Goal: Task Accomplishment & Management: Use online tool/utility

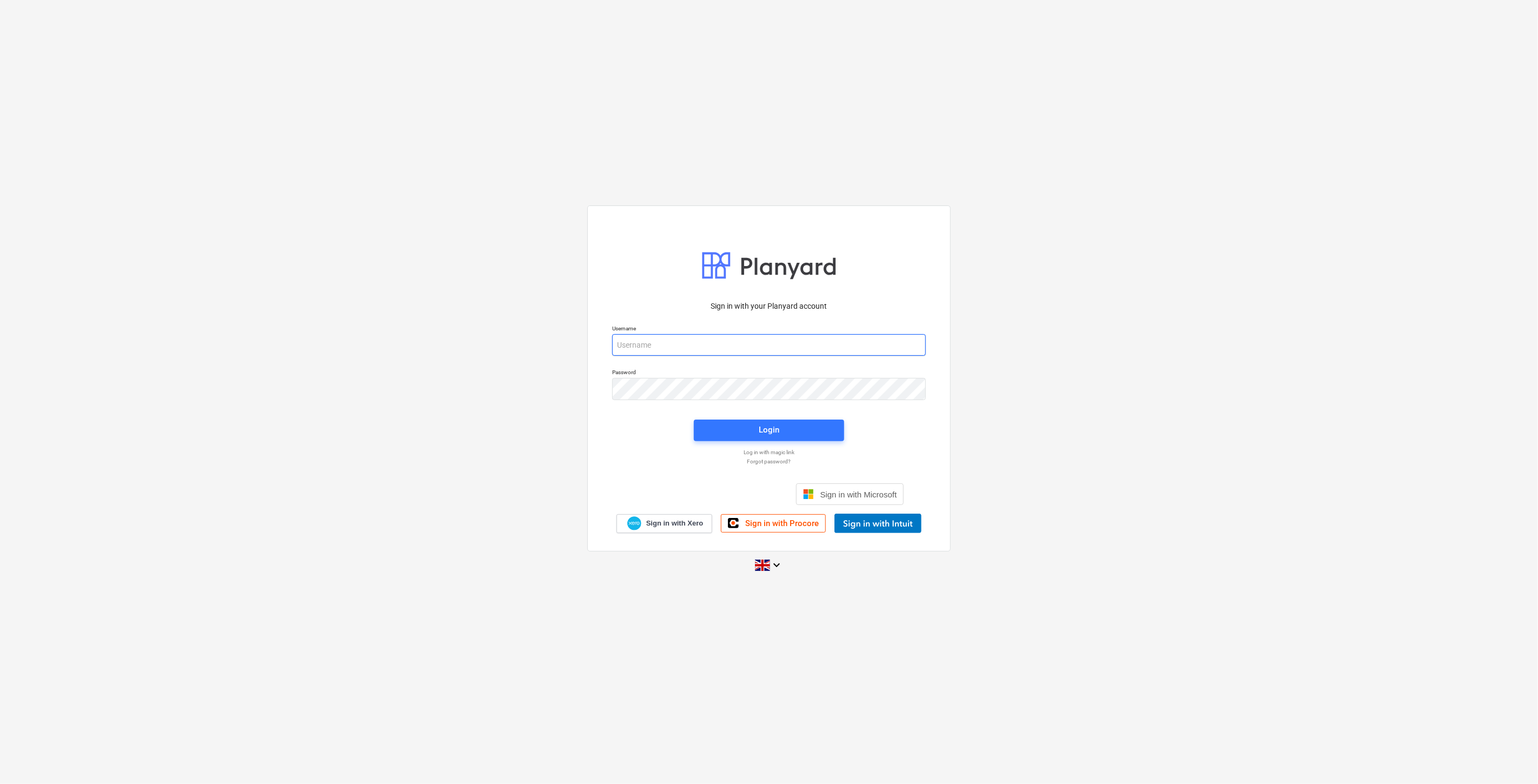
click at [878, 346] on input "email" at bounding box center [769, 345] width 314 height 21
type input "eimantas.balciunas@bonava.com"
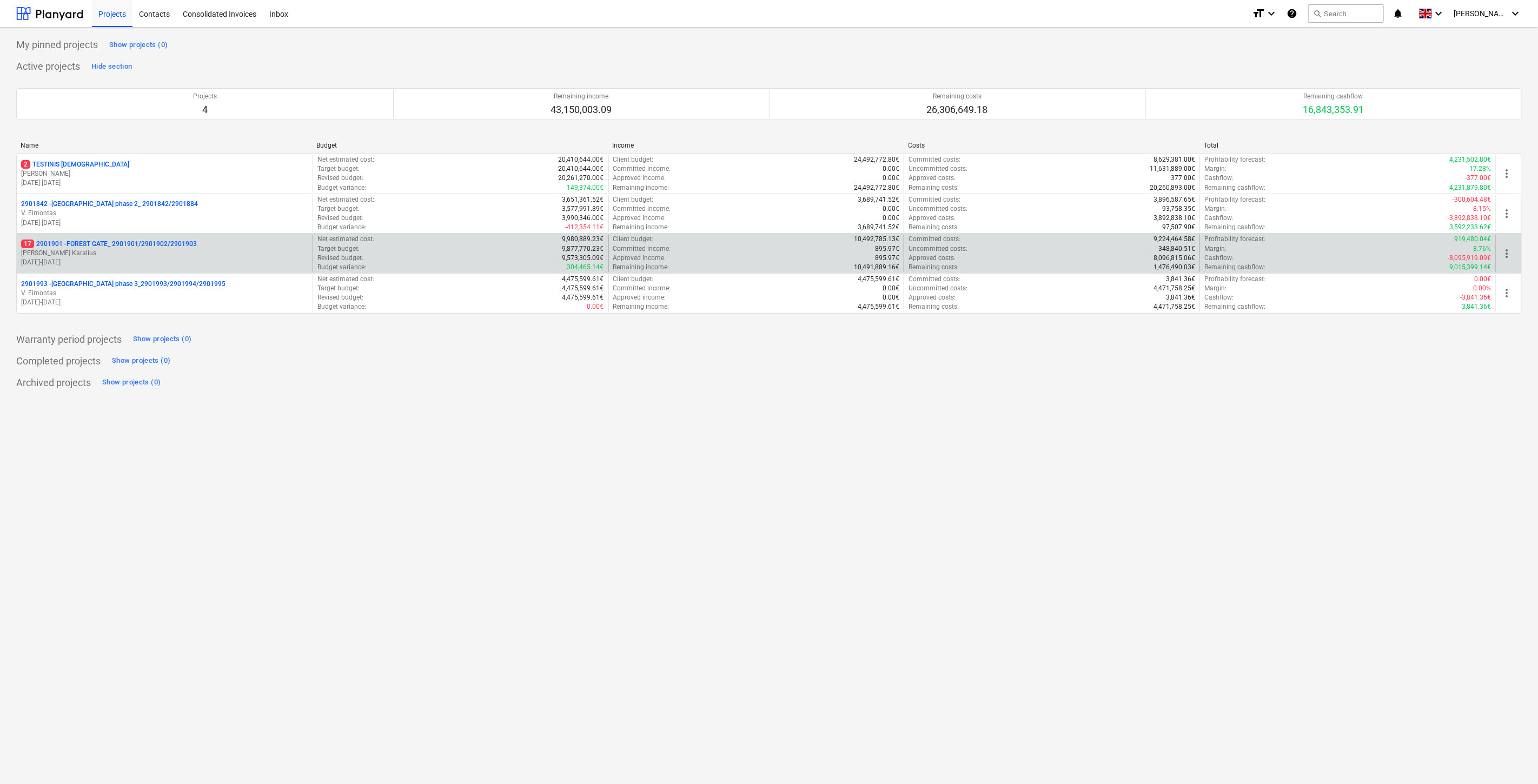
click at [220, 250] on p "[PERSON_NAME]" at bounding box center [165, 253] width 287 height 9
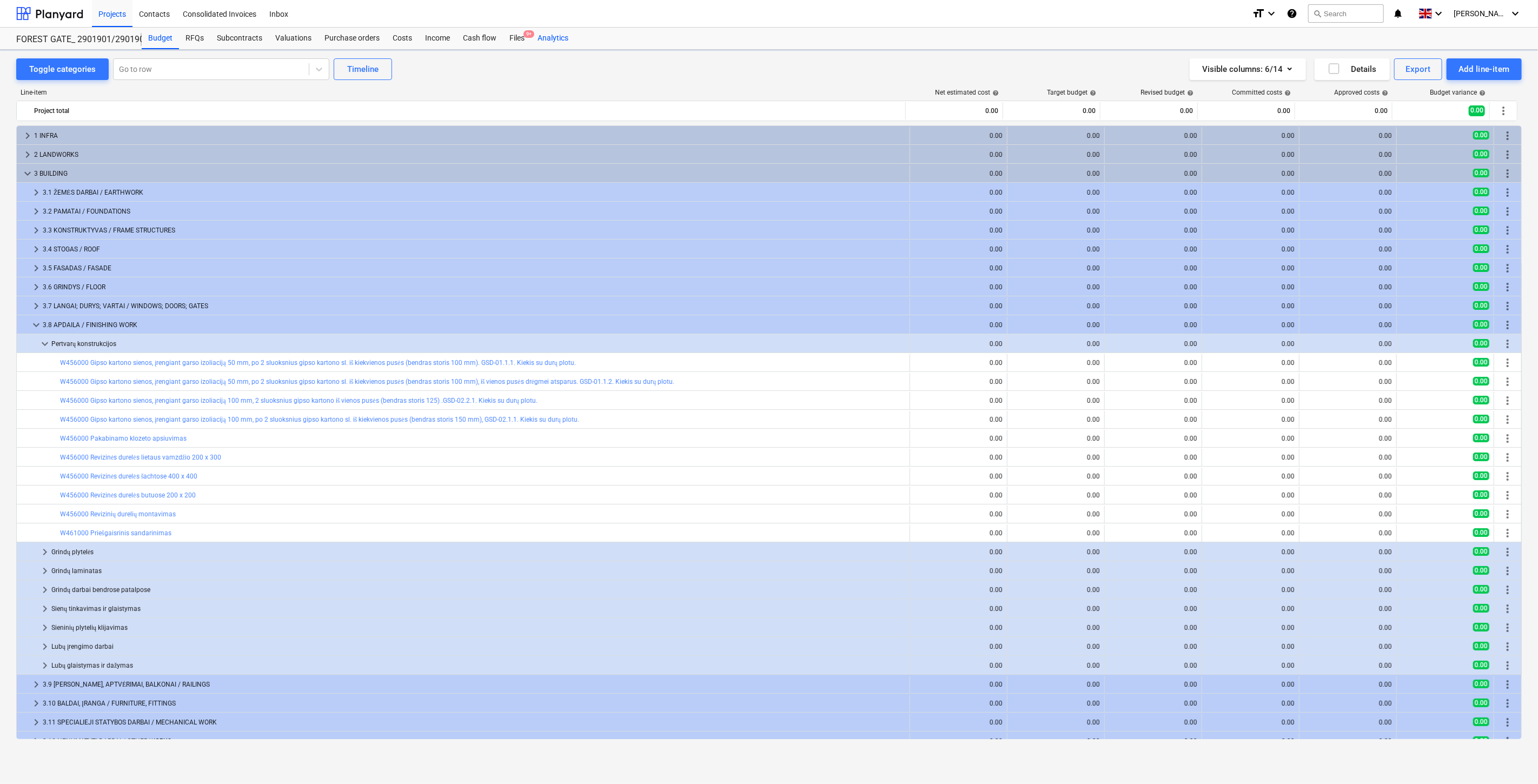
scroll to position [87, 0]
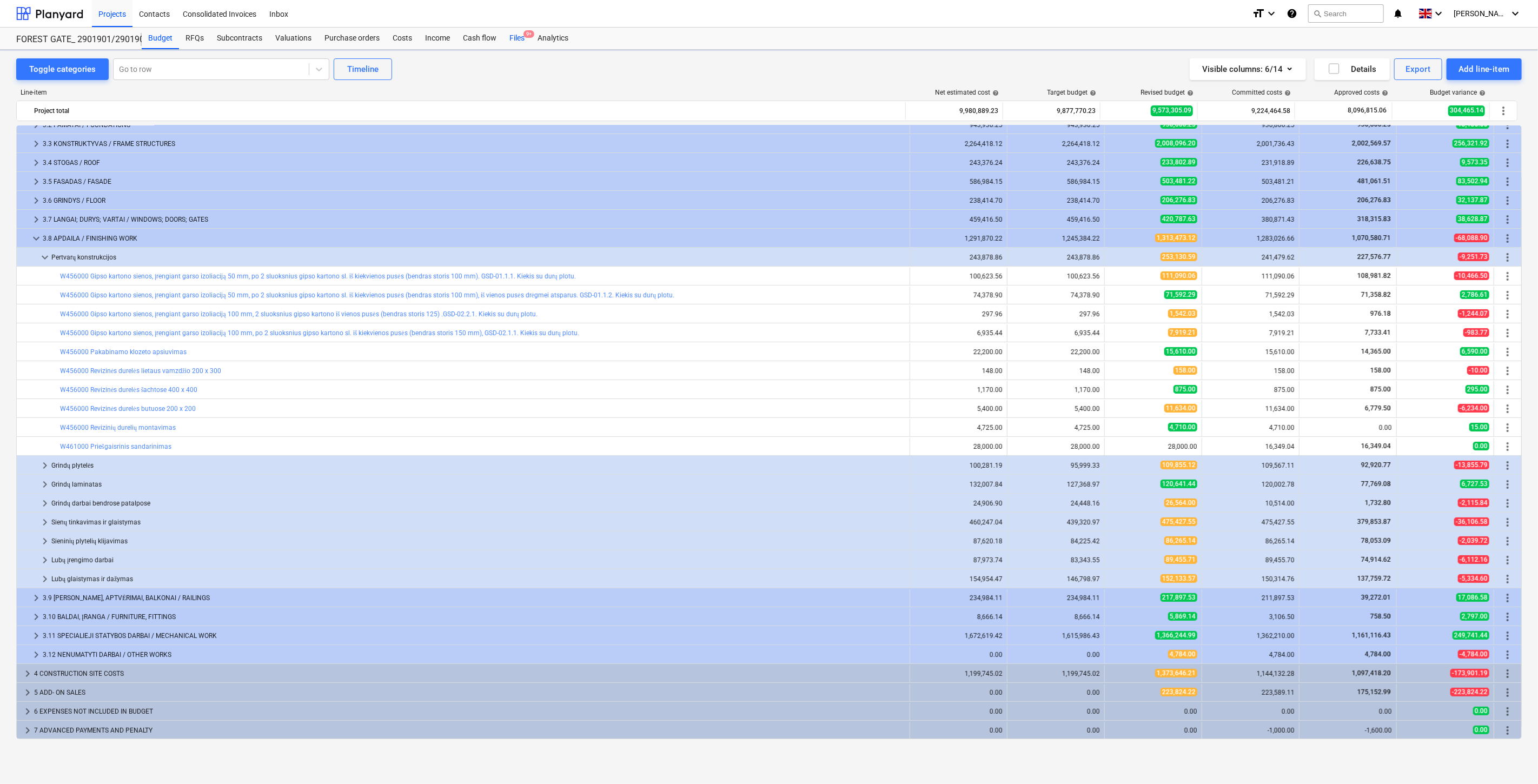
click at [520, 45] on div "Files 9+" at bounding box center [516, 38] width 28 height 21
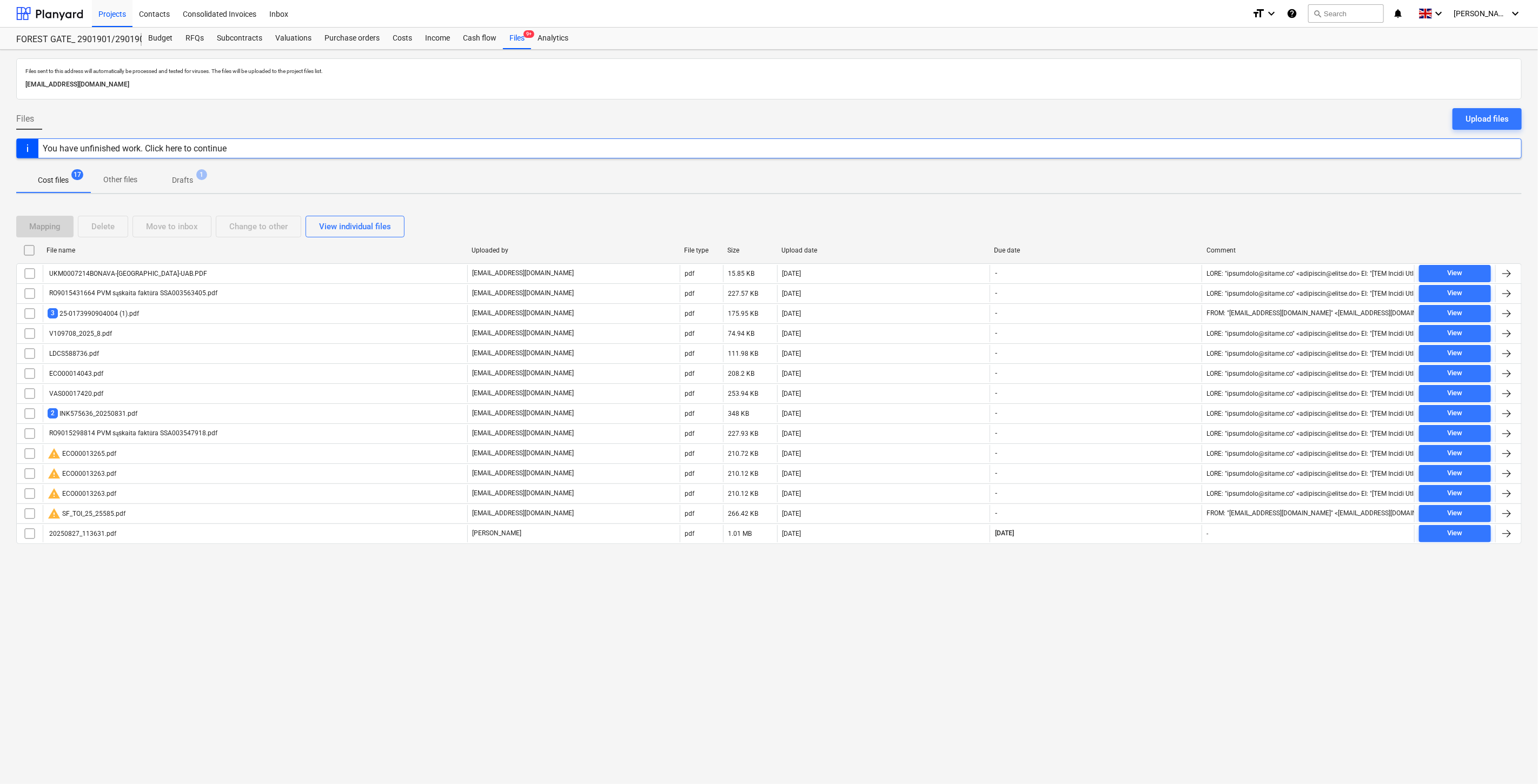
click at [666, 653] on div "Files sent to this address will automatically be processed and tested for virus…" at bounding box center [769, 417] width 1538 height 734
click at [689, 644] on div "Files sent to this address will automatically be processed and tested for virus…" at bounding box center [769, 417] width 1538 height 734
click at [769, 626] on div "Files sent to this address will automatically be processed and tested for virus…" at bounding box center [769, 417] width 1538 height 734
click at [780, 623] on div "Files sent to this address will automatically be processed and tested for virus…" at bounding box center [769, 417] width 1538 height 734
click at [1486, 112] on div "Upload files" at bounding box center [1487, 118] width 43 height 14
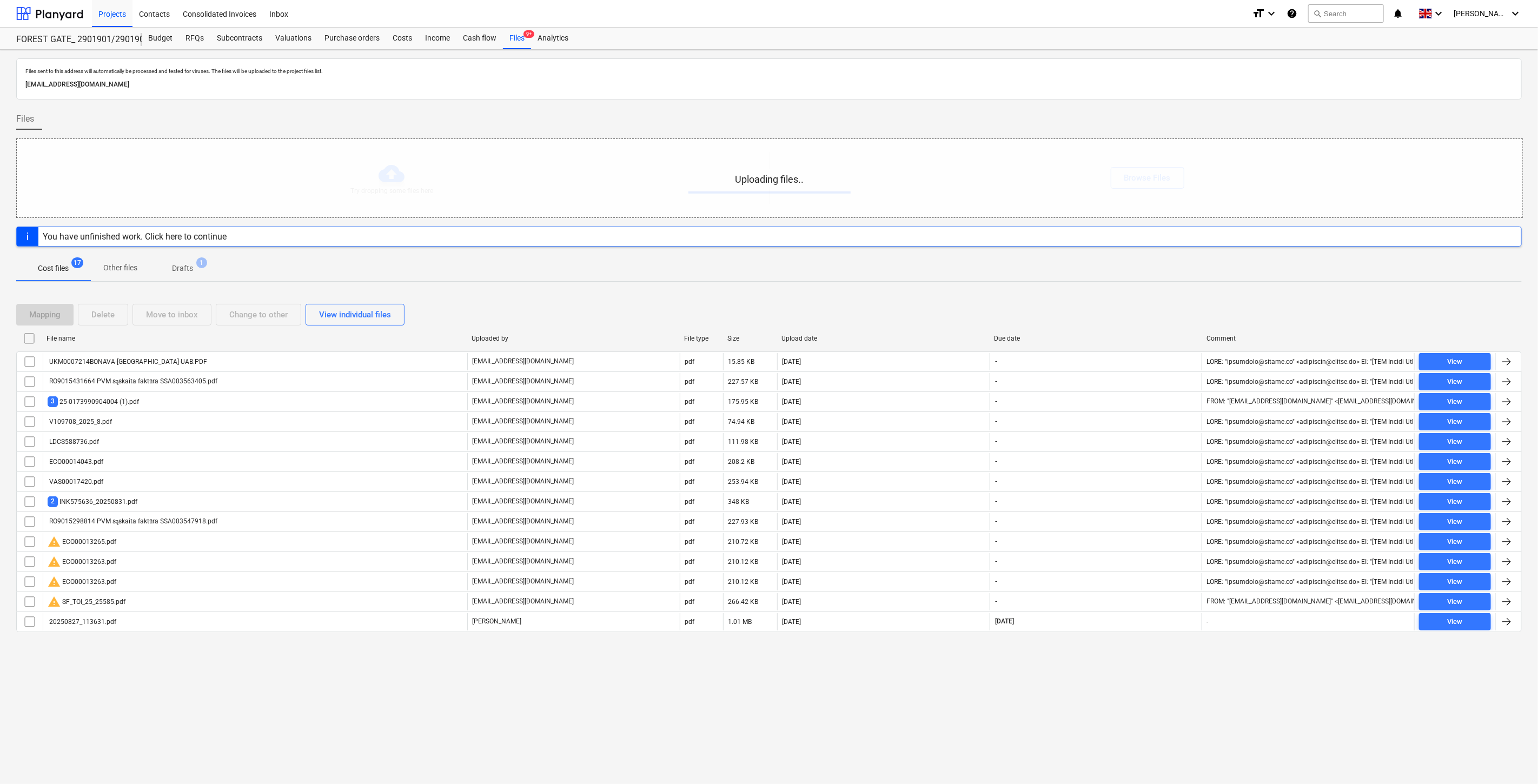
drag, startPoint x: 1130, startPoint y: 704, endPoint x: 1159, endPoint y: 673, distance: 42.4
click at [1136, 698] on div "Files sent to this address will automatically be processed and tested for virus…" at bounding box center [769, 417] width 1538 height 734
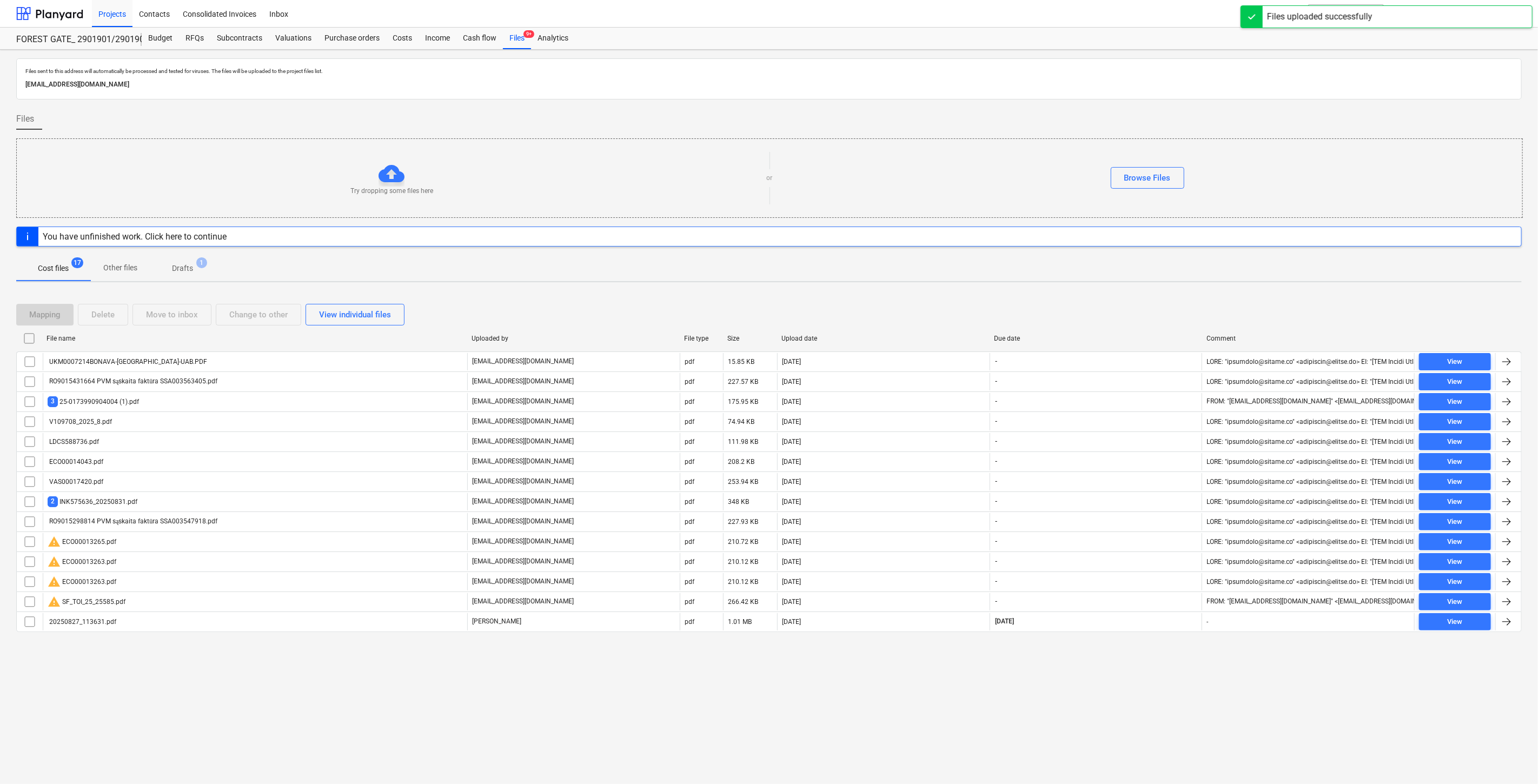
click at [1159, 673] on div "Files sent to this address will automatically be processed and tested for virus…" at bounding box center [769, 417] width 1538 height 734
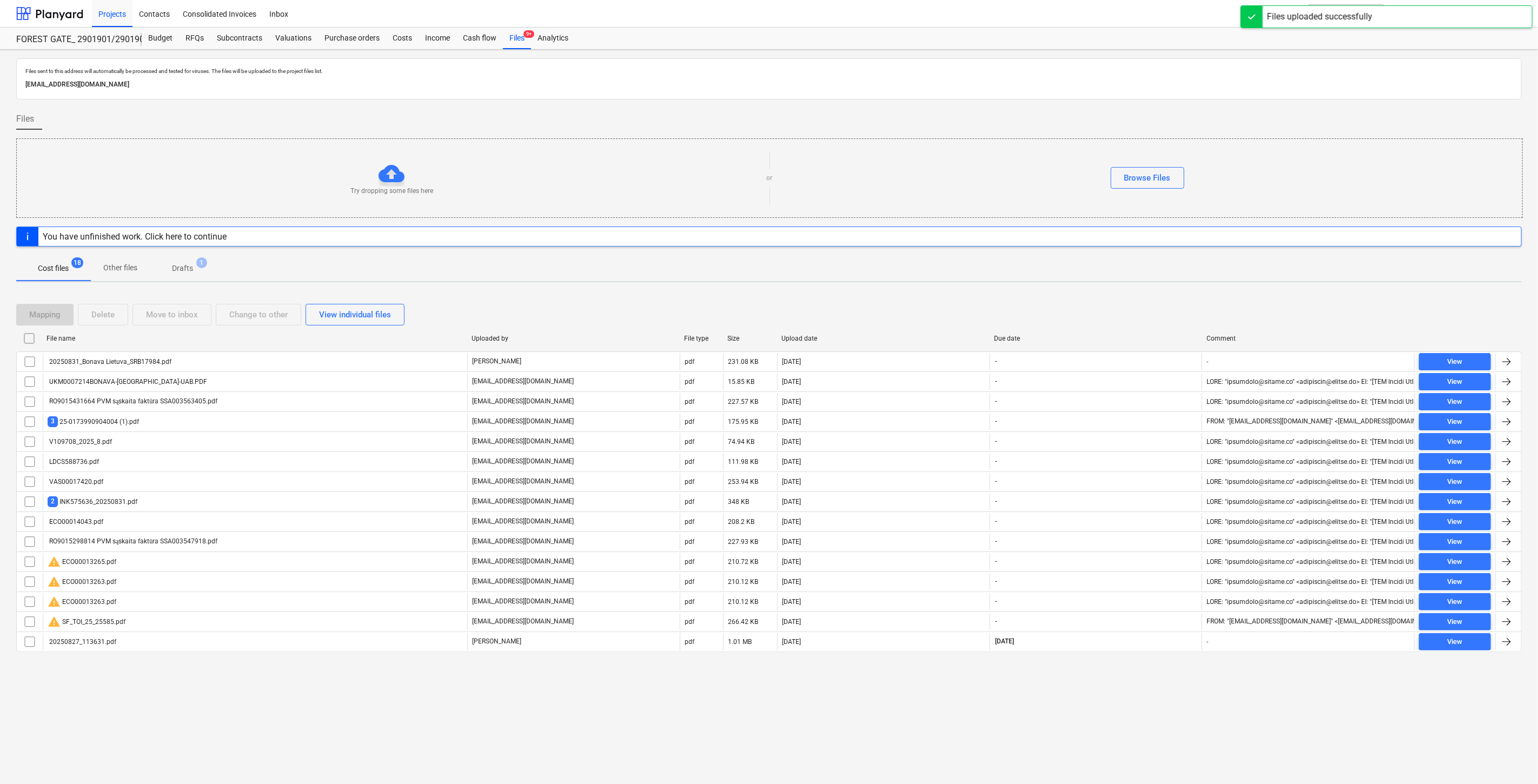
click at [1131, 701] on div "Files sent to this address will automatically be processed and tested for virus…" at bounding box center [769, 417] width 1538 height 734
click at [1149, 679] on div "Files sent to this address will automatically be processed and tested for virus…" at bounding box center [769, 417] width 1538 height 734
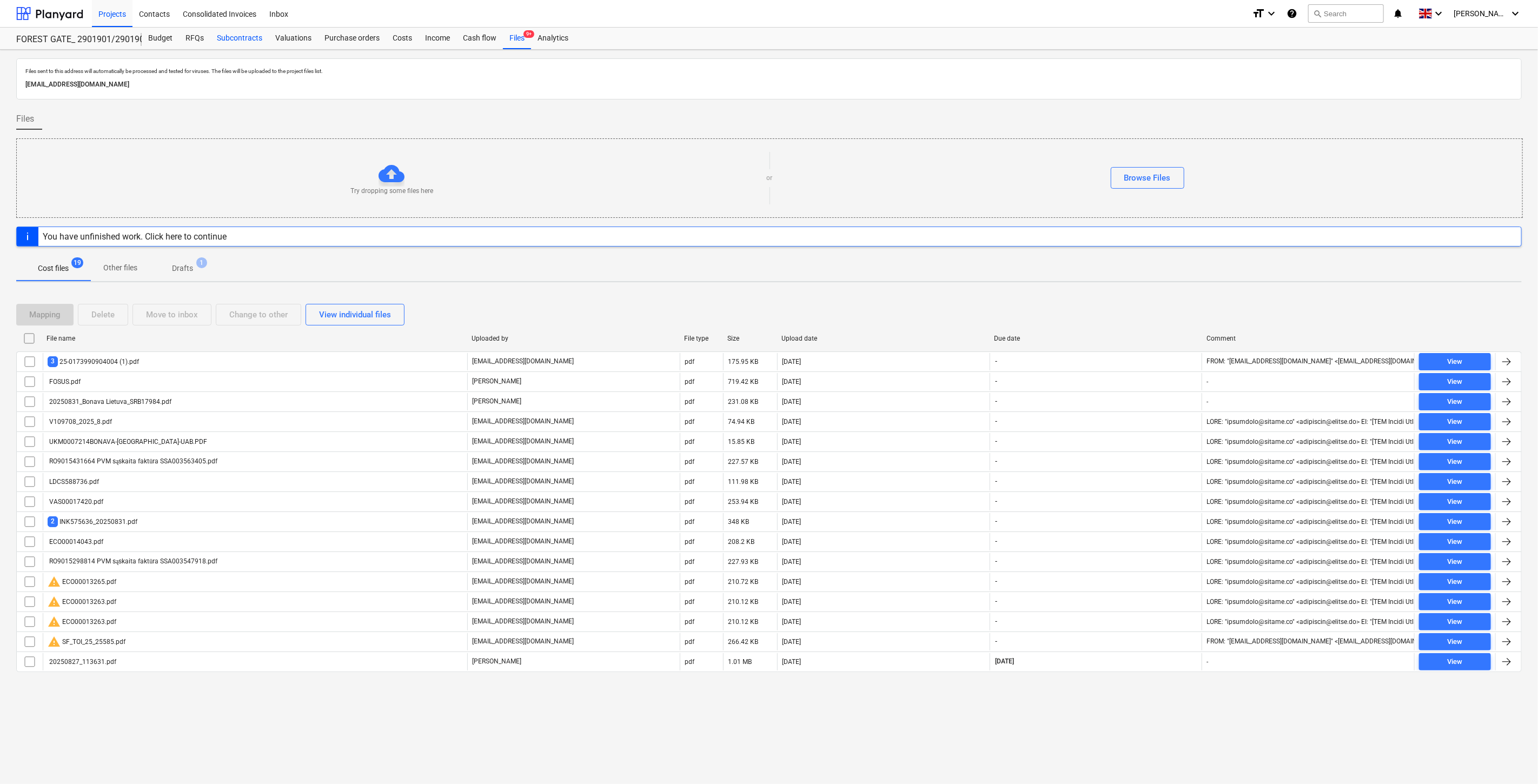
click at [245, 41] on div "Subcontracts" at bounding box center [239, 38] width 58 height 21
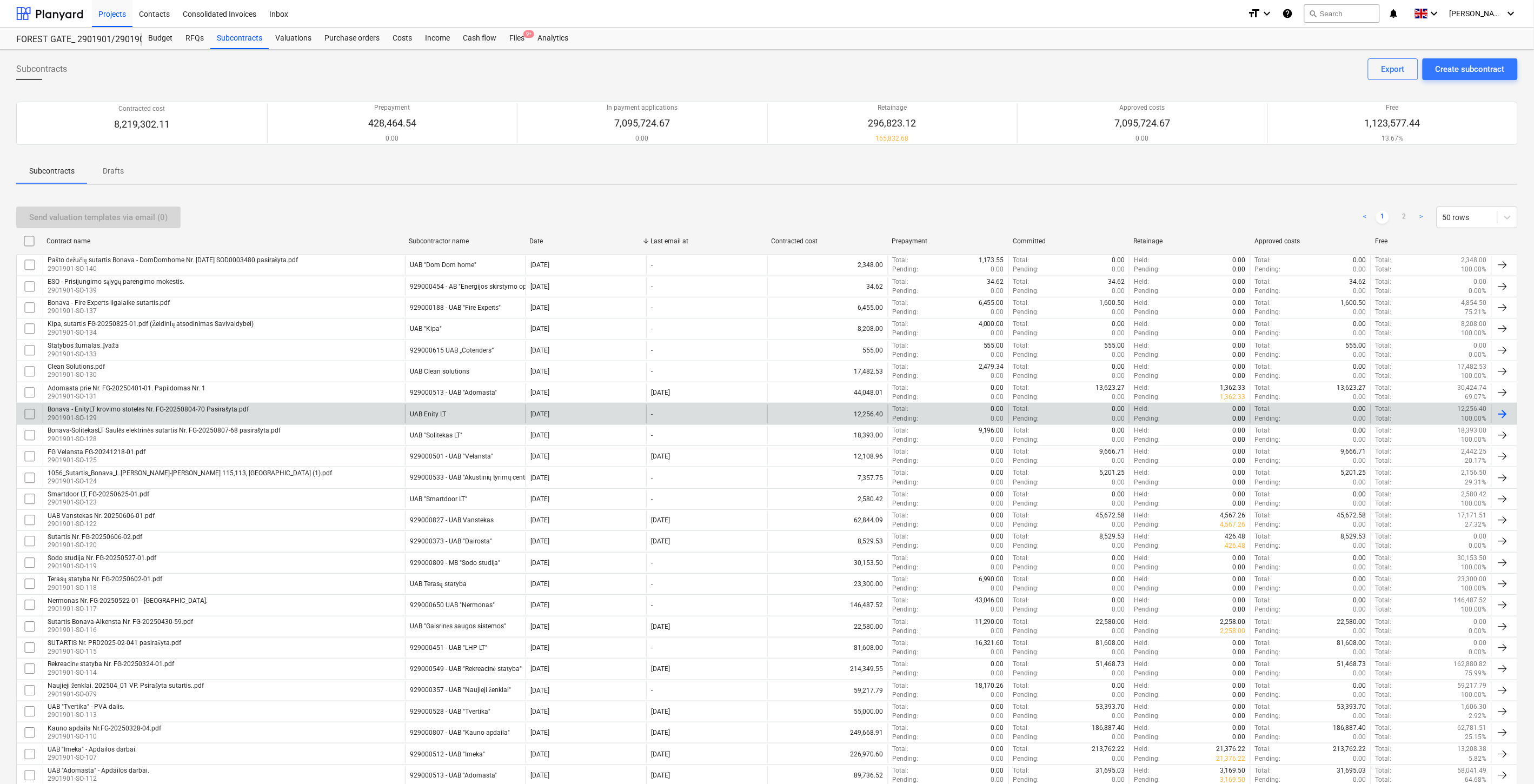
click at [274, 416] on div "Bonava - EnityLT krovimo stotelės Nr. FG-20250804-70 Pasirašyta.pdf 2901901-SO-…" at bounding box center [224, 413] width 362 height 18
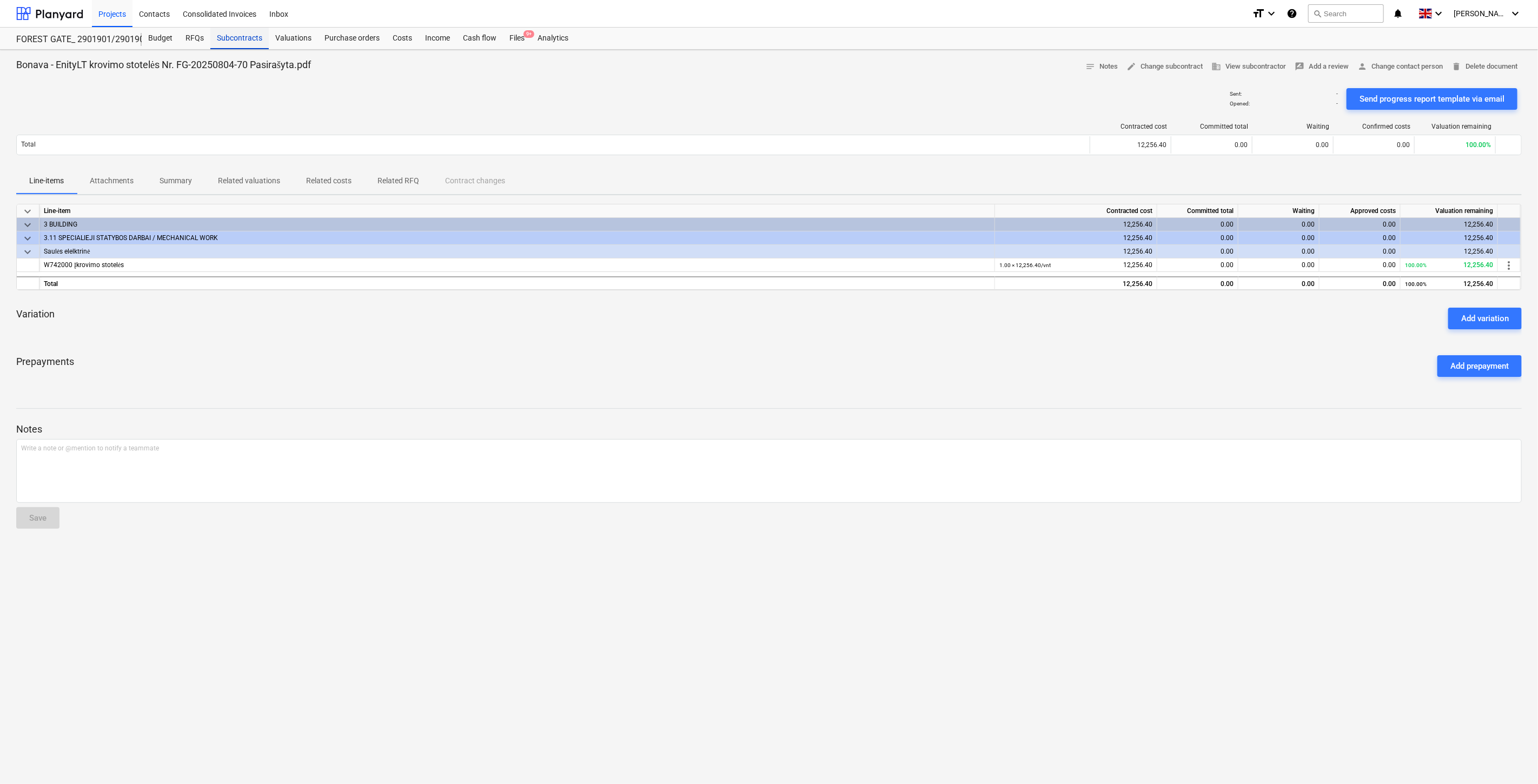
click at [234, 44] on div "Subcontracts" at bounding box center [239, 38] width 58 height 21
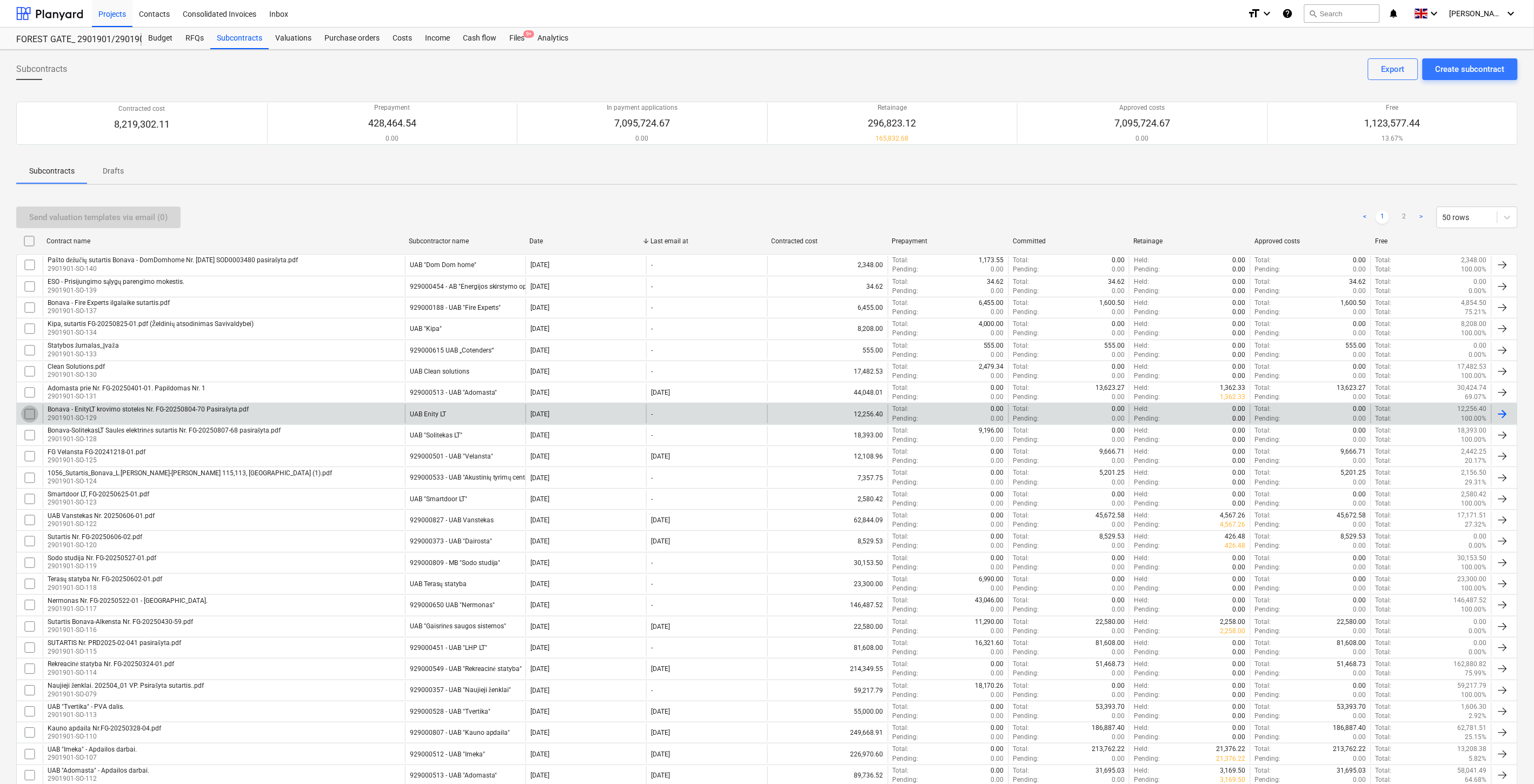
click at [35, 414] on input "checkbox" at bounding box center [30, 414] width 17 height 17
click at [145, 219] on div "Send valuation templates via email (1)" at bounding box center [98, 217] width 138 height 14
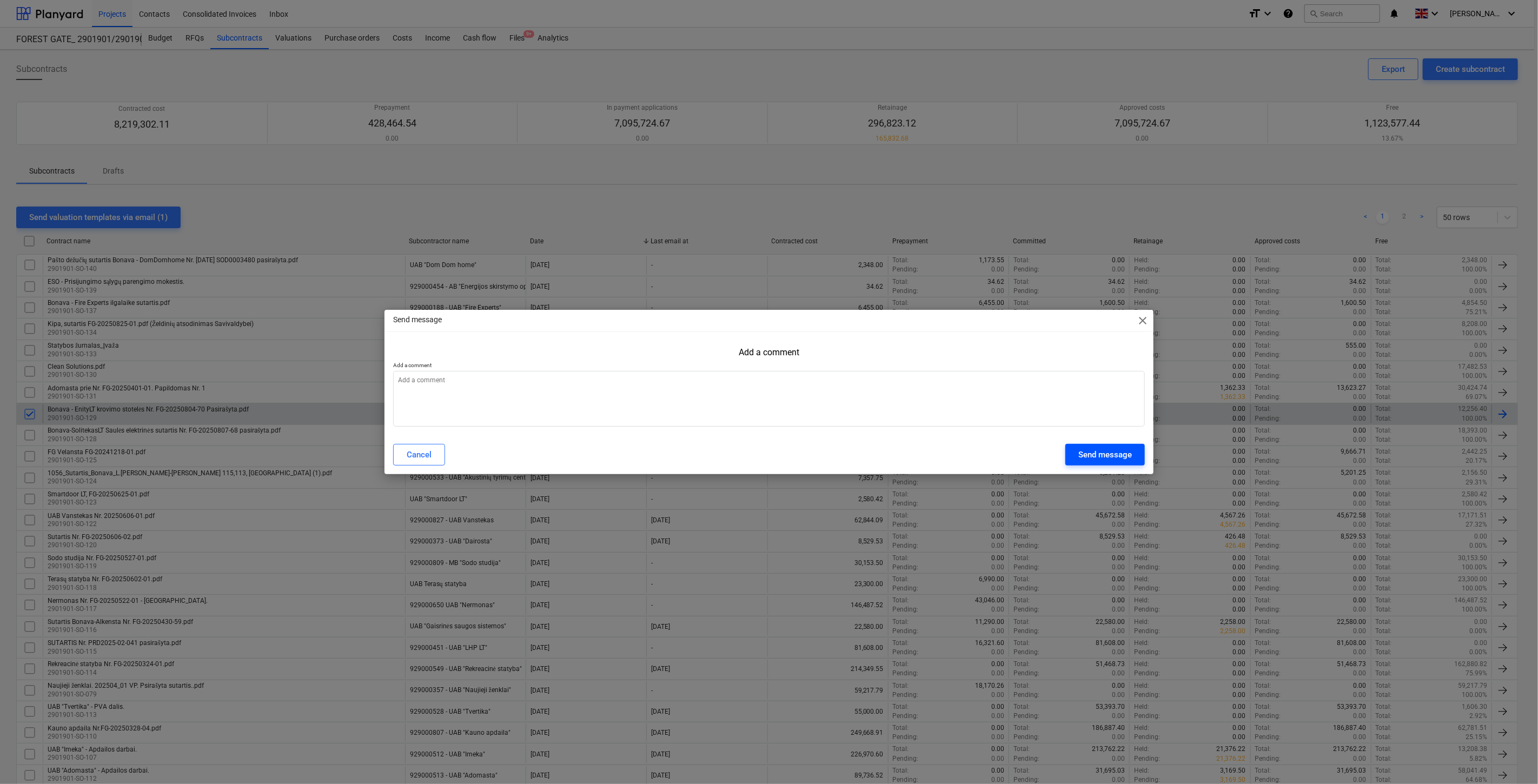
click at [1080, 455] on div "Send message" at bounding box center [1105, 455] width 53 height 14
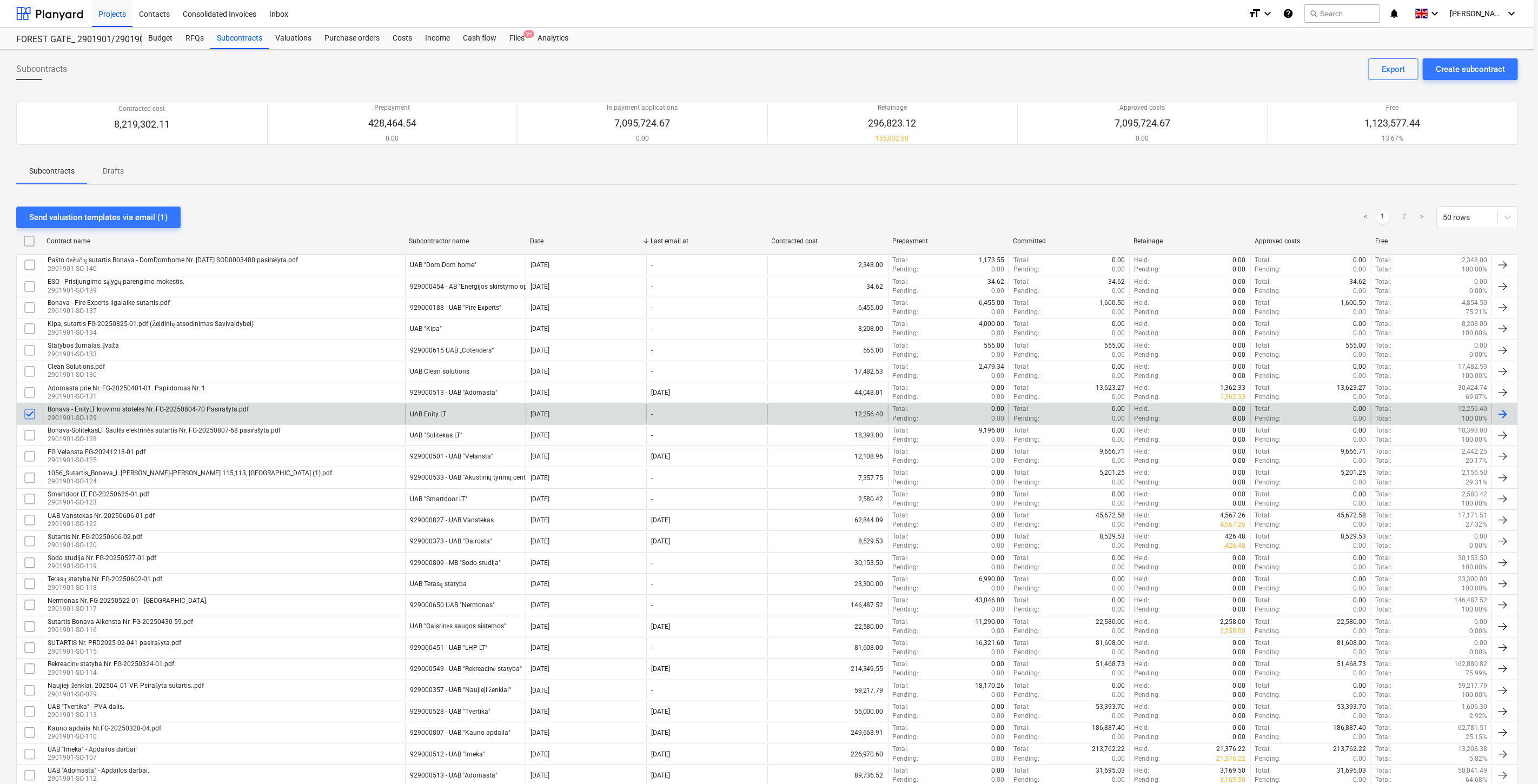
type textarea "x"
click at [523, 40] on div "Files 9+" at bounding box center [516, 38] width 28 height 21
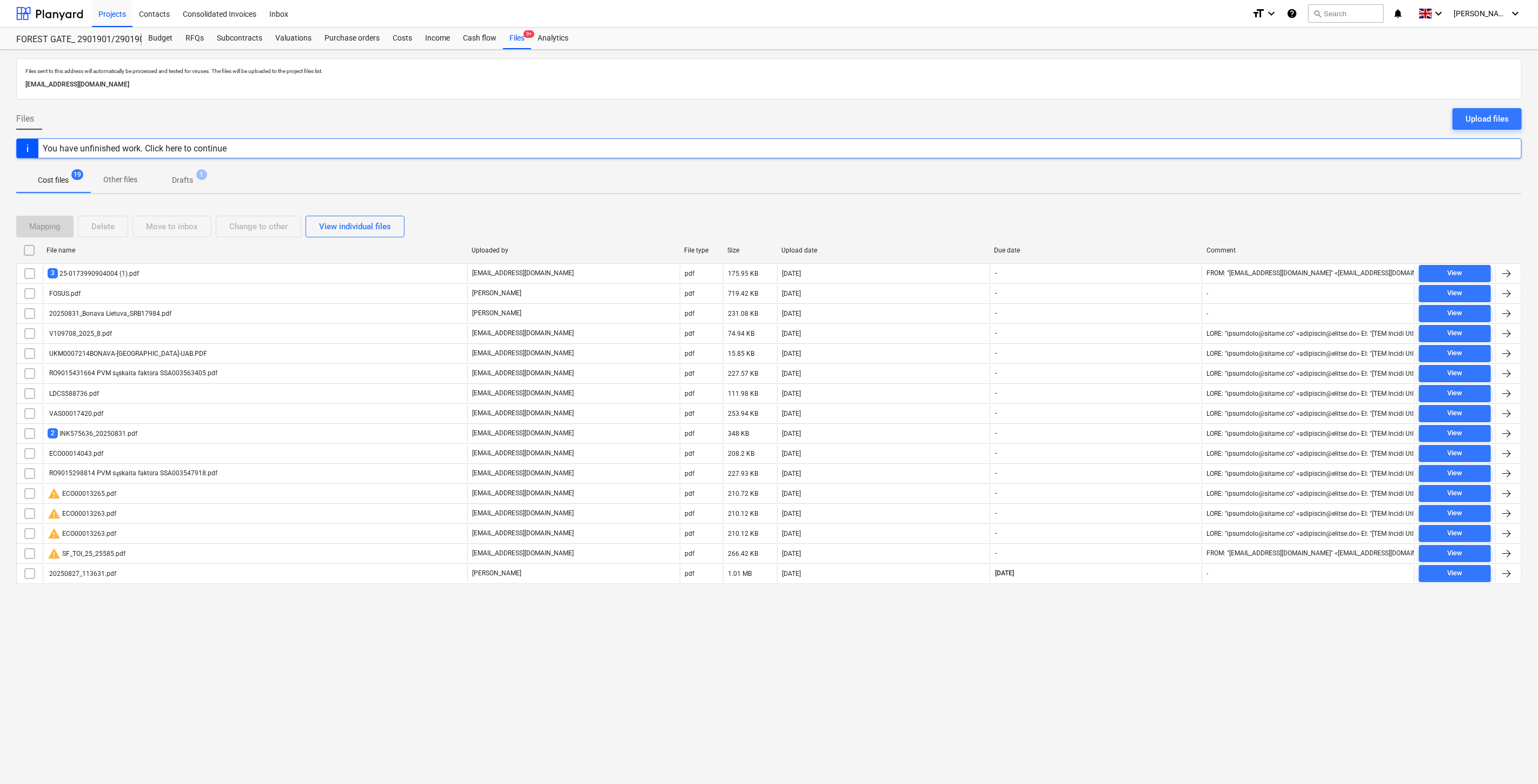
drag, startPoint x: 705, startPoint y: 688, endPoint x: 727, endPoint y: 671, distance: 27.8
click at [705, 688] on div "Files sent to this address will automatically be processed and tested for virus…" at bounding box center [769, 417] width 1538 height 734
click at [727, 671] on div "Files sent to this address will automatically be processed and tested for virus…" at bounding box center [769, 417] width 1538 height 734
click at [1482, 114] on div "Upload files" at bounding box center [1487, 118] width 43 height 14
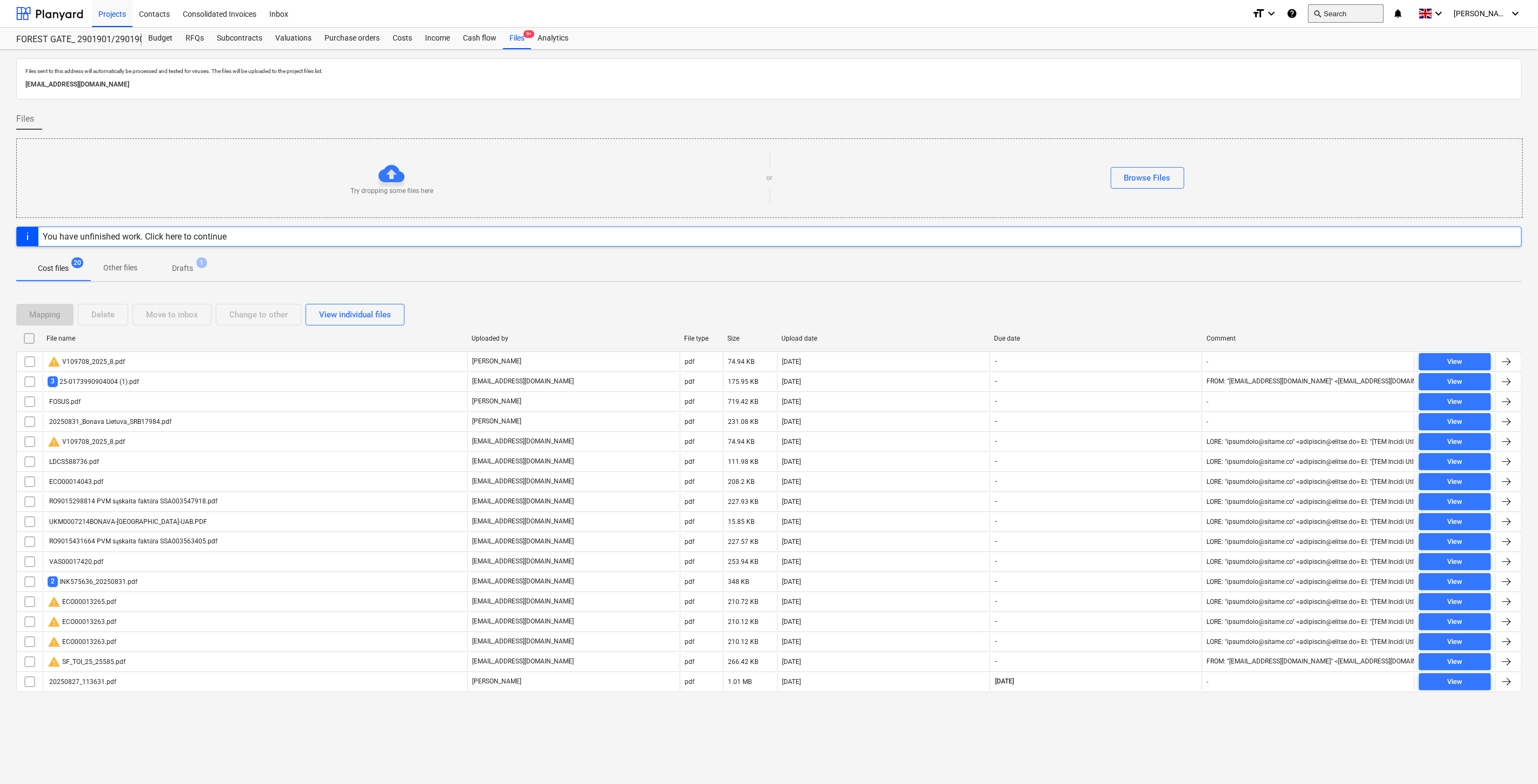
click at [1360, 18] on button "search Search" at bounding box center [1346, 13] width 75 height 18
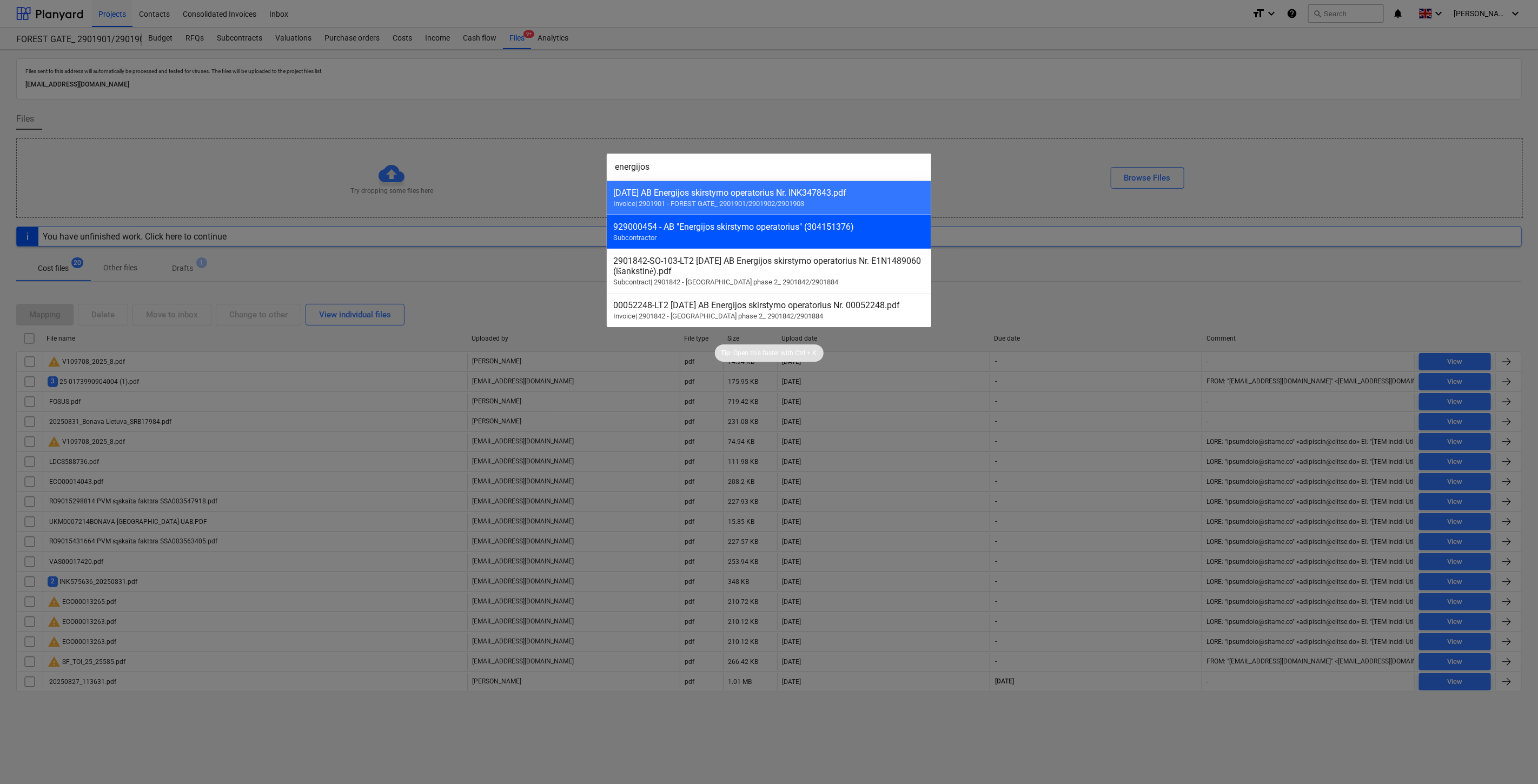
type input "energijos"
click at [868, 232] on div "929000454 - AB "Energijos skirstymo operatorius" (304151376)" at bounding box center [769, 226] width 311 height 10
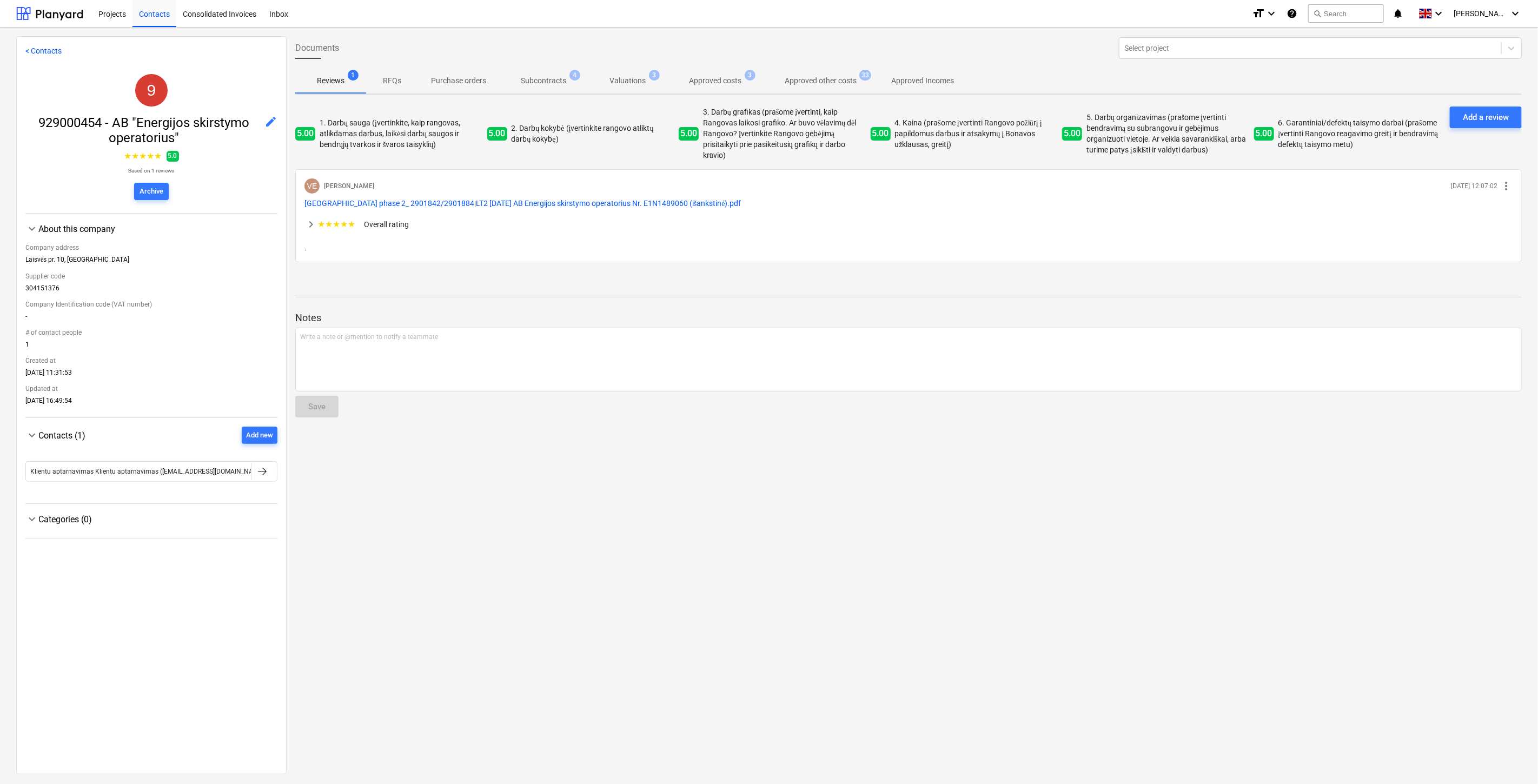
click at [828, 77] on p "Approved other costs" at bounding box center [821, 81] width 72 height 11
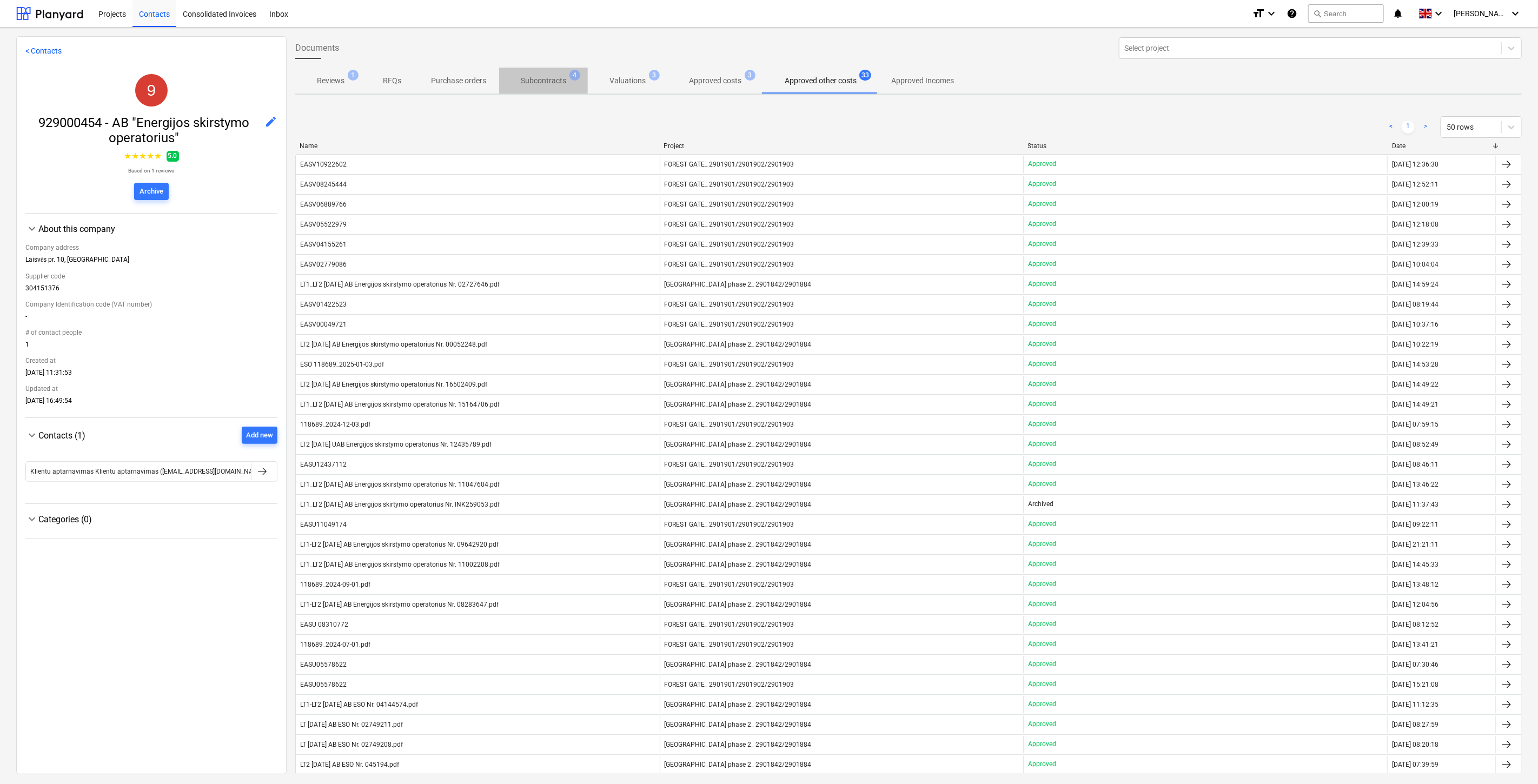
click at [552, 80] on p "Subcontracts" at bounding box center [543, 81] width 45 height 11
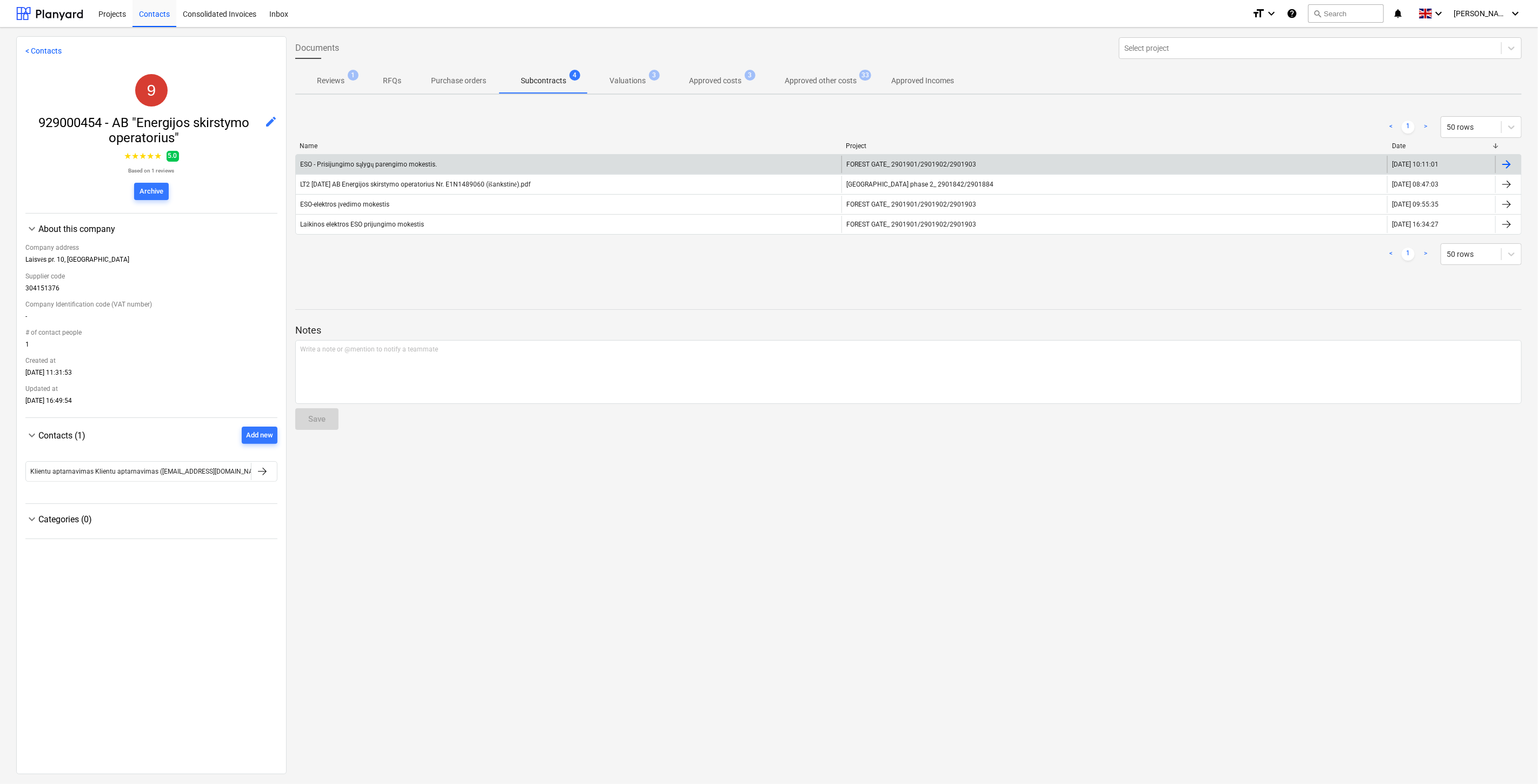
click at [564, 166] on div "ESO - Prisijungimo sąlygų parengimo mokestis." at bounding box center [569, 165] width 546 height 17
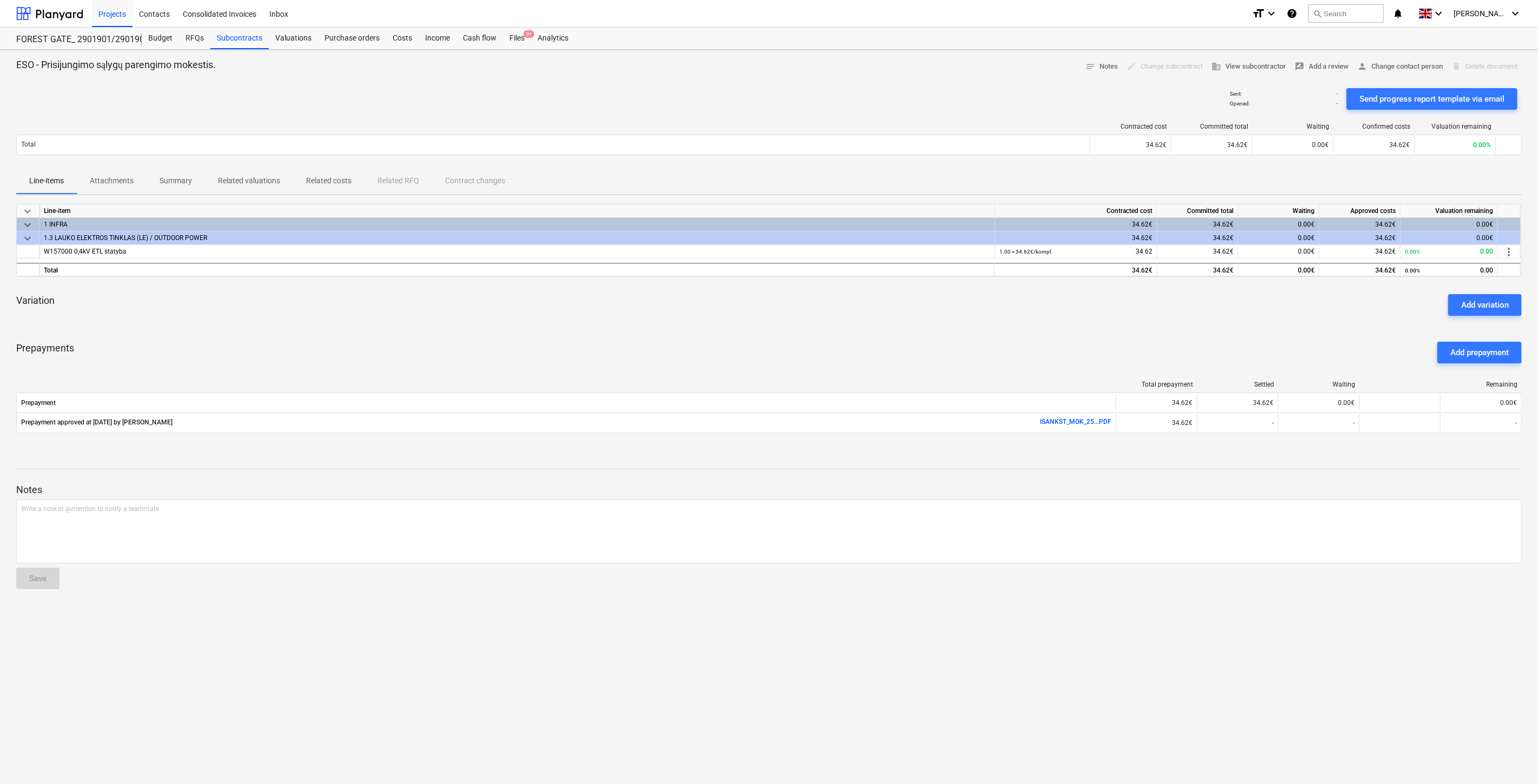
click at [1360, 23] on div "search Search" at bounding box center [1346, 14] width 75 height 27
click at [1363, 14] on button "search Search" at bounding box center [1346, 13] width 75 height 18
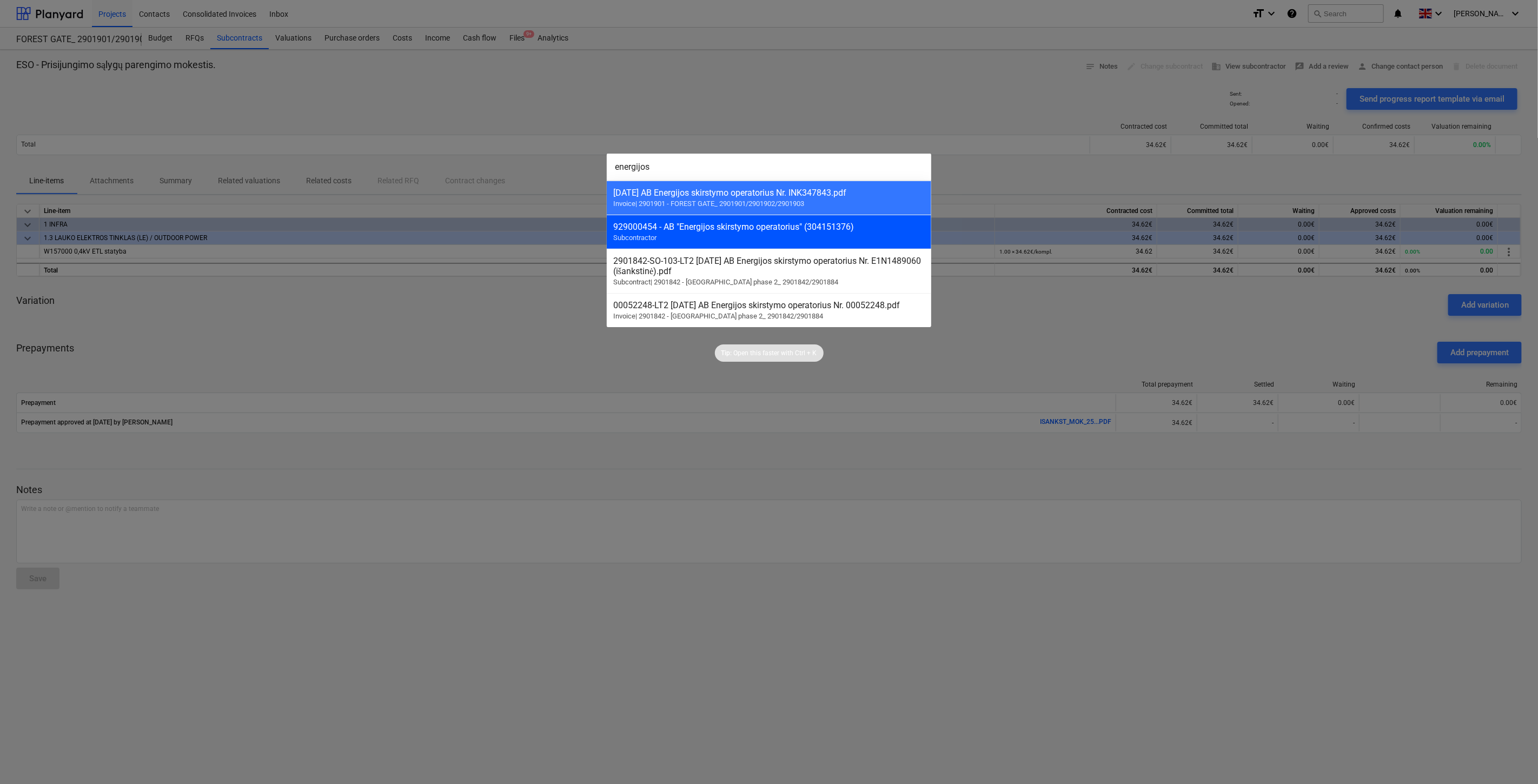
type input "energijos"
click at [866, 233] on div "929000454 - AB "Energijos skirstymo operatorius" (304151376) Subcontractor" at bounding box center [769, 232] width 324 height 34
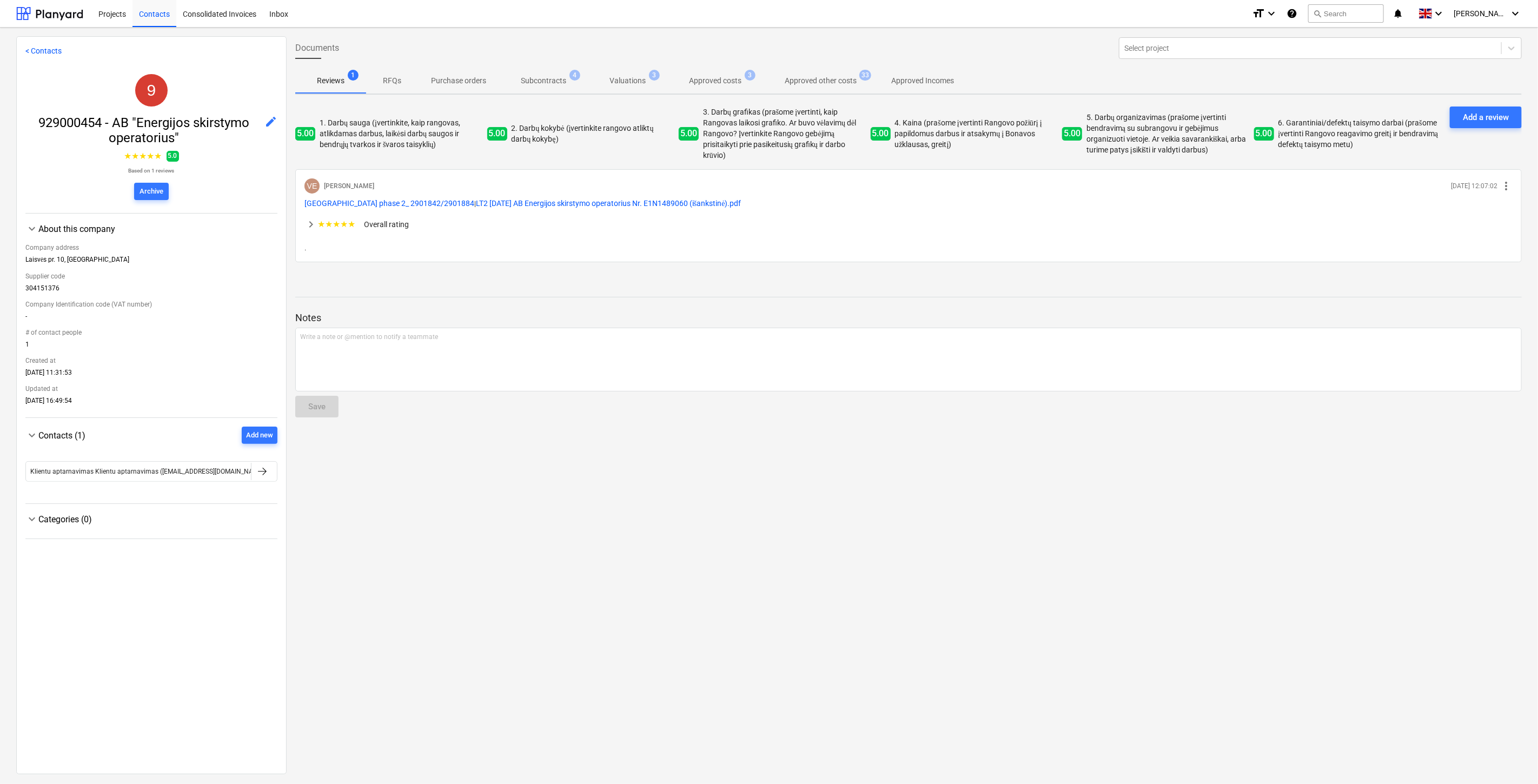
click at [812, 82] on p "Approved other costs" at bounding box center [821, 81] width 72 height 11
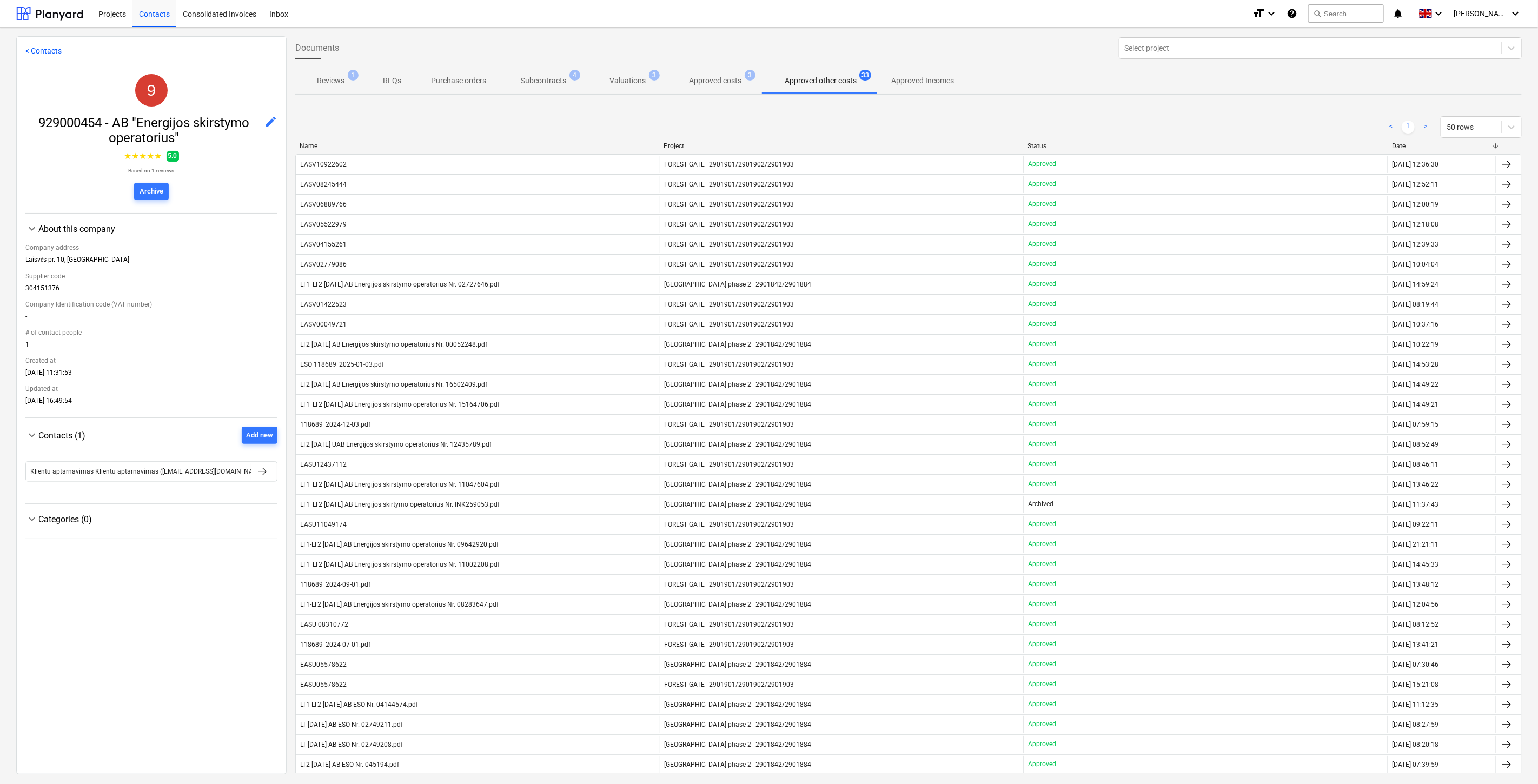
click at [564, 79] on p "Subcontracts" at bounding box center [543, 81] width 45 height 11
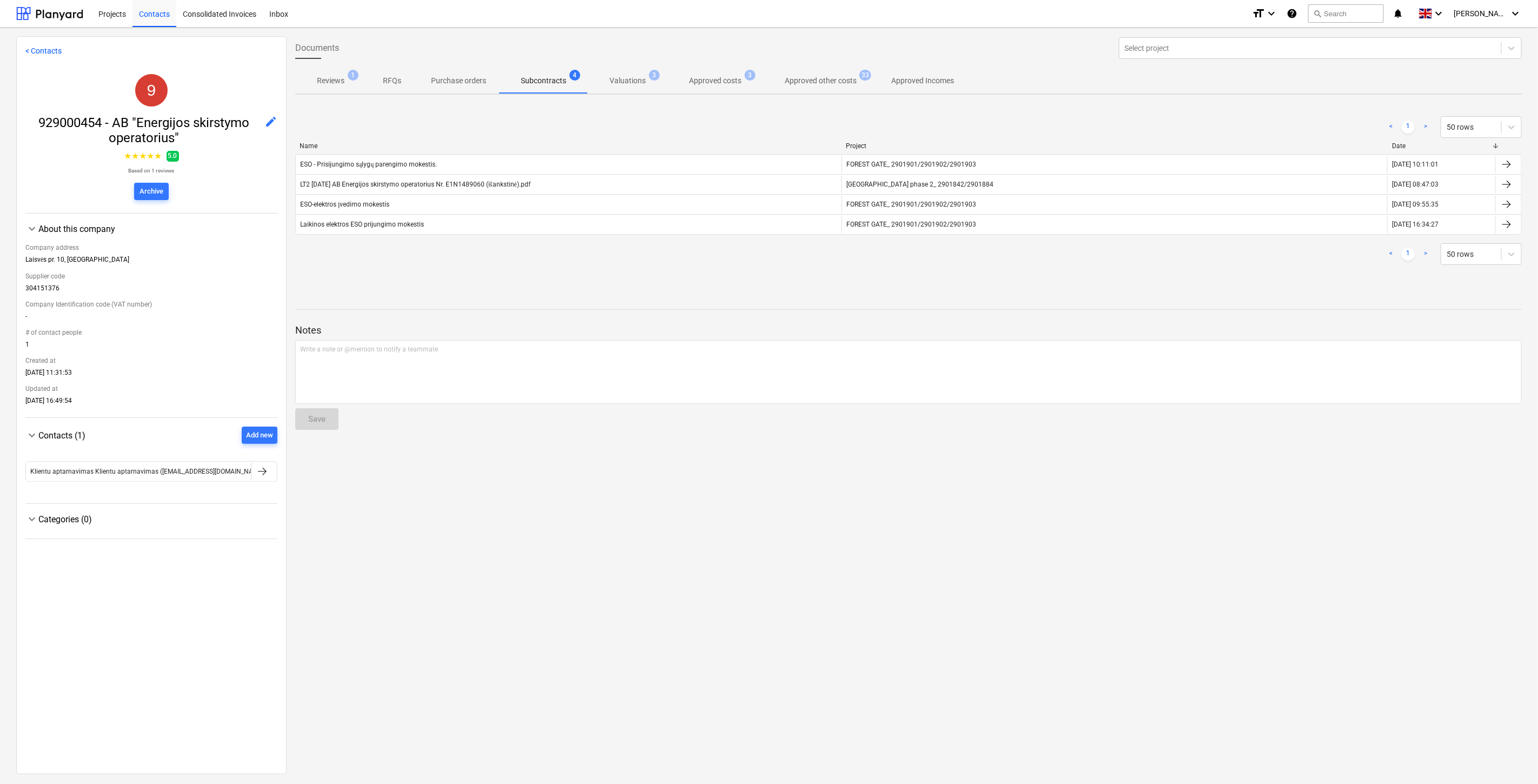
drag, startPoint x: 779, startPoint y: 268, endPoint x: 795, endPoint y: 262, distance: 17.1
click at [781, 268] on div "< 1 > 50 rows" at bounding box center [908, 254] width 1227 height 30
click at [795, 262] on div "< 1 > 50 rows" at bounding box center [908, 254] width 1227 height 21
click at [1046, 265] on div "< 1 > 50 rows" at bounding box center [908, 254] width 1227 height 30
click at [1061, 257] on div "< 1 > 50 rows" at bounding box center [908, 254] width 1227 height 21
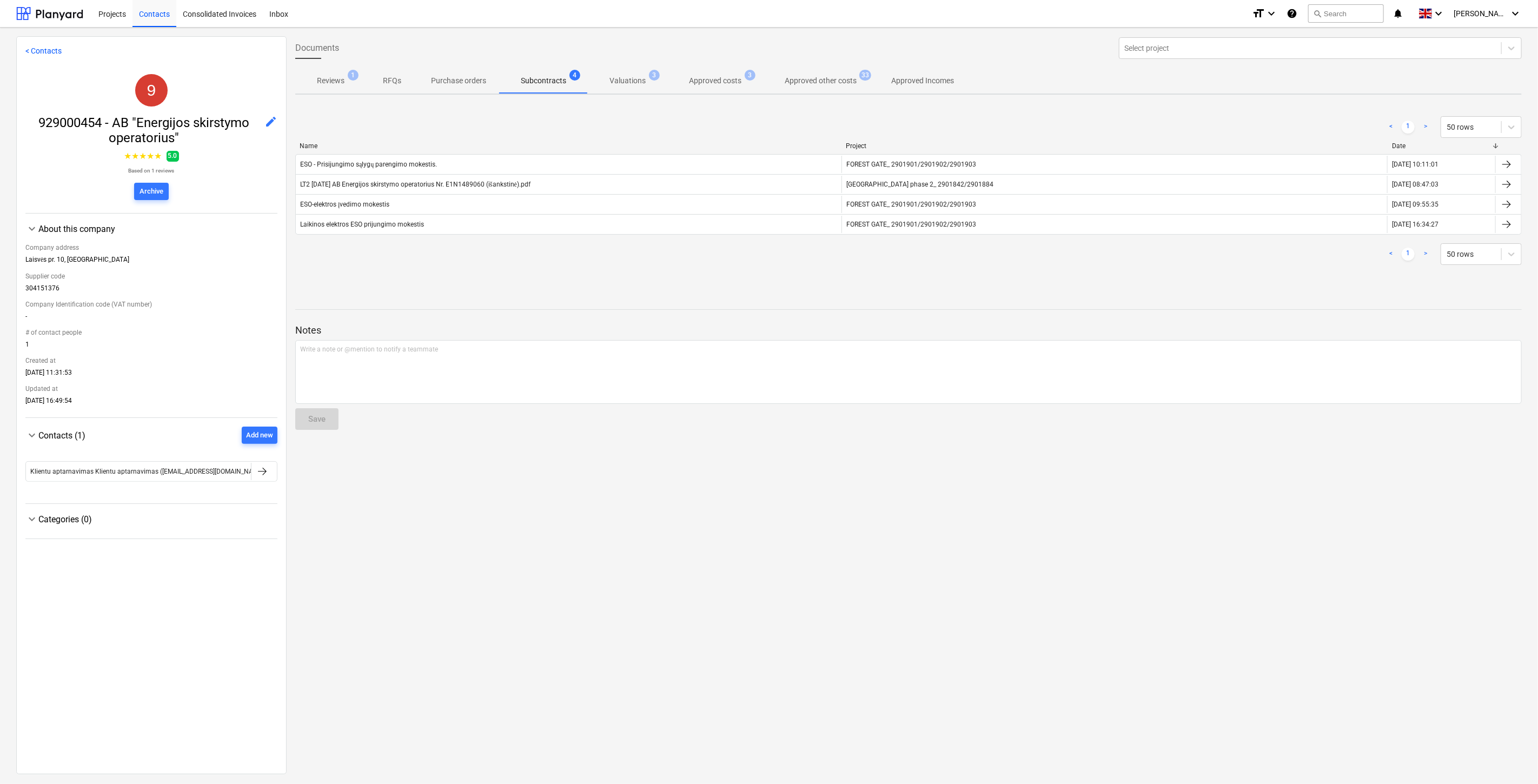
click at [588, 121] on div "< 1 > 50 rows" at bounding box center [908, 127] width 1227 height 21
click at [40, 18] on div at bounding box center [50, 14] width 67 height 27
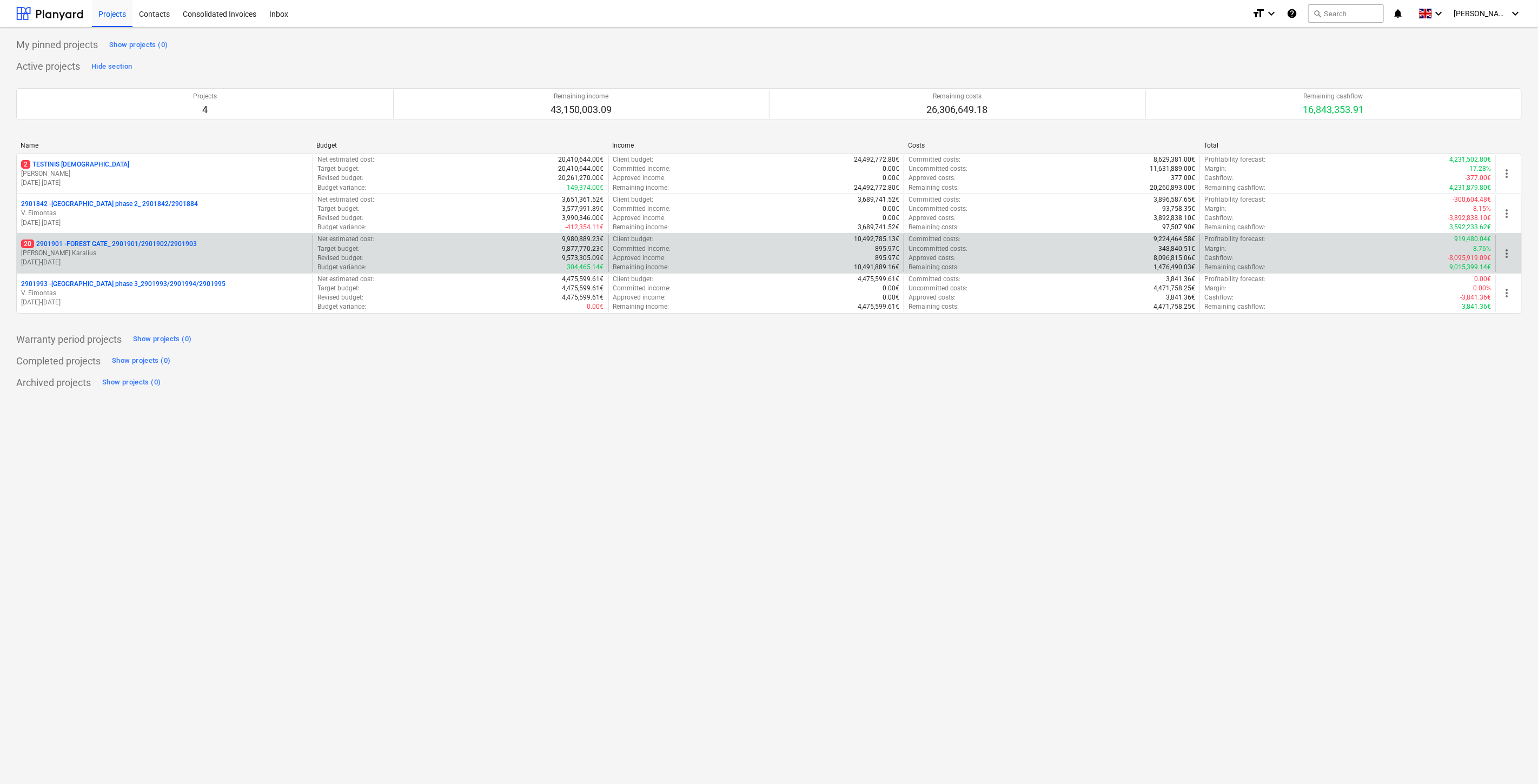
click at [176, 249] on p "20 2901901 - FOREST GATE_ 2901901/2901902/2901903" at bounding box center [109, 244] width 176 height 9
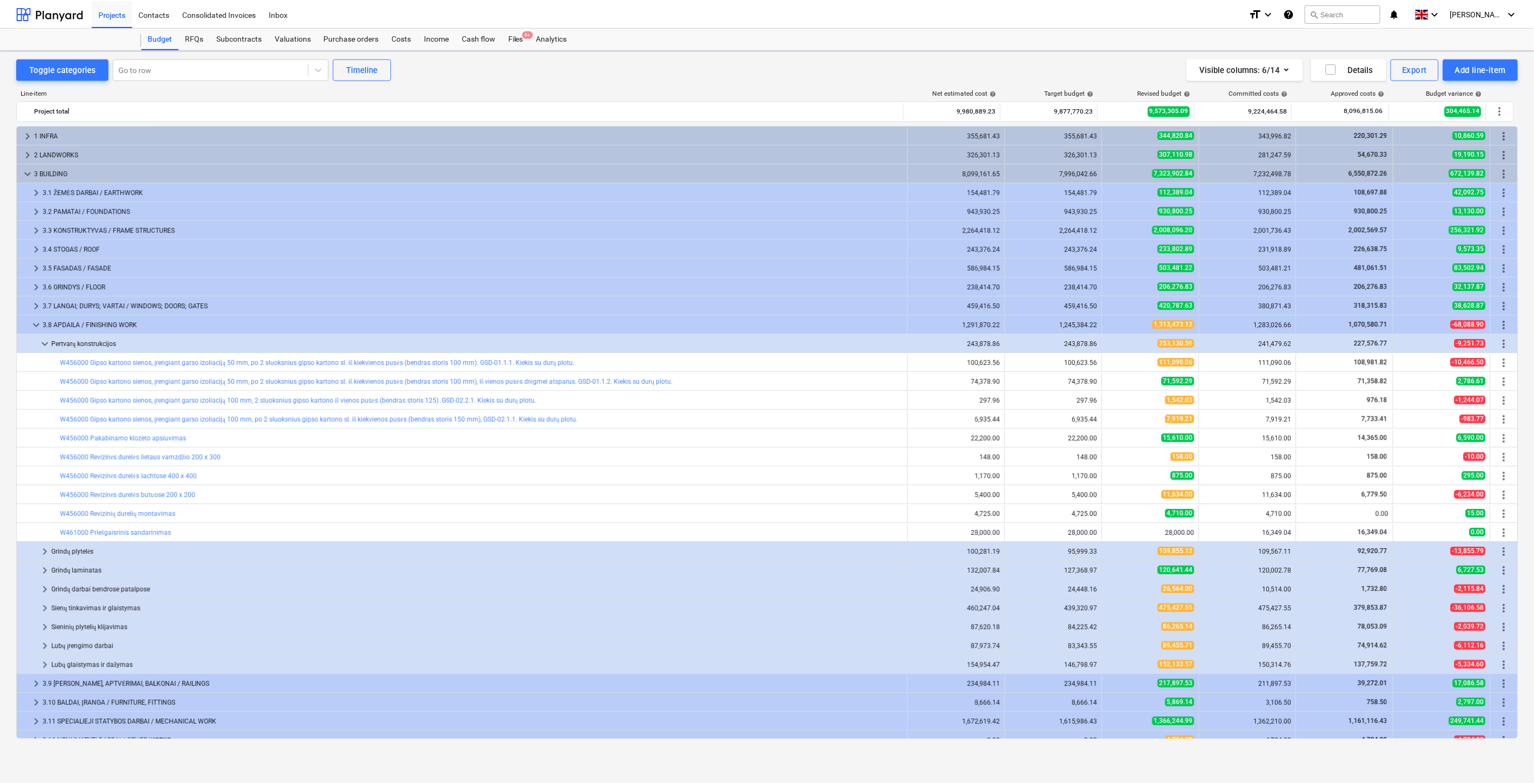
scroll to position [87, 0]
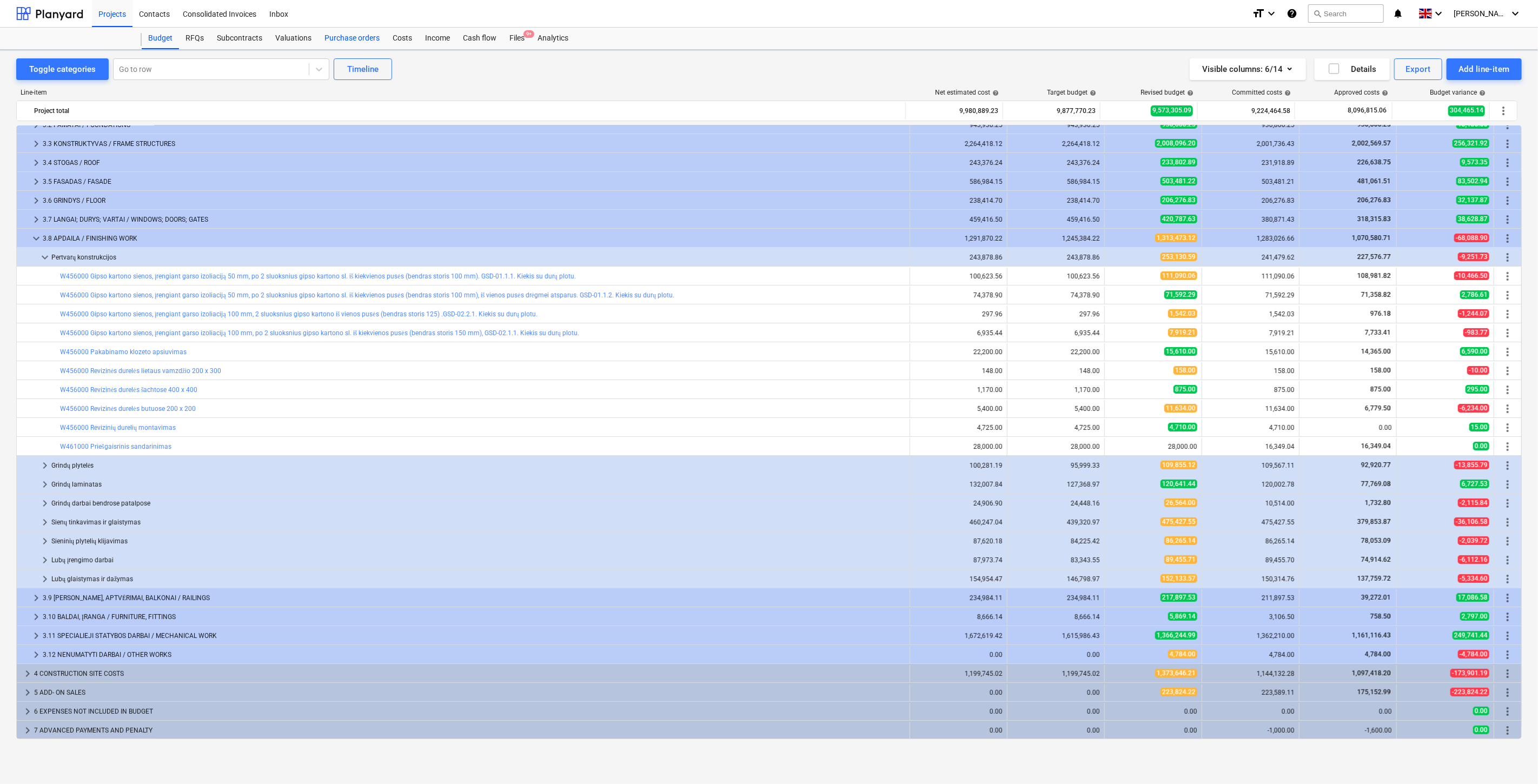
click at [364, 40] on div "Purchase orders" at bounding box center [352, 38] width 68 height 21
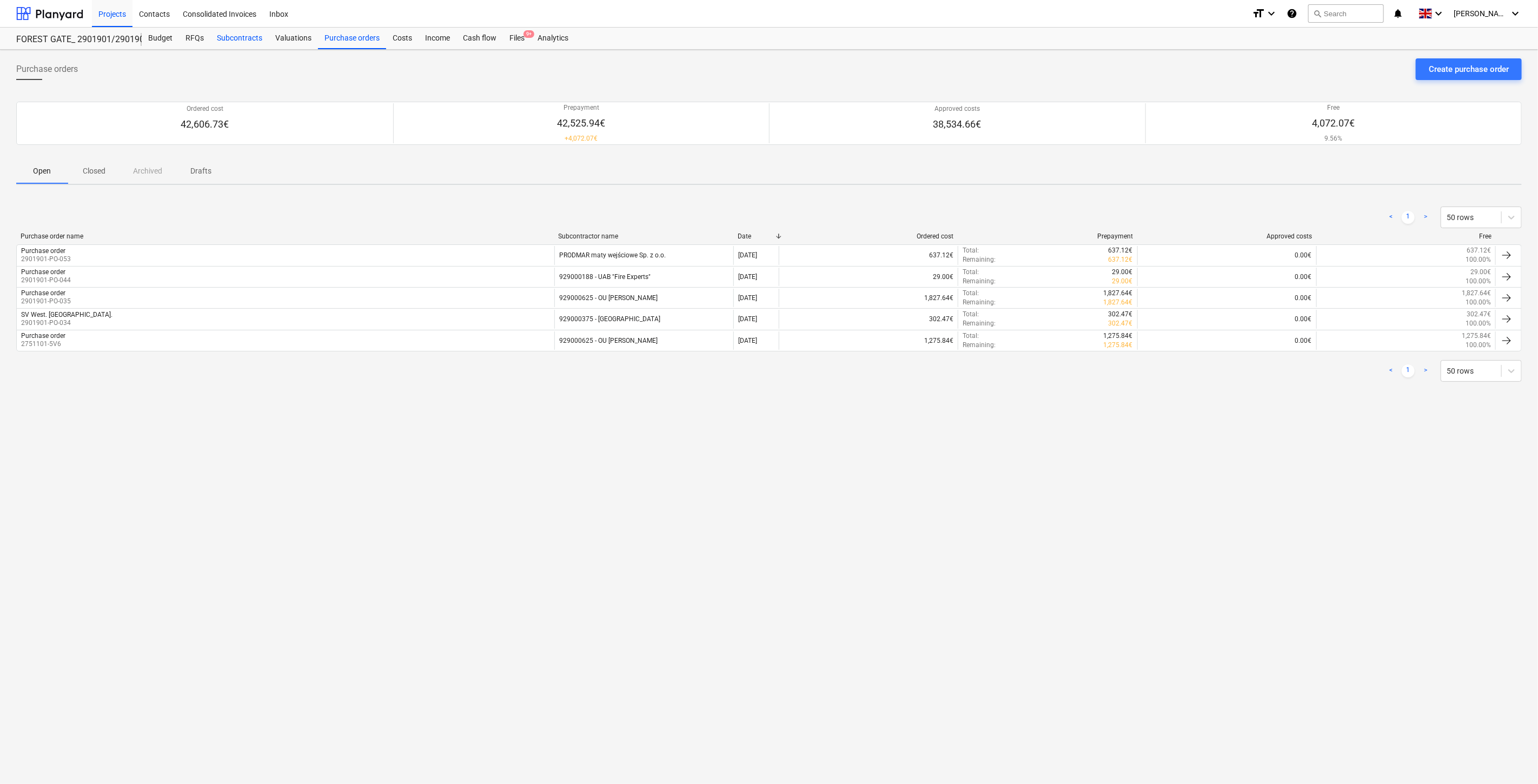
click at [244, 42] on div "Subcontracts" at bounding box center [239, 38] width 58 height 21
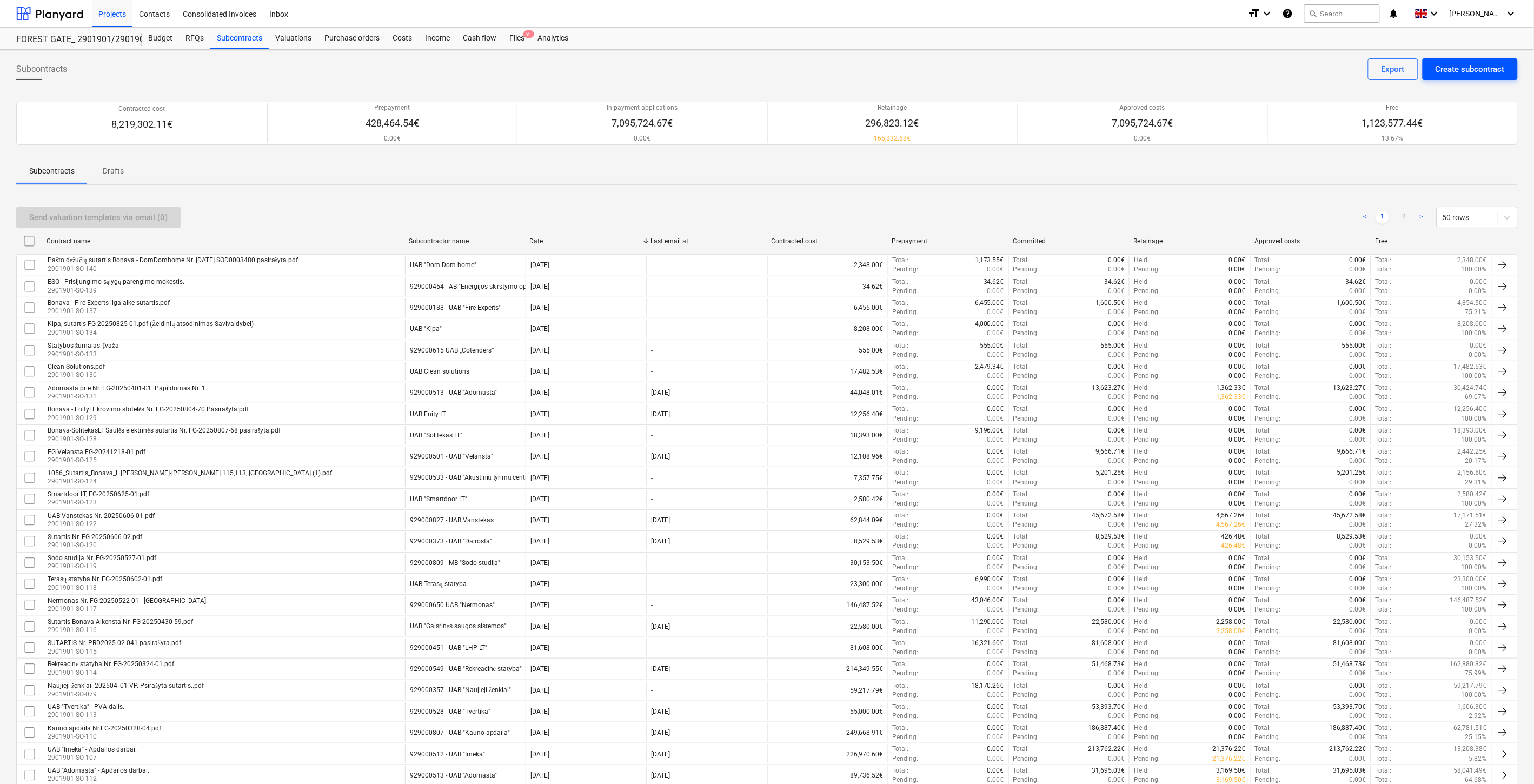
click at [1456, 69] on div "Create subcontract" at bounding box center [1471, 69] width 69 height 14
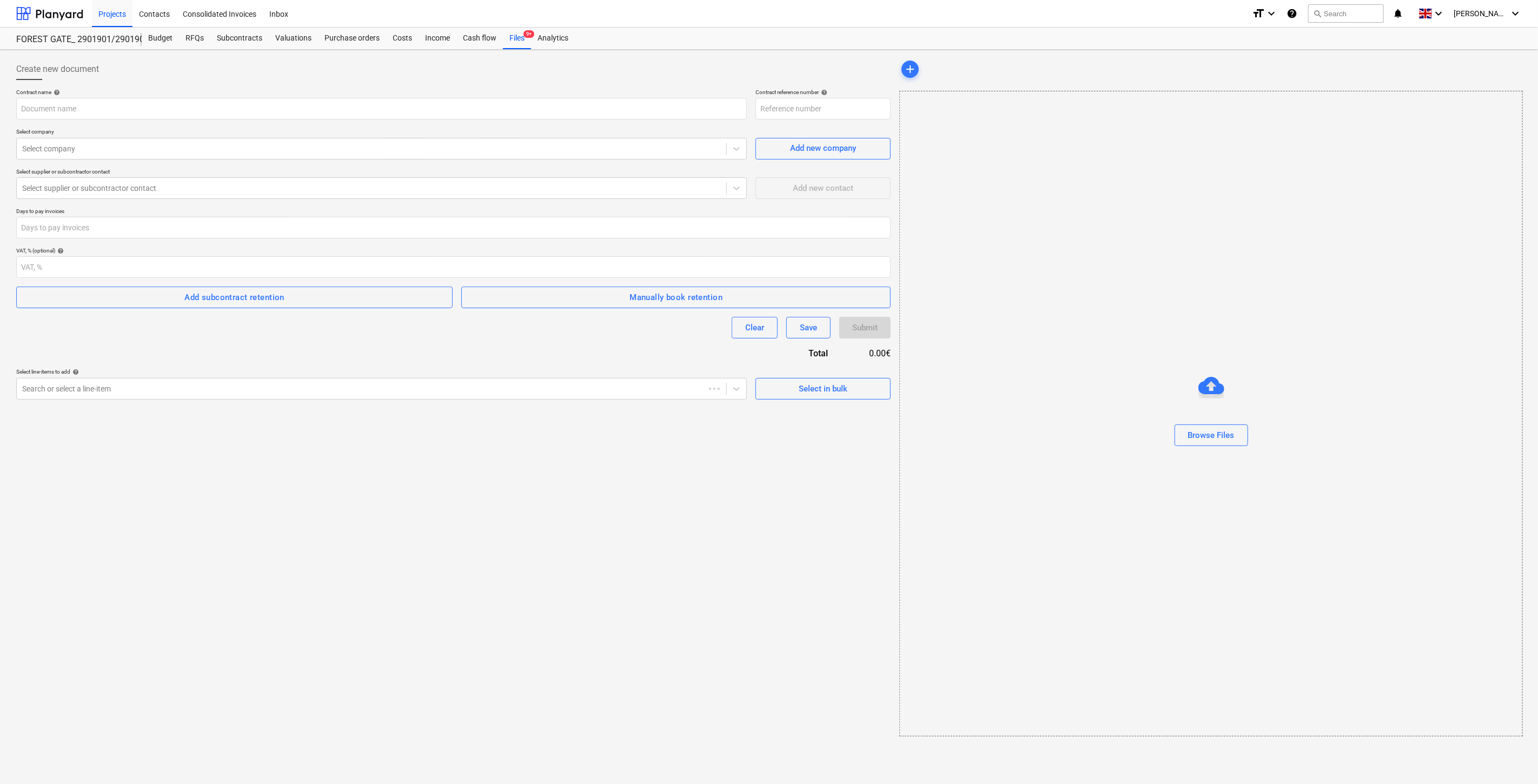
type input "2901901-SO-141"
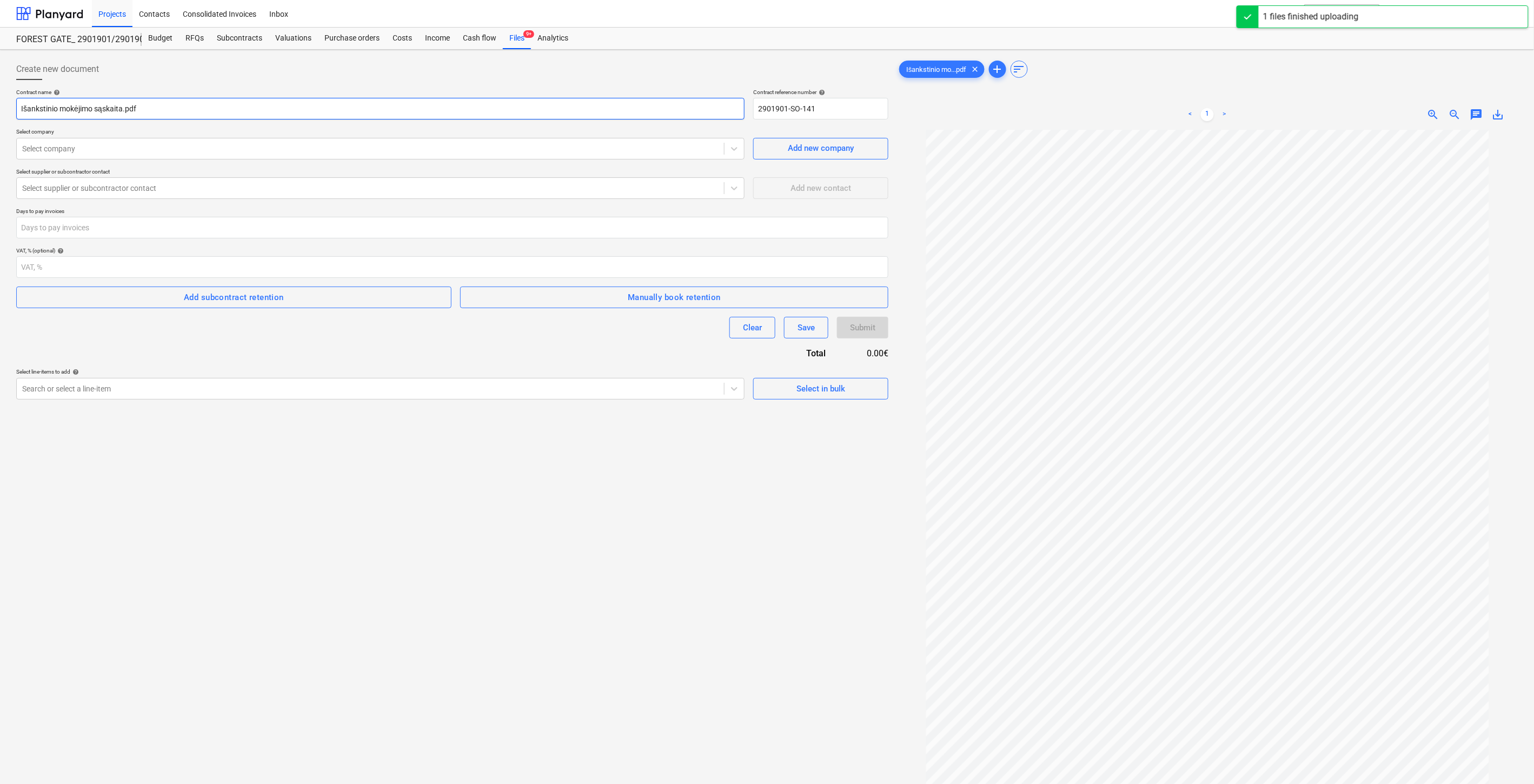
drag, startPoint x: 314, startPoint y: 114, endPoint x: 0, endPoint y: 117, distance: 314.0
click at [0, 117] on div "Create new document Contract name help Išankstinio mokėjimo sąskaita.pdf Contra…" at bounding box center [767, 471] width 1534 height 842
click at [206, 107] on input "ESO -" at bounding box center [380, 108] width 728 height 21
type input "ESO - Elektros prisijungimas(vandens kėlimo stotelė) mokestis."
click at [182, 154] on div "Select company" at bounding box center [371, 149] width 707 height 15
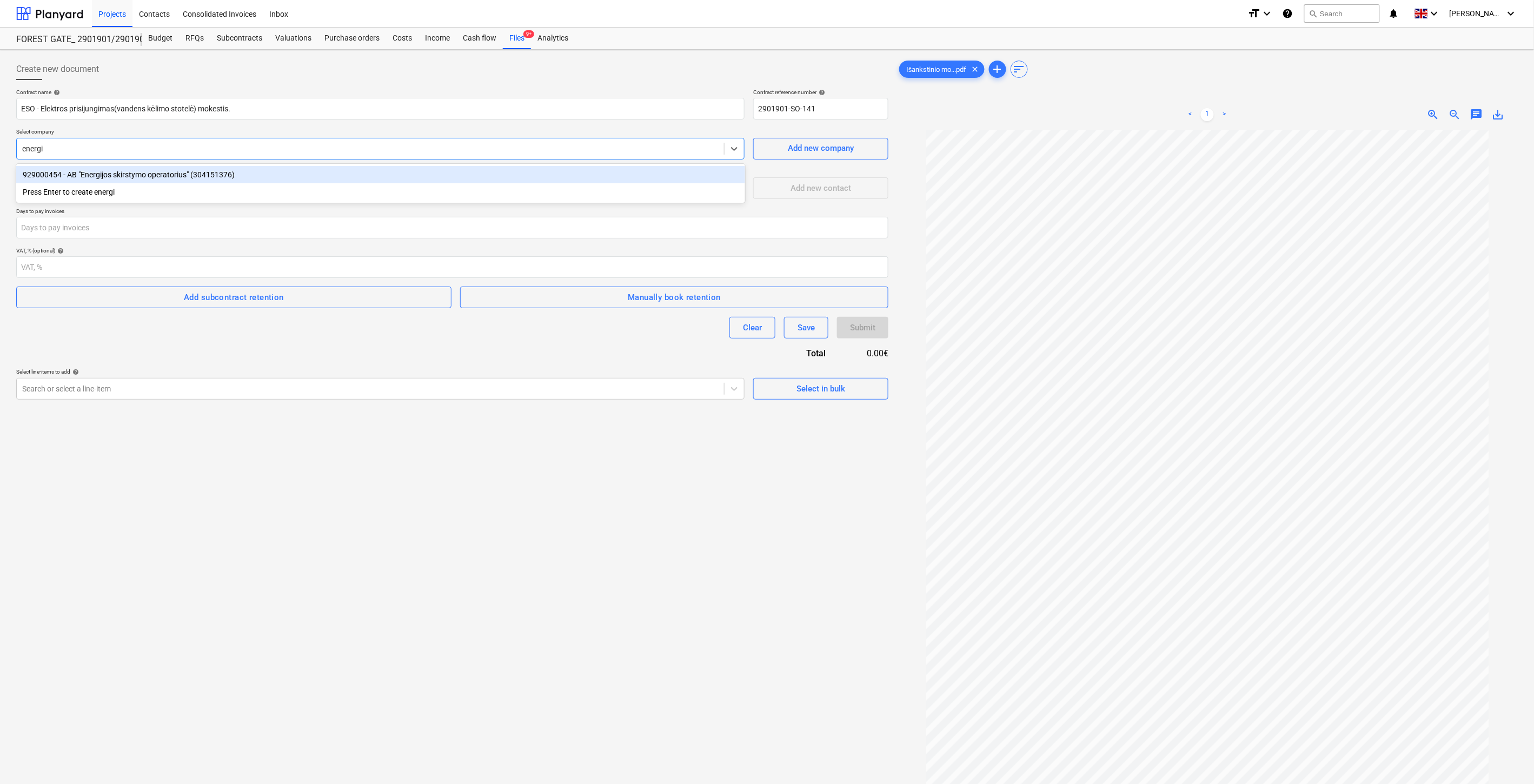
type input "energij"
click at [136, 179] on div "929000454 - AB "Energijos skirstymo operatorius" (304151376)" at bounding box center [381, 175] width 729 height 17
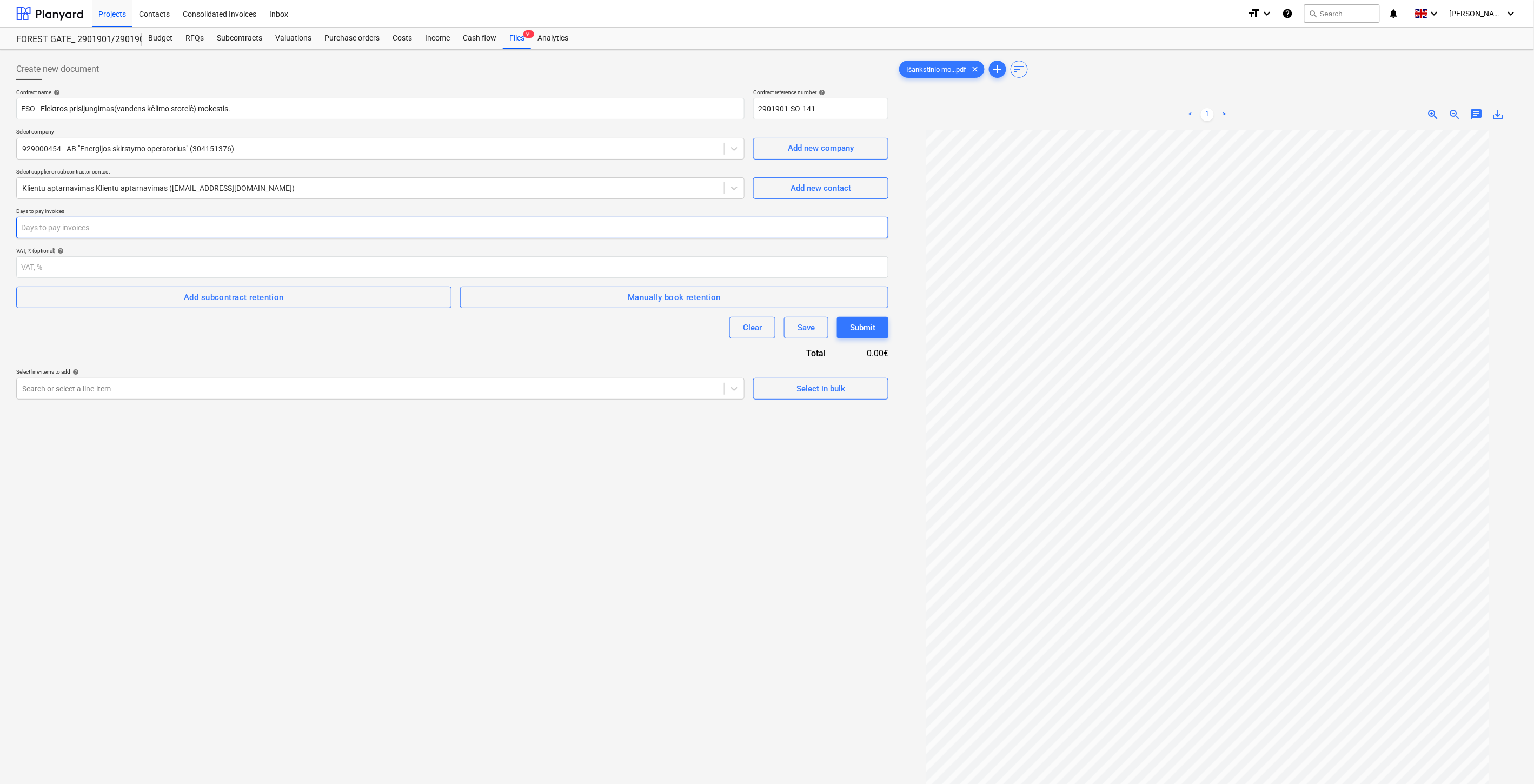
click at [210, 231] on input "number" at bounding box center [452, 227] width 873 height 21
type input "30"
click at [268, 379] on div "Search or select a line-item" at bounding box center [380, 389] width 728 height 21
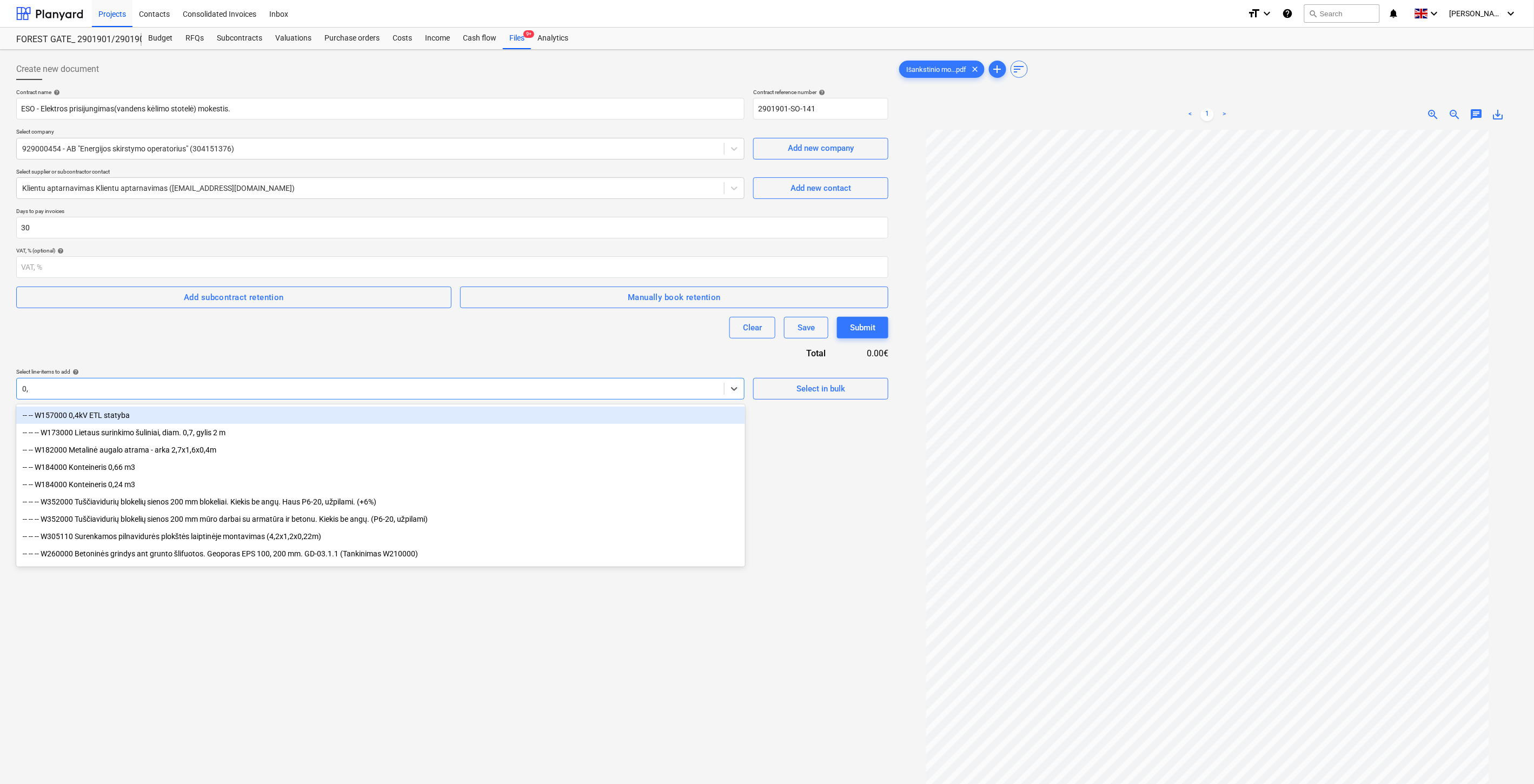
type input "0,4"
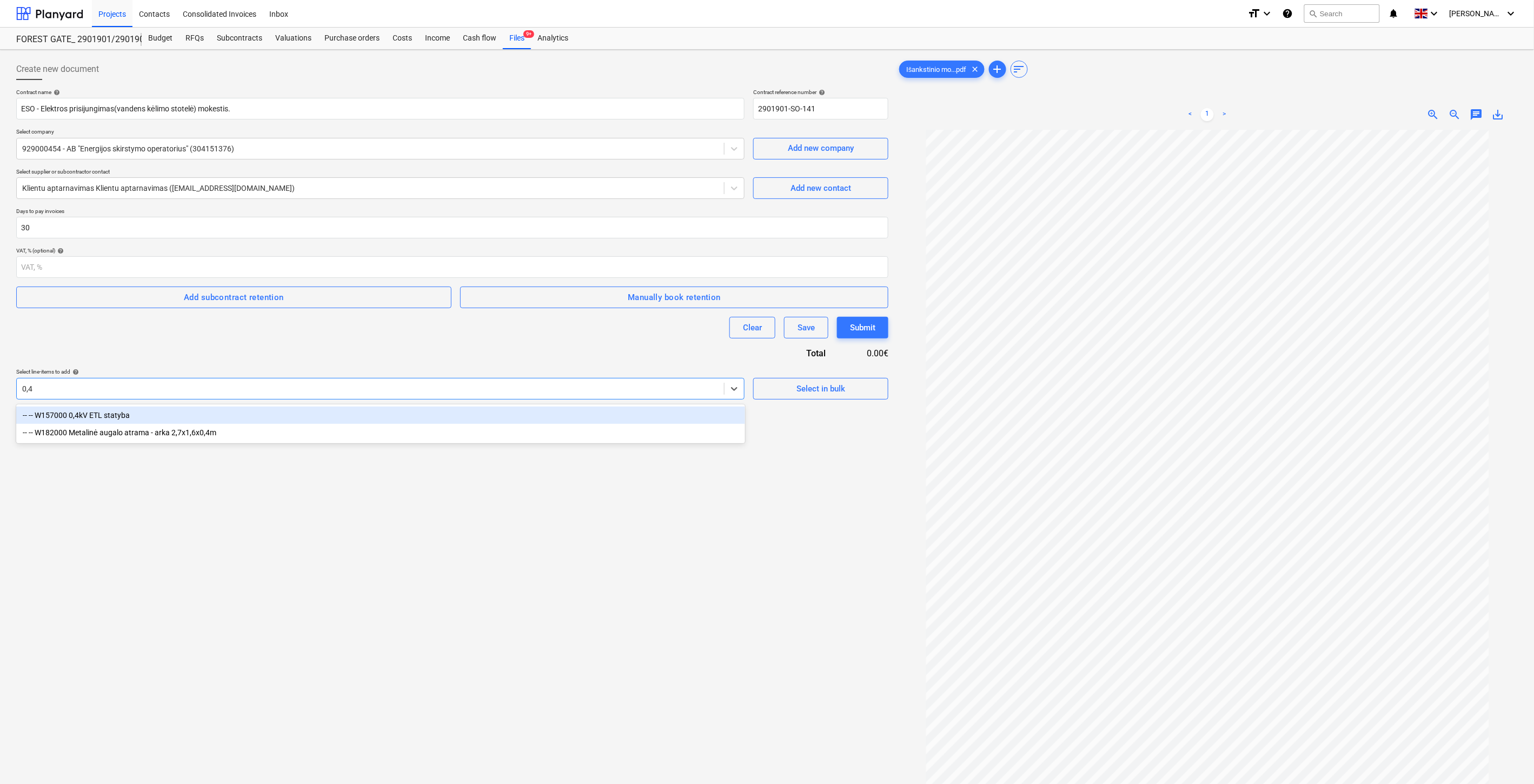
click at [233, 408] on div "-- -- W157000 0,4kV ETL statyba" at bounding box center [381, 415] width 729 height 17
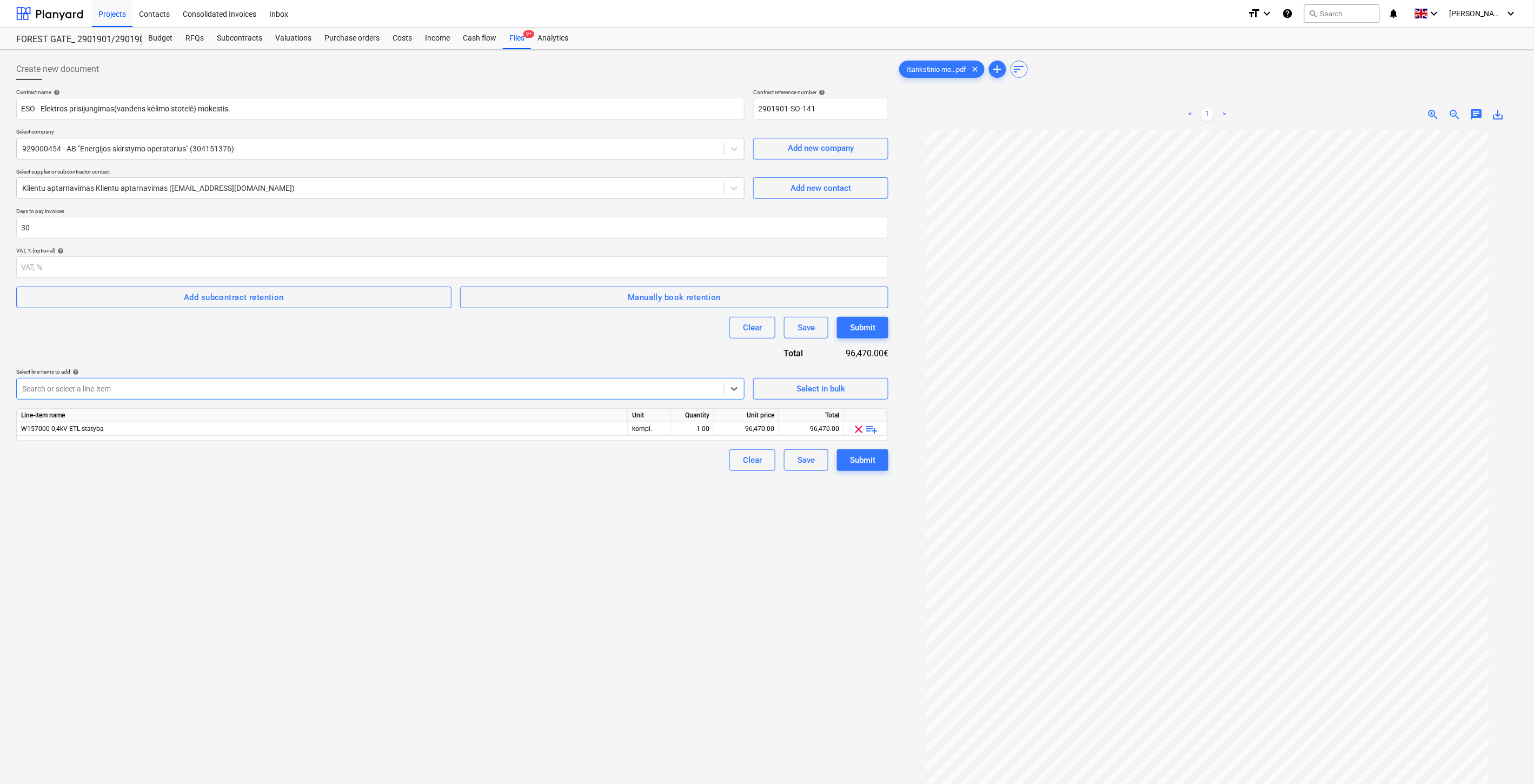
drag, startPoint x: 456, startPoint y: 672, endPoint x: 464, endPoint y: 666, distance: 10.0
click at [457, 672] on div "Create new document Contract name help ESO - Elektros prisijungimas(vandens kėl…" at bounding box center [452, 471] width 881 height 834
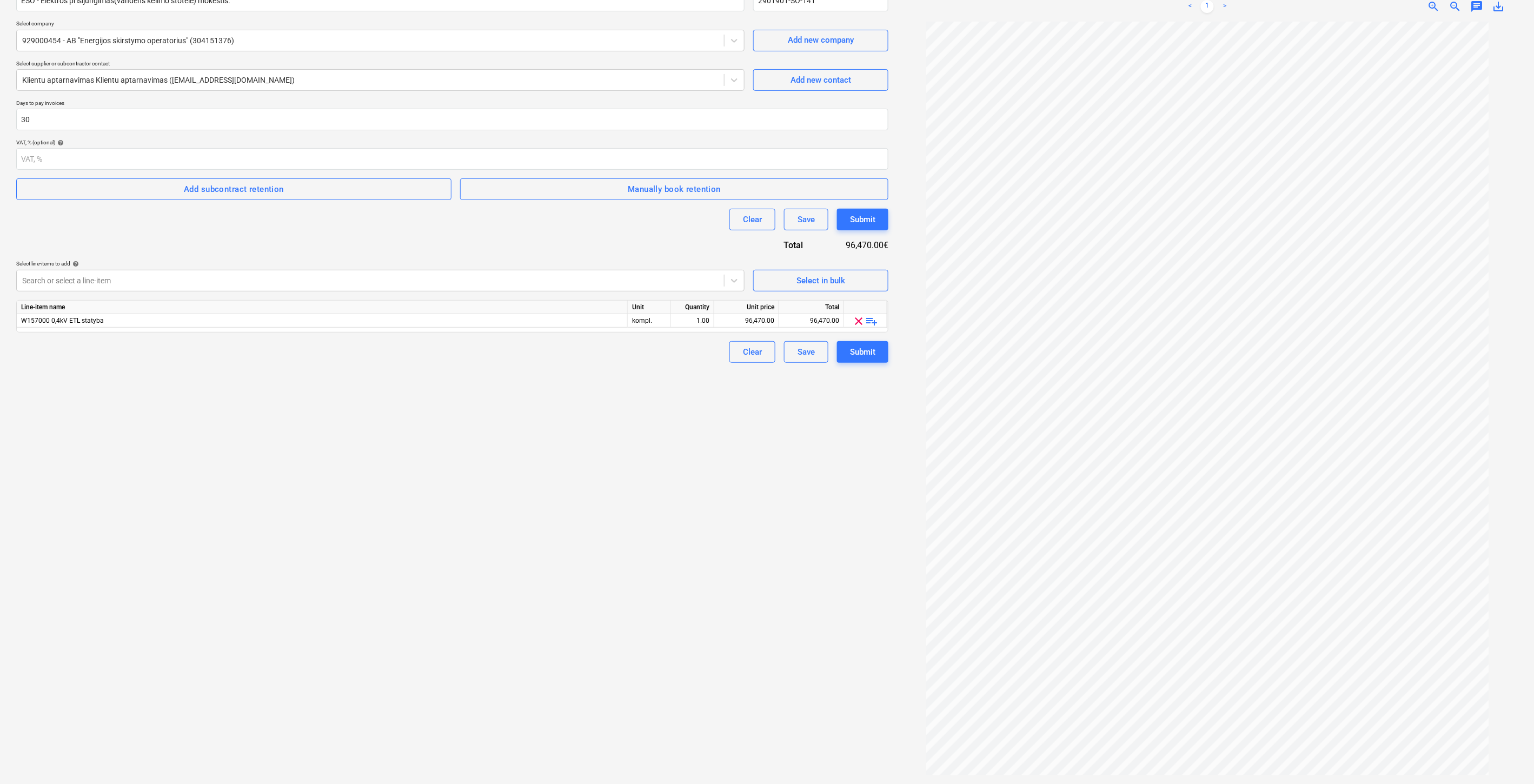
drag, startPoint x: 472, startPoint y: 536, endPoint x: 523, endPoint y: 509, distance: 57.7
click at [474, 534] on div "Create new document Contract name help ESO - Elektros prisijungimas(vandens kėl…" at bounding box center [452, 363] width 881 height 834
click at [523, 509] on div "Create new document Contract name help ESO - Elektros prisijungimas(vandens kėl…" at bounding box center [452, 363] width 881 height 834
click at [734, 322] on div "96,470.00" at bounding box center [746, 321] width 56 height 14
type input "ę"
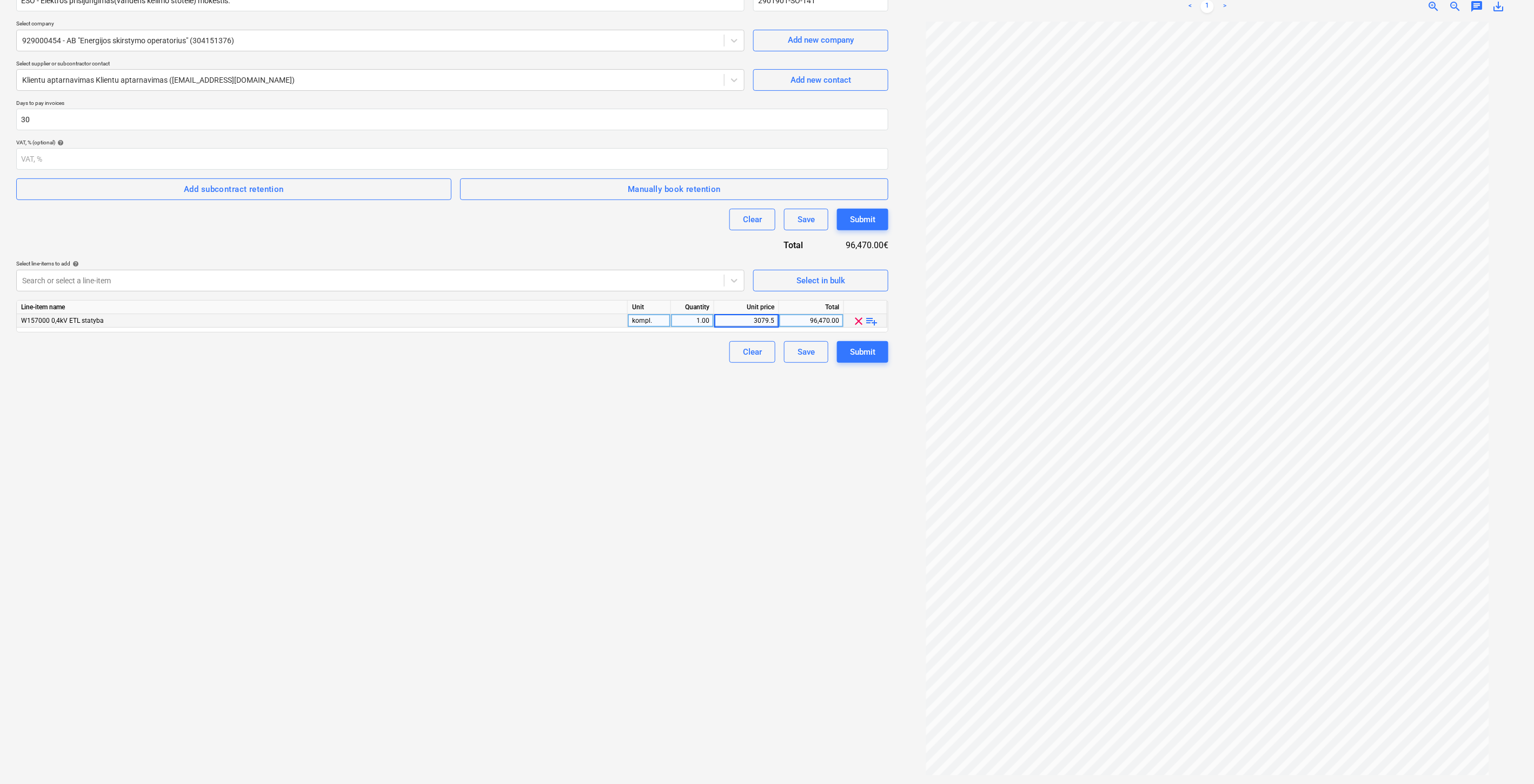
type input "3079.54"
click at [667, 441] on div "Create new document Contract name help ESO - Elektros prisijungimas(vandens kėl…" at bounding box center [452, 363] width 881 height 834
click at [655, 523] on div "Create new document Contract name help ESO - Elektros prisijungimas(vandens kėl…" at bounding box center [452, 363] width 881 height 834
click at [704, 486] on div "Create new document Contract name help ESO - Elektros prisijungimas(vandens kėl…" at bounding box center [452, 363] width 881 height 834
click at [695, 540] on div "Create new document Contract name help ESO - Elektros prisijungimas(vandens kėl…" at bounding box center [452, 363] width 881 height 834
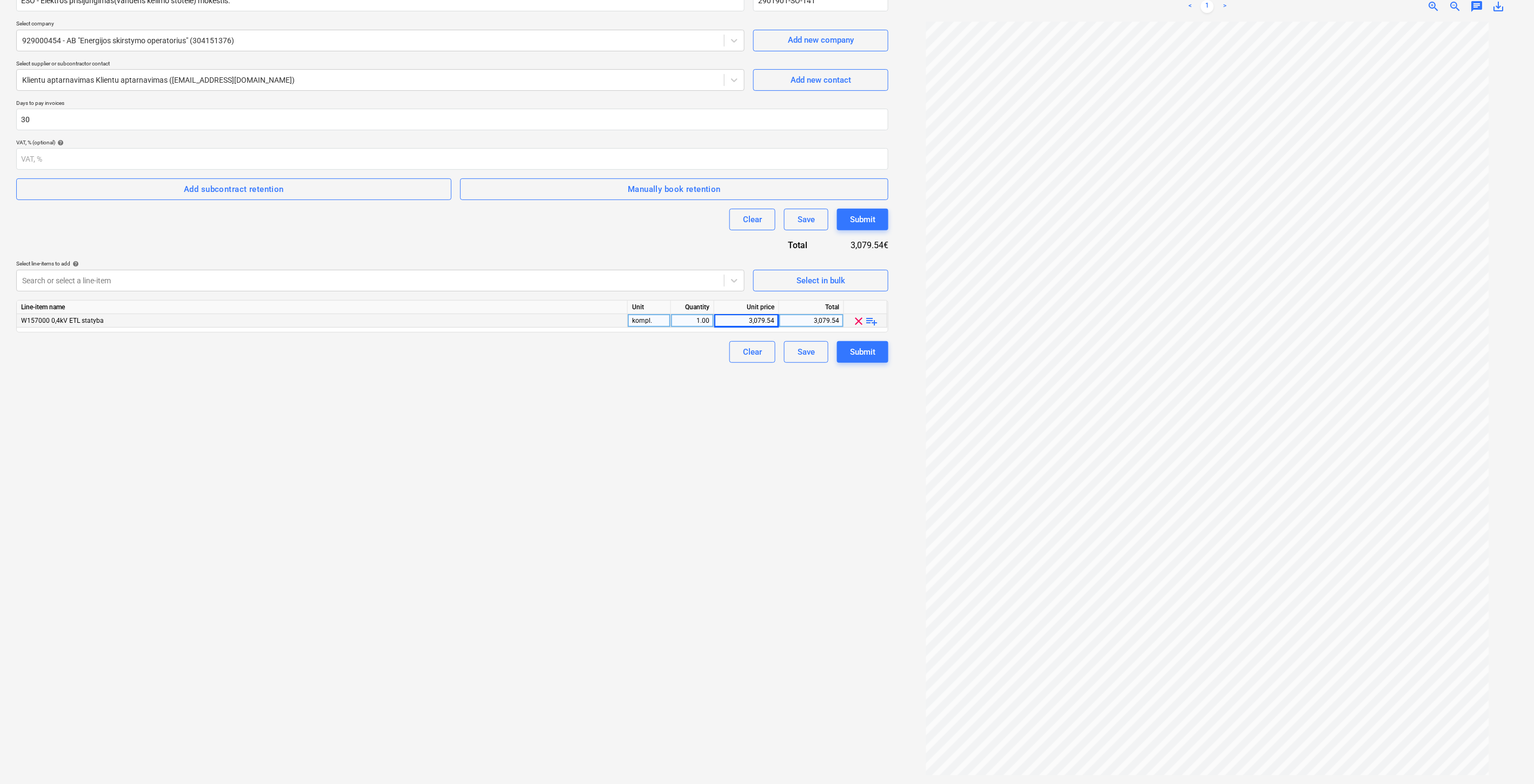
click at [744, 503] on div "Create new document Contract name help ESO - Elektros prisijungimas(vandens kėl…" at bounding box center [452, 363] width 881 height 834
drag, startPoint x: 763, startPoint y: 485, endPoint x: 770, endPoint y: 474, distance: 13.0
click at [766, 480] on div "Create new document Contract name help ESO - Elektros prisijungimas(vandens kėl…" at bounding box center [452, 363] width 881 height 834
click at [776, 468] on div "Create new document Contract name help ESO - Elektros prisijungimas(vandens kėl…" at bounding box center [452, 363] width 881 height 834
click at [827, 438] on div "Create new document Contract name help ESO - Elektros prisijungimas(vandens kėl…" at bounding box center [452, 363] width 881 height 834
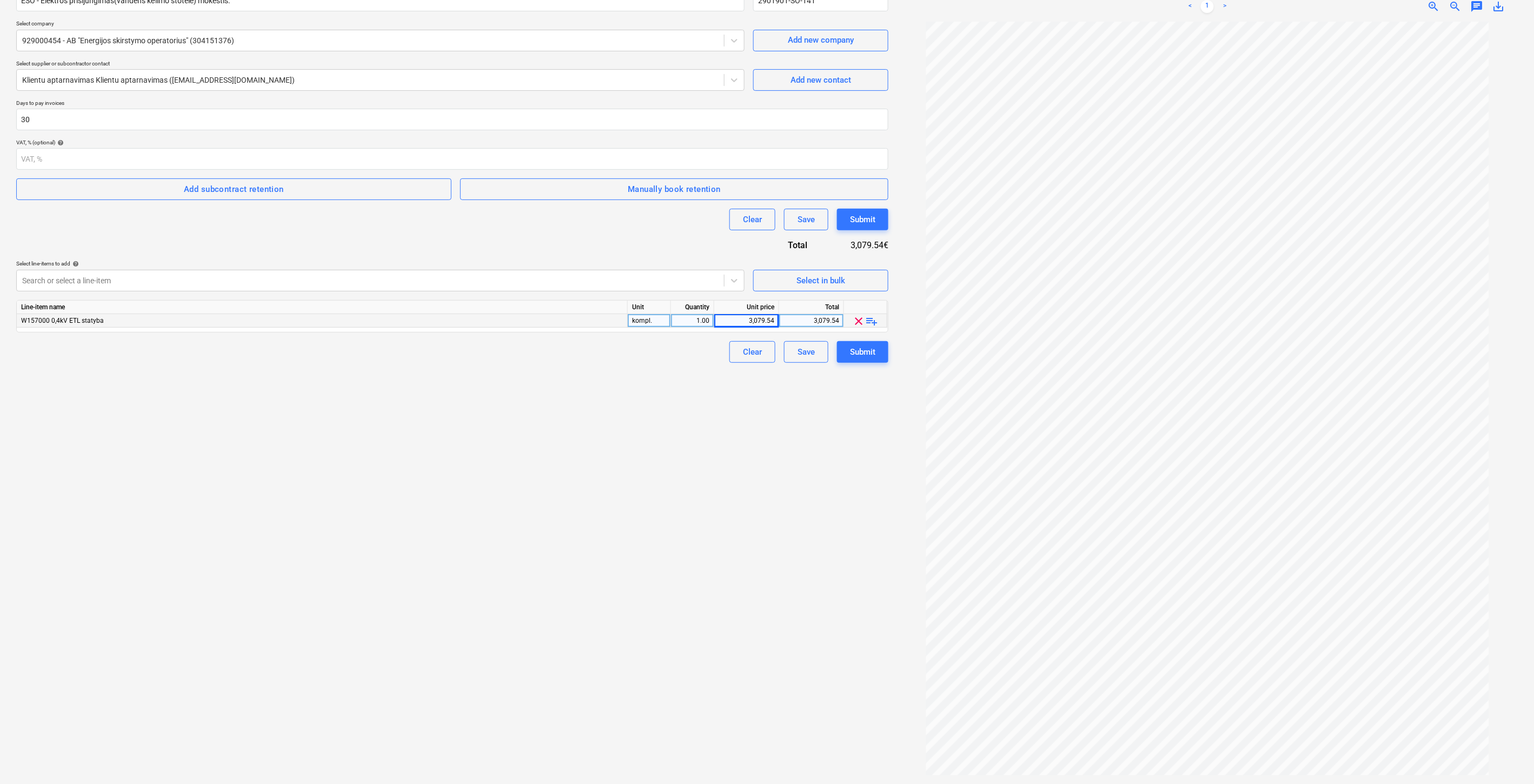
click at [844, 418] on div "Create new document Contract name help ESO - Elektros prisijungimas(vandens kėl…" at bounding box center [452, 363] width 881 height 834
click at [862, 401] on div "Create new document Contract name help ESO - Elektros prisijungimas(vandens kėl…" at bounding box center [452, 363] width 881 height 834
click at [867, 397] on div "Create new document Contract name help ESO - Elektros prisijungimas(vandens kėl…" at bounding box center [452, 363] width 881 height 834
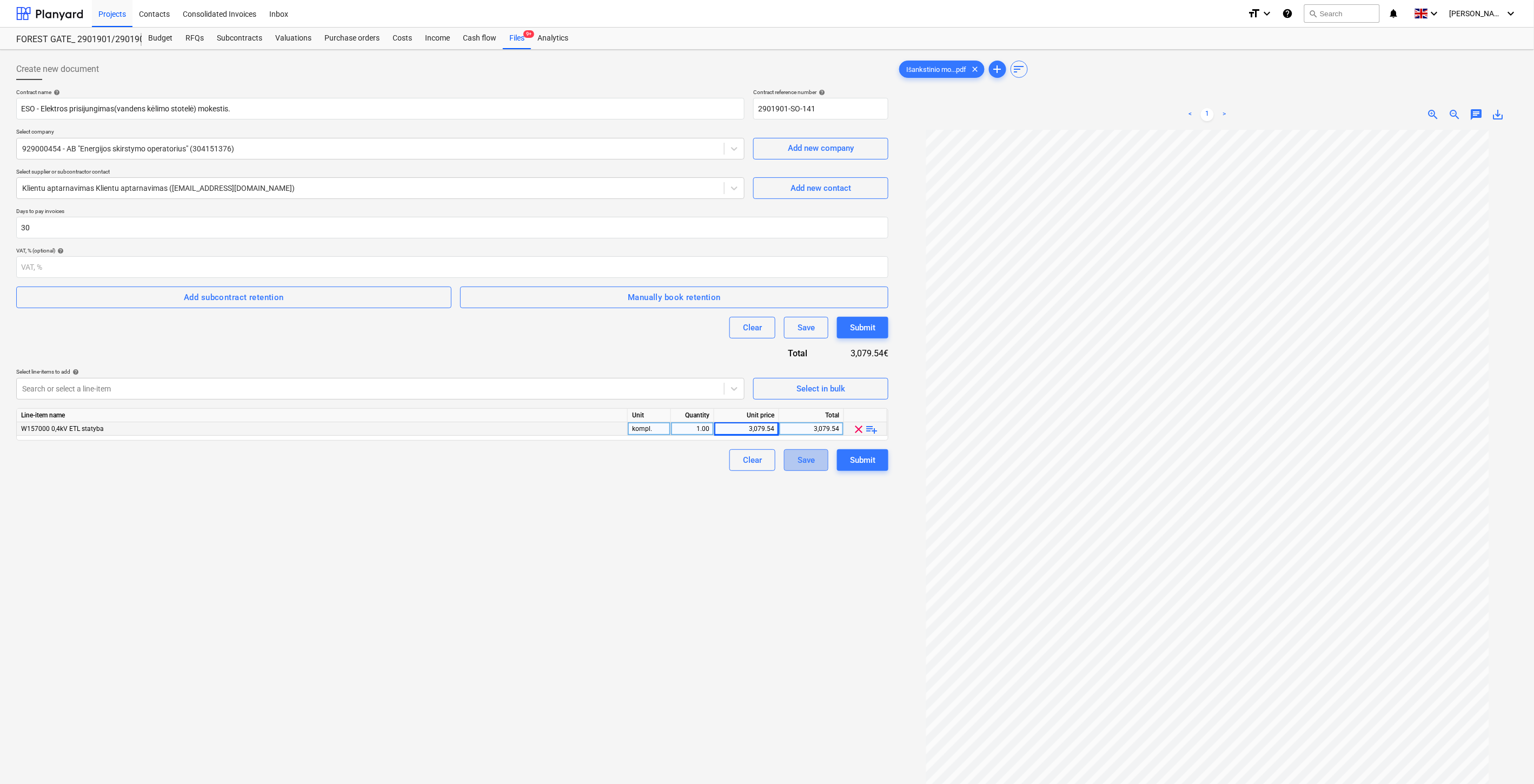
click at [806, 458] on div "Save" at bounding box center [806, 460] width 17 height 14
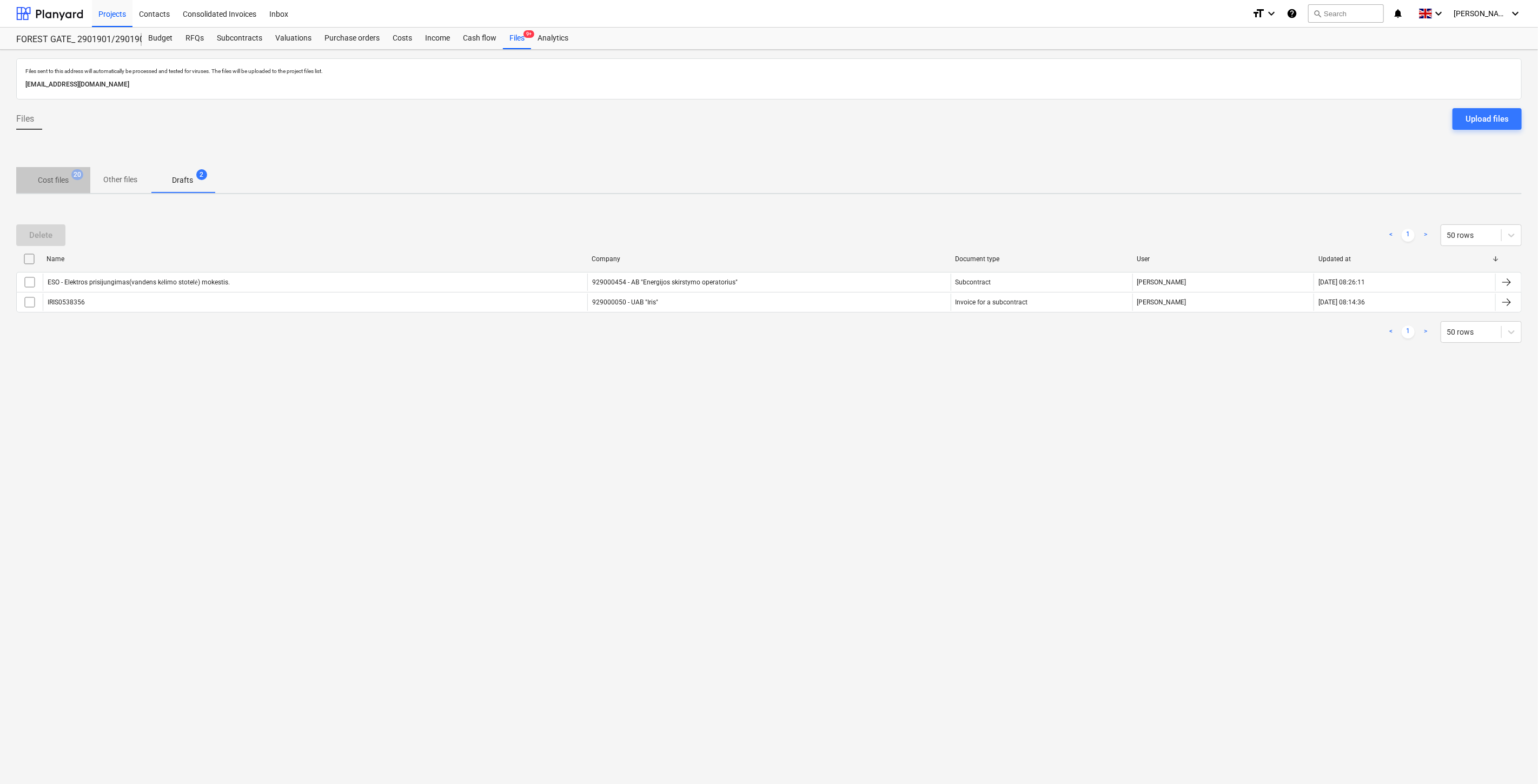
click at [55, 182] on p "Cost files" at bounding box center [53, 180] width 31 height 11
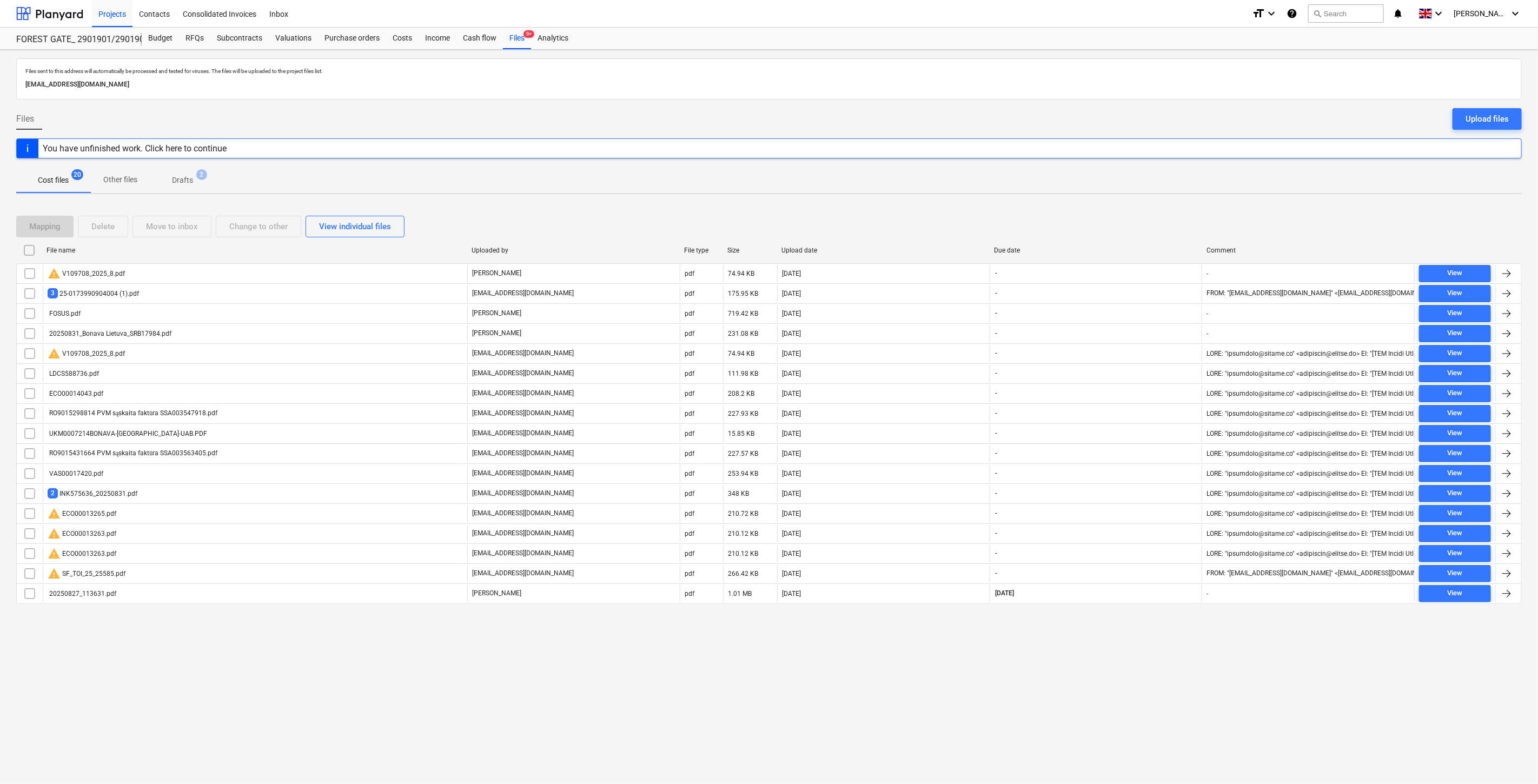
drag, startPoint x: 1113, startPoint y: 678, endPoint x: 1133, endPoint y: 667, distance: 22.8
click at [1115, 677] on div "Files sent to this address will automatically be processed and tested for virus…" at bounding box center [769, 417] width 1538 height 734
click at [1133, 667] on div "Files sent to this address will automatically be processed and tested for virus…" at bounding box center [769, 417] width 1538 height 734
click at [190, 182] on p "Drafts" at bounding box center [182, 180] width 21 height 11
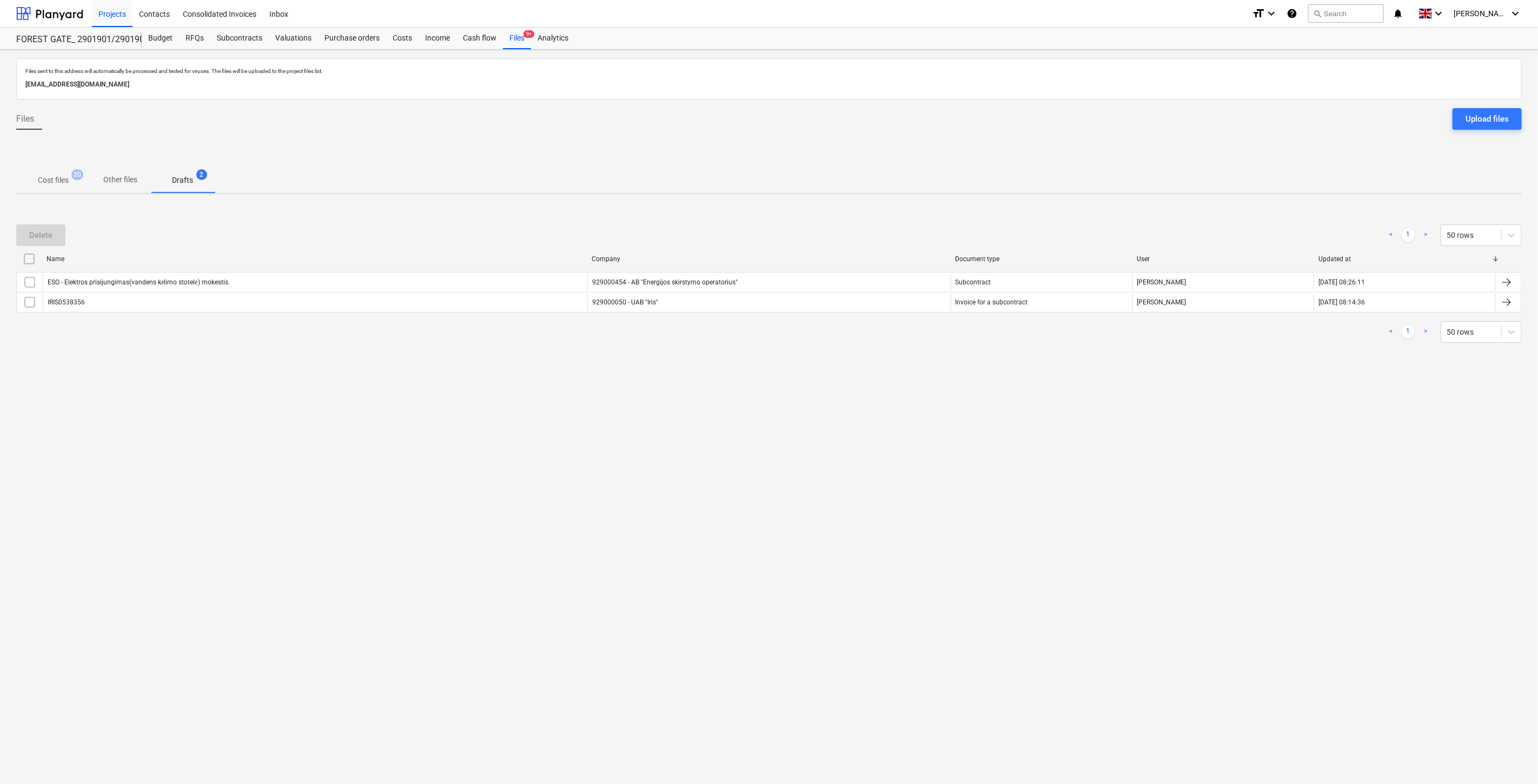
click at [50, 179] on p "Cost files" at bounding box center [53, 180] width 31 height 11
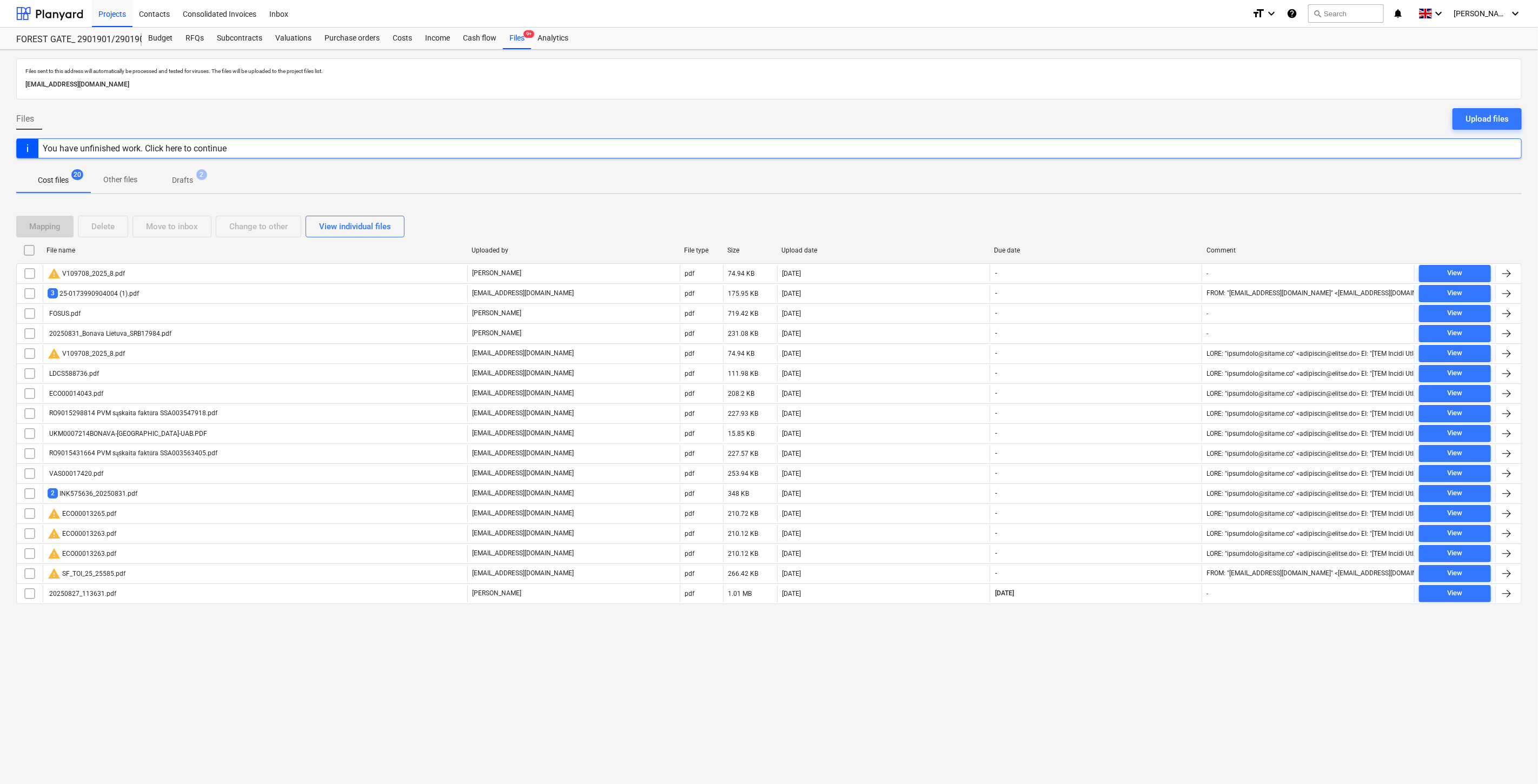
click at [1088, 635] on div "Files sent to this address will automatically be processed and tested for virus…" at bounding box center [769, 417] width 1538 height 734
click at [1098, 631] on div "Files sent to this address will automatically be processed and tested for virus…" at bounding box center [769, 417] width 1538 height 734
click at [256, 40] on div "Subcontracts" at bounding box center [239, 38] width 58 height 21
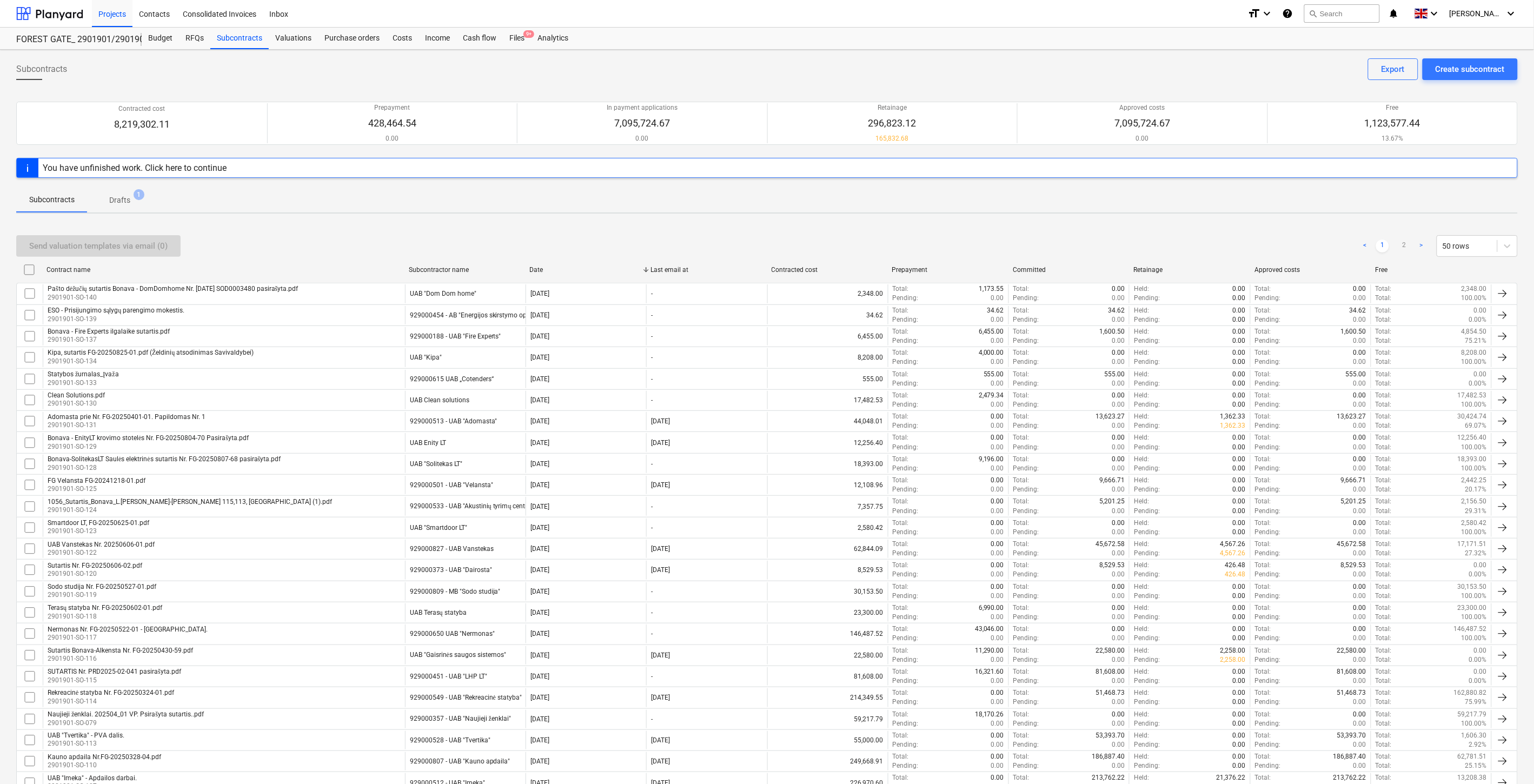
click at [736, 239] on div "Send valuation templates via email (0) < 1 2 > 50 rows" at bounding box center [767, 245] width 1501 height 21
click at [510, 39] on div "Files 9+" at bounding box center [516, 38] width 28 height 21
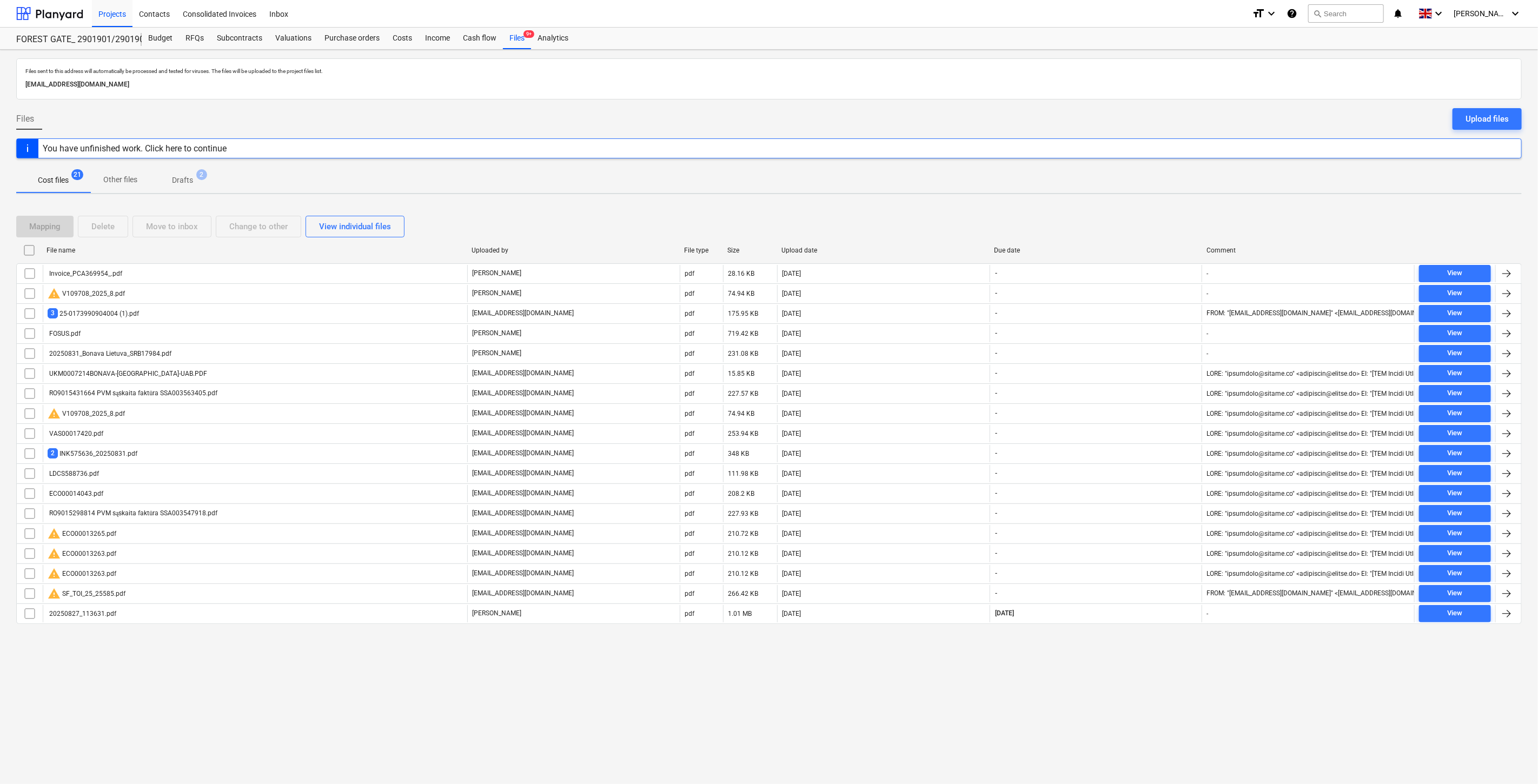
drag, startPoint x: 777, startPoint y: 683, endPoint x: 804, endPoint y: 663, distance: 33.6
click at [777, 683] on div "Files sent to this address will automatically be processed and tested for virus…" at bounding box center [769, 417] width 1538 height 734
click at [806, 662] on div "Files sent to this address will automatically be processed and tested for virus…" at bounding box center [769, 417] width 1538 height 734
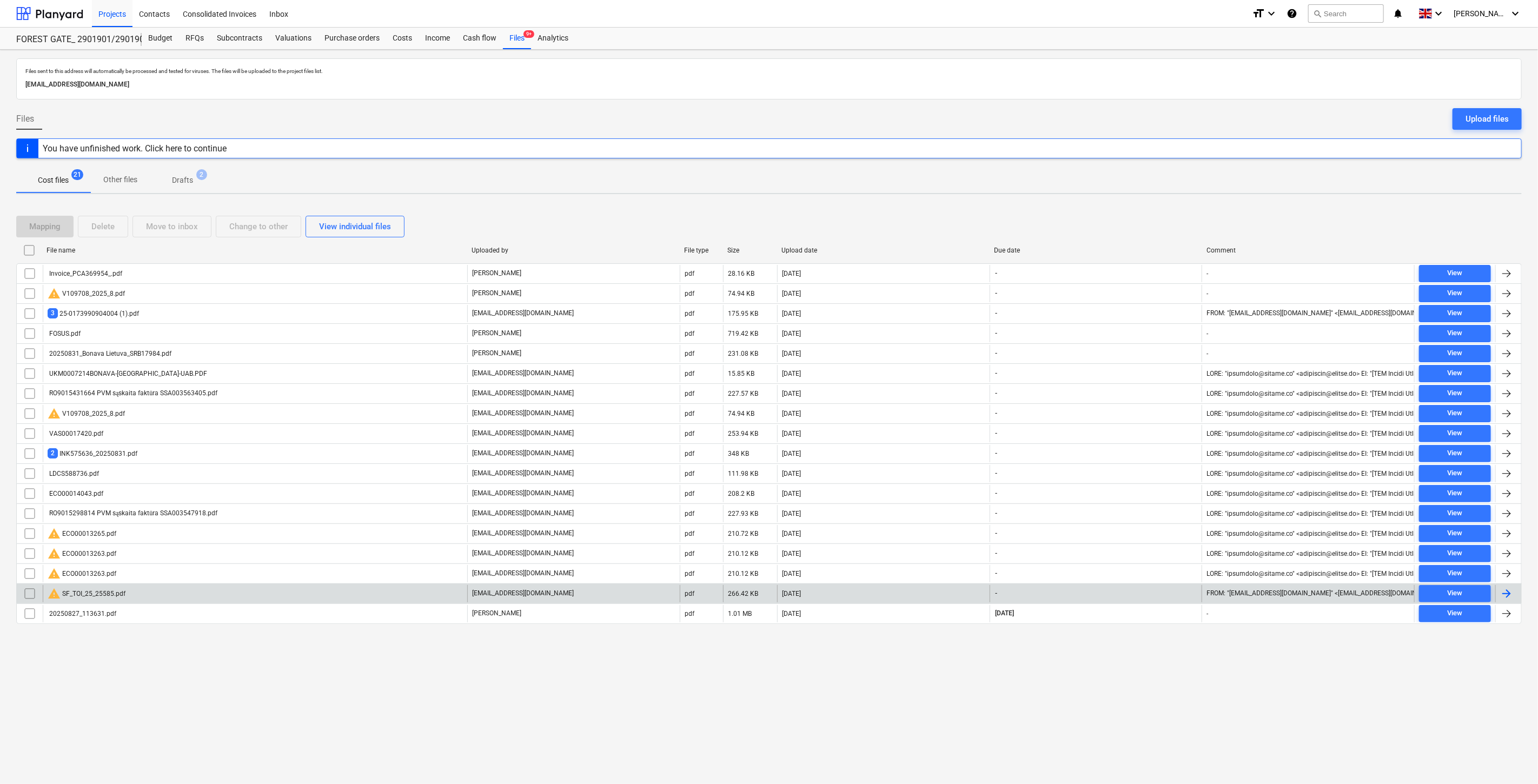
click at [309, 594] on div "warning SF_TOI_25_25585.pdf" at bounding box center [255, 594] width 425 height 17
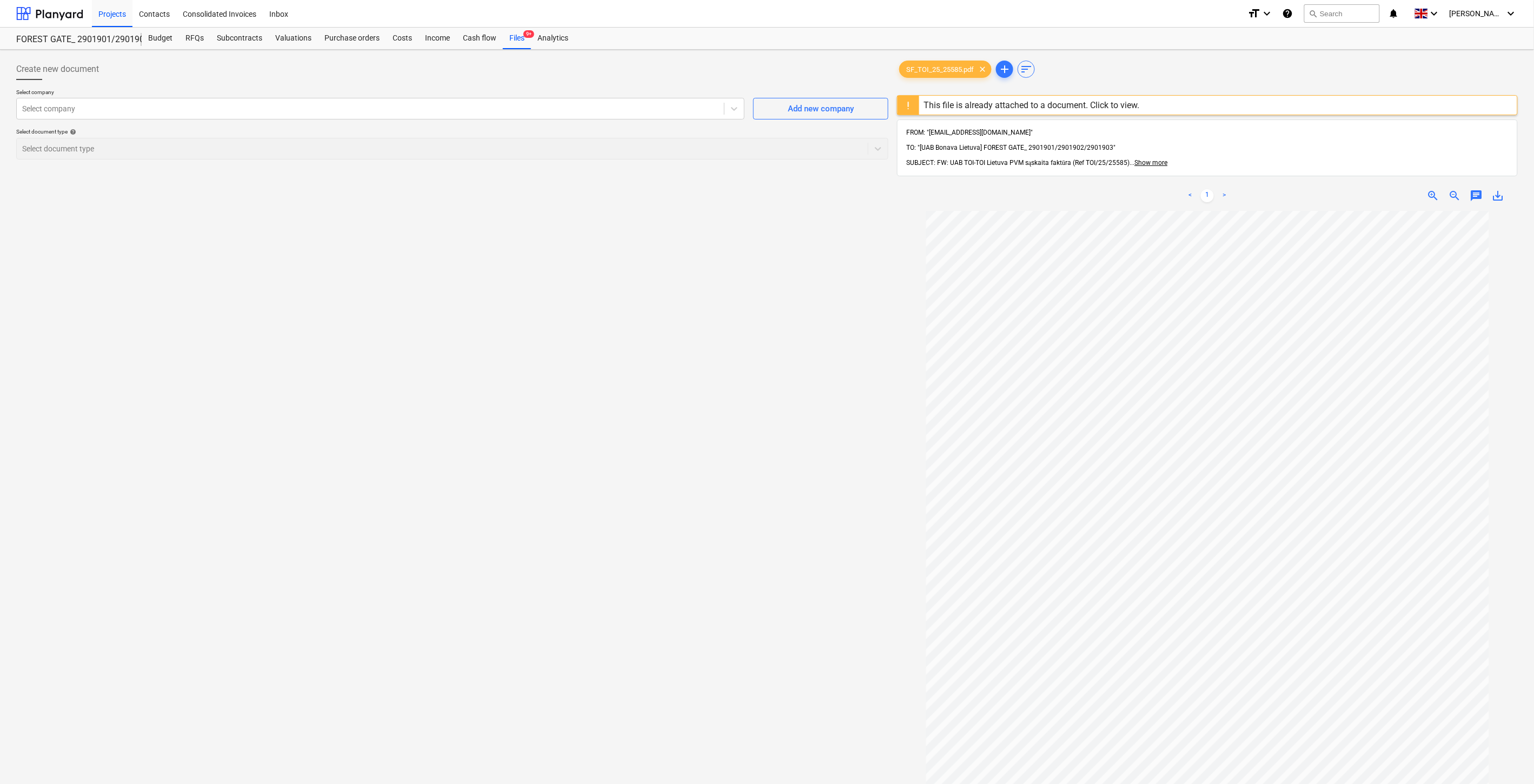
scroll to position [2, 0]
drag, startPoint x: 522, startPoint y: 41, endPoint x: 519, endPoint y: 47, distance: 6.7
click at [522, 41] on div "Files 9+" at bounding box center [516, 38] width 28 height 21
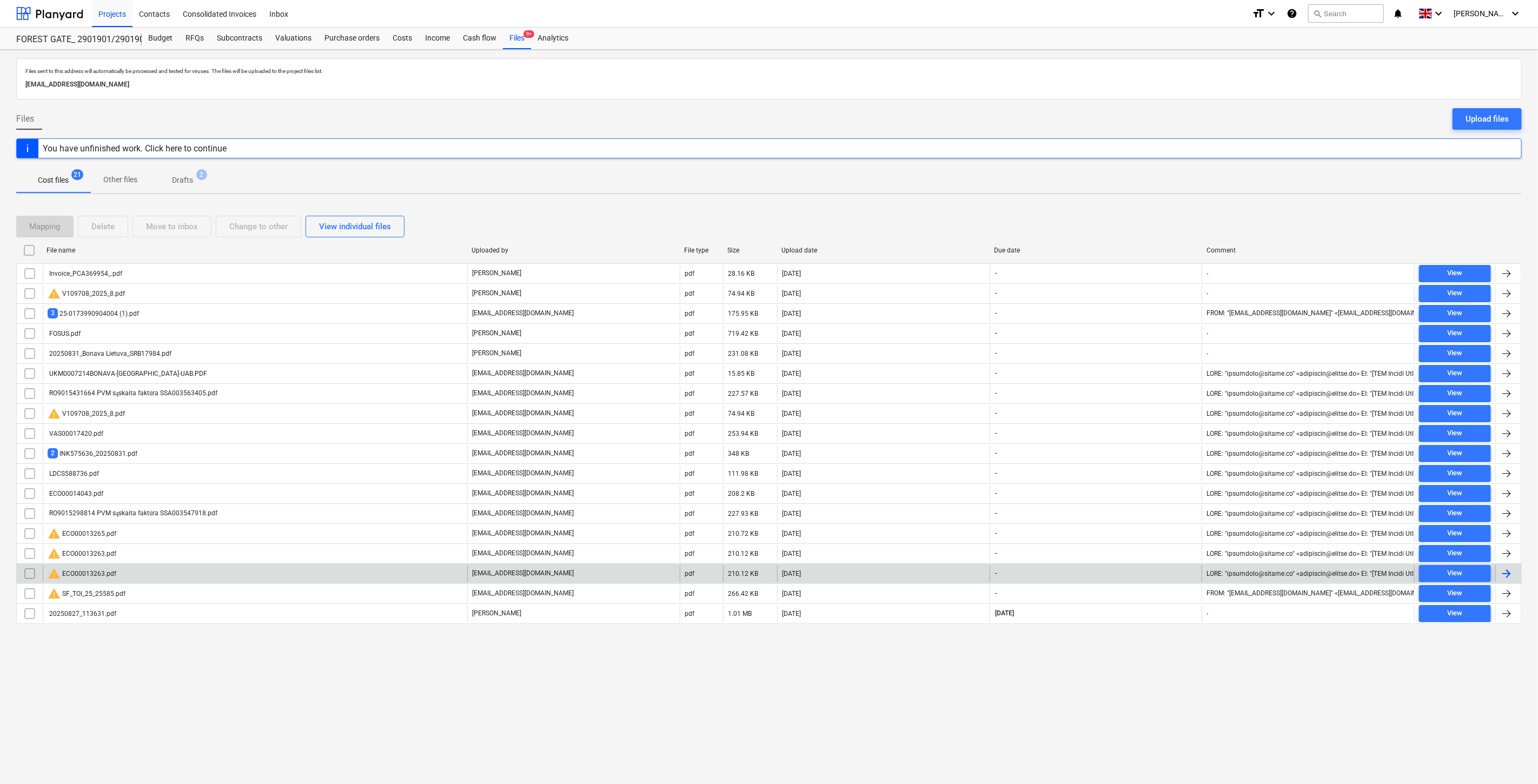
click at [277, 575] on div "warning ECO00013263.pdf" at bounding box center [255, 574] width 425 height 17
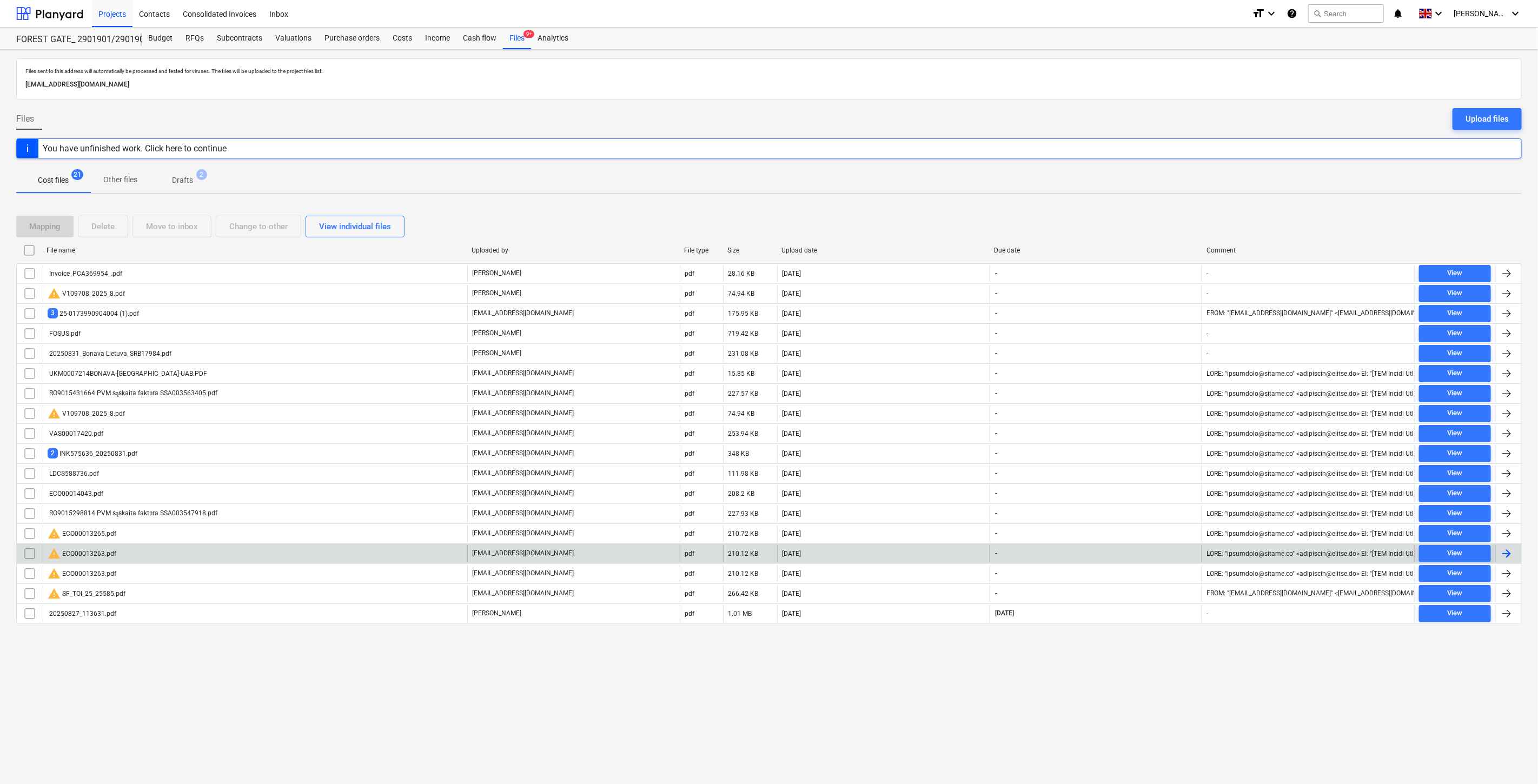
click at [317, 558] on div "warning ECO00013263.pdf" at bounding box center [255, 553] width 425 height 17
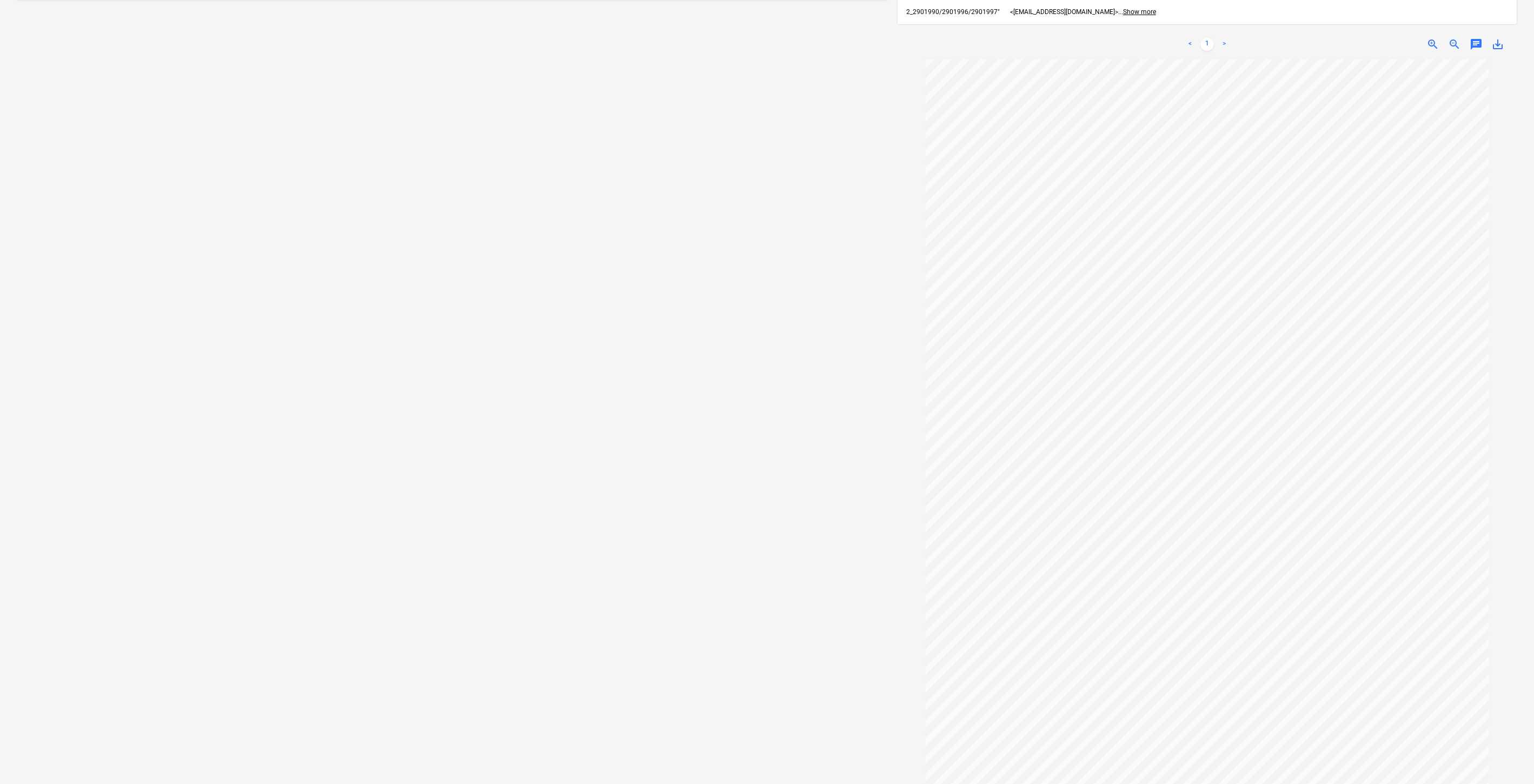
scroll to position [175, 0]
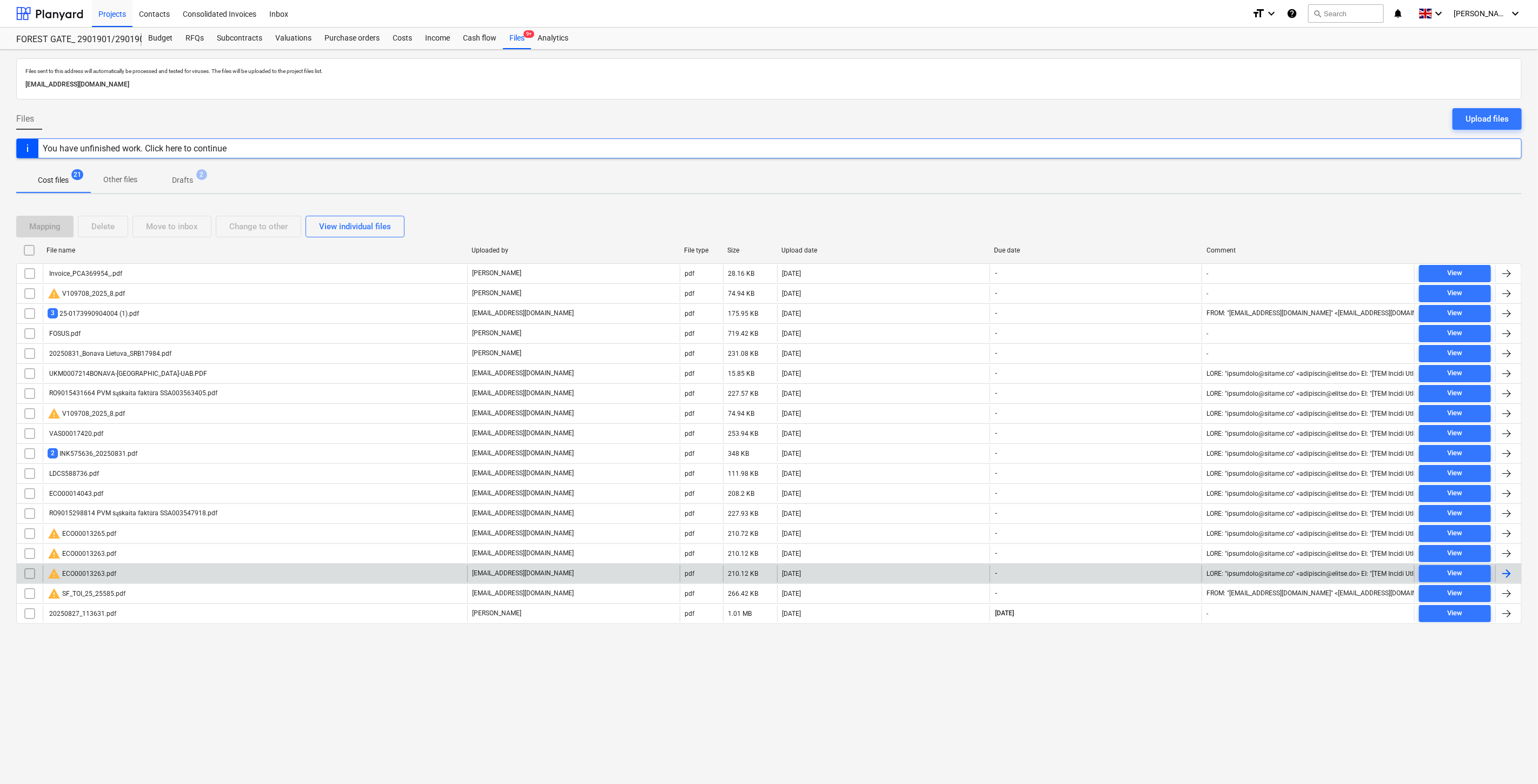
click at [197, 570] on div "warning ECO00013263.pdf" at bounding box center [255, 574] width 425 height 17
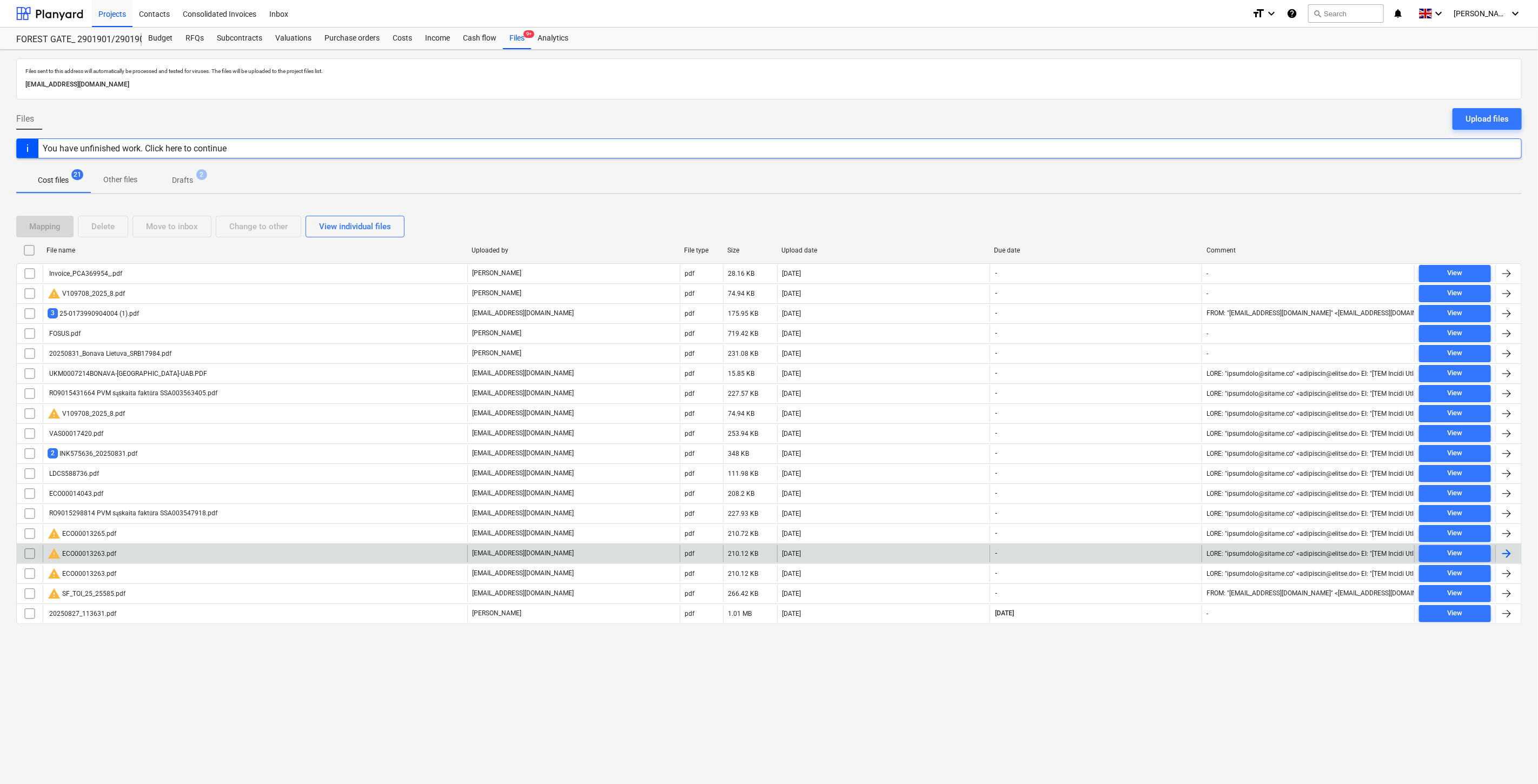
click at [185, 551] on div "warning ECO00013263.pdf" at bounding box center [255, 553] width 425 height 17
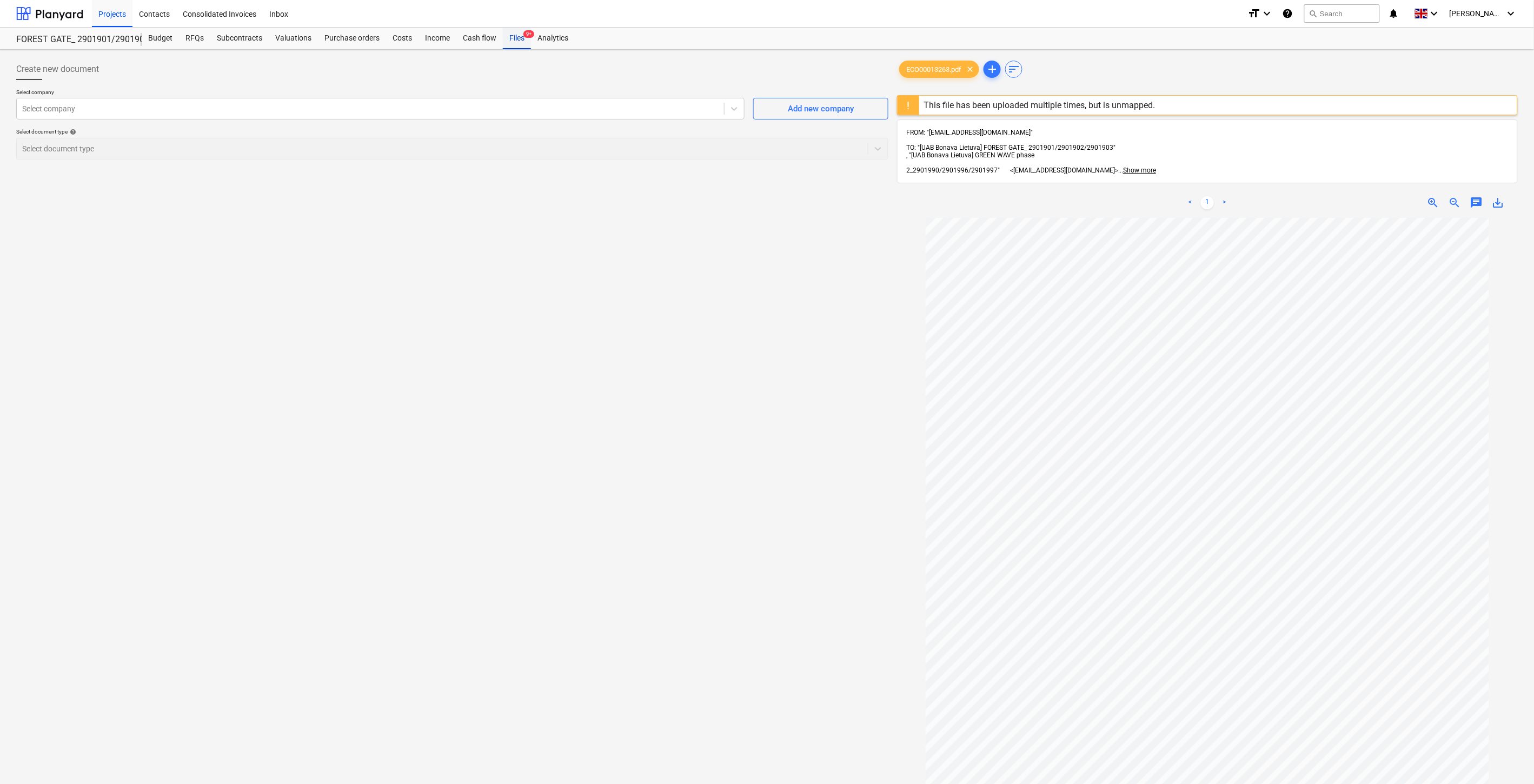
click at [516, 41] on div "Files 9+" at bounding box center [516, 38] width 28 height 21
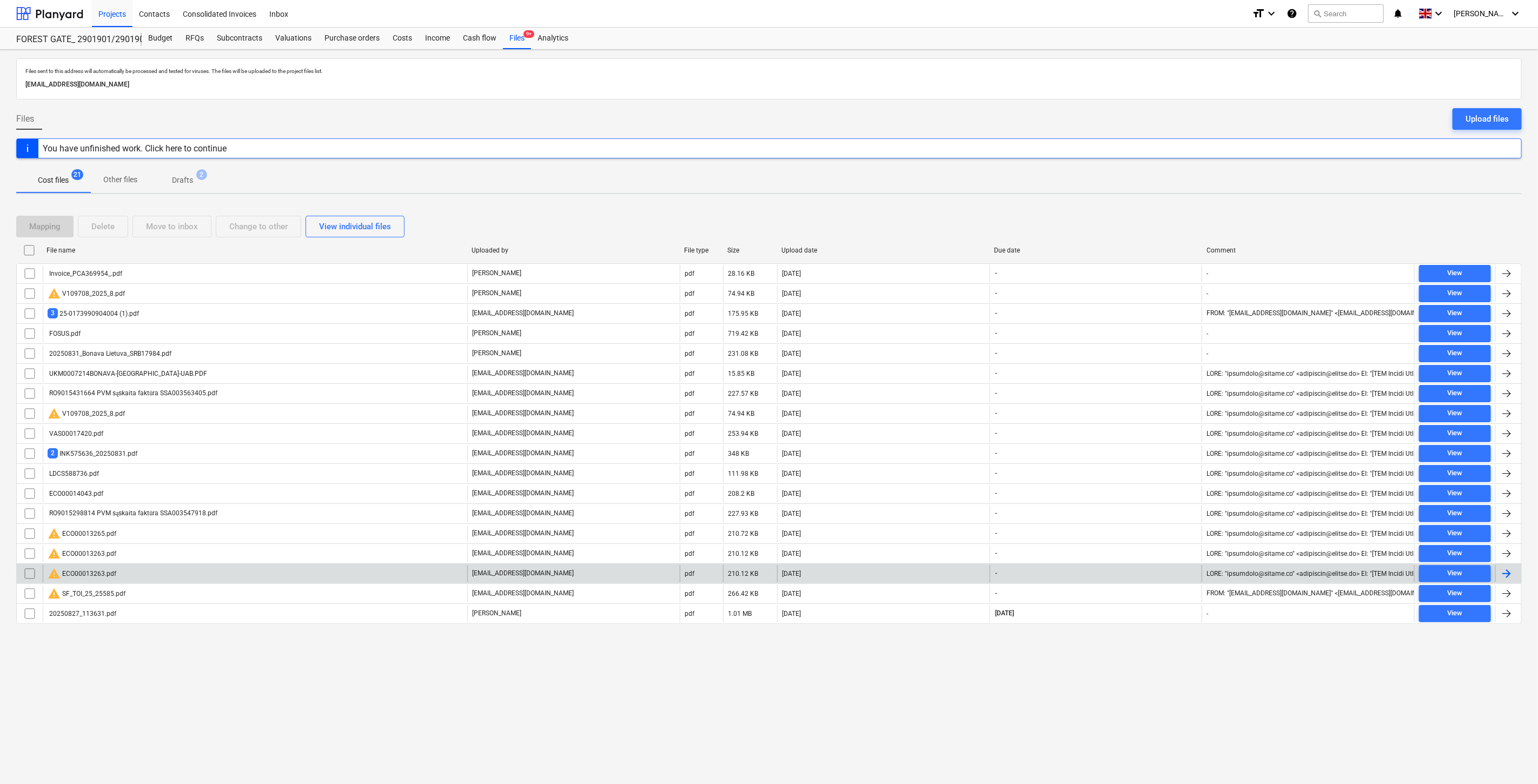
click at [347, 571] on div "warning ECO00013263.pdf" at bounding box center [255, 574] width 425 height 17
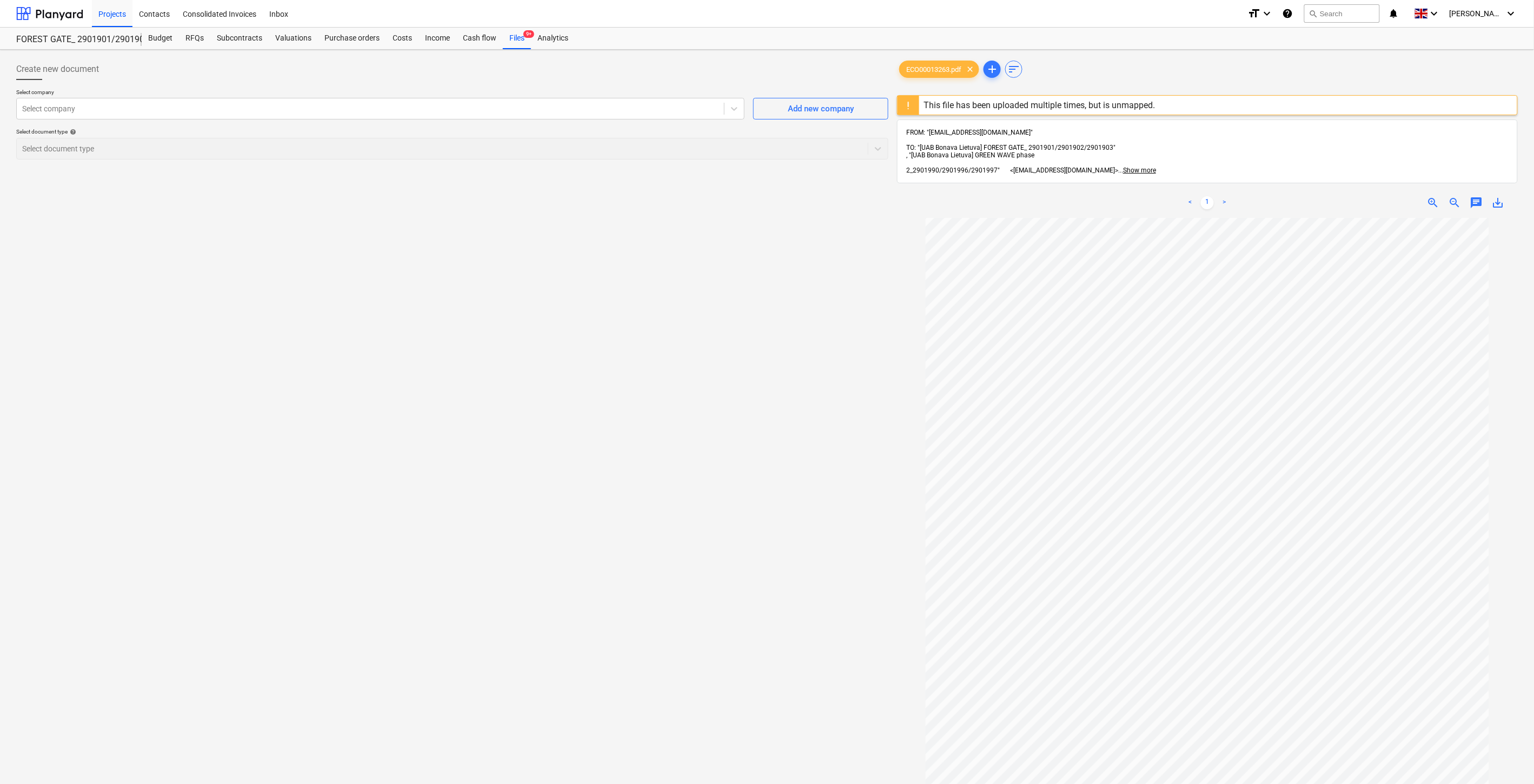
scroll to position [175, 0]
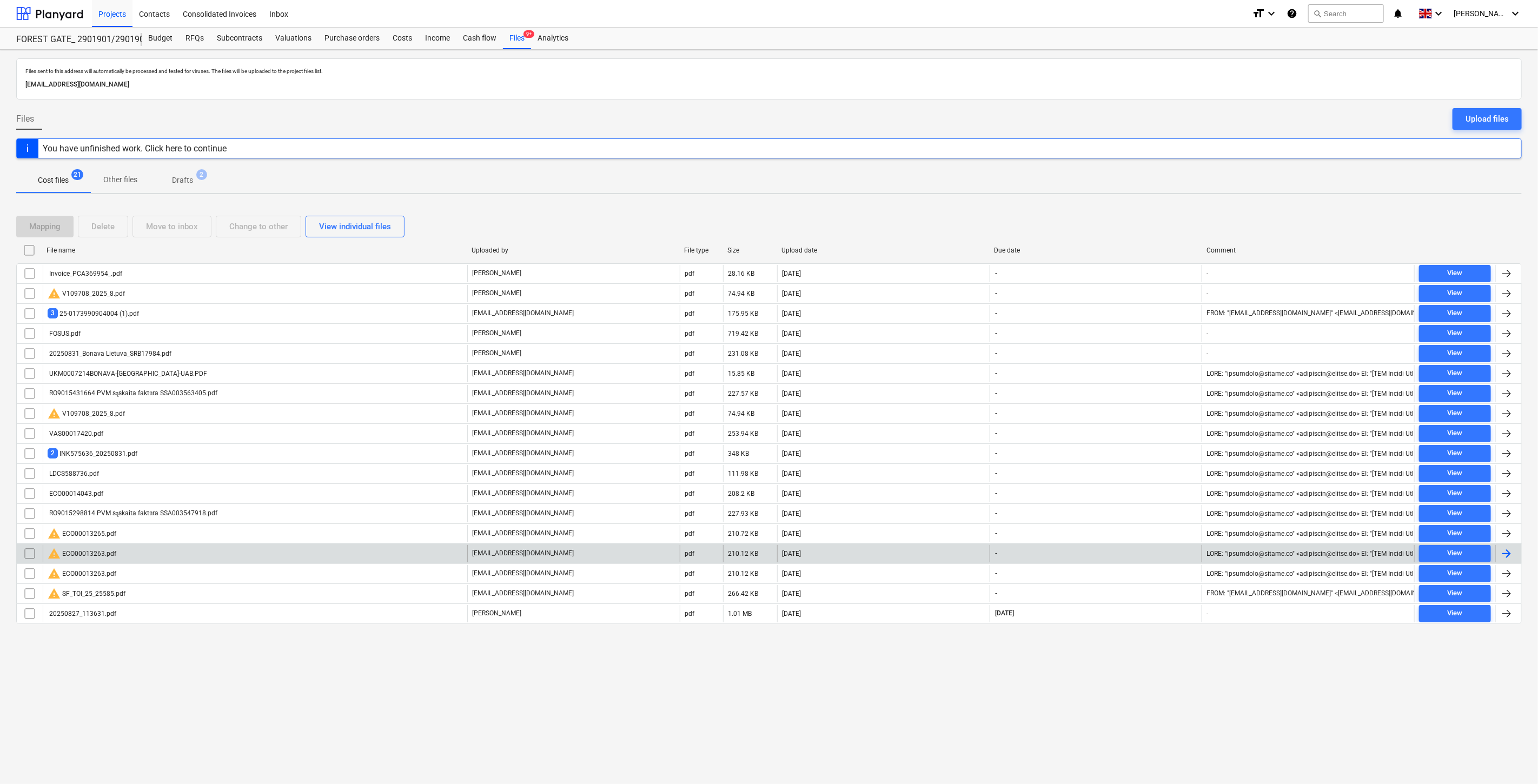
click at [264, 559] on div "warning ECO00013263.pdf" at bounding box center [255, 553] width 425 height 17
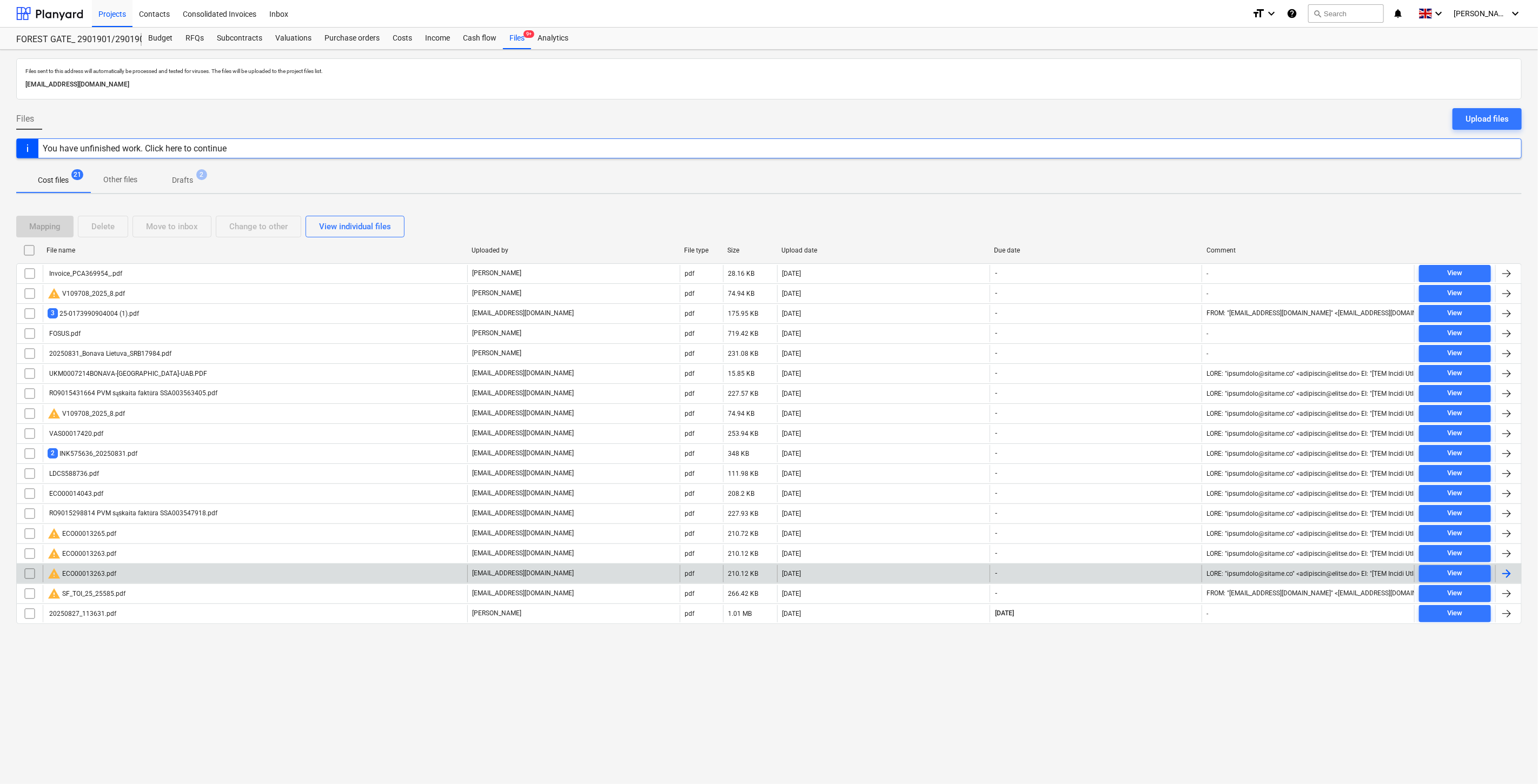
click at [182, 577] on div "warning ECO00013263.pdf" at bounding box center [255, 574] width 425 height 17
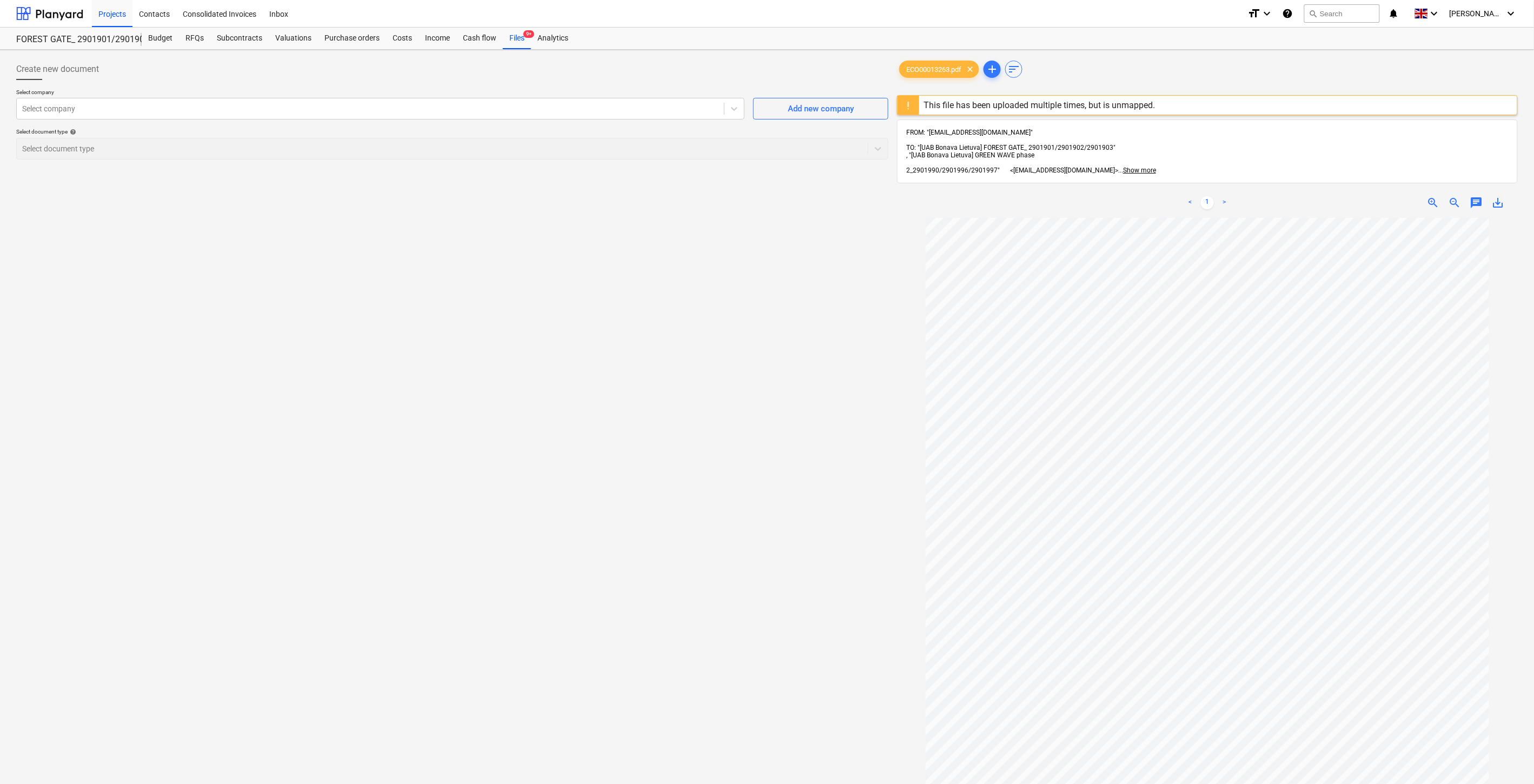
click at [577, 403] on div "Create new document Select company Select company Add new company Select docume…" at bounding box center [452, 515] width 881 height 922
click at [667, 349] on div "Create new document Select company Select company Add new company Select docume…" at bounding box center [452, 515] width 881 height 922
click at [697, 327] on div "Create new document Select company Select company Add new company Select docume…" at bounding box center [452, 515] width 881 height 922
click at [709, 311] on div "Create new document Select company Select company Add new company Select docume…" at bounding box center [452, 515] width 881 height 922
click at [737, 323] on div "Create new document Select company Select company Add new company Select docume…" at bounding box center [452, 515] width 881 height 922
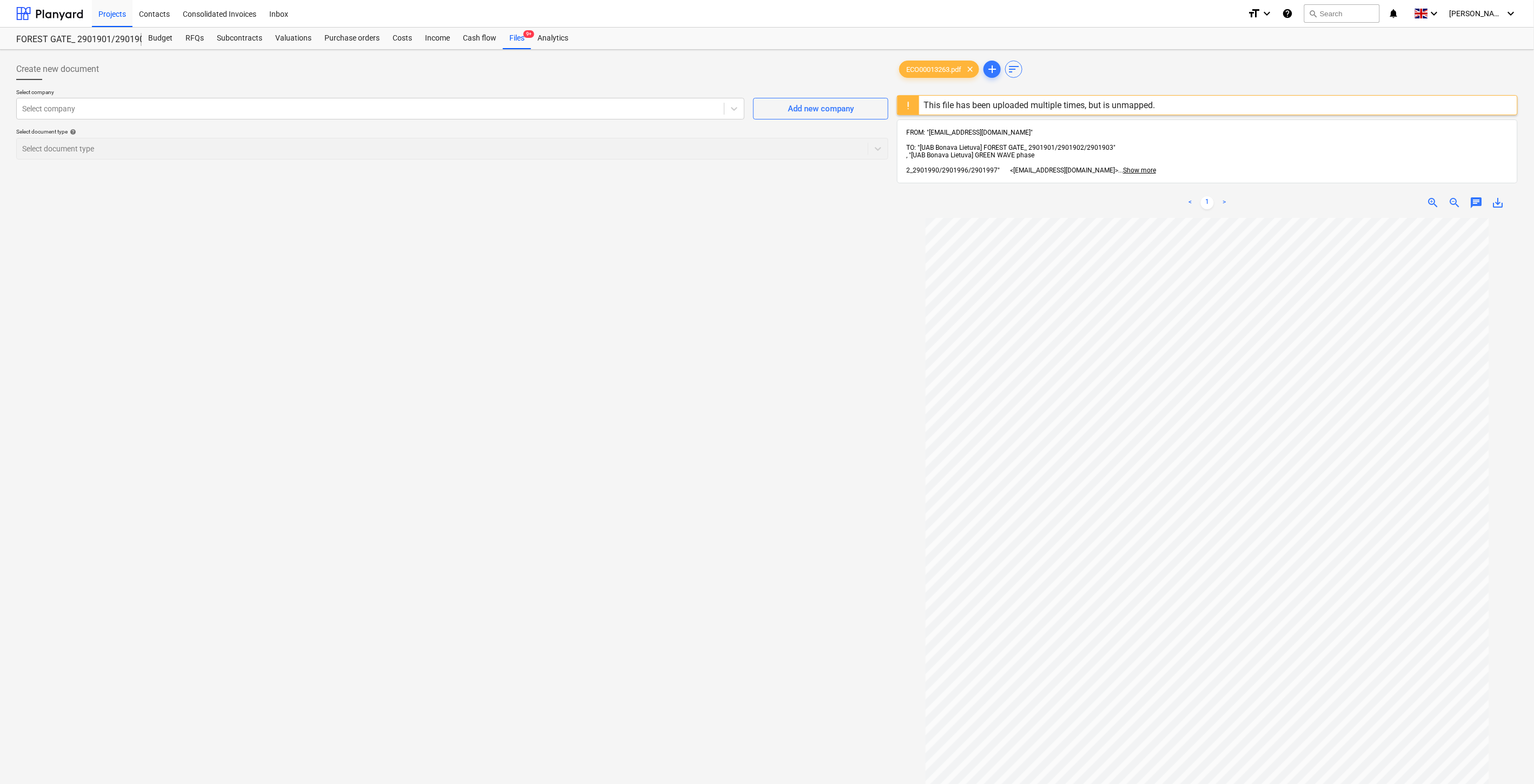
click at [744, 317] on div "Create new document Select company Select company Add new company Select docume…" at bounding box center [452, 515] width 881 height 922
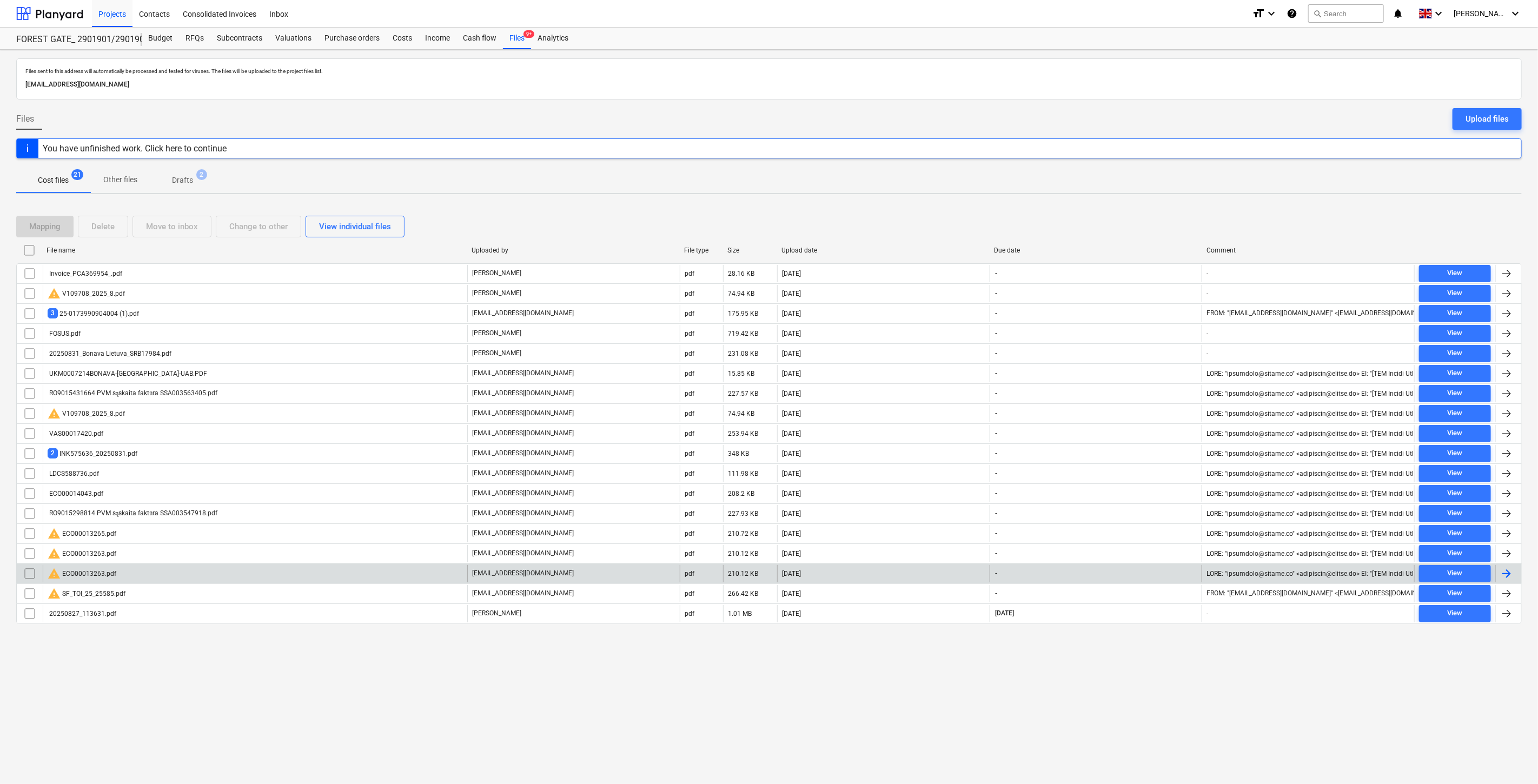
click at [246, 571] on div "warning ECO00013263.pdf" at bounding box center [255, 574] width 425 height 17
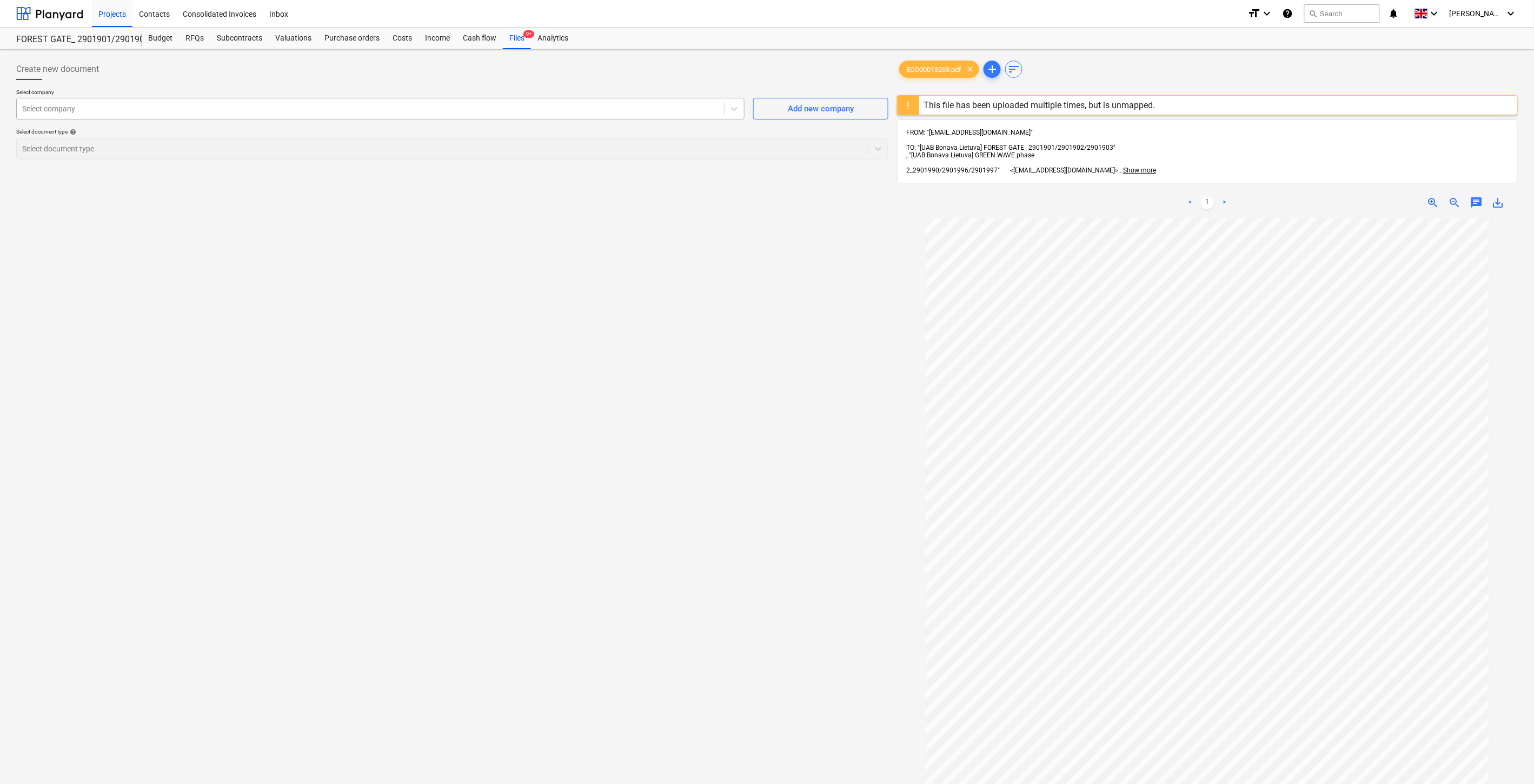
click at [469, 107] on div at bounding box center [371, 108] width 697 height 11
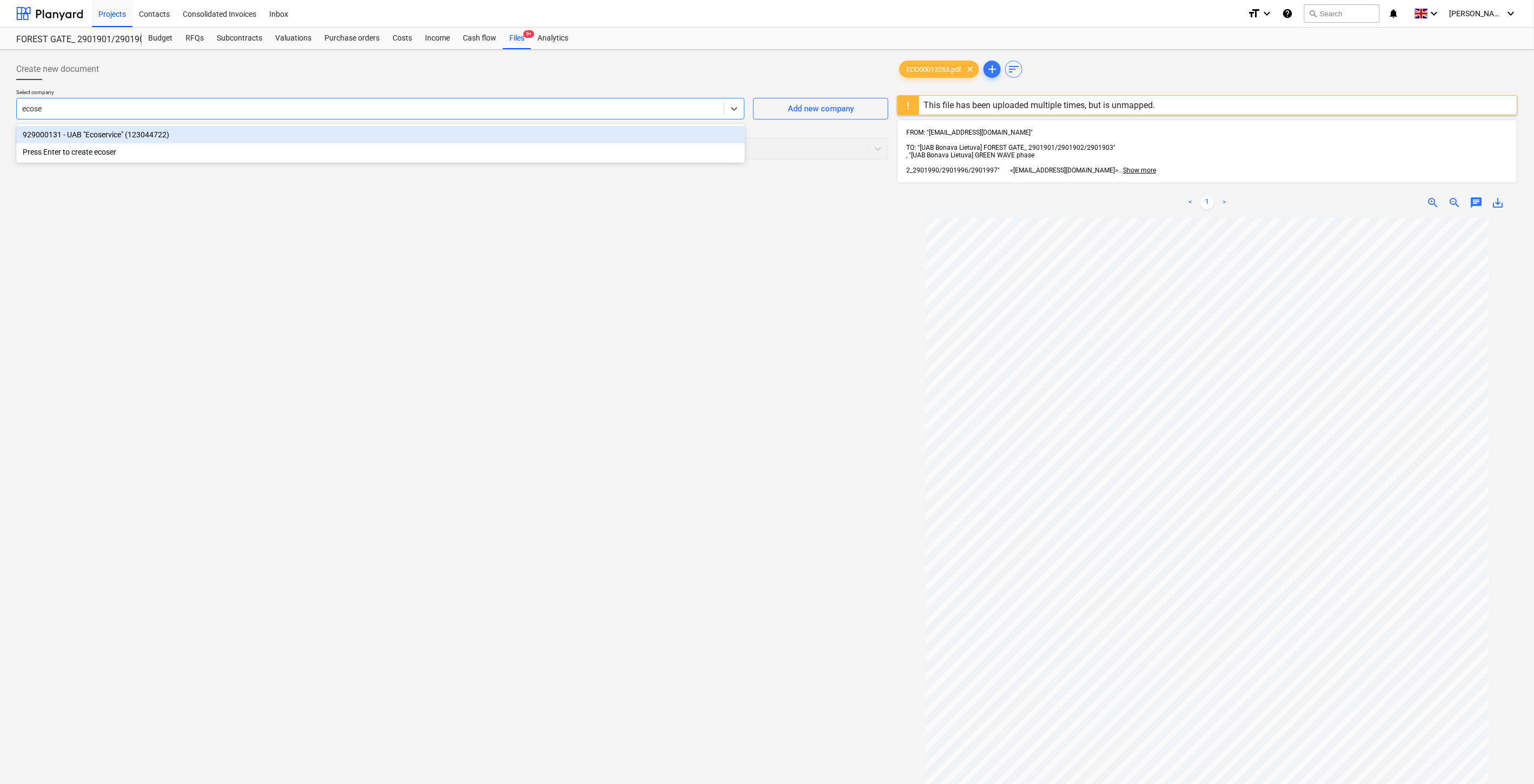
type input "ecoser"
click at [516, 139] on div "929000131 - UAB "Ecoservice" (123044722)" at bounding box center [381, 135] width 729 height 17
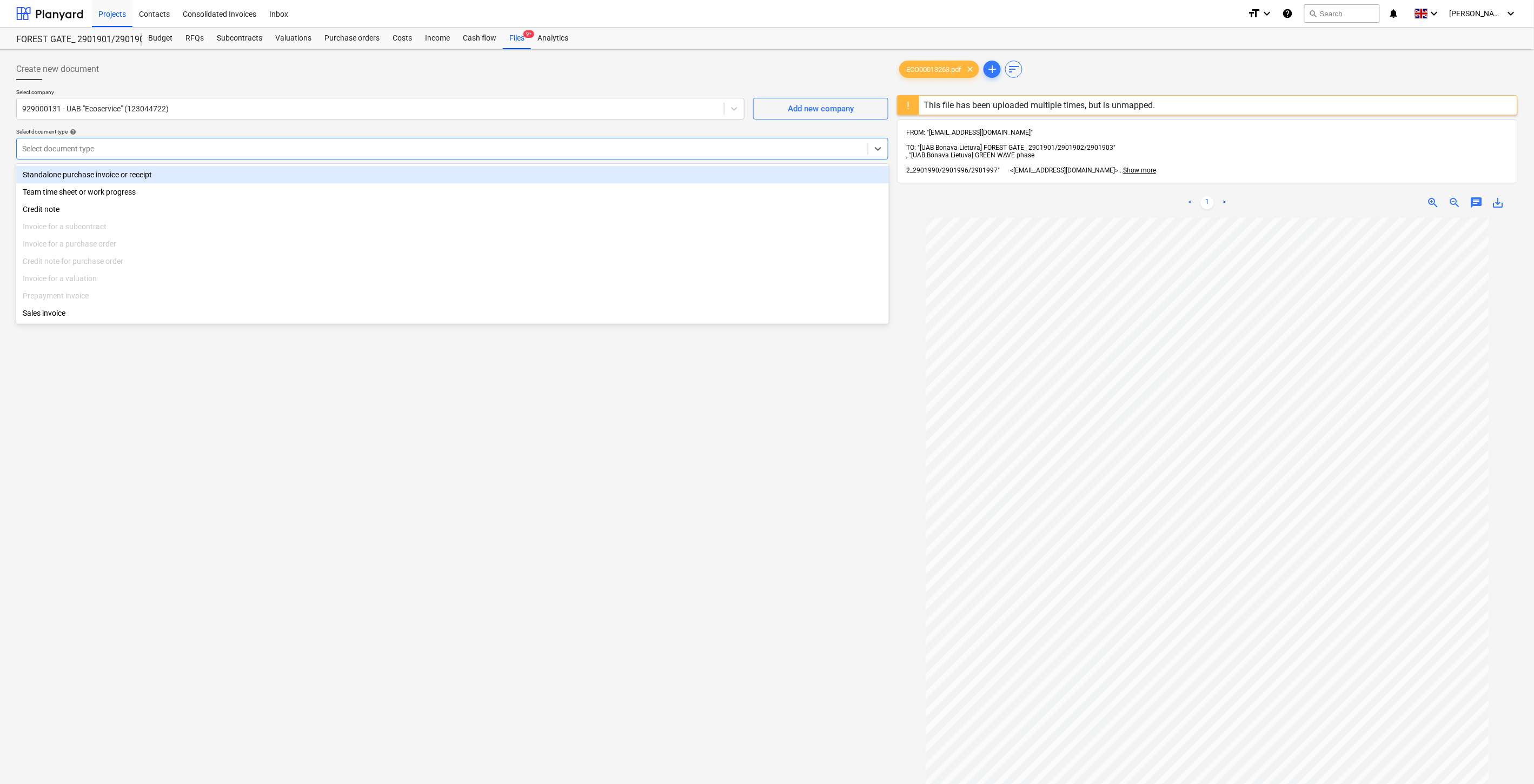
click at [428, 153] on div at bounding box center [443, 148] width 841 height 11
click at [292, 176] on div "Standalone purchase invoice or receipt" at bounding box center [452, 175] width 873 height 17
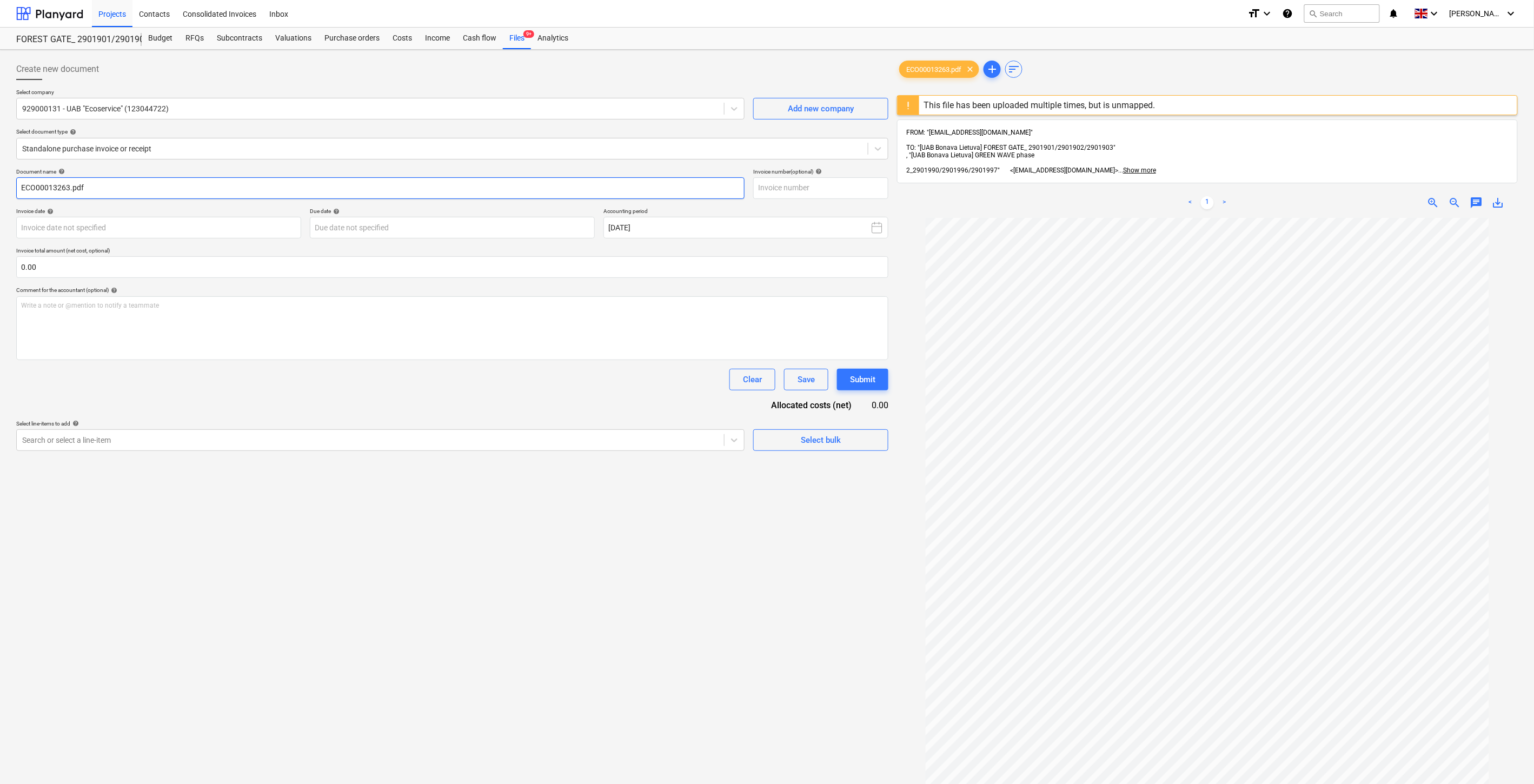
drag, startPoint x: 68, startPoint y: 184, endPoint x: 18, endPoint y: 184, distance: 50.0
click at [18, 184] on input "ECO00013263.pdf" at bounding box center [380, 188] width 728 height 21
click at [782, 190] on input "text" at bounding box center [821, 188] width 136 height 21
paste input "ECO00013263"
type input "ECO00013263"
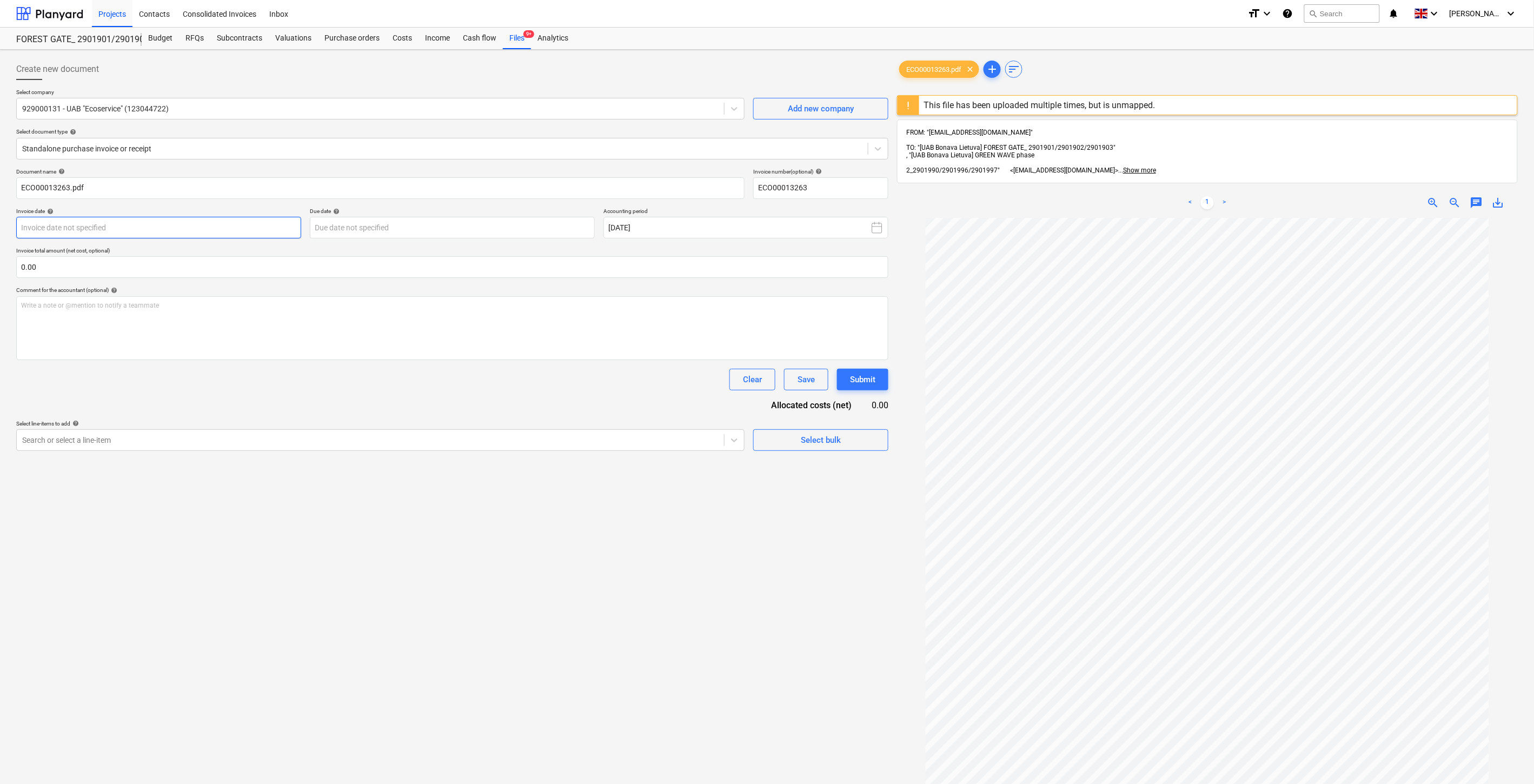
click at [271, 230] on body "Projects Contacts Consolidated Invoices Inbox format_size keyboard_arrow_down h…" at bounding box center [767, 392] width 1534 height 784
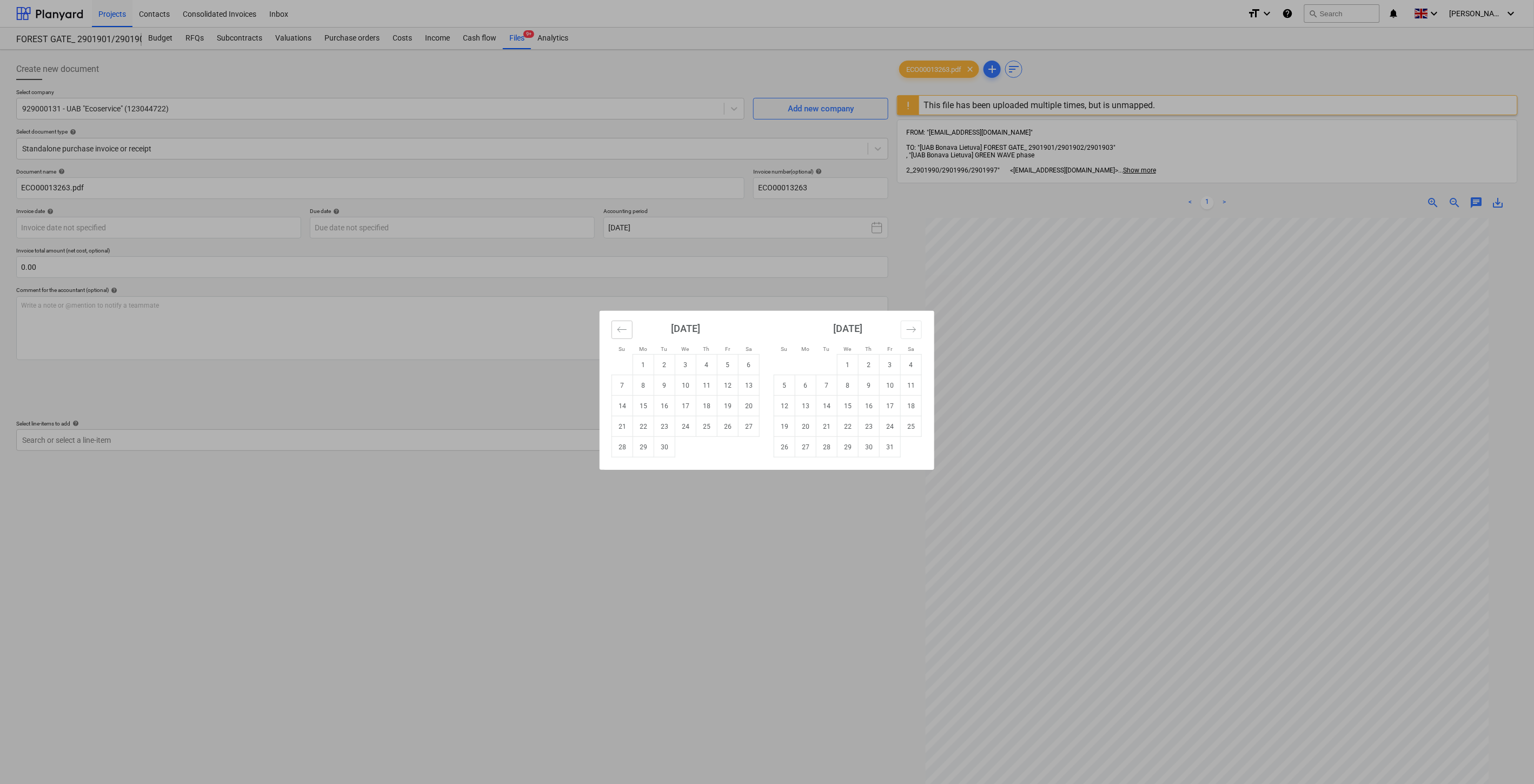
click at [629, 335] on button "Move backward to switch to the previous month." at bounding box center [622, 329] width 21 height 18
click at [728, 447] on td "29" at bounding box center [728, 447] width 21 height 21
type input "29 Aug 2025"
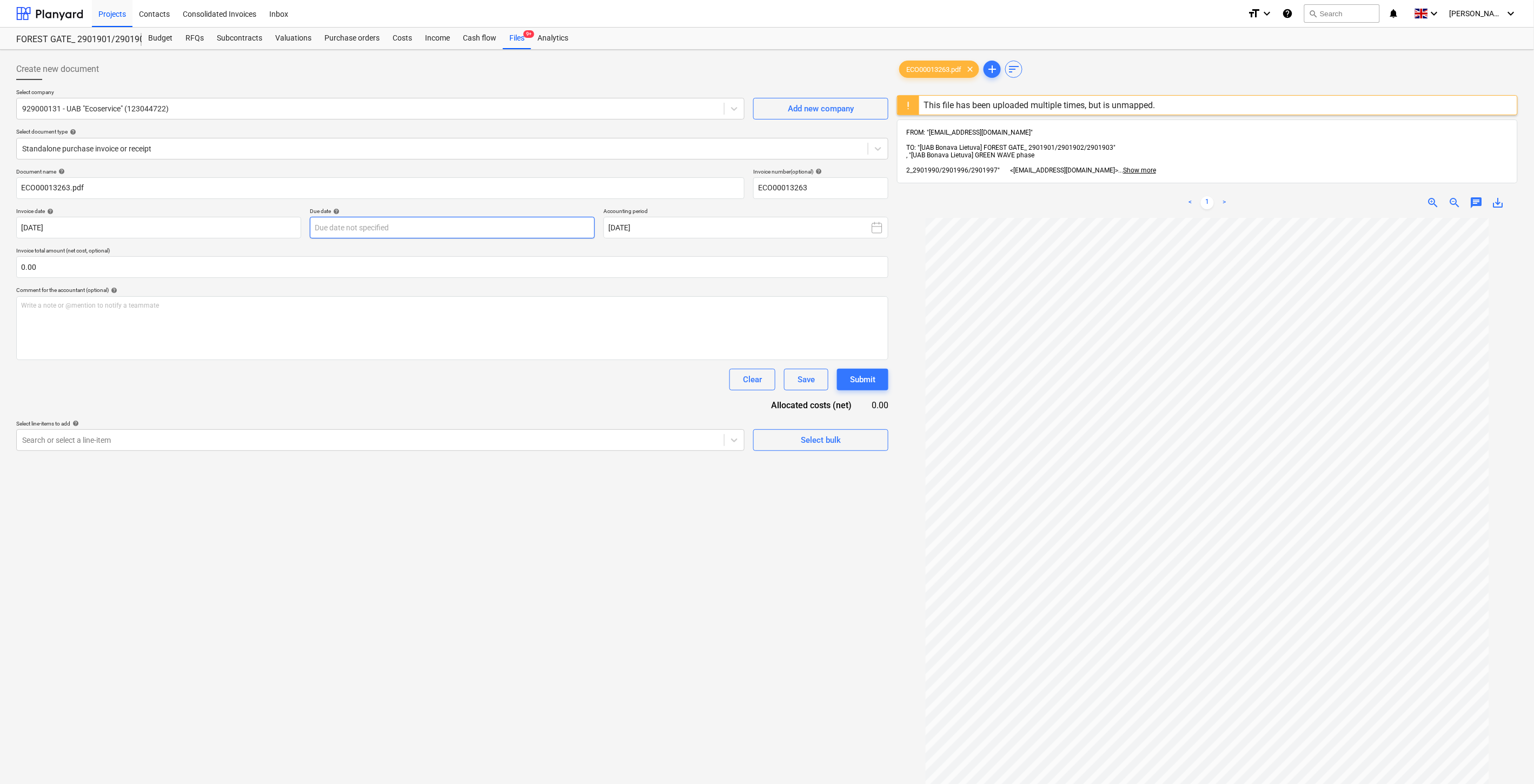
click at [528, 231] on body "Projects Contacts Consolidated Invoices Inbox format_size keyboard_arrow_down h…" at bounding box center [767, 392] width 1534 height 784
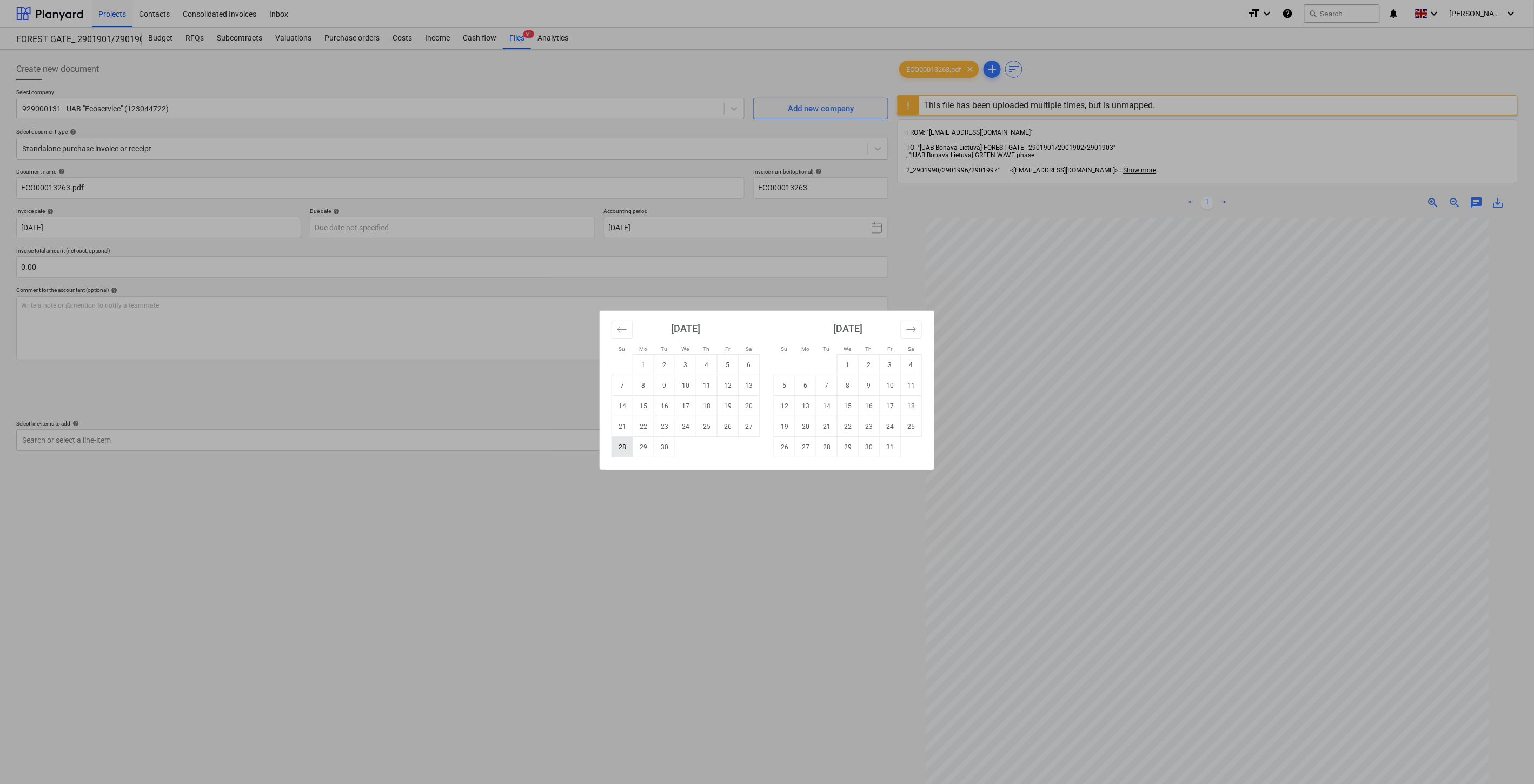
click at [626, 443] on td "28" at bounding box center [623, 447] width 21 height 21
type input "28 Sep 2025"
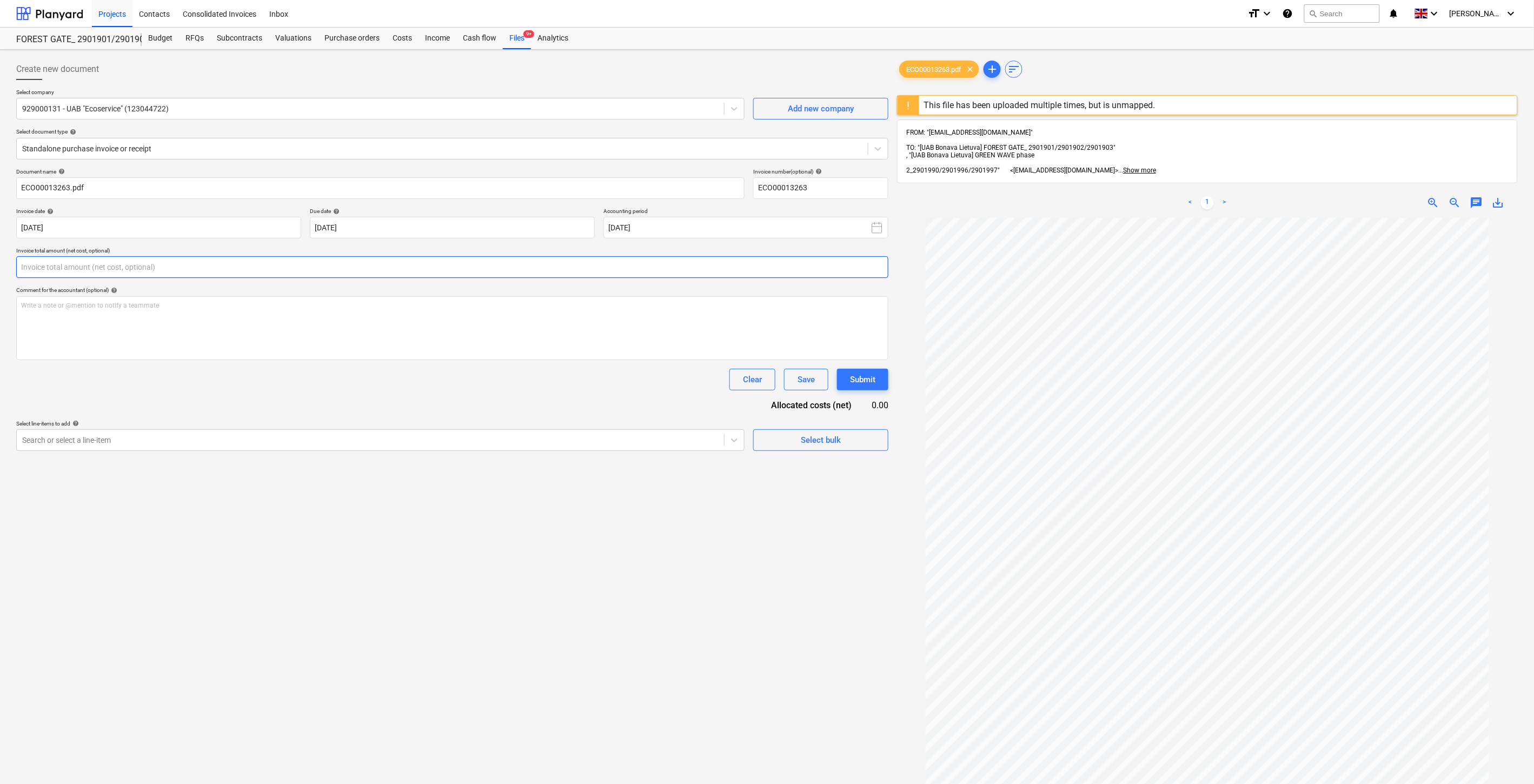
click at [423, 269] on input "text" at bounding box center [452, 267] width 873 height 21
type input "172.50"
click at [416, 472] on div at bounding box center [371, 467] width 697 height 11
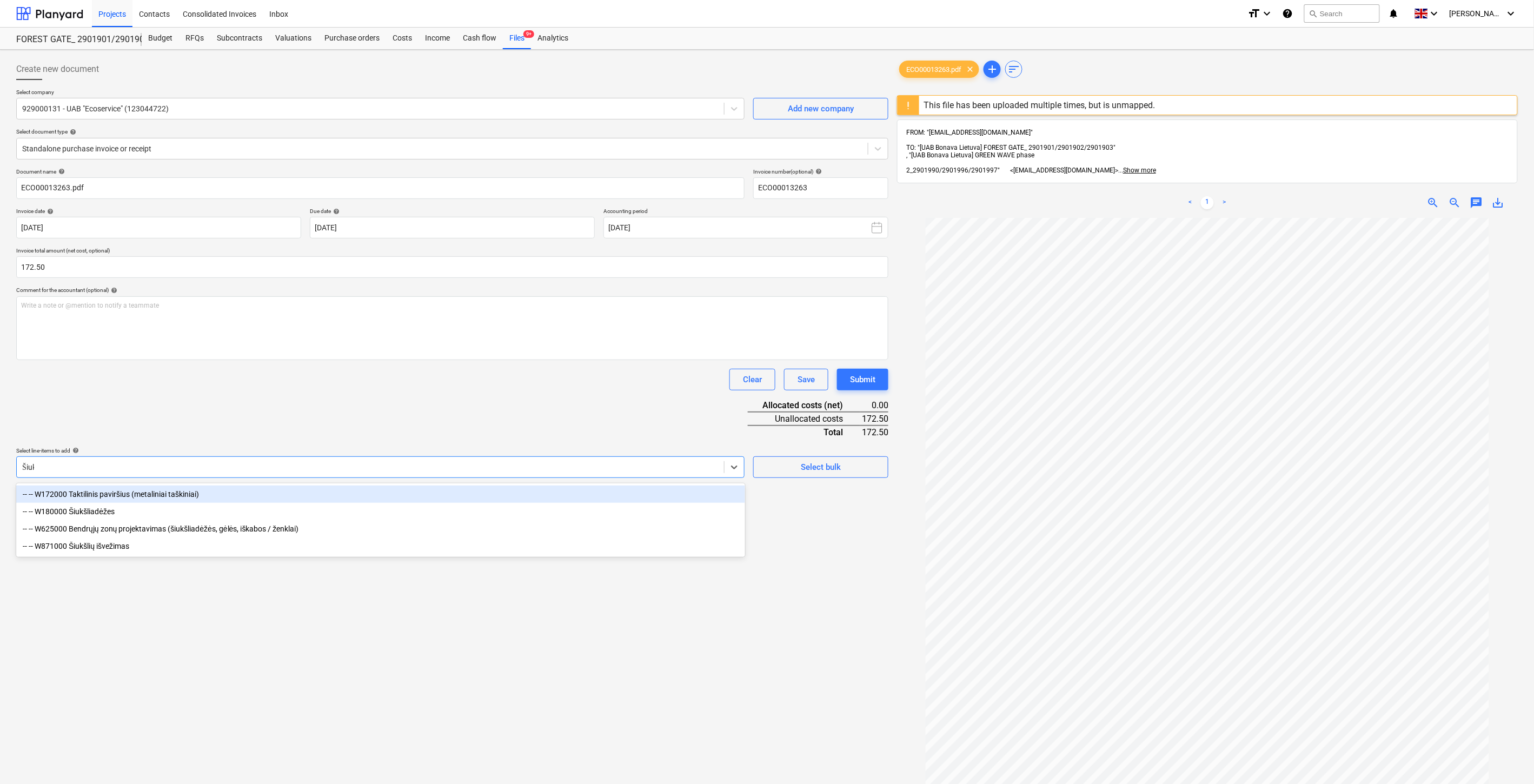
type input "Šiukš"
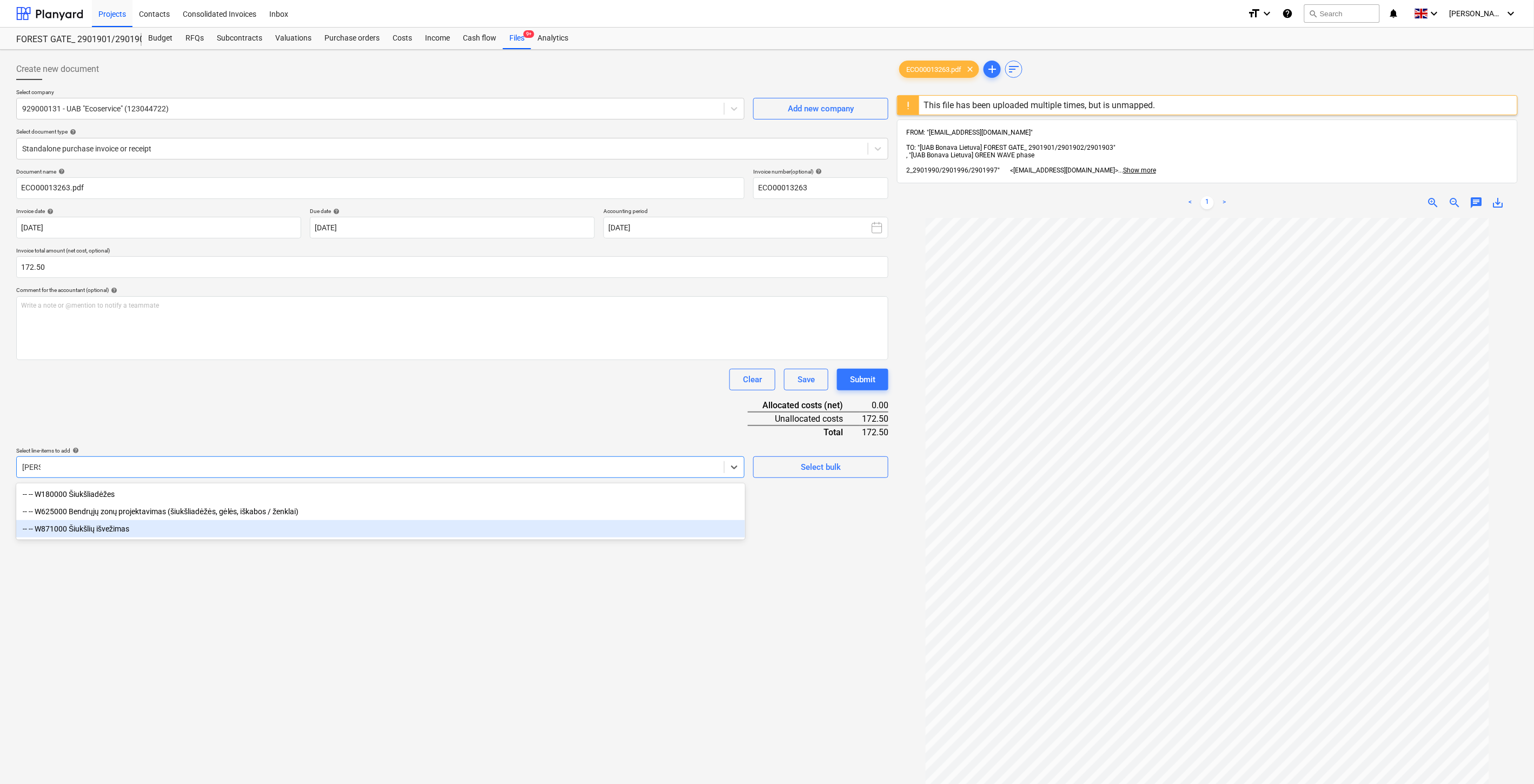
click at [190, 532] on div "-- -- W871000 Šiukšlių išvežimas" at bounding box center [381, 528] width 729 height 17
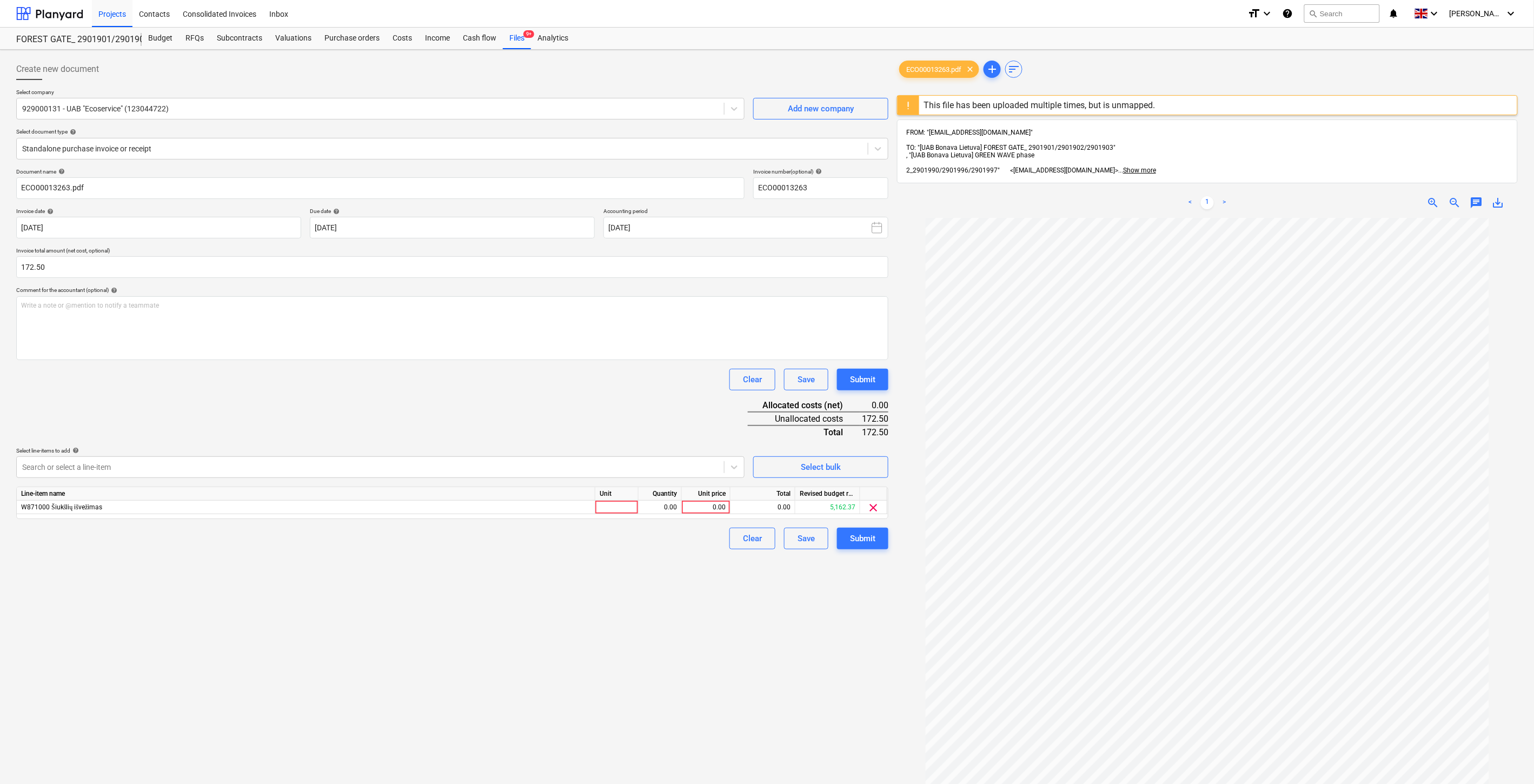
drag, startPoint x: 238, startPoint y: 685, endPoint x: 245, endPoint y: 676, distance: 11.4
click at [241, 683] on div "Create new document Select company 929000131 - UAB "Ecoservice" (123044722) Add…" at bounding box center [452, 515] width 881 height 922
click at [623, 511] on div at bounding box center [617, 508] width 43 height 14
click at [647, 513] on div "0.00" at bounding box center [660, 508] width 34 height 14
click at [713, 509] on div "0.00" at bounding box center [706, 508] width 39 height 14
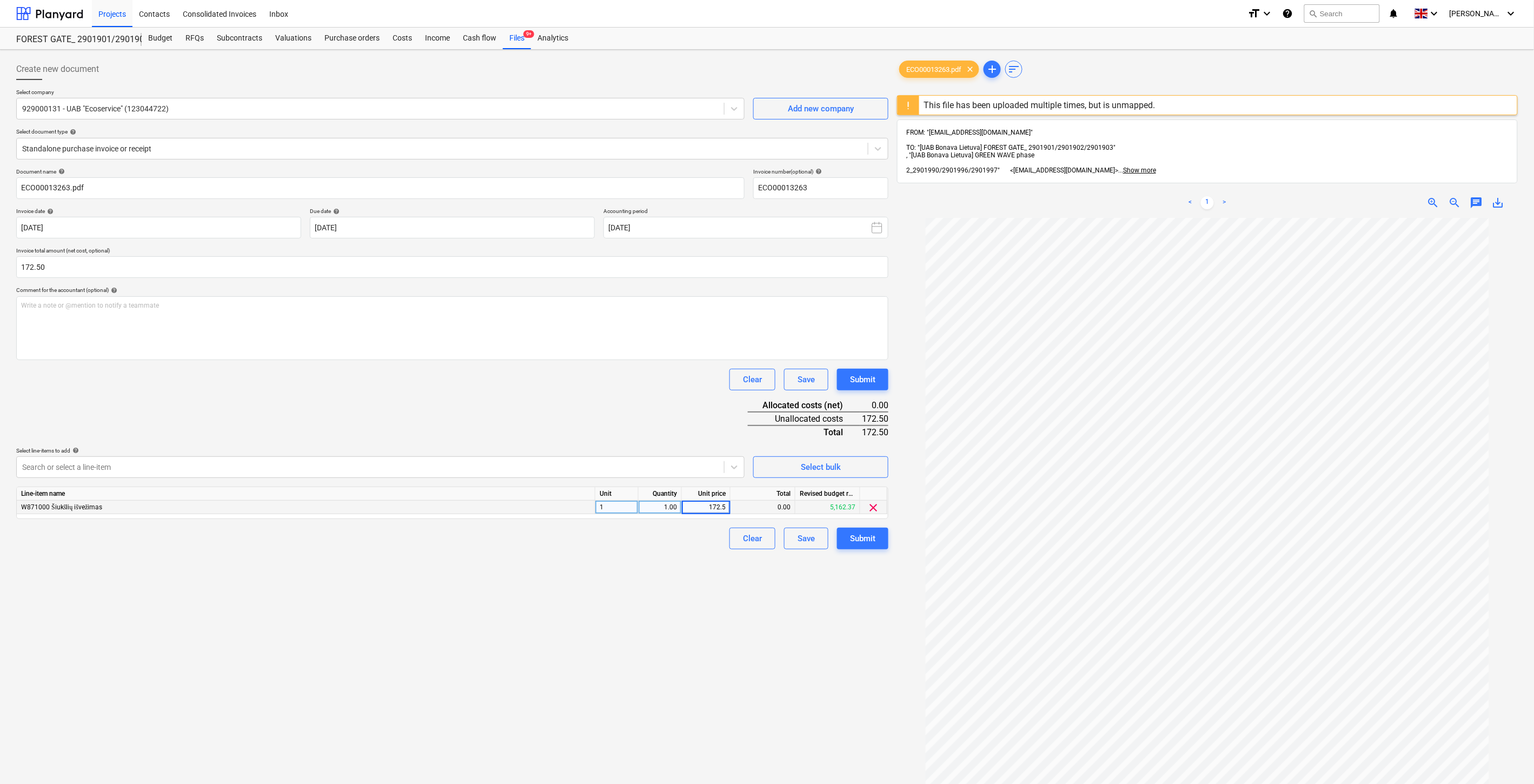
type input "172.50"
click at [601, 362] on div "Document name help ECO00013263.pdf Invoice number (optional) help ECO00013263 I…" at bounding box center [452, 359] width 873 height 381
click at [645, 430] on div "Document name help ECO00013263.pdf Invoice number (optional) help ECO00013263 I…" at bounding box center [452, 359] width 873 height 381
click at [652, 425] on div "Document name help ECO00013263.pdf Invoice number (optional) help ECO00013263 I…" at bounding box center [452, 359] width 873 height 381
click at [1501, 196] on span "save_alt" at bounding box center [1498, 202] width 13 height 13
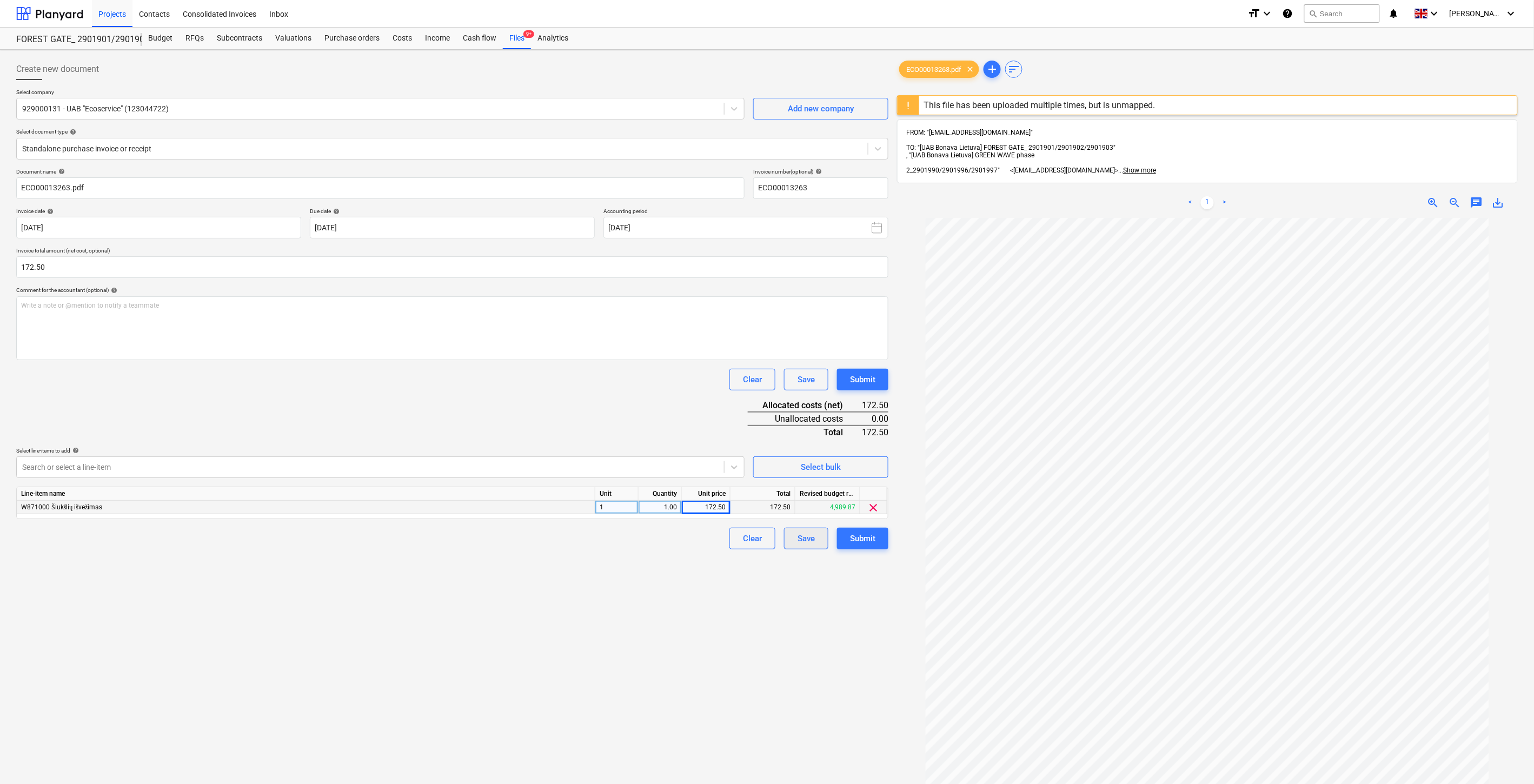
click at [808, 541] on div "Save" at bounding box center [806, 539] width 17 height 14
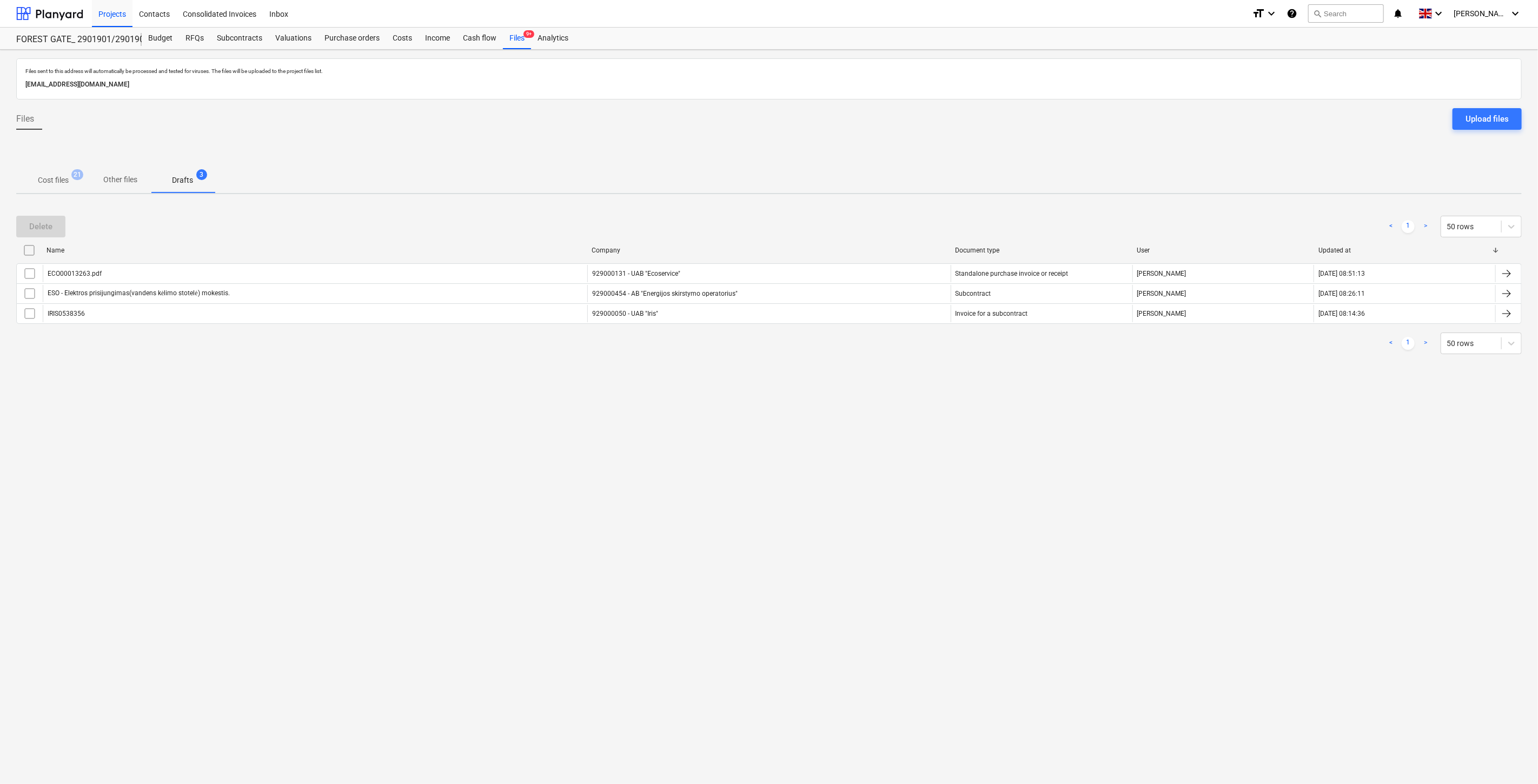
click at [814, 387] on div "Files sent to this address will automatically be processed and tested for virus…" at bounding box center [769, 417] width 1538 height 734
click at [831, 370] on div "Files sent to this address will automatically be processed and tested for virus…" at bounding box center [769, 417] width 1538 height 734
click at [74, 182] on span "Cost files 21" at bounding box center [53, 180] width 48 height 11
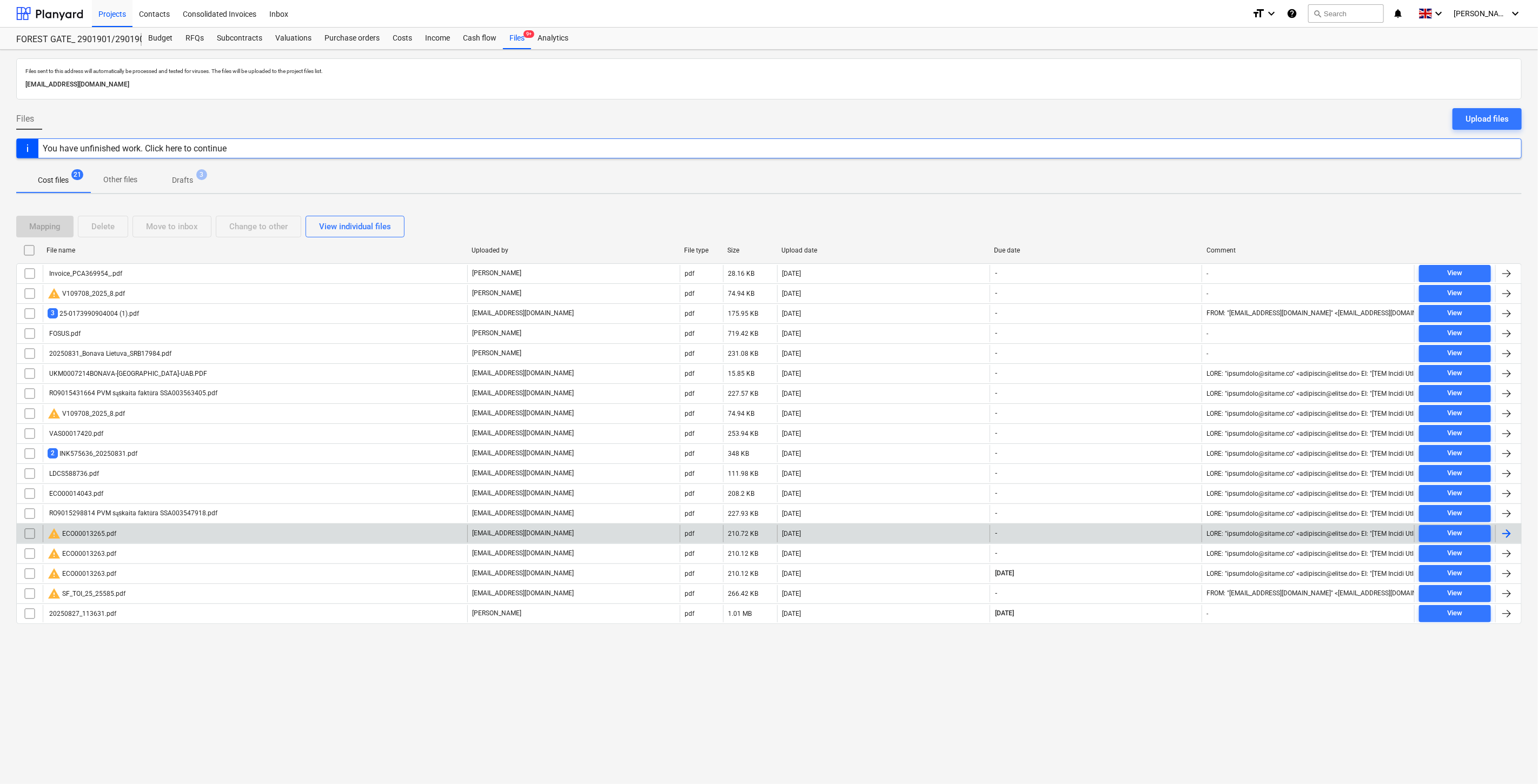
click at [358, 531] on div "warning ECO00013265.pdf" at bounding box center [255, 534] width 425 height 17
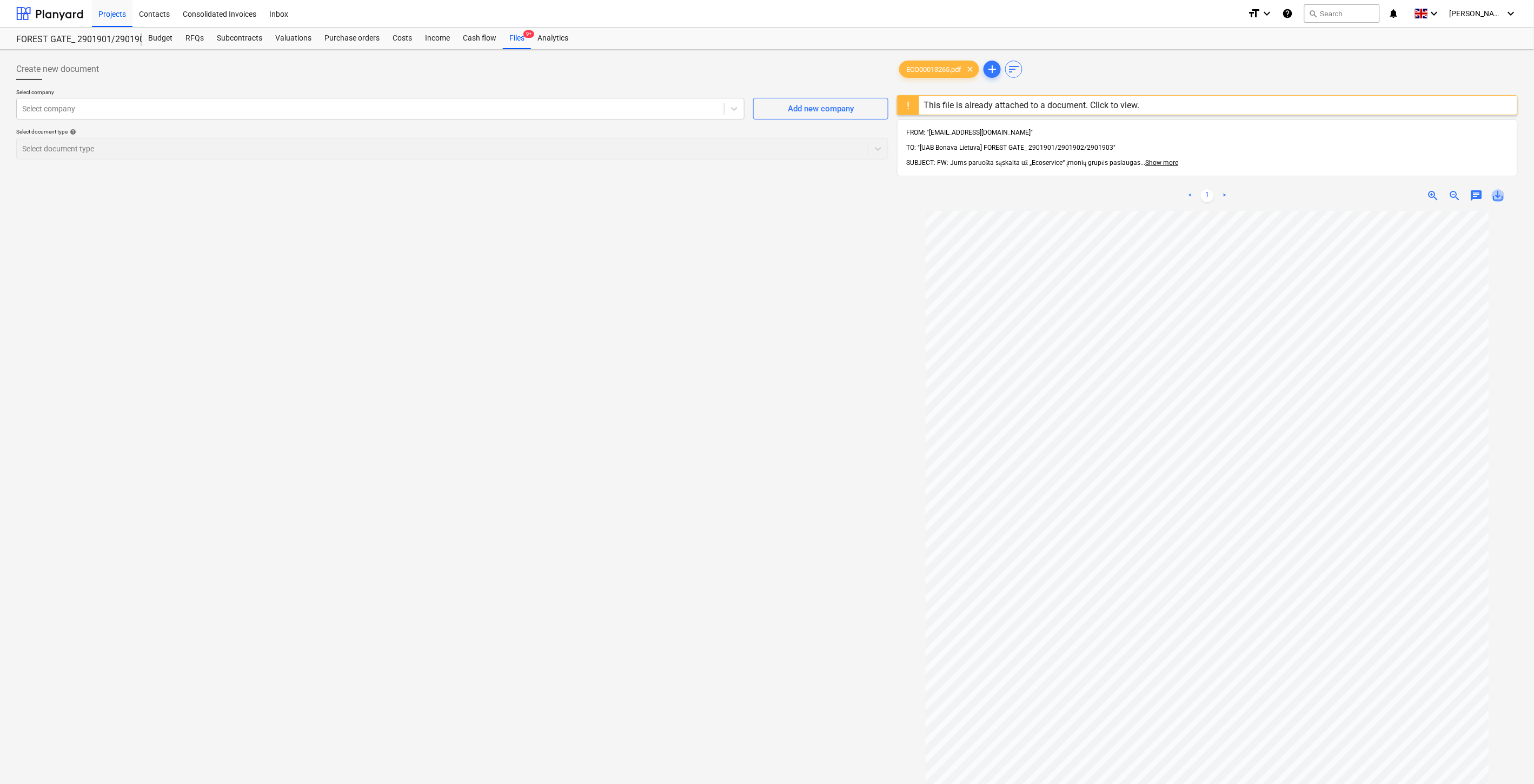
click at [1498, 190] on span "save_alt" at bounding box center [1498, 196] width 13 height 13
click at [431, 109] on div at bounding box center [371, 108] width 697 height 11
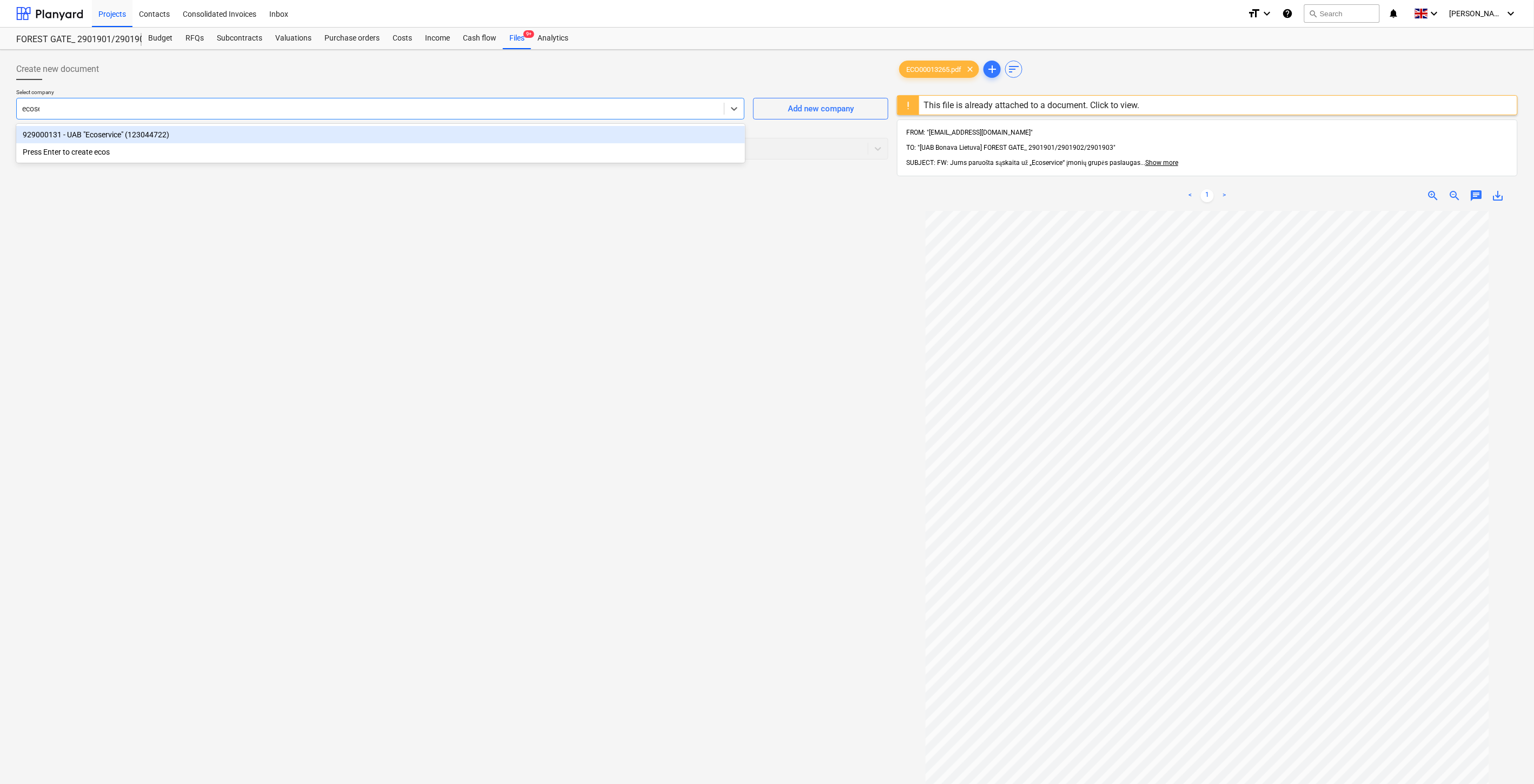
type input "ecoser"
click at [428, 131] on div "929000131 - UAB "Ecoservice" (123044722)" at bounding box center [381, 135] width 729 height 17
click at [422, 148] on div at bounding box center [432, 148] width 818 height 11
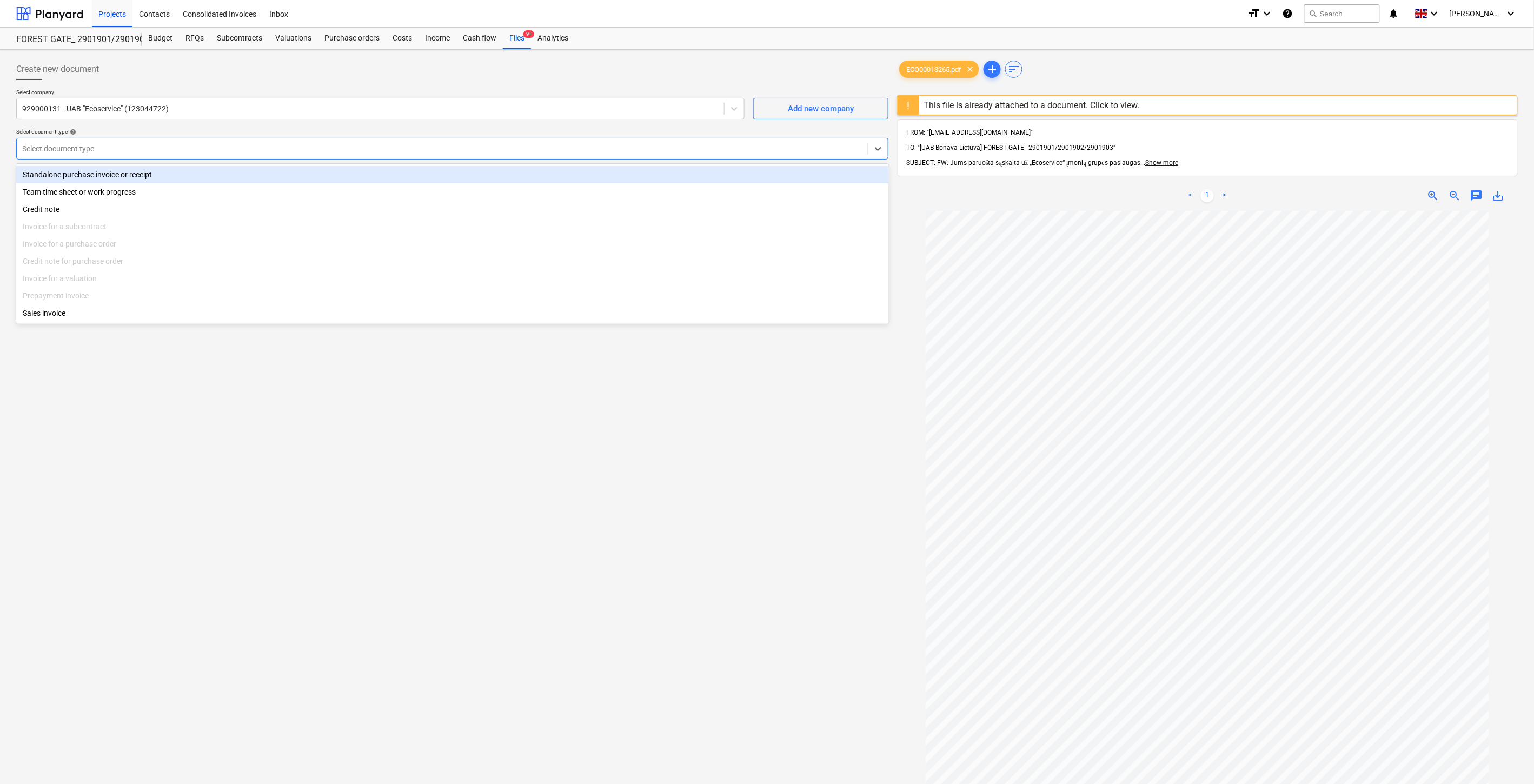
click at [236, 175] on div "Standalone purchase invoice or receipt" at bounding box center [452, 175] width 873 height 17
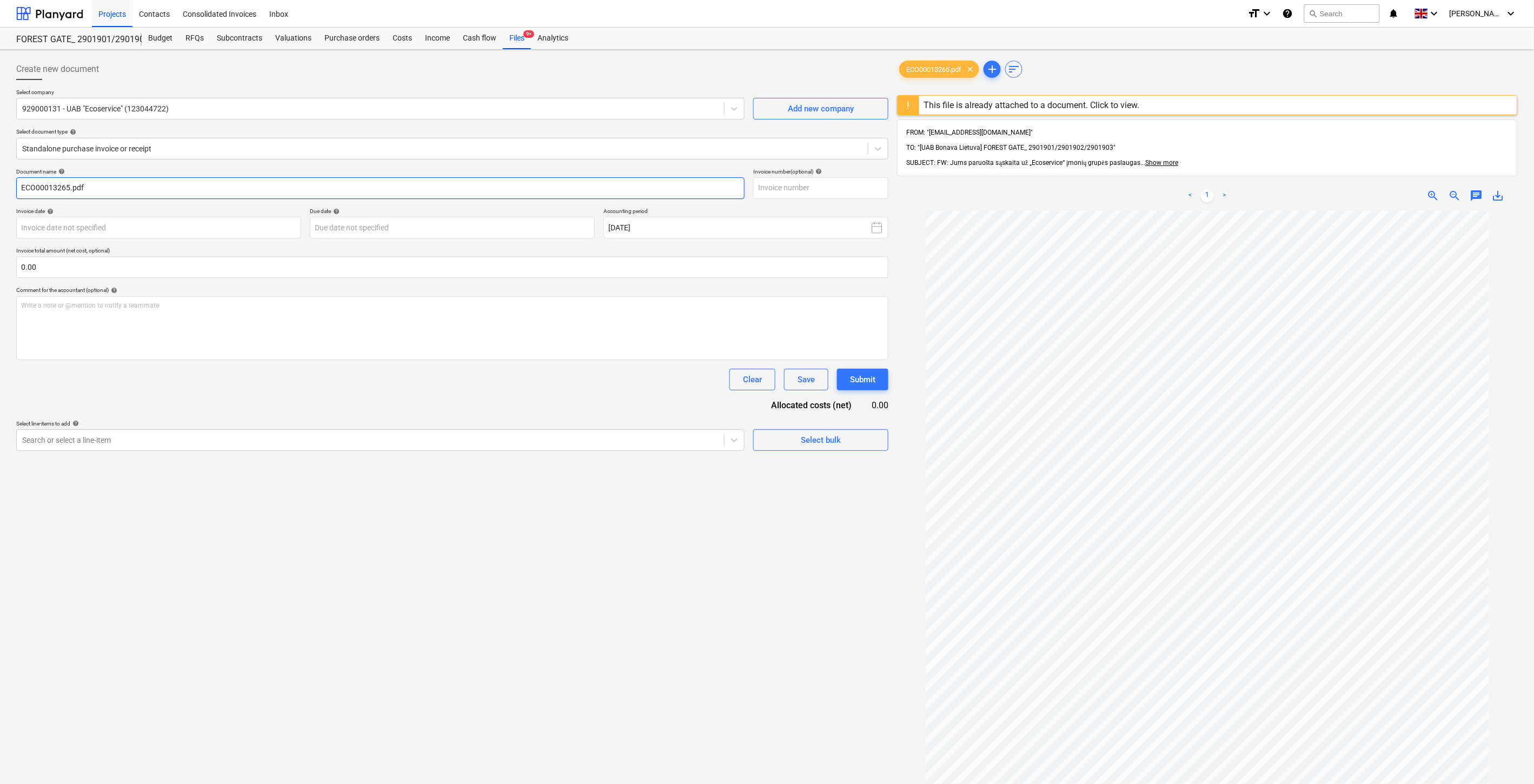
drag, startPoint x: 69, startPoint y: 188, endPoint x: 17, endPoint y: 190, distance: 52.0
click at [17, 190] on input "ECO00013265.pdf" at bounding box center [380, 188] width 728 height 21
click at [859, 185] on input "text" at bounding box center [821, 188] width 136 height 21
paste input "ECO00013265"
type input "ECO00013265"
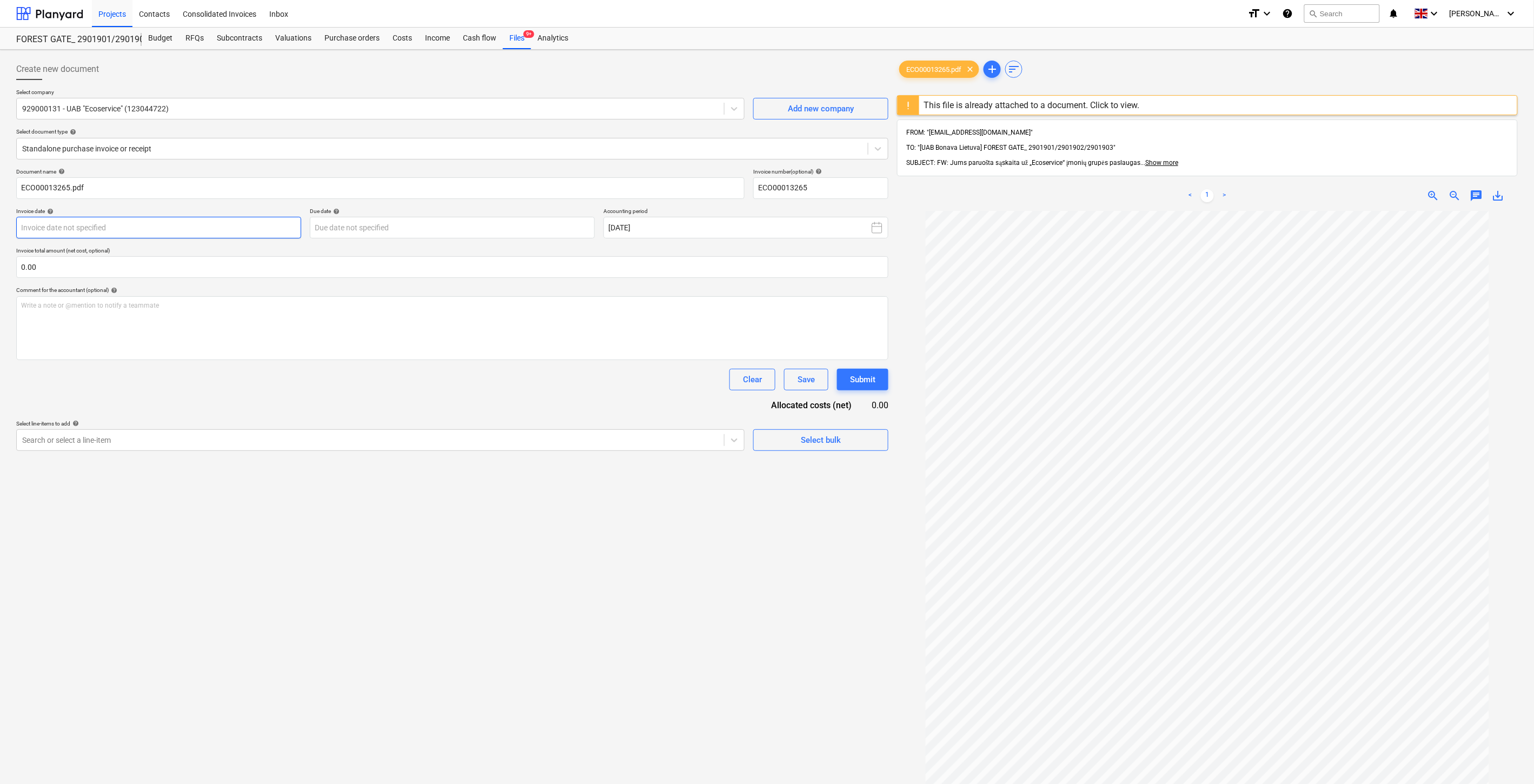
click at [246, 227] on body "Projects Contacts Consolidated Invoices Inbox format_size keyboard_arrow_down h…" at bounding box center [767, 392] width 1534 height 784
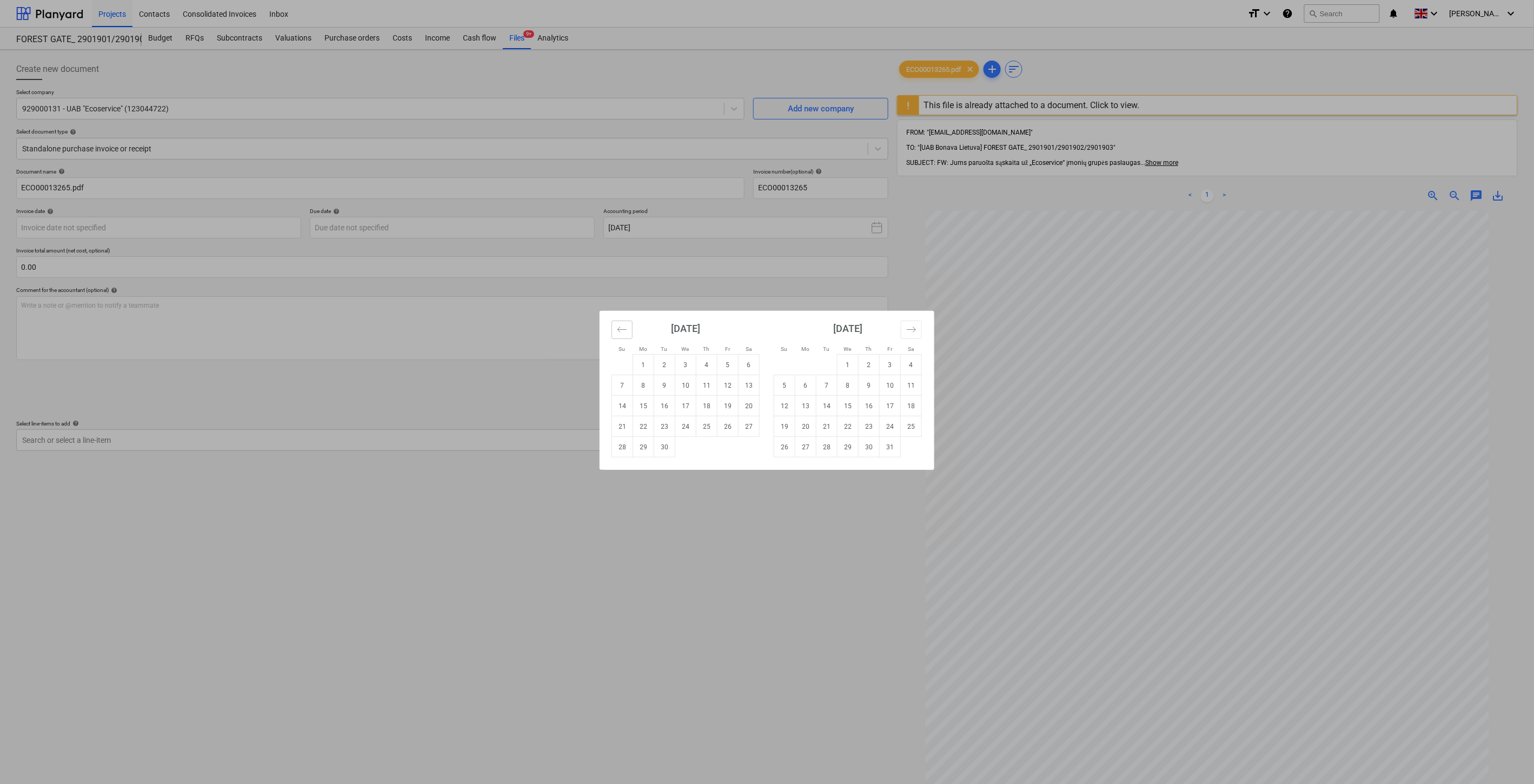
click at [622, 335] on button "Move backward to switch to the previous month." at bounding box center [622, 329] width 21 height 18
click at [731, 449] on td "29" at bounding box center [728, 447] width 21 height 21
type input "29 Aug 2025"
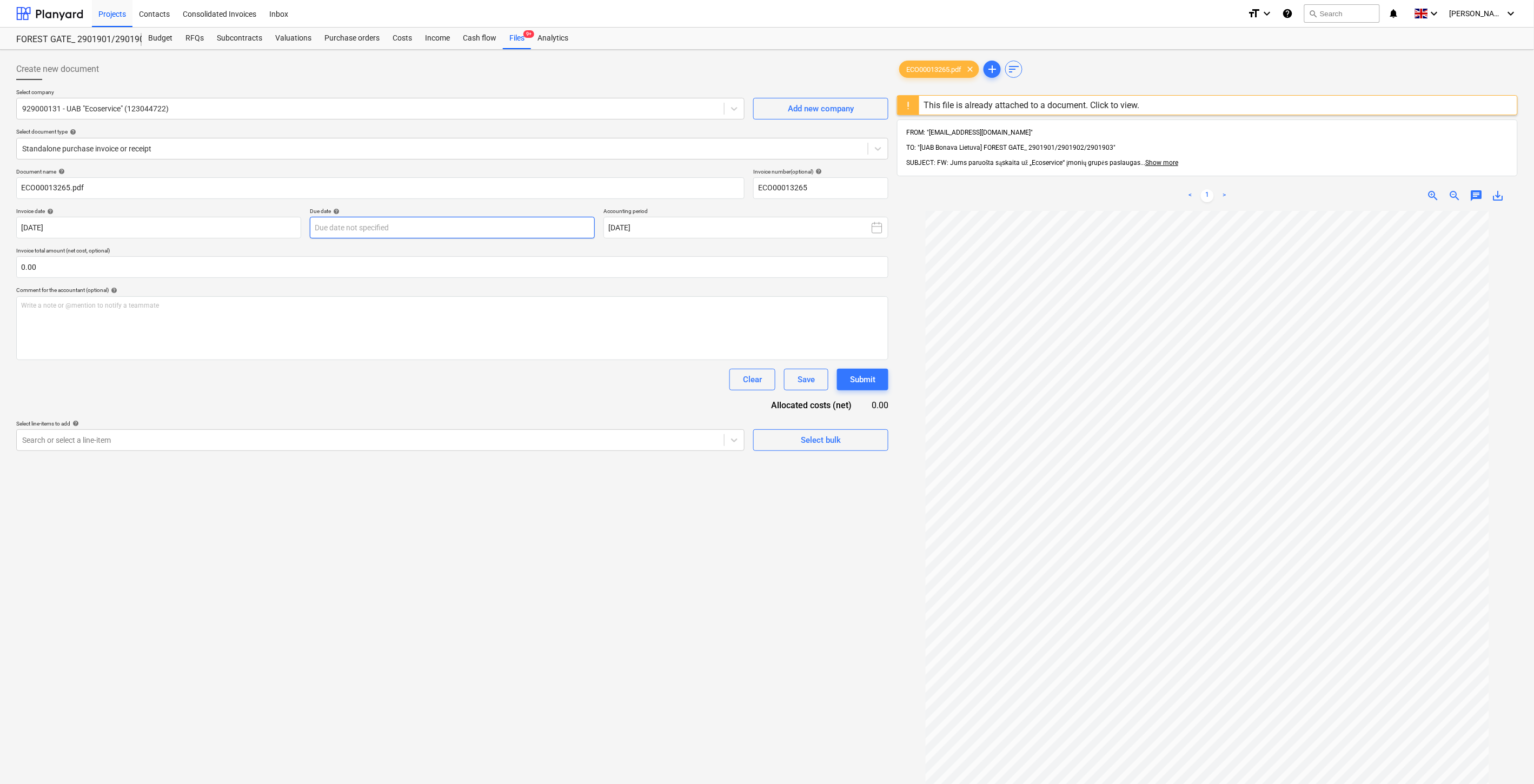
click at [528, 232] on body "Projects Contacts Consolidated Invoices Inbox format_size keyboard_arrow_down h…" at bounding box center [767, 392] width 1534 height 784
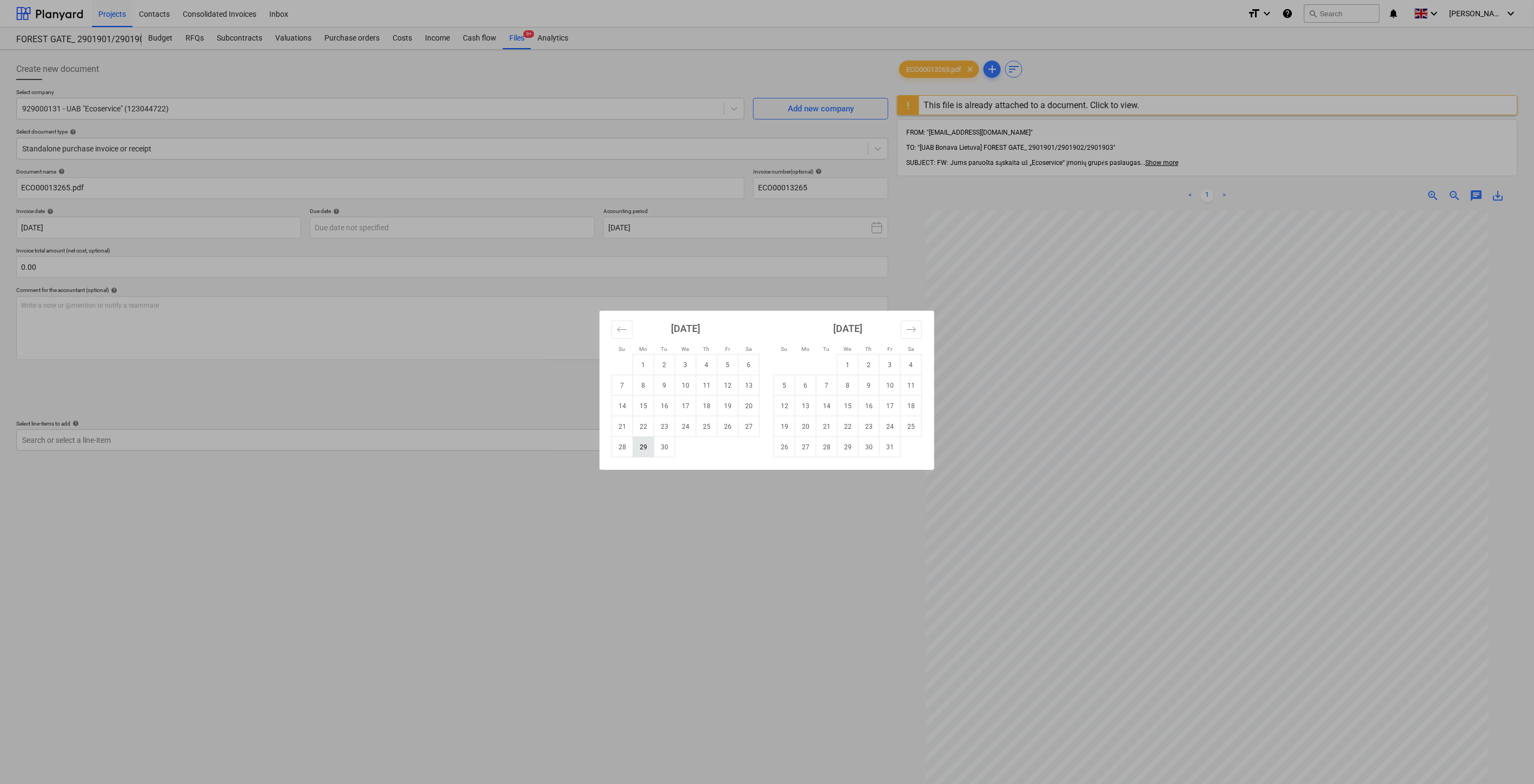
click at [643, 451] on td "29" at bounding box center [643, 447] width 21 height 21
type input "29 Sep 2025"
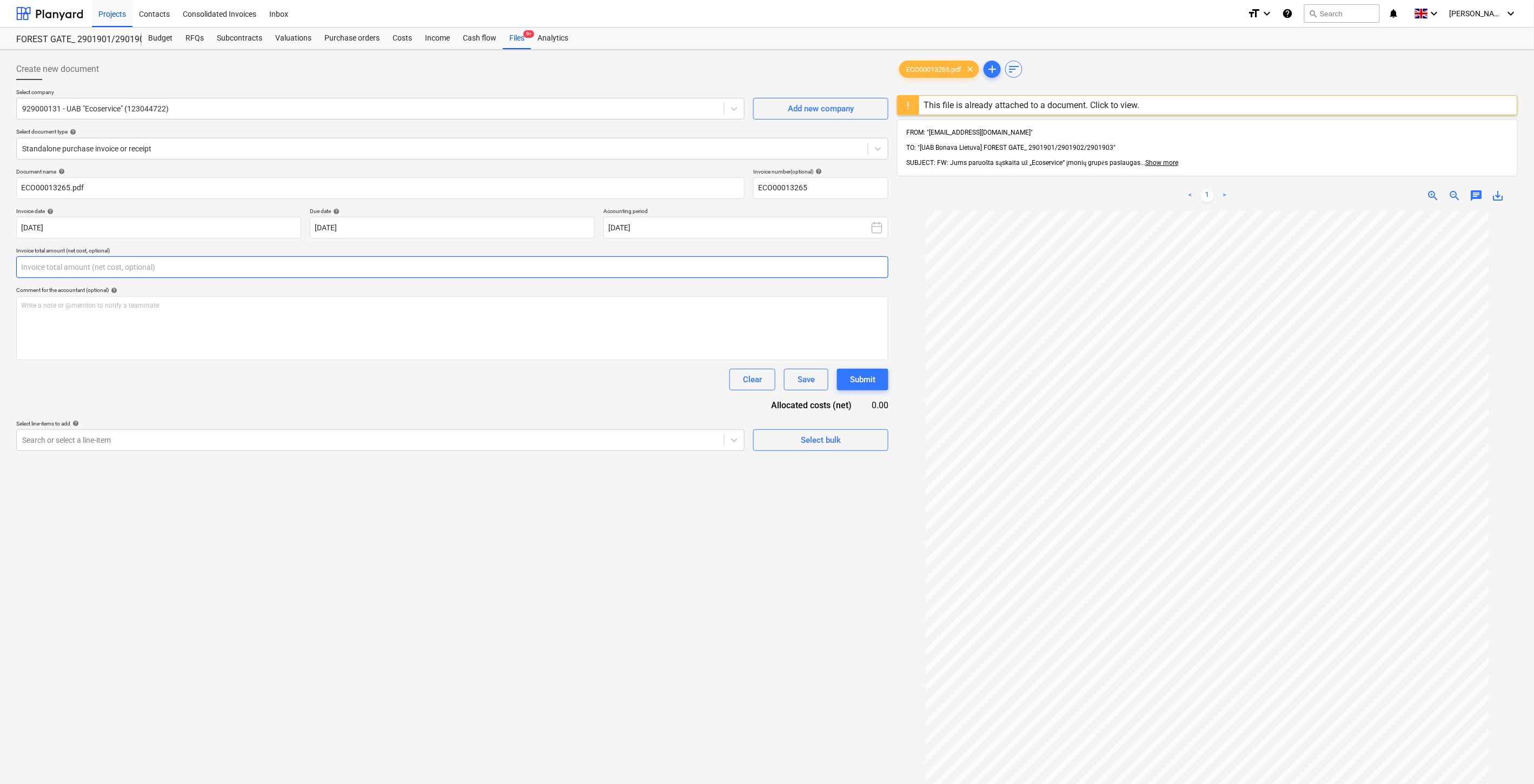
click at [547, 267] on input "text" at bounding box center [452, 267] width 873 height 21
type input "0.00"
click at [283, 265] on input "text" at bounding box center [452, 267] width 873 height 21
type input "8,496.00"
click at [241, 460] on div "Search or select a line-item" at bounding box center [371, 467] width 707 height 15
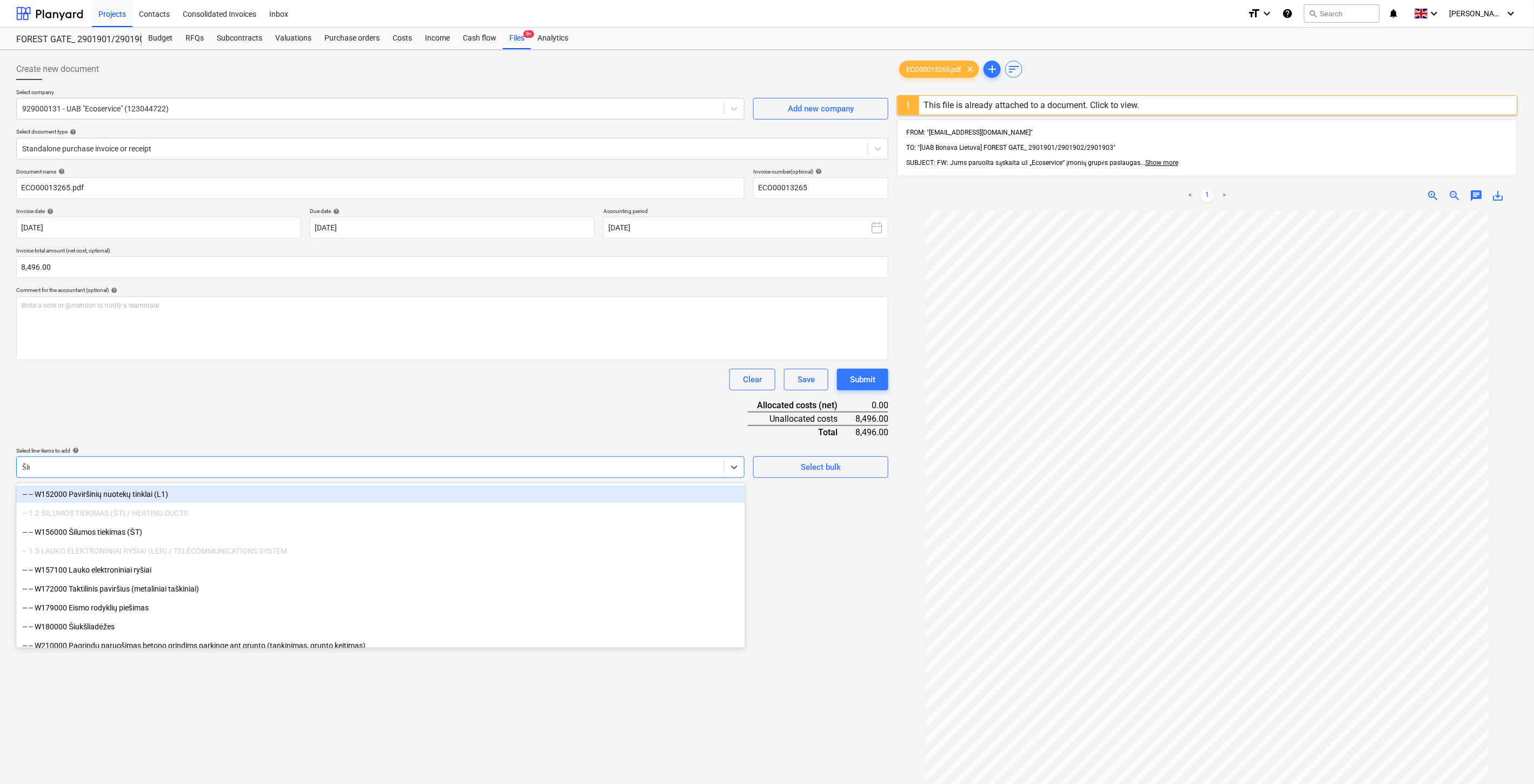
type input "Šiuk"
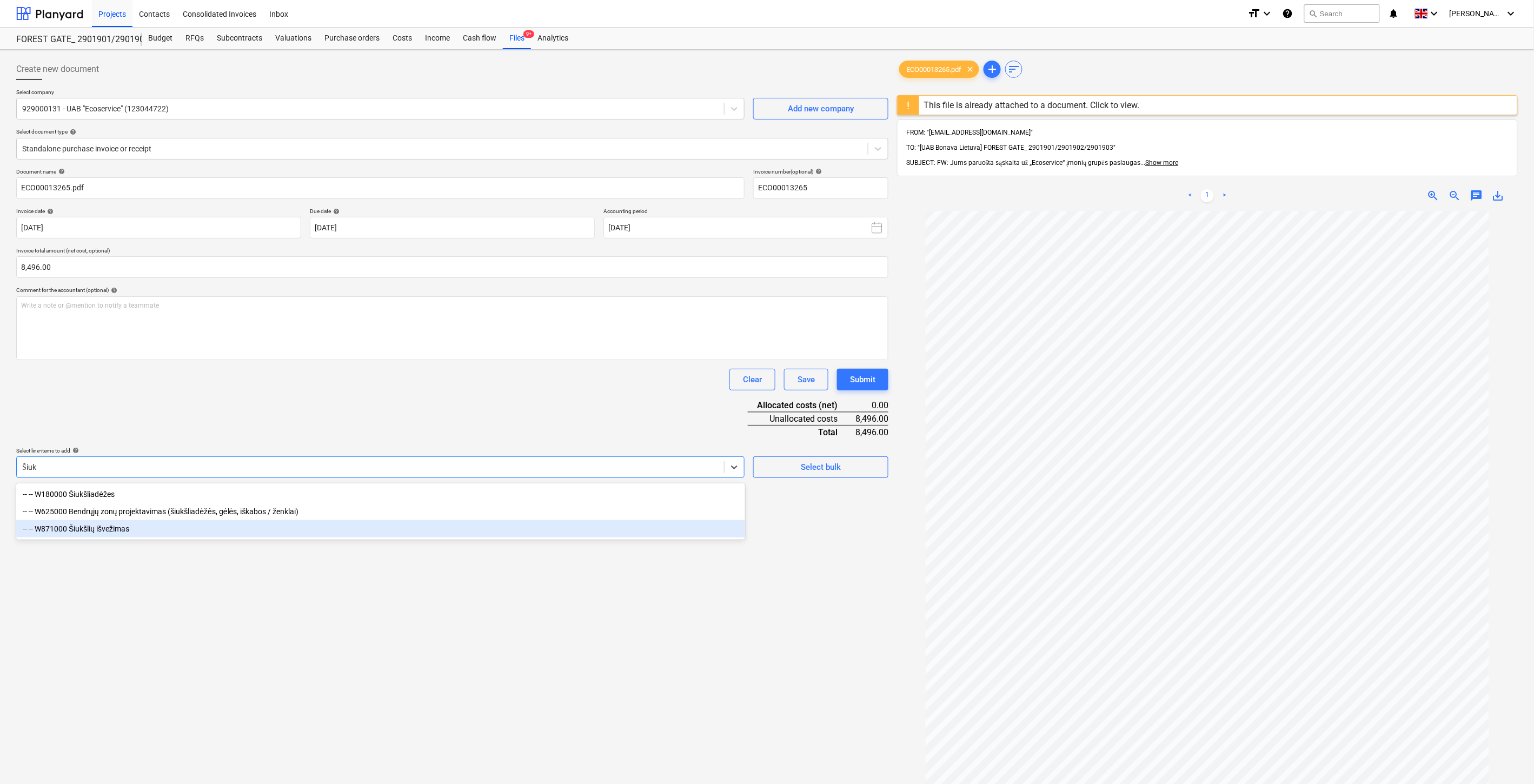
click at [232, 532] on div "-- -- W871000 Šiukšlių išvežimas" at bounding box center [381, 528] width 729 height 17
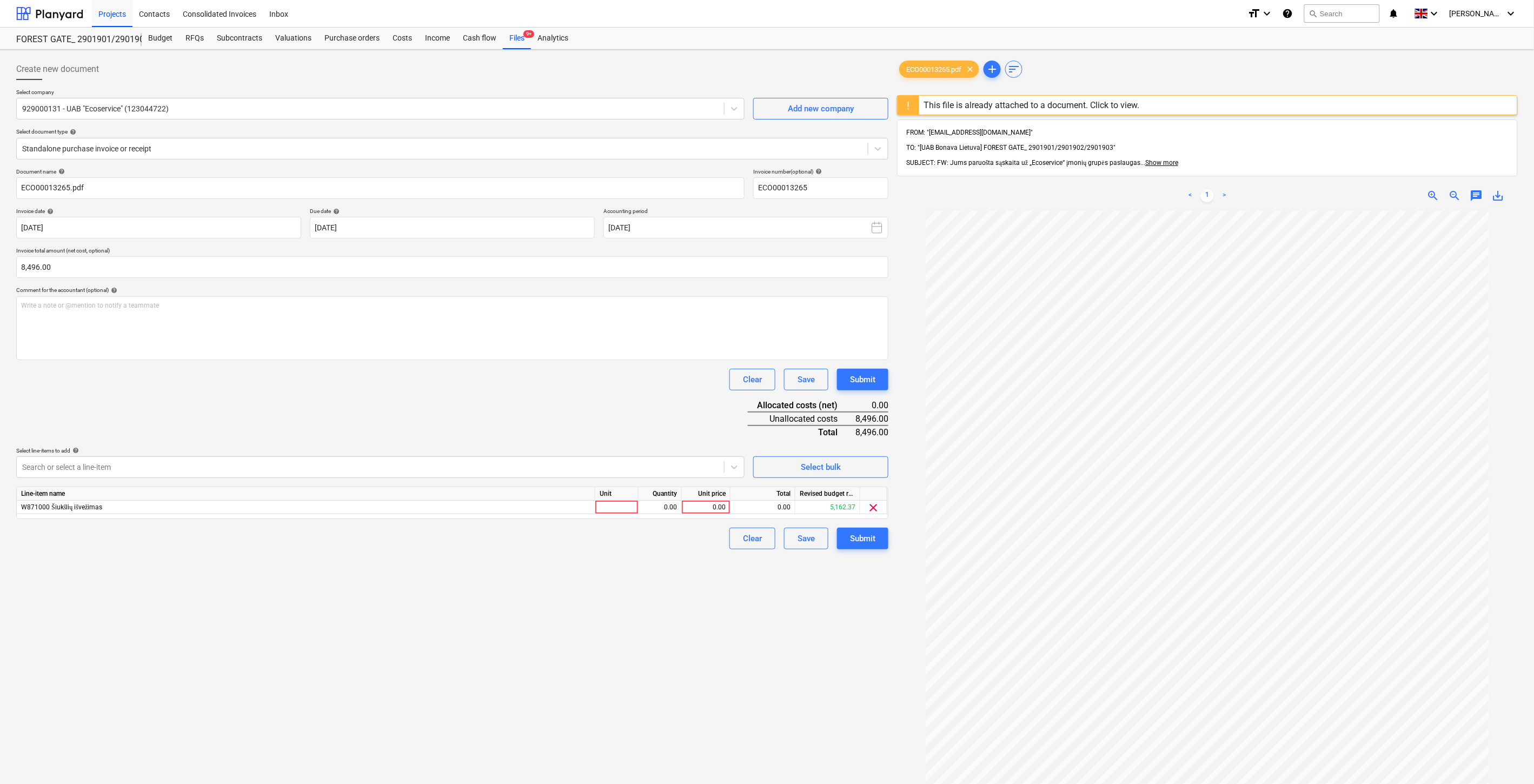
click at [273, 437] on div "Document name help ECO00013265.pdf Invoice number (optional) help ECO00013265 I…" at bounding box center [452, 359] width 873 height 381
click at [608, 505] on div at bounding box center [617, 508] width 43 height 14
click at [648, 510] on div "0.00" at bounding box center [660, 508] width 34 height 14
click at [711, 510] on div "0.00" at bounding box center [706, 508] width 39 height 14
type input "8496"
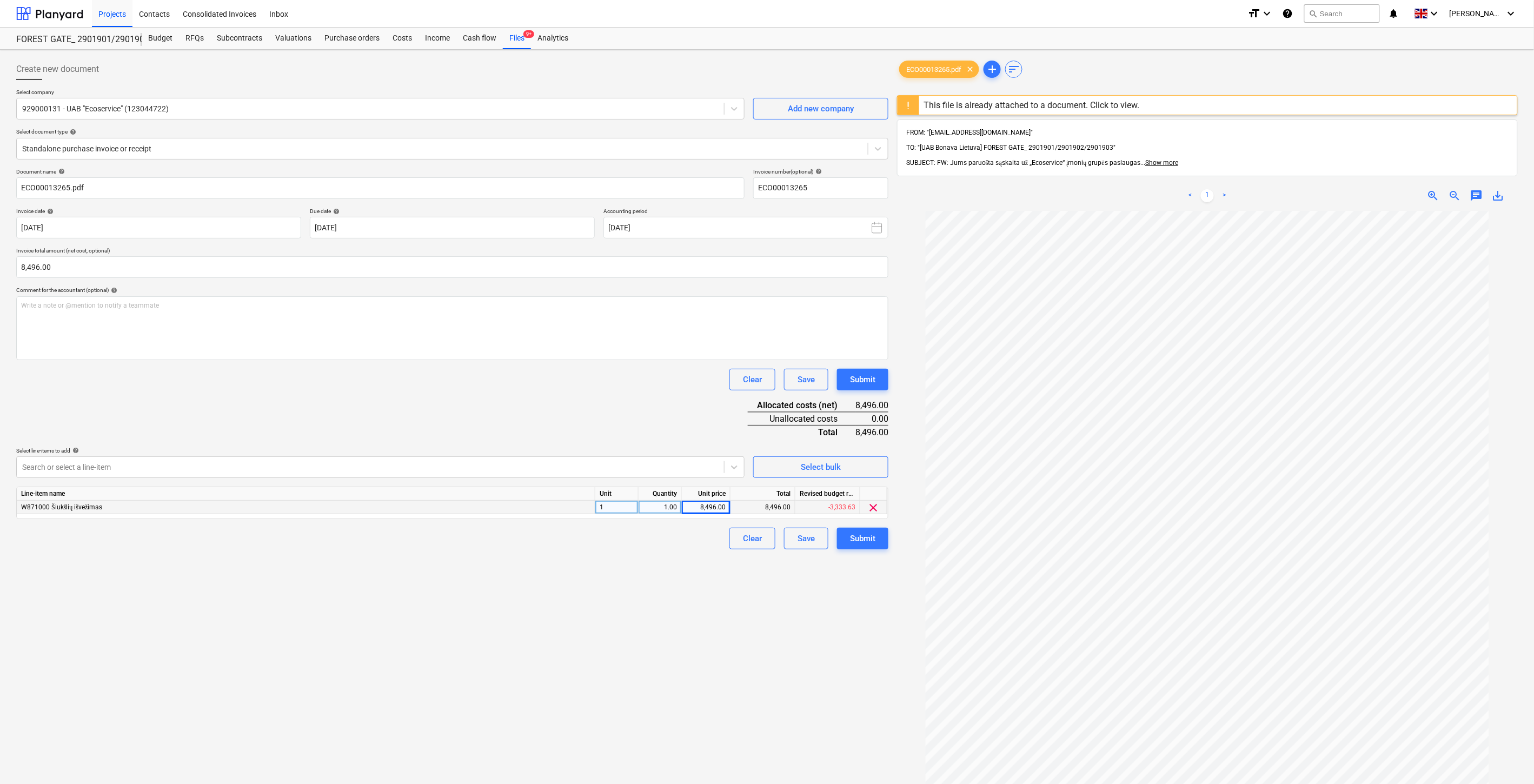
click at [478, 412] on div "Document name help ECO00013265.pdf Invoice number (optional) help ECO00013265 I…" at bounding box center [452, 359] width 873 height 381
click at [663, 677] on div "Create new document Select company 929000131 - UAB "Ecoservice" (123044722) Add…" at bounding box center [452, 511] width 881 height 915
click at [679, 669] on div "Create new document Select company 929000131 - UAB "Ecoservice" (123044722) Add…" at bounding box center [452, 511] width 881 height 915
click at [716, 653] on div "Create new document Select company 929000131 - UAB "Ecoservice" (123044722) Add…" at bounding box center [452, 511] width 881 height 915
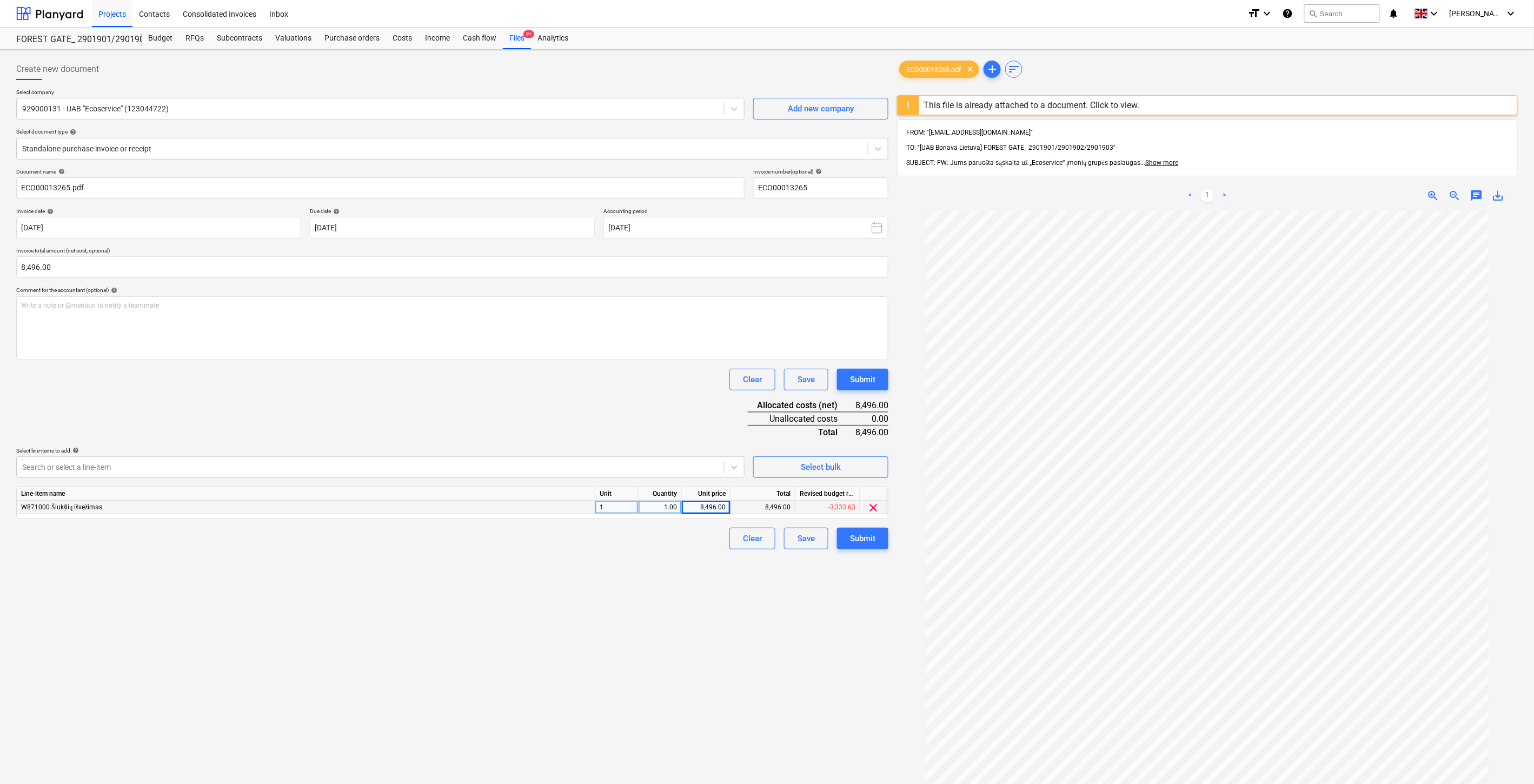
click at [741, 665] on div "Create new document Select company 929000131 - UAB "Ecoservice" (123044722) Add…" at bounding box center [452, 511] width 881 height 915
click at [776, 636] on div "Create new document Select company 929000131 - UAB "Ecoservice" (123044722) Add…" at bounding box center [452, 511] width 881 height 915
click at [801, 623] on div "Create new document Select company 929000131 - UAB "Ecoservice" (123044722) Add…" at bounding box center [452, 511] width 881 height 915
click at [804, 619] on div "Create new document Select company 929000131 - UAB "Ecoservice" (123044722) Add…" at bounding box center [452, 511] width 881 height 915
click at [818, 534] on button "Save" at bounding box center [806, 538] width 45 height 21
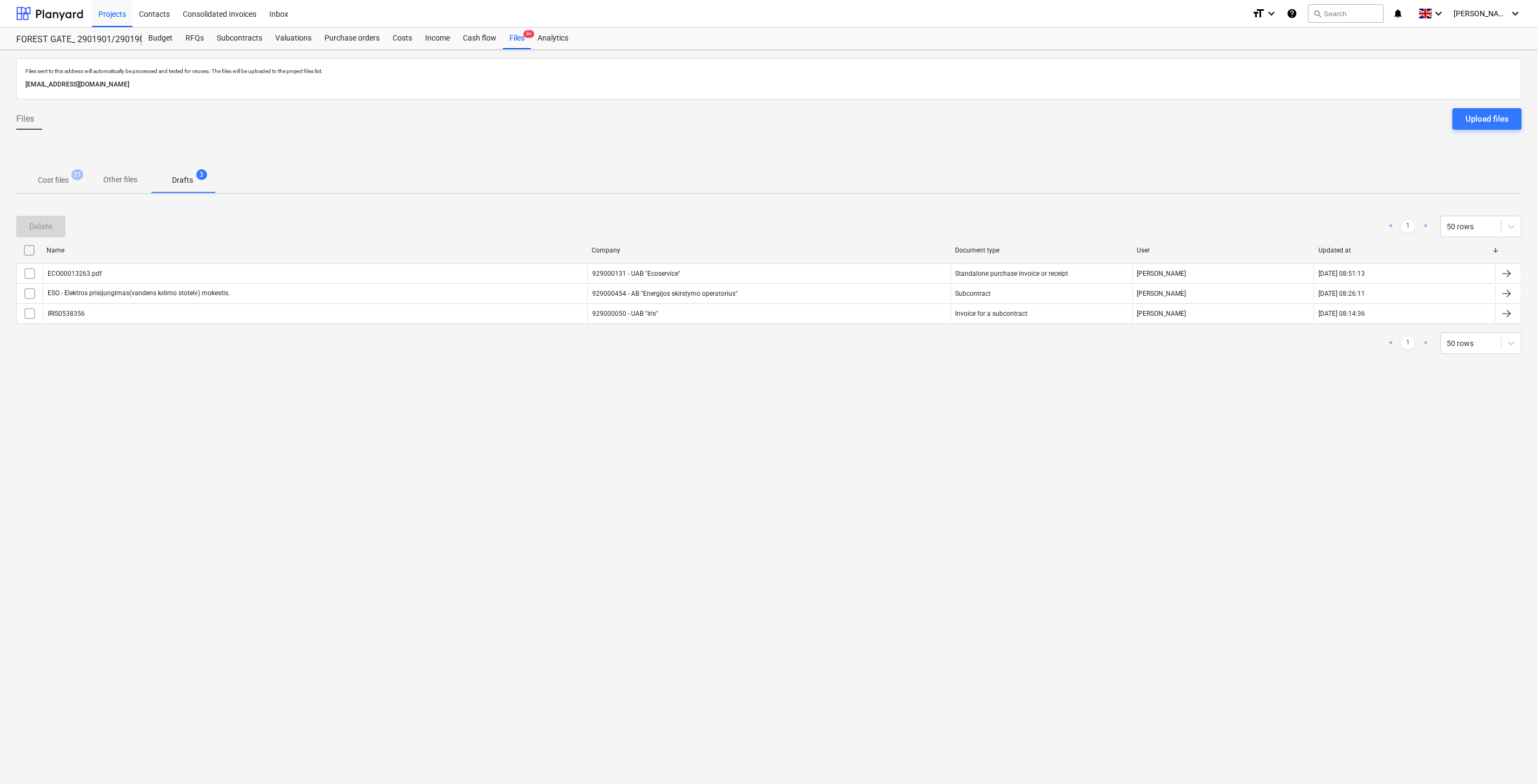
drag, startPoint x: 866, startPoint y: 495, endPoint x: 885, endPoint y: 470, distance: 31.4
click at [869, 489] on div "Files sent to this address will automatically be processed and tested for virus…" at bounding box center [769, 417] width 1538 height 734
click at [887, 469] on div "Files sent to this address will automatically be processed and tested for virus…" at bounding box center [769, 417] width 1538 height 734
click at [863, 431] on div "Files sent to this address will automatically be processed and tested for virus…" at bounding box center [769, 417] width 1538 height 734
click at [895, 409] on div "Files sent to this address will automatically be processed and tested for virus…" at bounding box center [769, 417] width 1538 height 734
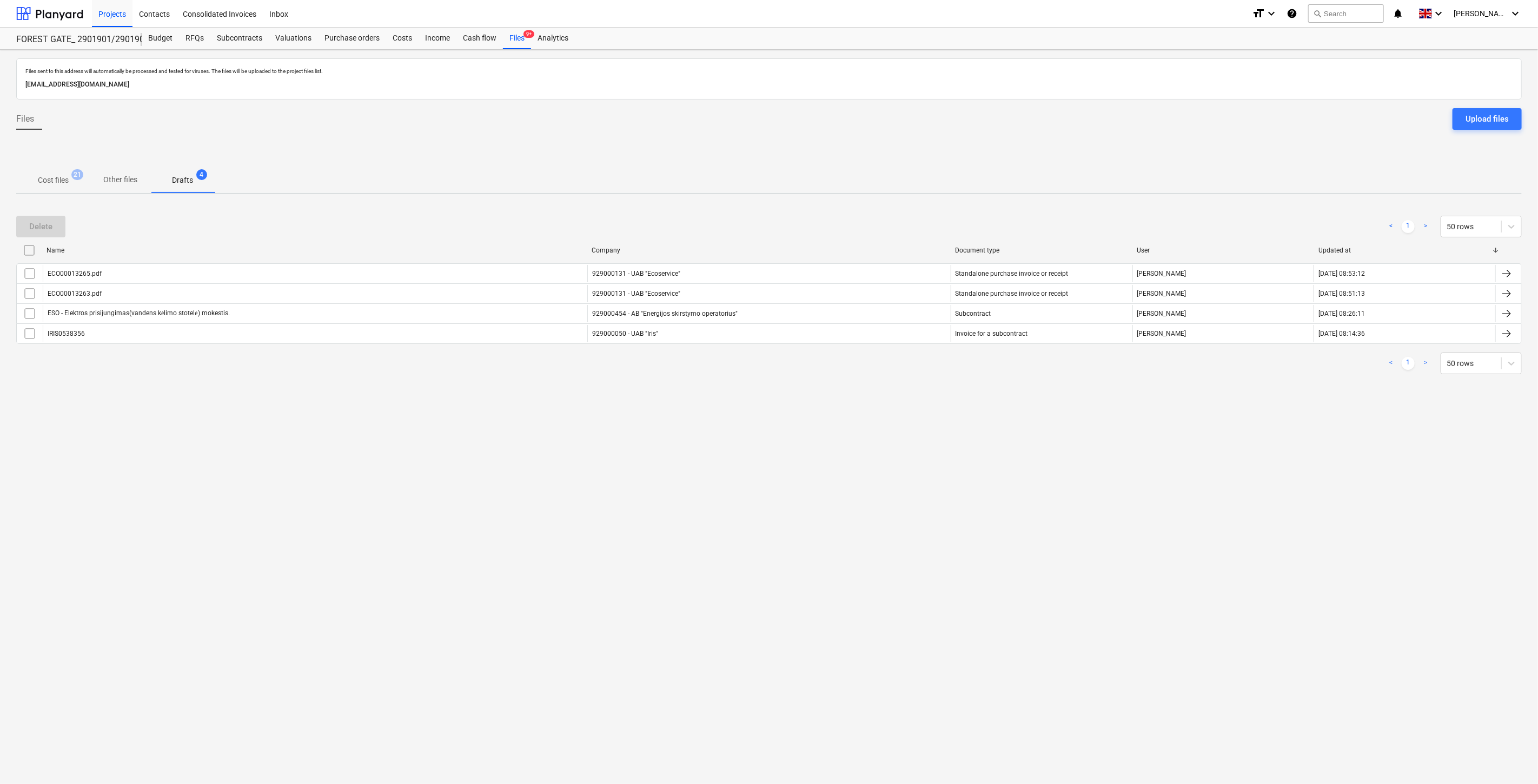
drag, startPoint x: 900, startPoint y: 406, endPoint x: 934, endPoint y: 384, distance: 40.5
click at [910, 398] on div "Files sent to this address will automatically be processed and tested for virus…" at bounding box center [769, 417] width 1538 height 734
click at [934, 384] on div "Delete < 1 > 50 rows Name Company Document type User Updated at ECO00013265.pdf…" at bounding box center [769, 294] width 1505 height 184
click at [53, 181] on p "Cost files" at bounding box center [53, 180] width 31 height 11
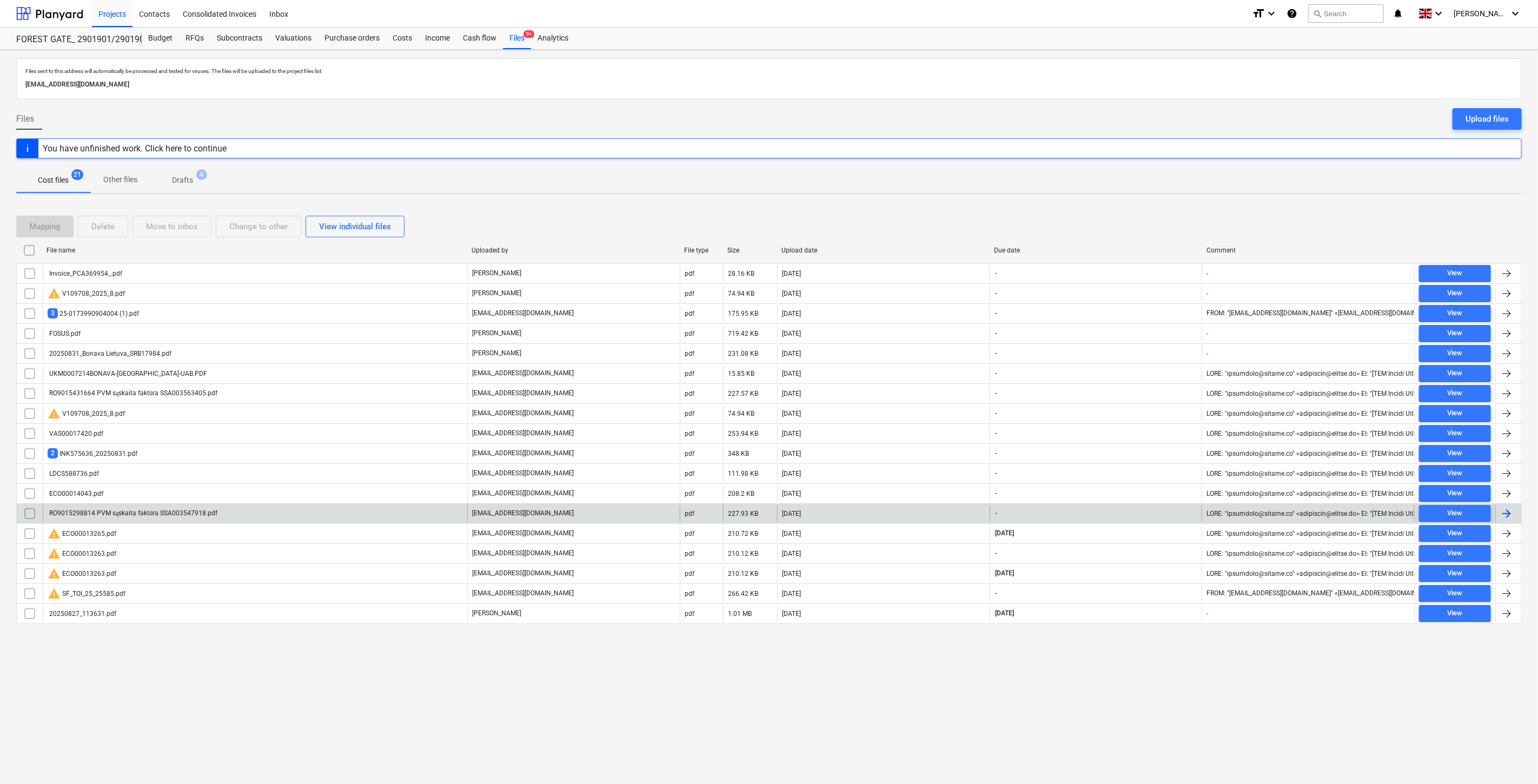
click at [874, 516] on div "[DATE]" at bounding box center [884, 514] width 213 height 17
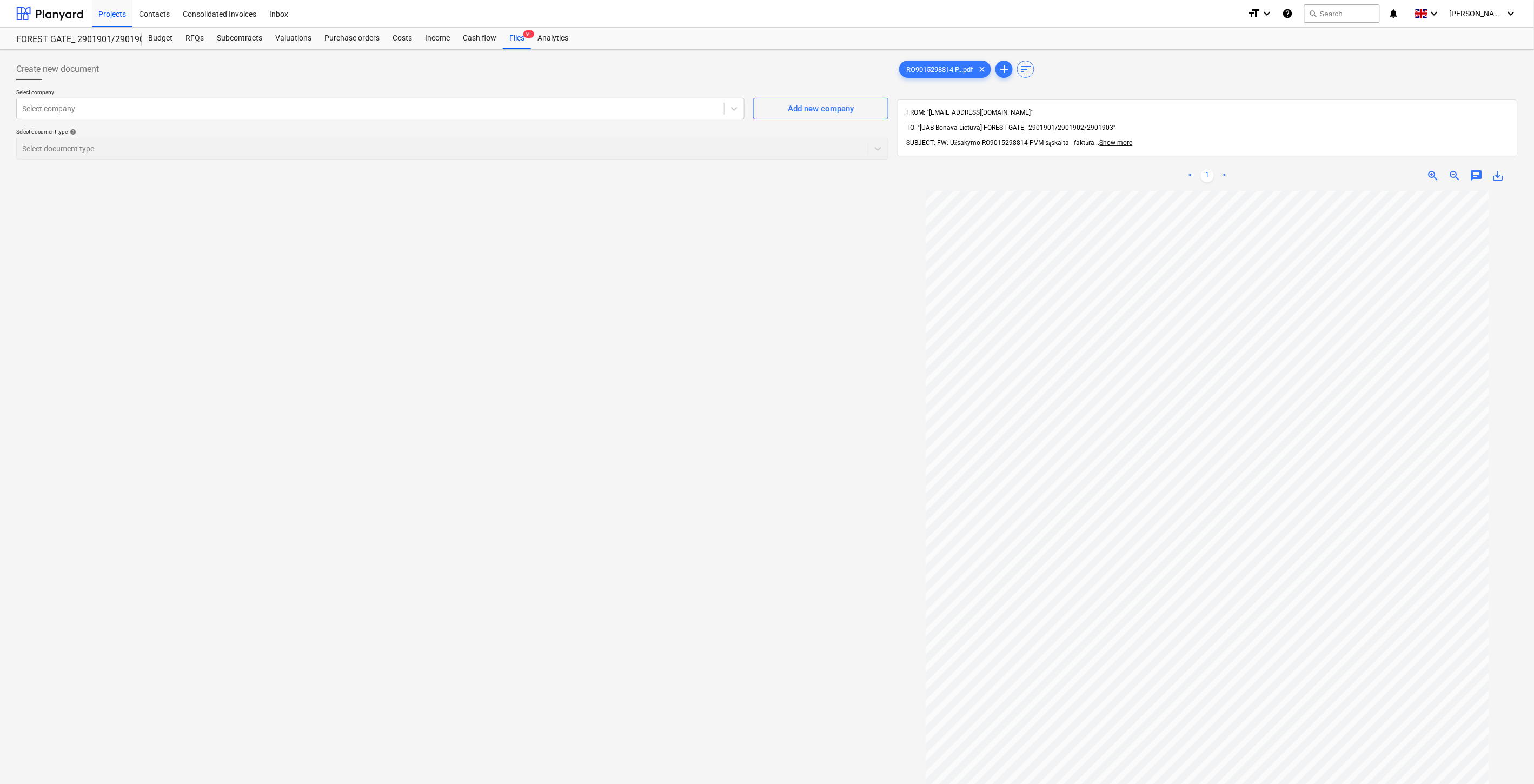
click at [784, 520] on div "Create new document Select company Select company Add new company Select docume…" at bounding box center [452, 501] width 881 height 895
click at [801, 481] on div "Create new document Select company Select company Add new company Select docume…" at bounding box center [452, 501] width 881 height 895
click at [816, 453] on div "Create new document Select company Select company Add new company Select docume…" at bounding box center [452, 501] width 881 height 895
click at [818, 447] on div "Create new document Select company Select company Add new company Select docume…" at bounding box center [452, 501] width 881 height 895
click at [446, 478] on div "Create new document Select company Select company Add new company Select docume…" at bounding box center [452, 501] width 881 height 895
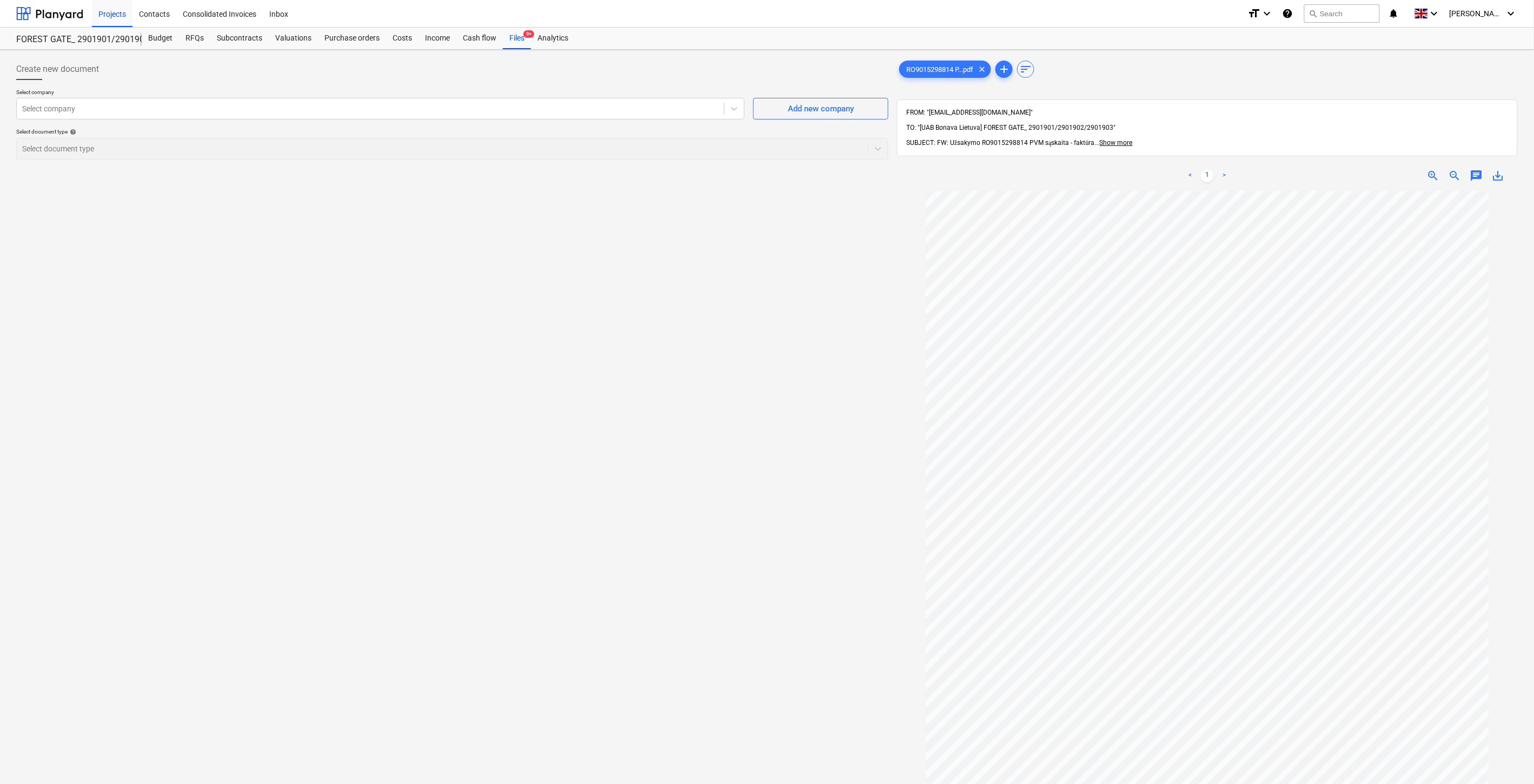
click at [512, 429] on div "Create new document Select company Select company Add new company Select docume…" at bounding box center [452, 501] width 881 height 895
click at [471, 110] on div at bounding box center [371, 108] width 697 height 11
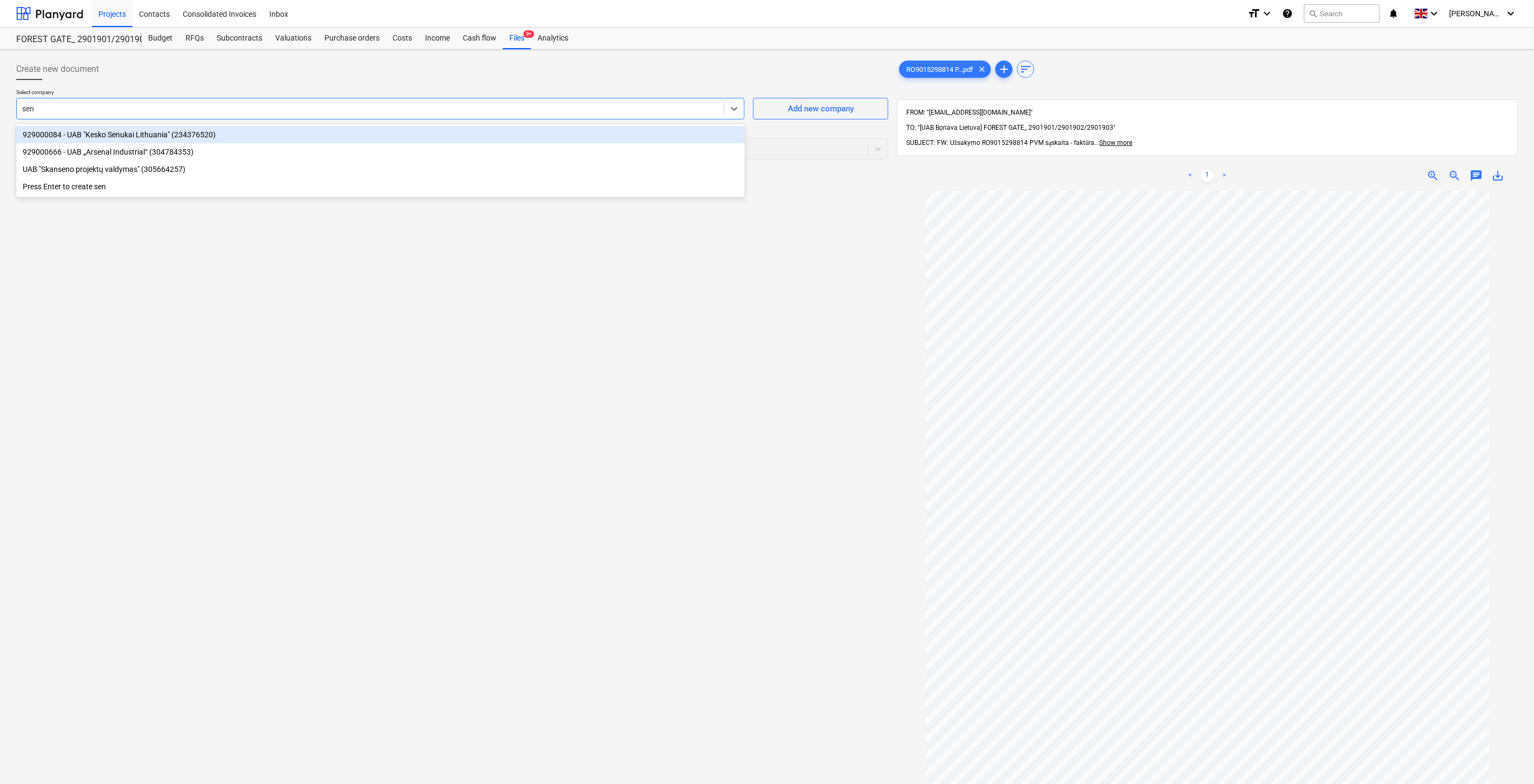
type input "senu"
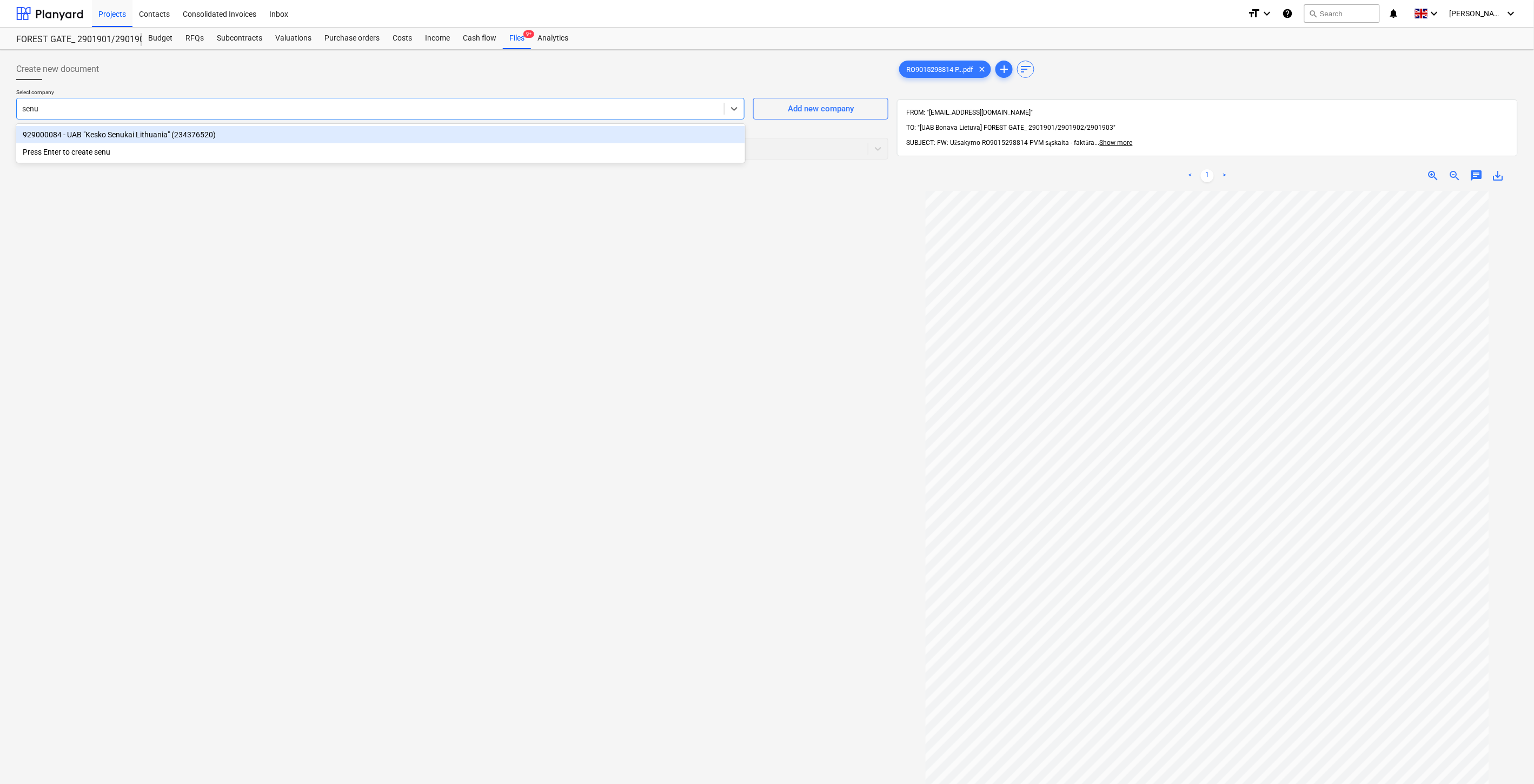
click at [329, 141] on div "929000084 - UAB "Kesko Senukai Lithuania" (234376520)" at bounding box center [381, 135] width 729 height 17
click at [311, 144] on div at bounding box center [432, 148] width 818 height 11
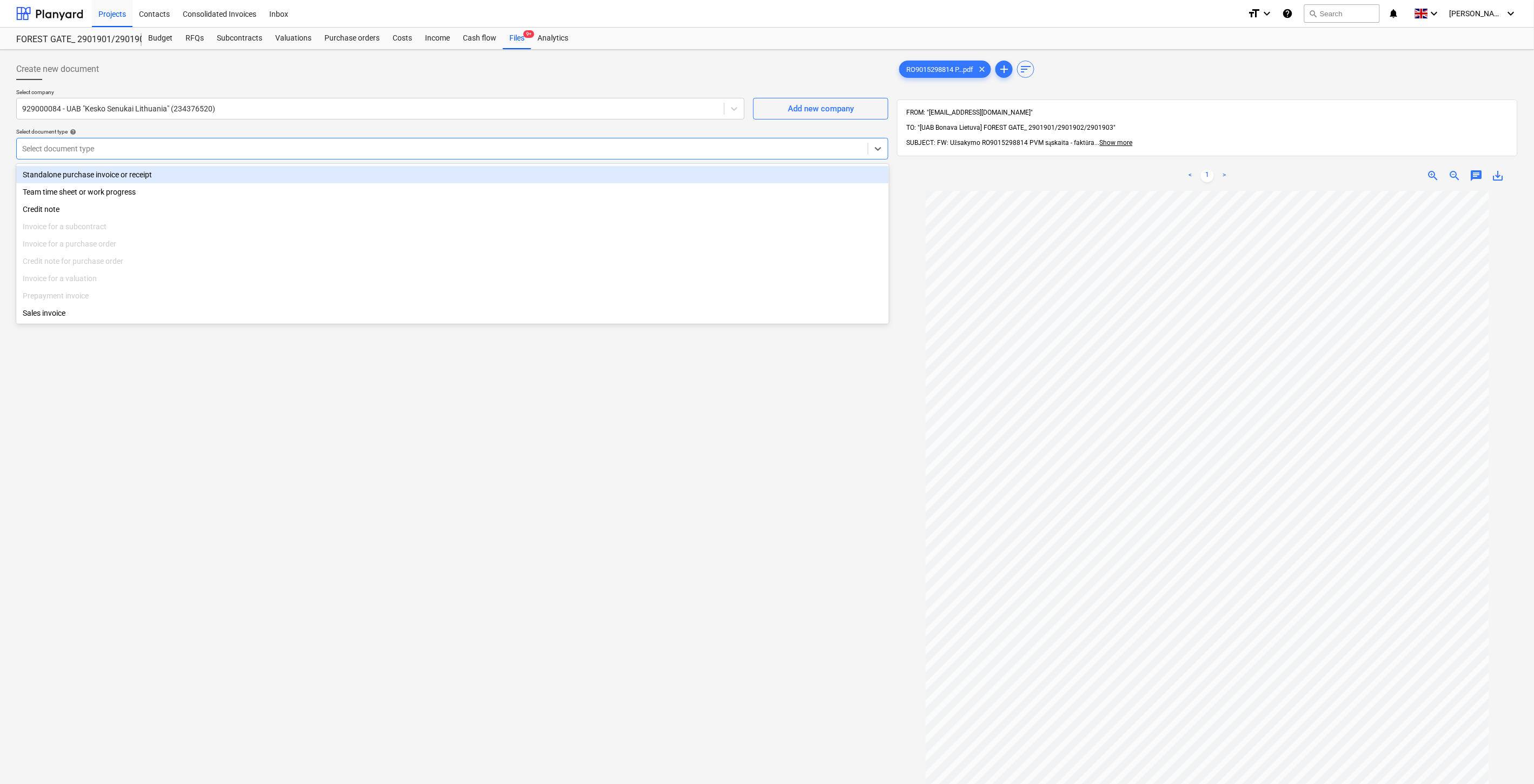
click at [241, 172] on div "Standalone purchase invoice or receipt" at bounding box center [452, 175] width 873 height 17
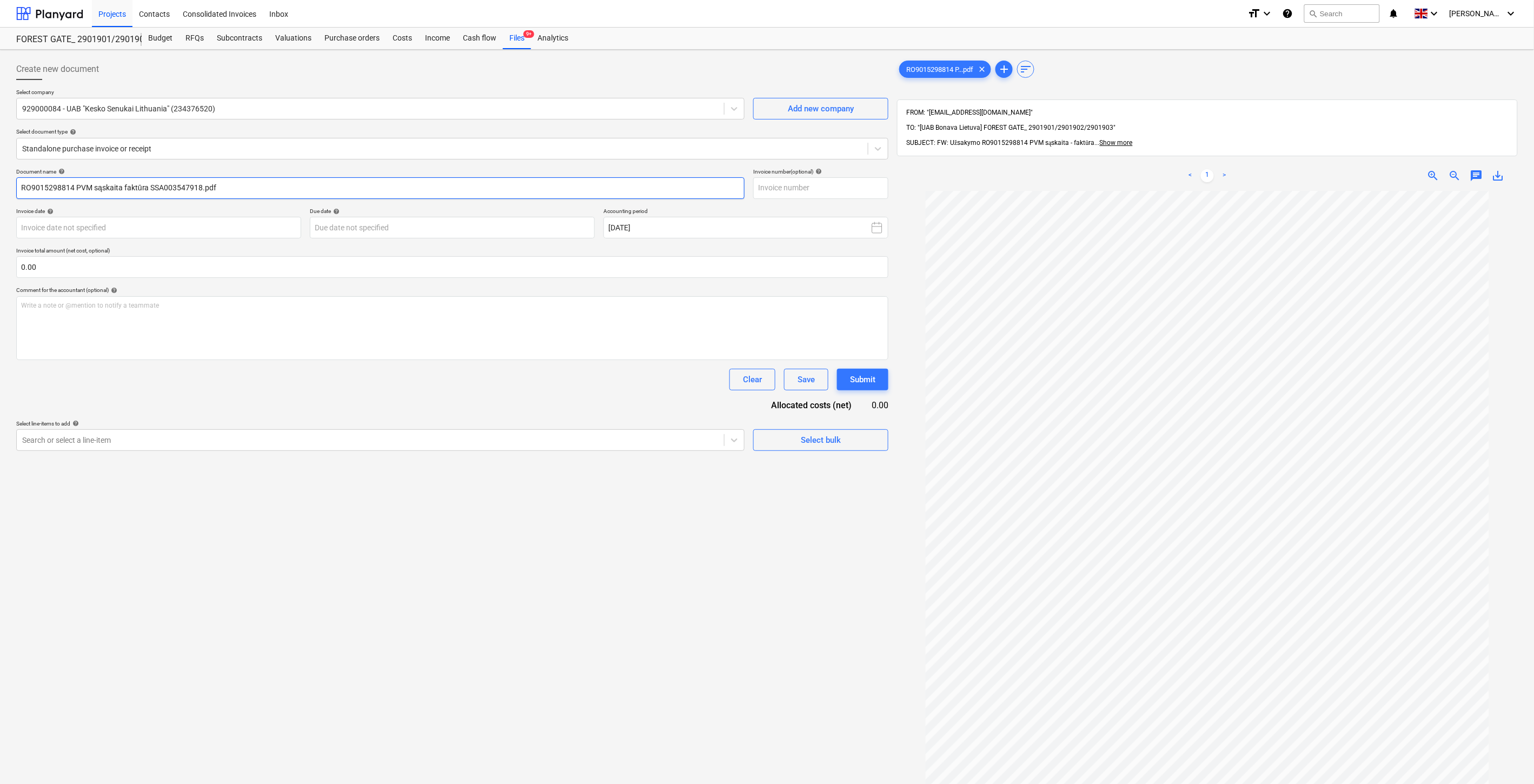
drag, startPoint x: 200, startPoint y: 186, endPoint x: 149, endPoint y: 188, distance: 51.0
click at [149, 188] on input "RO9015298814 PVM sąskaita faktūra SSA003547918.pdf" at bounding box center [380, 188] width 728 height 21
click at [812, 184] on input "text" at bounding box center [821, 188] width 136 height 21
paste input "SSA003547918"
type input "SSA003547918"
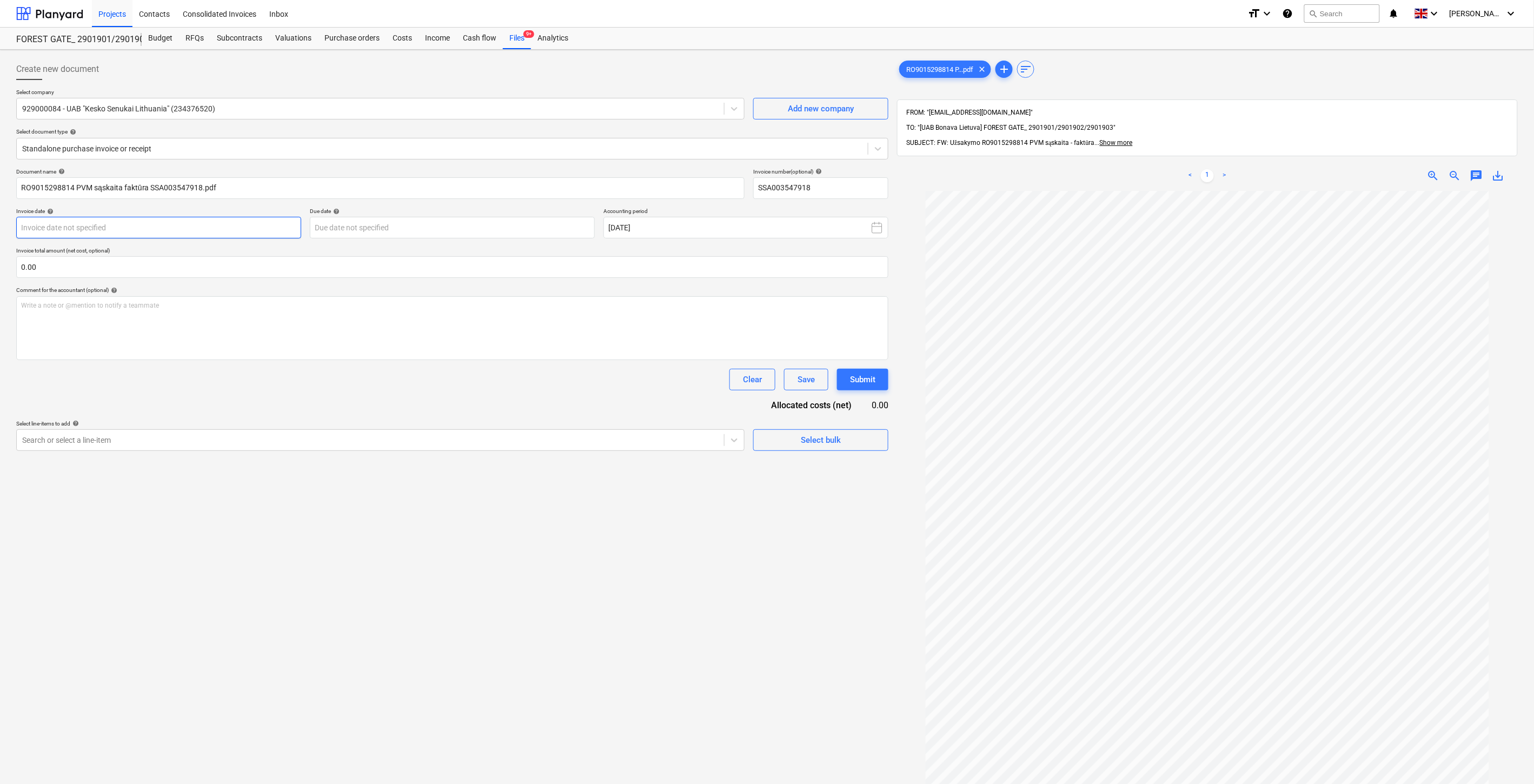
click at [153, 226] on body "Projects Contacts Consolidated Invoices Inbox format_size keyboard_arrow_down h…" at bounding box center [767, 392] width 1534 height 784
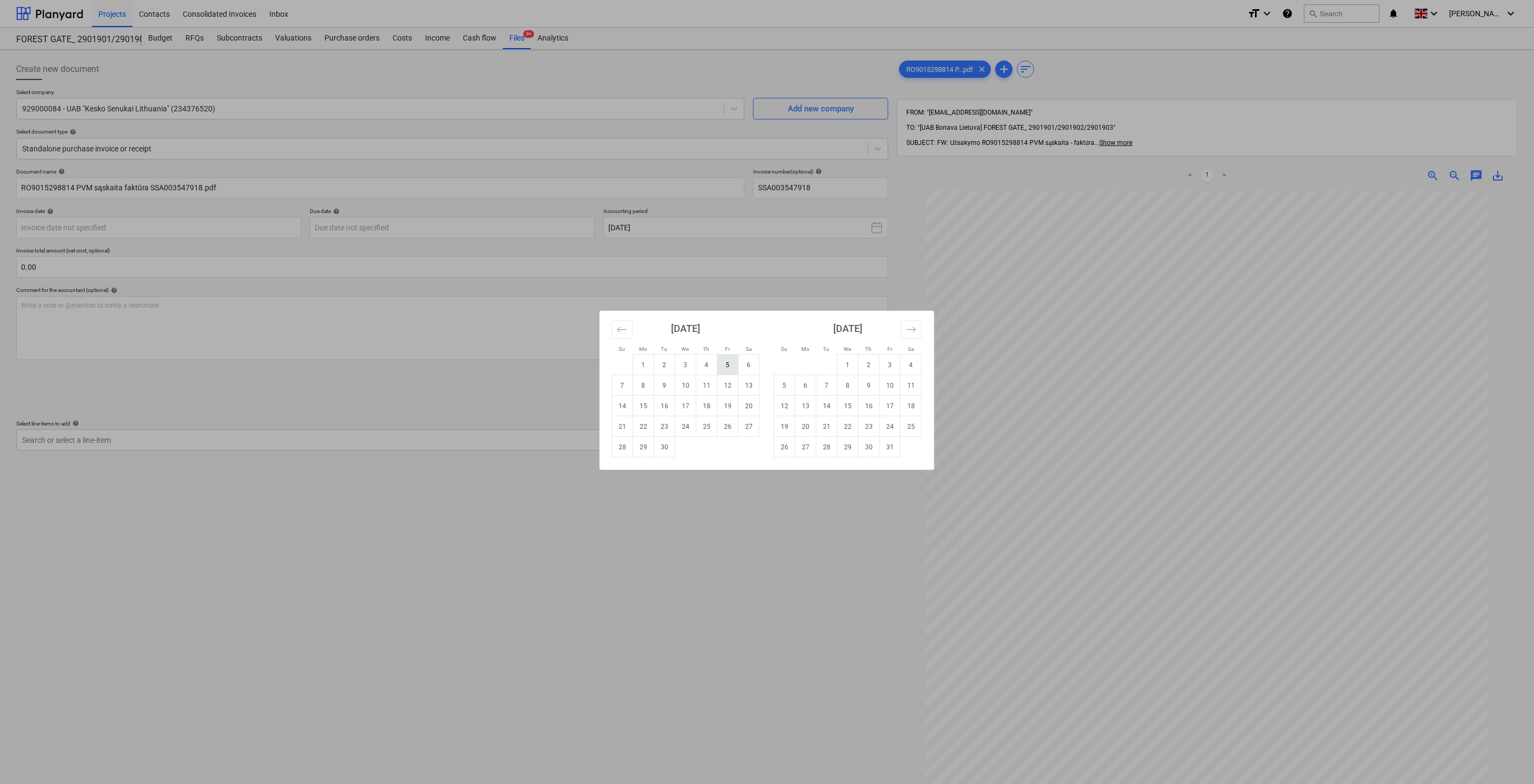
click at [723, 364] on td "5" at bounding box center [728, 365] width 21 height 21
type input "05 Sep 2025"
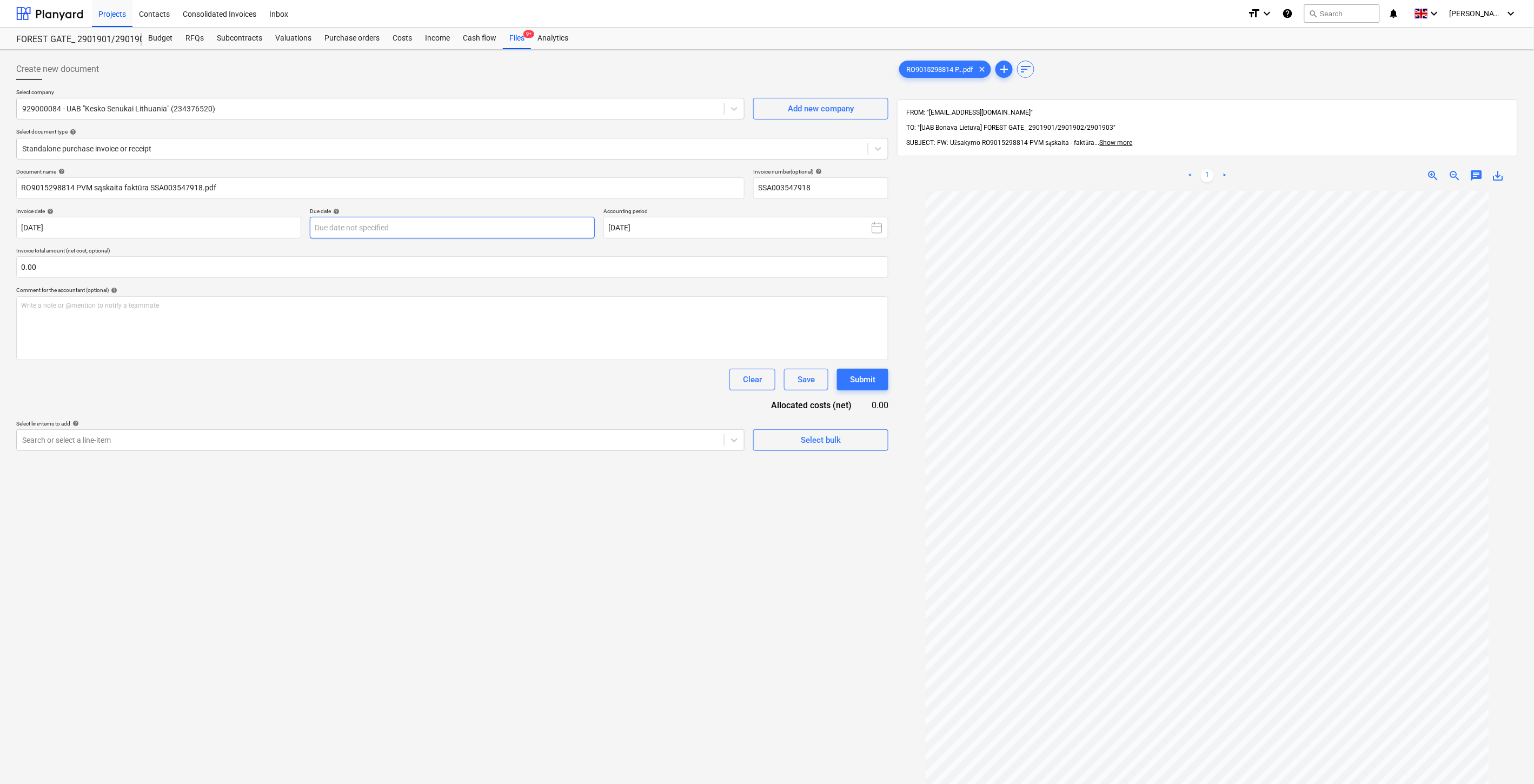
click at [444, 237] on body "Projects Contacts Consolidated Invoices Inbox format_size keyboard_arrow_down h…" at bounding box center [767, 392] width 1534 height 784
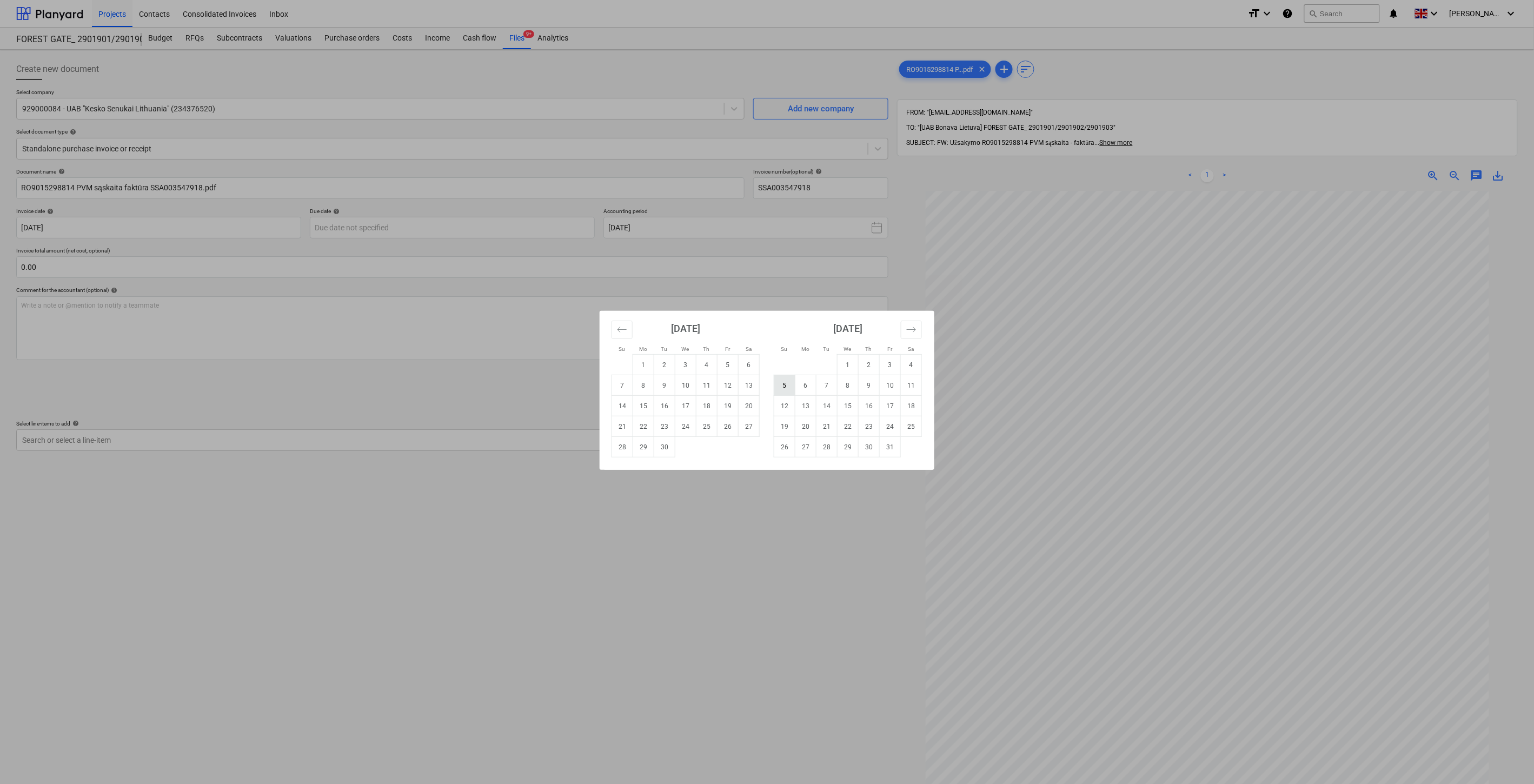
click at [786, 387] on td "5" at bounding box center [785, 385] width 21 height 21
type input "05 Oct 2025"
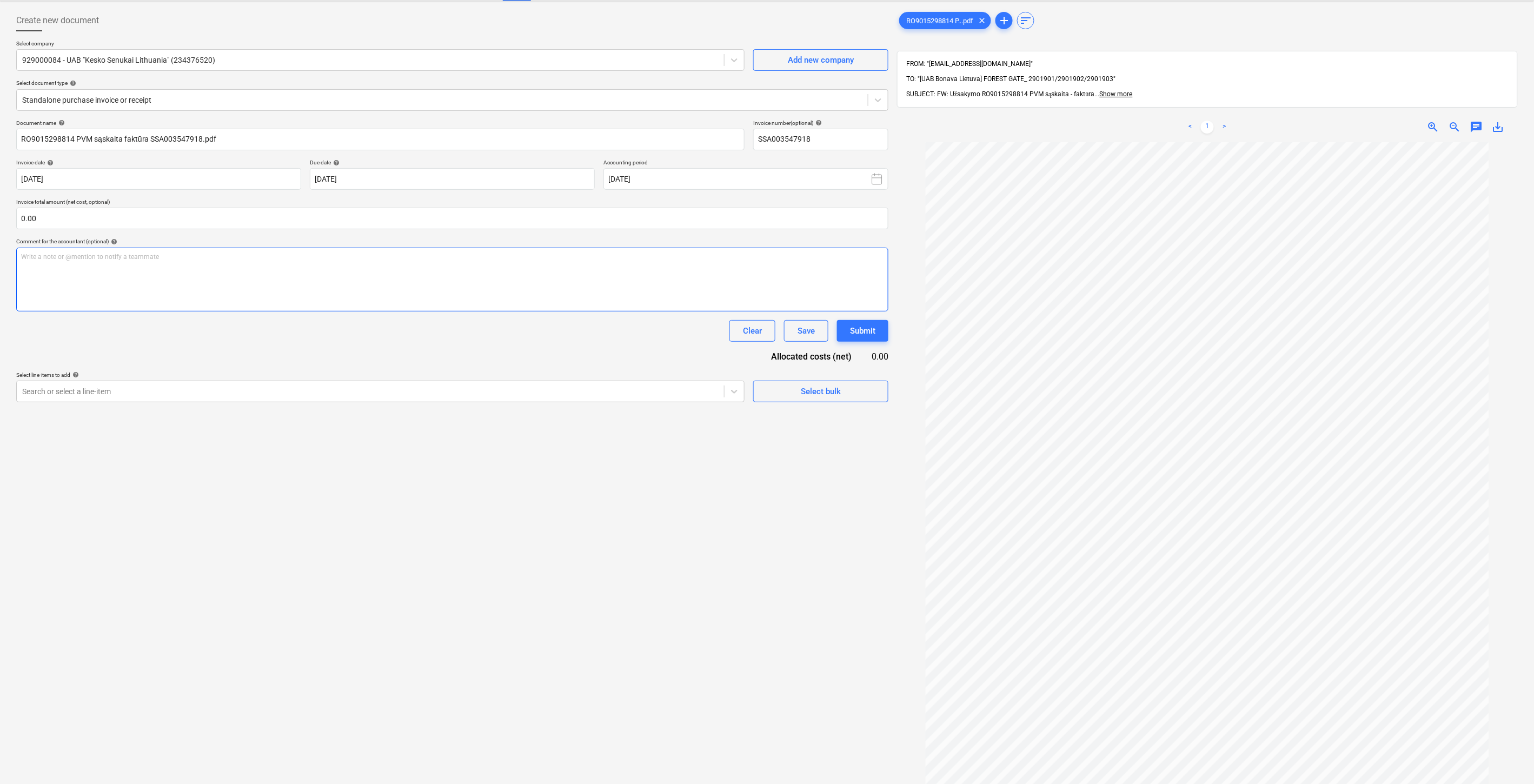
scroll to position [120, 0]
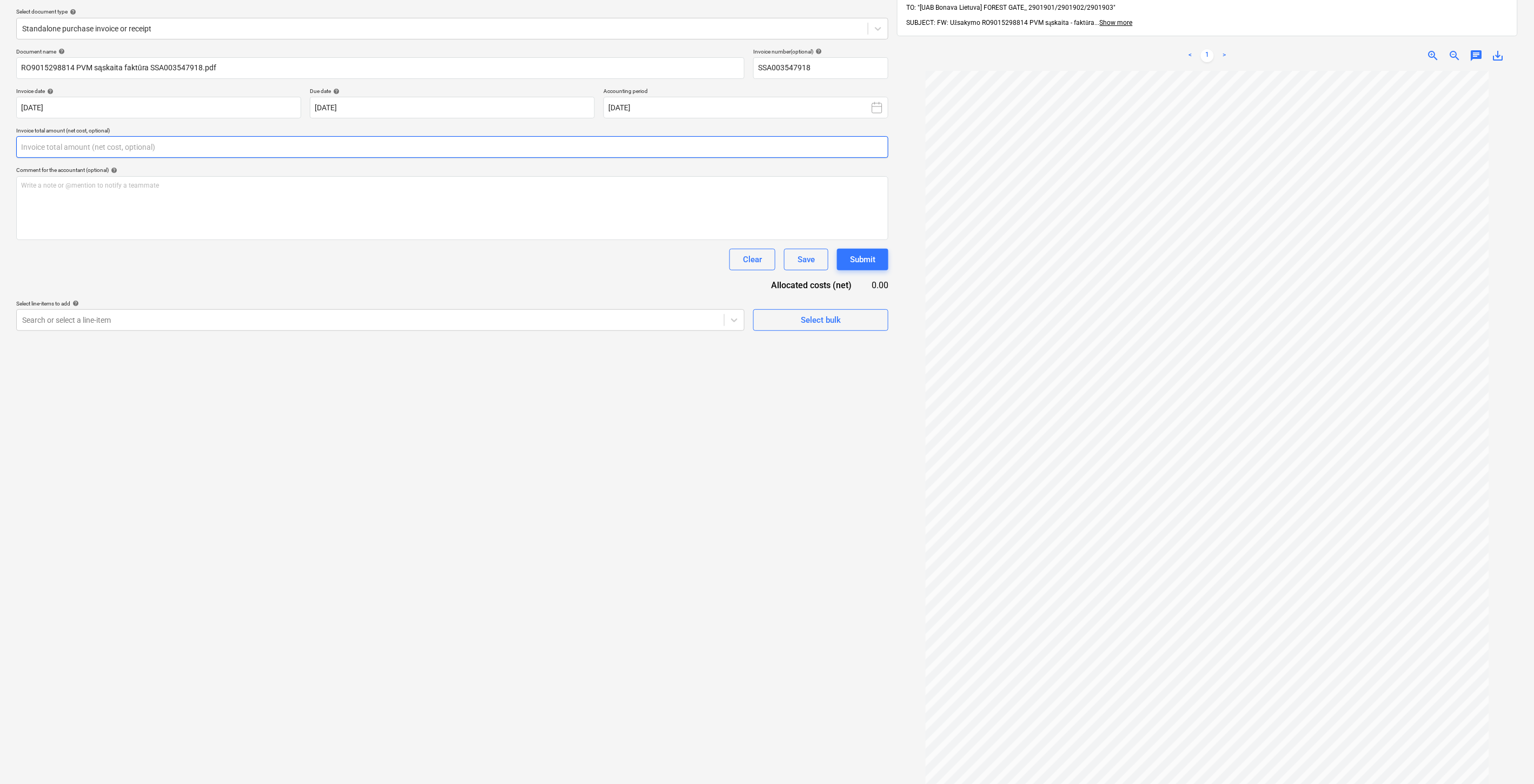
click at [441, 146] on input "text" at bounding box center [452, 147] width 873 height 21
type input "323.66"
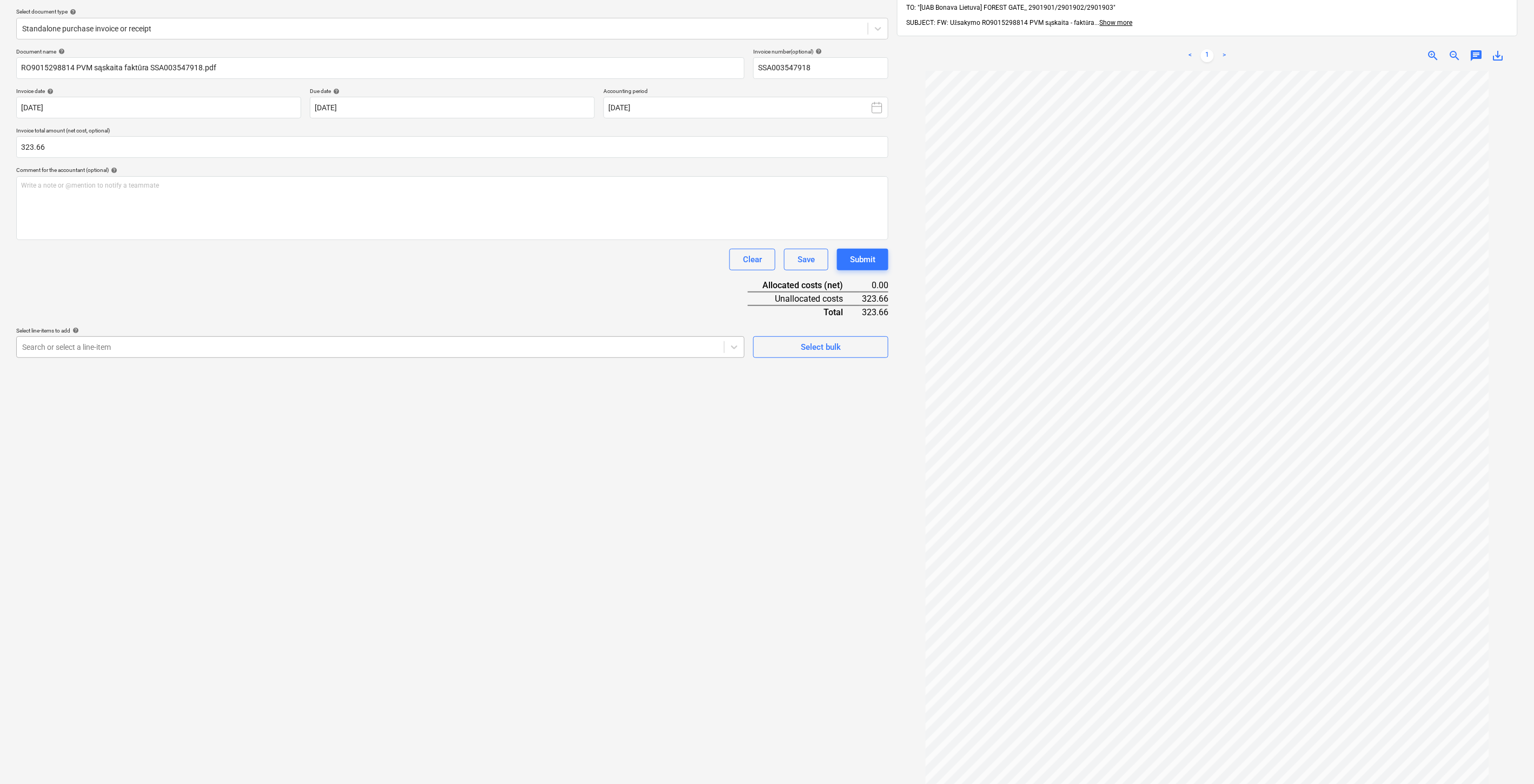
click at [271, 348] on div at bounding box center [371, 347] width 697 height 11
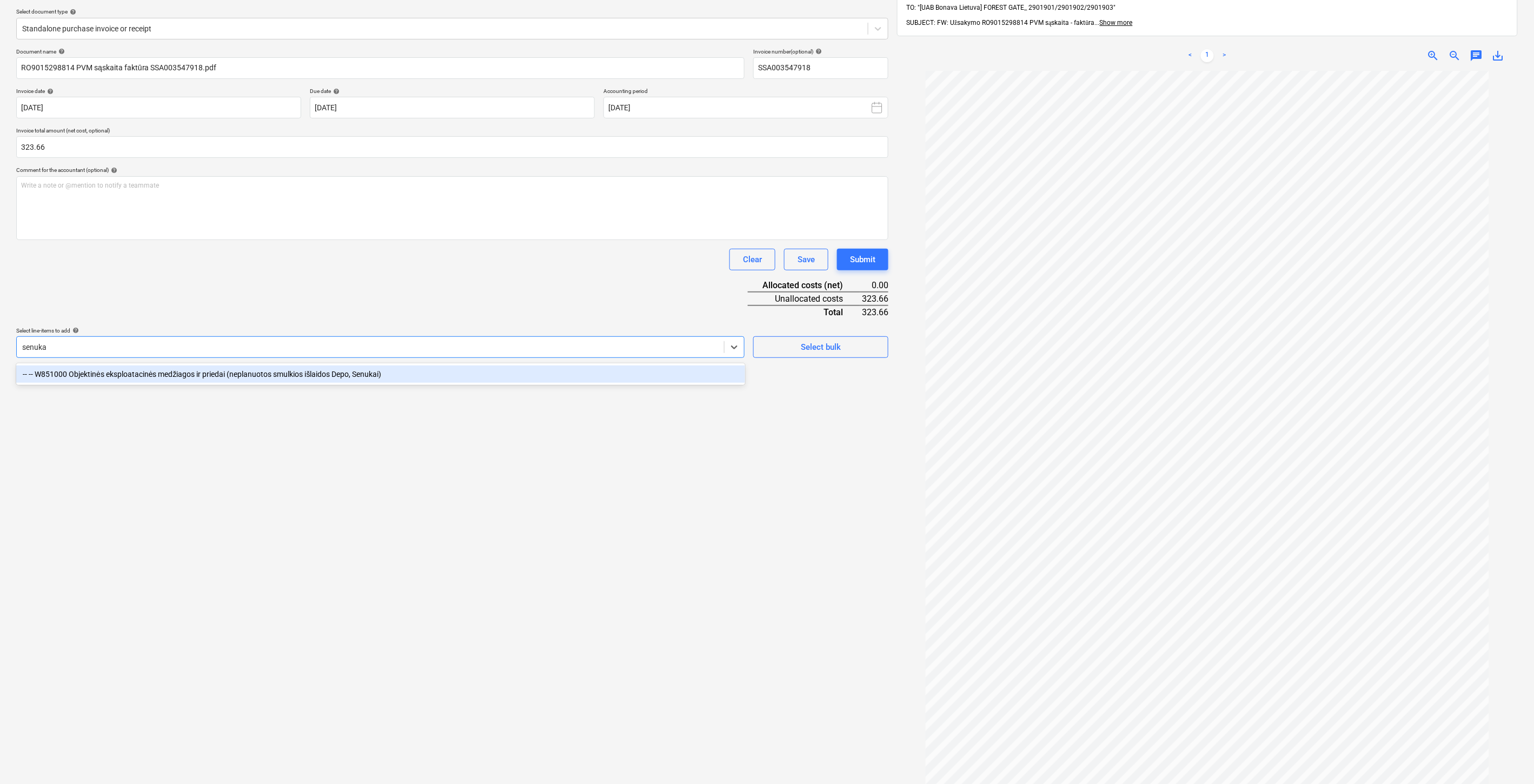
type input "senukai"
click at [233, 375] on div "-- -- W851000 Objektinės eksploatacinės medžiagos ir priedai (neplanuotos smulk…" at bounding box center [381, 374] width 729 height 17
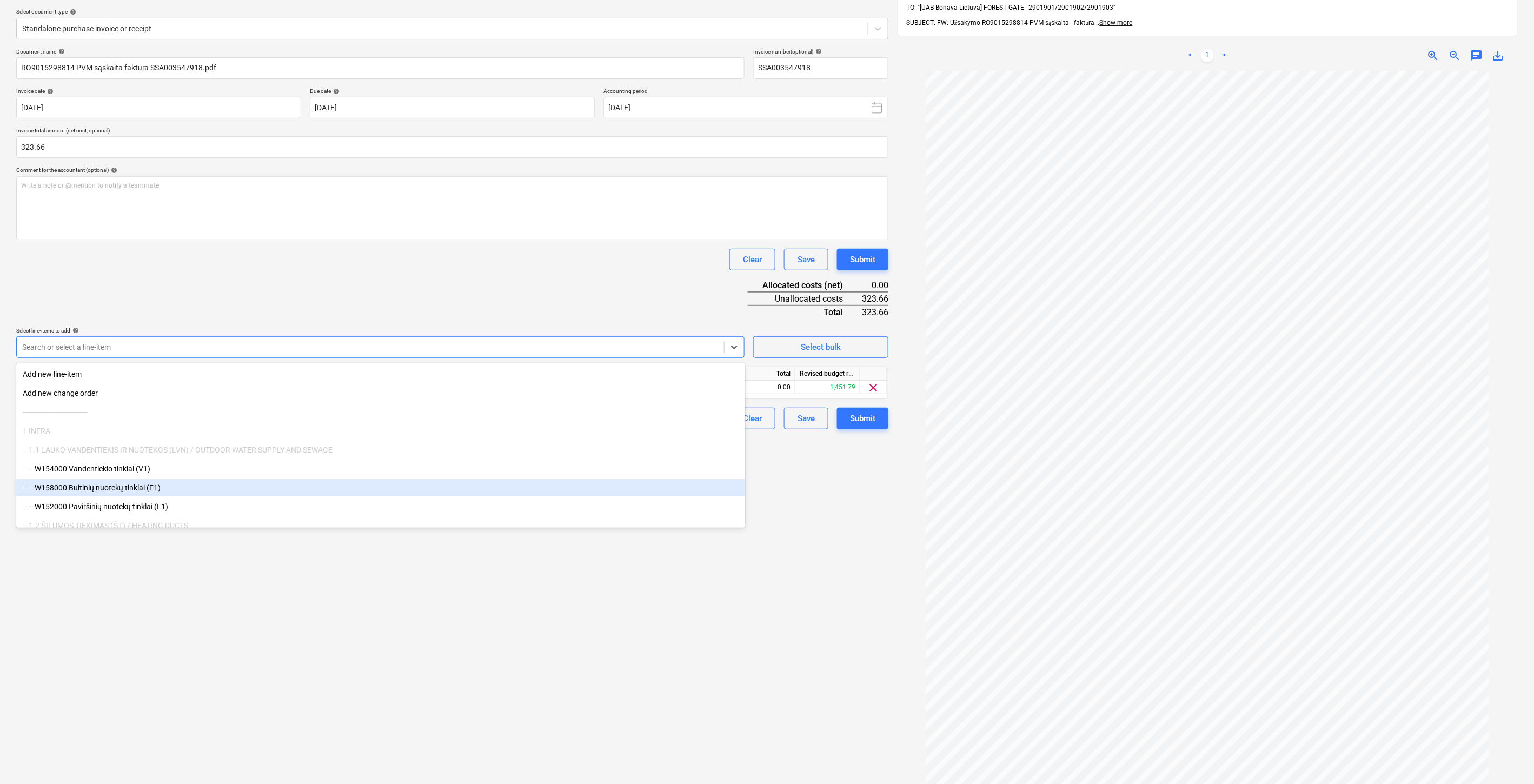
drag, startPoint x: 390, startPoint y: 632, endPoint x: 404, endPoint y: 624, distance: 16.1
click at [392, 631] on div "Create new document Select company 929000084 - UAB "Kesko Senukai Lithuania" (2…" at bounding box center [452, 381] width 881 height 895
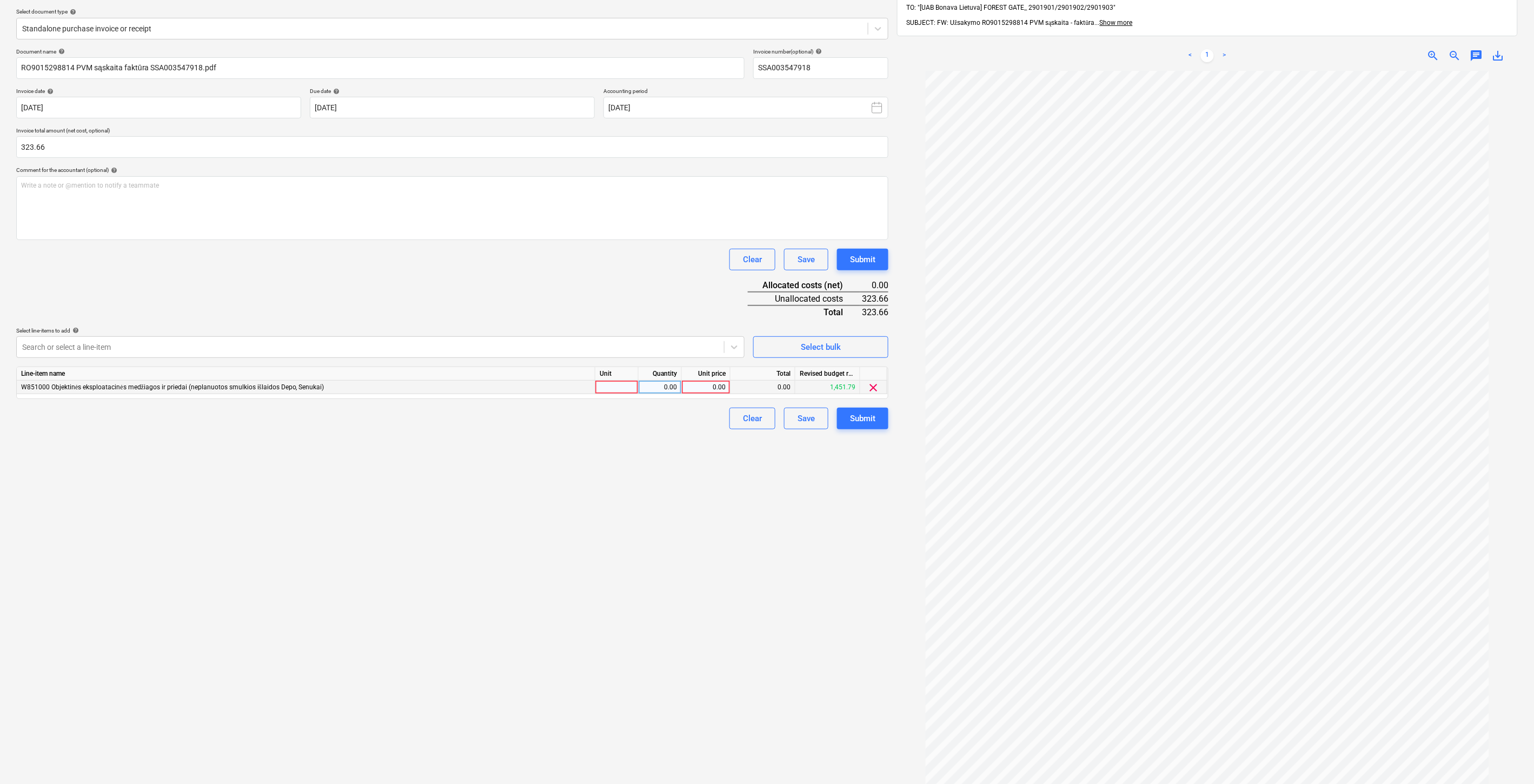
click at [618, 394] on div at bounding box center [617, 388] width 43 height 14
click at [657, 389] on div "0.00" at bounding box center [660, 388] width 34 height 14
click at [697, 389] on div "0.00" at bounding box center [706, 388] width 39 height 14
type input "323.66"
click at [663, 299] on div "Document name help RO9015298814 PVM sąskaita faktūra SSA003547918.pdf Invoice n…" at bounding box center [452, 238] width 873 height 381
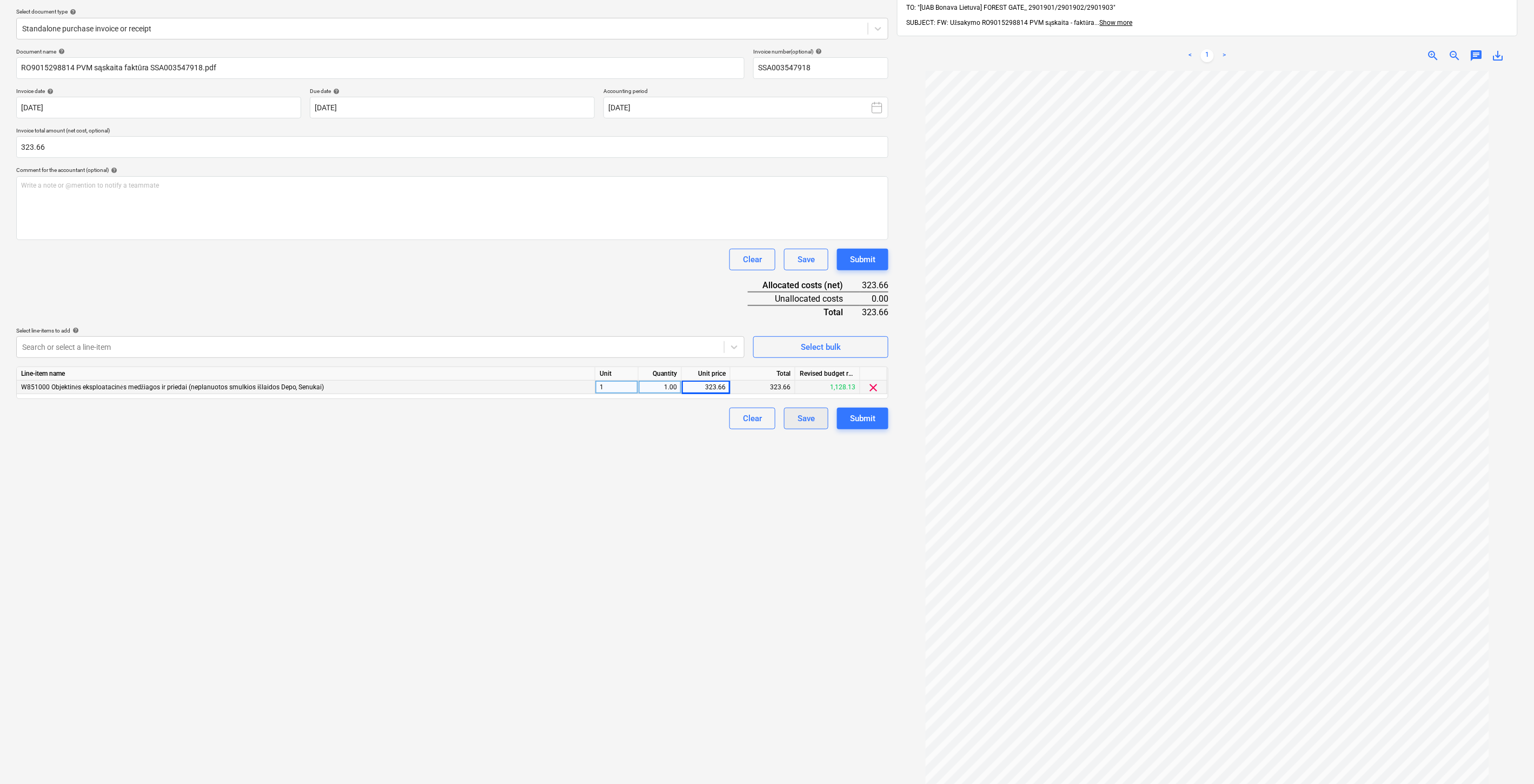
click at [812, 425] on div "Save" at bounding box center [806, 419] width 17 height 14
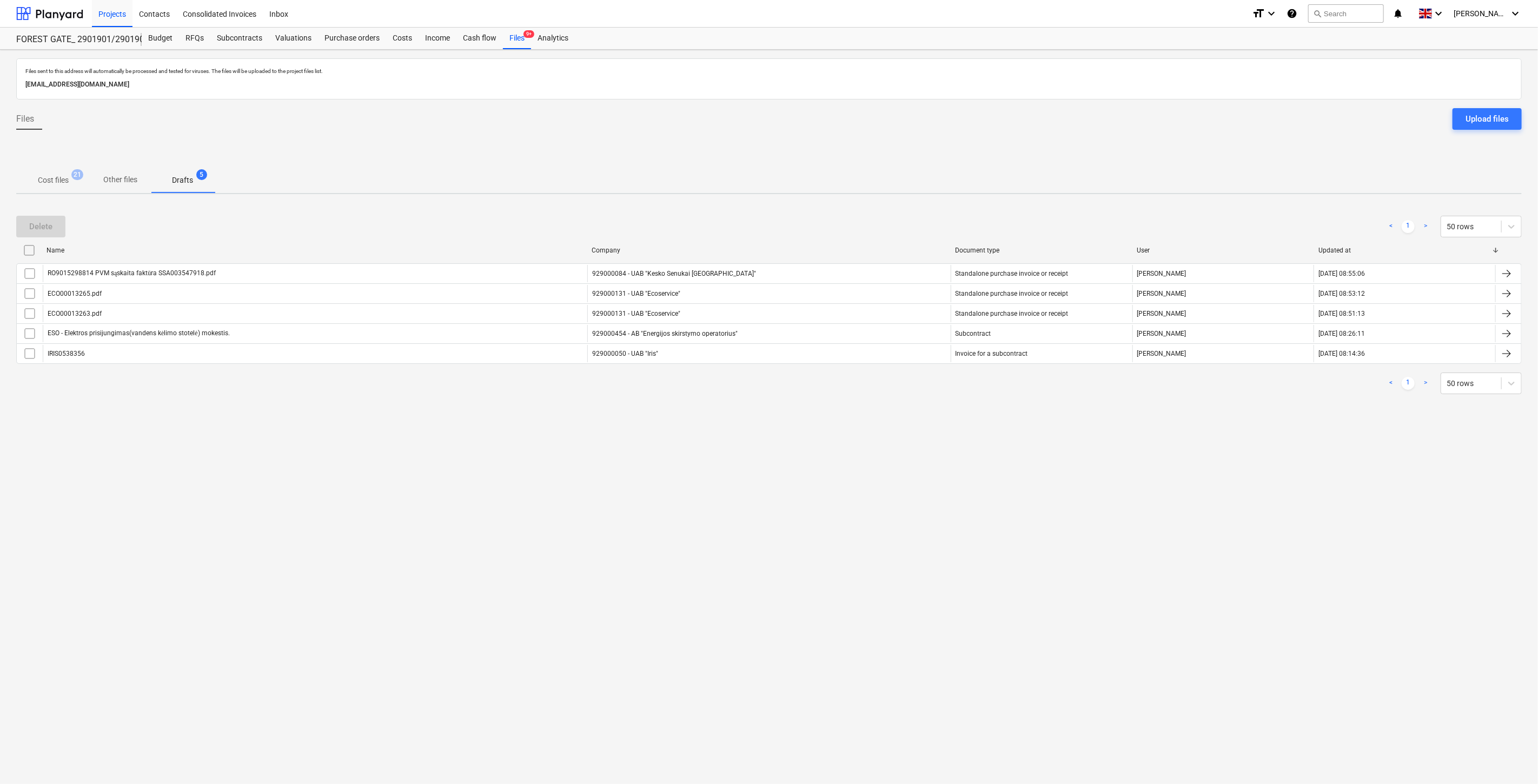
click at [51, 179] on p "Cost files" at bounding box center [53, 180] width 31 height 11
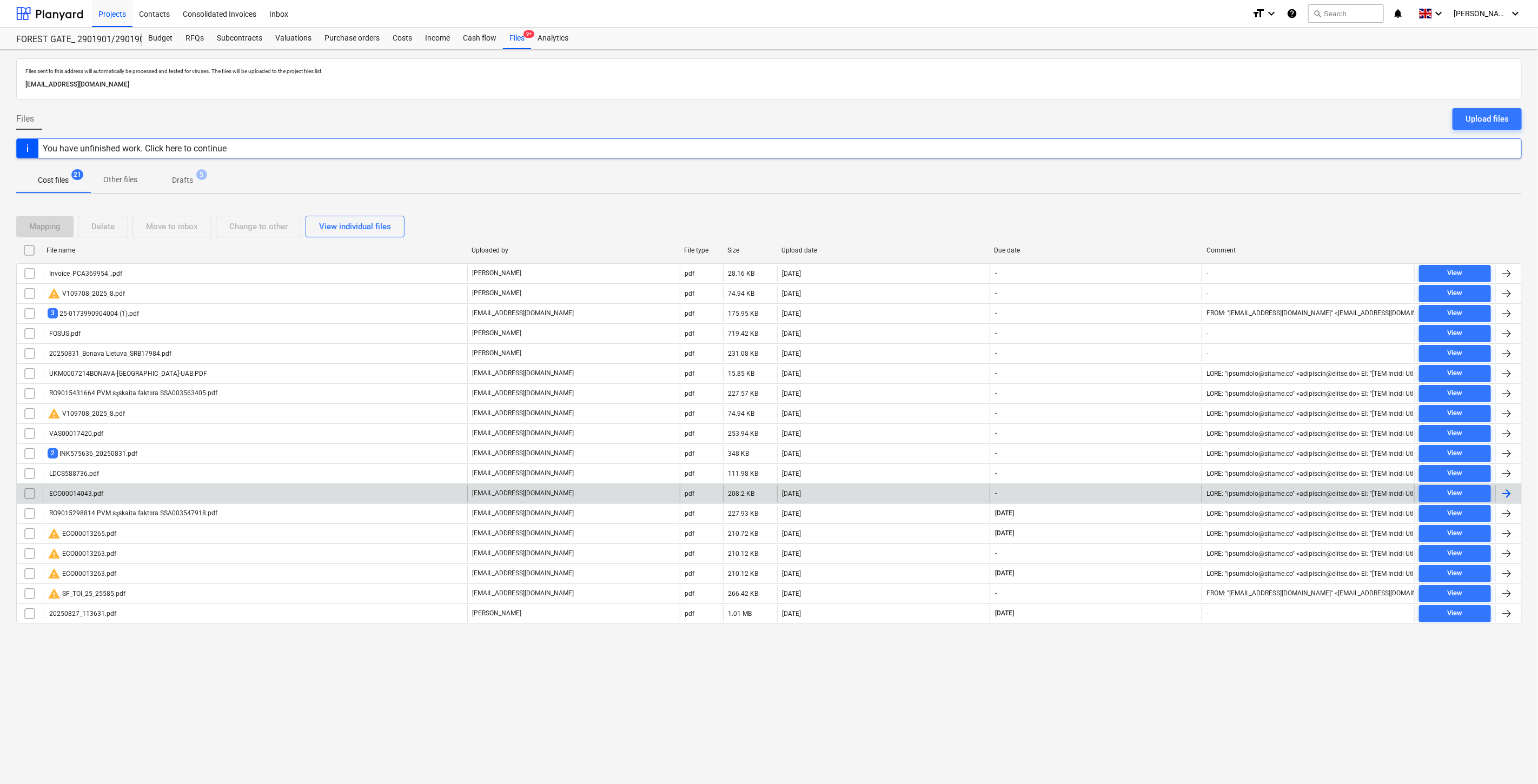
click at [902, 491] on div "[DATE]" at bounding box center [884, 493] width 213 height 17
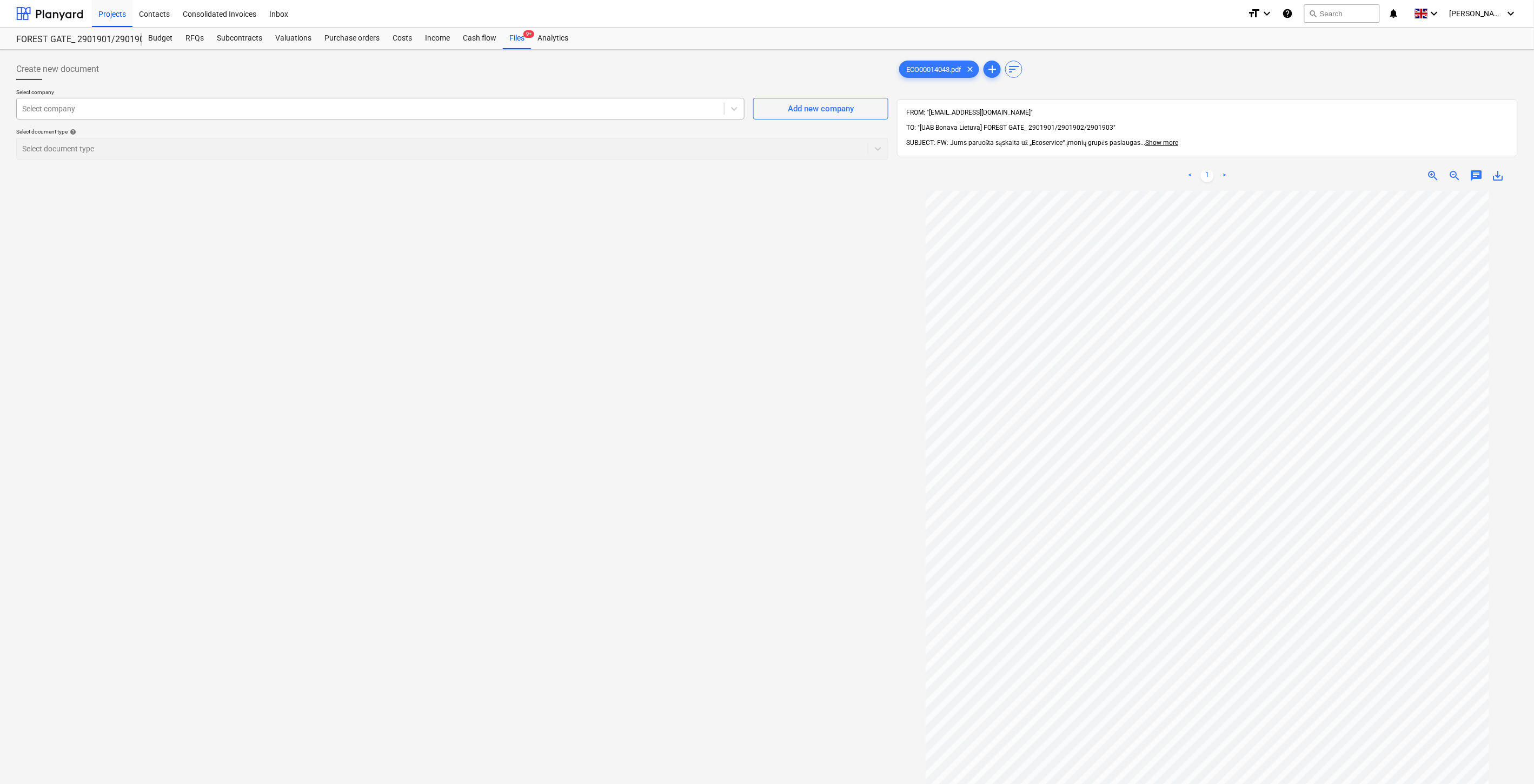
click at [499, 117] on div "Select company" at bounding box center [371, 109] width 707 height 15
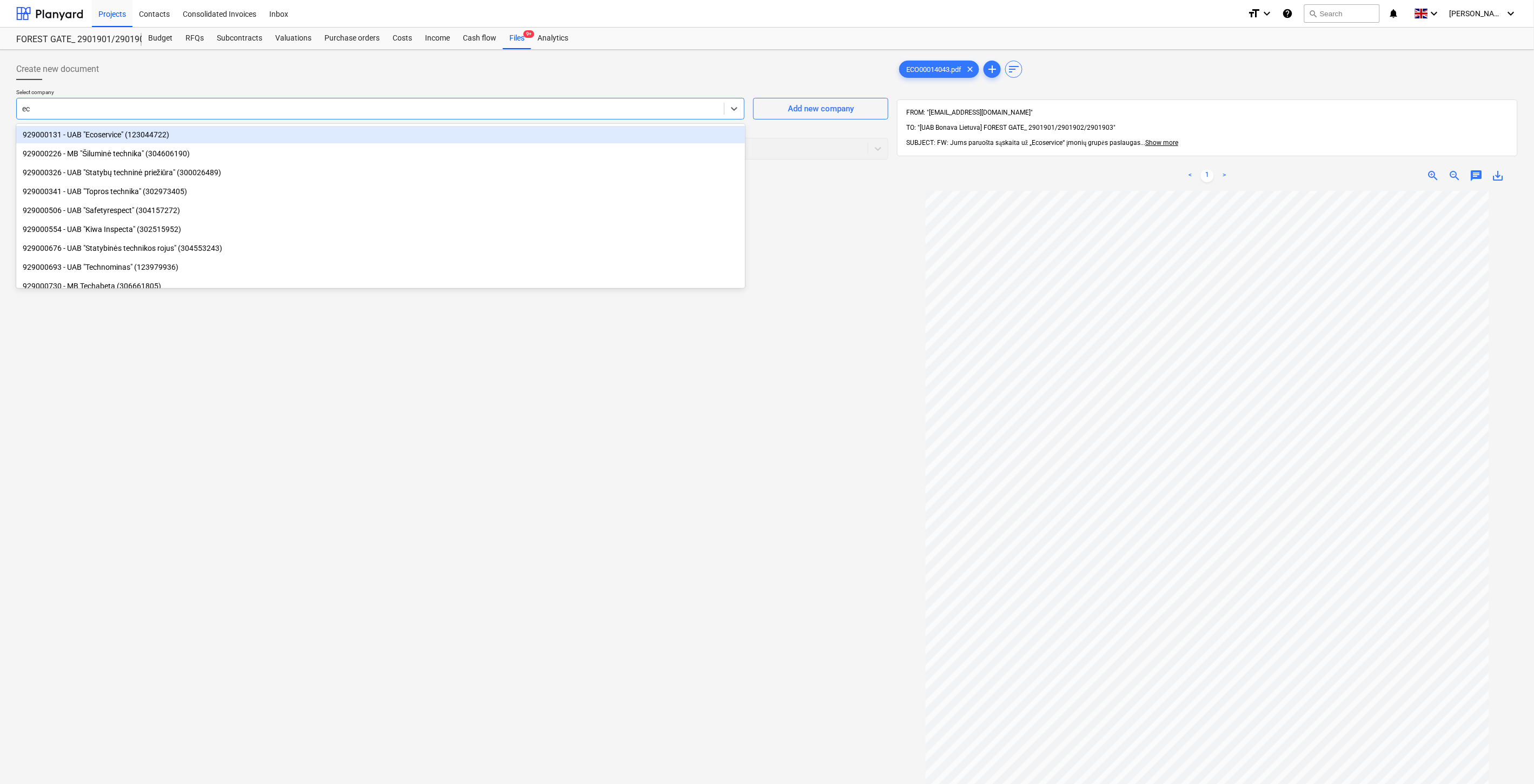
type input "eco"
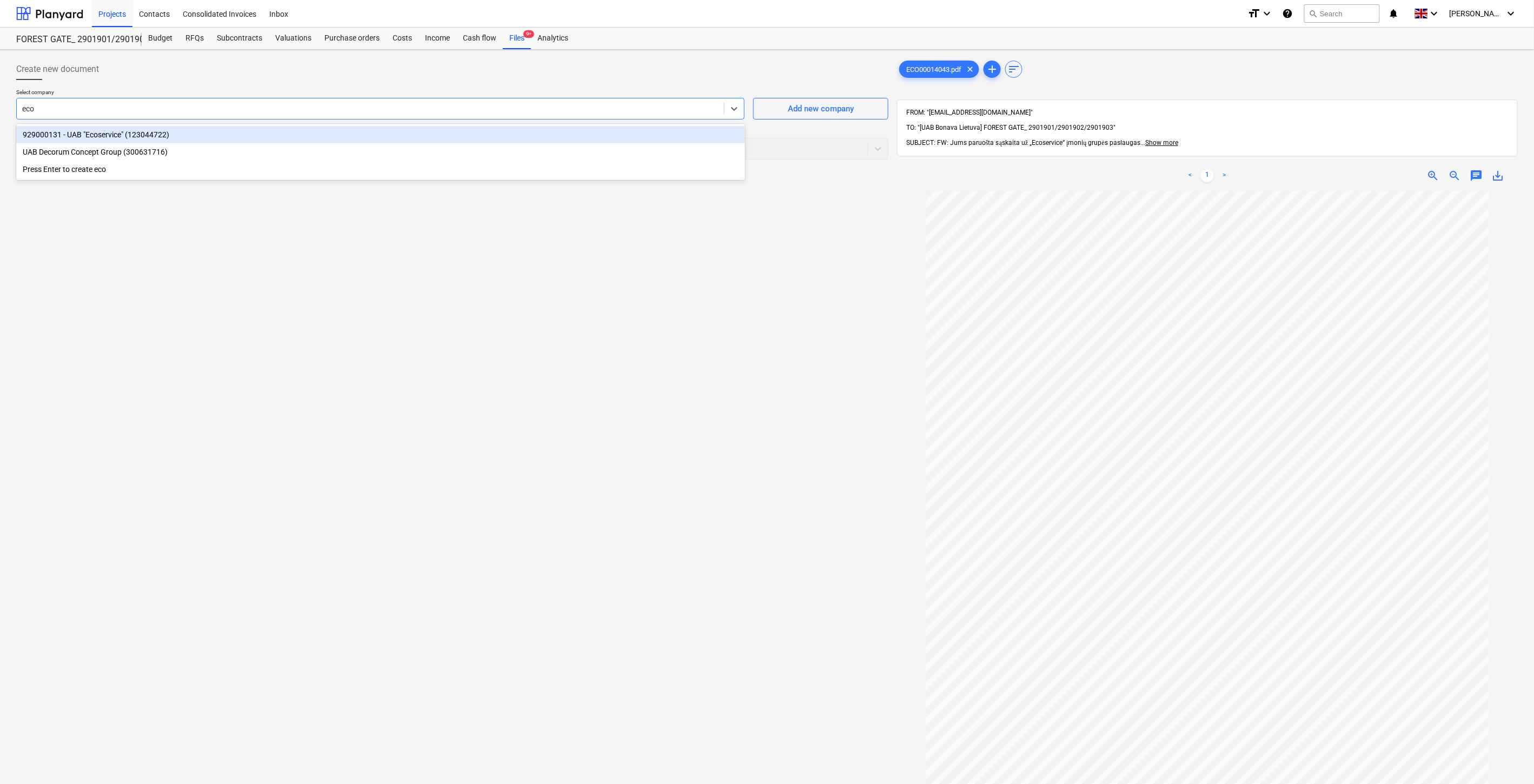
click at [349, 136] on div "929000131 - UAB "Ecoservice" (123044722)" at bounding box center [381, 135] width 729 height 17
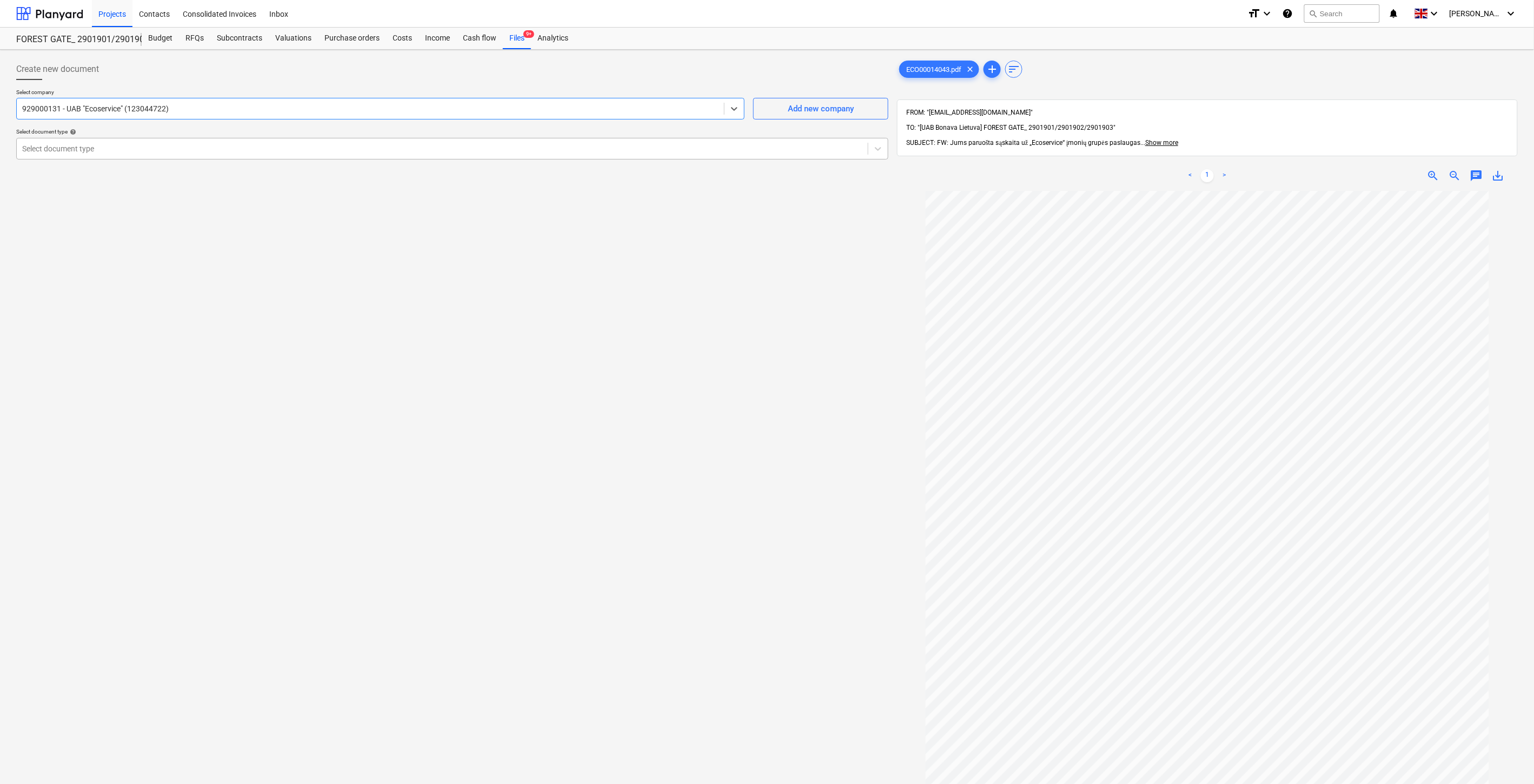
click at [131, 143] on div at bounding box center [443, 148] width 841 height 11
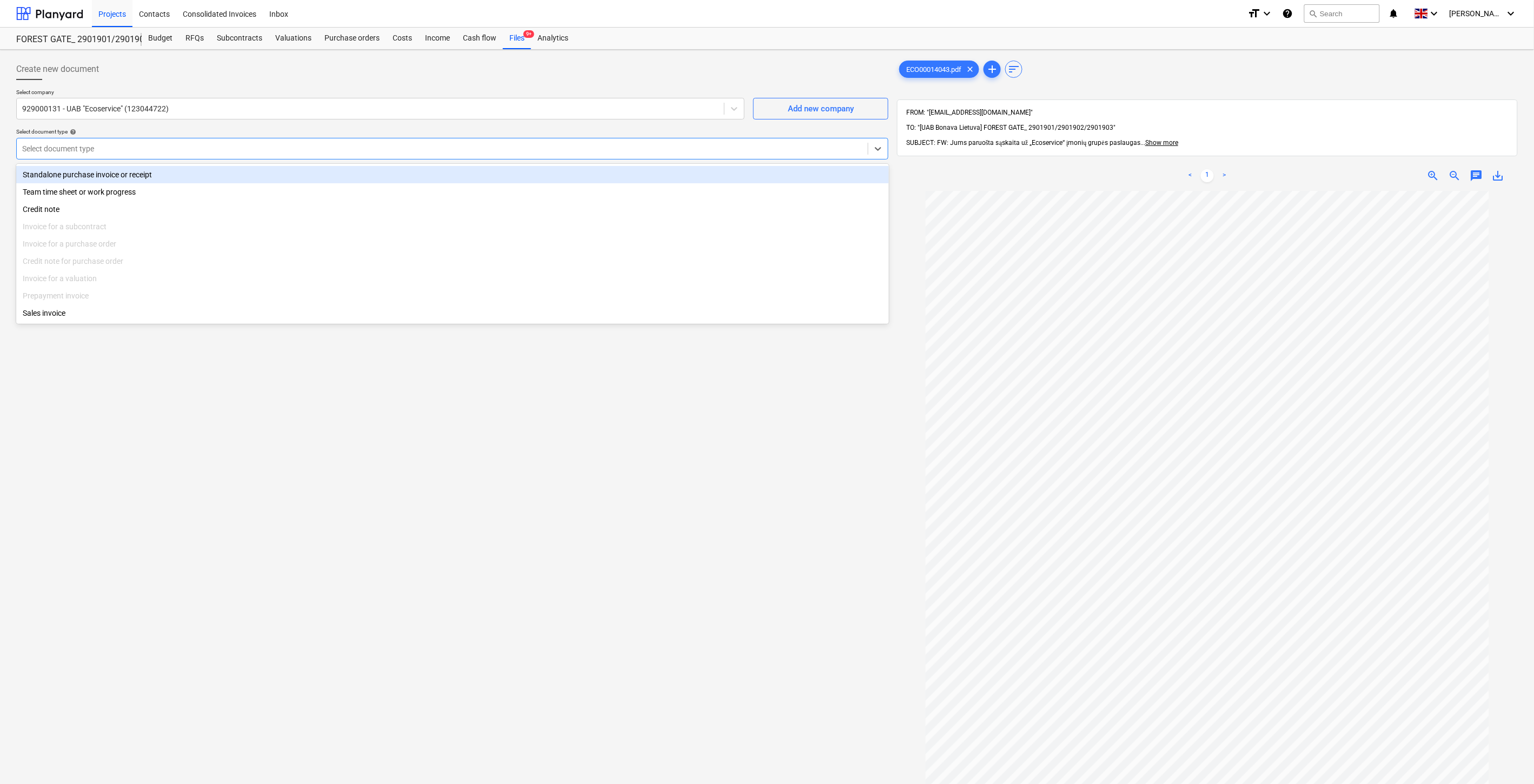
click at [134, 184] on div "Team time sheet or work progress" at bounding box center [452, 192] width 873 height 17
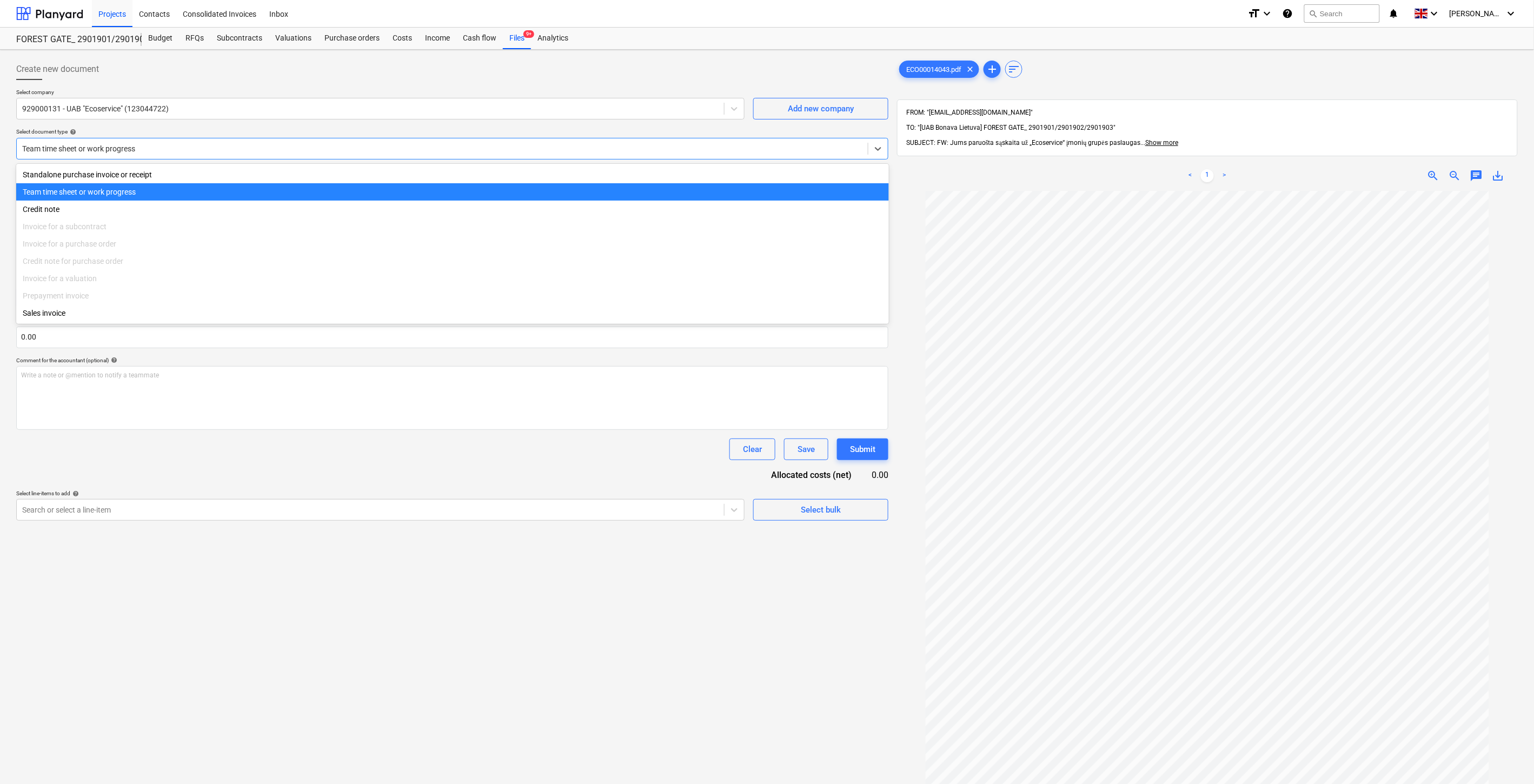
click at [153, 151] on div at bounding box center [443, 148] width 841 height 11
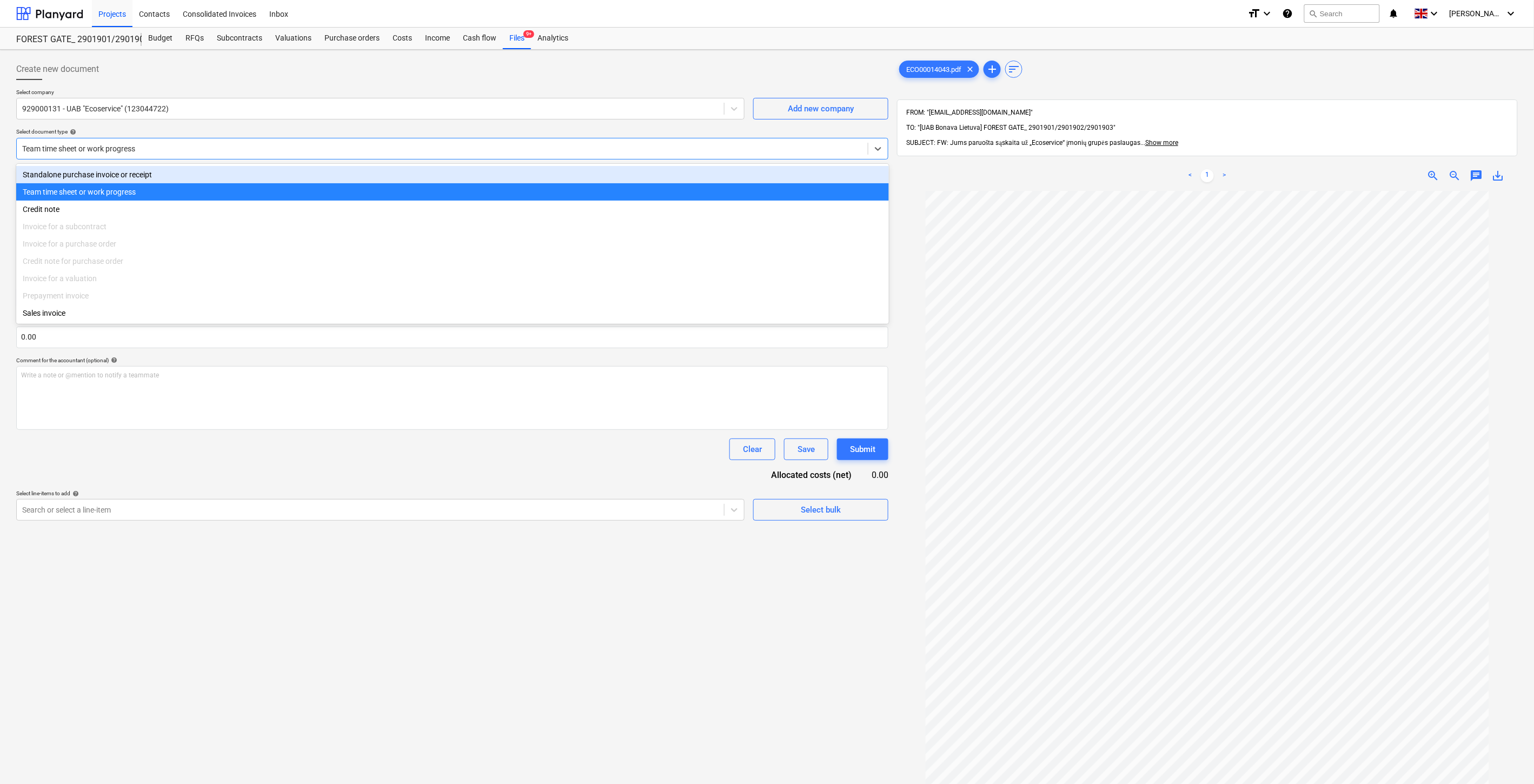
click at [162, 174] on div "Standalone purchase invoice or receipt" at bounding box center [452, 175] width 873 height 17
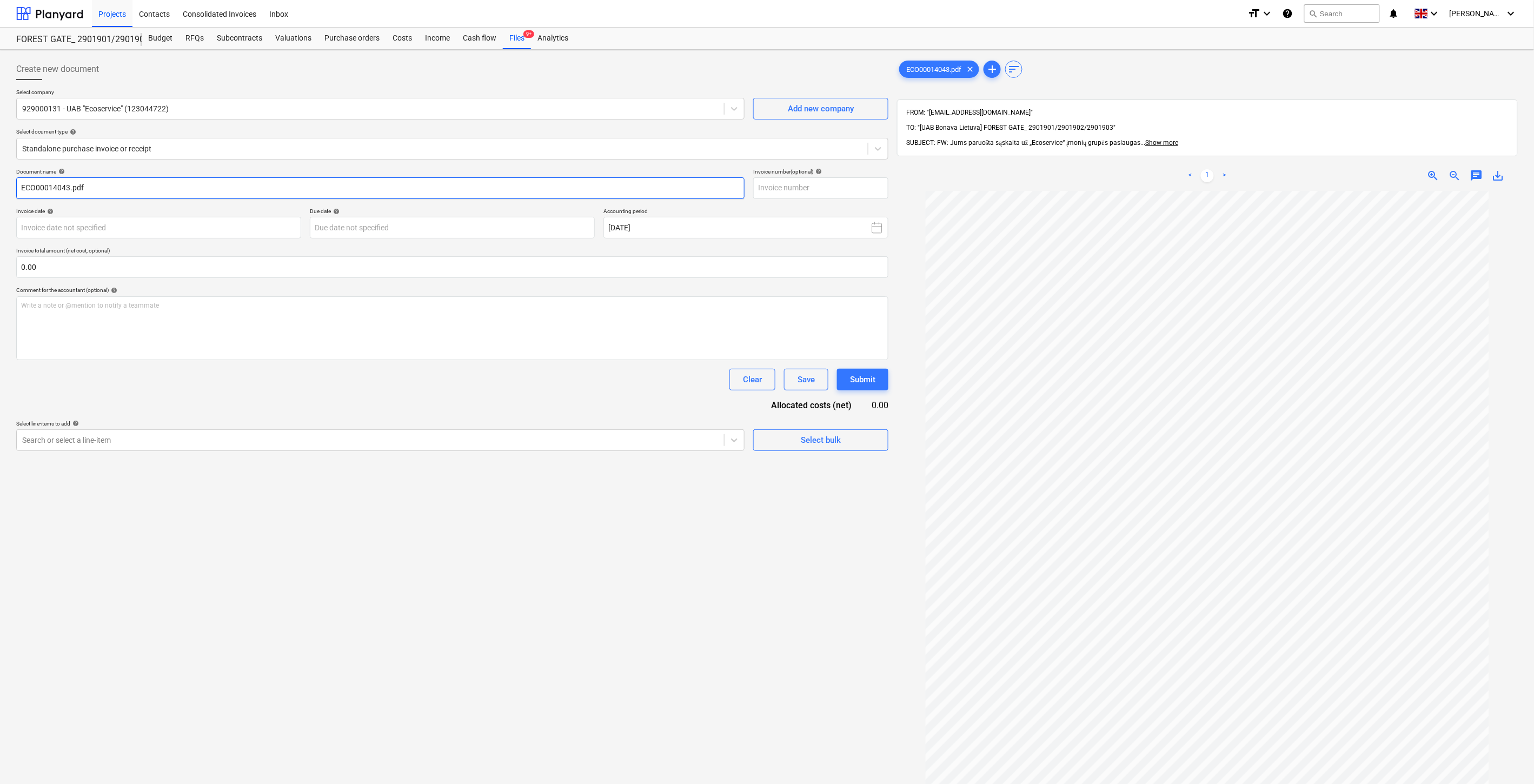
drag, startPoint x: 68, startPoint y: 187, endPoint x: 25, endPoint y: 185, distance: 43.0
click at [18, 186] on input "ECO00014043.pdf" at bounding box center [380, 188] width 728 height 21
click at [791, 181] on input "text" at bounding box center [821, 188] width 136 height 21
paste input "ECO00014043"
type input "ECO00014043"
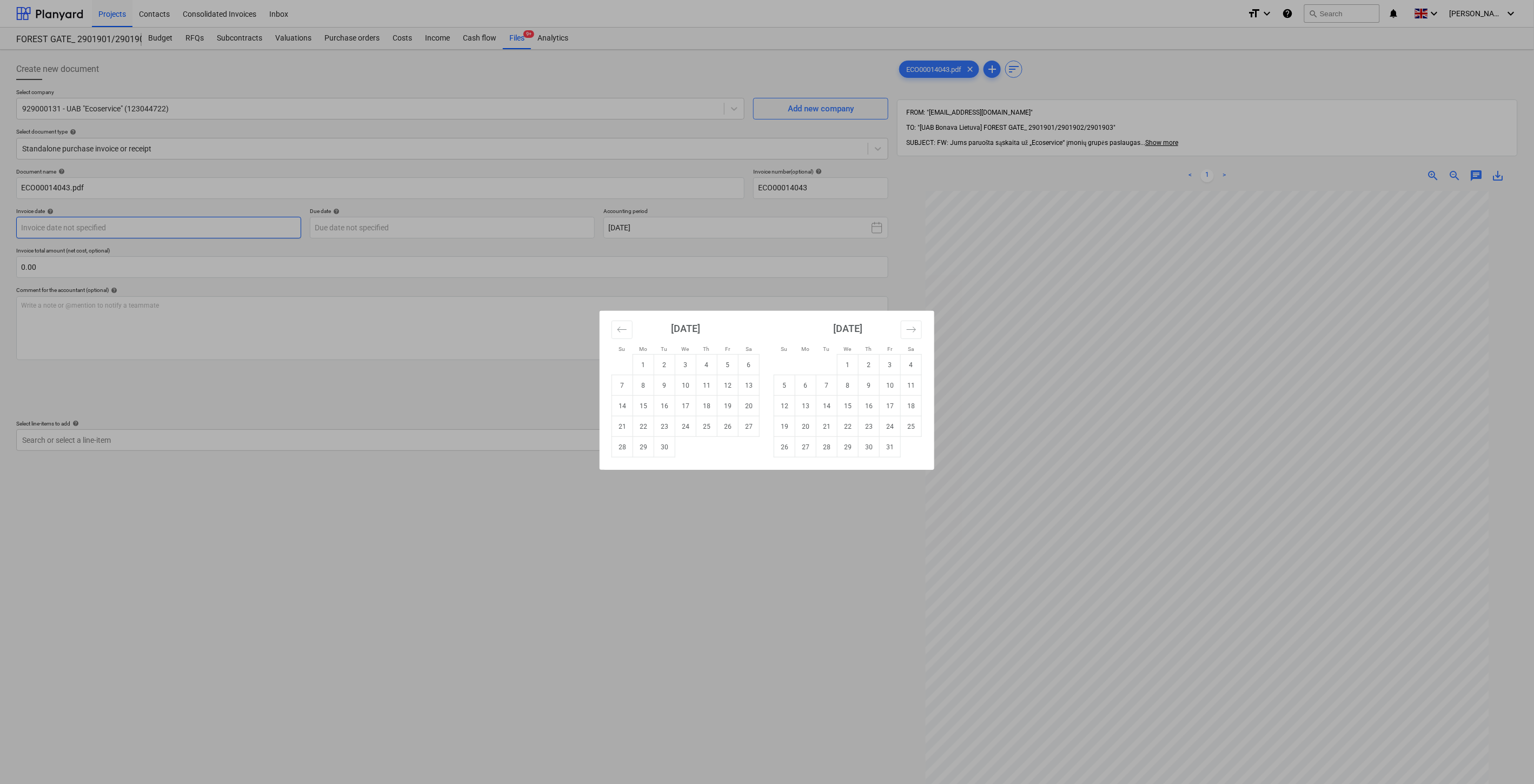
click at [235, 228] on body "Projects Contacts Consolidated Invoices Inbox format_size keyboard_arrow_down h…" at bounding box center [767, 392] width 1534 height 784
click at [622, 335] on icon "Move backward to switch to the previous month." at bounding box center [622, 329] width 10 height 10
drag, startPoint x: 626, startPoint y: 466, endPoint x: 526, endPoint y: 320, distance: 177.0
click at [626, 466] on td "31" at bounding box center [623, 467] width 21 height 21
type input "31 Aug 2025"
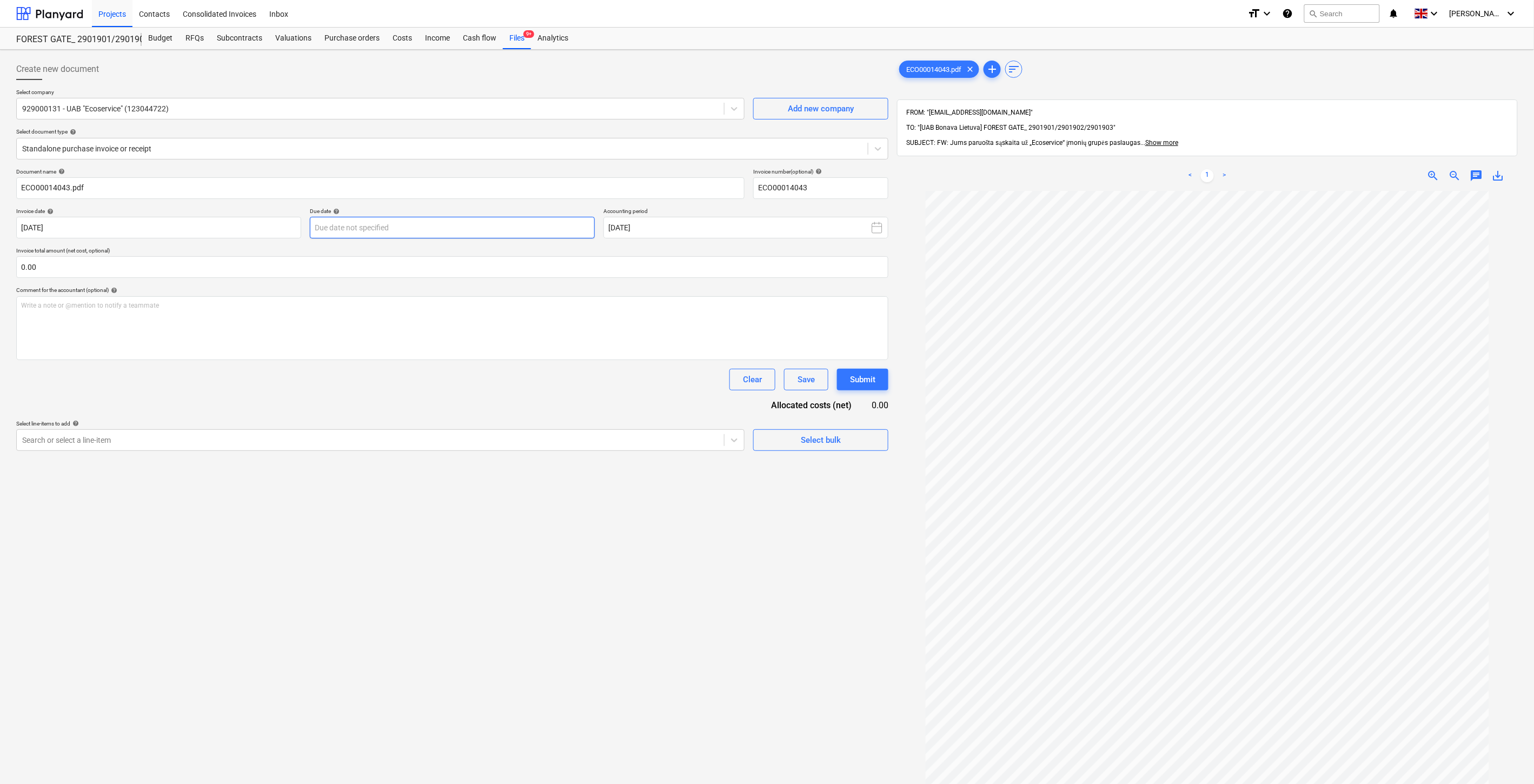
click at [459, 219] on body "Projects Contacts Consolidated Invoices Inbox format_size keyboard_arrow_down h…" at bounding box center [767, 392] width 1534 height 784
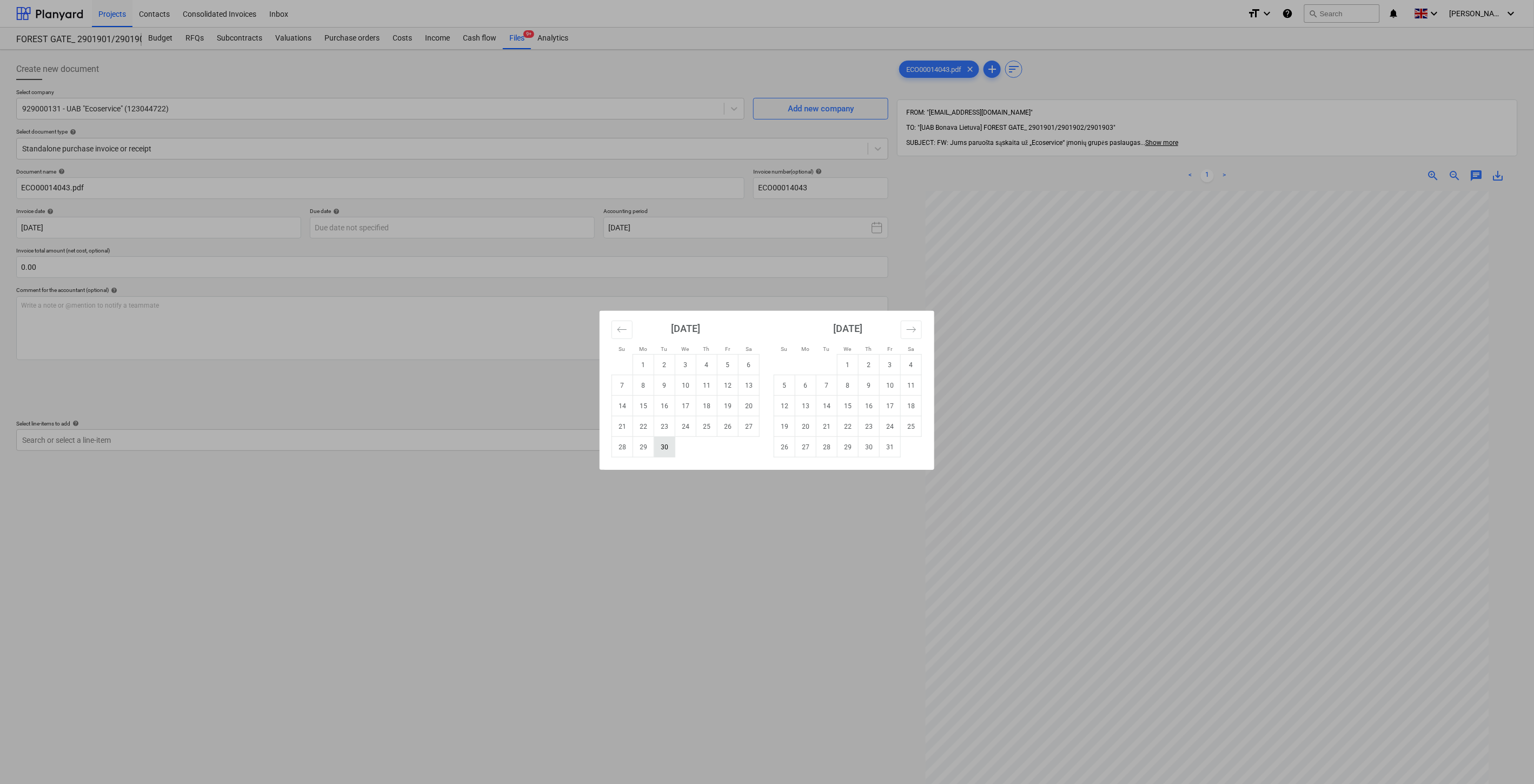
click at [662, 447] on td "30" at bounding box center [665, 447] width 21 height 21
type input "30 Sep 2025"
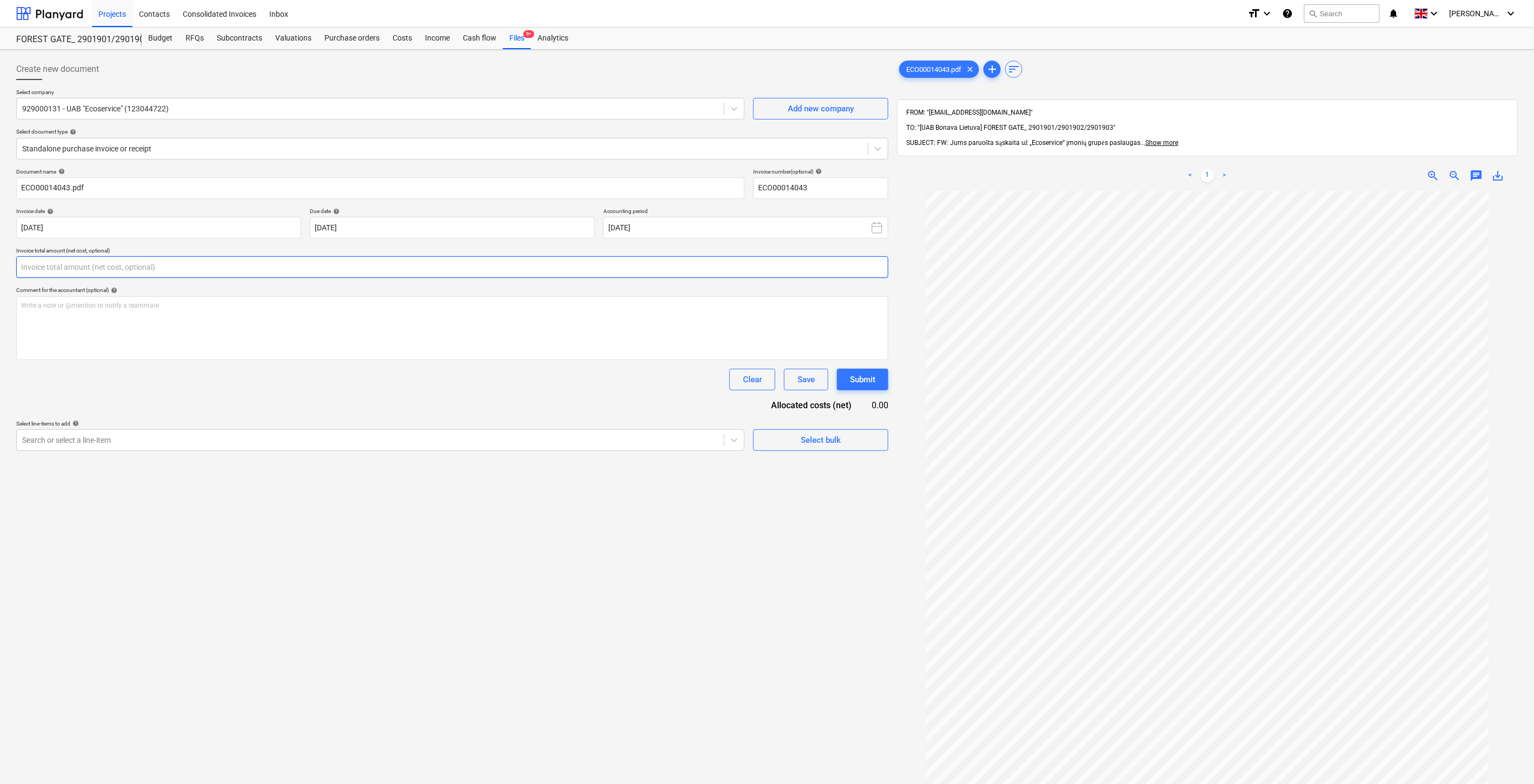
click at [532, 275] on input "text" at bounding box center [452, 267] width 873 height 21
type input "50.00"
click at [379, 473] on div at bounding box center [371, 467] width 697 height 11
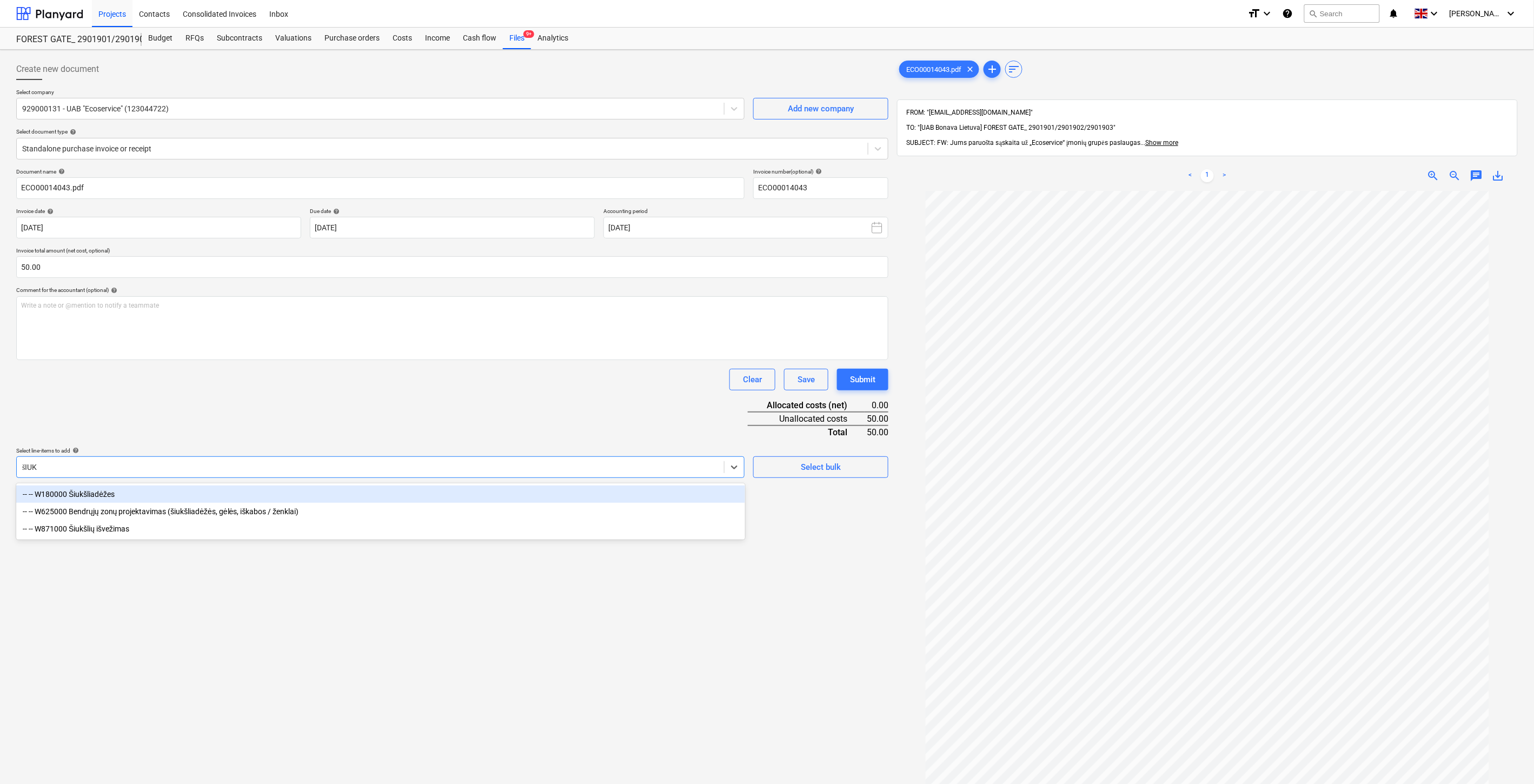
type input "šIUKŠ"
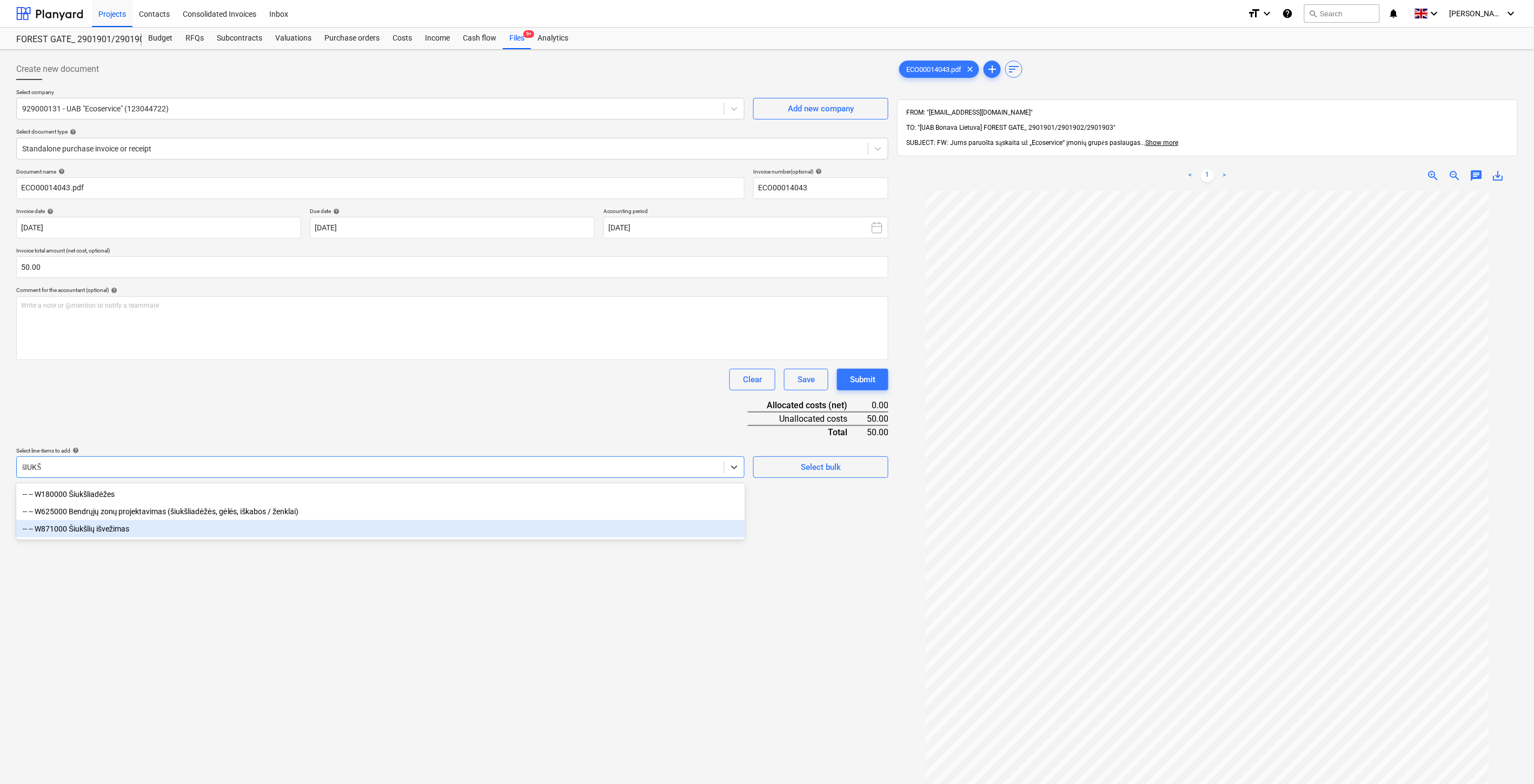
click at [106, 528] on div "-- -- W871000 Šiukšlių išvežimas" at bounding box center [381, 528] width 729 height 17
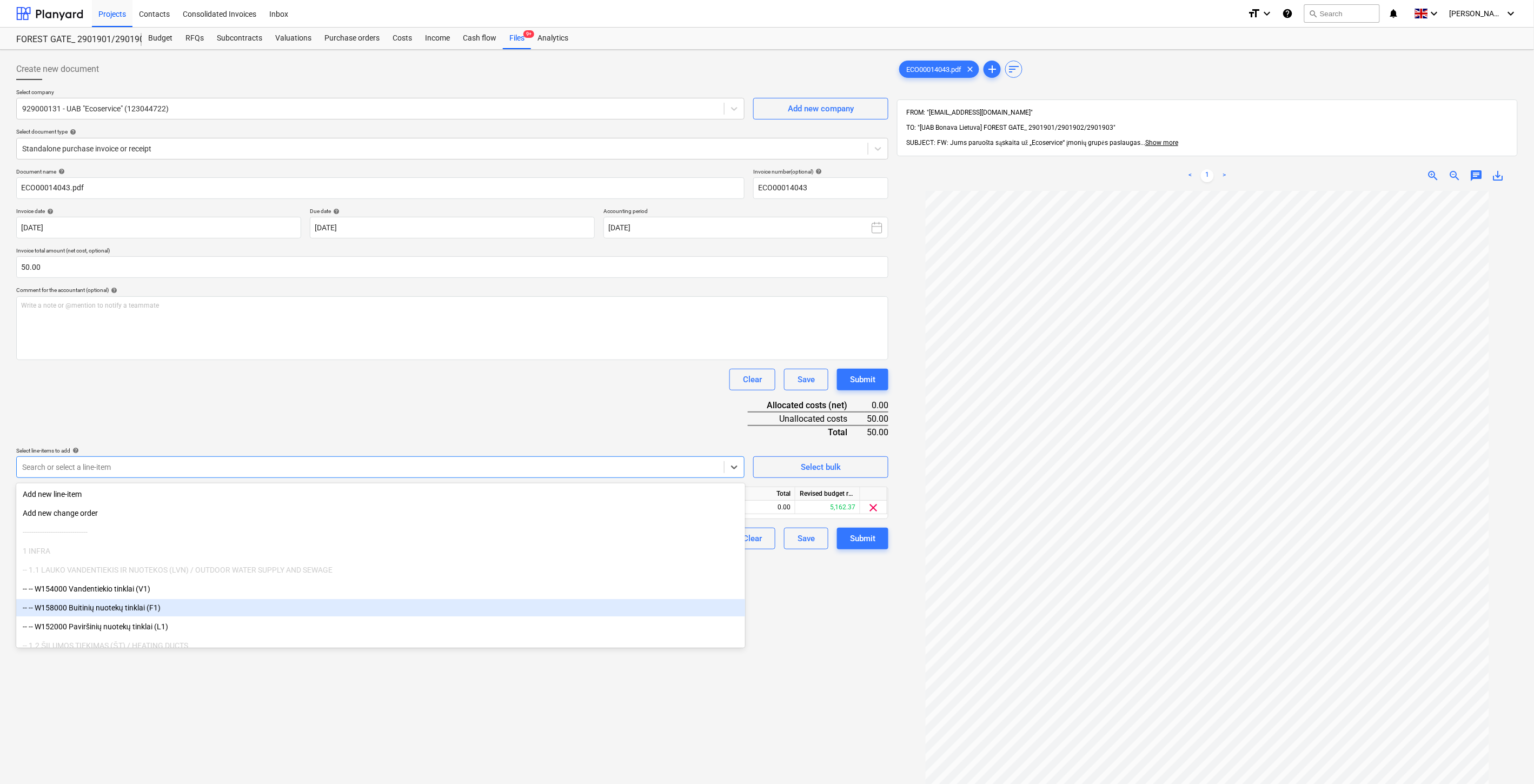
drag, startPoint x: 148, startPoint y: 707, endPoint x: 553, endPoint y: 548, distance: 435.1
click at [151, 706] on div "Create new document Select company 929000131 - UAB "Ecoservice" (123044722) Add…" at bounding box center [452, 501] width 881 height 895
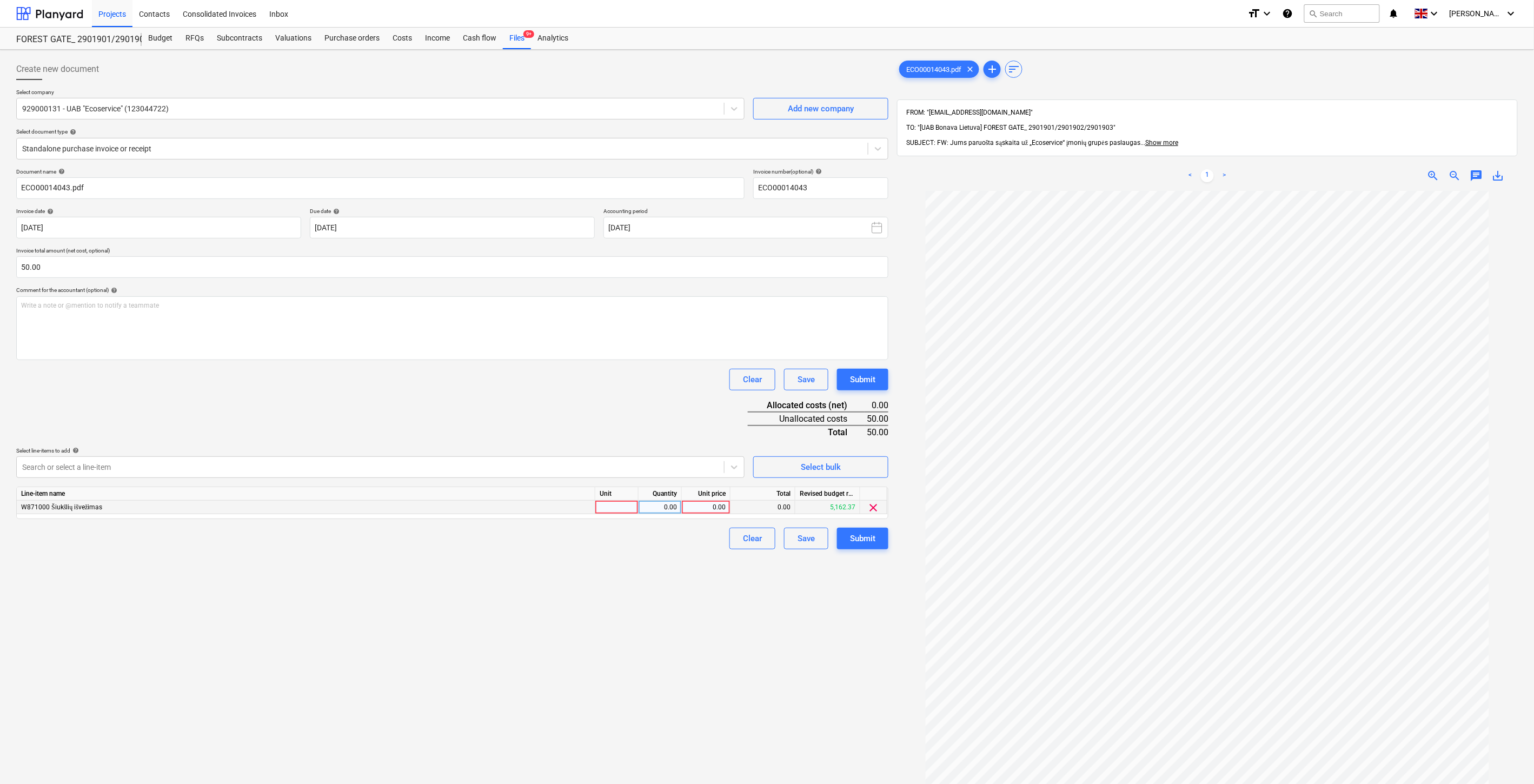
click at [613, 504] on div at bounding box center [617, 508] width 43 height 14
type input "1"
click at [658, 509] on div "0.00" at bounding box center [660, 508] width 34 height 14
click at [710, 506] on div "0.00" at bounding box center [706, 508] width 39 height 14
type input "50"
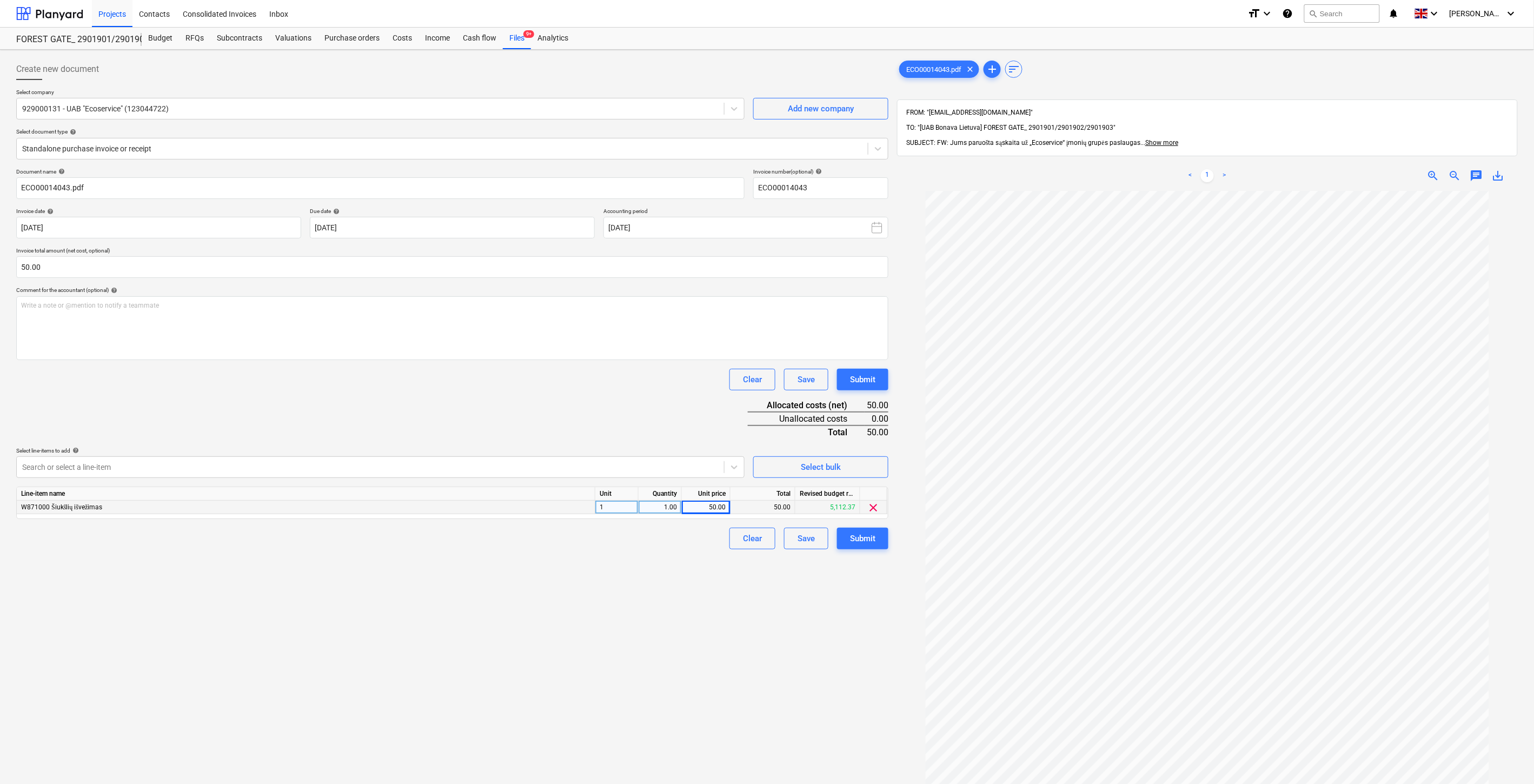
click at [716, 382] on div "Clear Save Submit" at bounding box center [452, 379] width 873 height 21
click at [805, 541] on div "Save" at bounding box center [806, 539] width 17 height 14
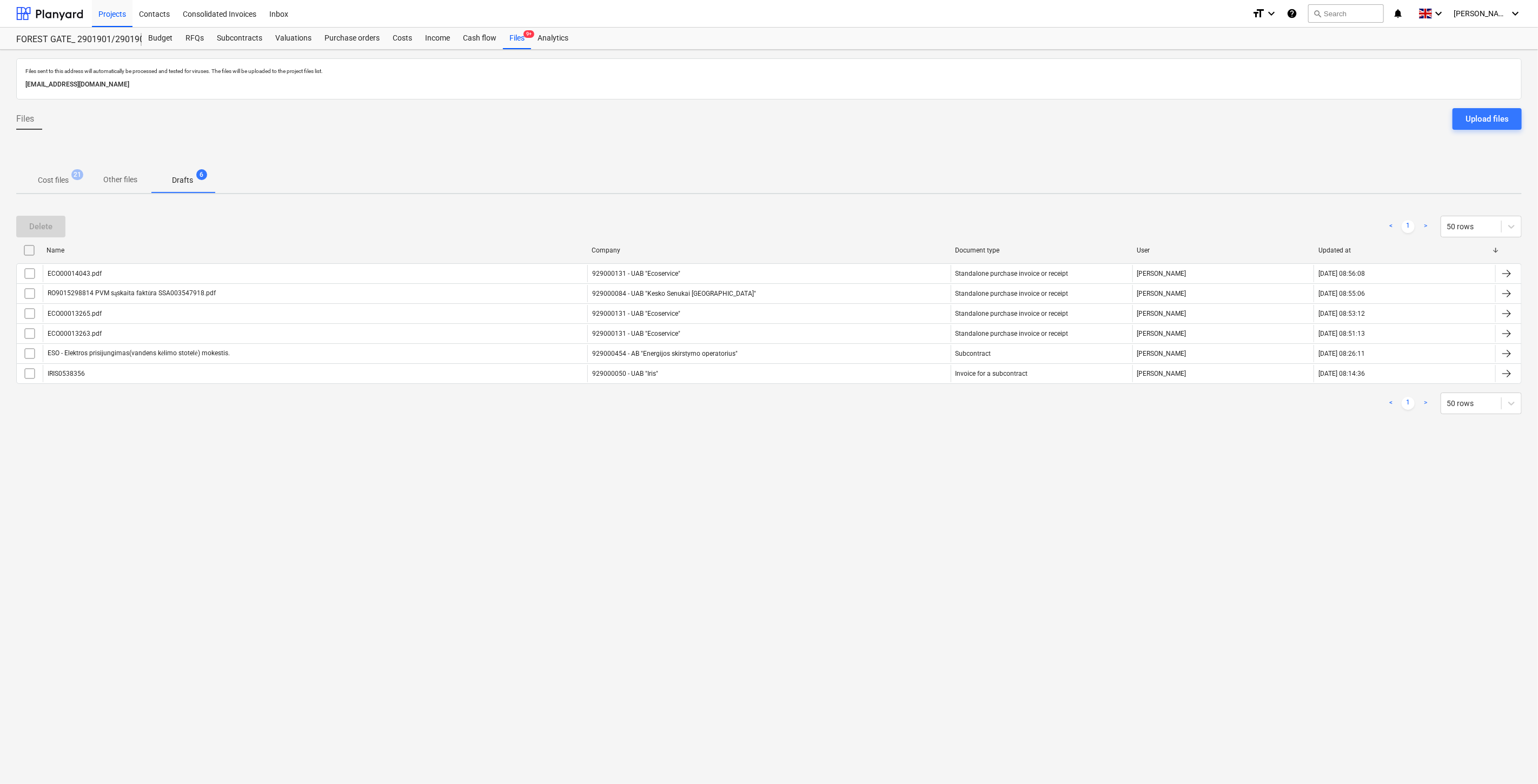
click at [58, 182] on p "Cost files" at bounding box center [53, 180] width 31 height 11
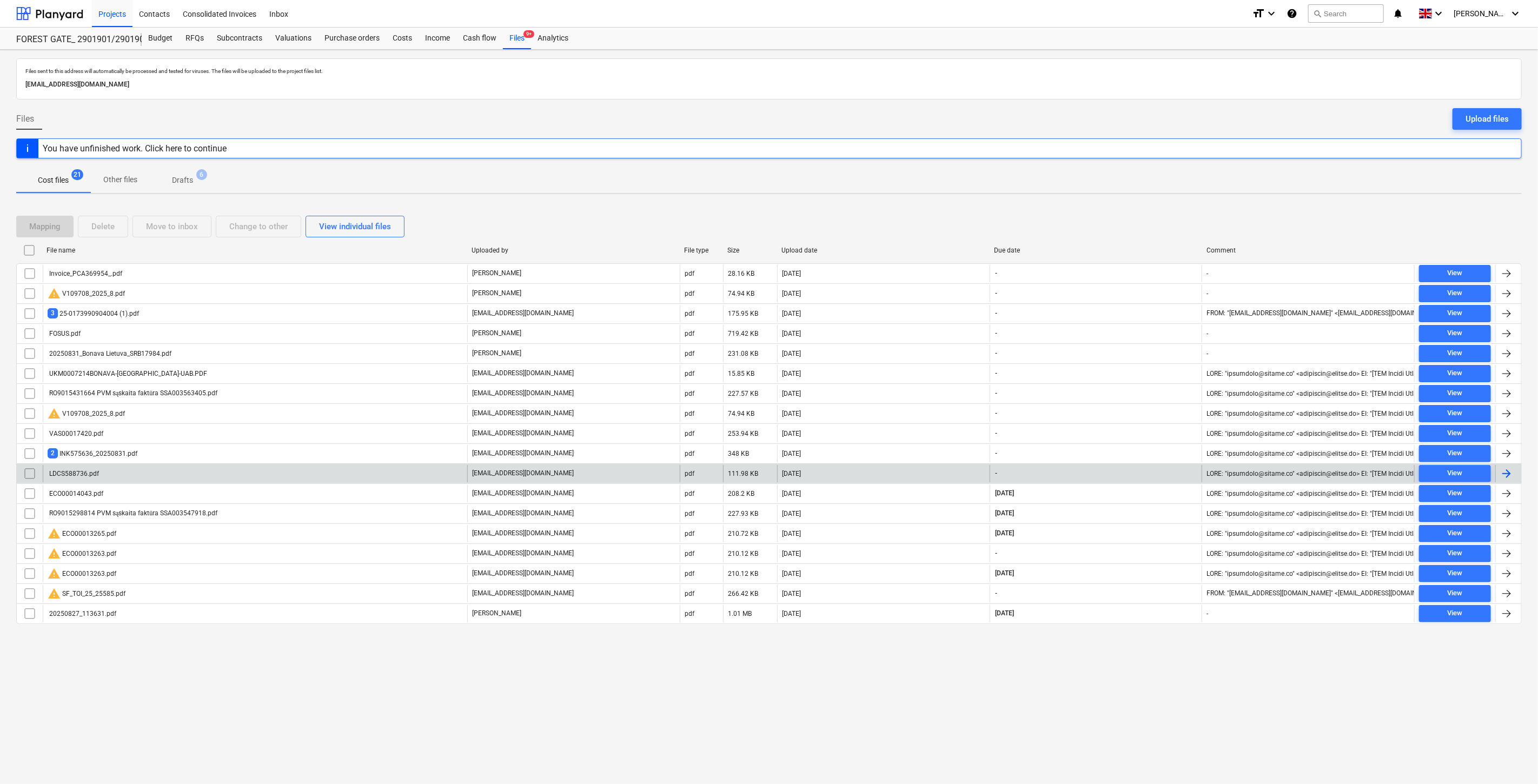
click at [885, 478] on div "[DATE]" at bounding box center [884, 473] width 213 height 17
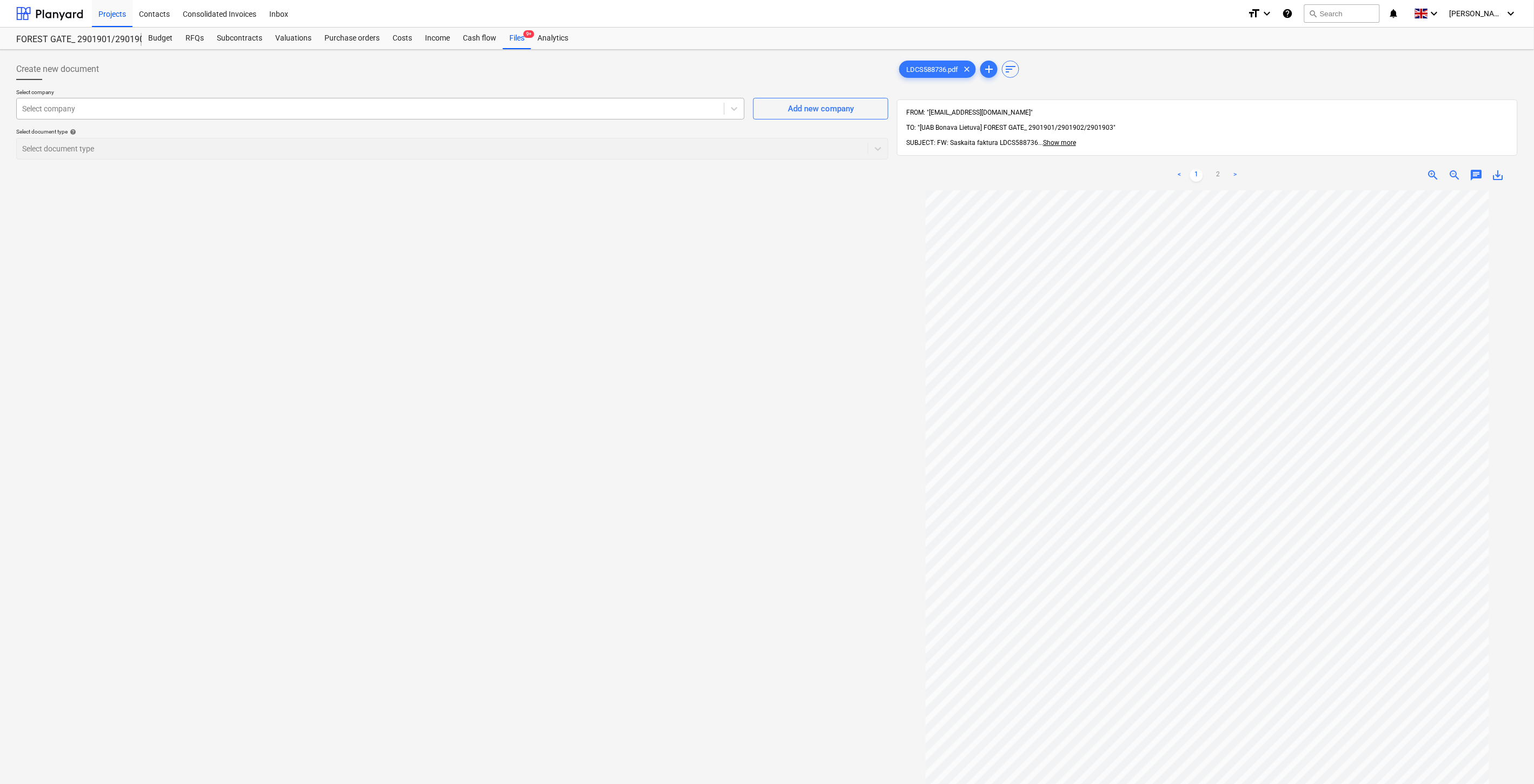
click at [217, 116] on div "Select company" at bounding box center [371, 109] width 707 height 15
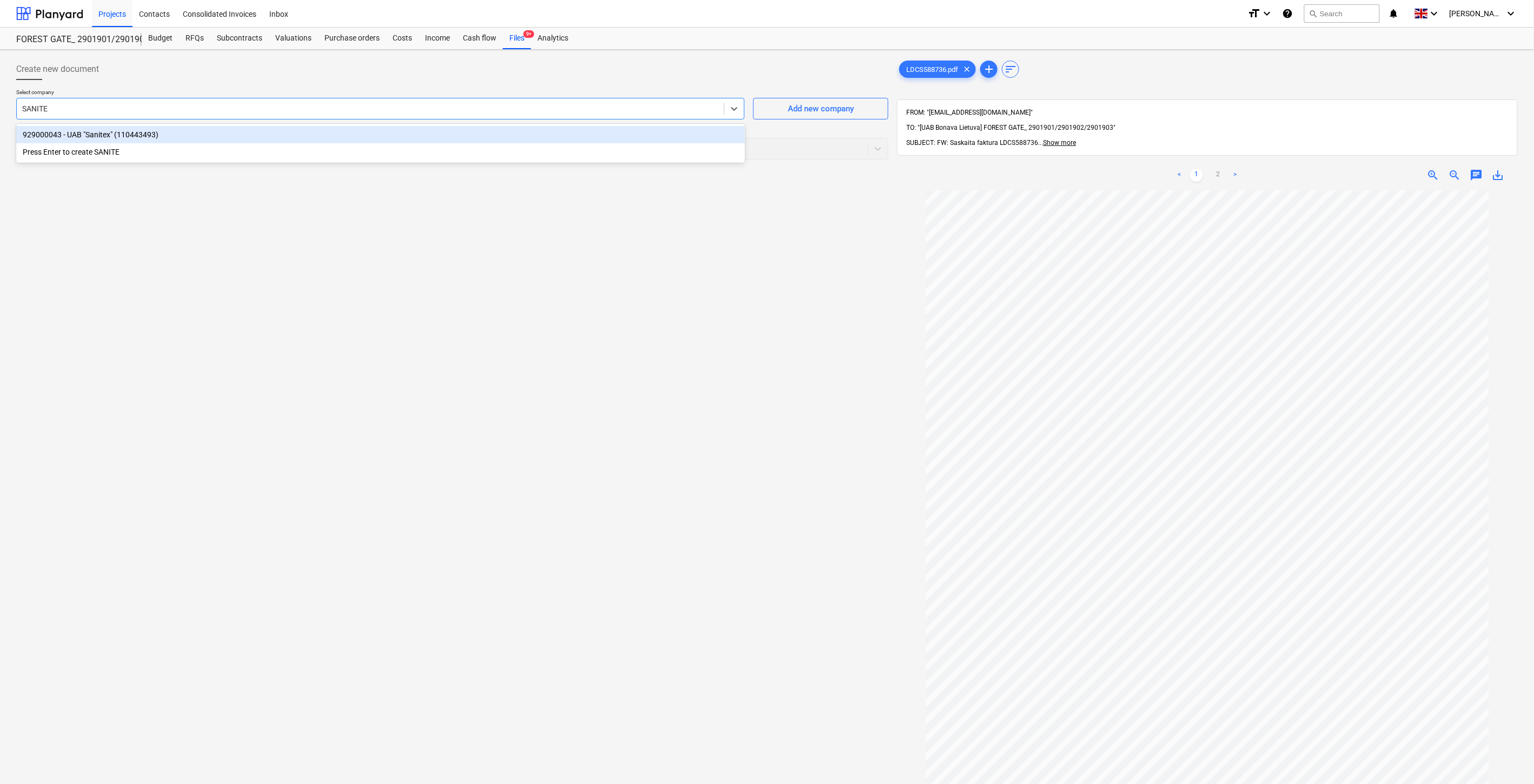
type input "SANITEX"
click at [282, 133] on div "929000043 - UAB "Sanitex" (110443493)" at bounding box center [381, 135] width 729 height 17
click at [219, 151] on div at bounding box center [432, 148] width 818 height 11
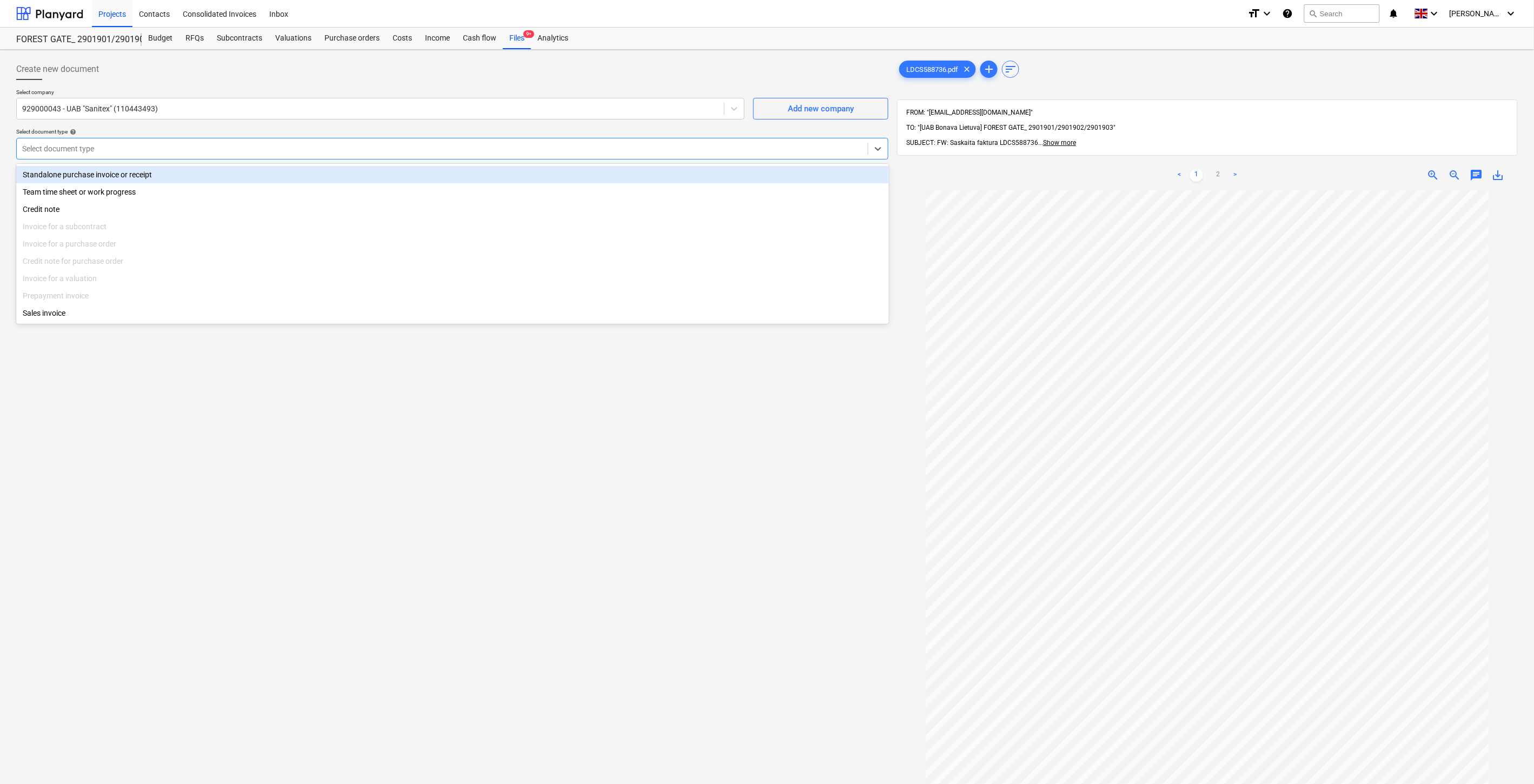
click at [186, 173] on div "Standalone purchase invoice or receipt" at bounding box center [452, 175] width 873 height 17
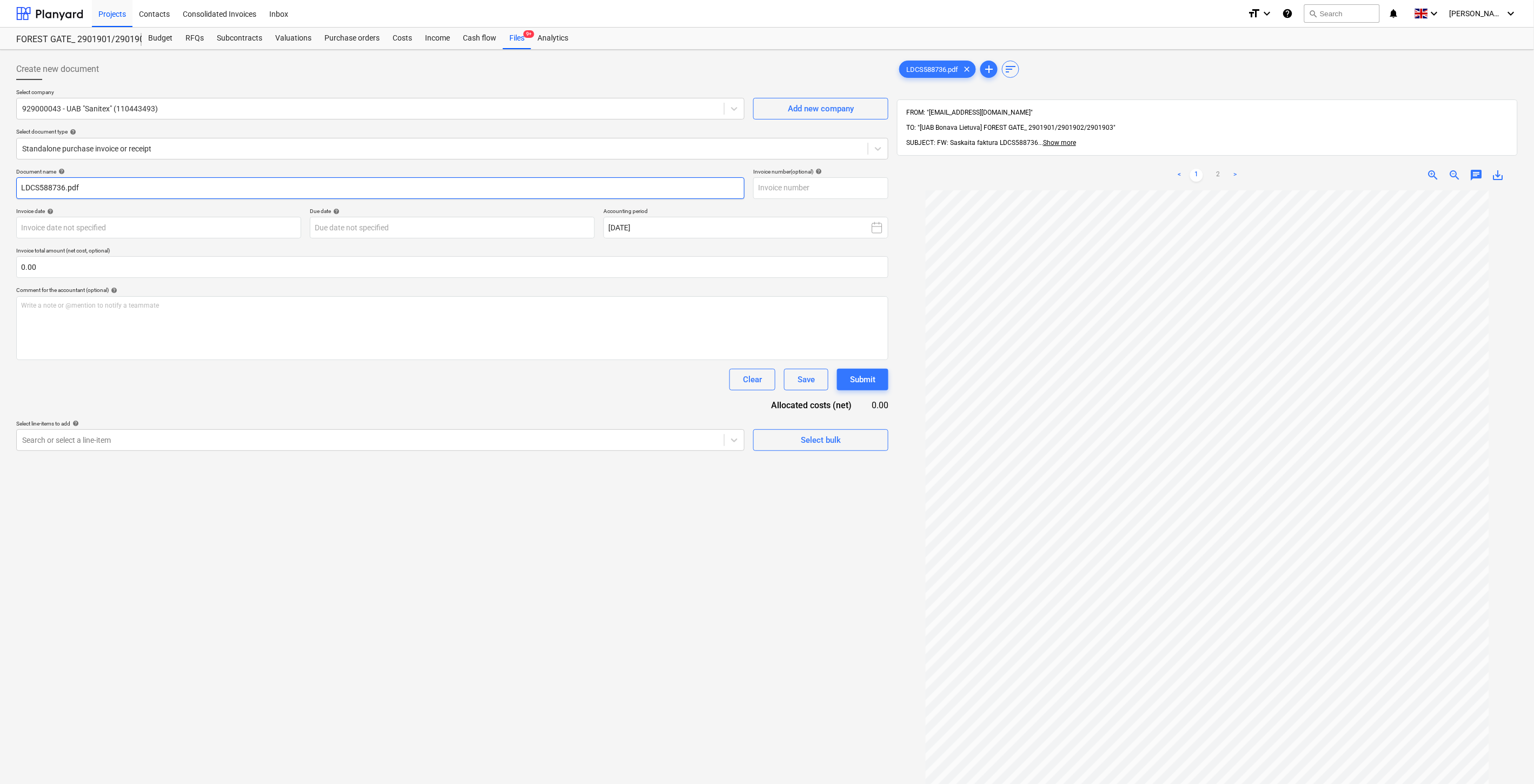
drag, startPoint x: 63, startPoint y: 186, endPoint x: 473, endPoint y: 190, distance: 410.0
click at [15, 187] on div "Create new document Select company 929000043 - UAB "Sanitex" (110443493) Add ne…" at bounding box center [452, 501] width 881 height 895
click at [789, 186] on input "text" at bounding box center [821, 188] width 136 height 21
paste input "LDCS588736"
type input "LDCS588736"
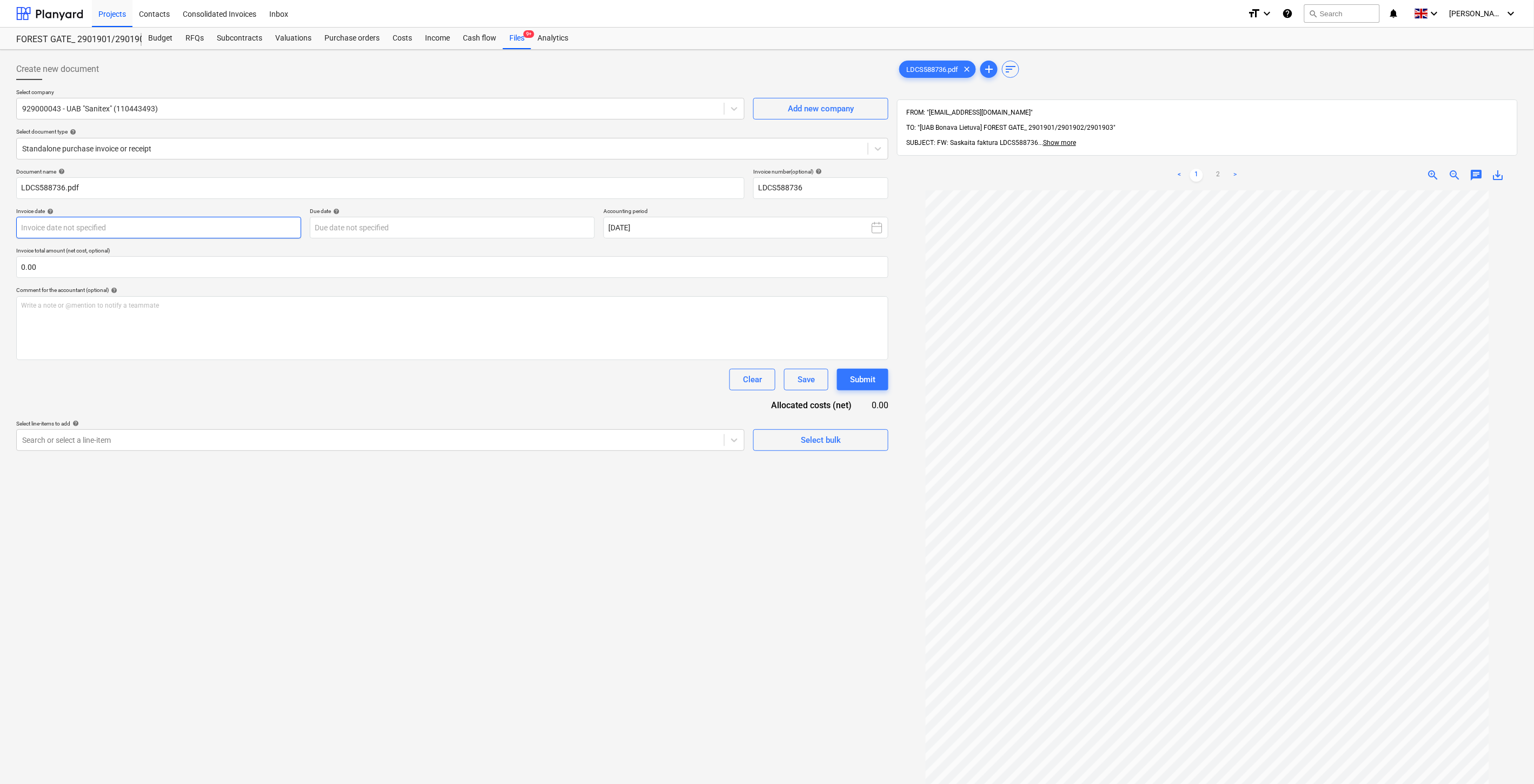
click at [184, 223] on body "Projects Contacts Consolidated Invoices Inbox format_size keyboard_arrow_down h…" at bounding box center [767, 392] width 1534 height 784
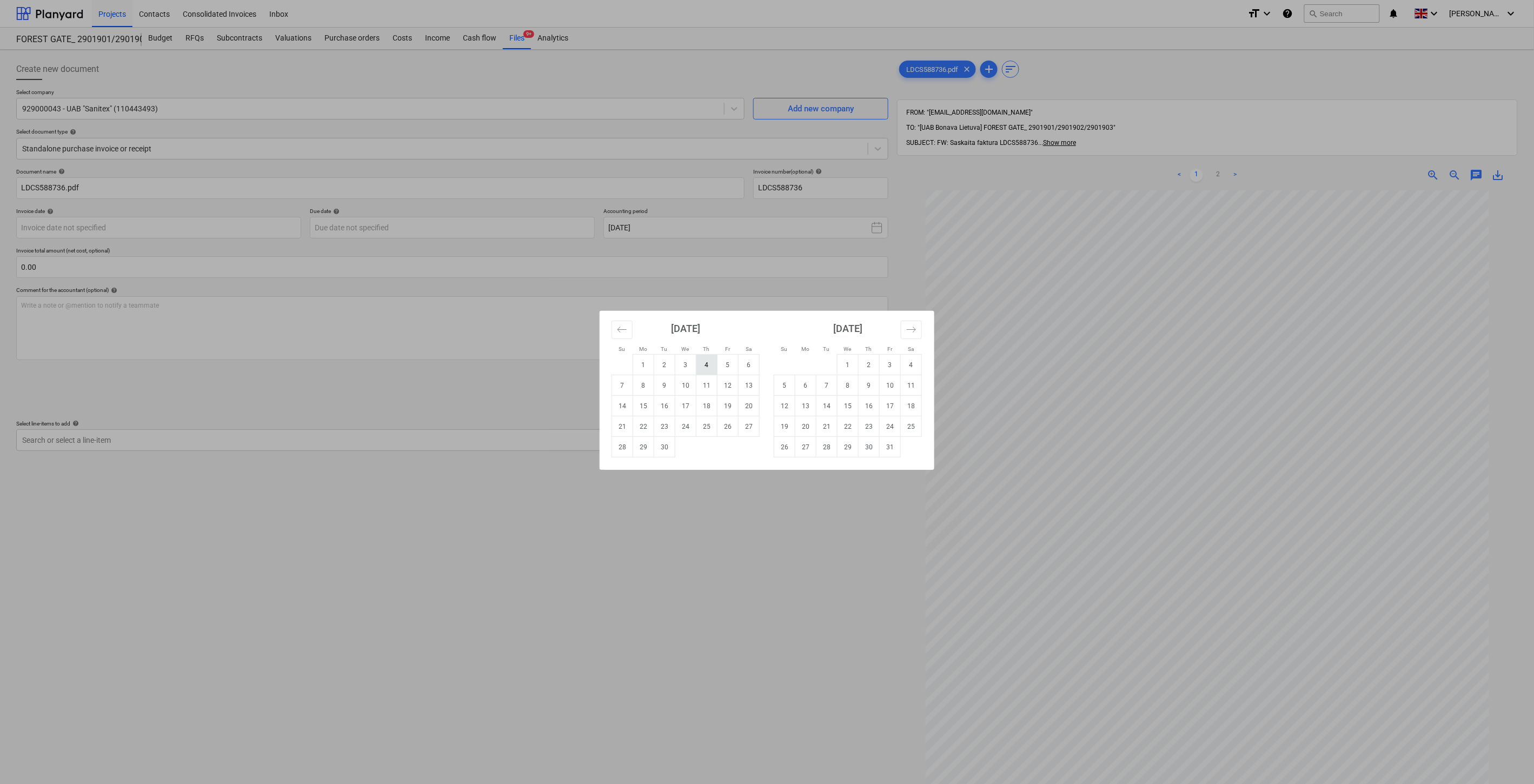
click at [706, 365] on td "4" at bounding box center [707, 365] width 21 height 21
type input "04 Sep 2025"
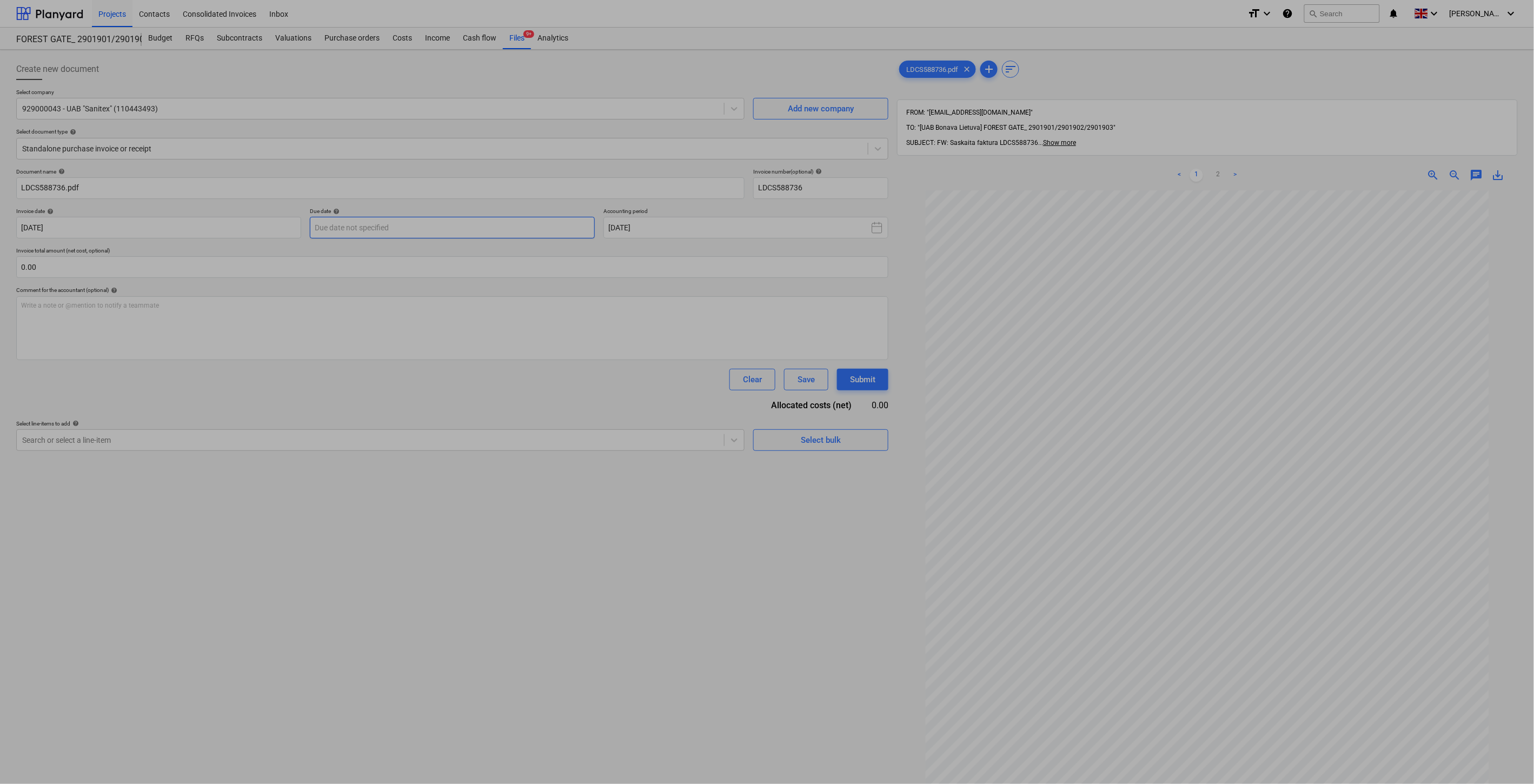
click at [385, 234] on body "Projects Contacts Consolidated Invoices Inbox format_size keyboard_arrow_down h…" at bounding box center [767, 392] width 1534 height 784
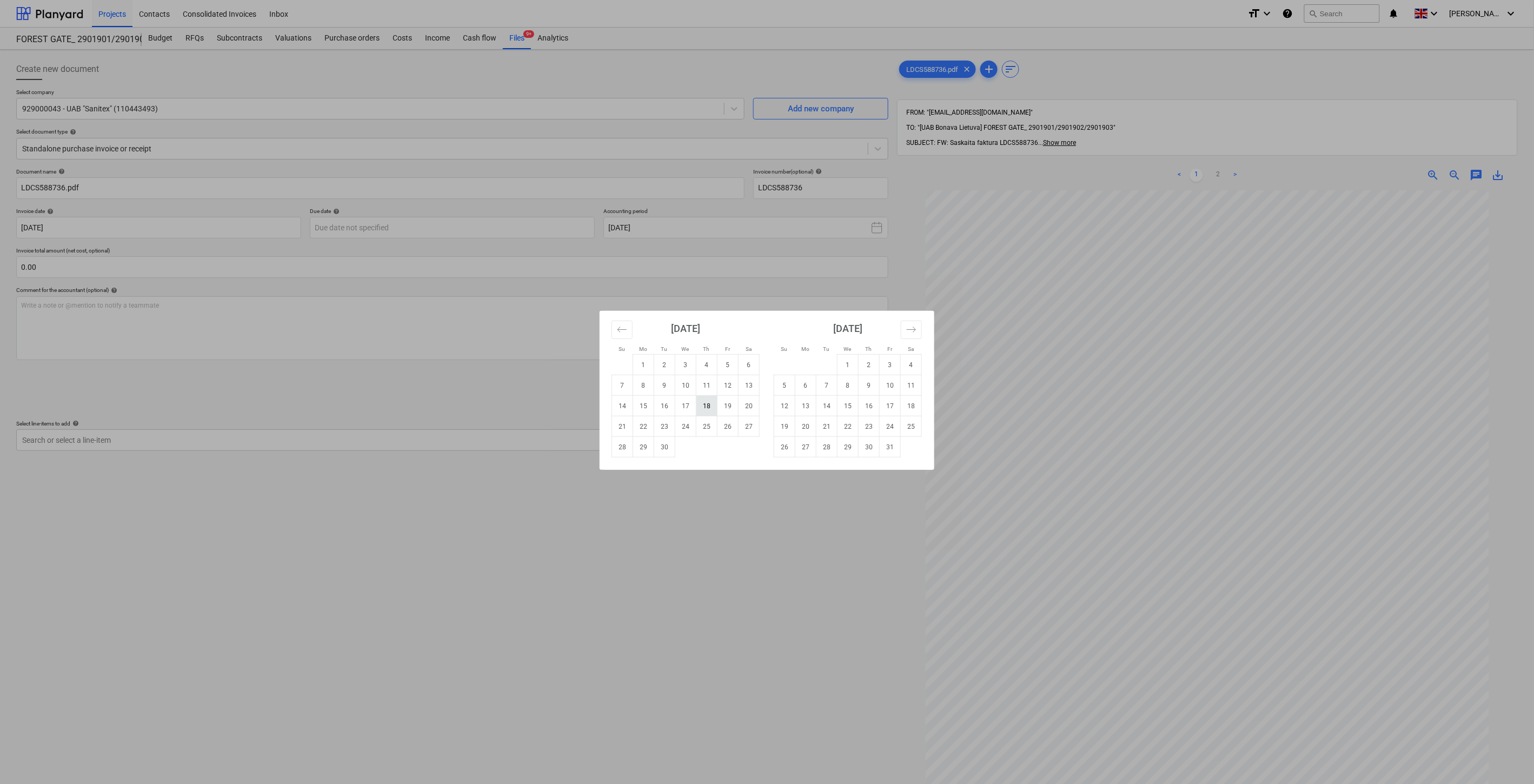
click at [706, 407] on td "18" at bounding box center [707, 406] width 21 height 21
type input "18 Sep 2025"
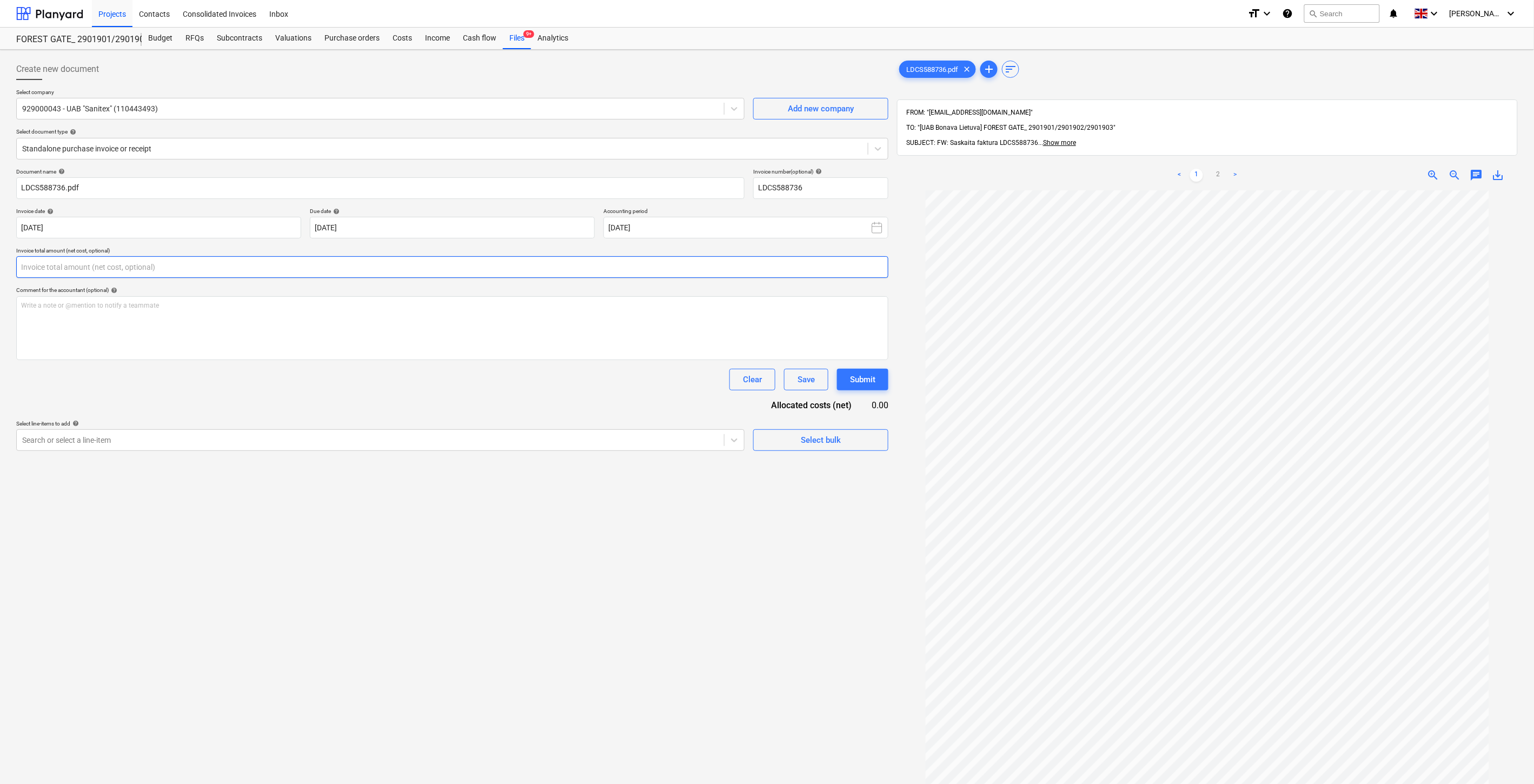
click at [452, 270] on input "text" at bounding box center [452, 267] width 873 height 21
type input "0.00"
type input "112.05"
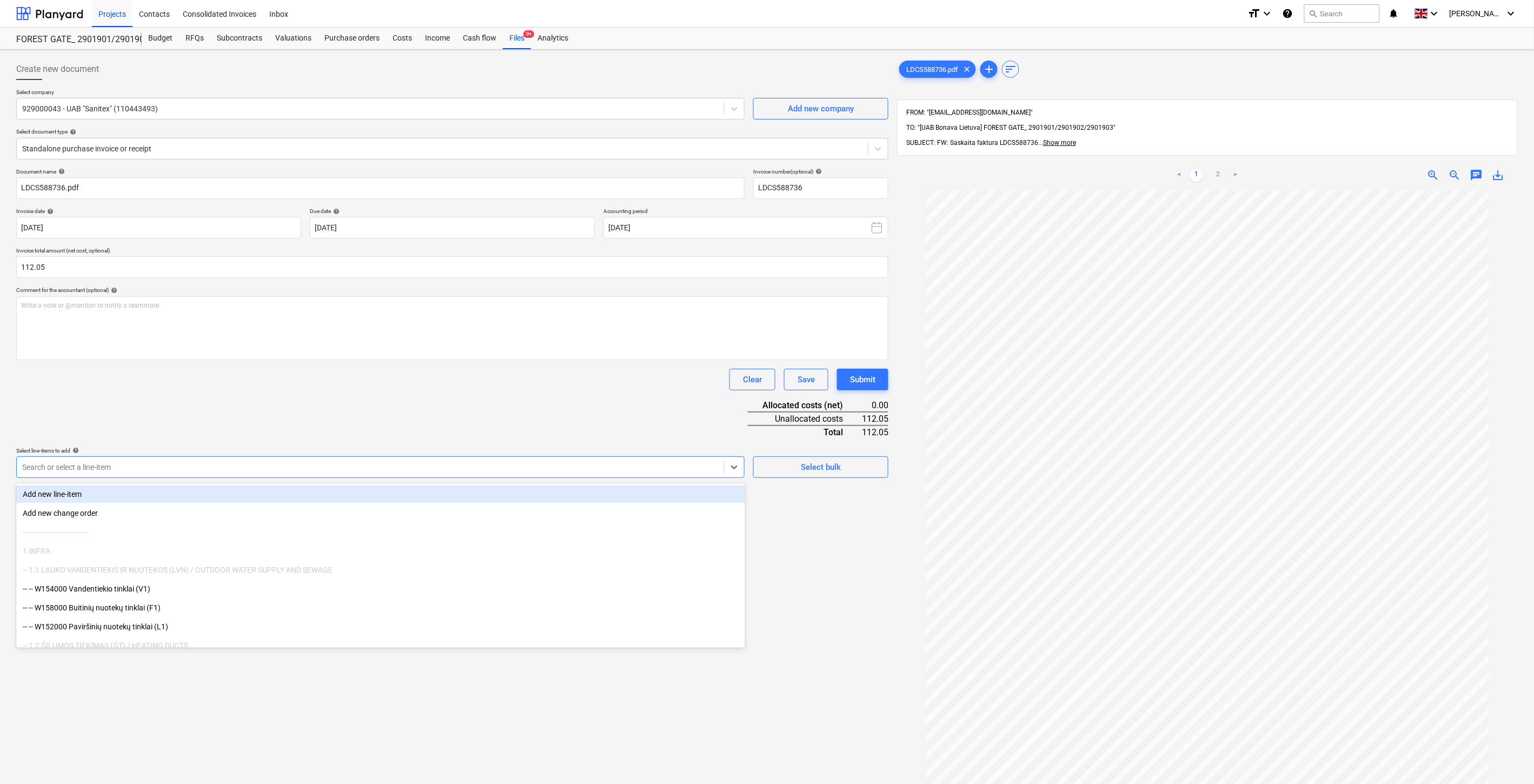
click at [314, 460] on div "Search or select a line-item" at bounding box center [371, 467] width 707 height 15
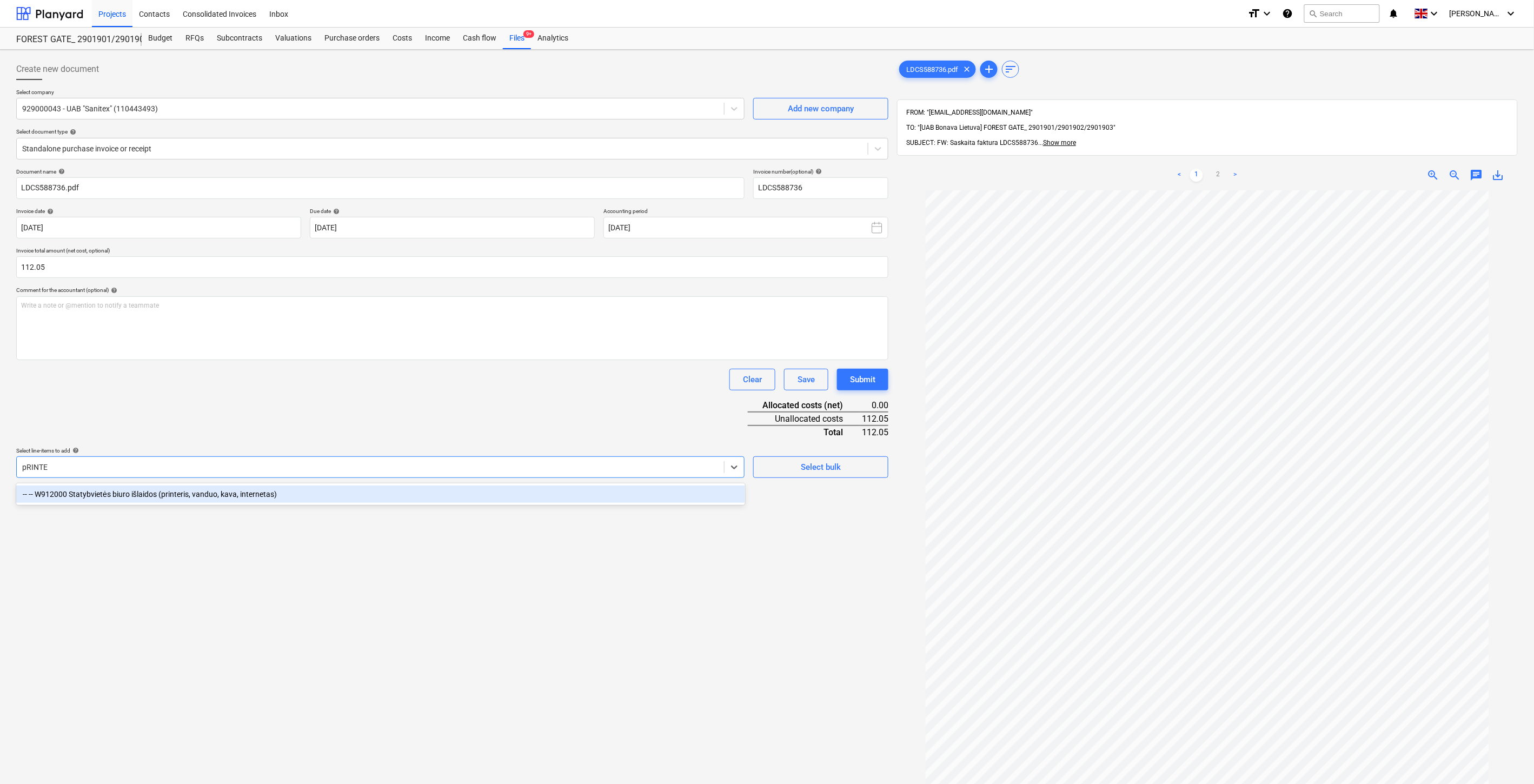
type input "pRINTER"
click at [442, 492] on div "-- -- W912000 Statybvietės biuro išlaidos (printeris, vanduo, kava, internetas)" at bounding box center [381, 494] width 729 height 17
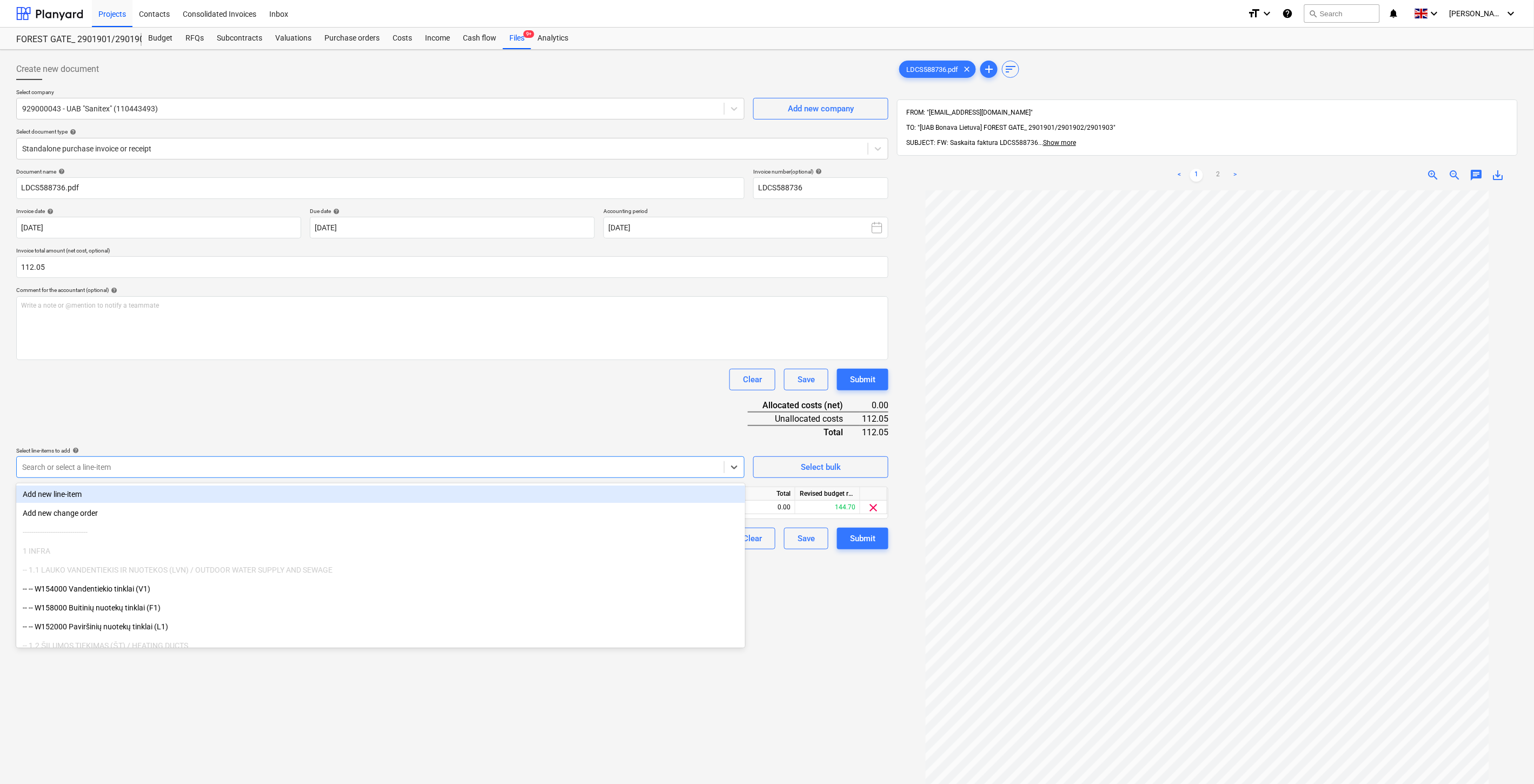
click at [460, 417] on div "Document name help LDCS588736.pdf Invoice number (optional) help LDCS588736 Inv…" at bounding box center [452, 359] width 873 height 381
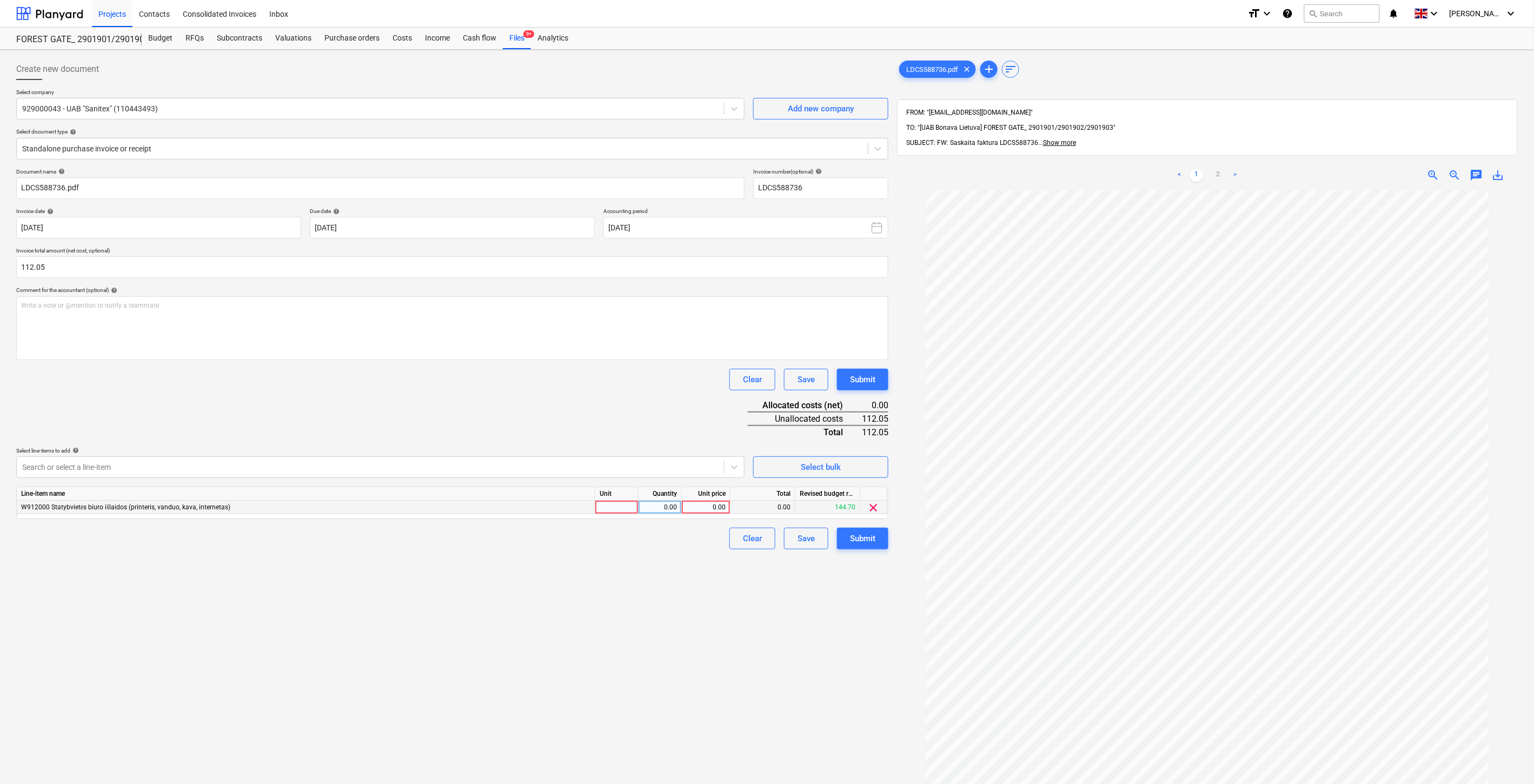
click at [623, 509] on div at bounding box center [617, 508] width 43 height 14
type input "1"
click at [683, 504] on div "0.00" at bounding box center [706, 508] width 49 height 14
click at [653, 511] on div "0.00" at bounding box center [660, 508] width 34 height 14
type input "1"
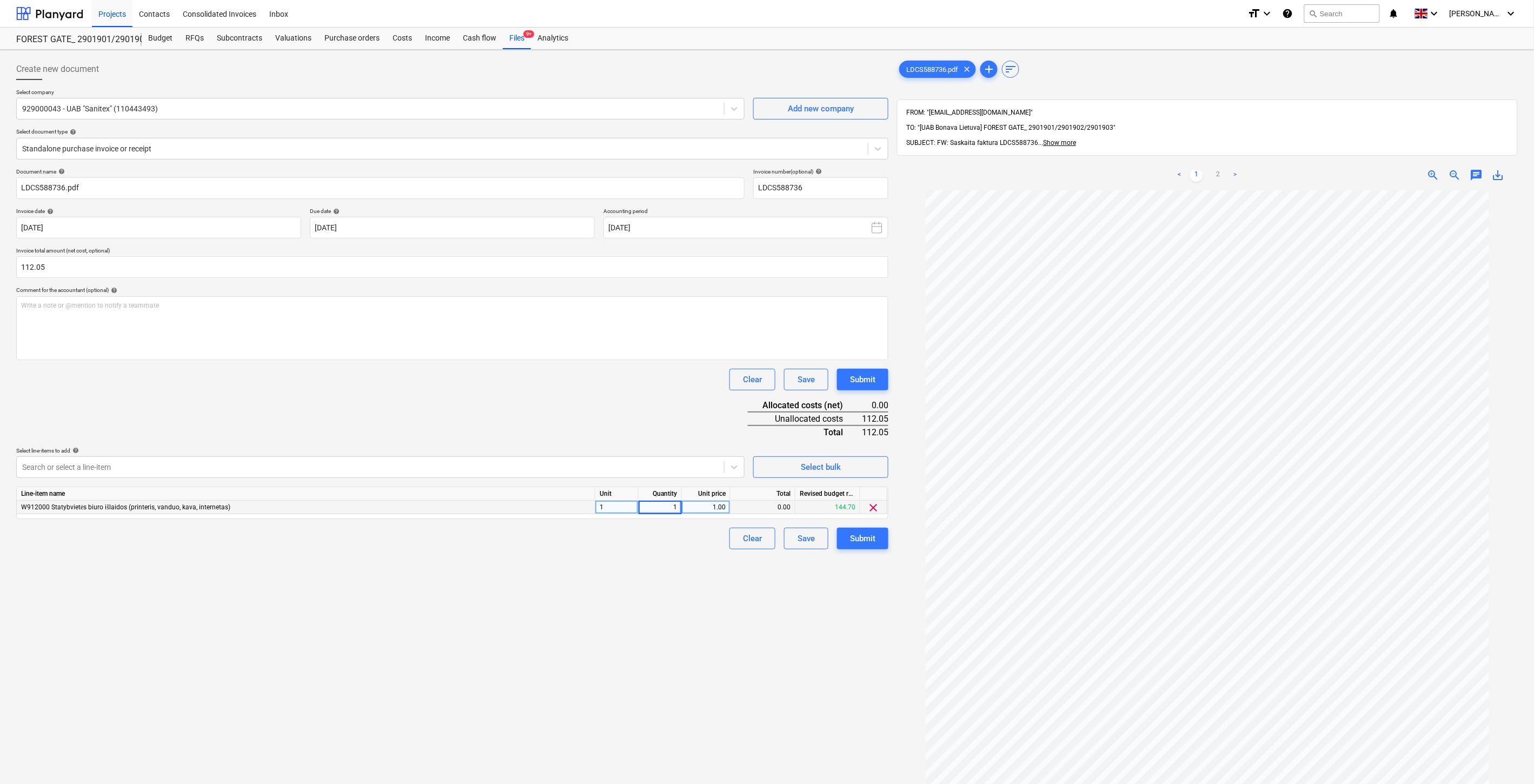
click at [698, 505] on div "1.00" at bounding box center [706, 508] width 39 height 14
type input "112.05"
click at [690, 419] on div "Document name help LDCS588736.pdf Invoice number (optional) help LDCS588736 Inv…" at bounding box center [452, 359] width 873 height 381
click at [802, 539] on div "Save" at bounding box center [806, 539] width 17 height 14
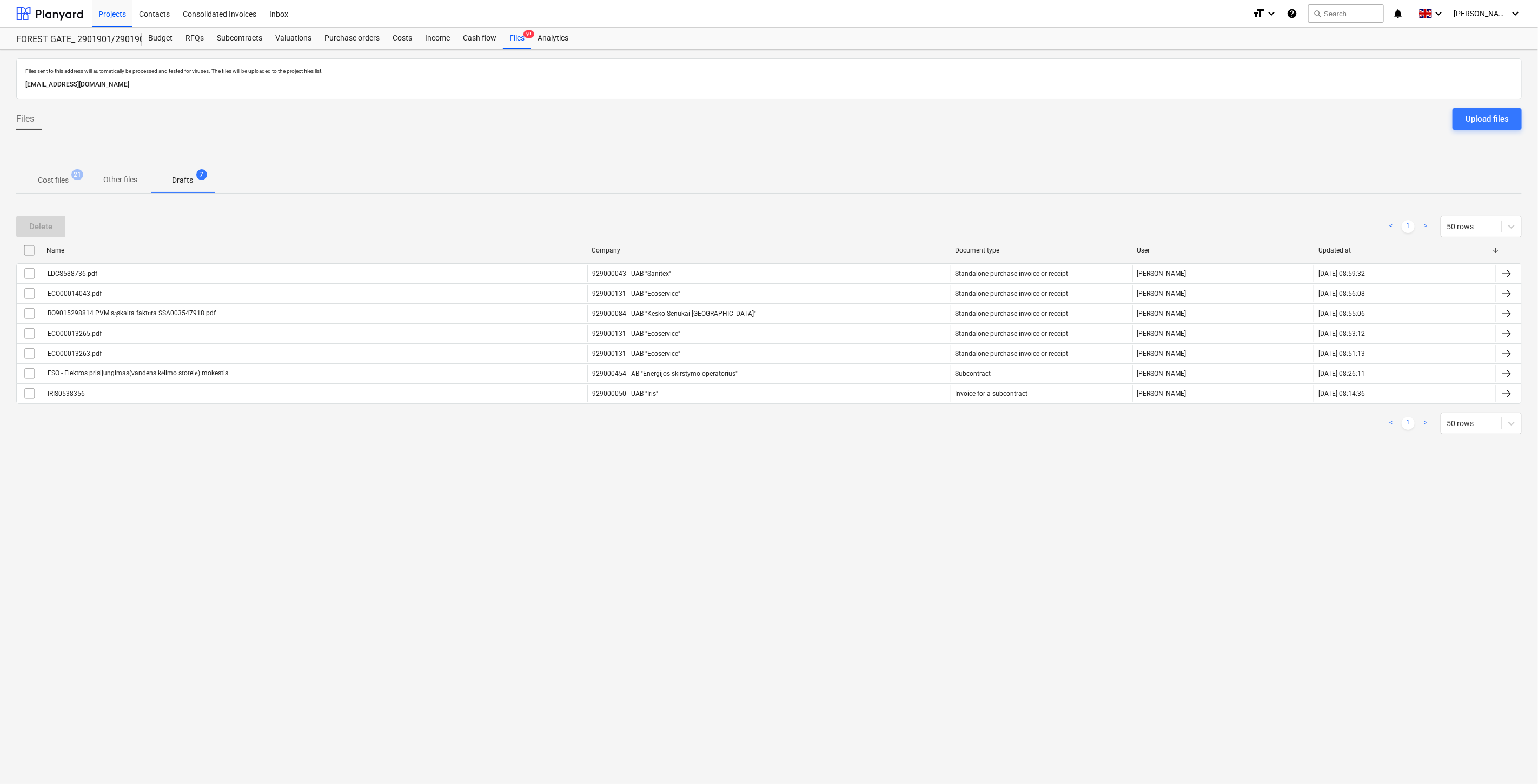
click at [65, 175] on p "Cost files" at bounding box center [53, 180] width 31 height 11
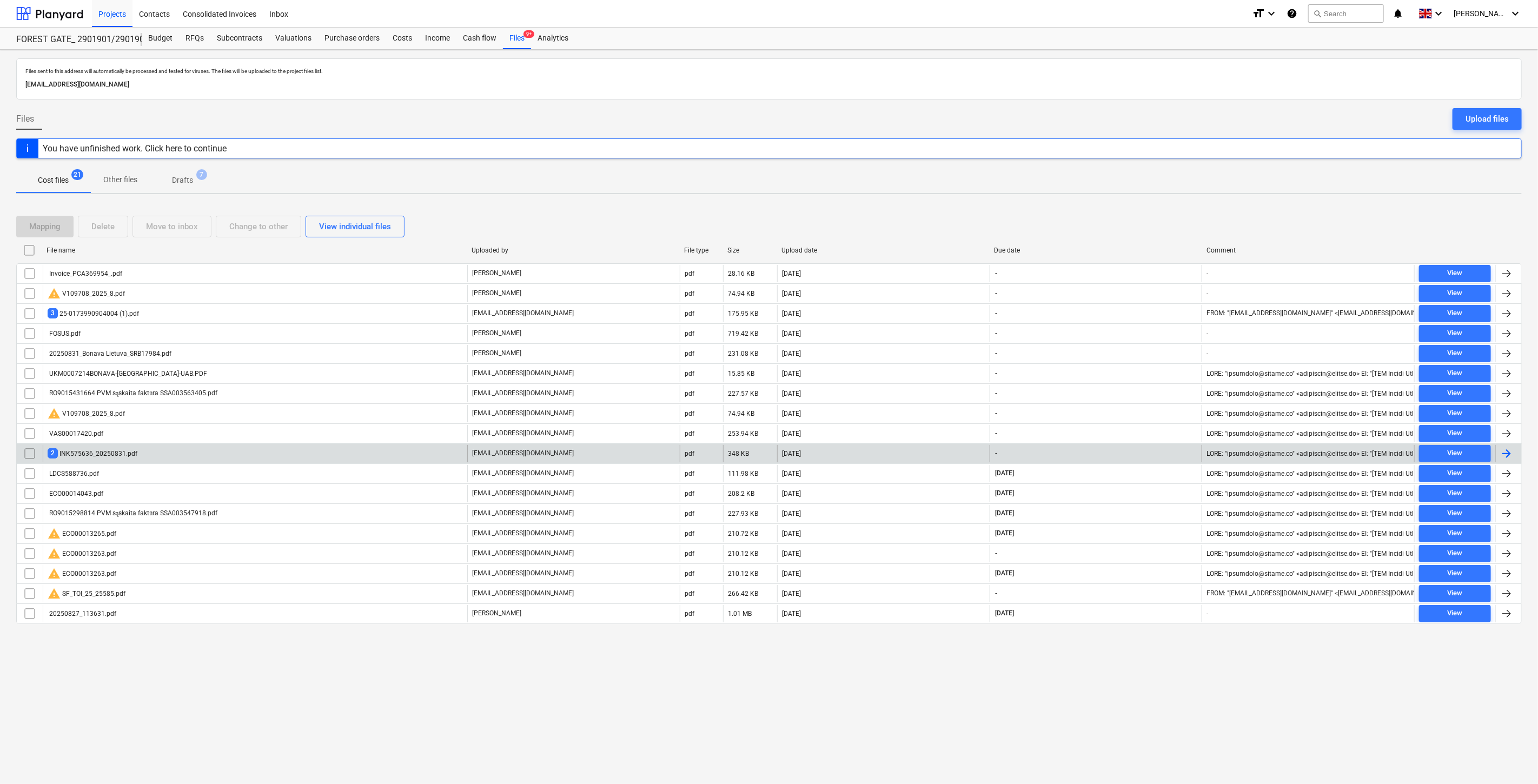
click at [364, 456] on div "2 INK575636_20250831.pdf" at bounding box center [255, 454] width 425 height 17
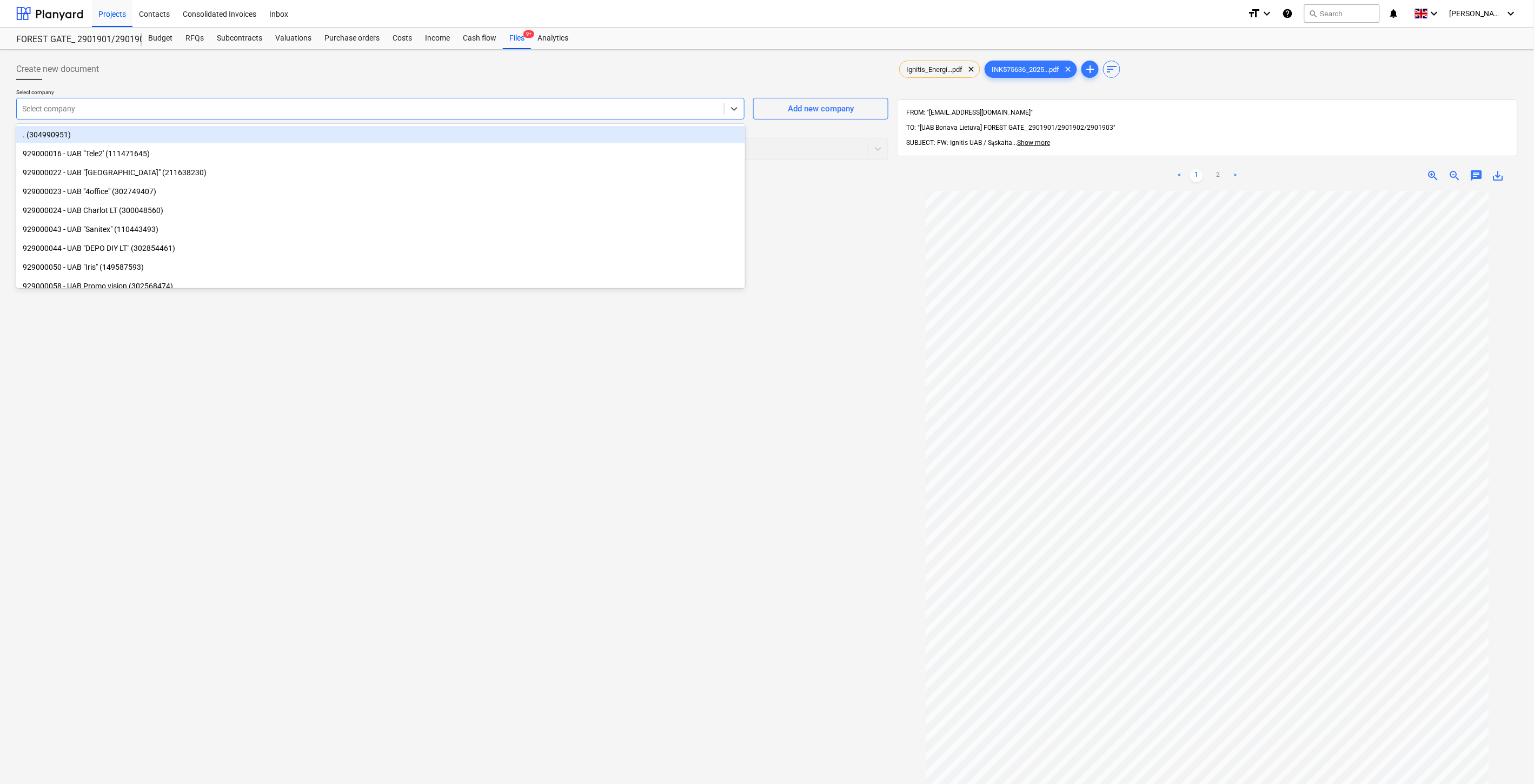
click at [310, 102] on div "Select company" at bounding box center [371, 109] width 707 height 15
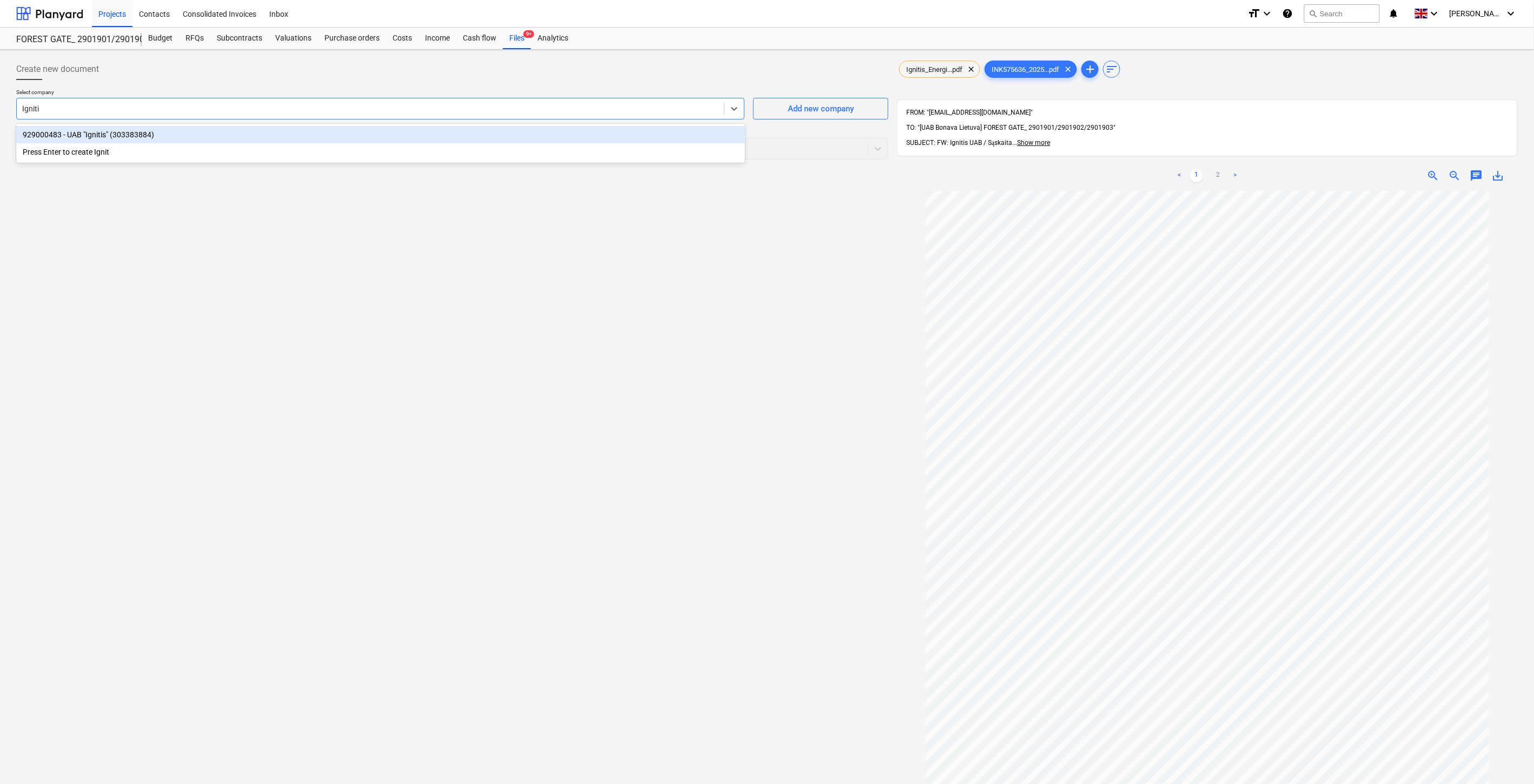
type input "Ignitis"
click at [307, 134] on div "929000483 - UAB "Ignitis" (303383884)" at bounding box center [381, 135] width 729 height 17
click at [281, 149] on div at bounding box center [443, 148] width 841 height 11
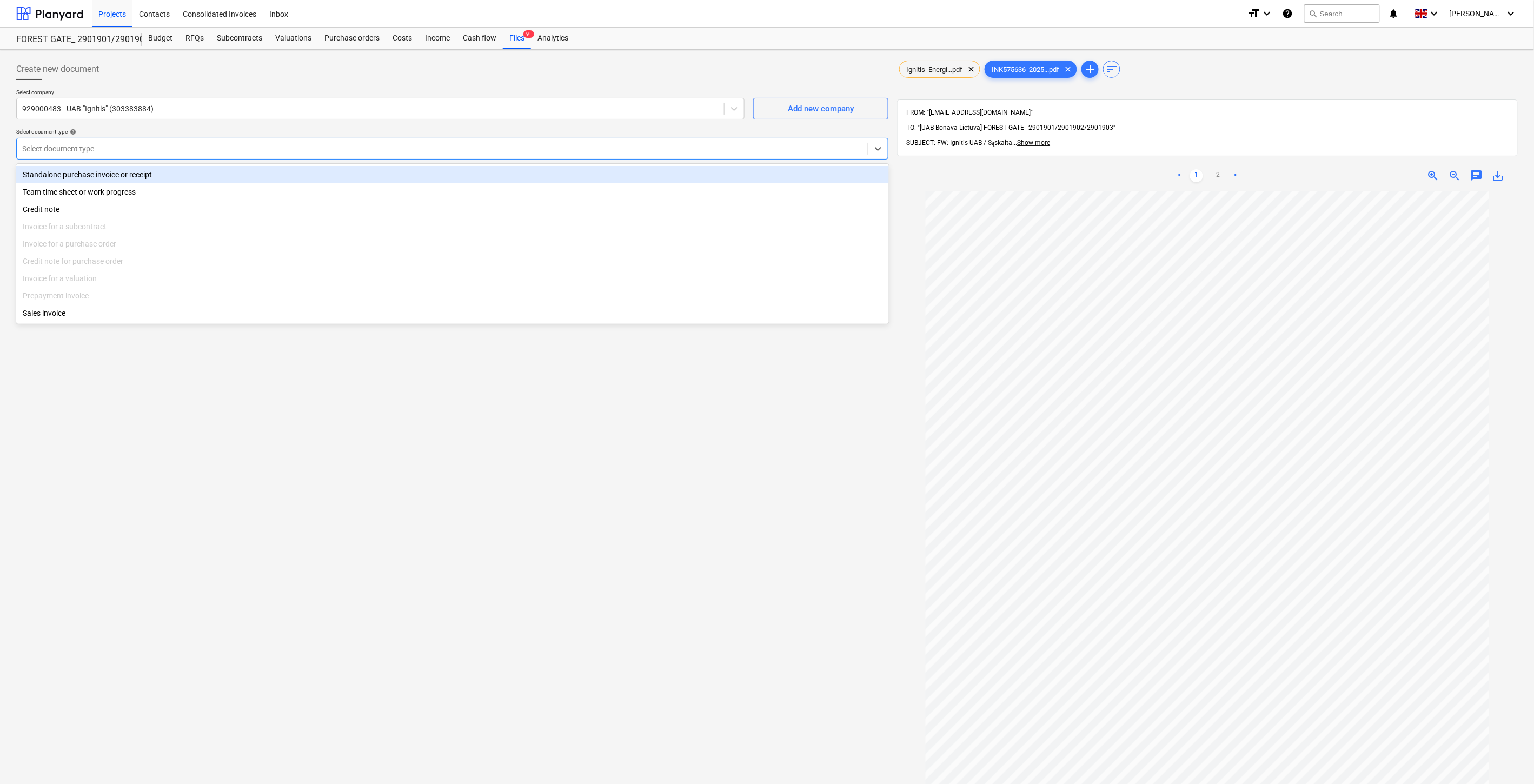
click at [263, 172] on div "Standalone purchase invoice or receipt" at bounding box center [452, 175] width 873 height 17
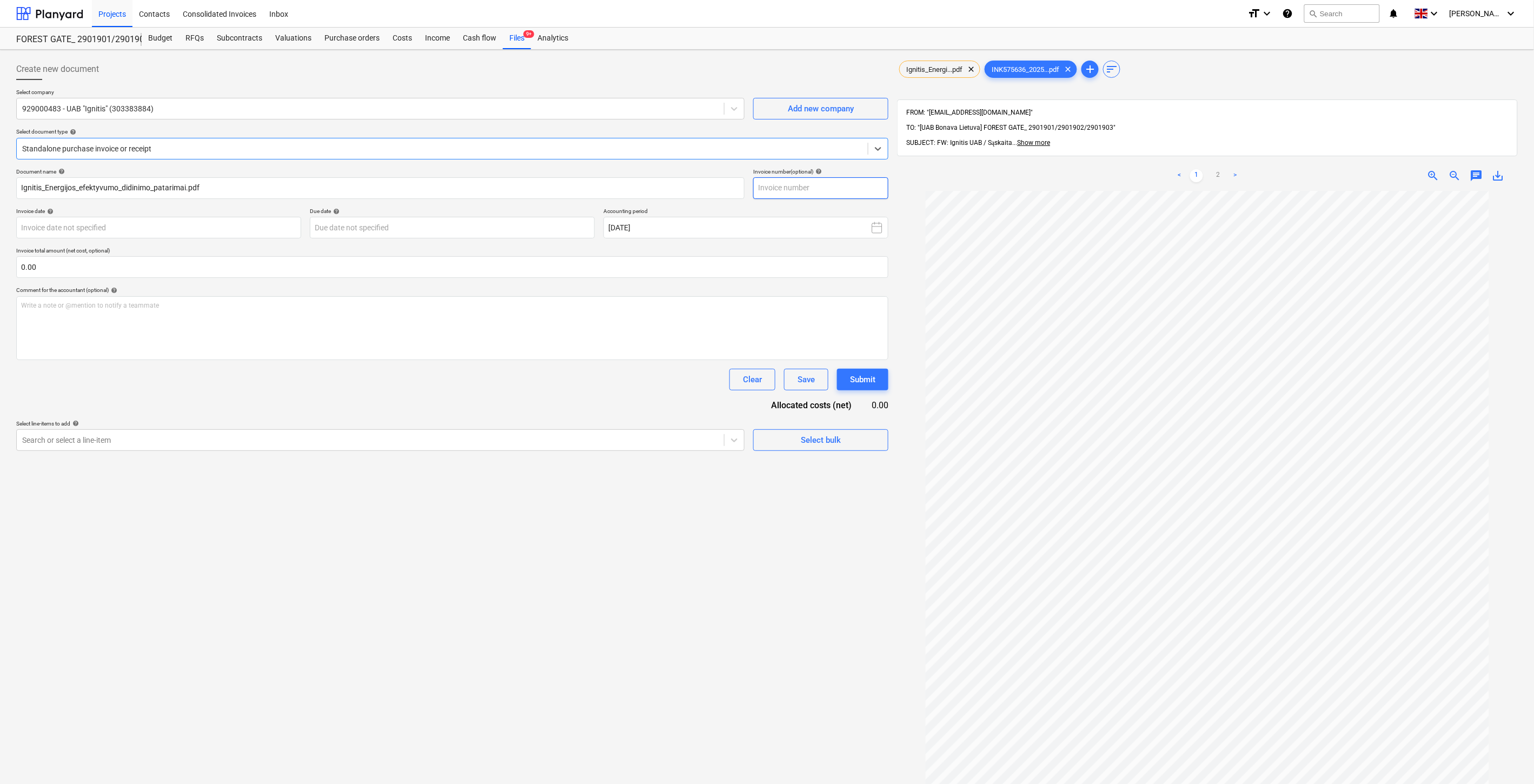
click at [806, 185] on input "text" at bounding box center [821, 188] width 136 height 21
click at [1221, 169] on link "2" at bounding box center [1218, 175] width 13 height 13
click at [1196, 169] on link "1" at bounding box center [1196, 175] width 13 height 13
click at [819, 188] on input "text" at bounding box center [821, 188] width 136 height 21
type input "INK575636"
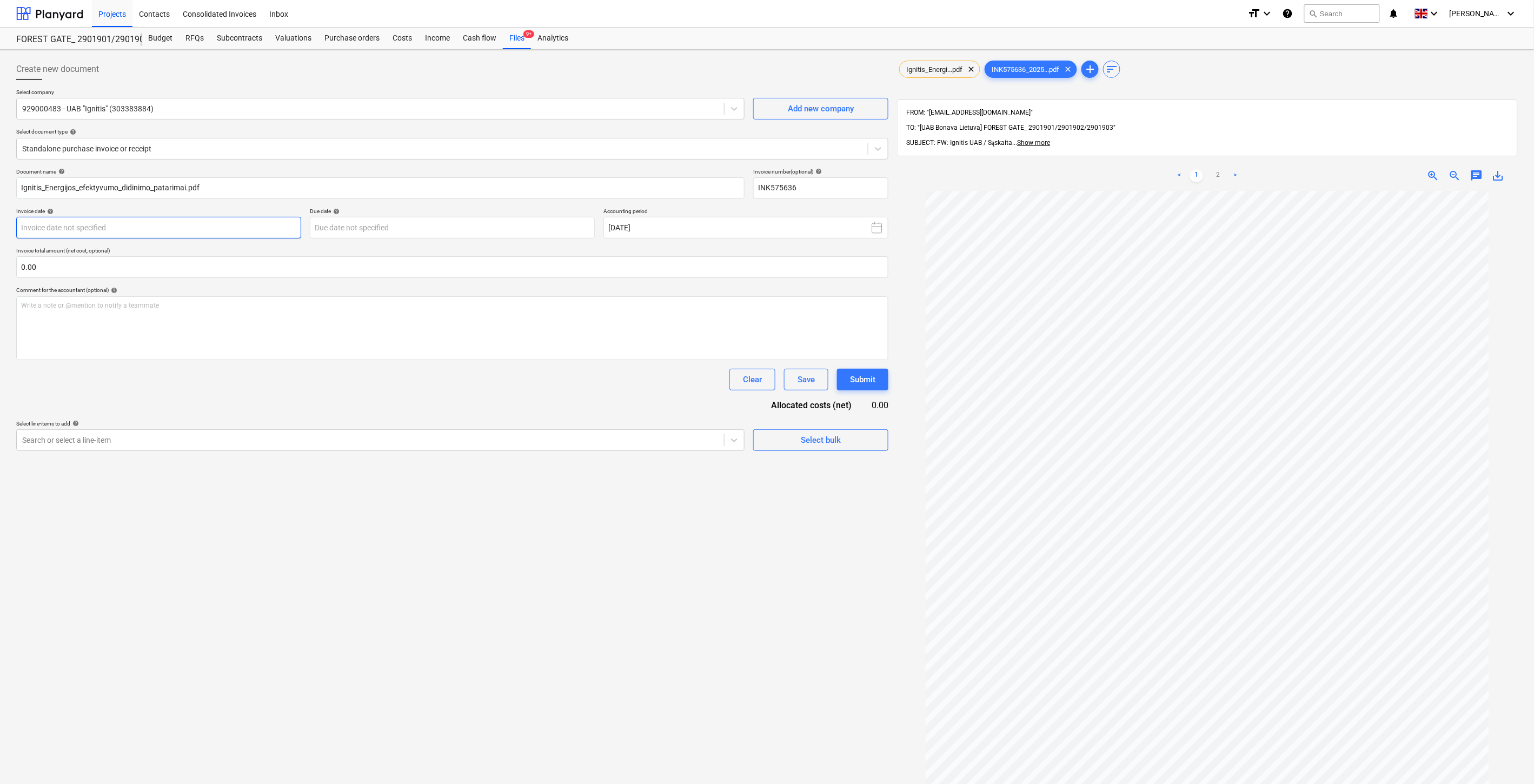
click at [276, 229] on body "Projects Contacts Consolidated Invoices Inbox format_size keyboard_arrow_down h…" at bounding box center [767, 392] width 1534 height 784
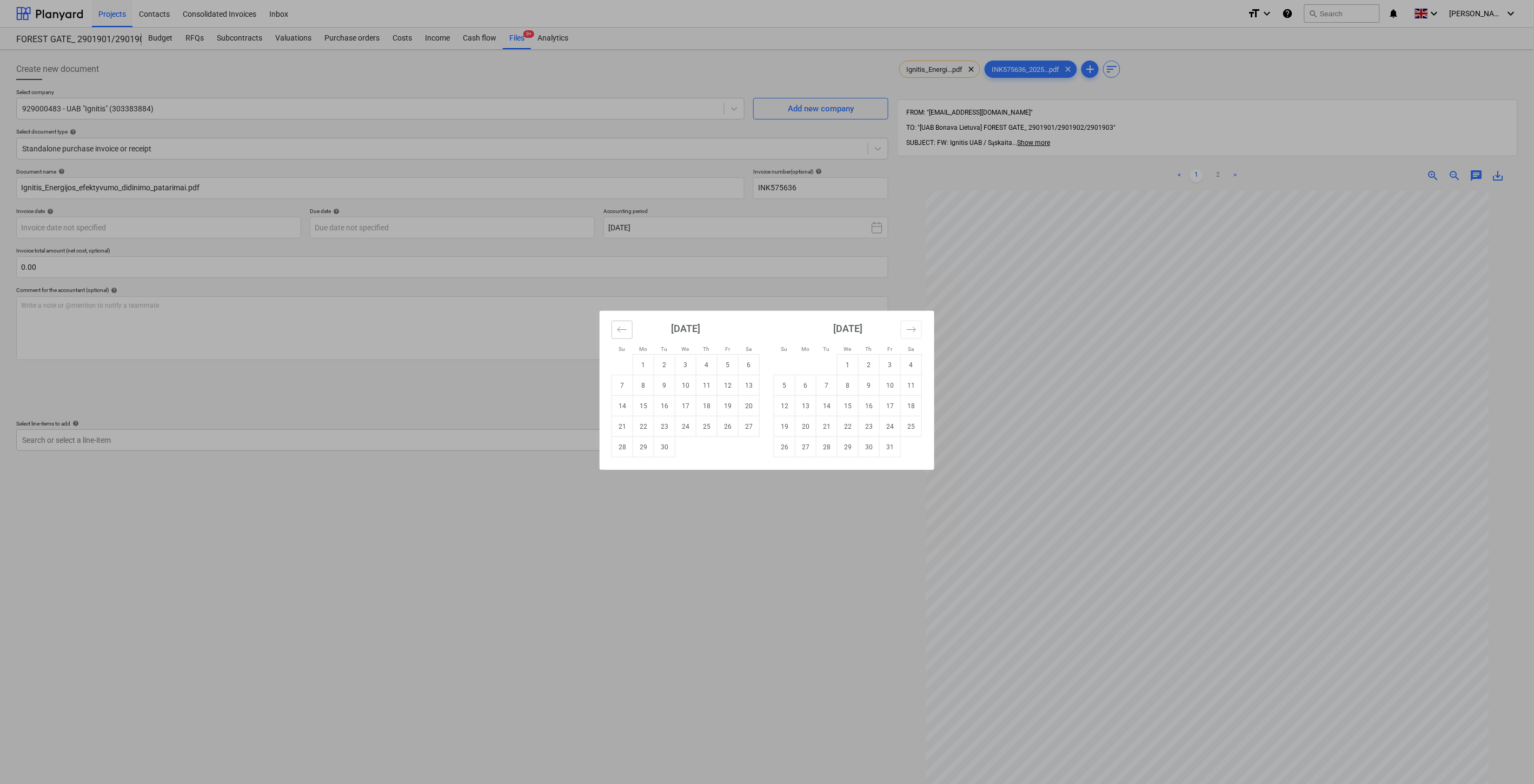
click at [625, 329] on icon "Move backward to switch to the previous month." at bounding box center [622, 329] width 10 height 10
click at [626, 473] on td "31" at bounding box center [623, 467] width 21 height 21
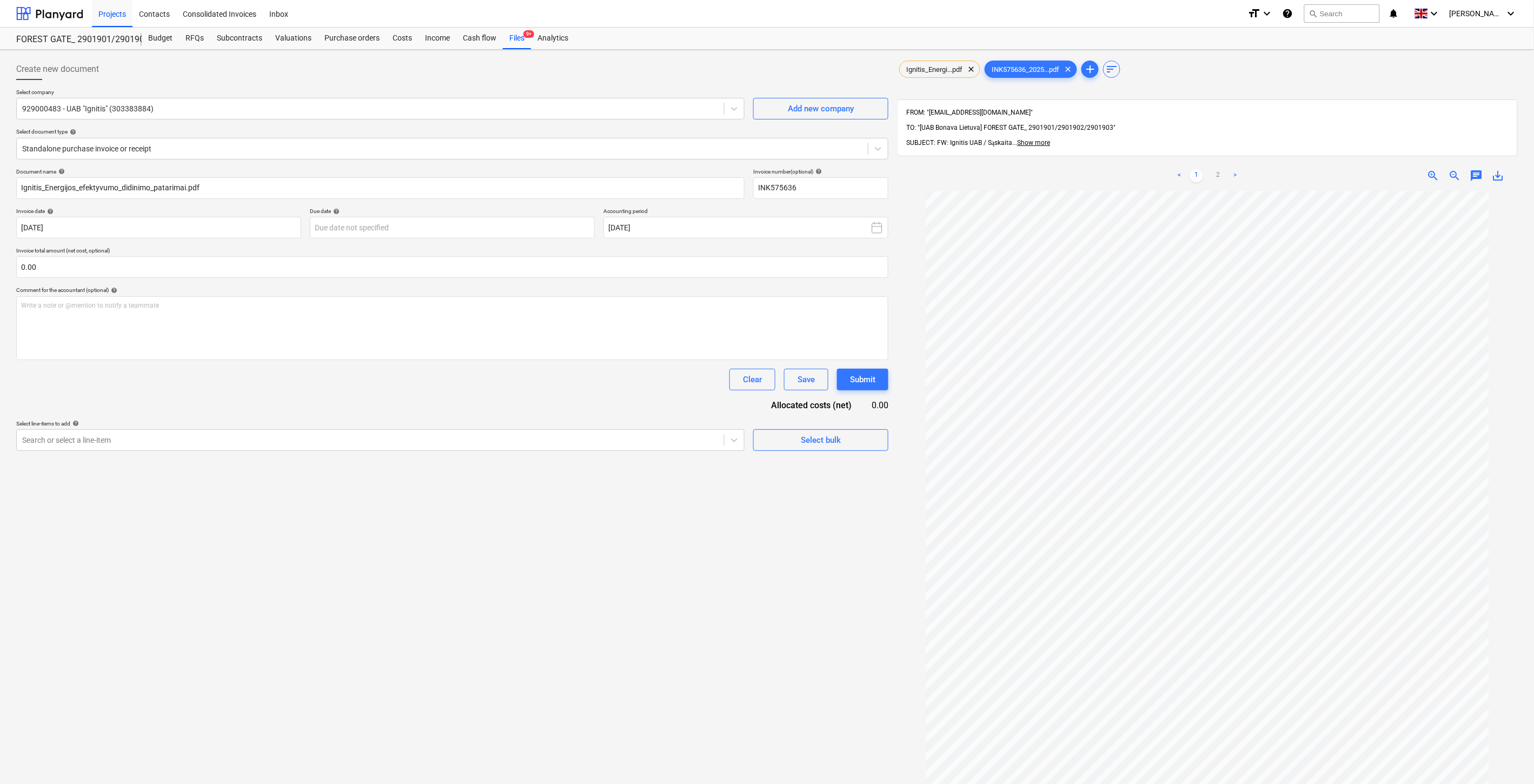
type input "31 Aug 2025"
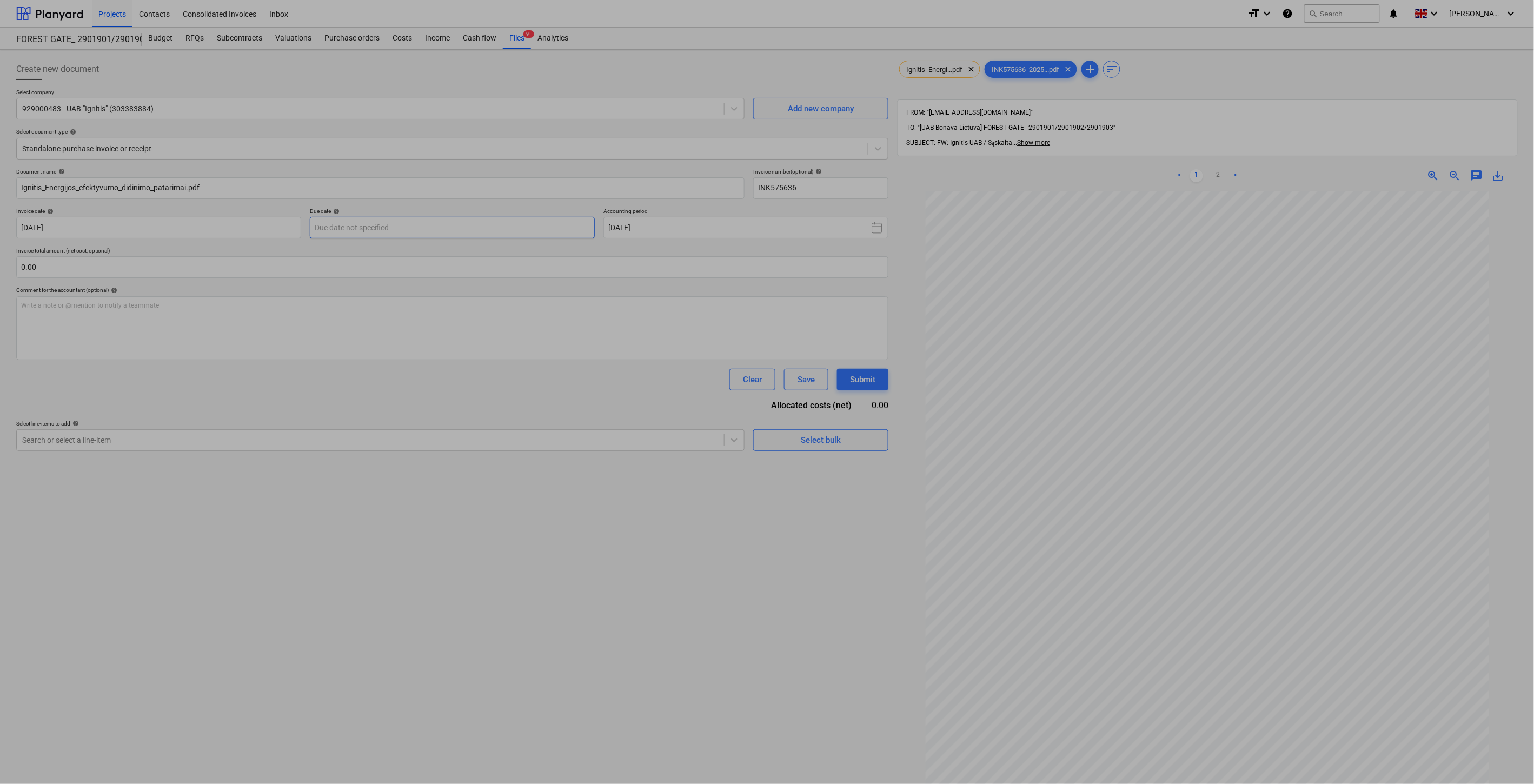
click at [541, 228] on body "Projects Contacts Consolidated Invoices Inbox format_size keyboard_arrow_down h…" at bounding box center [767, 392] width 1534 height 784
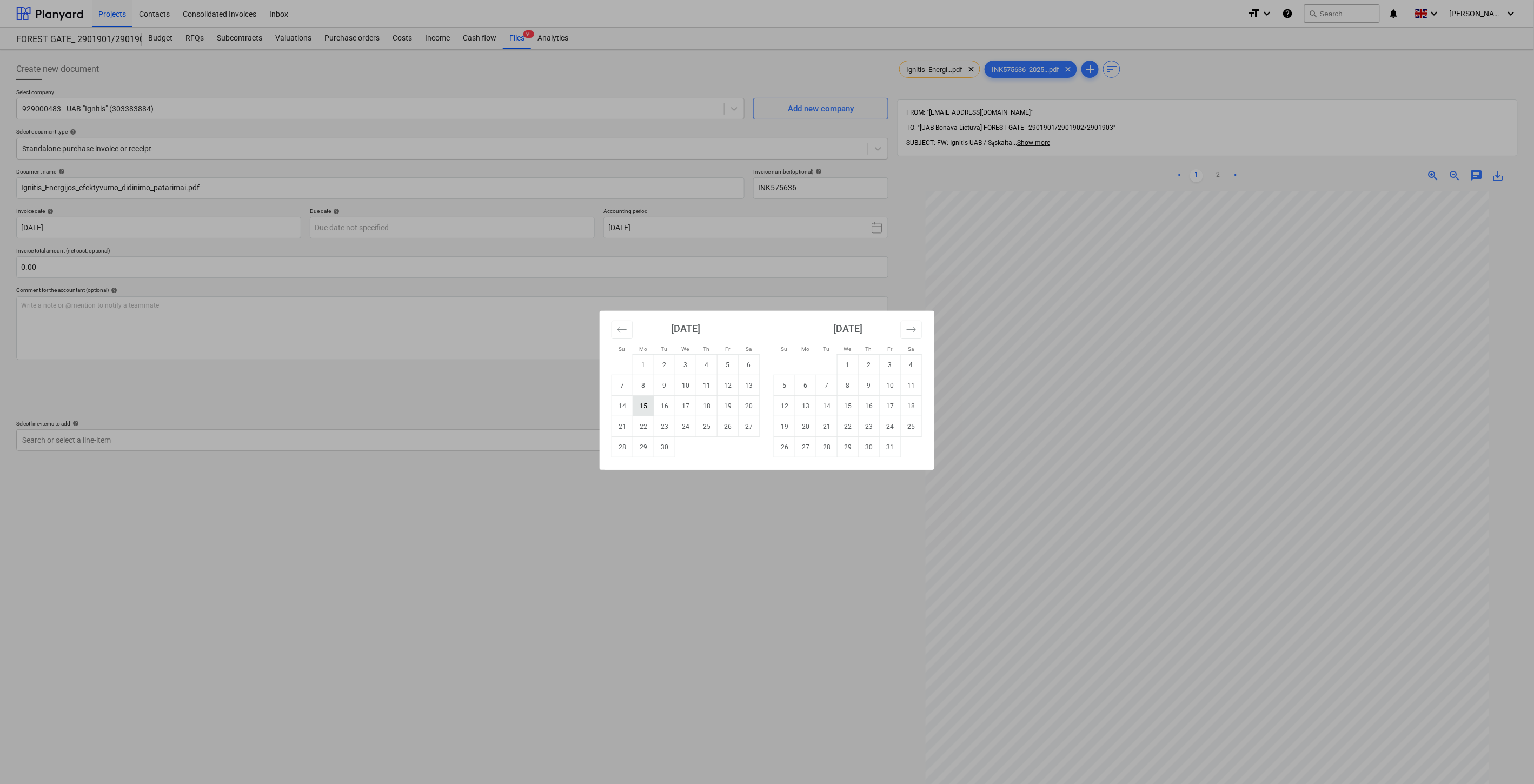
click at [646, 406] on td "15" at bounding box center [643, 406] width 21 height 21
type input "15 Sep 2025"
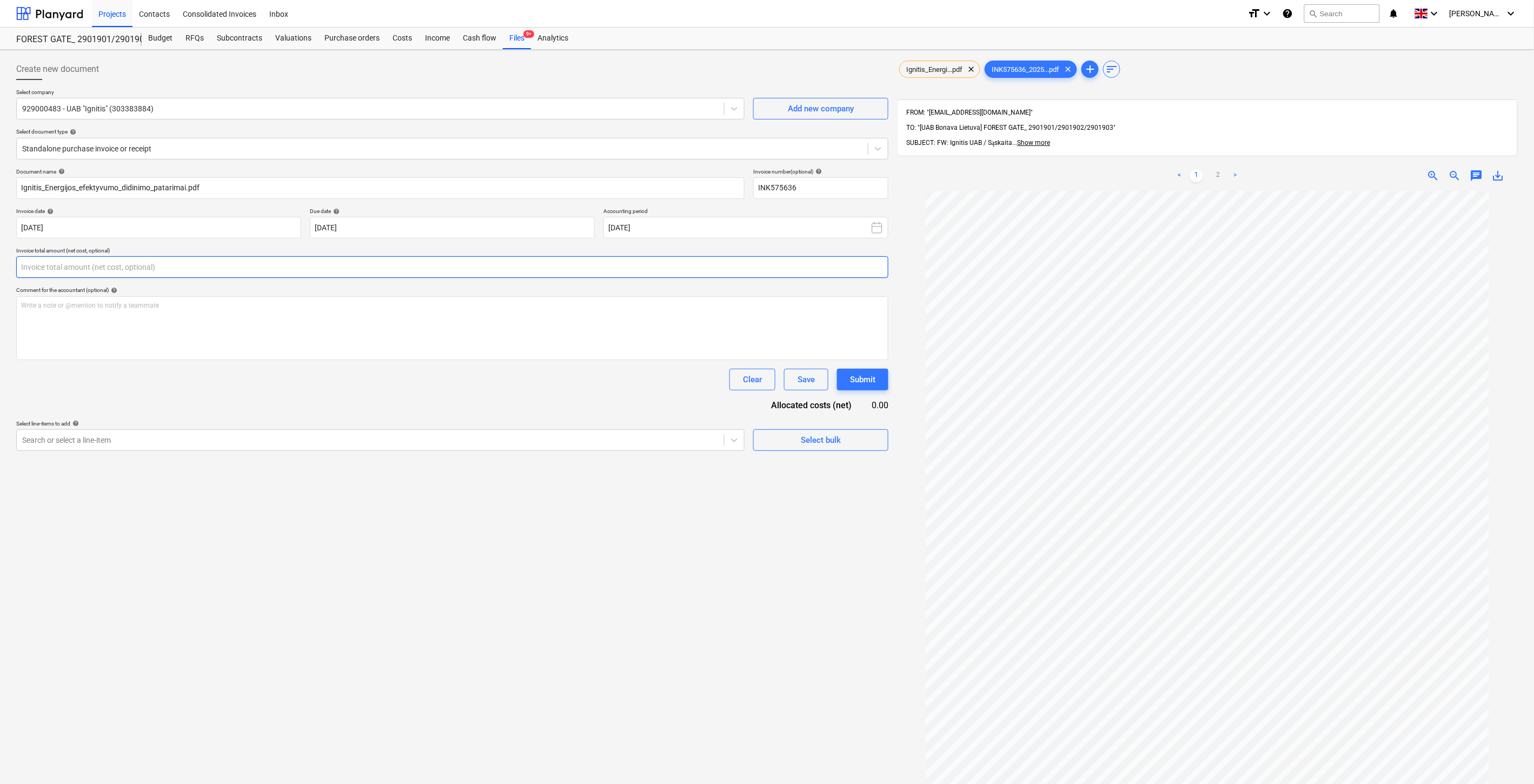
click at [470, 265] on input "text" at bounding box center [452, 267] width 873 height 21
type input "616.54"
click at [459, 461] on div at bounding box center [371, 467] width 697 height 11
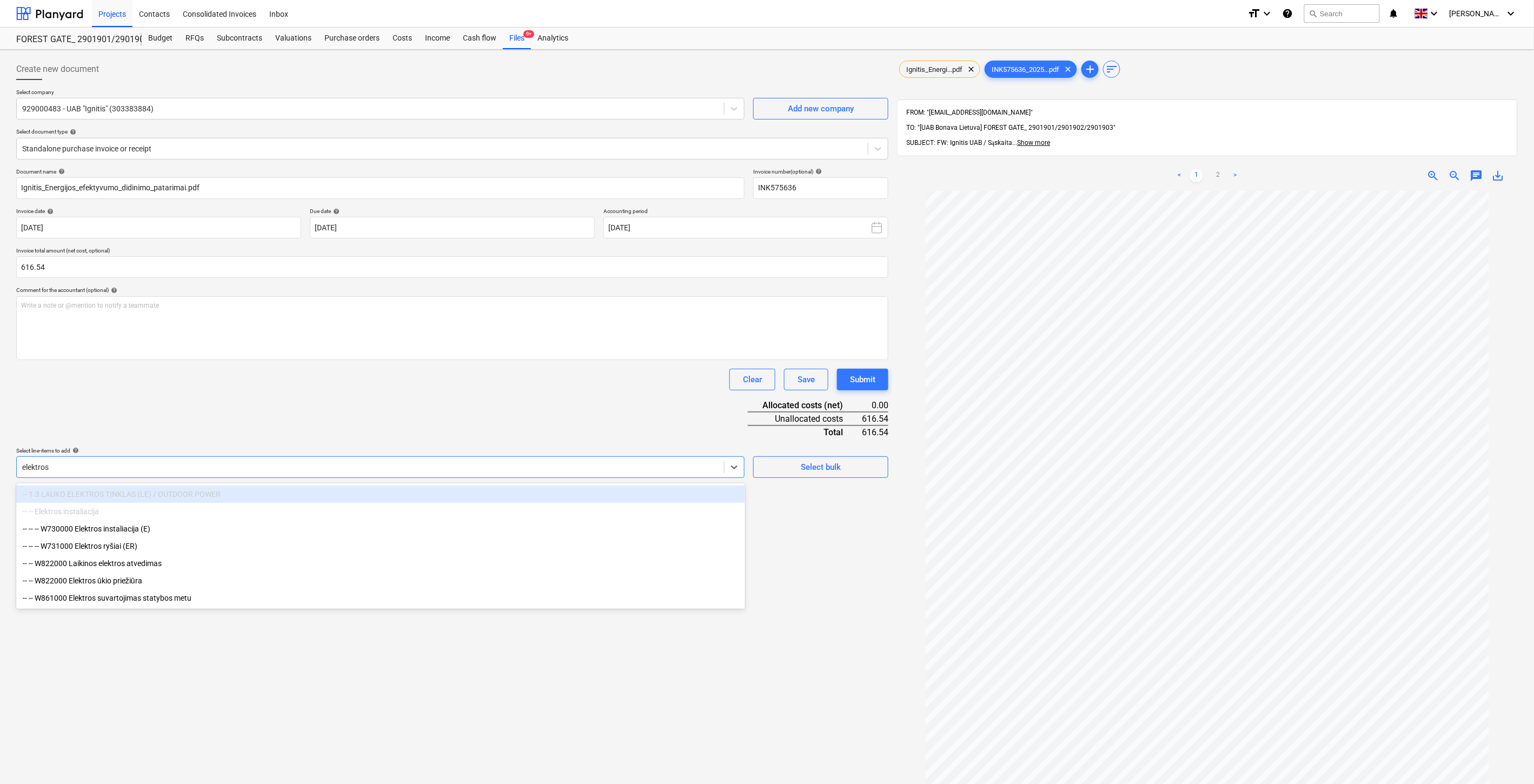
type input "elektros s"
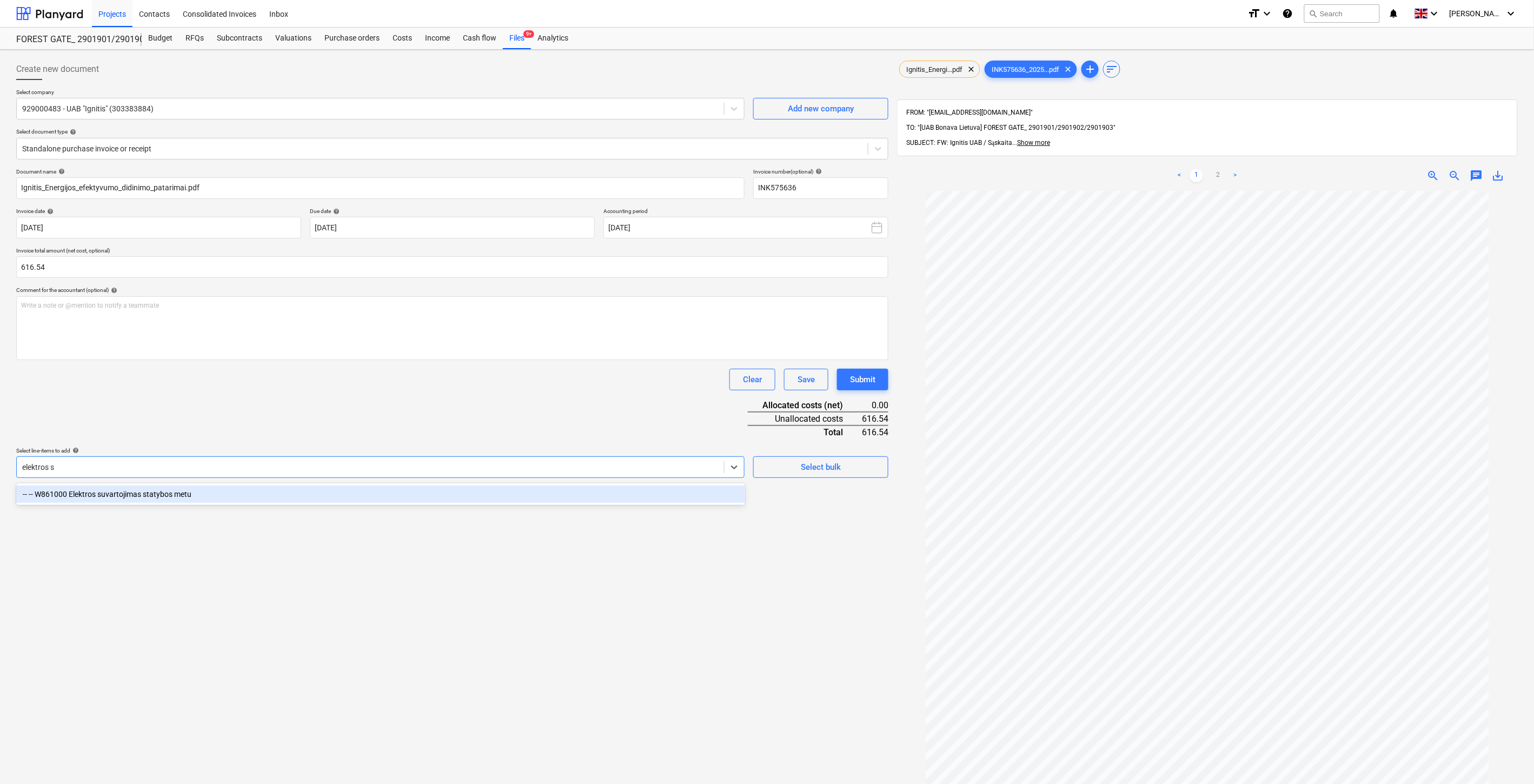
click at [263, 493] on div "-- -- W861000 Elektros suvartojimas statybos metu" at bounding box center [381, 494] width 729 height 17
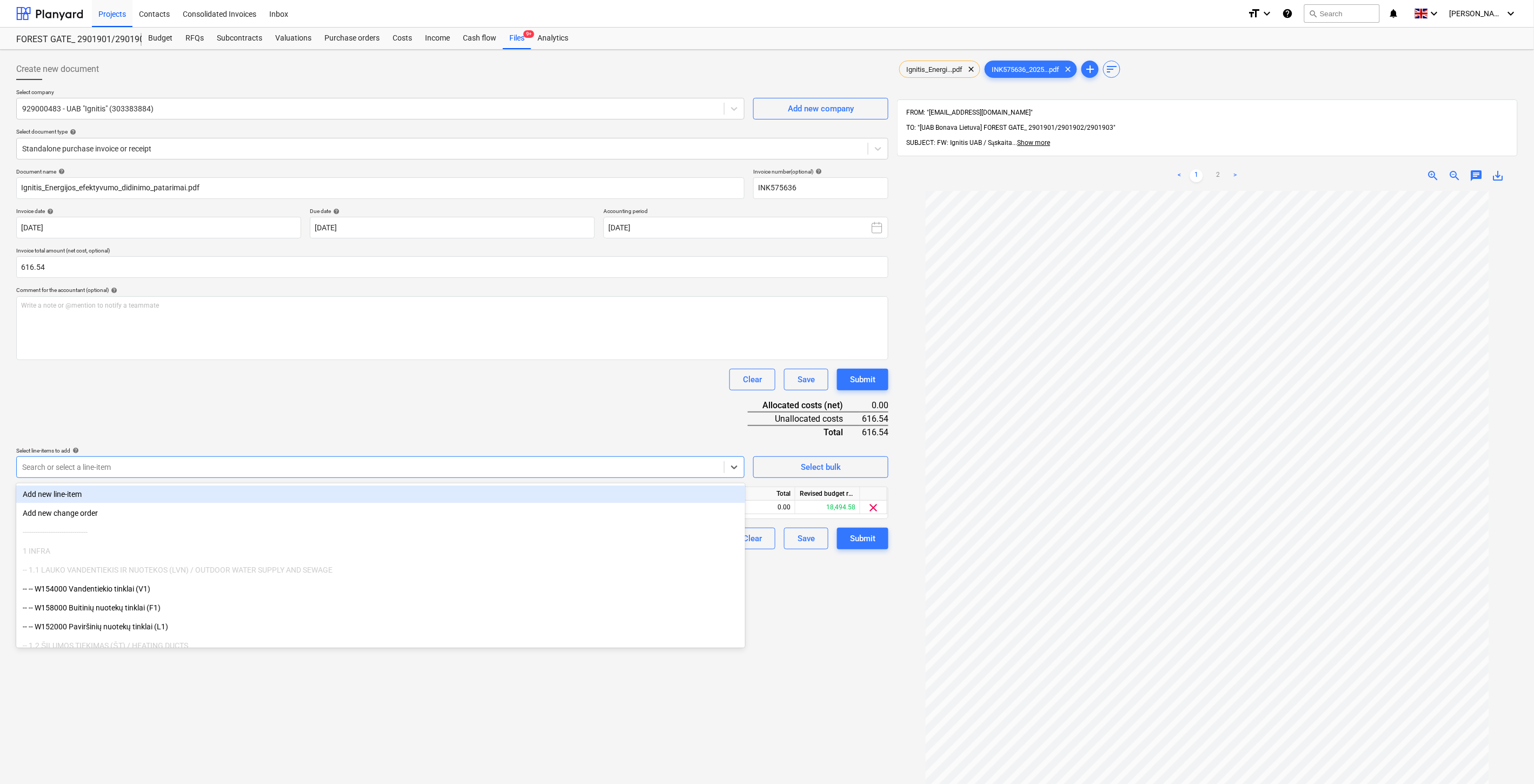
click at [341, 397] on div "Document name help Ignitis_Energijos_efektyvumo_didinimo_patarimai.pdf Invoice …" at bounding box center [452, 359] width 873 height 381
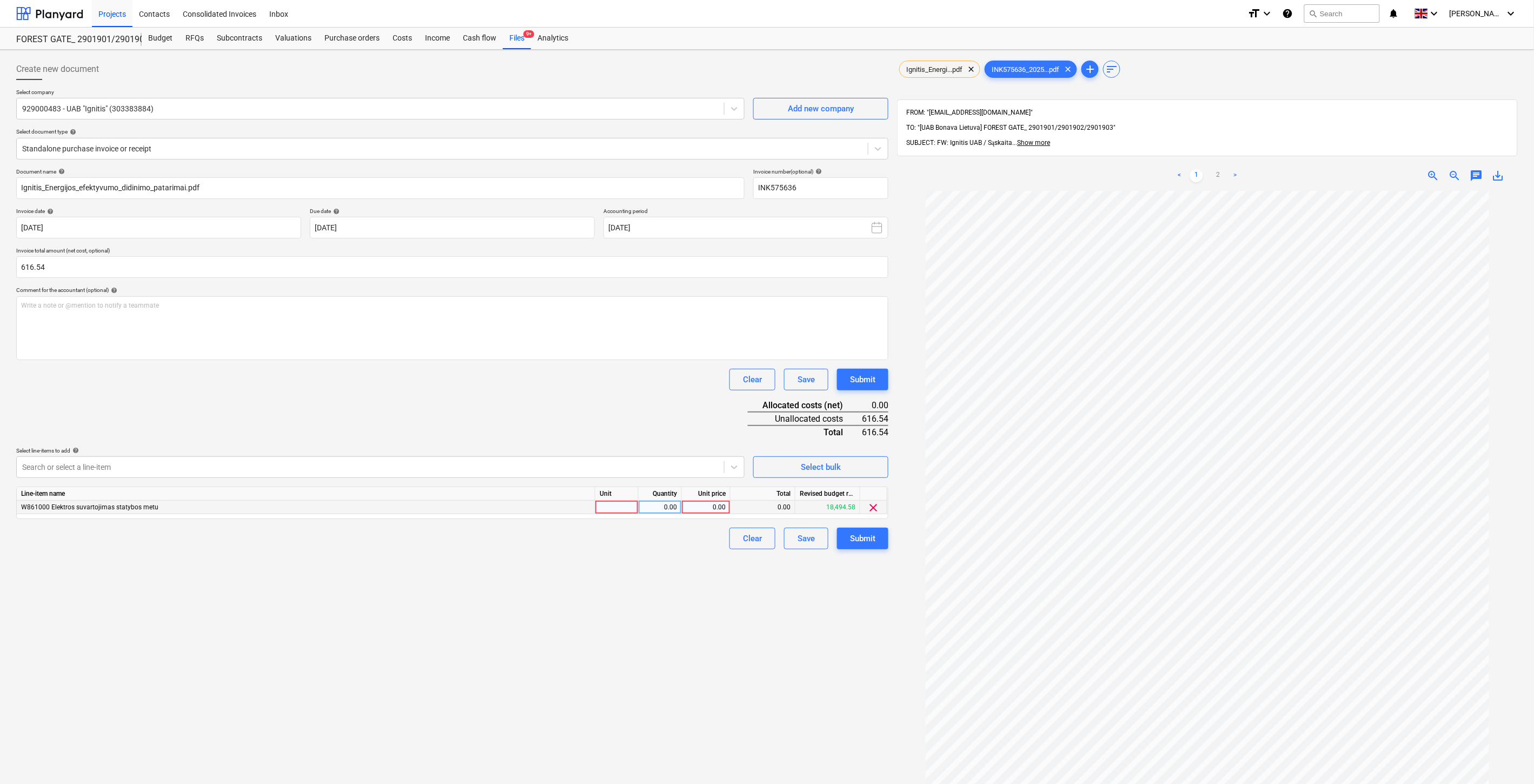
click at [613, 510] on div at bounding box center [617, 508] width 43 height 14
click at [668, 506] on div "0.00" at bounding box center [660, 508] width 34 height 14
type input "1"
click at [701, 505] on div "0.00" at bounding box center [706, 508] width 39 height 14
type input "616.54"
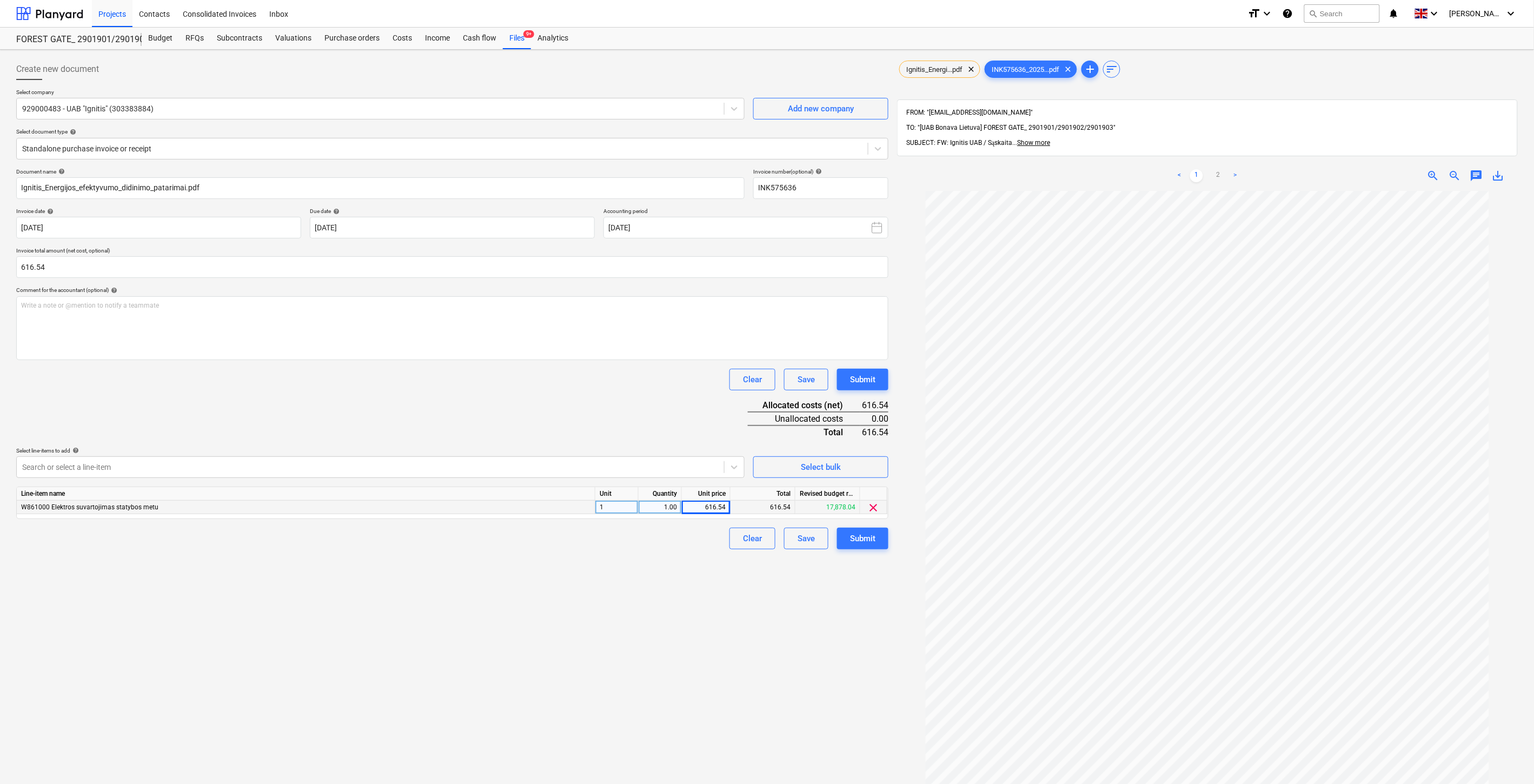
click at [739, 399] on div "Document name help Ignitis_Energijos_efektyvumo_didinimo_patarimai.pdf Invoice …" at bounding box center [452, 359] width 873 height 381
click at [794, 534] on button "Save" at bounding box center [806, 538] width 45 height 21
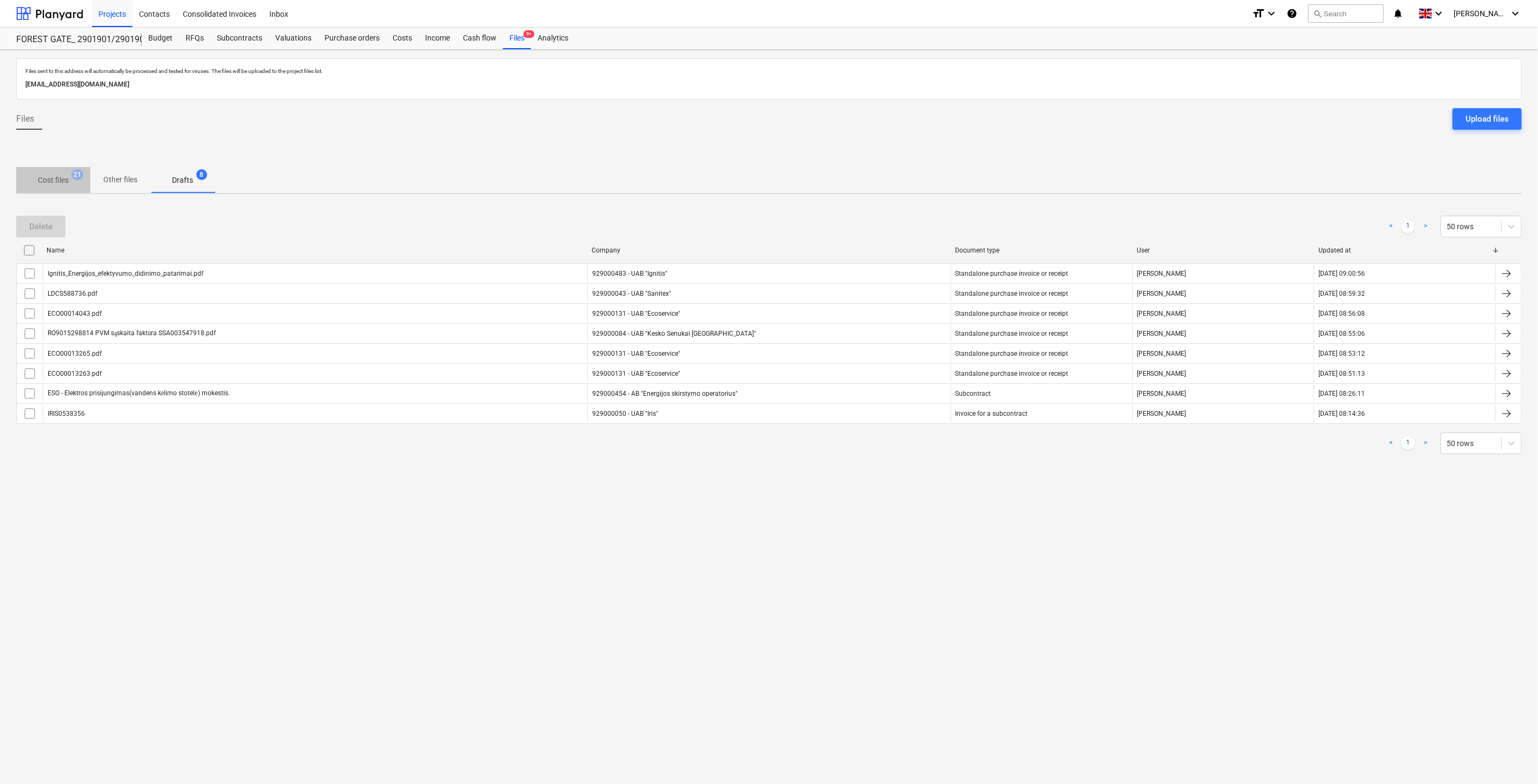
click at [55, 175] on p "Cost files" at bounding box center [53, 180] width 31 height 11
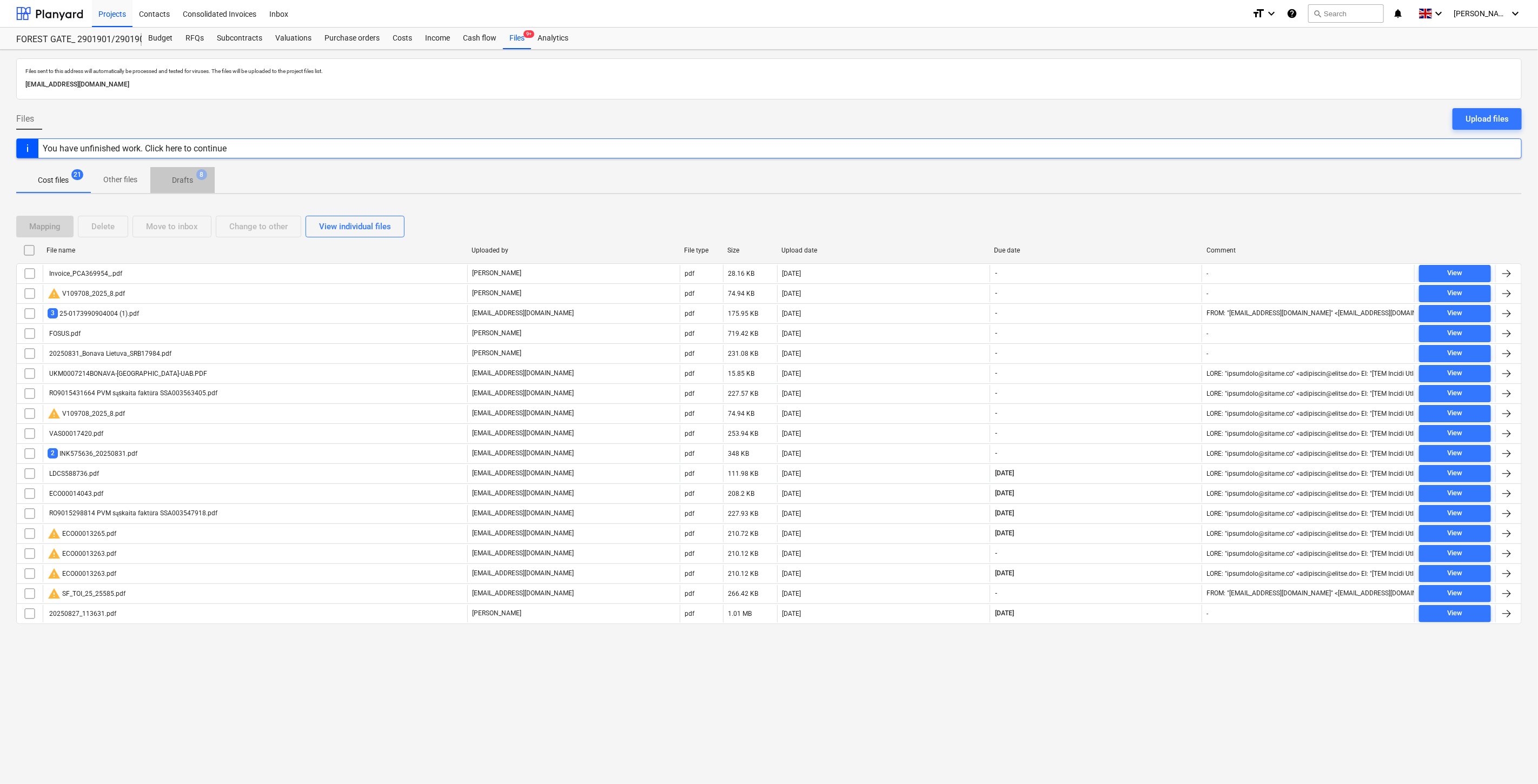
click at [210, 185] on span "Drafts 8" at bounding box center [182, 180] width 64 height 20
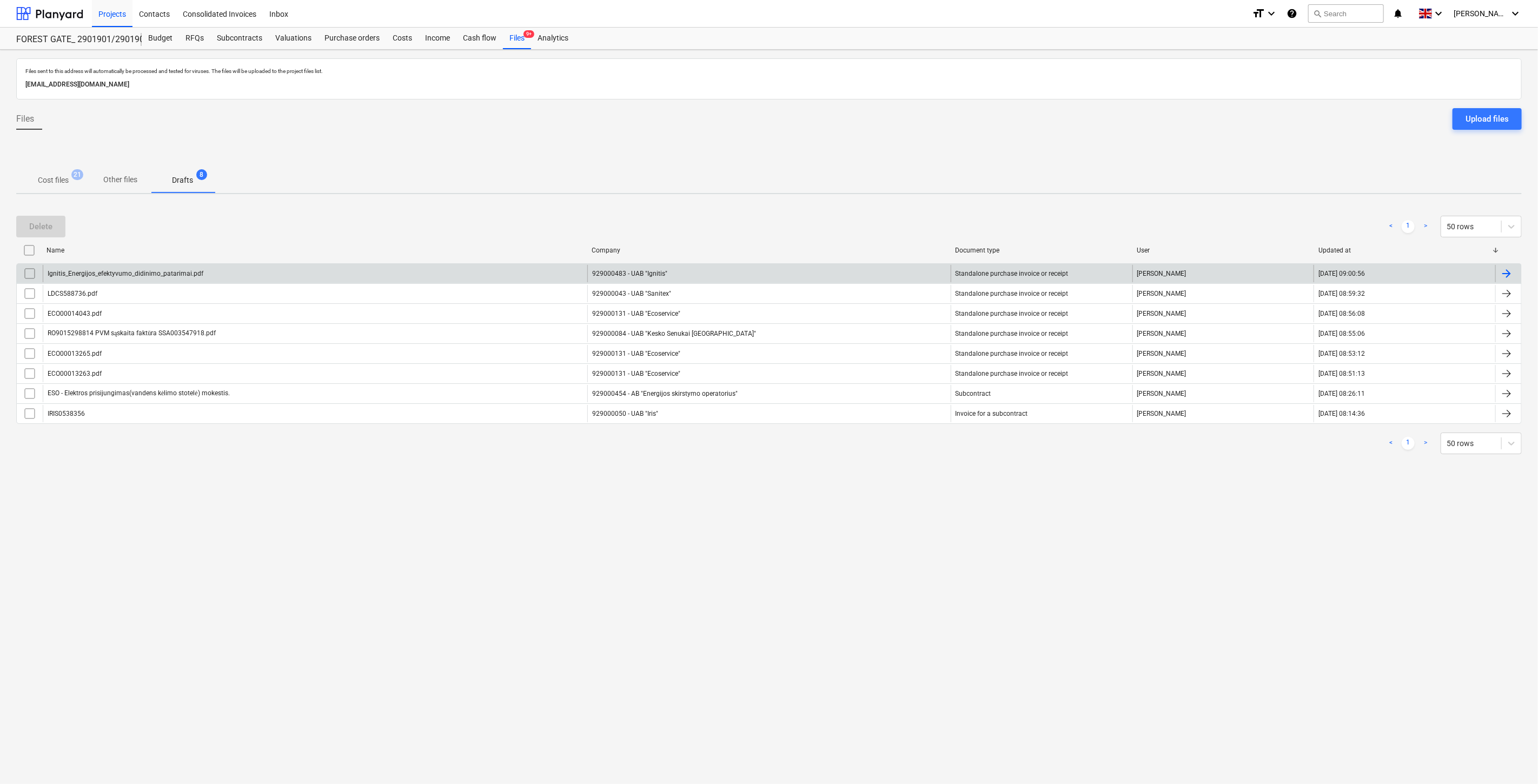
click at [288, 268] on div "Ignitis_Energijos_efektyvumo_didinimo_patarimai.pdf" at bounding box center [315, 274] width 545 height 17
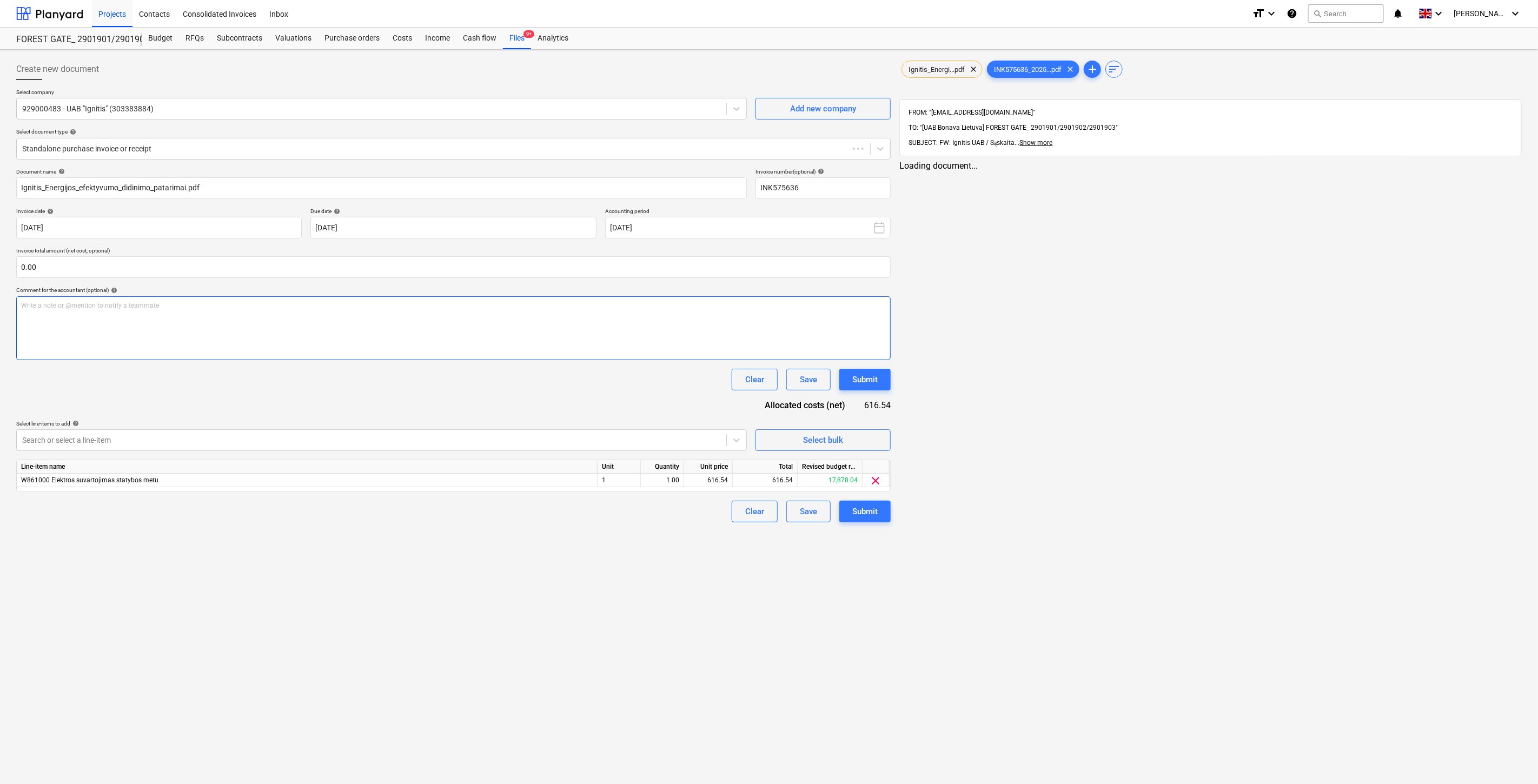
type input "INK575636"
click at [256, 262] on input "text" at bounding box center [452, 267] width 872 height 21
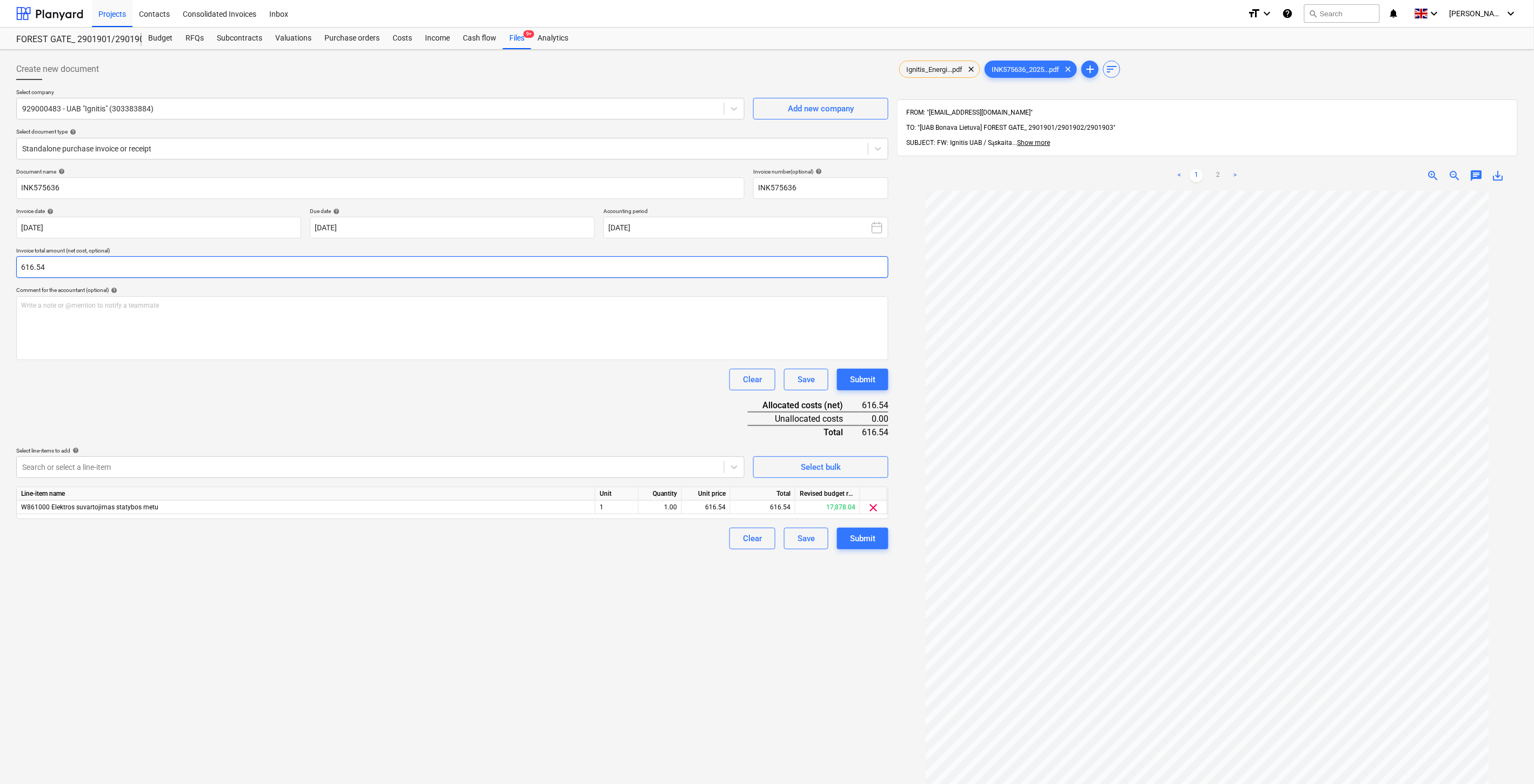
type input "616.54"
click at [692, 438] on div "Document name help INK575636 Invoice number (optional) help INK575636 Invoice d…" at bounding box center [452, 359] width 873 height 381
click at [788, 539] on button "Save" at bounding box center [806, 538] width 45 height 21
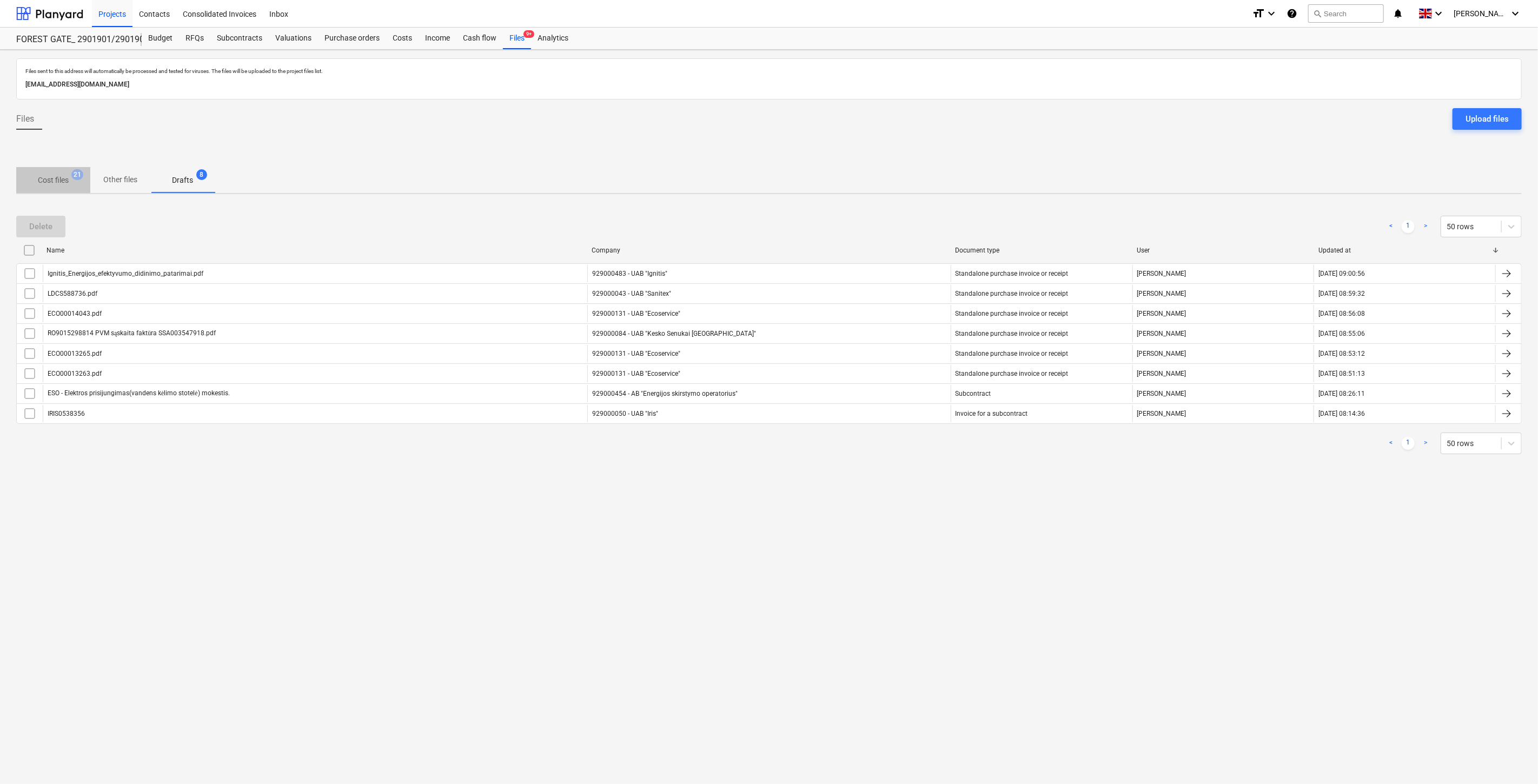
click at [53, 175] on p "Cost files" at bounding box center [53, 180] width 31 height 11
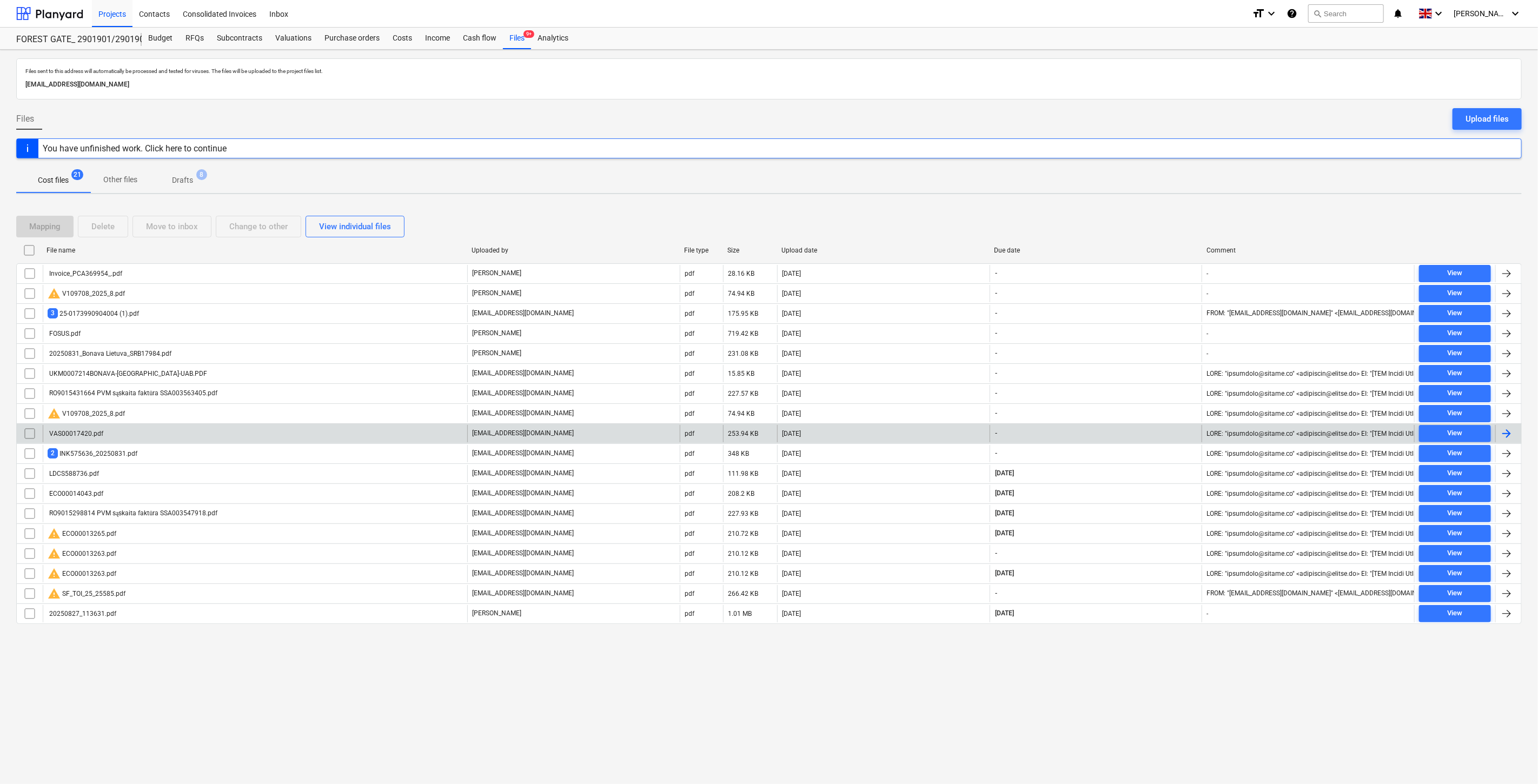
click at [433, 437] on div "VAS00017420.pdf" at bounding box center [255, 433] width 425 height 17
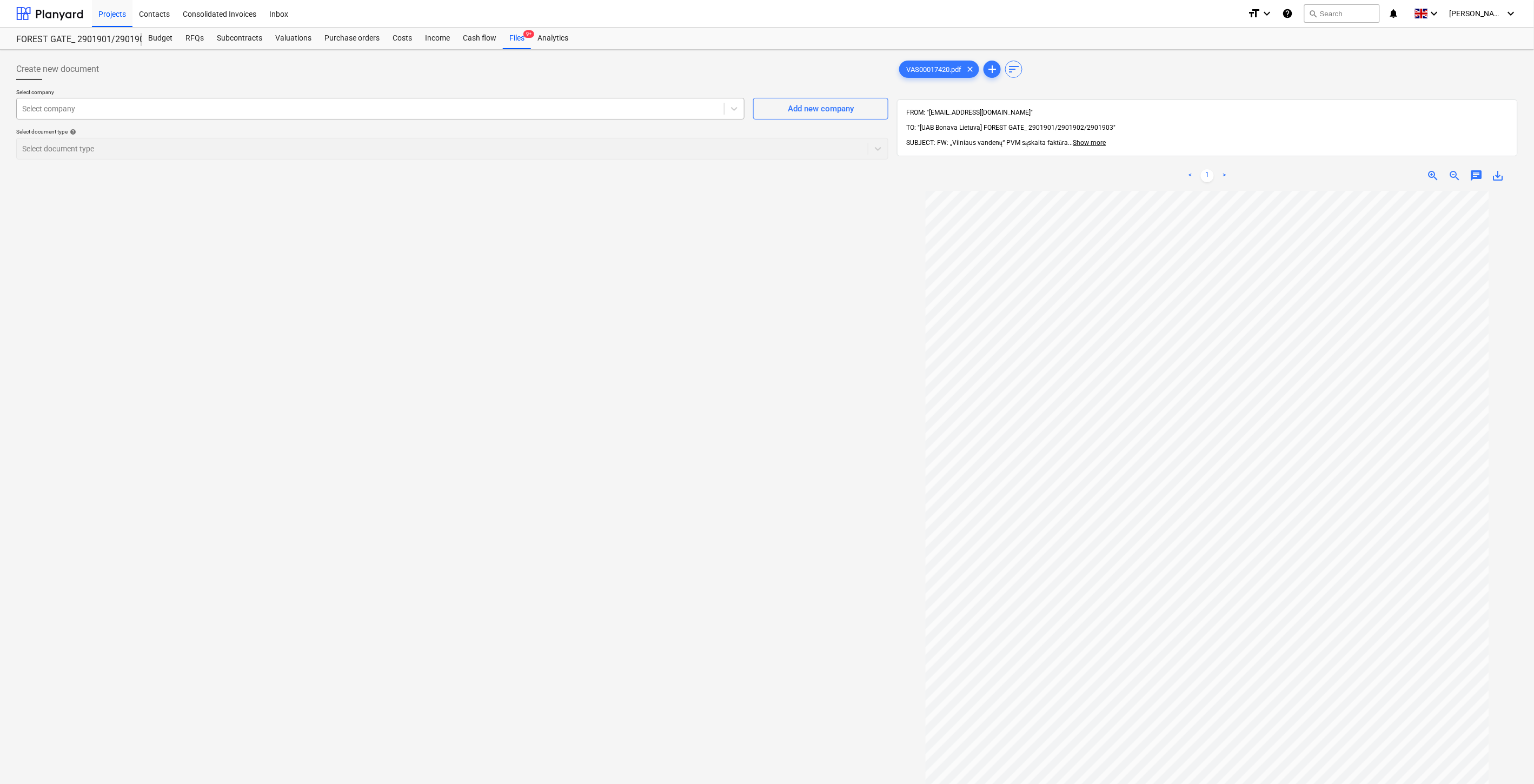
click at [577, 112] on div at bounding box center [371, 108] width 697 height 11
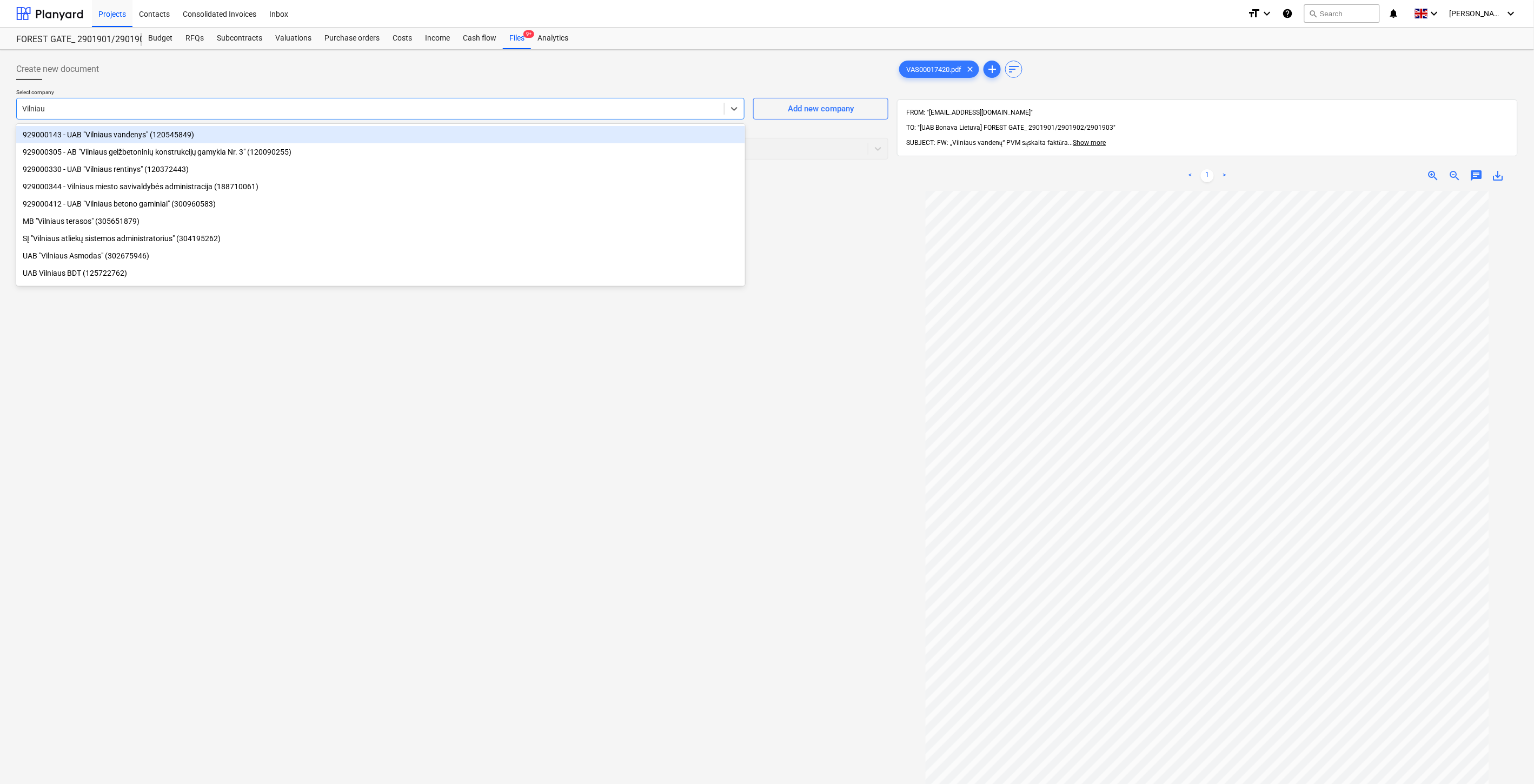
type input "Vilniaus"
click at [516, 131] on div "929000143 - UAB "Vilniaus vandenys" (120545849)" at bounding box center [381, 135] width 729 height 17
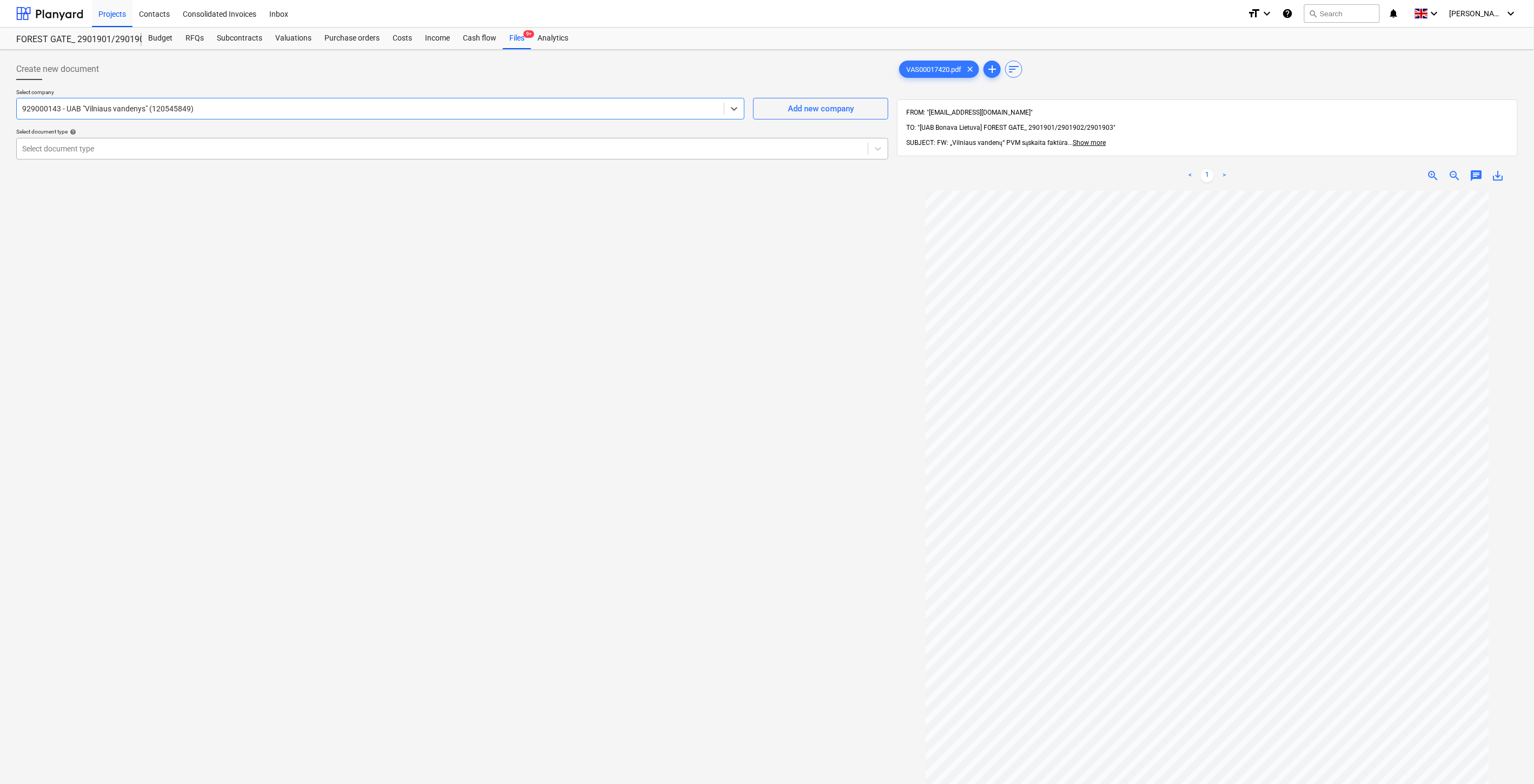
click at [450, 153] on div at bounding box center [443, 148] width 841 height 11
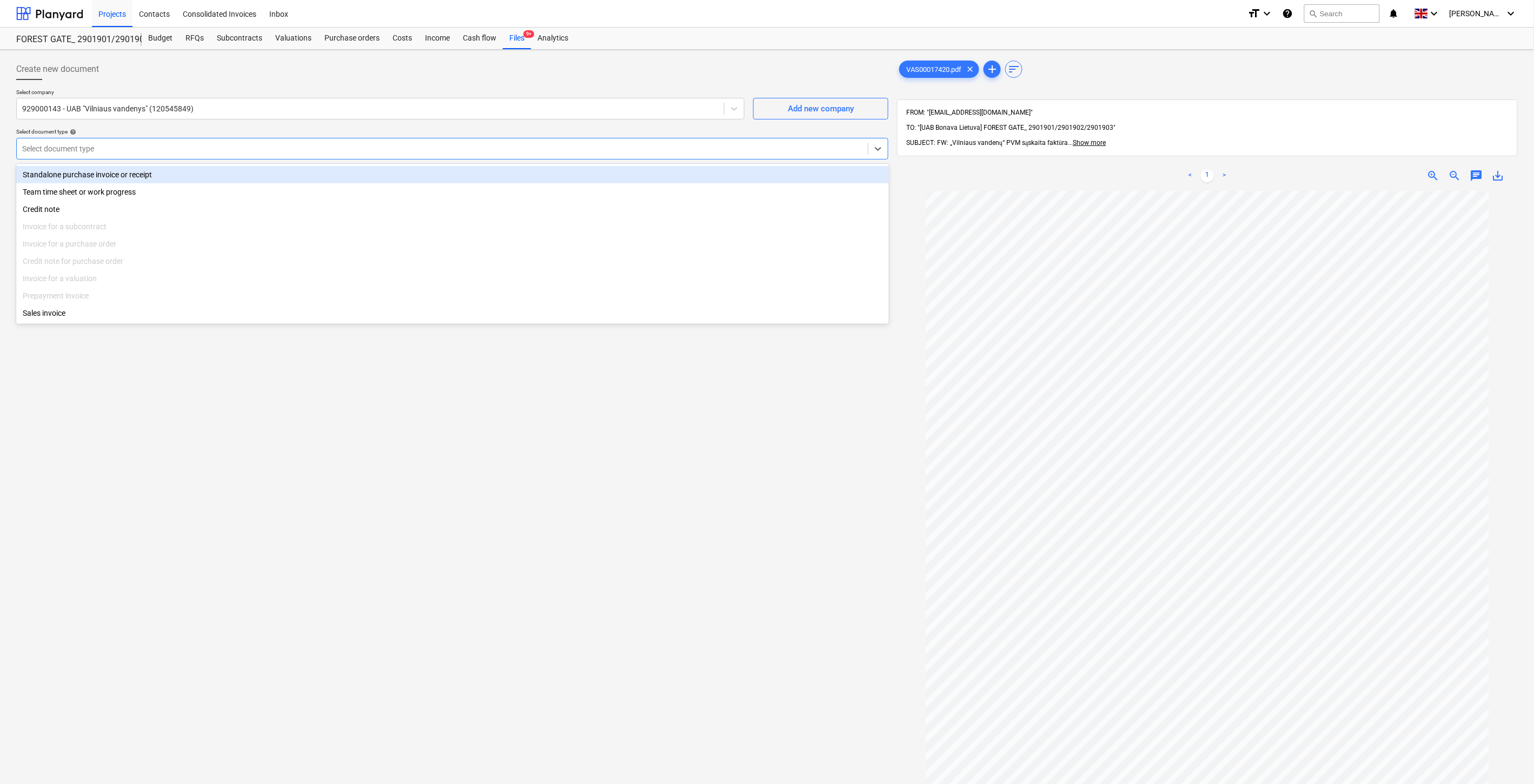
click at [331, 176] on div "Standalone purchase invoice or receipt" at bounding box center [452, 175] width 873 height 17
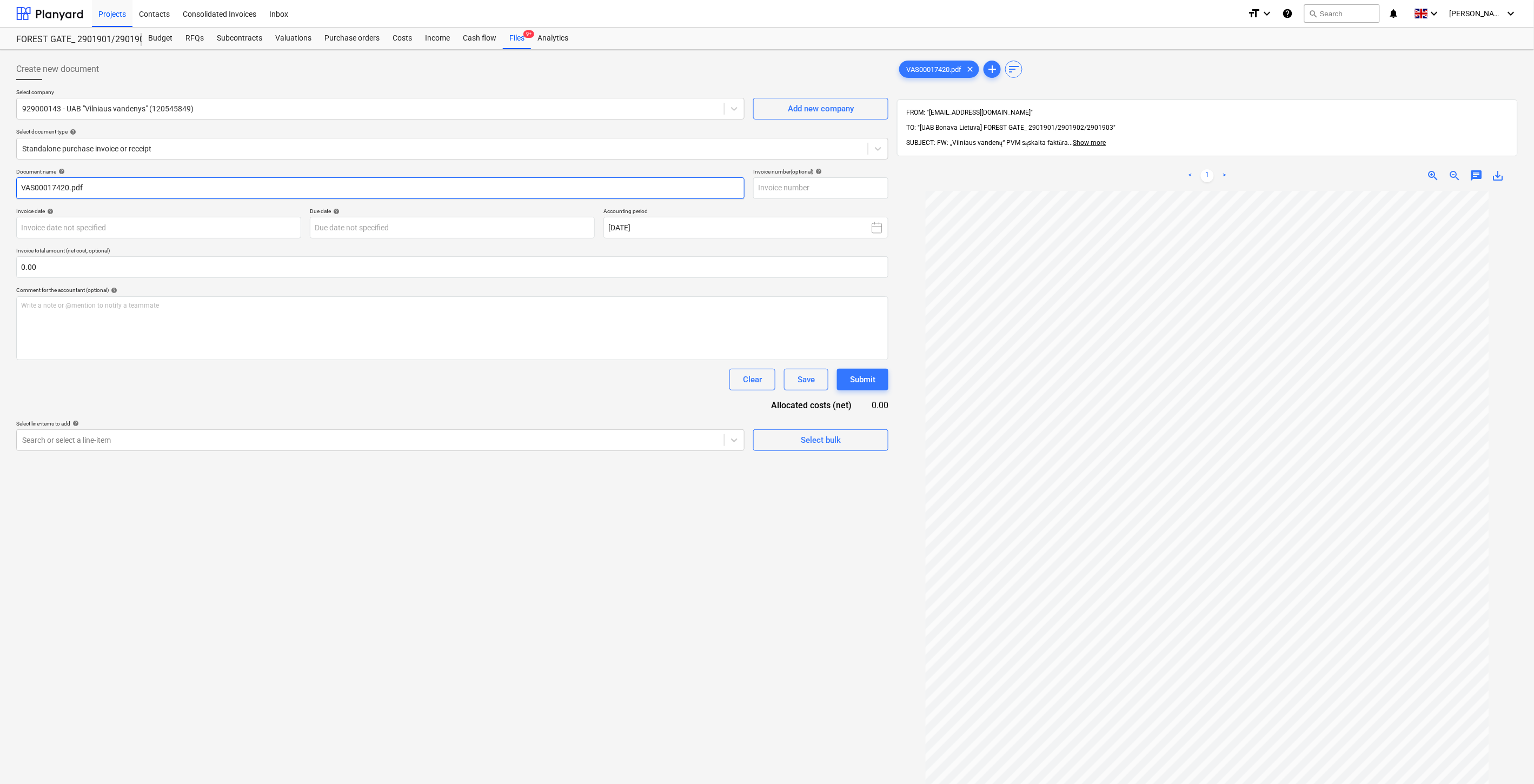
drag, startPoint x: 68, startPoint y: 186, endPoint x: 15, endPoint y: 187, distance: 53.0
click at [15, 187] on div "Create new document Select company 929000143 - UAB "Vilniaus vandenys" (1205458…" at bounding box center [452, 501] width 881 height 895
click at [824, 190] on input "text" at bounding box center [821, 188] width 136 height 21
paste input "VAS00017420"
type input "VAS00017420"
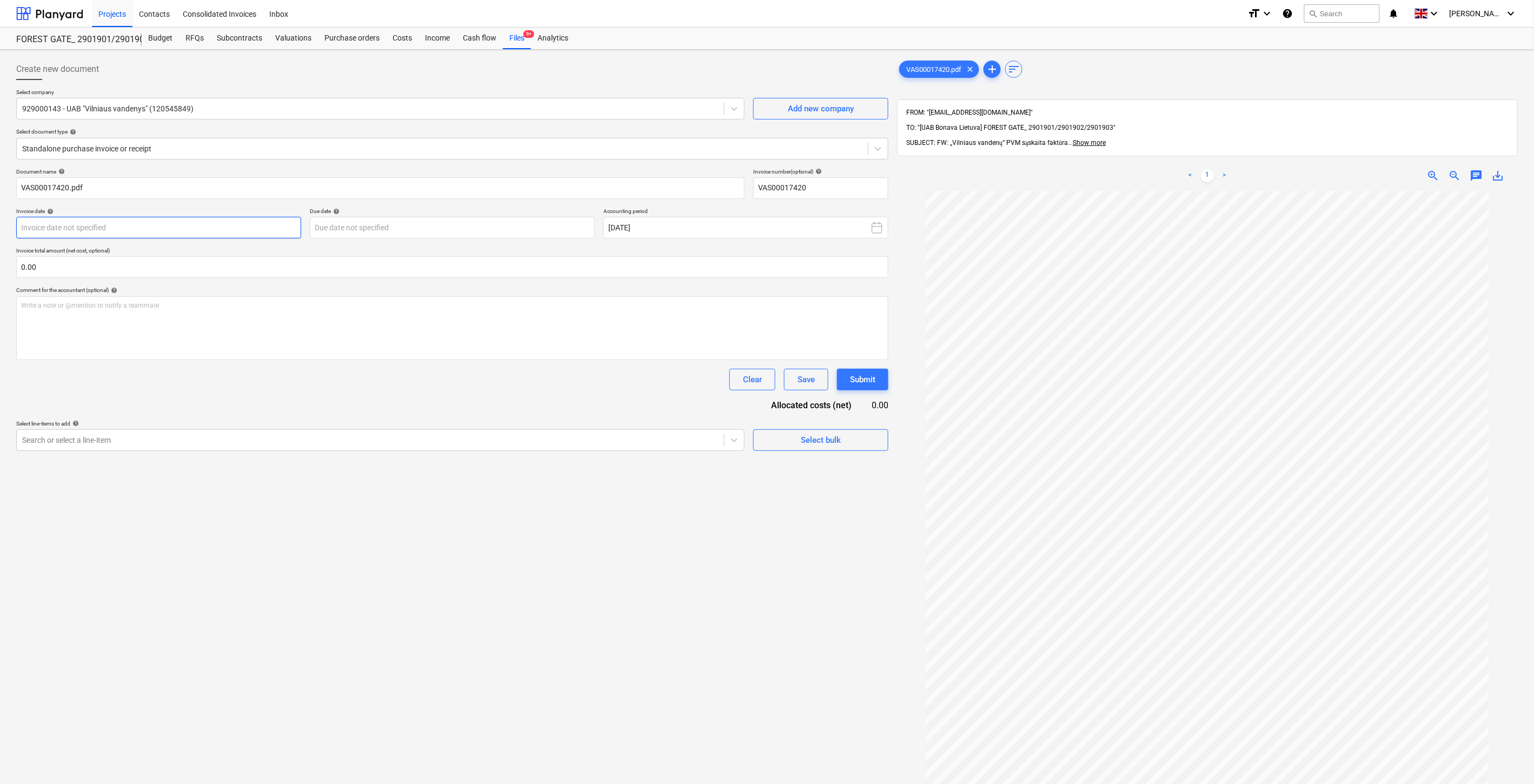
click at [272, 227] on body "Projects Contacts Consolidated Invoices Inbox format_size keyboard_arrow_down h…" at bounding box center [767, 392] width 1534 height 784
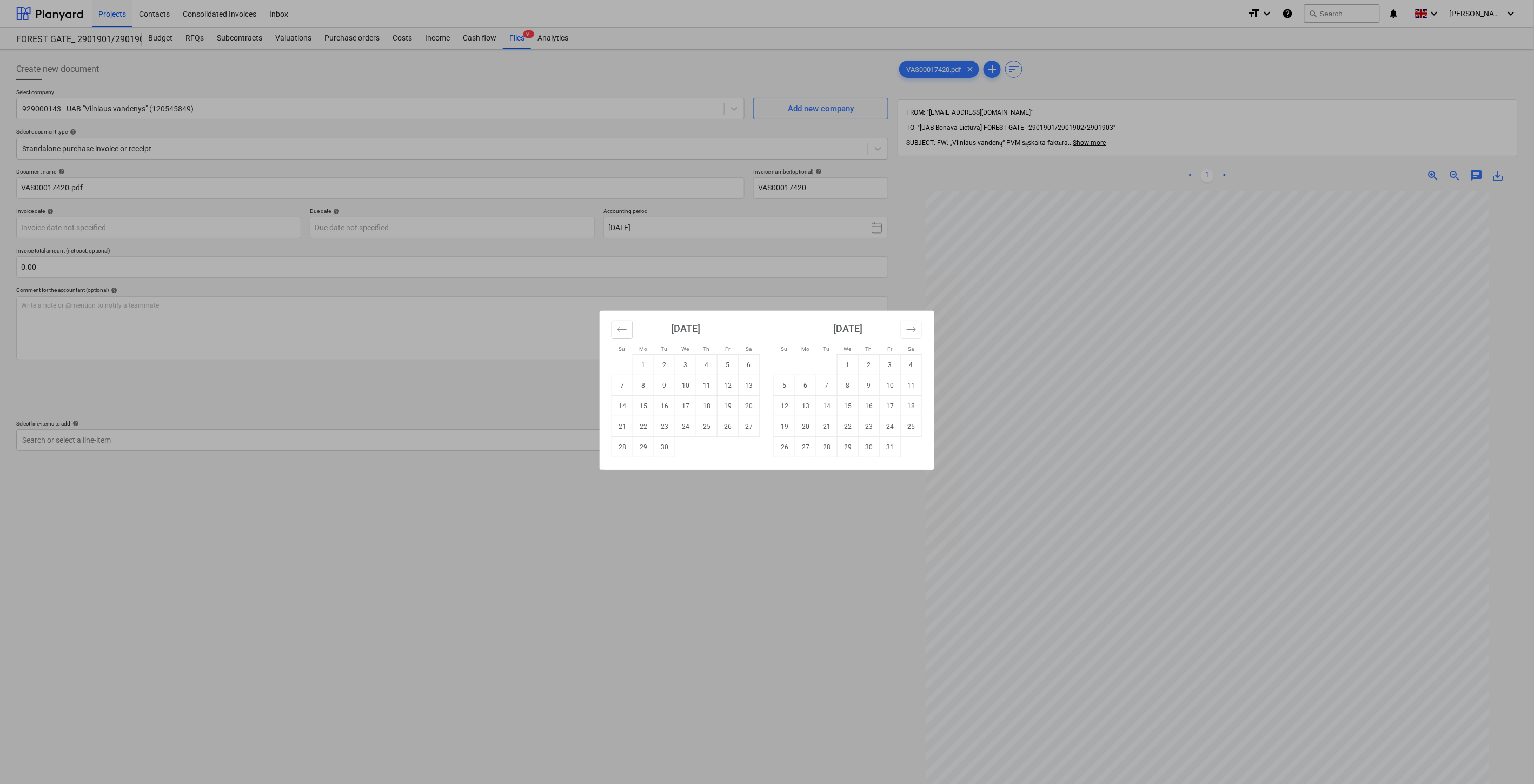
click at [630, 330] on button "Move backward to switch to the previous month." at bounding box center [622, 329] width 21 height 18
click at [626, 470] on td "31" at bounding box center [623, 467] width 21 height 21
type input "31 Aug 2025"
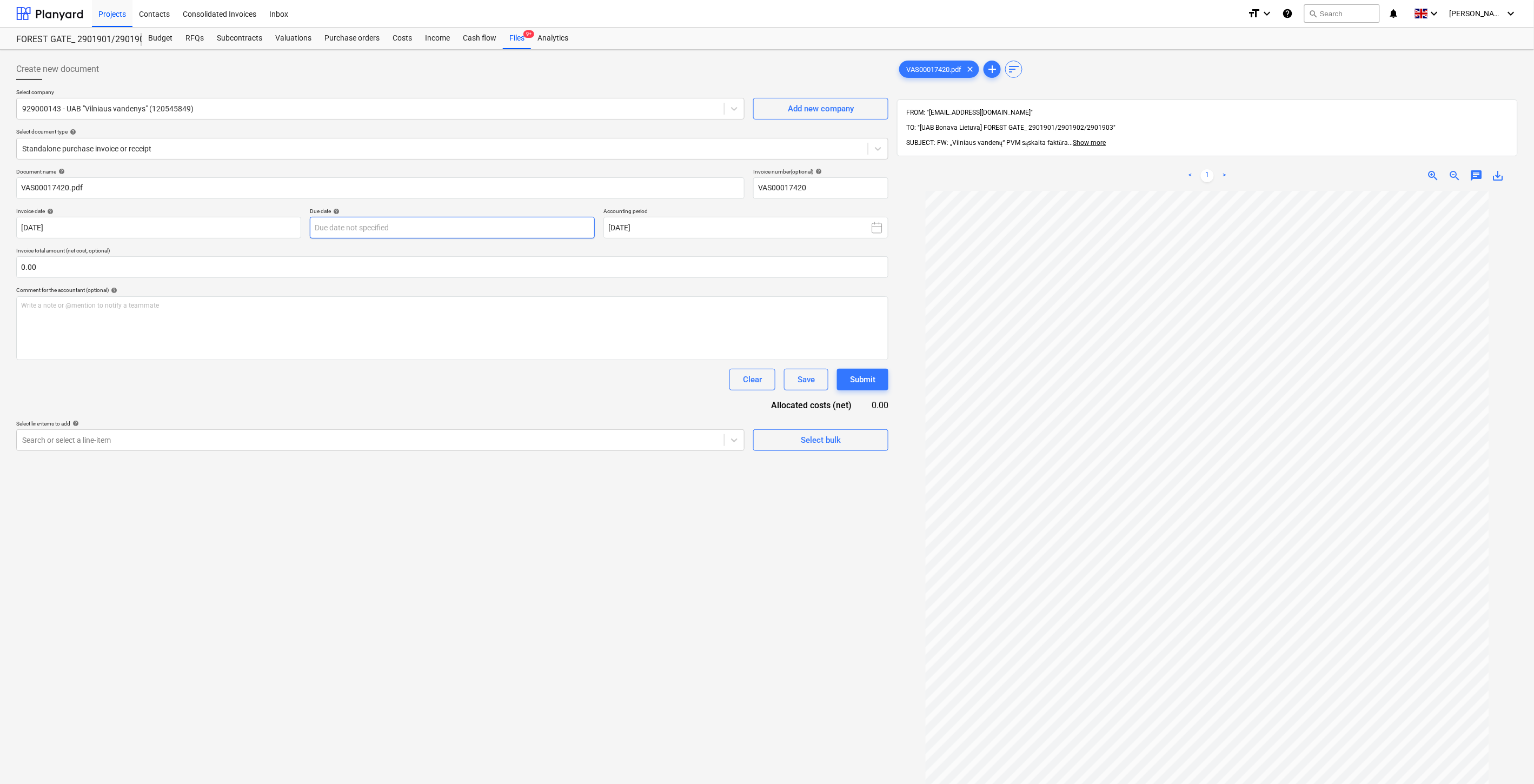
click at [435, 223] on body "Projects Contacts Consolidated Invoices Inbox format_size keyboard_arrow_down h…" at bounding box center [767, 392] width 1534 height 784
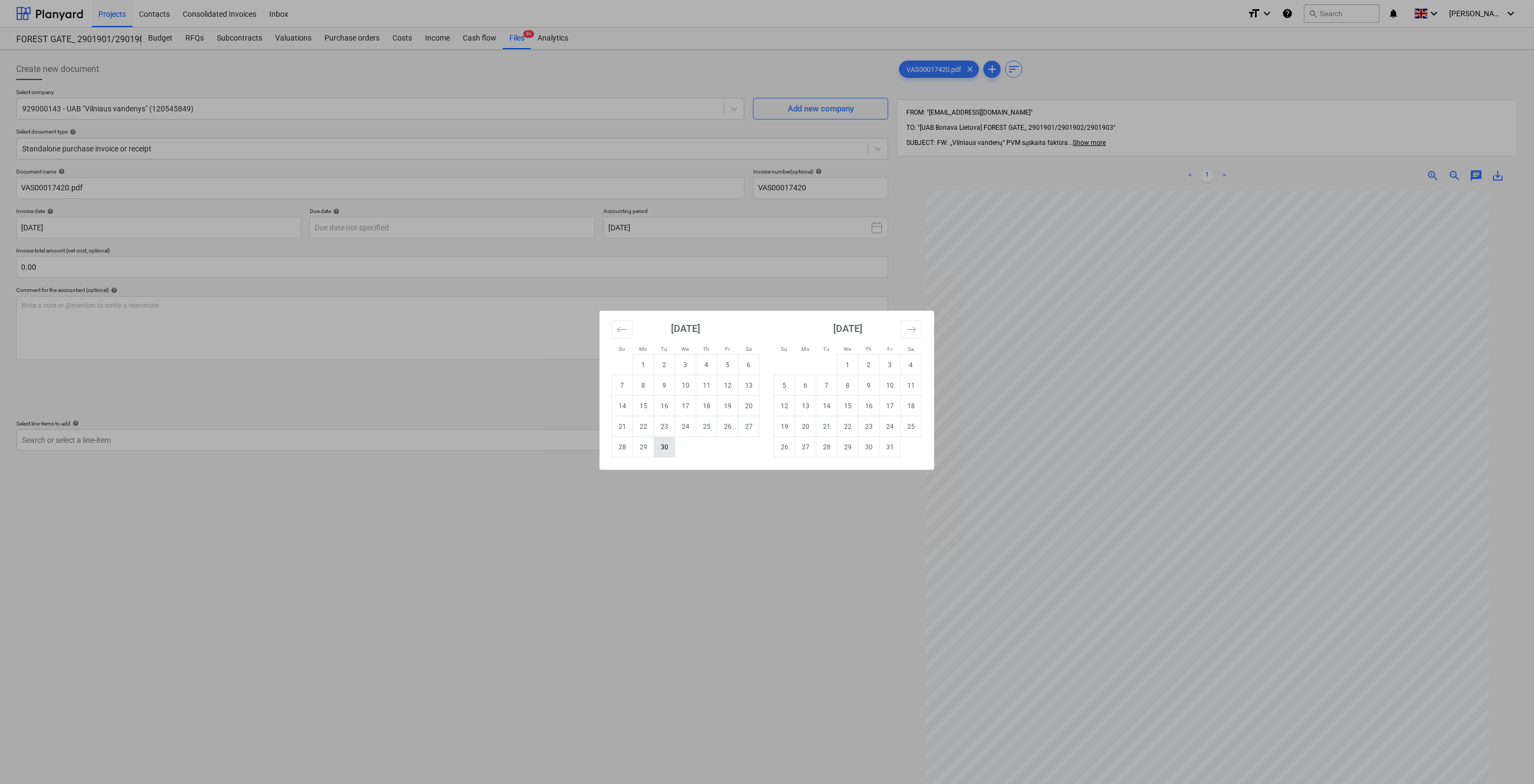
click at [671, 447] on td "30" at bounding box center [665, 447] width 21 height 21
type input "30 Sep 2025"
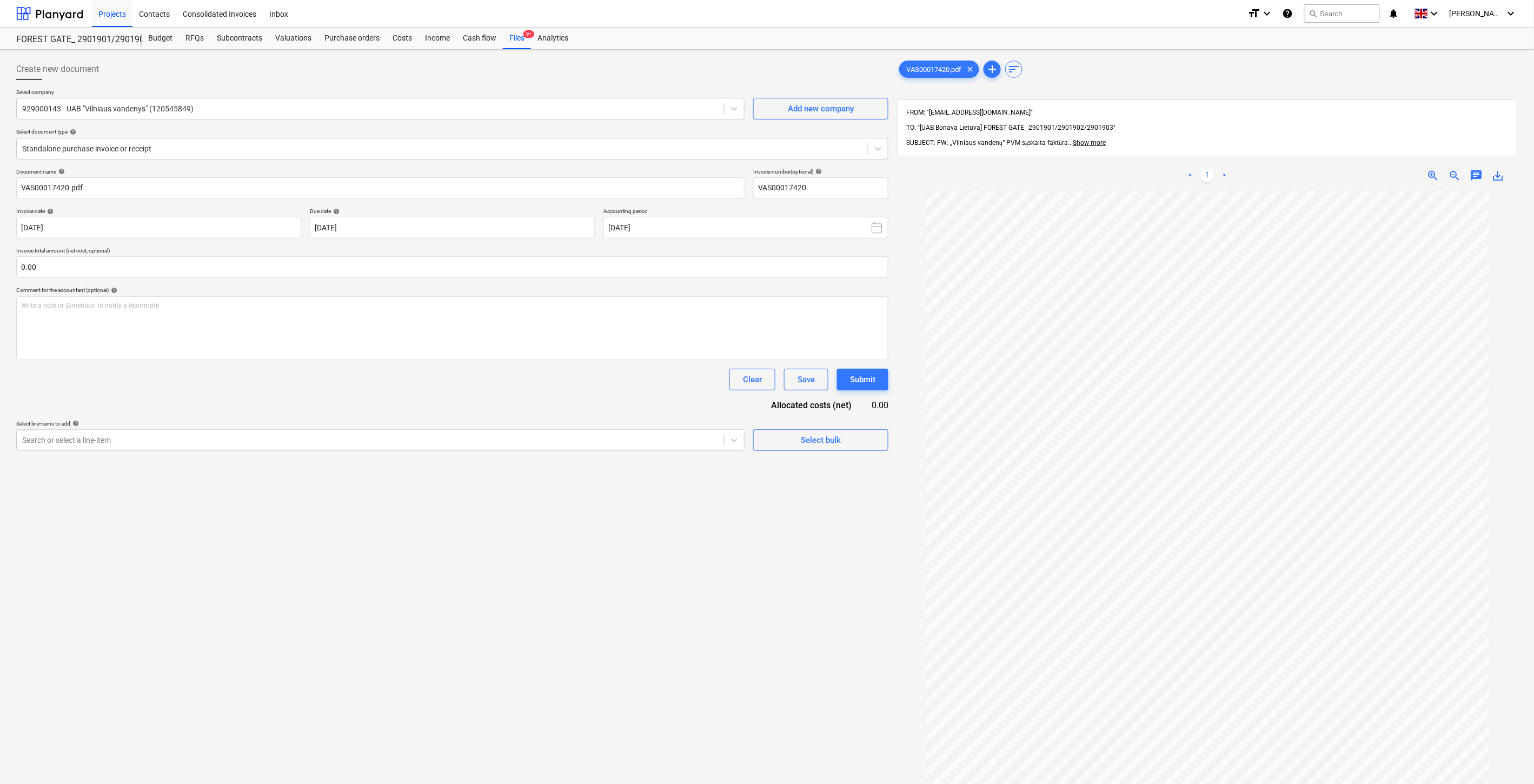
drag, startPoint x: 1441, startPoint y: 163, endPoint x: 1436, endPoint y: 161, distance: 5.4
click at [1441, 169] on div "zoom_in" at bounding box center [1433, 175] width 21 height 13
click at [1434, 169] on span "zoom_in" at bounding box center [1433, 175] width 13 height 13
click at [531, 269] on input "text" at bounding box center [452, 267] width 873 height 21
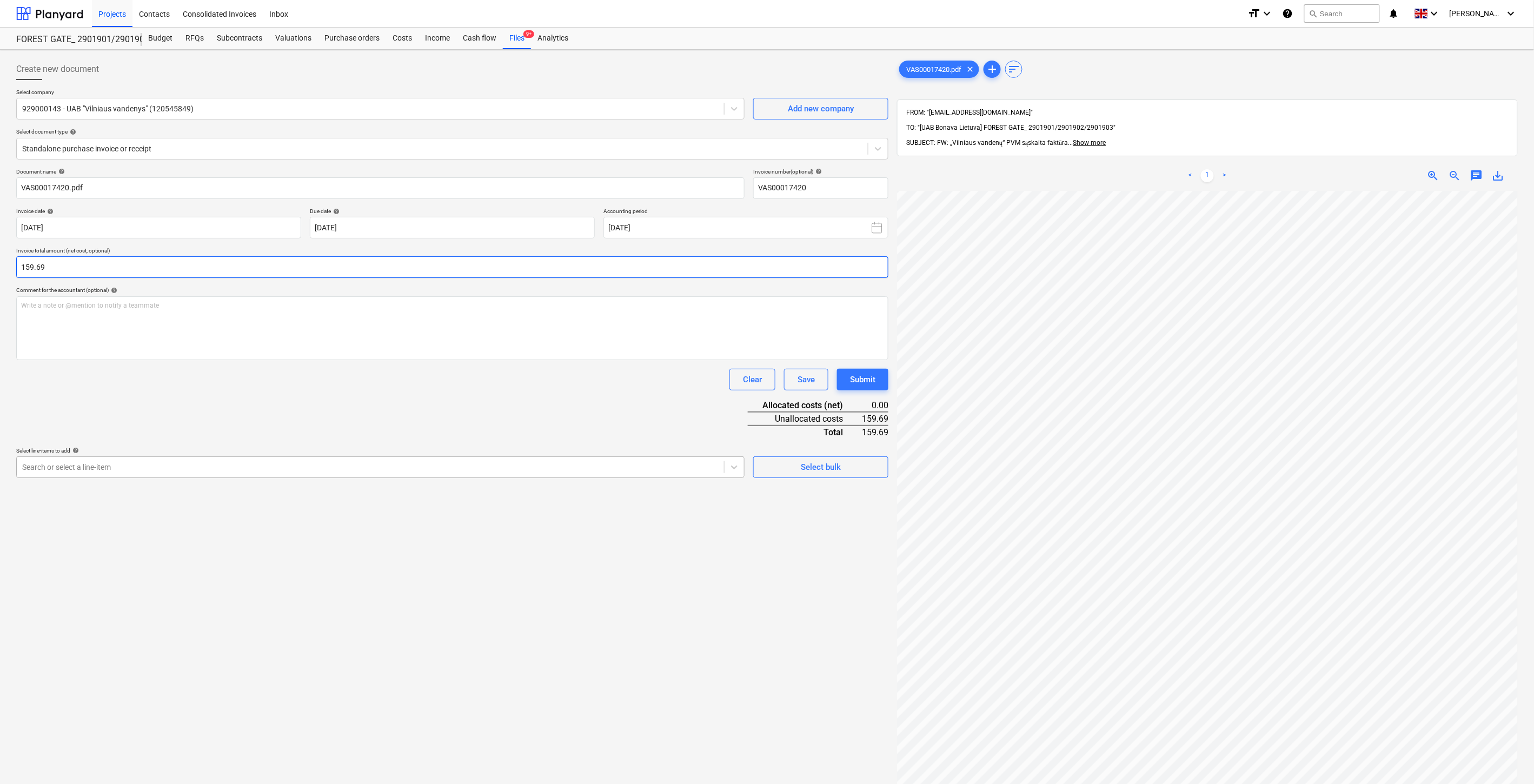
type input "159.69"
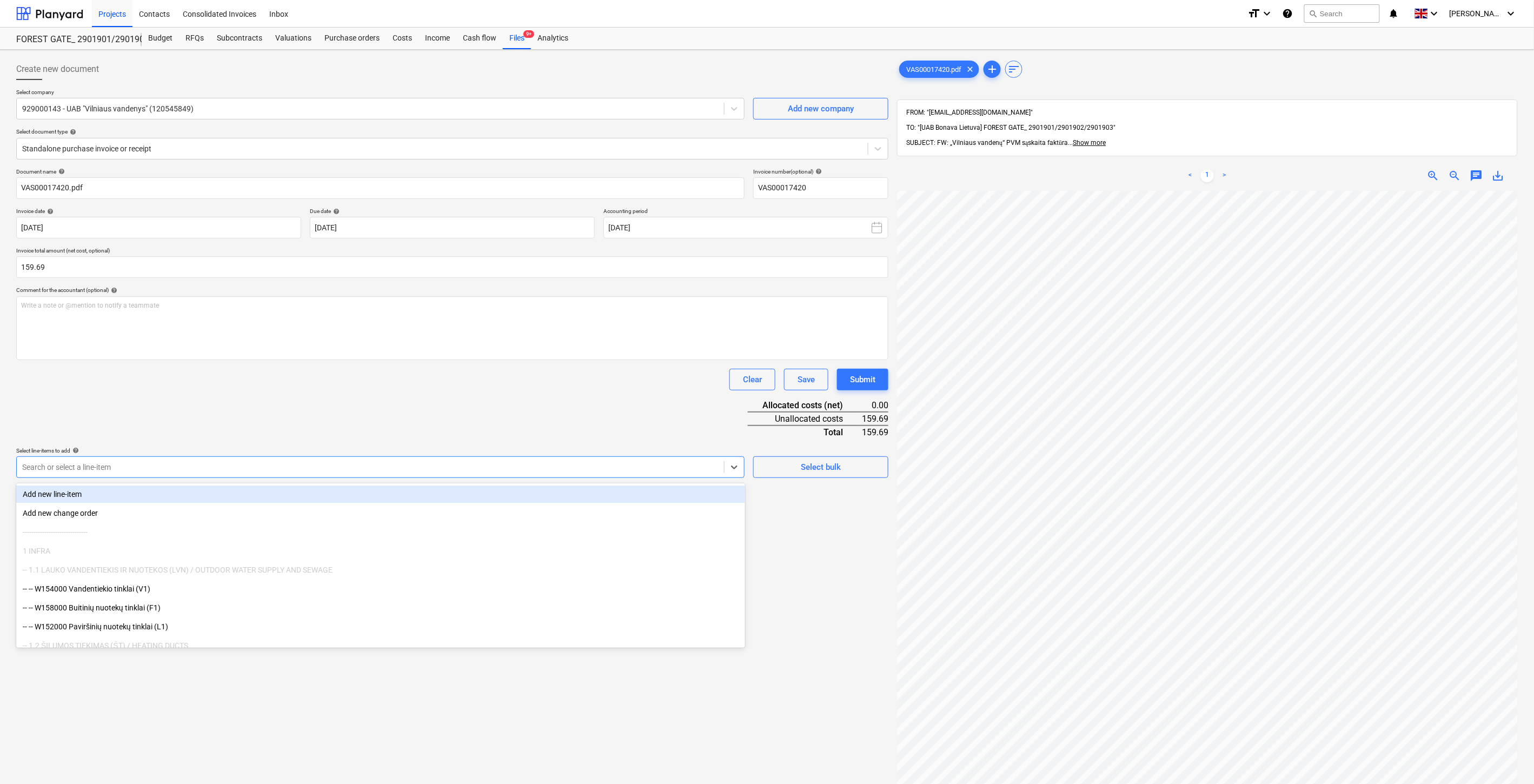
click at [322, 461] on div "Search or select a line-item" at bounding box center [371, 467] width 707 height 15
click at [241, 468] on div at bounding box center [371, 467] width 697 height 11
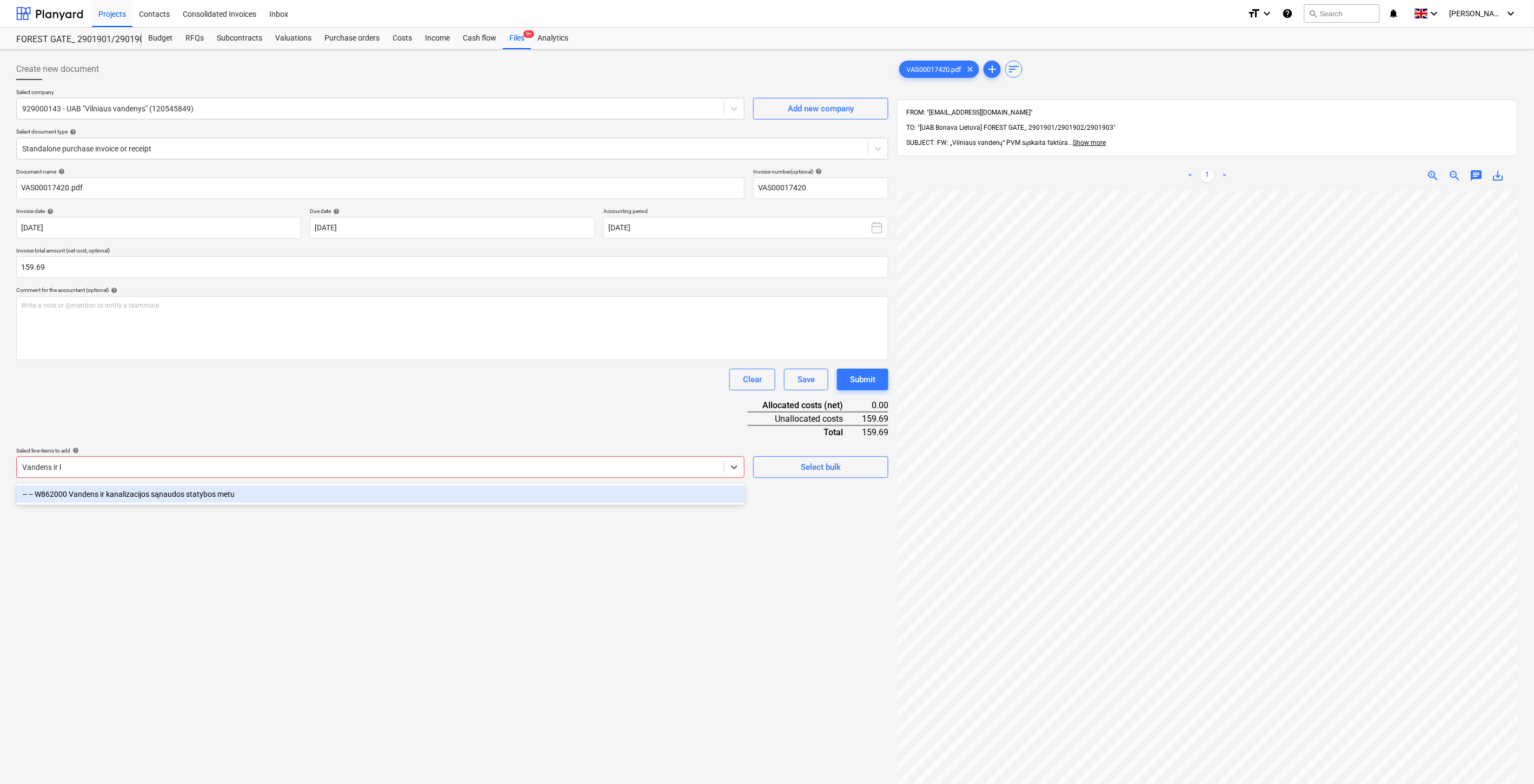
type input "Vandens ir ka"
click at [276, 489] on div "-- -- W862000 Vandens ir kanalizacijos sąnaudos statybos metu" at bounding box center [381, 494] width 729 height 17
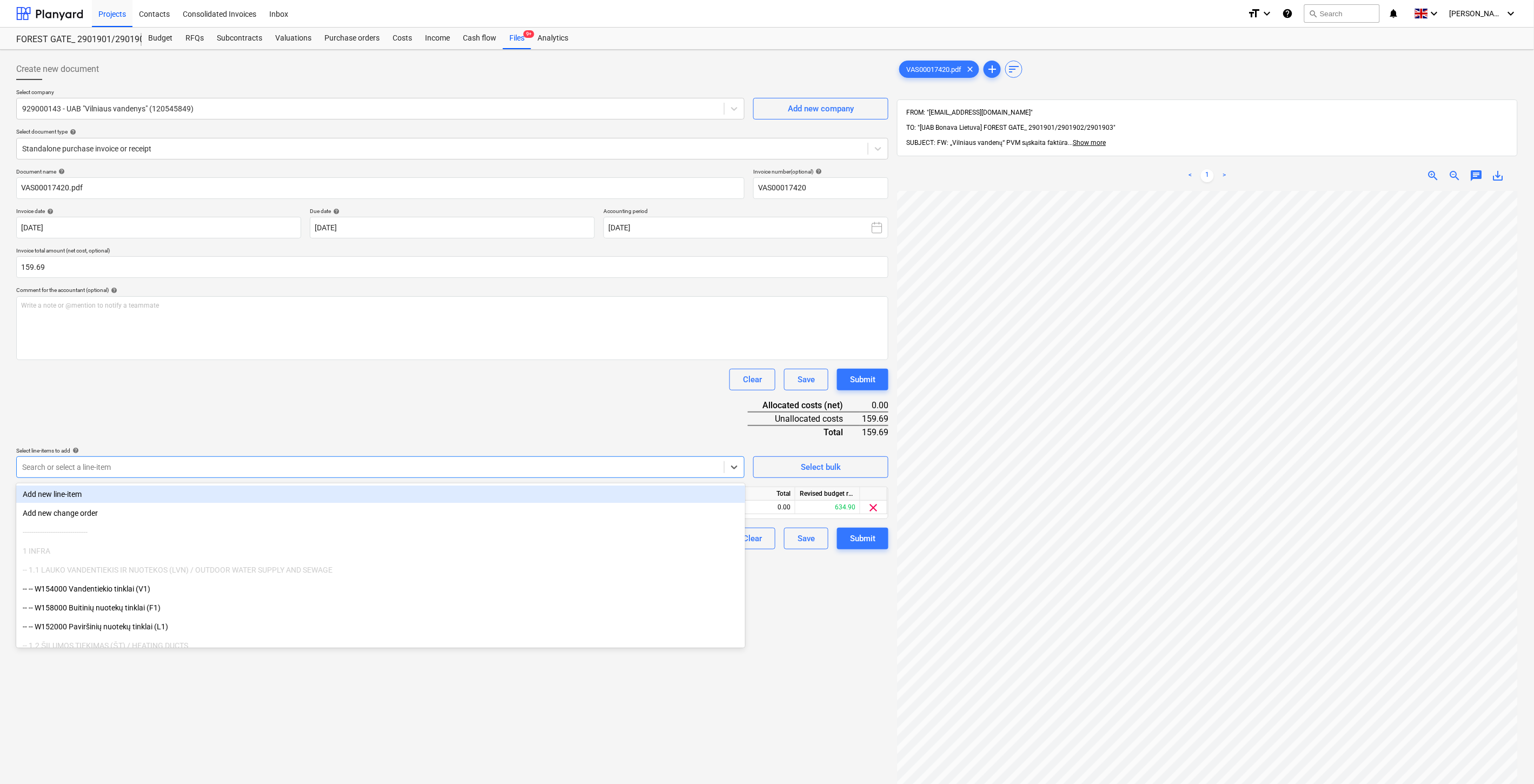
drag, startPoint x: 363, startPoint y: 397, endPoint x: 589, endPoint y: 471, distance: 237.8
click at [364, 397] on div "Document name help VAS00017420.pdf Invoice number (optional) help VAS00017420 I…" at bounding box center [452, 359] width 873 height 381
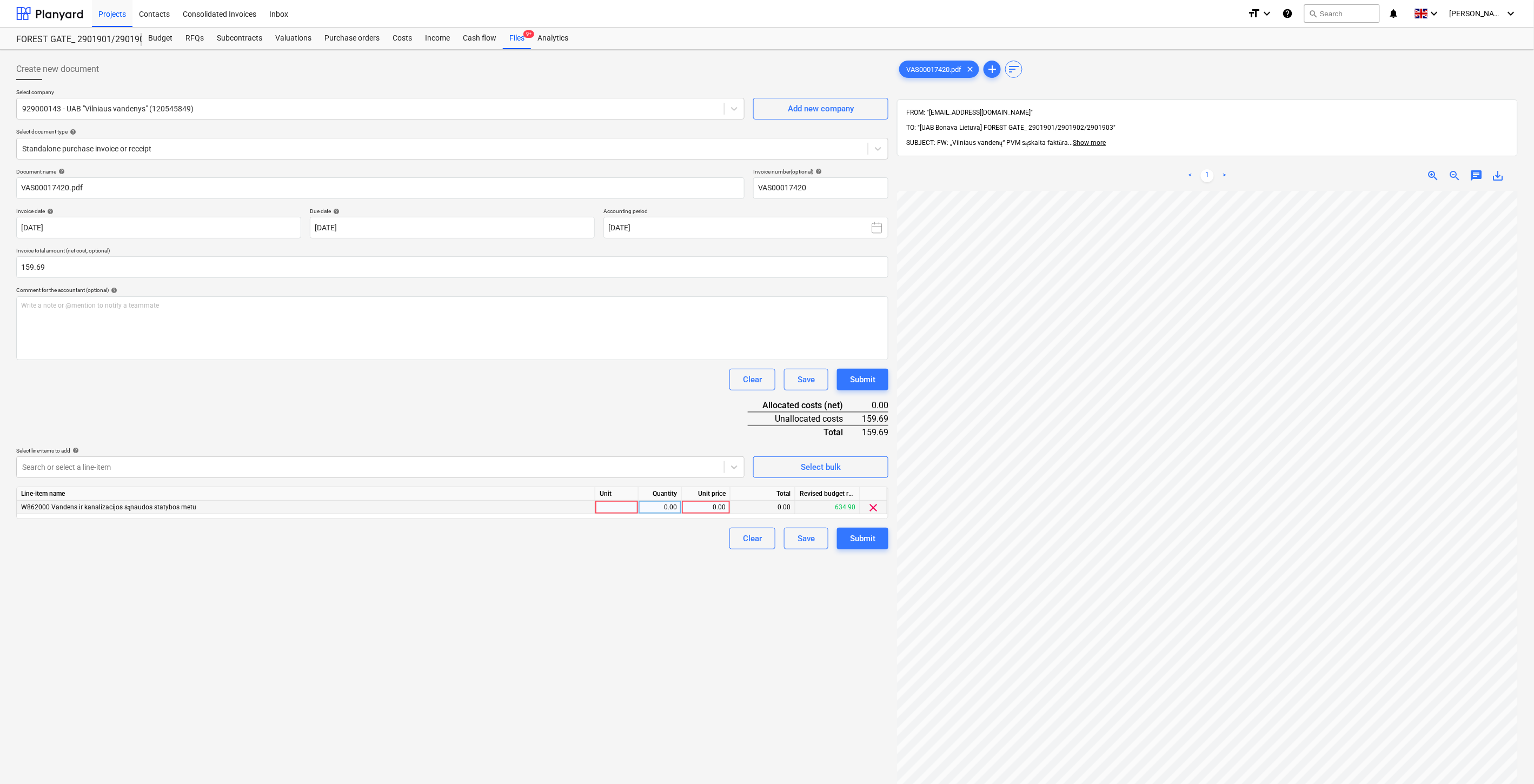
click at [626, 509] on div at bounding box center [617, 508] width 43 height 14
click at [656, 505] on div "0.00" at bounding box center [660, 508] width 34 height 14
type input "1"
click at [706, 505] on div "0.00" at bounding box center [706, 508] width 39 height 14
type input "159.69"
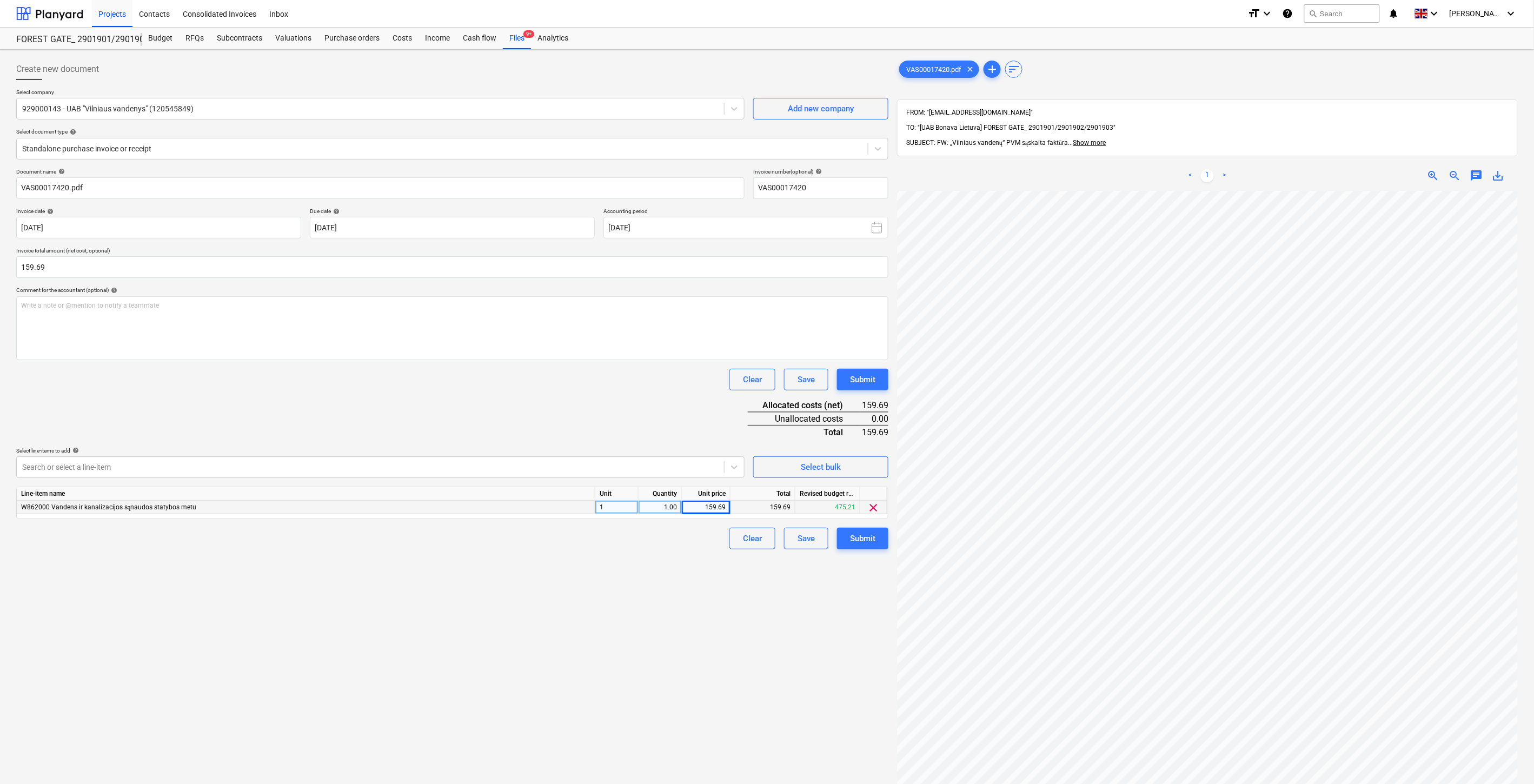
click at [673, 413] on div "Document name help VAS00017420.pdf Invoice number (optional) help VAS00017420 I…" at bounding box center [452, 359] width 873 height 381
click at [799, 543] on div "Save" at bounding box center [806, 539] width 17 height 14
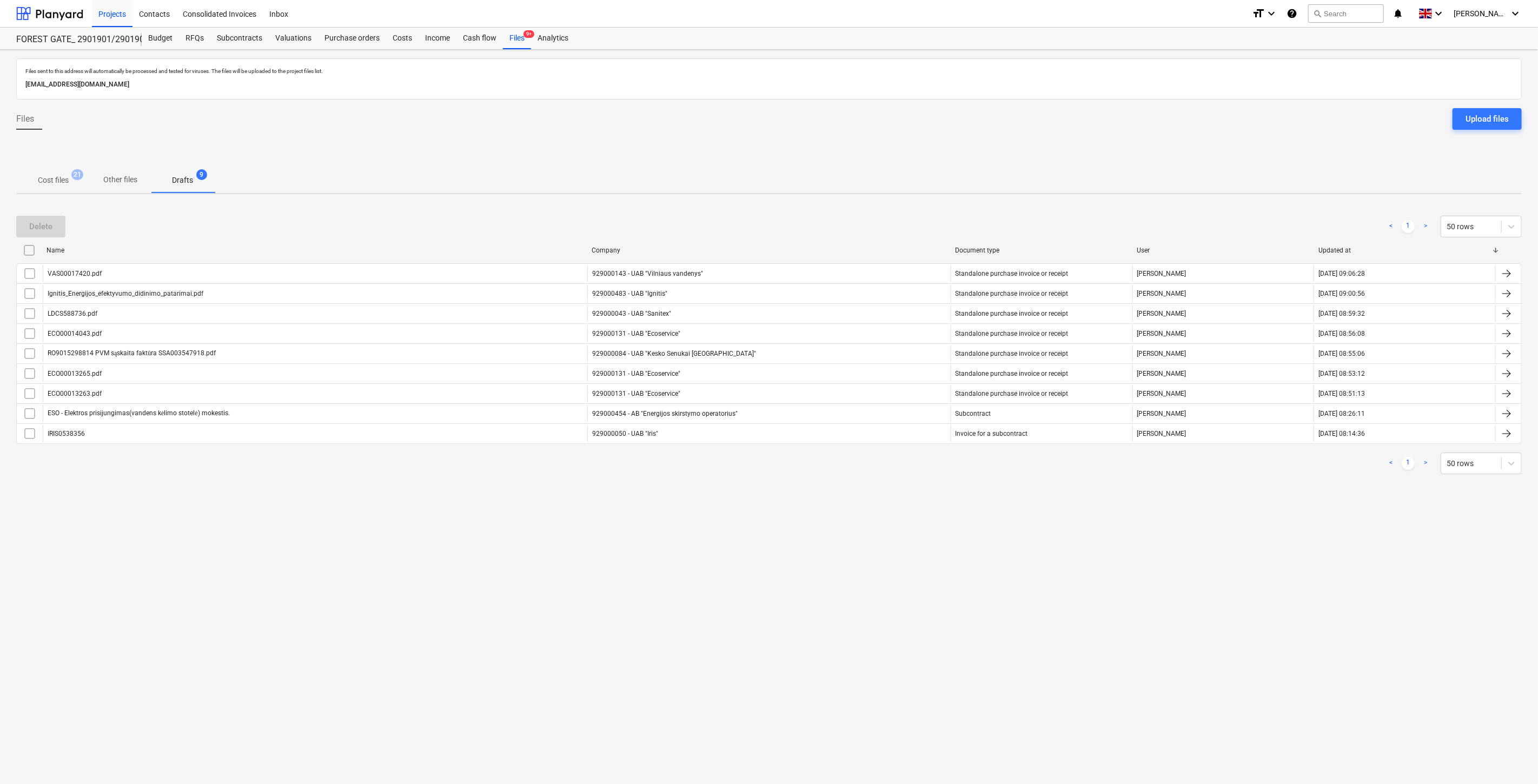
click at [55, 186] on span "Cost files 21" at bounding box center [53, 180] width 74 height 20
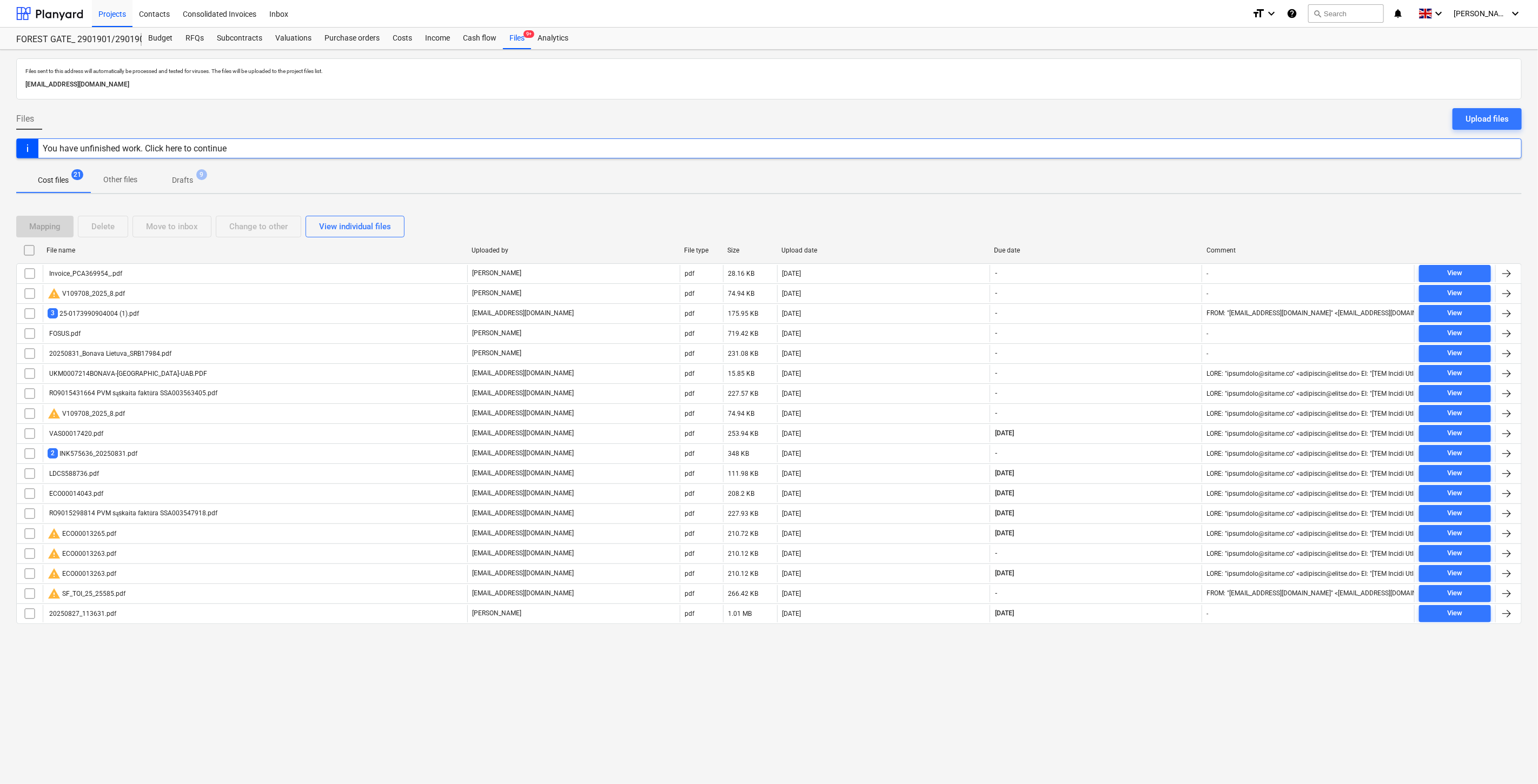
click at [1169, 684] on div "Files sent to this address will automatically be processed and tested for virus…" at bounding box center [769, 417] width 1538 height 734
click at [1183, 678] on div "Files sent to this address will automatically be processed and tested for virus…" at bounding box center [769, 417] width 1538 height 734
click at [1127, 704] on div "Files sent to this address will automatically be processed and tested for virus…" at bounding box center [769, 417] width 1538 height 734
click at [1139, 697] on div "Files sent to this address will automatically be processed and tested for virus…" at bounding box center [769, 417] width 1538 height 734
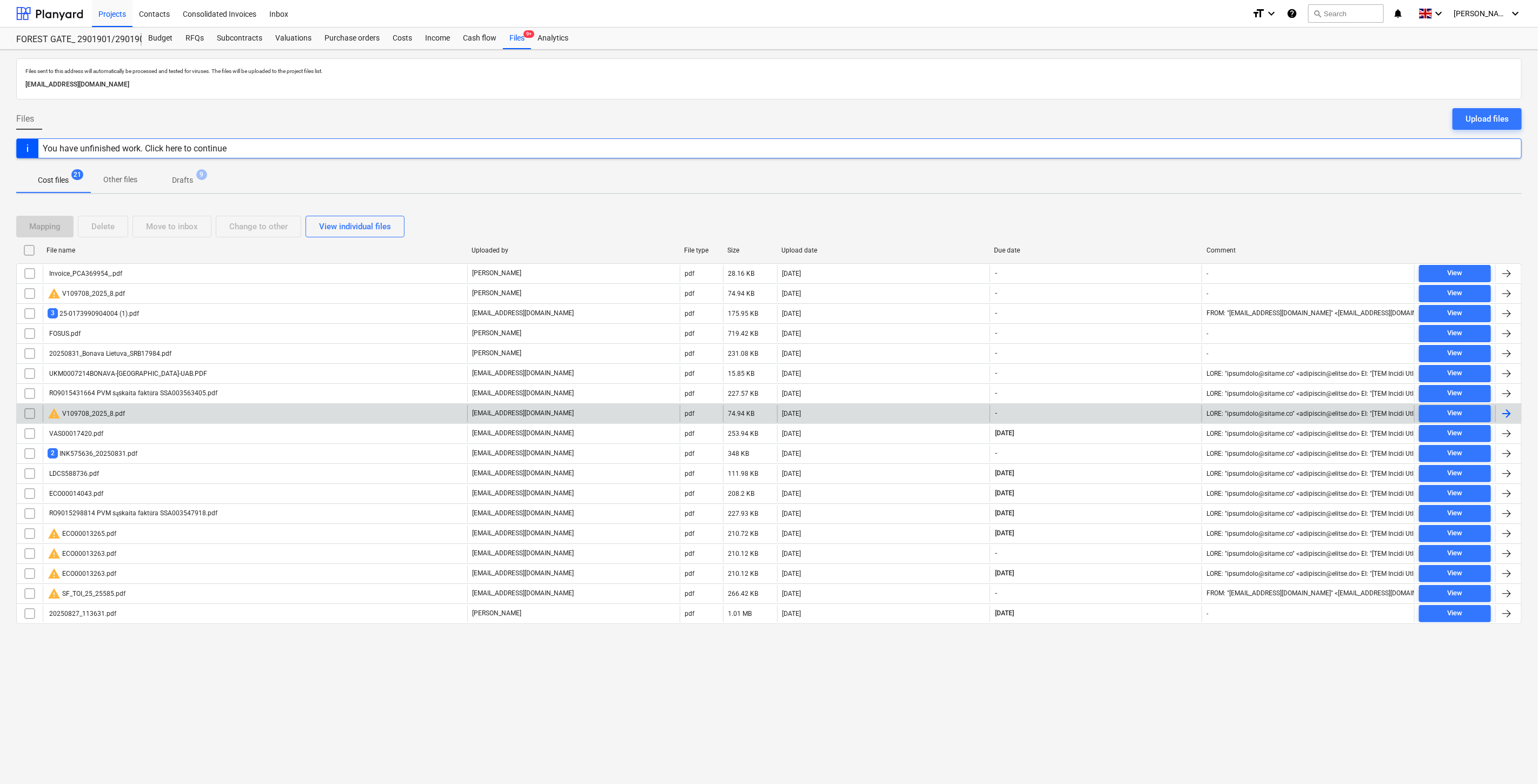
click at [874, 416] on div "[DATE]" at bounding box center [884, 413] width 213 height 17
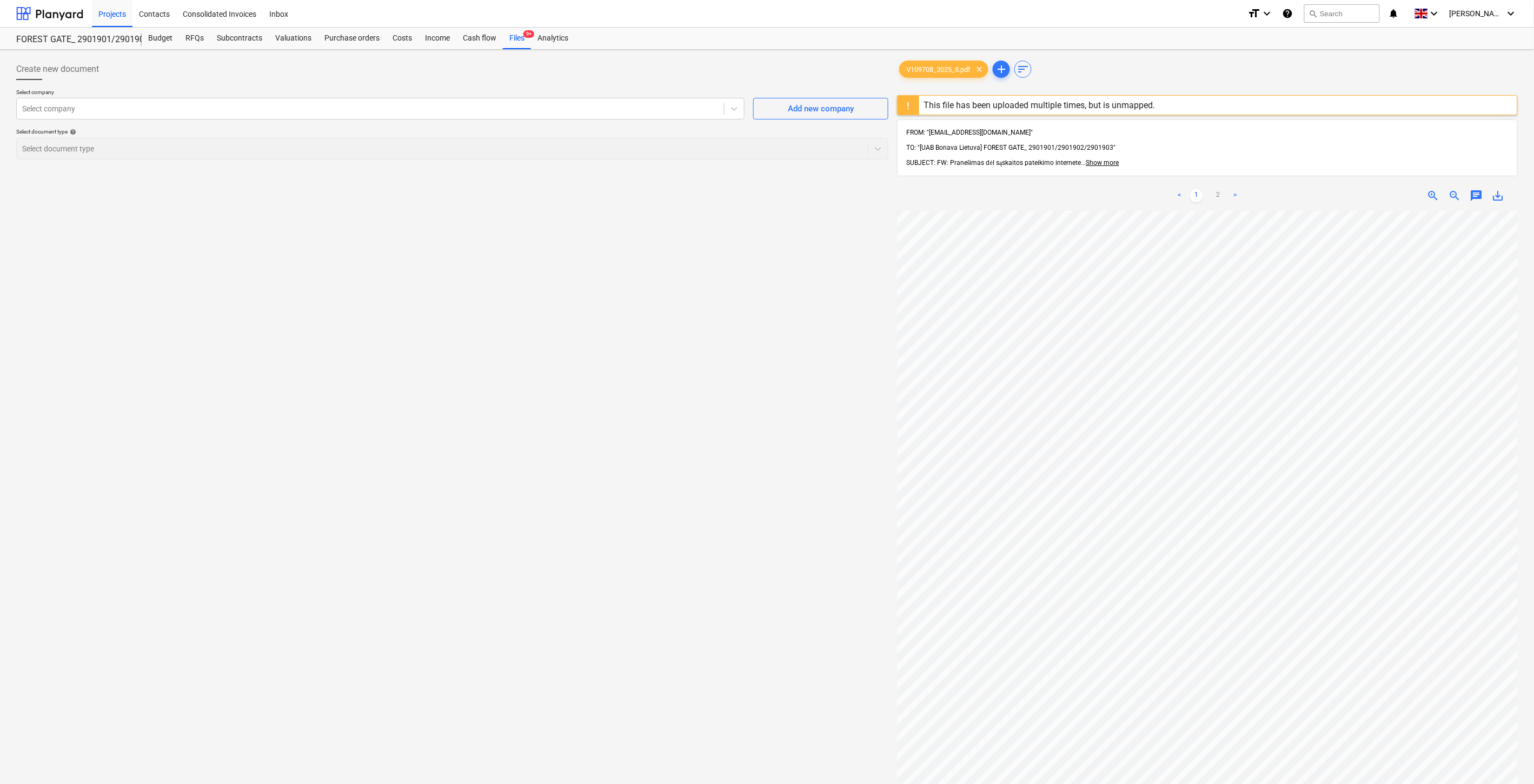
scroll to position [50, 5]
click at [520, 39] on div "Files 9+" at bounding box center [516, 38] width 28 height 21
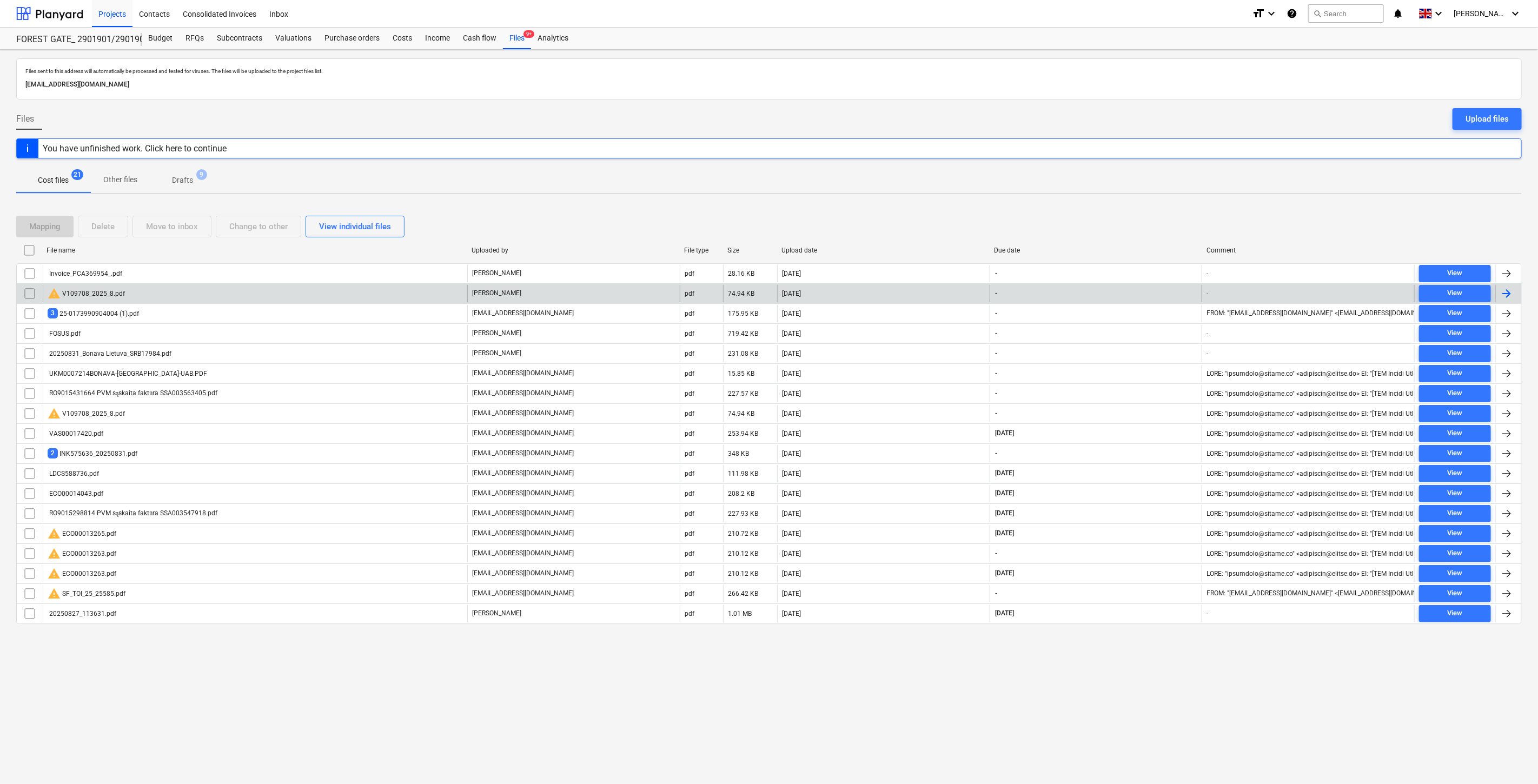
click at [197, 296] on div "warning V109708_2025_8.pdf" at bounding box center [255, 293] width 425 height 17
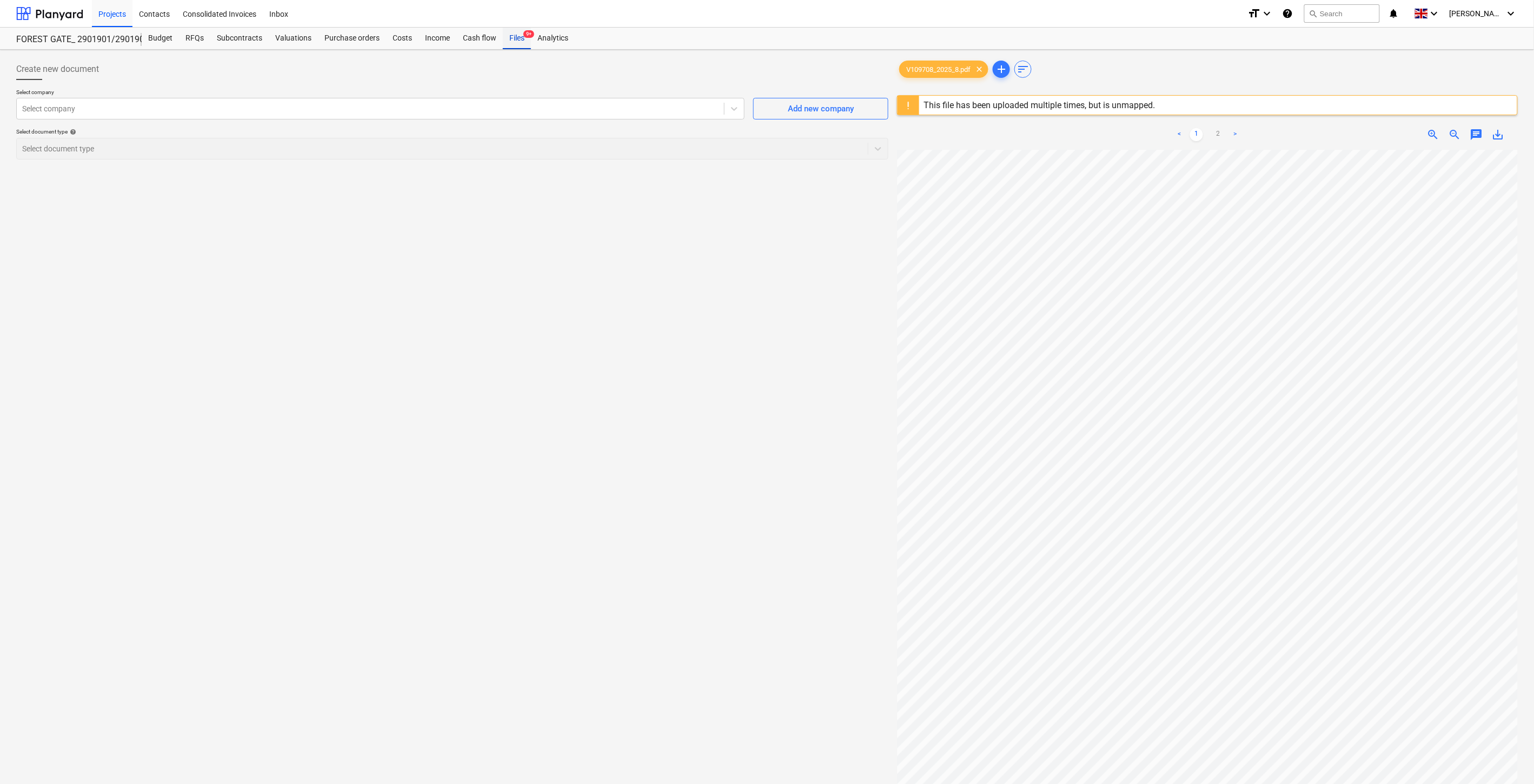
click at [517, 41] on div "Files 9+" at bounding box center [516, 38] width 28 height 21
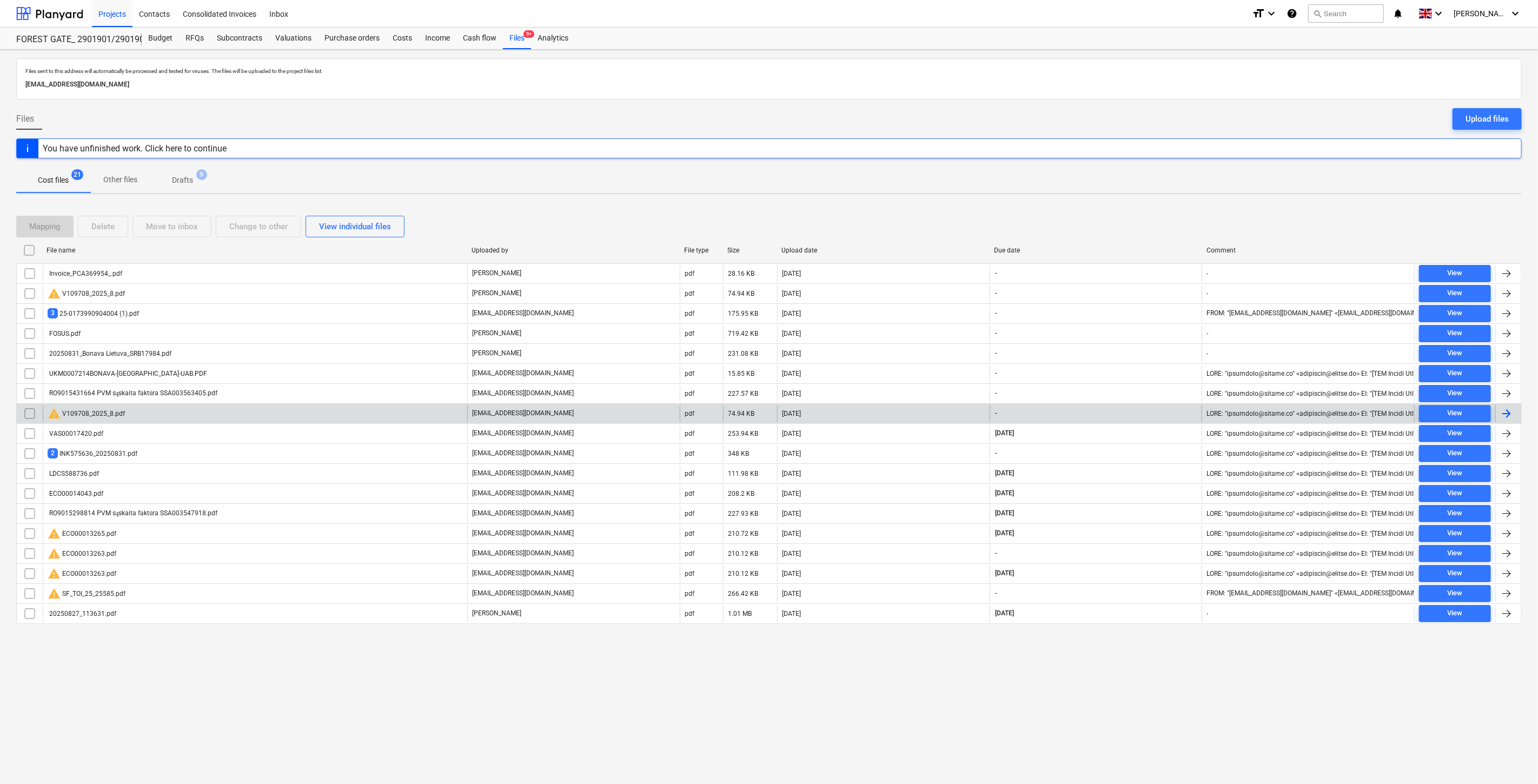
click at [178, 413] on div "warning V109708_2025_8.pdf" at bounding box center [255, 413] width 425 height 17
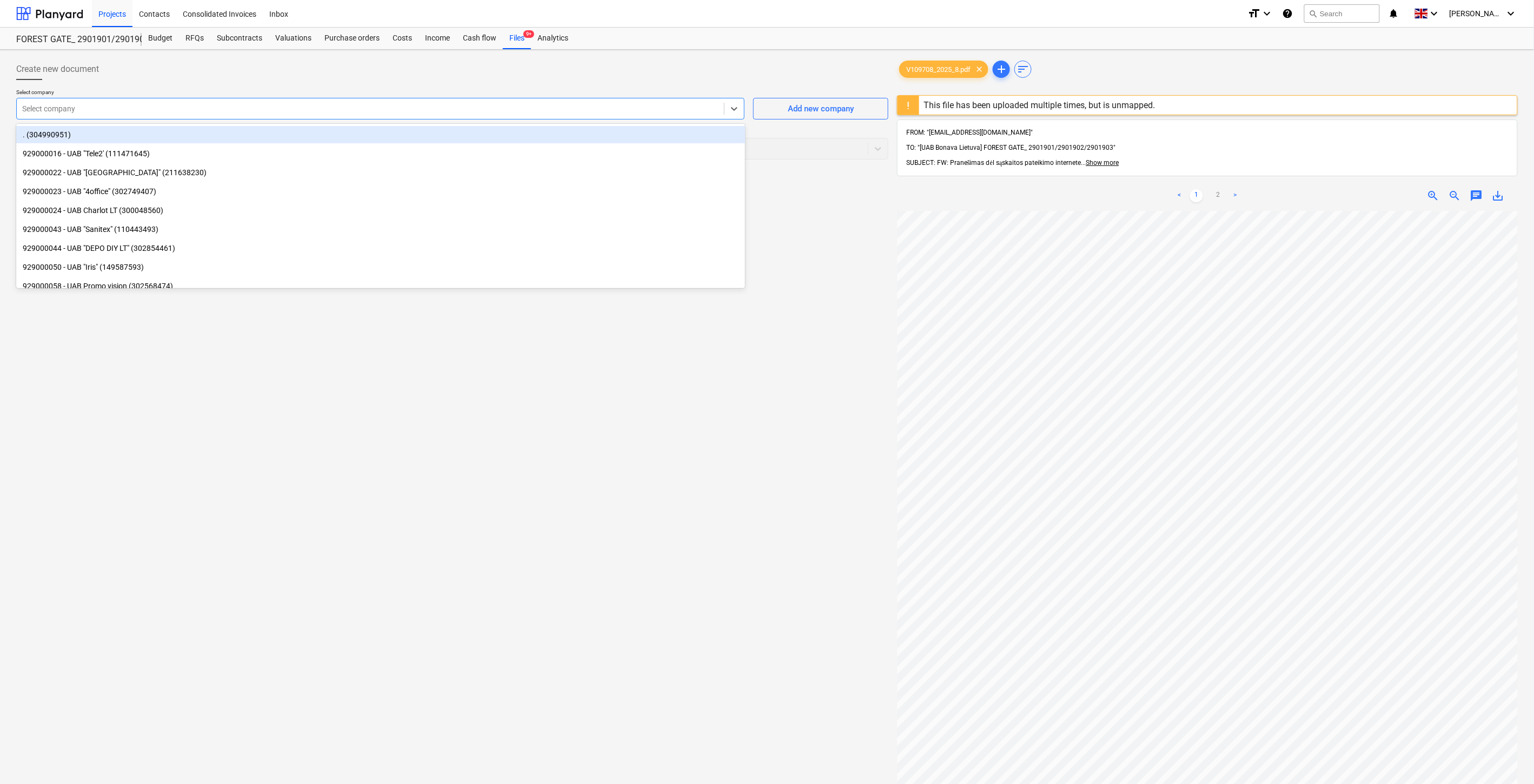
click at [538, 111] on div at bounding box center [371, 108] width 697 height 11
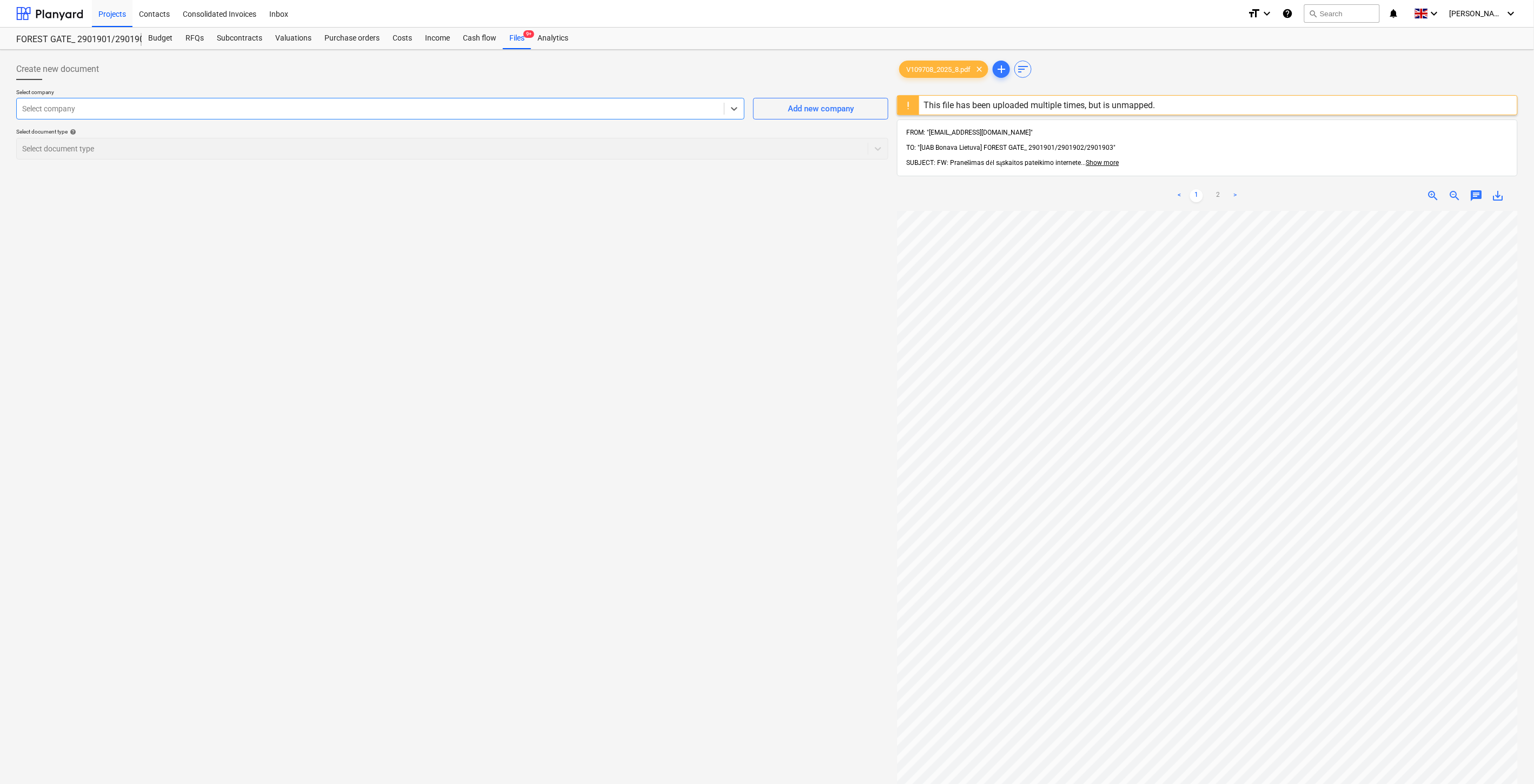
click at [348, 107] on div at bounding box center [371, 108] width 697 height 11
type input "Vilniaus šilu"
drag, startPoint x: 72, startPoint y: 105, endPoint x: 14, endPoint y: 108, distance: 58.1
click at [14, 108] on div "Create new document Select company Select is focused ,type to refine list, pres…" at bounding box center [452, 511] width 881 height 915
click at [80, 112] on div at bounding box center [371, 108] width 697 height 11
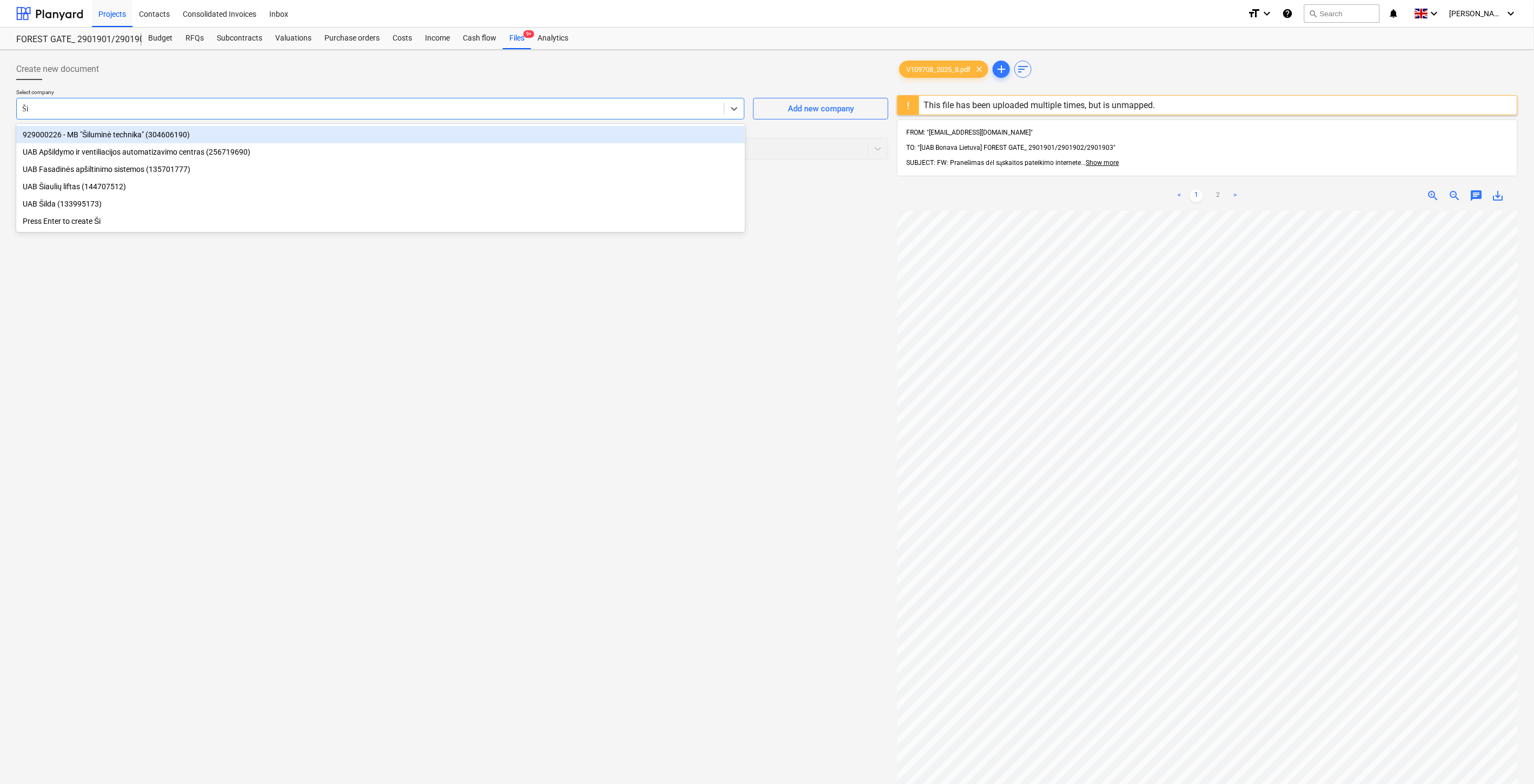
type input "Š"
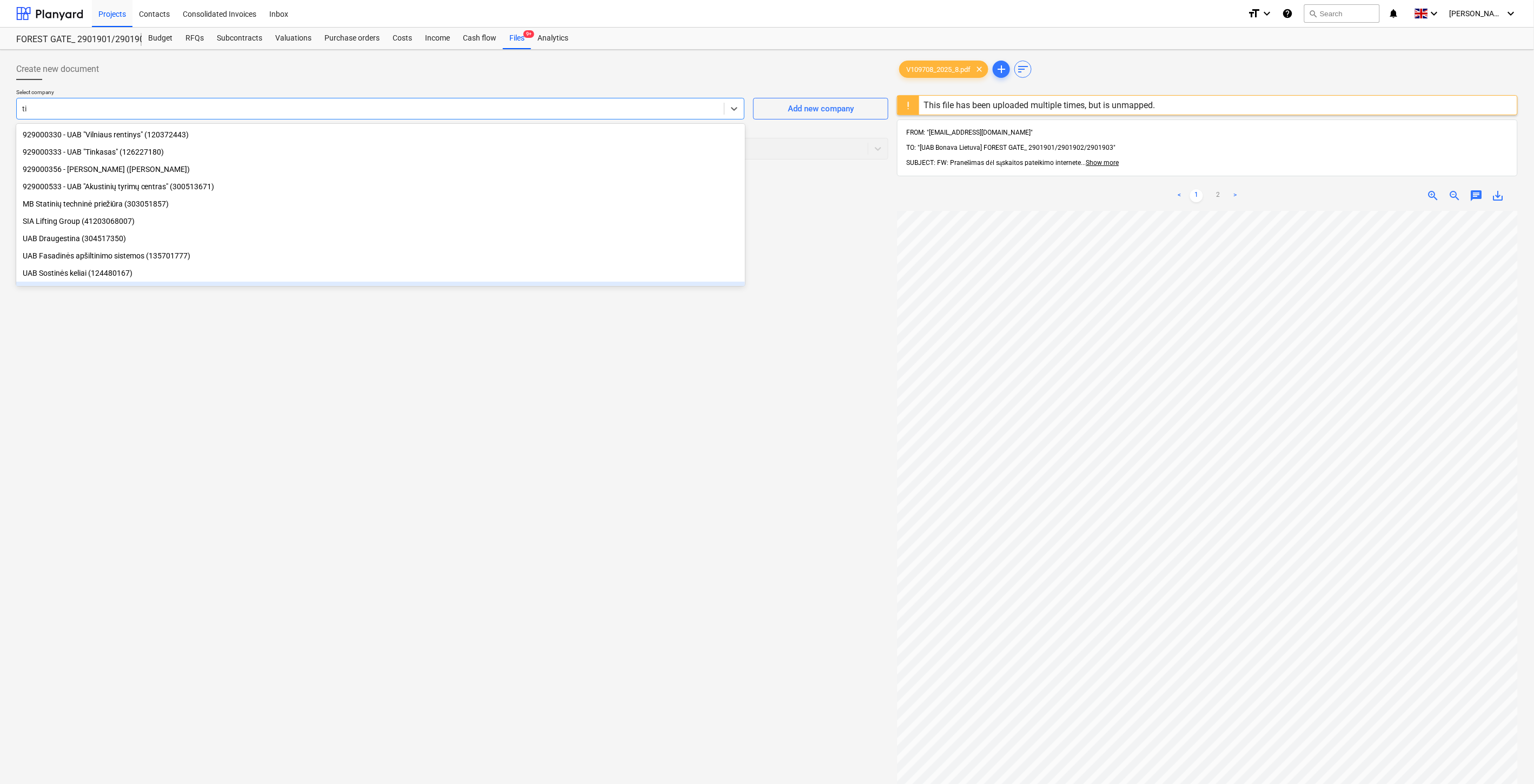
type input "t"
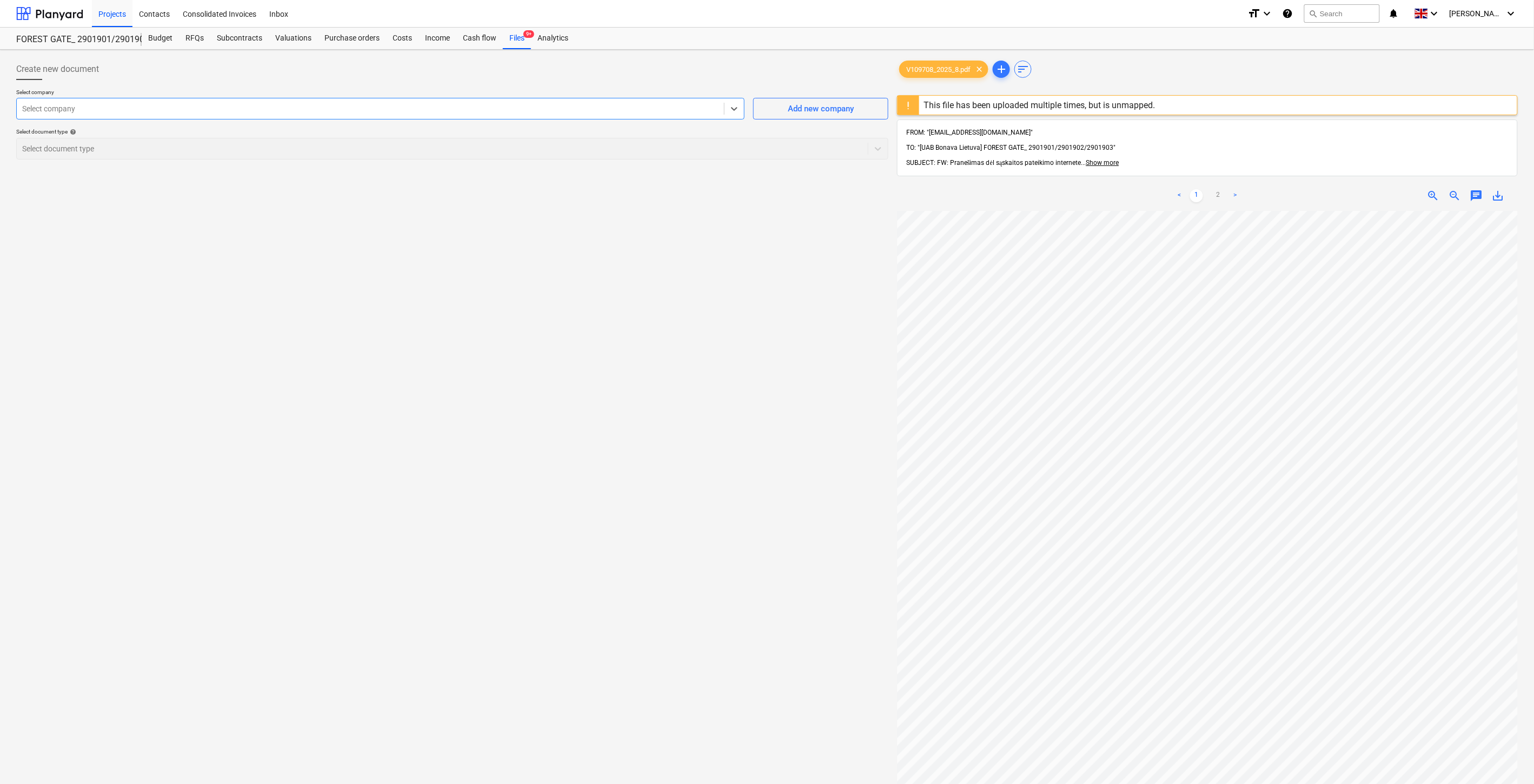
click at [278, 109] on div at bounding box center [371, 108] width 697 height 11
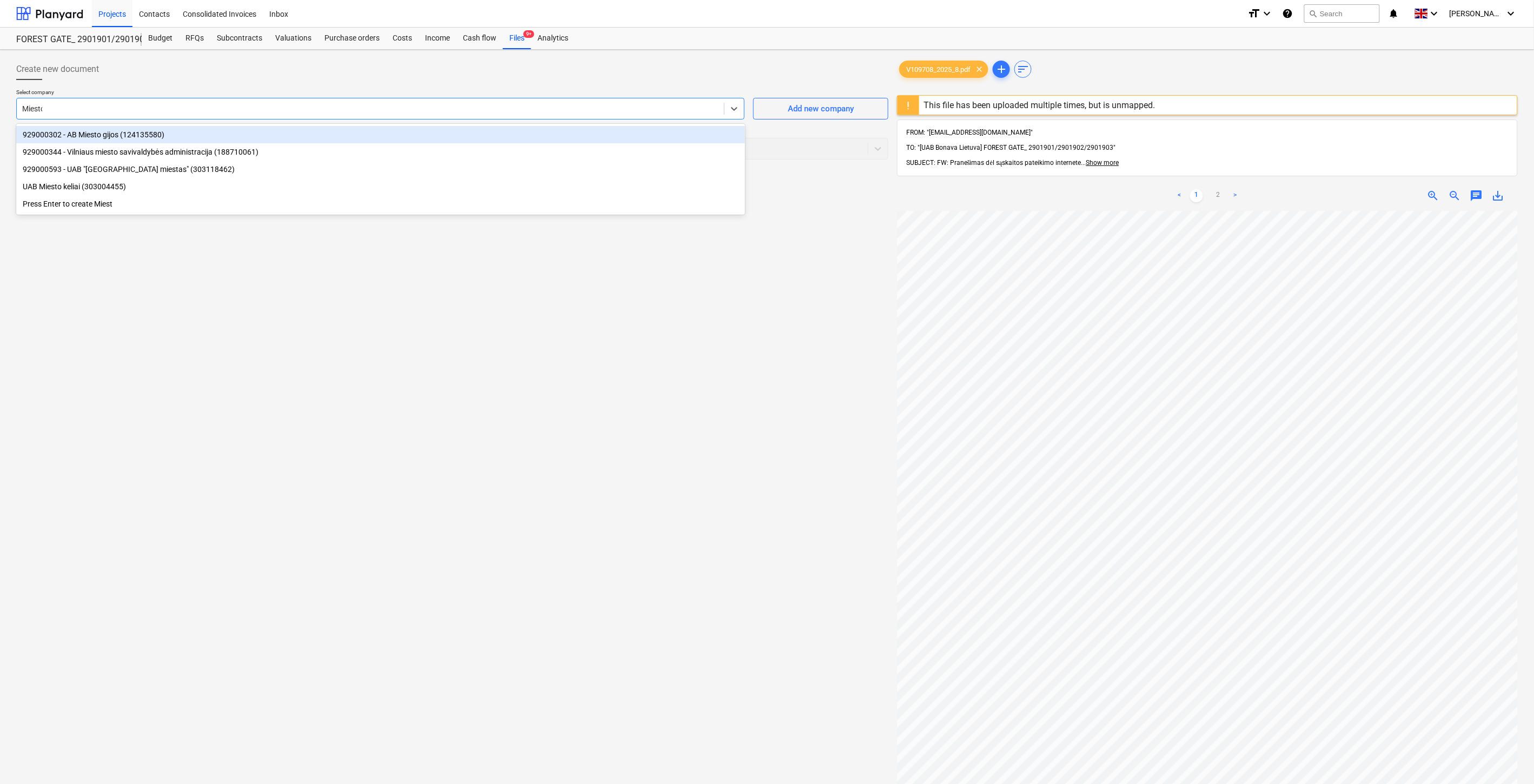
type input "Miesto"
click at [267, 137] on div "929000302 - AB Miesto gijos (124135580)" at bounding box center [381, 135] width 729 height 17
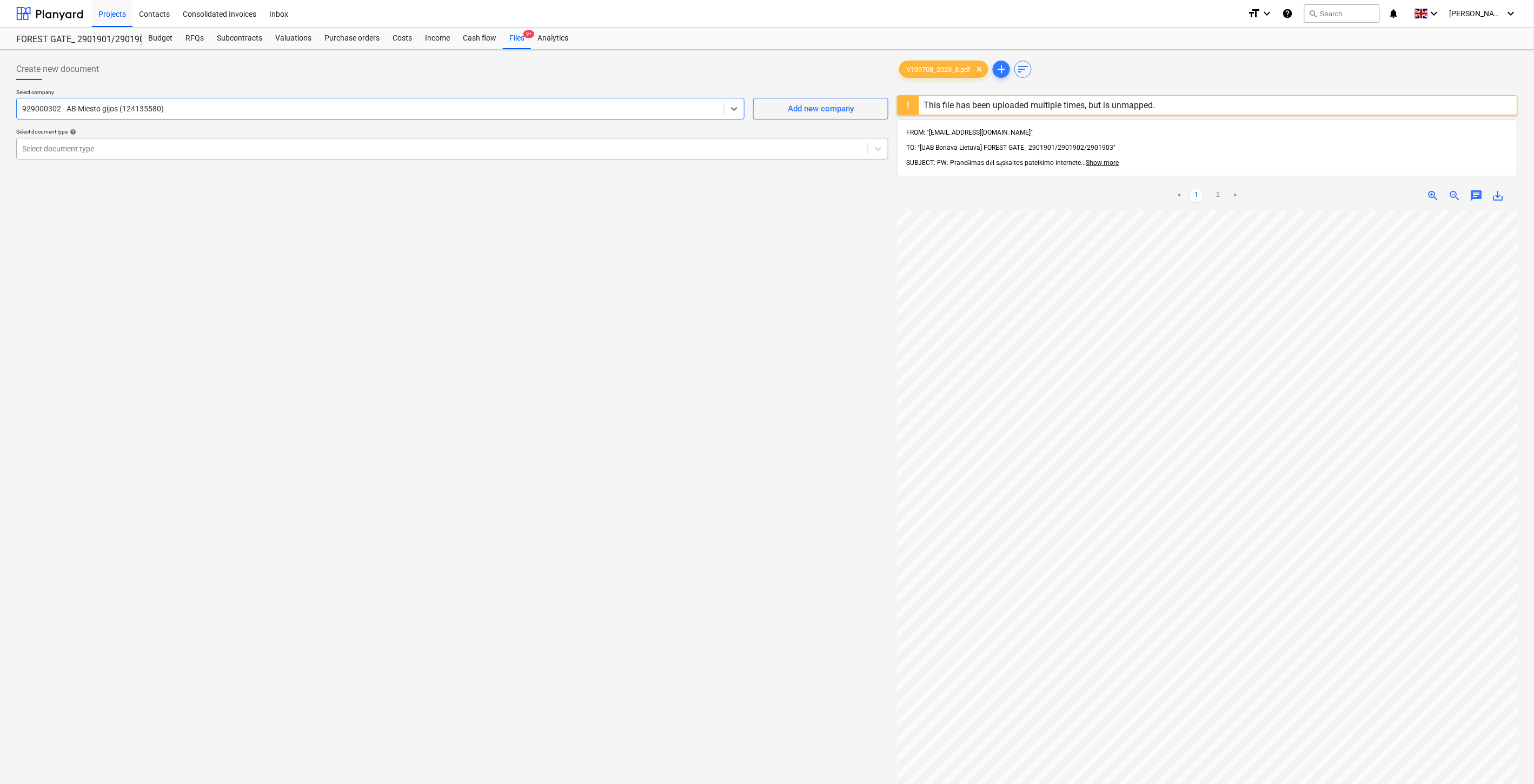
click at [265, 142] on div "Select document type" at bounding box center [443, 149] width 851 height 15
click at [349, 145] on div at bounding box center [443, 148] width 841 height 11
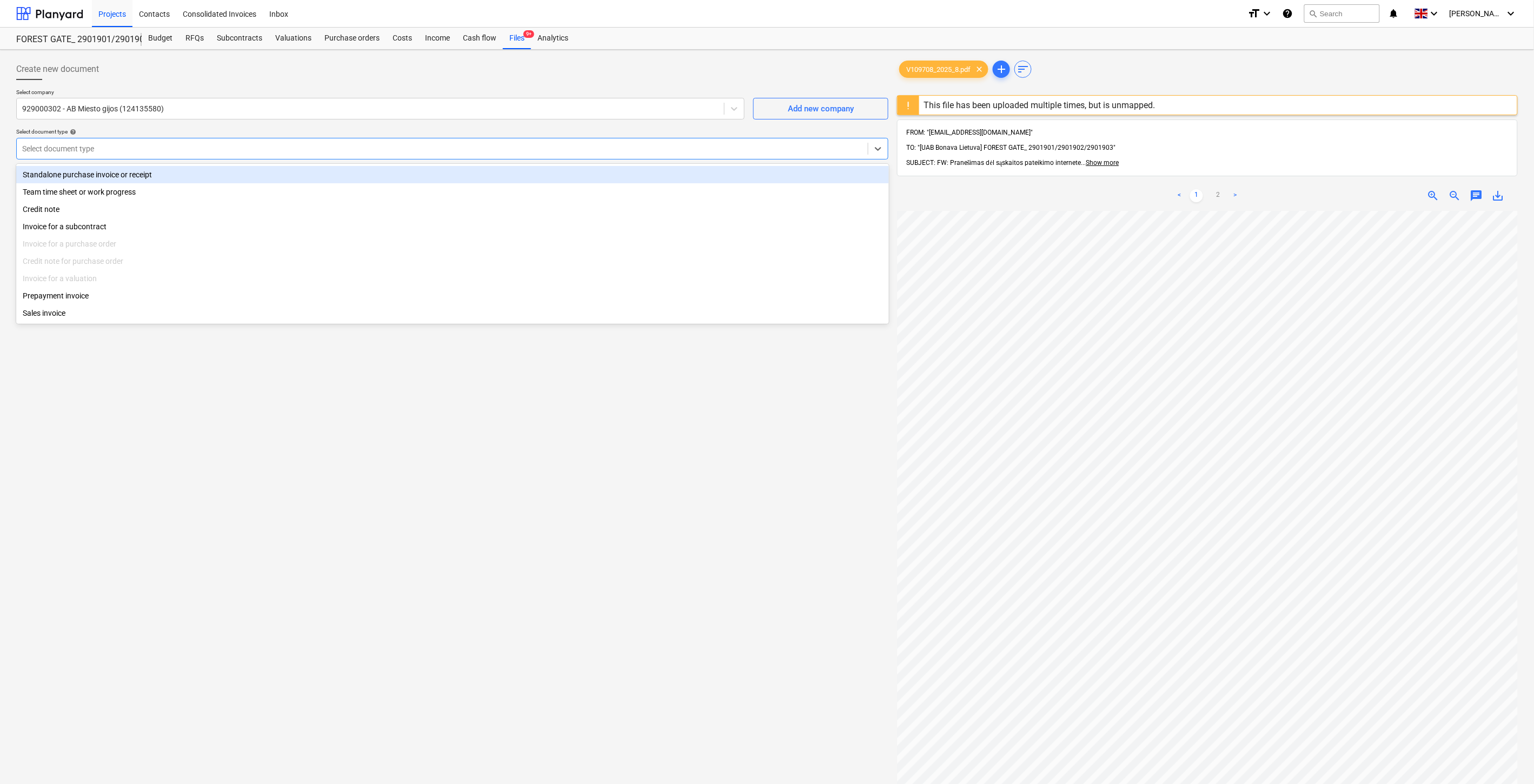
click at [260, 173] on div "Standalone purchase invoice or receipt" at bounding box center [452, 175] width 873 height 17
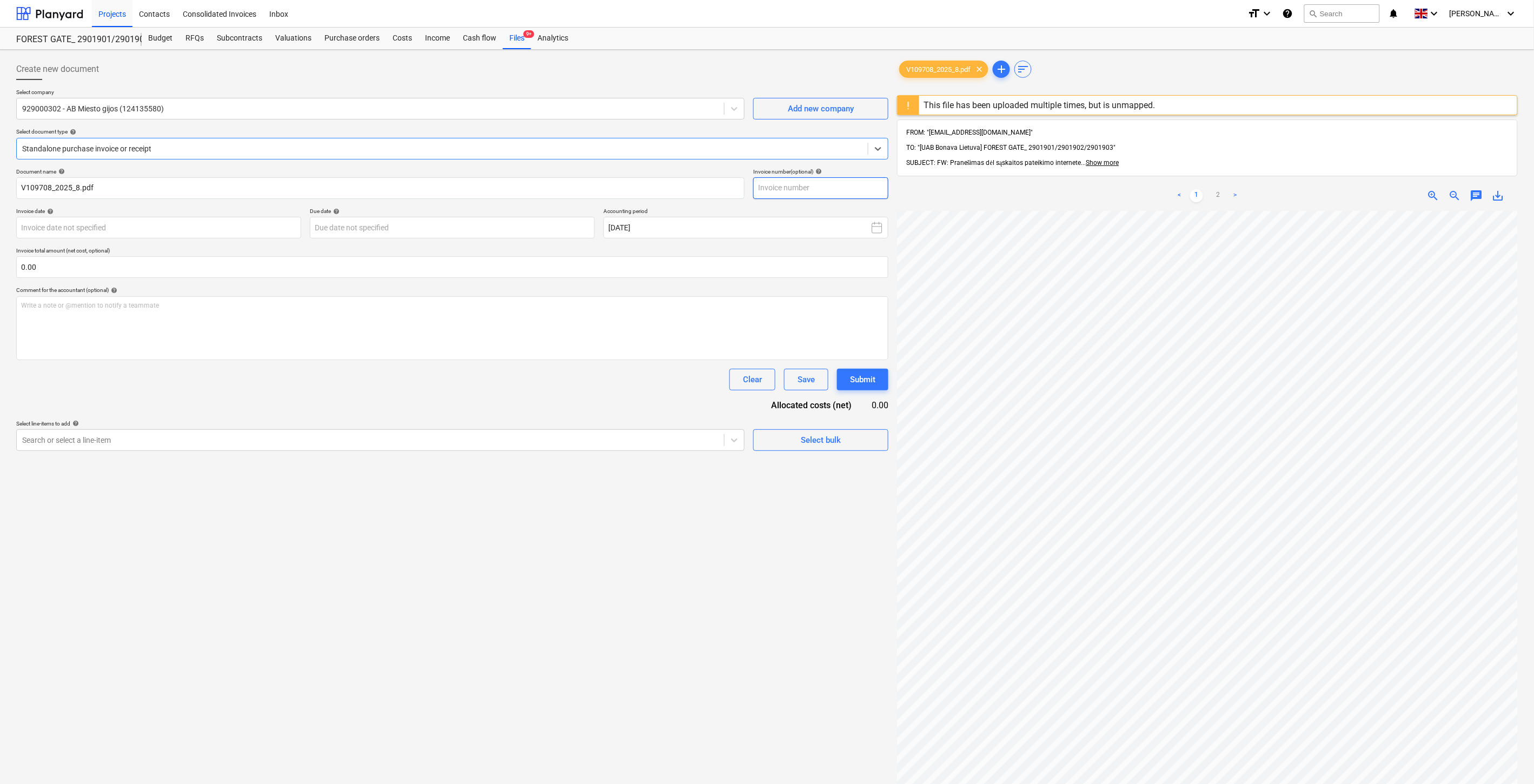
click at [804, 188] on input "text" at bounding box center [821, 188] width 136 height 21
type input "č"
type input "25GJS63670"
click at [214, 225] on body "Projects Contacts Consolidated Invoices Inbox format_size keyboard_arrow_down h…" at bounding box center [767, 392] width 1534 height 784
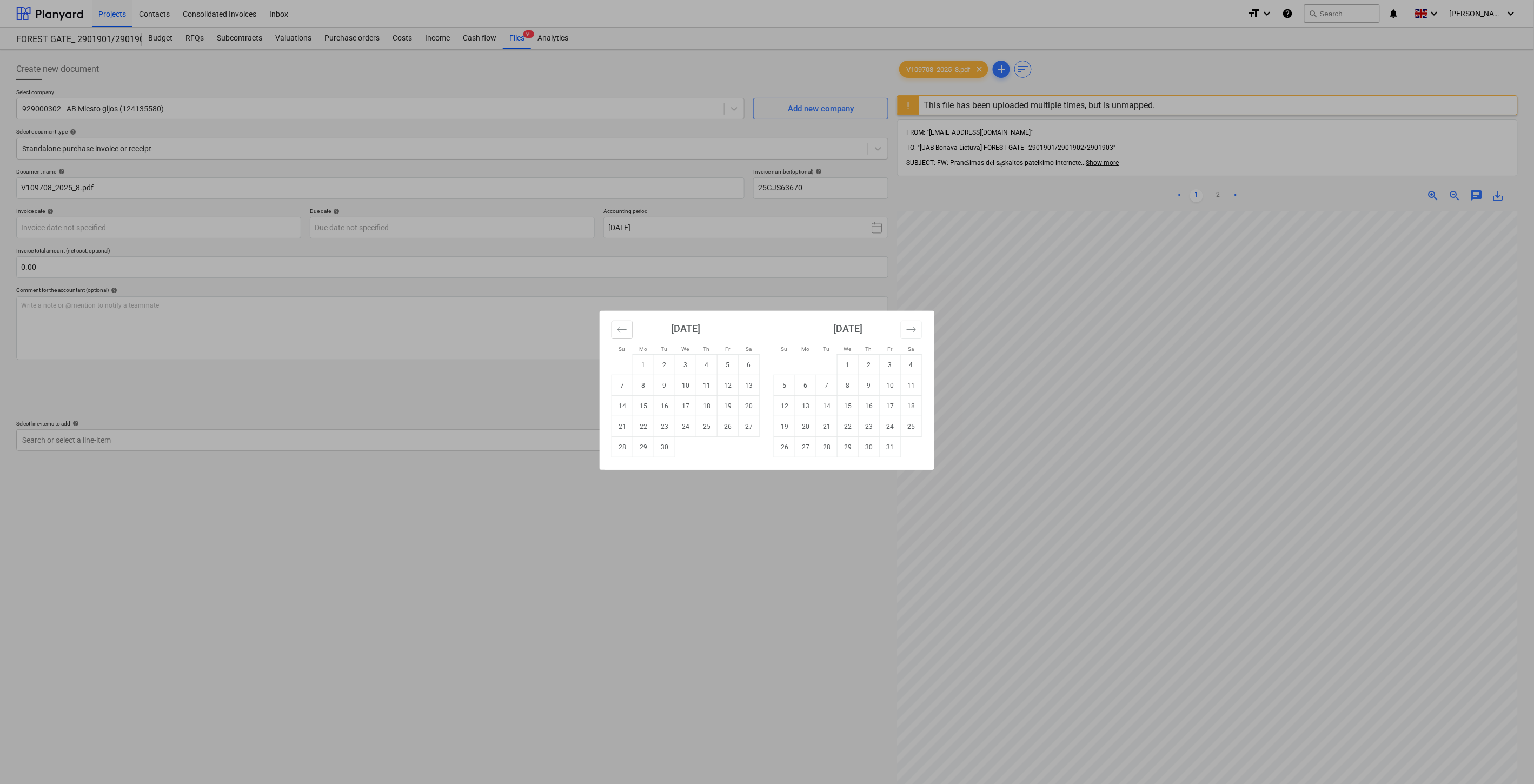
click at [623, 331] on icon "Move backward to switch to the previous month." at bounding box center [622, 329] width 10 height 10
click at [625, 467] on td "31" at bounding box center [623, 467] width 21 height 21
type input "31 Aug 2025"
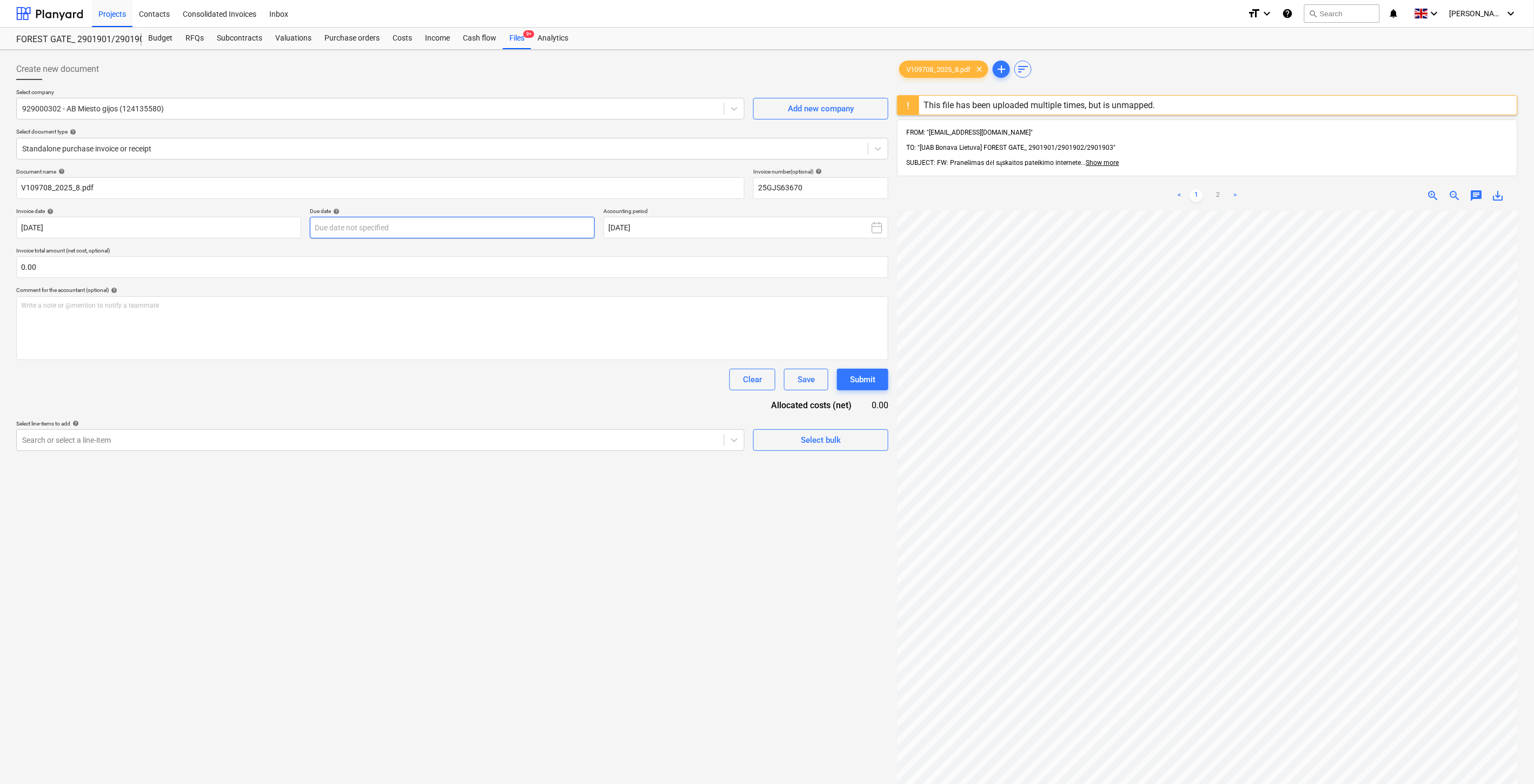
click at [532, 223] on body "Projects Contacts Consolidated Invoices Inbox format_size keyboard_arrow_down h…" at bounding box center [767, 392] width 1534 height 784
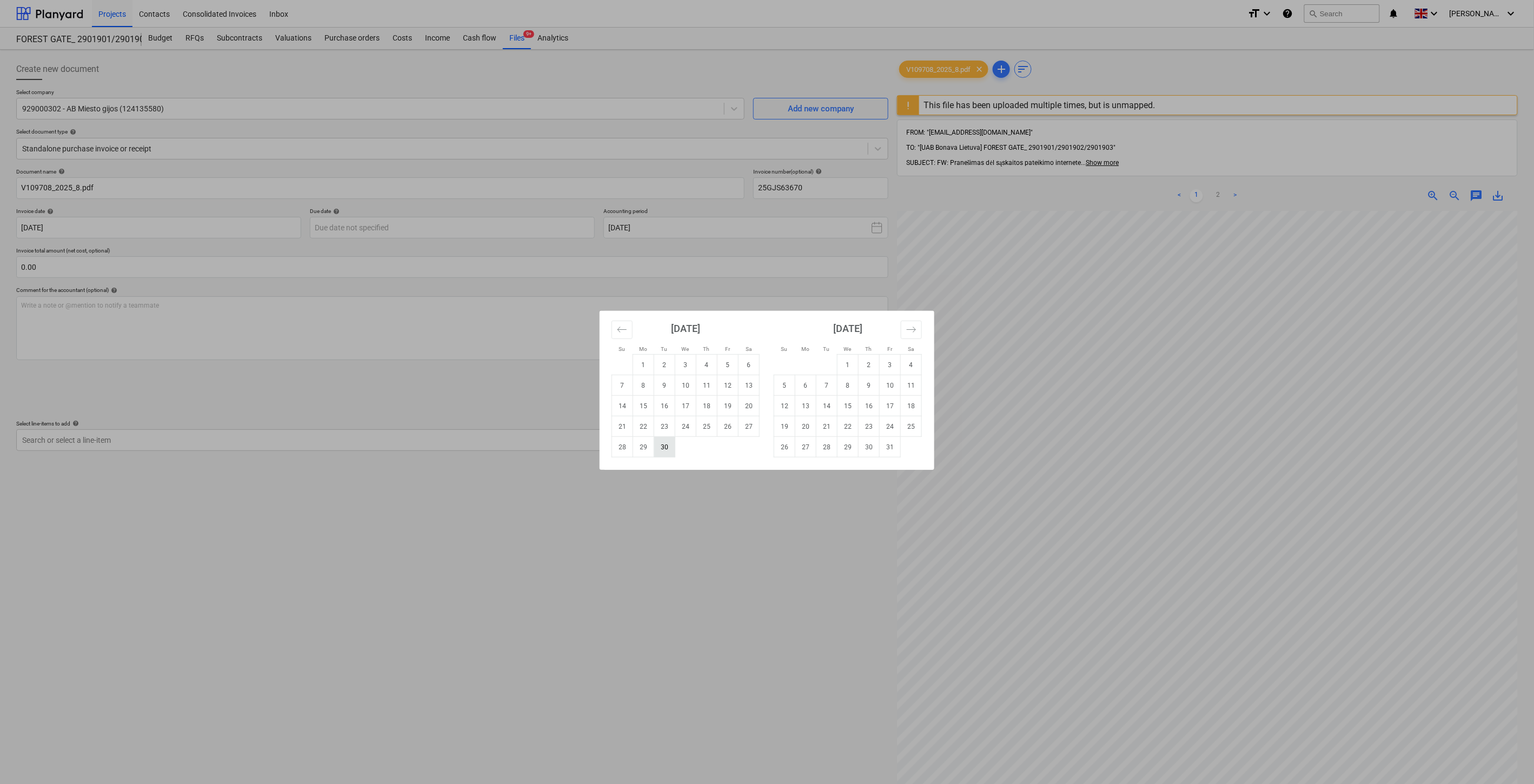
click at [662, 443] on td "30" at bounding box center [665, 447] width 21 height 21
type input "30 Sep 2025"
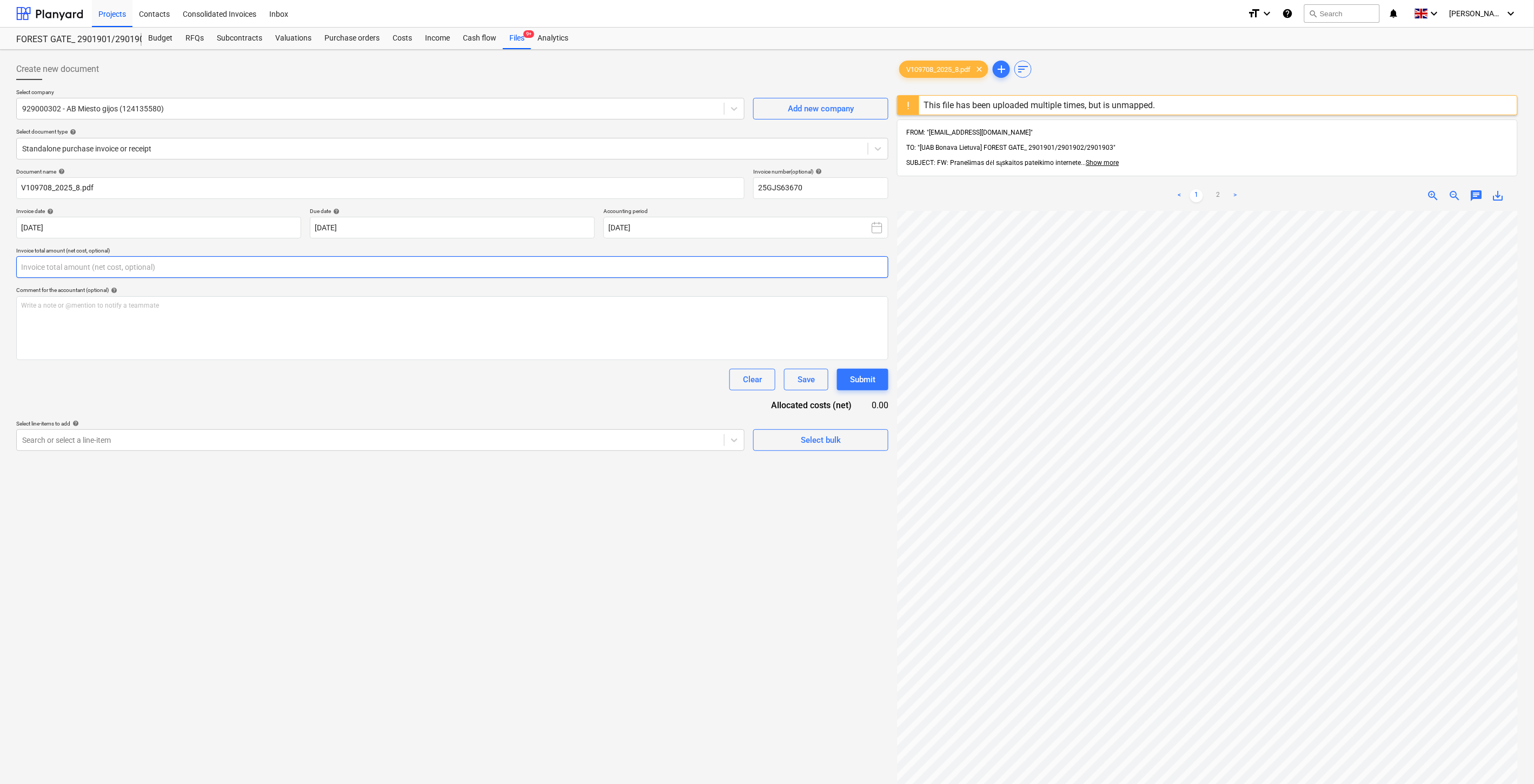
click at [509, 267] on input "text" at bounding box center [452, 267] width 873 height 21
type input "86.98"
click at [402, 472] on div at bounding box center [371, 467] width 697 height 11
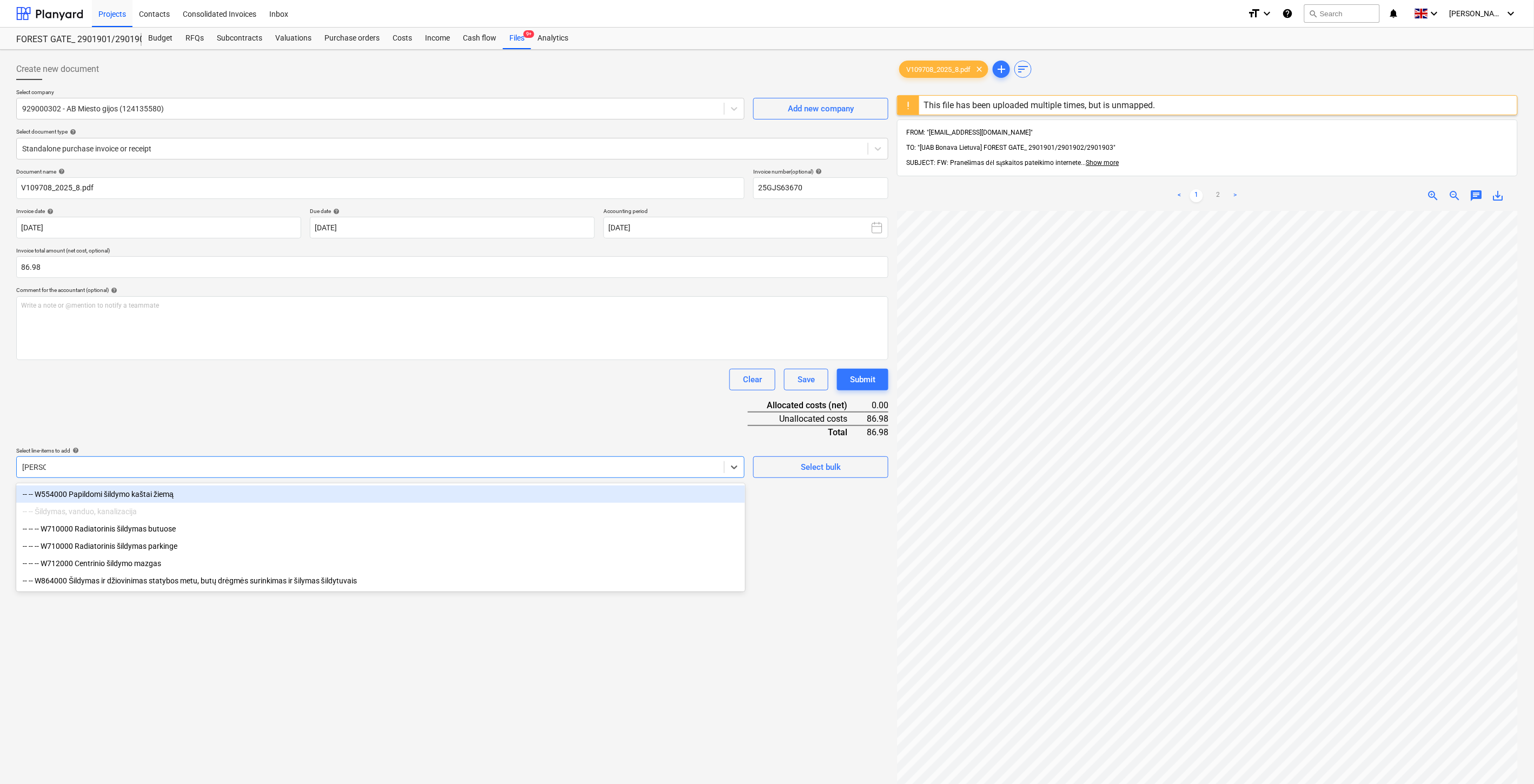
type input "Šildymas"
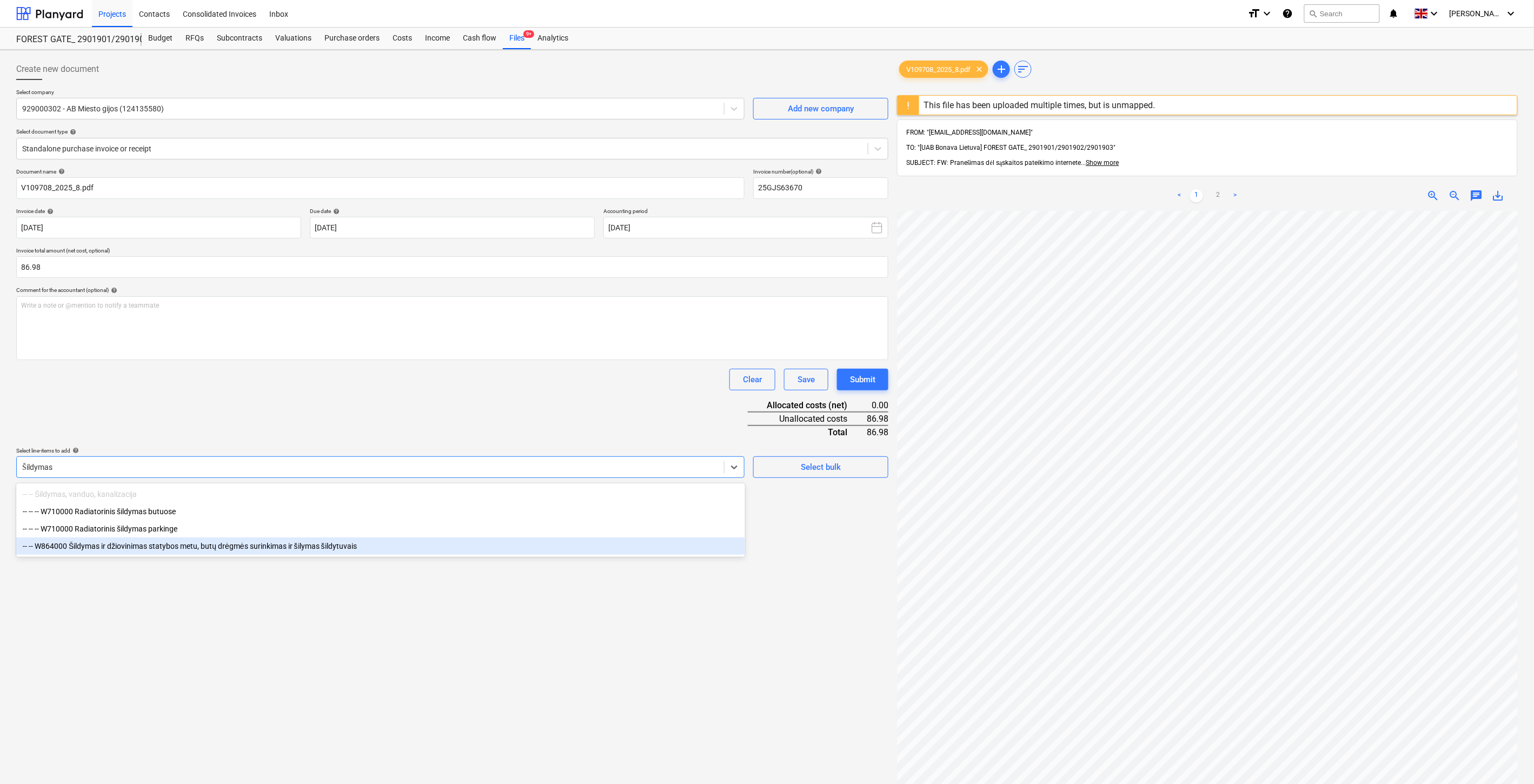
click at [245, 555] on div "-- -- W864000 Šildymas ir džiovinimas statybos metu, butų drėgmės surinkimas ir…" at bounding box center [381, 546] width 729 height 17
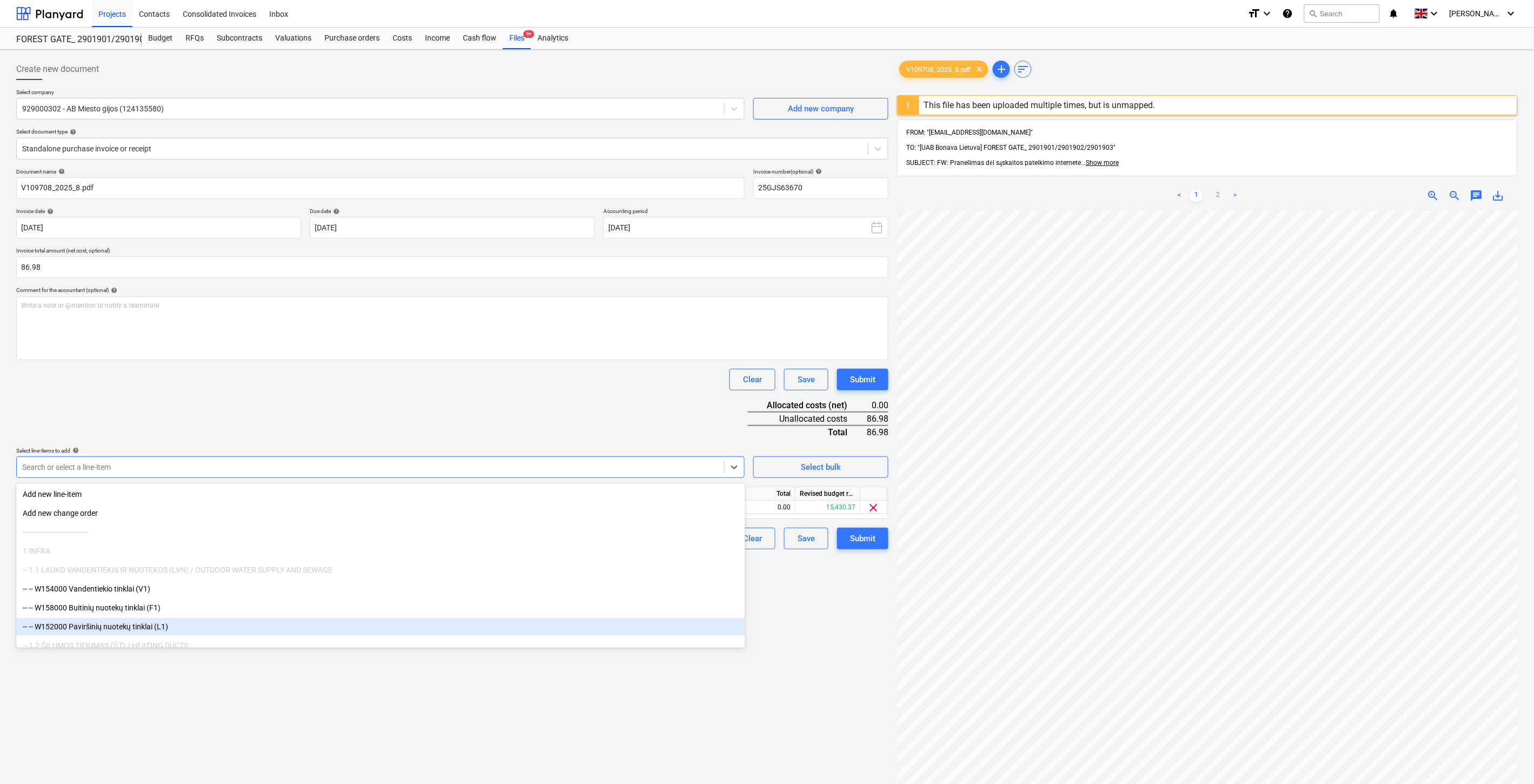
click at [279, 709] on div "Create new document Select company 929000302 - AB Miesto gijos (124135580) Add …" at bounding box center [452, 511] width 881 height 915
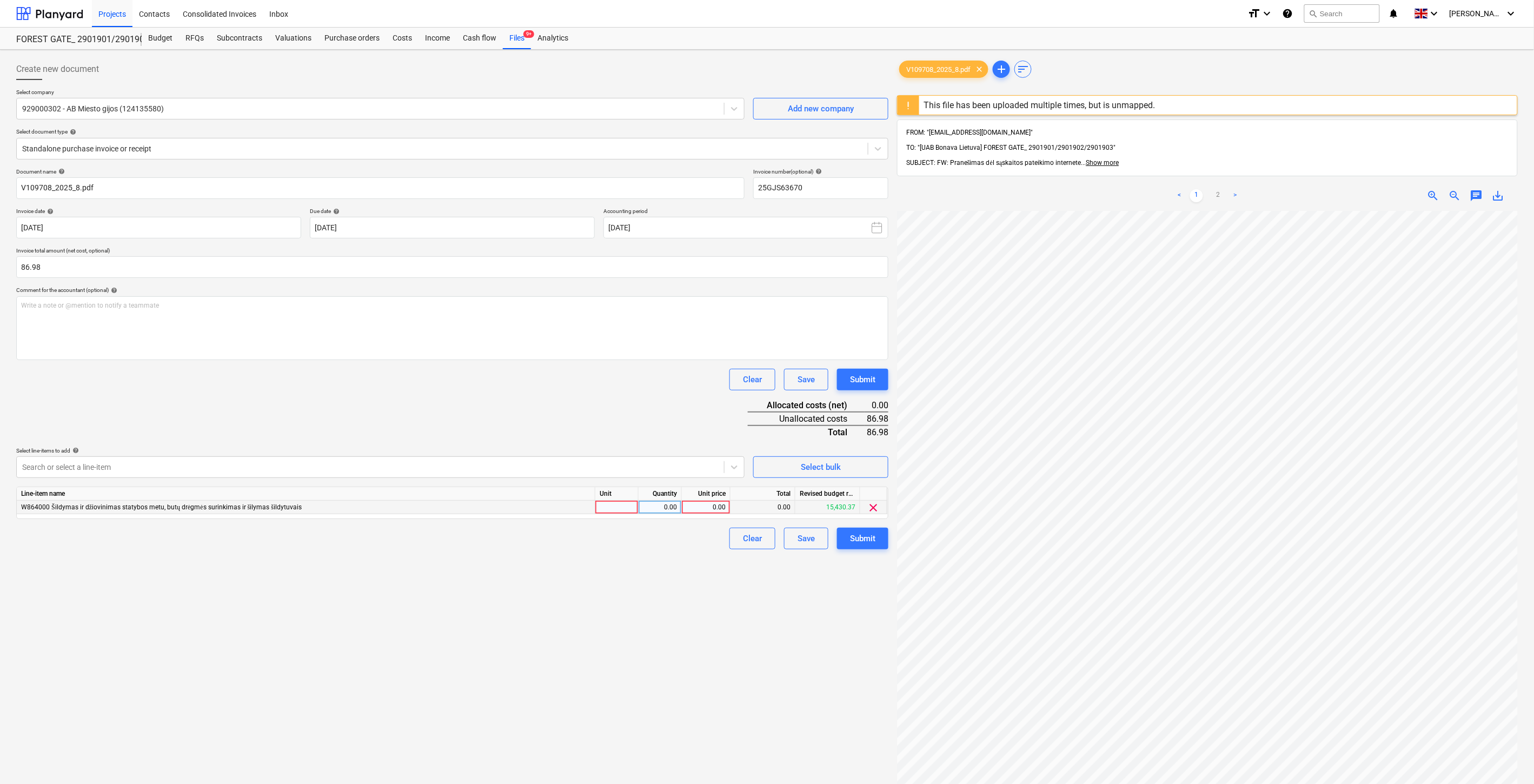
click at [607, 506] on div at bounding box center [617, 508] width 43 height 14
click at [667, 504] on div "0.00" at bounding box center [660, 508] width 34 height 14
click at [609, 511] on div "ą" at bounding box center [617, 508] width 43 height 14
click at [653, 511] on div "0.00" at bounding box center [660, 508] width 34 height 14
type input "1"
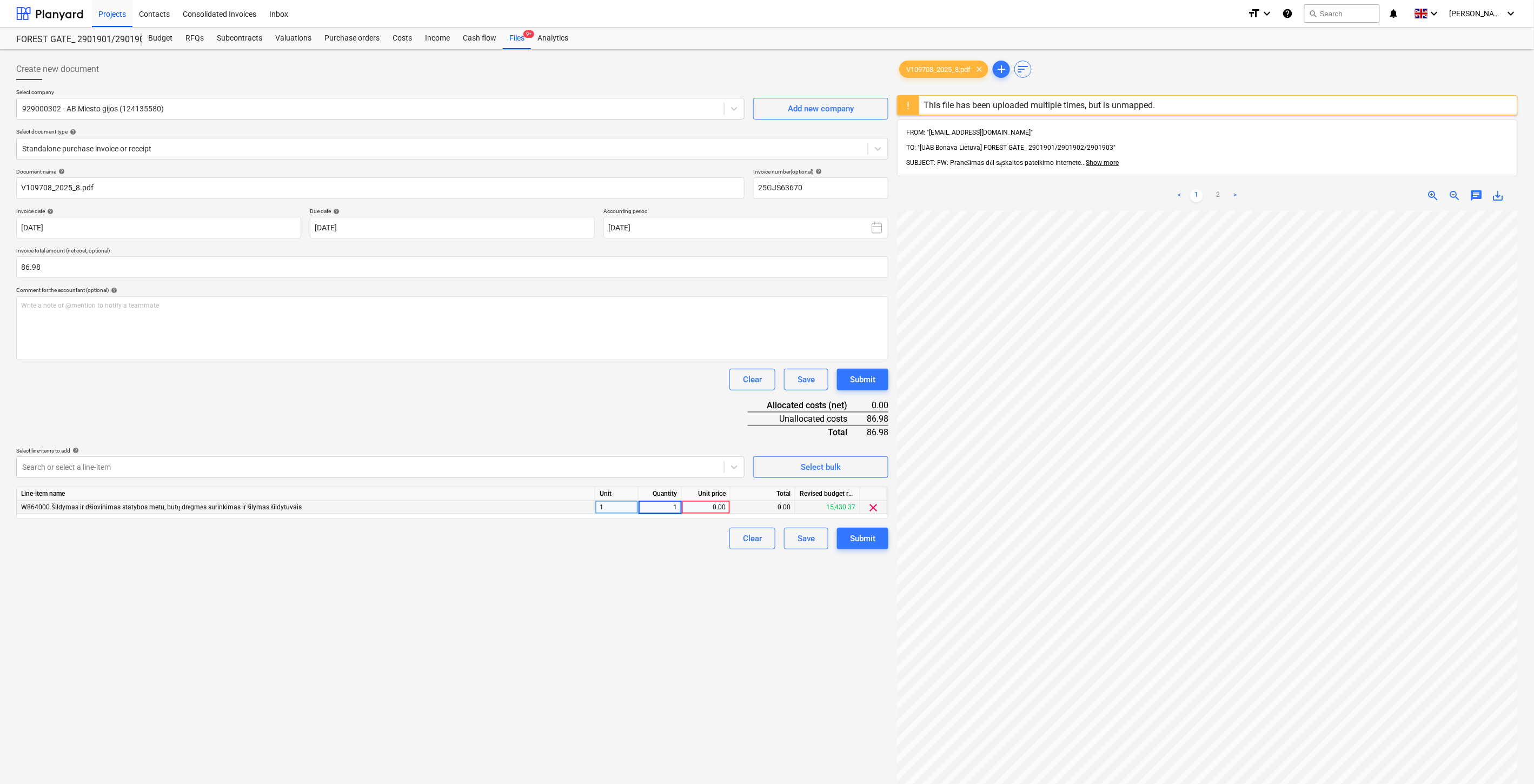
click at [713, 510] on div "0.00" at bounding box center [706, 508] width 39 height 14
type input "86.98"
click at [658, 402] on div "Document name help V109708_2025_8.pdf Invoice number (optional) help 25GJS63670…" at bounding box center [452, 359] width 873 height 381
drag, startPoint x: 557, startPoint y: 401, endPoint x: 593, endPoint y: 387, distance: 38.6
click at [557, 401] on div "Document name help V109708_2025_8.pdf Invoice number (optional) help 25GJS63670…" at bounding box center [452, 359] width 873 height 381
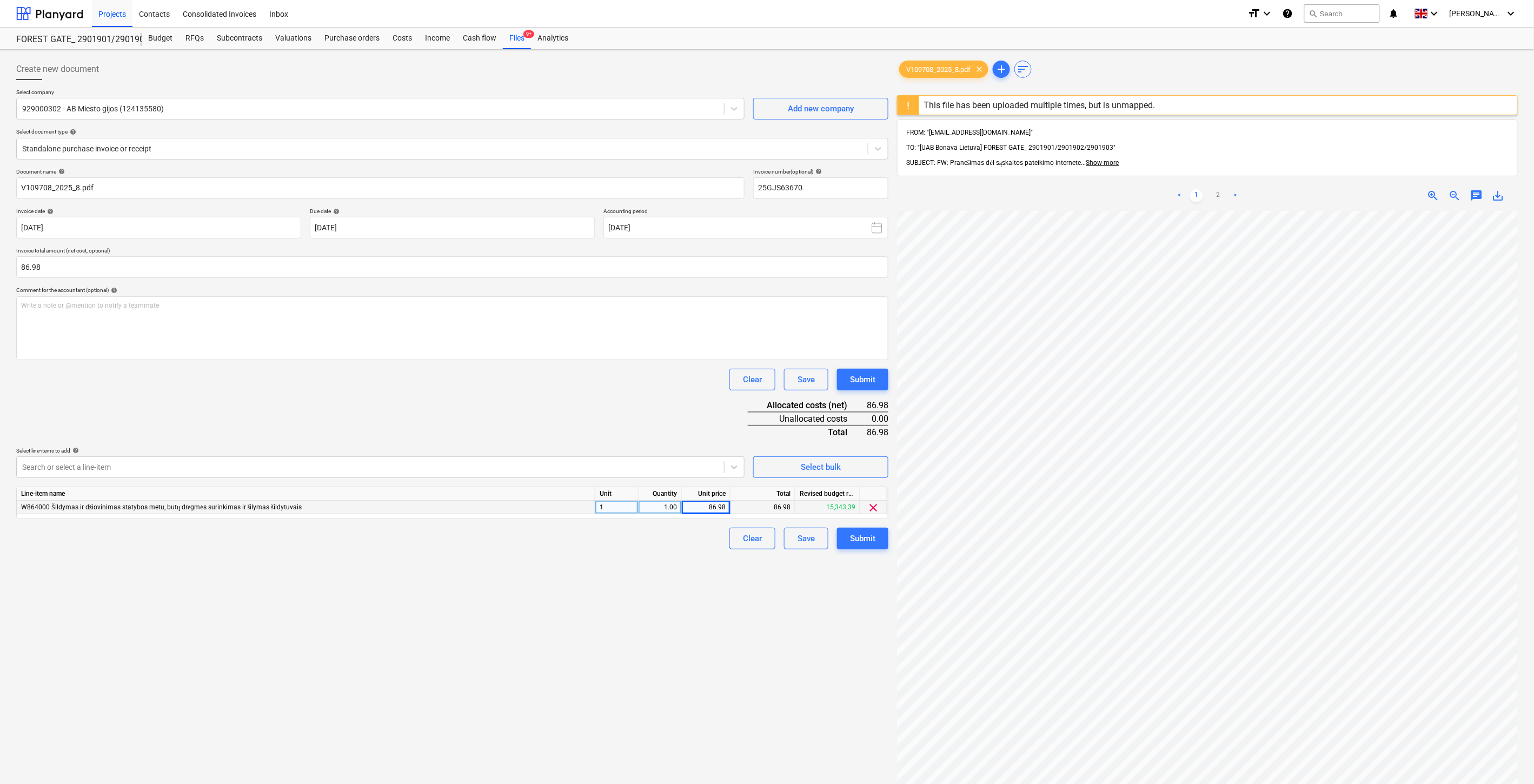
click at [593, 387] on div "Clear Save Submit" at bounding box center [452, 379] width 873 height 21
click at [807, 536] on div "Save" at bounding box center [806, 539] width 17 height 14
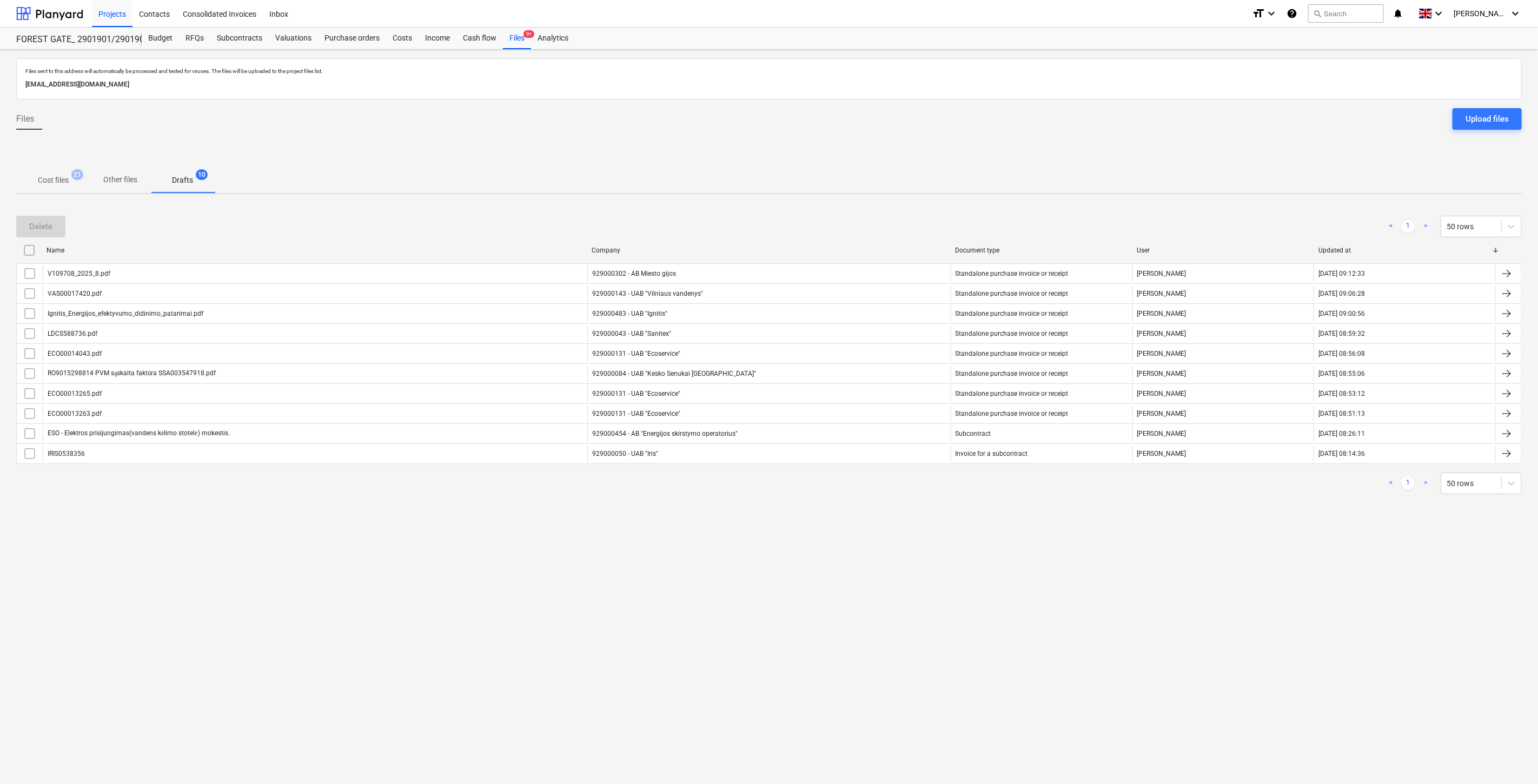
click at [51, 187] on span "Cost files 21" at bounding box center [53, 180] width 74 height 20
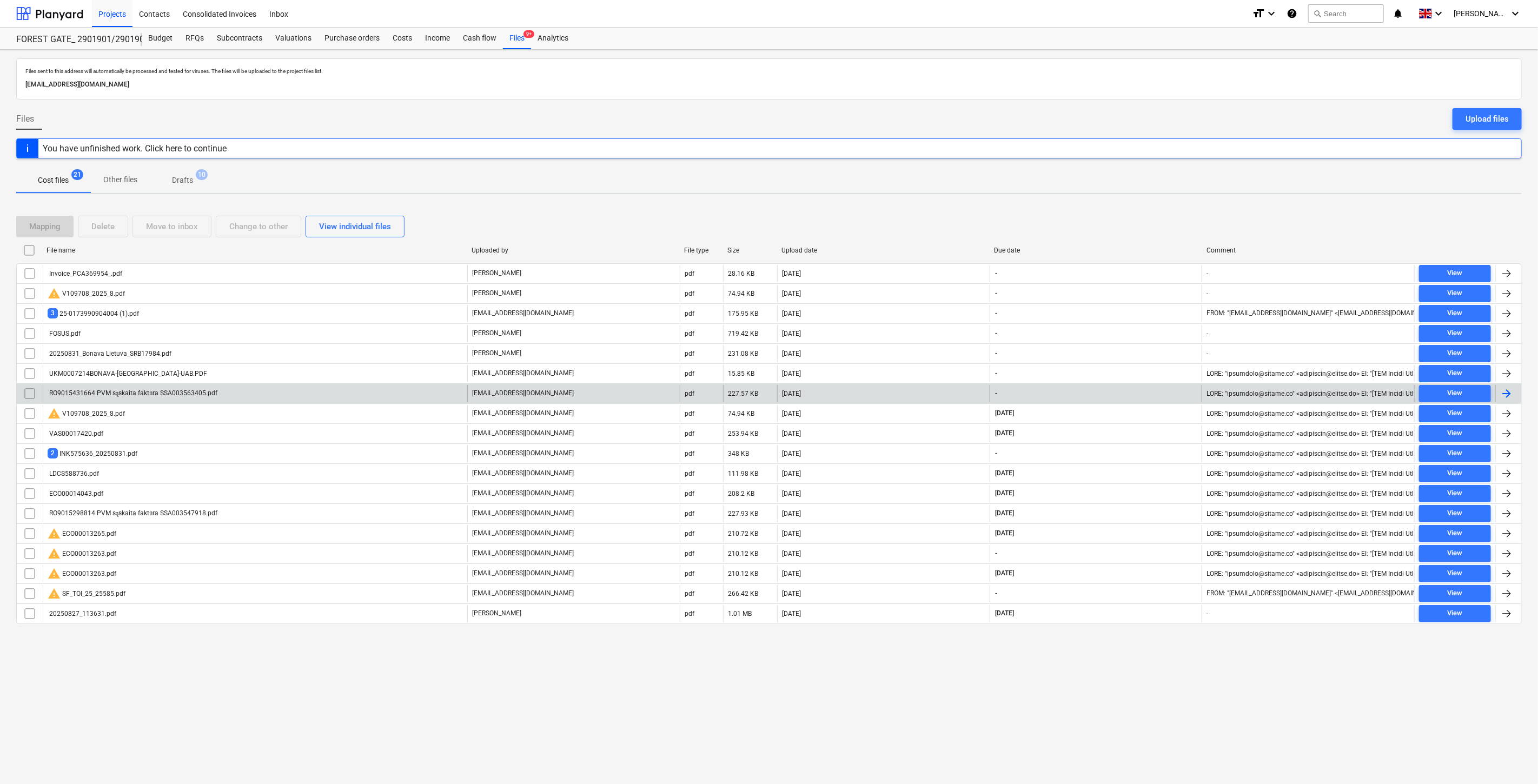
click at [859, 389] on div "[DATE]" at bounding box center [884, 394] width 213 height 17
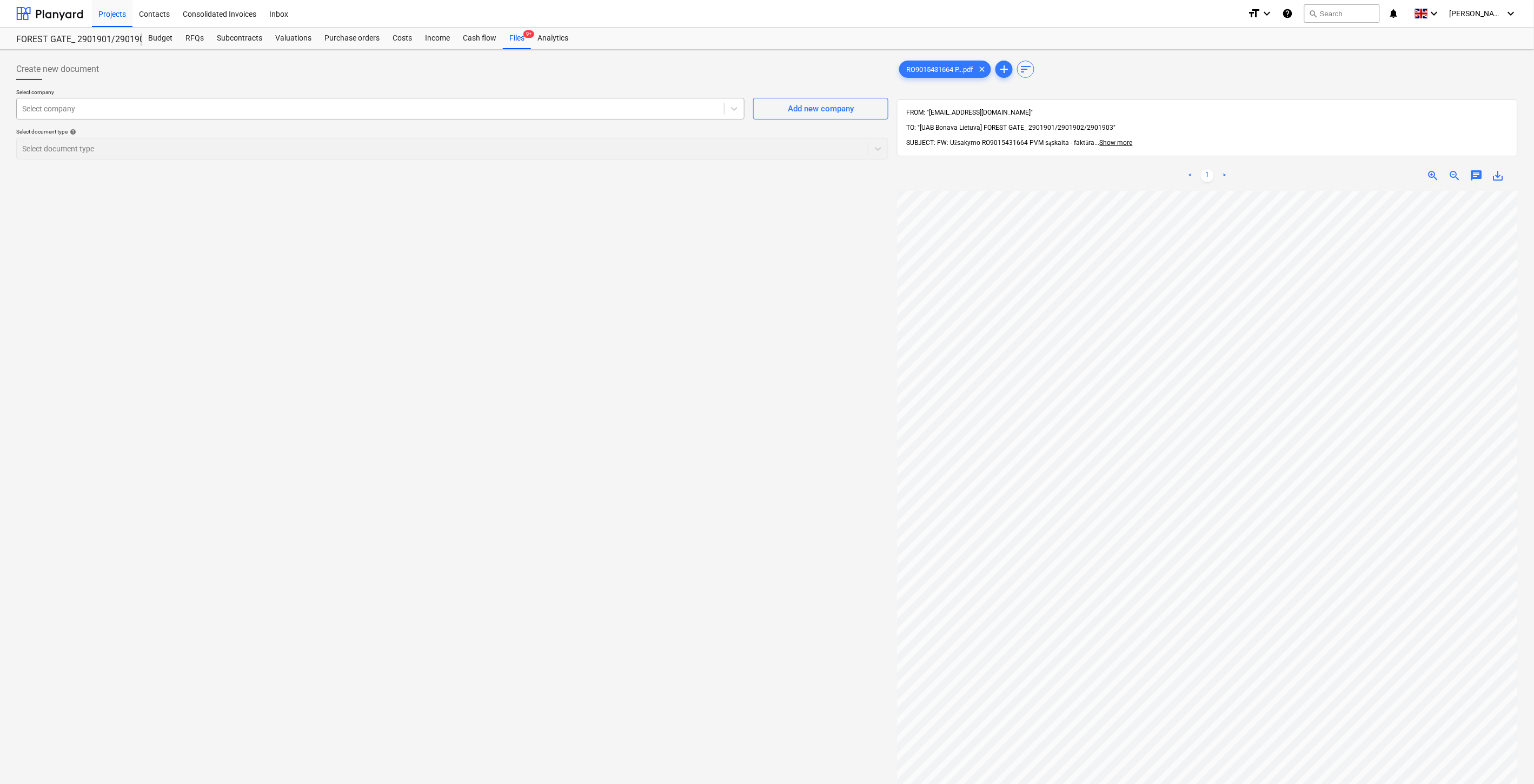
click at [299, 110] on div at bounding box center [371, 108] width 697 height 11
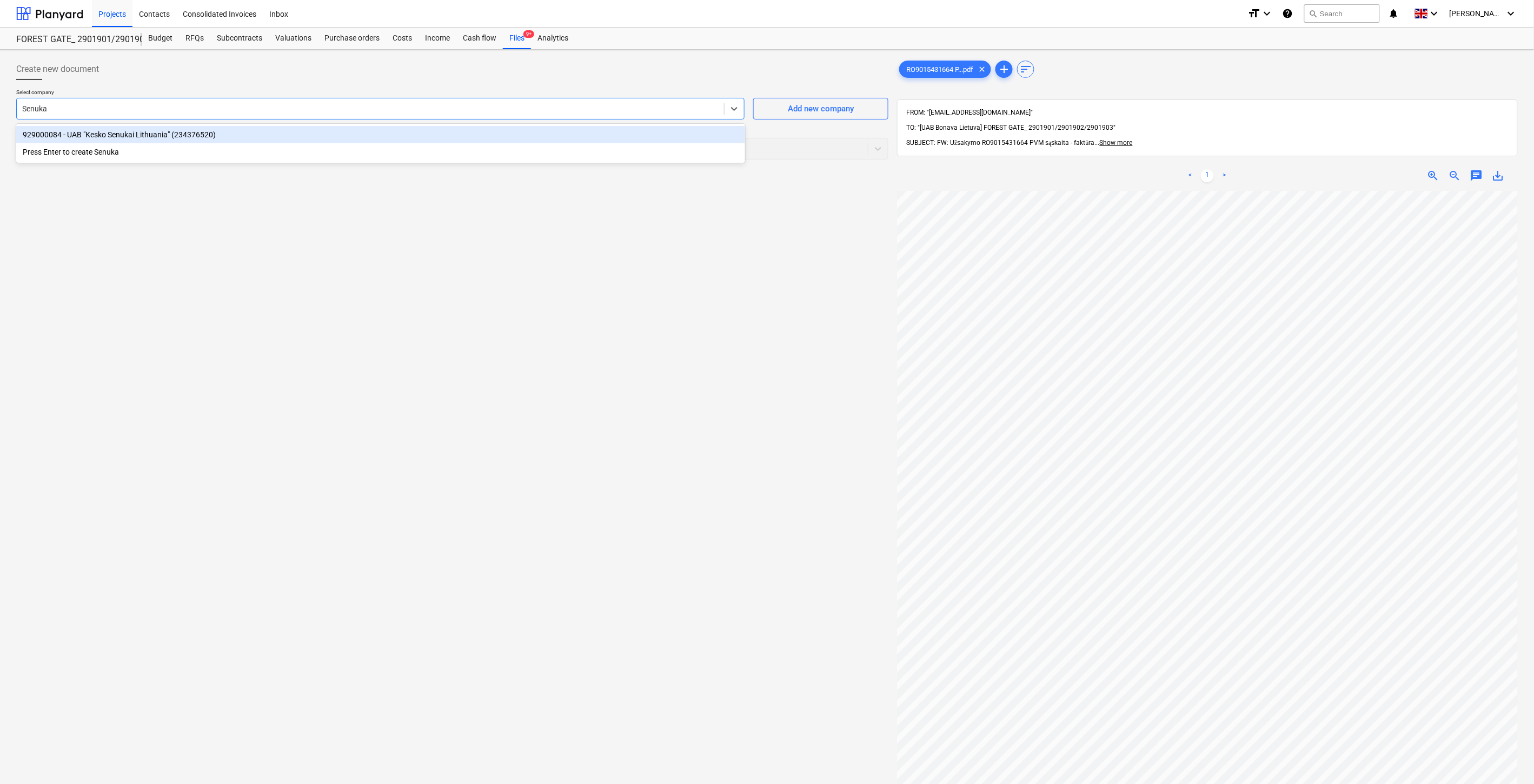
type input "Senukai"
click at [281, 140] on div "929000084 - UAB "Kesko Senukai Lithuania" (234376520)" at bounding box center [381, 135] width 729 height 17
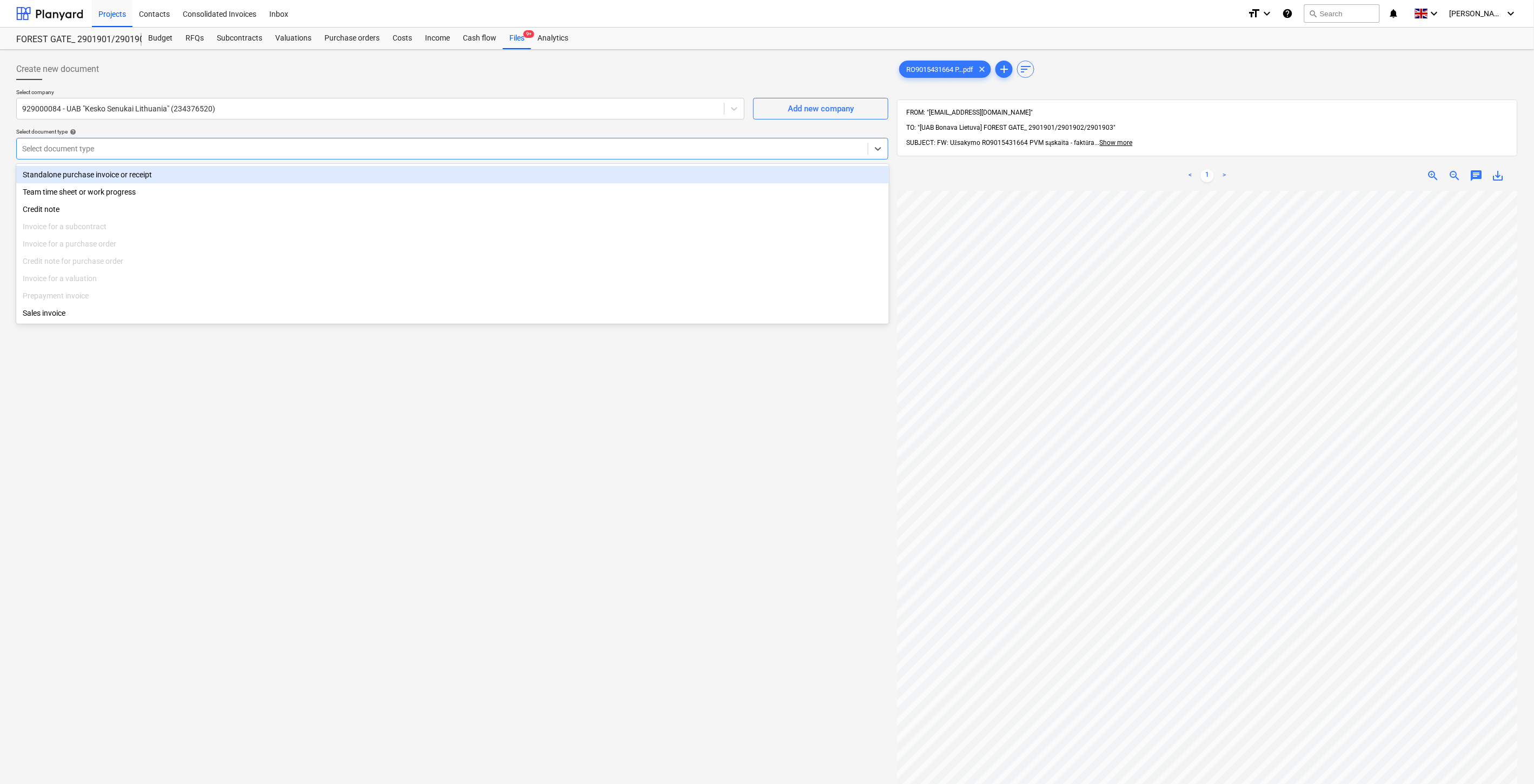
click at [268, 155] on div "Select document type" at bounding box center [443, 149] width 851 height 15
click at [219, 178] on div "Standalone purchase invoice or receipt" at bounding box center [452, 175] width 873 height 17
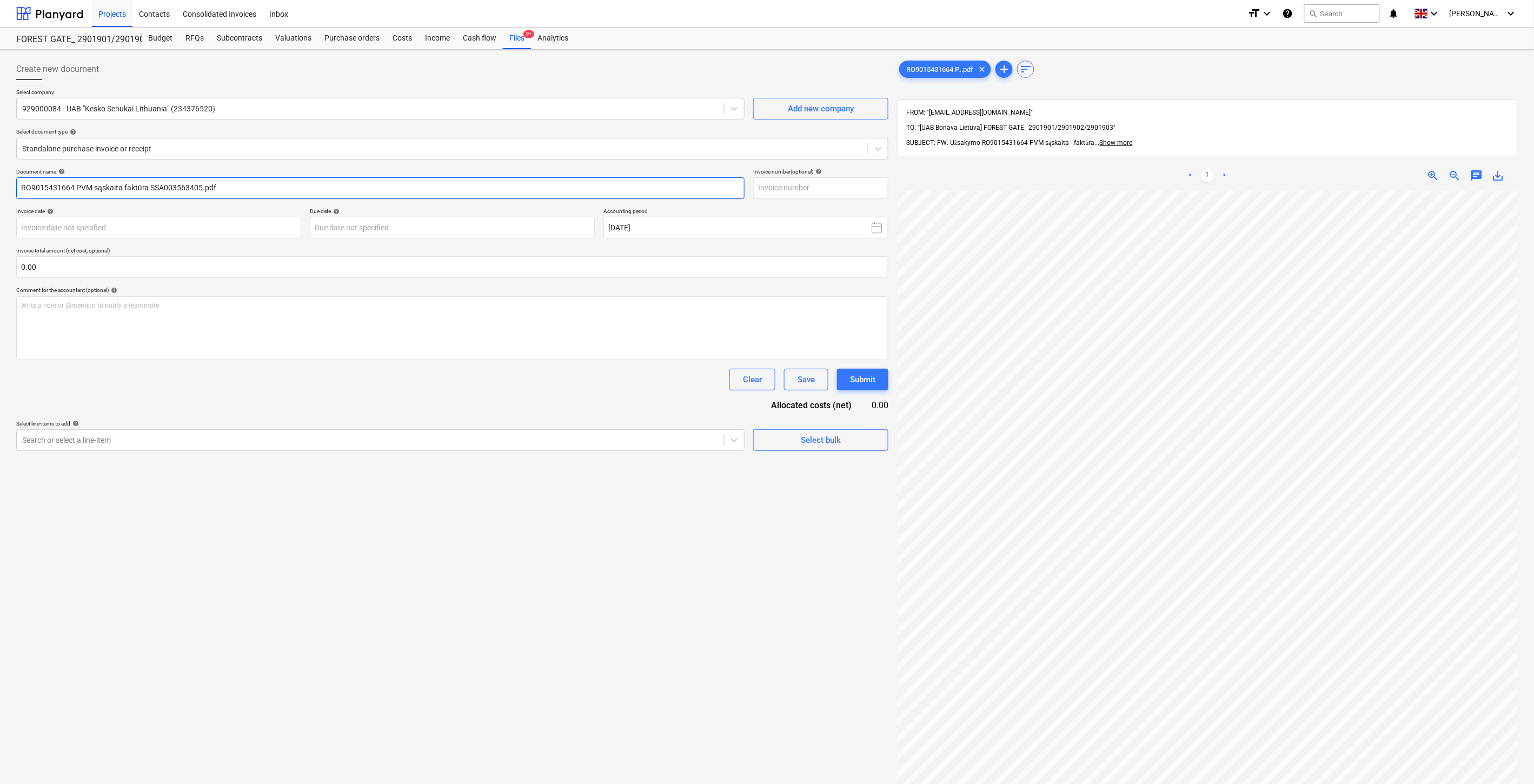
drag, startPoint x: 73, startPoint y: 188, endPoint x: 18, endPoint y: 191, distance: 55.1
click at [18, 191] on input "RO9015431664 PVM sąskaita faktūra SSA003563405.pdf" at bounding box center [380, 188] width 728 height 21
drag, startPoint x: 201, startPoint y: 187, endPoint x: 277, endPoint y: 201, distance: 77.3
click at [150, 186] on input "RO9015431664 PVM sąskaita faktūra SSA003563405.pdf" at bounding box center [380, 188] width 728 height 21
click at [819, 193] on input "text" at bounding box center [821, 188] width 136 height 21
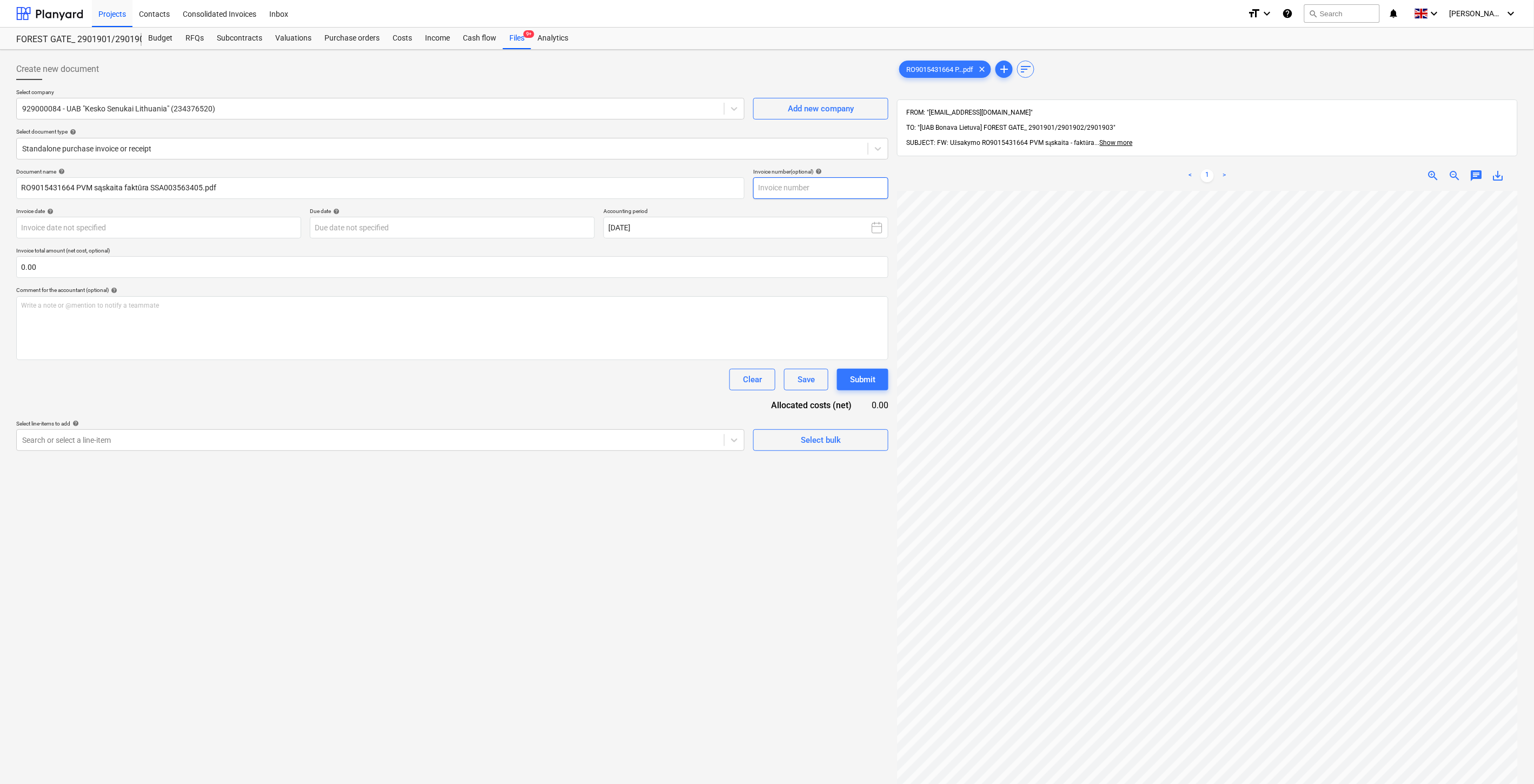
paste input "SSA003563405"
type input "SSA003563405"
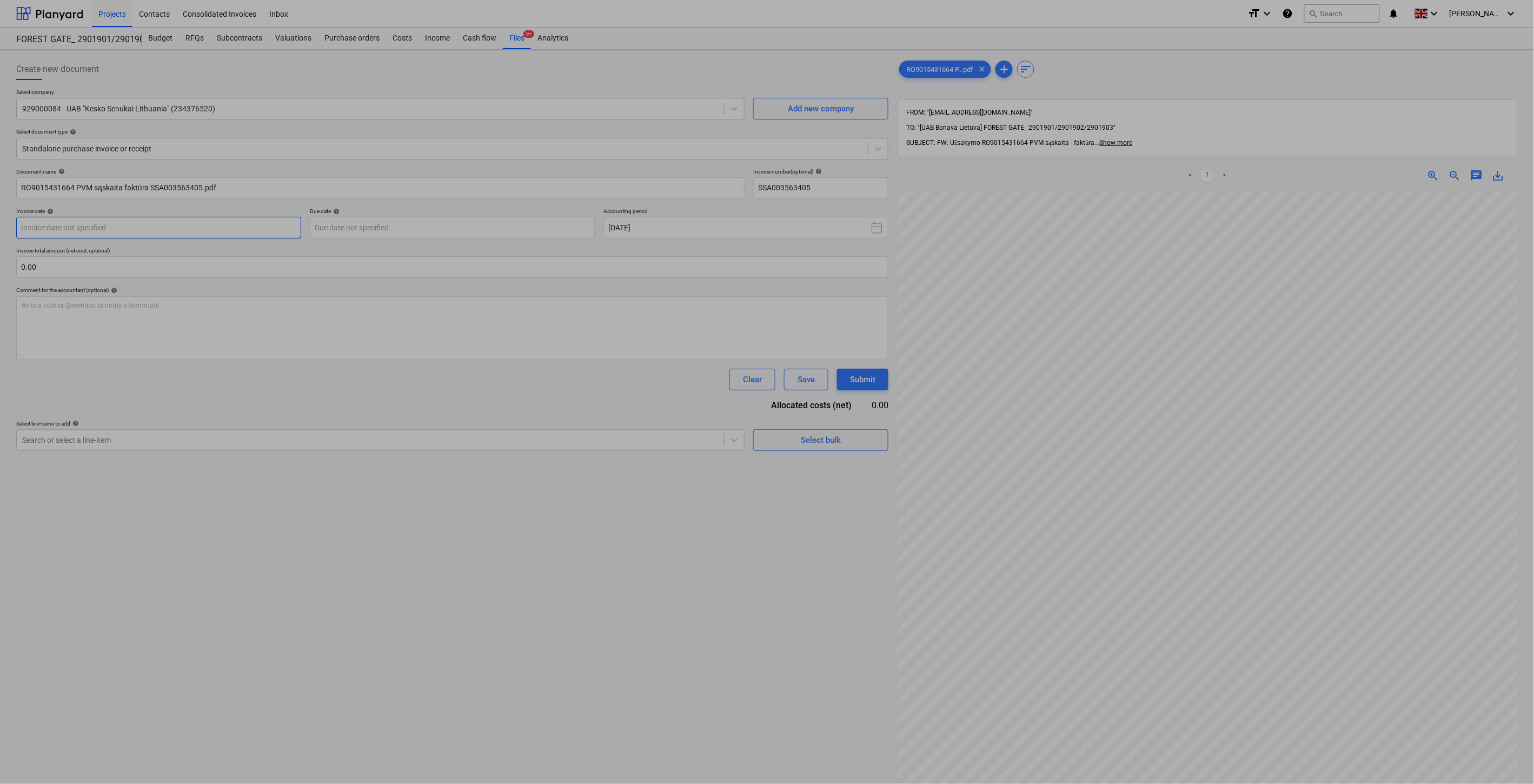
click at [190, 232] on body "Projects Contacts Consolidated Invoices Inbox format_size keyboard_arrow_down h…" at bounding box center [767, 392] width 1534 height 784
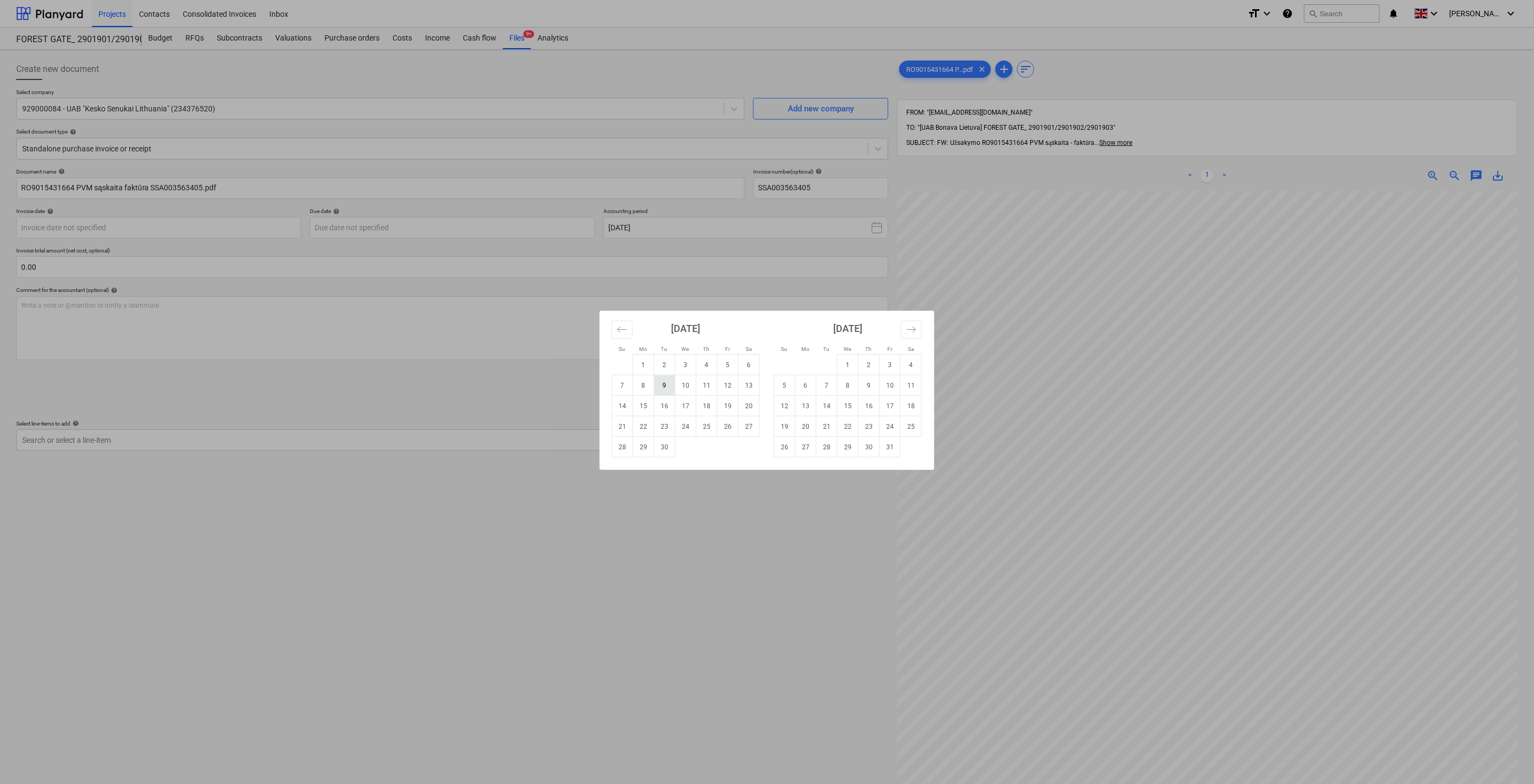
click at [658, 385] on td "9" at bounding box center [665, 385] width 21 height 21
type input "09 Sep 2025"
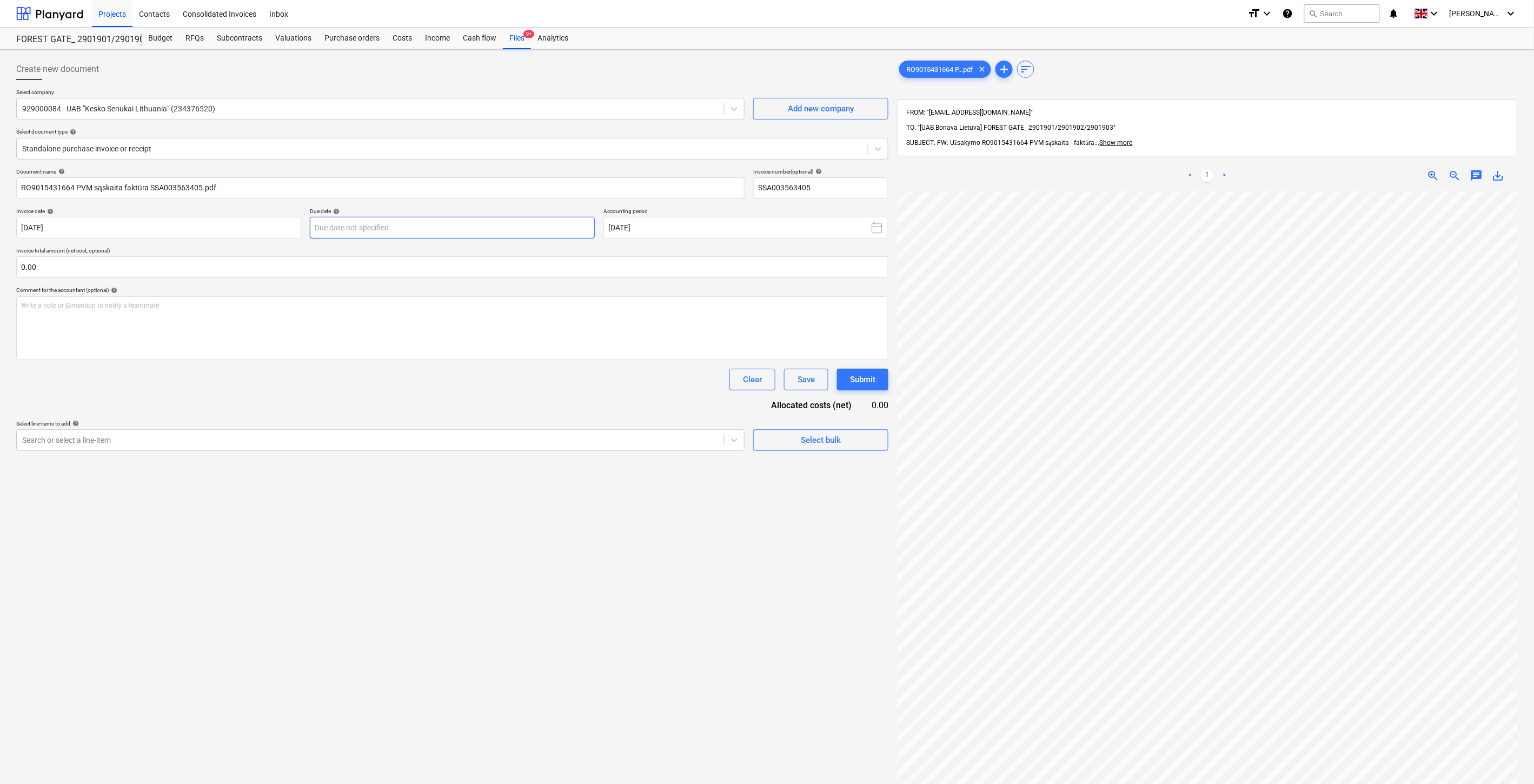
click at [511, 231] on body "Projects Contacts Consolidated Invoices Inbox format_size keyboard_arrow_down h…" at bounding box center [767, 392] width 1534 height 784
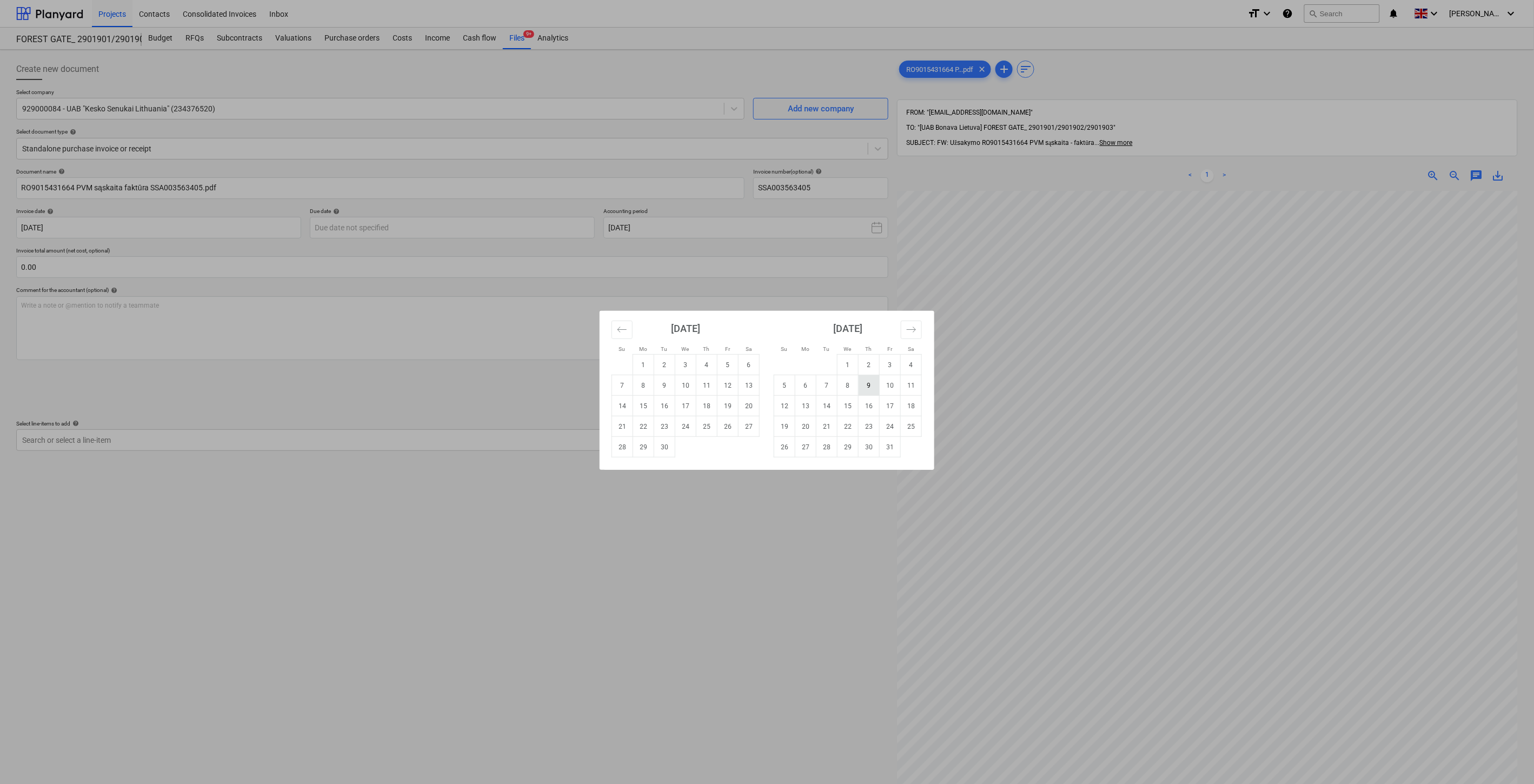
click at [866, 387] on td "9" at bounding box center [869, 385] width 21 height 21
type input "09 Oct 2025"
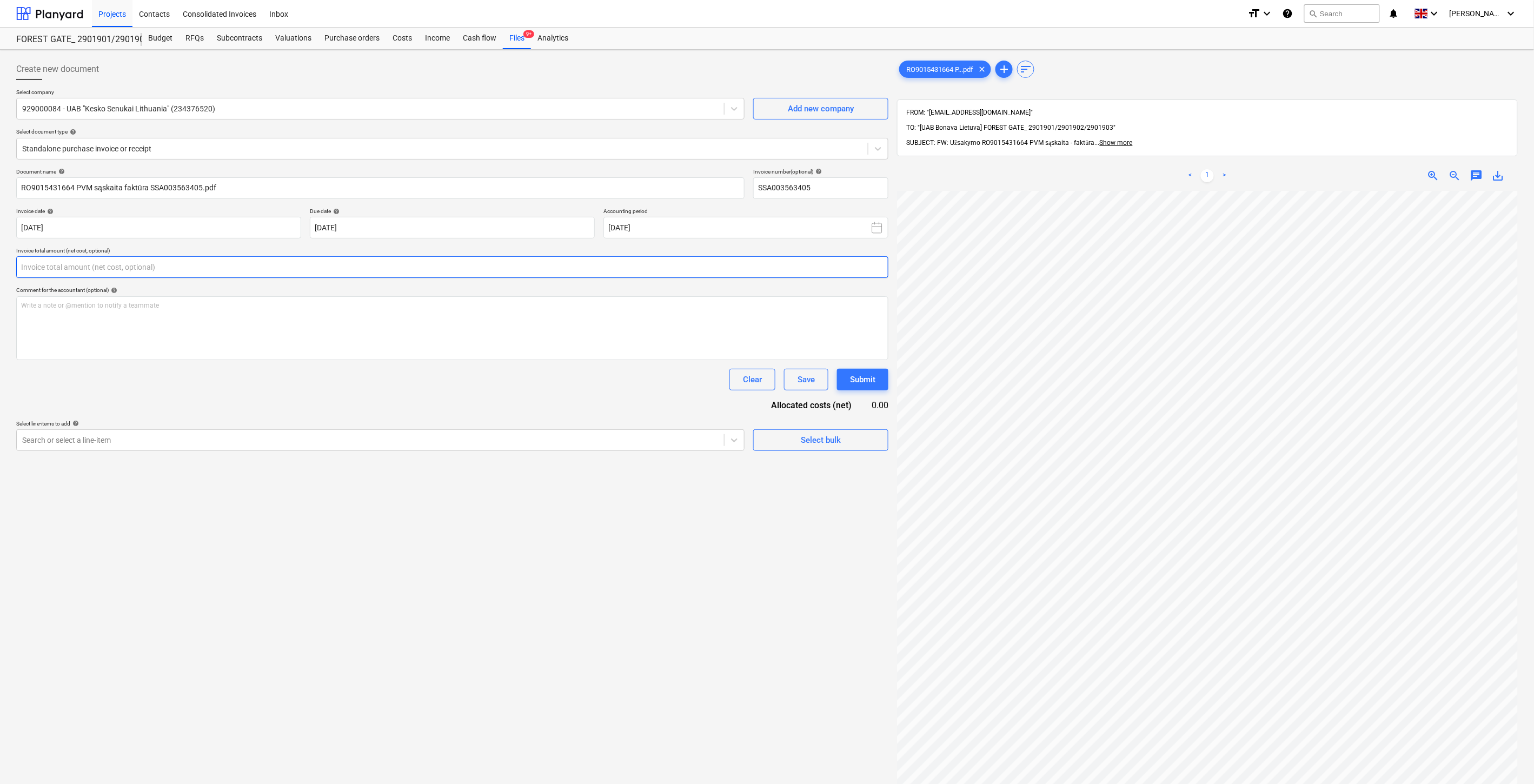
click at [500, 261] on input "text" at bounding box center [452, 267] width 873 height 21
type input "502.99"
click at [498, 463] on div at bounding box center [371, 467] width 697 height 11
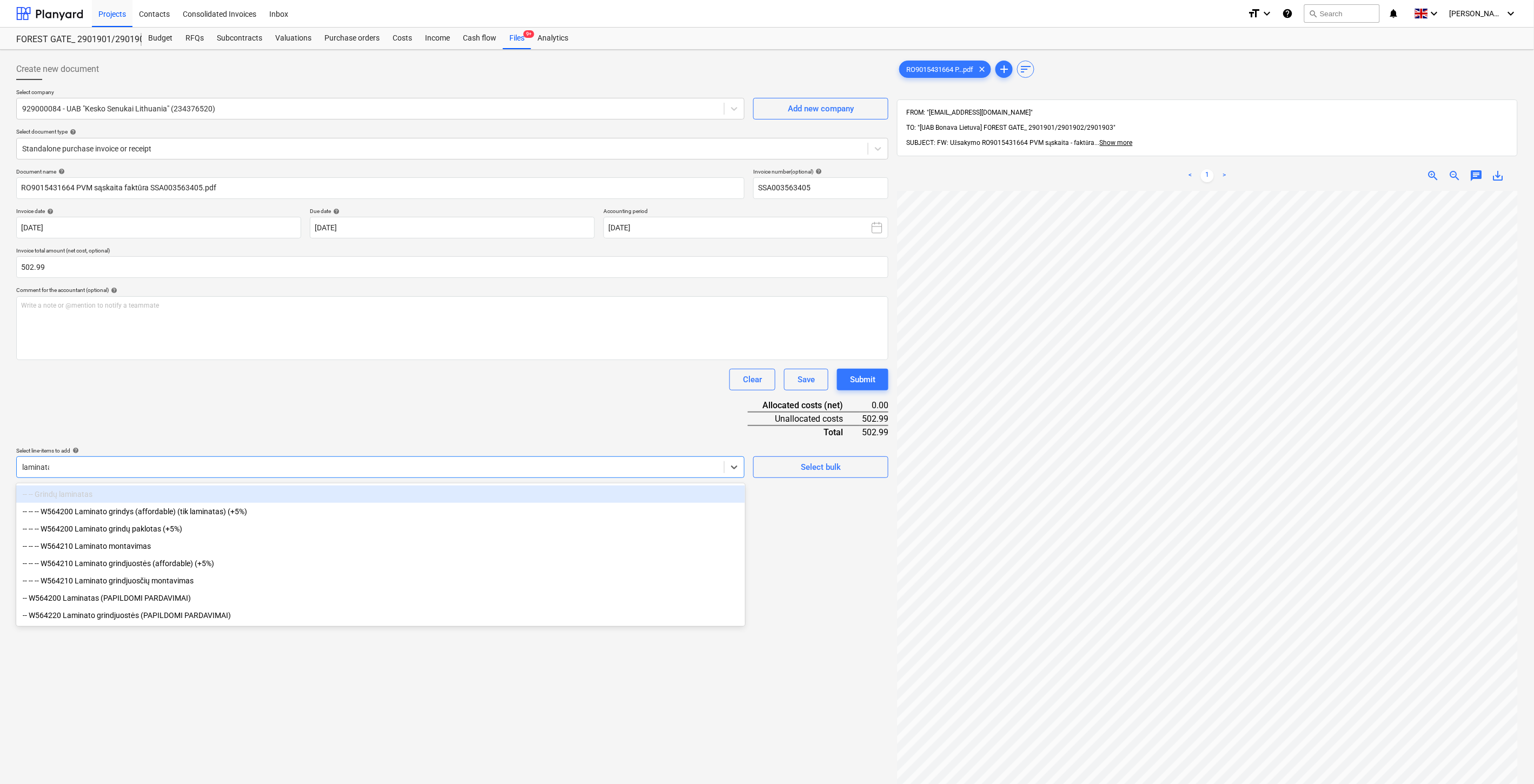
type input "laminatas"
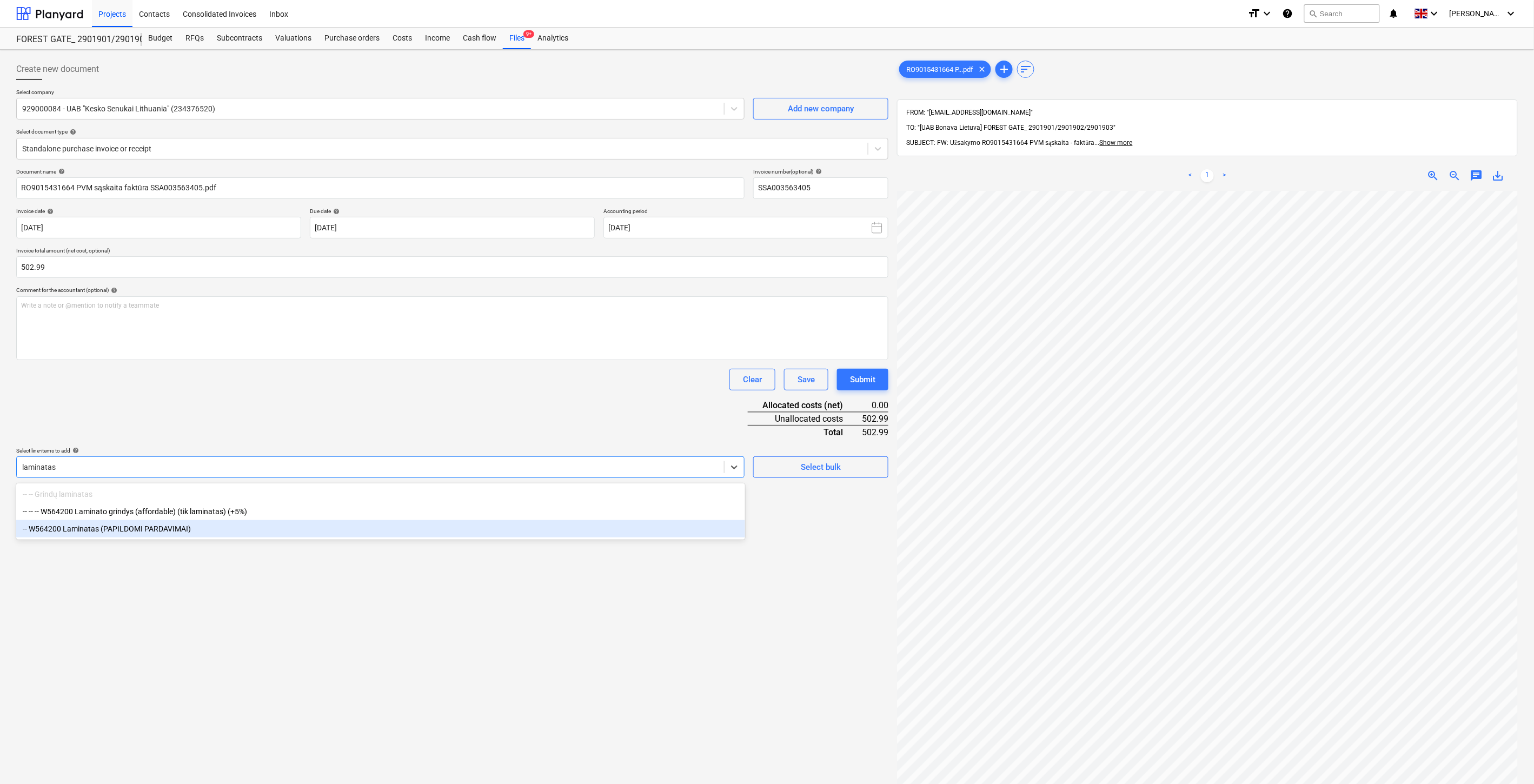
click at [147, 530] on div "-- W564200 Laminatas (PAPILDOMI PARDAVIMAI)" at bounding box center [381, 528] width 729 height 17
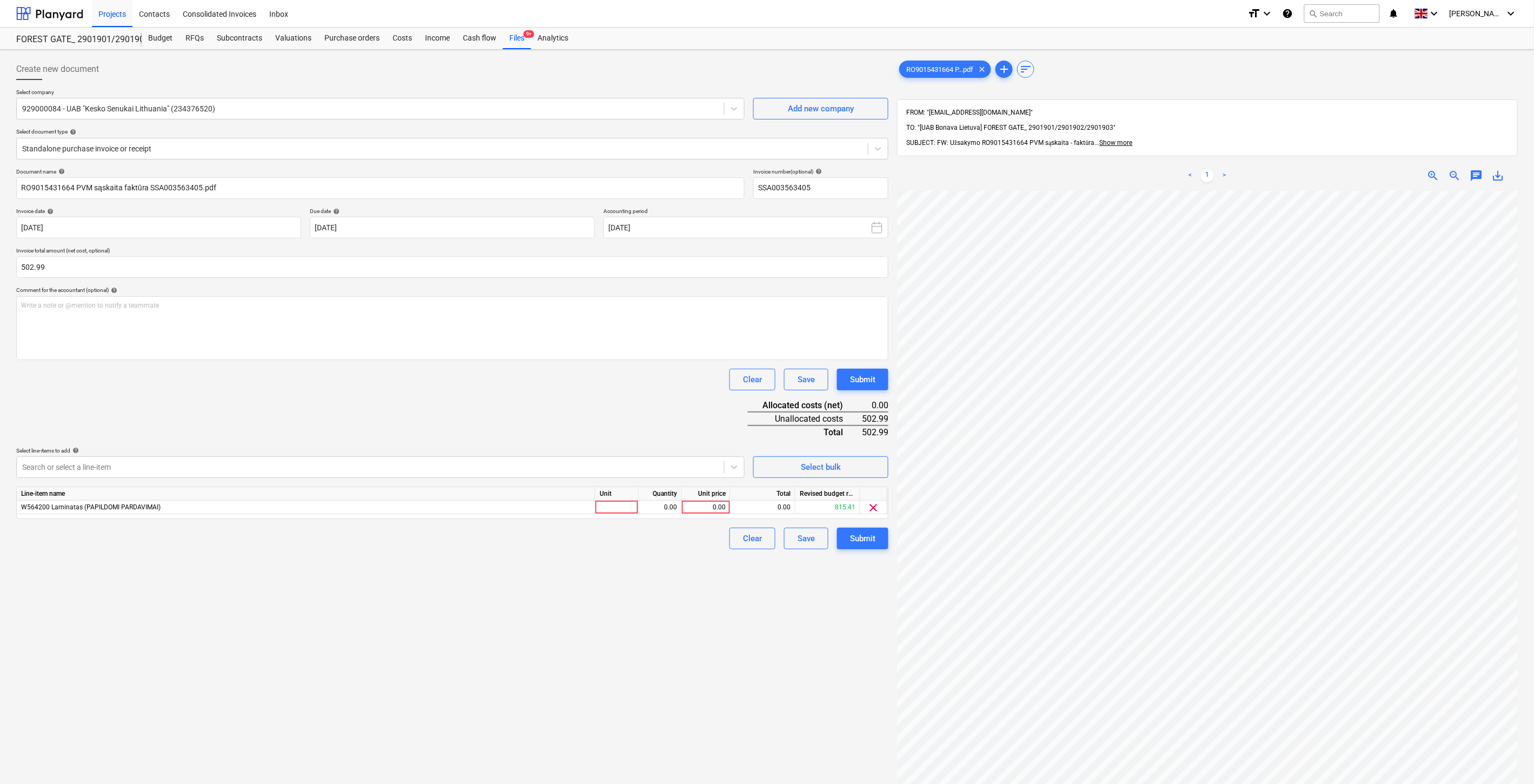
drag, startPoint x: 210, startPoint y: 692, endPoint x: 533, endPoint y: 572, distance: 344.6
click at [211, 692] on div "Create new document Select company 929000084 - UAB "Kesko Senukai Lithuania" (2…" at bounding box center [452, 501] width 881 height 895
click at [614, 511] on div at bounding box center [617, 508] width 43 height 14
click at [655, 505] on div "0.00" at bounding box center [660, 508] width 34 height 14
click at [697, 507] on div "0.00" at bounding box center [706, 508] width 39 height 14
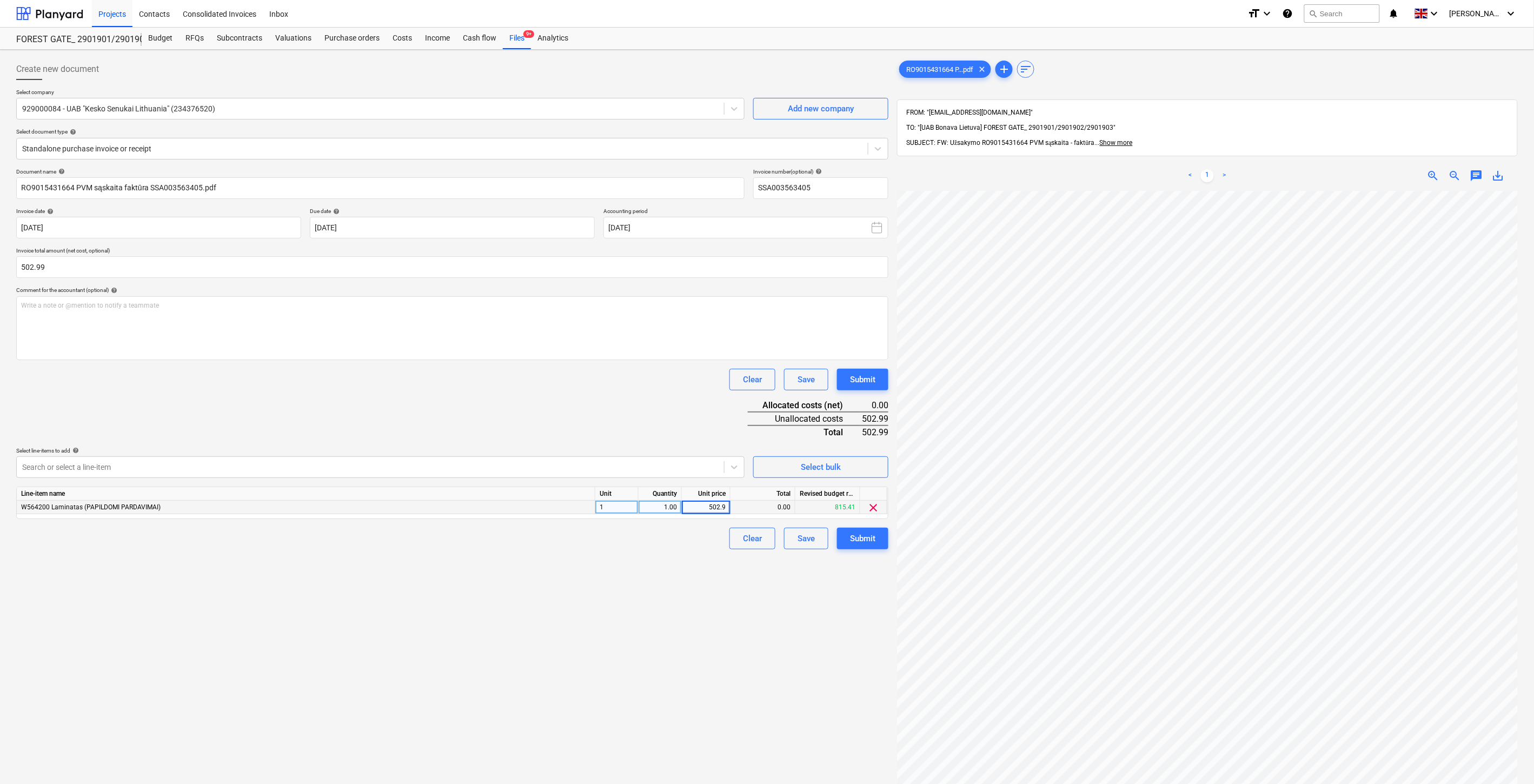
type input "502.99"
click at [682, 400] on div "Document name help RO9015431664 PVM sąskaita faktūra SSA003563405.pdf Invoice n…" at bounding box center [452, 359] width 873 height 381
click at [802, 540] on div "Save" at bounding box center [806, 539] width 17 height 14
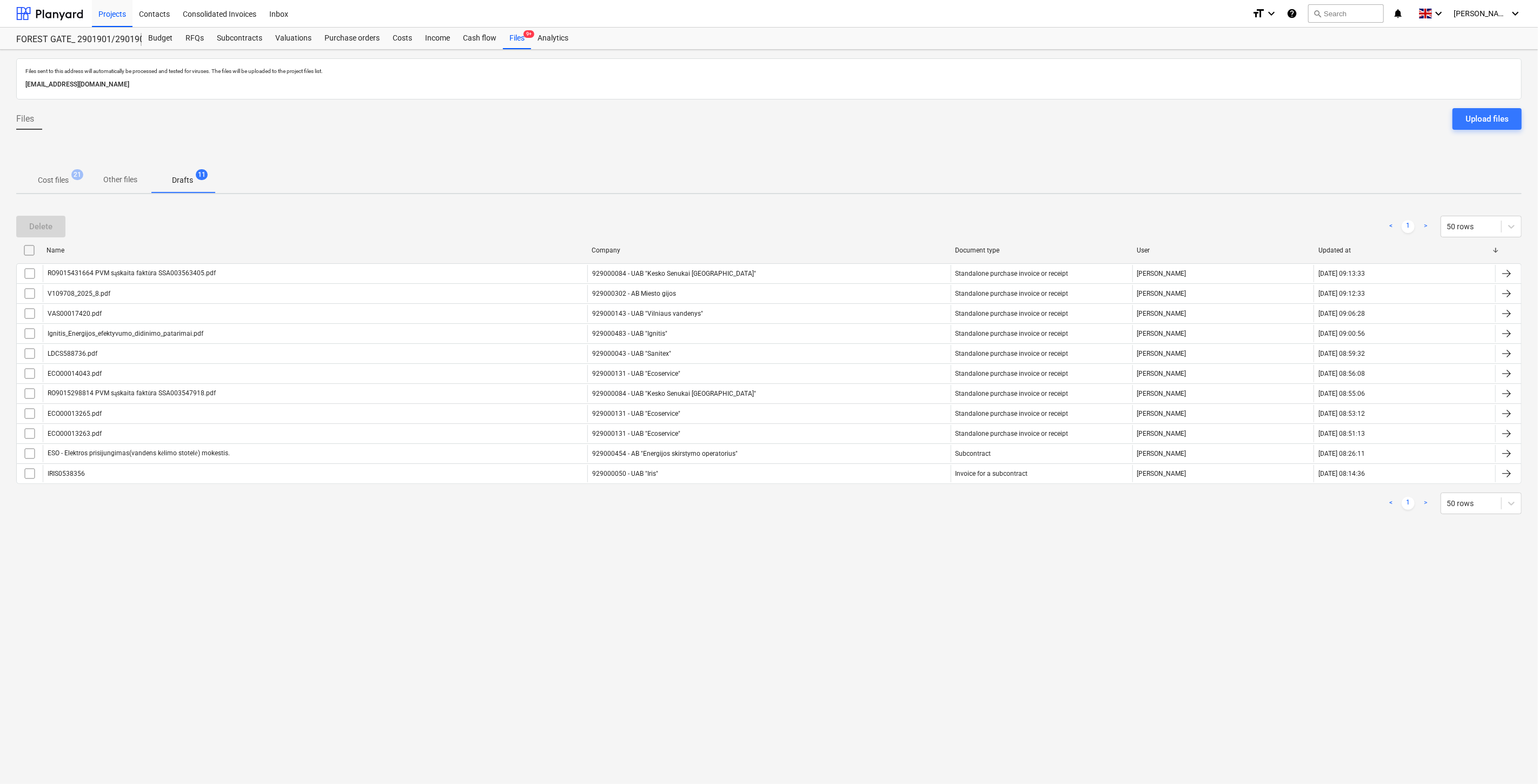
click at [56, 179] on p "Cost files" at bounding box center [53, 180] width 31 height 11
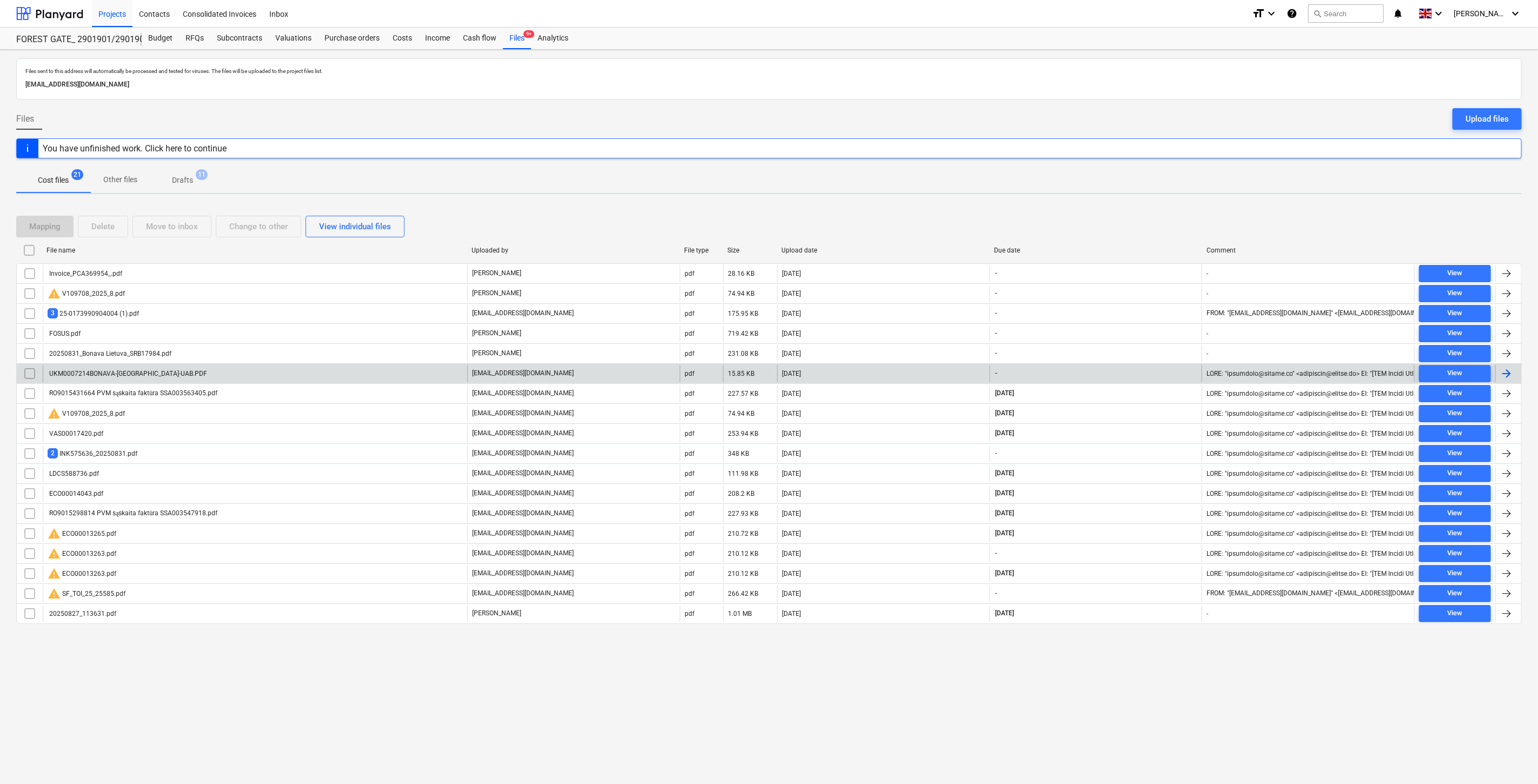
click at [896, 371] on div "[DATE]" at bounding box center [884, 373] width 213 height 17
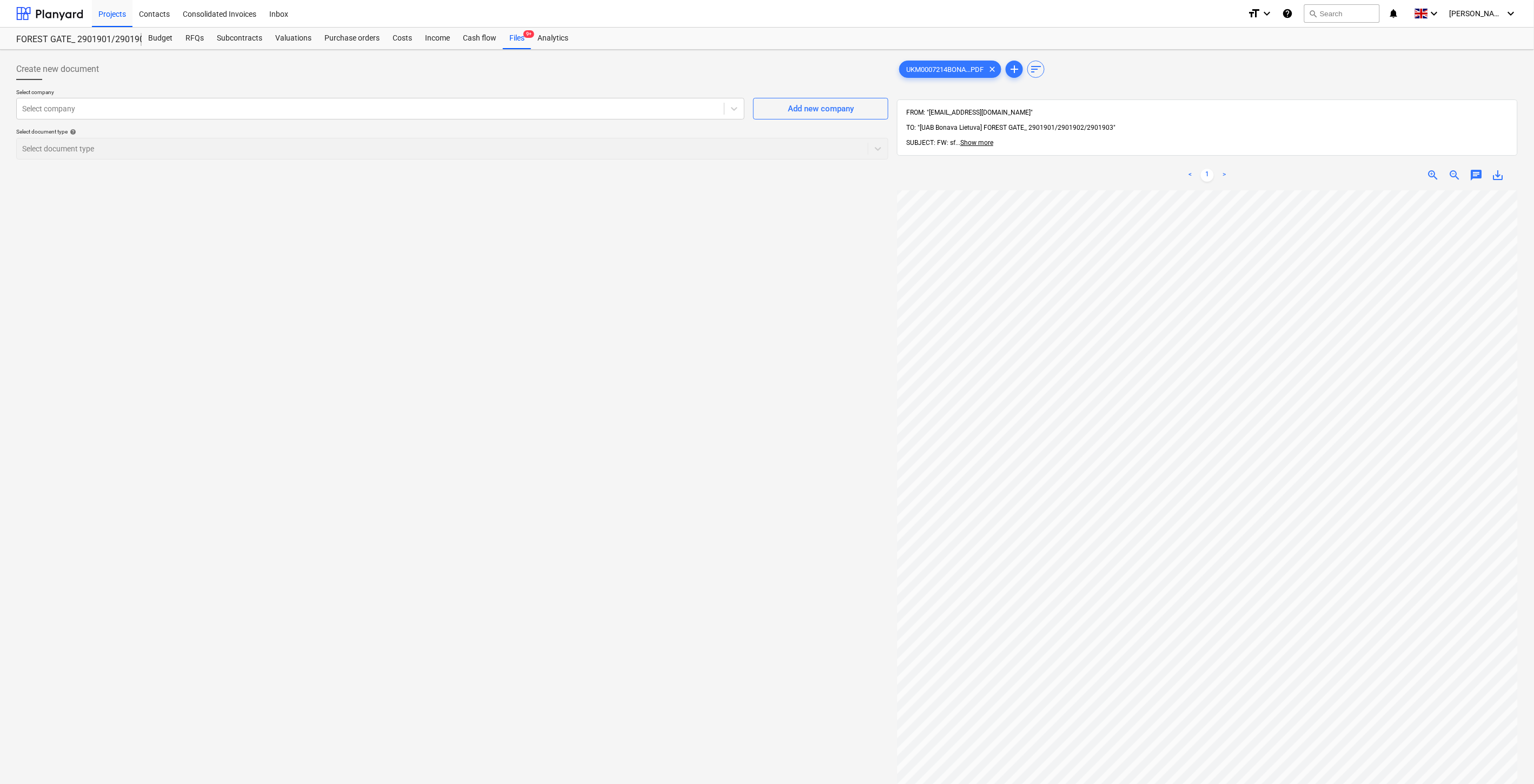
scroll to position [0, 17]
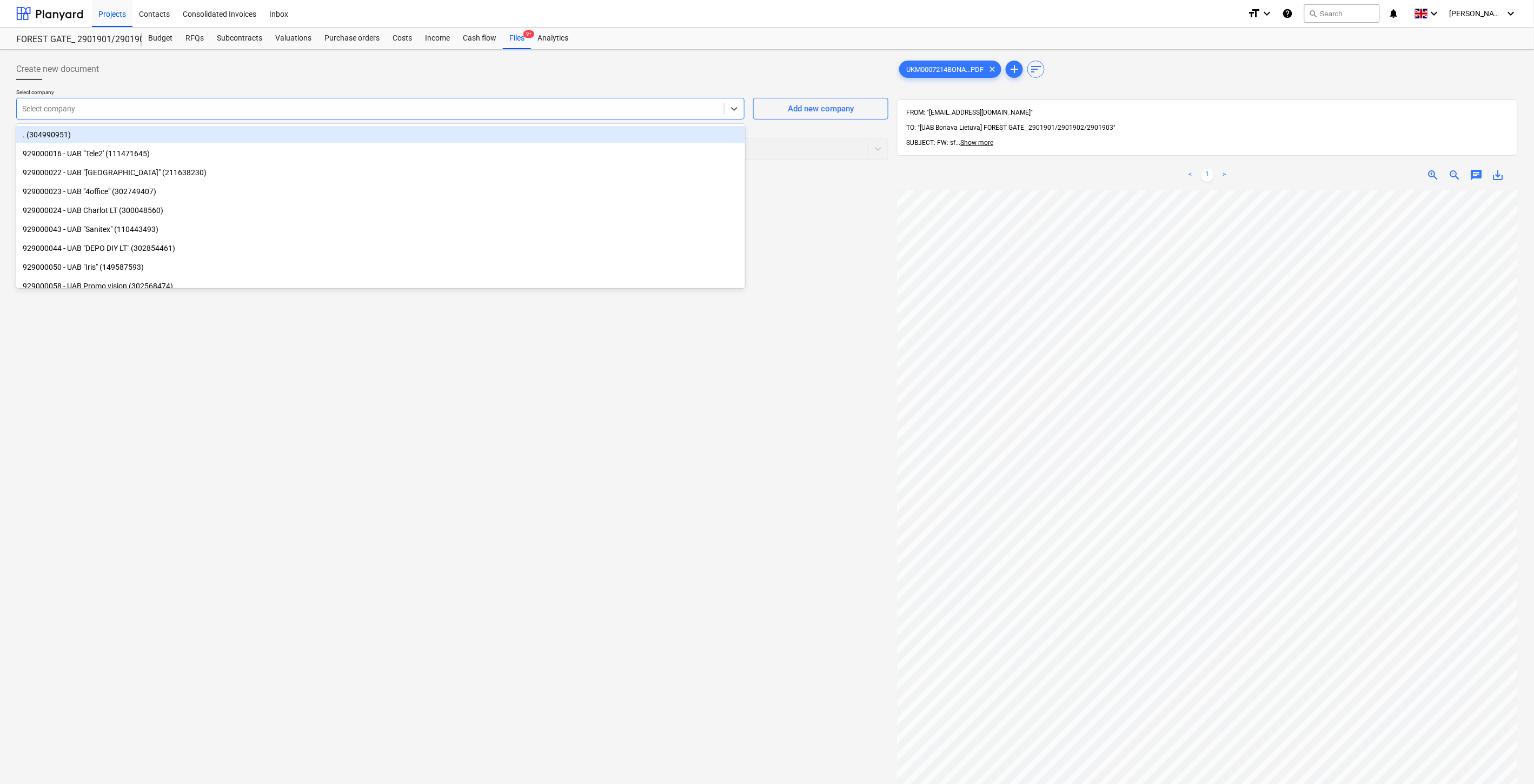
click at [513, 112] on div at bounding box center [371, 108] width 697 height 11
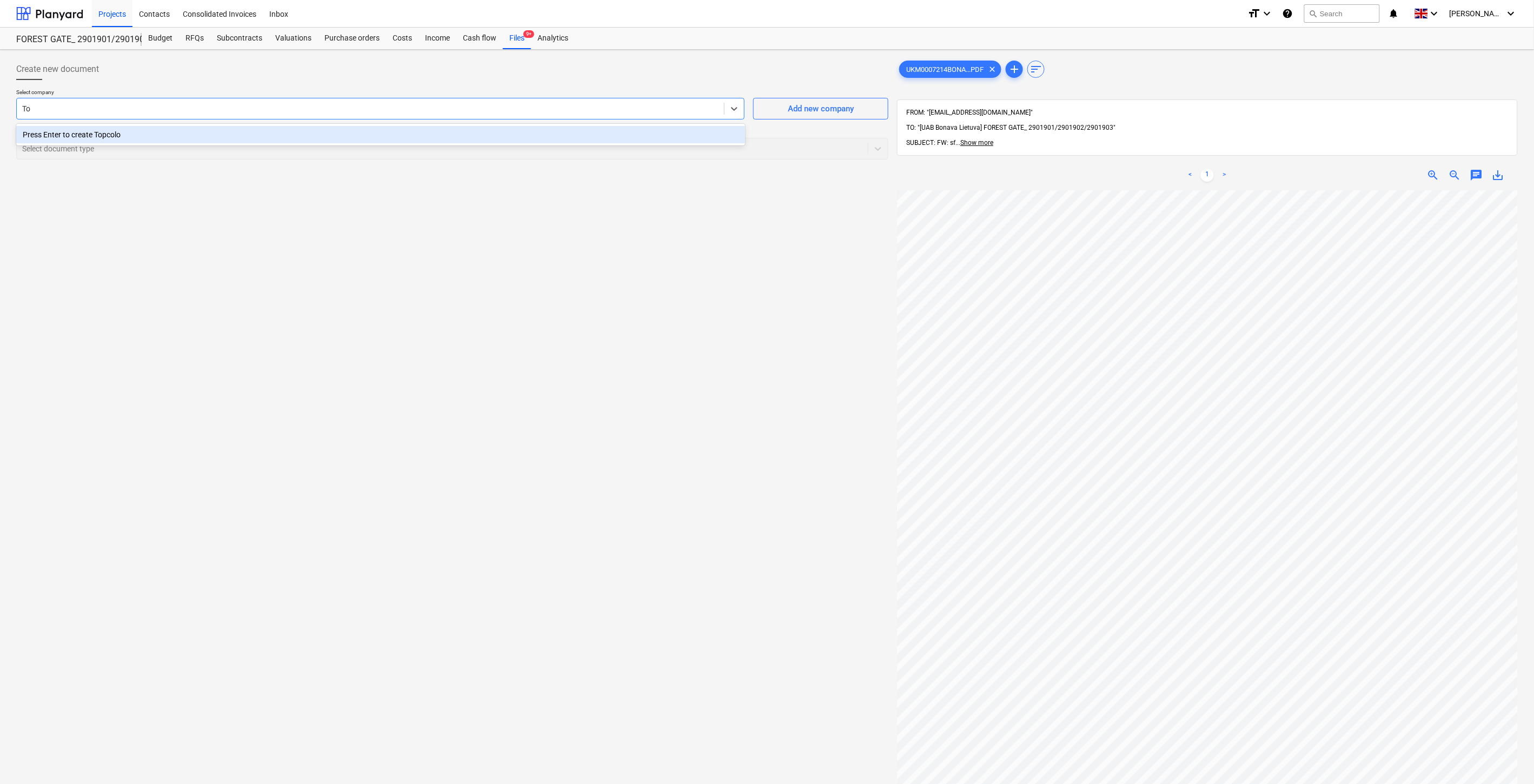
type input "T"
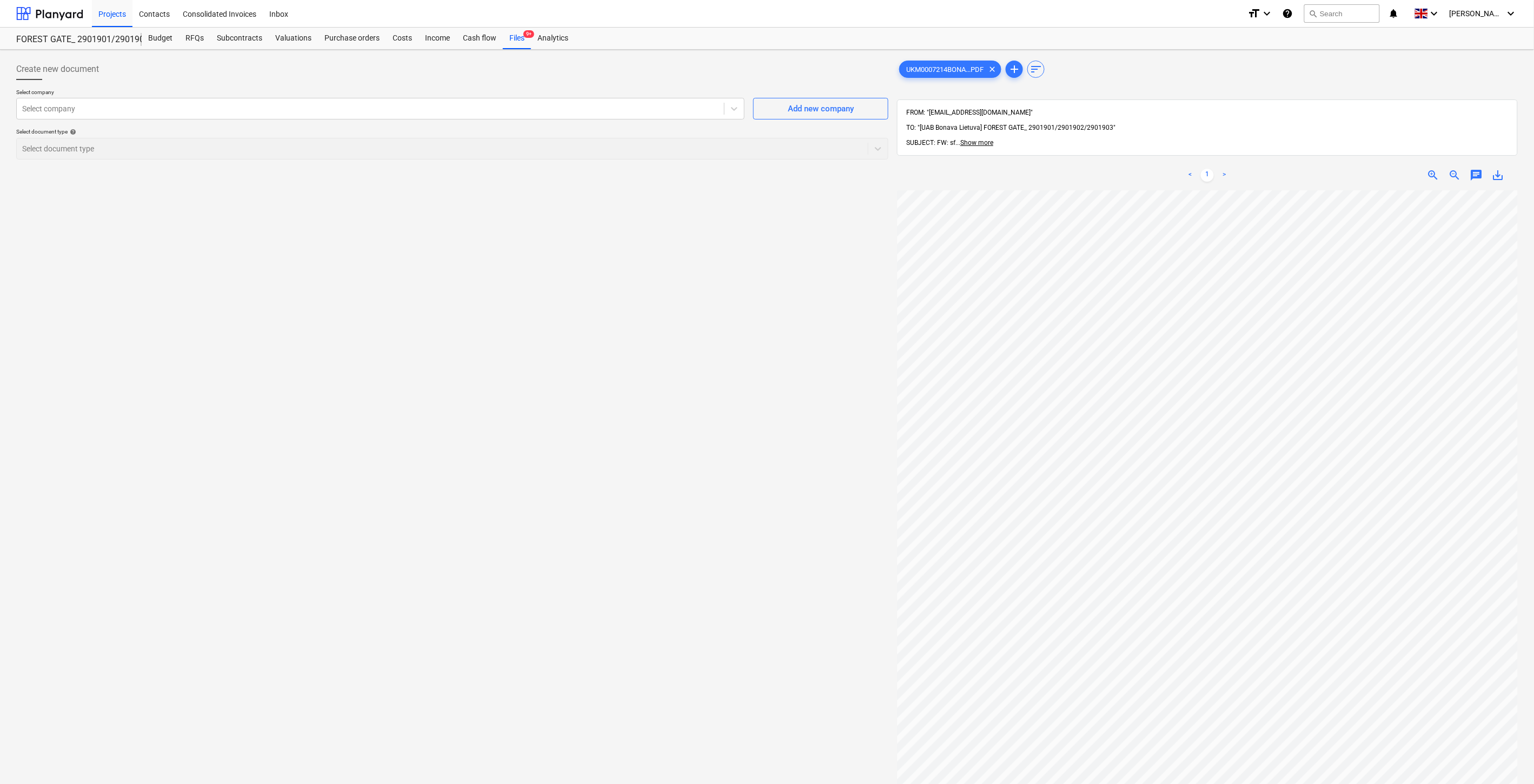
drag, startPoint x: 678, startPoint y: 430, endPoint x: 694, endPoint y: 395, distance: 38.5
click at [679, 430] on div "Create new document Select company Select company Add new company Select docume…" at bounding box center [452, 501] width 881 height 895
click at [806, 113] on div "Add new company" at bounding box center [820, 109] width 66 height 14
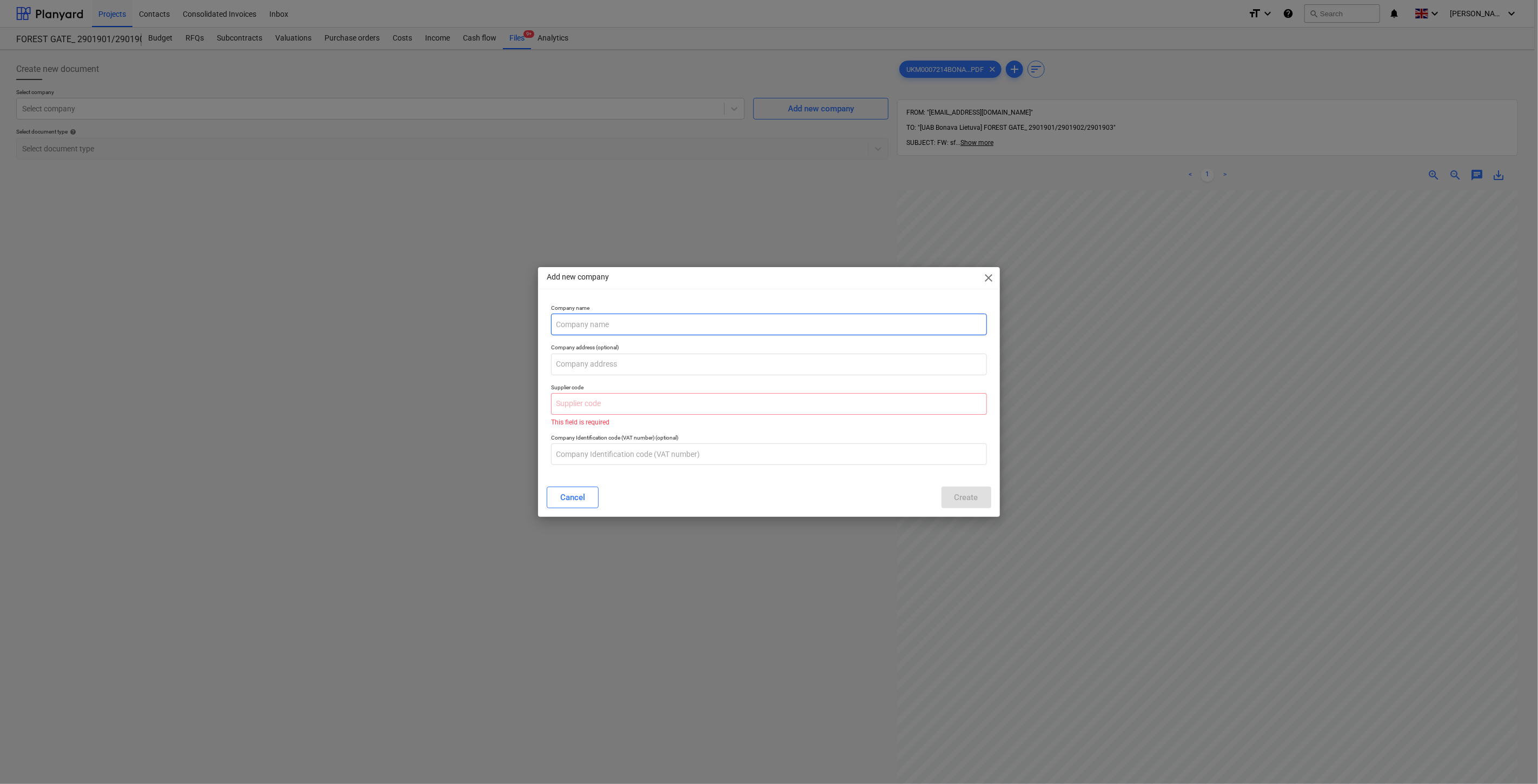
click at [690, 325] on input "text" at bounding box center [768, 324] width 435 height 21
type input "I"
type input "UAB "TopColor prekyba""
click at [609, 362] on input "text" at bounding box center [768, 364] width 435 height 21
paste input "Universiteto g. 2-1, Vilnius"
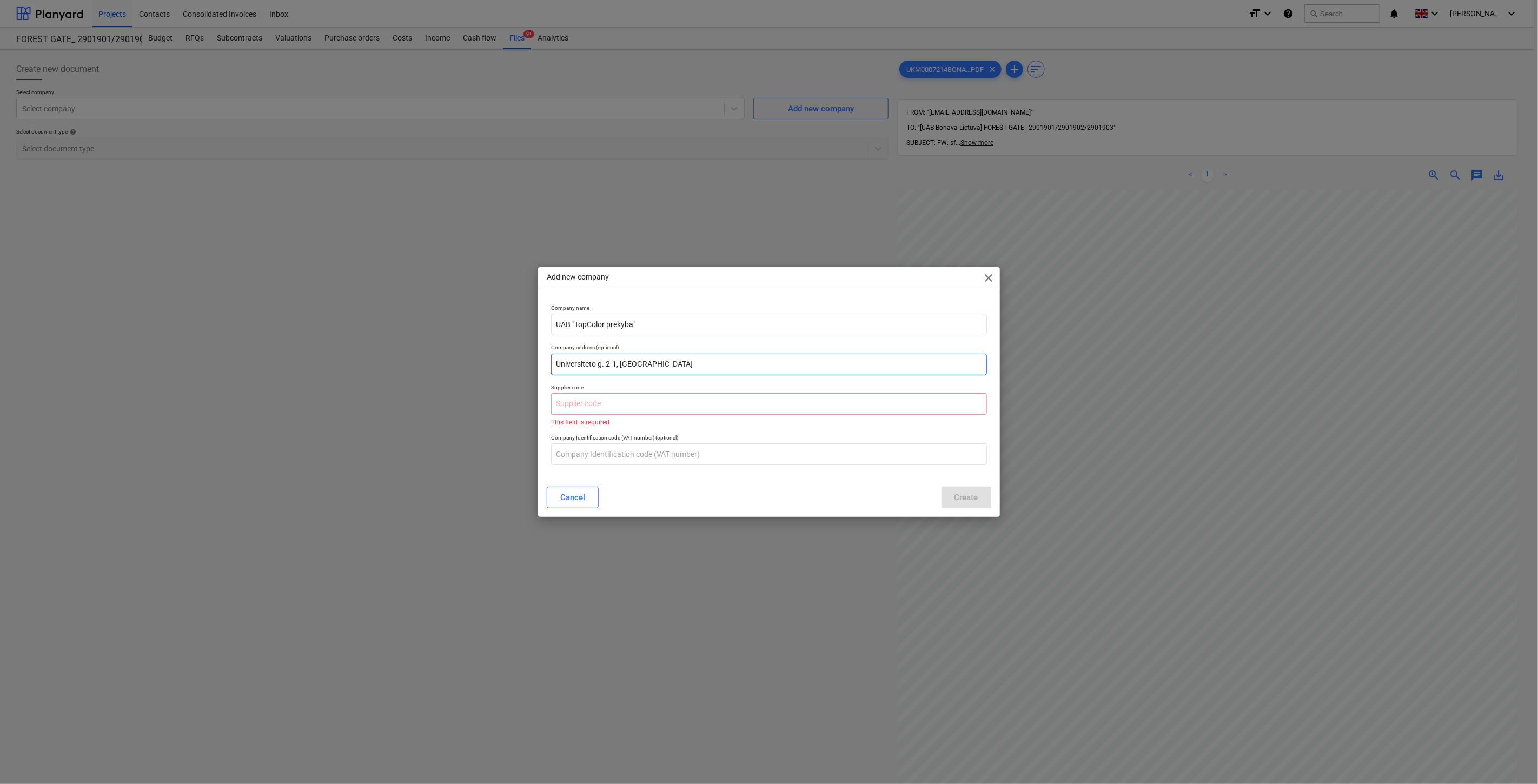
click at [571, 364] on input "Universiteto g. 2-1, Vilnius" at bounding box center [768, 364] width 435 height 21
type input "Universiteto g. 2-1, Vilnius"
click at [652, 399] on input "text" at bounding box center [768, 403] width 435 height 21
paste input "305674162"
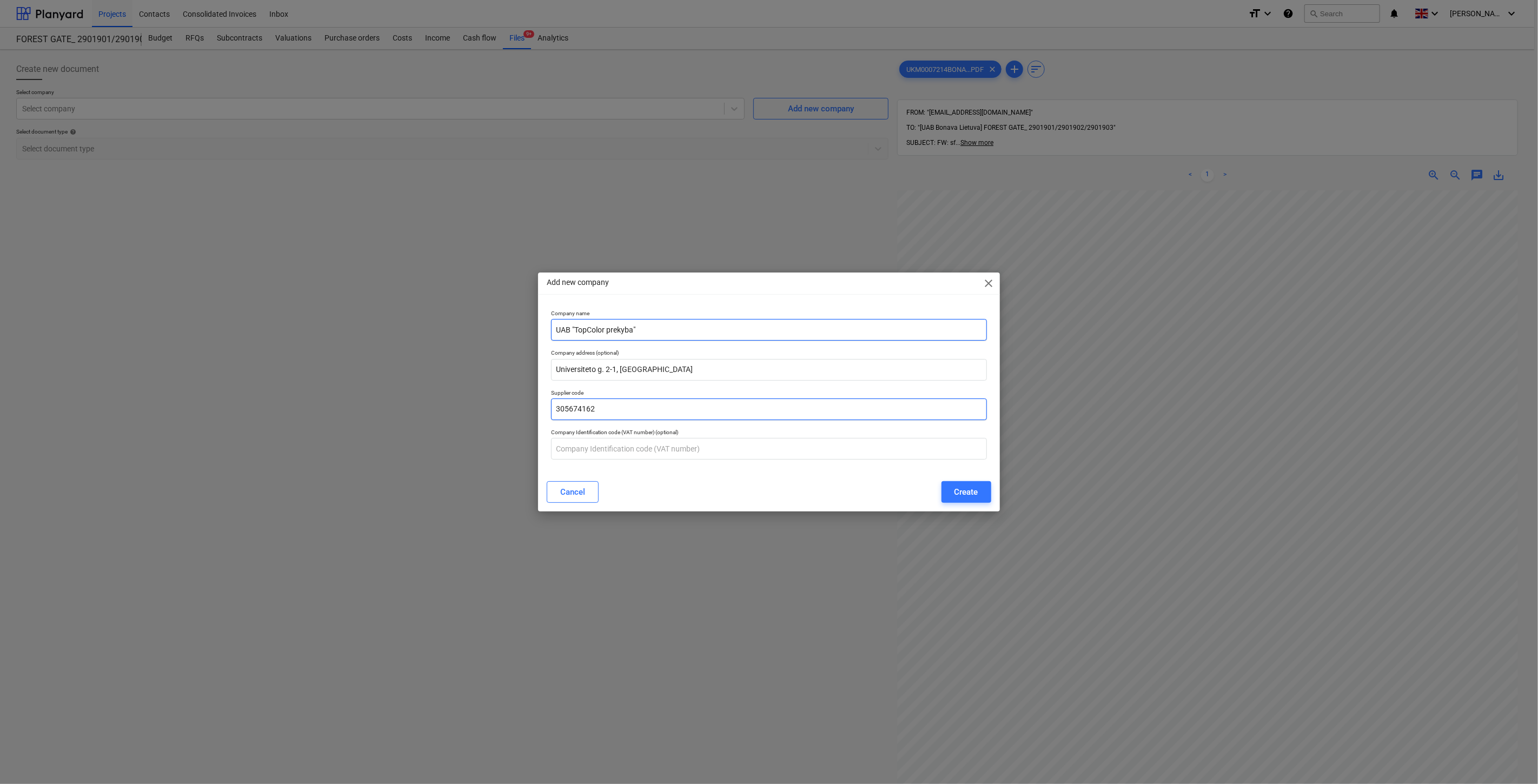
drag, startPoint x: 570, startPoint y: 409, endPoint x: 673, endPoint y: 325, distance: 132.9
click at [570, 409] on input "305674162" at bounding box center [768, 409] width 435 height 21
type input "305674162"
click at [628, 444] on input "text" at bounding box center [768, 449] width 435 height 21
paste input "LT100013668011"
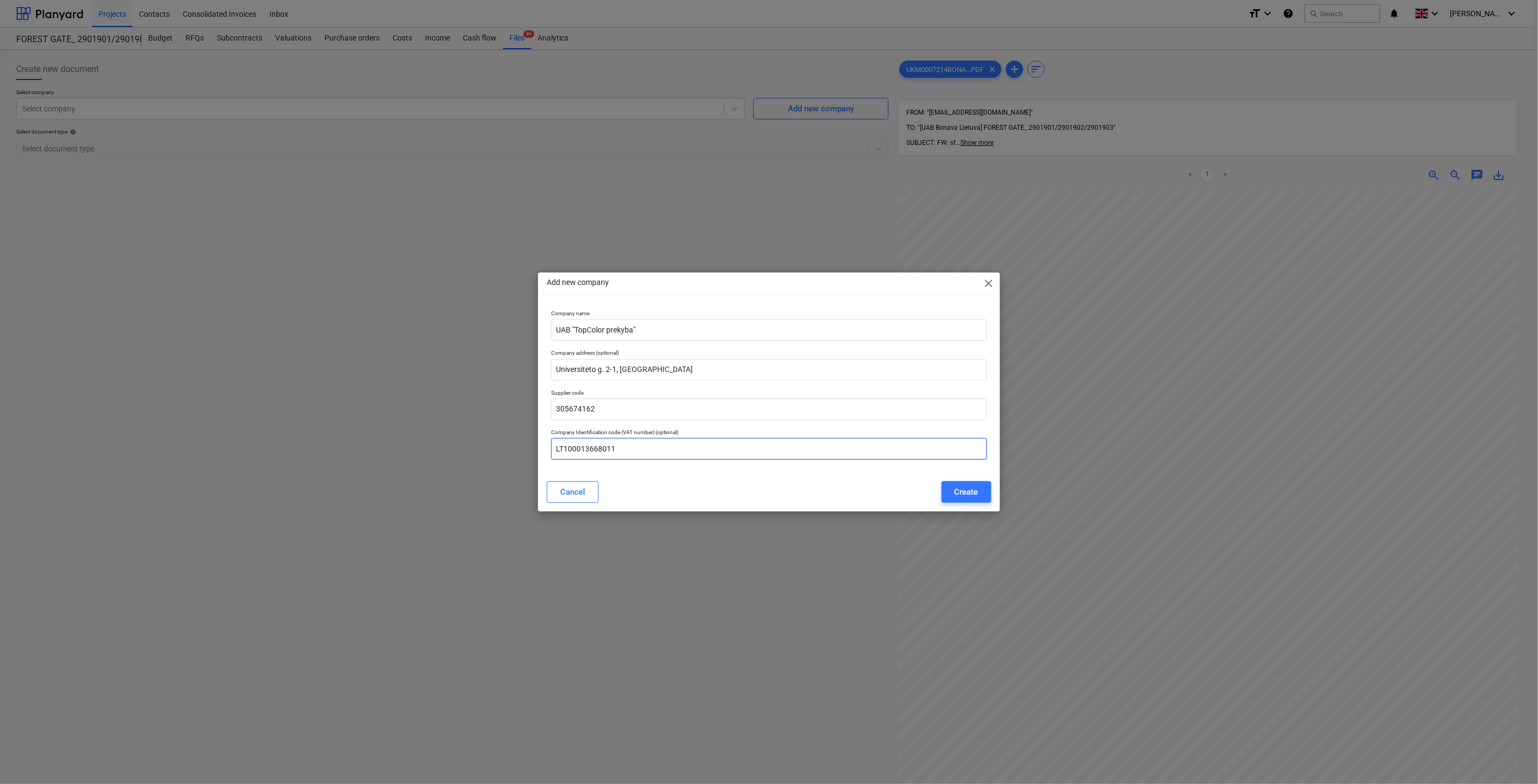
click at [570, 449] on input "LT100013668011" at bounding box center [768, 449] width 435 height 21
type input "LT100013668011"
click at [957, 492] on div "Create" at bounding box center [967, 492] width 24 height 14
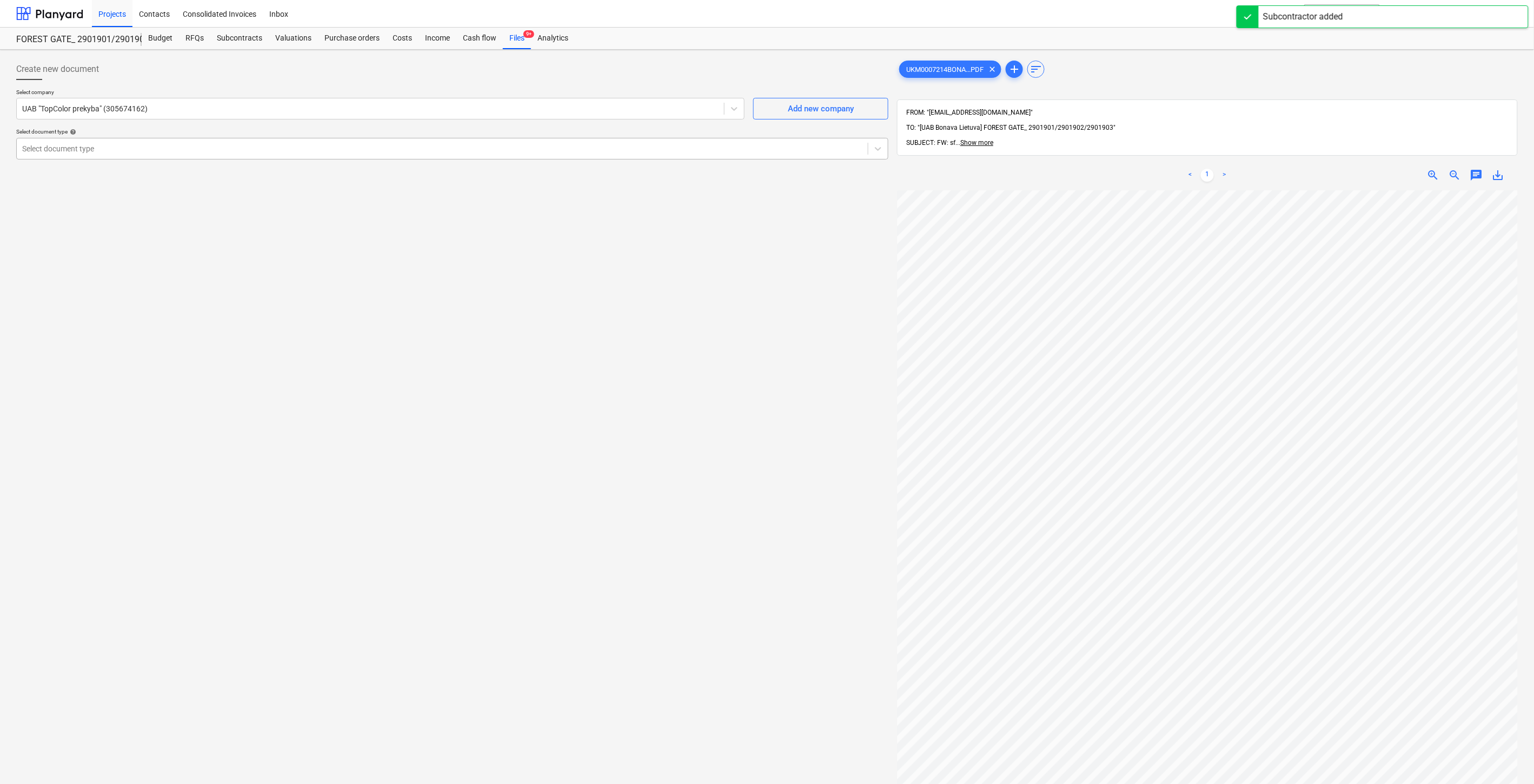
click at [269, 157] on div "Select document type" at bounding box center [452, 148] width 873 height 21
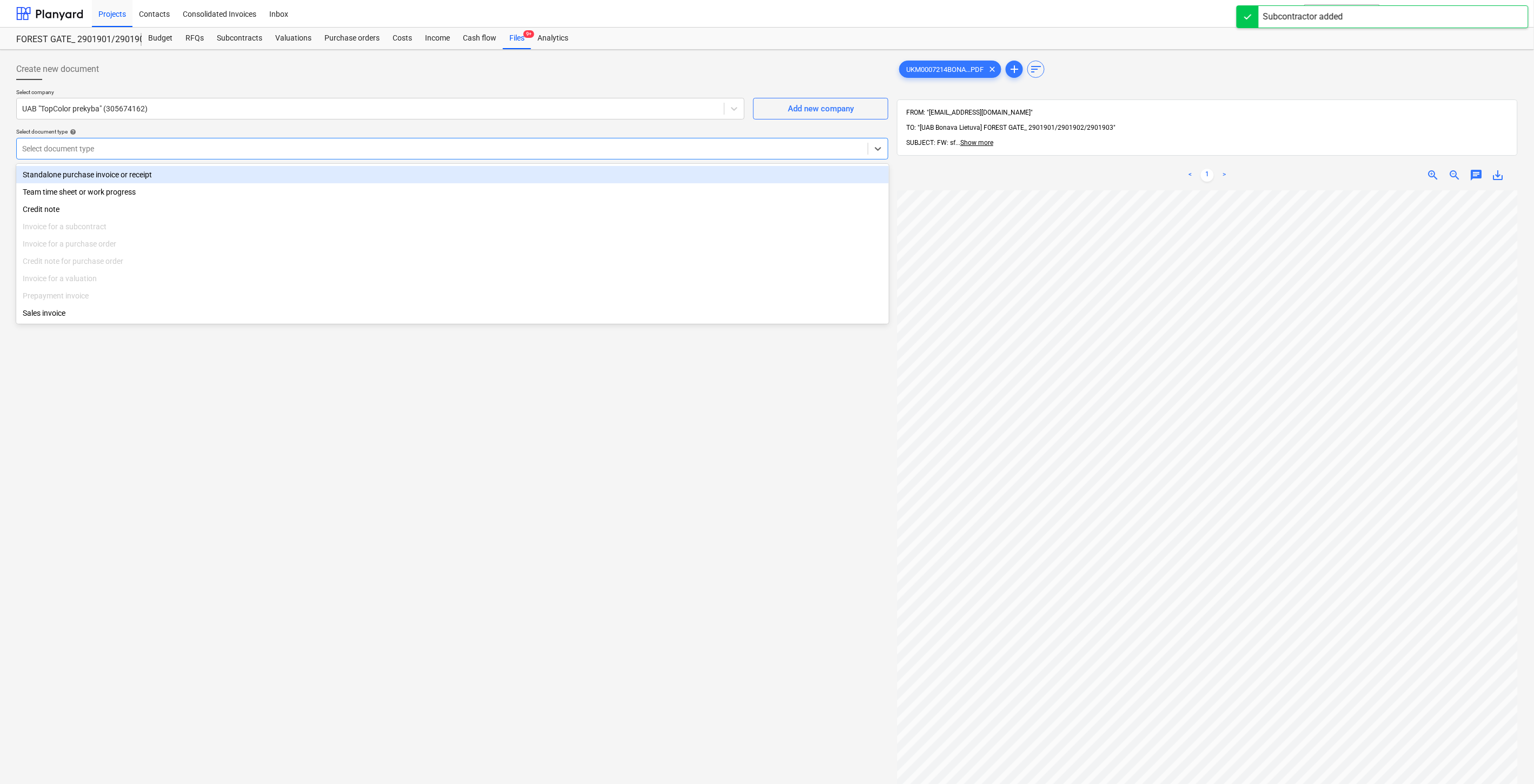
click at [219, 173] on div "Standalone purchase invoice or receipt" at bounding box center [452, 175] width 873 height 17
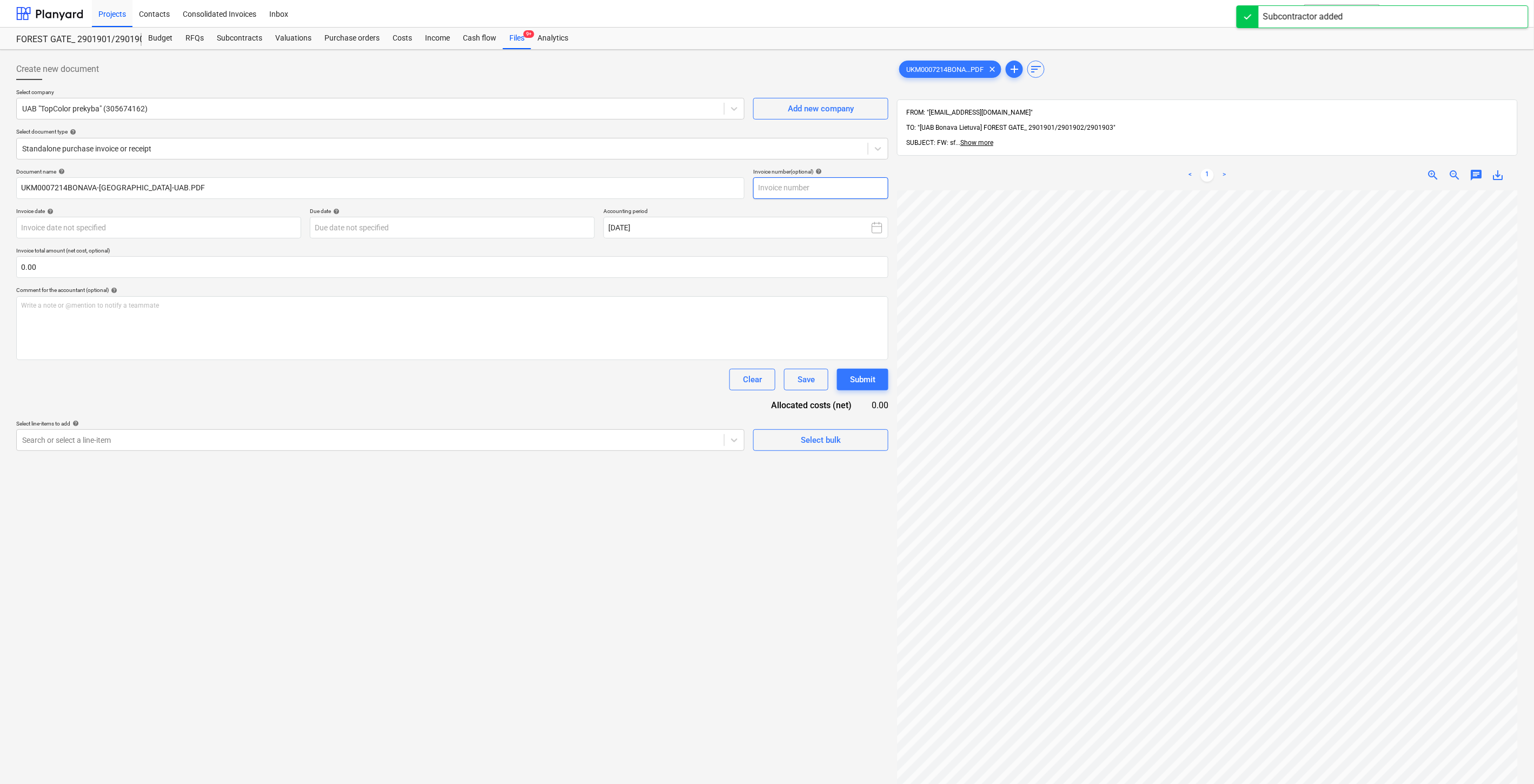
click at [873, 185] on input "text" at bounding box center [821, 188] width 136 height 21
type input "UKM0007214"
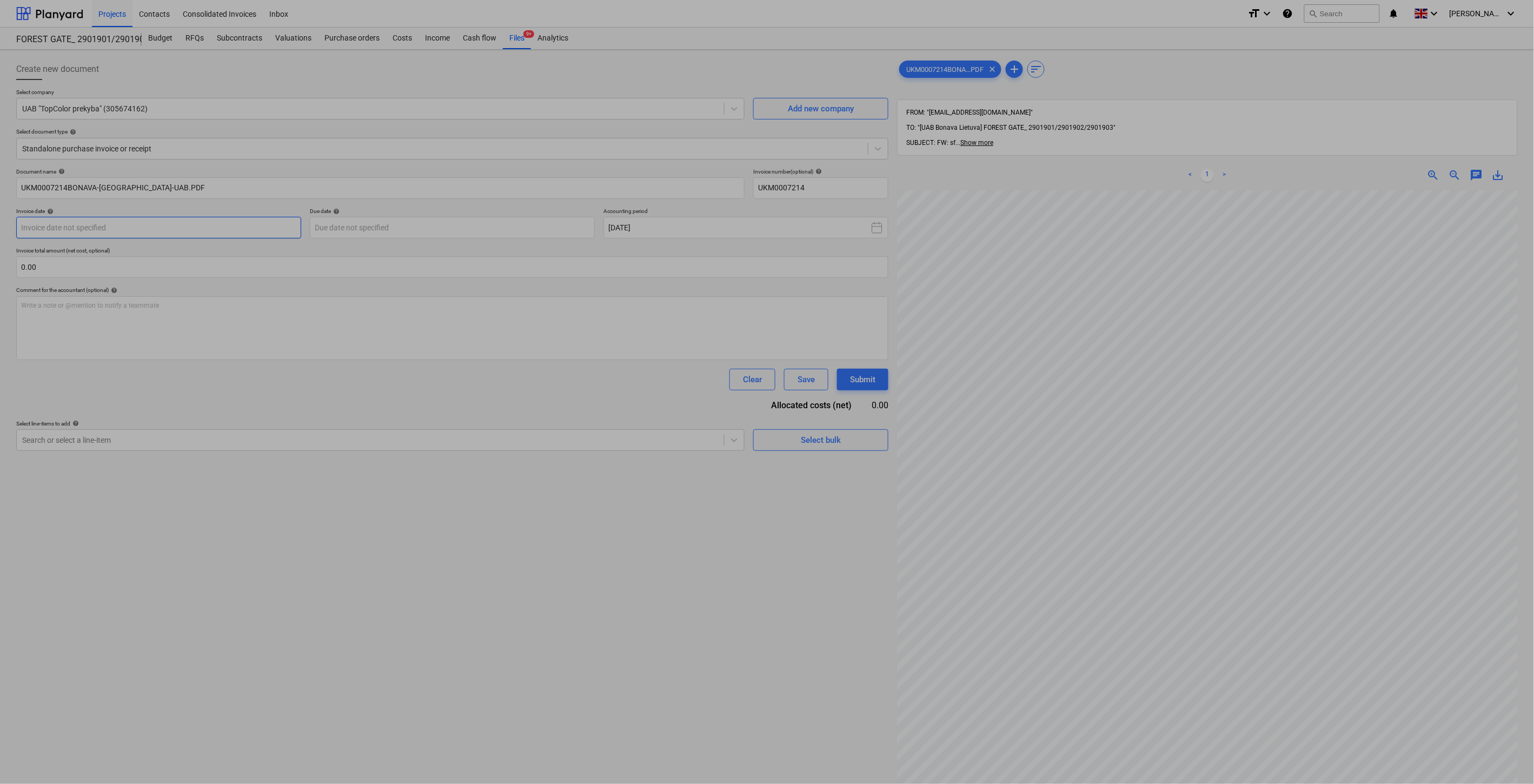
click at [193, 220] on body "Projects Contacts Consolidated Invoices Inbox format_size keyboard_arrow_down h…" at bounding box center [767, 392] width 1534 height 784
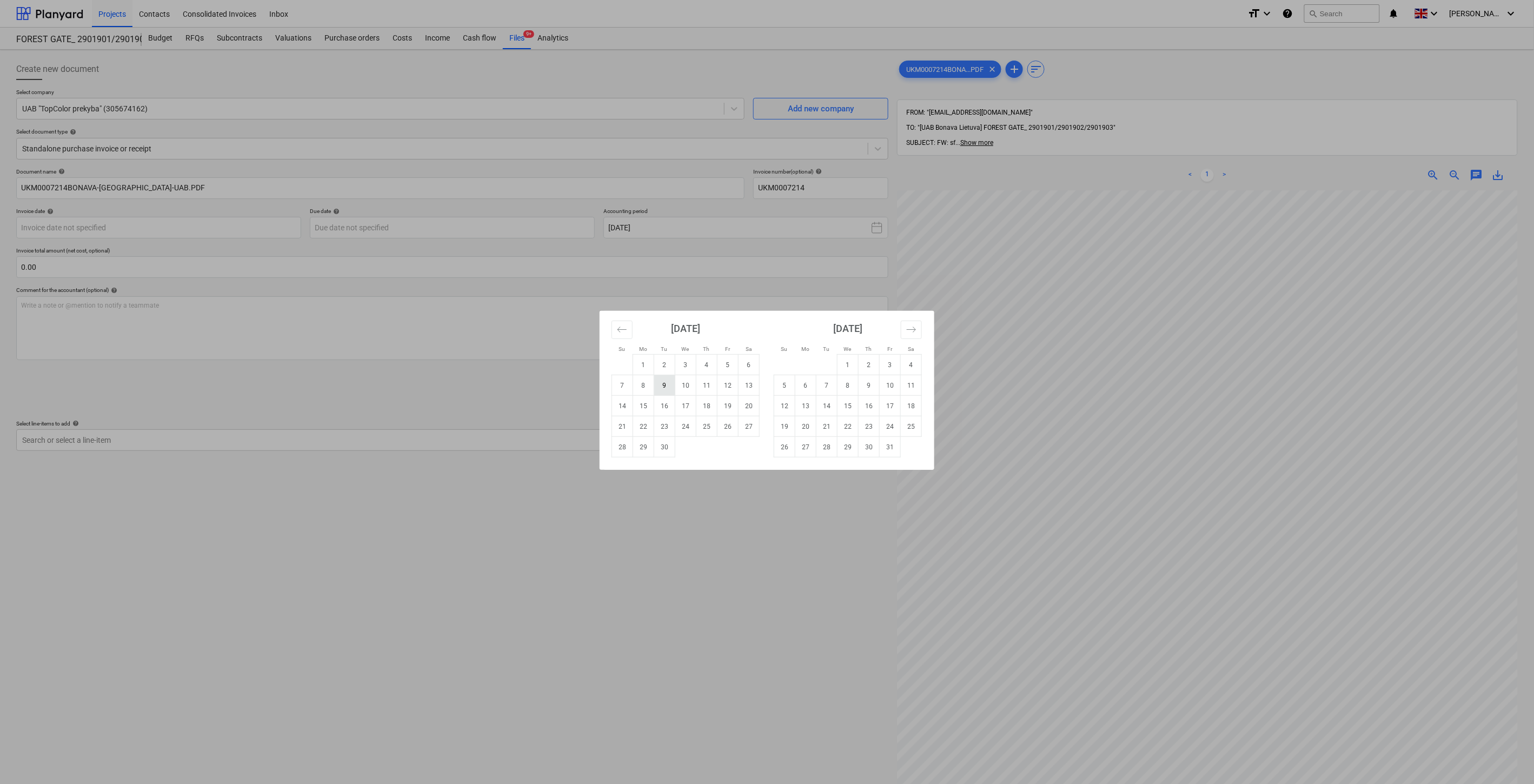
click at [663, 383] on td "9" at bounding box center [665, 385] width 21 height 21
type input "09 Sep 2025"
click at [524, 223] on body "Projects Contacts Consolidated Invoices Inbox format_size keyboard_arrow_down h…" at bounding box center [767, 392] width 1534 height 784
drag, startPoint x: 867, startPoint y: 385, endPoint x: 877, endPoint y: 385, distance: 10.0
click at [873, 385] on td "9" at bounding box center [869, 385] width 21 height 21
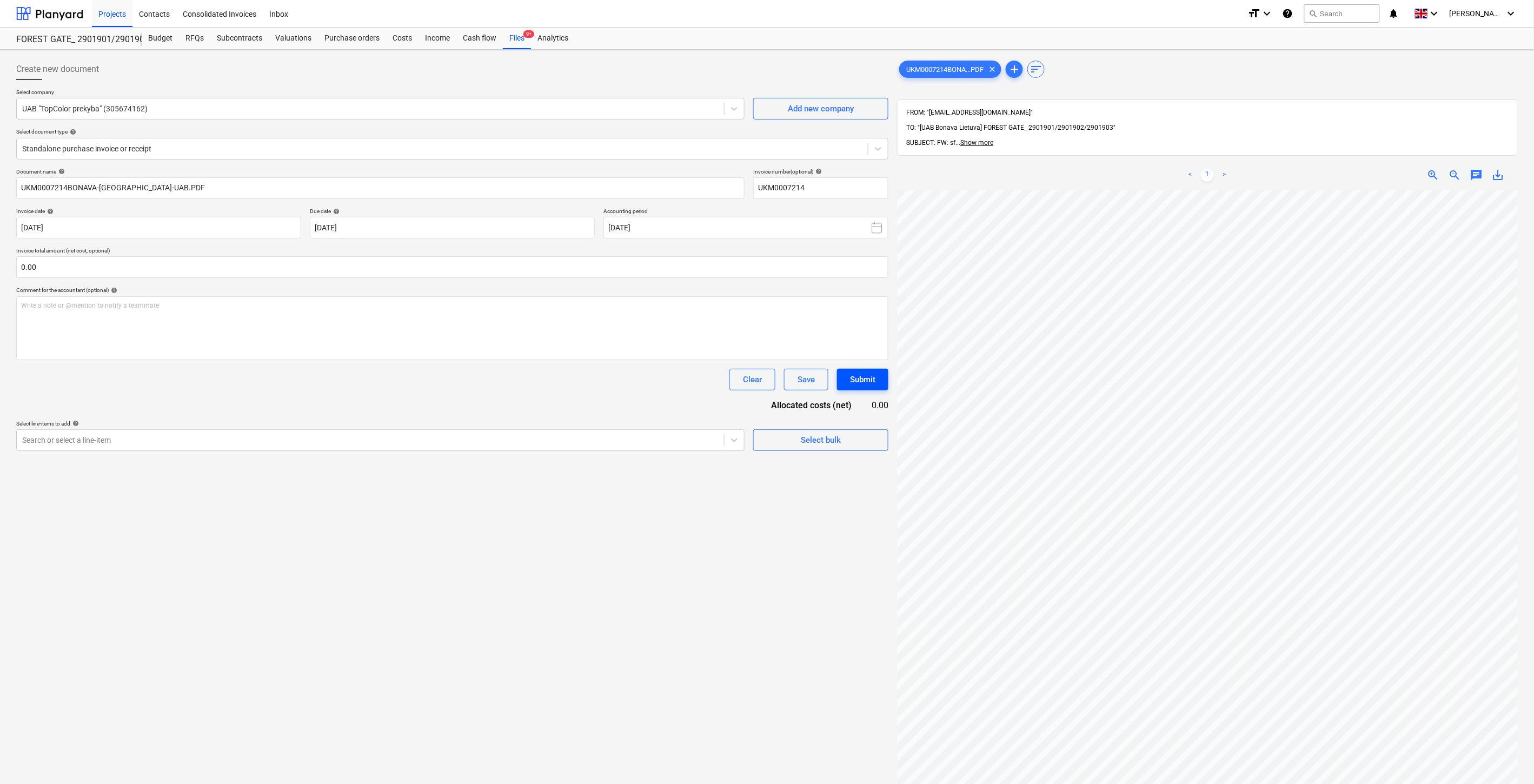
type input "09 Oct 2025"
click at [444, 268] on input "text" at bounding box center [452, 267] width 873 height 21
type input "32.97"
click at [589, 413] on div "Document name help UKM0007214BONAVA-LIETUVA-UAB.PDF Invoice number (optional) h…" at bounding box center [452, 323] width 873 height 310
click at [335, 472] on div at bounding box center [371, 467] width 697 height 11
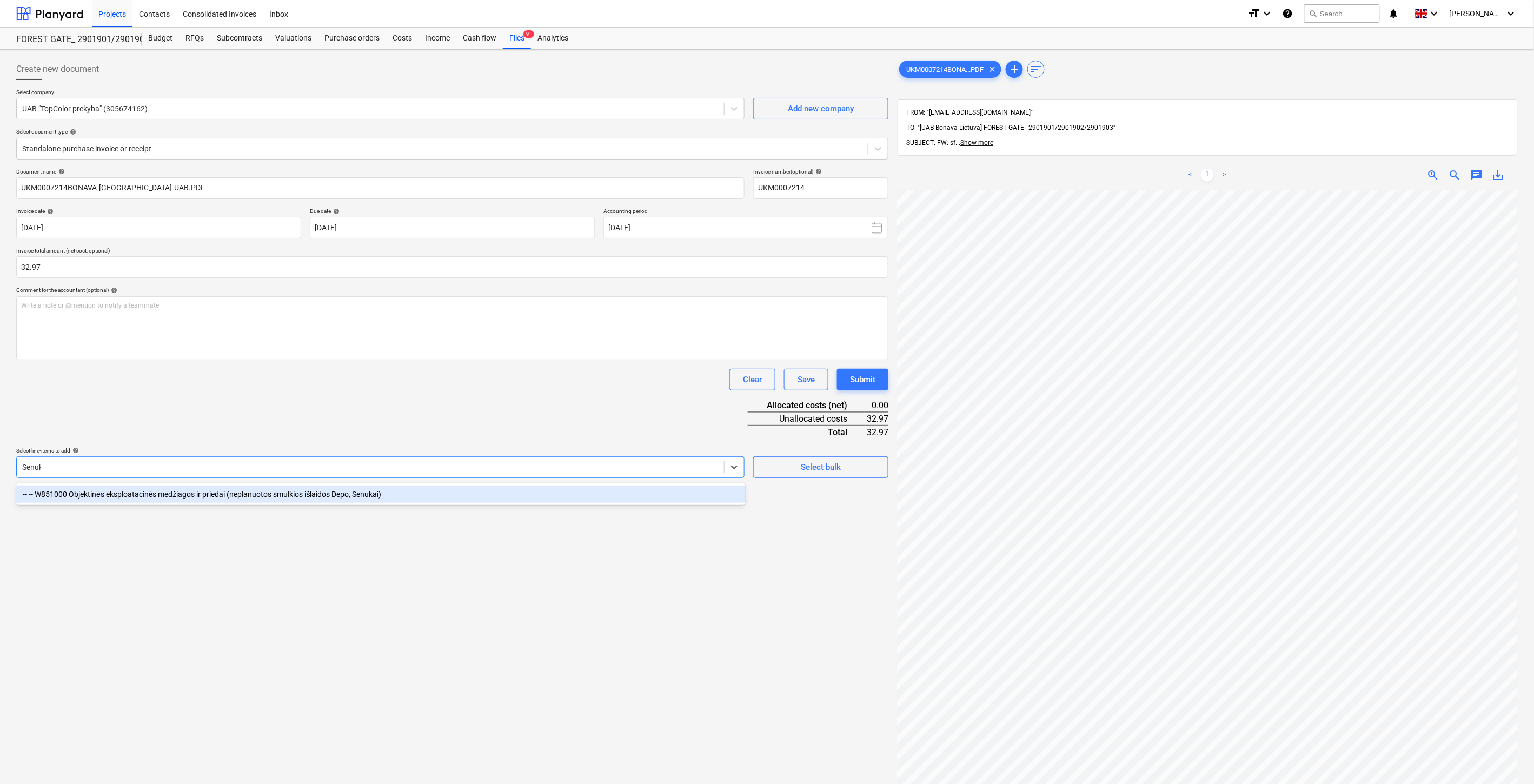
type input "Senukai"
click at [450, 491] on div "-- -- W851000 Objektinės eksploatacinės medžiagos ir priedai (neplanuotos smulk…" at bounding box center [381, 494] width 729 height 17
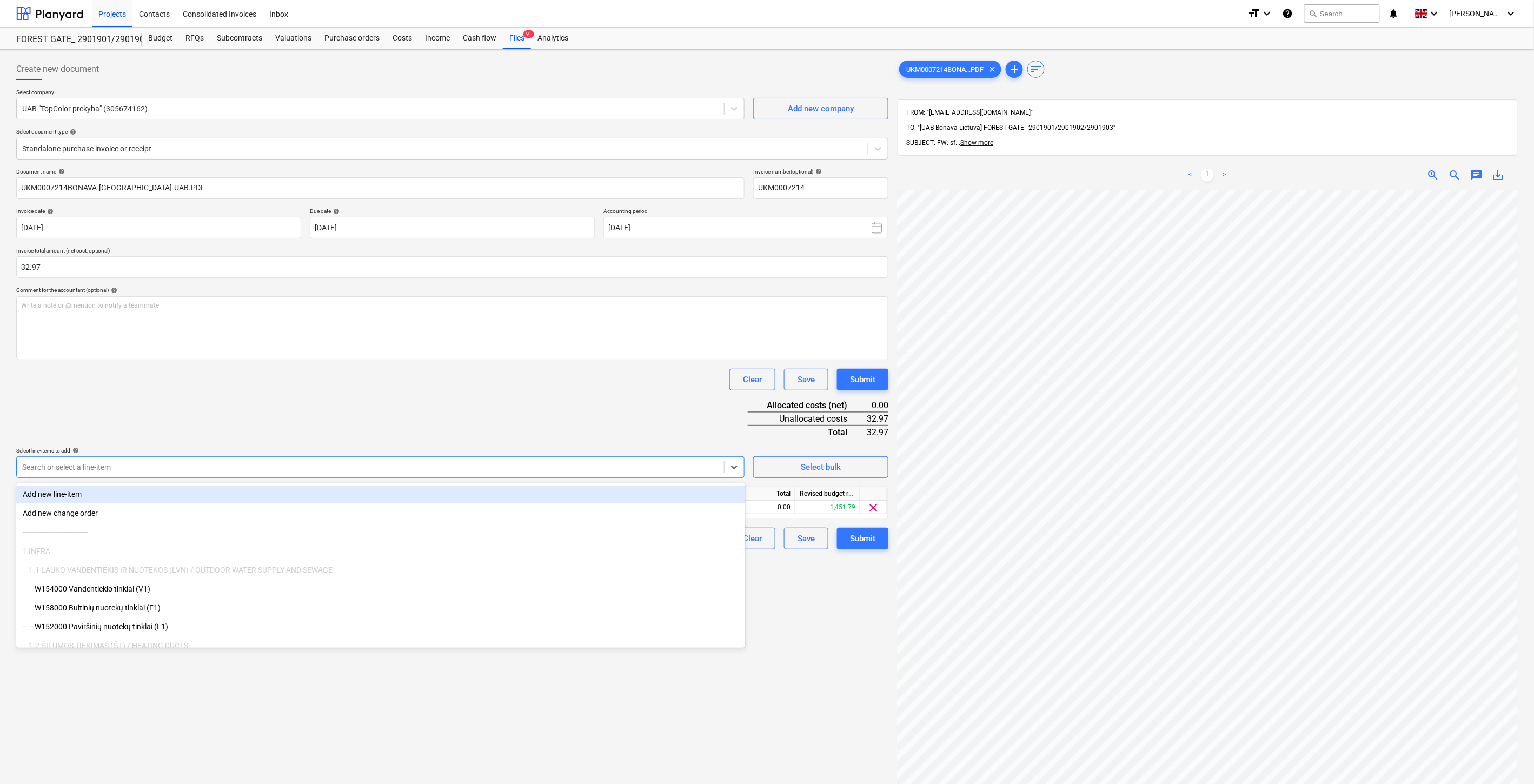
click at [480, 385] on div "Clear Save Submit" at bounding box center [452, 379] width 873 height 21
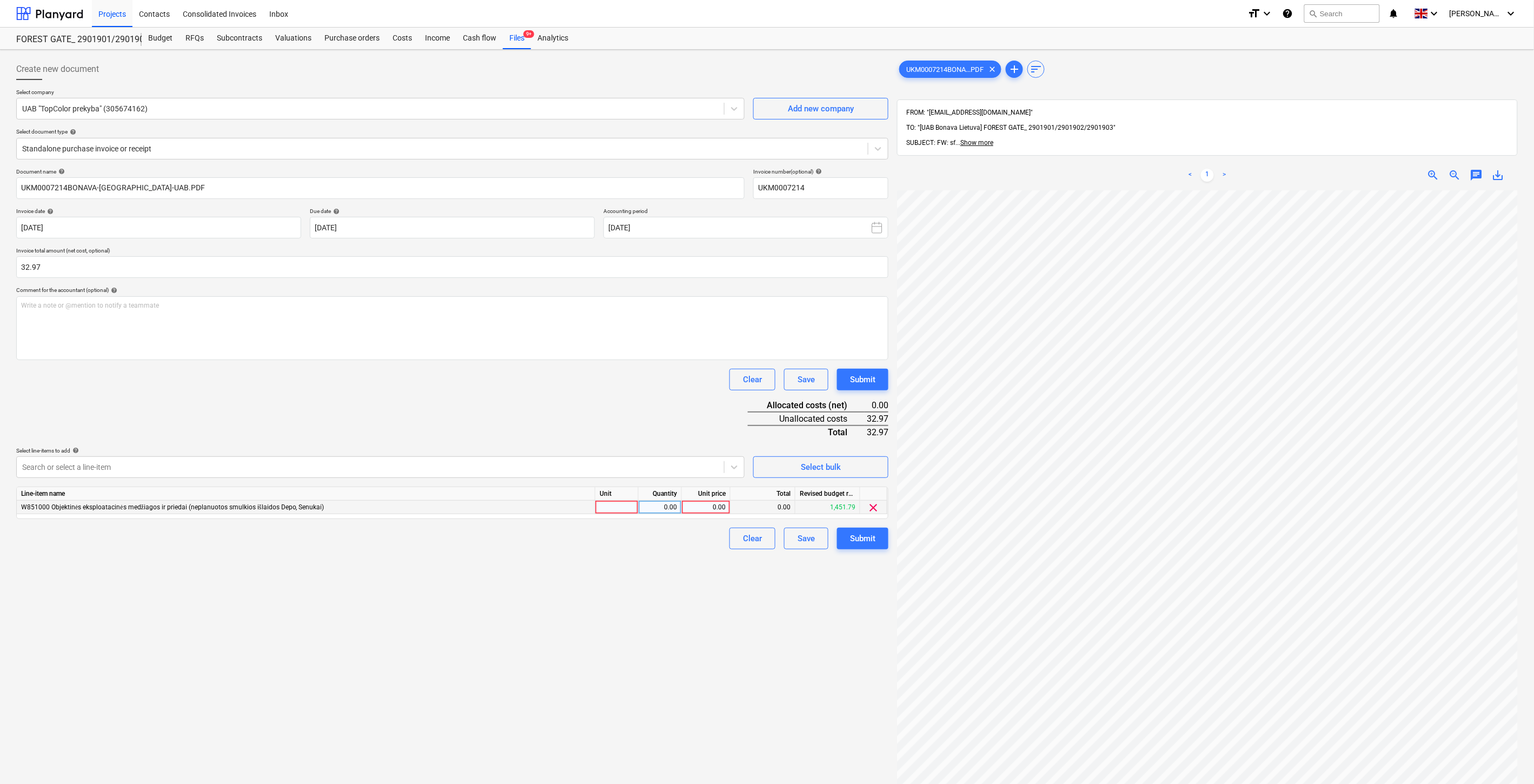
click at [619, 510] on div at bounding box center [617, 508] width 43 height 14
click at [657, 510] on div "0.00" at bounding box center [660, 508] width 34 height 14
click at [704, 507] on div "0.00" at bounding box center [706, 508] width 39 height 14
type input "32.97"
click at [717, 419] on div "Document name help UKM0007214BONAVA-LIETUVA-UAB.PDF Invoice number (optional) h…" at bounding box center [452, 359] width 873 height 381
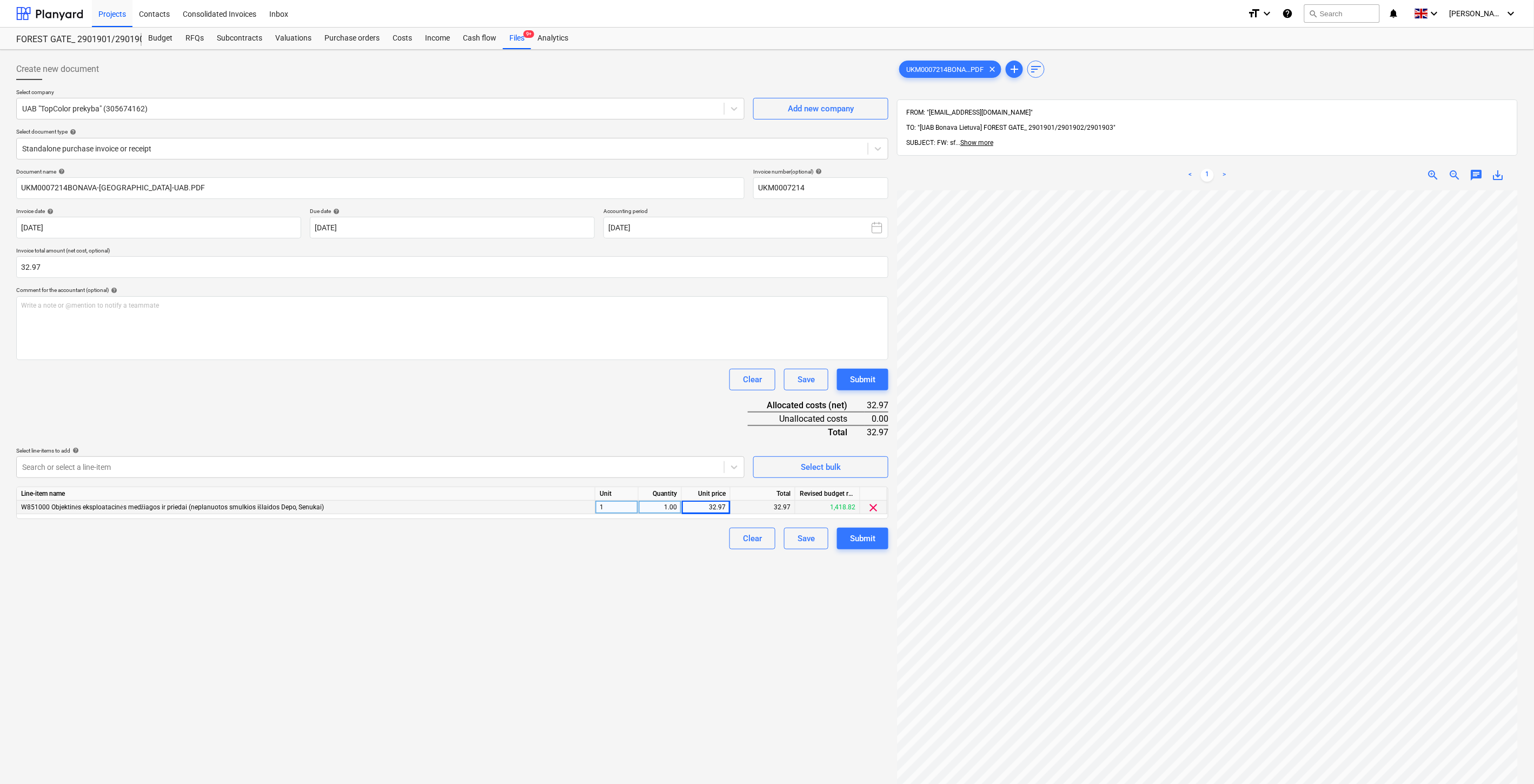
click at [722, 415] on div "Document name help UKM0007214BONAVA-LIETUVA-UAB.PDF Invoice number (optional) h…" at bounding box center [452, 359] width 873 height 381
click at [715, 418] on div "Document name help UKM0007214BONAVA-LIETUVA-UAB.PDF Invoice number (optional) h…" at bounding box center [452, 359] width 873 height 381
click at [731, 407] on div "Document name help UKM0007214BONAVA-LIETUVA-UAB.PDF Invoice number (optional) h…" at bounding box center [452, 359] width 873 height 381
click at [799, 545] on div "Save" at bounding box center [806, 539] width 17 height 14
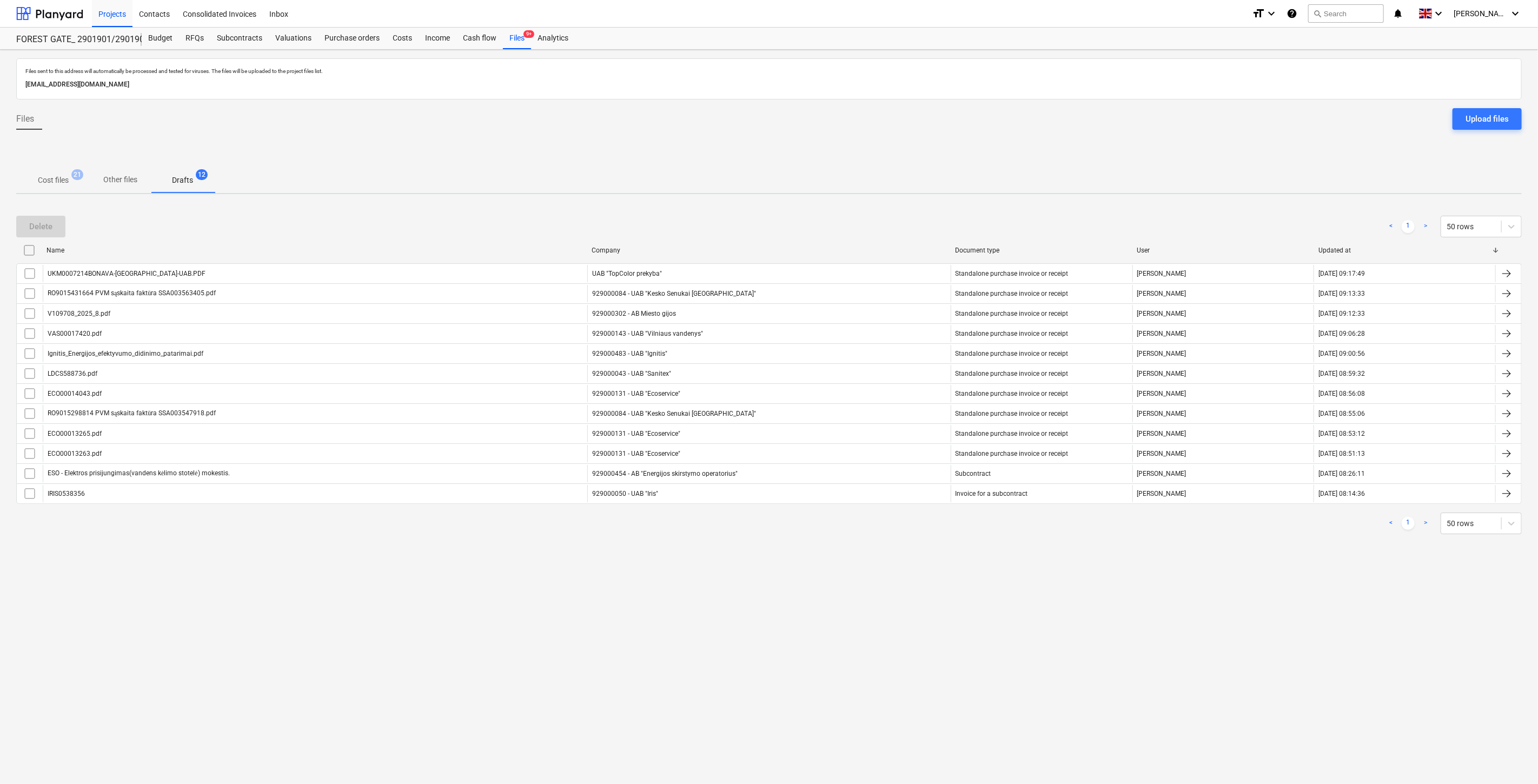
click at [49, 177] on p "Cost files" at bounding box center [53, 180] width 31 height 11
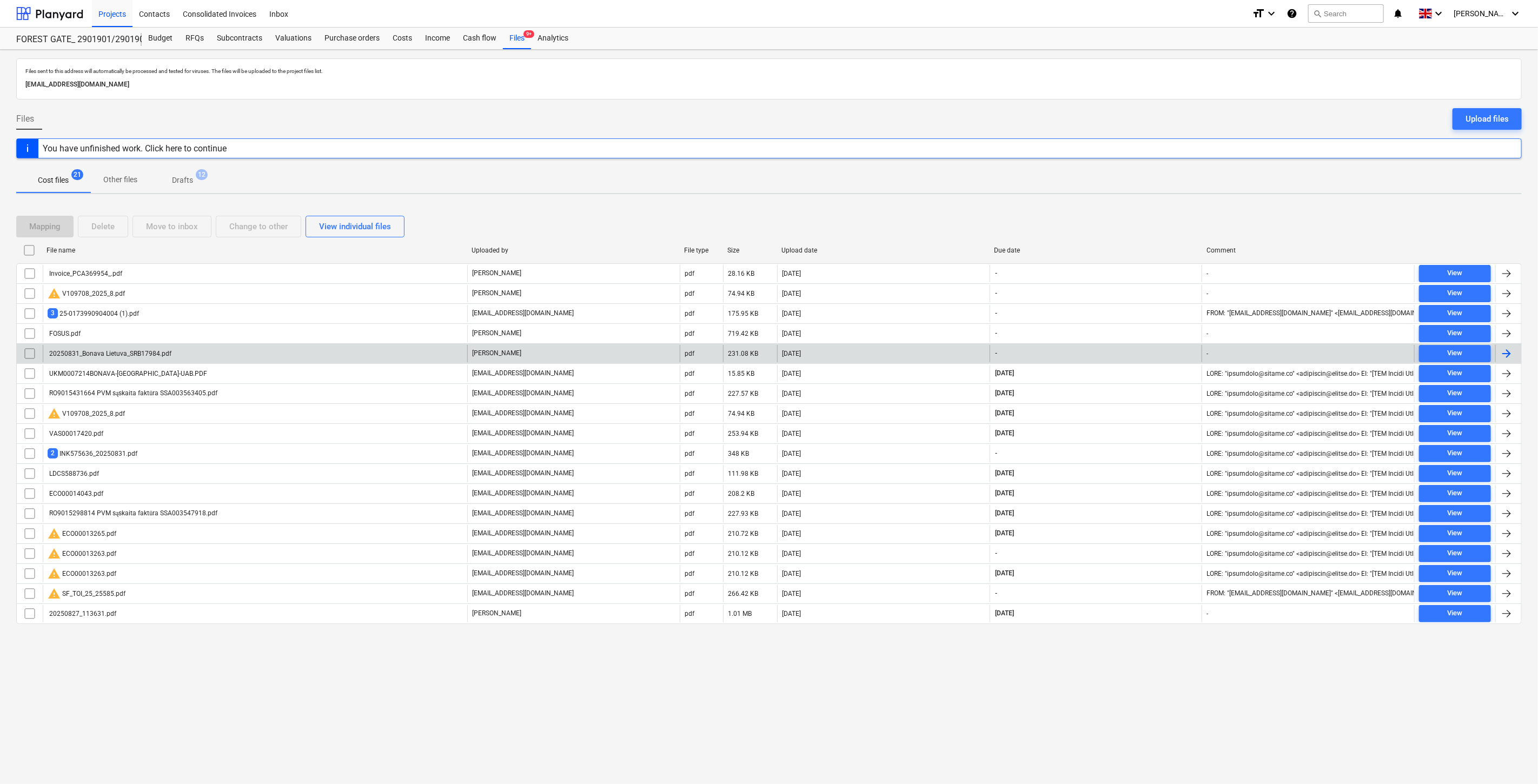
click at [863, 355] on div "[DATE]" at bounding box center [884, 353] width 213 height 17
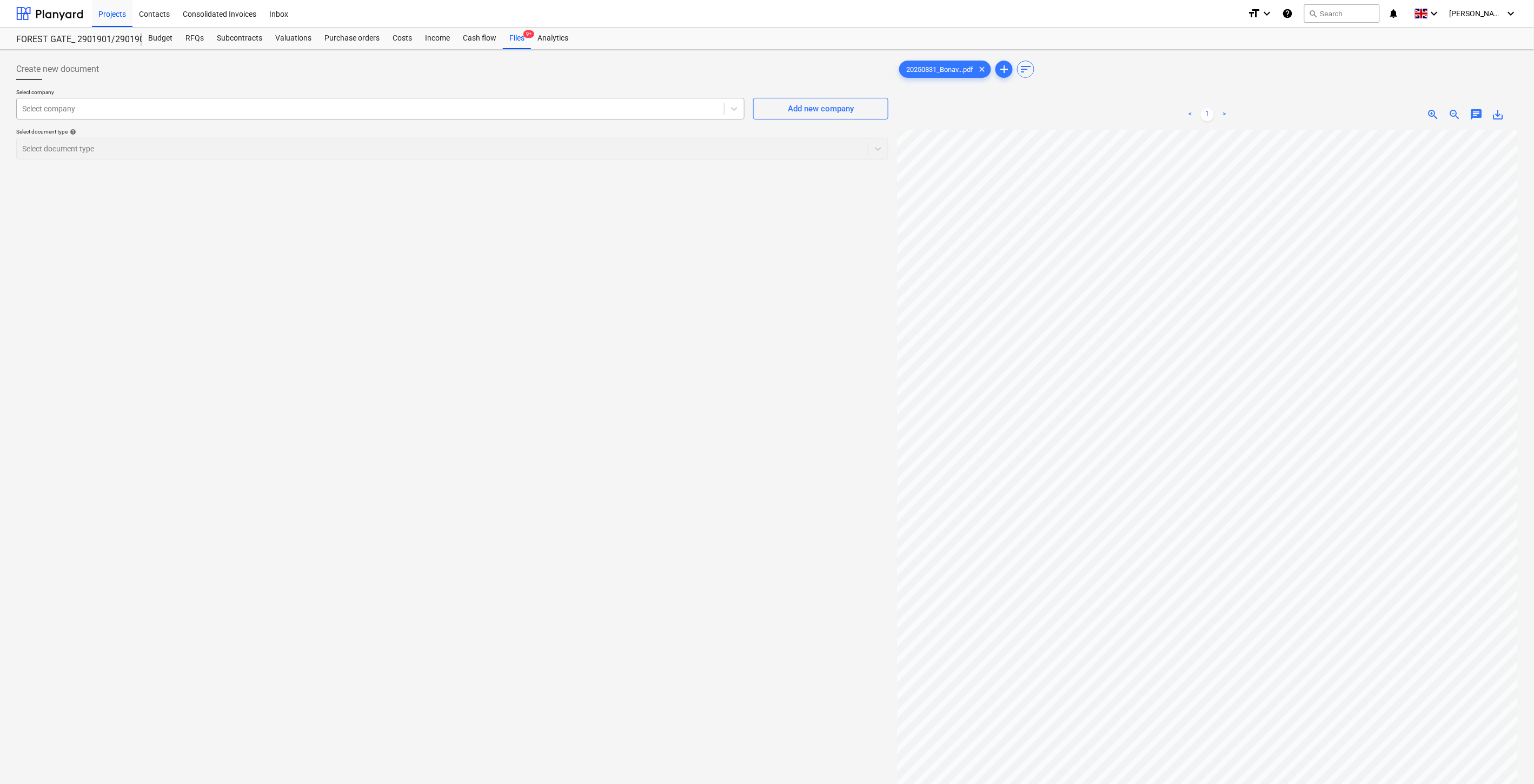
click at [593, 113] on div at bounding box center [371, 108] width 697 height 11
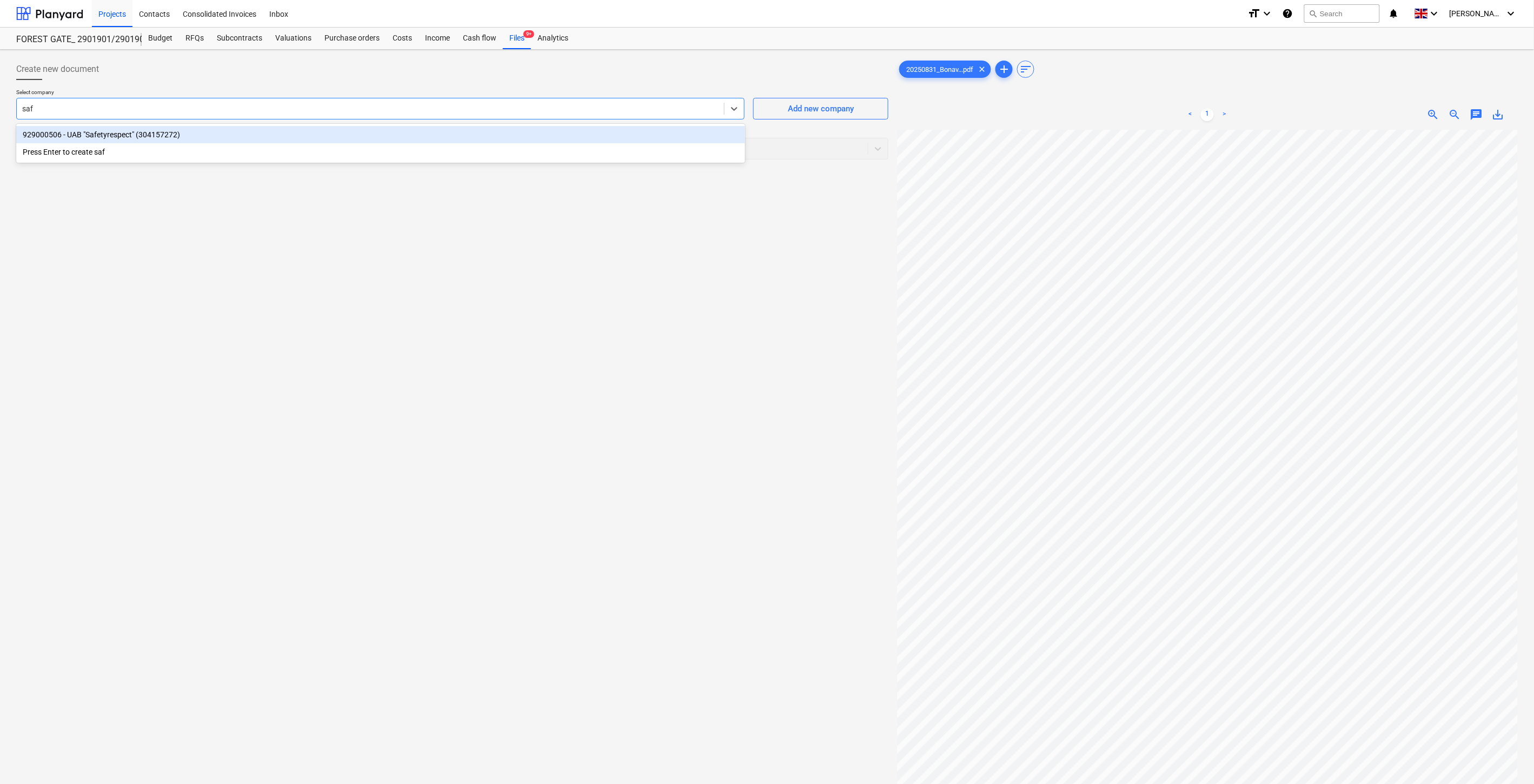
type input "safe"
click at [365, 139] on div "929000506 - UAB "Safetyrespect" (304157272)" at bounding box center [381, 135] width 729 height 17
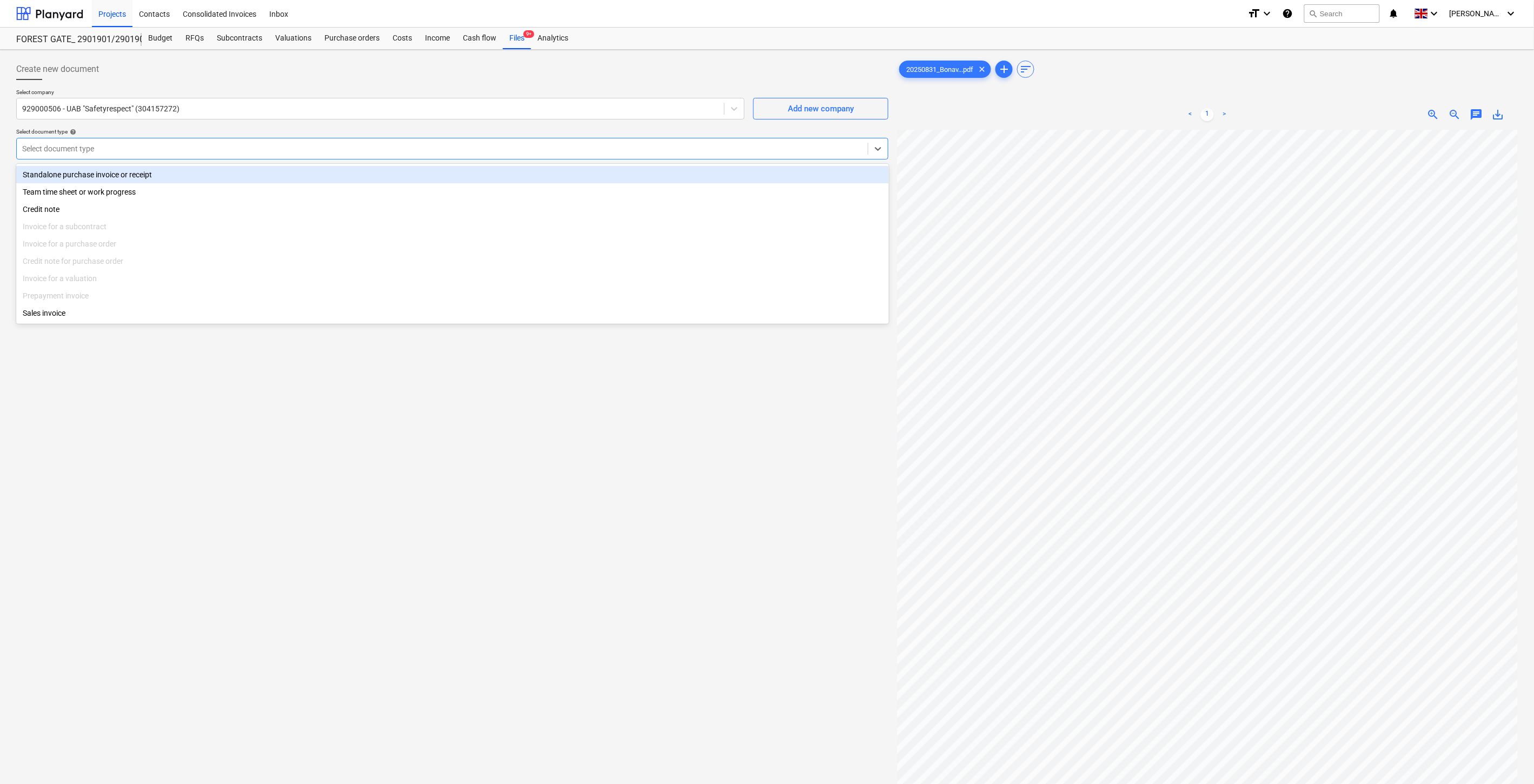
click at [344, 150] on div at bounding box center [443, 148] width 841 height 11
click at [272, 169] on div "Standalone purchase invoice or receipt" at bounding box center [452, 175] width 873 height 17
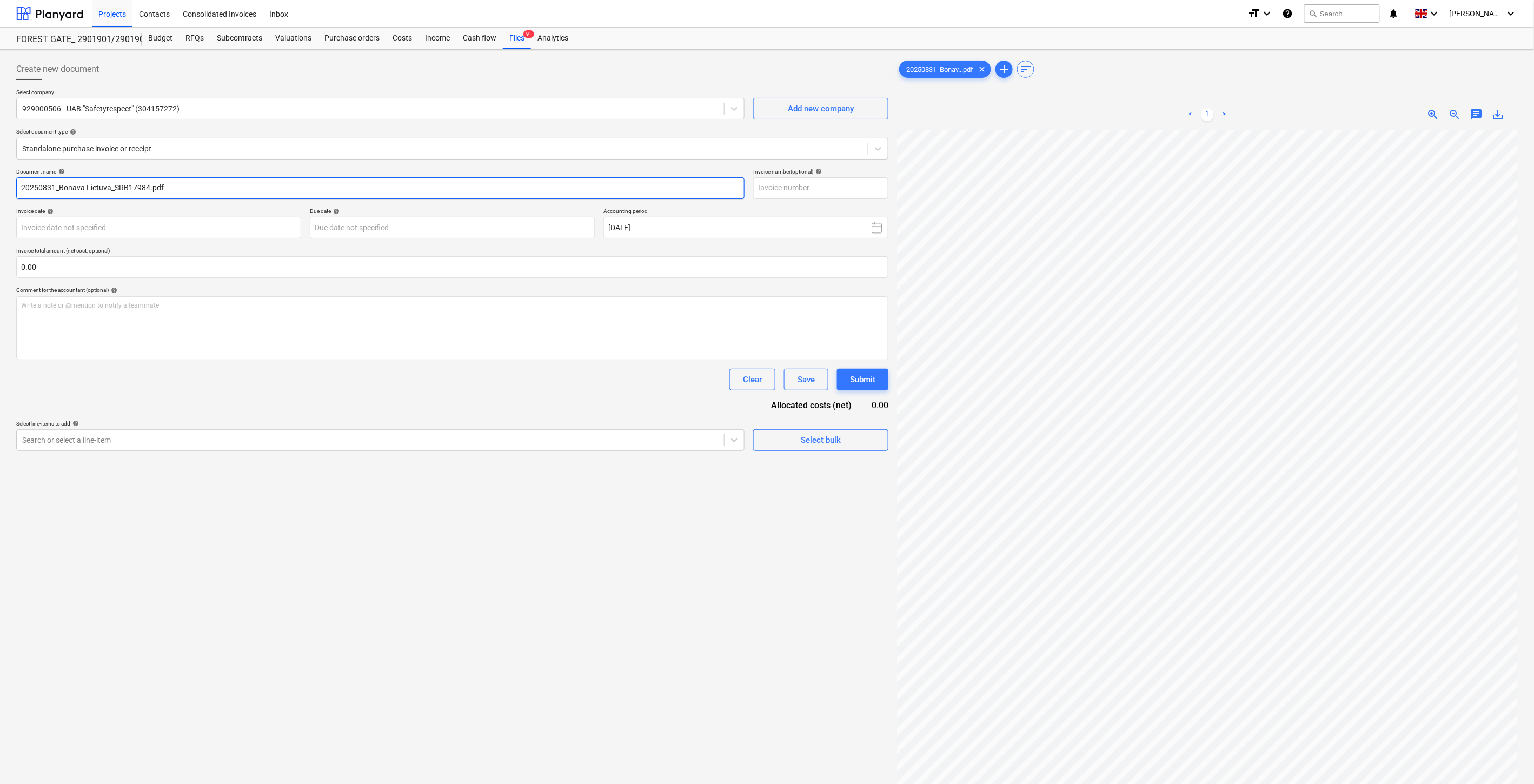
drag, startPoint x: 148, startPoint y: 187, endPoint x: 115, endPoint y: 190, distance: 33.1
click at [115, 190] on input "20250831_Bonava Lietuva_SRB17984.pdf" at bounding box center [380, 188] width 728 height 21
click at [845, 188] on input "text" at bounding box center [821, 188] width 136 height 21
paste input "SRB17984"
type input "SRB17984"
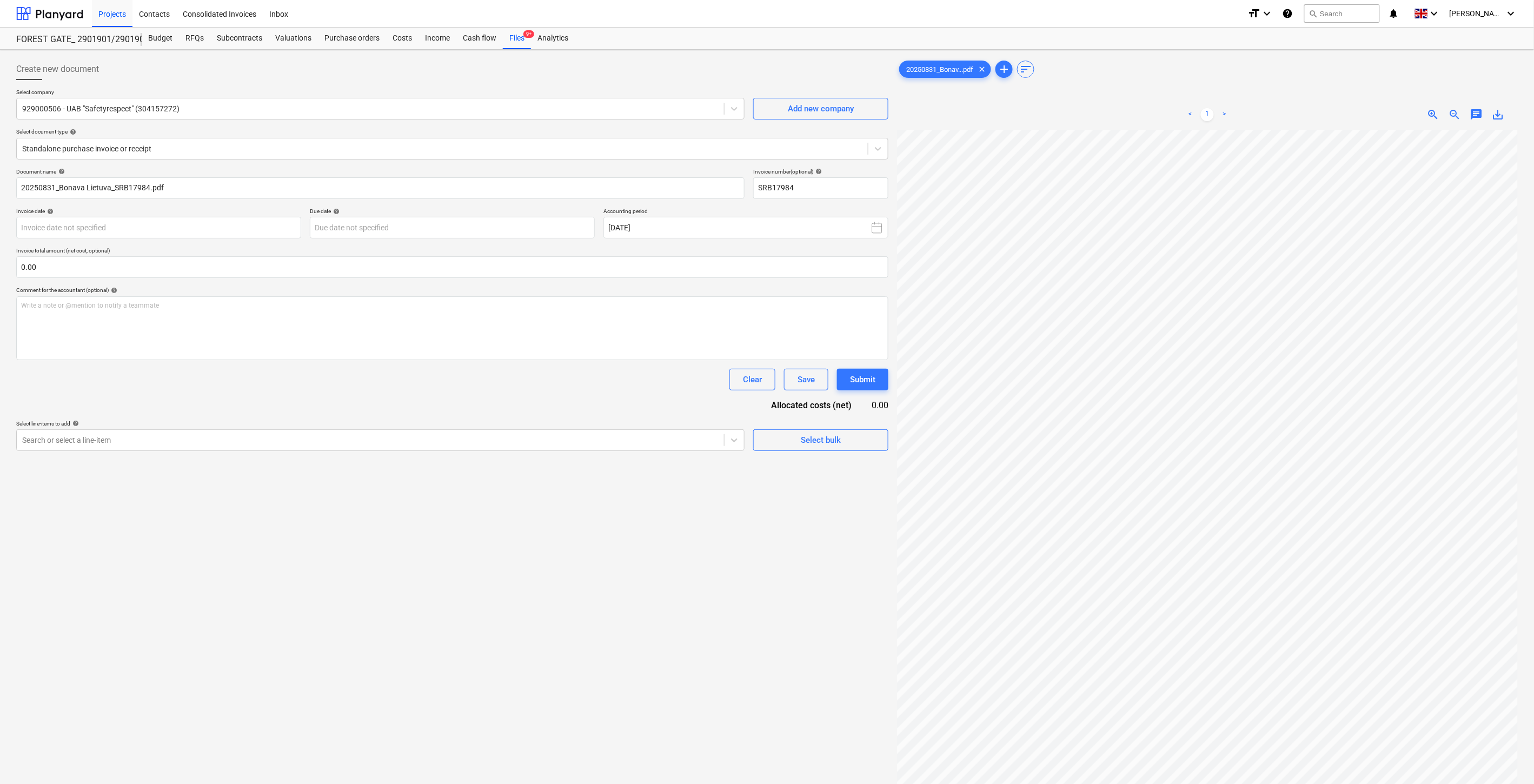
scroll to position [0, 28]
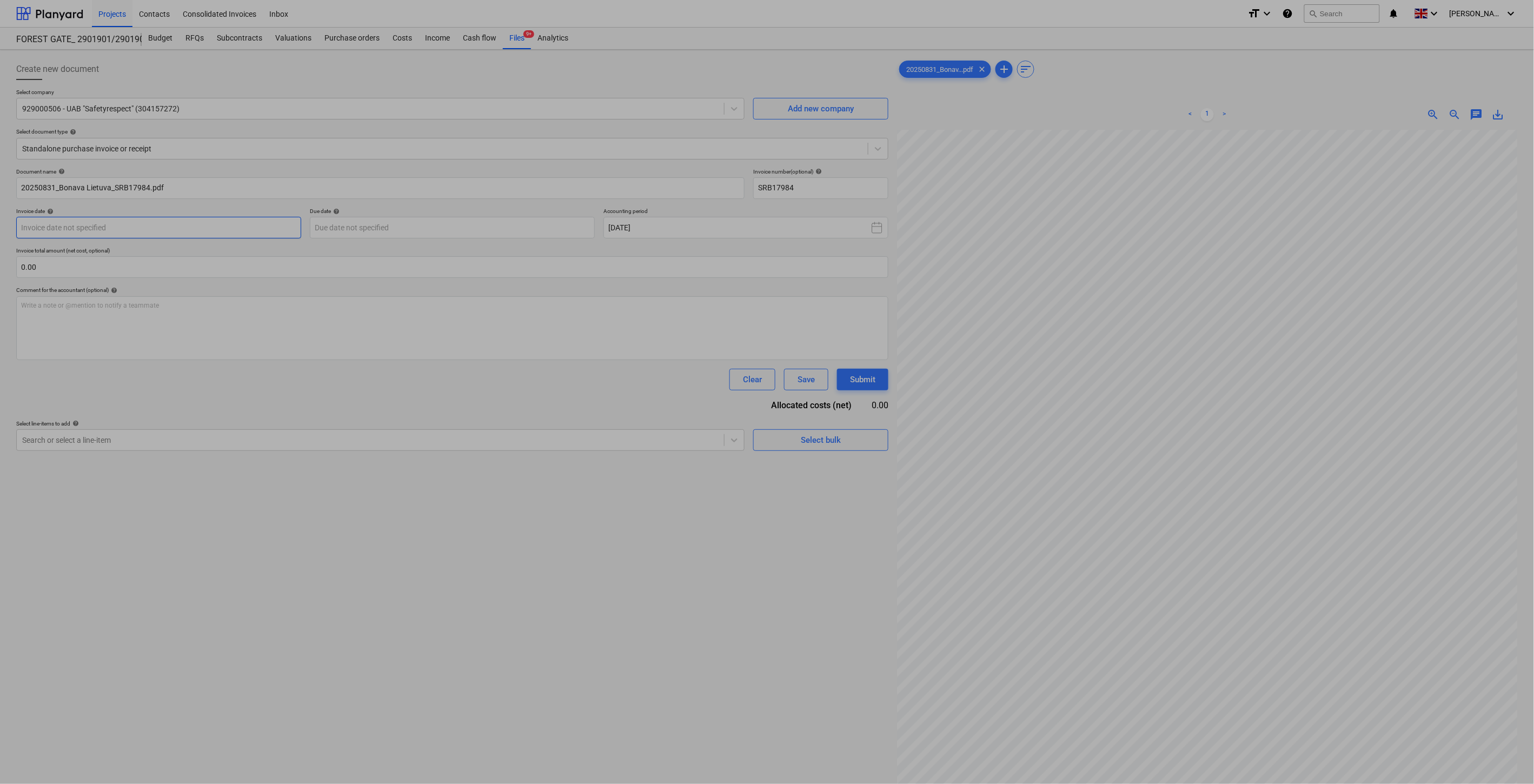
drag, startPoint x: 160, startPoint y: 231, endPoint x: 591, endPoint y: 308, distance: 437.8
click at [161, 231] on body "Projects Contacts Consolidated Invoices Inbox format_size keyboard_arrow_down h…" at bounding box center [767, 392] width 1534 height 784
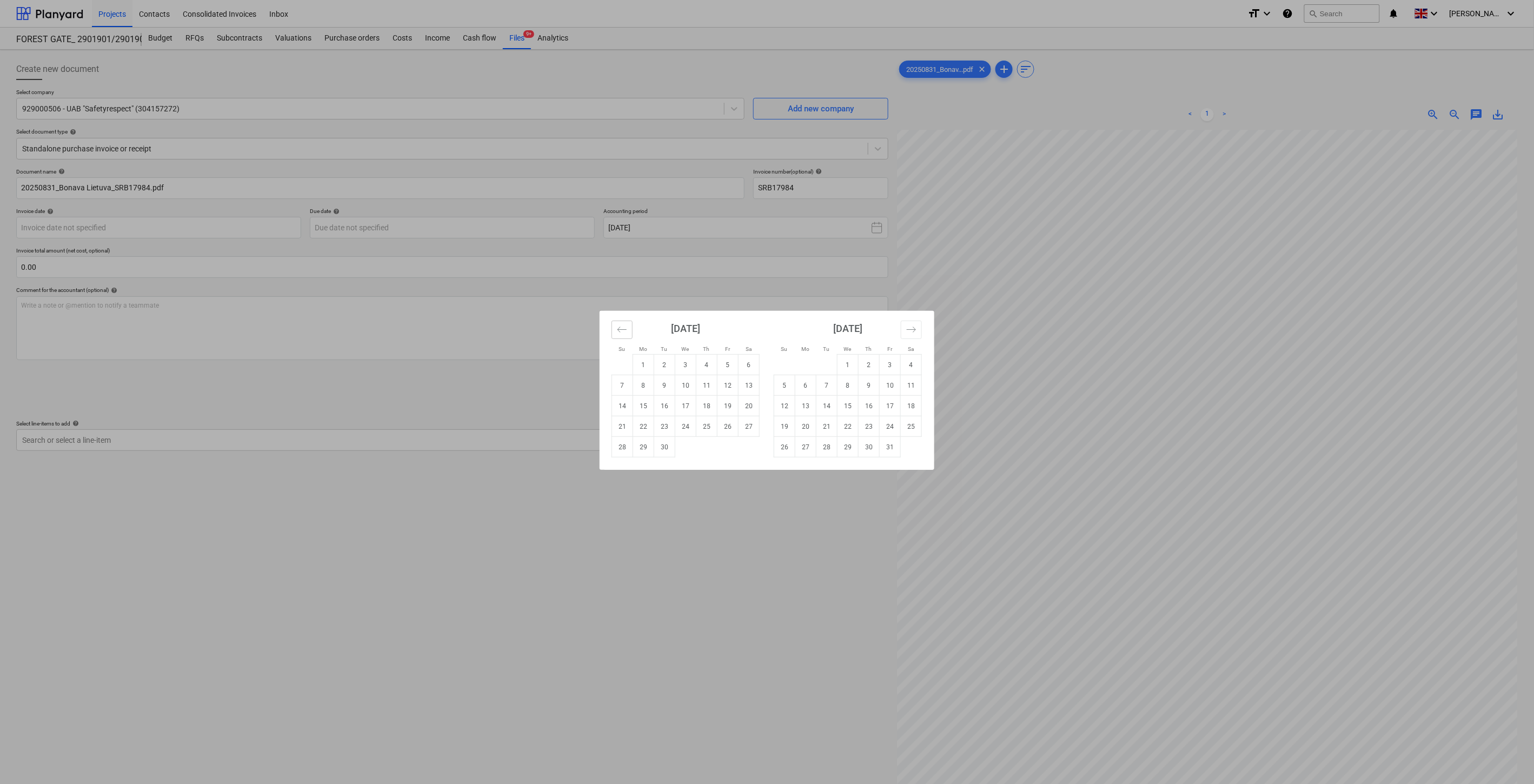
click at [625, 333] on icon "Move backward to switch to the previous month." at bounding box center [622, 329] width 10 height 10
click at [627, 467] on td "31" at bounding box center [623, 467] width 21 height 21
type input "31 Aug 2025"
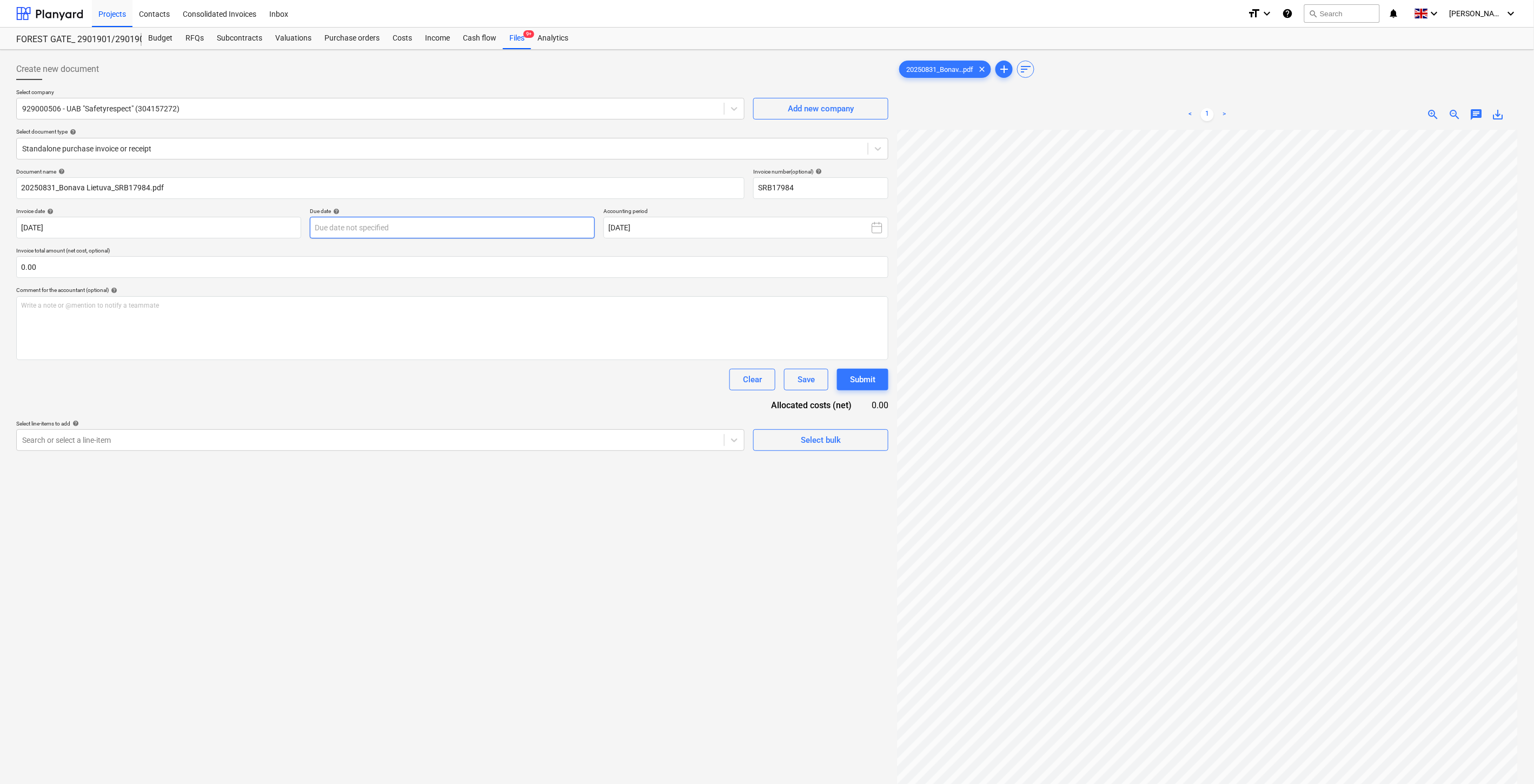
click at [456, 230] on body "Projects Contacts Consolidated Invoices Inbox format_size keyboard_arrow_down h…" at bounding box center [767, 392] width 1534 height 784
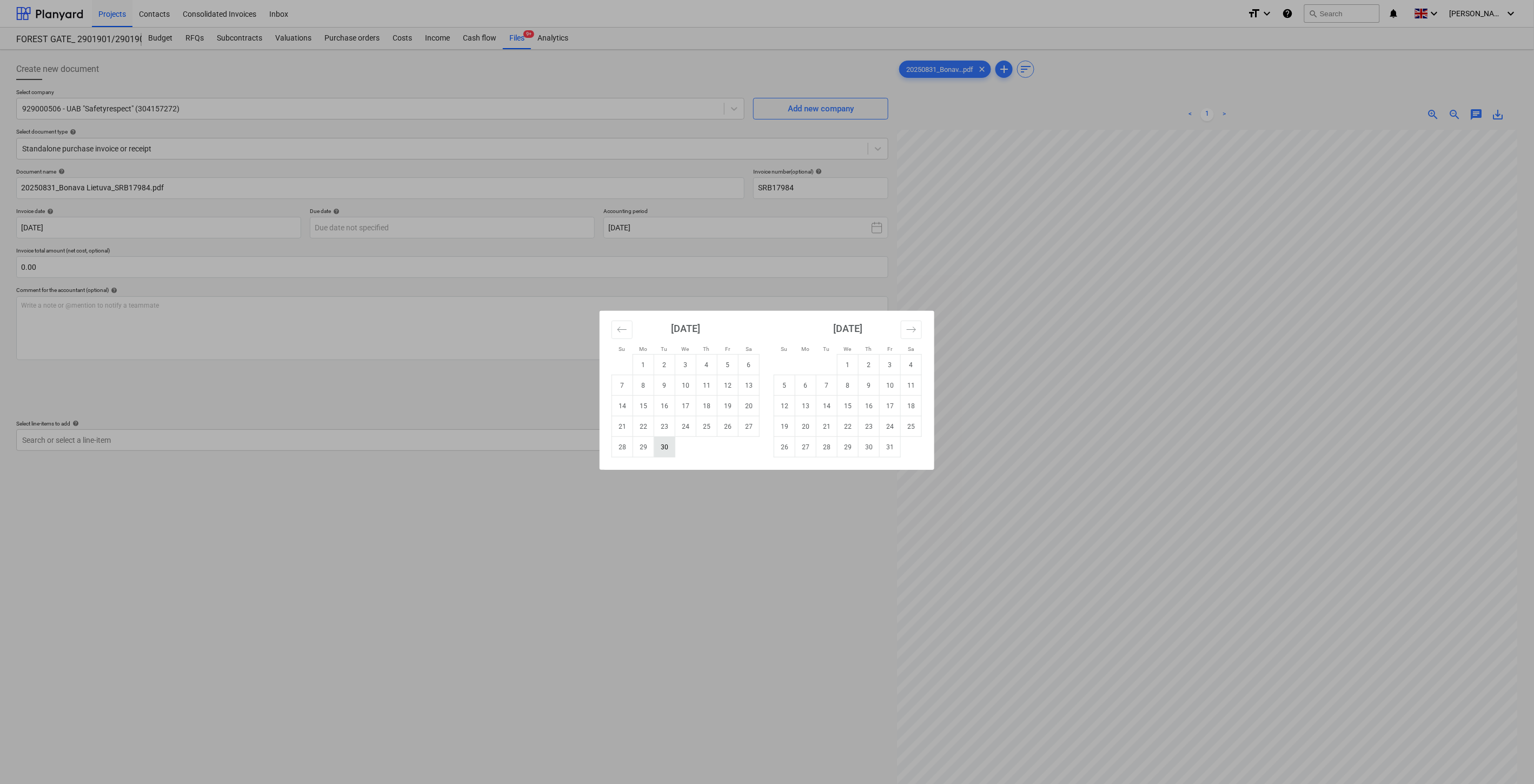
click at [664, 445] on td "30" at bounding box center [665, 447] width 21 height 21
type input "30 Sep 2025"
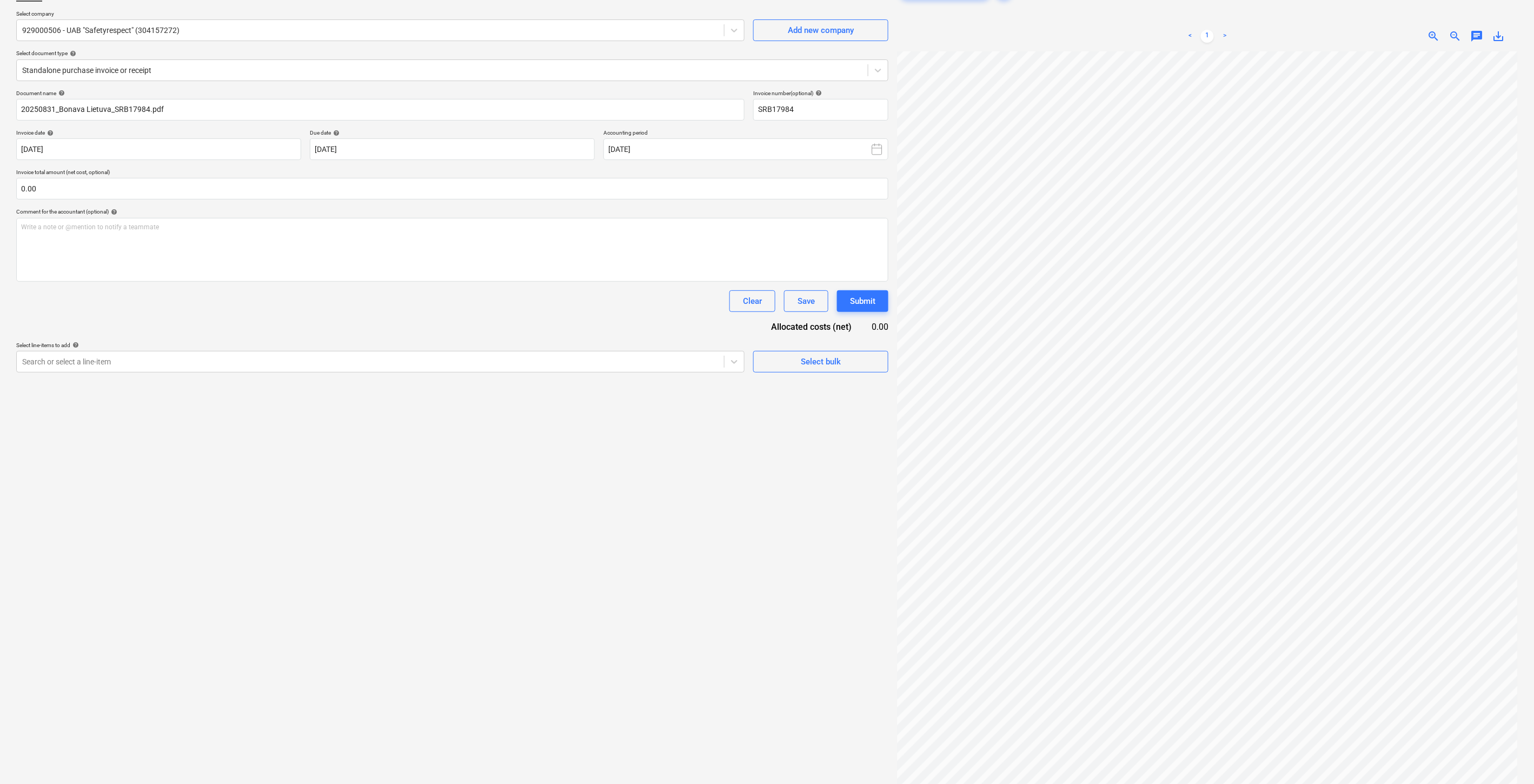
scroll to position [108, 0]
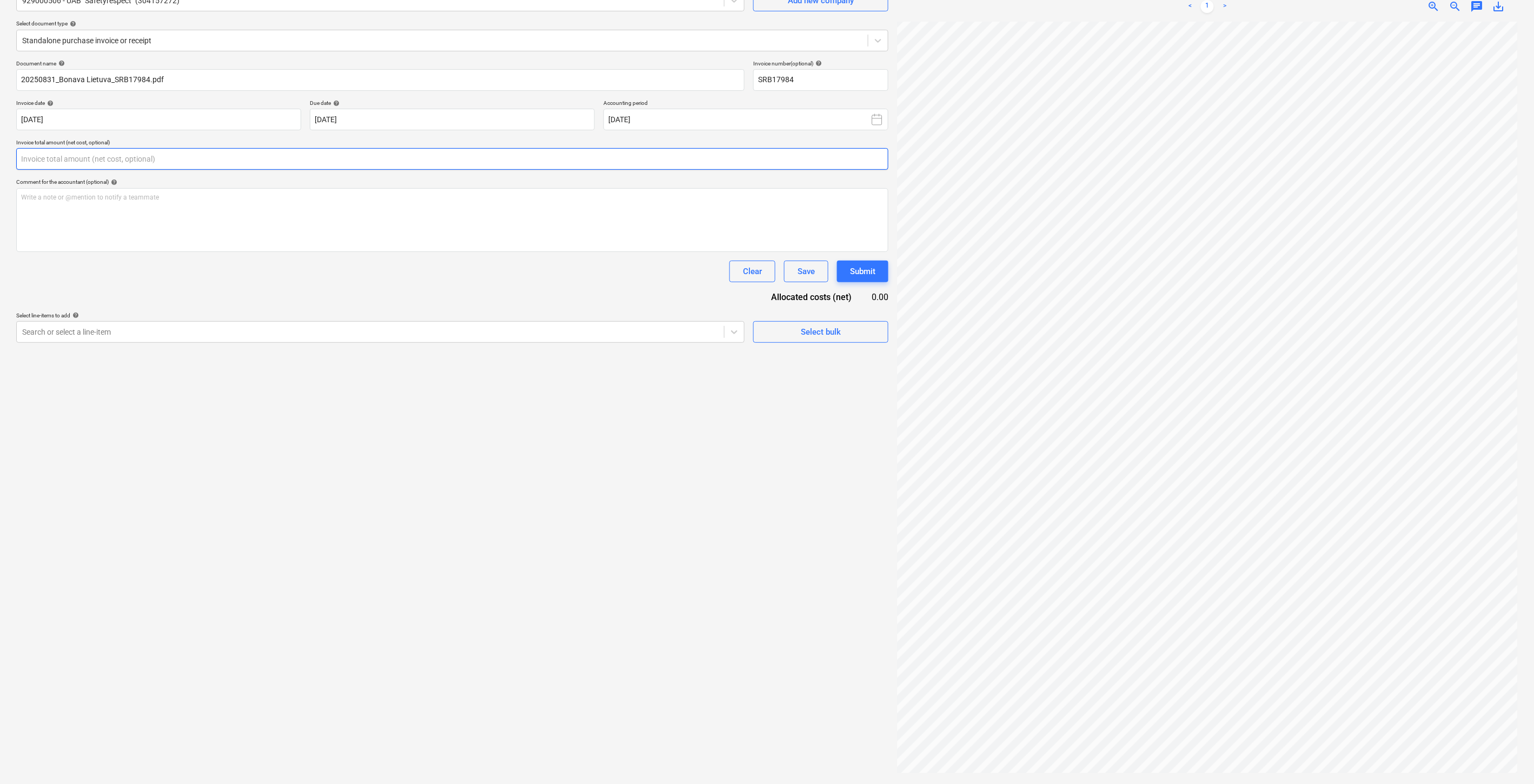
click at [406, 157] on input "text" at bounding box center [452, 159] width 873 height 21
type input "202.60"
click at [222, 286] on div "Document name help 20250831_Bonava Lietuva_SRB17984.pdf Invoice number (optiona…" at bounding box center [452, 214] width 873 height 310
click at [224, 361] on div at bounding box center [371, 359] width 697 height 11
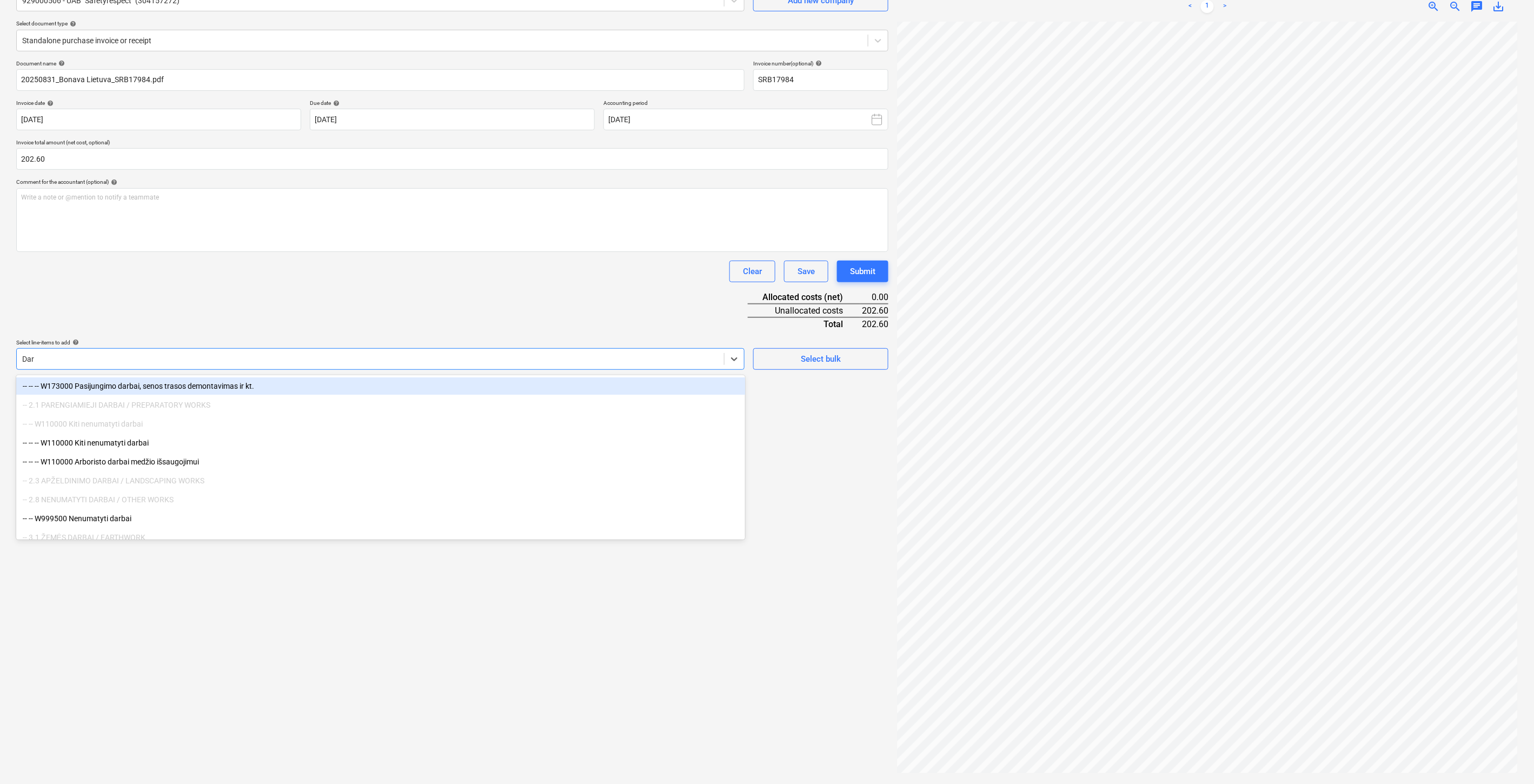
type input "Darb"
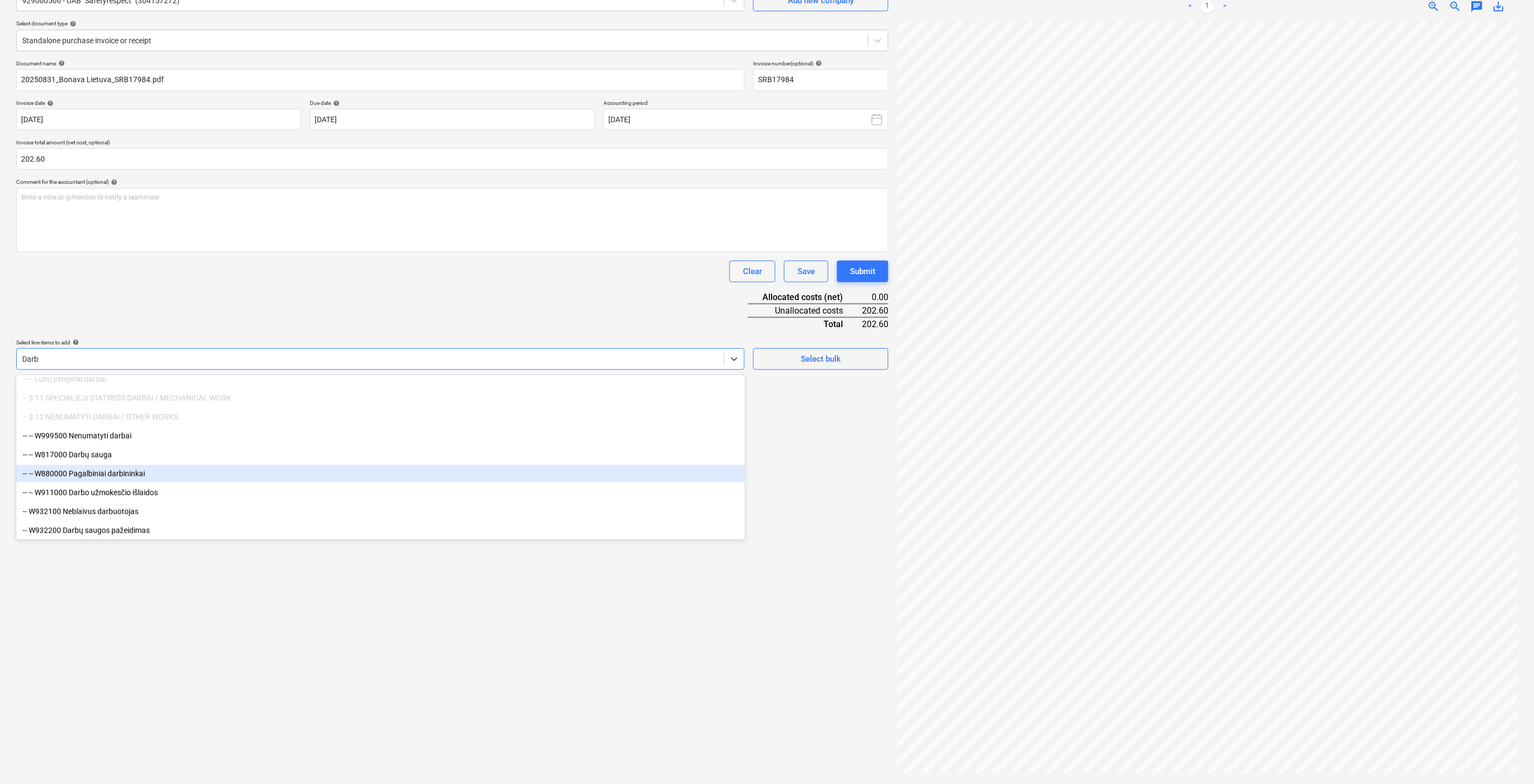
scroll to position [481, 0]
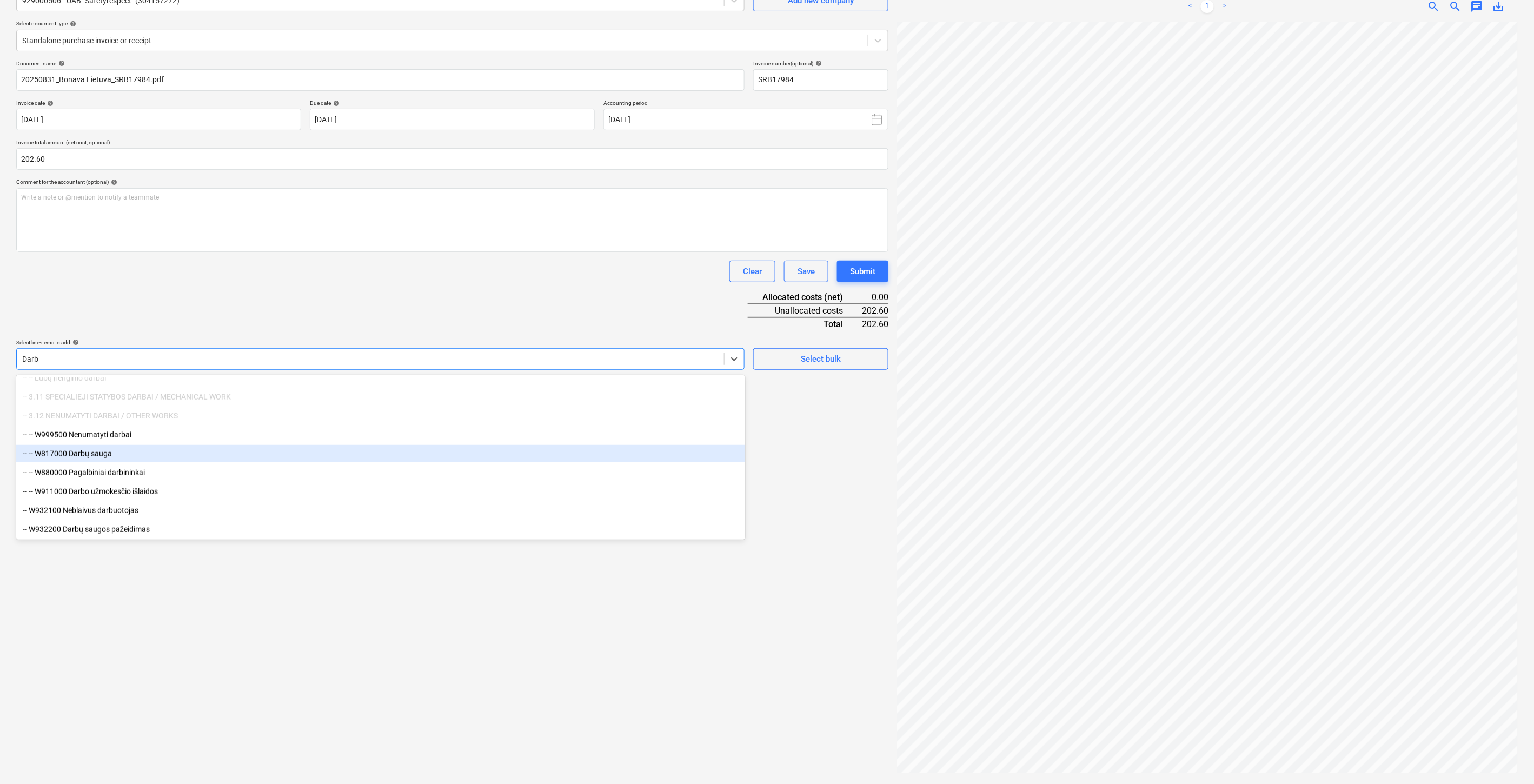
click at [188, 451] on div "-- -- W817000 Darbų sauga" at bounding box center [381, 454] width 729 height 17
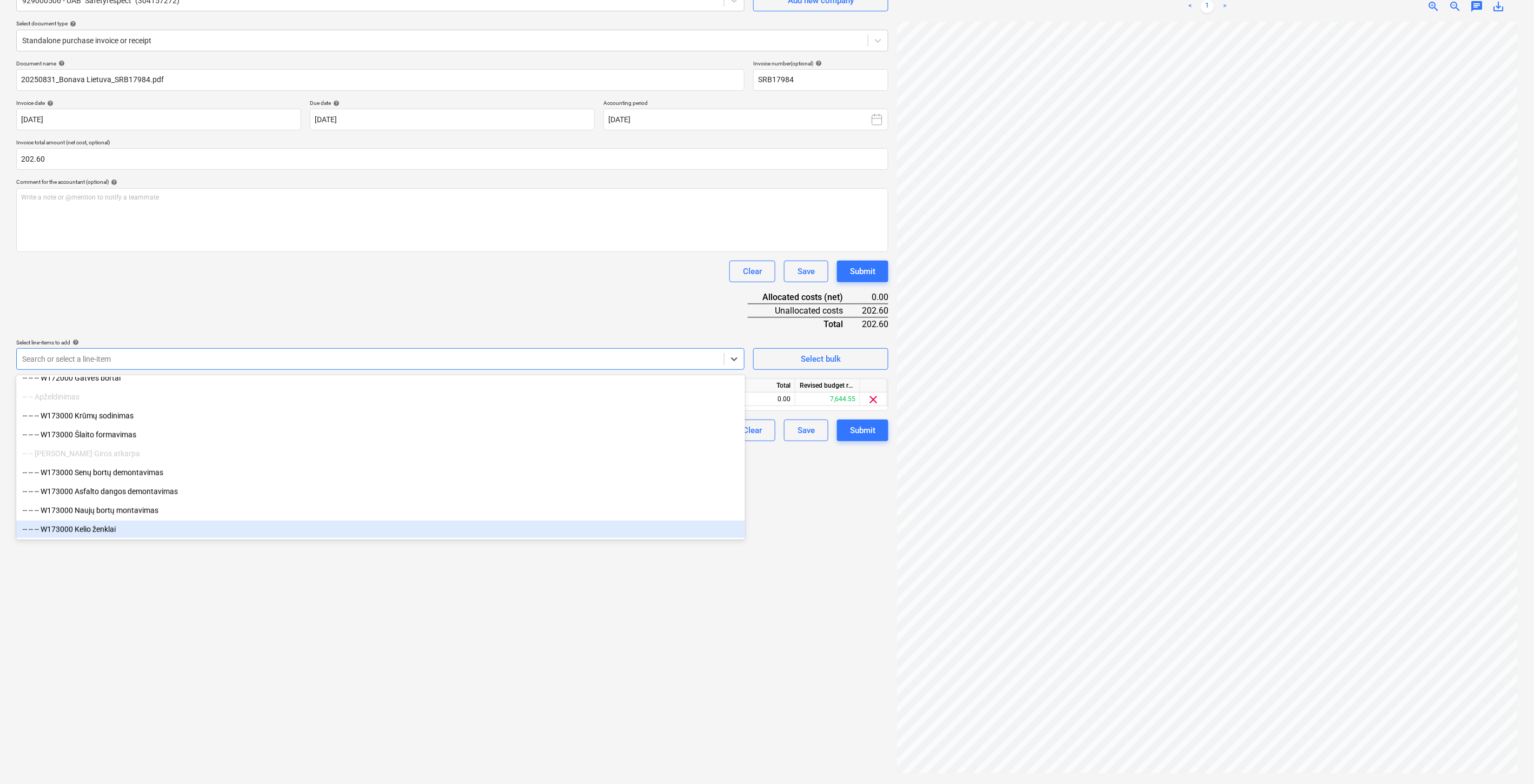
drag, startPoint x: 245, startPoint y: 650, endPoint x: 300, endPoint y: 609, distance: 68.6
click at [250, 648] on div "Create new document Select company 929000506 - UAB "Safetyrespect" (304157272) …" at bounding box center [452, 363] width 881 height 834
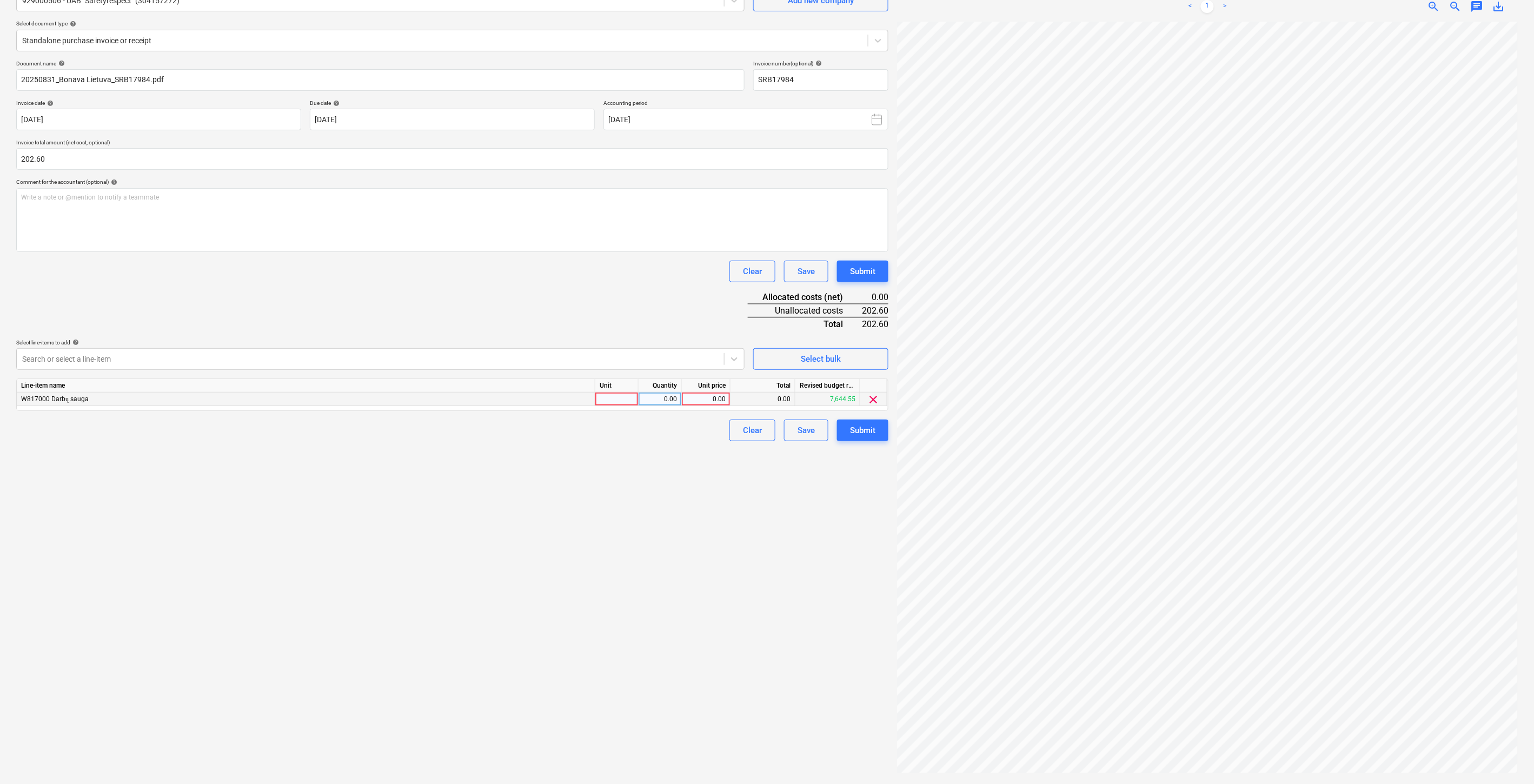
click at [615, 399] on div at bounding box center [617, 400] width 43 height 14
click at [662, 397] on div "0.00" at bounding box center [660, 400] width 34 height 14
click at [716, 399] on div "0.00" at bounding box center [706, 400] width 39 height 14
type input "202.60"
click at [677, 284] on div "Document name help 20250831_Bonava Lietuva_SRB17984.pdf Invoice number (optiona…" at bounding box center [452, 250] width 873 height 381
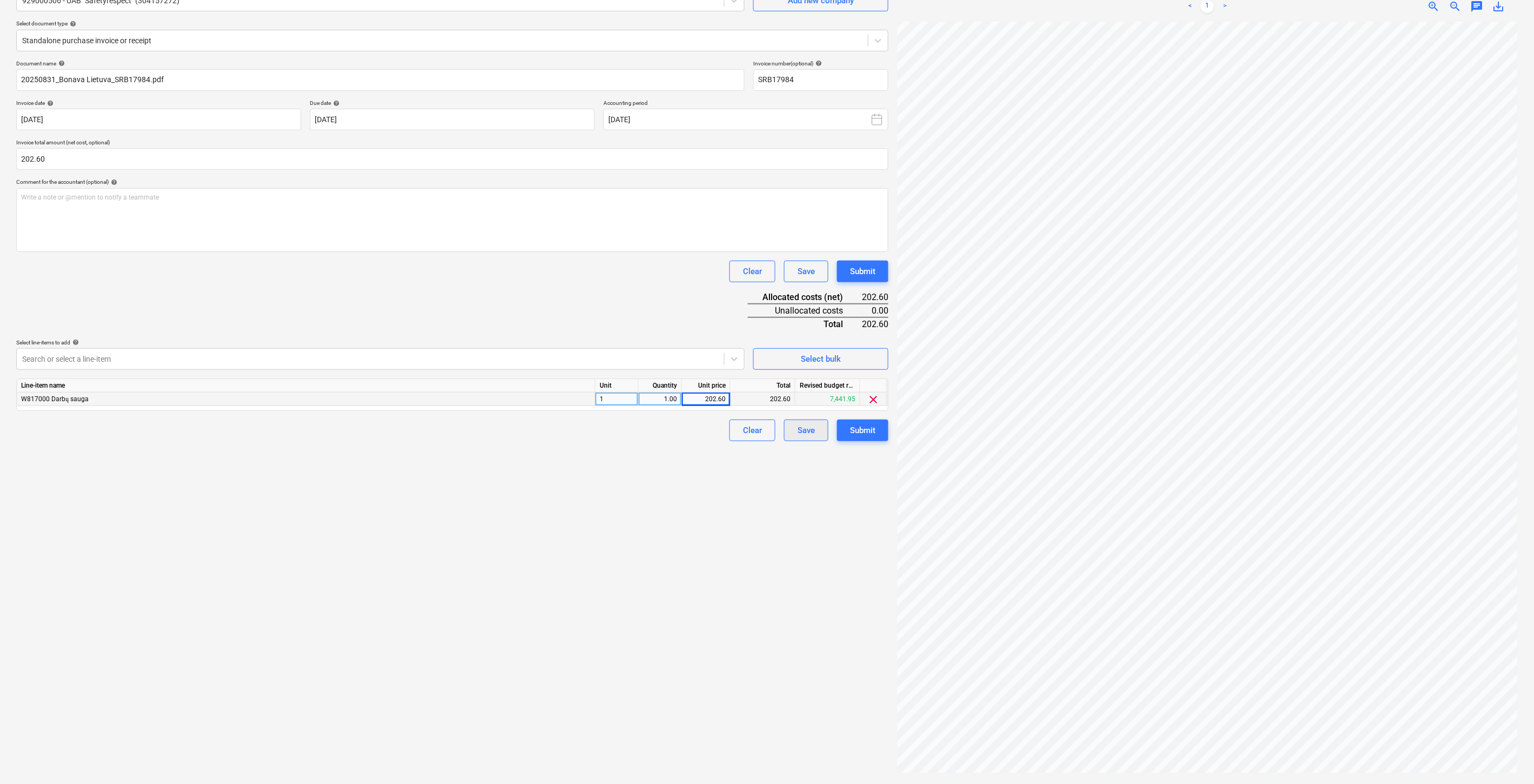
click at [813, 430] on div "Save" at bounding box center [806, 431] width 17 height 14
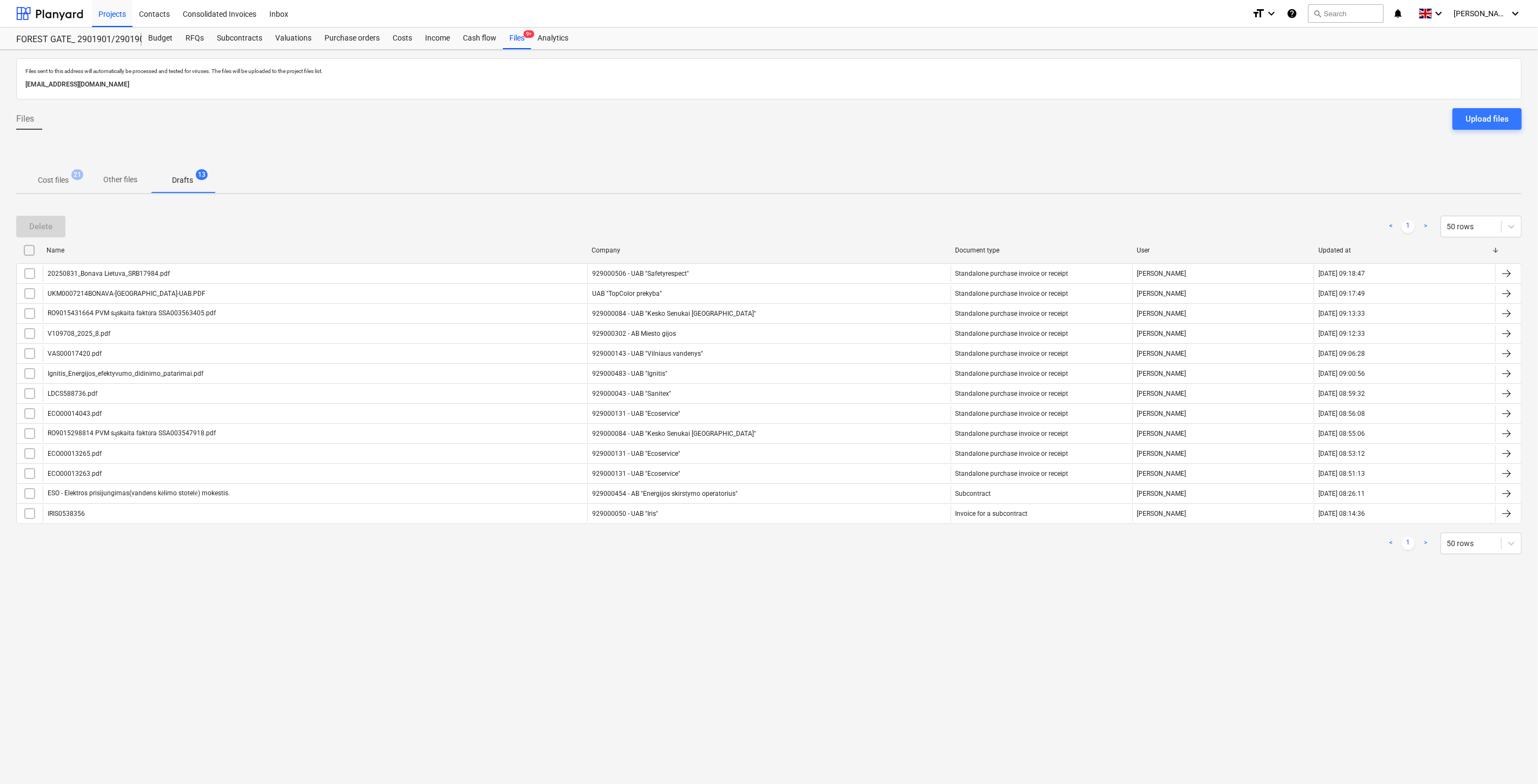
click at [59, 178] on p "Cost files" at bounding box center [53, 180] width 31 height 11
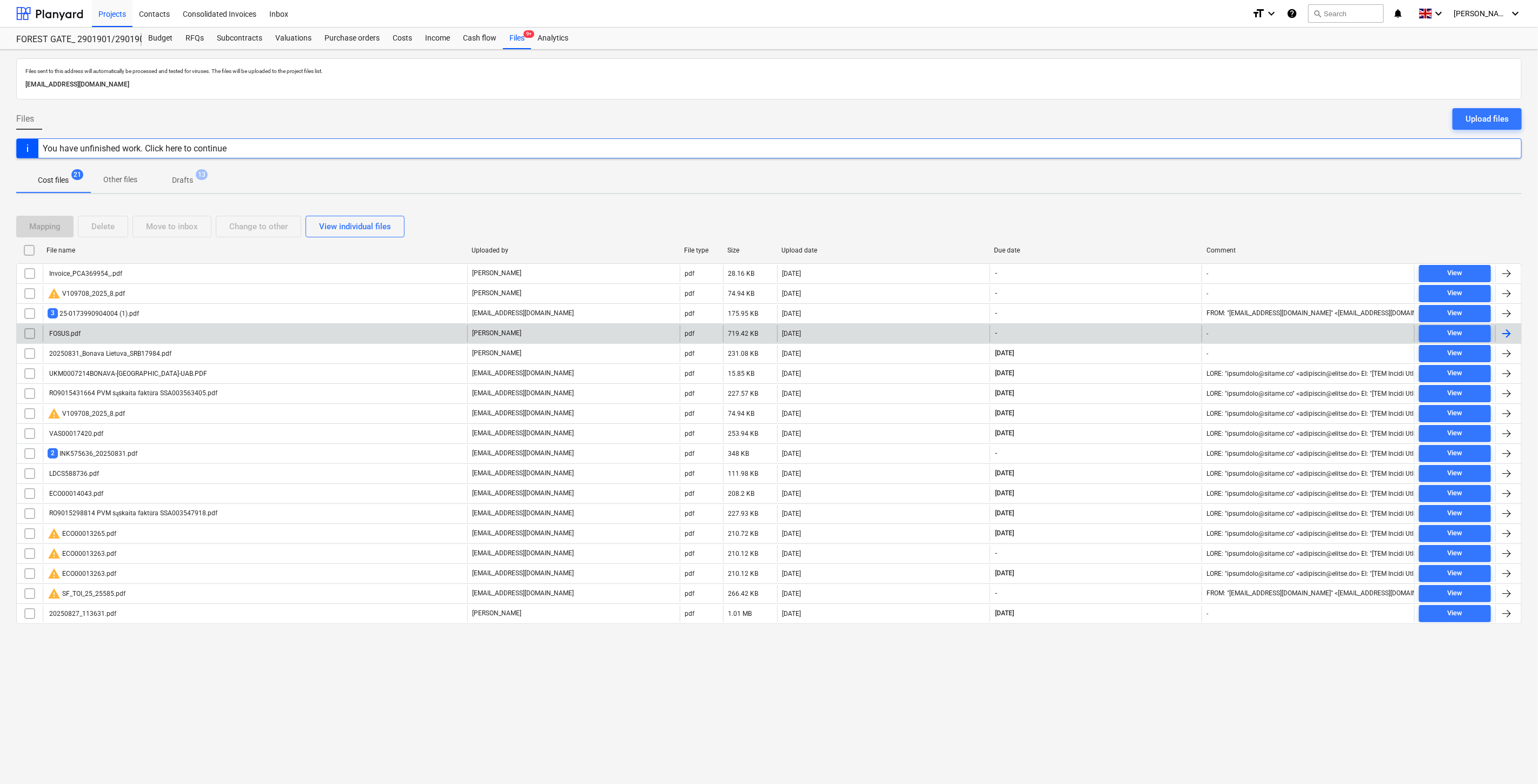
click at [872, 334] on div "[DATE]" at bounding box center [884, 334] width 213 height 17
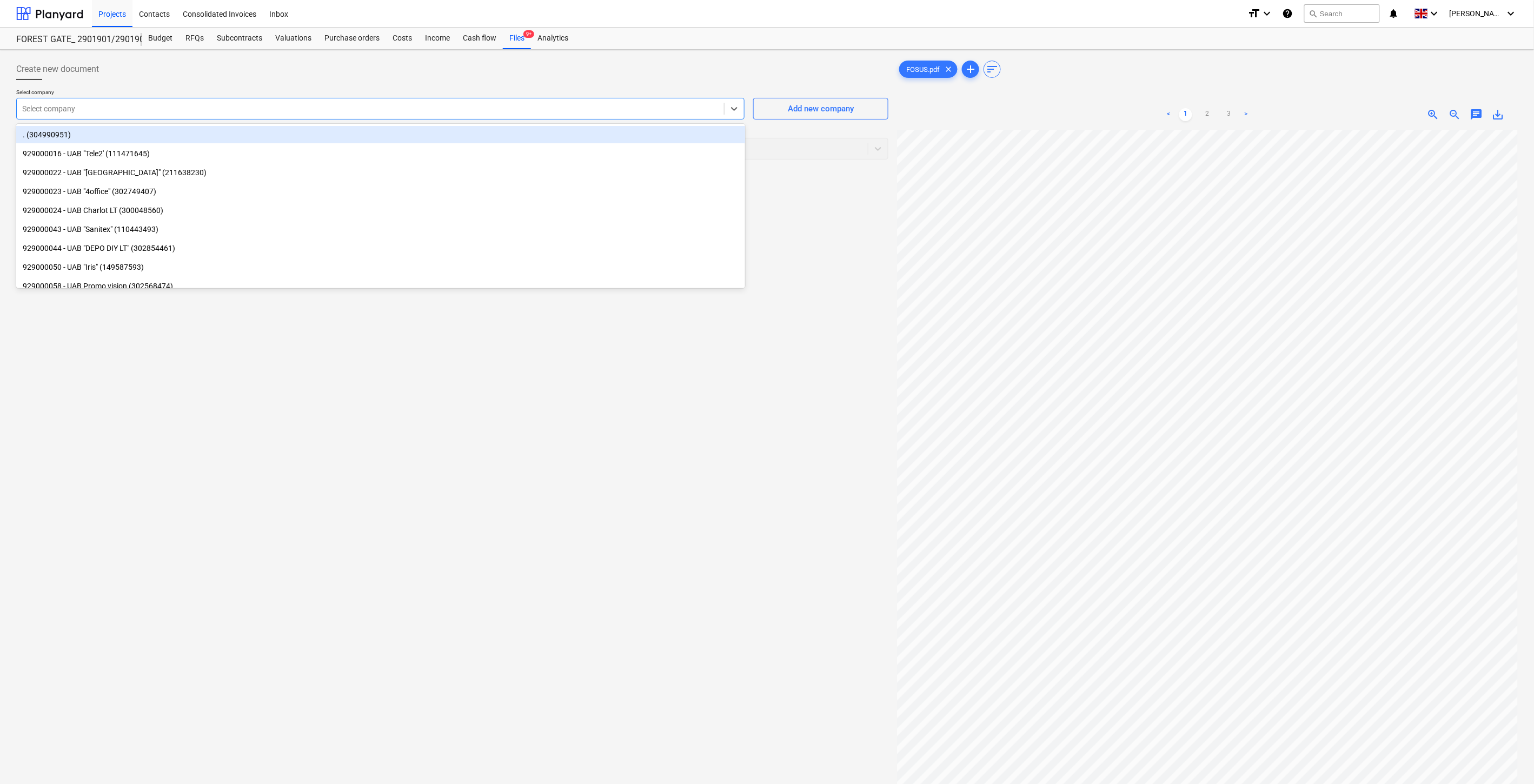
click at [231, 110] on div at bounding box center [371, 108] width 697 height 11
type input "Fosus"
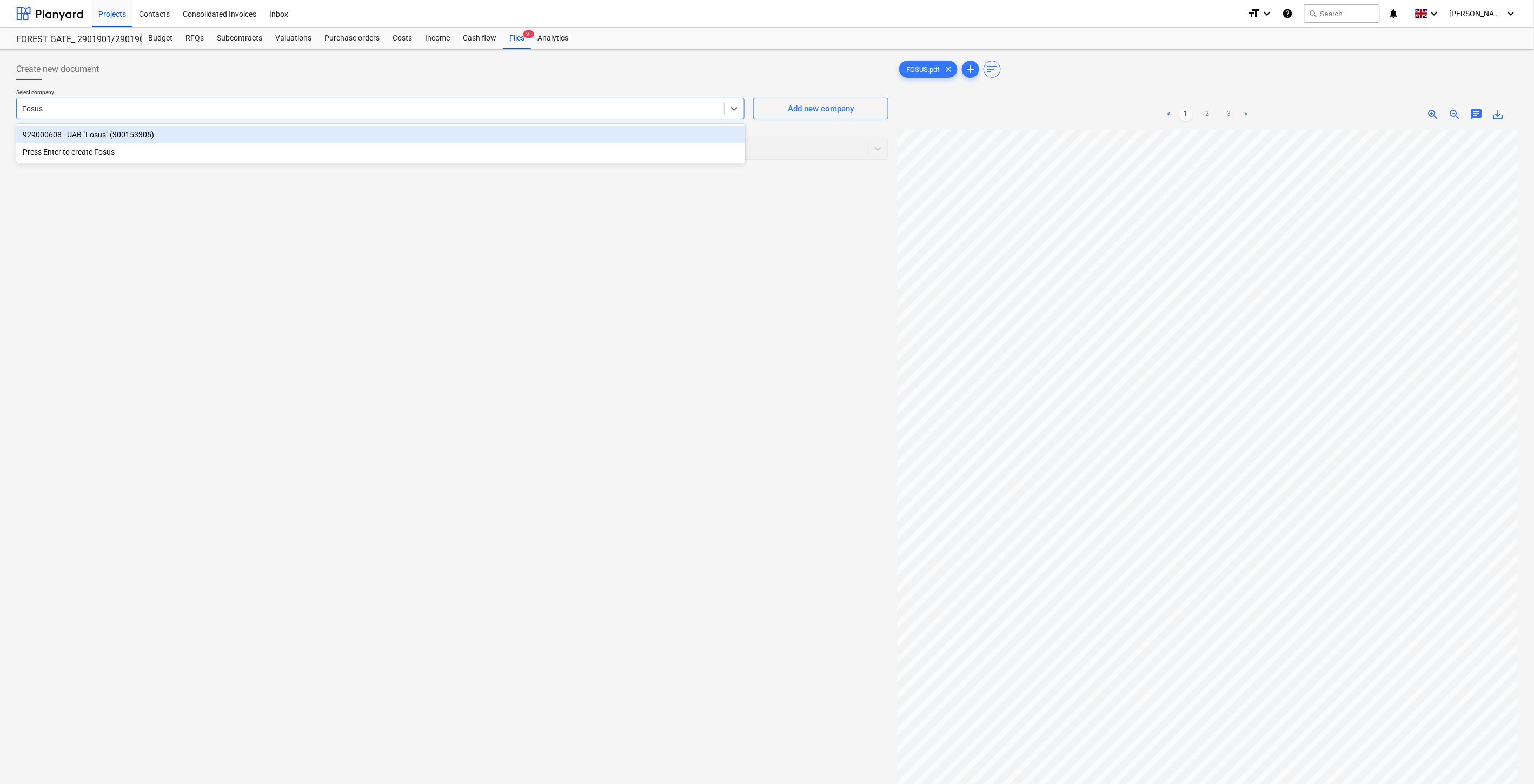
drag, startPoint x: 220, startPoint y: 132, endPoint x: 214, endPoint y: 144, distance: 13.4
click at [220, 133] on div "929000608 - UAB "Fosus" (300153305)" at bounding box center [381, 135] width 729 height 17
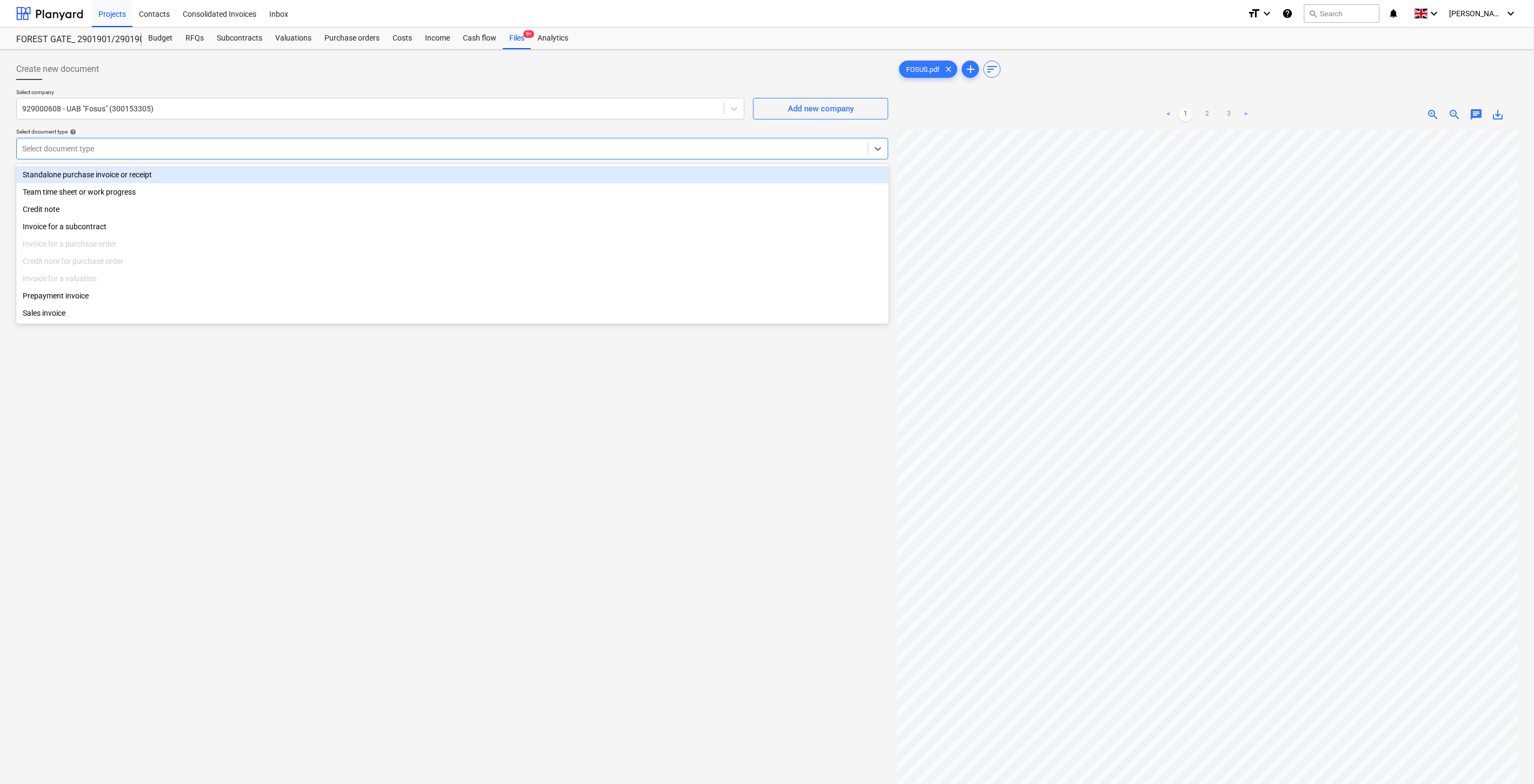
click at [213, 147] on div at bounding box center [443, 148] width 841 height 11
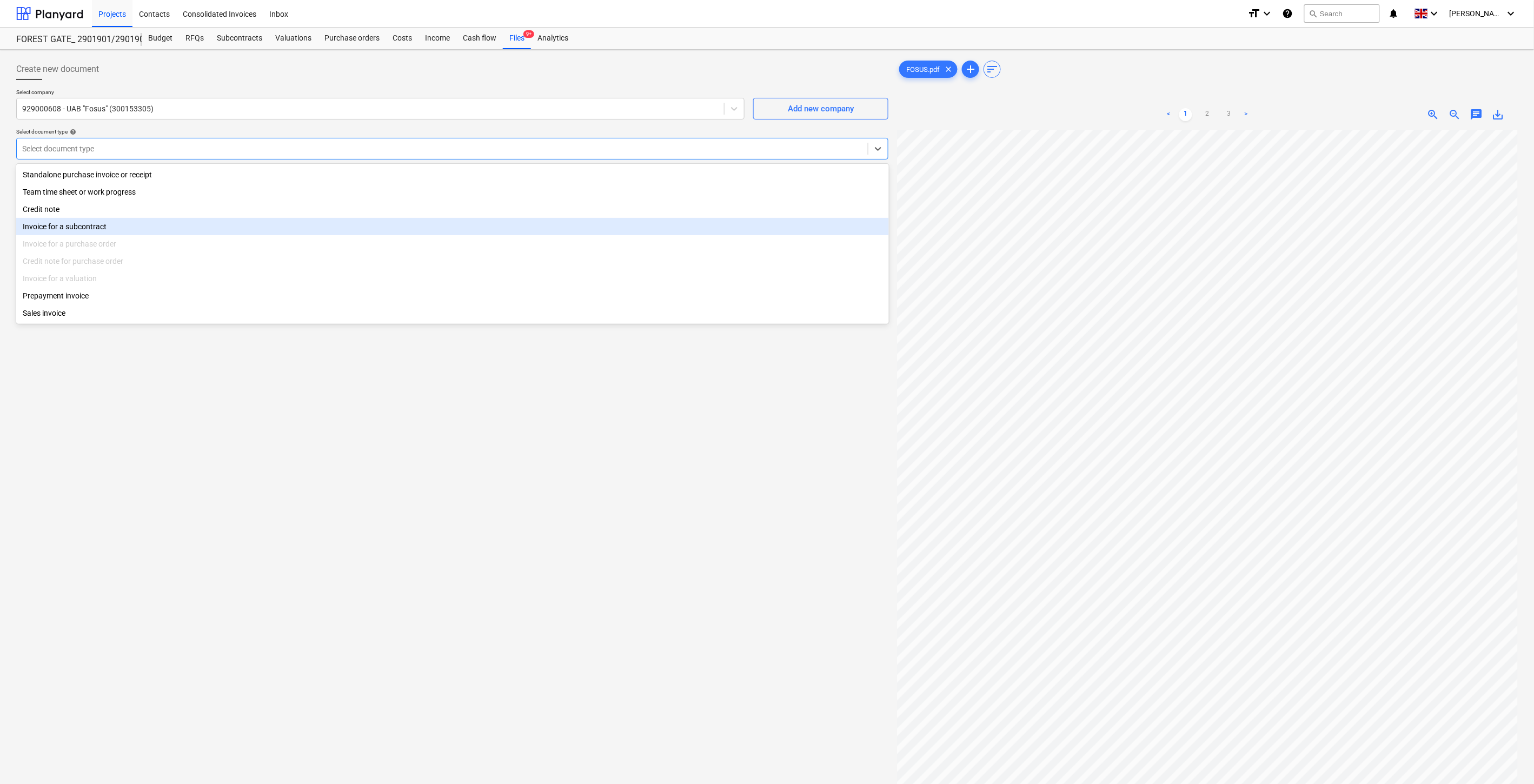
click at [158, 220] on div "Invoice for a subcontract" at bounding box center [452, 226] width 873 height 17
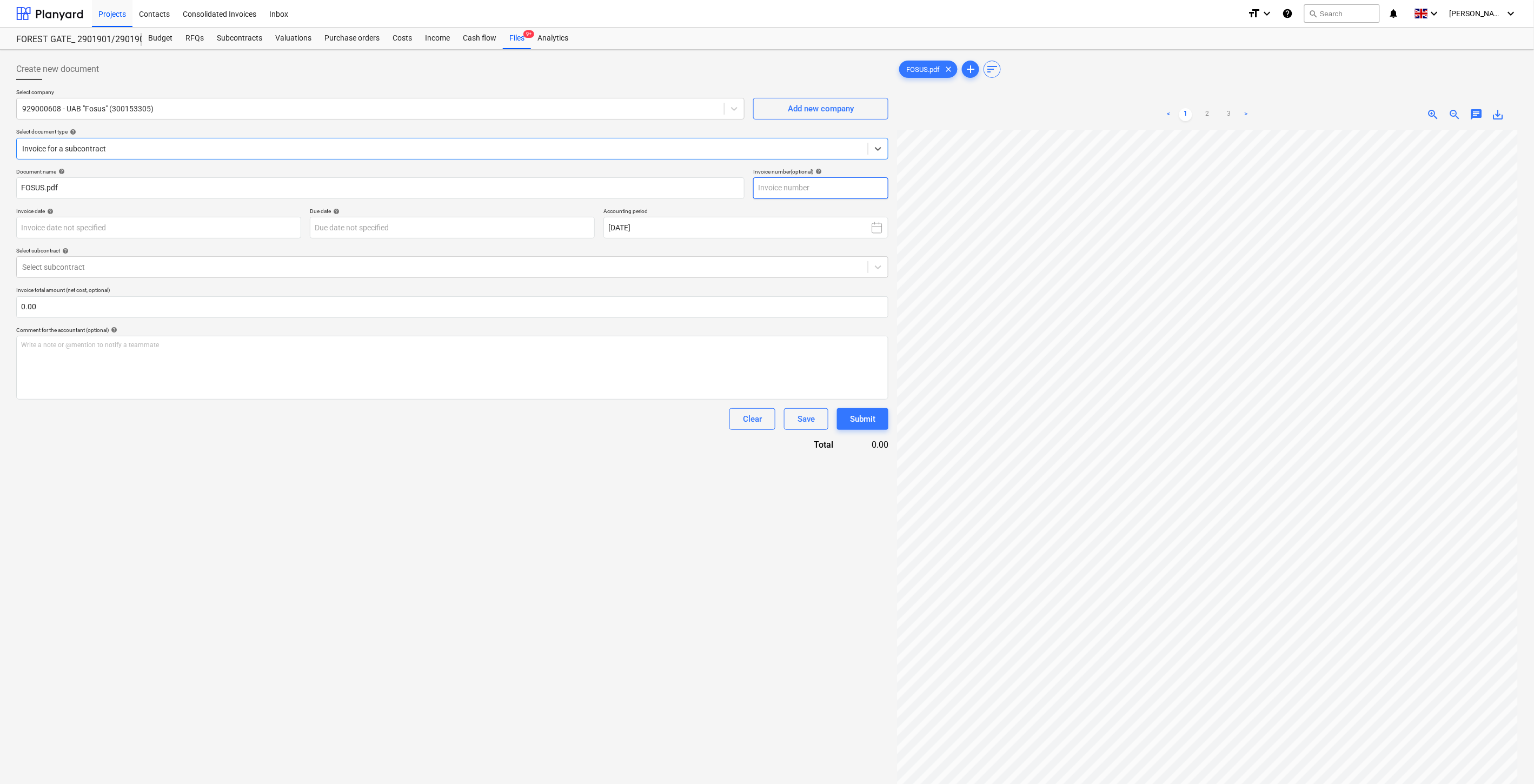
click at [831, 185] on input "text" at bounding box center [821, 188] width 136 height 21
type input "FOS56937"
click at [267, 224] on body "Projects Contacts Consolidated Invoices Inbox format_size keyboard_arrow_down h…" at bounding box center [767, 392] width 1534 height 784
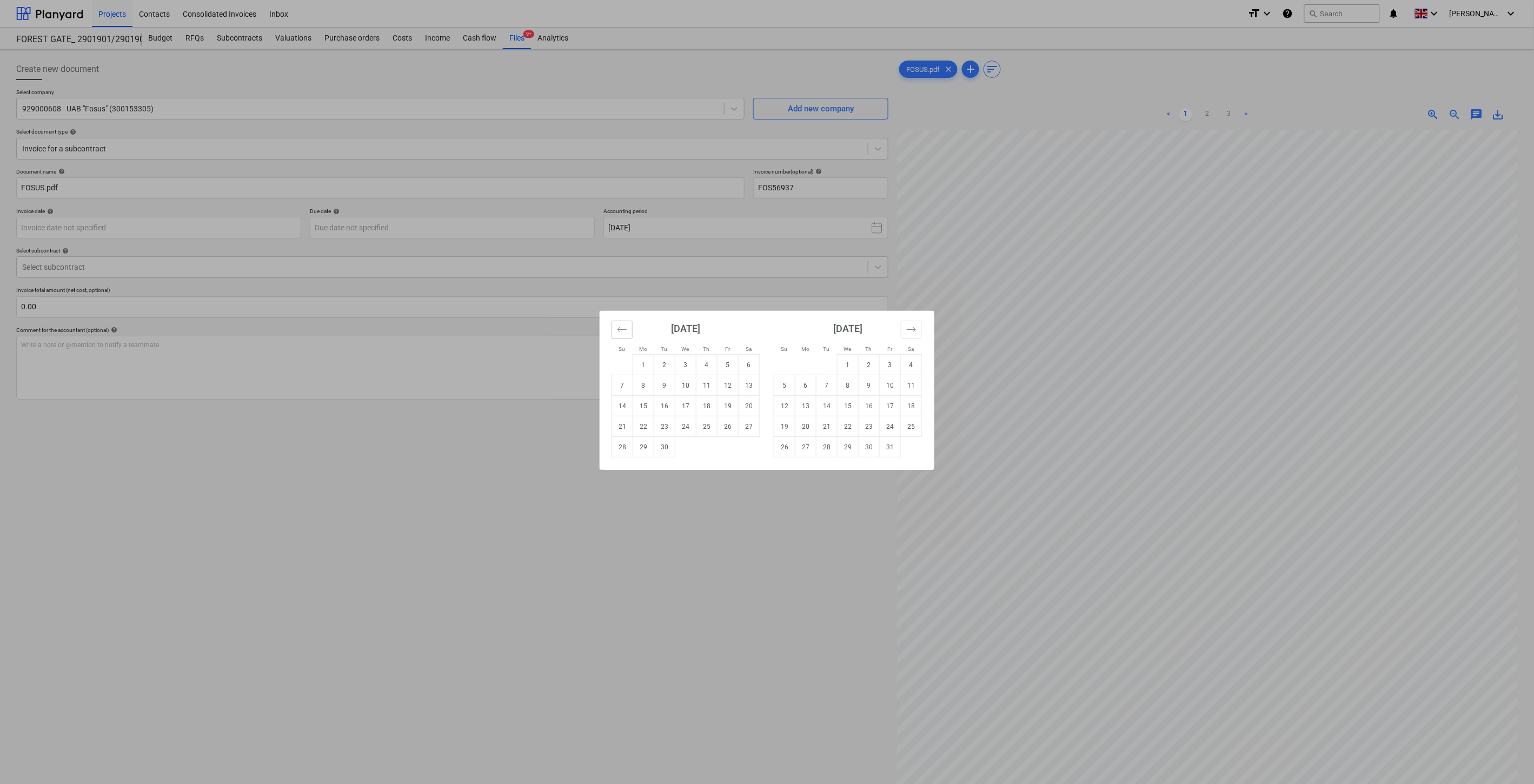
click at [620, 327] on icon "Move backward to switch to the previous month." at bounding box center [622, 329] width 10 height 10
click at [624, 472] on td "31" at bounding box center [623, 467] width 21 height 21
type input "31 Aug 2025"
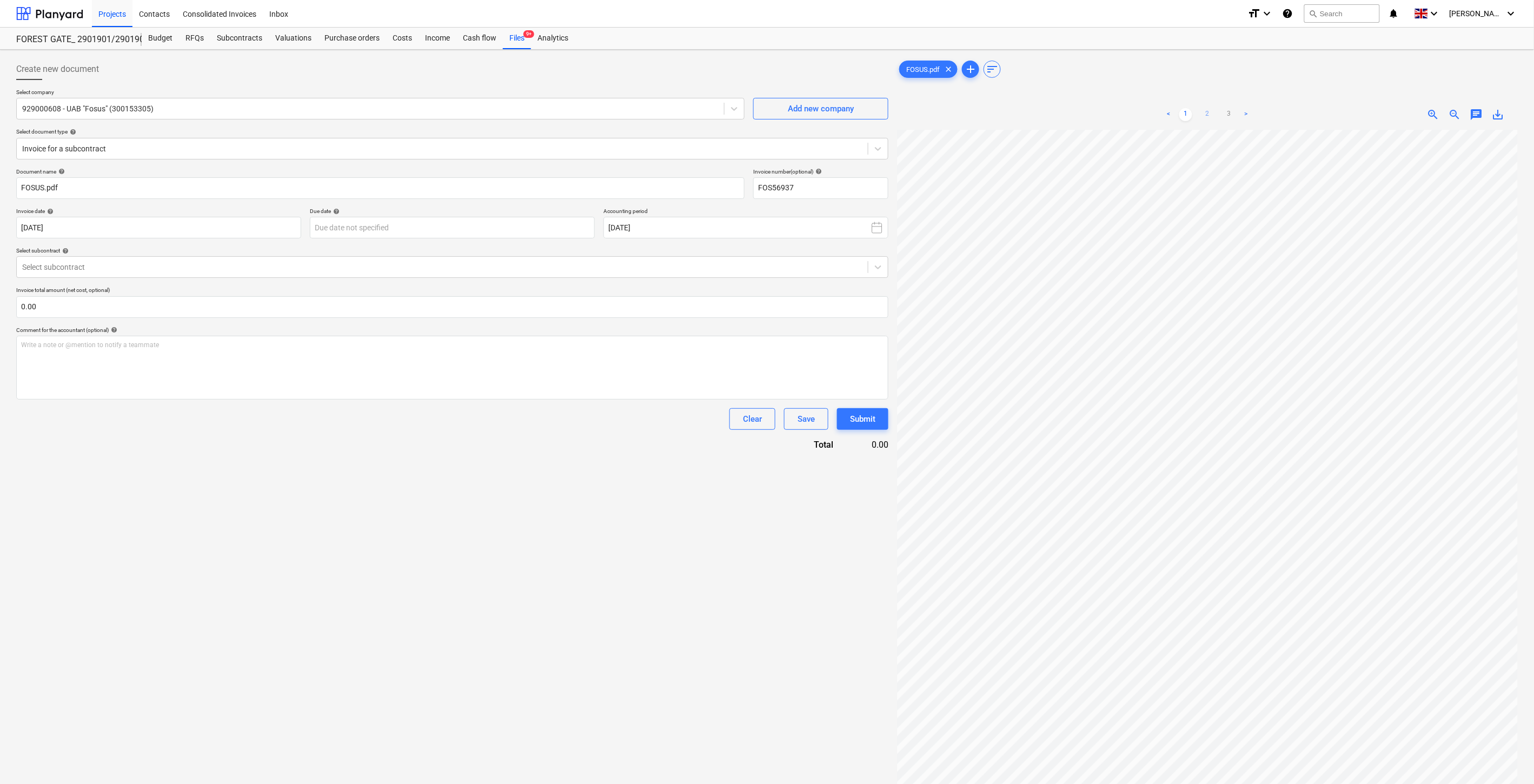
click at [1211, 115] on link "2" at bounding box center [1207, 114] width 13 height 13
click at [1230, 115] on link "3" at bounding box center [1229, 114] width 13 height 13
click at [1183, 113] on link "1" at bounding box center [1186, 114] width 13 height 13
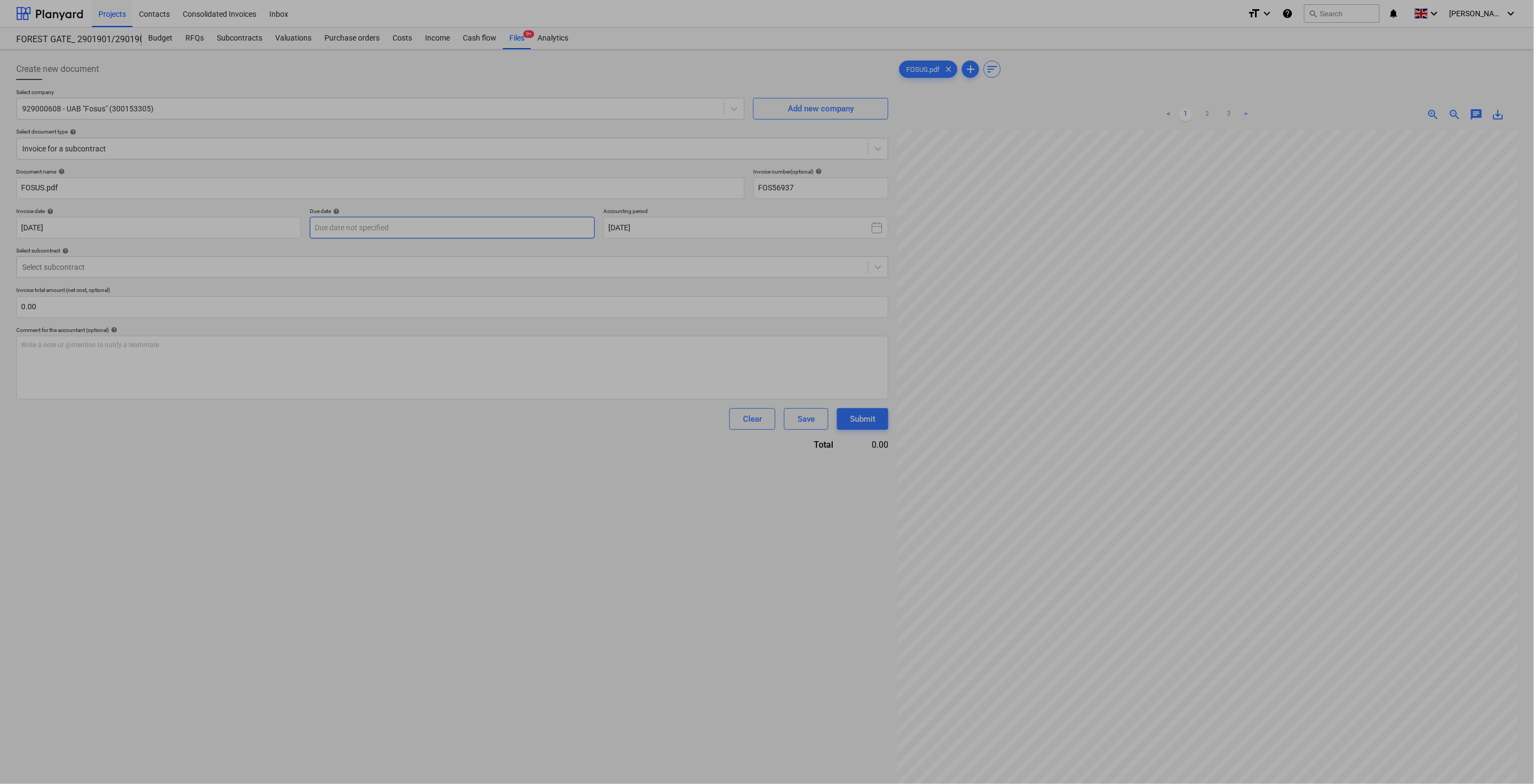
click at [502, 227] on body "Projects Contacts Consolidated Invoices Inbox format_size keyboard_arrow_down h…" at bounding box center [767, 392] width 1534 height 784
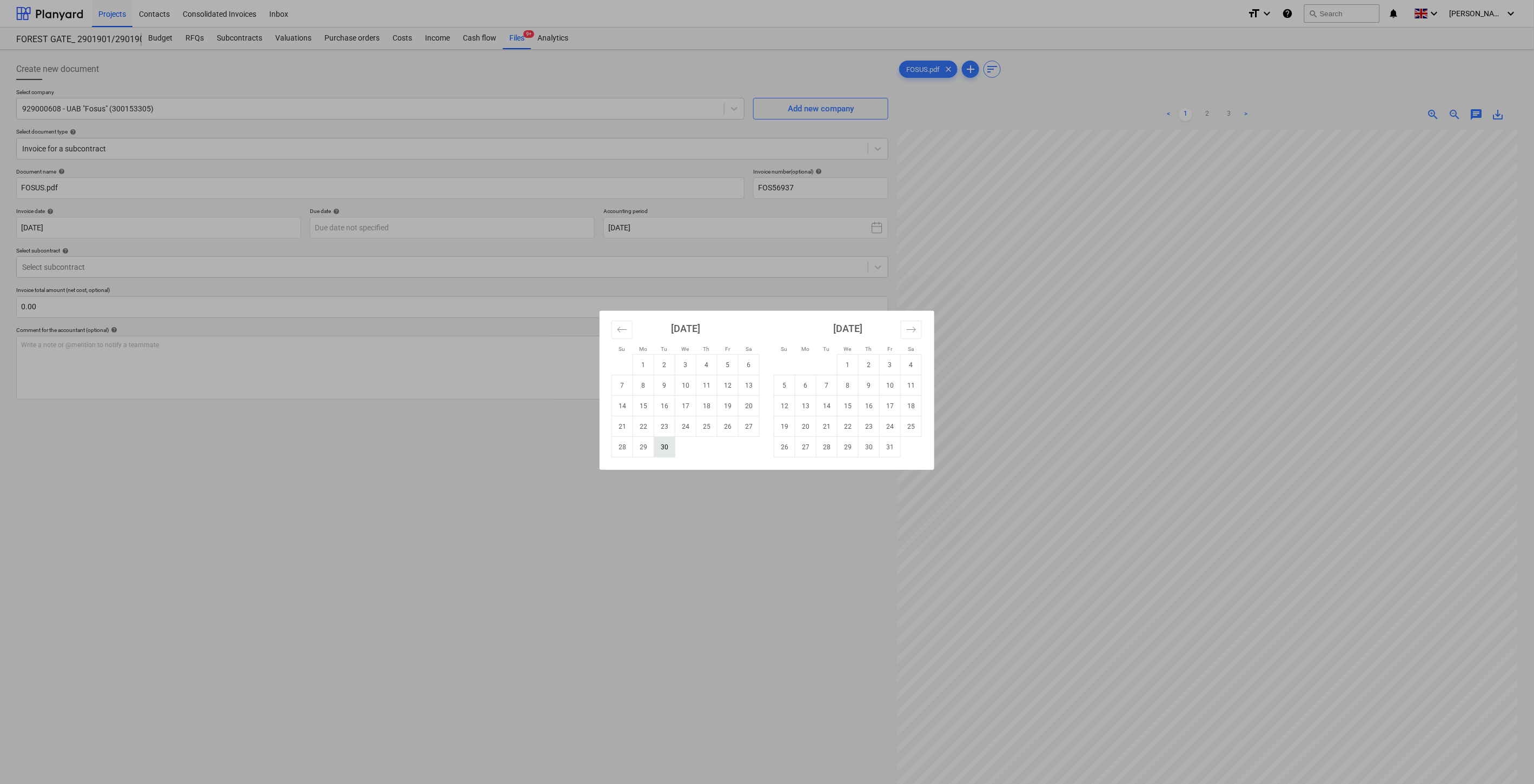
click at [661, 451] on td "30" at bounding box center [665, 447] width 21 height 21
type input "30 Sep 2025"
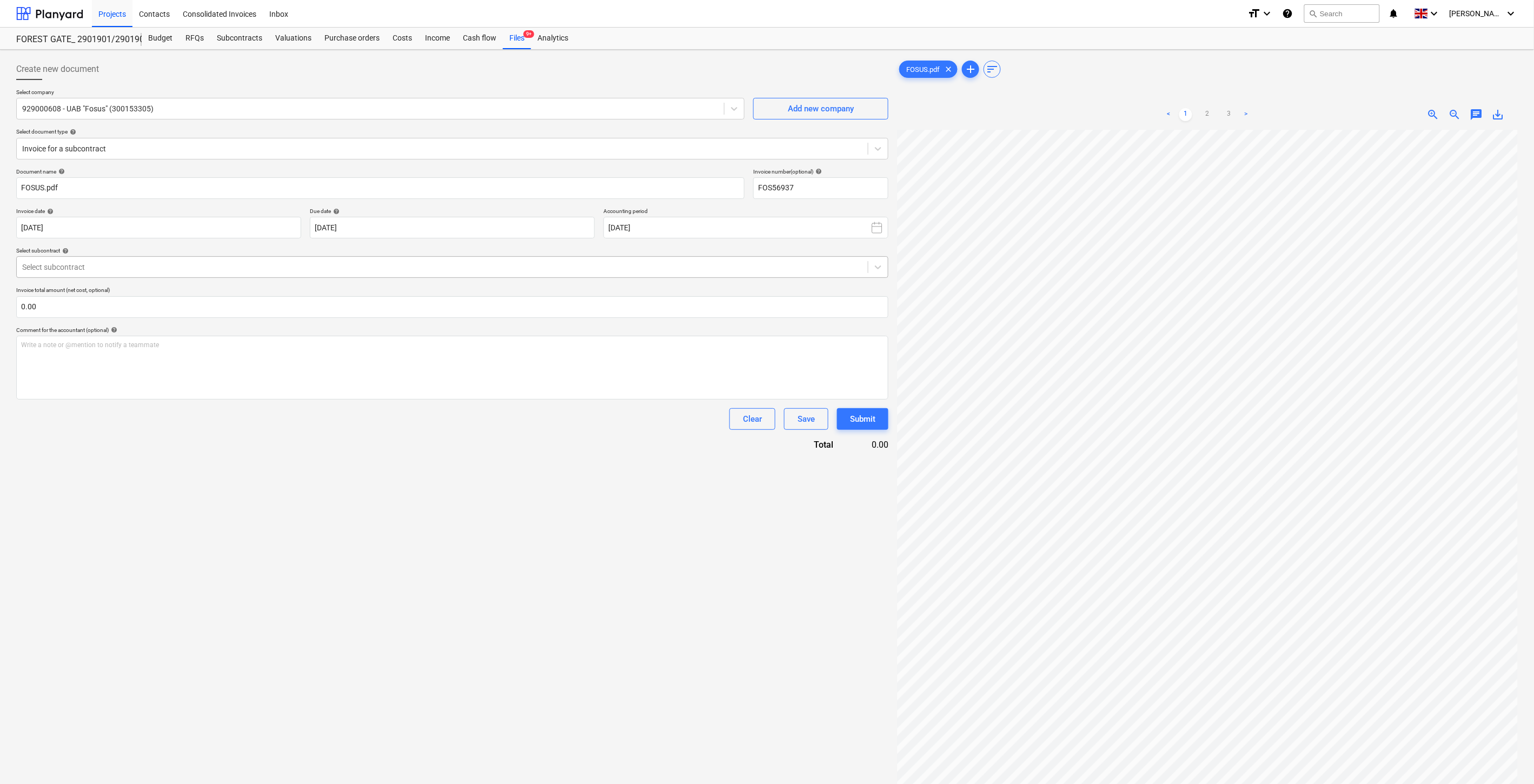
click at [498, 261] on div "Select subcontract" at bounding box center [443, 268] width 851 height 15
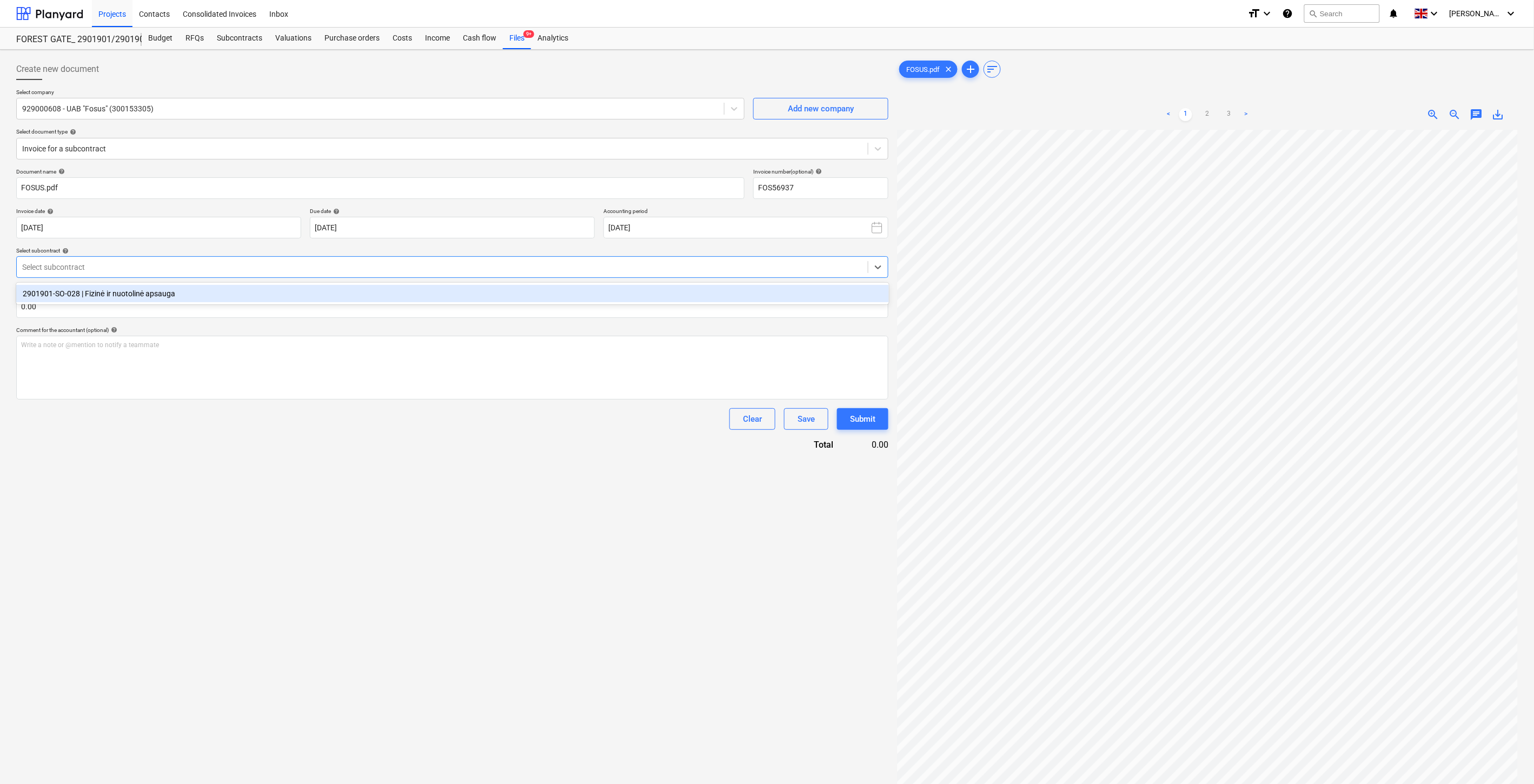
click at [484, 290] on div "2901901-SO-028 | Fizinė ir nuotolinė apsauga" at bounding box center [452, 293] width 873 height 17
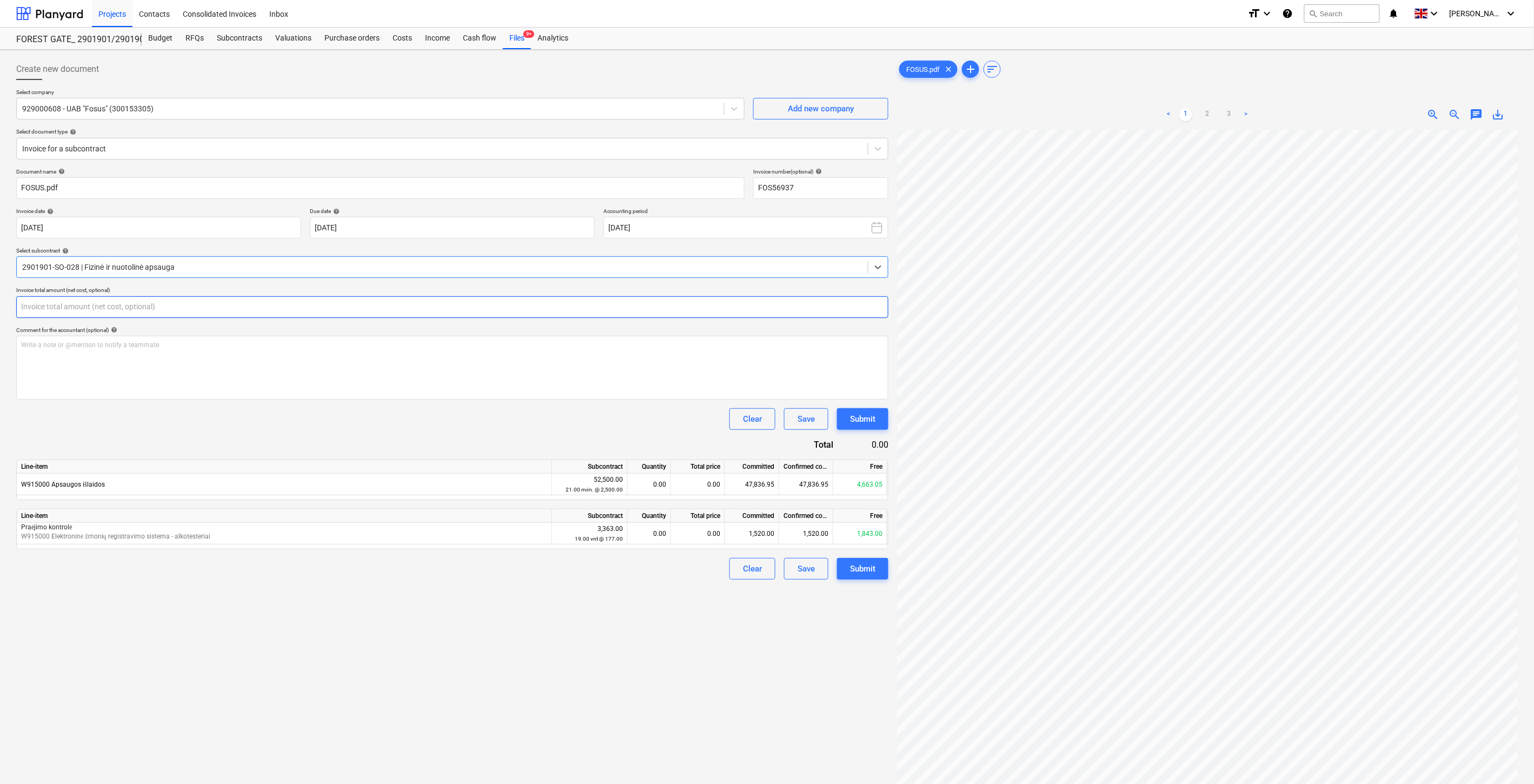
click at [425, 315] on input "text" at bounding box center [452, 306] width 873 height 21
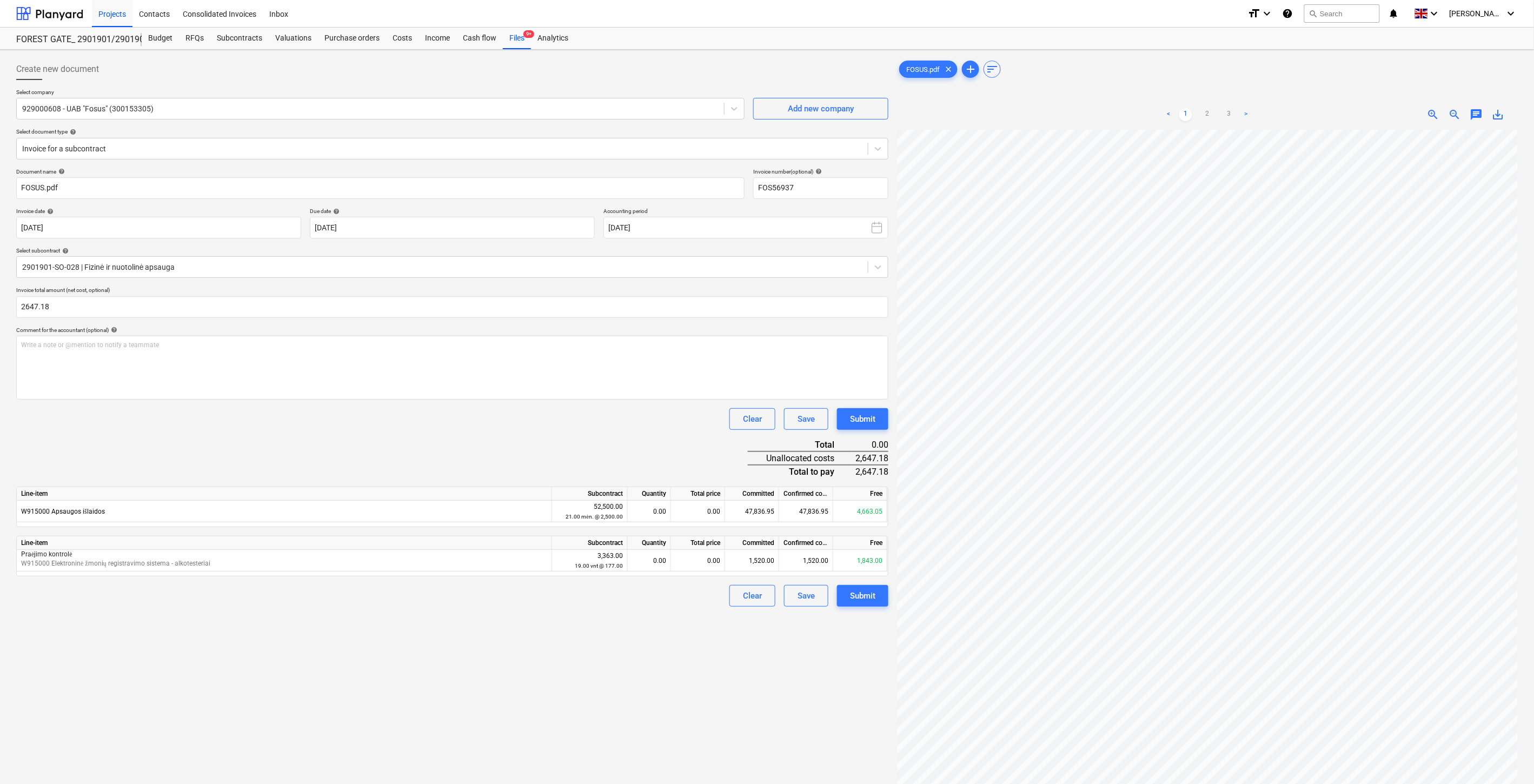
type input "2,647.18"
click at [388, 418] on div "Clear Save Submit" at bounding box center [452, 419] width 873 height 21
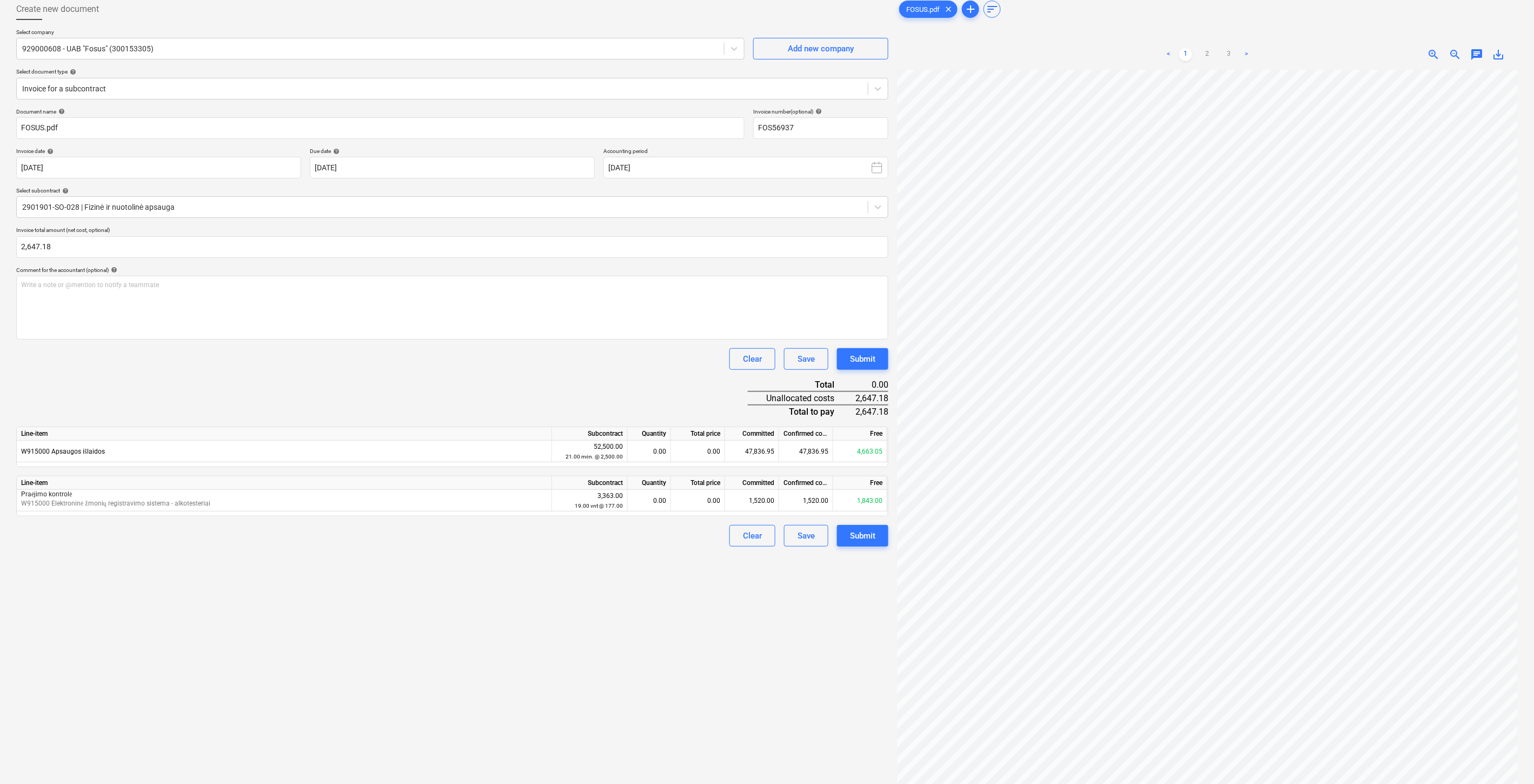
click at [516, 389] on div "Document name help FOSUS.pdf Invoice number (optional) help FOS56937 Invoice da…" at bounding box center [452, 327] width 873 height 438
click at [520, 383] on div "Document name help FOSUS.pdf Invoice number (optional) help FOS56937 Invoice da…" at bounding box center [452, 327] width 873 height 438
click at [528, 368] on div "Clear Save Submit" at bounding box center [452, 359] width 873 height 21
drag, startPoint x: 539, startPoint y: 355, endPoint x: 506, endPoint y: 355, distance: 33.0
click at [538, 355] on div "Clear Save Submit" at bounding box center [452, 359] width 873 height 21
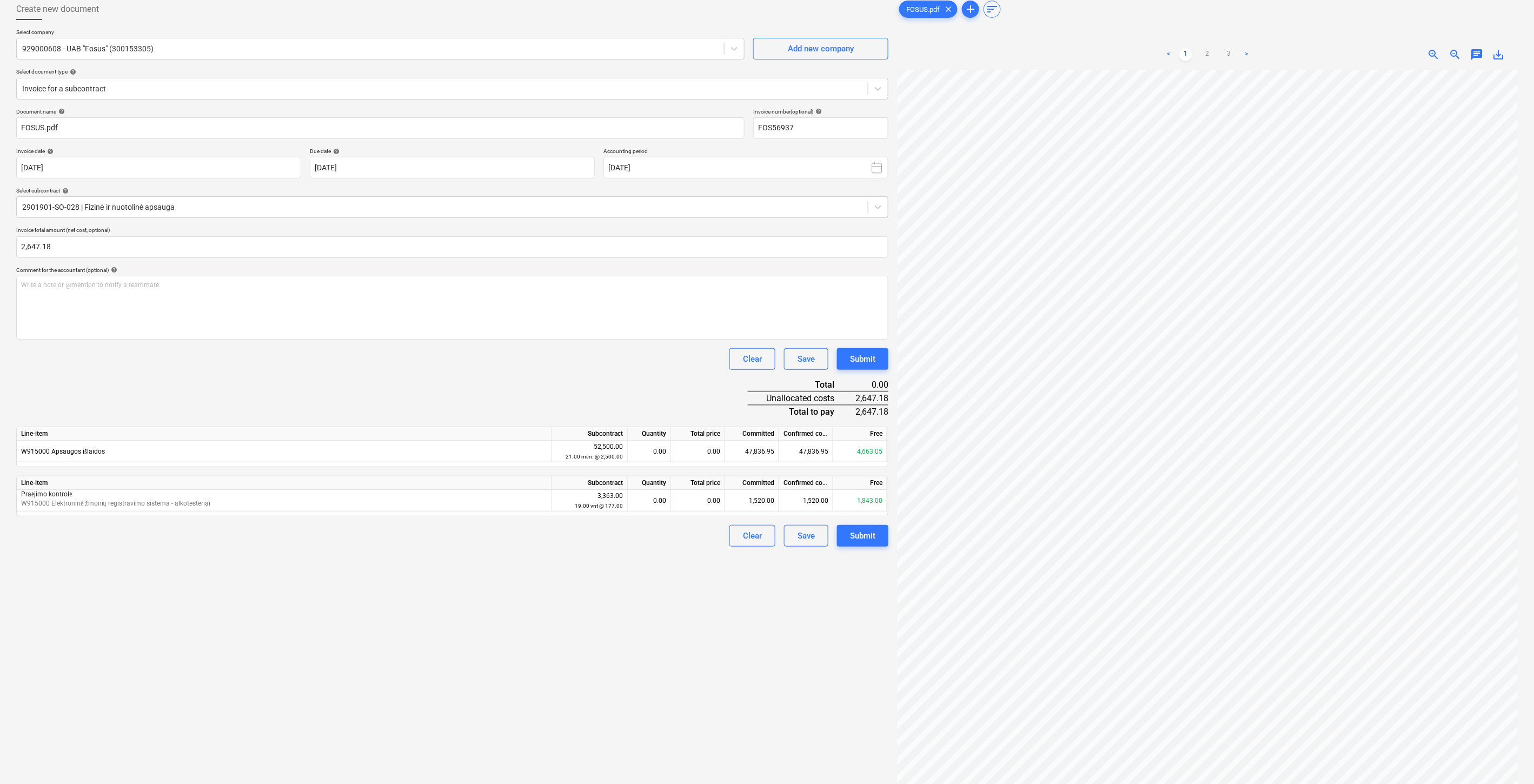
click at [511, 413] on div "Document name help FOSUS.pdf Invoice number (optional) help FOS56937 Invoice da…" at bounding box center [452, 327] width 873 height 438
click at [530, 391] on div "Document name help FOSUS.pdf Invoice number (optional) help FOS56937 Invoice da…" at bounding box center [452, 327] width 873 height 438
click at [538, 377] on div "Document name help FOSUS.pdf Invoice number (optional) help FOS56937 Invoice da…" at bounding box center [452, 327] width 873 height 438
click at [545, 365] on div "Clear Save Submit" at bounding box center [452, 359] width 873 height 21
click at [679, 499] on div "0.00" at bounding box center [698, 500] width 54 height 21
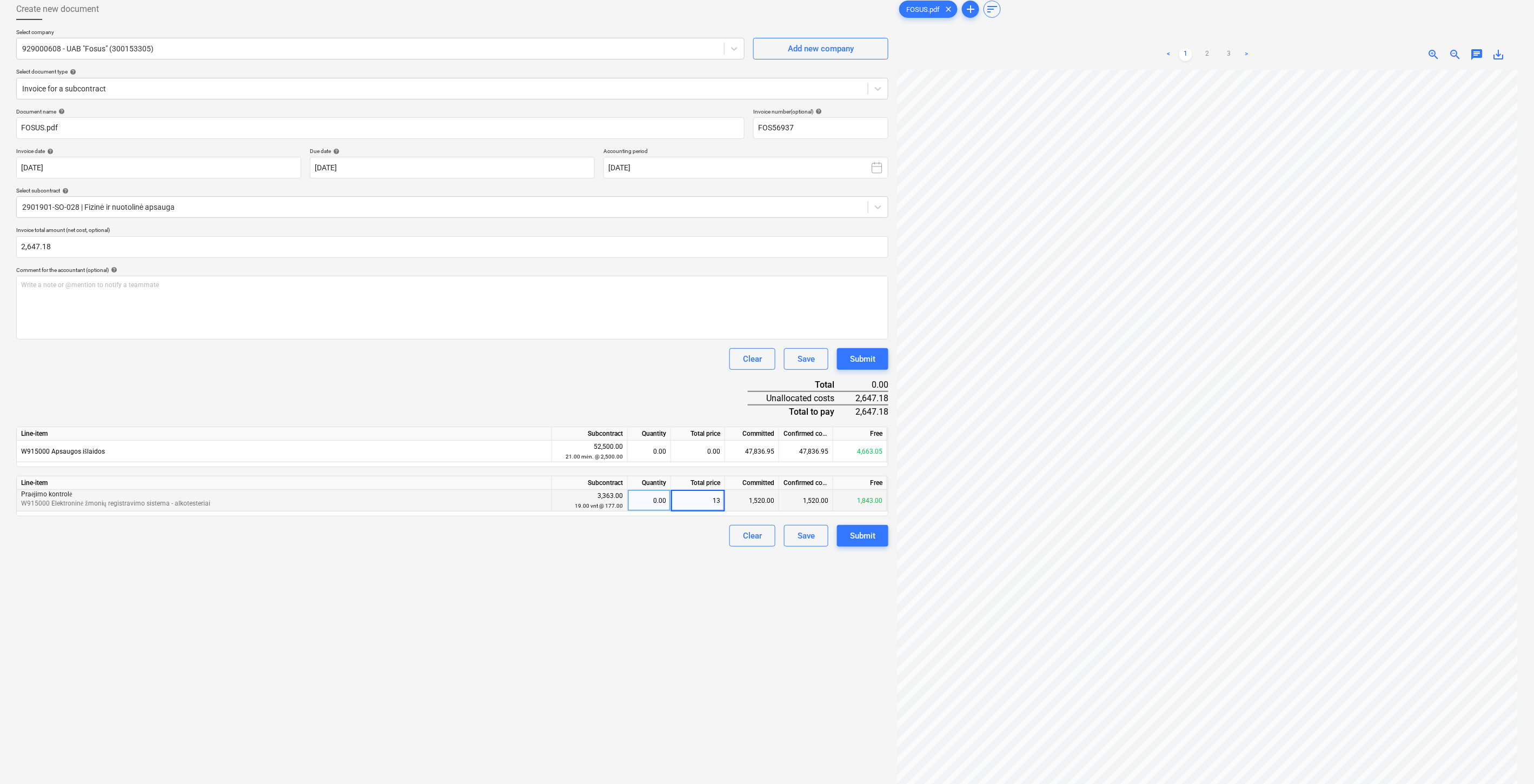
type input "135"
click at [619, 555] on div "Create new document Select company 929000608 - UAB "Fosus" (300153305) Add new …" at bounding box center [452, 411] width 881 height 834
click at [705, 455] on div "0.00" at bounding box center [698, 451] width 54 height 21
type input "2512.18"
click at [692, 381] on div "Document name help FOSUS.pdf Invoice number (optional) help FOS56937 Invoice da…" at bounding box center [452, 327] width 873 height 438
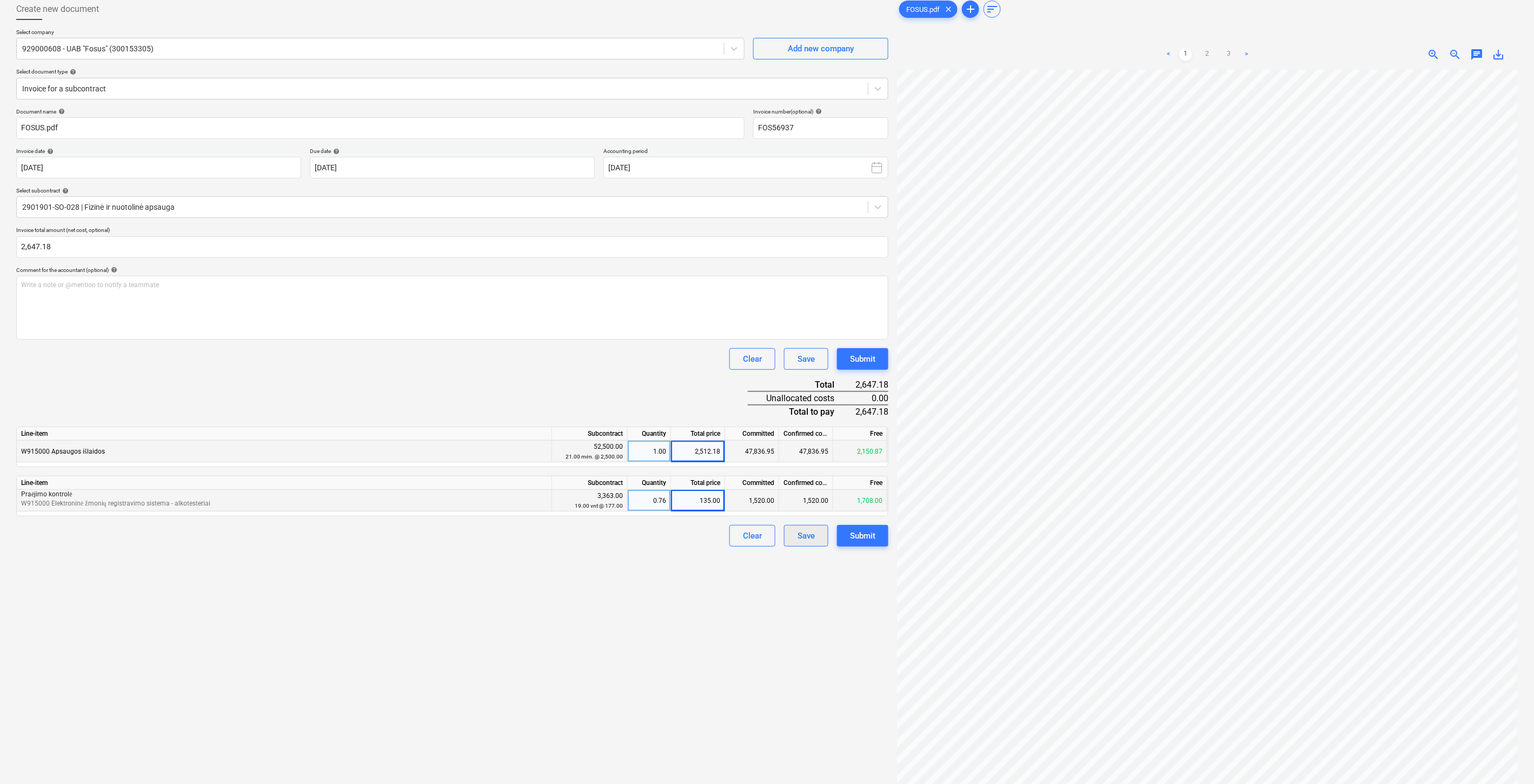
click at [800, 534] on div "Save" at bounding box center [806, 535] width 17 height 14
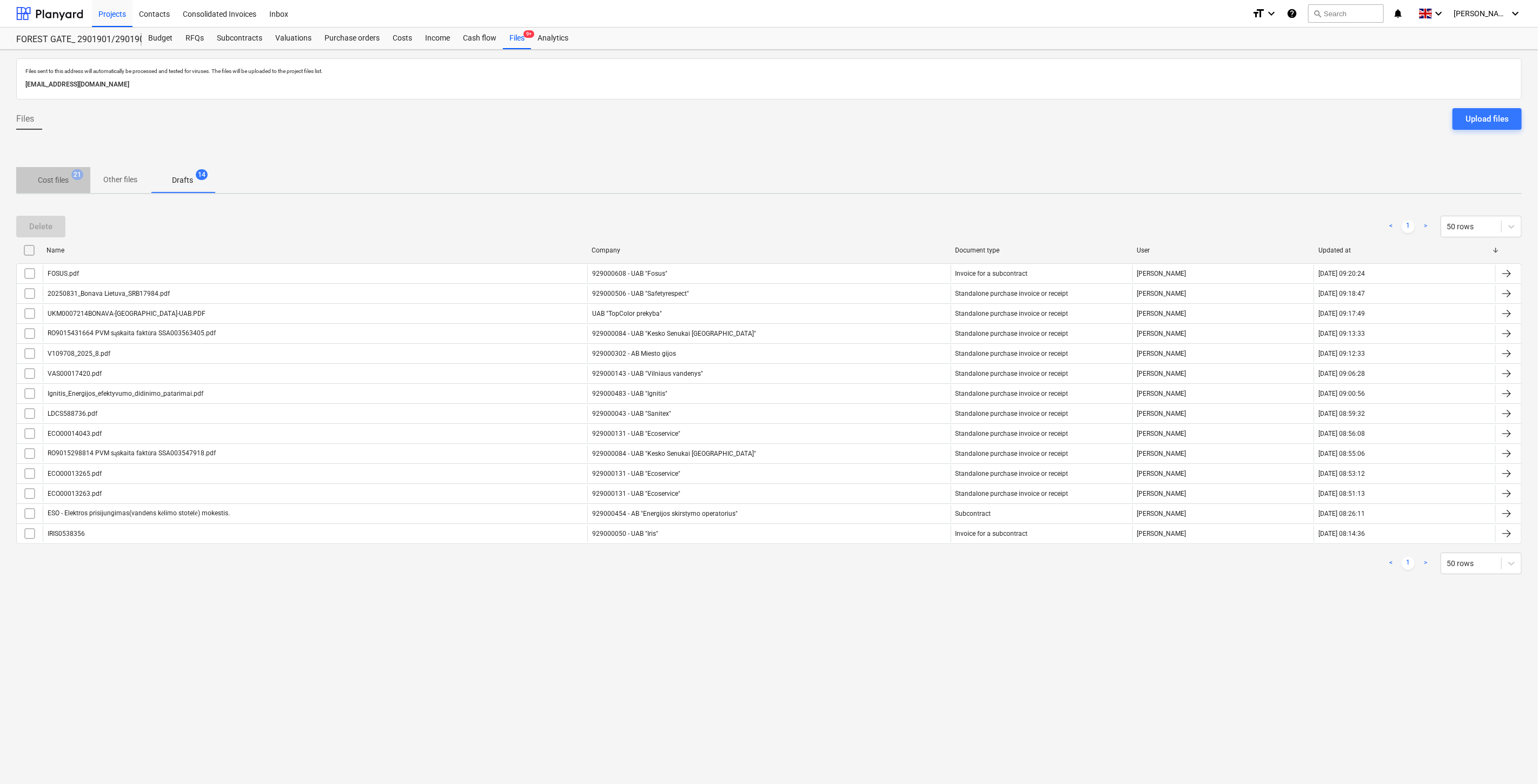
click at [55, 181] on p "Cost files" at bounding box center [53, 180] width 31 height 11
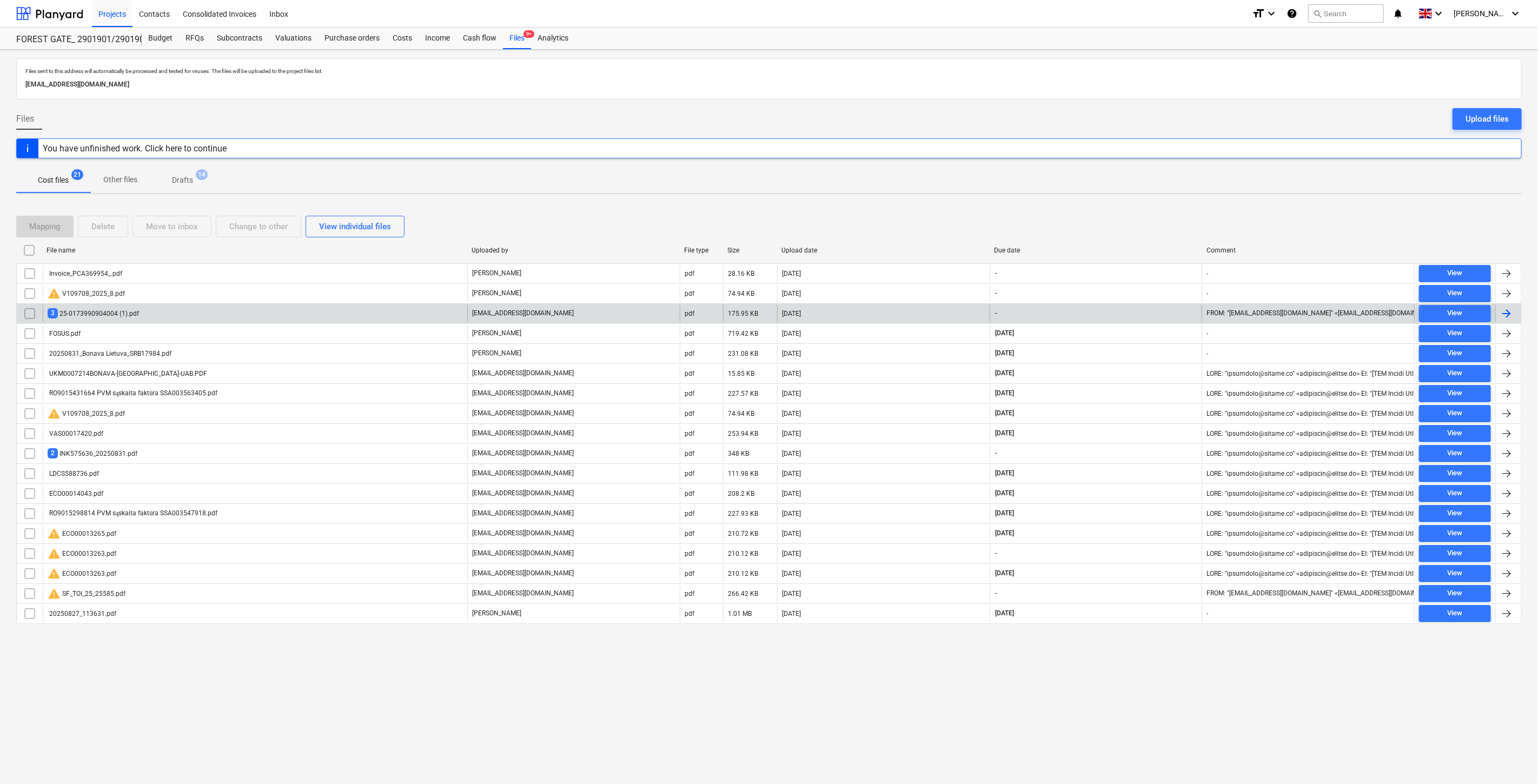
click at [896, 312] on div "[DATE]" at bounding box center [884, 314] width 213 height 17
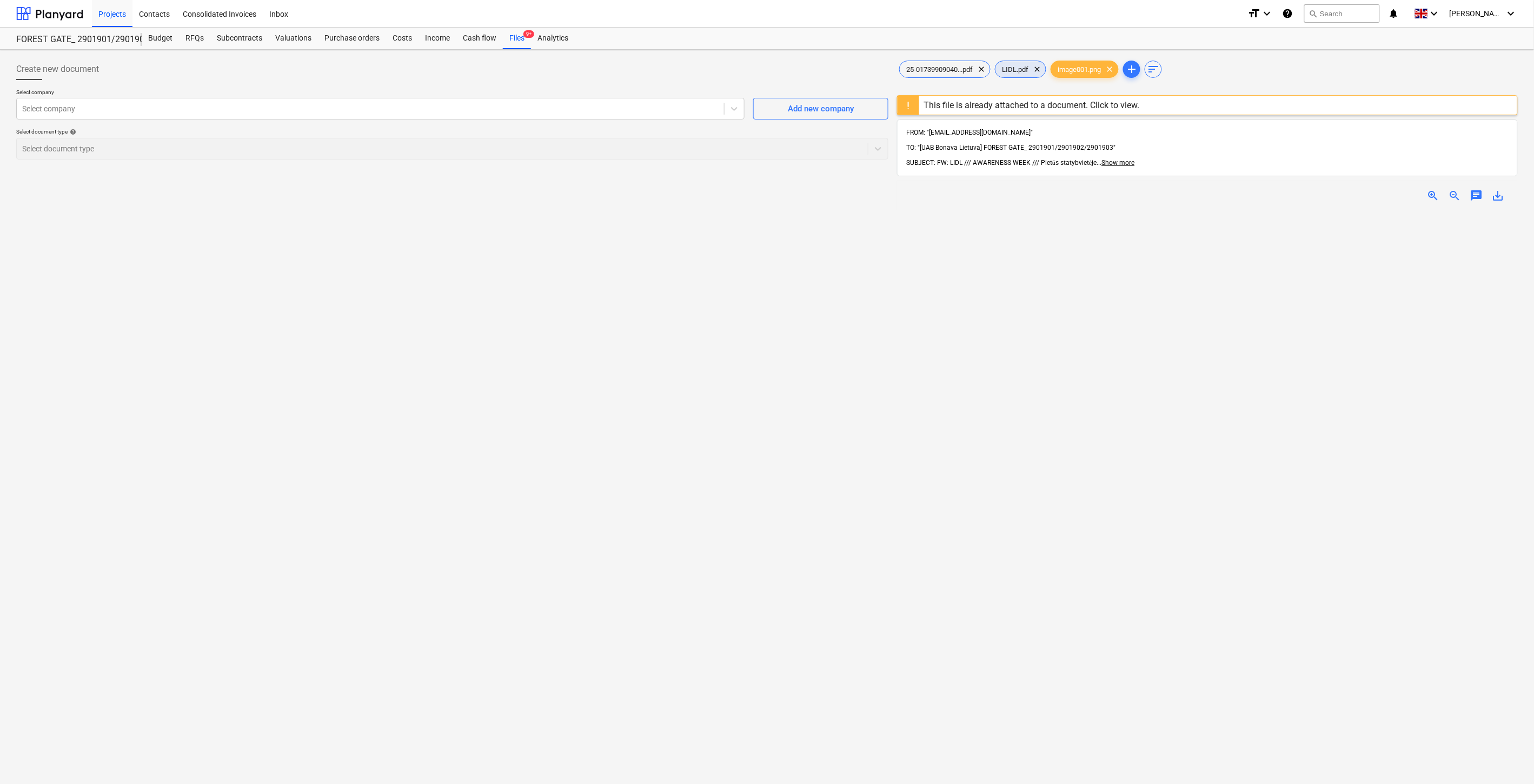
click at [1018, 67] on span "LIDL.pdf" at bounding box center [1015, 69] width 39 height 8
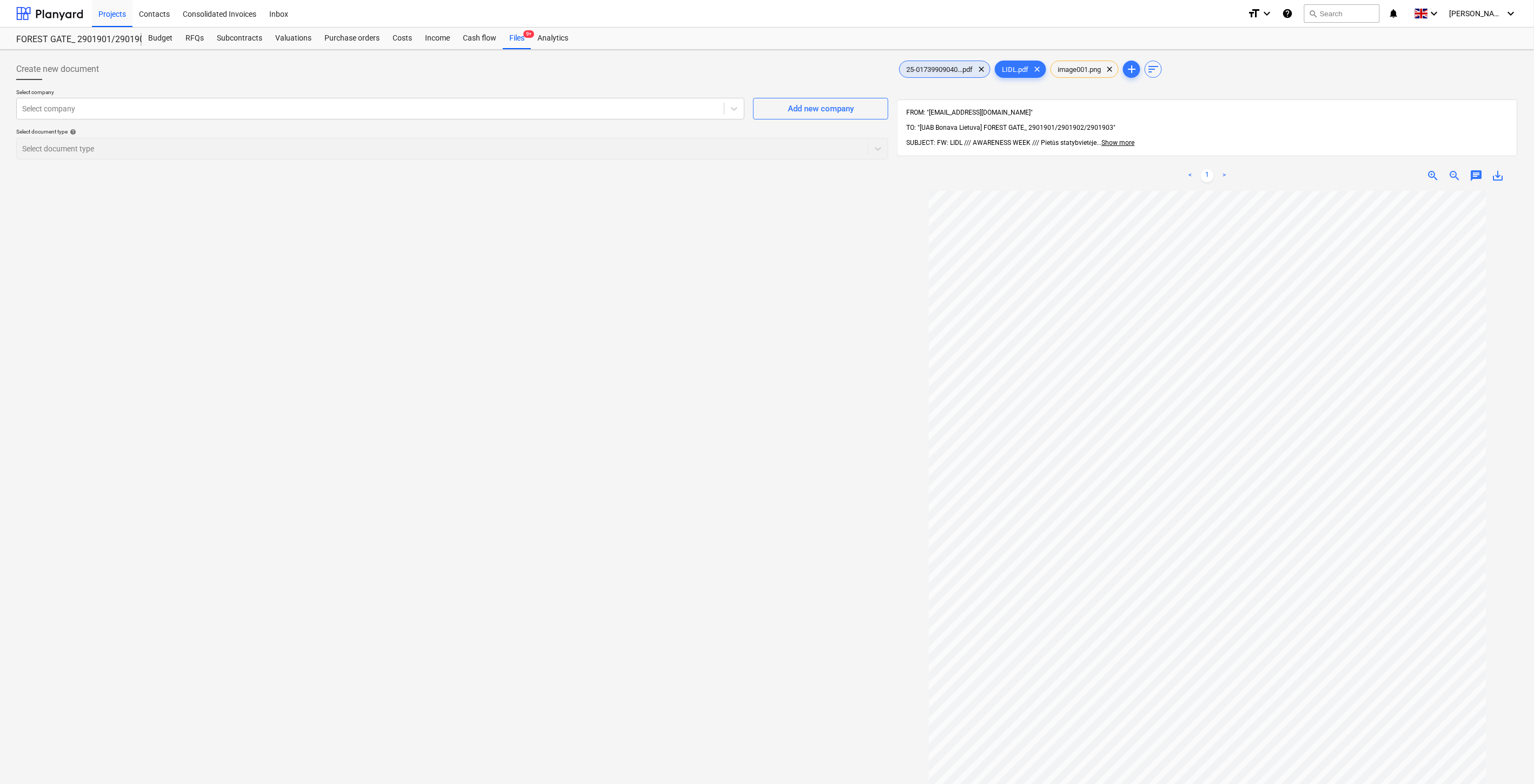
click at [956, 72] on span "25-01739909040...pdf" at bounding box center [939, 69] width 80 height 8
click at [645, 390] on div "Create new document Select company Select company Add new company Select docume…" at bounding box center [452, 501] width 881 height 895
click at [658, 371] on div "Create new document Select company Select company Add new company Select docume…" at bounding box center [452, 501] width 881 height 895
click at [727, 382] on div "Create new document Select company Select company Add new company Select docume…" at bounding box center [452, 501] width 881 height 895
click at [750, 357] on div "Create new document Select company Select company Add new company Select docume…" at bounding box center [452, 501] width 881 height 895
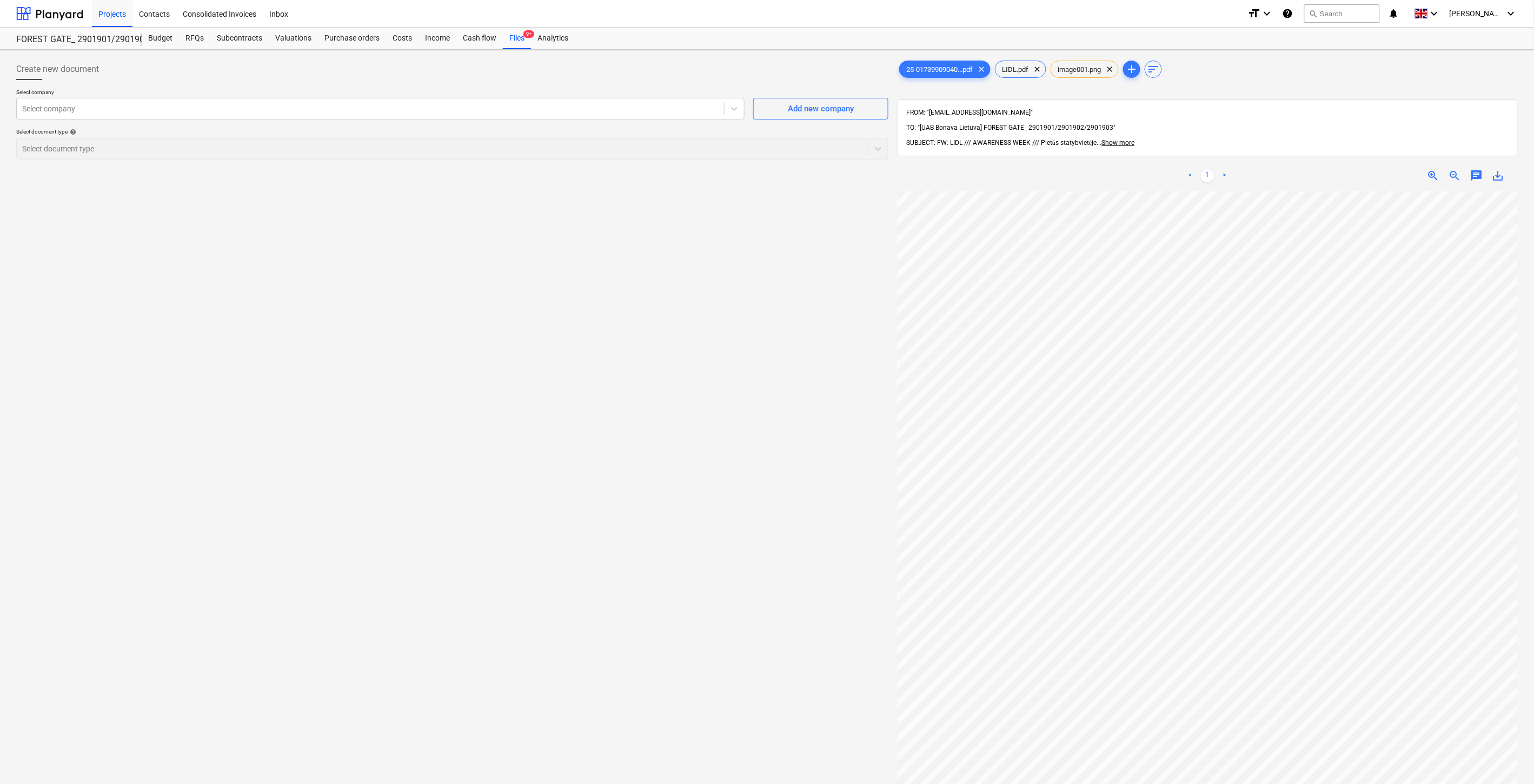
click at [754, 350] on div "Create new document Select company Select company Add new company Select docume…" at bounding box center [452, 501] width 881 height 895
click at [770, 331] on div "Create new document Select company Select company Add new company Select docume…" at bounding box center [452, 501] width 881 height 895
click at [1495, 169] on span "save_alt" at bounding box center [1498, 175] width 13 height 13
click at [514, 32] on div "Files 9+" at bounding box center [516, 38] width 28 height 21
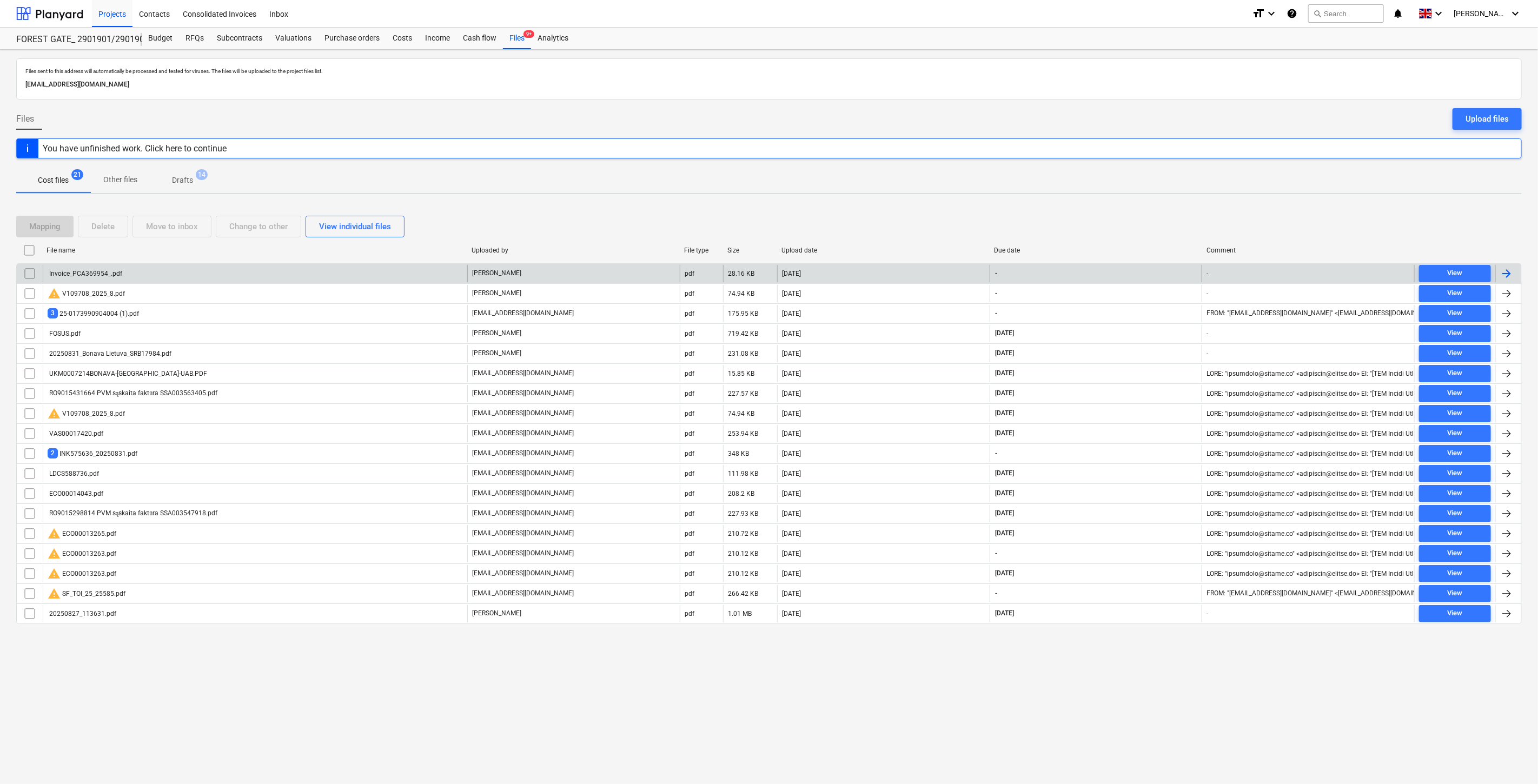
click at [409, 275] on div "Invoice_PCA369954_.pdf" at bounding box center [255, 274] width 425 height 17
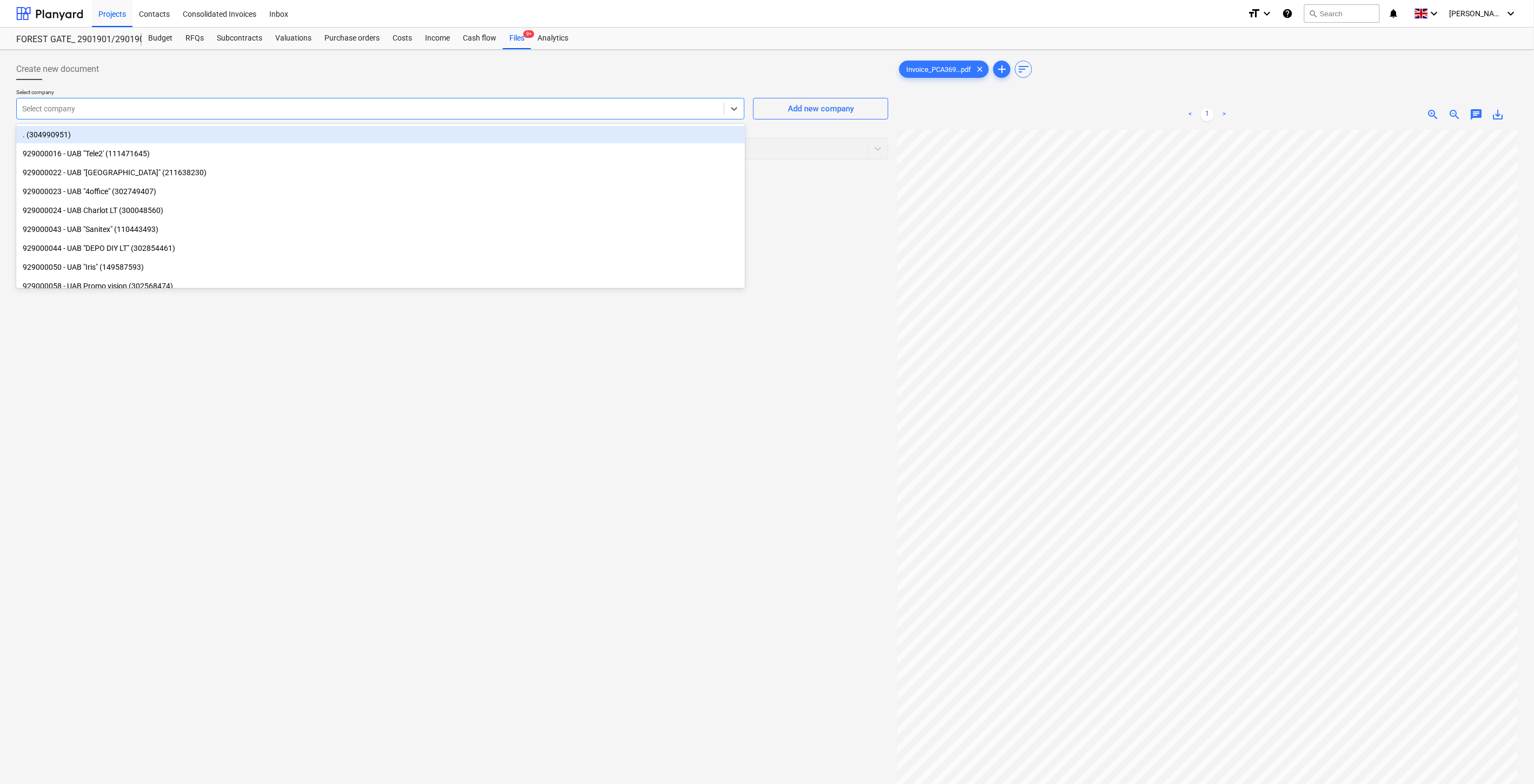
click at [495, 112] on div at bounding box center [371, 108] width 697 height 11
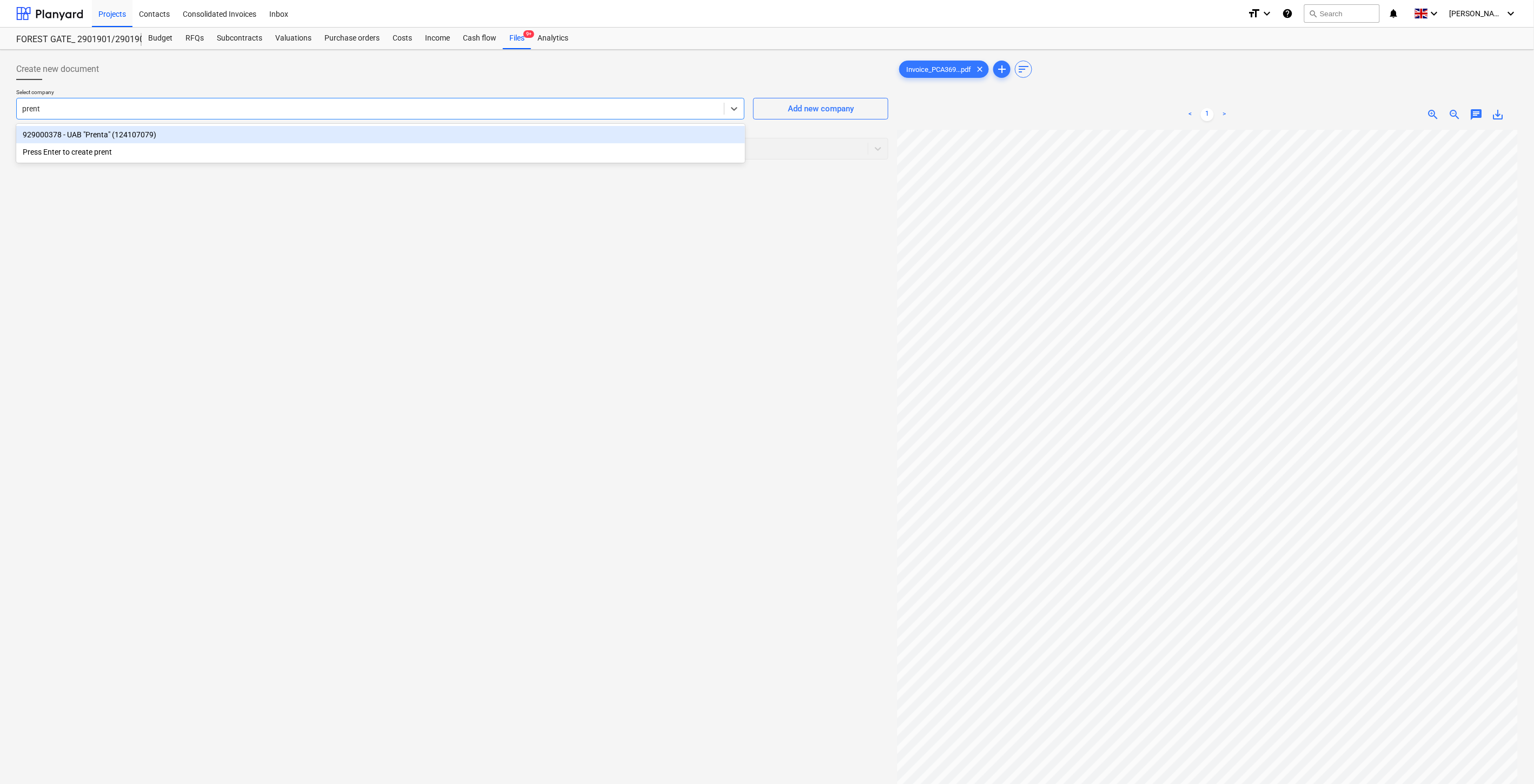
type input "prenta"
click at [491, 136] on div "929000378 - UAB "Prenta" (124107079)" at bounding box center [381, 135] width 729 height 17
click at [368, 153] on div at bounding box center [443, 148] width 841 height 11
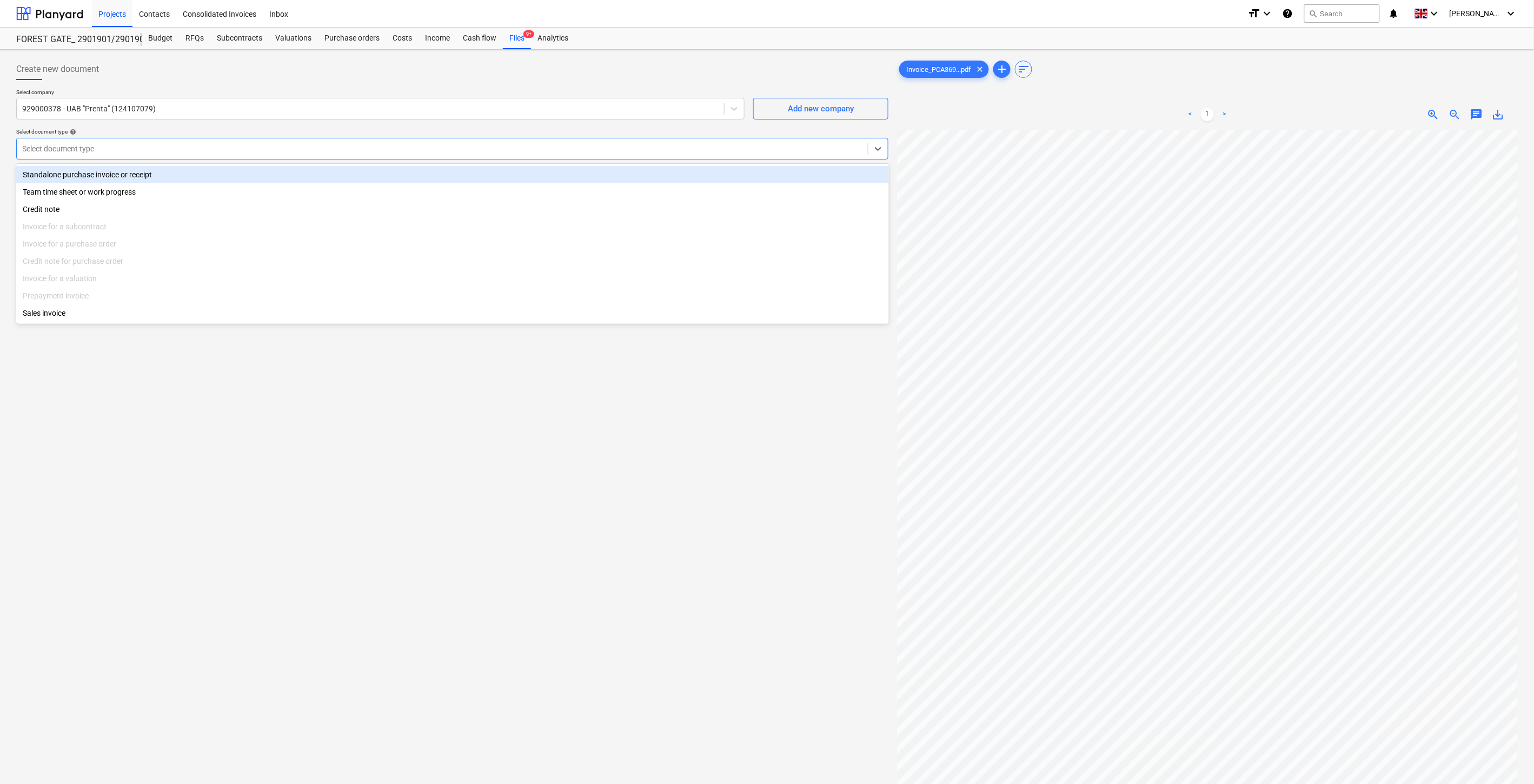
click at [260, 173] on div "Standalone purchase invoice or receipt" at bounding box center [452, 175] width 873 height 17
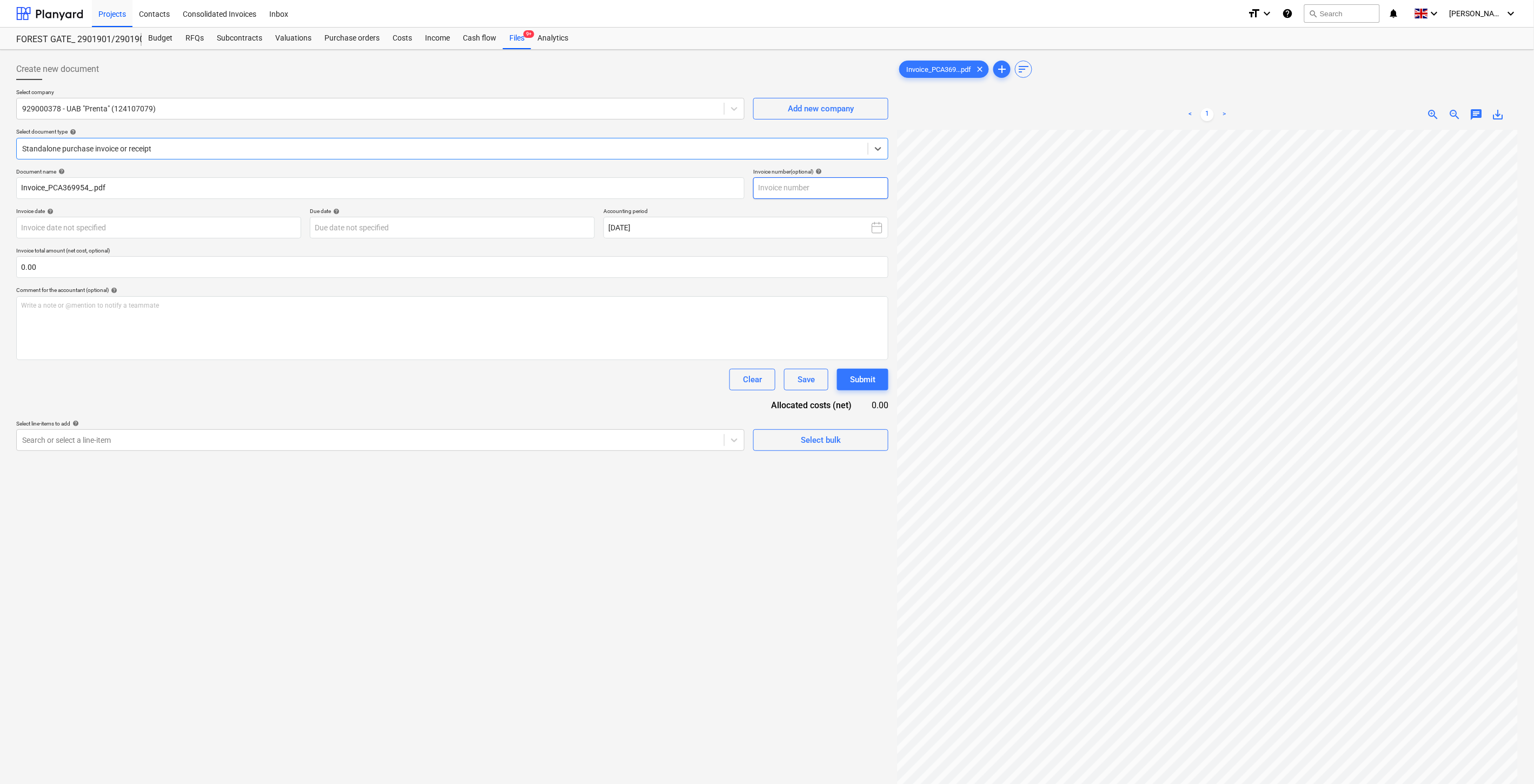
click at [862, 194] on input "text" at bounding box center [821, 188] width 136 height 21
type input "PCA369954"
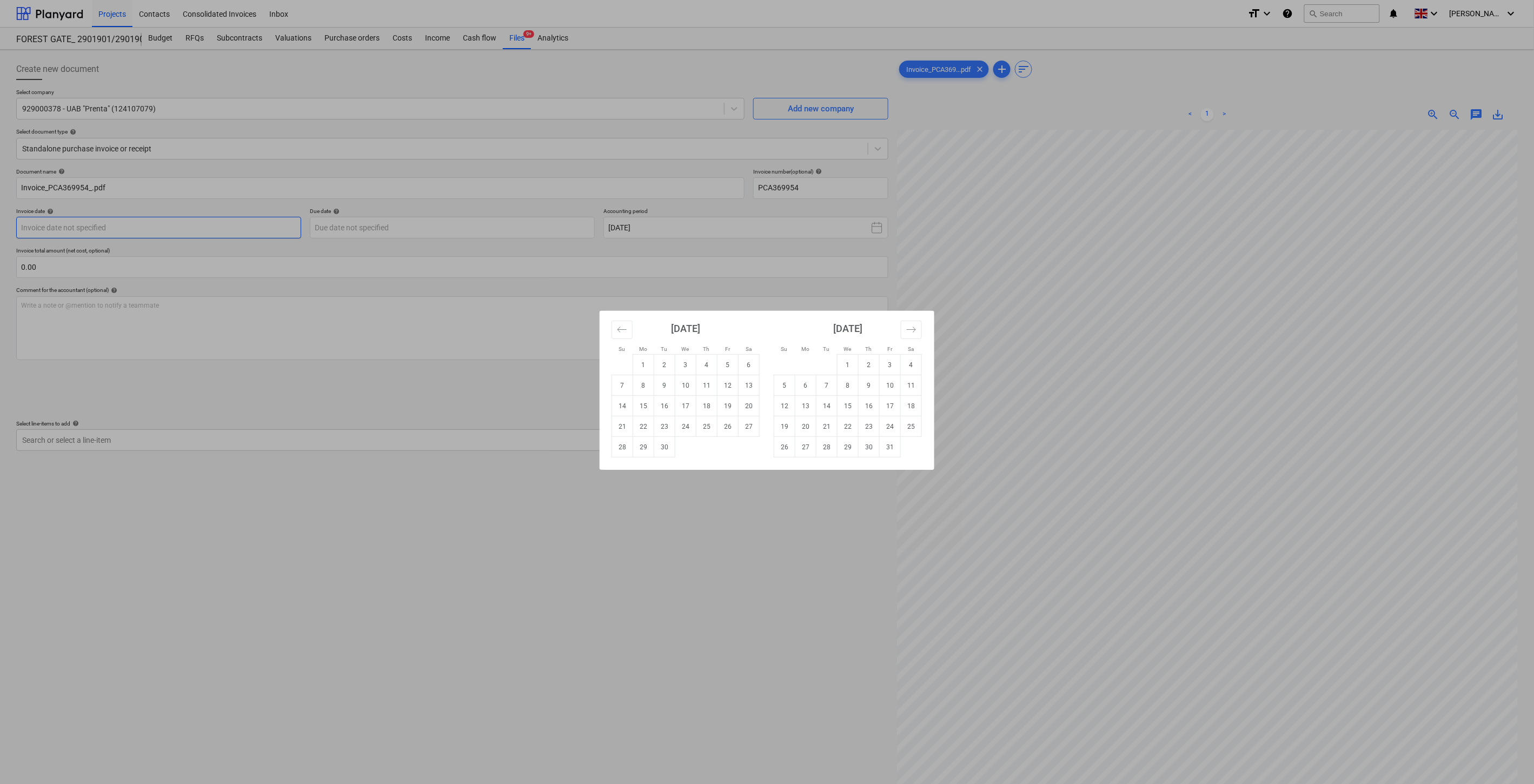
click at [265, 228] on body "Projects Contacts Consolidated Invoices Inbox format_size keyboard_arrow_down h…" at bounding box center [767, 392] width 1534 height 784
click at [659, 385] on td "9" at bounding box center [665, 385] width 21 height 21
type input "09 Sep 2025"
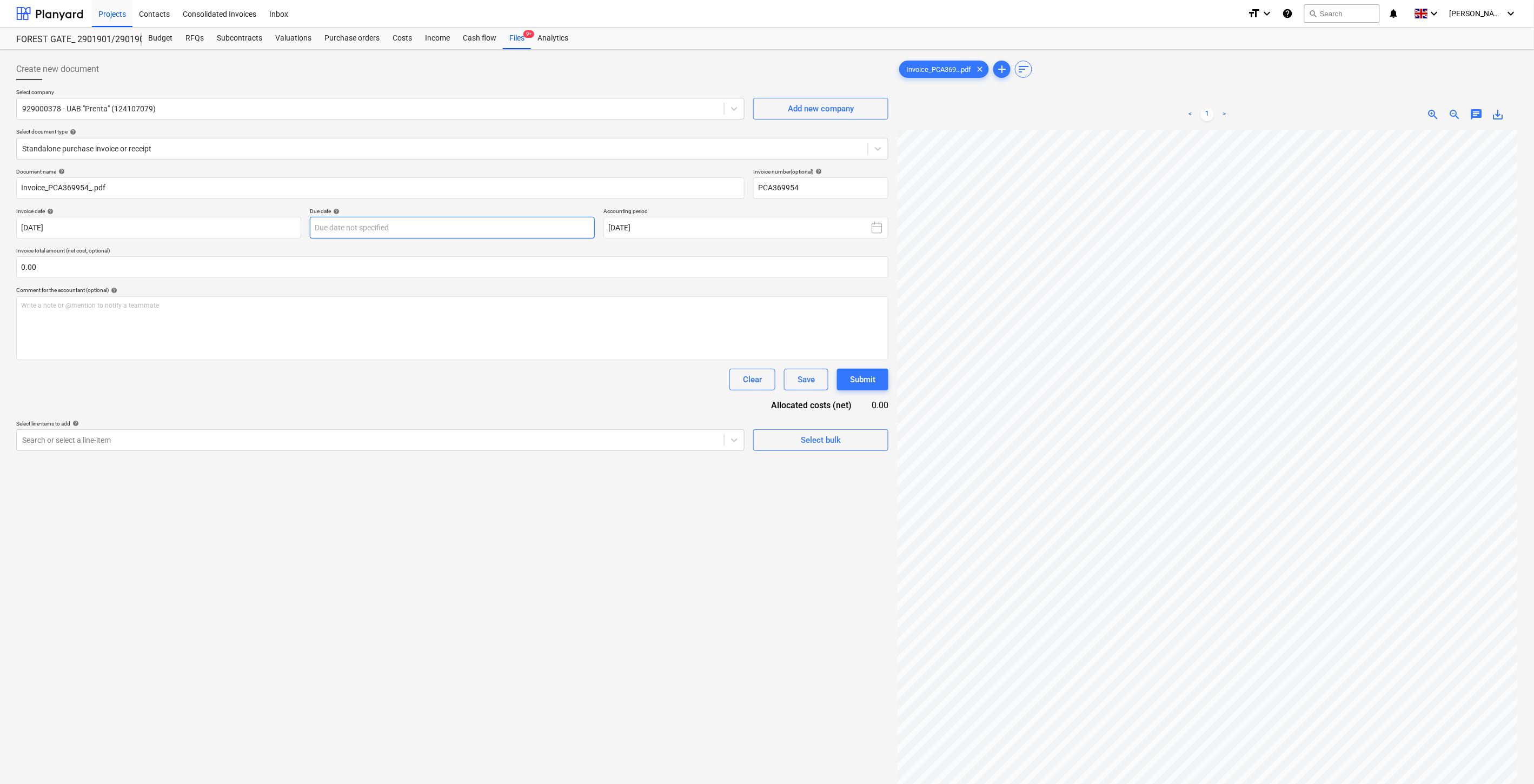
click at [514, 228] on body "Projects Contacts Consolidated Invoices Inbox format_size keyboard_arrow_down h…" at bounding box center [767, 392] width 1534 height 784
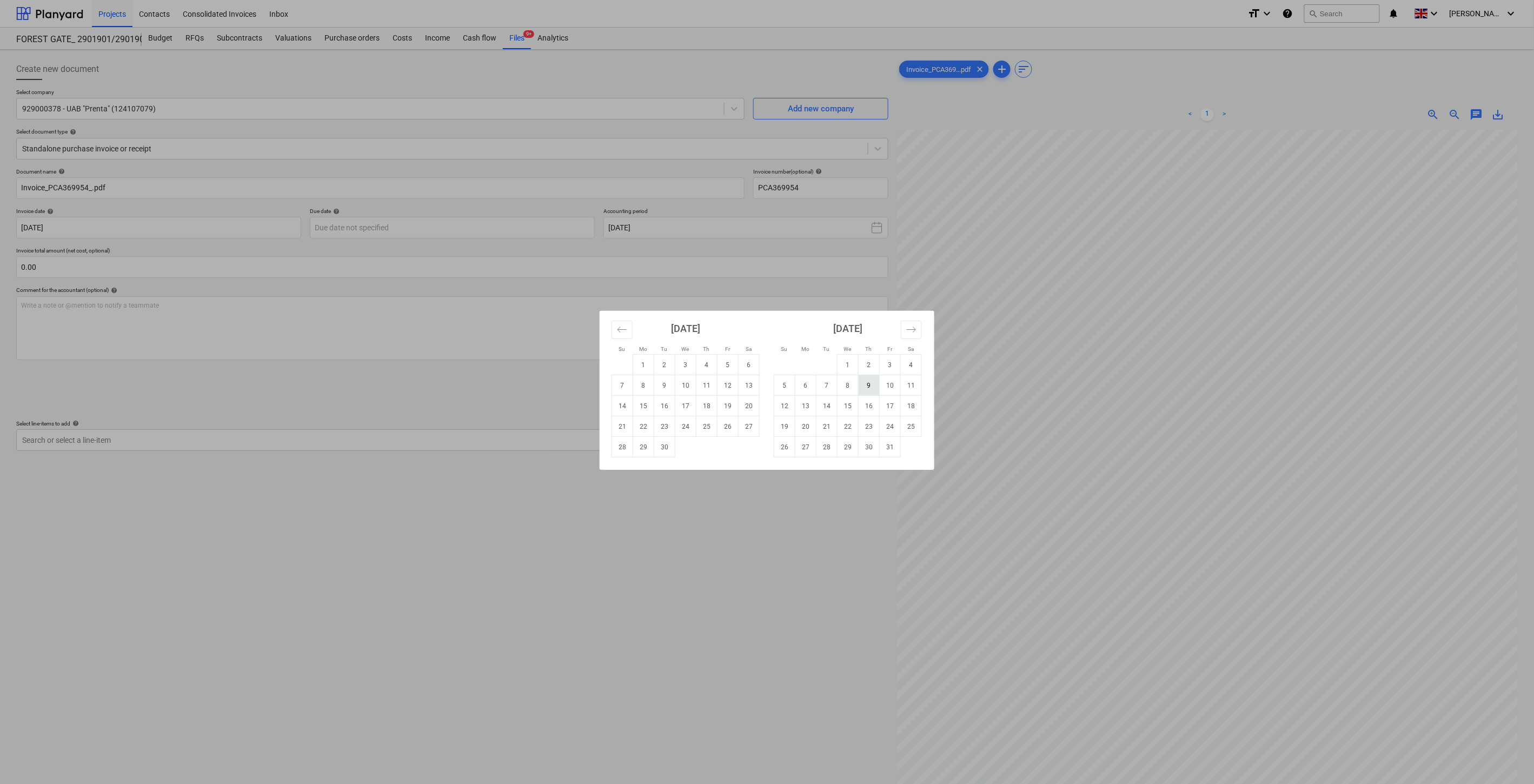
click at [877, 387] on td "9" at bounding box center [869, 385] width 21 height 21
type input "09 Oct 2025"
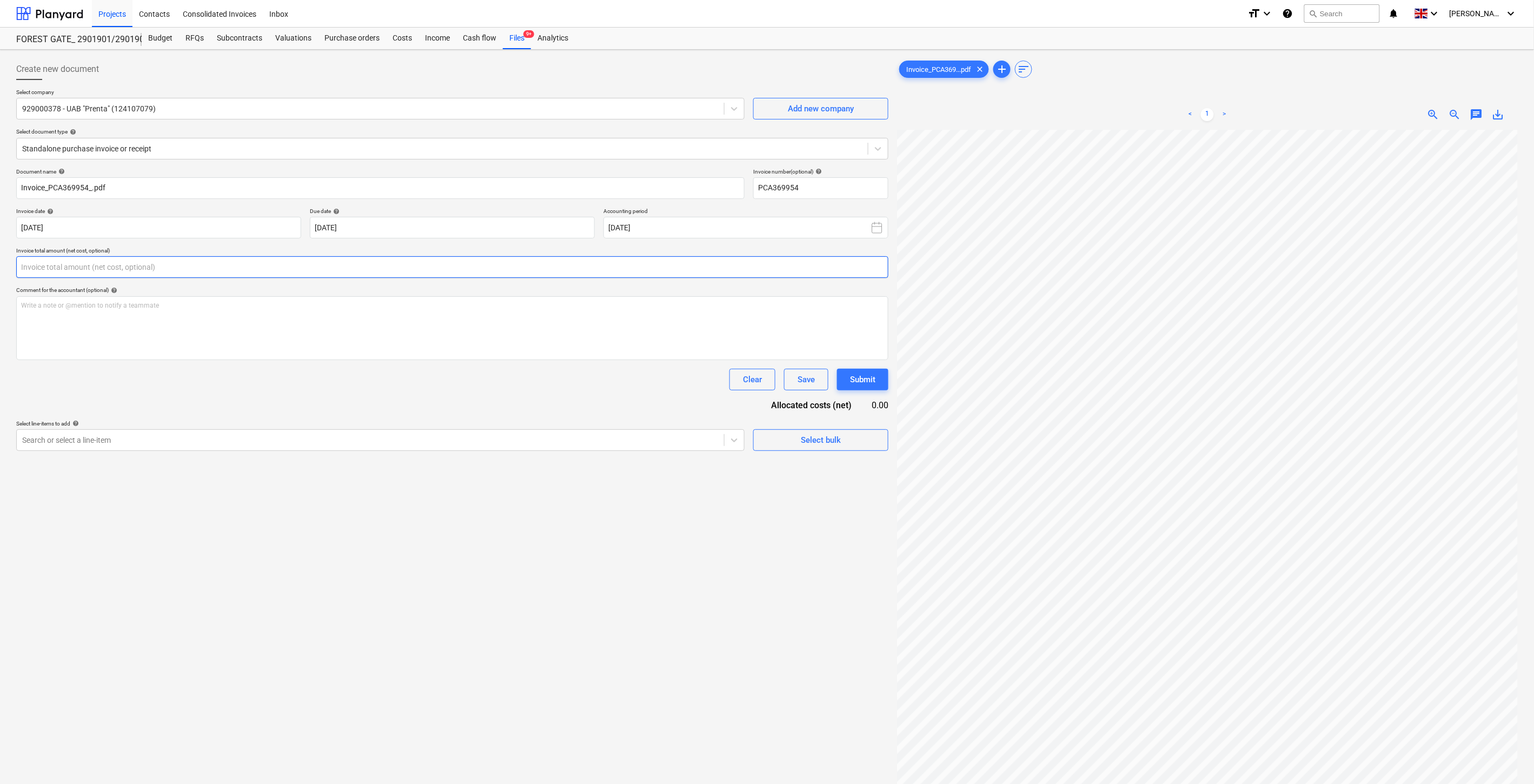
click at [323, 263] on input "text" at bounding box center [452, 267] width 873 height 21
type input "6,850.38"
click at [325, 374] on div "Clear Save Submit" at bounding box center [452, 379] width 873 height 21
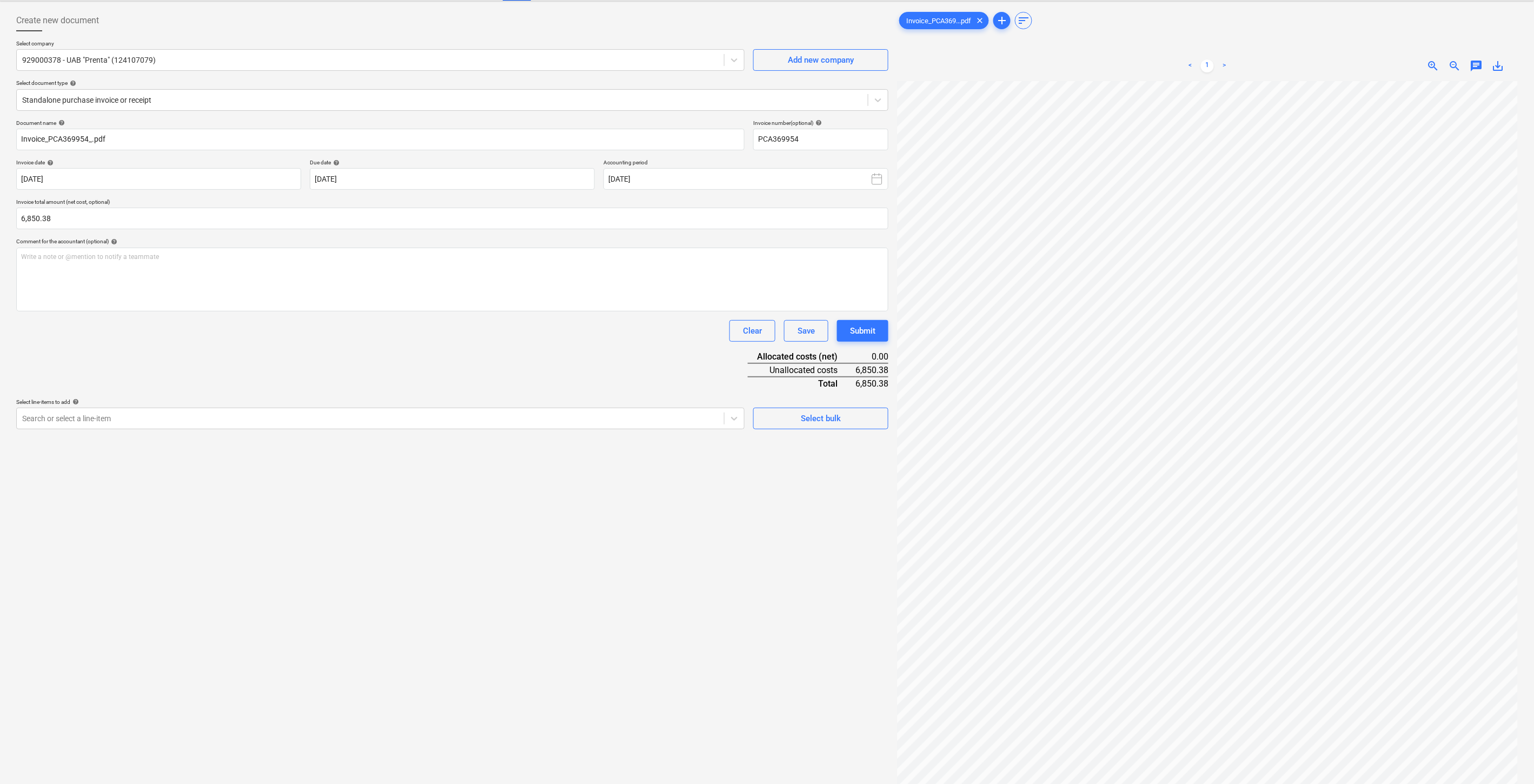
scroll to position [108, 0]
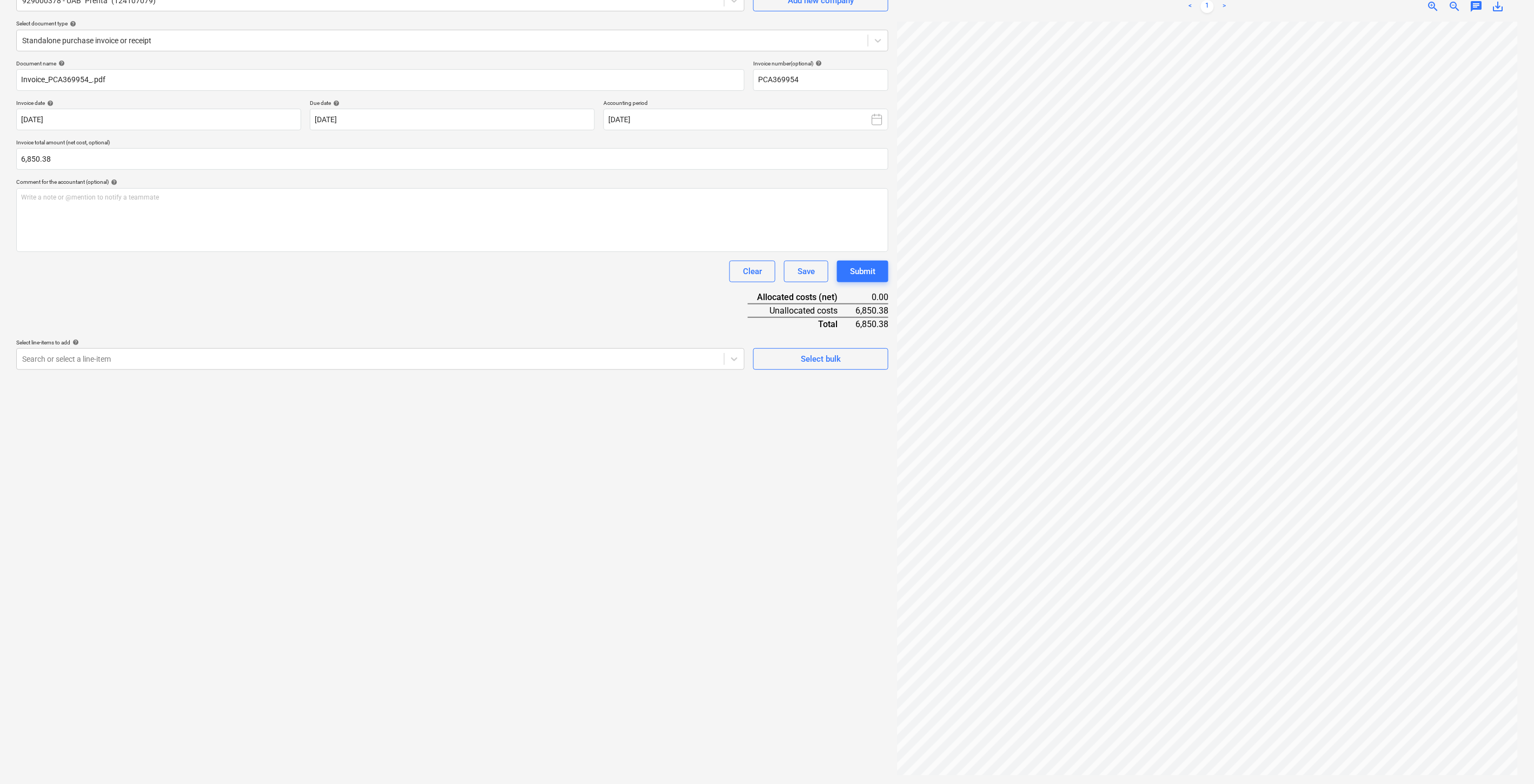
click at [251, 479] on div "Create new document Select company 929000378 - UAB "Prenta" (124107079) Add new…" at bounding box center [452, 363] width 881 height 834
click at [309, 474] on div "Create new document Select company 929000378 - UAB "Prenta" (124107079) Add new…" at bounding box center [452, 363] width 881 height 834
click at [321, 469] on div "Create new document Select company 929000378 - UAB "Prenta" (124107079) Add new…" at bounding box center [452, 363] width 881 height 834
click at [630, 463] on div "Create new document Select company 929000378 - UAB "Prenta" (124107079) Add new…" at bounding box center [452, 363] width 881 height 834
click at [659, 431] on div "Create new document Select company 929000378 - UAB "Prenta" (124107079) Add new…" at bounding box center [452, 363] width 881 height 834
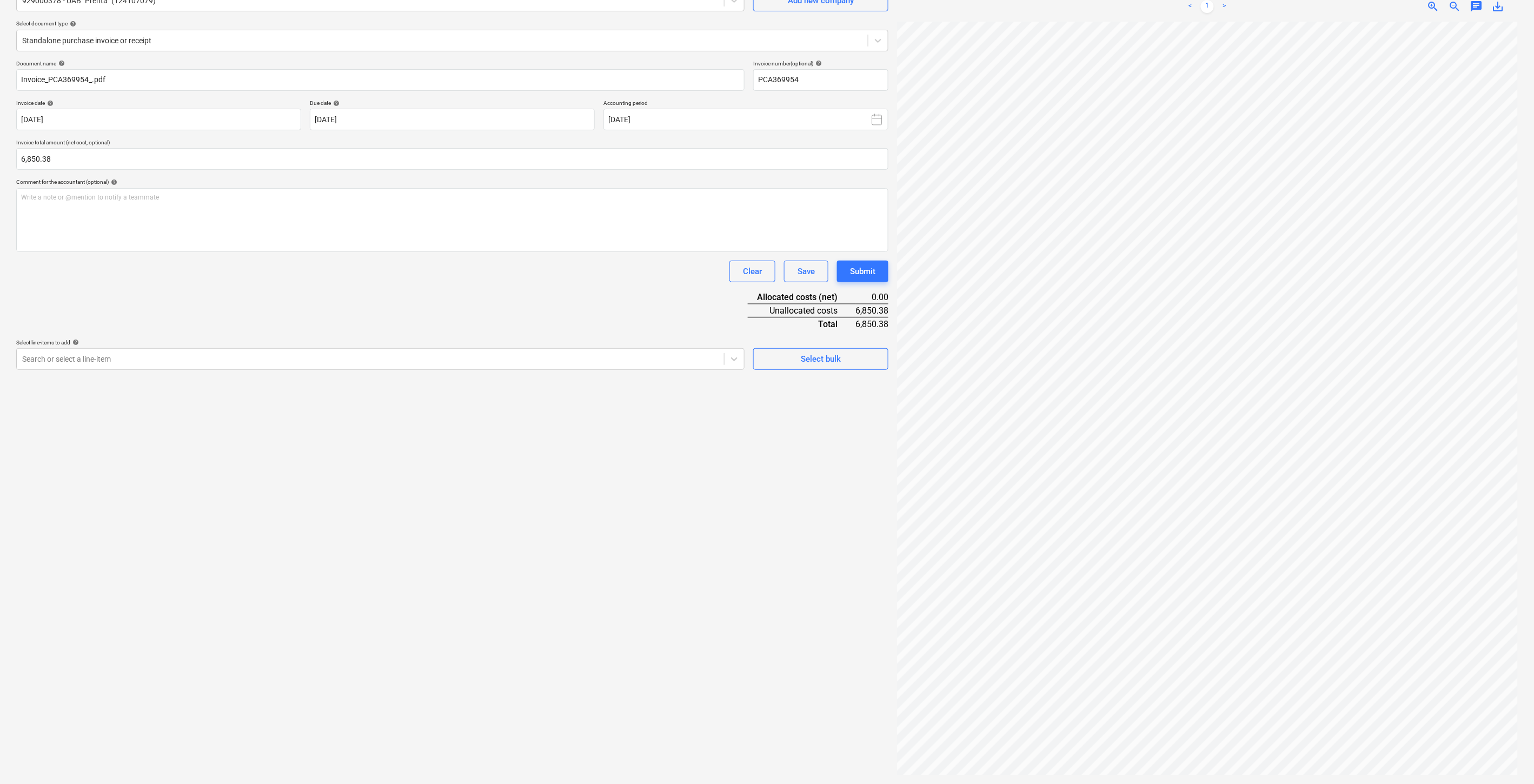
click at [676, 419] on div "Create new document Select company 929000378 - UAB "Prenta" (124107079) Add new…" at bounding box center [452, 363] width 881 height 834
click at [682, 411] on div "Create new document Select company 929000378 - UAB "Prenta" (124107079) Add new…" at bounding box center [452, 363] width 881 height 834
click at [666, 424] on div "Create new document Select company 929000378 - UAB "Prenta" (124107079) Add new…" at bounding box center [452, 363] width 881 height 834
click at [683, 403] on div "Create new document Select company 929000378 - UAB "Prenta" (124107079) Add new…" at bounding box center [452, 363] width 881 height 834
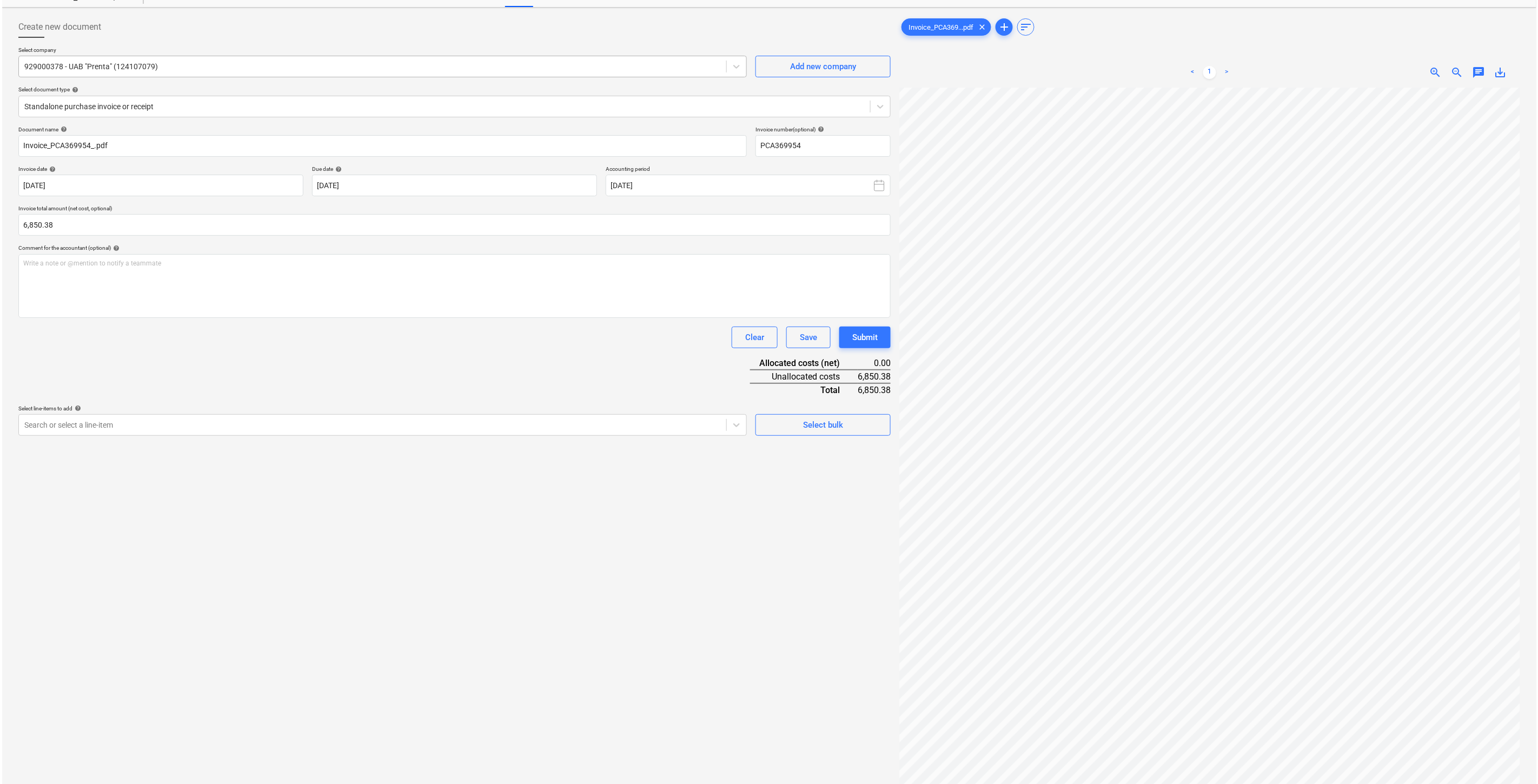
scroll to position [0, 0]
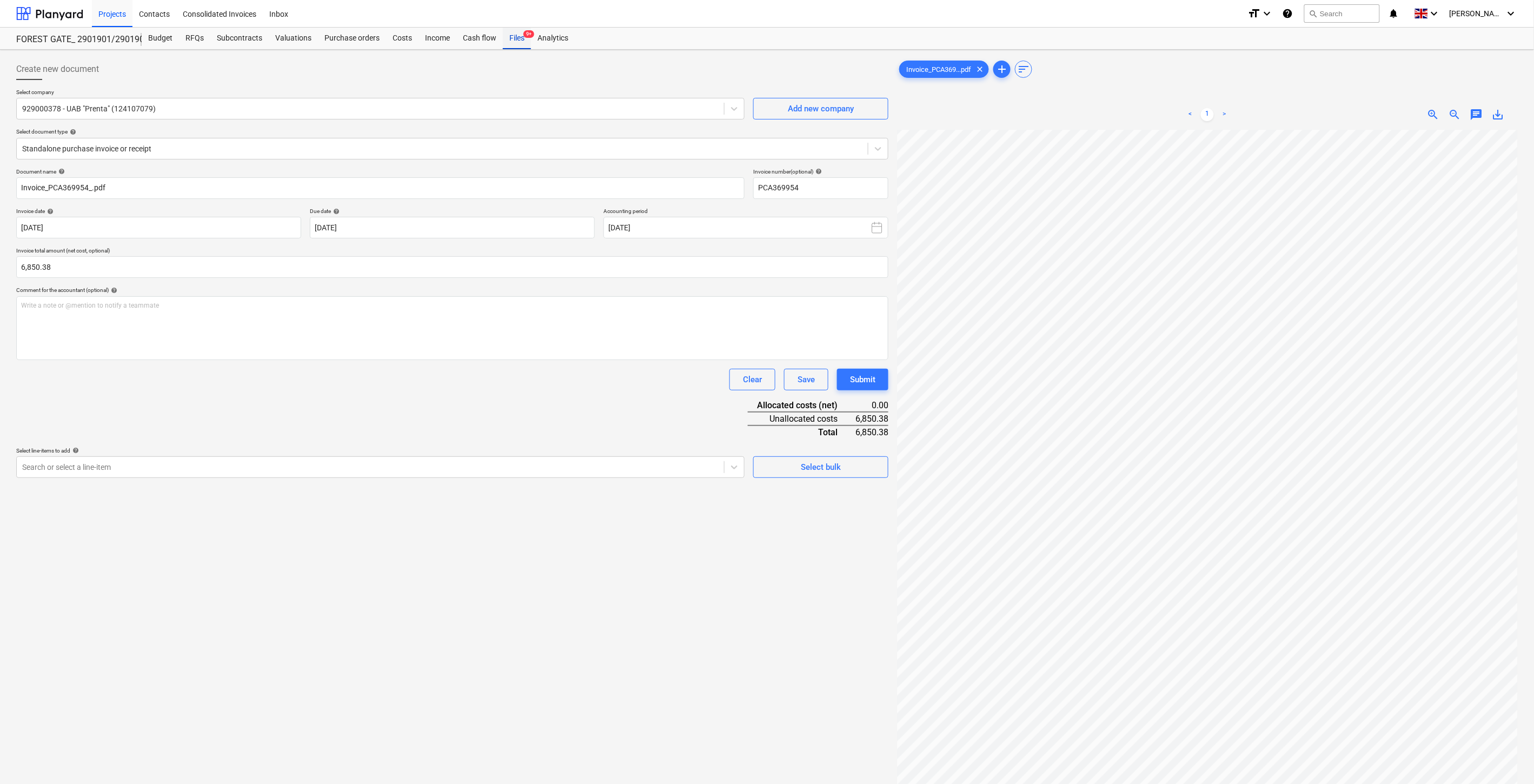
click at [521, 33] on div "Files 9+" at bounding box center [516, 38] width 28 height 21
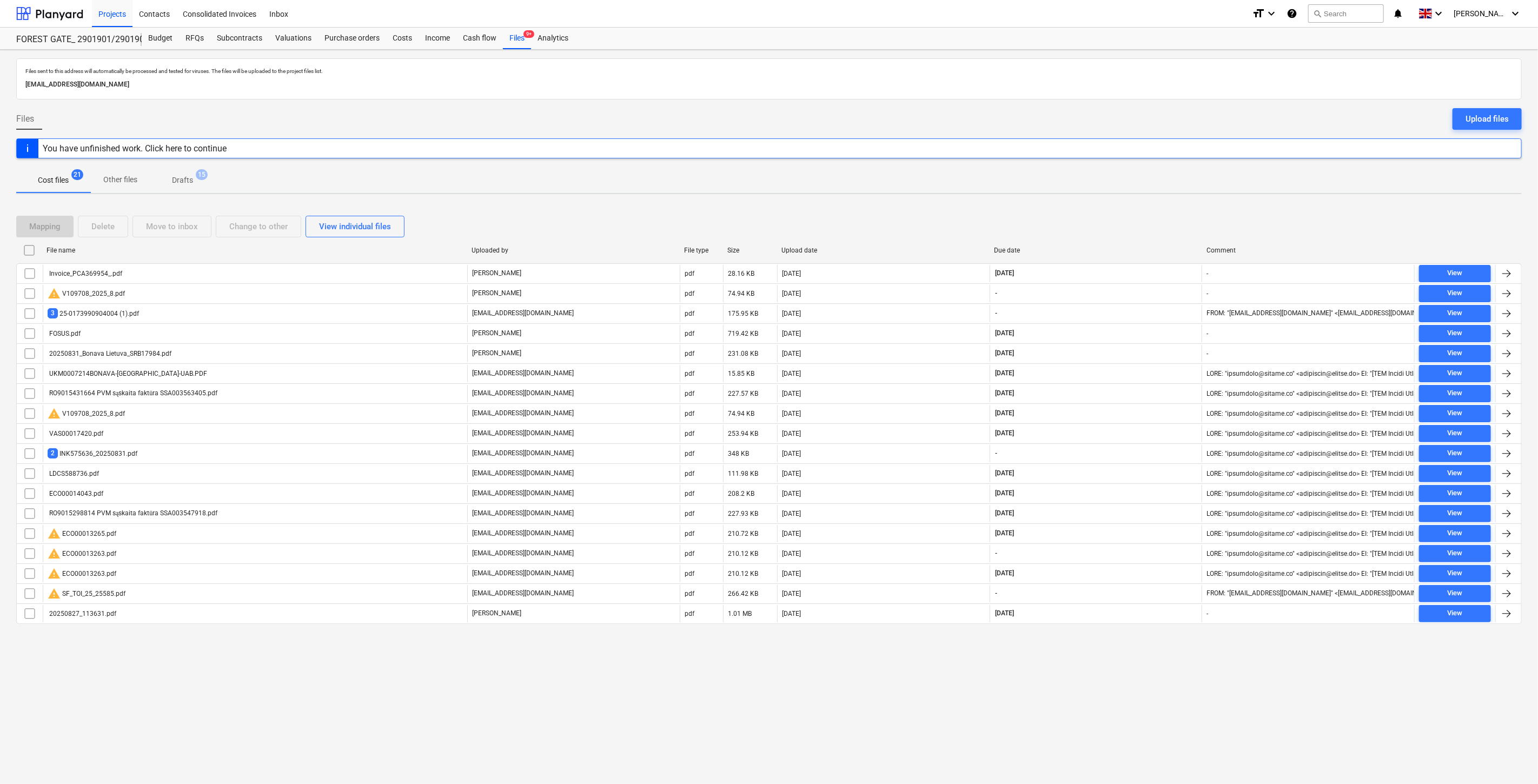
click at [192, 181] on p "Drafts" at bounding box center [182, 180] width 21 height 11
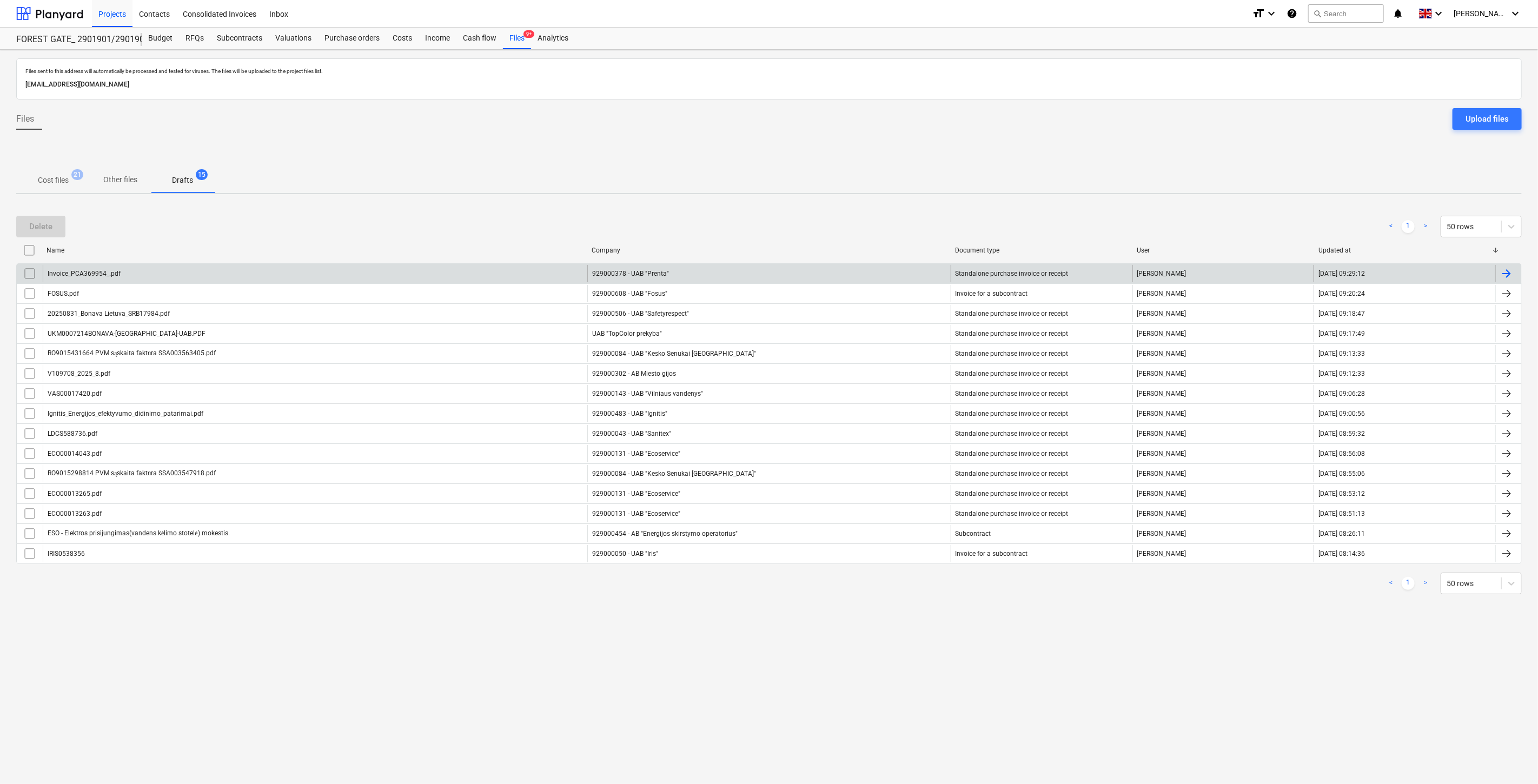
click at [30, 273] on input "checkbox" at bounding box center [30, 274] width 17 height 17
click at [51, 220] on div "Delete" at bounding box center [40, 226] width 23 height 14
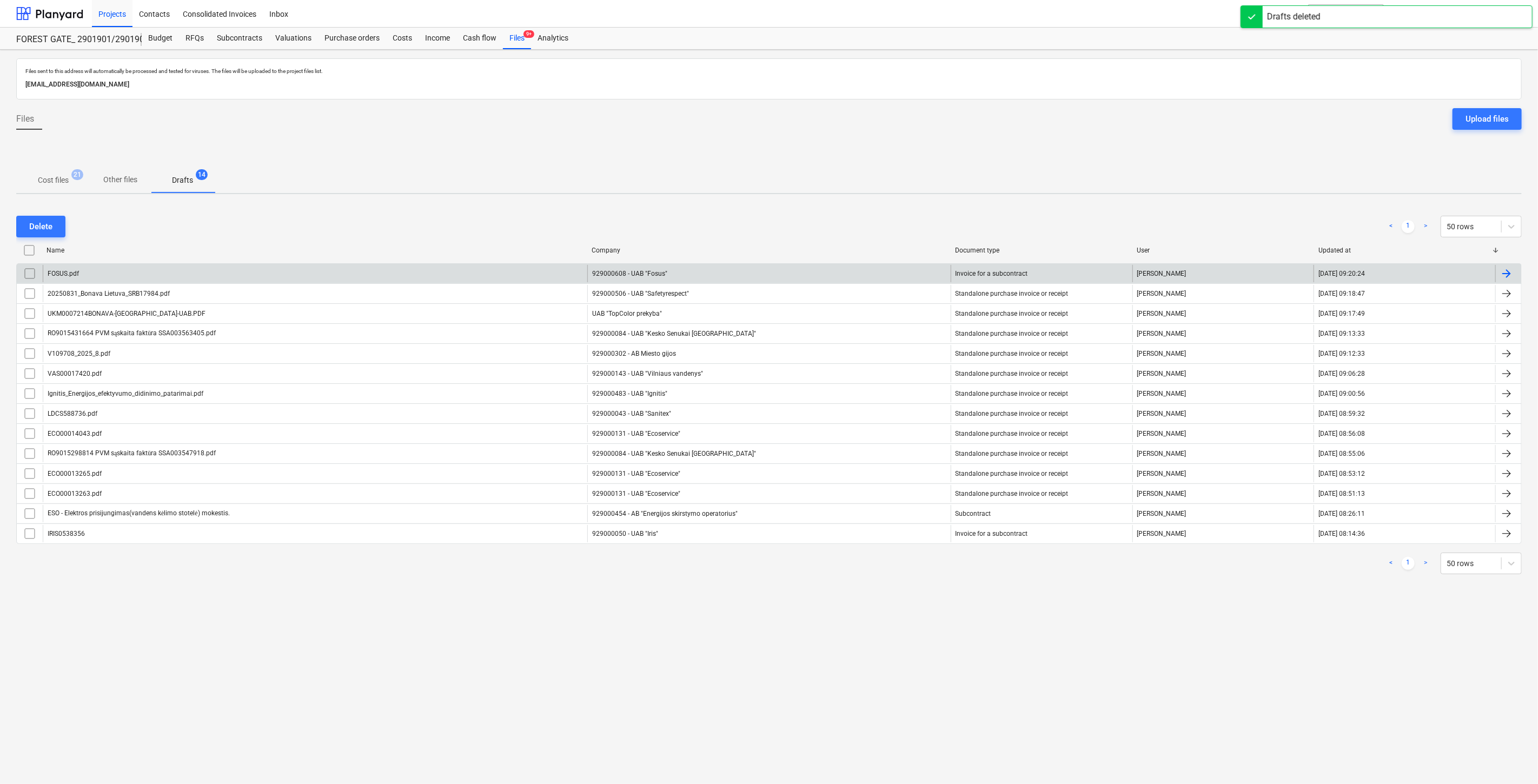
click at [61, 169] on button "Cost files 21" at bounding box center [53, 180] width 74 height 26
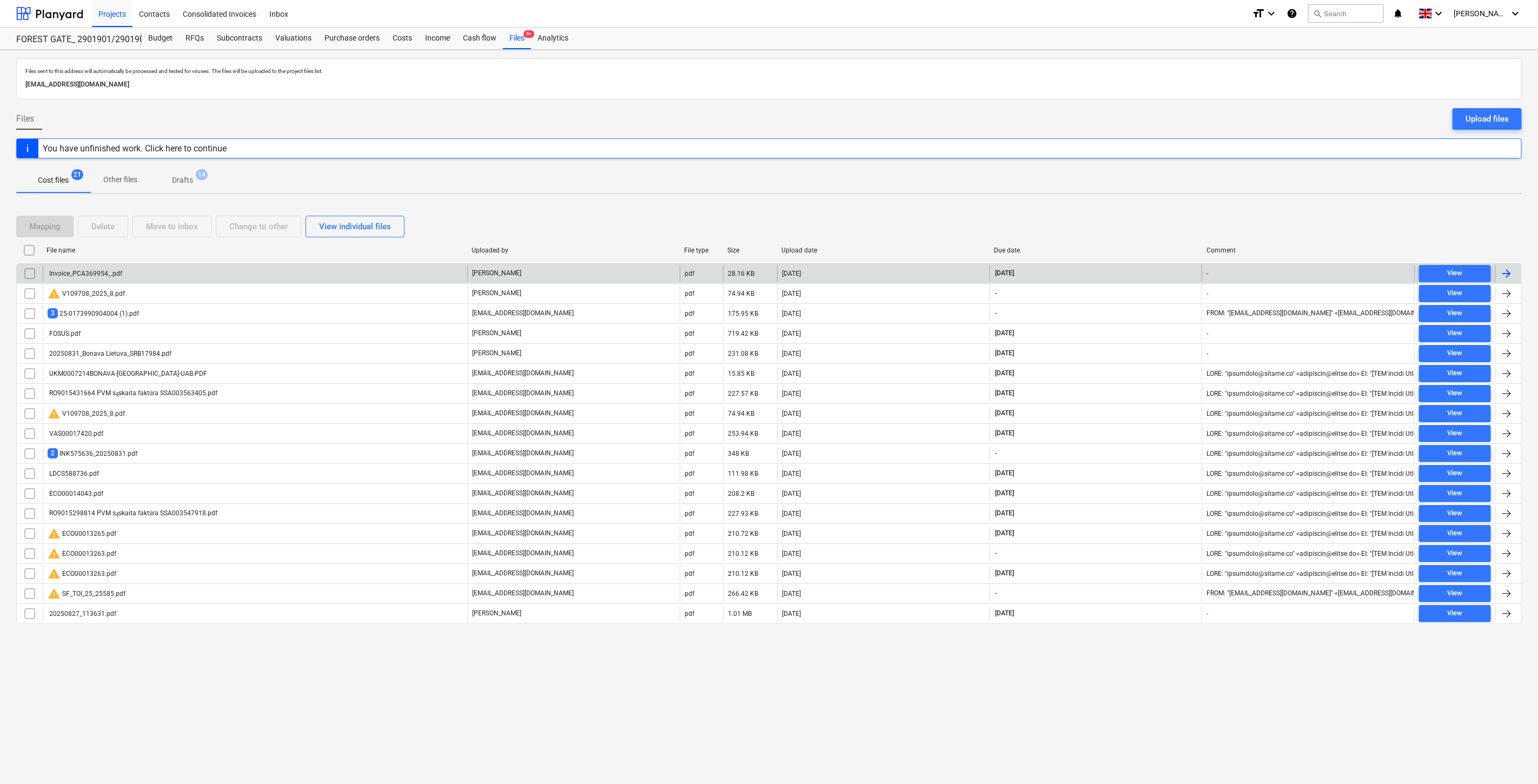
click at [373, 273] on div "Invoice_PCA369954_.pdf" at bounding box center [255, 274] width 425 height 17
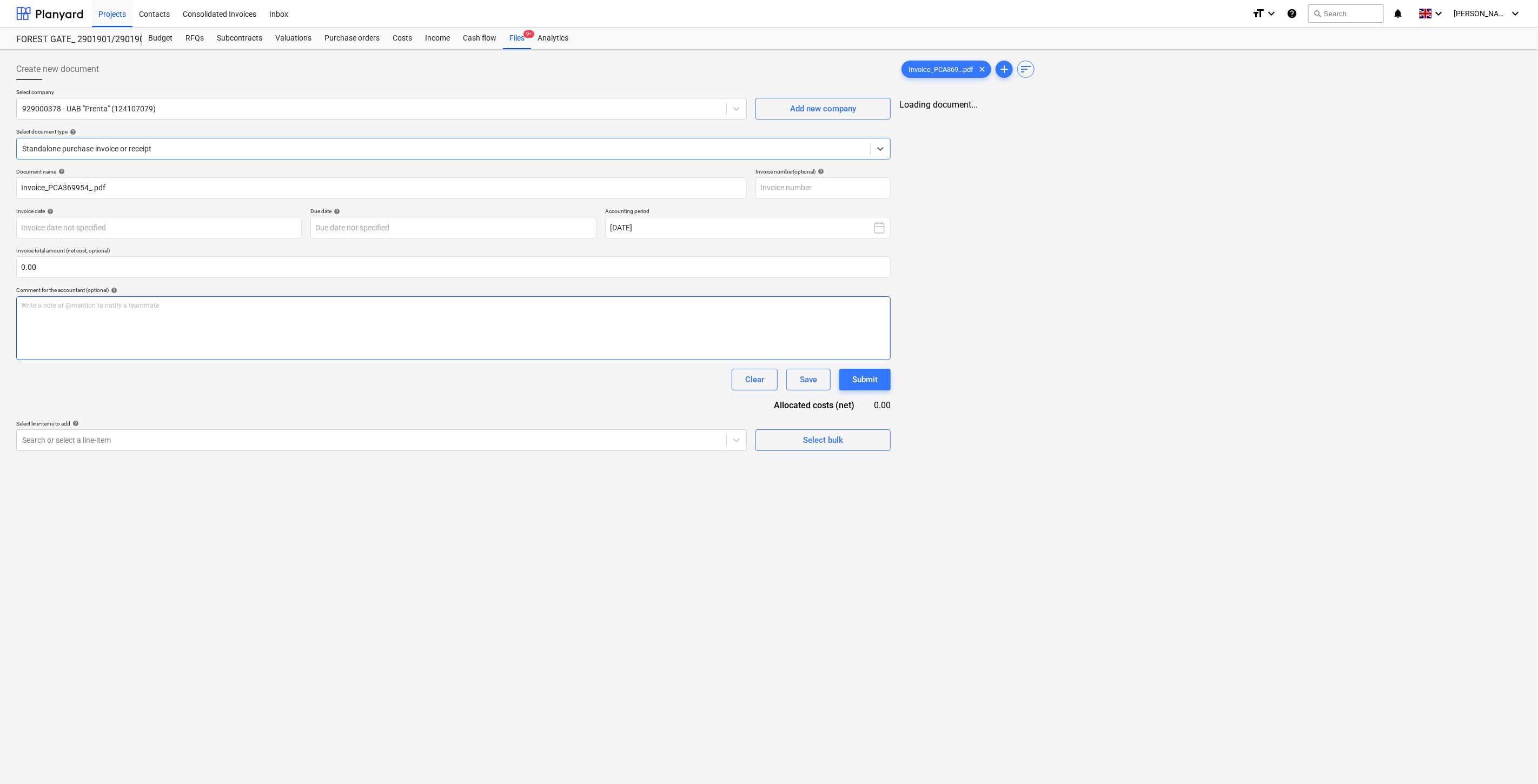
type input "PCA369954"
type input "09 Sep 2025"
type input "09 Oct 2025"
click at [1494, 111] on span "save_alt" at bounding box center [1498, 114] width 13 height 13
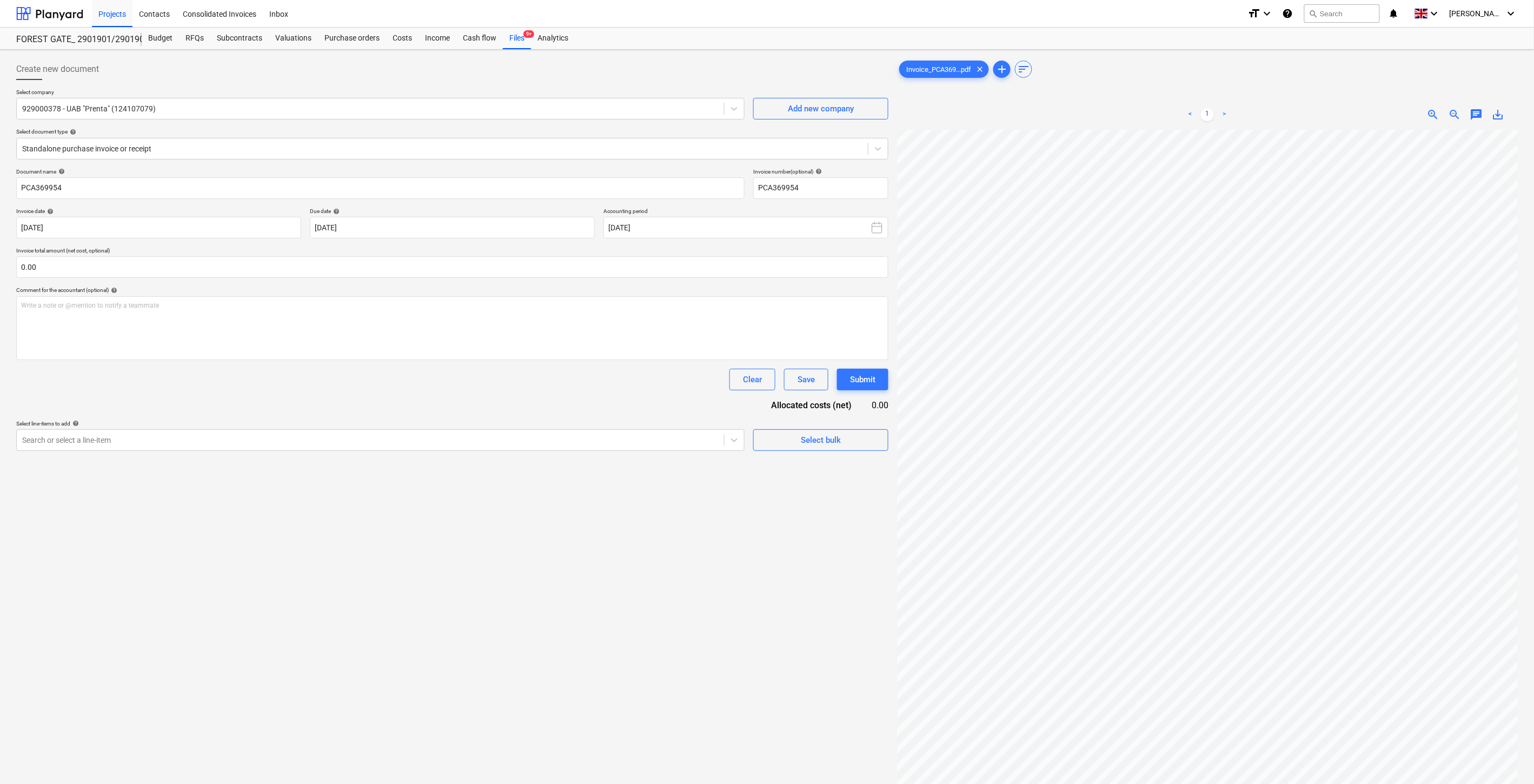
drag, startPoint x: 523, startPoint y: 39, endPoint x: 528, endPoint y: 3, distance: 36.3
click at [523, 39] on div "Files 9+" at bounding box center [516, 38] width 28 height 21
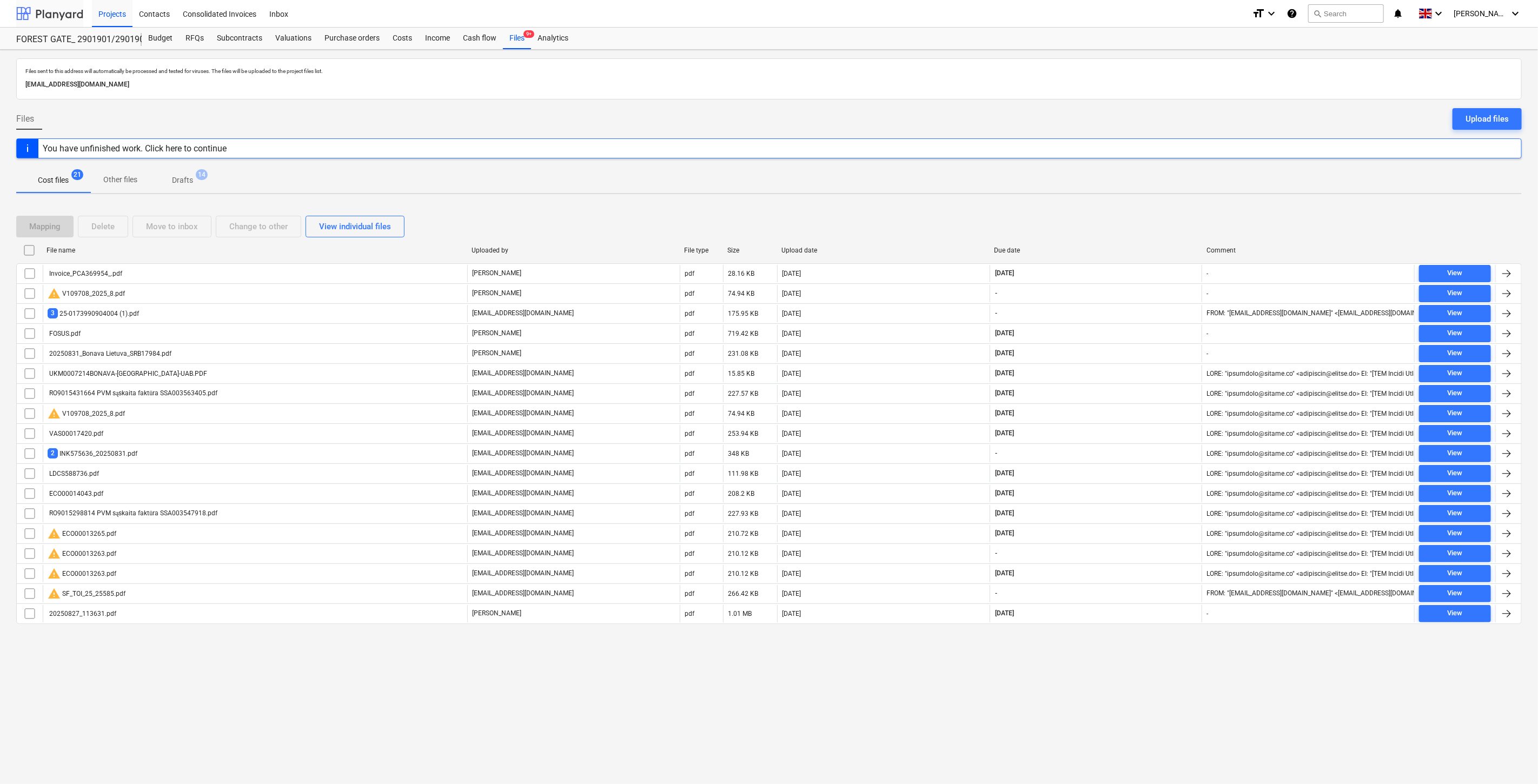
click at [50, 13] on div at bounding box center [50, 14] width 67 height 27
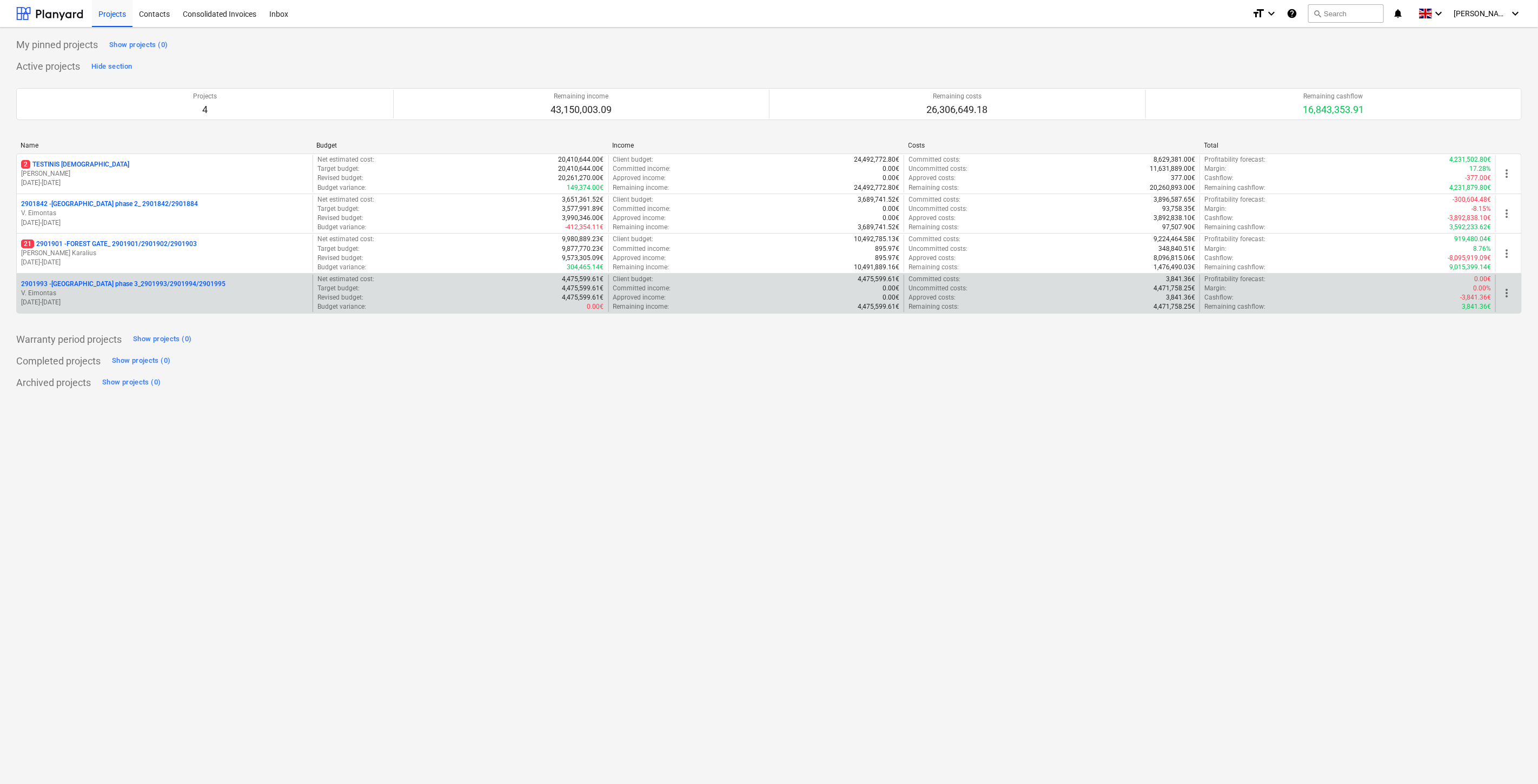
click at [196, 301] on p "01.09.2025 - 28.02.2027" at bounding box center [165, 302] width 287 height 9
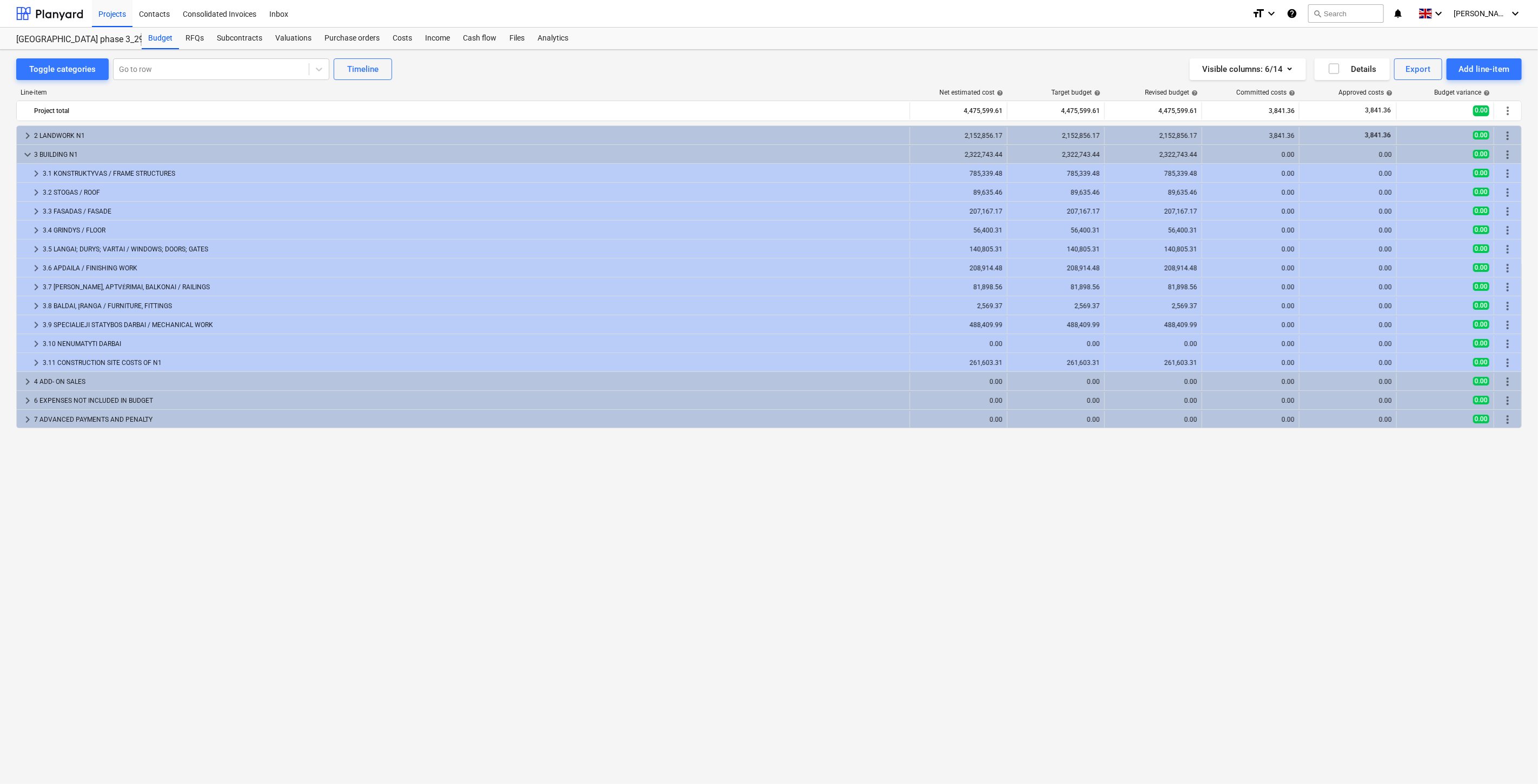
click at [1075, 512] on div "keyboard_arrow_right 2 LANDWORK N1 2,152,856.17 2,152,856.17 2,152,856.17 3,841…" at bounding box center [769, 431] width 1505 height 613
click at [1107, 498] on div "keyboard_arrow_right 2 LANDWORK N1 2,152,856.17 2,152,856.17 2,152,856.17 3,841…" at bounding box center [769, 431] width 1505 height 613
click at [1336, 457] on div "keyboard_arrow_right 2 LANDWORK N1 2,152,856.17 2,152,856.17 2,152,856.17 3,841…" at bounding box center [769, 431] width 1505 height 613
click at [1364, 468] on div "keyboard_arrow_right 2 LANDWORK N1 2,152,856.17 2,152,856.17 2,152,856.17 3,841…" at bounding box center [769, 431] width 1505 height 613
click at [1368, 461] on div "keyboard_arrow_right 2 LANDWORK N1 2,152,856.17 2,152,856.17 2,152,856.17 3,841…" at bounding box center [769, 431] width 1505 height 613
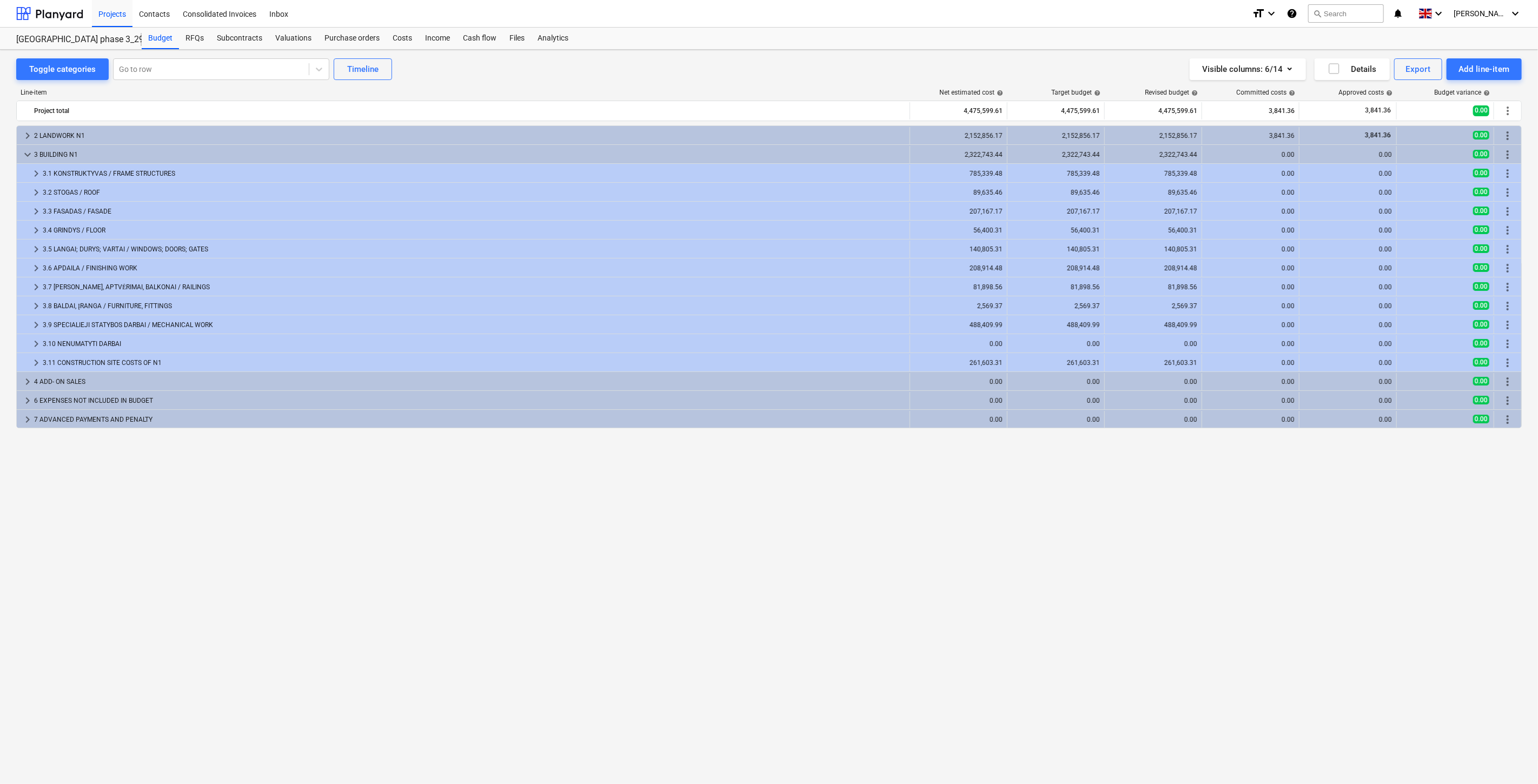
click at [1371, 460] on div "keyboard_arrow_right 2 LANDWORK N1 2,152,856.17 2,152,856.17 2,152,856.17 3,841…" at bounding box center [769, 431] width 1505 height 613
click at [1375, 455] on div "keyboard_arrow_right 2 LANDWORK N1 2,152,856.17 2,152,856.17 2,152,856.17 3,841…" at bounding box center [769, 431] width 1505 height 613
drag, startPoint x: 522, startPoint y: 40, endPoint x: 528, endPoint y: 49, distance: 10.8
click at [522, 40] on div "Files" at bounding box center [516, 38] width 28 height 21
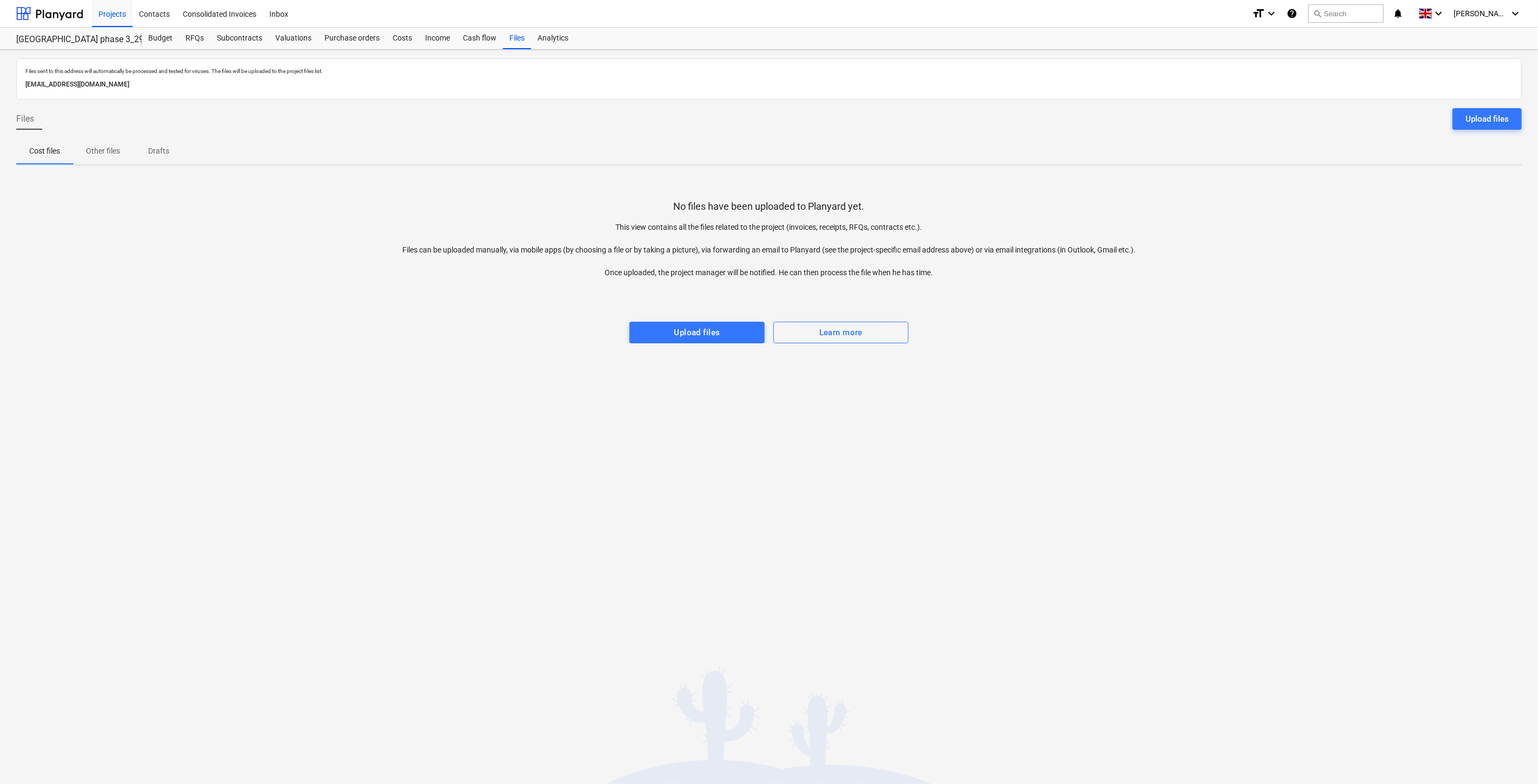
click at [1373, 323] on div "No files have been uploaded to Planyard yet. This view contains all the files r…" at bounding box center [769, 258] width 1505 height 169
click at [1390, 274] on div "No files have been uploaded to Planyard yet. This view contains all the files r…" at bounding box center [769, 258] width 1505 height 169
click at [57, 17] on div at bounding box center [50, 14] width 67 height 27
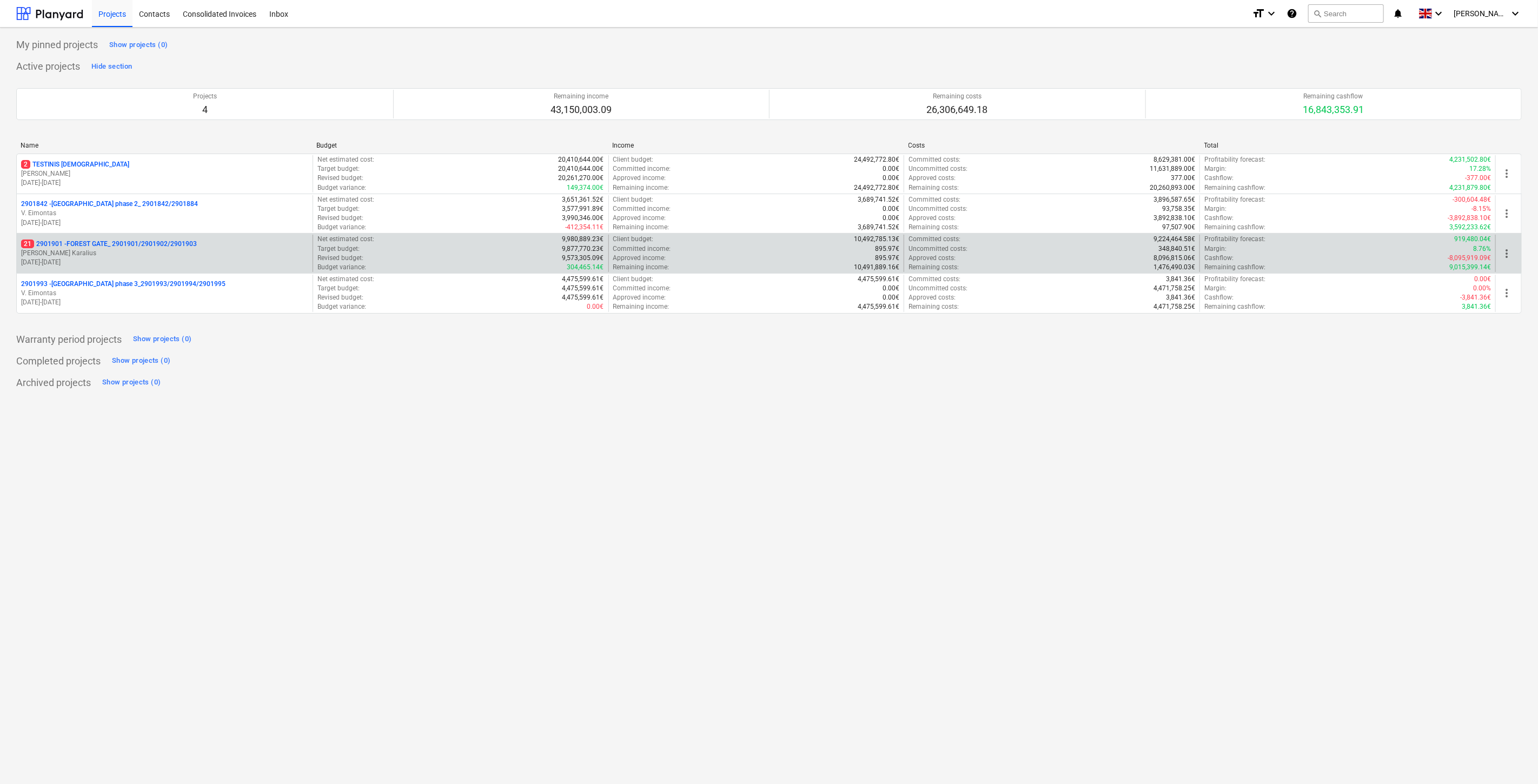
click at [153, 251] on p "[PERSON_NAME]" at bounding box center [165, 253] width 287 height 9
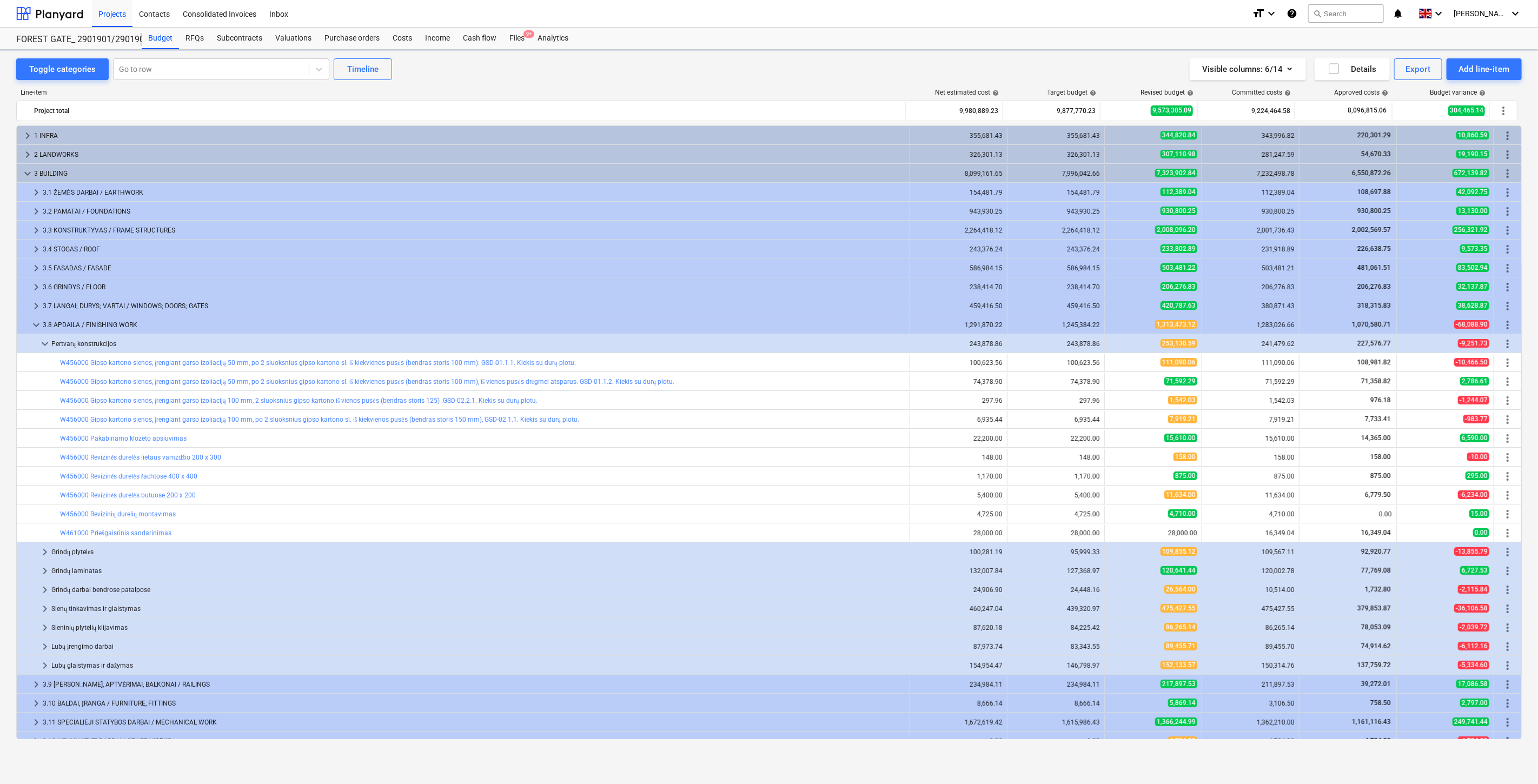
scroll to position [87, 0]
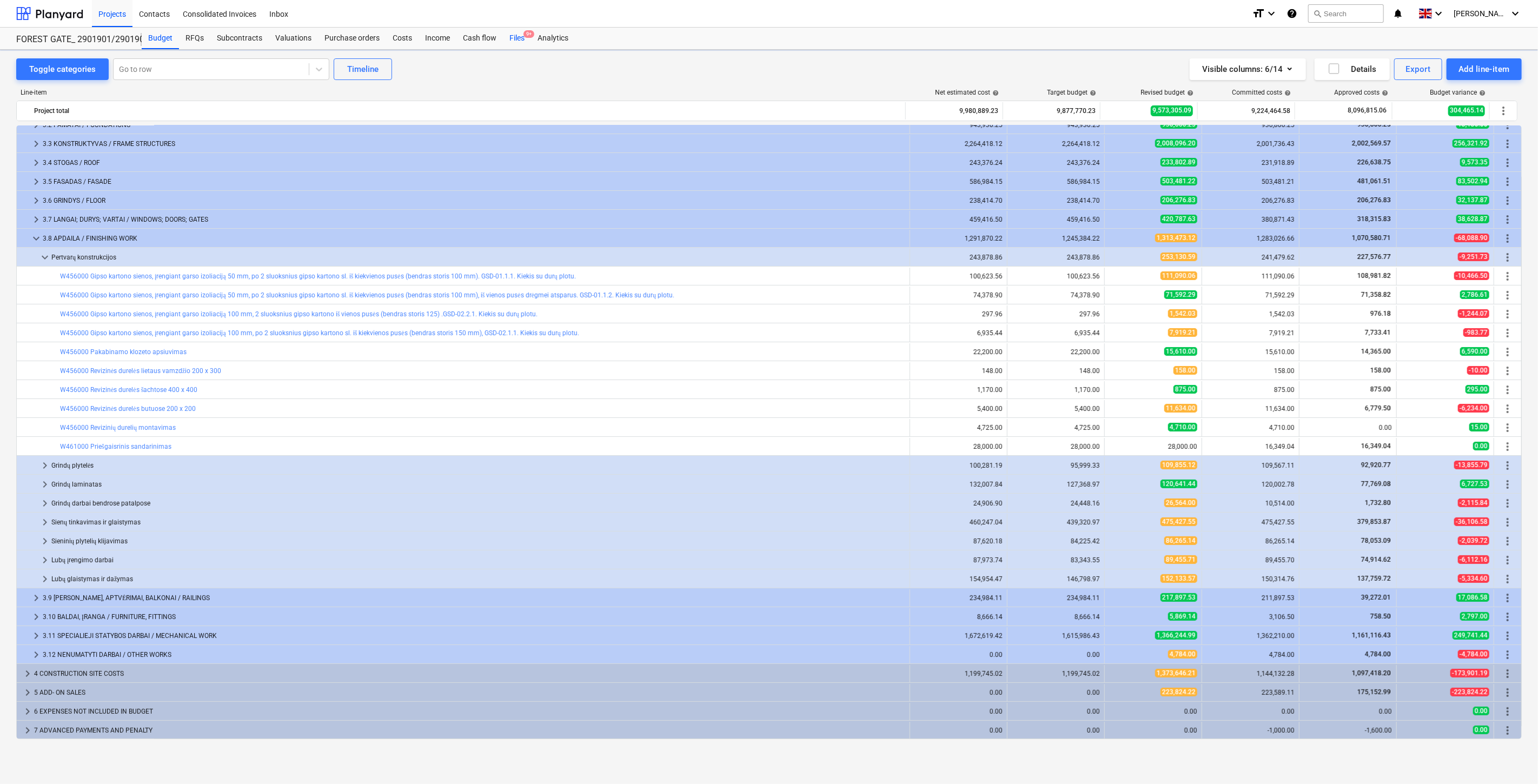
click at [516, 43] on div "Files 9+" at bounding box center [516, 38] width 28 height 21
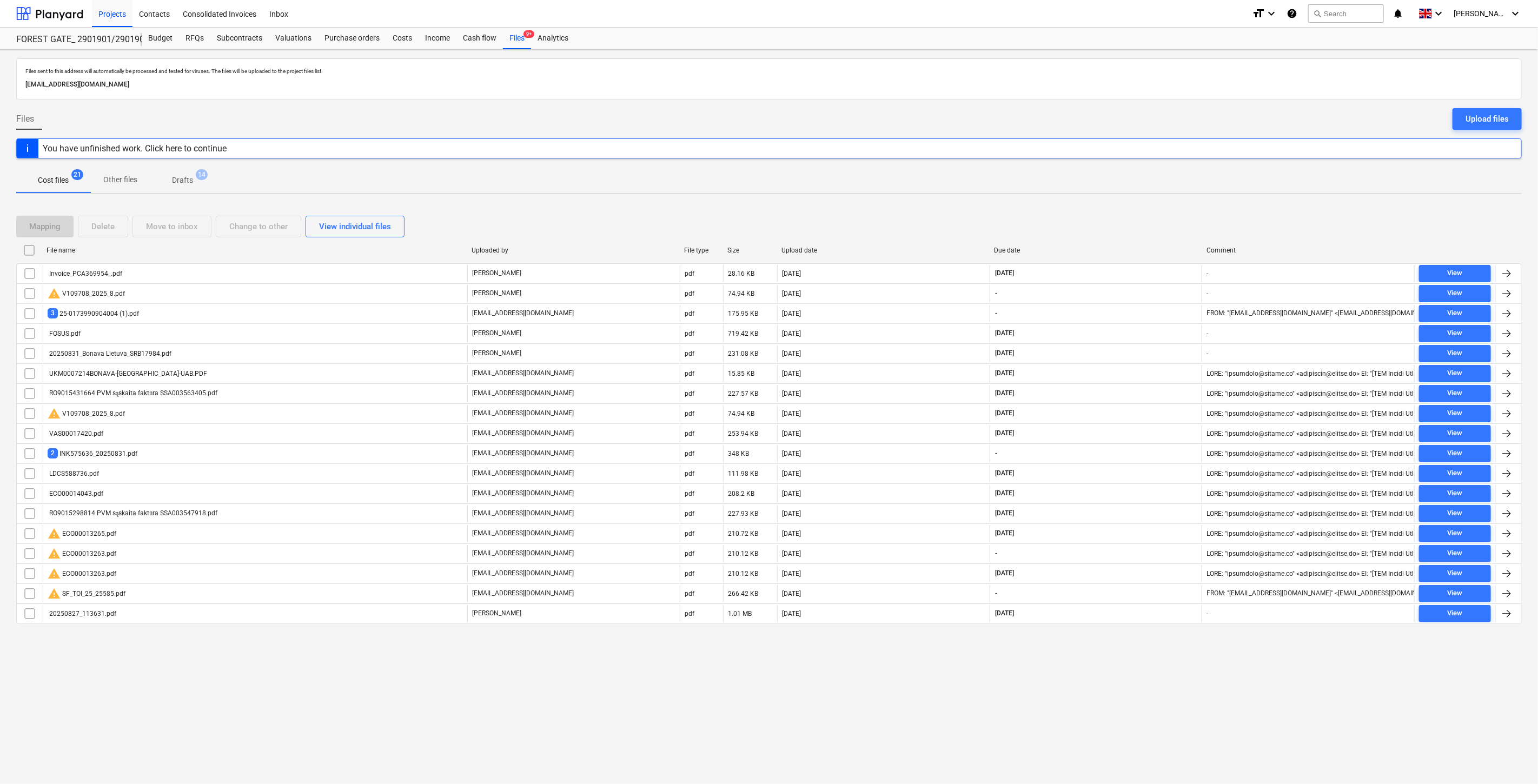
click at [1119, 232] on div "Mapping Delete Move to inbox Change to other View individual files" at bounding box center [769, 226] width 1505 height 21
click at [1145, 220] on div "Mapping Delete Move to inbox Change to other View individual files" at bounding box center [769, 226] width 1505 height 21
drag, startPoint x: 1155, startPoint y: 216, endPoint x: 1179, endPoint y: 204, distance: 26.8
click at [1155, 214] on div "Mapping Delete Move to inbox Change to other View individual files" at bounding box center [769, 226] width 1505 height 30
click at [1179, 204] on div "Mapping Delete Move to inbox Change to other View individual files File name Up…" at bounding box center [769, 424] width 1505 height 443
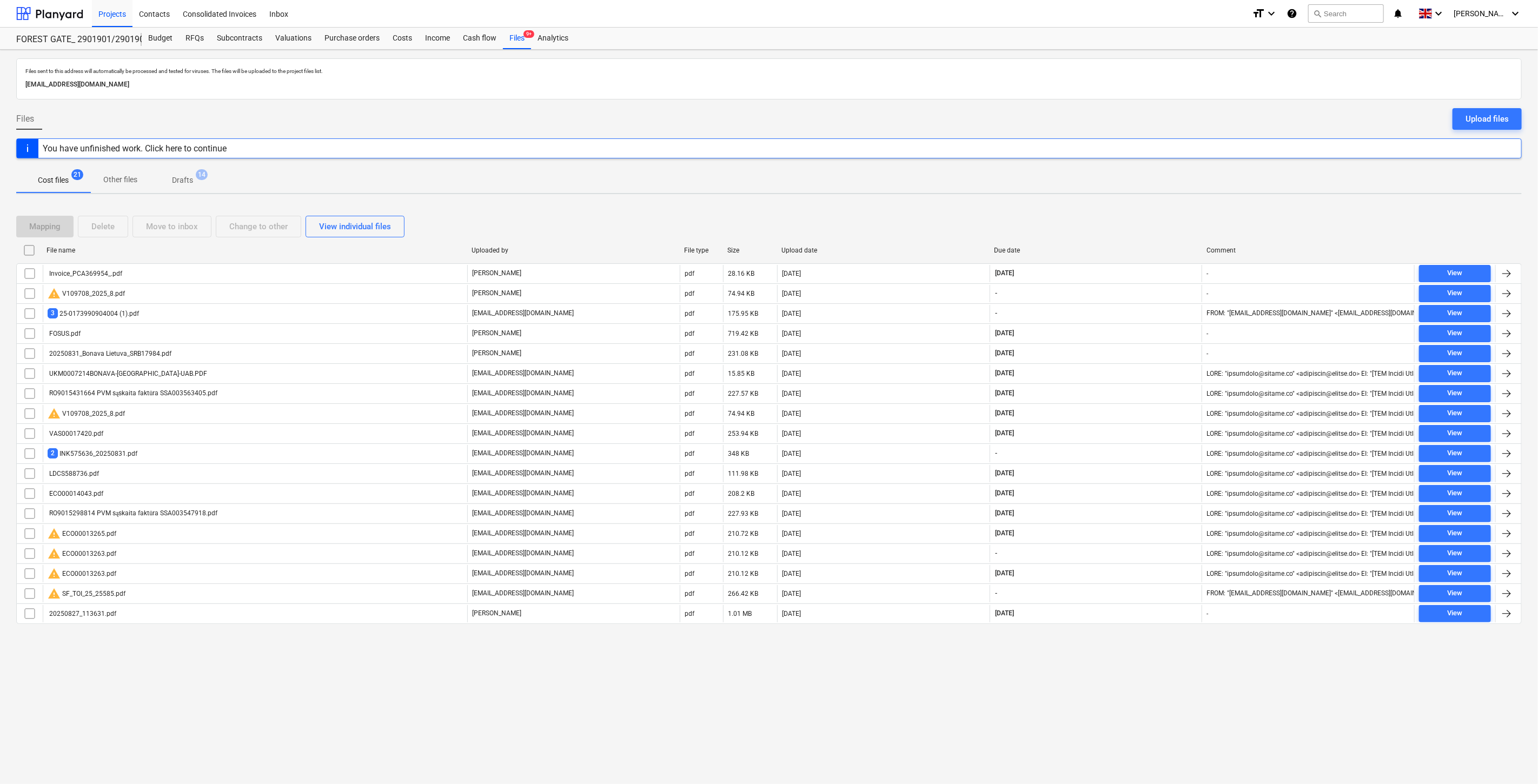
click at [1141, 214] on div "Mapping Delete Move to inbox Change to other View individual files" at bounding box center [769, 226] width 1505 height 30
click at [1156, 211] on div "Mapping Delete Move to inbox Change to other View individual files File name Up…" at bounding box center [769, 424] width 1505 height 443
click at [1134, 225] on div "Mapping Delete Move to inbox Change to other View individual files" at bounding box center [769, 226] width 1505 height 21
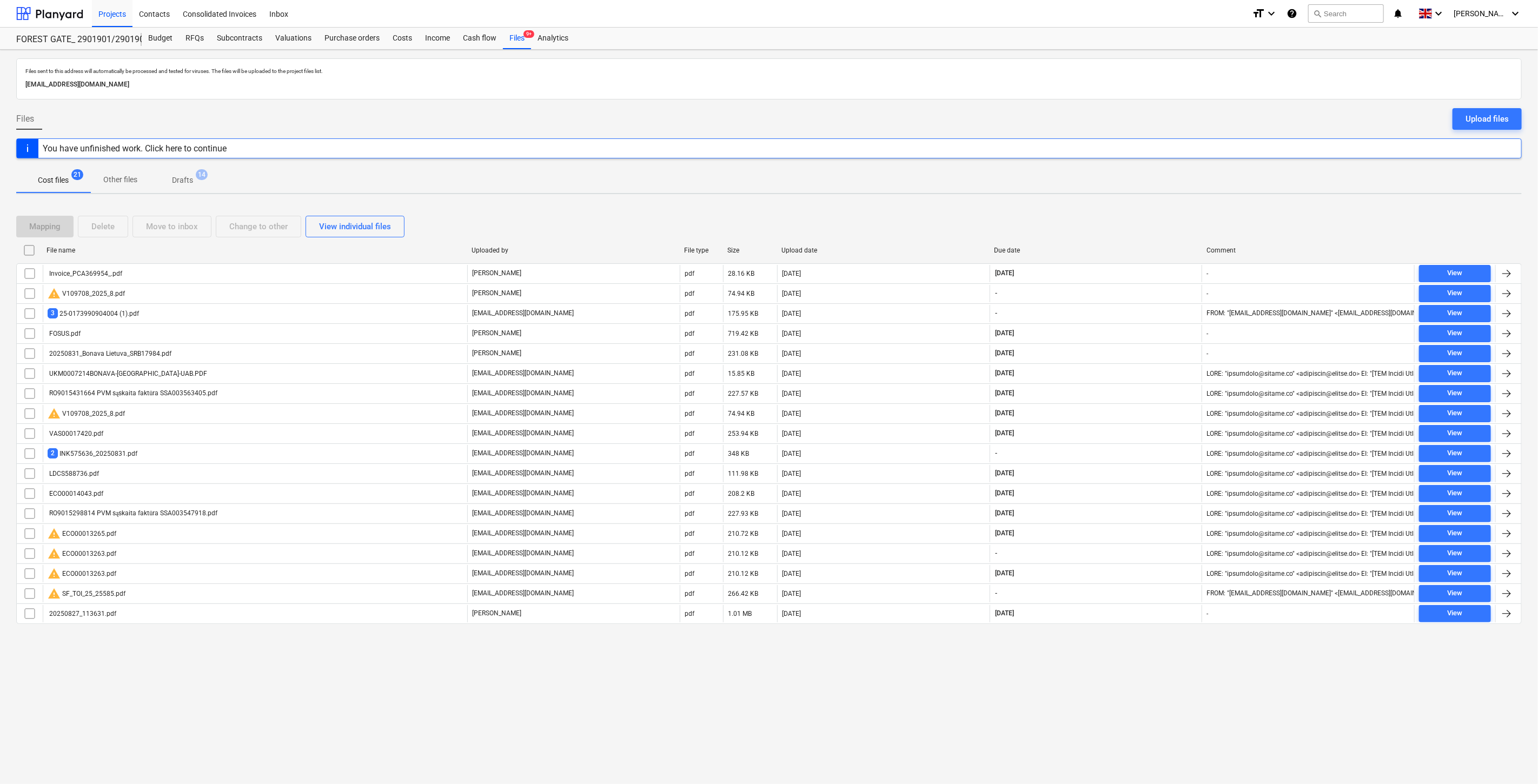
drag, startPoint x: 1134, startPoint y: 225, endPoint x: 1109, endPoint y: 236, distance: 27.3
click at [1109, 236] on div "Mapping Delete Move to inbox Change to other View individual files" at bounding box center [769, 226] width 1505 height 21
click at [1165, 213] on div "Mapping Delete Move to inbox Change to other View individual files" at bounding box center [769, 226] width 1505 height 30
click at [1173, 208] on div "Mapping Delete Move to inbox Change to other View individual files File name Up…" at bounding box center [769, 424] width 1505 height 443
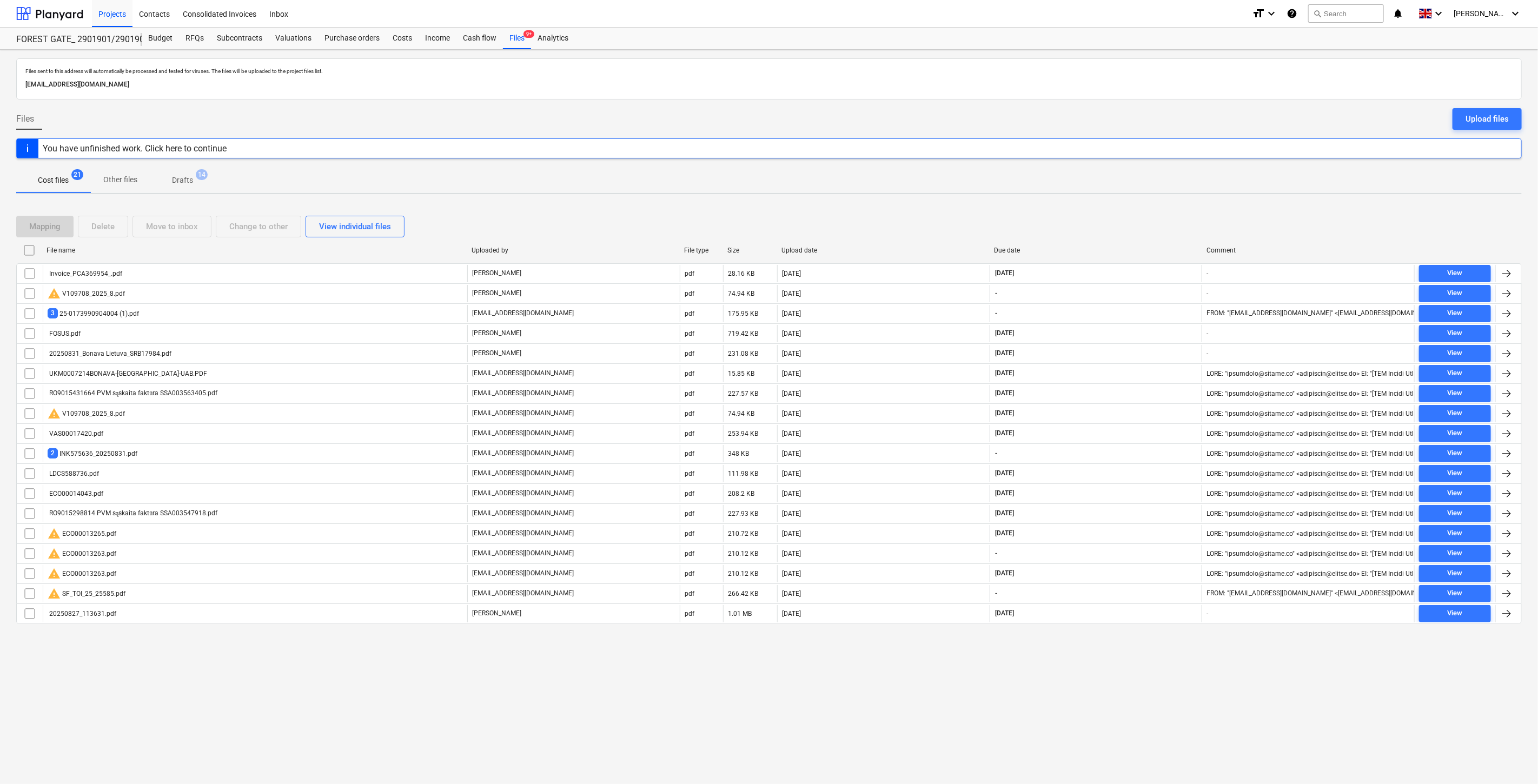
click at [1173, 208] on div "Mapping Delete Move to inbox Change to other View individual files File name Up…" at bounding box center [769, 424] width 1505 height 443
click at [1147, 219] on div "Mapping Delete Move to inbox Change to other View individual files" at bounding box center [769, 226] width 1505 height 21
click at [1159, 210] on div "Mapping Delete Move to inbox Change to other View individual files File name Up…" at bounding box center [769, 424] width 1505 height 443
click at [1119, 222] on div "Mapping Delete Move to inbox Change to other View individual files" at bounding box center [769, 226] width 1505 height 21
click at [1132, 217] on div "Mapping Delete Move to inbox Change to other View individual files" at bounding box center [769, 226] width 1505 height 21
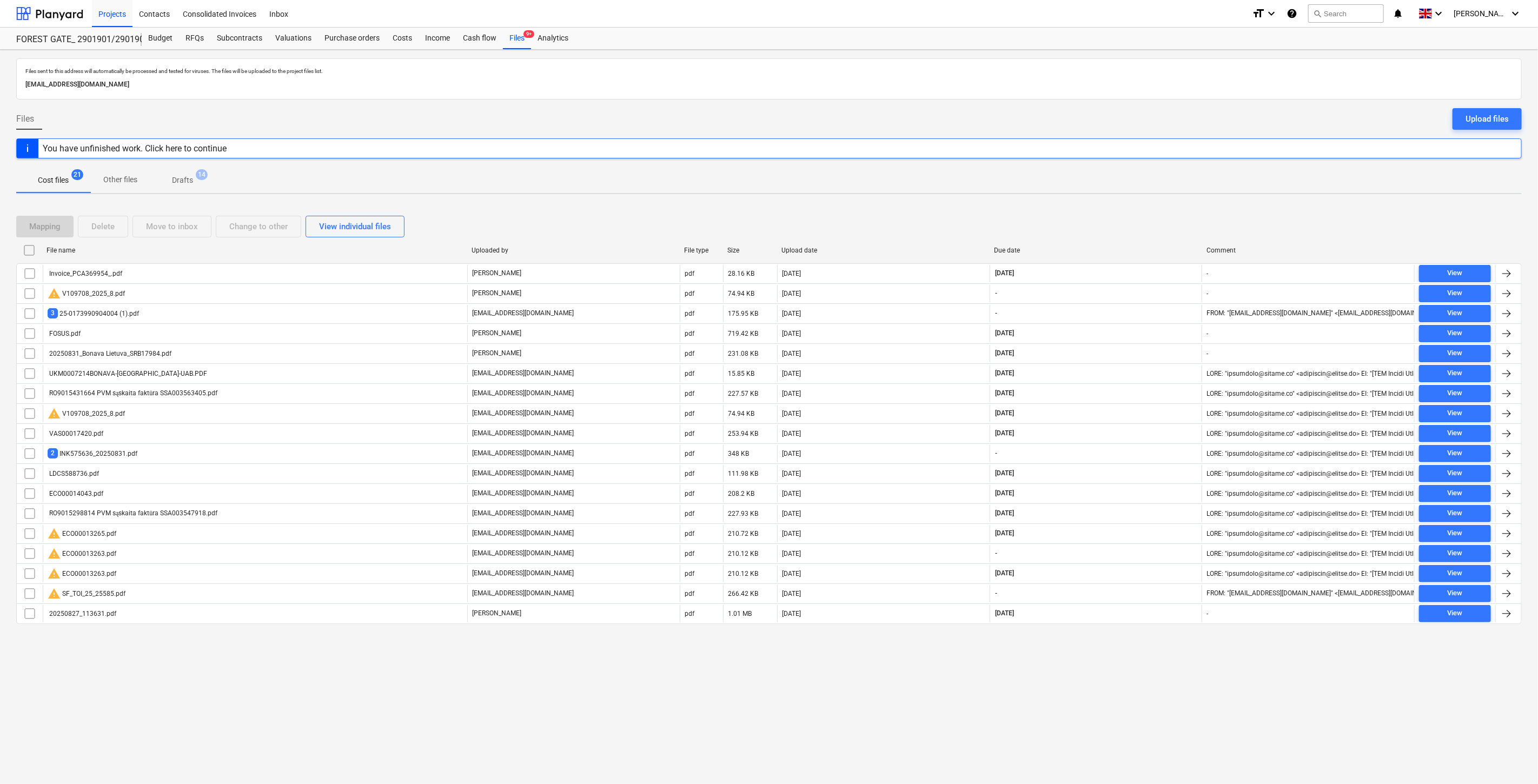
click at [1153, 208] on div "Mapping Delete Move to inbox Change to other View individual files File name Up…" at bounding box center [769, 424] width 1505 height 443
click at [1165, 204] on div "Mapping Delete Move to inbox Change to other View individual files File name Up…" at bounding box center [769, 424] width 1505 height 443
click at [1157, 219] on div "Mapping Delete Move to inbox Change to other View individual files" at bounding box center [769, 226] width 1505 height 21
click at [1167, 211] on div "Mapping Delete Move to inbox Change to other View individual files File name Up…" at bounding box center [769, 424] width 1505 height 443
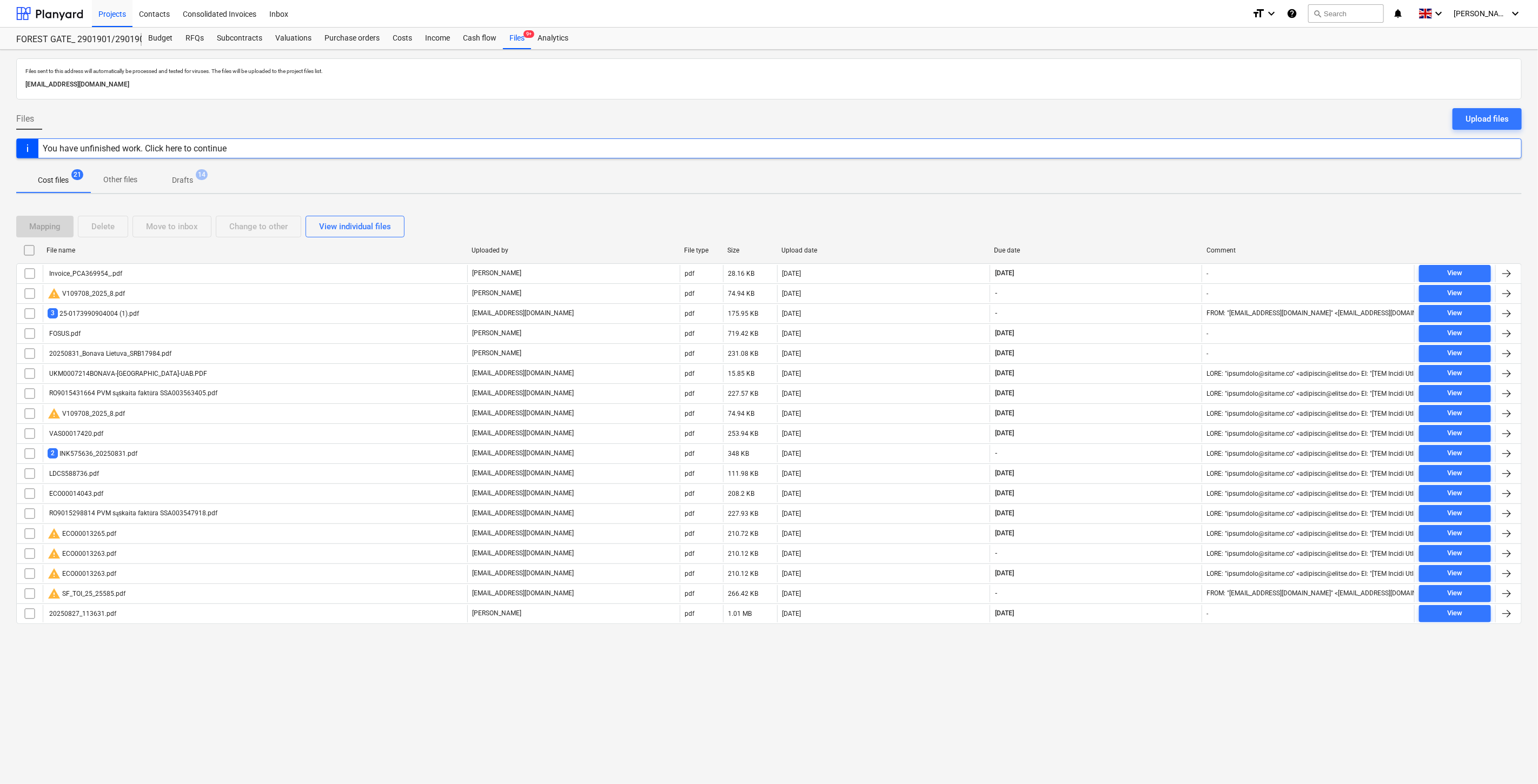
click at [1167, 211] on div "Mapping Delete Move to inbox Change to other View individual files File name Up…" at bounding box center [769, 424] width 1505 height 443
click at [1099, 225] on div "Mapping Delete Move to inbox Change to other View individual files" at bounding box center [769, 226] width 1505 height 21
click at [1115, 219] on div "Mapping Delete Move to inbox Change to other View individual files" at bounding box center [769, 226] width 1505 height 21
click at [1131, 212] on div "Mapping Delete Move to inbox Change to other View individual files" at bounding box center [769, 226] width 1505 height 30
click at [1139, 208] on div "Mapping Delete Move to inbox Change to other View individual files File name Up…" at bounding box center [769, 424] width 1505 height 443
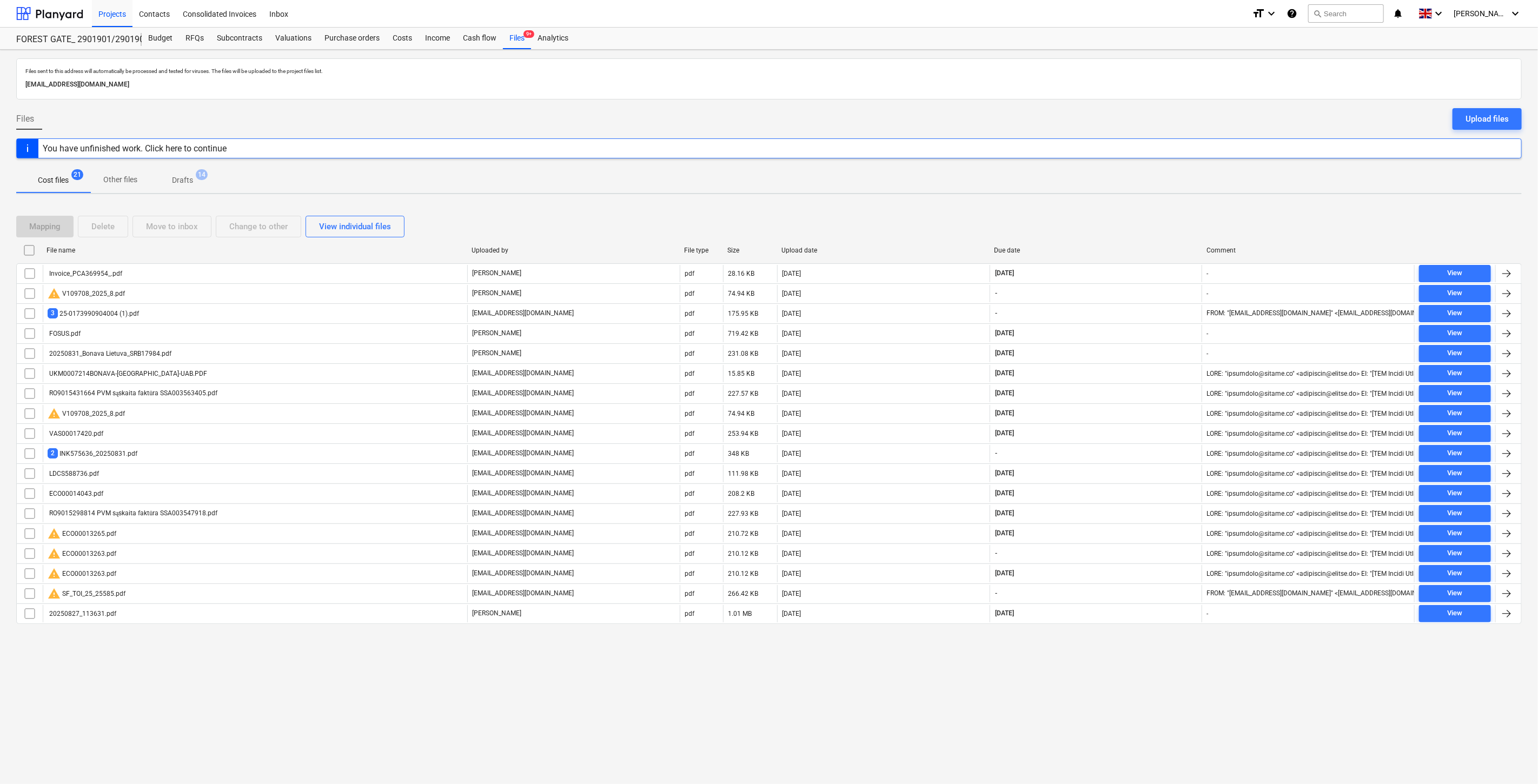
click at [1152, 214] on div "Mapping Delete Move to inbox Change to other View individual files" at bounding box center [769, 226] width 1505 height 30
click at [1165, 207] on div "Mapping Delete Move to inbox Change to other View individual files File name Up…" at bounding box center [769, 424] width 1505 height 443
click at [1165, 218] on div "Mapping Delete Move to inbox Change to other View individual files" at bounding box center [769, 226] width 1505 height 21
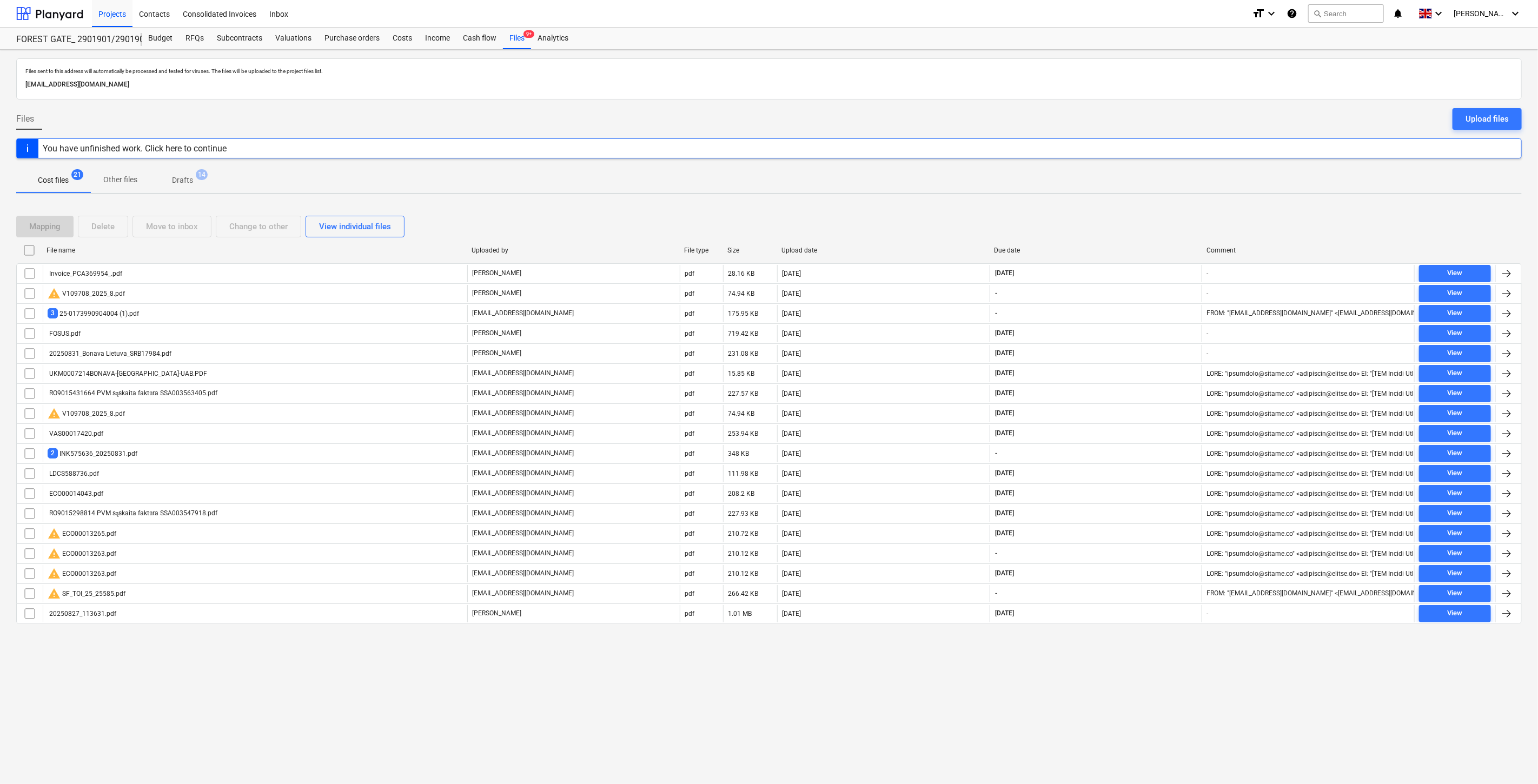
click at [1167, 214] on div "Mapping Delete Move to inbox Change to other View individual files" at bounding box center [769, 226] width 1505 height 30
click at [1171, 208] on div "Mapping Delete Move to inbox Change to other View individual files File name Up…" at bounding box center [769, 424] width 1505 height 443
click at [1173, 206] on div "Mapping Delete Move to inbox Change to other View individual files File name Up…" at bounding box center [769, 424] width 1505 height 443
click at [1159, 208] on div "Mapping Delete Move to inbox Change to other View individual files File name Up…" at bounding box center [769, 424] width 1505 height 443
click at [1165, 204] on div "Mapping Delete Move to inbox Change to other View individual files File name Up…" at bounding box center [769, 424] width 1505 height 443
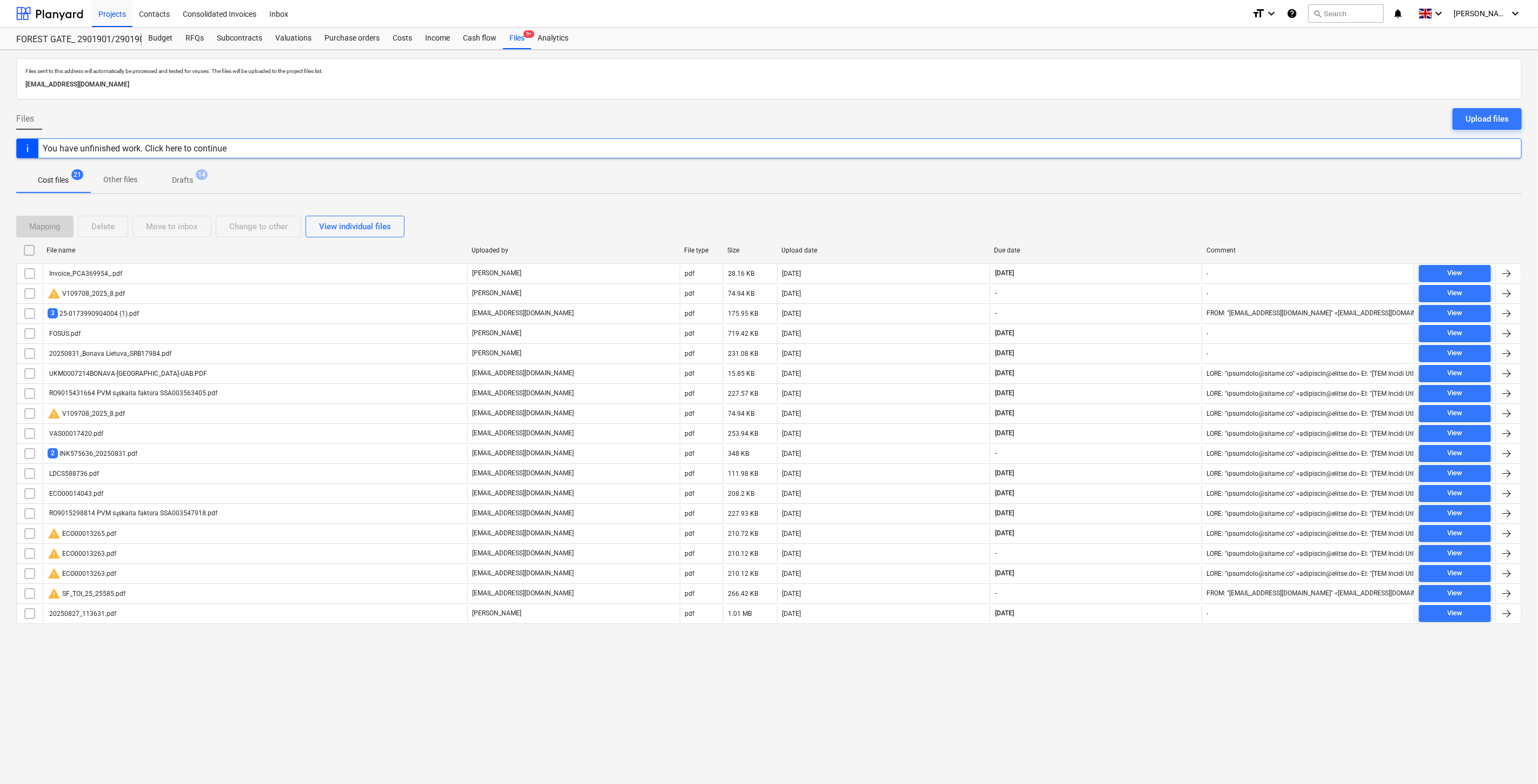
click at [1138, 220] on div "Mapping Delete Move to inbox Change to other View individual files" at bounding box center [769, 226] width 1505 height 21
click at [1149, 214] on div "Mapping Delete Move to inbox Change to other View individual files" at bounding box center [769, 226] width 1505 height 30
click at [1158, 211] on div "Mapping Delete Move to inbox Change to other View individual files File name Up…" at bounding box center [769, 424] width 1505 height 443
click at [1167, 207] on div "Mapping Delete Move to inbox Change to other View individual files File name Up…" at bounding box center [769, 424] width 1505 height 443
click at [74, 19] on div at bounding box center [50, 14] width 67 height 27
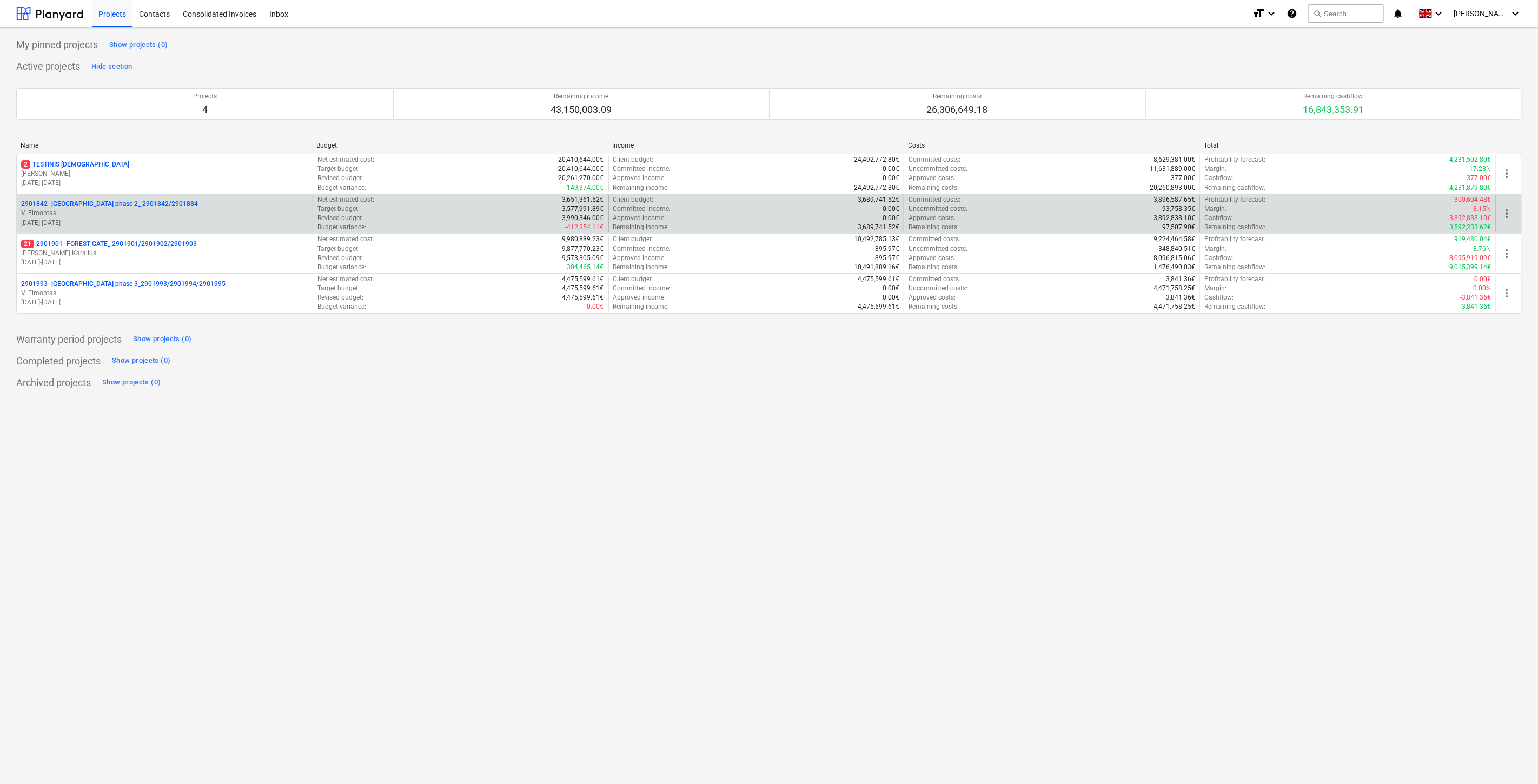
click at [165, 207] on p "2901842 - LAKE TOWN phase 2_ 2901842/2901884" at bounding box center [110, 204] width 177 height 9
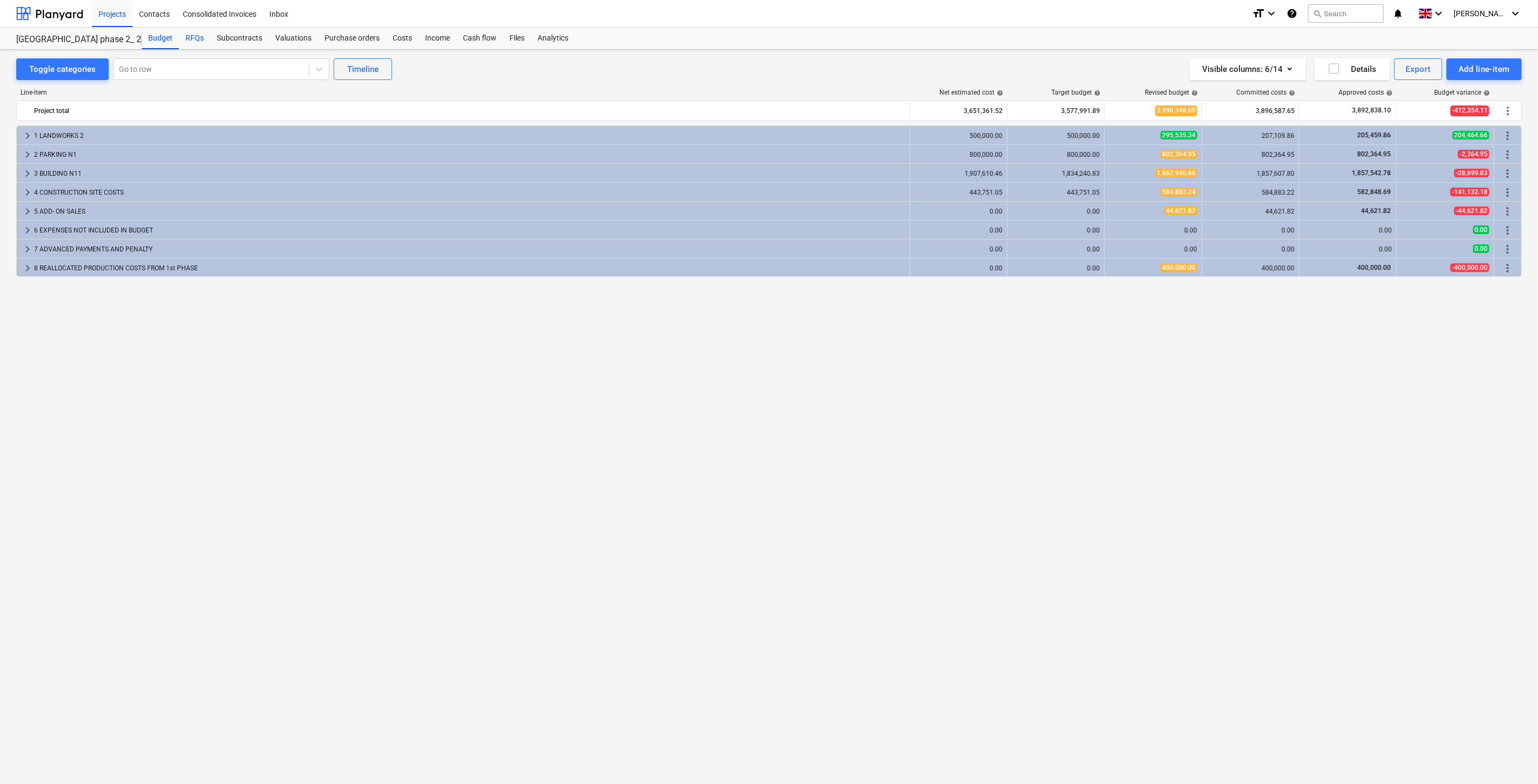
click at [196, 42] on div "RFQs" at bounding box center [195, 38] width 32 height 21
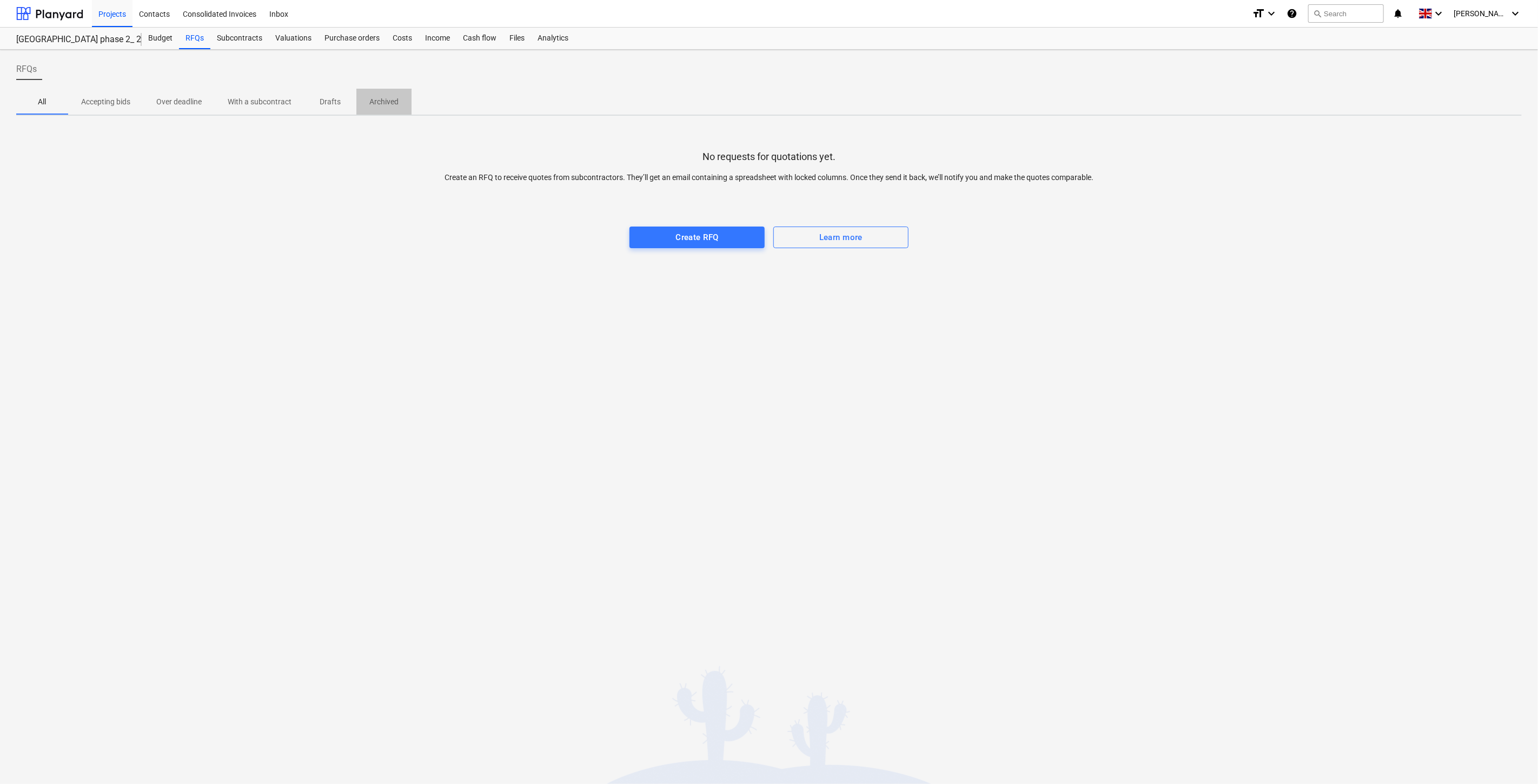
click at [379, 111] on span "Archived" at bounding box center [383, 101] width 55 height 18
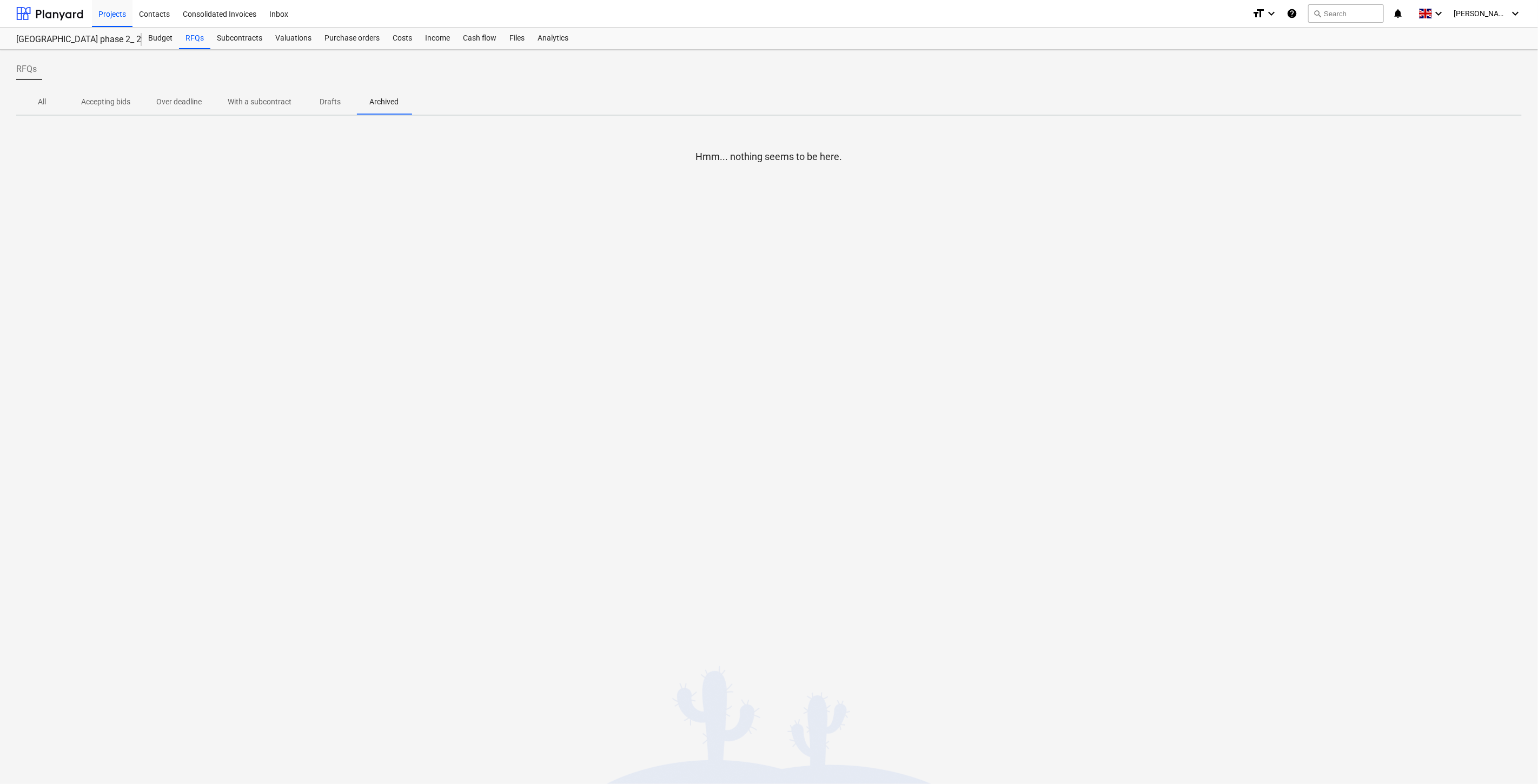
click at [330, 97] on p "Drafts" at bounding box center [330, 101] width 26 height 11
click at [274, 106] on p "With a subcontract" at bounding box center [259, 101] width 63 height 11
click at [188, 106] on p "Over deadline" at bounding box center [178, 101] width 45 height 11
click at [60, 14] on div at bounding box center [50, 14] width 67 height 27
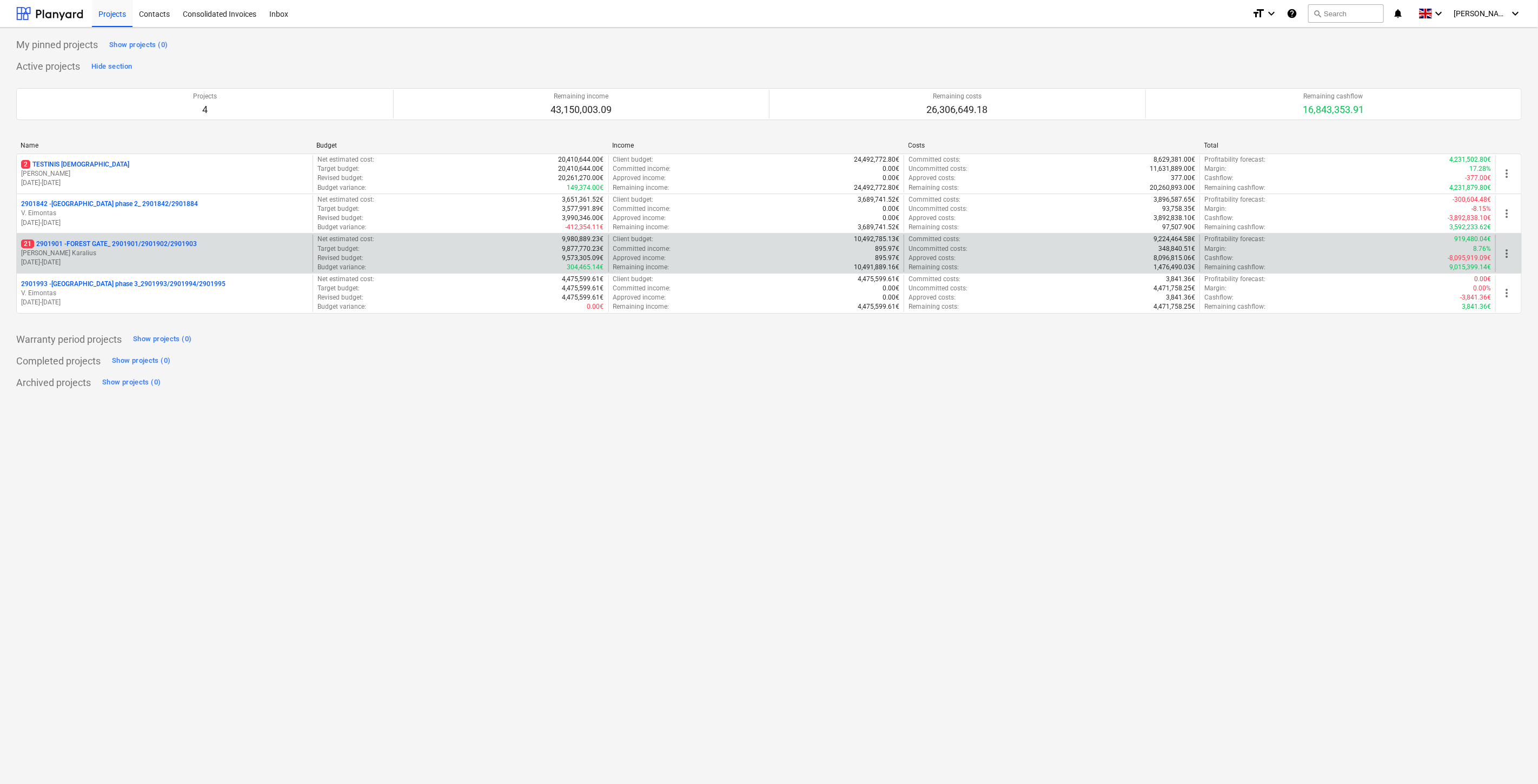
click at [142, 242] on p "21 2901901 - FOREST GATE_ 2901901/2901902/2901903" at bounding box center [109, 244] width 176 height 9
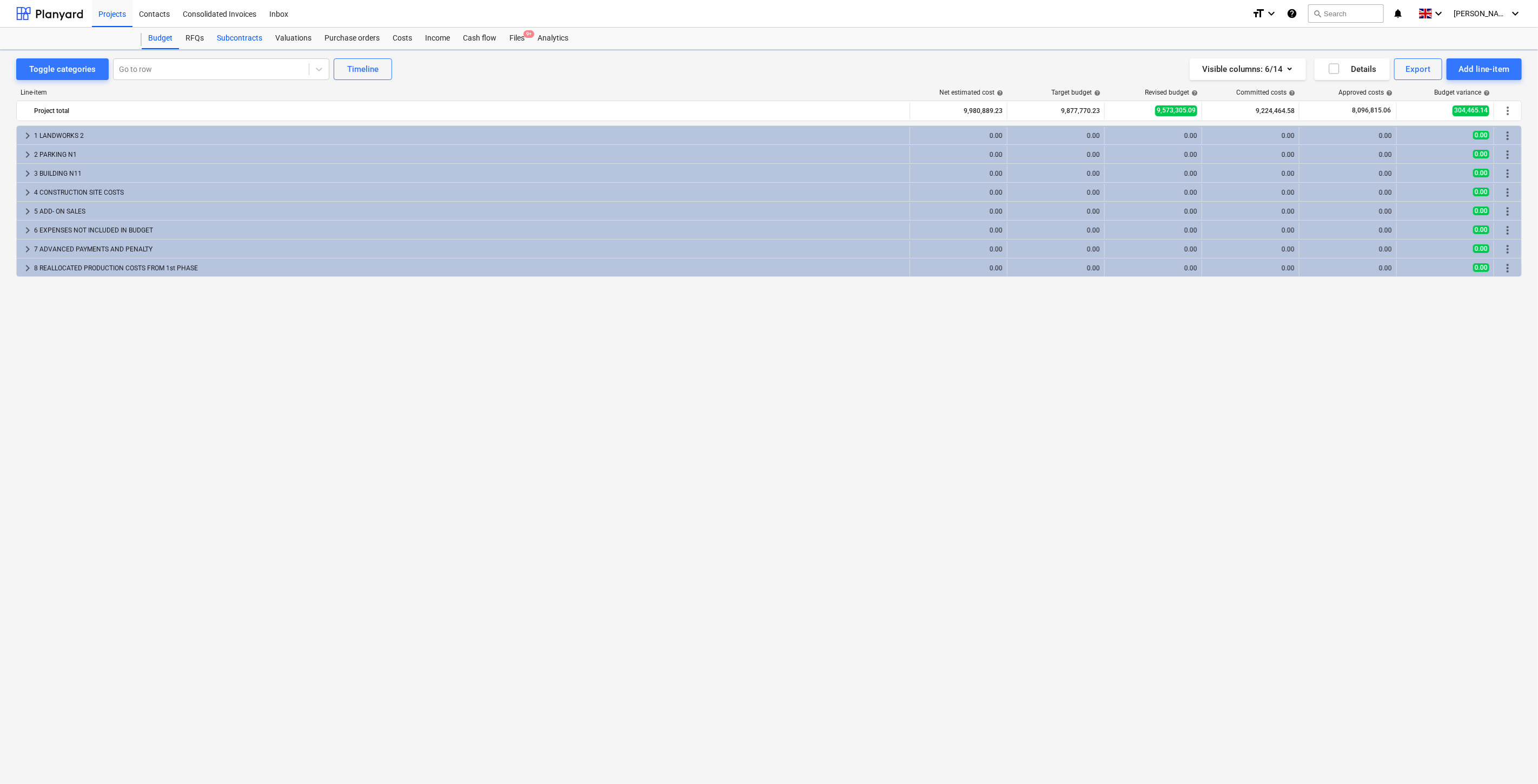
click at [246, 39] on div "Subcontracts" at bounding box center [239, 38] width 58 height 21
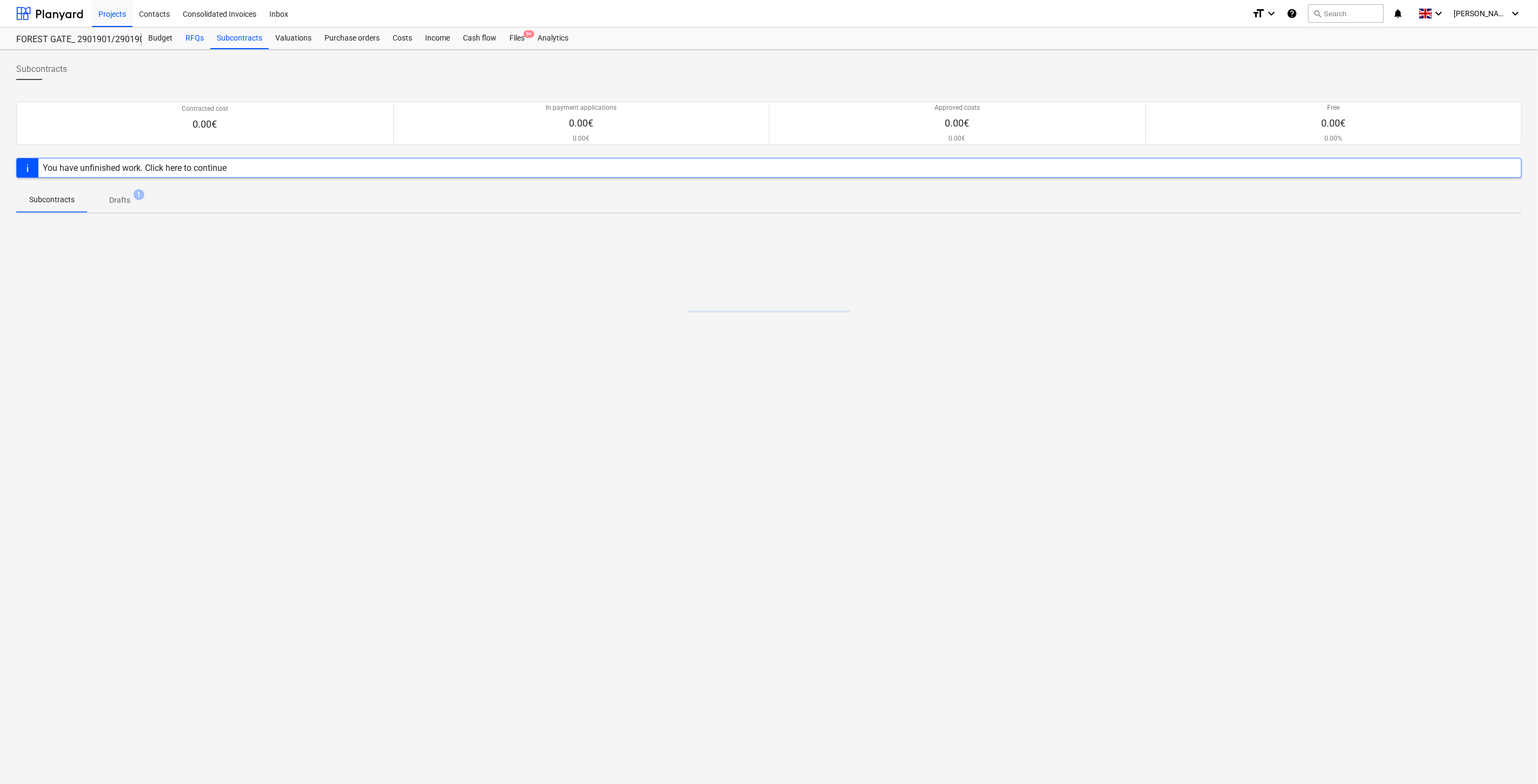
click at [190, 39] on div "RFQs" at bounding box center [195, 38] width 32 height 21
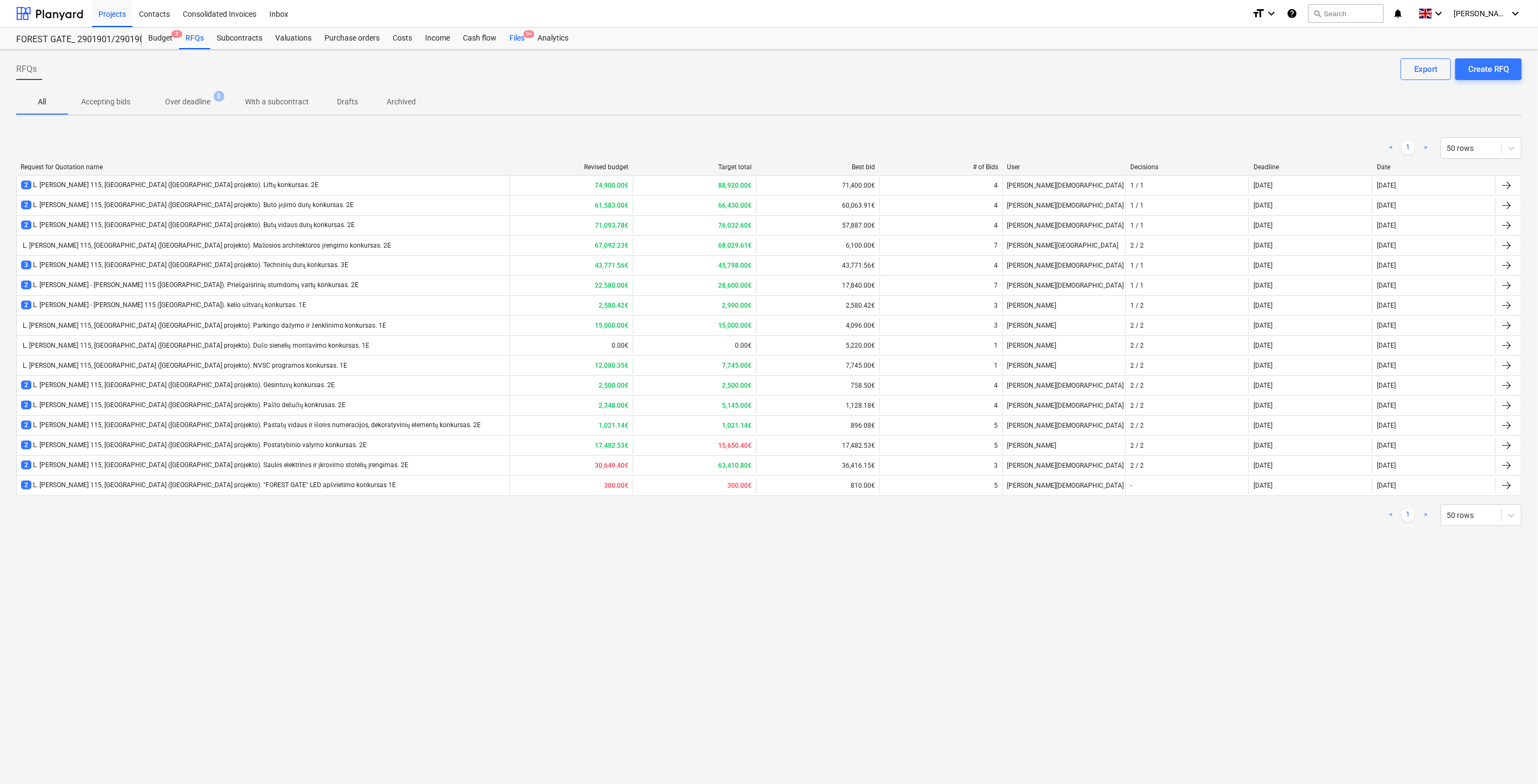
drag, startPoint x: 504, startPoint y: 34, endPoint x: 520, endPoint y: 47, distance: 20.6
click at [504, 34] on div "Files 9+" at bounding box center [516, 38] width 28 height 21
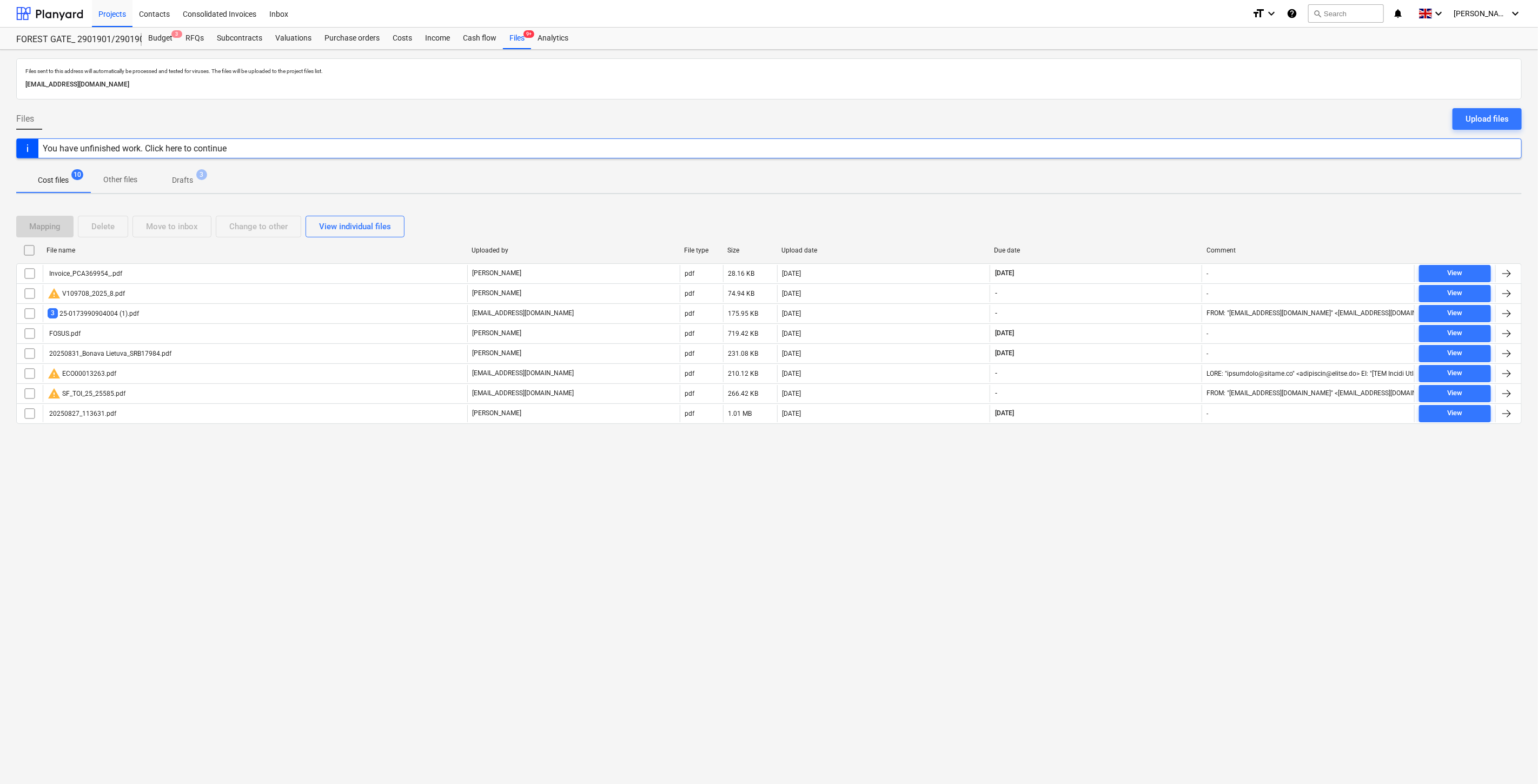
click at [1144, 489] on div "Files sent to this address will automatically be processed and tested for virus…" at bounding box center [769, 417] width 1538 height 734
click at [1149, 484] on div "Files sent to this address will automatically be processed and tested for virus…" at bounding box center [769, 417] width 1538 height 734
click at [1117, 532] on div "Files sent to this address will automatically be processed and tested for virus…" at bounding box center [769, 417] width 1538 height 734
click at [1130, 516] on div "Files sent to this address will automatically be processed and tested for virus…" at bounding box center [769, 417] width 1538 height 734
click at [1132, 511] on div "Files sent to this address will automatically be processed and tested for virus…" at bounding box center [769, 417] width 1538 height 734
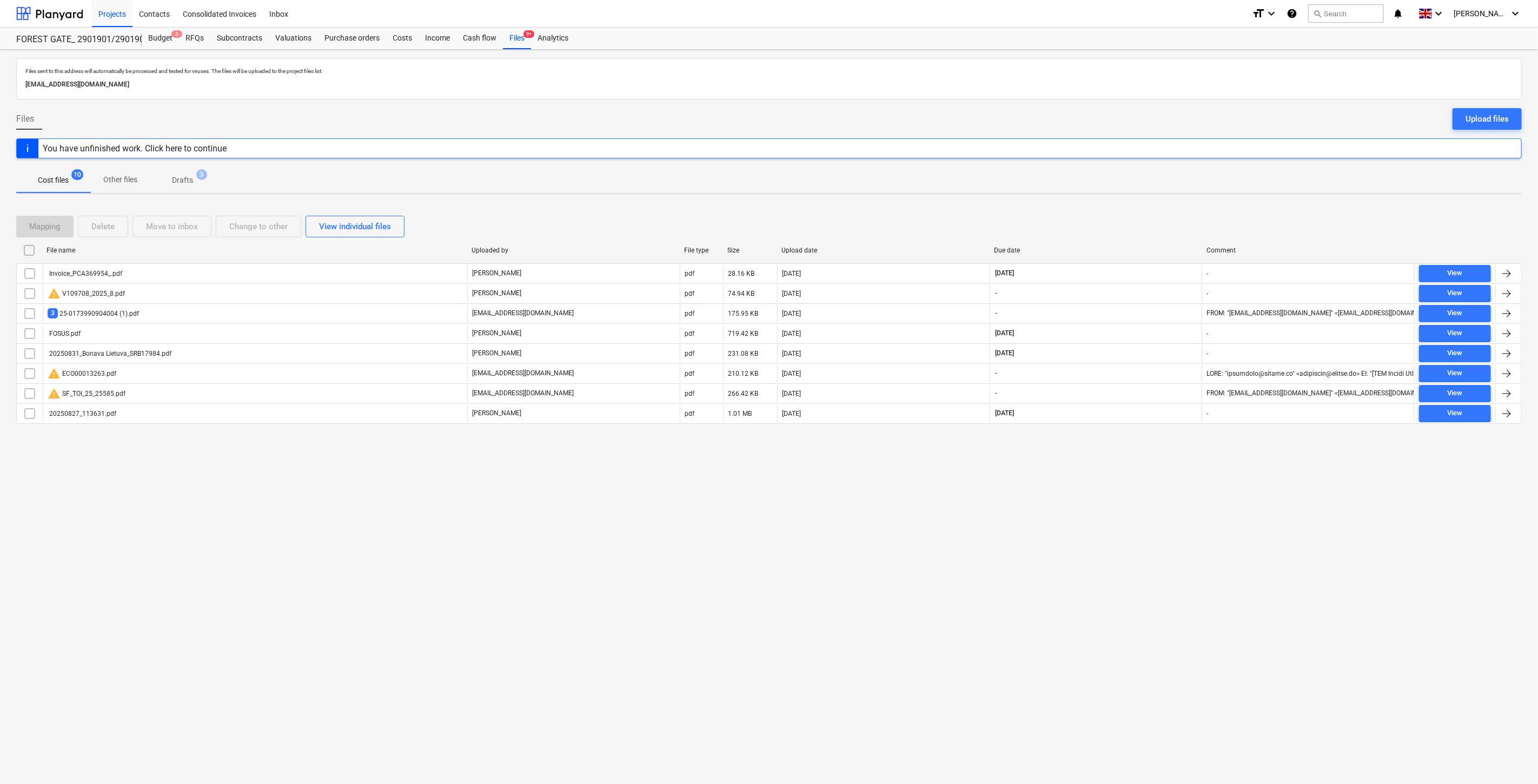
click at [1139, 495] on div "Files sent to this address will automatically be processed and tested for virus…" at bounding box center [769, 417] width 1538 height 734
click at [51, 17] on div at bounding box center [50, 14] width 67 height 27
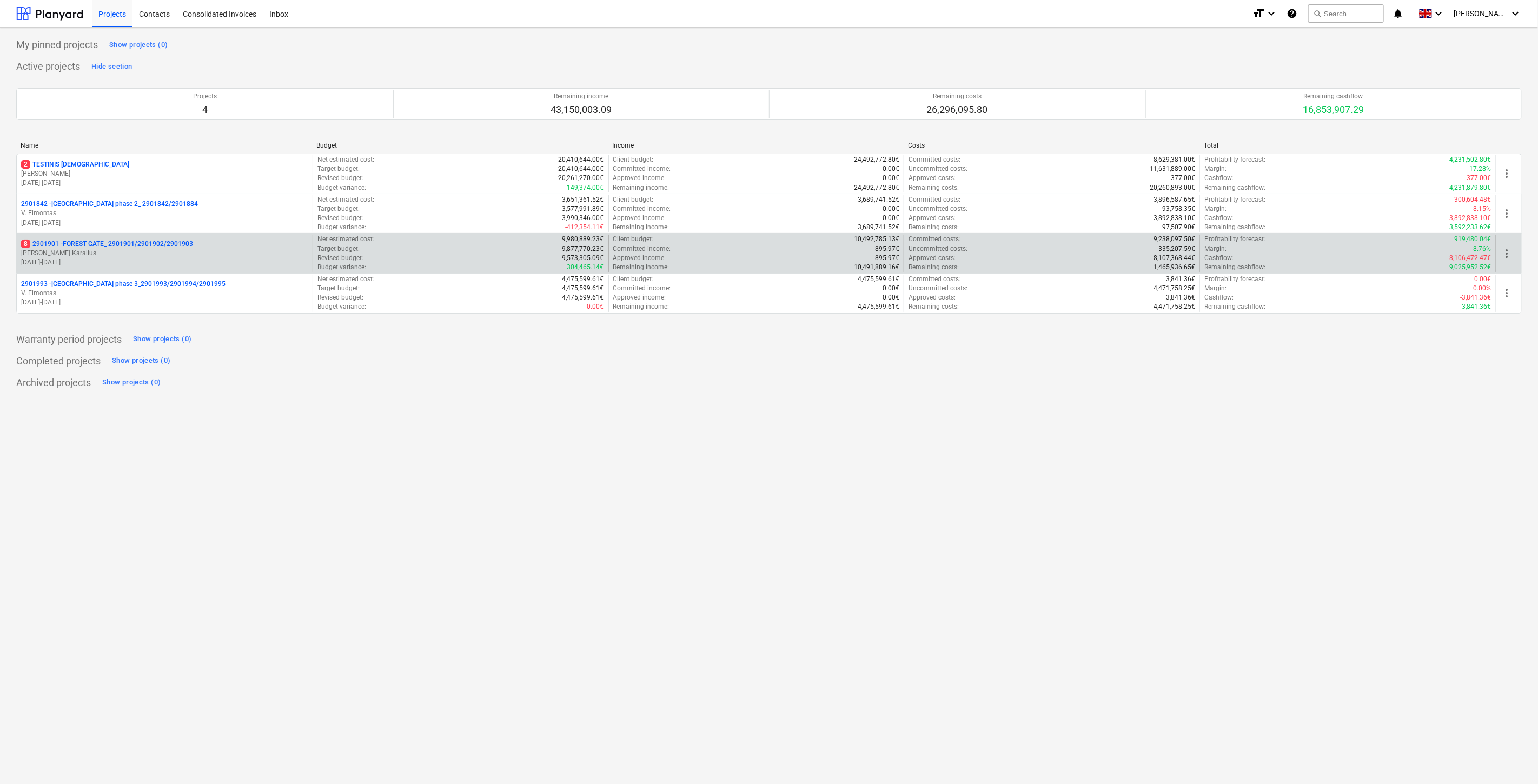
click at [120, 250] on p "[PERSON_NAME]" at bounding box center [165, 253] width 287 height 9
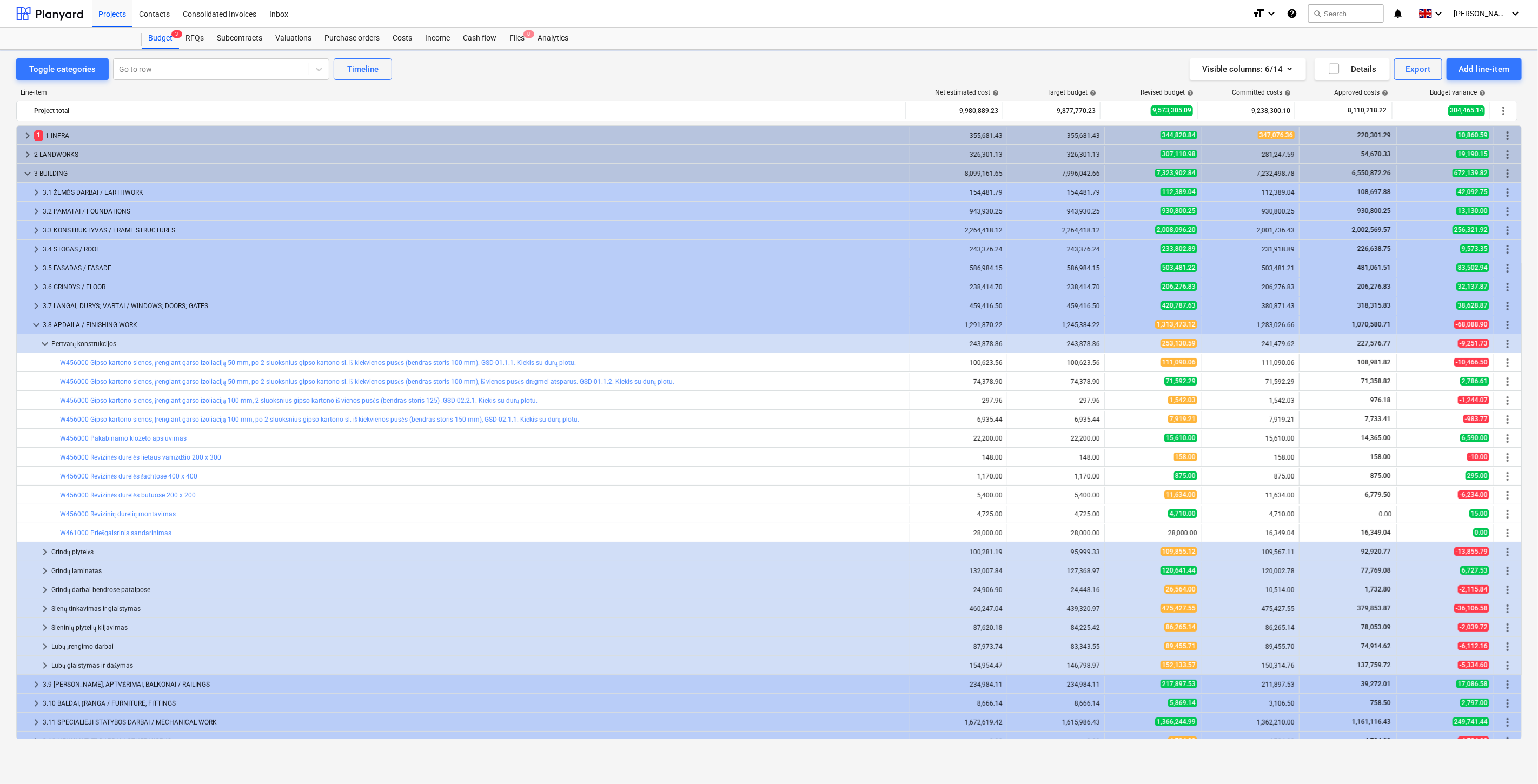
scroll to position [87, 0]
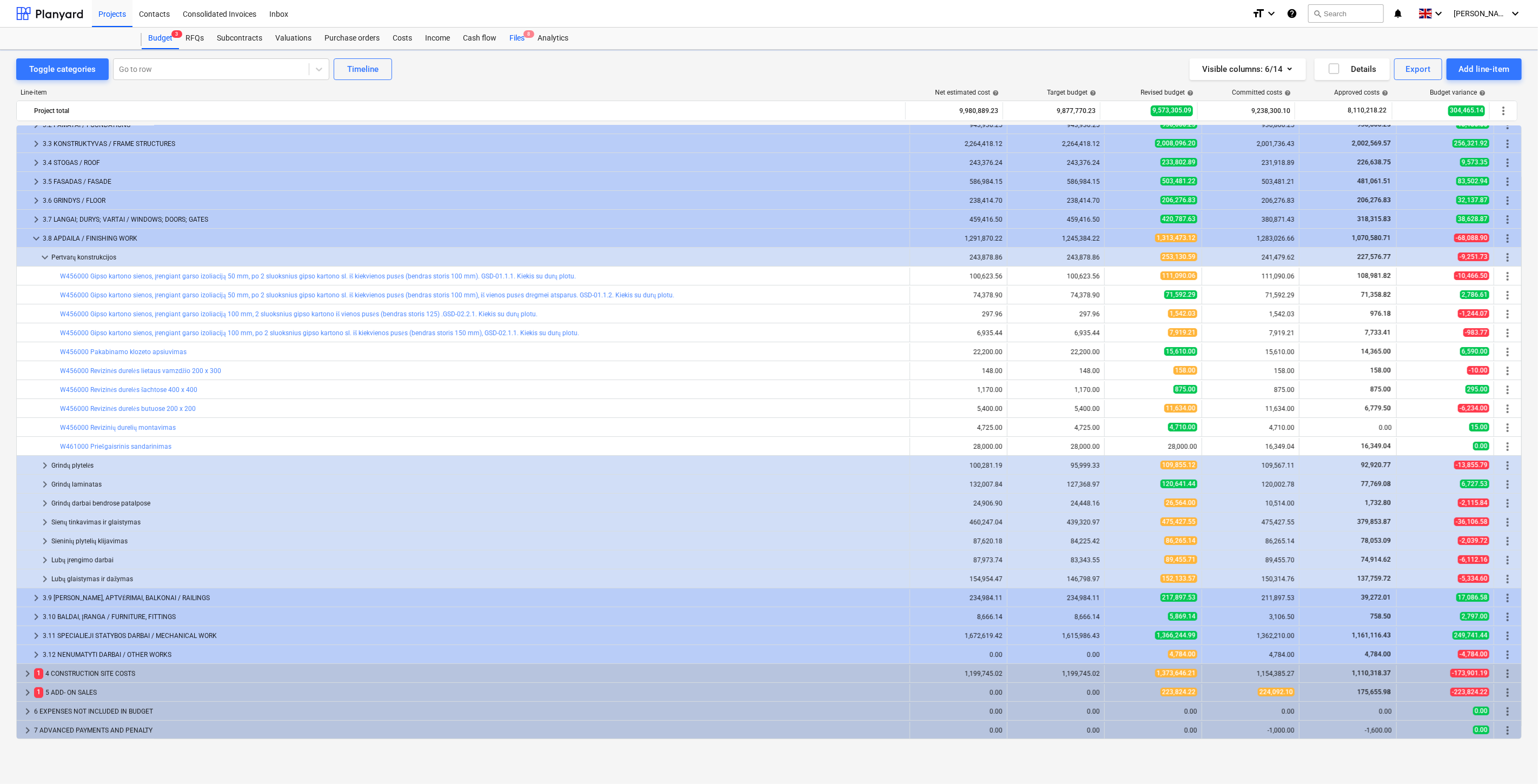
click at [514, 28] on div "Files 8" at bounding box center [516, 38] width 28 height 21
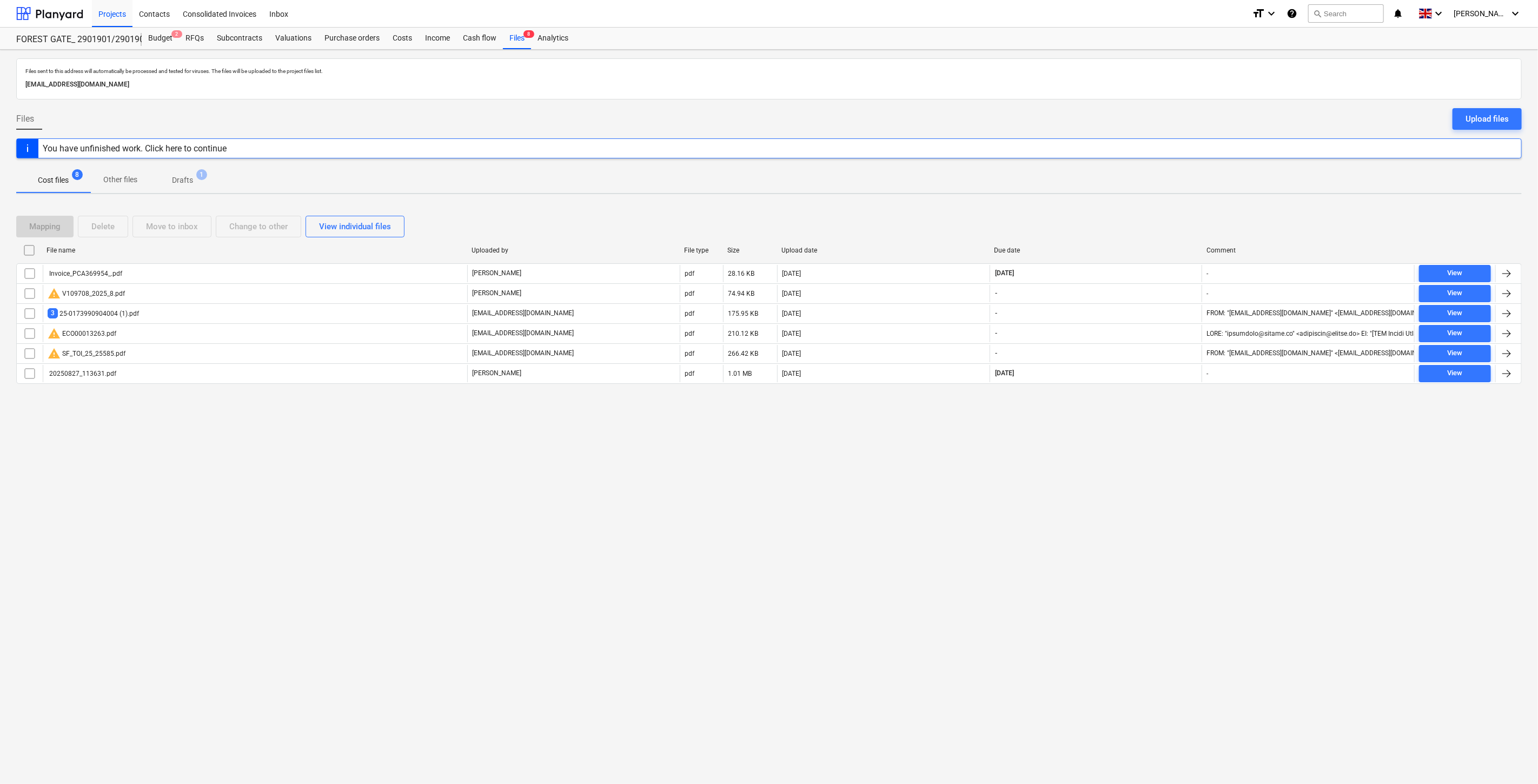
click at [1138, 555] on div "Files sent to this address will automatically be processed and tested for virus…" at bounding box center [769, 417] width 1538 height 734
click at [1149, 515] on div "Files sent to this address will automatically be processed and tested for virus…" at bounding box center [769, 417] width 1538 height 734
click at [1158, 496] on div "Files sent to this address will automatically be processed and tested for virus…" at bounding box center [769, 417] width 1538 height 734
click at [1162, 483] on div "Files sent to this address will automatically be processed and tested for virus…" at bounding box center [769, 417] width 1538 height 734
click at [1058, 491] on div "Files sent to this address will automatically be processed and tested for virus…" at bounding box center [769, 417] width 1538 height 734
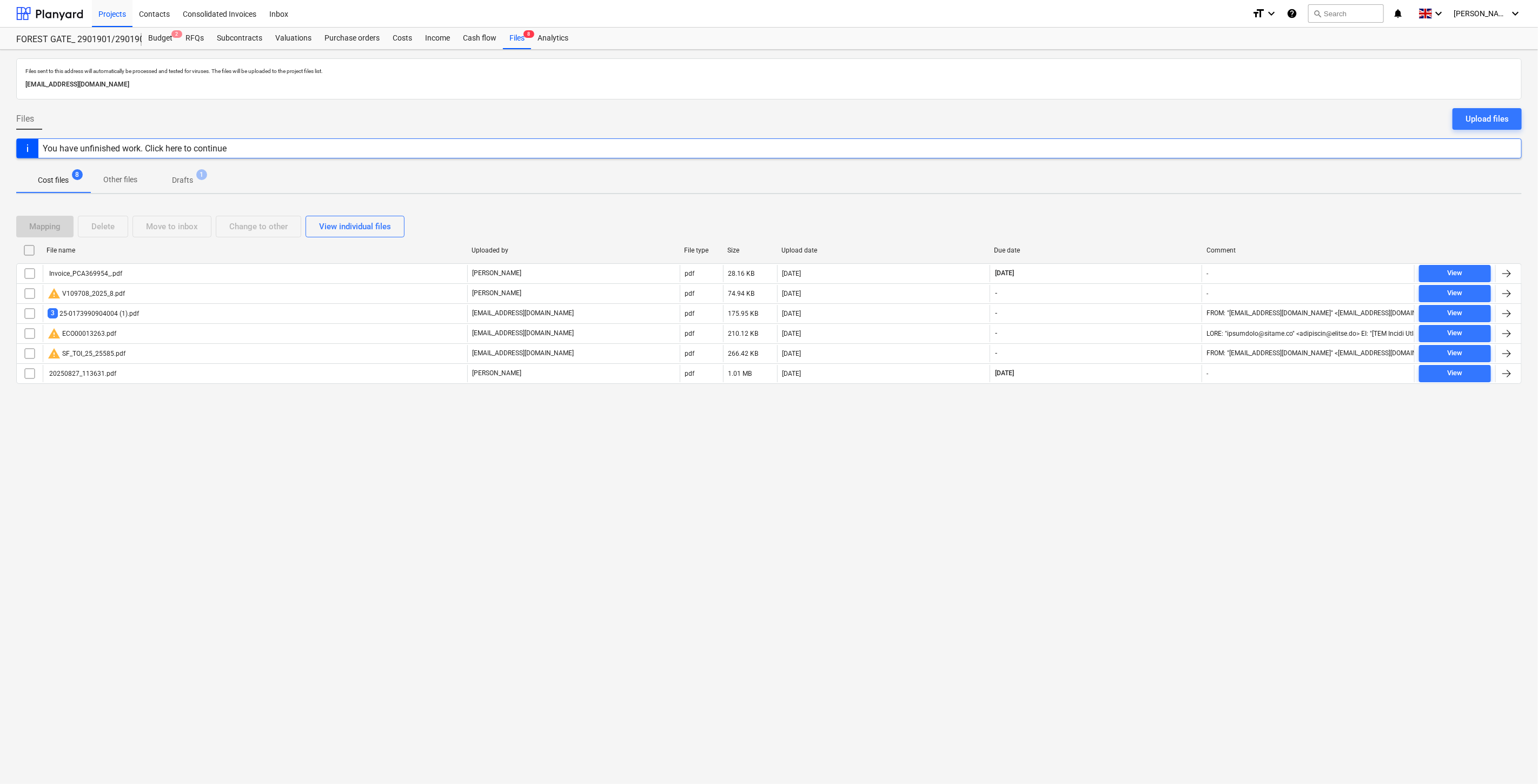
click at [1078, 473] on div "Files sent to this address will automatically be processed and tested for virus…" at bounding box center [769, 417] width 1538 height 734
click at [1155, 439] on div "Files sent to this address will automatically be processed and tested for virus…" at bounding box center [769, 417] width 1538 height 734
click at [1163, 428] on div "Files sent to this address will automatically be processed and tested for virus…" at bounding box center [769, 417] width 1538 height 734
click at [1165, 423] on div "Files sent to this address will automatically be processed and tested for virus…" at bounding box center [769, 417] width 1538 height 734
click at [1172, 413] on div "Files sent to this address will automatically be processed and tested for virus…" at bounding box center [769, 417] width 1538 height 734
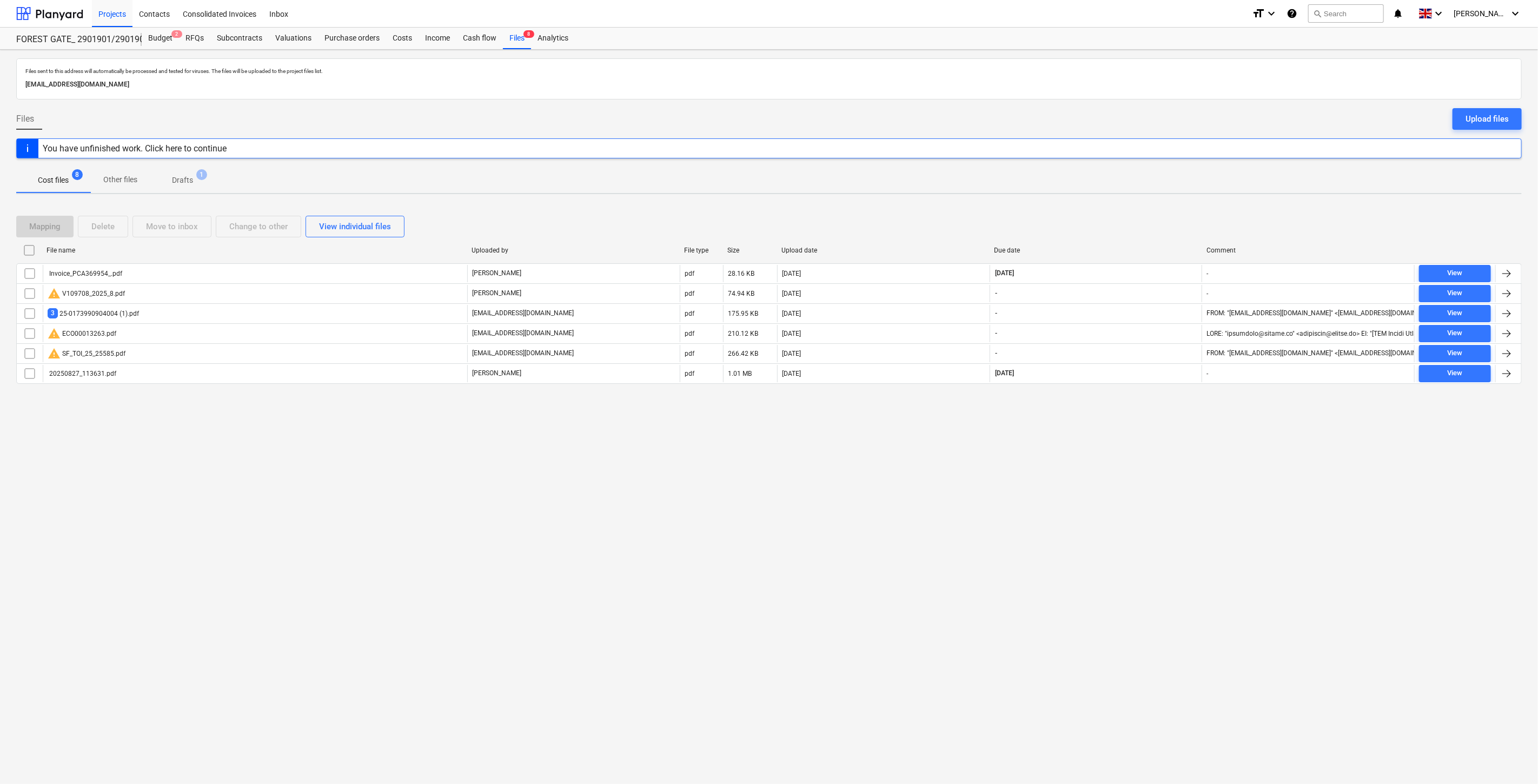
click at [1147, 441] on div "Files sent to this address will automatically be processed and tested for virus…" at bounding box center [769, 417] width 1538 height 734
click at [1149, 437] on div "Files sent to this address will automatically be processed and tested for virus…" at bounding box center [769, 417] width 1538 height 734
click at [1104, 491] on div "Files sent to this address will automatically be processed and tested for virus…" at bounding box center [769, 417] width 1538 height 734
click at [1117, 463] on div "Files sent to this address will automatically be processed and tested for virus…" at bounding box center [769, 417] width 1538 height 734
drag, startPoint x: 1121, startPoint y: 467, endPoint x: 1138, endPoint y: 443, distance: 29.4
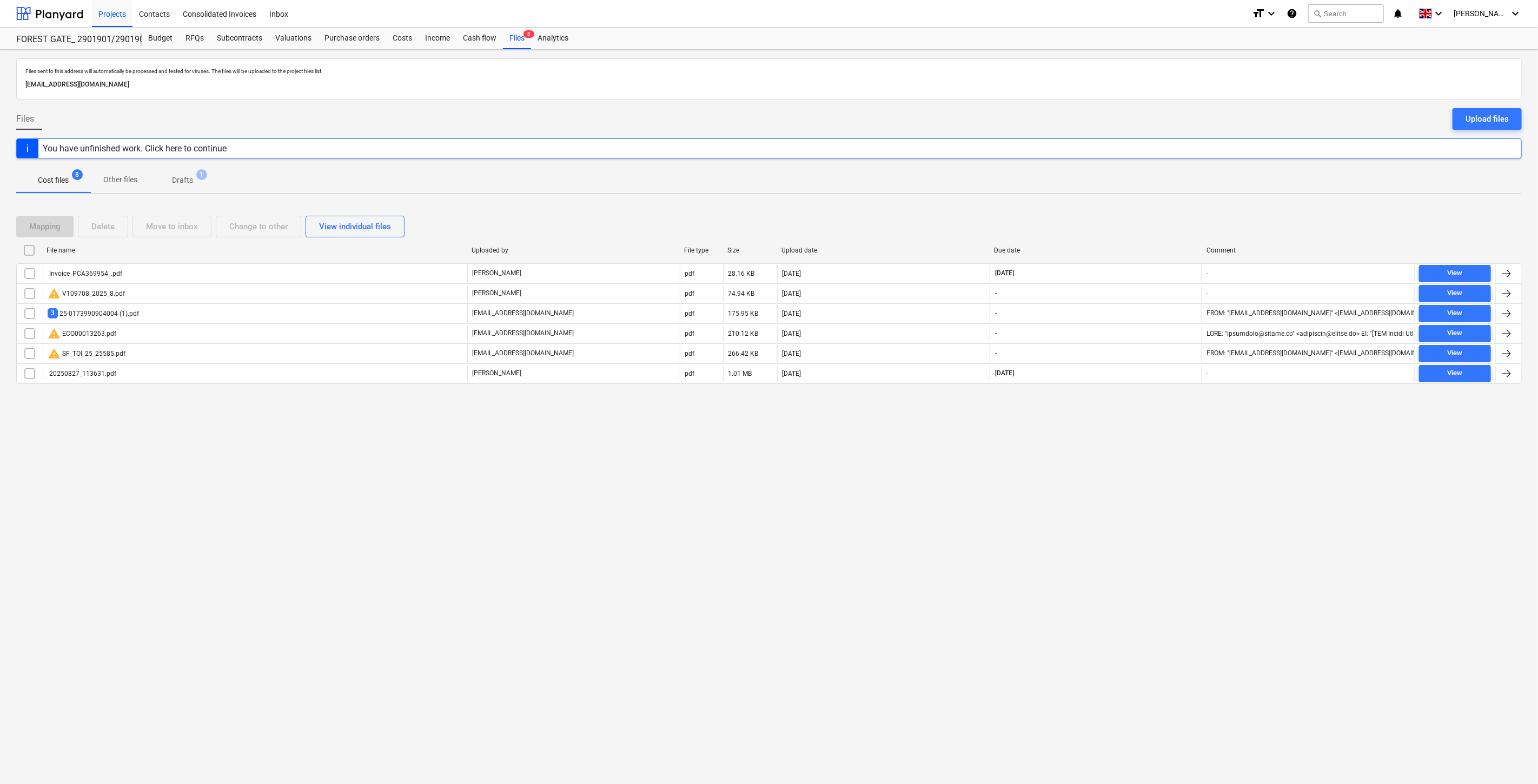
click at [1121, 466] on div "Files sent to this address will automatically be processed and tested for virus…" at bounding box center [769, 417] width 1538 height 734
click at [1139, 443] on div "Files sent to this address will automatically be processed and tested for virus…" at bounding box center [769, 417] width 1538 height 734
click at [1149, 431] on div "Files sent to this address will automatically be processed and tested for virus…" at bounding box center [769, 417] width 1538 height 734
click at [1161, 418] on div "Files sent to this address will automatically be processed and tested for virus…" at bounding box center [769, 417] width 1538 height 734
click at [1121, 523] on div "Files sent to this address will automatically be processed and tested for virus…" at bounding box center [769, 417] width 1538 height 734
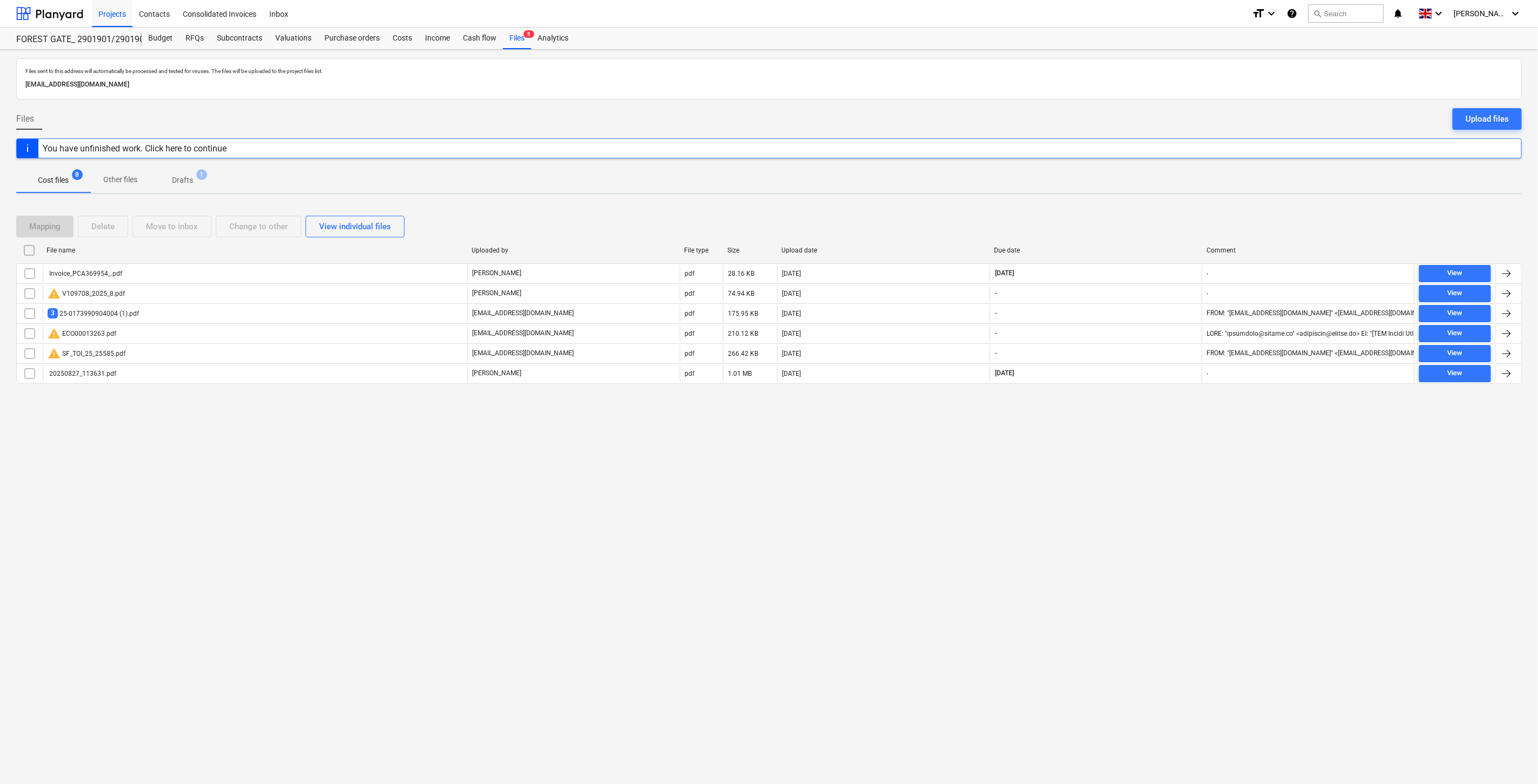
click at [1155, 494] on div "Files sent to this address will automatically be processed and tested for virus…" at bounding box center [769, 417] width 1538 height 734
click at [1072, 501] on div "Files sent to this address will automatically be processed and tested for virus…" at bounding box center [769, 417] width 1538 height 734
click at [1105, 463] on div "Files sent to this address will automatically be processed and tested for virus…" at bounding box center [769, 417] width 1538 height 734
click at [1121, 449] on div "Files sent to this address will automatically be processed and tested for virus…" at bounding box center [769, 417] width 1538 height 734
click at [1138, 428] on div "Files sent to this address will automatically be processed and tested for virus…" at bounding box center [769, 417] width 1538 height 734
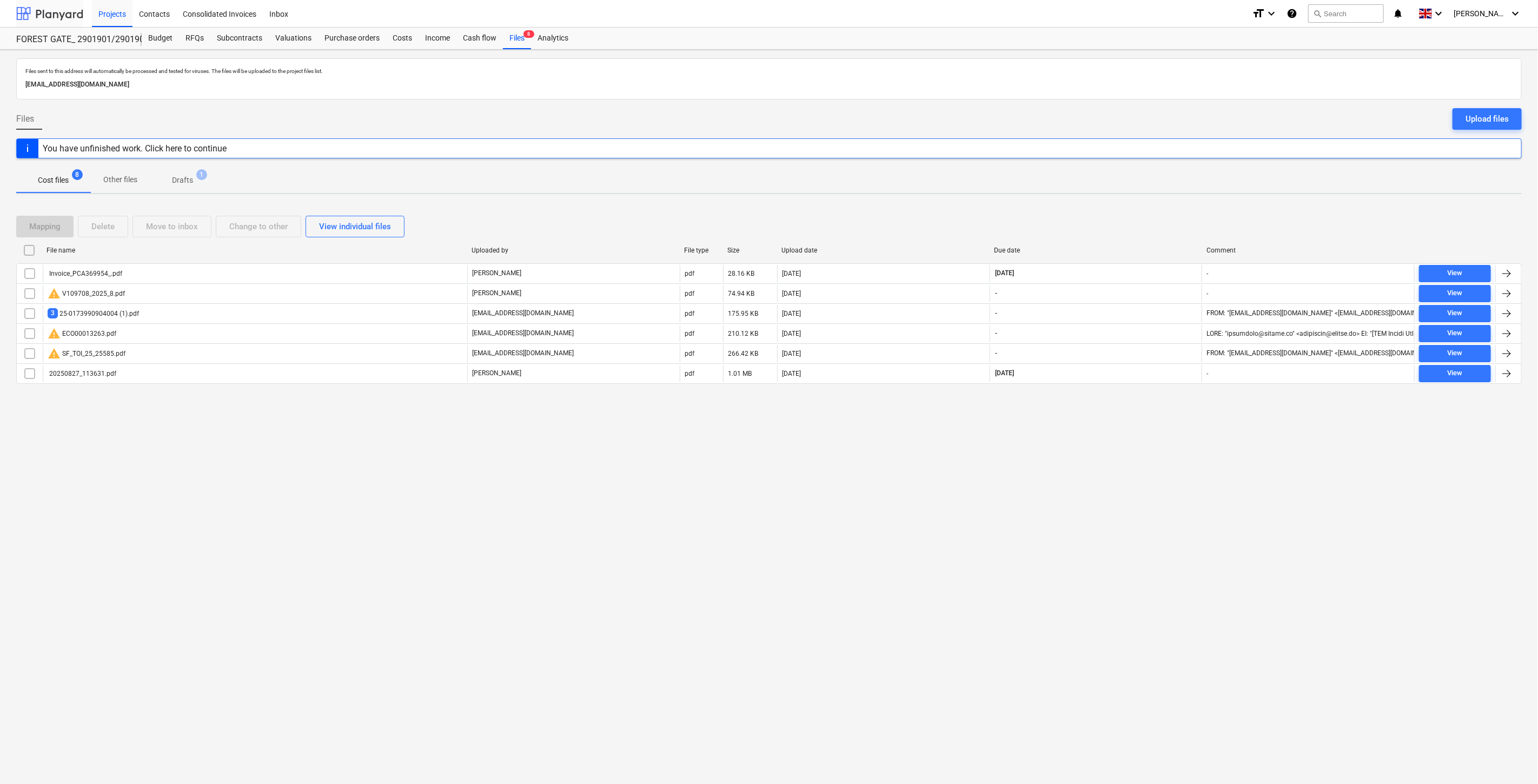
click at [67, 17] on div at bounding box center [50, 14] width 67 height 27
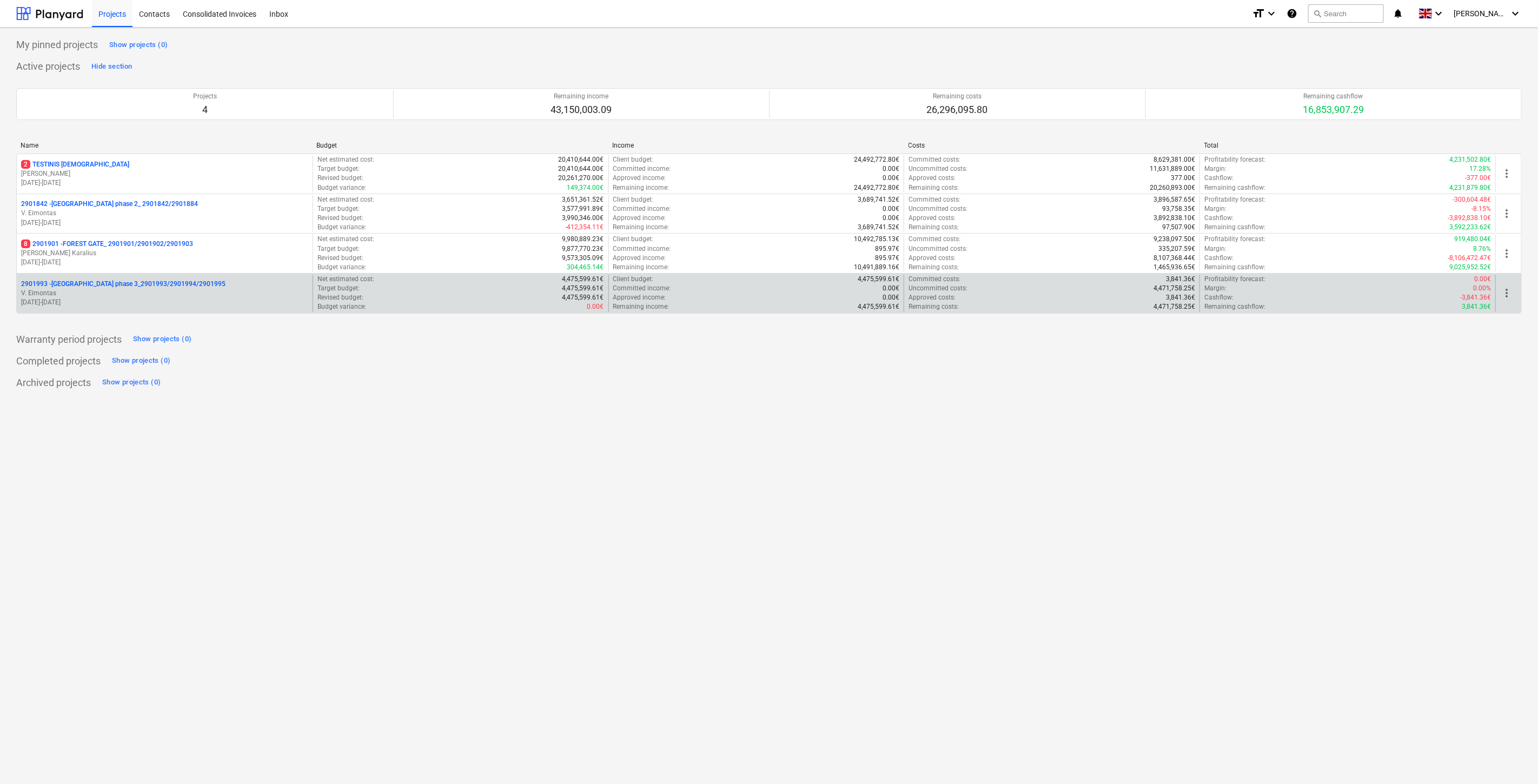
click at [136, 303] on p "01.09.2025 - 28.02.2027" at bounding box center [165, 302] width 287 height 9
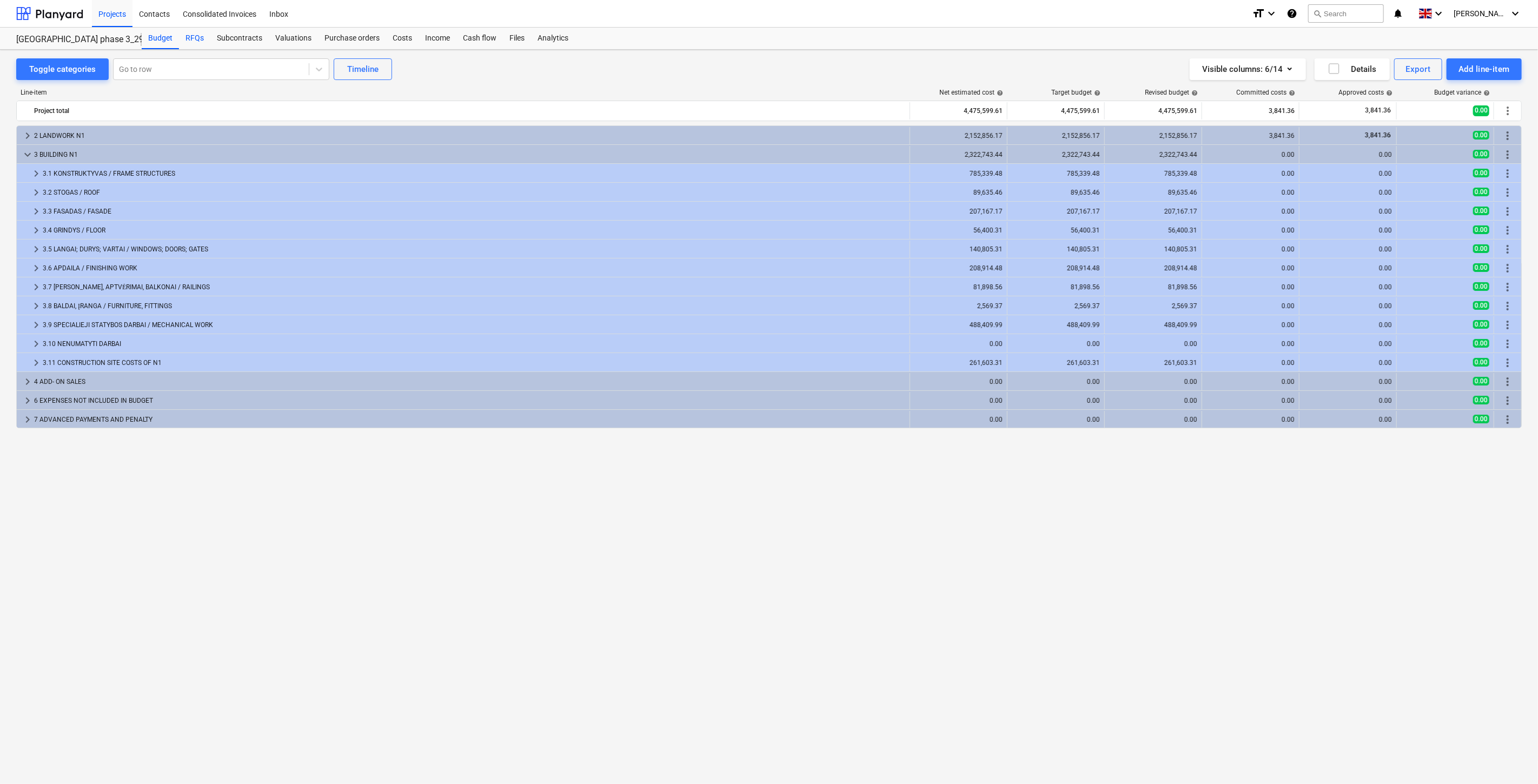
click at [196, 39] on div "RFQs" at bounding box center [195, 38] width 32 height 21
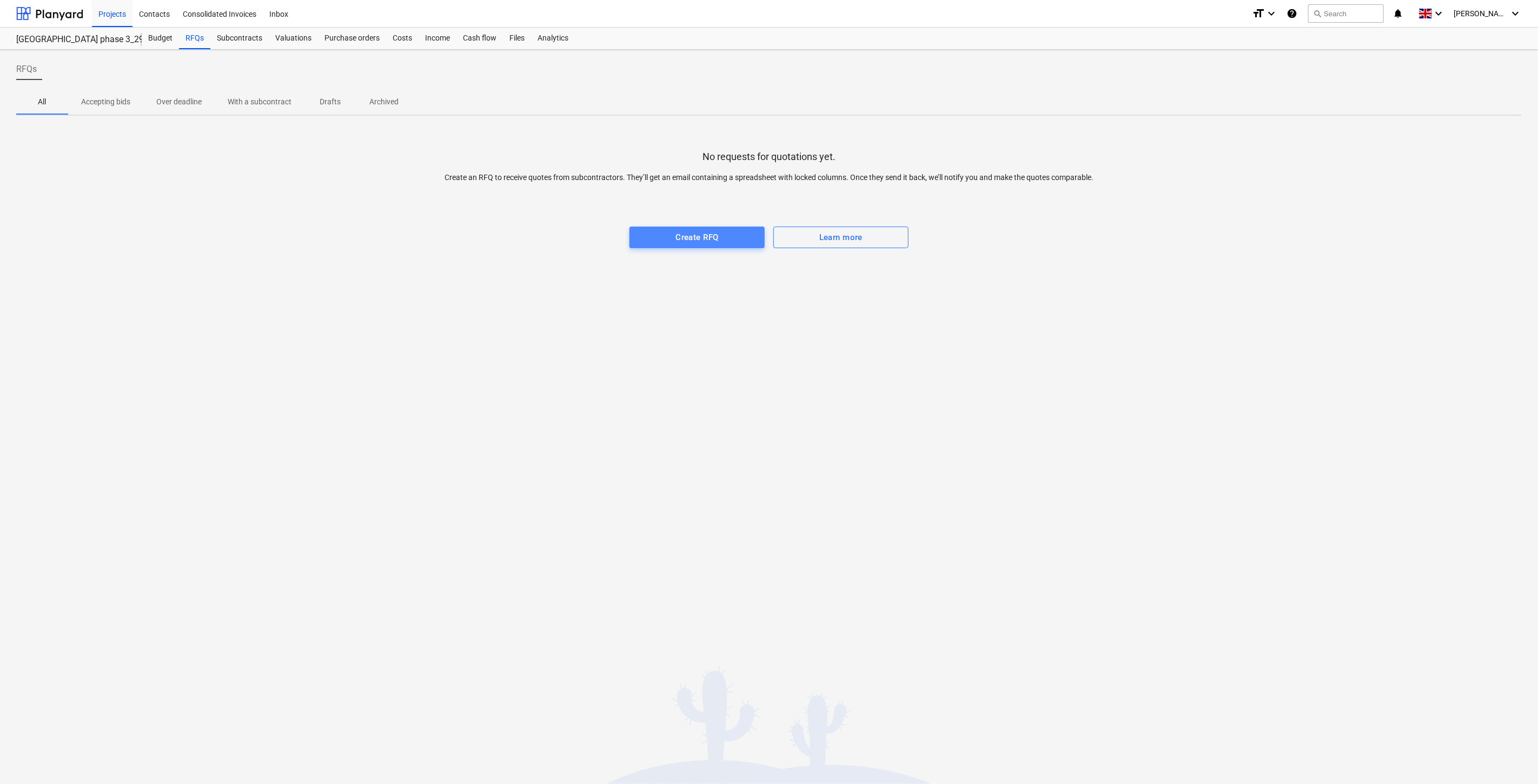
click at [685, 235] on div "Create RFQ" at bounding box center [697, 238] width 43 height 14
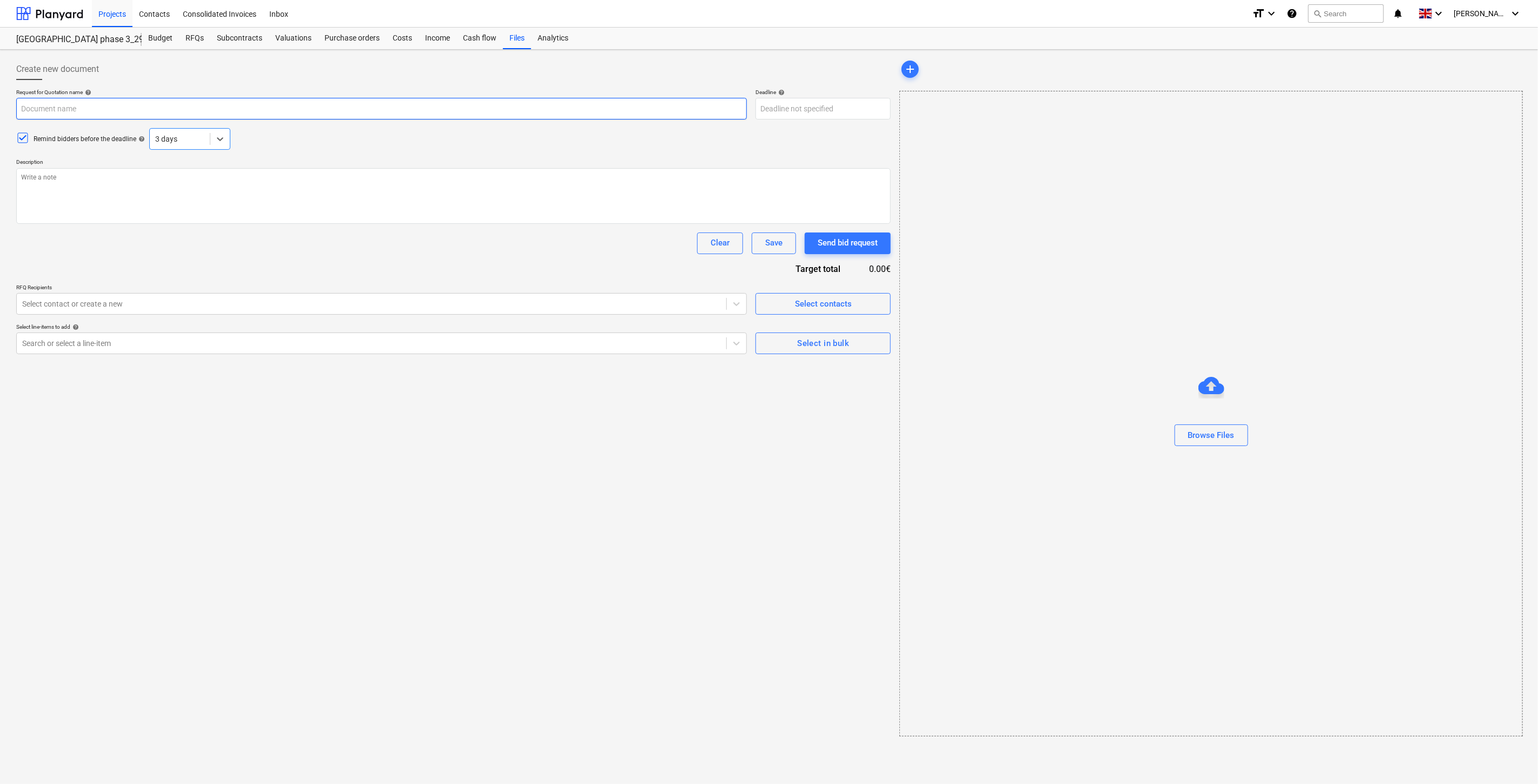
click at [375, 99] on input "text" at bounding box center [382, 108] width 731 height 21
type textarea "x"
click at [522, 42] on div "Files" at bounding box center [516, 38] width 28 height 21
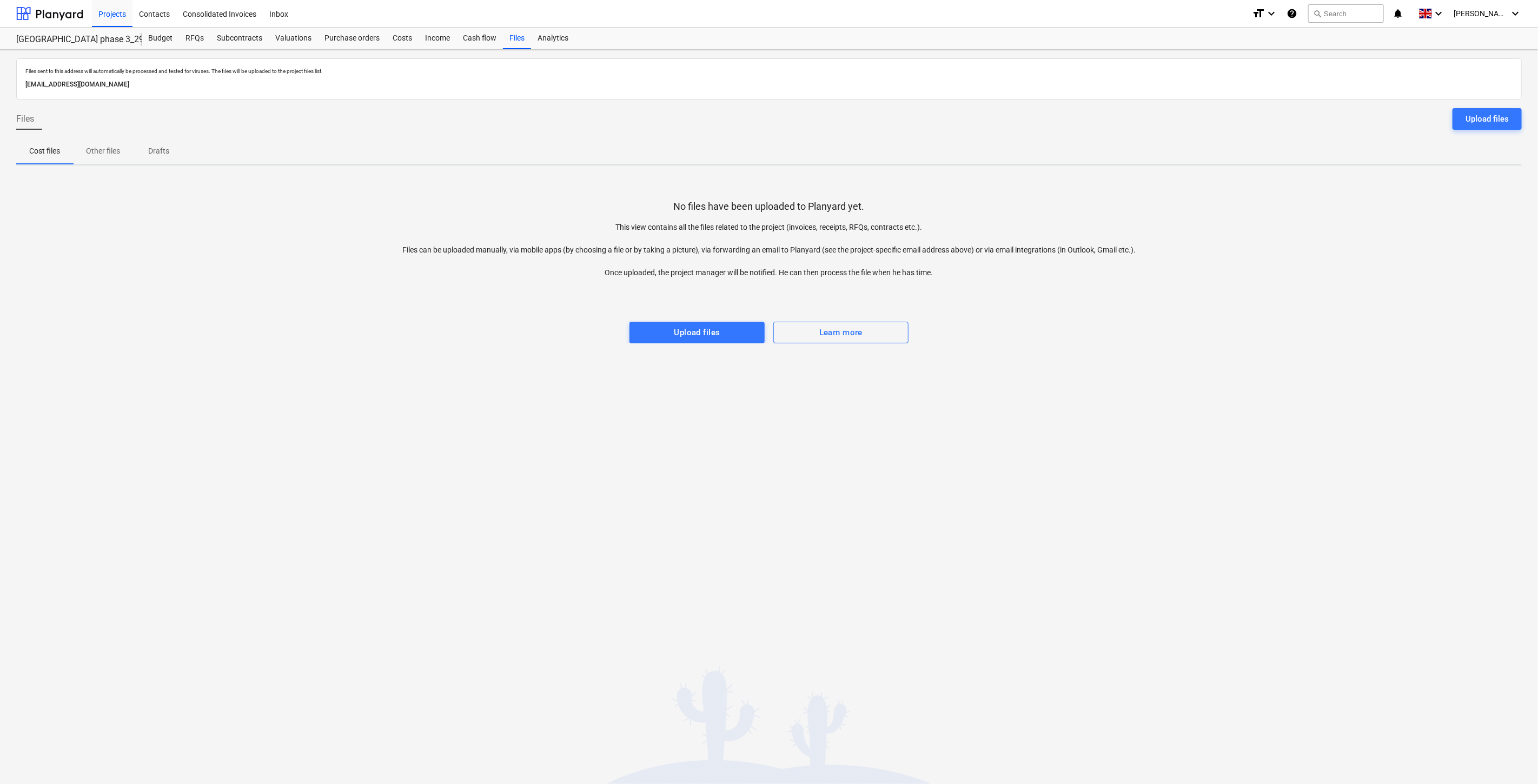
click at [1162, 355] on div "Files sent to this address will automatically be processed and tested for virus…" at bounding box center [769, 417] width 1538 height 734
click at [1239, 312] on div at bounding box center [769, 311] width 1505 height 21
click at [1287, 294] on div at bounding box center [769, 289] width 1505 height 21
click at [1294, 289] on div at bounding box center [769, 289] width 1505 height 21
click at [1378, 292] on div at bounding box center [769, 289] width 1505 height 21
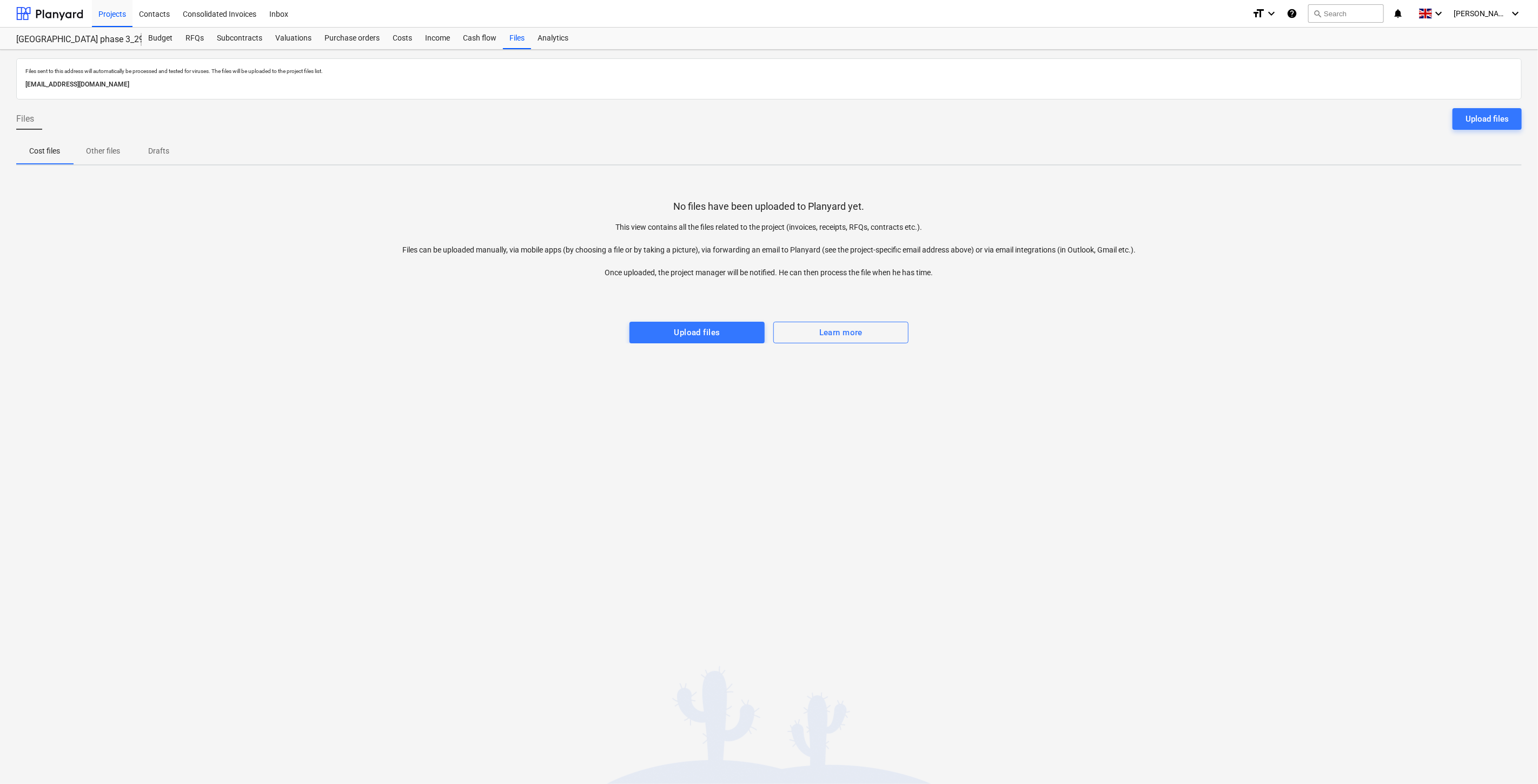
click at [1392, 285] on div at bounding box center [769, 289] width 1505 height 21
drag, startPoint x: 1412, startPoint y: 272, endPoint x: 1427, endPoint y: 262, distance: 18.0
click at [1412, 271] on div "No files have been uploaded to Planyard yet. This view contains all the files r…" at bounding box center [769, 258] width 1505 height 169
click at [1428, 260] on div "No files have been uploaded to Planyard yet. This view contains all the files r…" at bounding box center [769, 258] width 1505 height 169
click at [62, 40] on div "[GEOGRAPHIC_DATA] phase 3_2901993/2901994/2901995" at bounding box center [72, 39] width 112 height 11
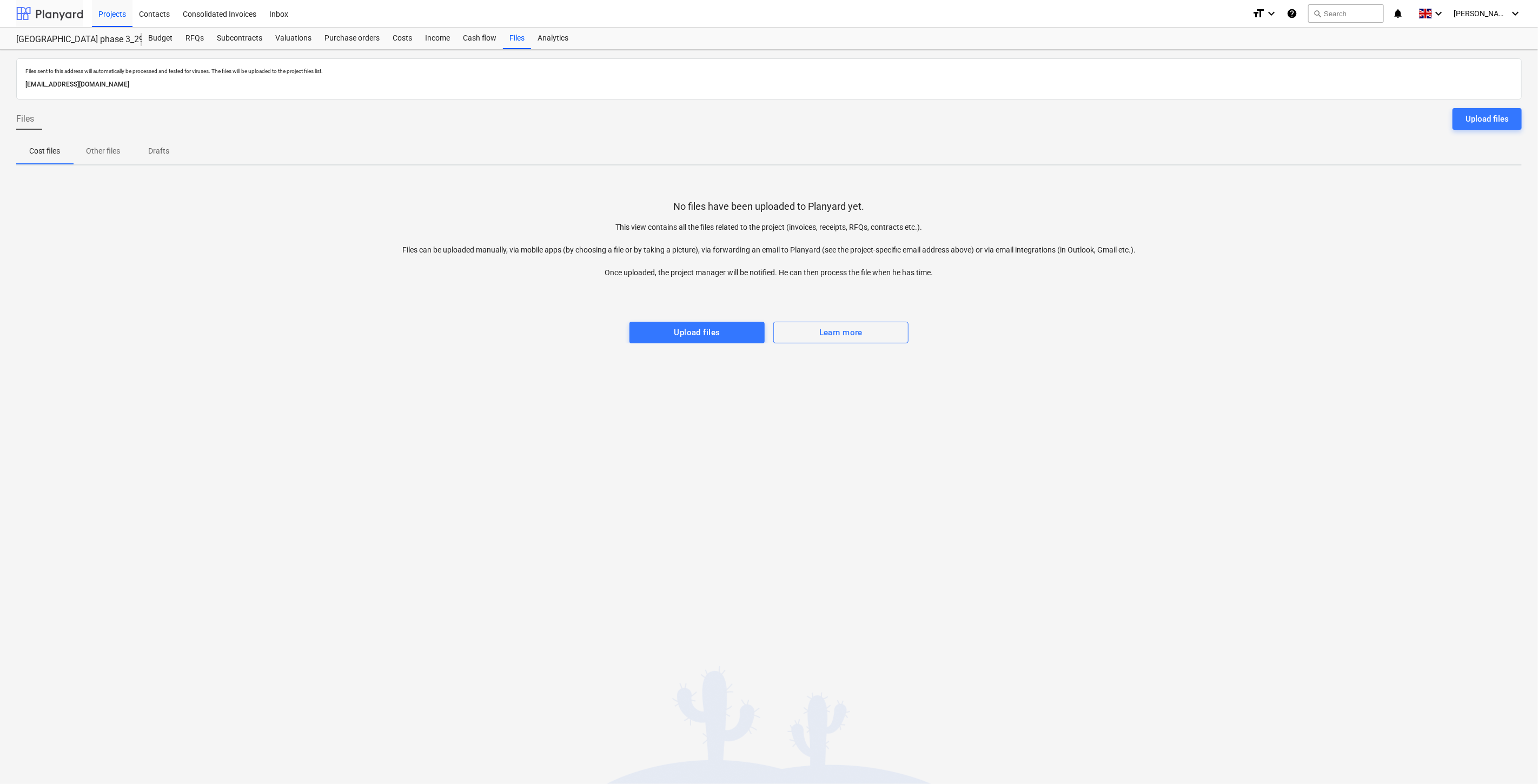
click at [61, 11] on div at bounding box center [50, 14] width 67 height 27
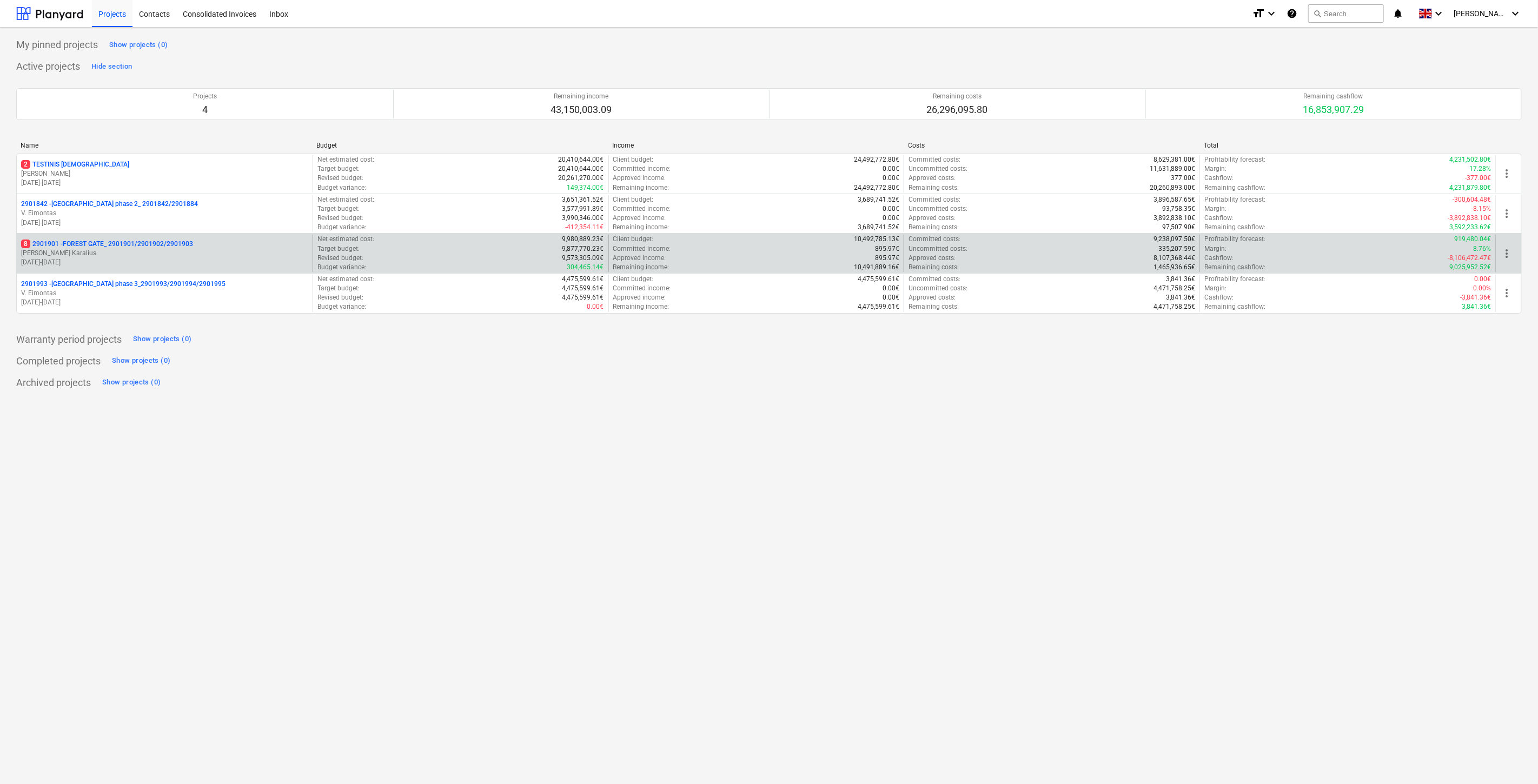
click at [134, 250] on p "[PERSON_NAME]" at bounding box center [165, 253] width 287 height 9
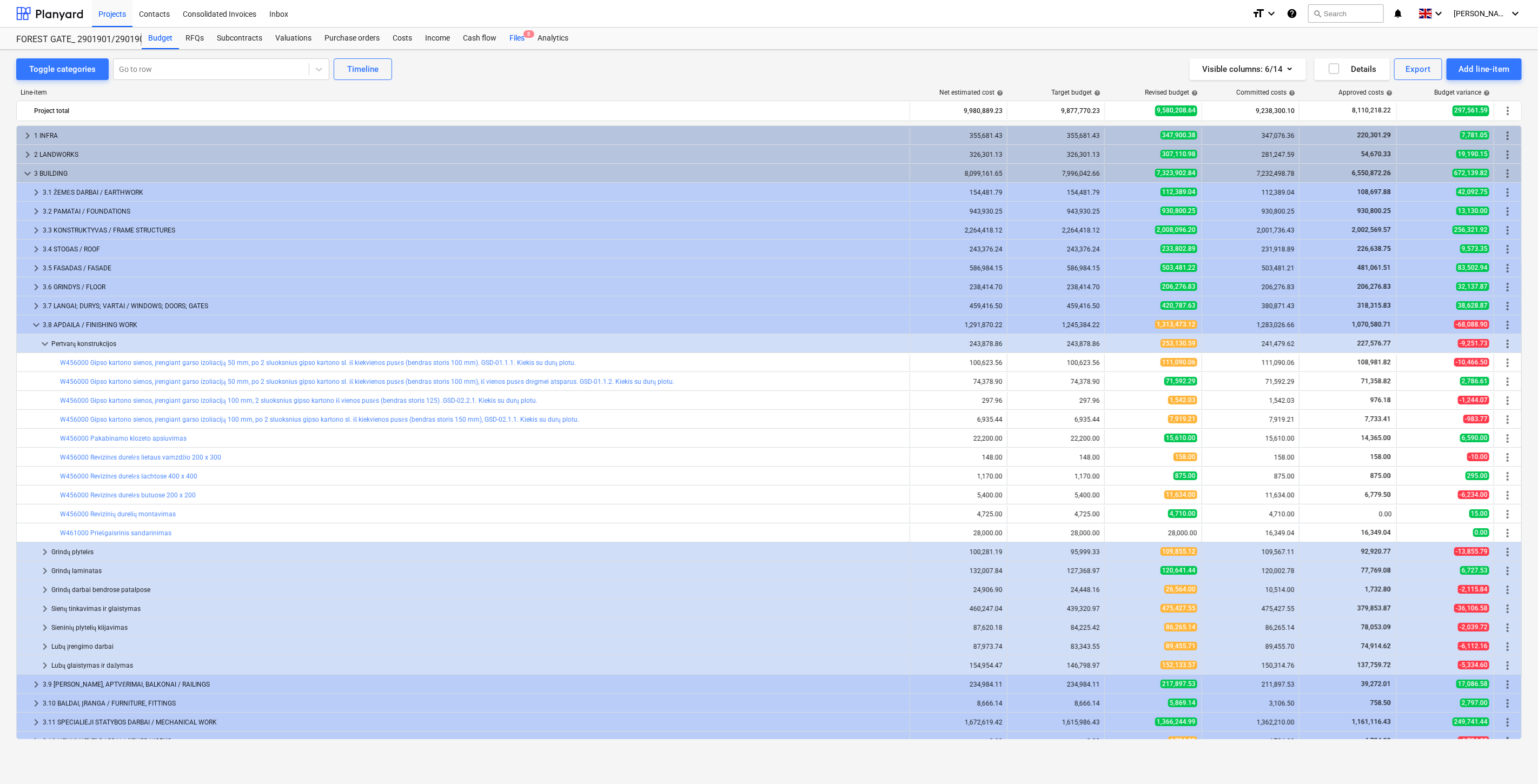
click at [521, 42] on div "Files 8" at bounding box center [516, 38] width 28 height 21
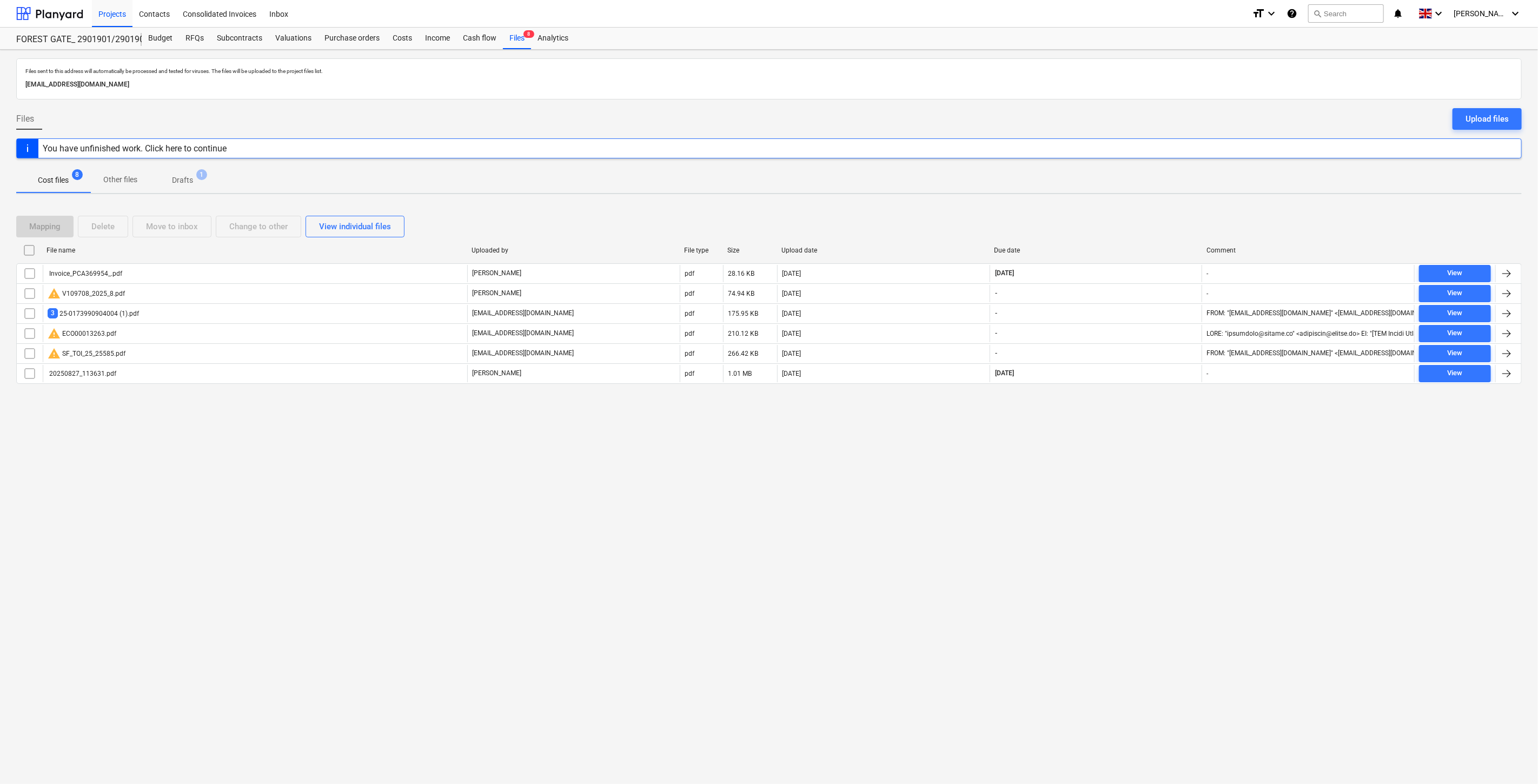
click at [1136, 511] on div "Files sent to this address will automatically be processed and tested for virus…" at bounding box center [769, 417] width 1538 height 734
click at [1158, 478] on div "Files sent to this address will automatically be processed and tested for virus…" at bounding box center [769, 417] width 1538 height 734
drag, startPoint x: 1058, startPoint y: 442, endPoint x: 1077, endPoint y: 435, distance: 20.2
click at [1058, 442] on div "Files sent to this address will automatically be processed and tested for virus…" at bounding box center [769, 417] width 1538 height 734
click at [1077, 435] on div "Files sent to this address will automatically be processed and tested for virus…" at bounding box center [769, 417] width 1538 height 734
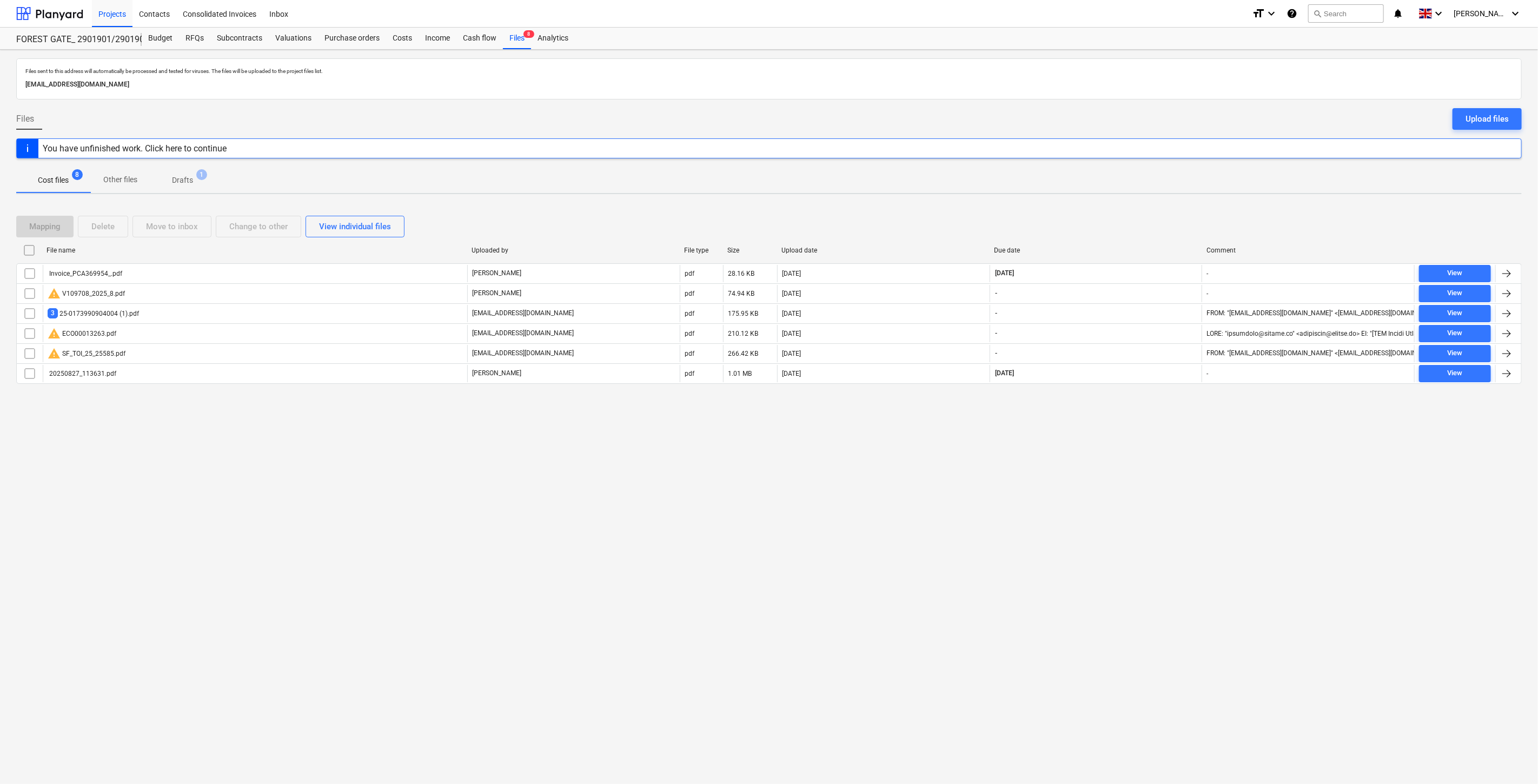
click at [1129, 435] on div "Files sent to this address will automatically be processed and tested for virus…" at bounding box center [769, 417] width 1538 height 734
click at [1138, 426] on div "Files sent to this address will automatically be processed and tested for virus…" at bounding box center [769, 417] width 1538 height 734
click at [1145, 419] on div "Files sent to this address will automatically be processed and tested for virus…" at bounding box center [769, 417] width 1538 height 734
click at [1155, 412] on div "Files sent to this address will automatically be processed and tested for virus…" at bounding box center [769, 417] width 1538 height 734
click at [1119, 444] on div "Files sent to this address will automatically be processed and tested for virus…" at bounding box center [769, 417] width 1538 height 734
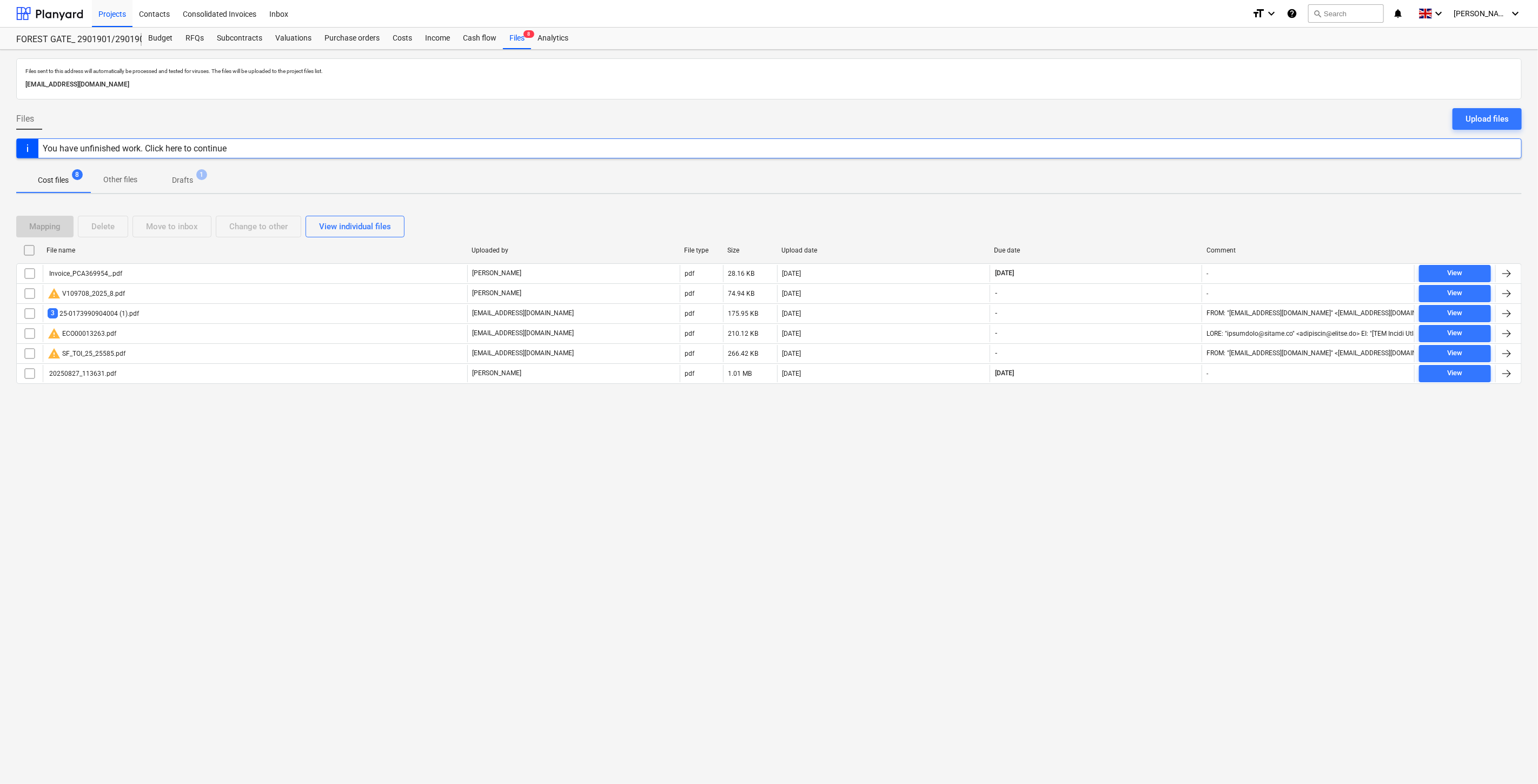
click at [1129, 428] on div "Files sent to this address will automatically be processed and tested for virus…" at bounding box center [769, 417] width 1538 height 734
drag, startPoint x: 1118, startPoint y: 541, endPoint x: 1138, endPoint y: 520, distance: 29.0
click at [1119, 539] on div "Files sent to this address will automatically be processed and tested for virus…" at bounding box center [769, 417] width 1538 height 734
click at [1138, 520] on div "Files sent to this address will automatically be processed and tested for virus…" at bounding box center [769, 417] width 1538 height 734
click at [69, 12] on div at bounding box center [50, 14] width 67 height 27
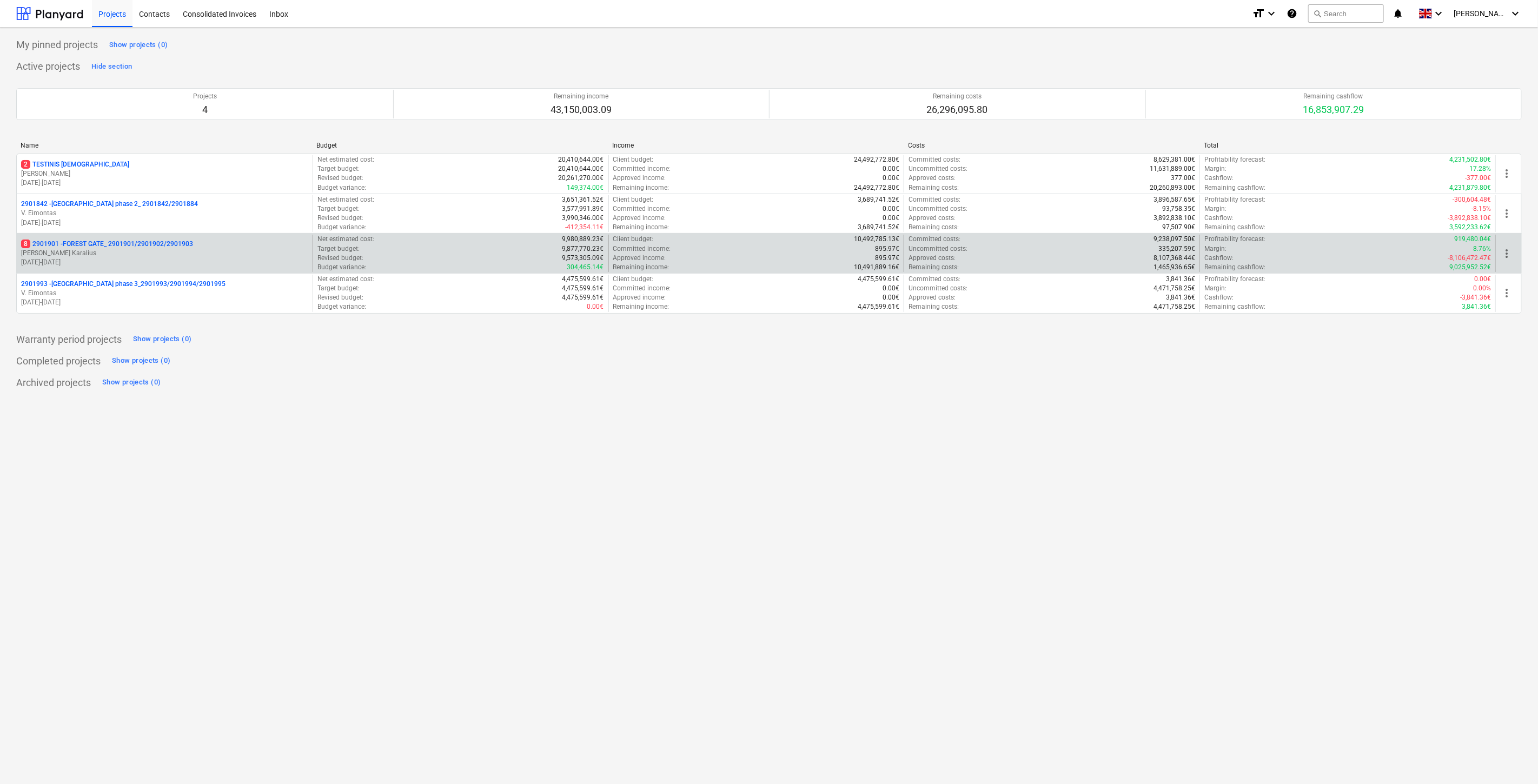
click at [105, 250] on p "[PERSON_NAME]" at bounding box center [165, 253] width 287 height 9
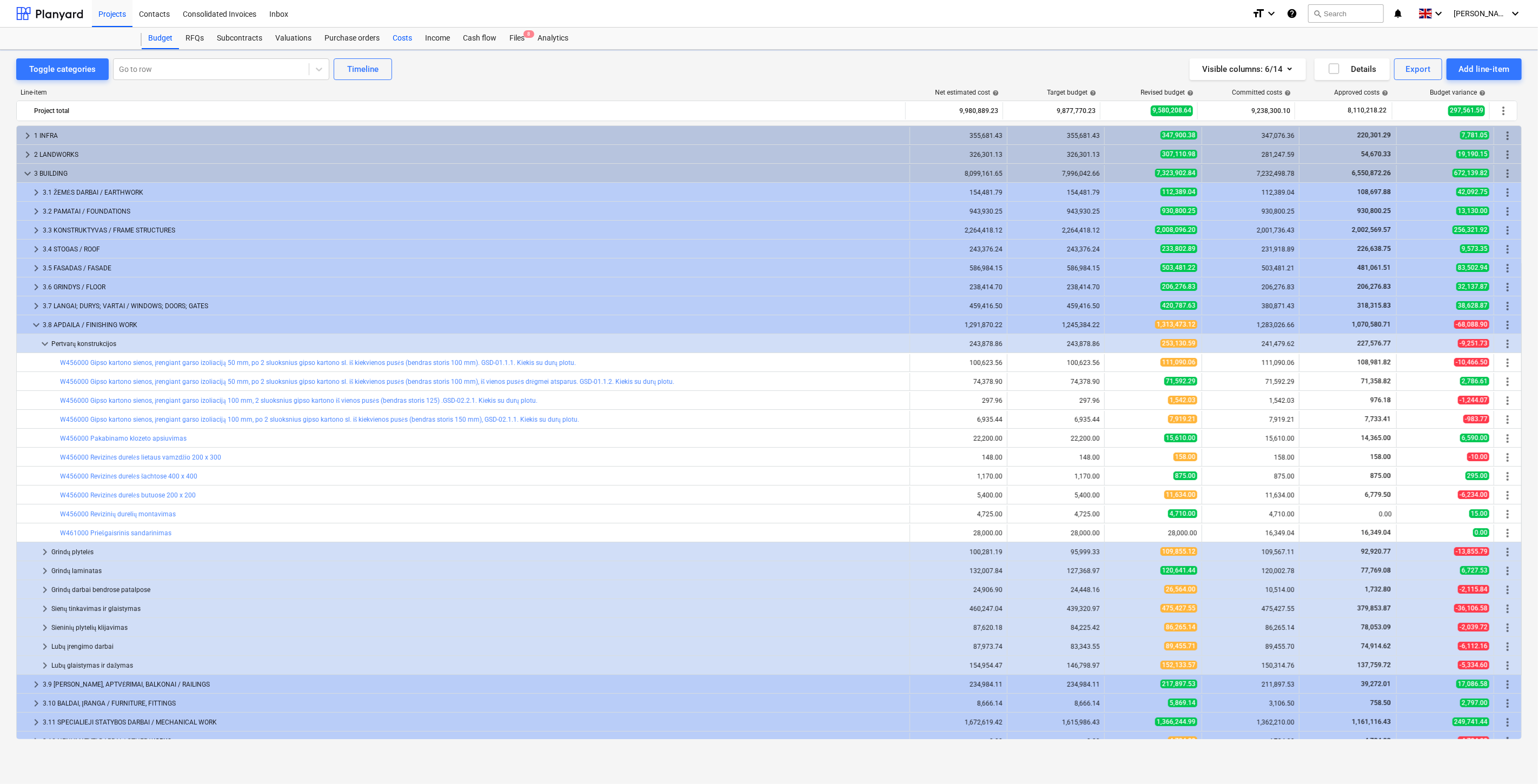
scroll to position [87, 0]
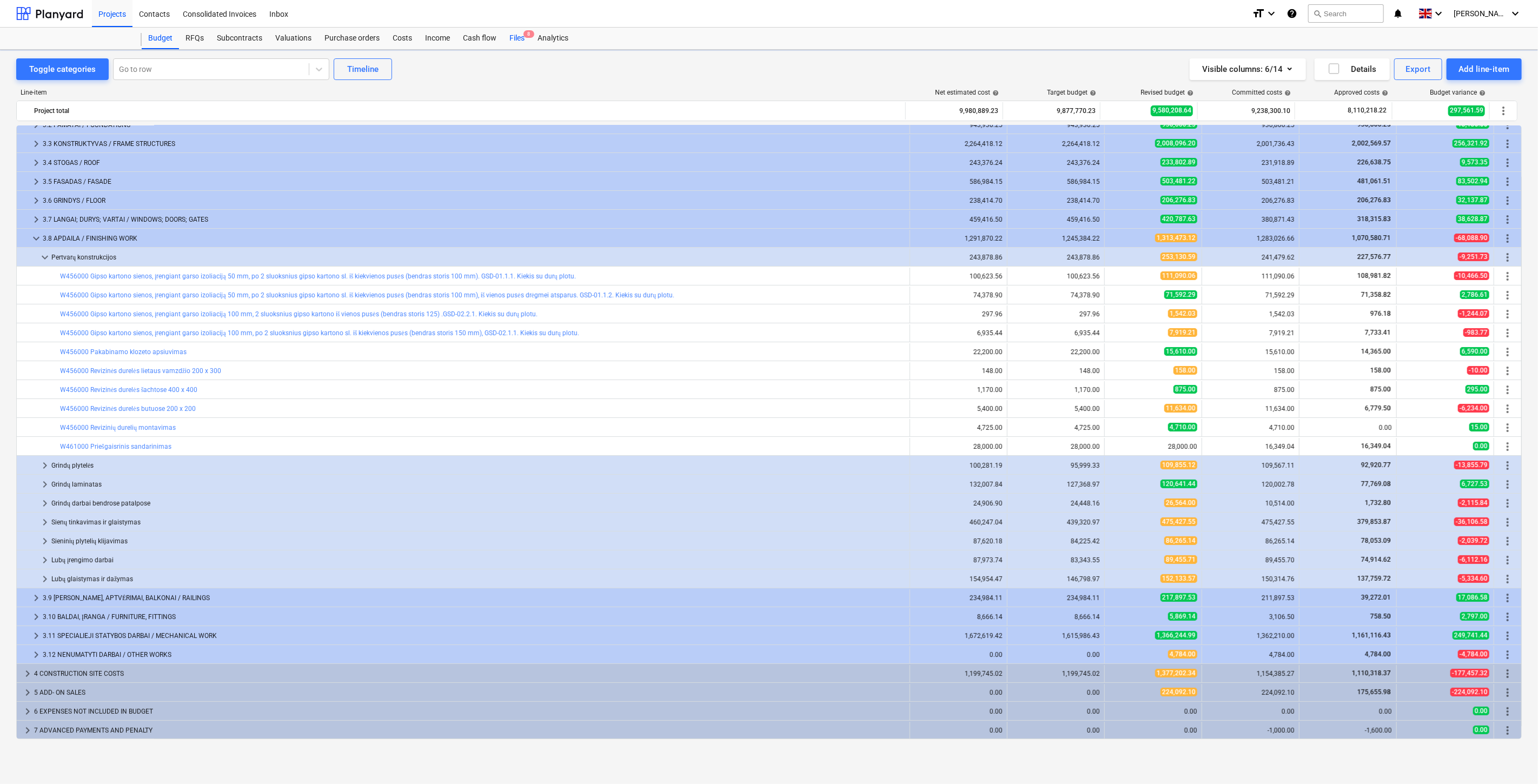
click at [517, 37] on div "Files 8" at bounding box center [516, 38] width 28 height 21
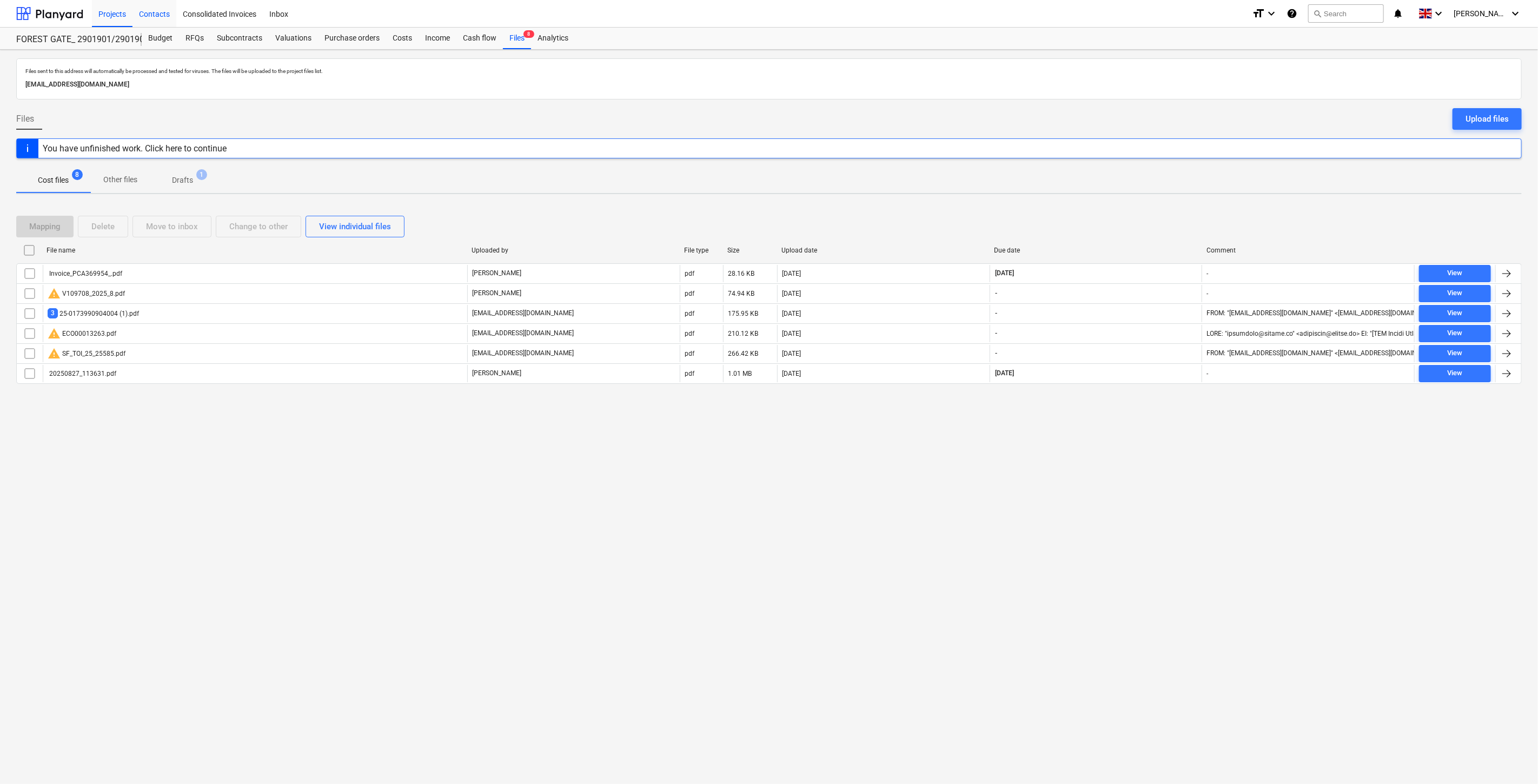
click at [158, 20] on div "Contacts" at bounding box center [154, 13] width 44 height 27
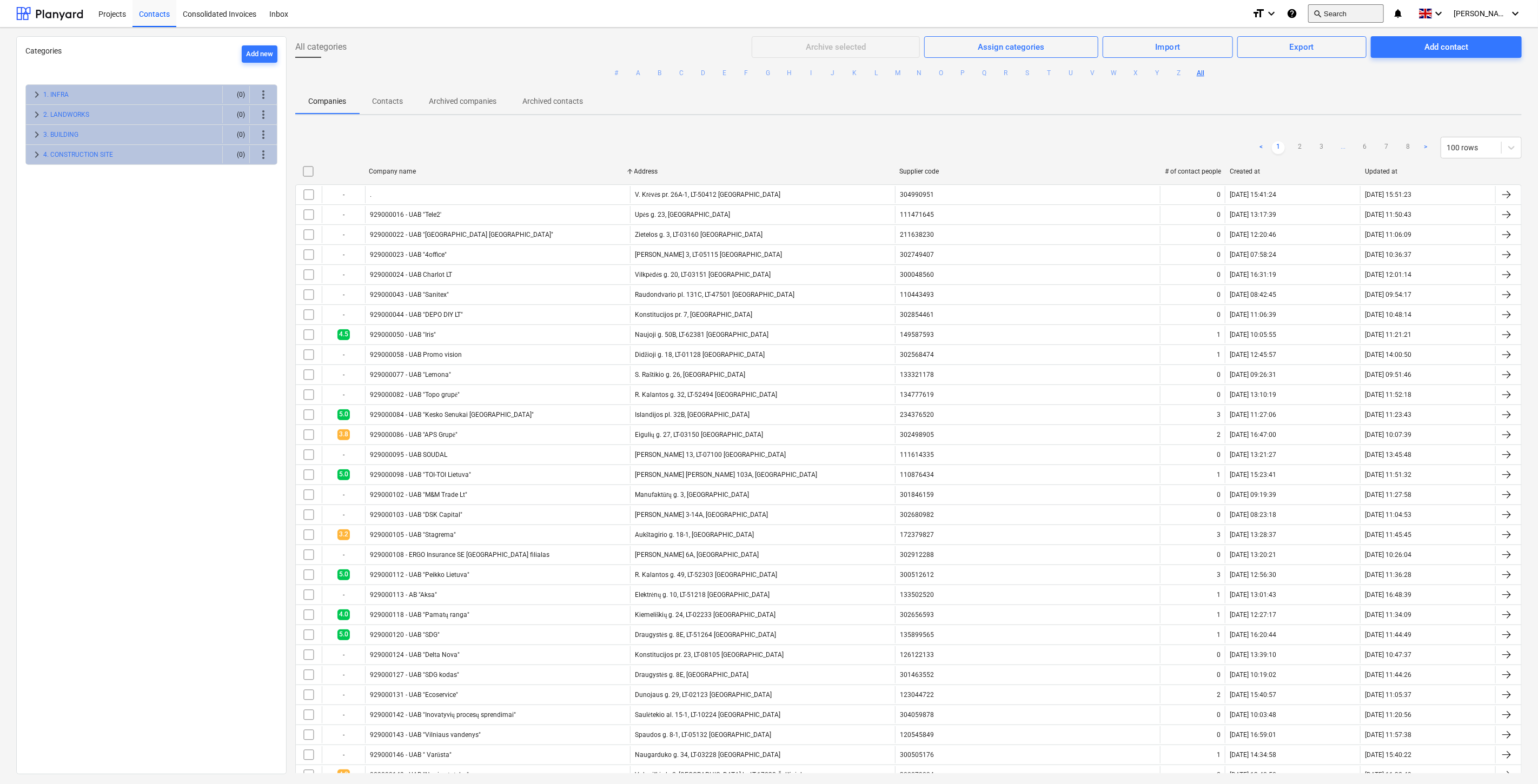
click at [1370, 9] on button "search Search" at bounding box center [1346, 13] width 75 height 18
click at [30, 97] on span "keyboard_arrow_right" at bounding box center [36, 94] width 13 height 13
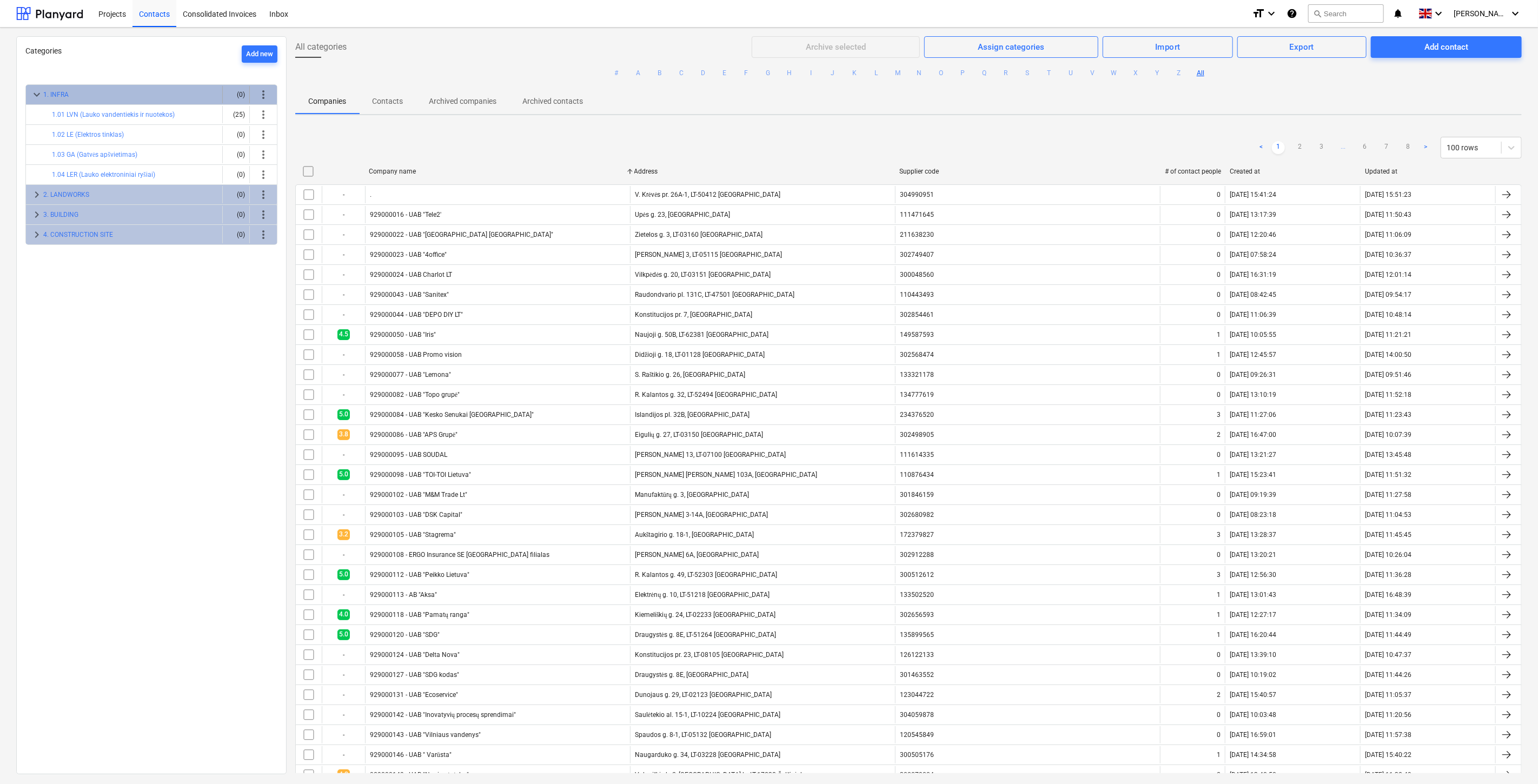
click at [33, 96] on span "keyboard_arrow_down" at bounding box center [36, 94] width 13 height 13
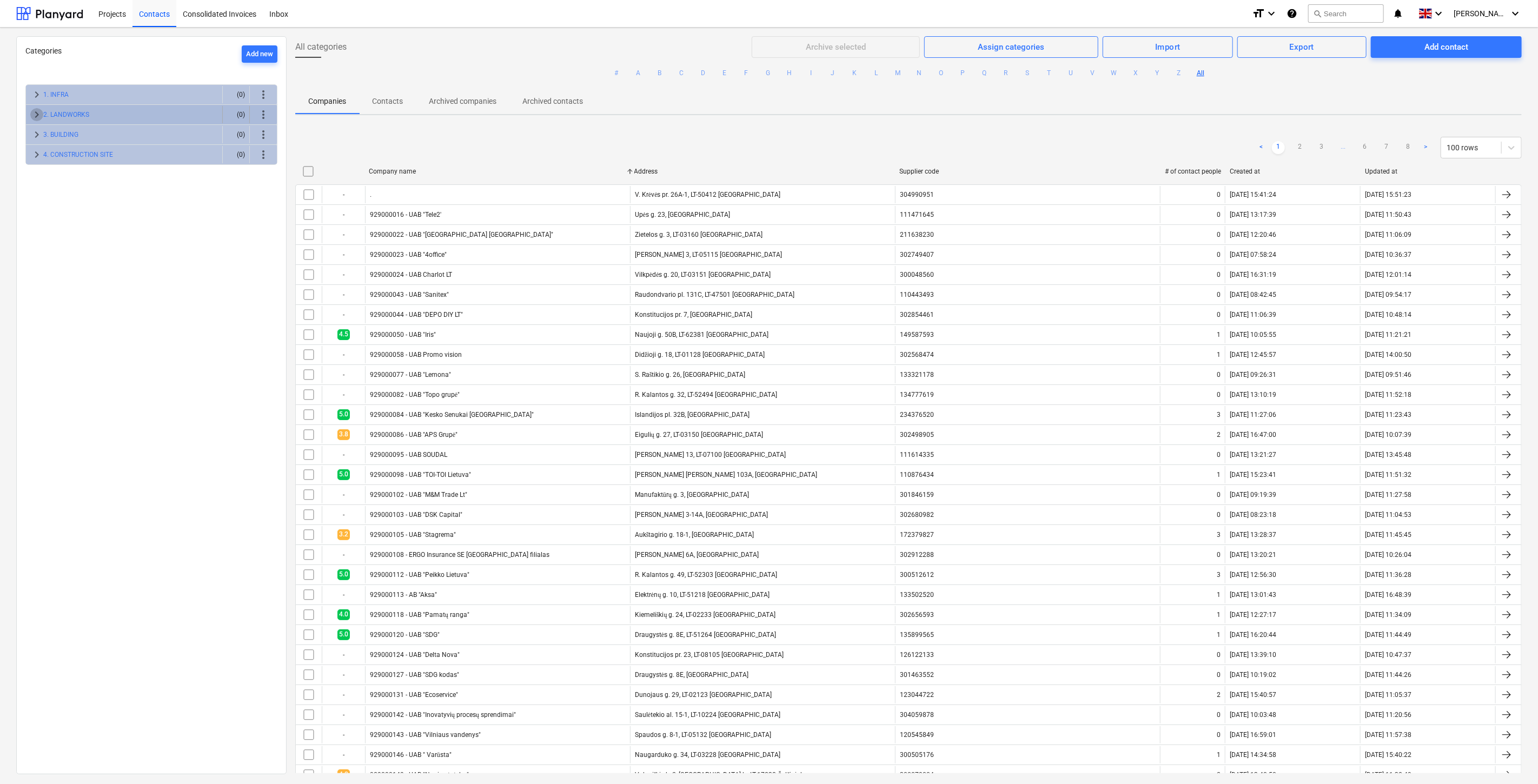
click at [33, 115] on span "keyboard_arrow_right" at bounding box center [36, 114] width 13 height 13
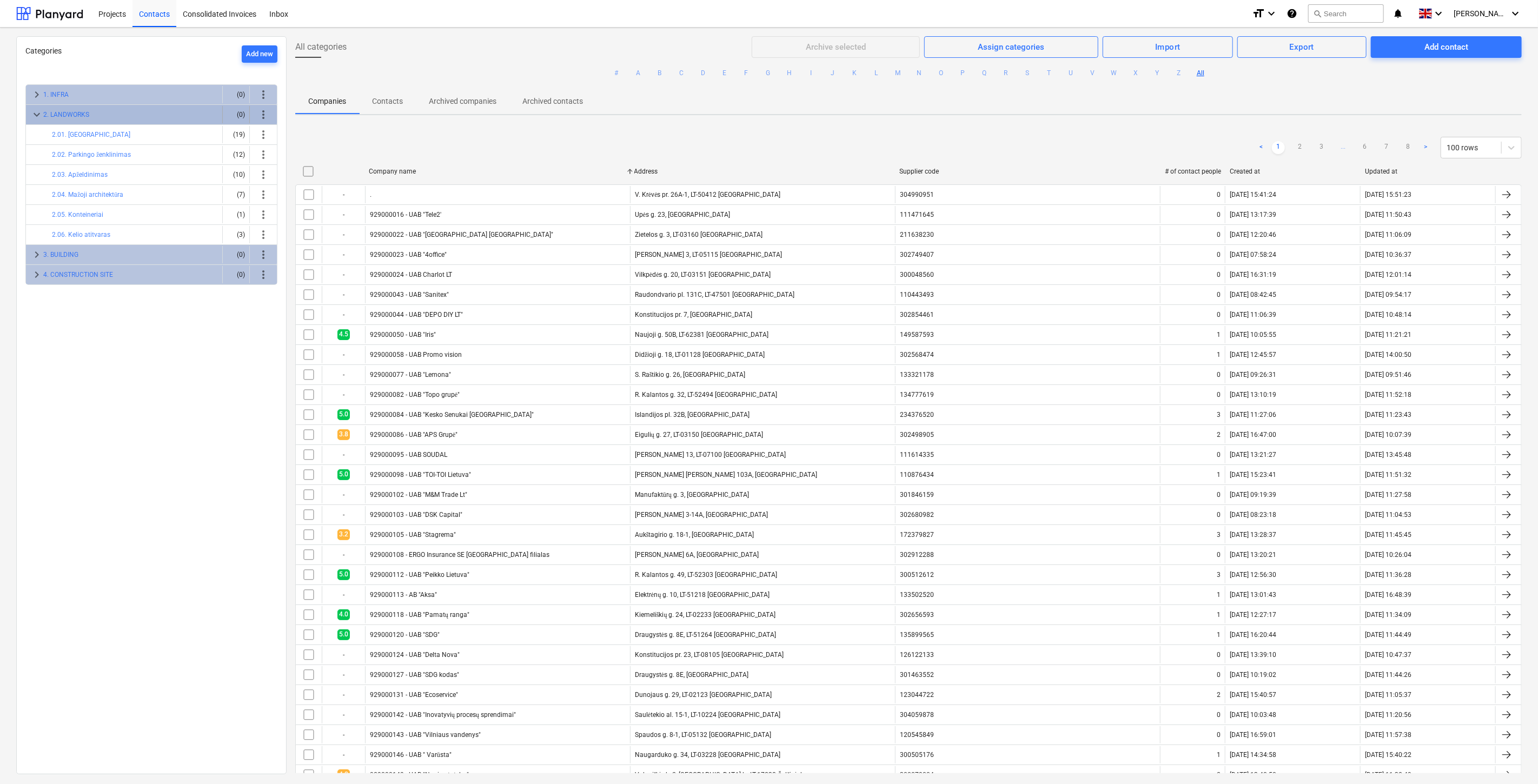
click at [33, 115] on span "keyboard_arrow_down" at bounding box center [36, 114] width 13 height 13
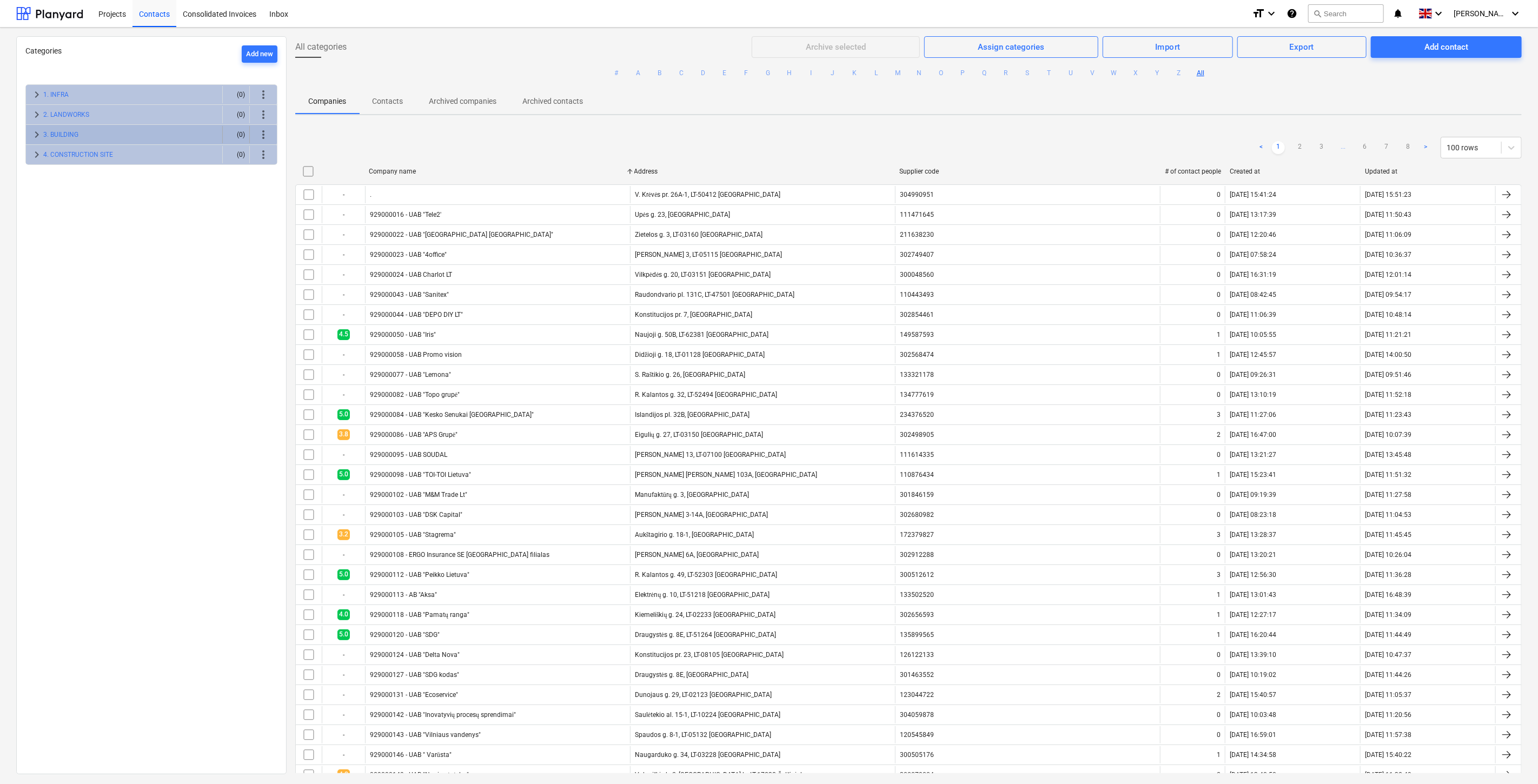
click at [36, 129] on span "keyboard_arrow_right" at bounding box center [36, 134] width 13 height 13
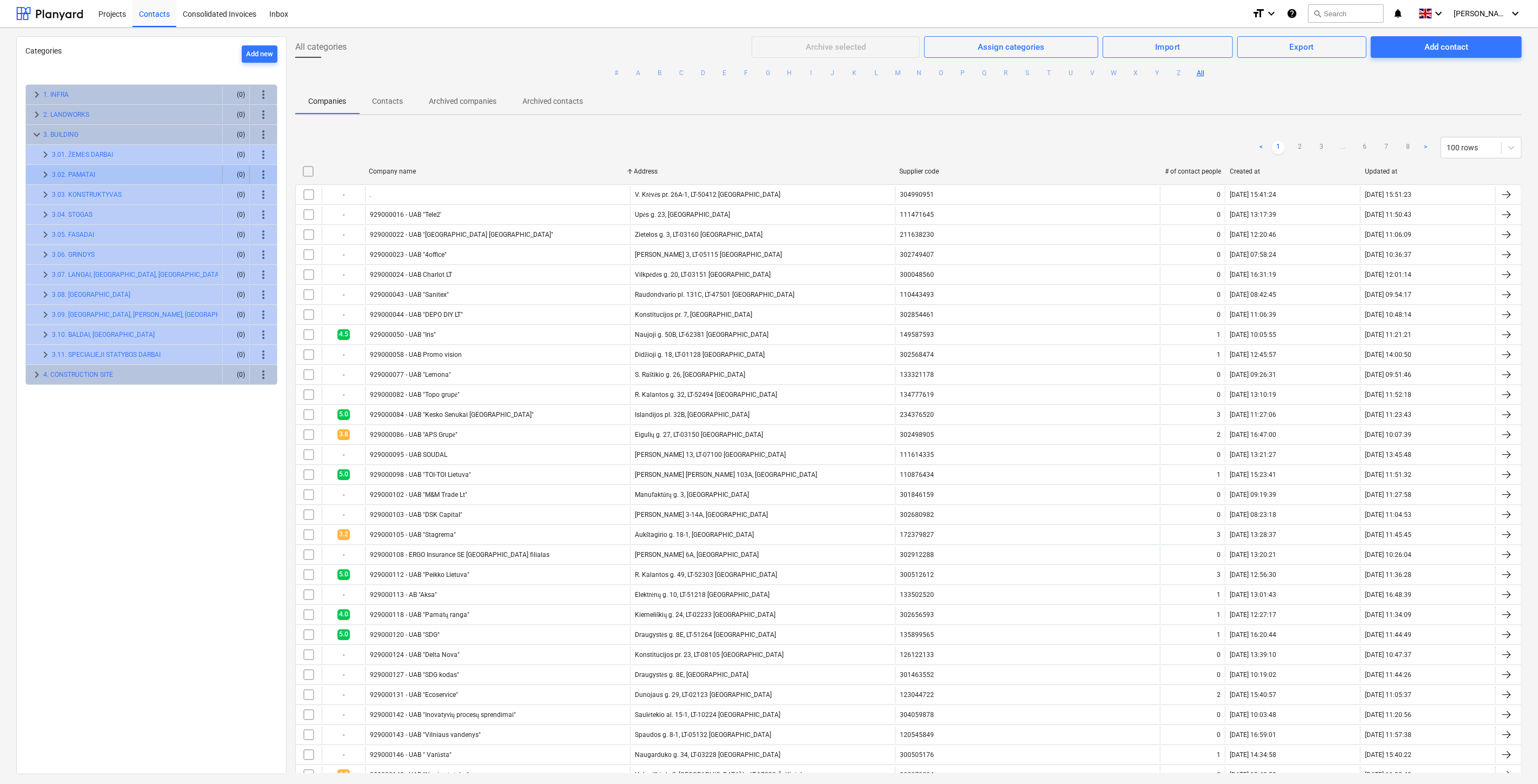
click at [39, 172] on span "keyboard_arrow_right" at bounding box center [45, 174] width 13 height 13
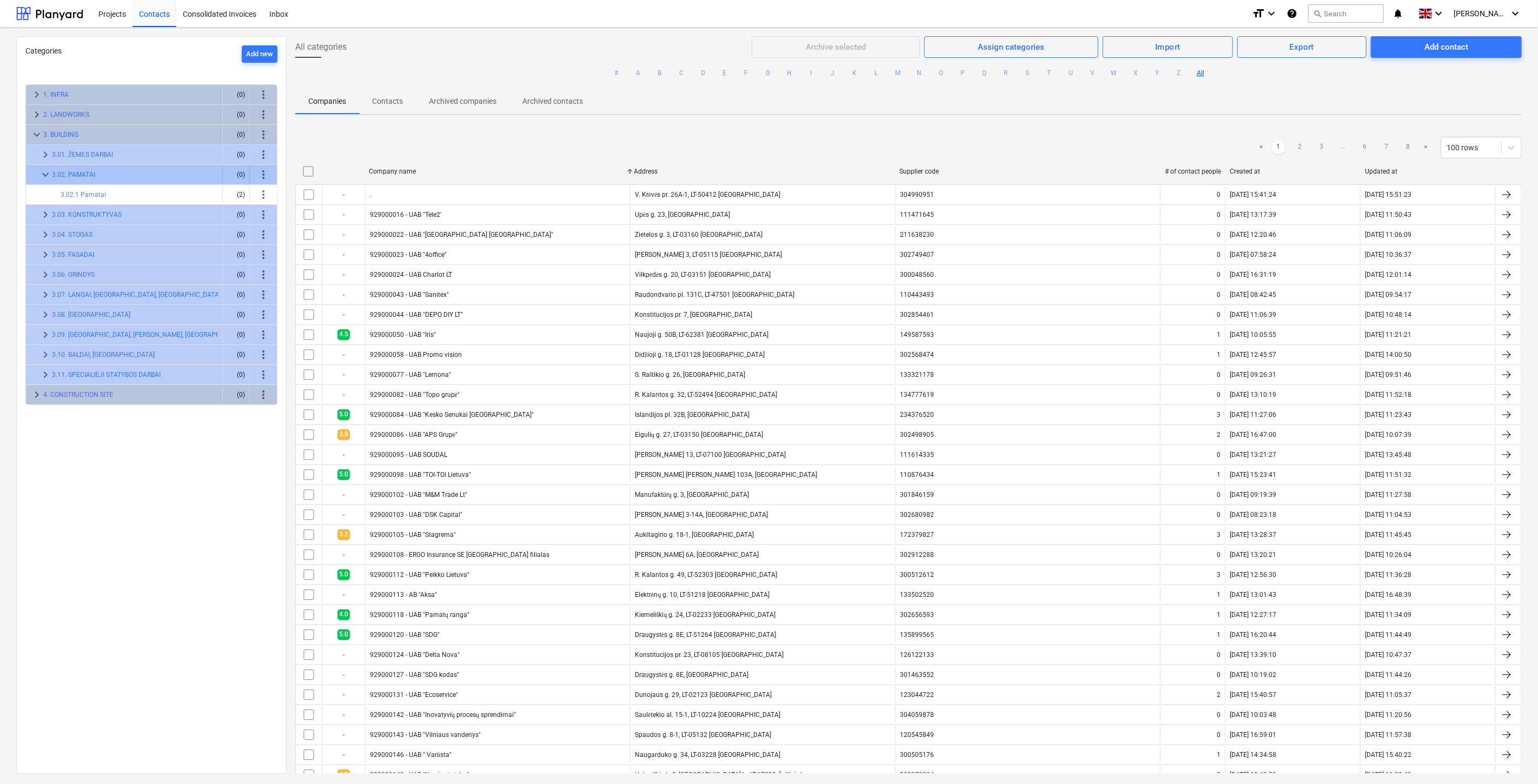
click at [39, 172] on span "keyboard_arrow_down" at bounding box center [45, 174] width 13 height 13
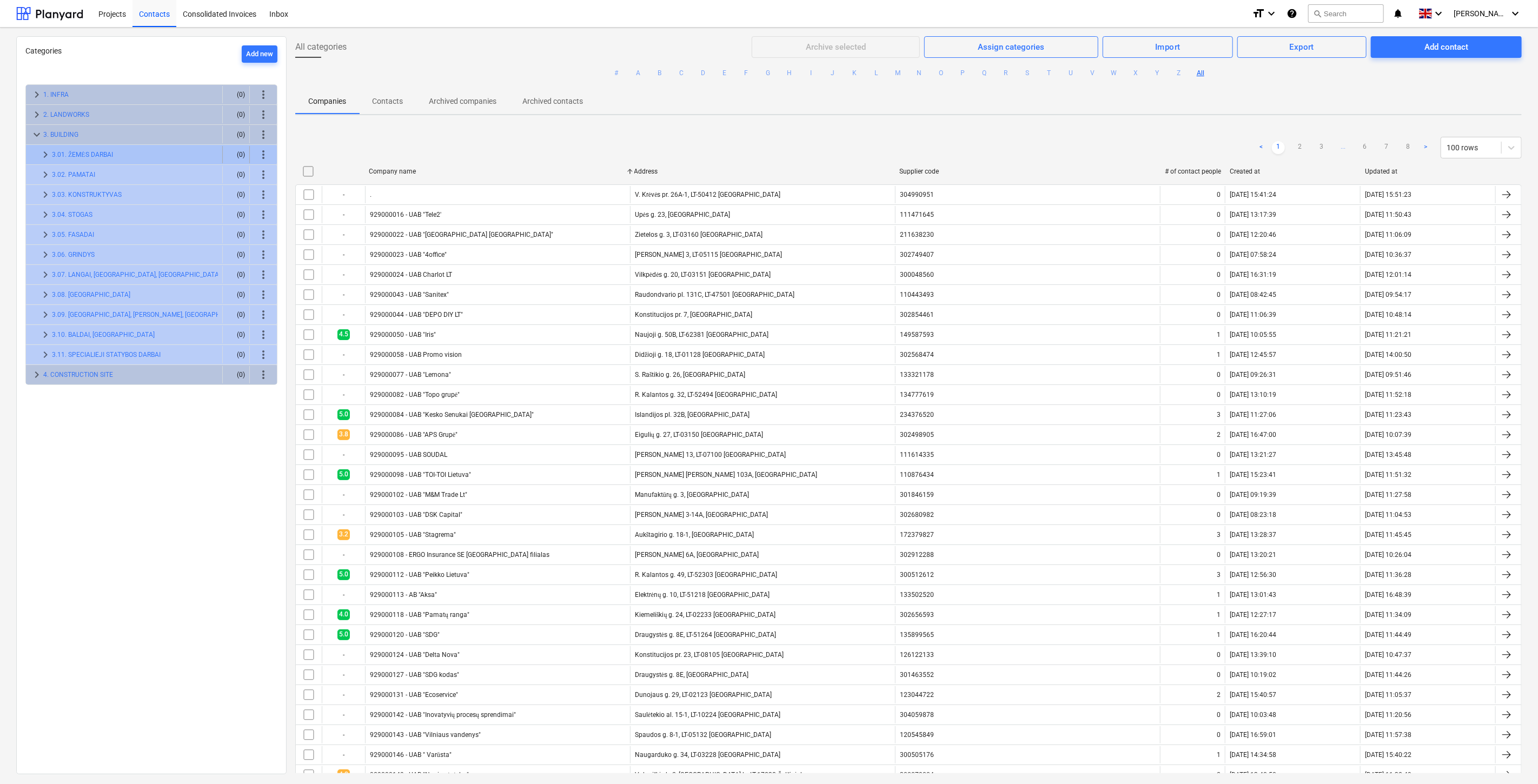
click at [41, 146] on div "keyboard_arrow_right" at bounding box center [45, 154] width 13 height 17
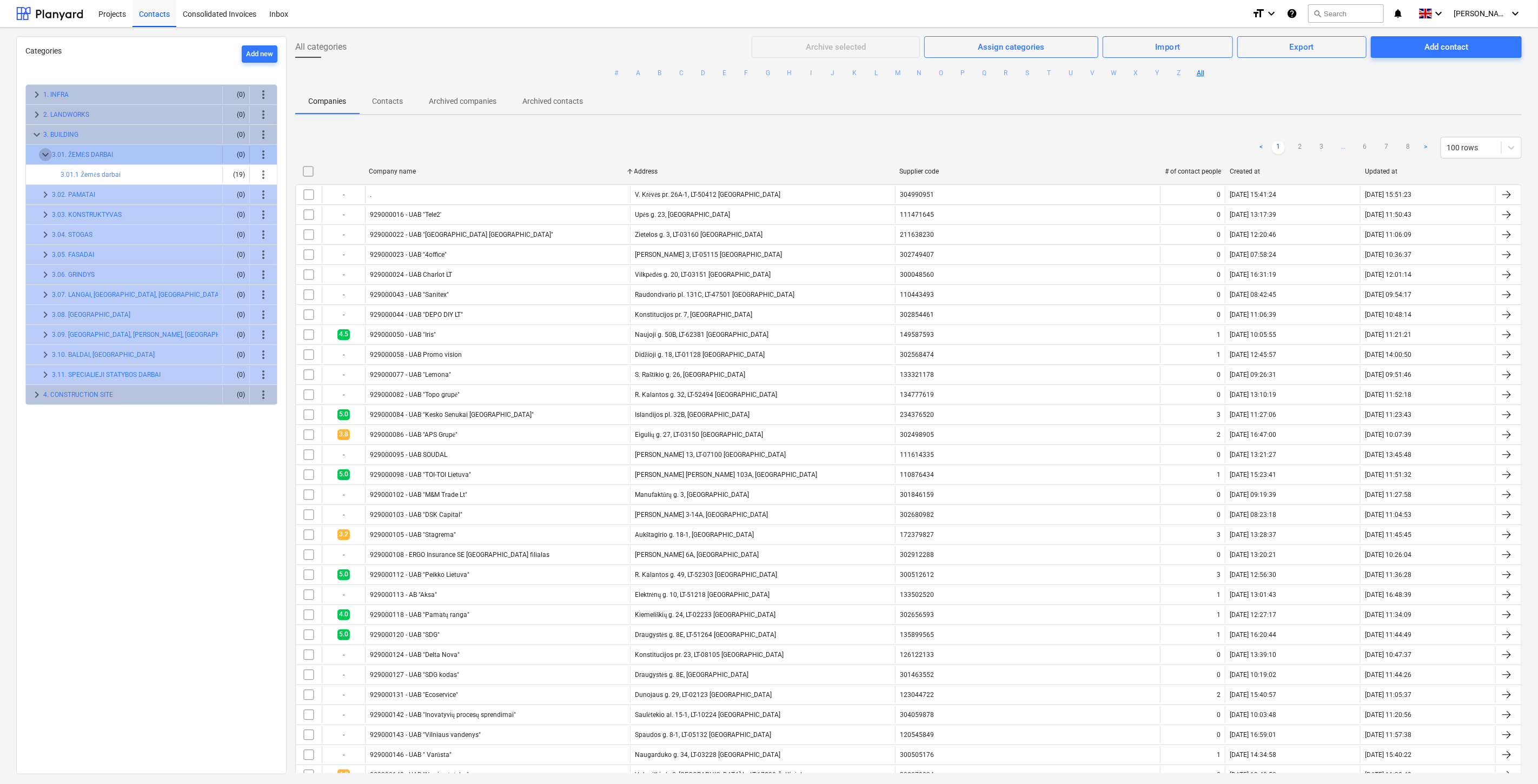
click at [41, 151] on span "keyboard_arrow_down" at bounding box center [45, 154] width 13 height 13
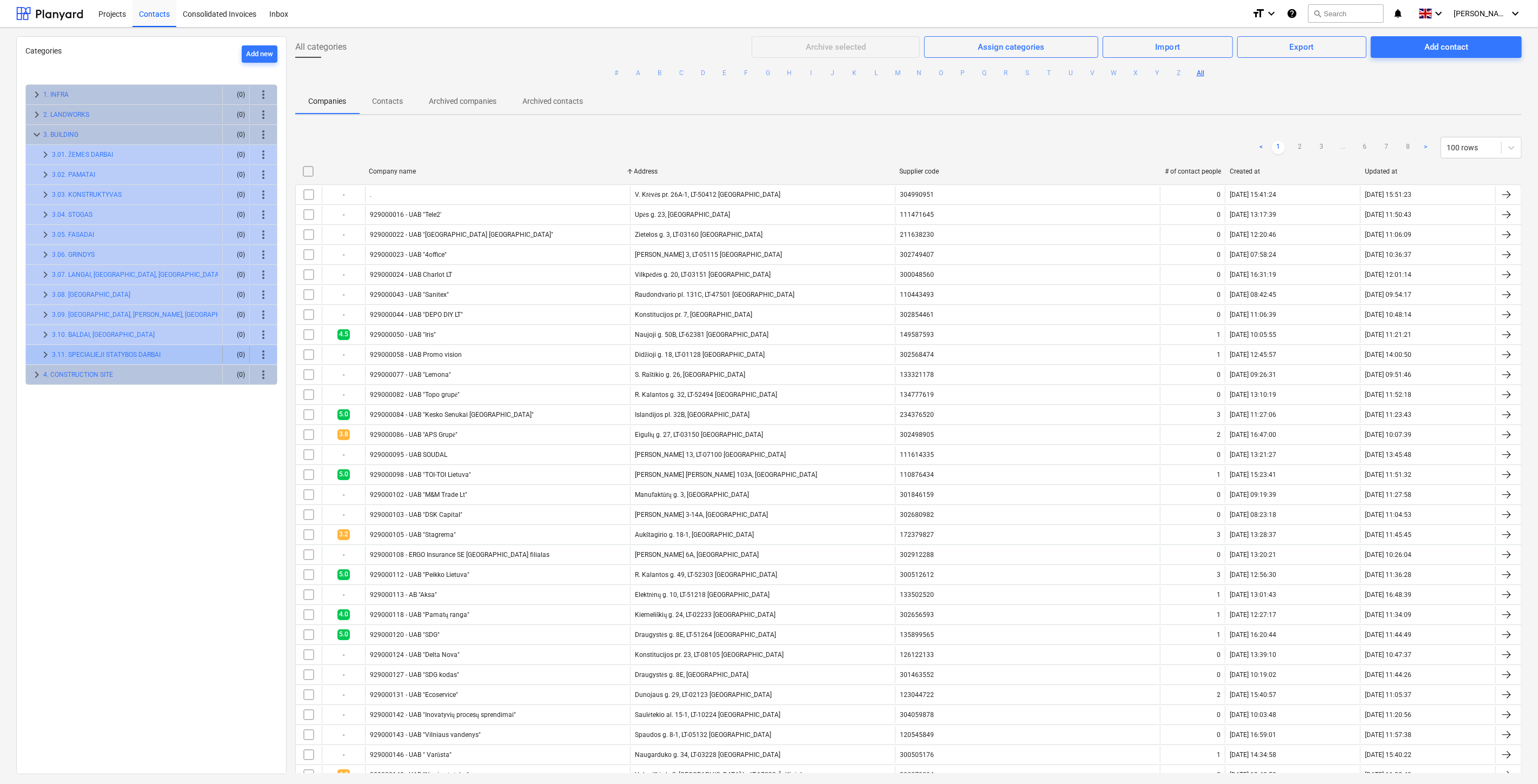
click at [45, 357] on span "keyboard_arrow_right" at bounding box center [45, 354] width 13 height 13
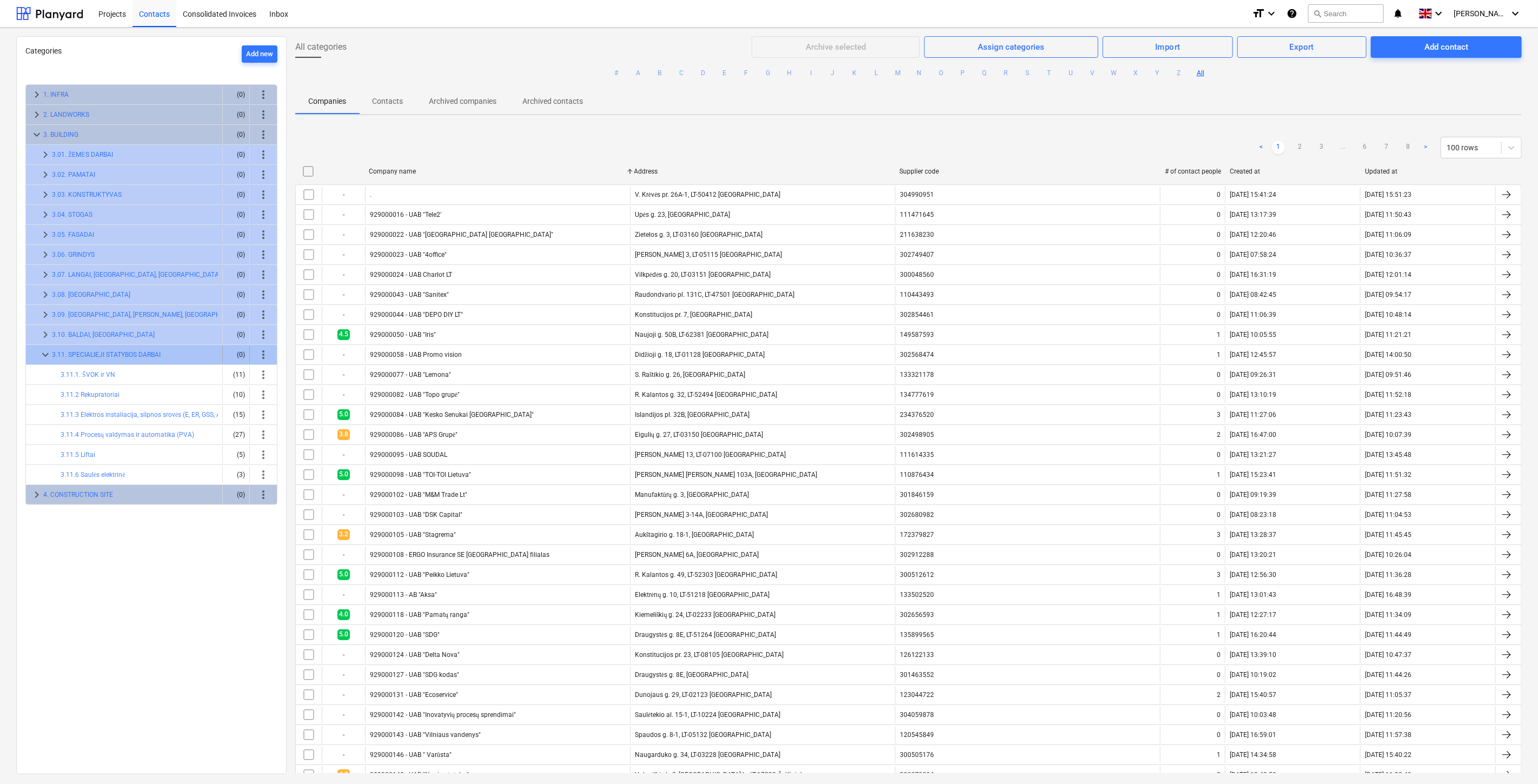
click at [45, 357] on span "keyboard_arrow_down" at bounding box center [45, 354] width 13 height 13
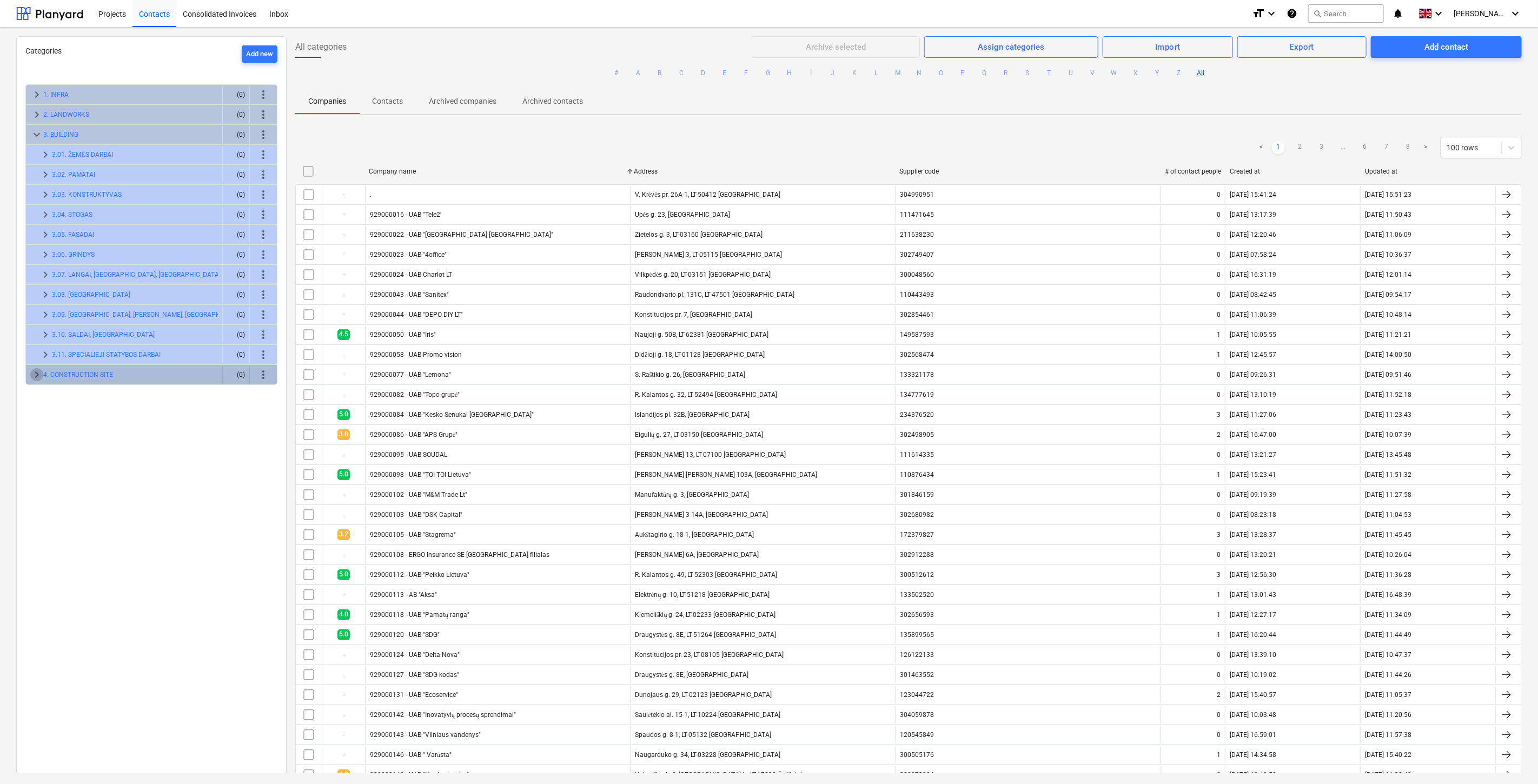
click at [35, 377] on span "keyboard_arrow_right" at bounding box center [36, 374] width 13 height 13
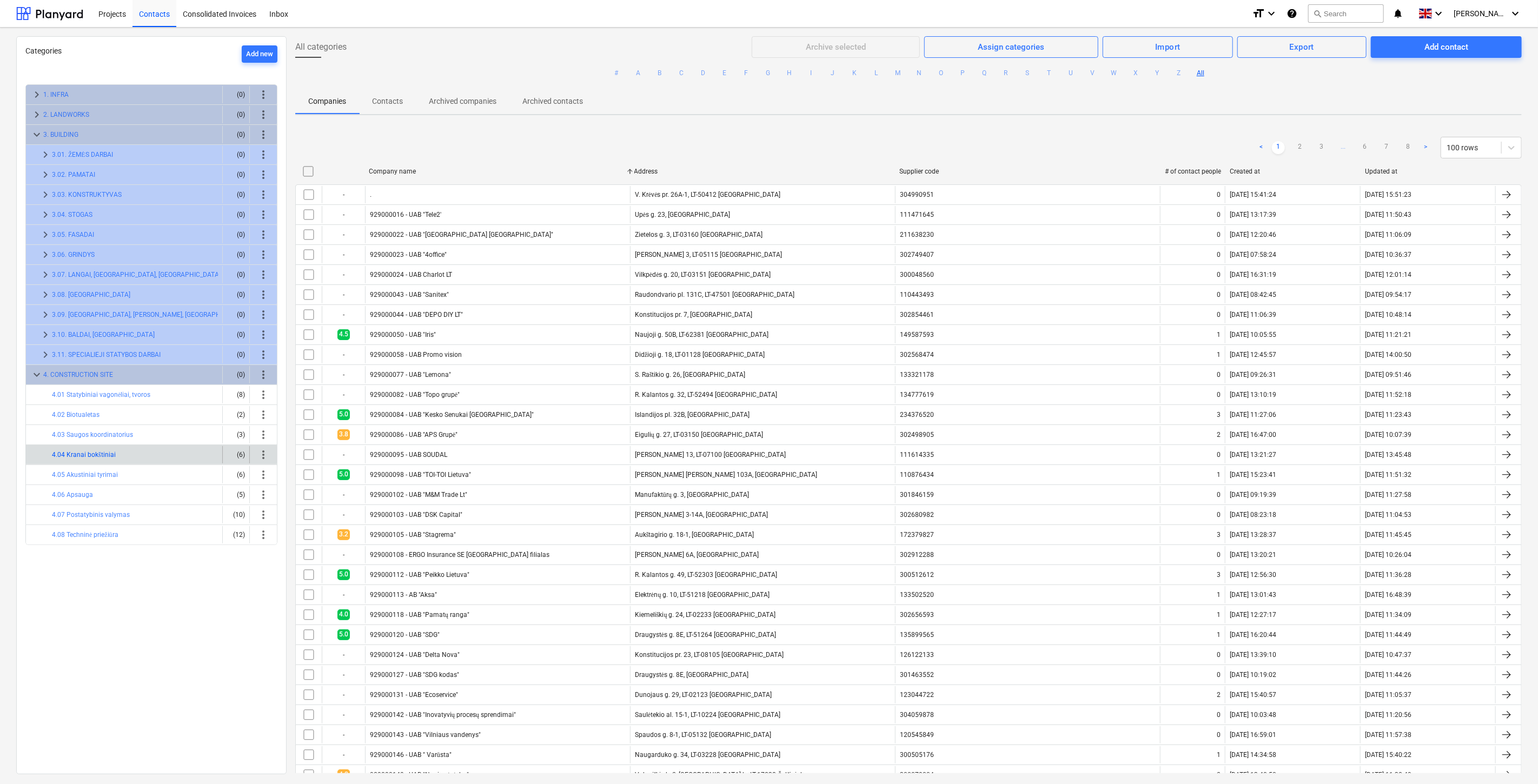
click at [88, 455] on button "4.04 Kranai bokštiniai" at bounding box center [84, 455] width 63 height 13
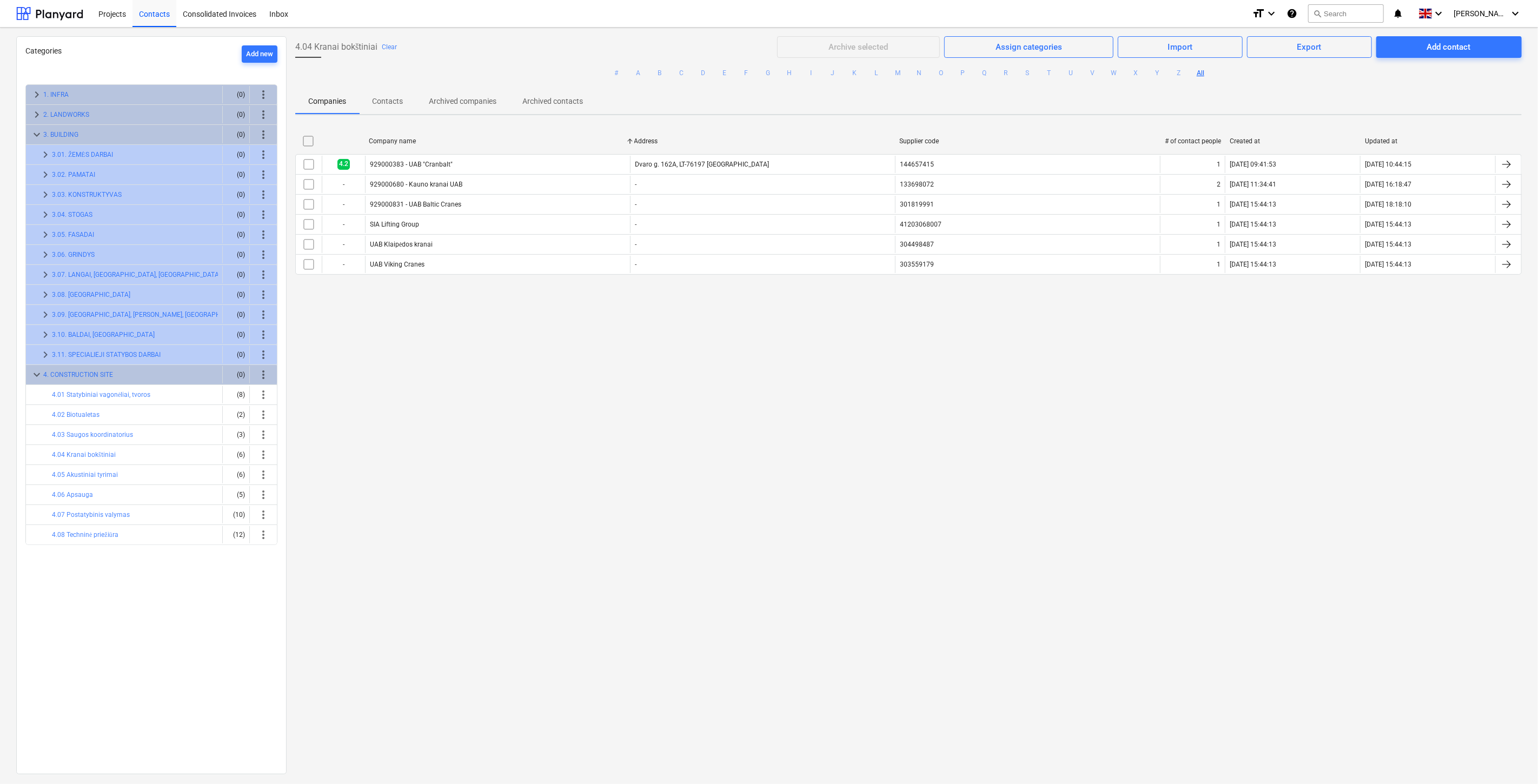
click at [596, 439] on div "4.04 Kranai bokštiniai Clear Archive selected Assign categories Import Export A…" at bounding box center [908, 404] width 1244 height 737
click at [625, 420] on div "4.04 Kranai bokštiniai Clear Archive selected Assign categories Import Export A…" at bounding box center [908, 404] width 1244 height 737
click at [868, 463] on div "4.04 Kranai bokštiniai Clear Archive selected Assign categories Import Export A…" at bounding box center [908, 404] width 1244 height 737
click at [883, 451] on div "4.04 Kranai bokštiniai Clear Archive selected Assign categories Import Export A…" at bounding box center [908, 404] width 1244 height 737
click at [984, 404] on div "4.04 Kranai bokštiniai Clear Archive selected Assign categories Import Export A…" at bounding box center [908, 404] width 1244 height 737
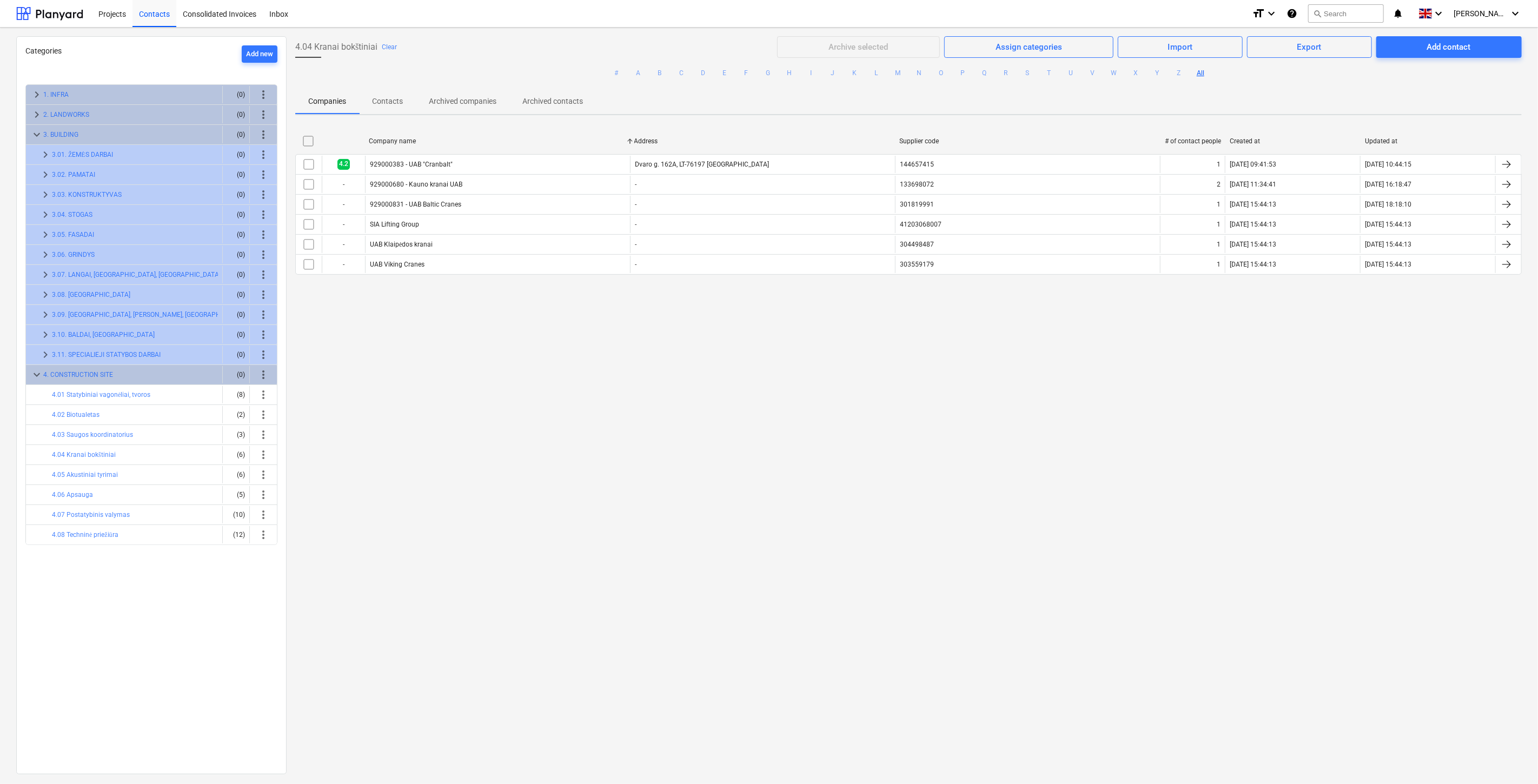
click at [997, 393] on div "4.04 Kranai bokštiniai Clear Archive selected Assign categories Import Export A…" at bounding box center [908, 404] width 1244 height 737
click at [968, 391] on div "4.04 Kranai bokštiniai Clear Archive selected Assign categories Import Export A…" at bounding box center [908, 404] width 1244 height 737
click at [1040, 360] on div "4.04 Kranai bokštiniai Clear Archive selected Assign categories Import Export A…" at bounding box center [908, 404] width 1244 height 737
click at [1066, 344] on div "4.04 Kranai bokštiniai Clear Archive selected Assign categories Import Export A…" at bounding box center [908, 404] width 1244 height 737
click at [1121, 310] on div "4.04 Kranai bokštiniai Clear Archive selected Assign categories Import Export A…" at bounding box center [908, 404] width 1244 height 737
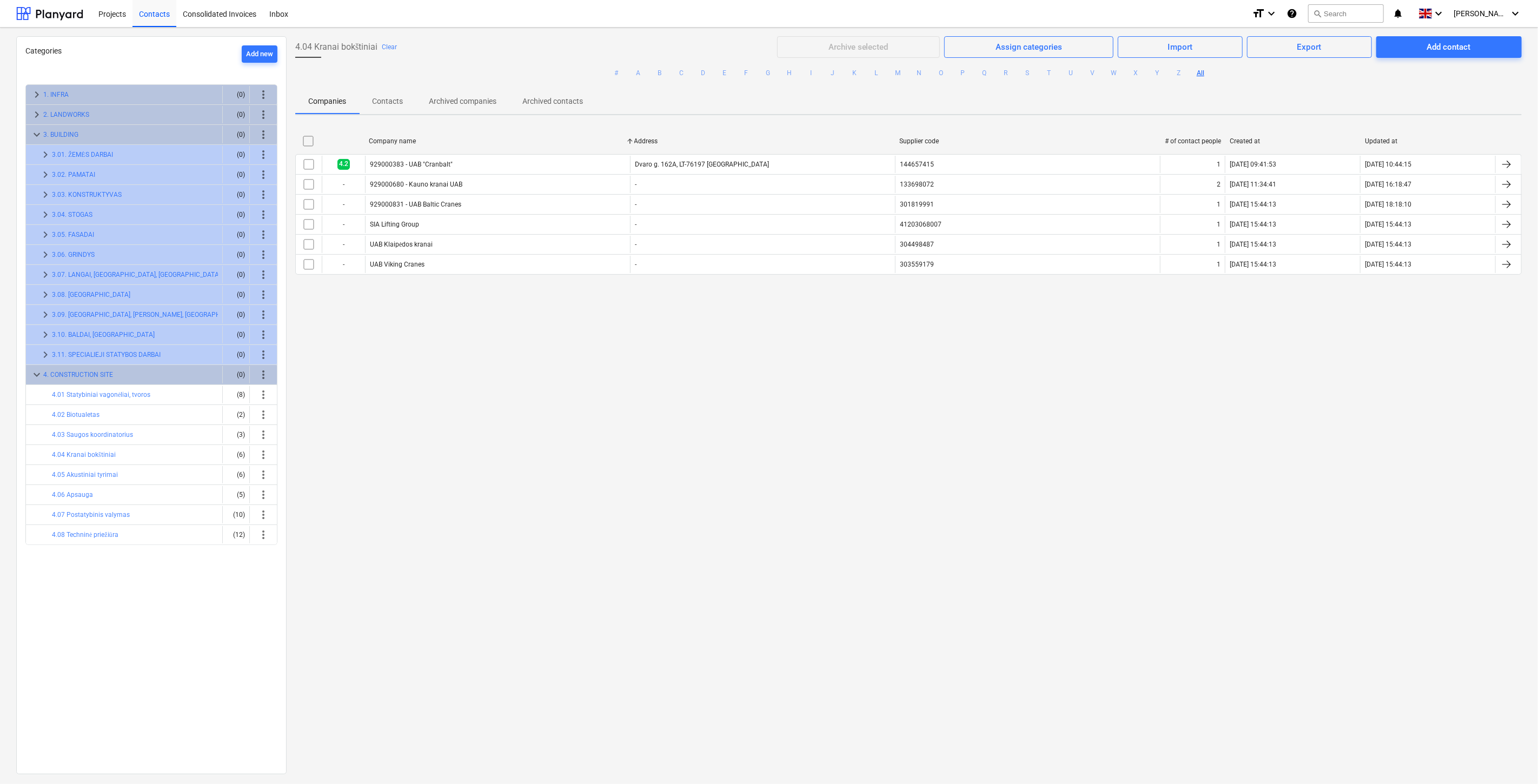
click at [1092, 395] on div "4.04 Kranai bokštiniai Clear Archive selected Assign categories Import Export A…" at bounding box center [908, 404] width 1244 height 737
click at [1105, 384] on div "4.04 Kranai bokštiniai Clear Archive selected Assign categories Import Export A…" at bounding box center [908, 404] width 1244 height 737
click at [1114, 375] on div "4.04 Kranai bokštiniai Clear Archive selected Assign categories Import Export A…" at bounding box center [908, 404] width 1244 height 737
click at [1117, 369] on div "4.04 Kranai bokštiniai Clear Archive selected Assign categories Import Export A…" at bounding box center [908, 404] width 1244 height 737
click at [57, 19] on div at bounding box center [50, 14] width 67 height 27
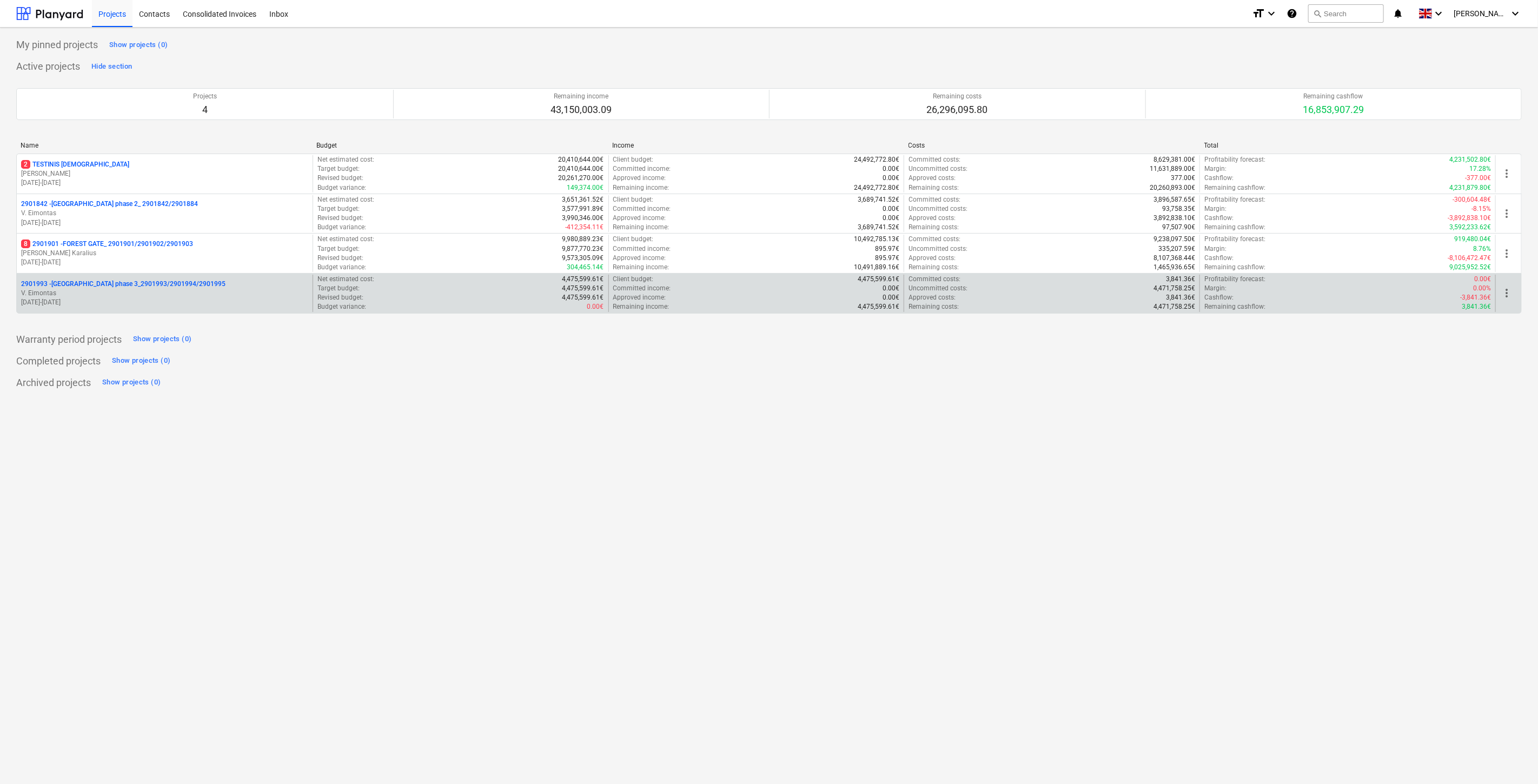
click at [136, 296] on p "V. Eimontas" at bounding box center [165, 293] width 287 height 9
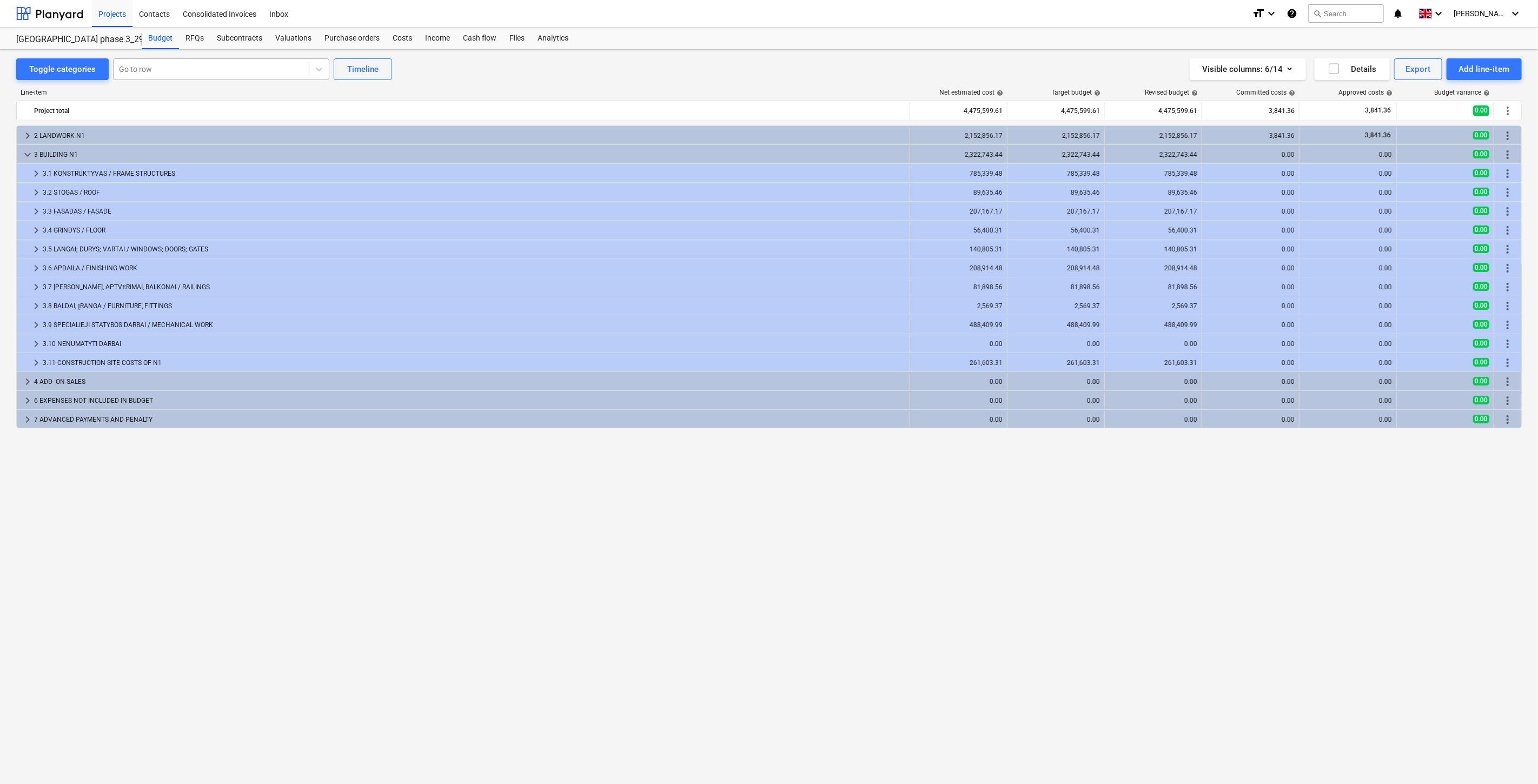
click at [197, 75] on div "Go to row" at bounding box center [211, 69] width 196 height 15
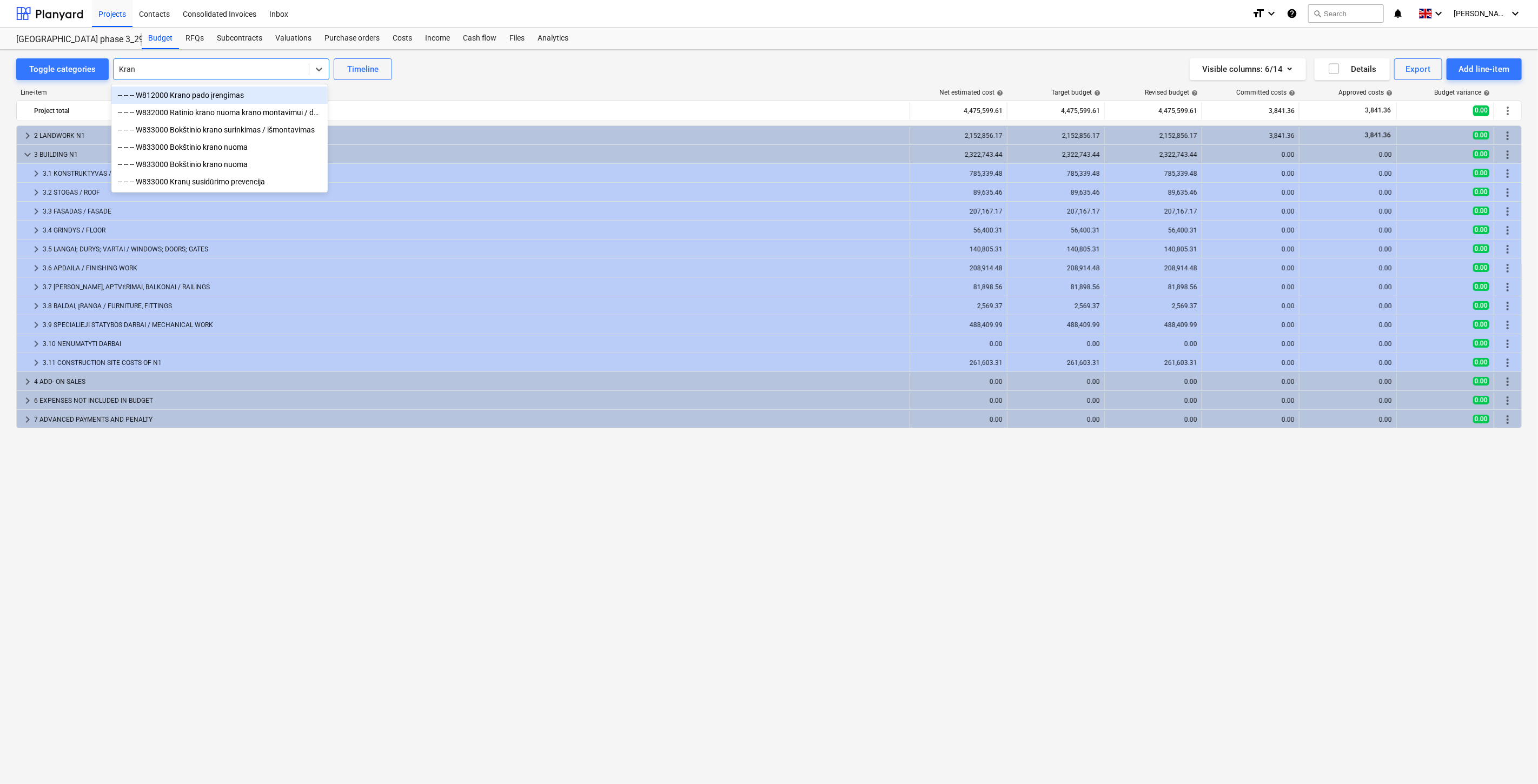
type input "Kra"
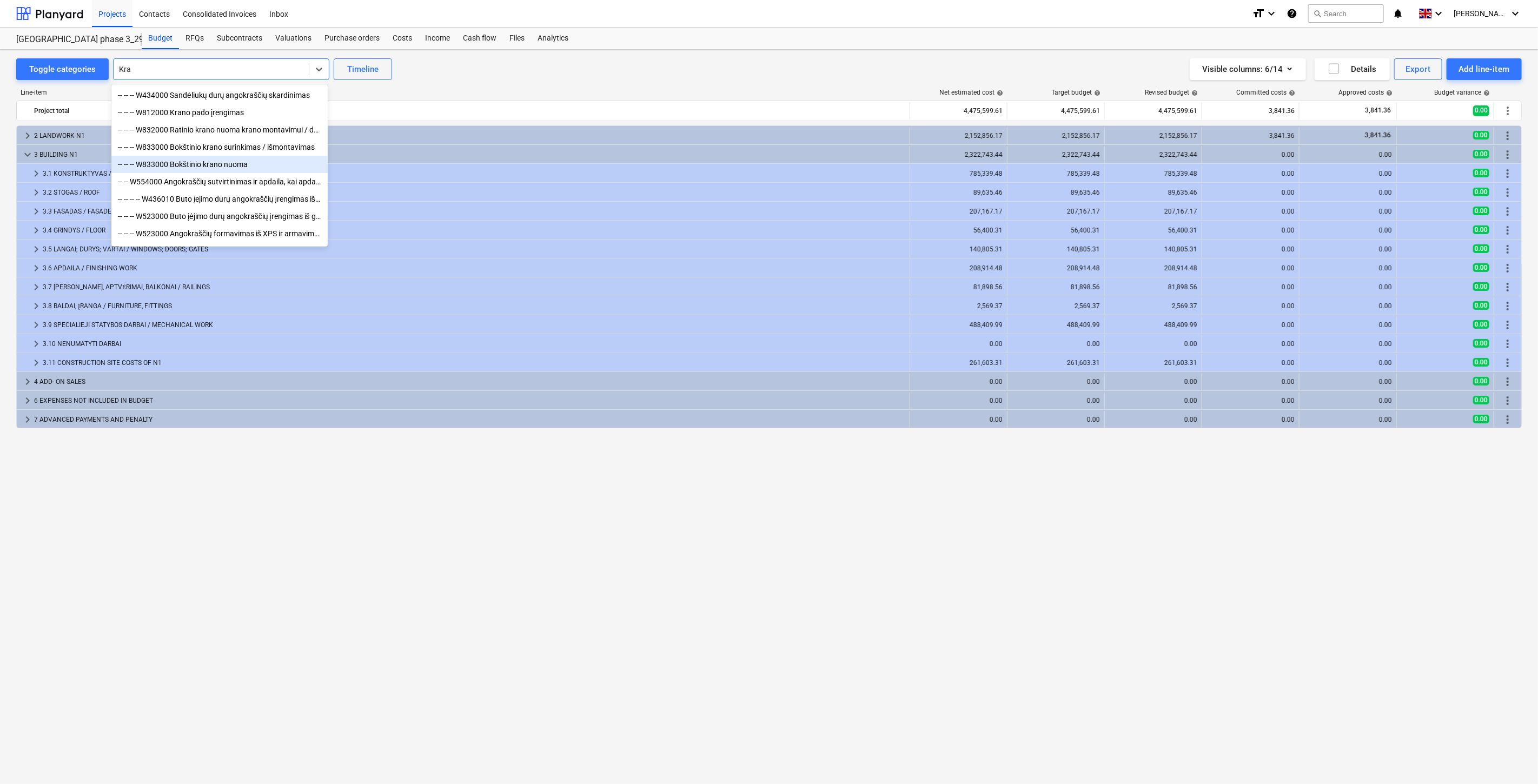
click at [233, 164] on div "-- -- -- W833000 Bokštinio krano nuoma" at bounding box center [220, 165] width 216 height 17
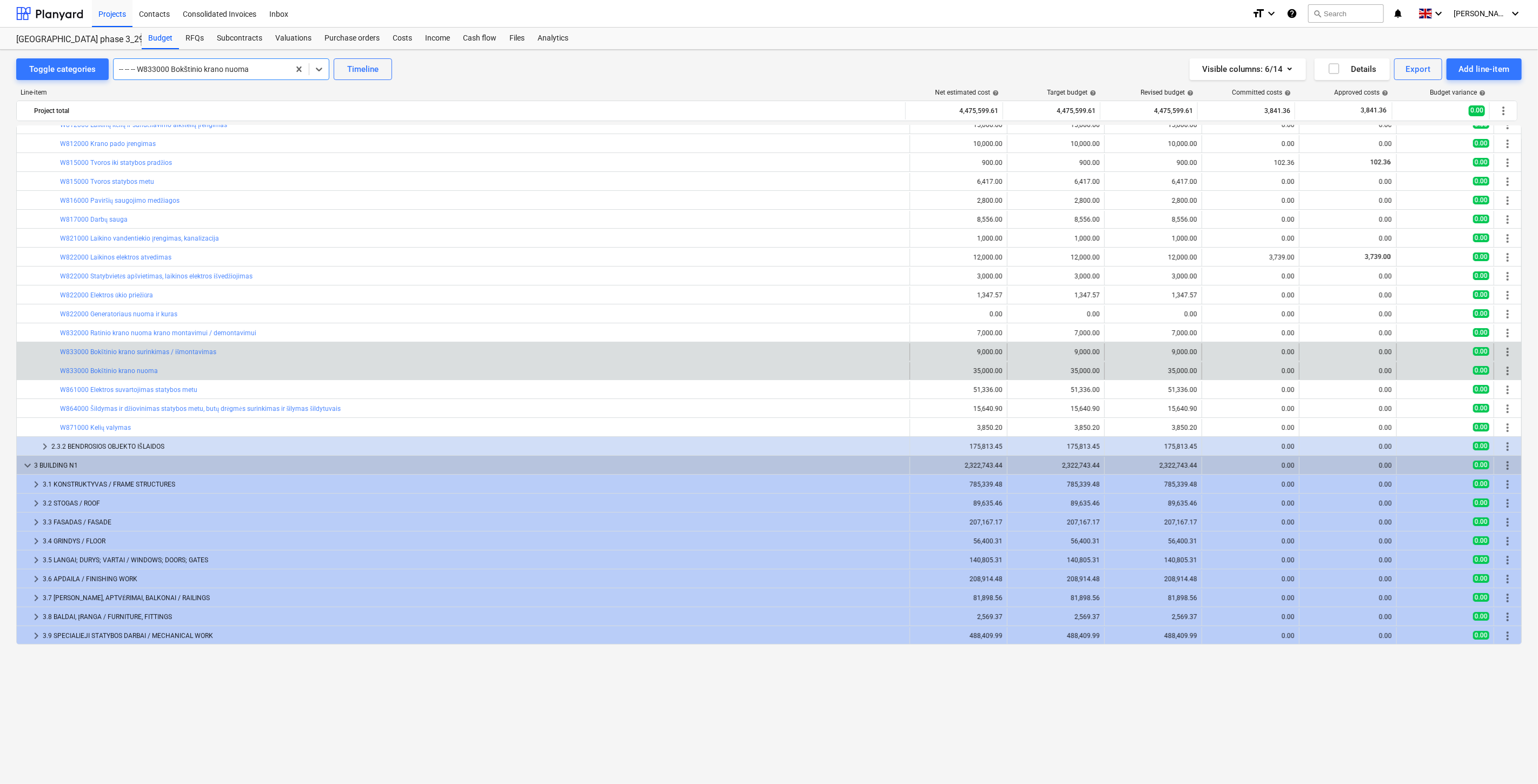
scroll to position [3, 0]
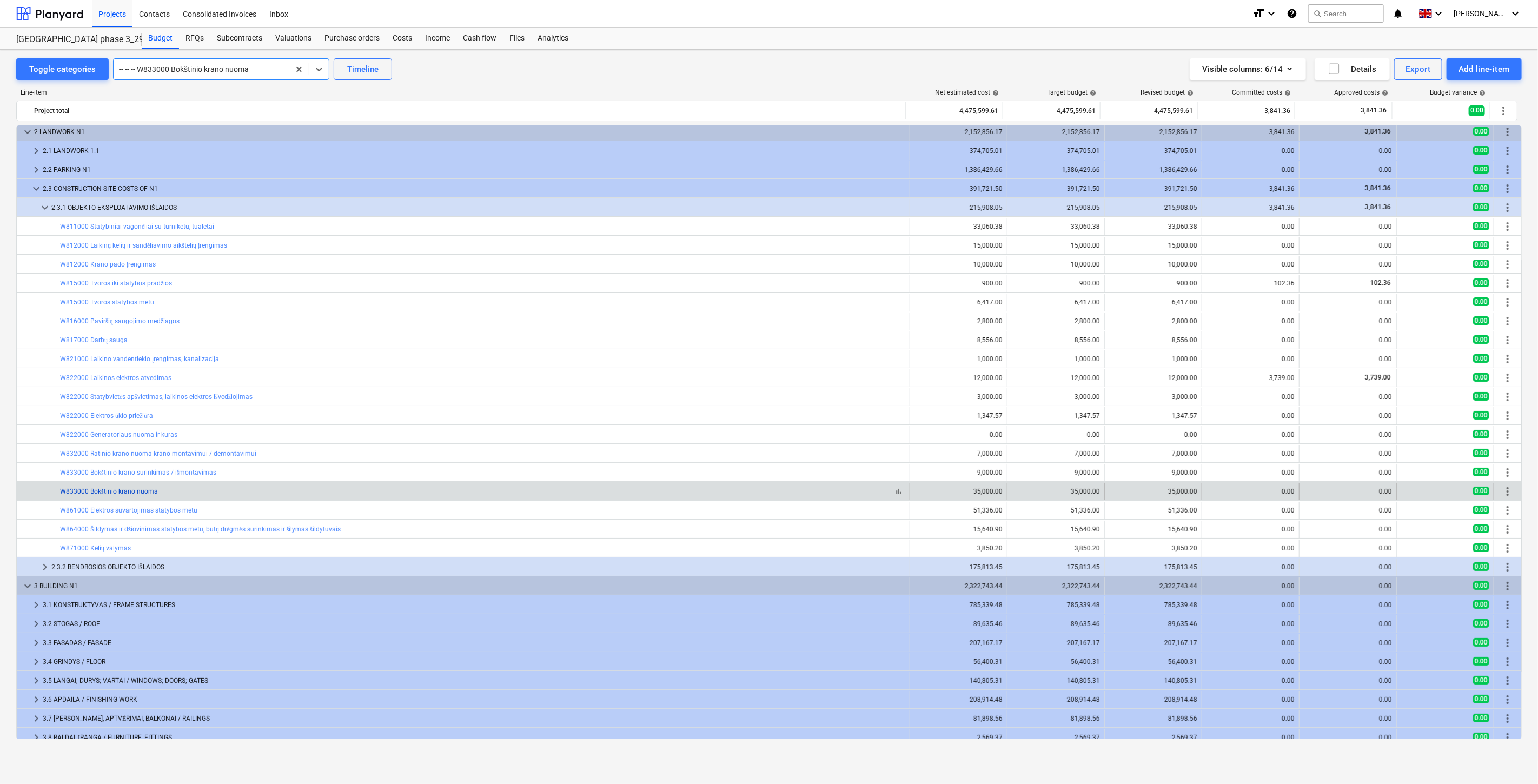
click at [132, 488] on link "W833000 Bokštinio krano nuoma" at bounding box center [109, 492] width 98 height 8
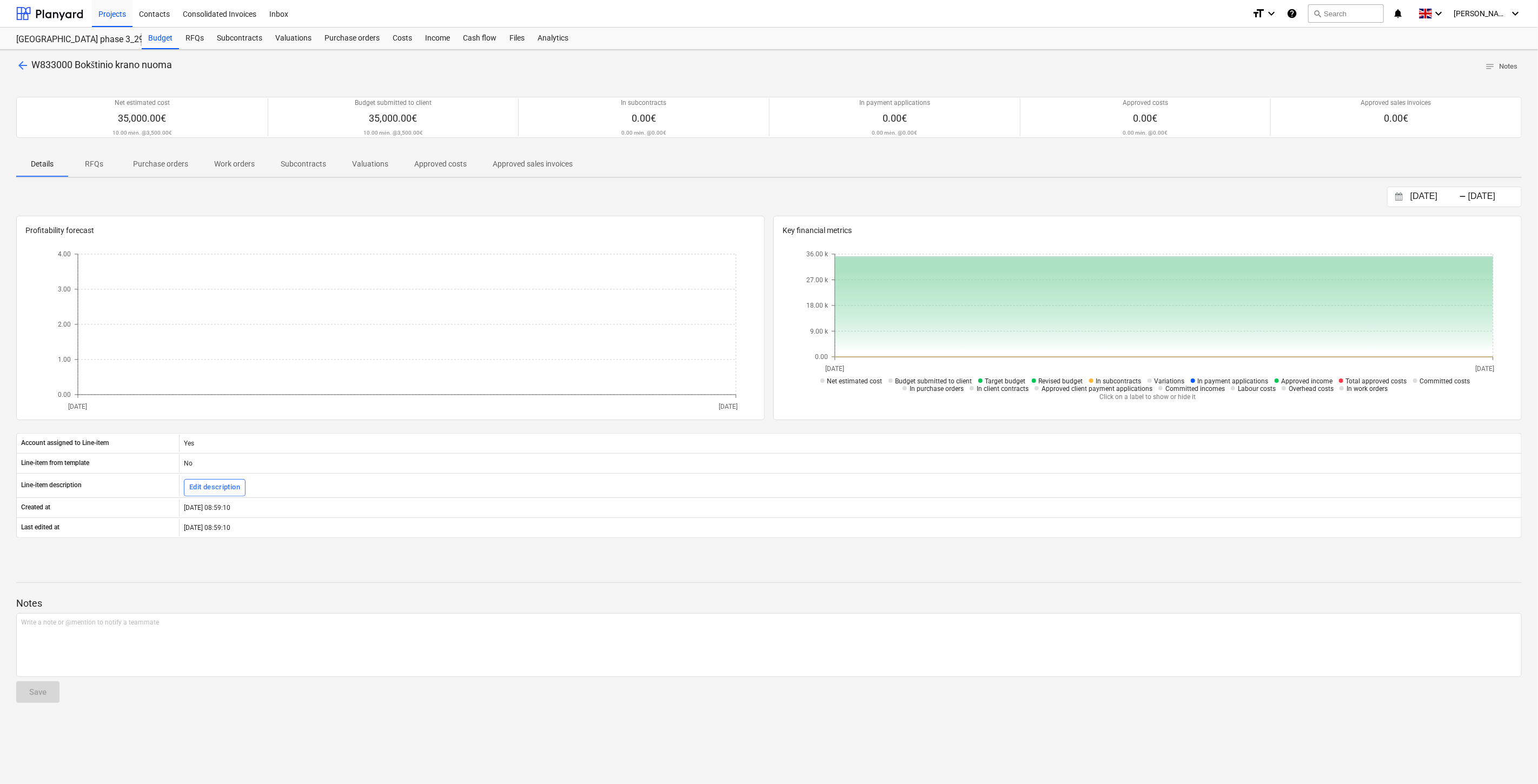
click at [986, 555] on div "arrow_back W833000 Bokštinio krano nuoma notes Notes Net estimated cost 35,000.…" at bounding box center [769, 417] width 1538 height 734
click at [1017, 545] on div "Account assigned to Line-item Yes Line-item from template No Line-item descript…" at bounding box center [769, 485] width 1505 height 131
click at [1020, 545] on div "Account assigned to Line-item Yes Line-item from template No Line-item descript…" at bounding box center [769, 485] width 1505 height 131
click at [1045, 542] on div "Account assigned to Line-item Yes Line-item from template No Line-item descript…" at bounding box center [769, 485] width 1505 height 131
click at [1064, 552] on div "arrow_back W833000 Bokštinio krano nuoma notes Notes Net estimated cost 35,000.…" at bounding box center [769, 417] width 1538 height 734
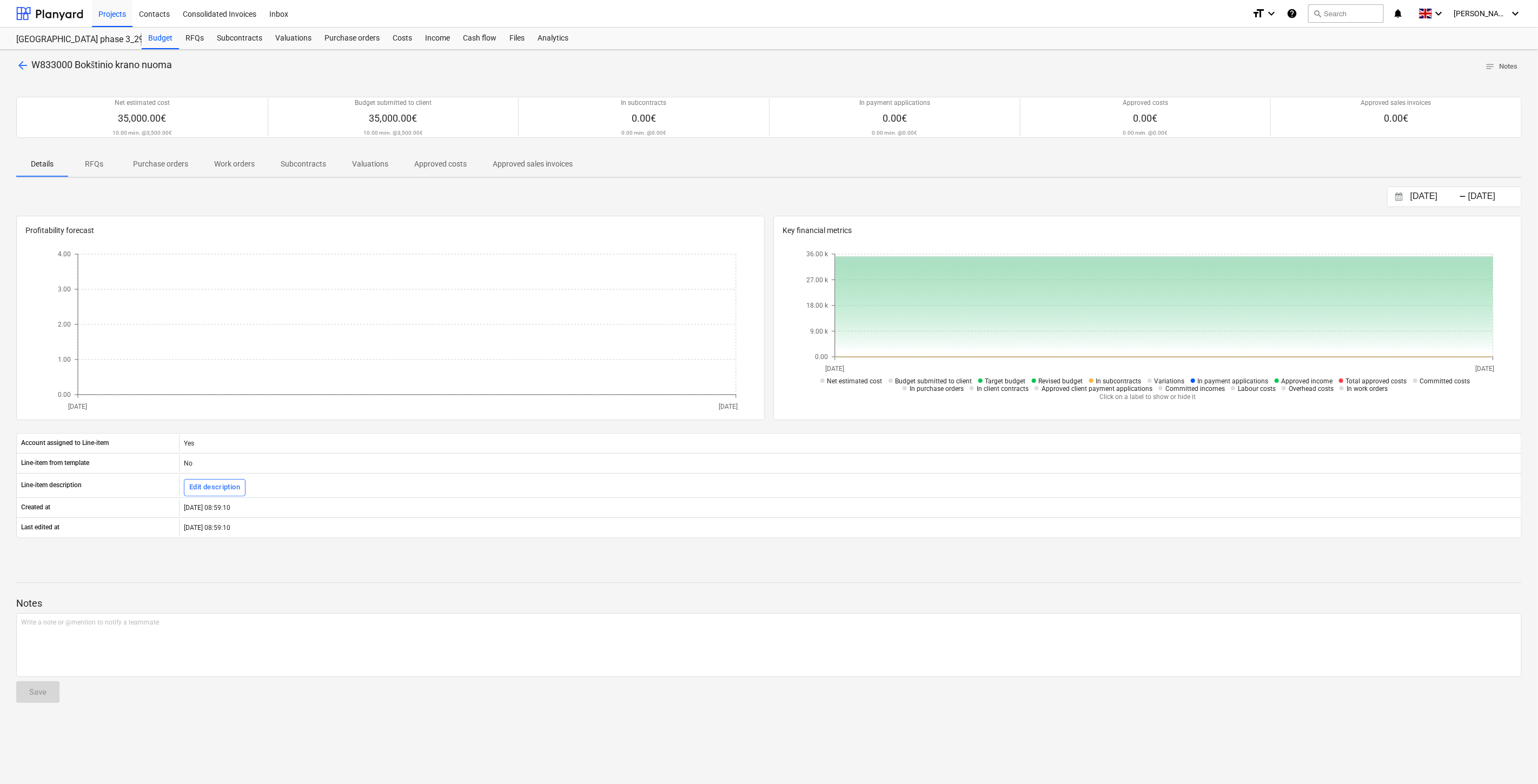
click at [1071, 549] on div "Account assigned to Line-item Yes Line-item from template No Line-item descript…" at bounding box center [769, 485] width 1505 height 131
click at [1098, 546] on div "Account assigned to Line-item Yes Line-item from template No Line-item descript…" at bounding box center [769, 485] width 1505 height 131
click at [1114, 545] on div "Account assigned to Line-item Yes Line-item from template No Line-item descript…" at bounding box center [769, 485] width 1505 height 131
click at [1119, 544] on div "Account assigned to Line-item Yes Line-item from template No Line-item descript…" at bounding box center [769, 485] width 1505 height 131
click at [1132, 542] on div "Account assigned to Line-item Yes Line-item from template No Line-item descript…" at bounding box center [769, 485] width 1505 height 131
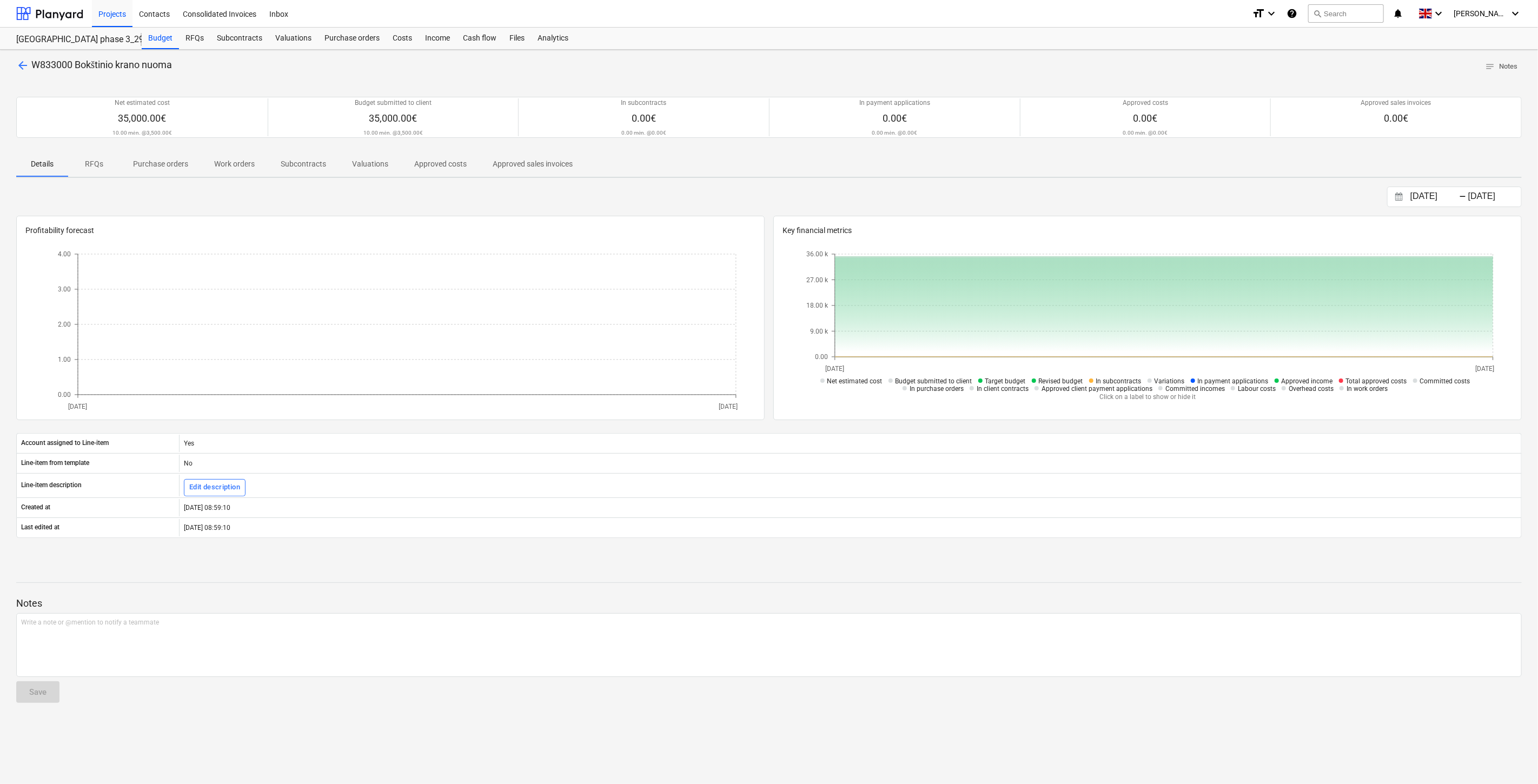
drag, startPoint x: 948, startPoint y: 187, endPoint x: 956, endPoint y: 184, distance: 8.5
click at [948, 187] on div "22.08.2025 Press the down arrow key to interact with the calendar and select a …" at bounding box center [769, 196] width 1505 height 21
click at [956, 184] on div "arrow_back W833000 Bokštinio krano nuoma notes Notes Net estimated cost 35,000.…" at bounding box center [769, 417] width 1538 height 734
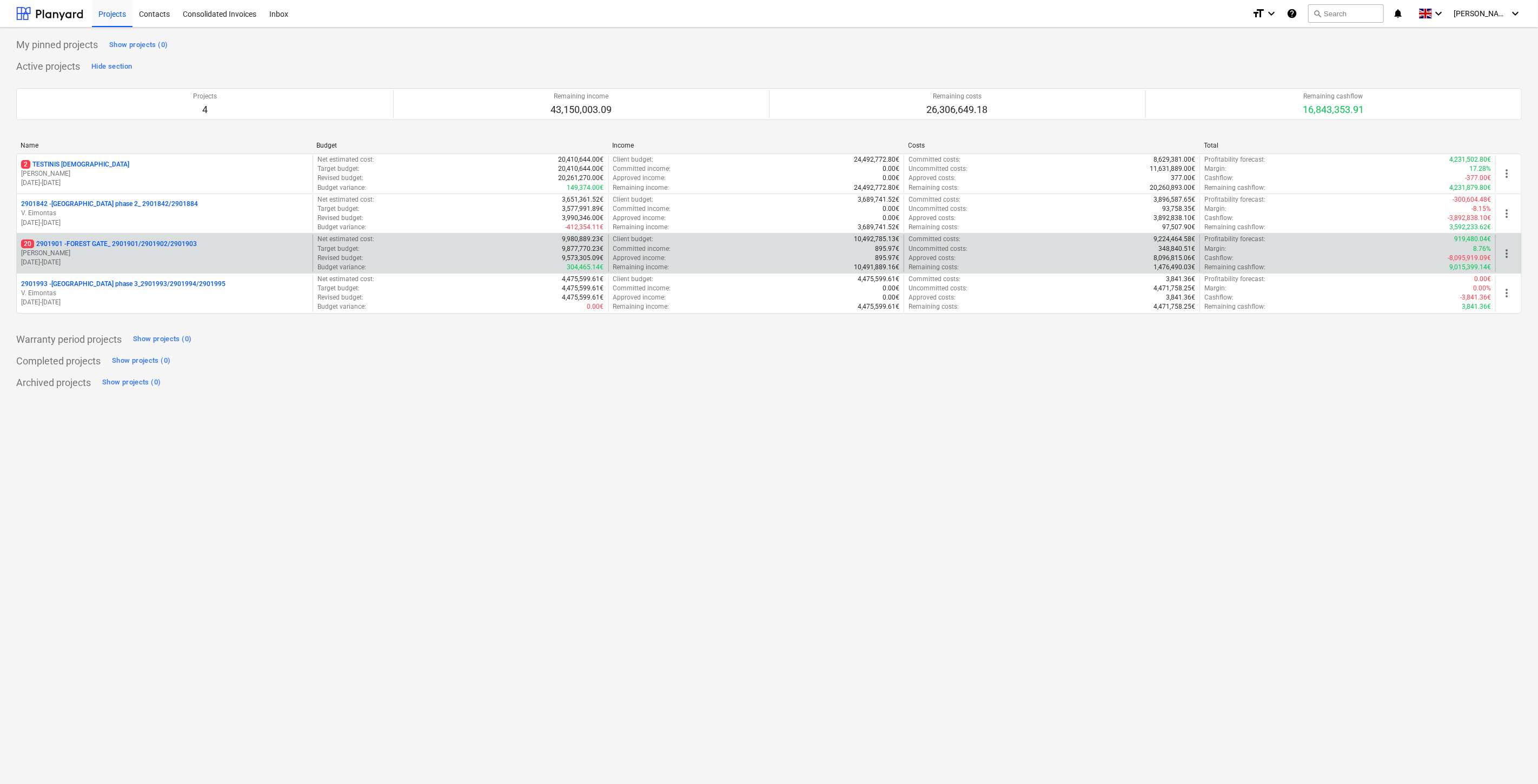
click at [109, 255] on p "[PERSON_NAME]" at bounding box center [165, 253] width 287 height 9
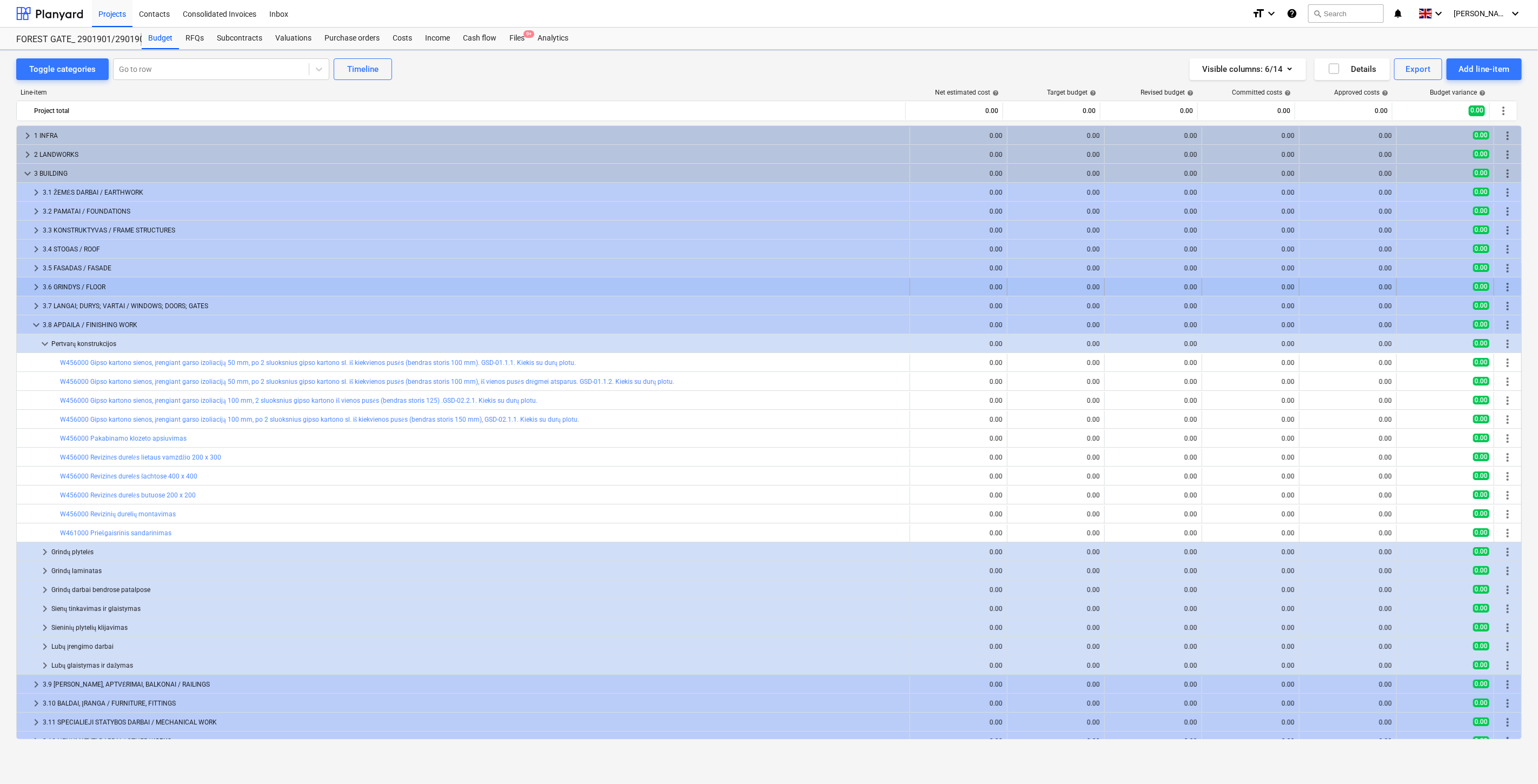
scroll to position [87, 0]
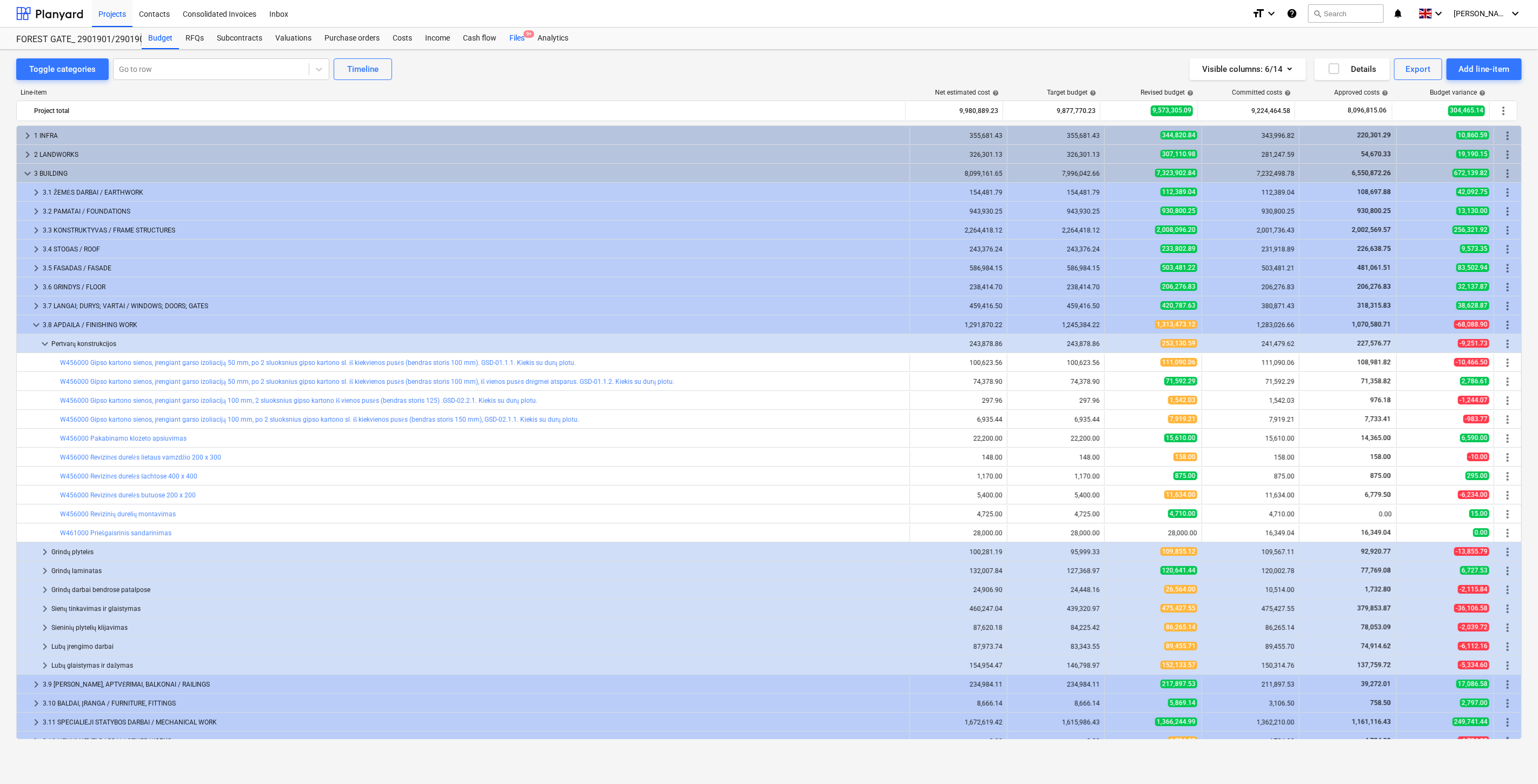
click at [516, 42] on div "Files 9+" at bounding box center [516, 38] width 28 height 21
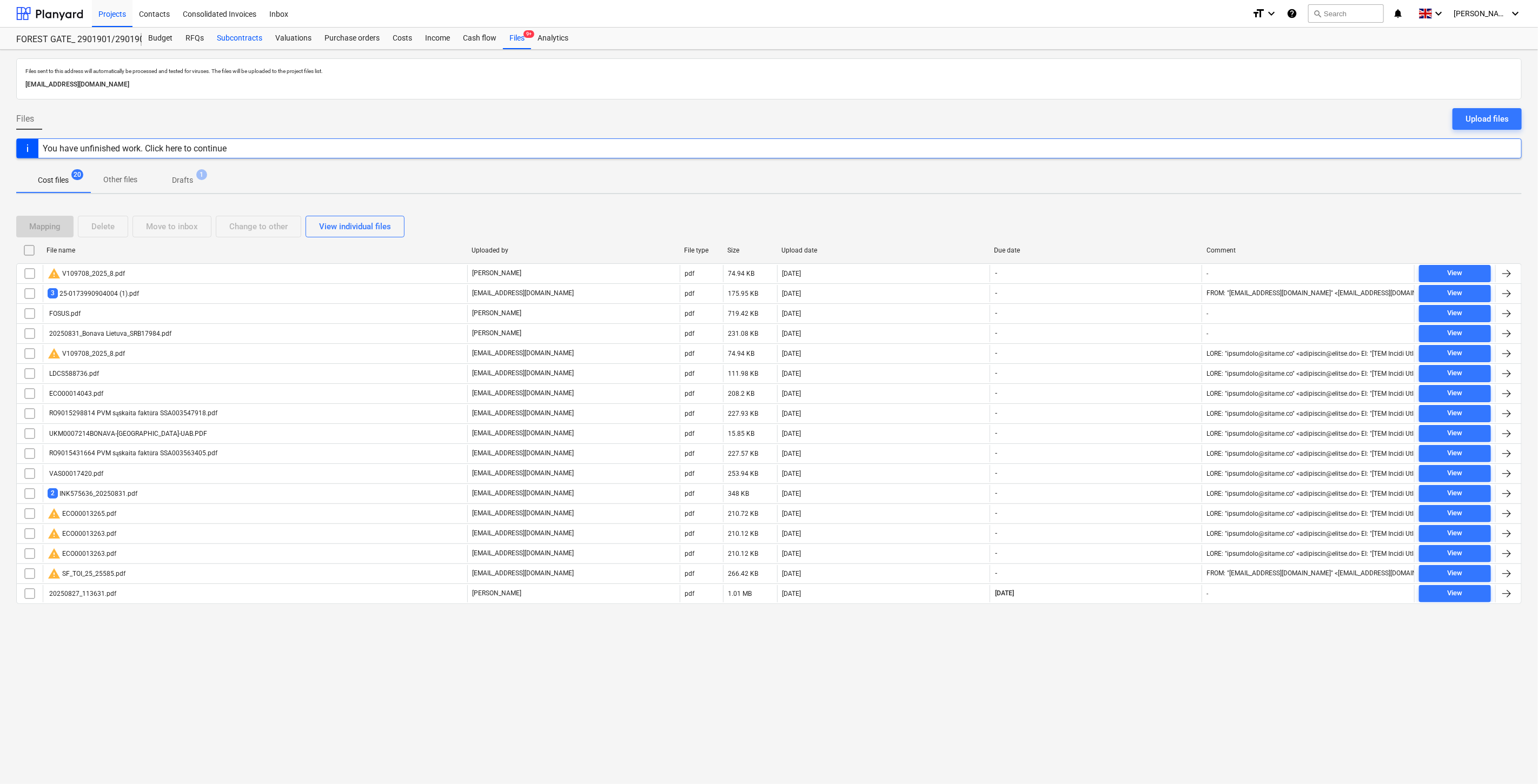
click at [244, 40] on div "Subcontracts" at bounding box center [239, 38] width 58 height 21
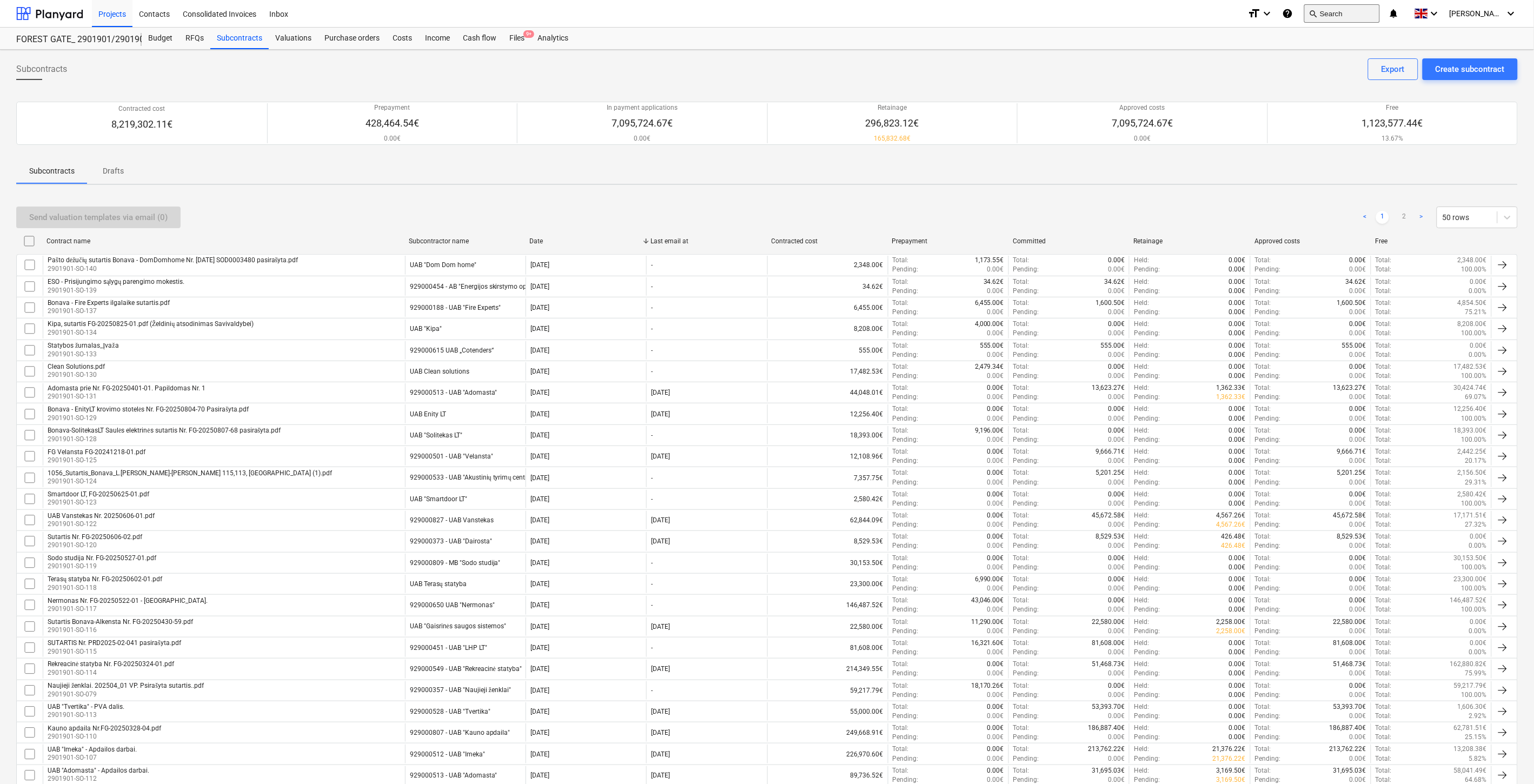
click at [1338, 20] on button "search Search" at bounding box center [1342, 13] width 75 height 18
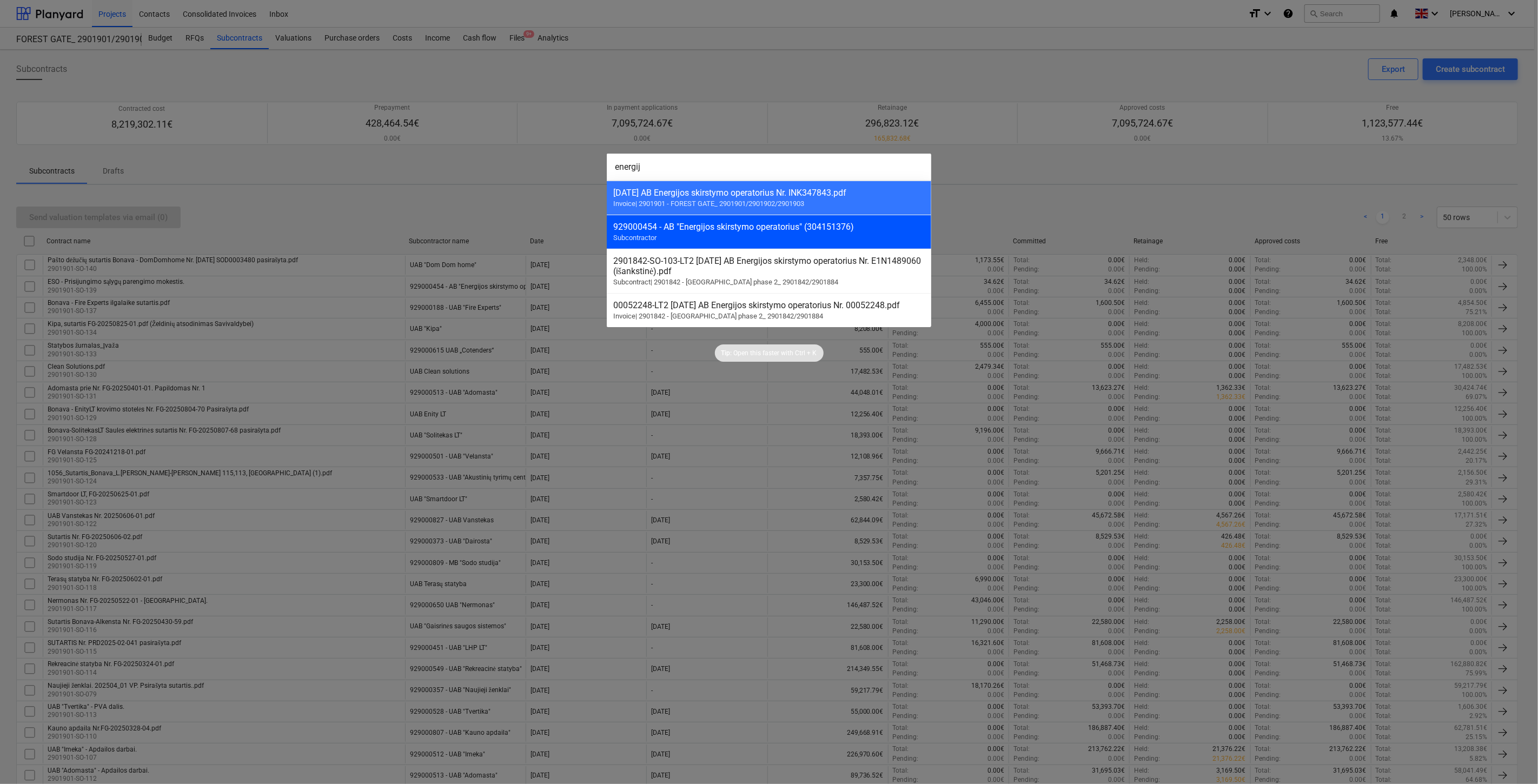
type input "energij"
click at [853, 227] on div "929000454 - AB "Energijos skirstymo operatorius" (304151376)" at bounding box center [769, 226] width 311 height 10
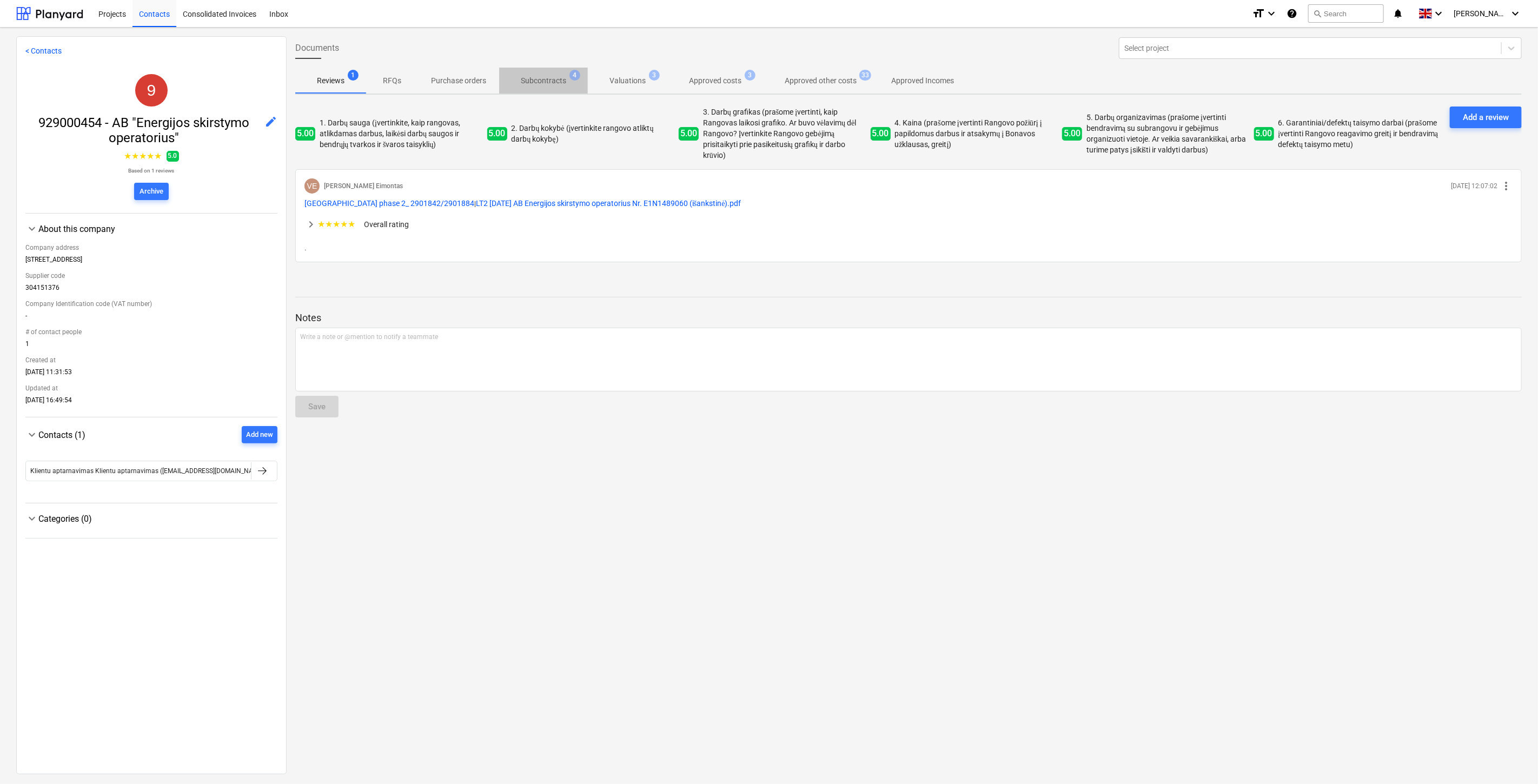
click at [533, 77] on p "Subcontracts" at bounding box center [543, 81] width 45 height 11
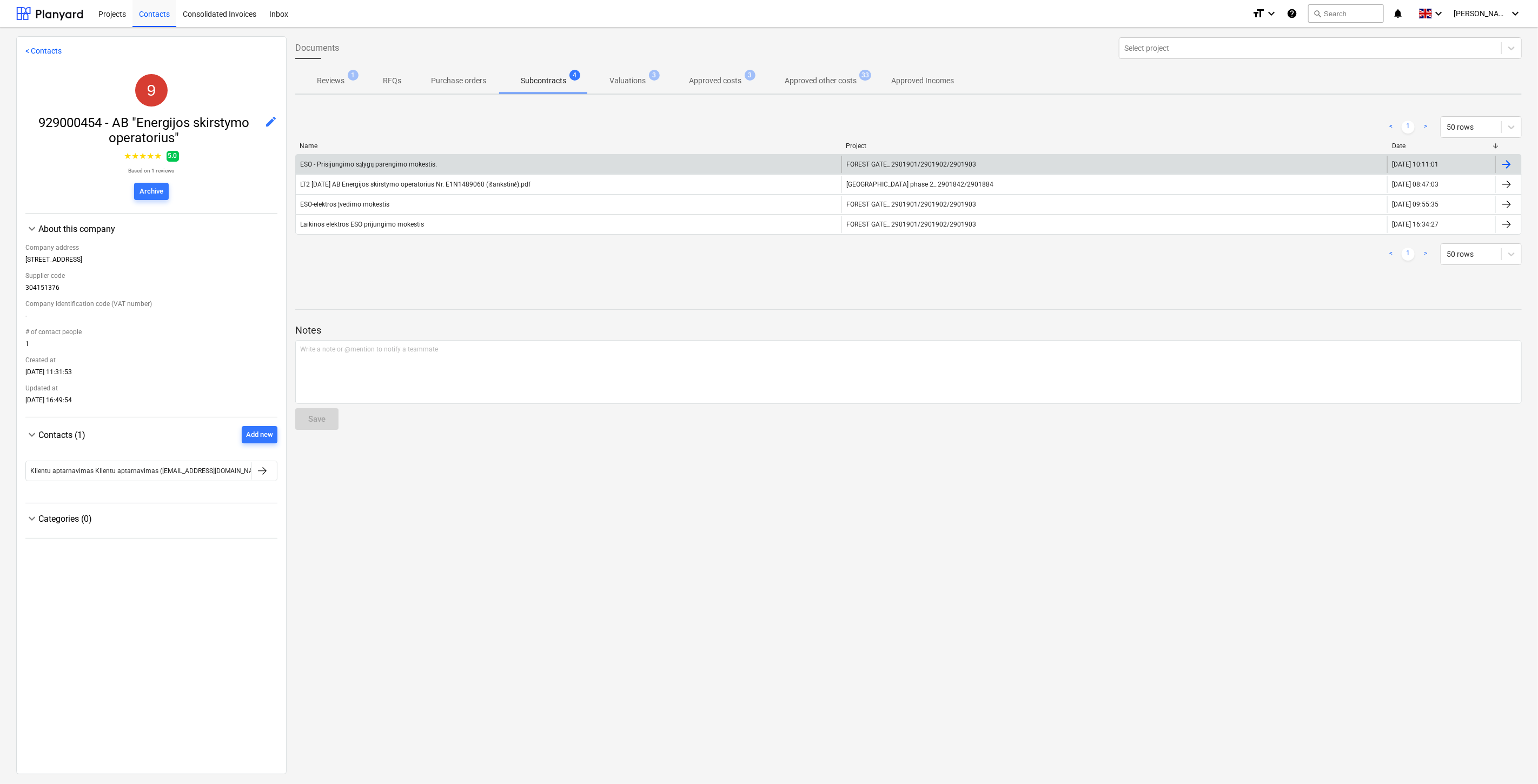
click at [467, 158] on div "ESO - Prisijungimo sąlygų parengimo mokestis." at bounding box center [569, 165] width 546 height 17
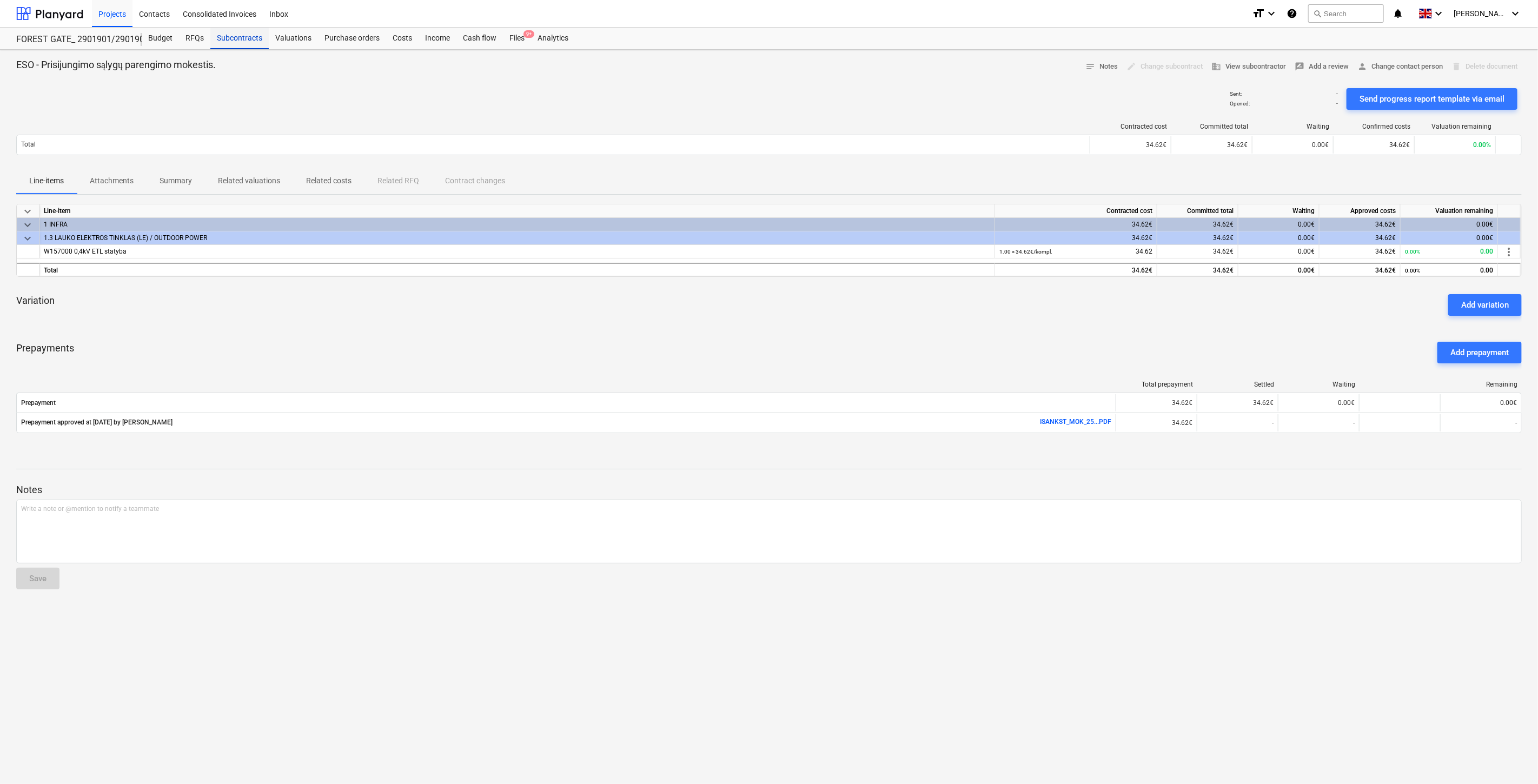
click at [245, 39] on div "Subcontracts" at bounding box center [239, 38] width 58 height 21
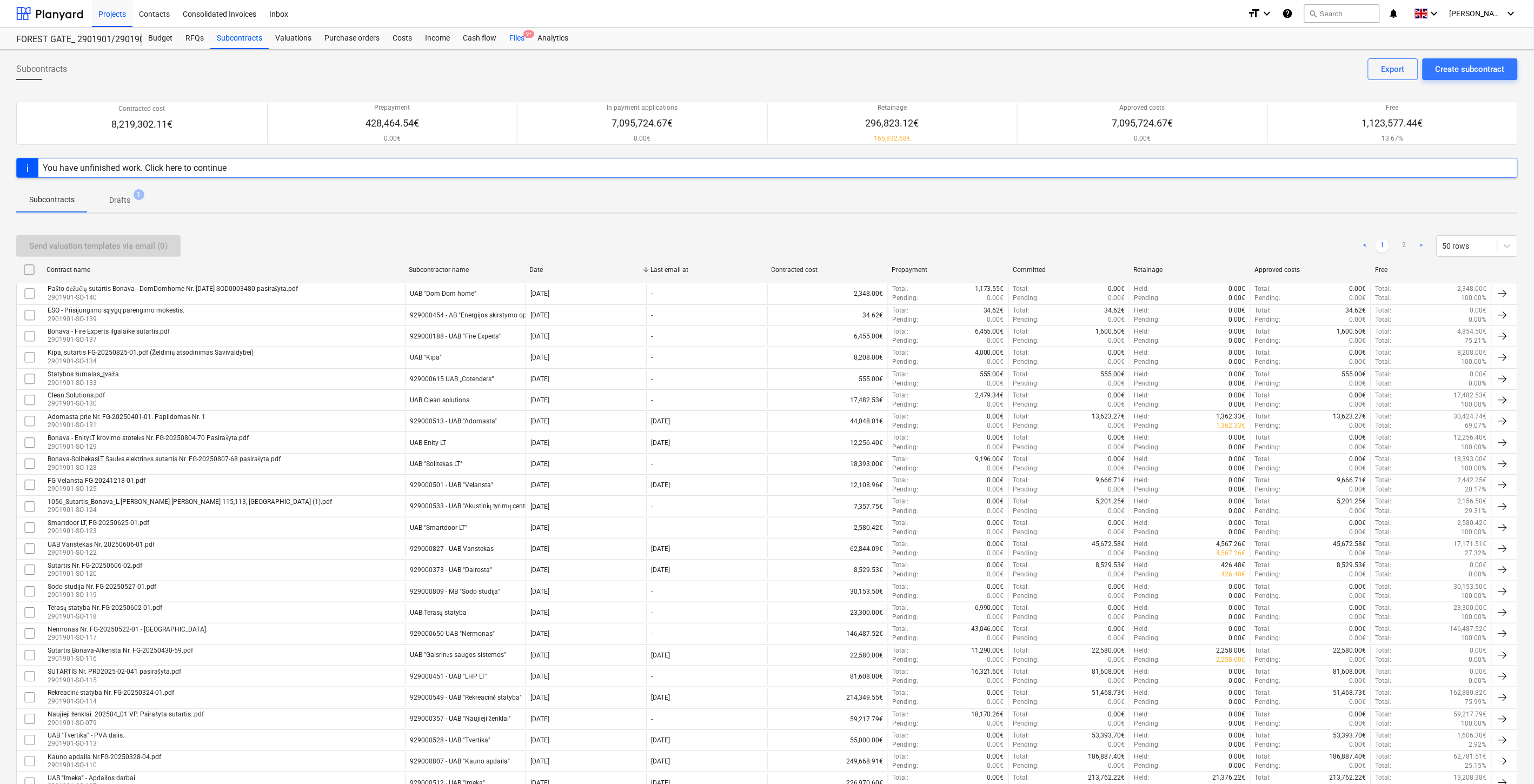
click at [512, 39] on div "Files 9+" at bounding box center [516, 38] width 28 height 21
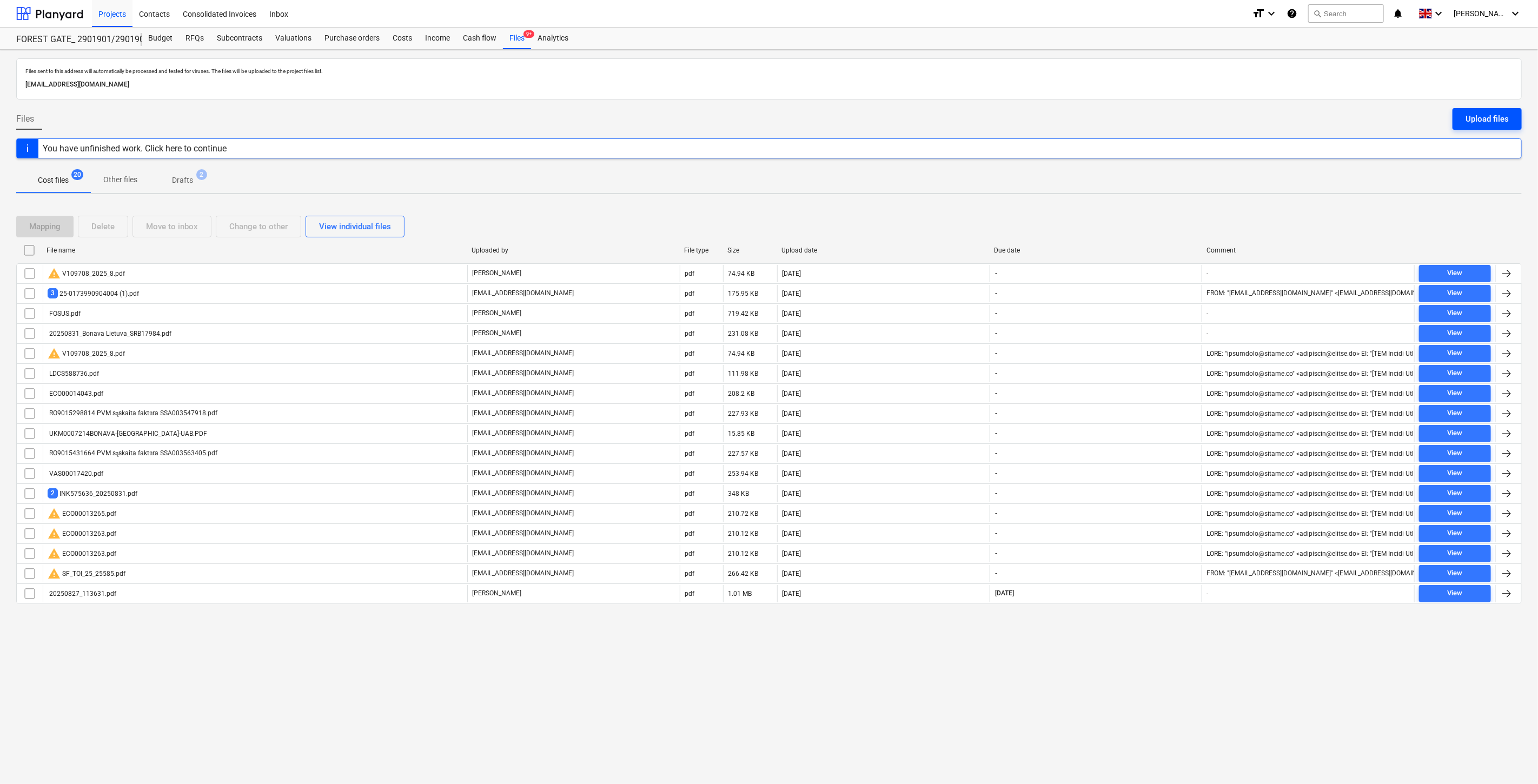
click at [1476, 120] on div "Upload files" at bounding box center [1487, 118] width 43 height 14
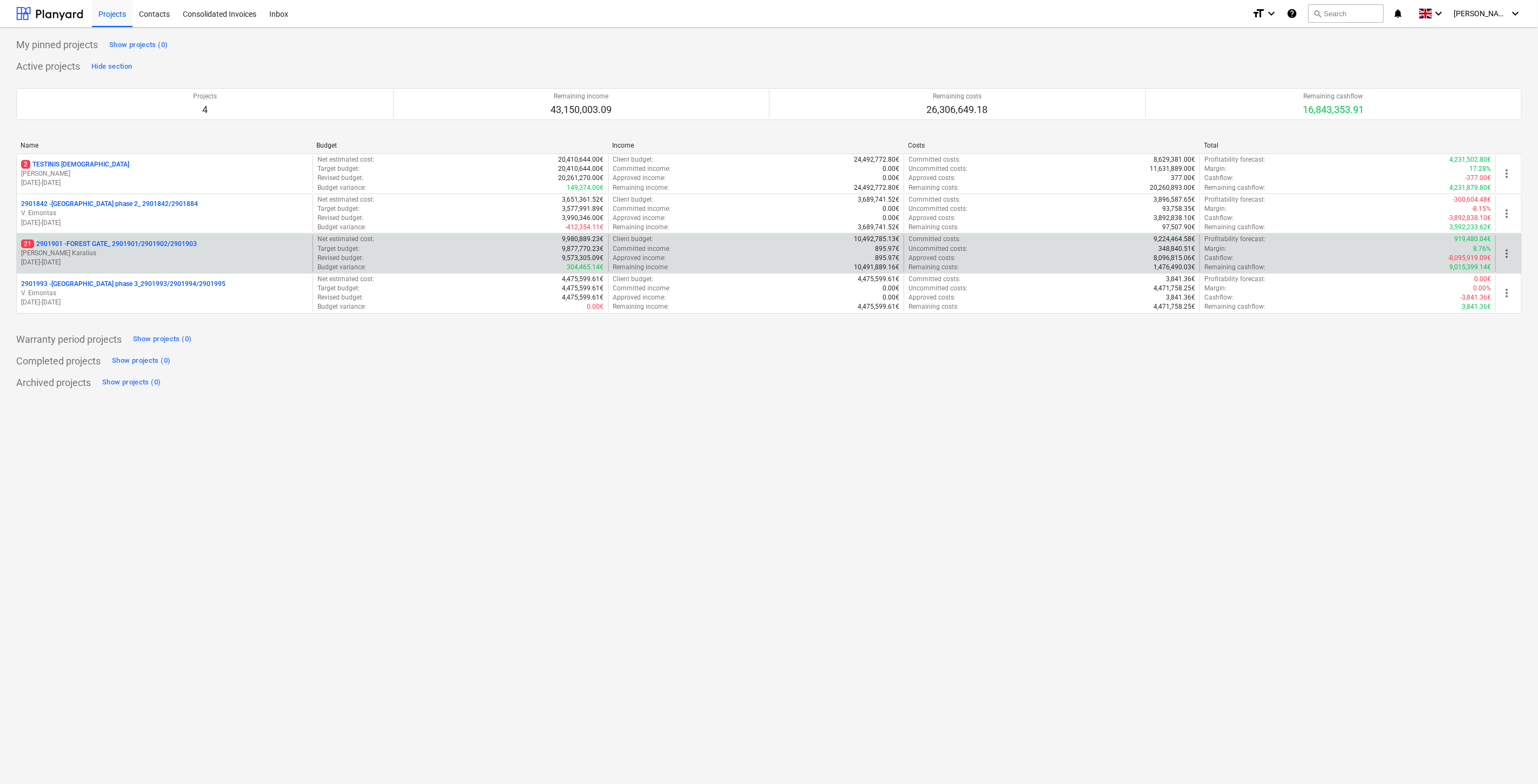
click at [251, 252] on p "[PERSON_NAME] Karalius" at bounding box center [165, 253] width 287 height 9
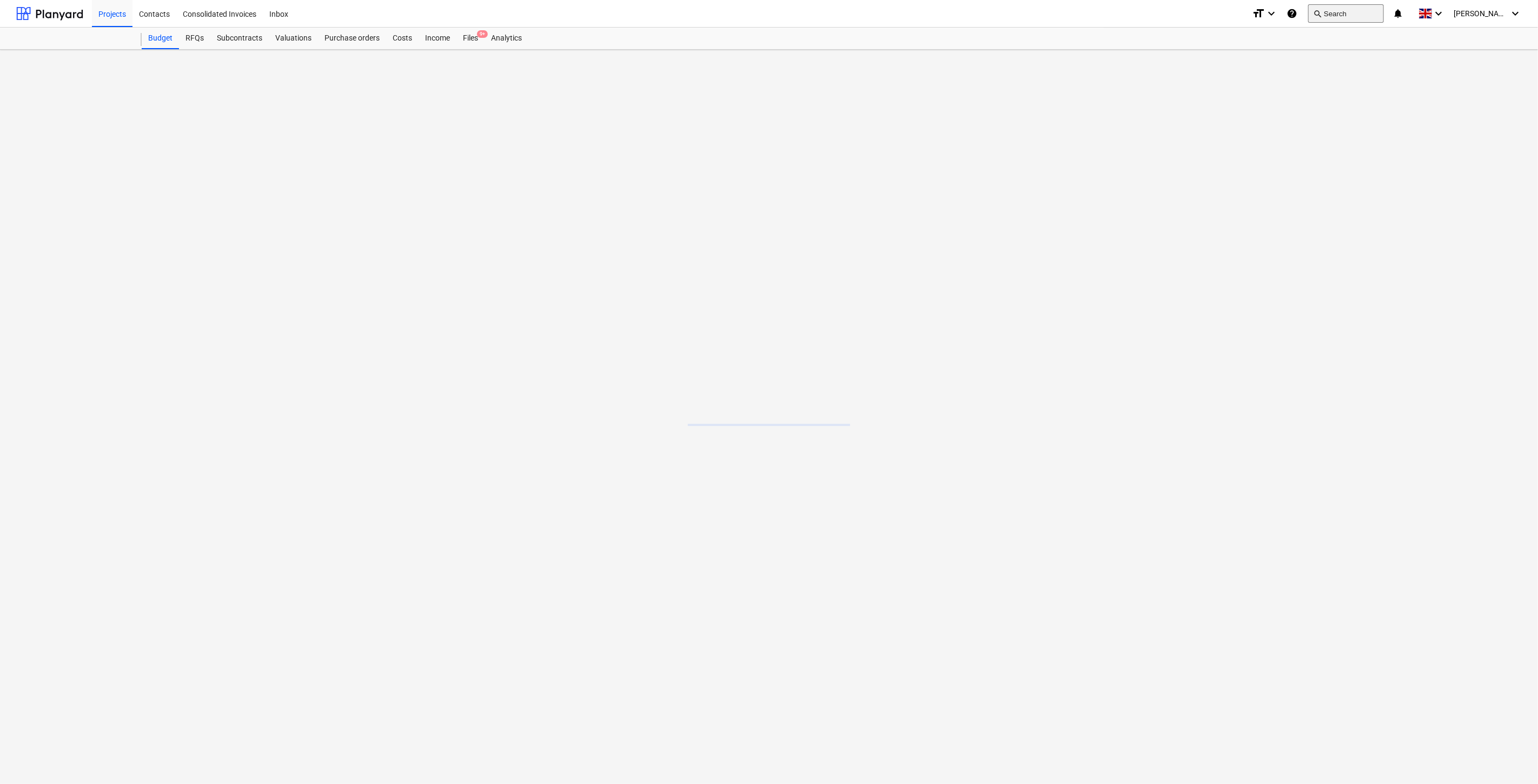
click at [1356, 17] on button "search Search" at bounding box center [1346, 13] width 75 height 18
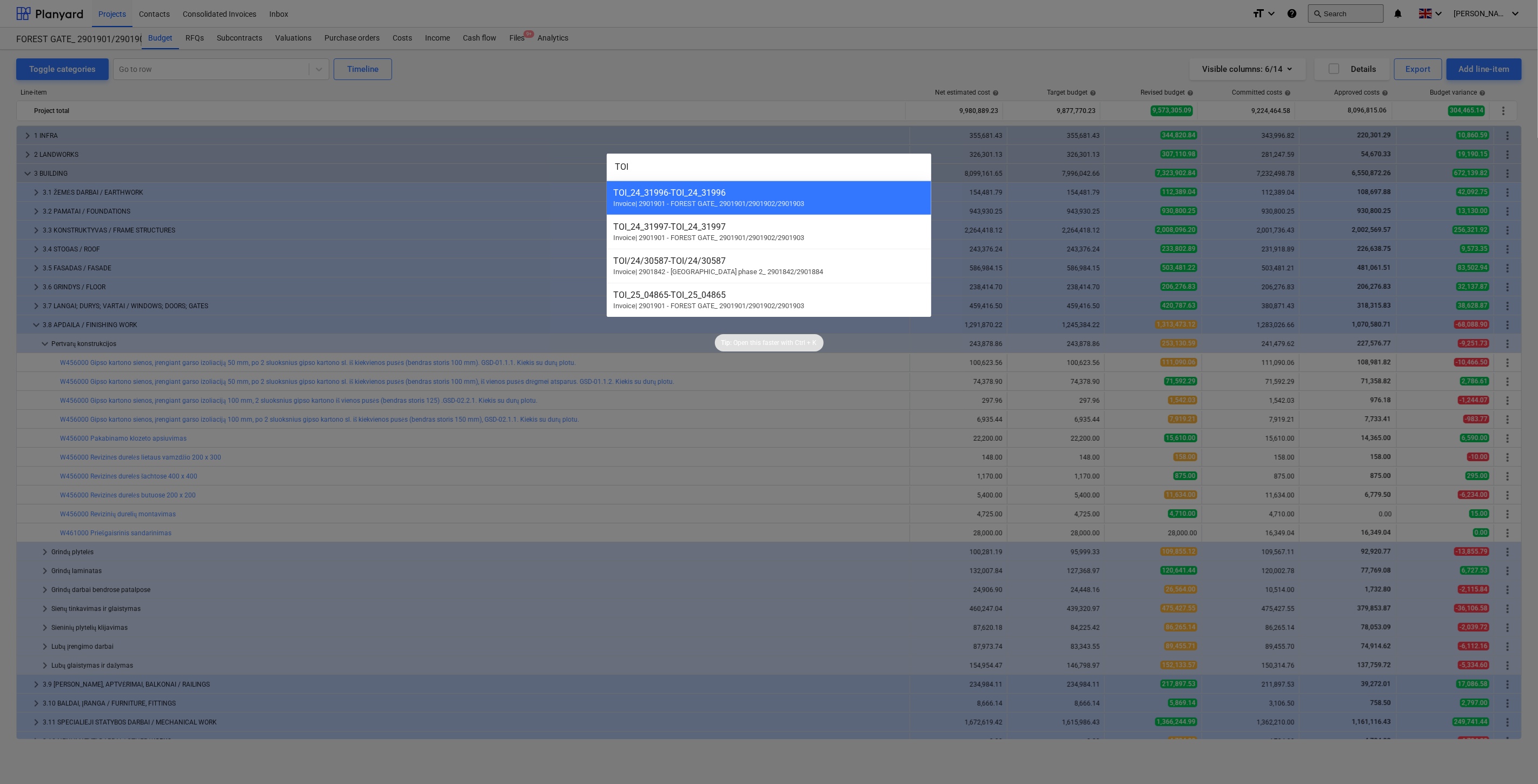
scroll to position [87, 0]
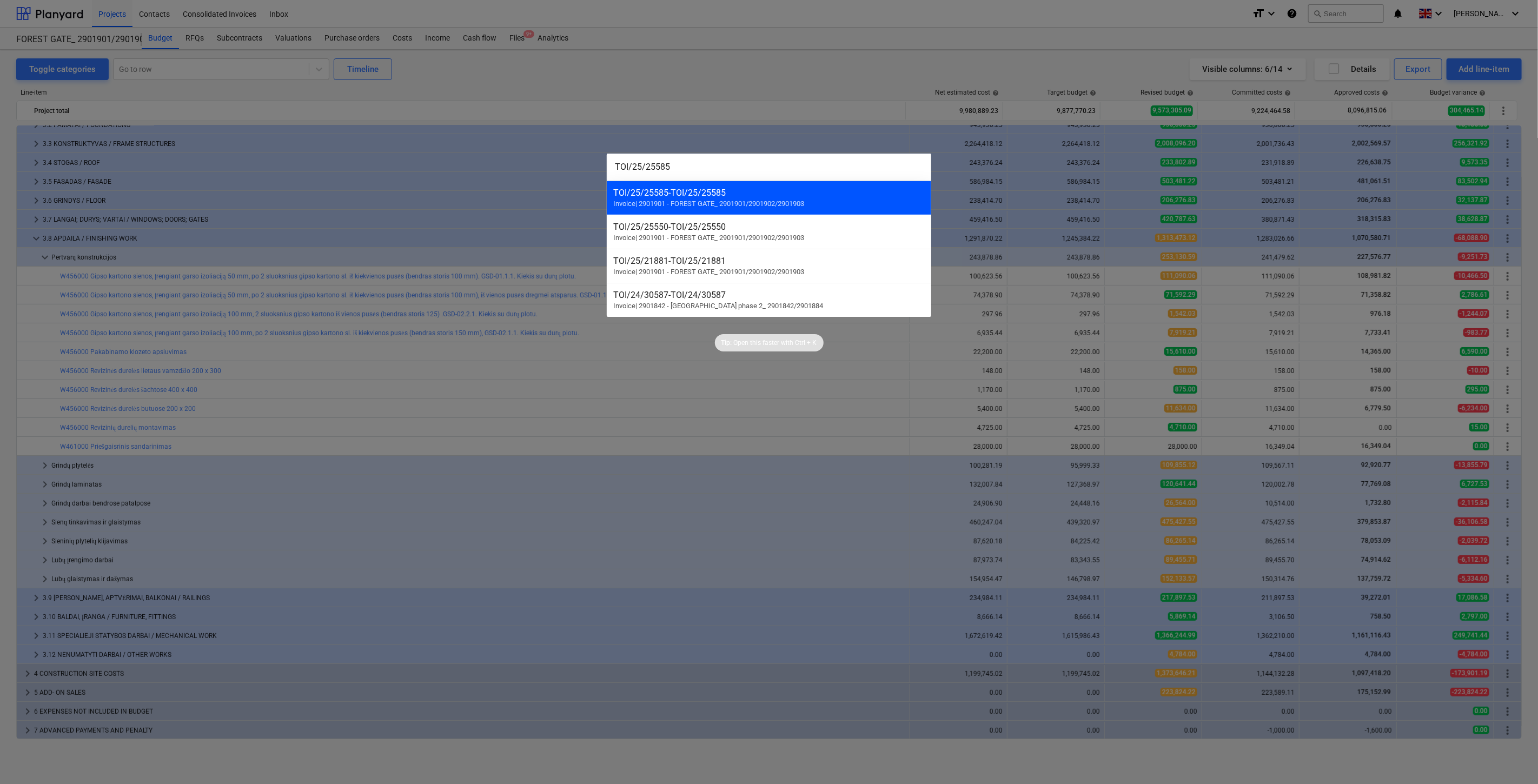
type input "TOI/25/25585"
click at [835, 196] on div "TOI/25/25585 - TOI/25/25585" at bounding box center [769, 193] width 311 height 10
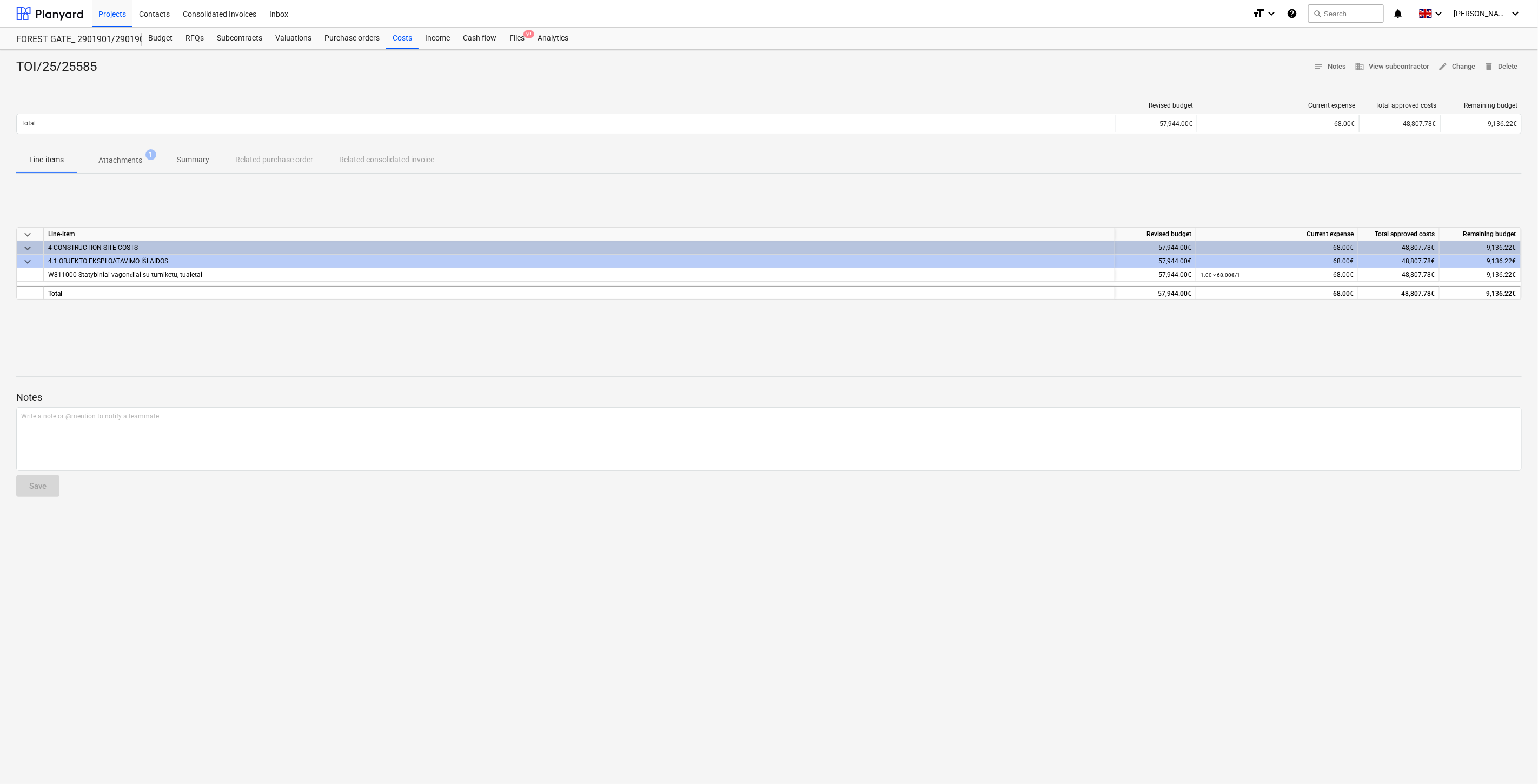
click at [784, 202] on div "keyboard_arrow_down Line-item Revised budget Current expense Total approved cos…" at bounding box center [769, 263] width 1505 height 162
click at [790, 201] on div "keyboard_arrow_down Line-item Revised budget Current expense Total approved cos…" at bounding box center [769, 263] width 1505 height 162
click at [1373, 14] on button "search Search" at bounding box center [1346, 13] width 75 height 18
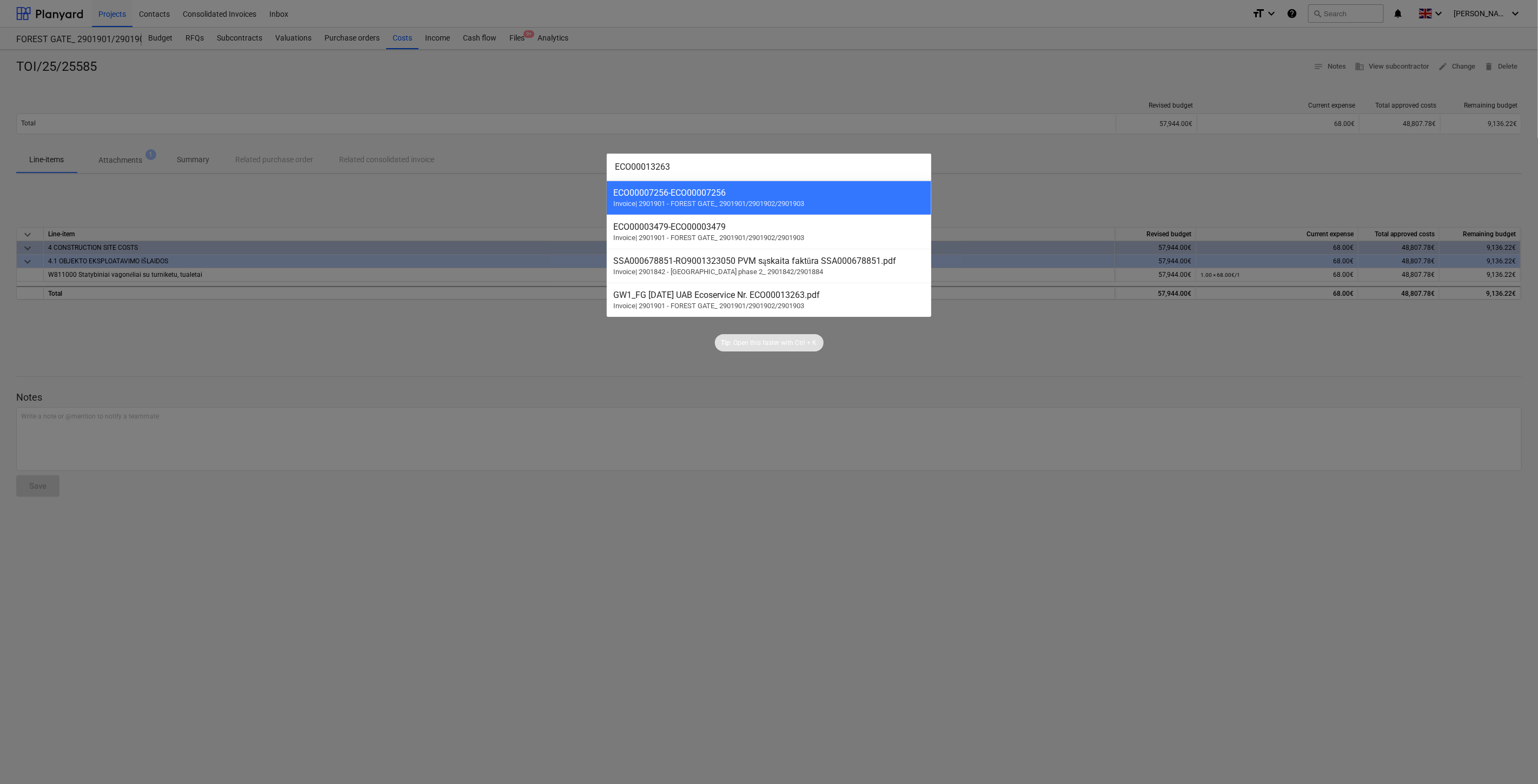
type input "ECO00013263"
click at [819, 207] on div "ECO00007256 - ECO00007256 Invoice | 2901901 - FOREST GATE_ 2901901/2901902/2901…" at bounding box center [769, 198] width 324 height 34
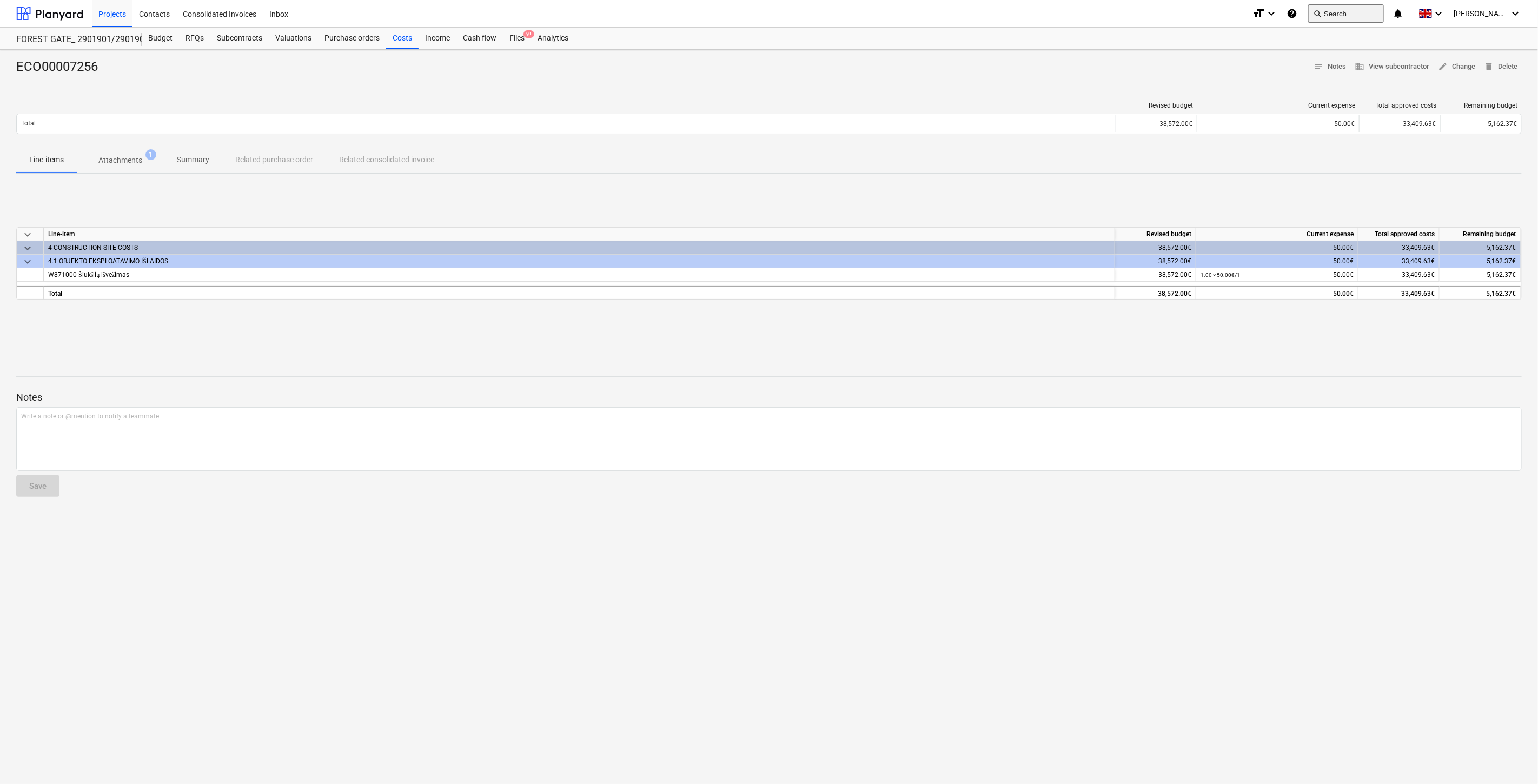
click at [1359, 17] on button "search Search" at bounding box center [1346, 13] width 75 height 18
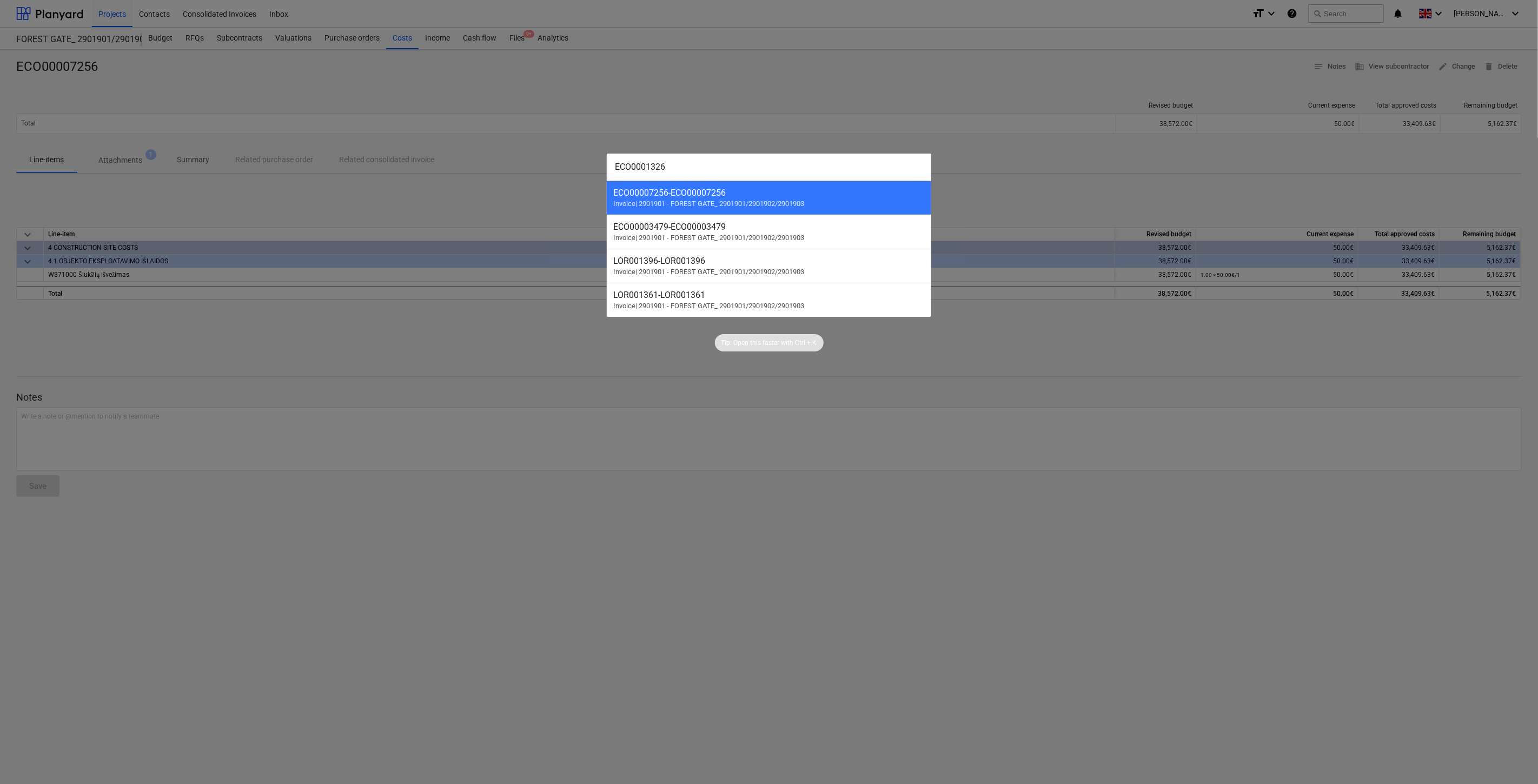
type input "ECO00013265"
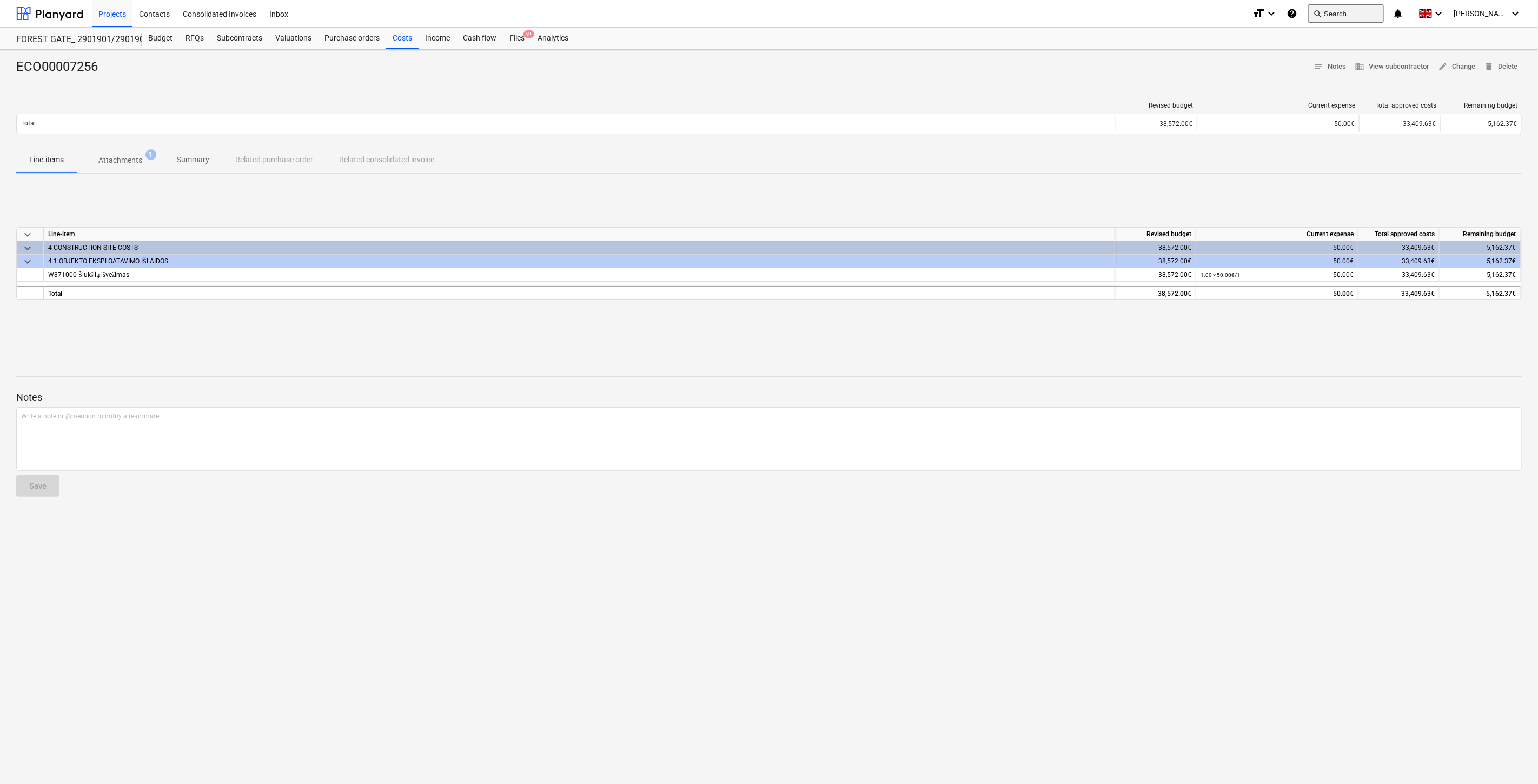
click at [1377, 15] on button "search Search" at bounding box center [1346, 13] width 75 height 18
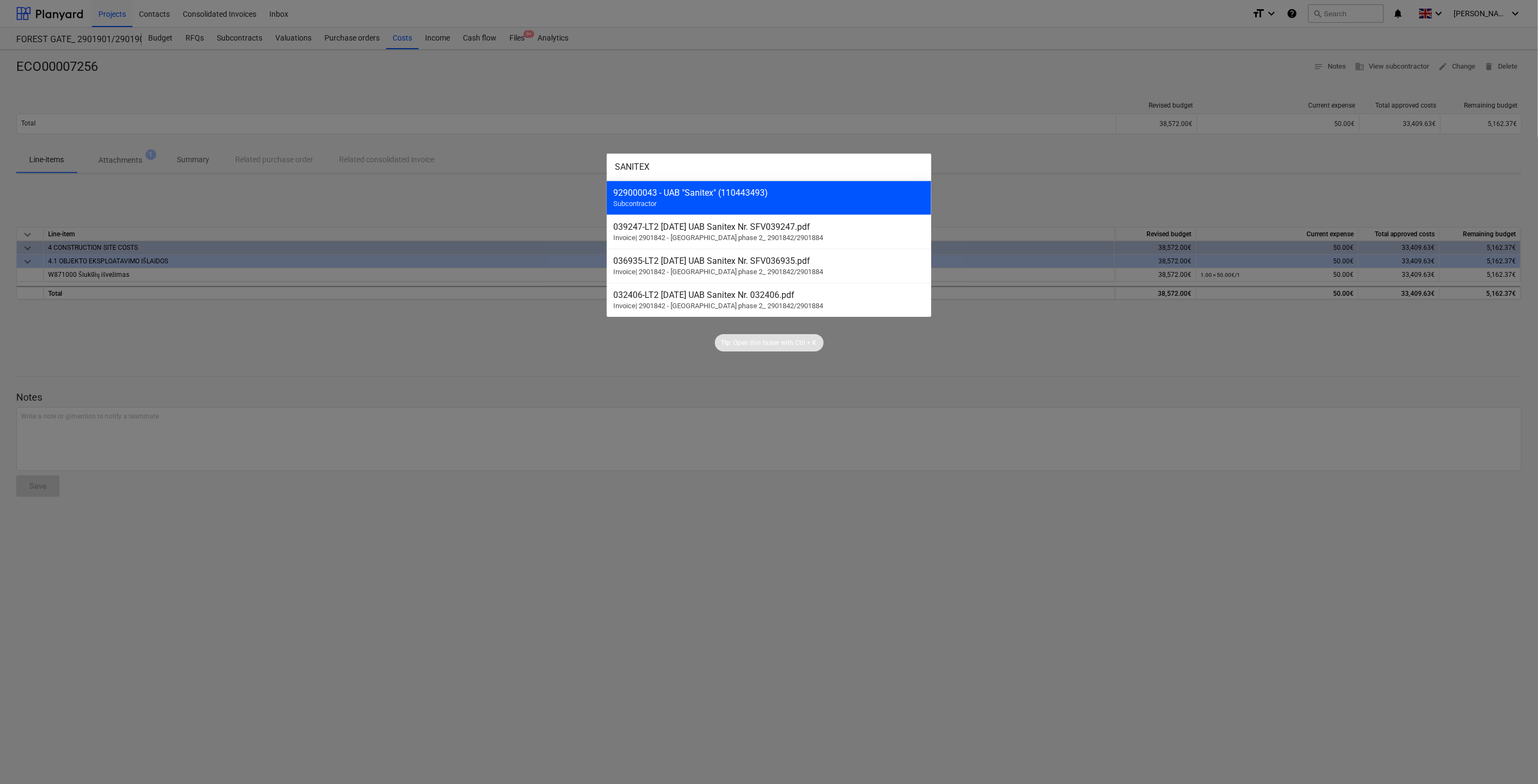
type input "SANITEX"
click at [723, 202] on div "929000043 - UAB "Sanitex" (110443493) Subcontractor" at bounding box center [769, 198] width 324 height 34
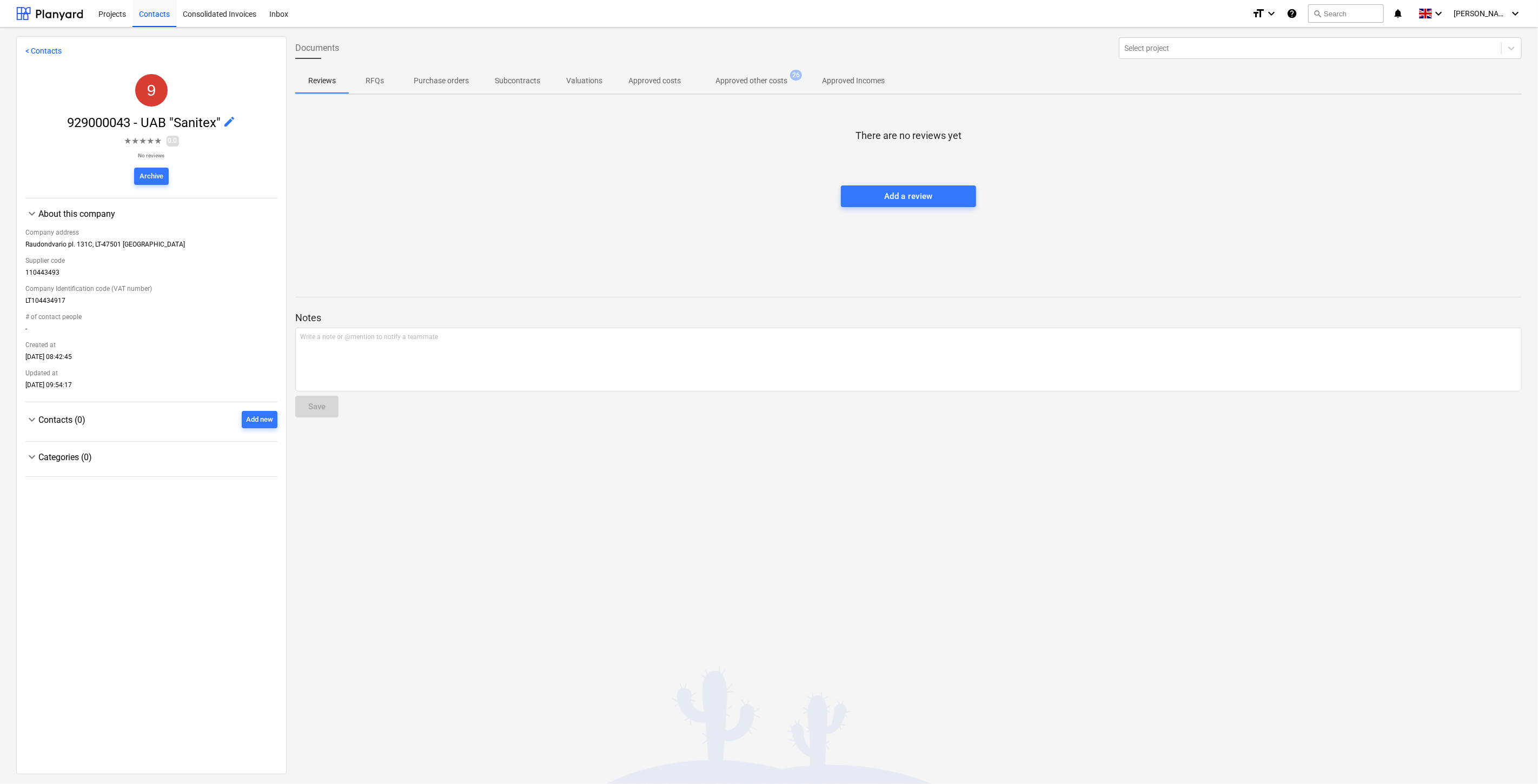
click at [767, 82] on p "Approved other costs" at bounding box center [751, 81] width 72 height 11
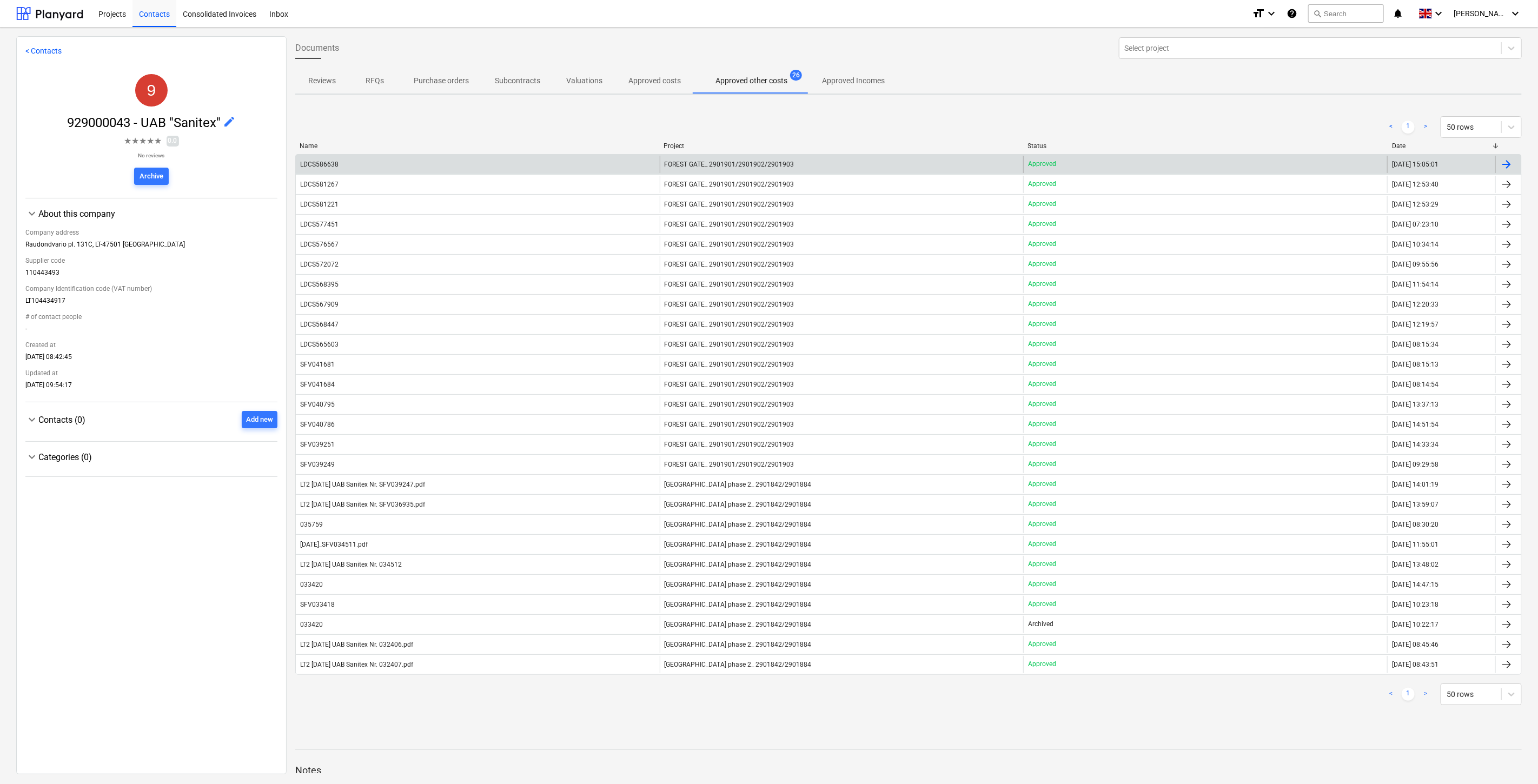
click at [578, 172] on div "LDCS586638" at bounding box center [478, 165] width 364 height 17
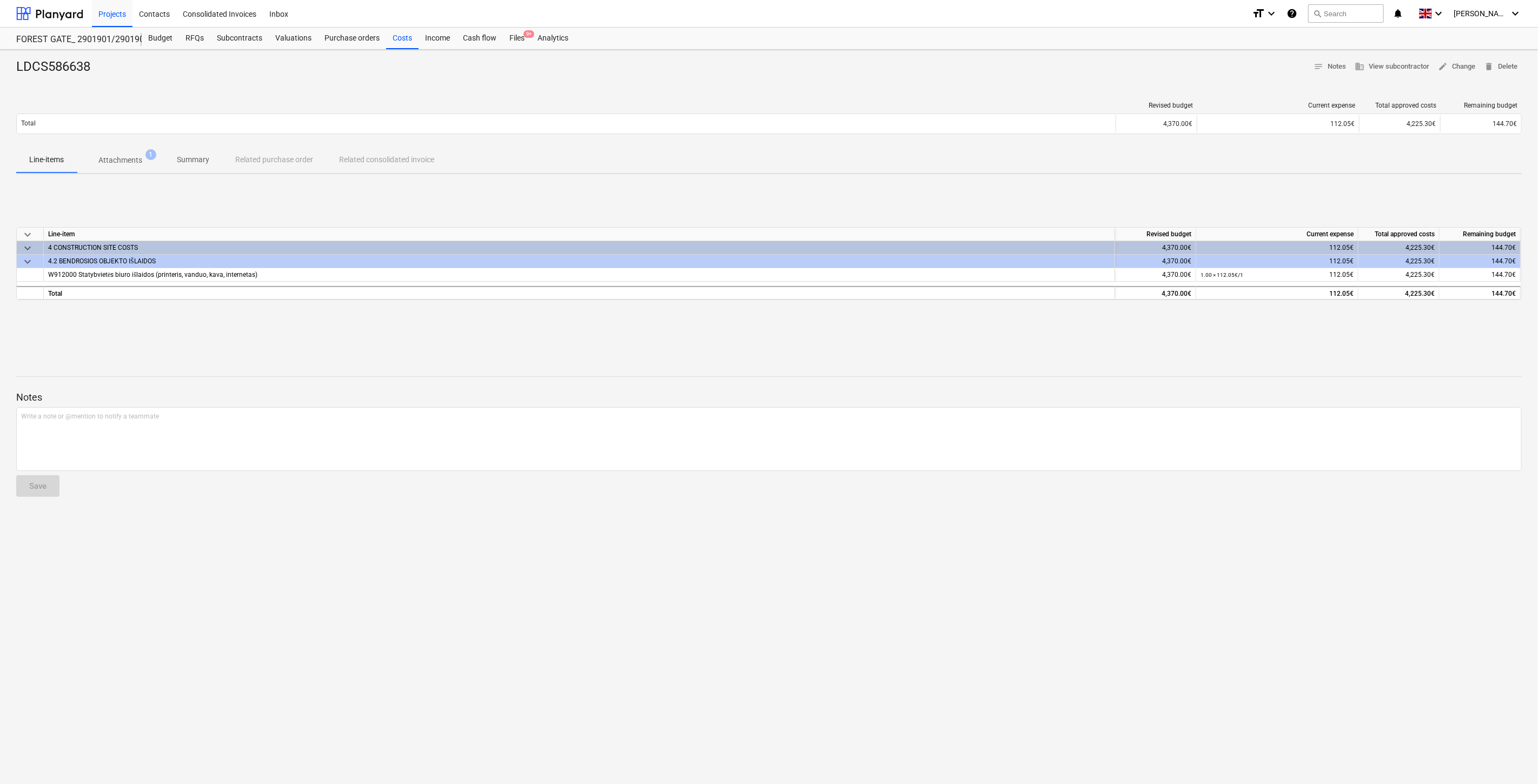
click at [954, 349] on div "LDCS586638 notes Notes business View subcontractor edit Change delete Delete Re…" at bounding box center [769, 417] width 1538 height 734
click at [968, 343] on div "keyboard_arrow_down Line-item Revised budget Current expense Total approved cos…" at bounding box center [769, 263] width 1505 height 162
click at [155, 165] on span "Attachments 1" at bounding box center [120, 160] width 87 height 20
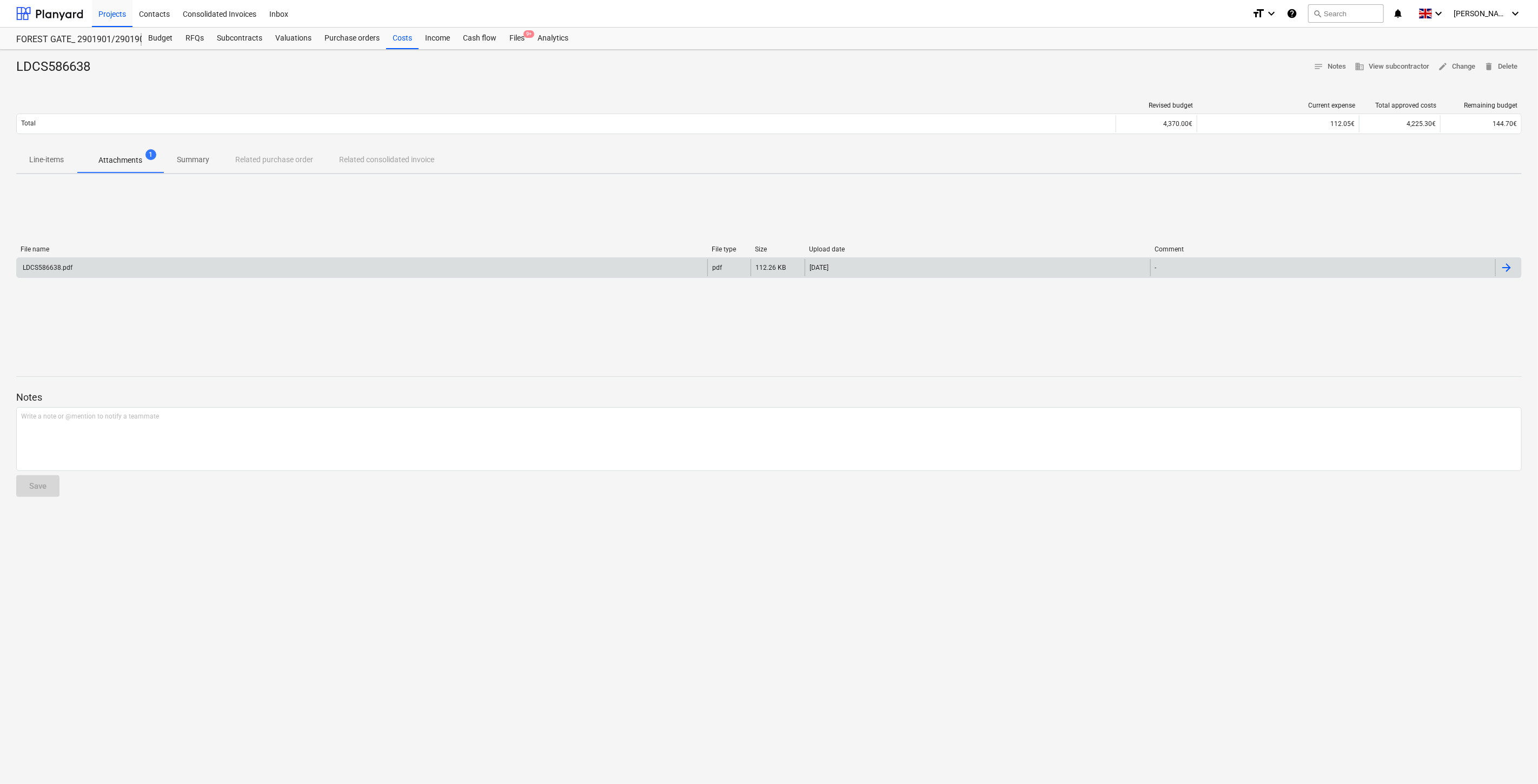
click at [206, 259] on div "LDCS586638.pdf" at bounding box center [362, 268] width 691 height 17
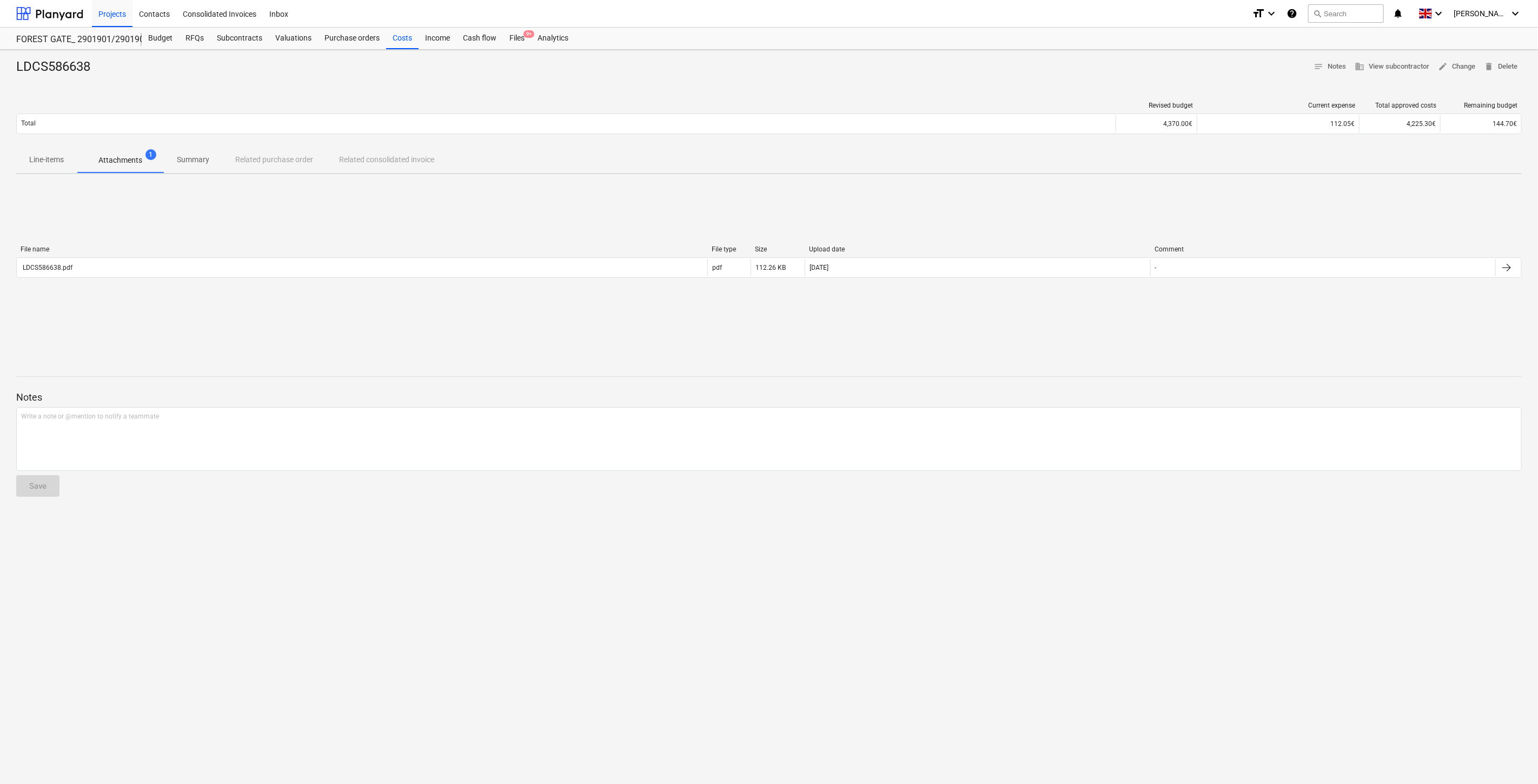
click at [51, 166] on span "Line-items" at bounding box center [46, 160] width 61 height 18
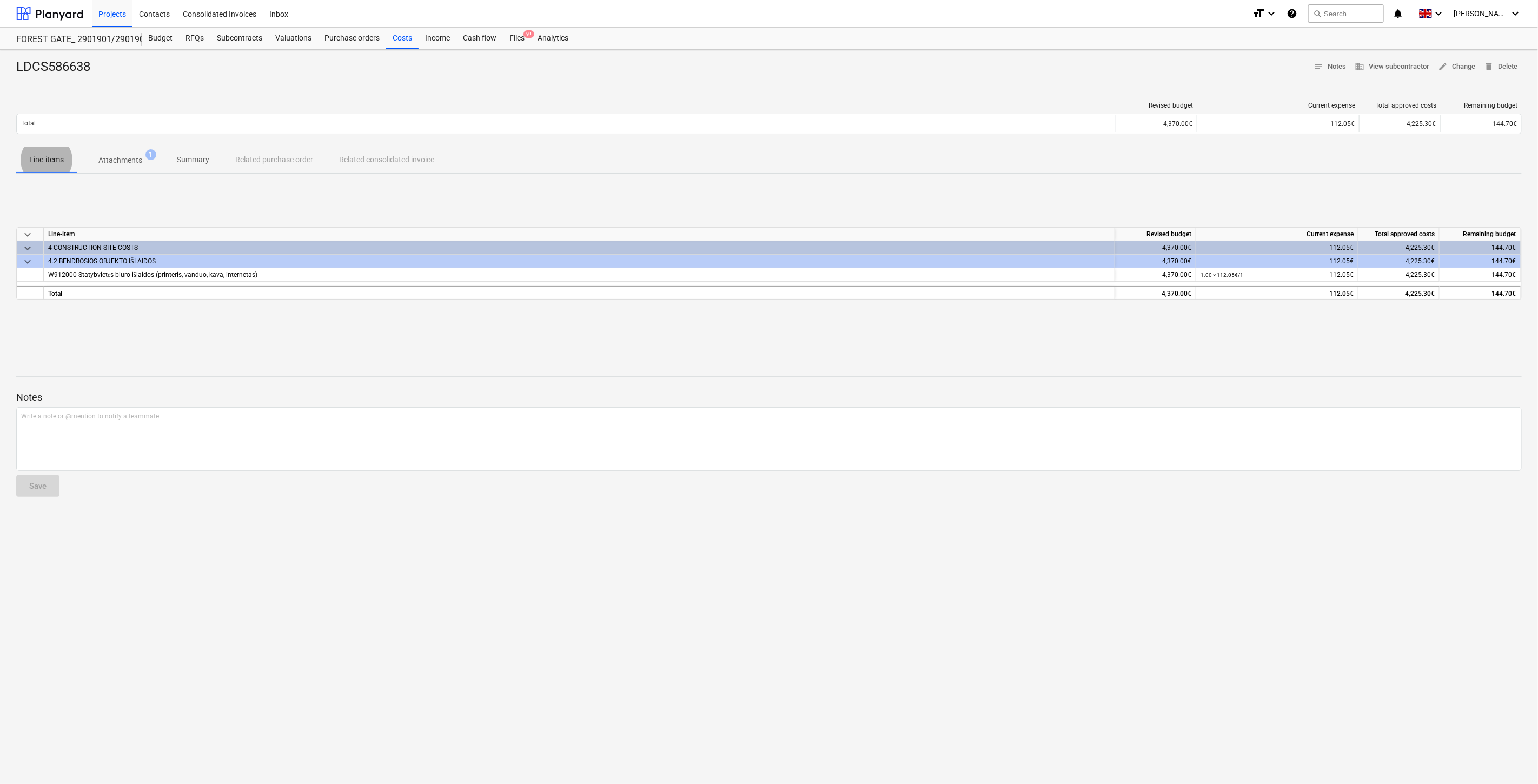
click at [142, 165] on p "Attachments" at bounding box center [120, 160] width 44 height 11
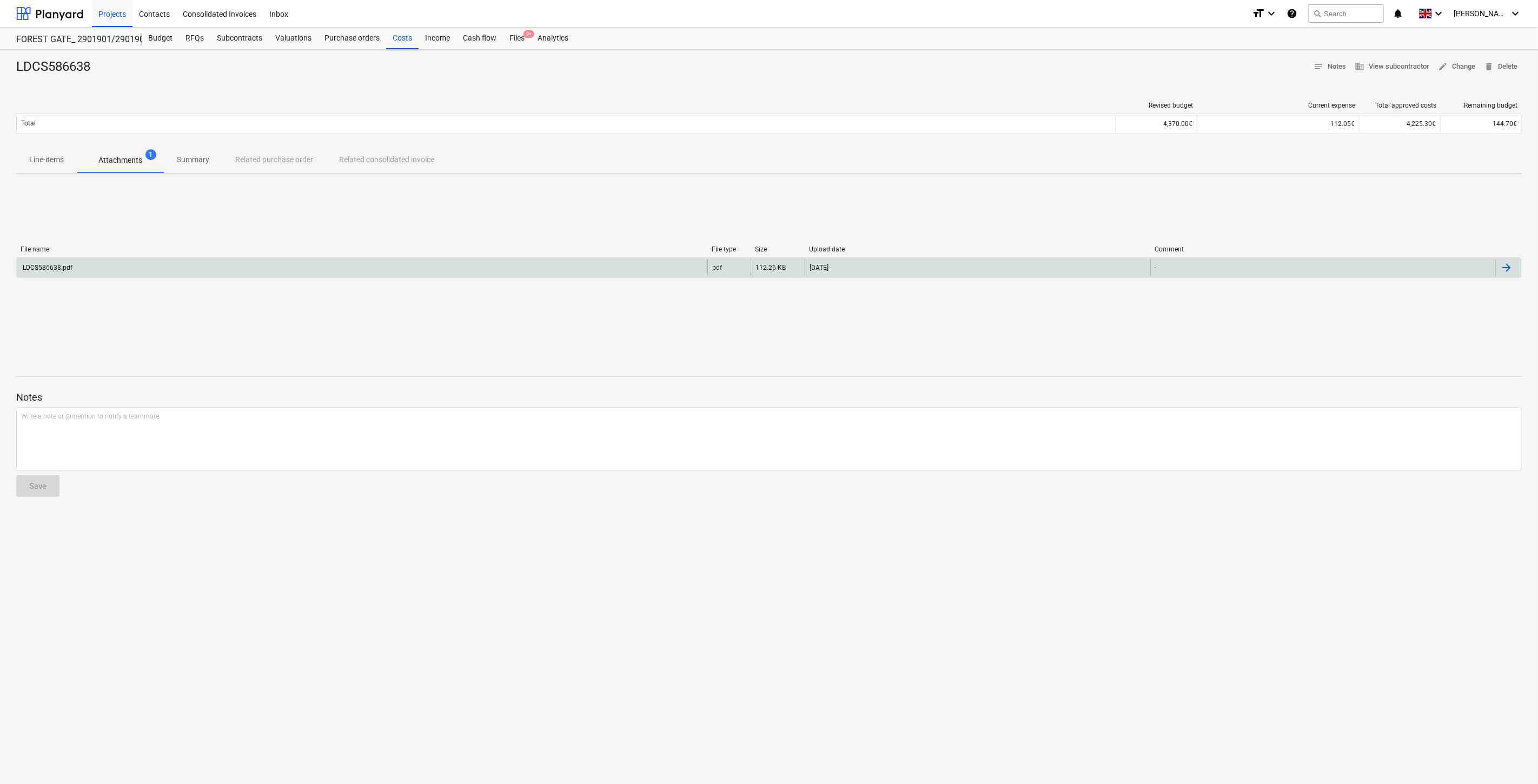
click at [154, 268] on div "LDCS586638.pdf" at bounding box center [362, 268] width 691 height 17
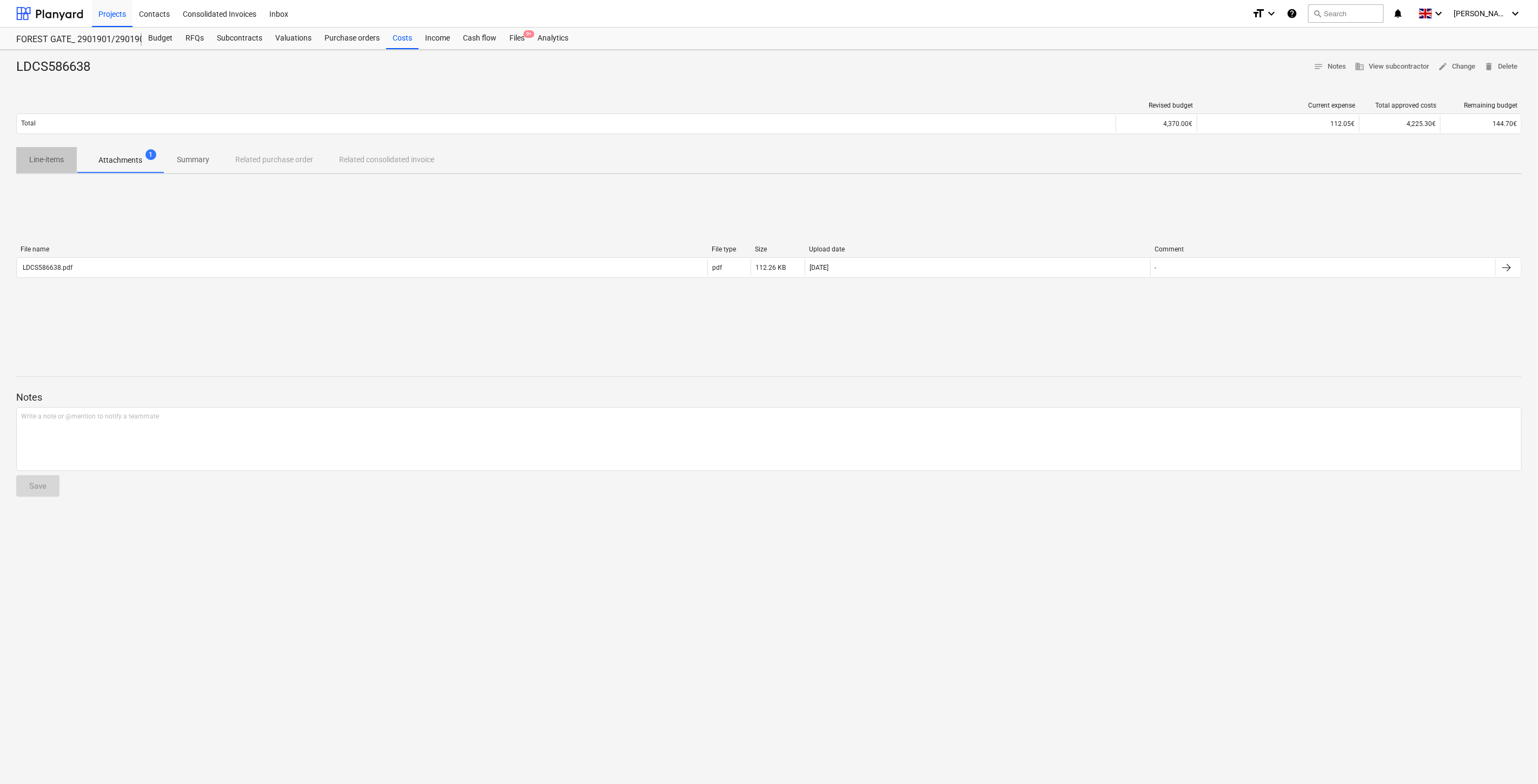
click at [52, 160] on p "Line-items" at bounding box center [46, 160] width 34 height 11
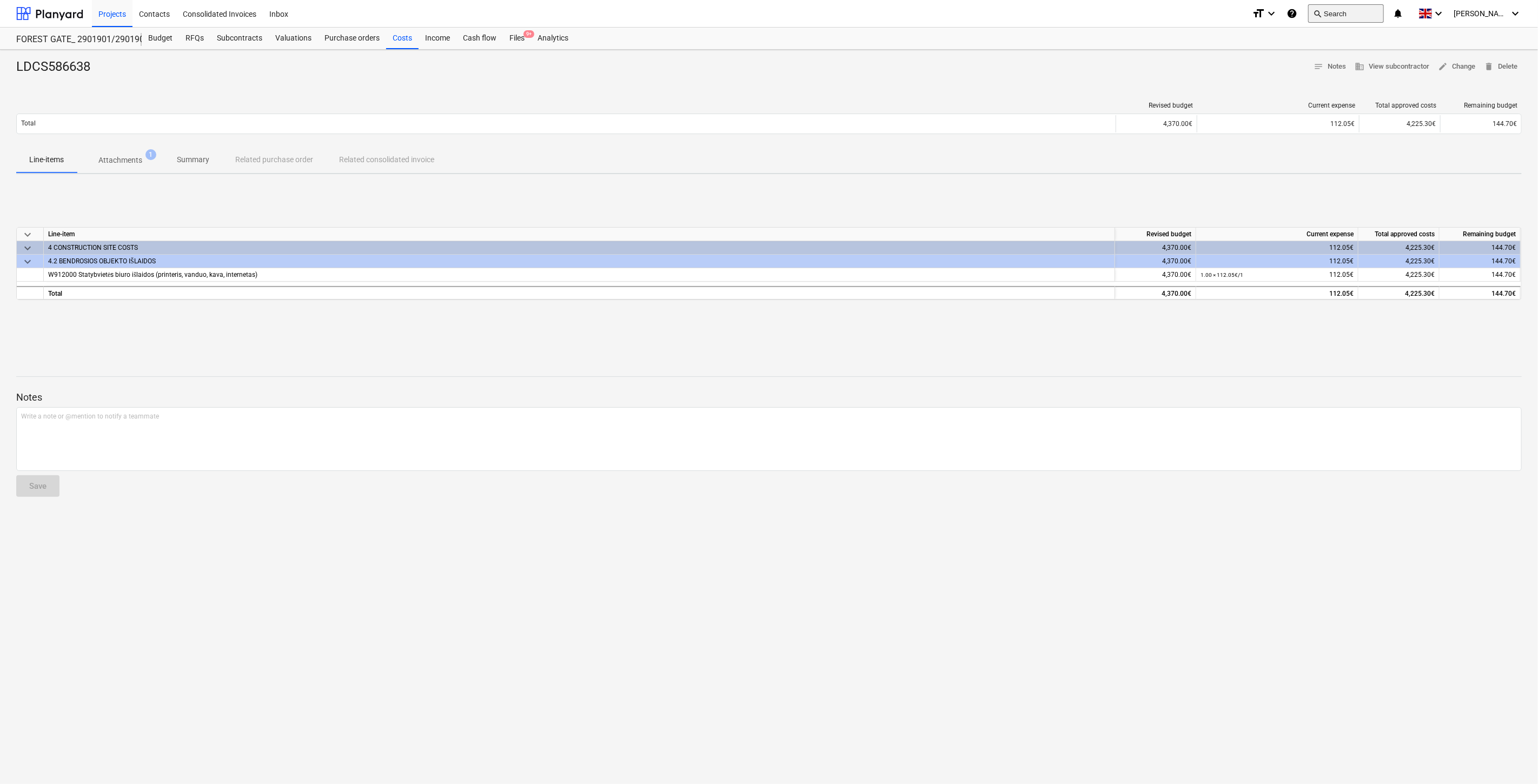
click at [1354, 8] on button "search Search" at bounding box center [1346, 13] width 75 height 18
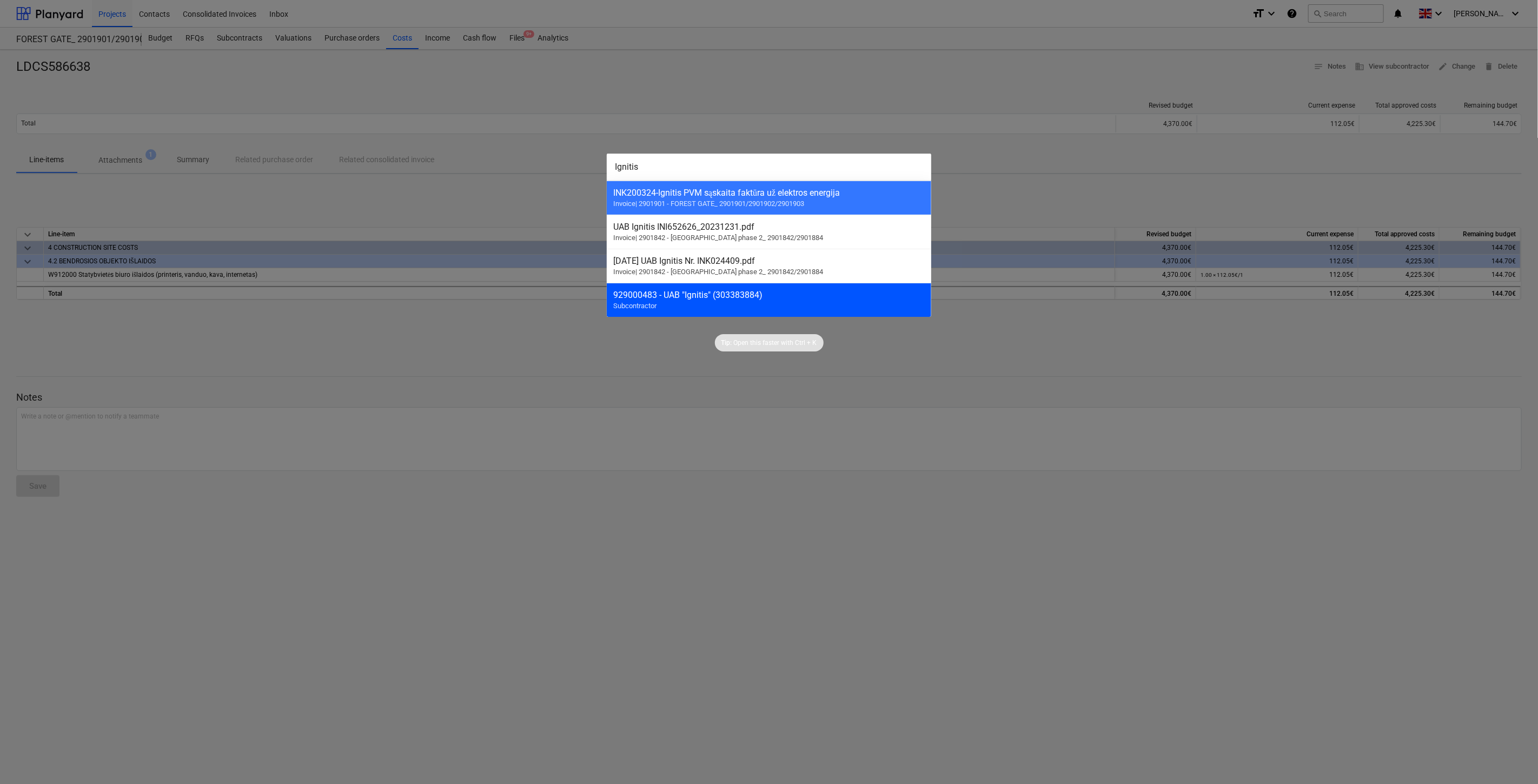
type input "Ignitis"
click at [697, 300] on div "929000483 - UAB "Ignitis" (303383884)" at bounding box center [769, 295] width 311 height 10
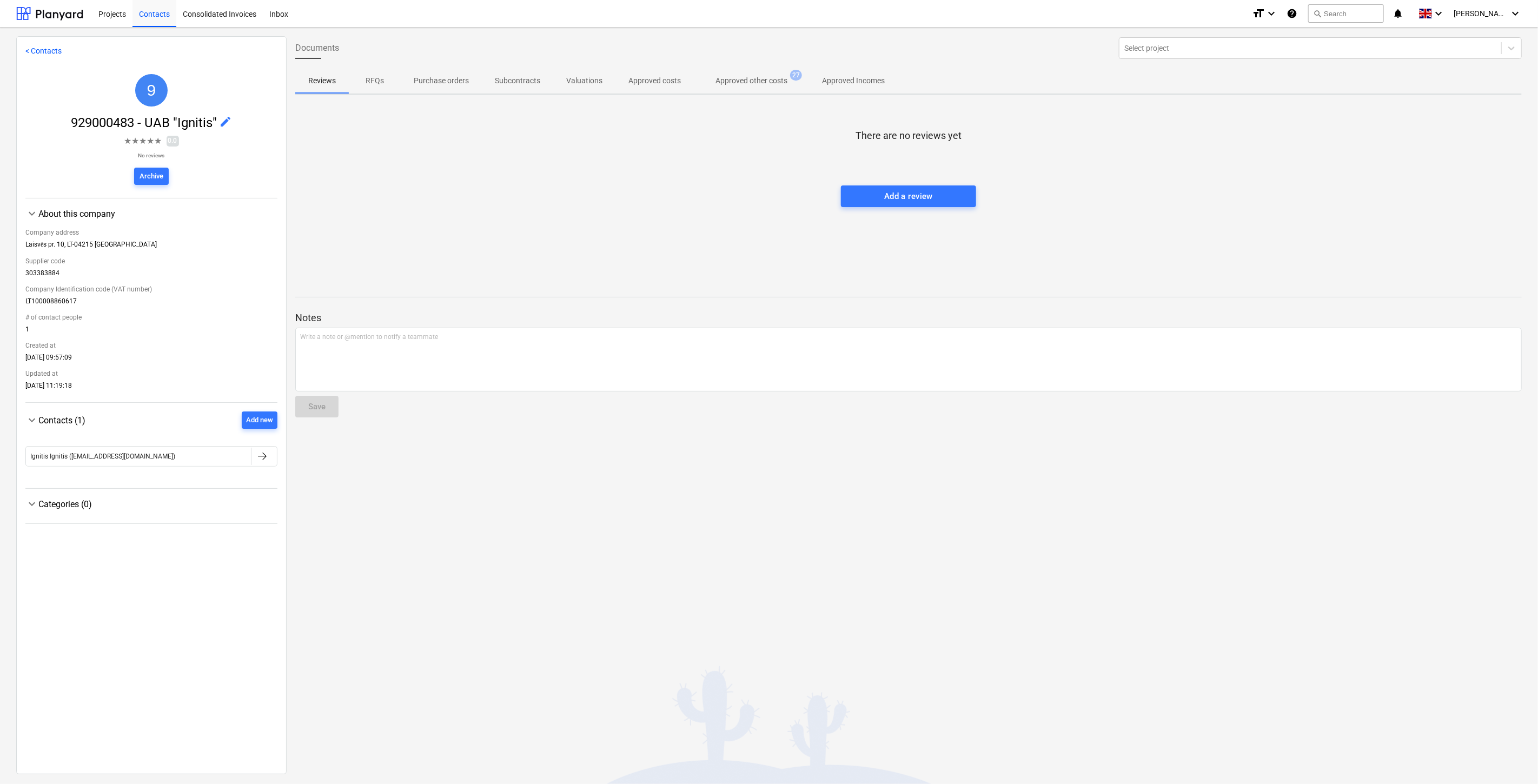
click at [748, 81] on p "Approved other costs" at bounding box center [751, 81] width 72 height 11
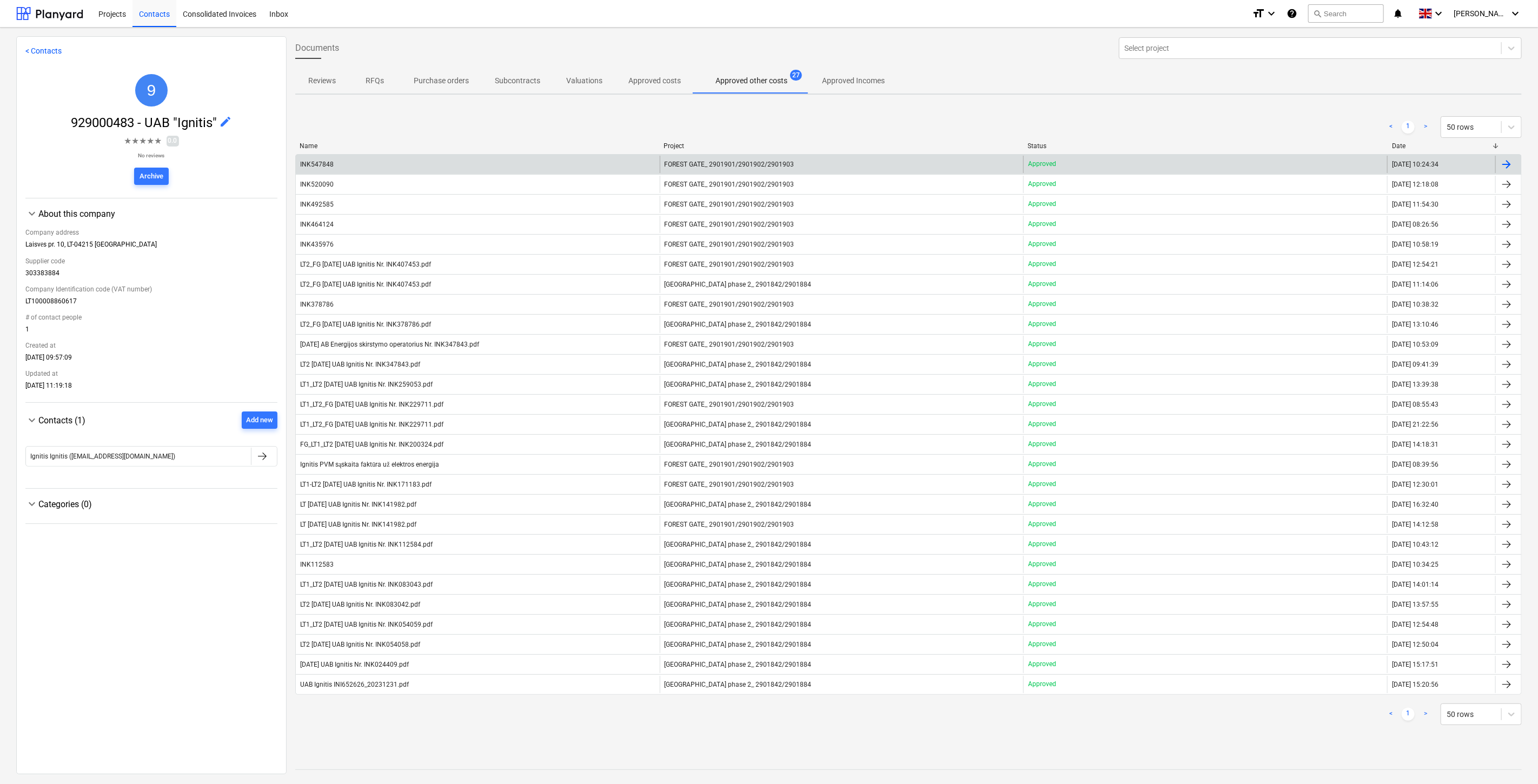
click at [526, 165] on div "INK547848" at bounding box center [478, 165] width 364 height 17
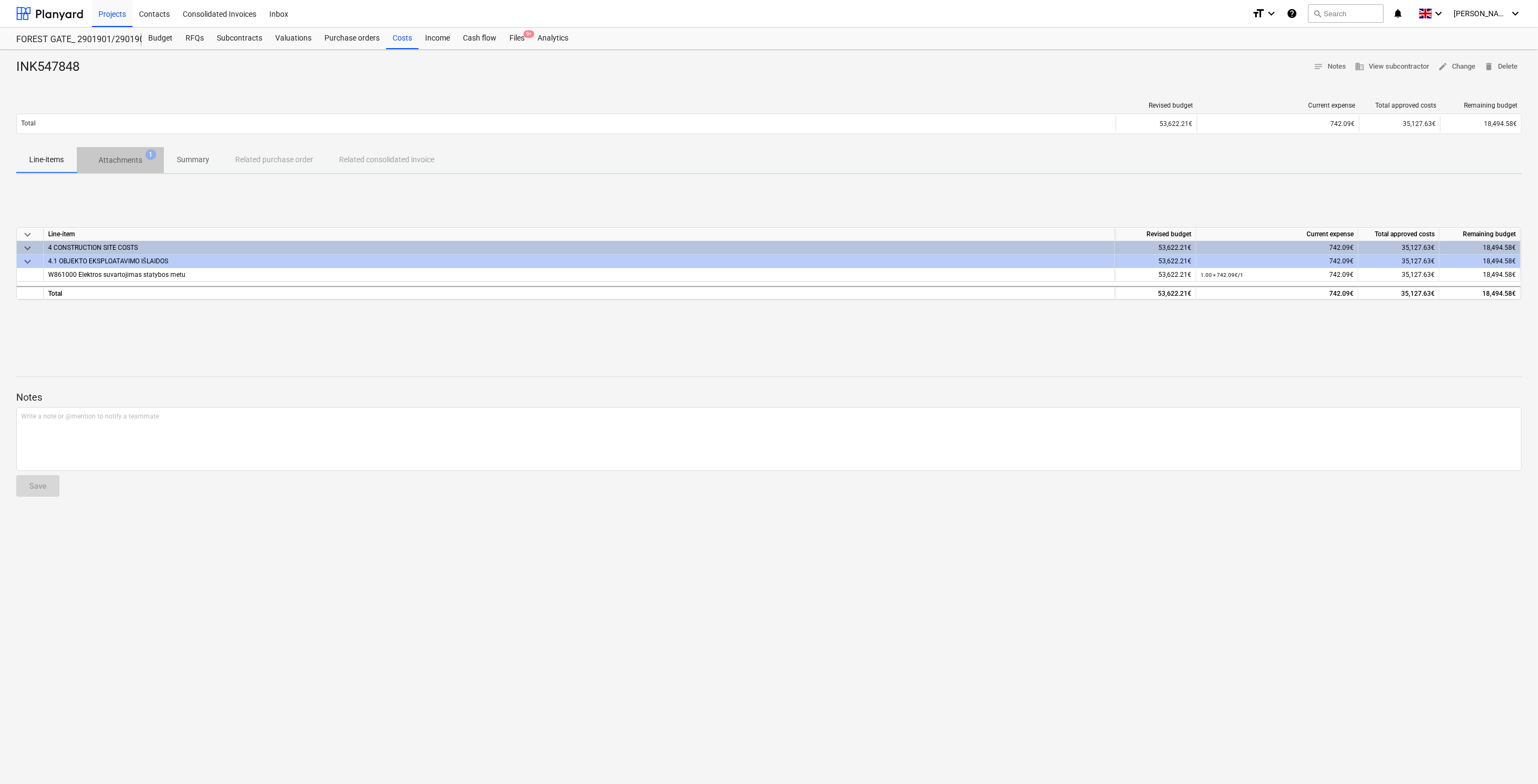
click at [117, 160] on p "Attachments" at bounding box center [120, 160] width 44 height 11
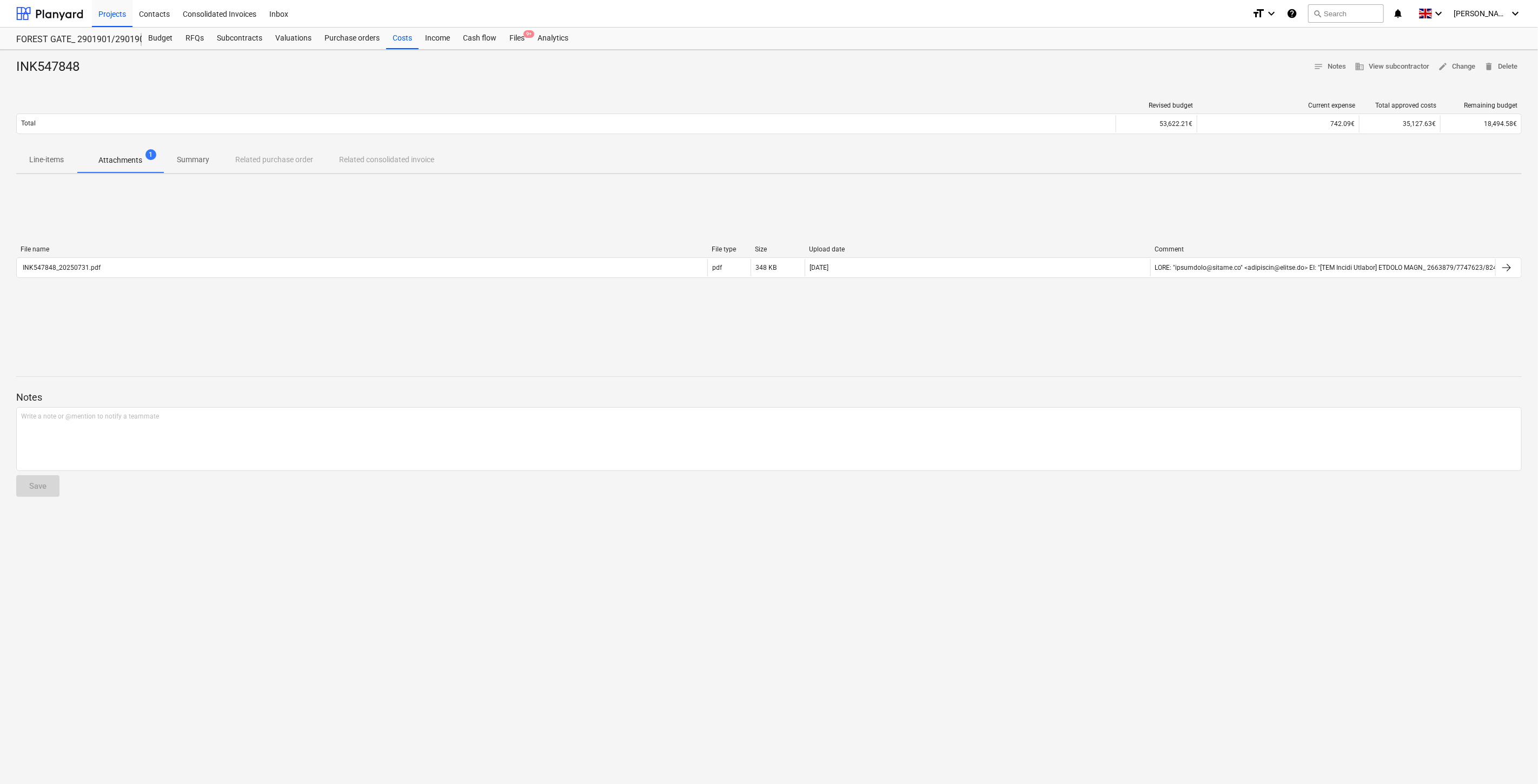
click at [304, 259] on div "INK547848_20250731.pdf" at bounding box center [362, 268] width 691 height 17
click at [57, 166] on span "Line-items" at bounding box center [46, 160] width 61 height 18
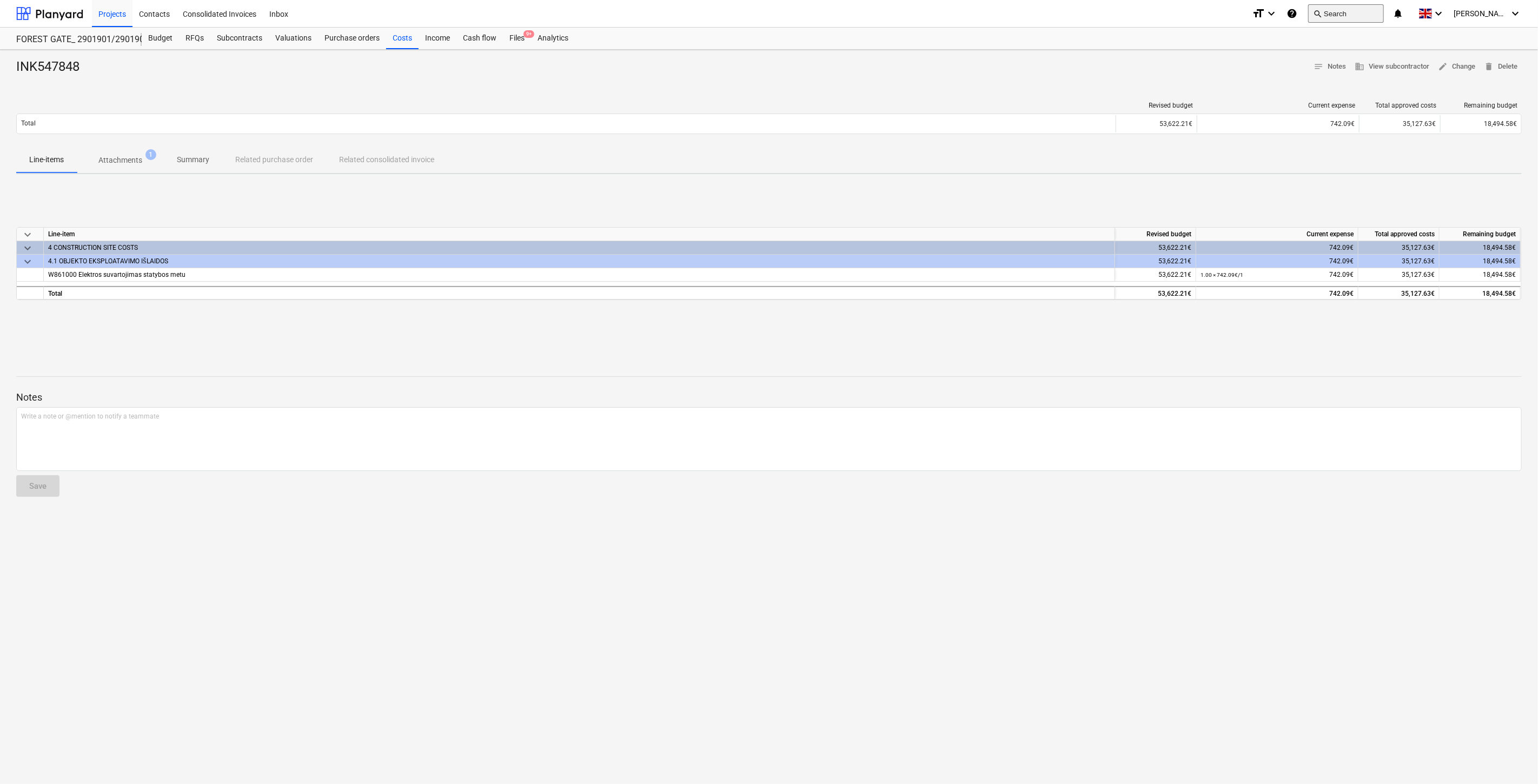
click at [1371, 9] on button "search Search" at bounding box center [1346, 13] width 75 height 18
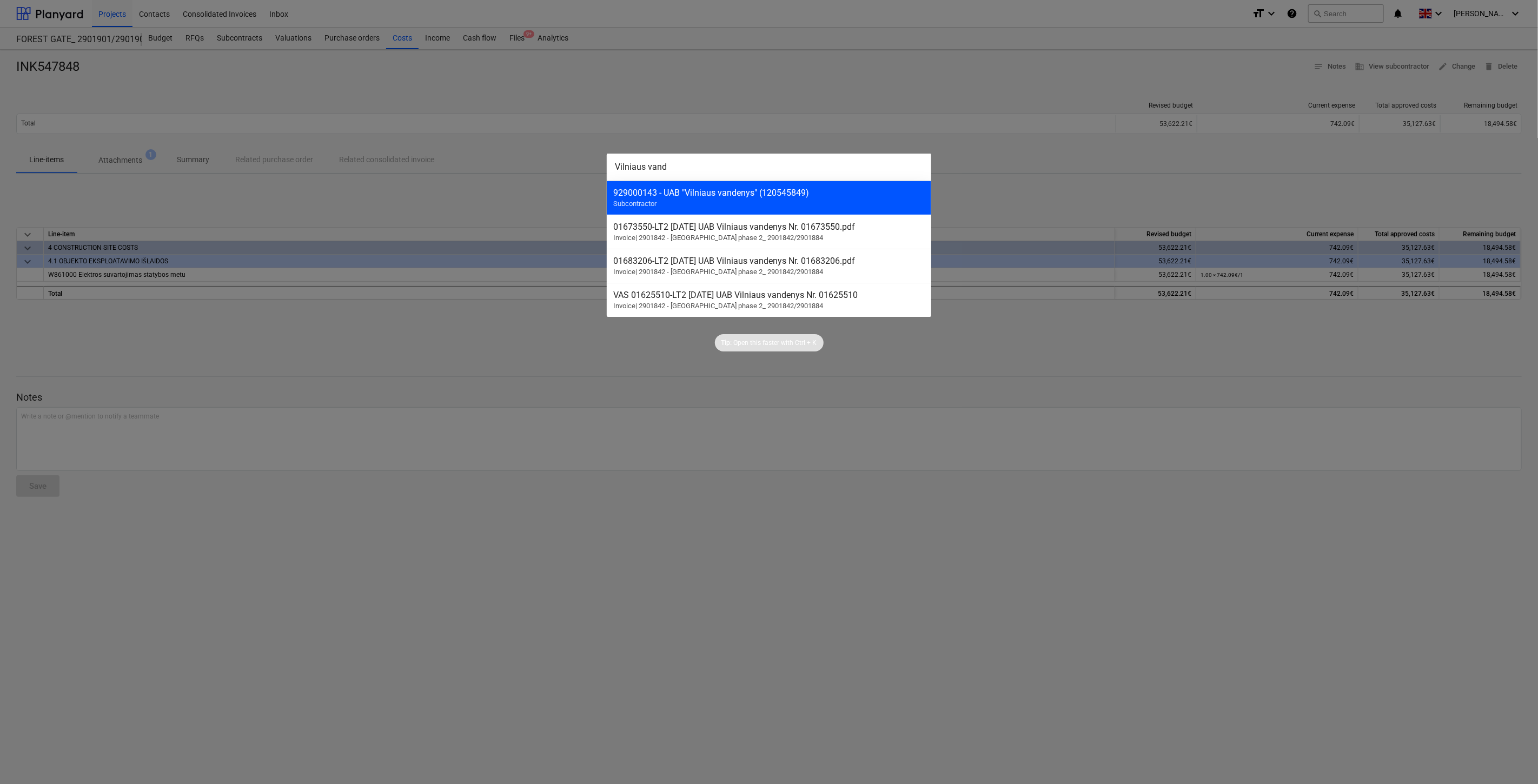
type input "Vilniaus vand"
click at [896, 198] on div "929000143 - UAB "Vilniaus vandenys" (120545849) Subcontractor" at bounding box center [769, 198] width 324 height 34
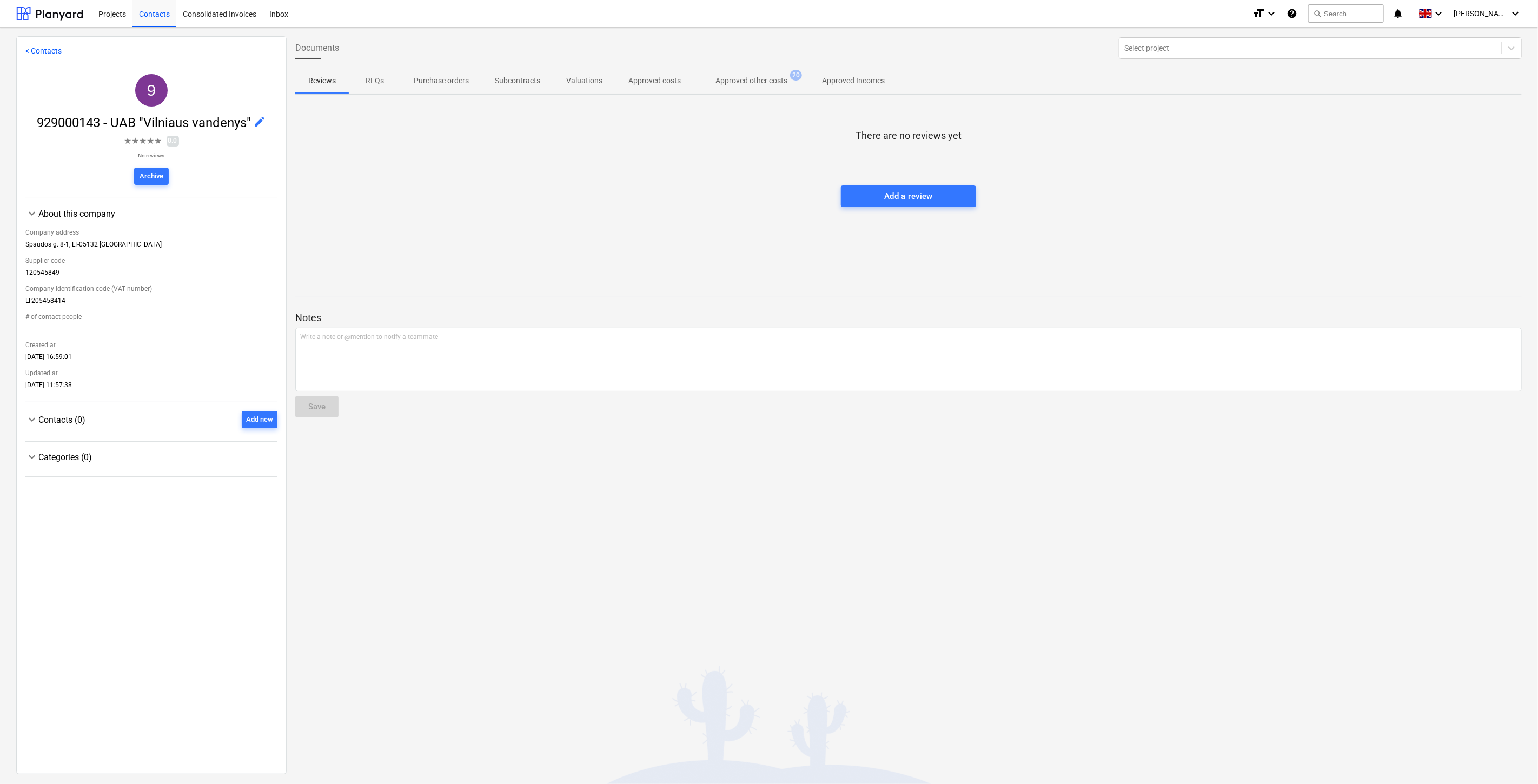
click at [784, 83] on p "Approved other costs" at bounding box center [751, 81] width 72 height 11
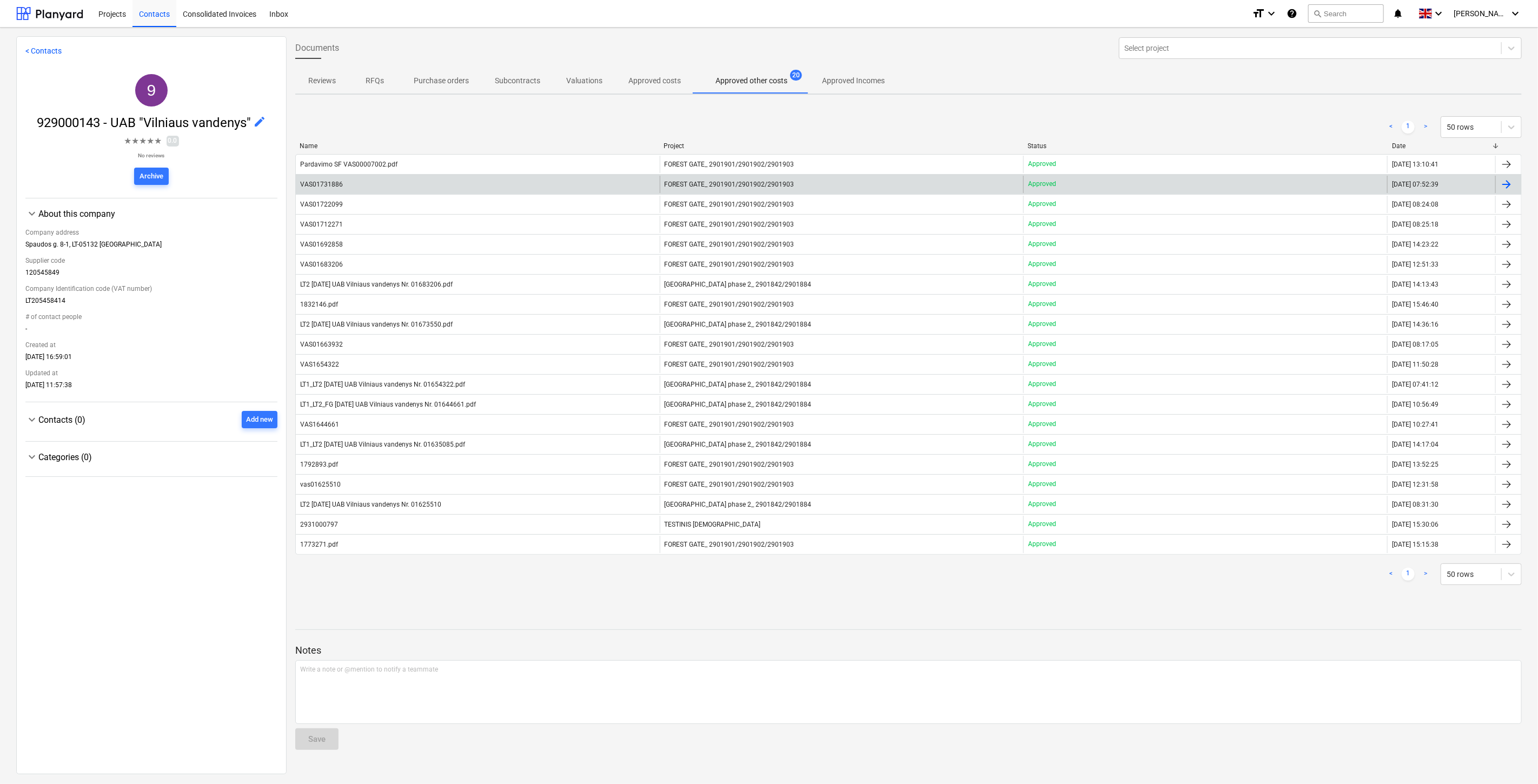
click at [489, 182] on div "VAS01731886" at bounding box center [478, 184] width 364 height 17
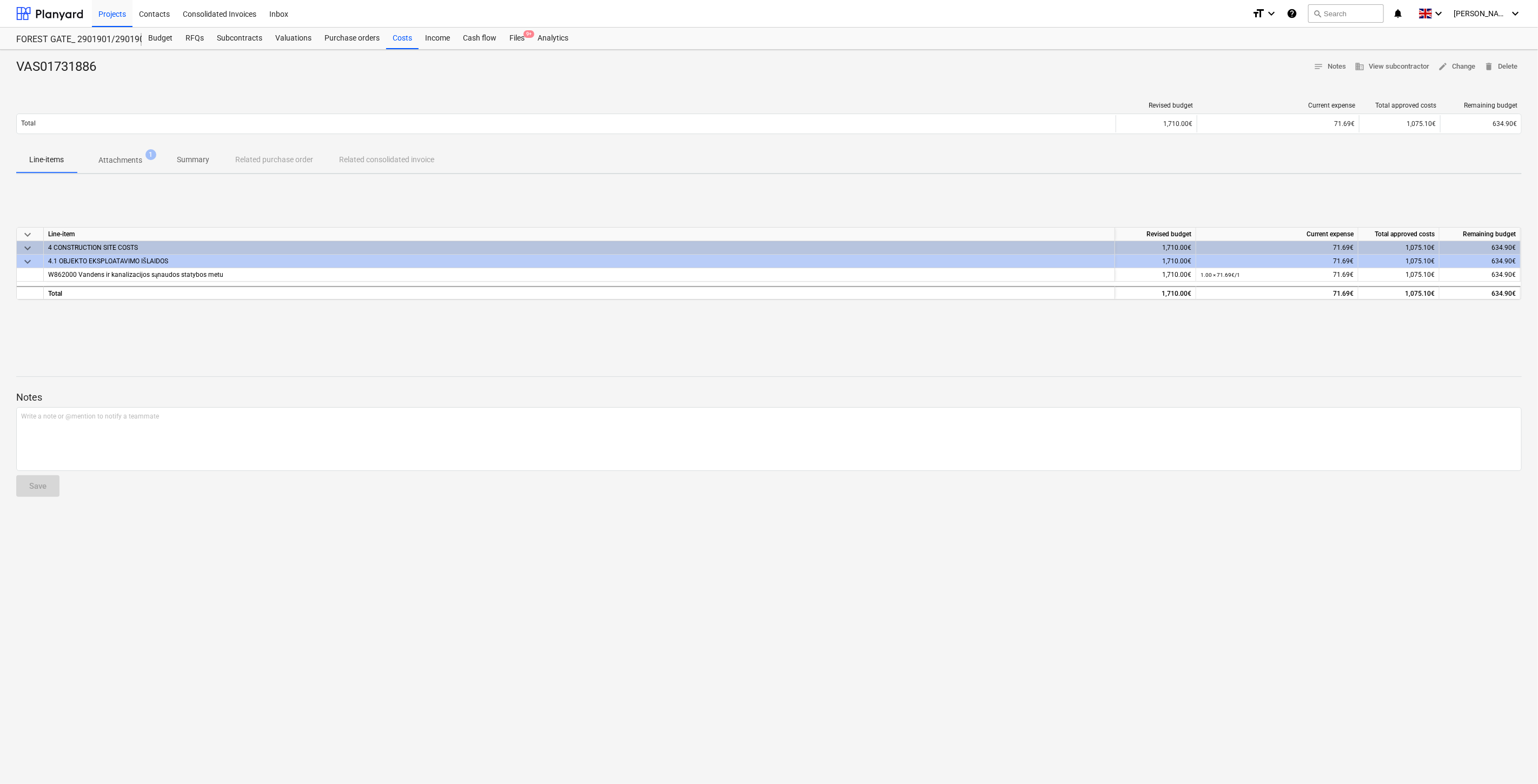
click at [124, 163] on p "Attachments" at bounding box center [120, 160] width 44 height 11
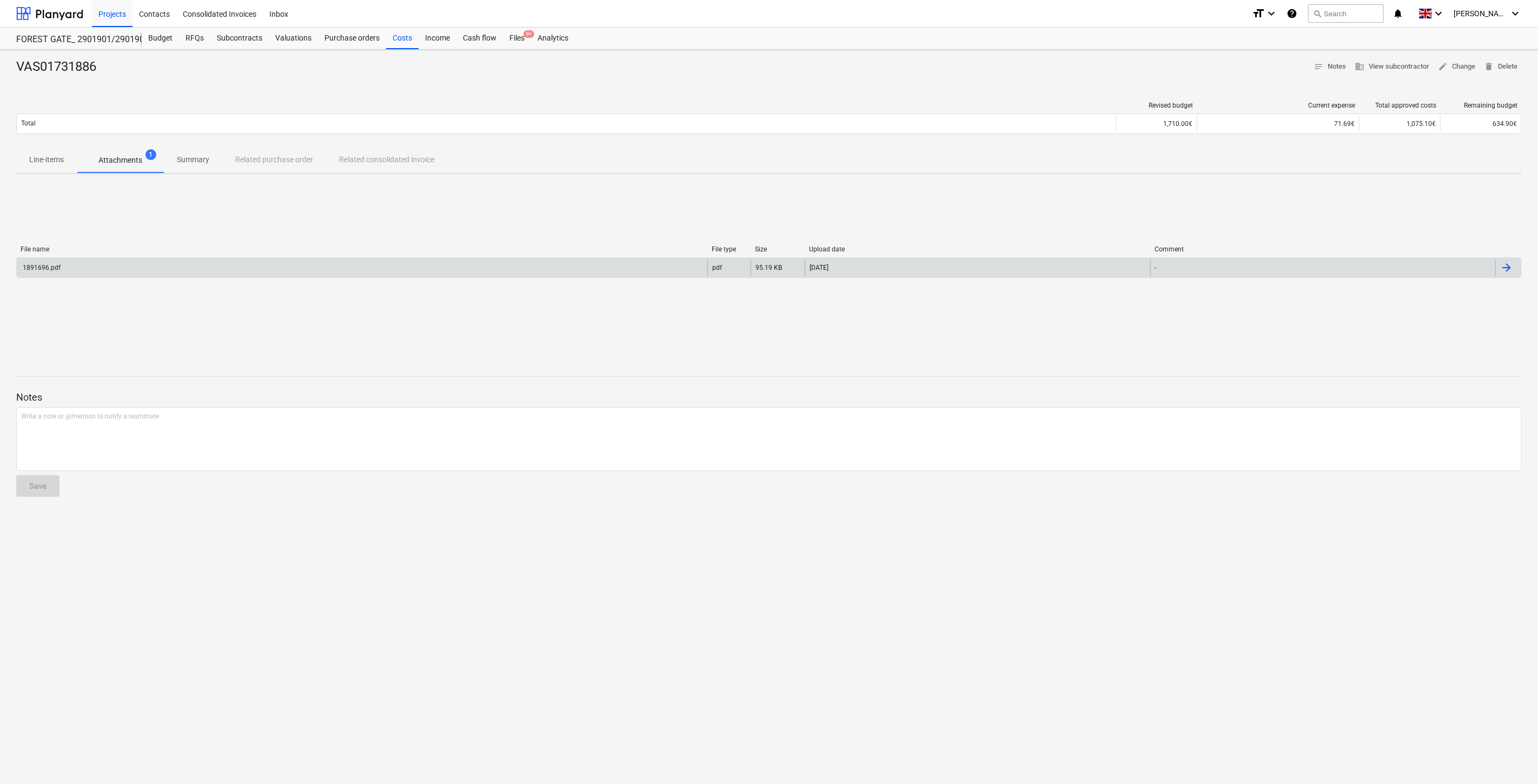
click at [166, 261] on div "1891696.pdf" at bounding box center [362, 268] width 691 height 17
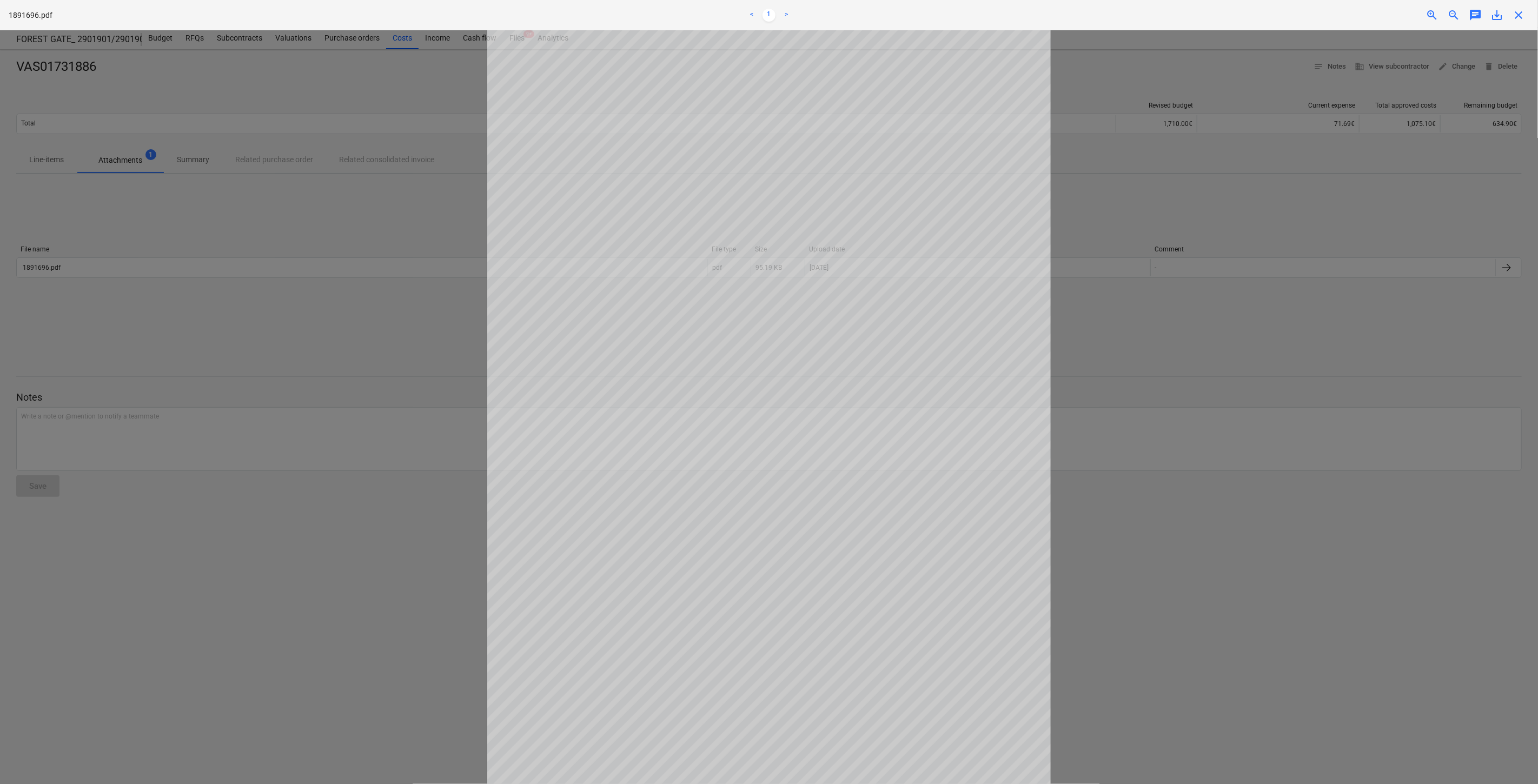
click at [368, 348] on div at bounding box center [769, 407] width 1538 height 754
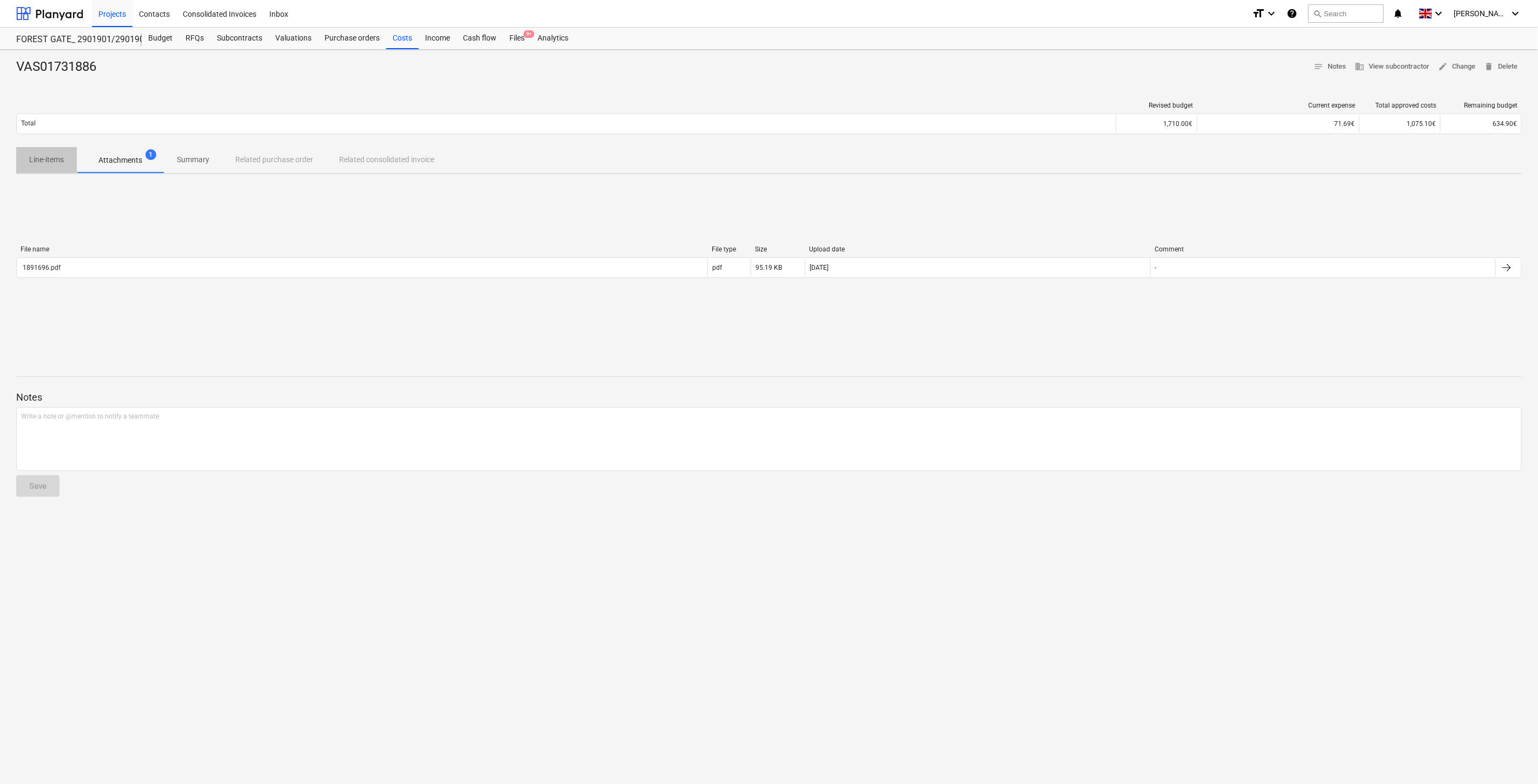
drag, startPoint x: 55, startPoint y: 155, endPoint x: 93, endPoint y: 167, distance: 39.8
click at [57, 157] on p "Line-items" at bounding box center [46, 160] width 34 height 11
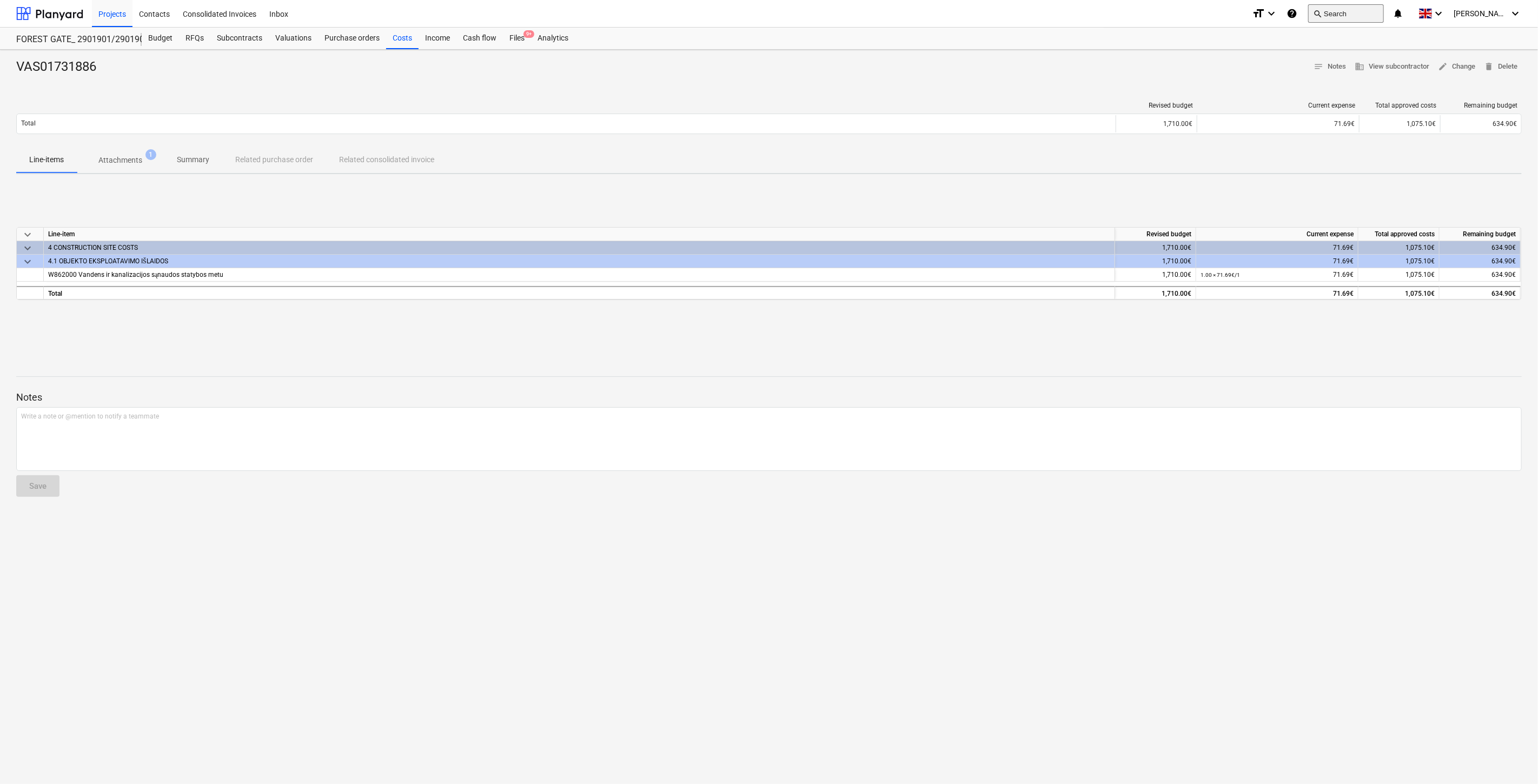
click at [1372, 11] on button "search Search" at bounding box center [1346, 13] width 75 height 18
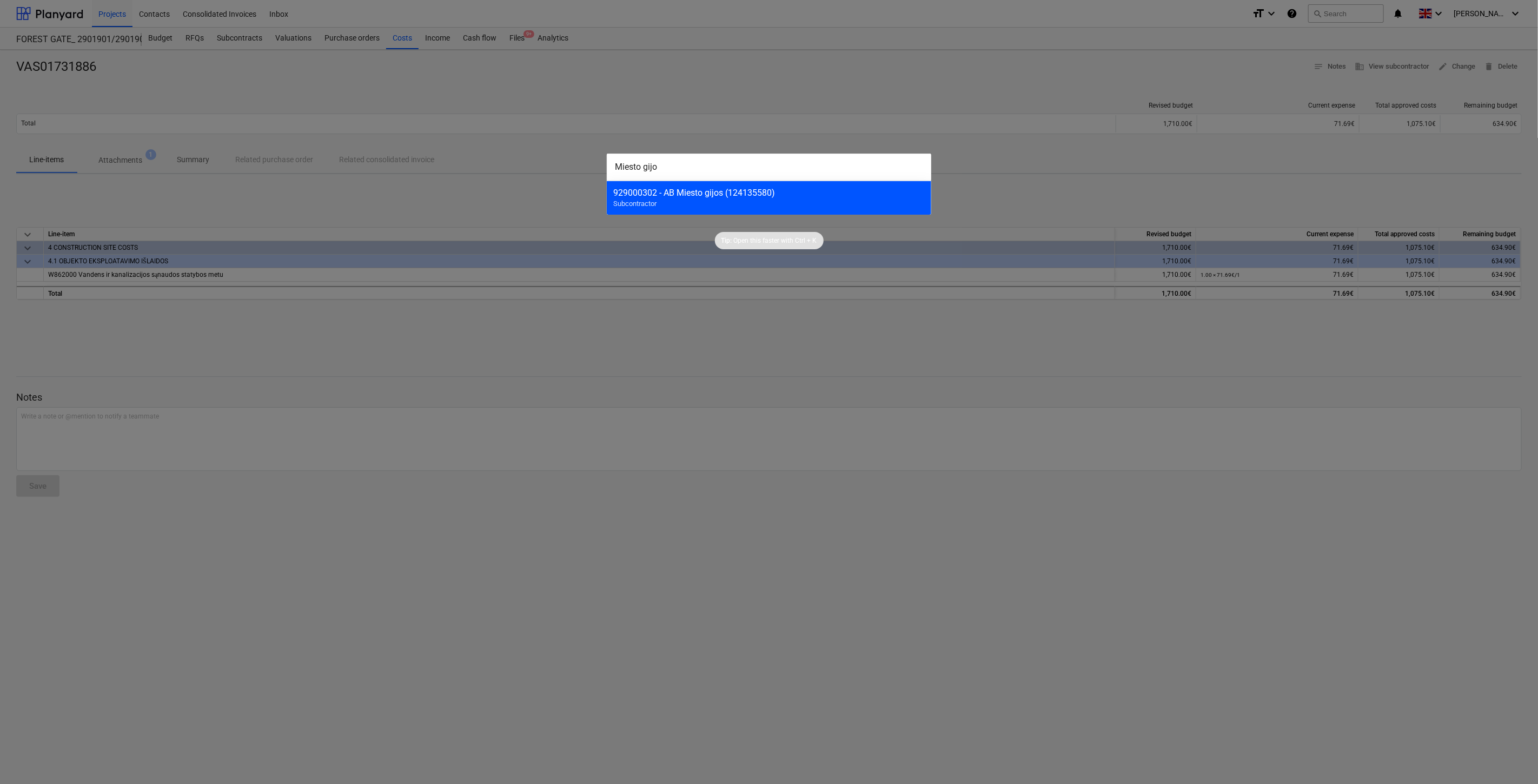
type input "Miesto gijo"
click at [790, 195] on div "929000302 - AB Miesto gijos (124135580)" at bounding box center [769, 193] width 311 height 10
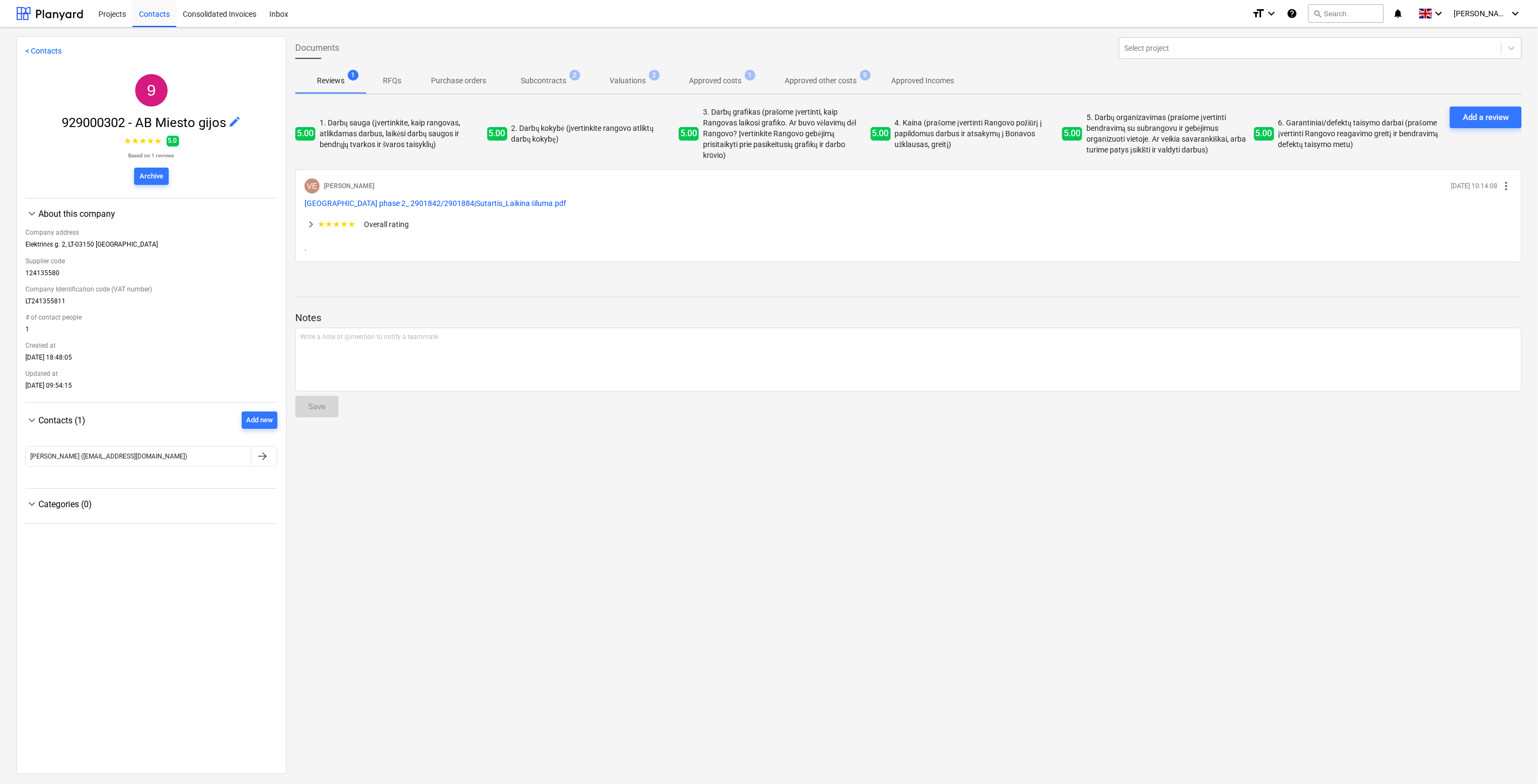
click at [575, 81] on span "Subcontracts 2" at bounding box center [543, 81] width 88 height 20
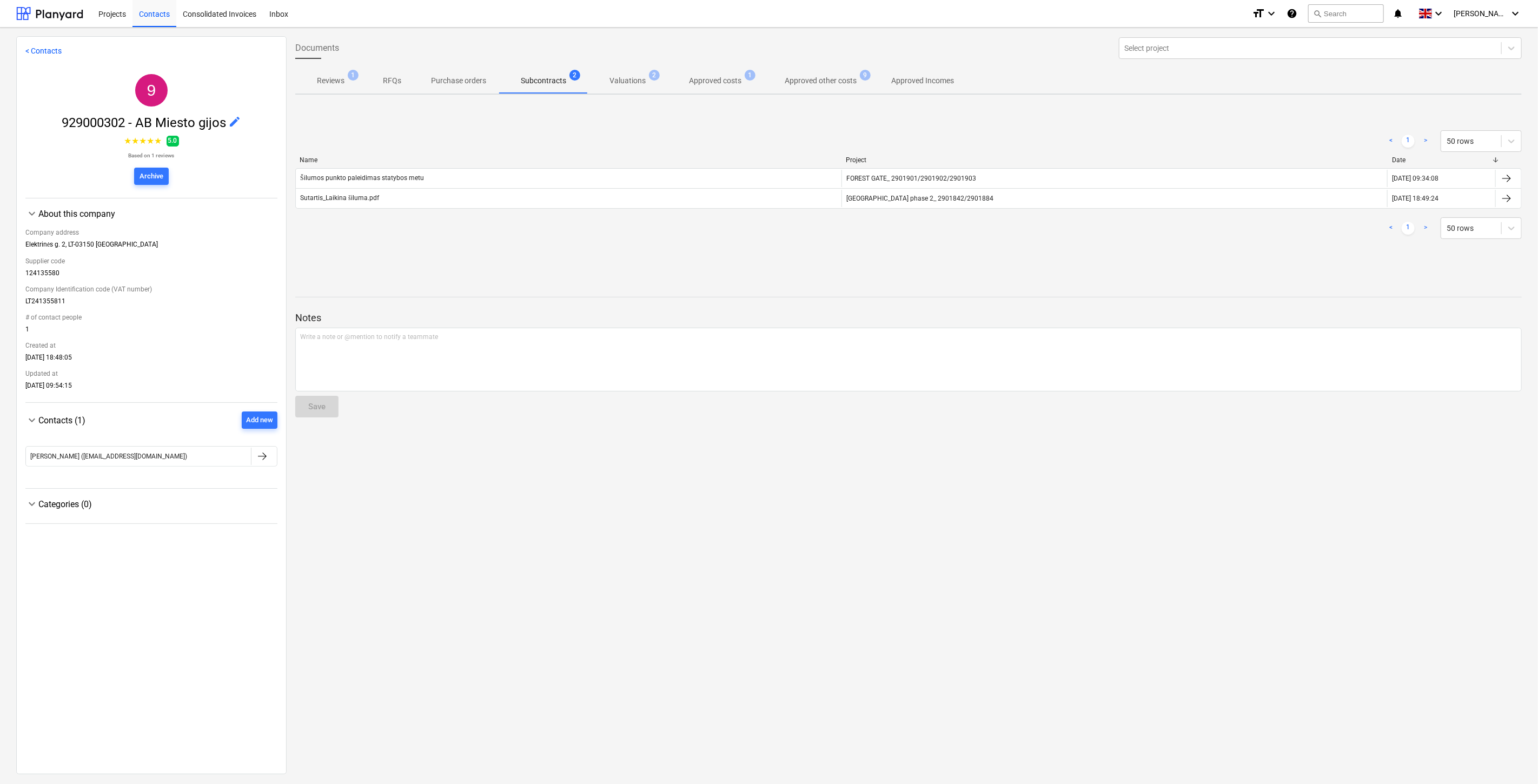
click at [712, 76] on p "Approved costs" at bounding box center [715, 81] width 52 height 11
click at [802, 81] on p "Approved other costs" at bounding box center [821, 81] width 72 height 11
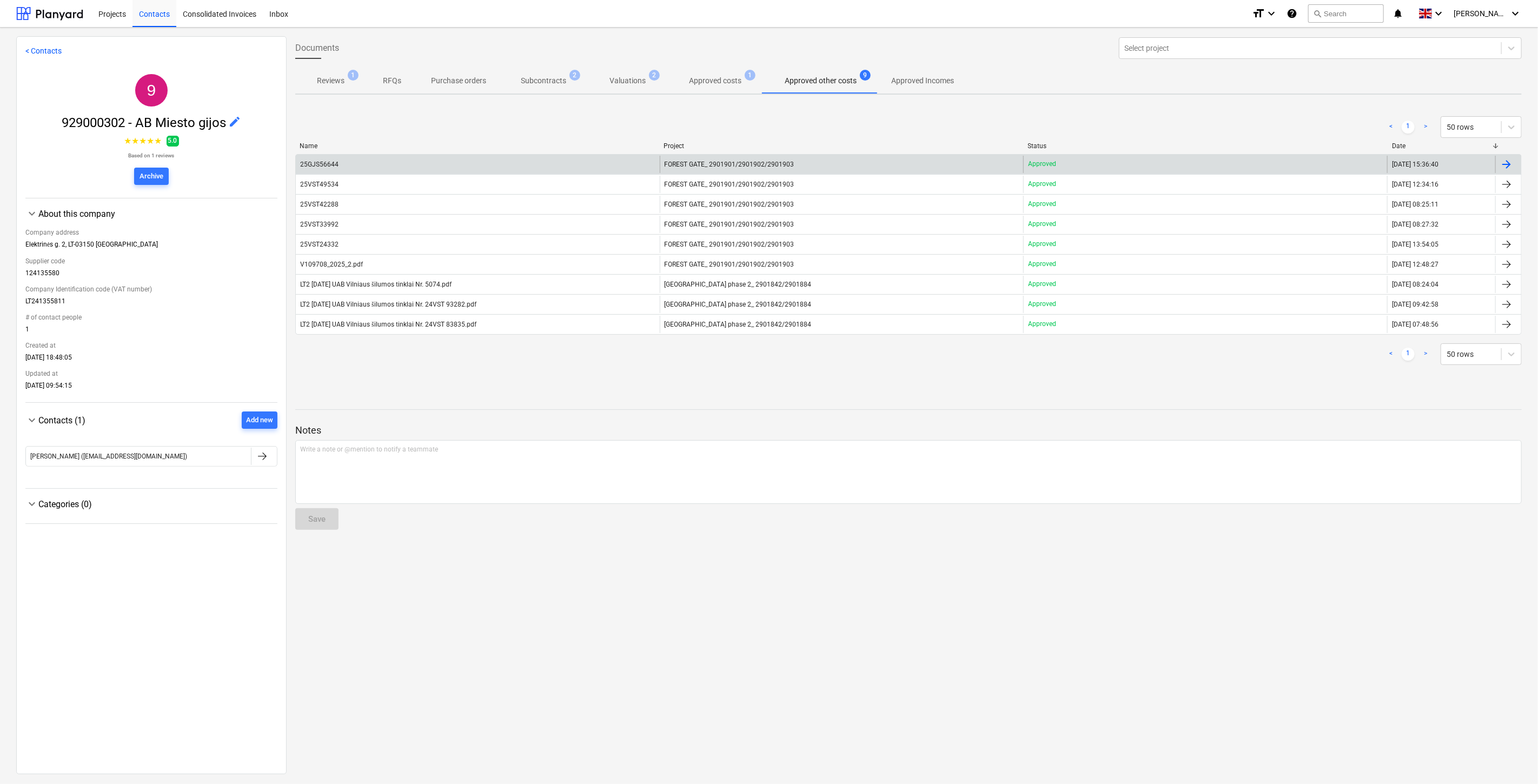
click at [539, 161] on div "25GJS56644" at bounding box center [478, 165] width 364 height 17
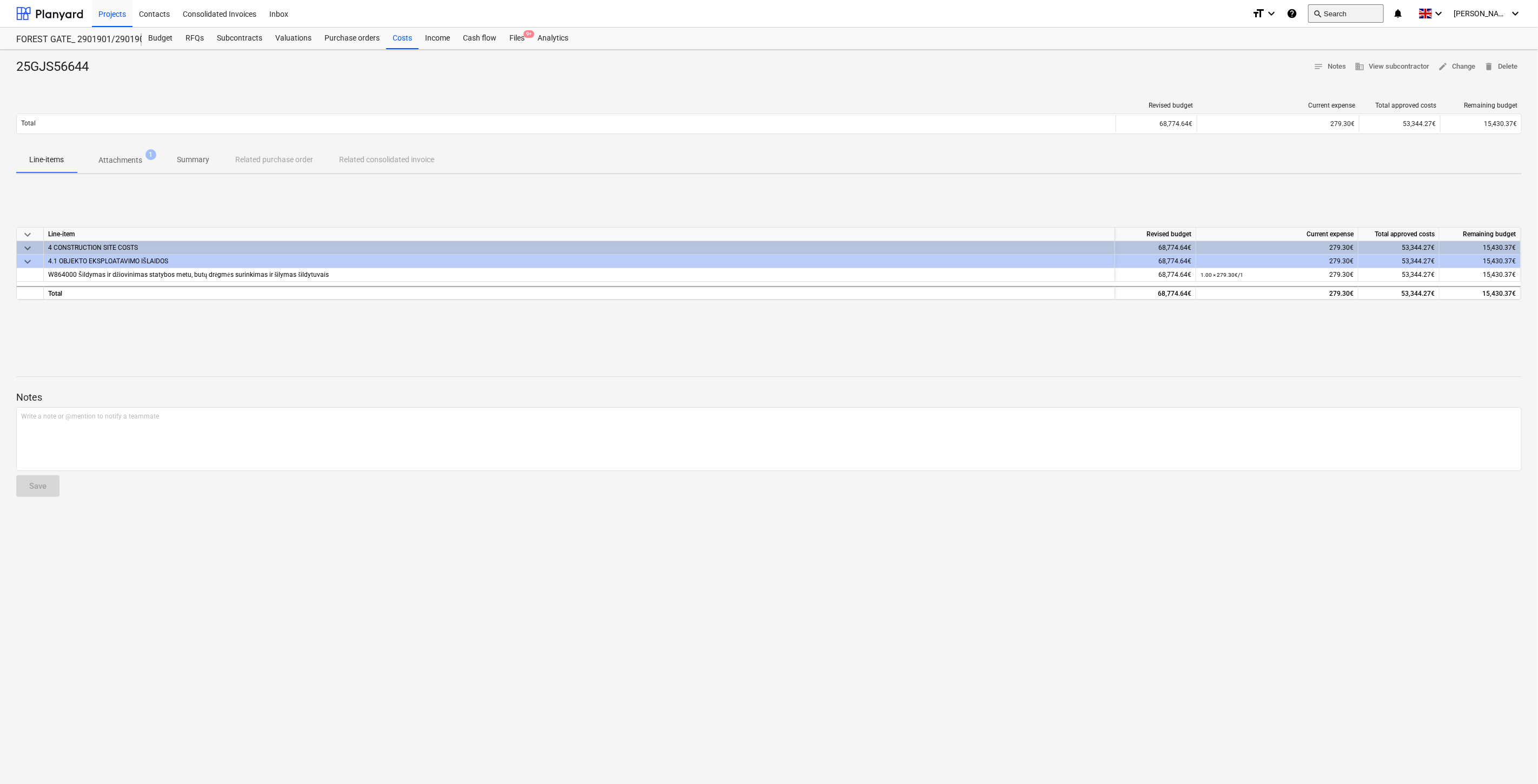
click at [1362, 17] on button "search Search" at bounding box center [1346, 13] width 75 height 18
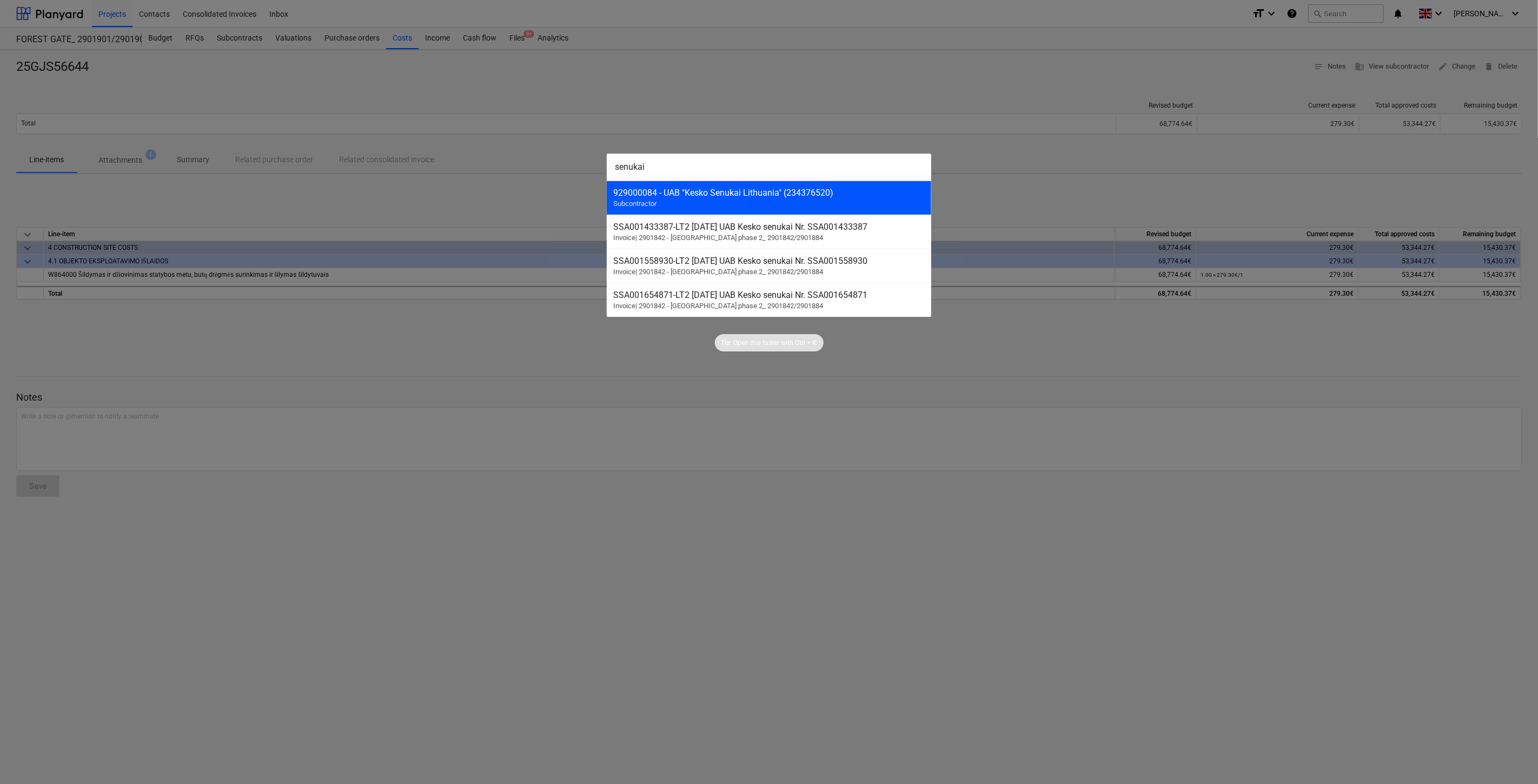
type input "senukai"
click at [776, 190] on div "929000084 - UAB "Kesko Senukai Lithuania" (234376520)" at bounding box center [769, 193] width 311 height 10
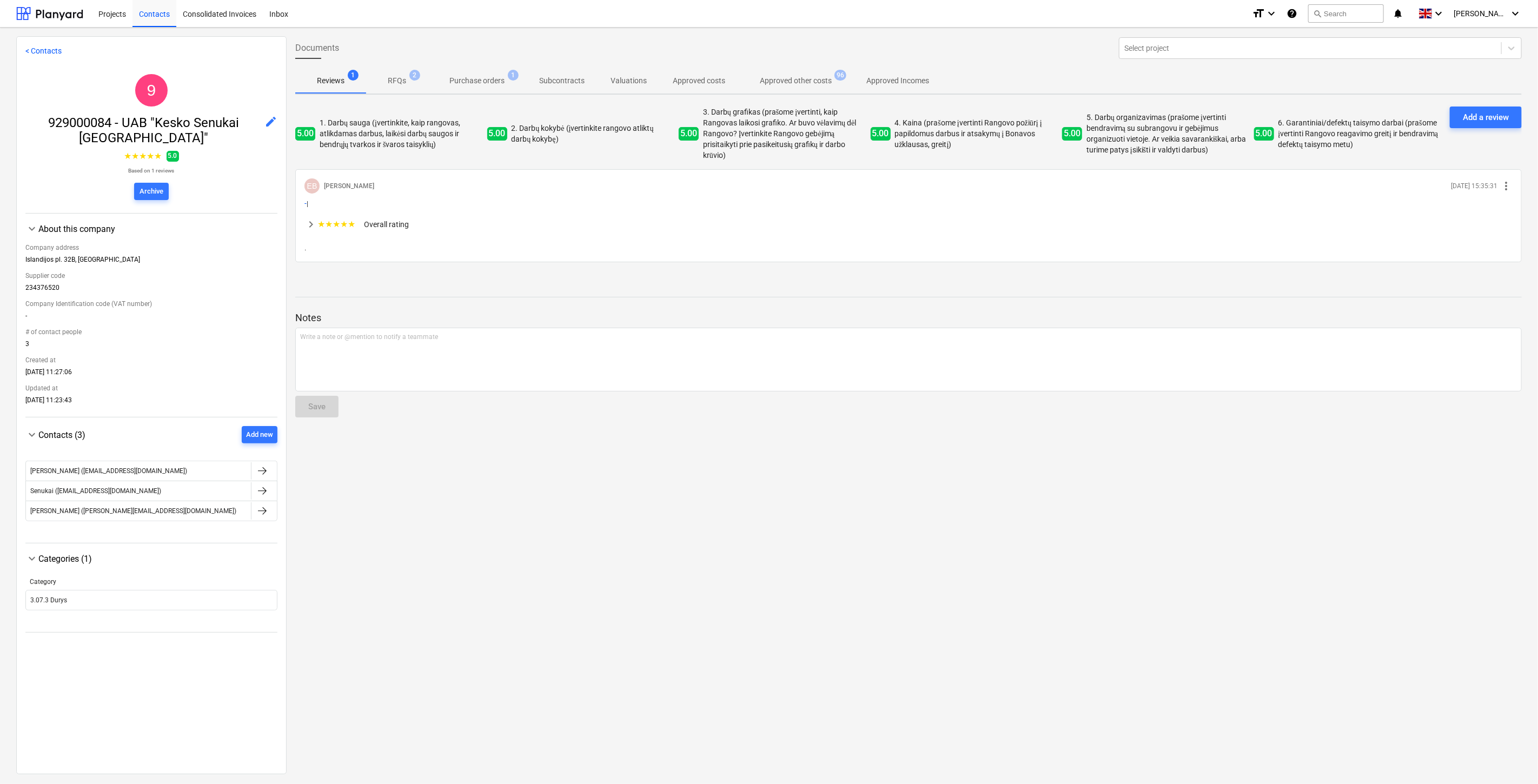
click at [504, 80] on p "Purchase orders" at bounding box center [477, 81] width 55 height 11
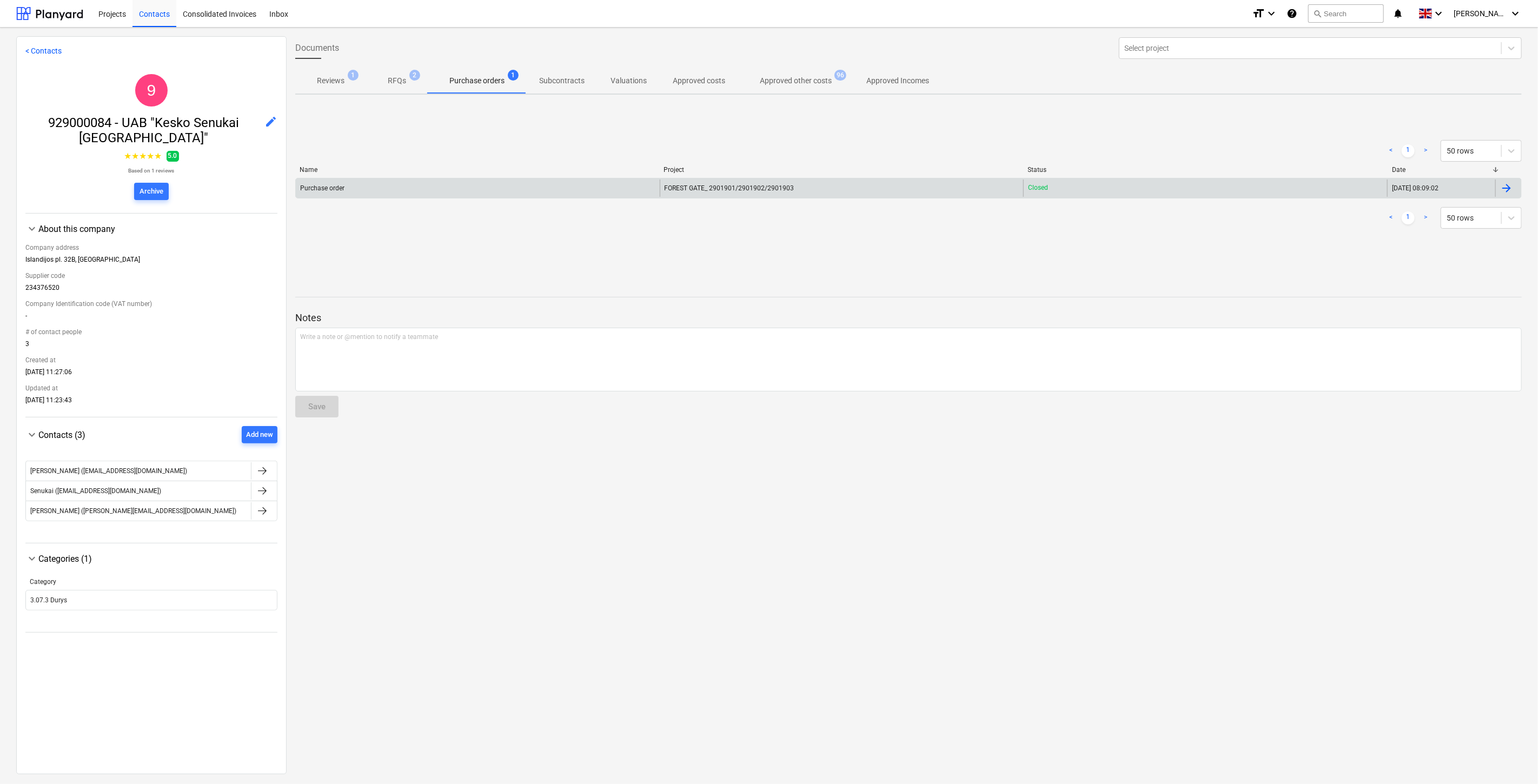
click at [570, 185] on div "Purchase order" at bounding box center [478, 188] width 364 height 17
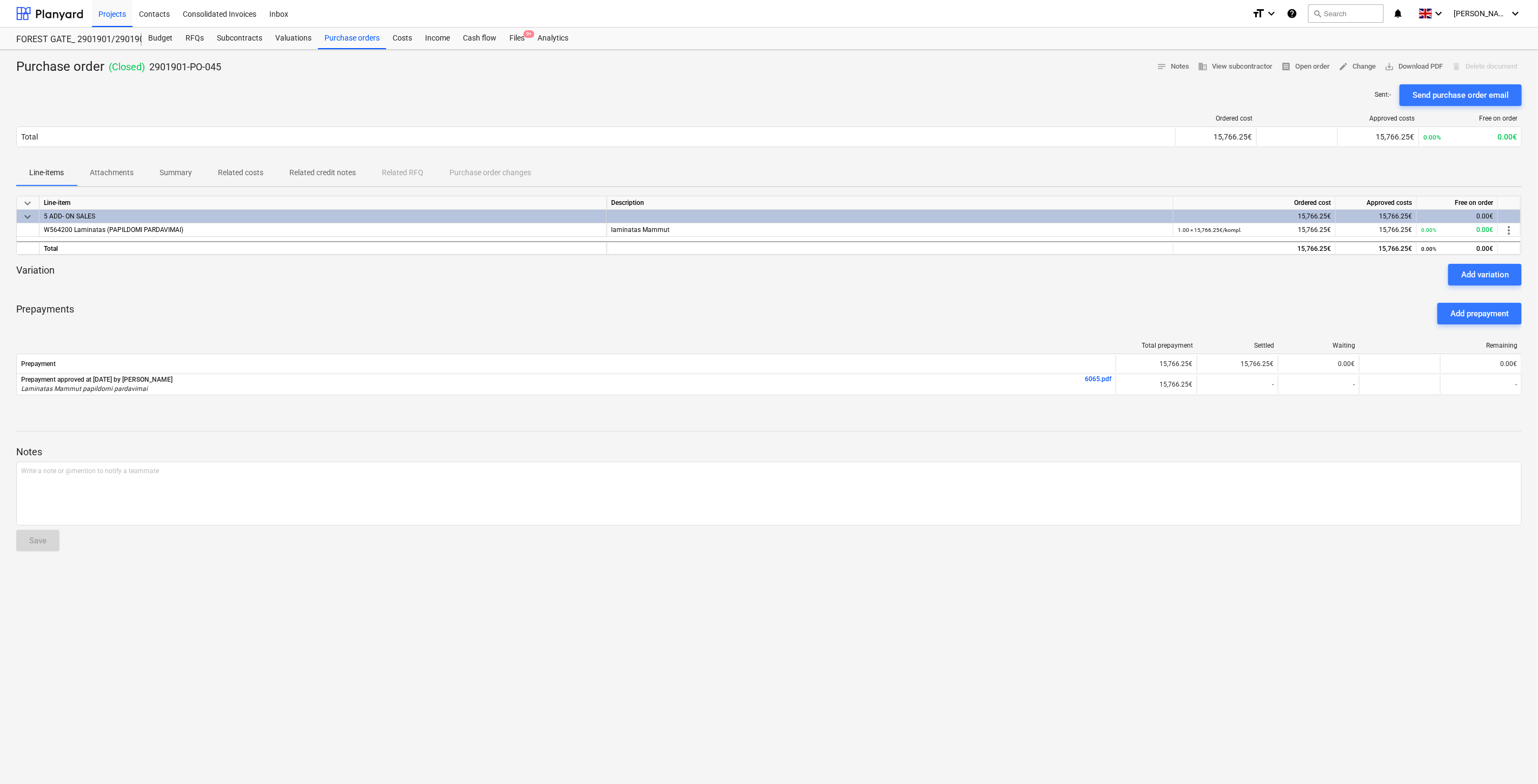
click at [830, 87] on div "Sent : - Send purchase order email" at bounding box center [769, 94] width 1505 height 21
click at [841, 83] on div at bounding box center [769, 80] width 1505 height 9
click at [982, 81] on div at bounding box center [769, 80] width 1505 height 9
click at [1011, 71] on div "Purchase order ( Closed ) 2901901-PO-045 notes Notes business View subcontracto…" at bounding box center [769, 67] width 1505 height 17
click at [1352, 12] on button "search Search" at bounding box center [1346, 13] width 75 height 18
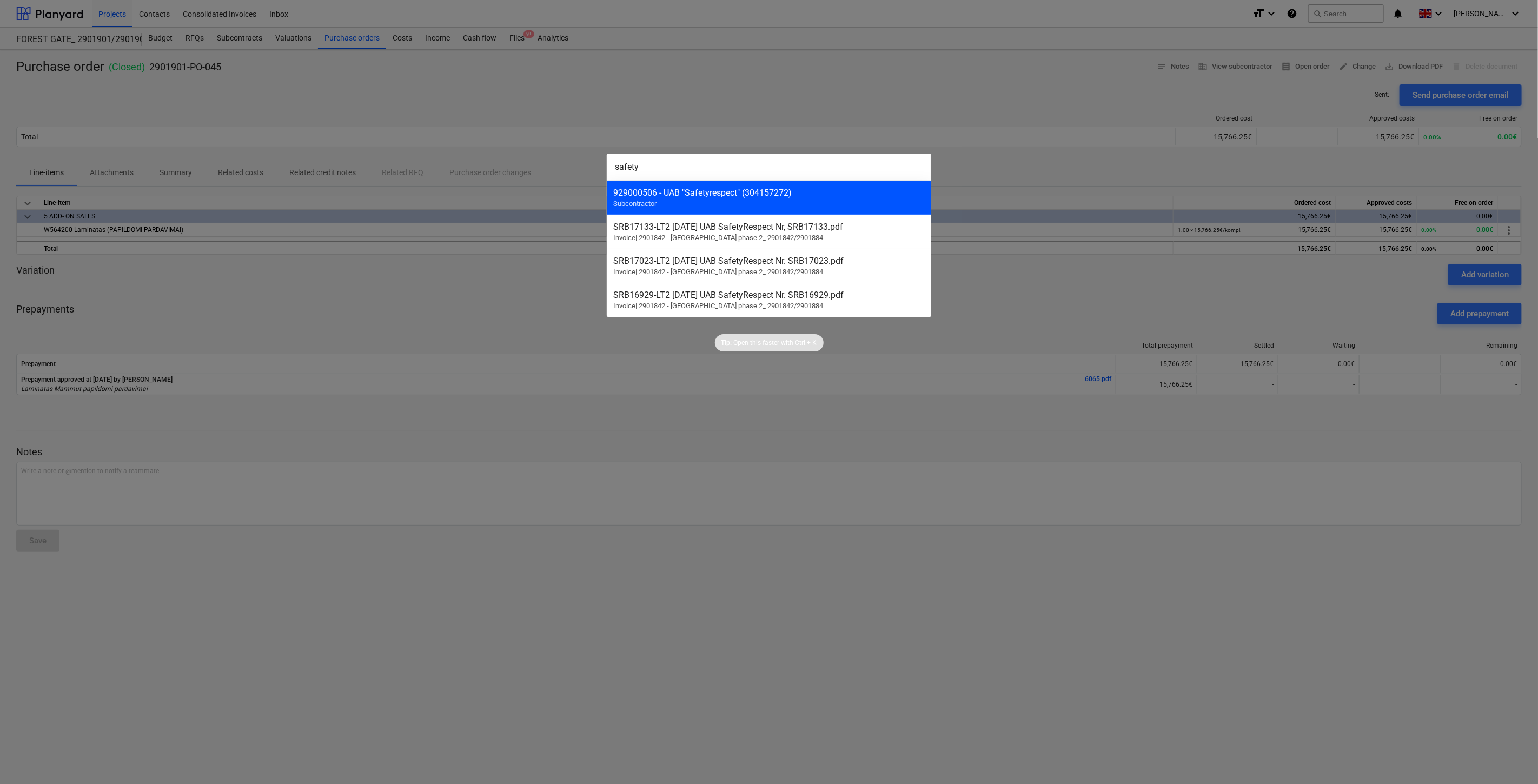
type input "safety"
click at [757, 196] on div "929000506 - UAB "Safetyrespect" (304157272)" at bounding box center [769, 193] width 311 height 10
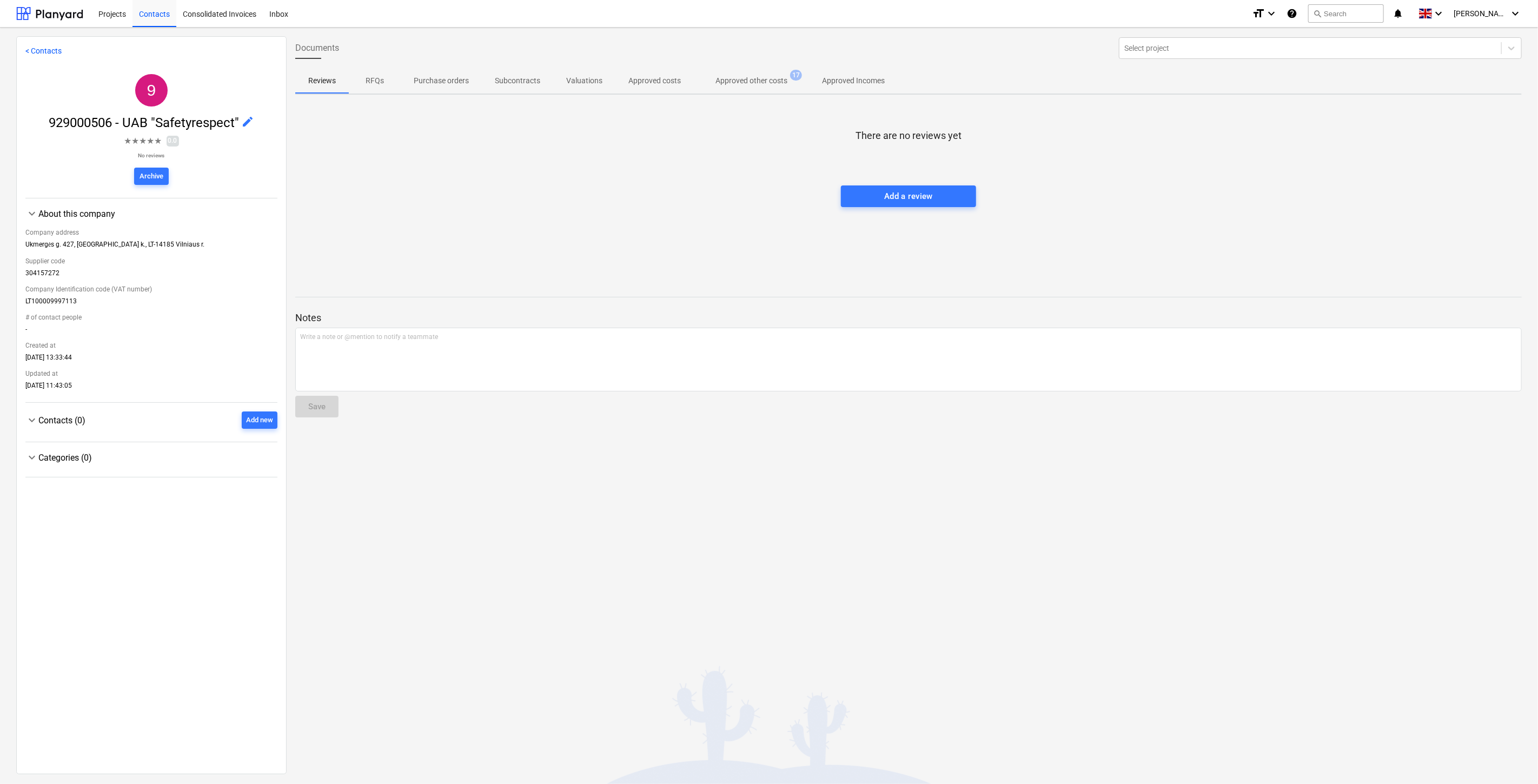
click at [753, 81] on p "Approved other costs" at bounding box center [751, 81] width 72 height 11
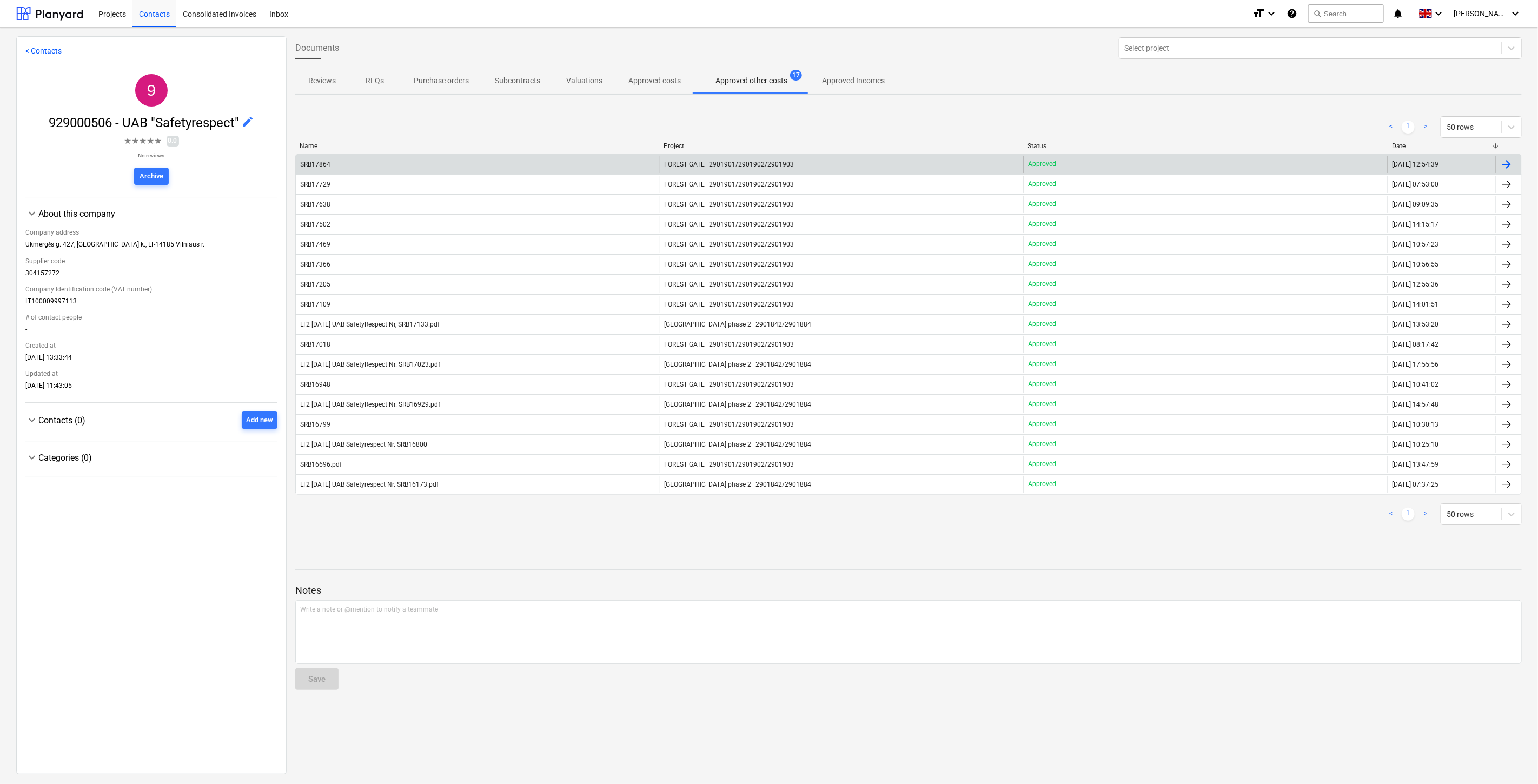
click at [439, 162] on div "SRB17864" at bounding box center [478, 165] width 364 height 17
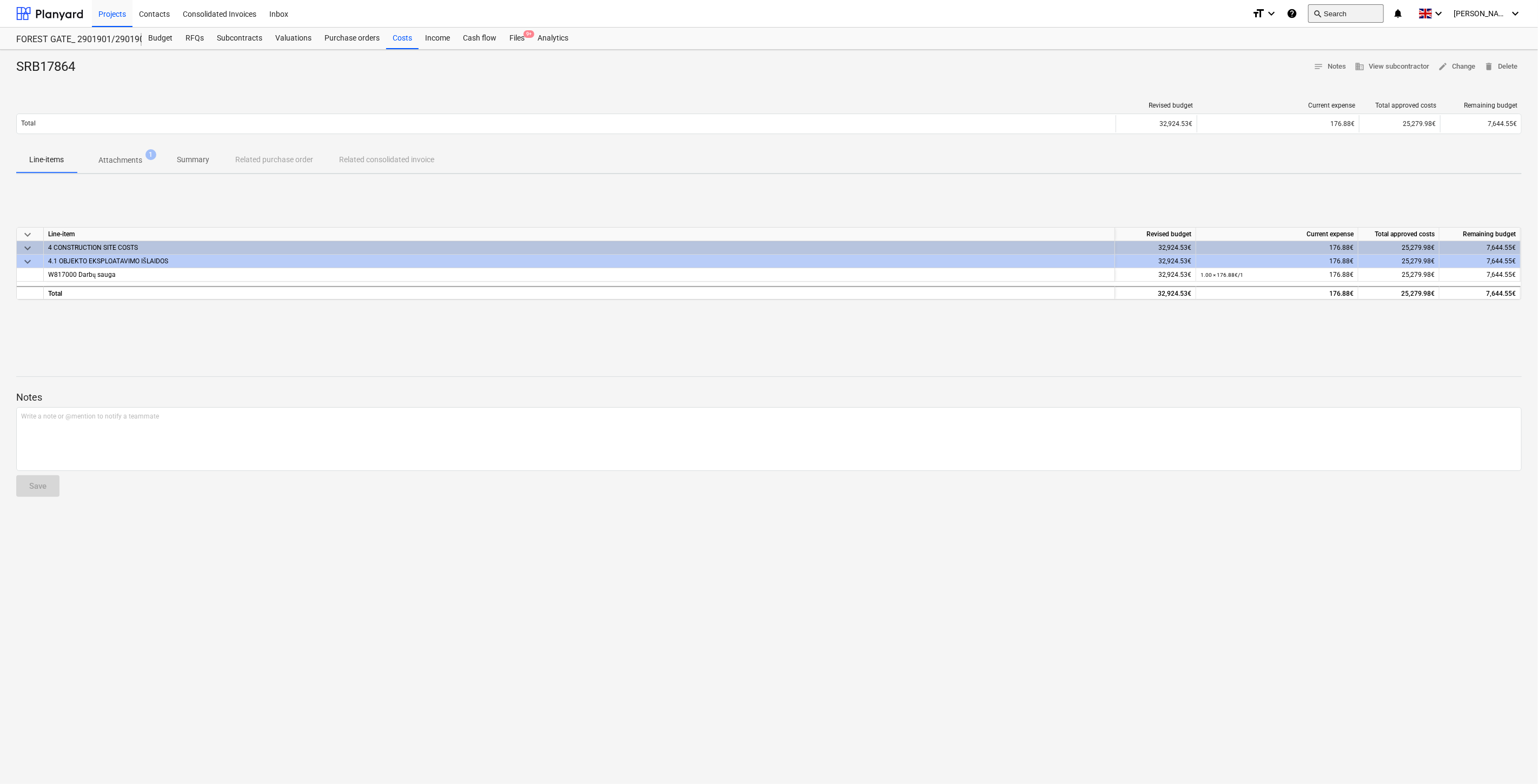
click at [1355, 18] on button "search Search" at bounding box center [1346, 13] width 75 height 18
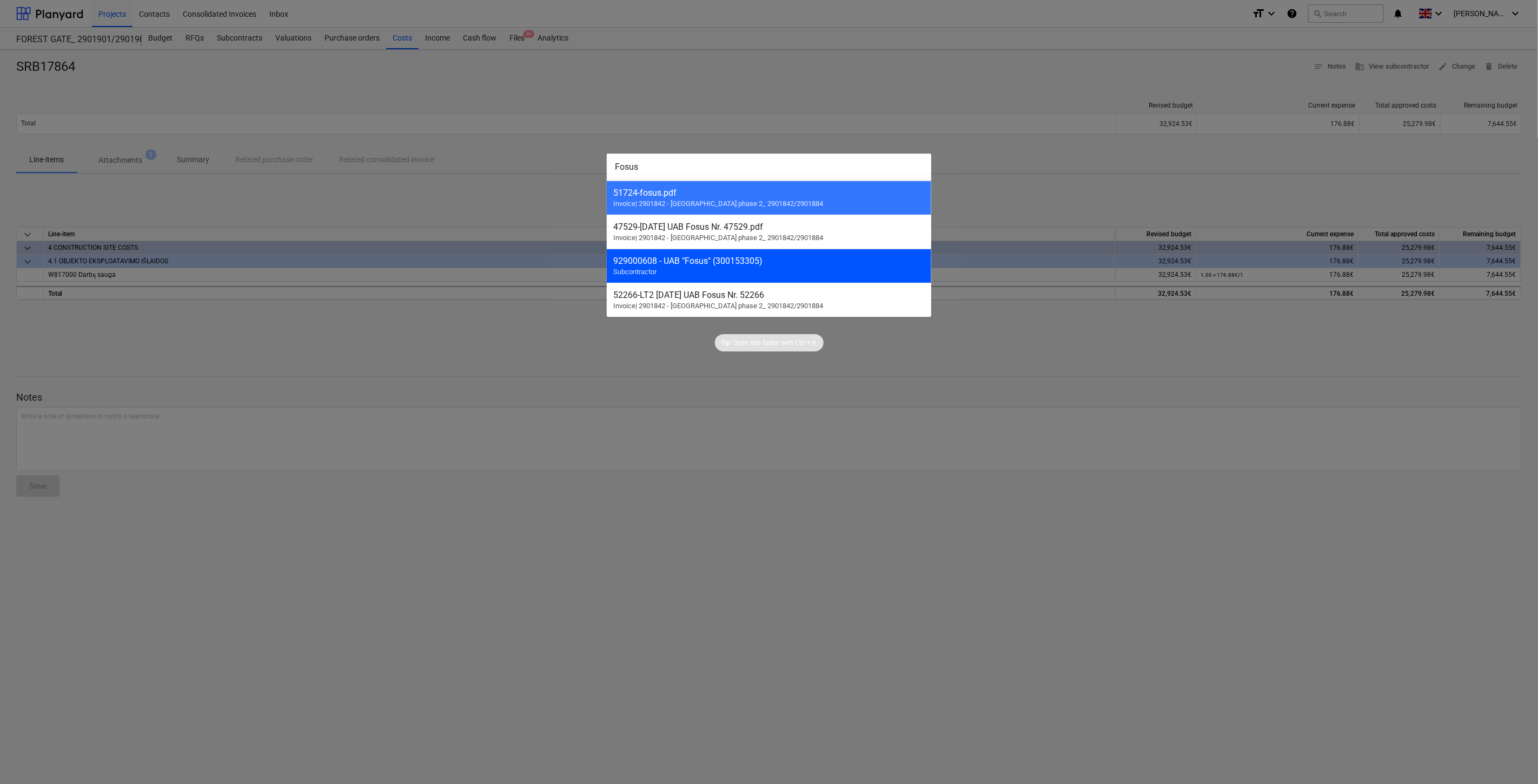
type input "Fosus"
click at [736, 265] on div "929000608 - UAB "Fosus" (300153305)" at bounding box center [769, 261] width 311 height 10
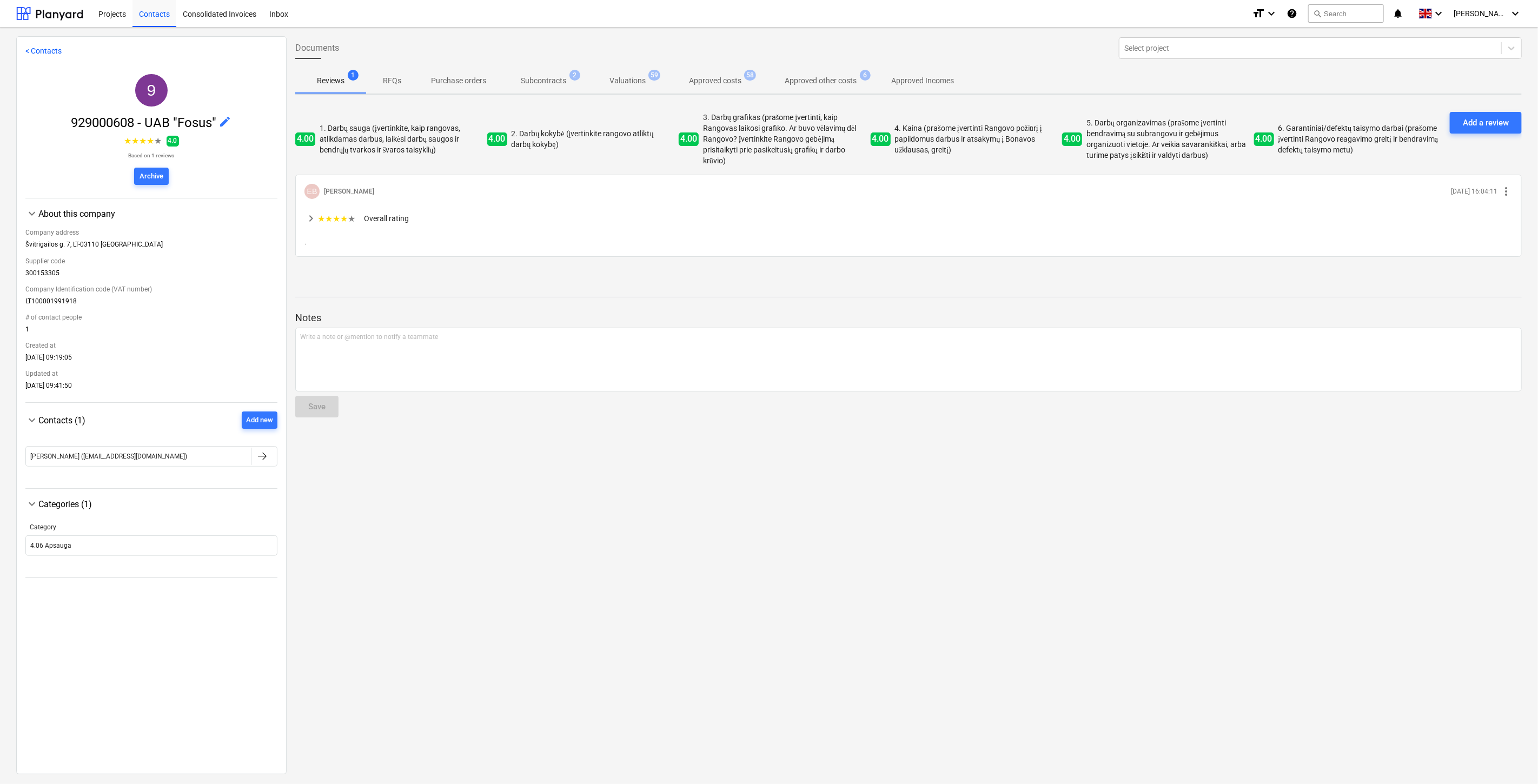
click at [558, 79] on p "Subcontracts" at bounding box center [543, 81] width 45 height 11
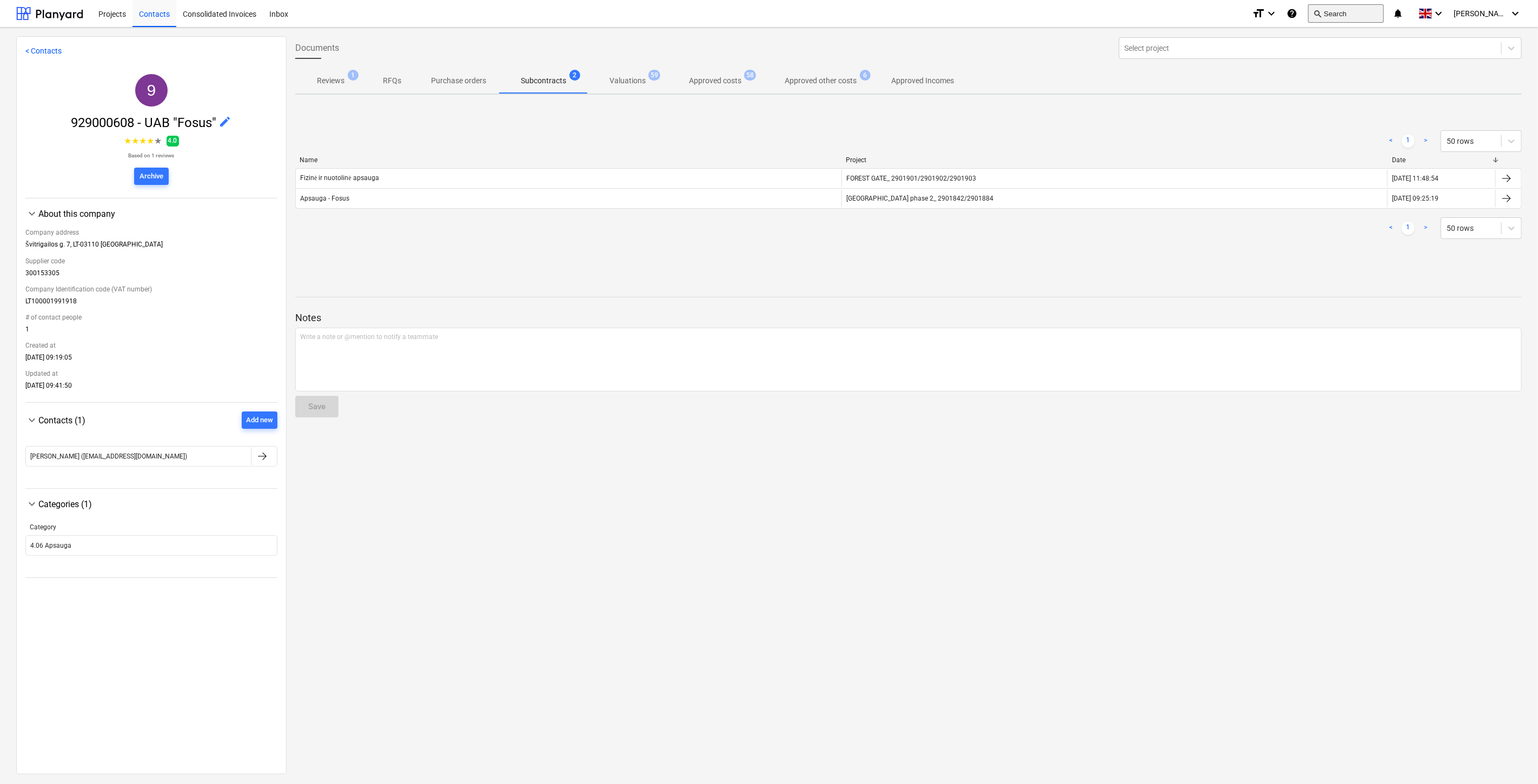
click at [1359, 14] on button "search Search" at bounding box center [1346, 13] width 75 height 18
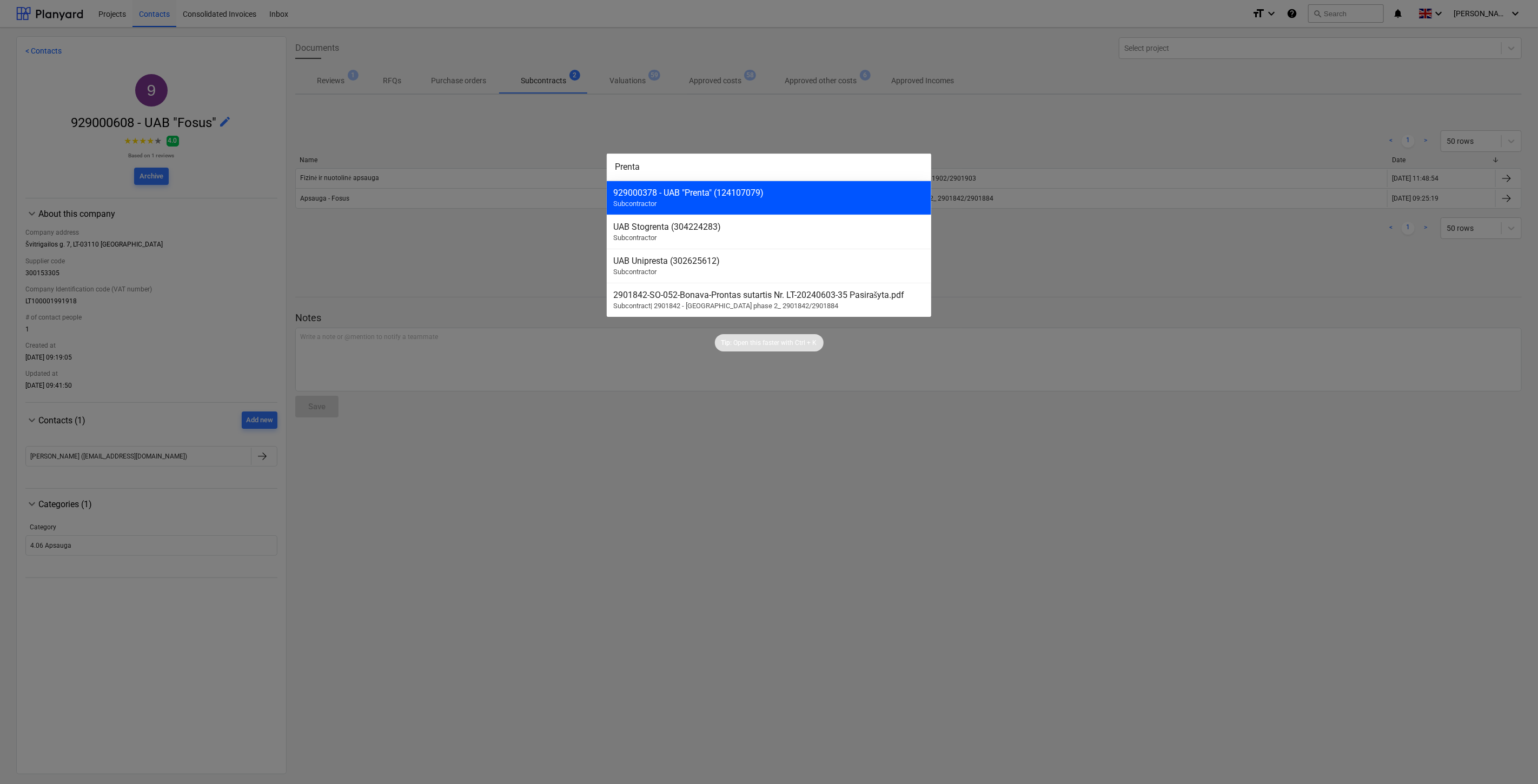
type input "Prenta"
click at [723, 206] on div "929000378 - UAB "Prenta" (124107079) Subcontractor" at bounding box center [769, 198] width 324 height 34
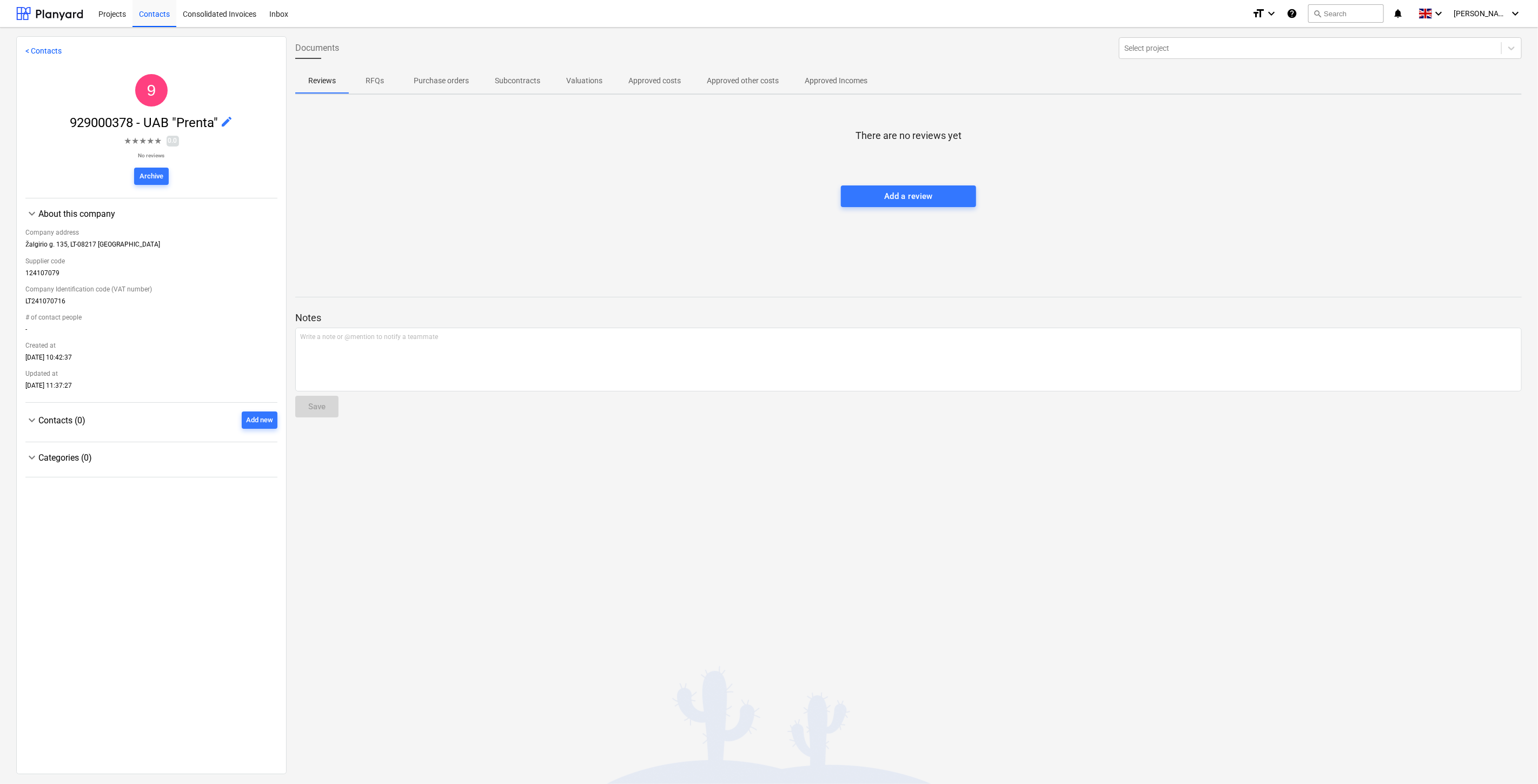
click at [644, 179] on div at bounding box center [908, 174] width 1227 height 21
drag, startPoint x: 644, startPoint y: 179, endPoint x: 482, endPoint y: 220, distance: 167.1
click at [482, 220] on div "There are no reviews yet Add a review" at bounding box center [908, 184] width 1227 height 162
click at [543, 198] on div "There are no reviews yet Add a review" at bounding box center [908, 184] width 1227 height 162
click at [1113, 196] on div "There are no reviews yet Add a review" at bounding box center [908, 184] width 1227 height 162
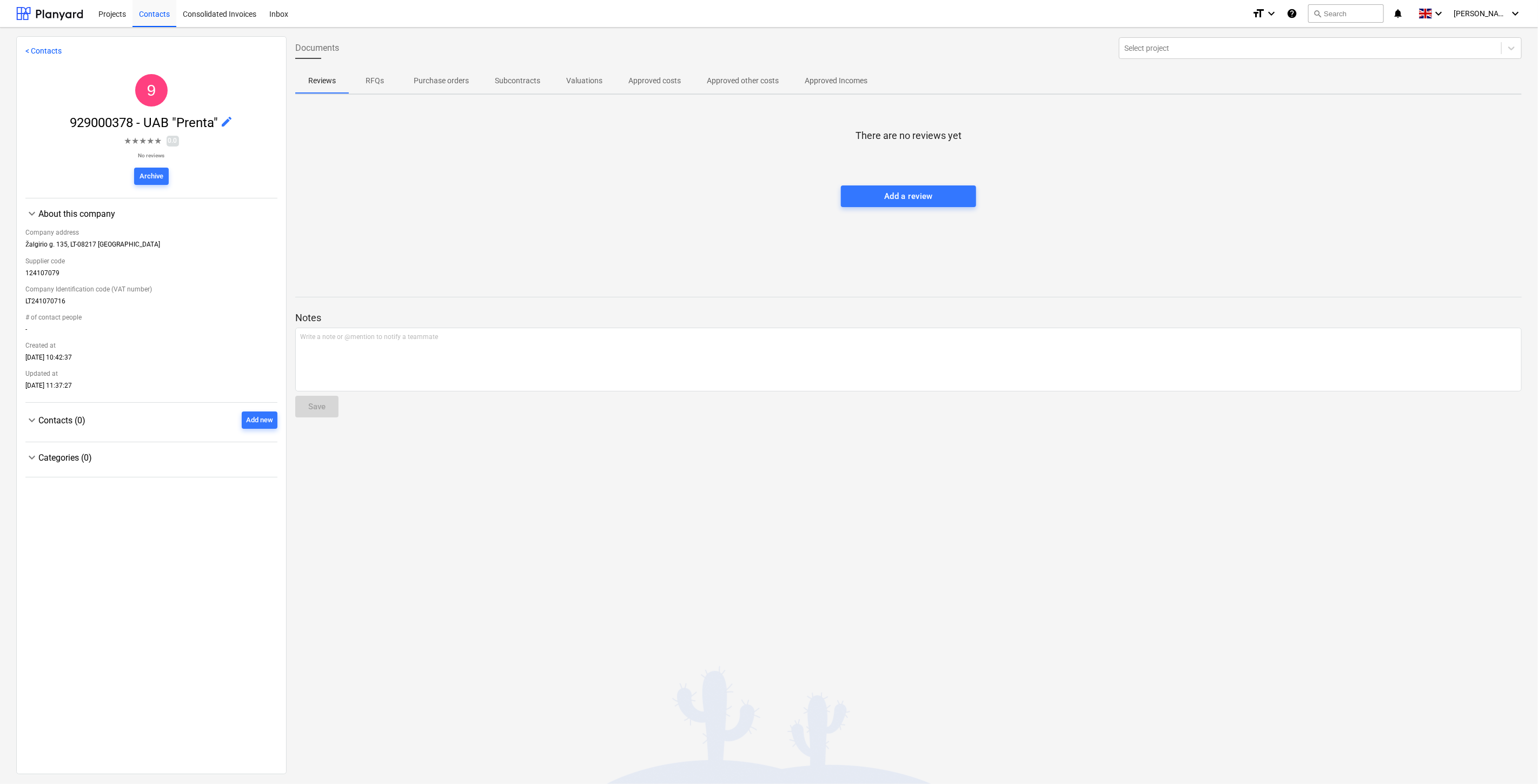
click at [1136, 184] on div at bounding box center [908, 174] width 1227 height 21
drag, startPoint x: 1172, startPoint y: 166, endPoint x: 1204, endPoint y: 148, distance: 36.7
click at [1175, 165] on div at bounding box center [908, 174] width 1227 height 21
click at [1204, 148] on div at bounding box center [908, 153] width 1227 height 21
drag, startPoint x: 51, startPoint y: 20, endPoint x: 69, endPoint y: 25, distance: 18.7
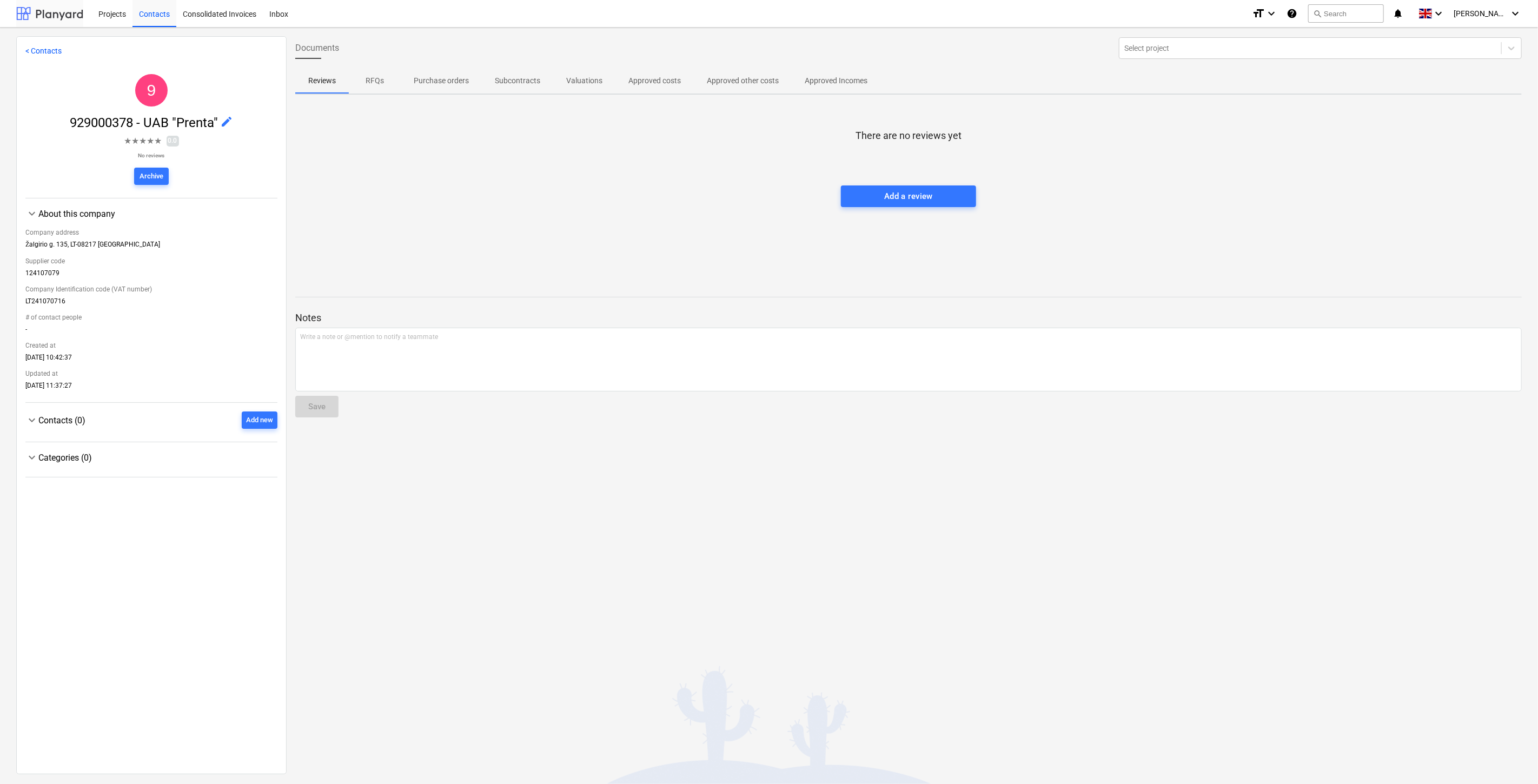
click at [51, 20] on div at bounding box center [50, 14] width 67 height 27
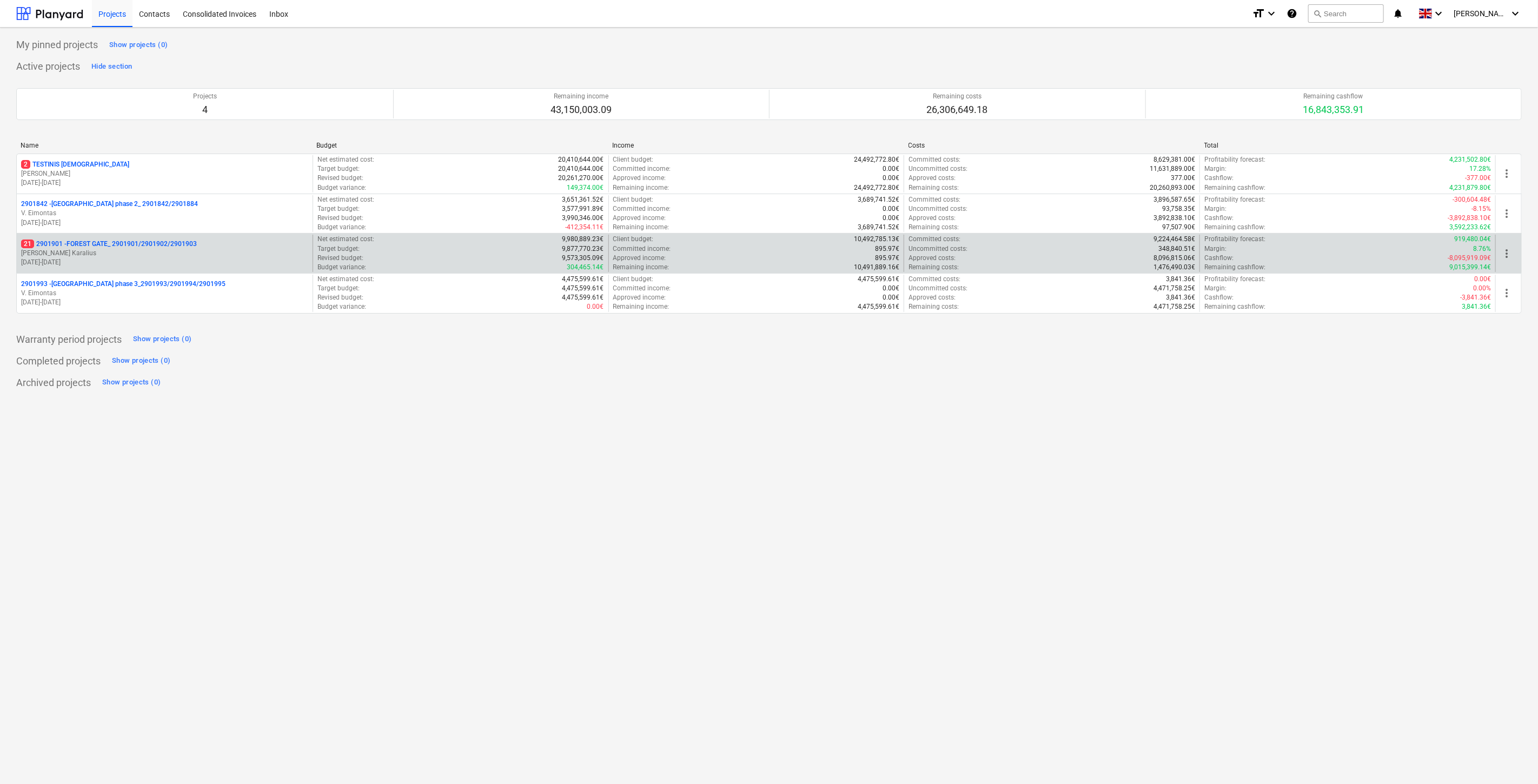
click at [138, 255] on p "[PERSON_NAME]" at bounding box center [165, 253] width 287 height 9
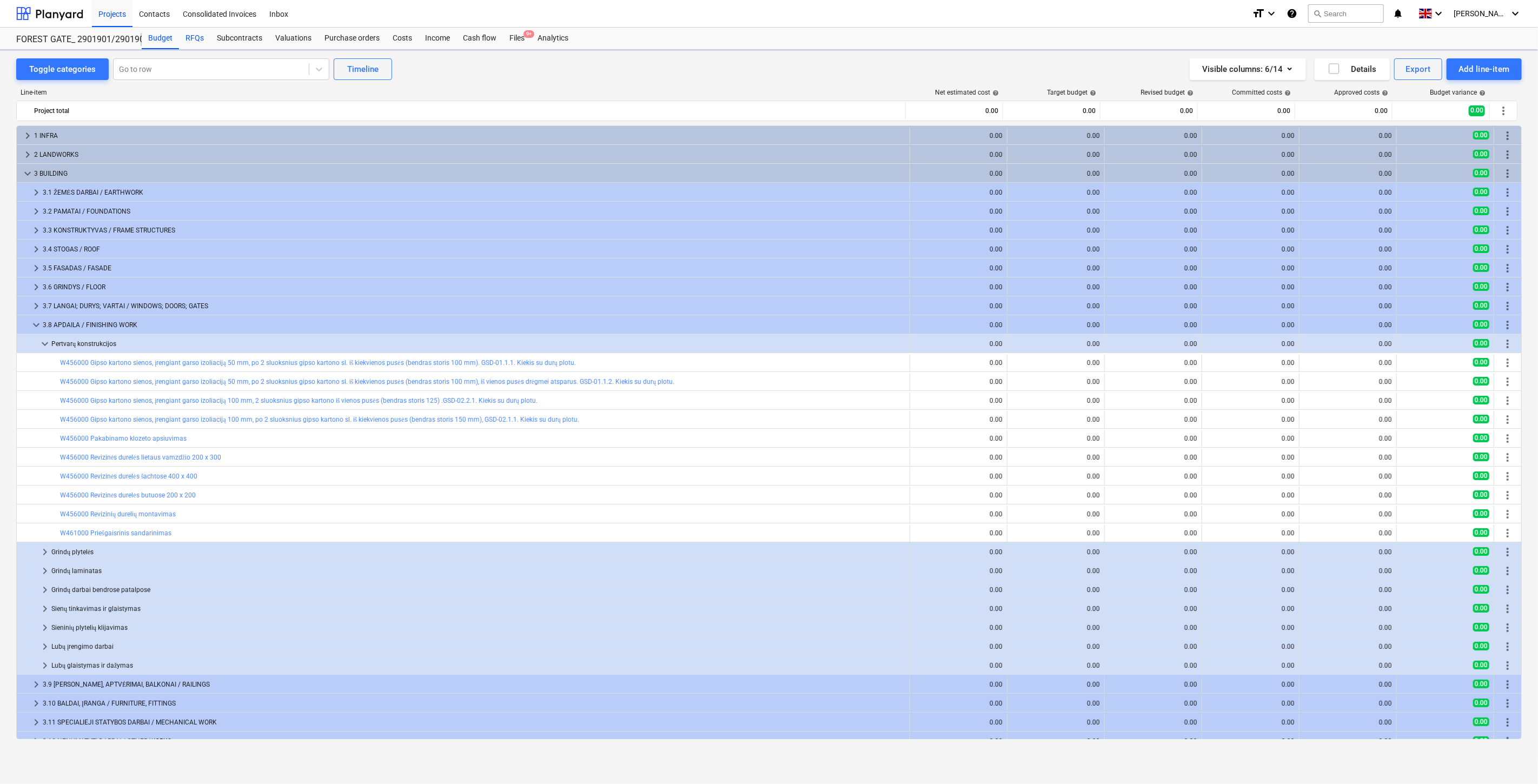
scroll to position [87, 0]
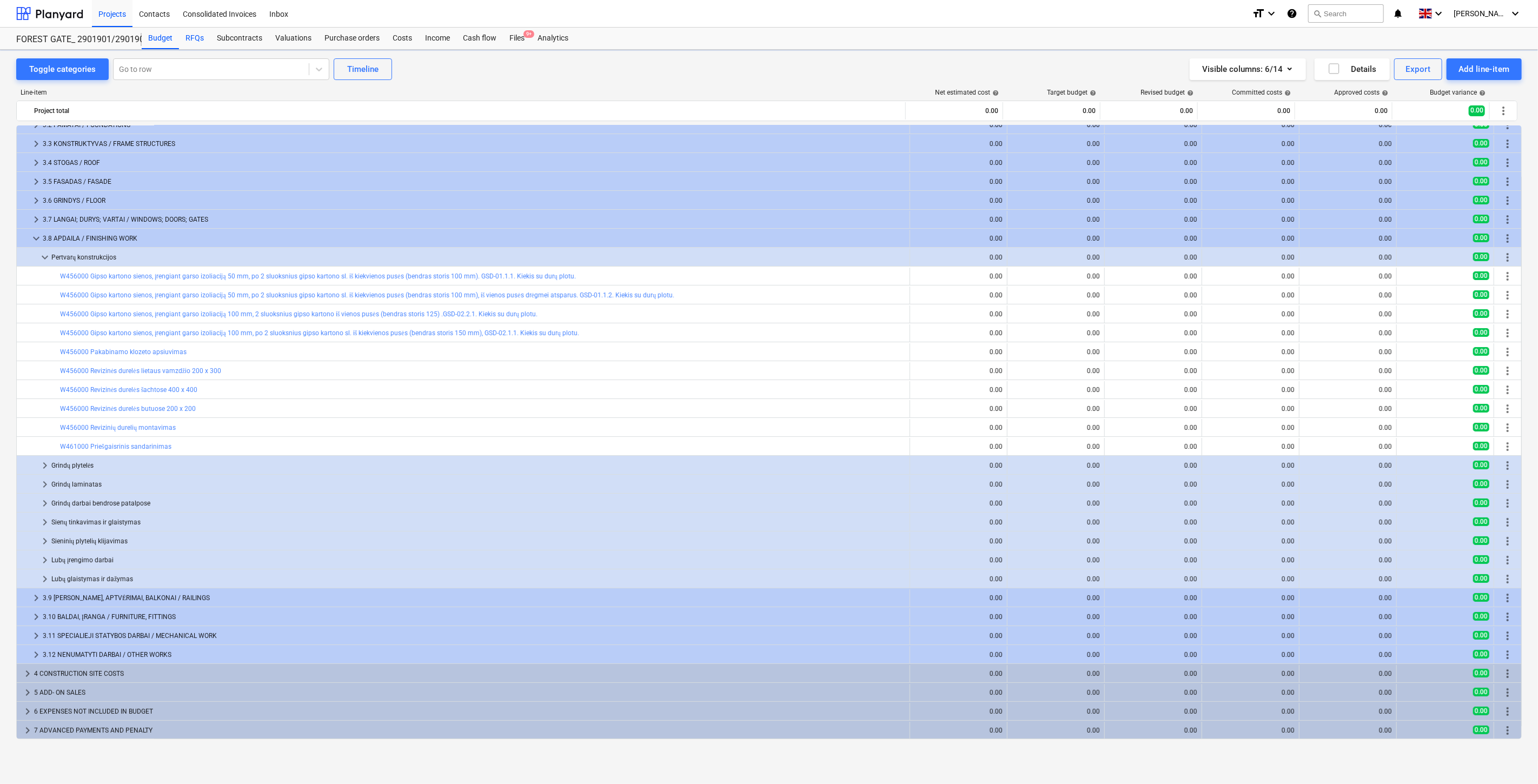
click at [196, 45] on div "RFQs" at bounding box center [195, 38] width 32 height 21
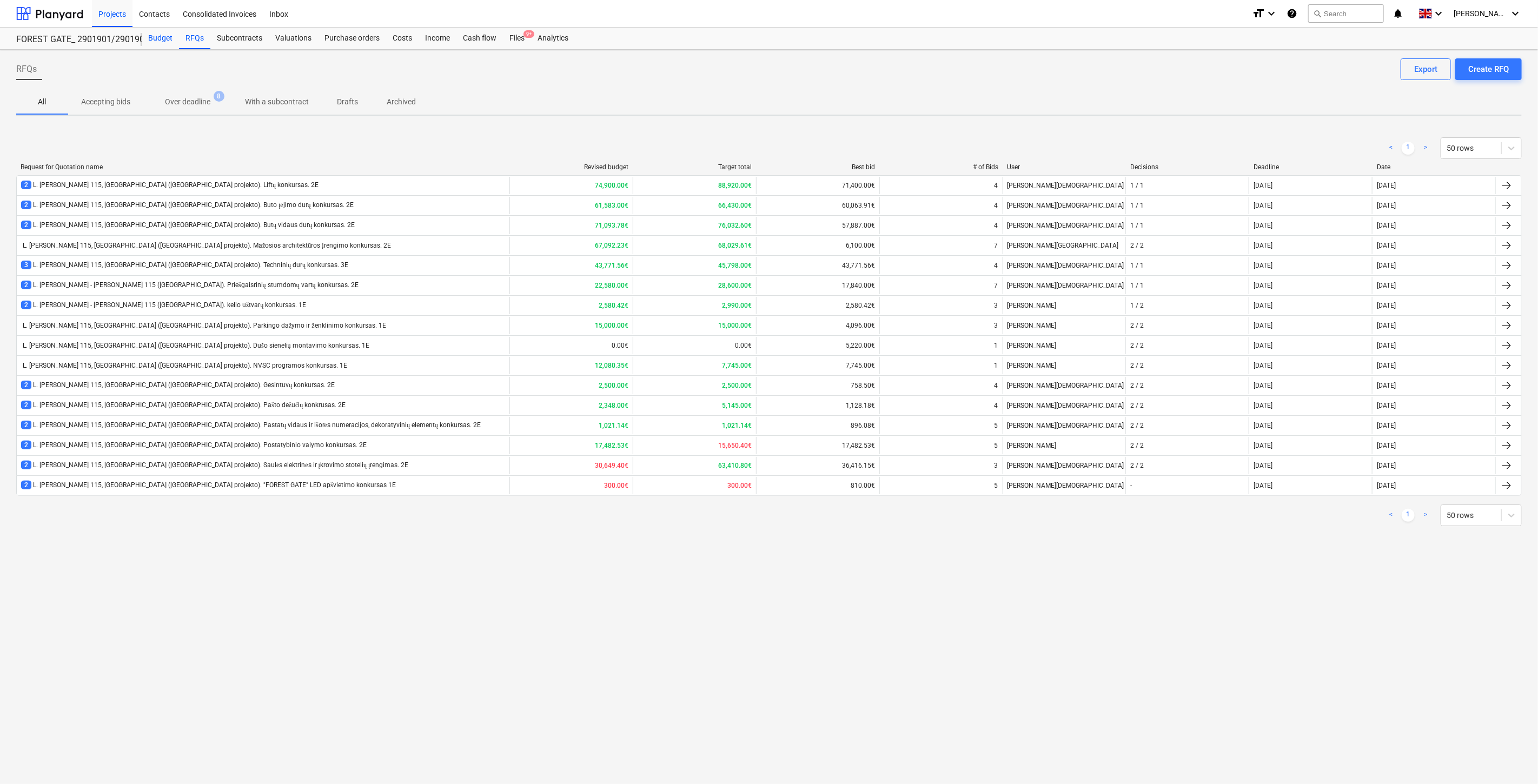
click at [153, 40] on div "Budget" at bounding box center [160, 38] width 37 height 21
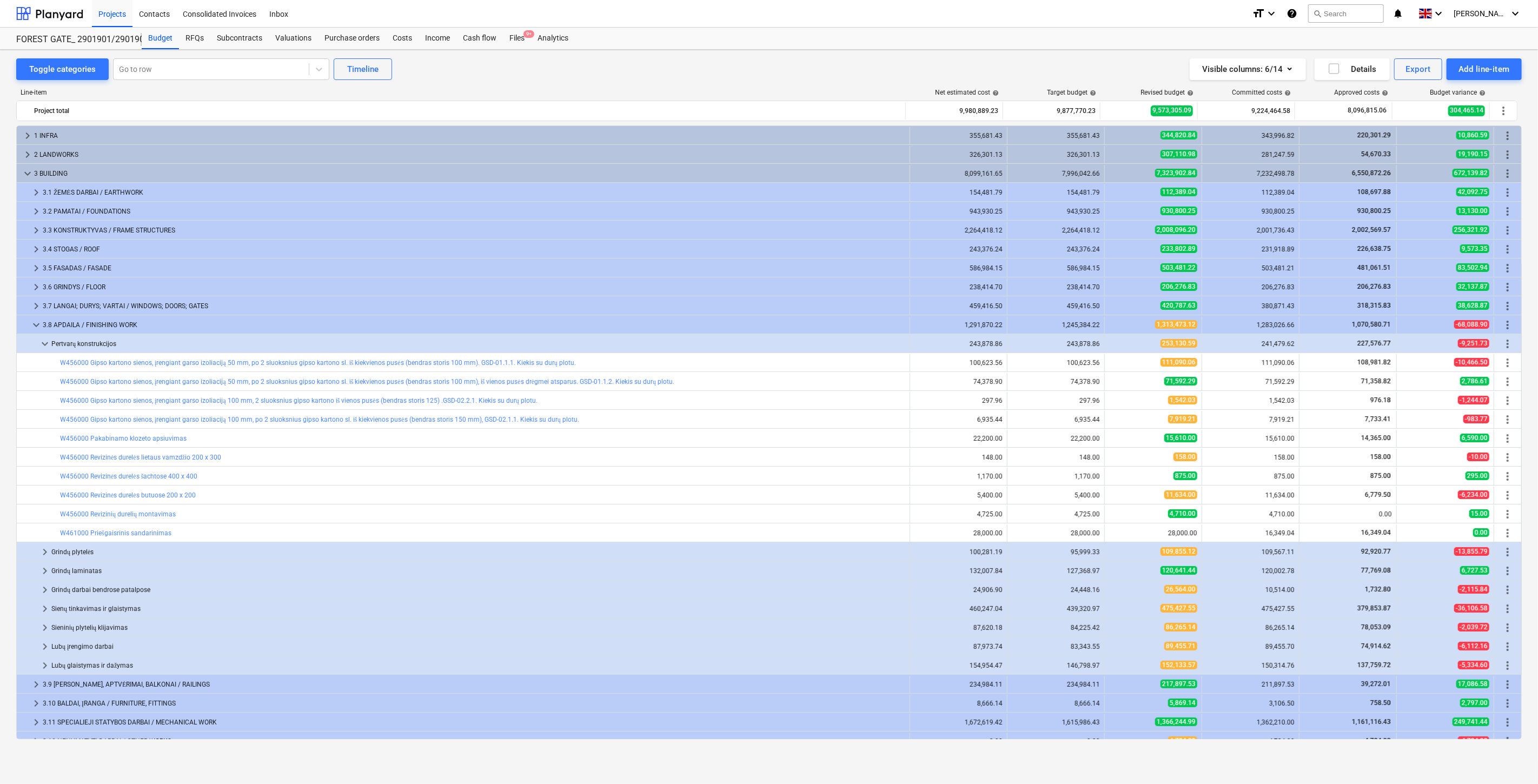
scroll to position [87, 0]
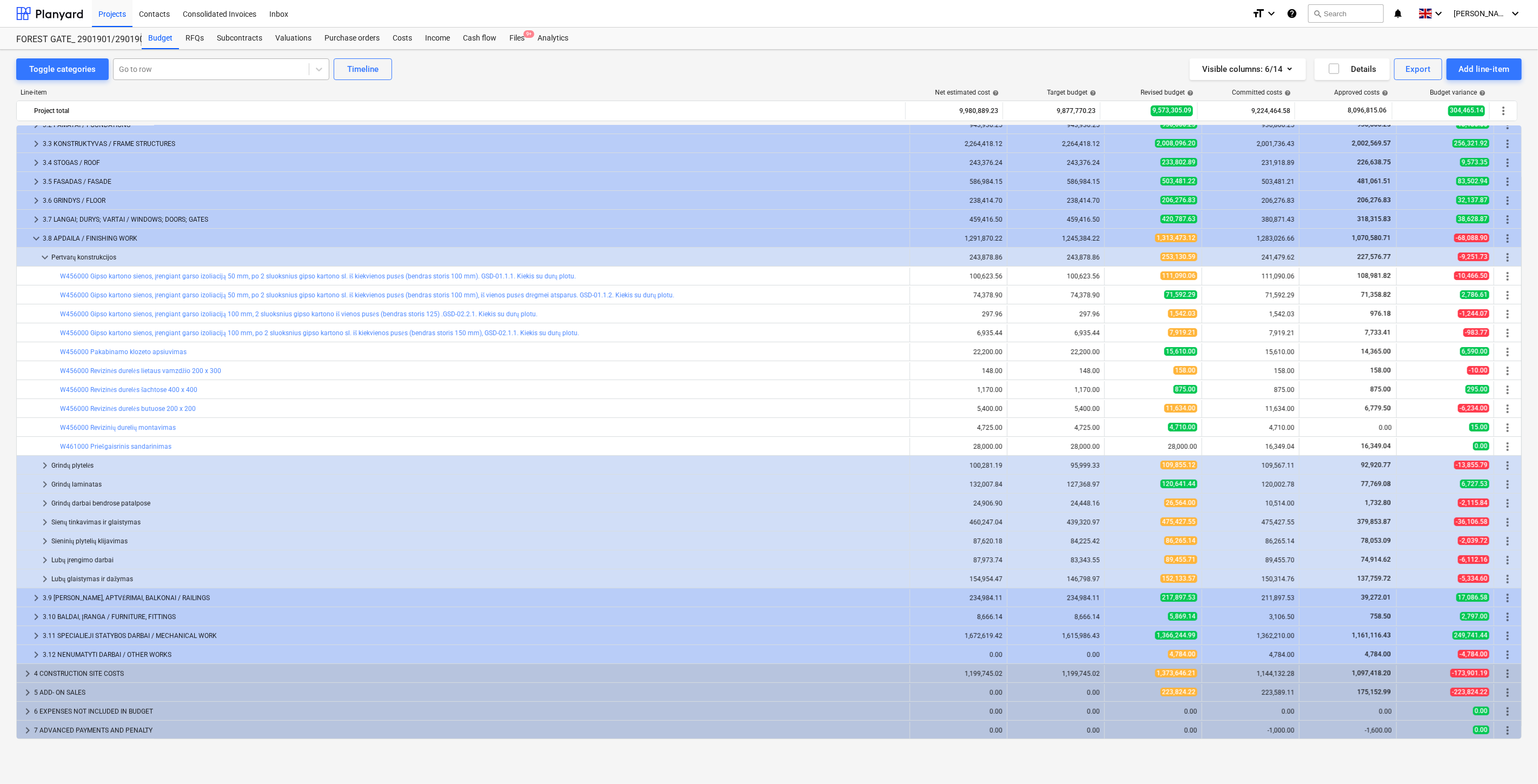
click at [244, 74] on div at bounding box center [211, 69] width 184 height 11
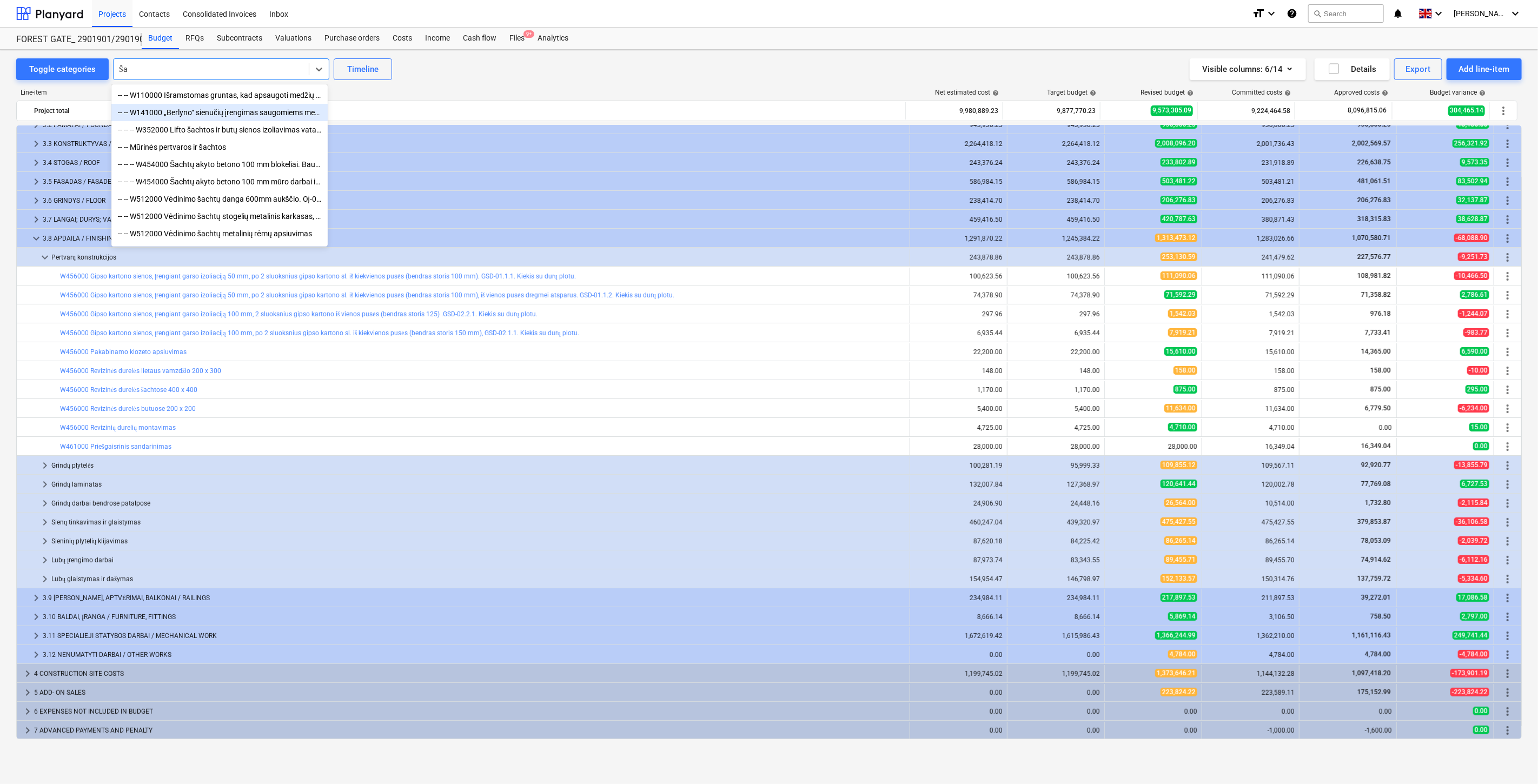
type input "Š"
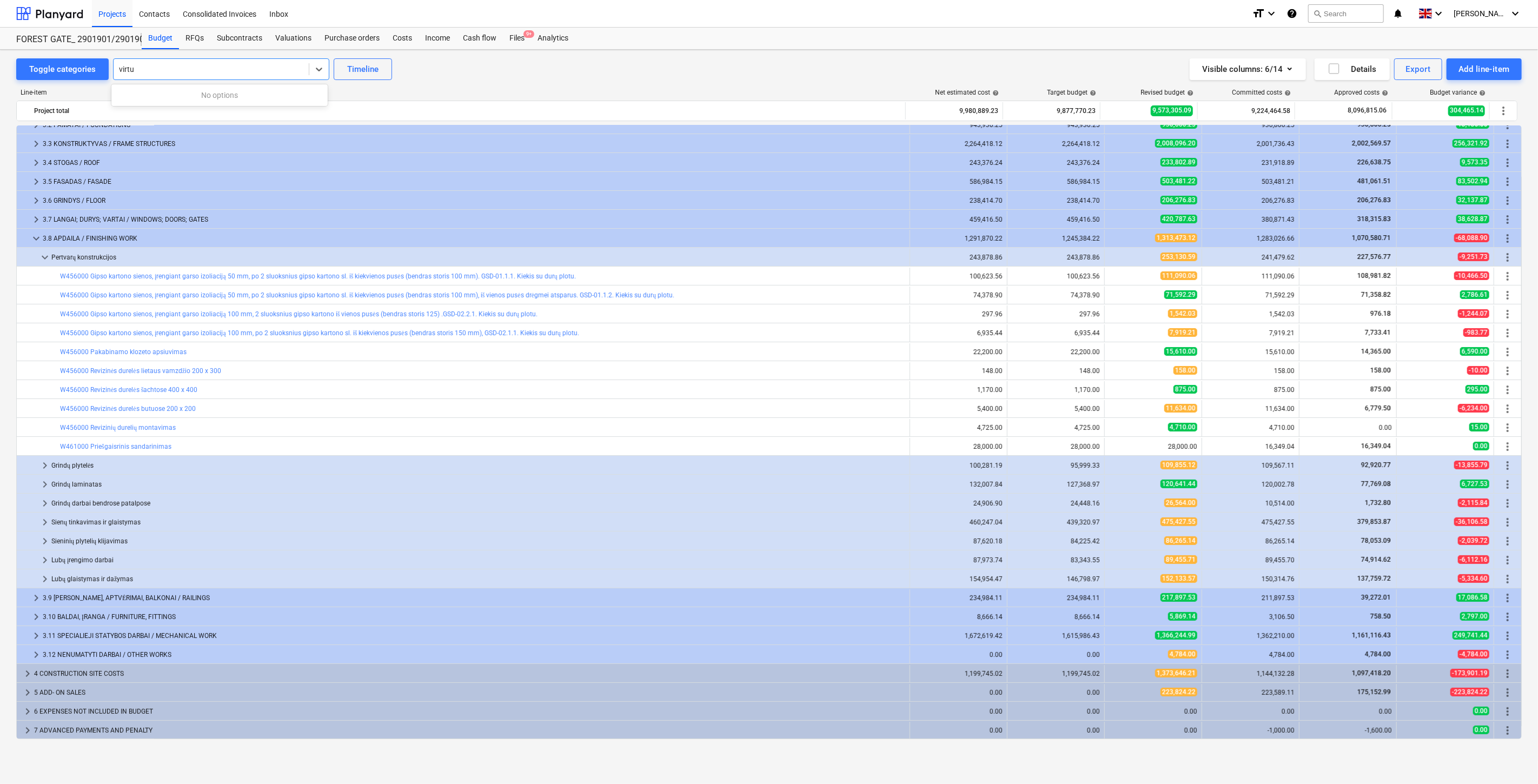
type input "virtu"
click at [213, 71] on div at bounding box center [211, 69] width 184 height 11
click at [225, 67] on div at bounding box center [211, 69] width 184 height 11
type input "v"
click at [212, 72] on div at bounding box center [211, 69] width 184 height 11
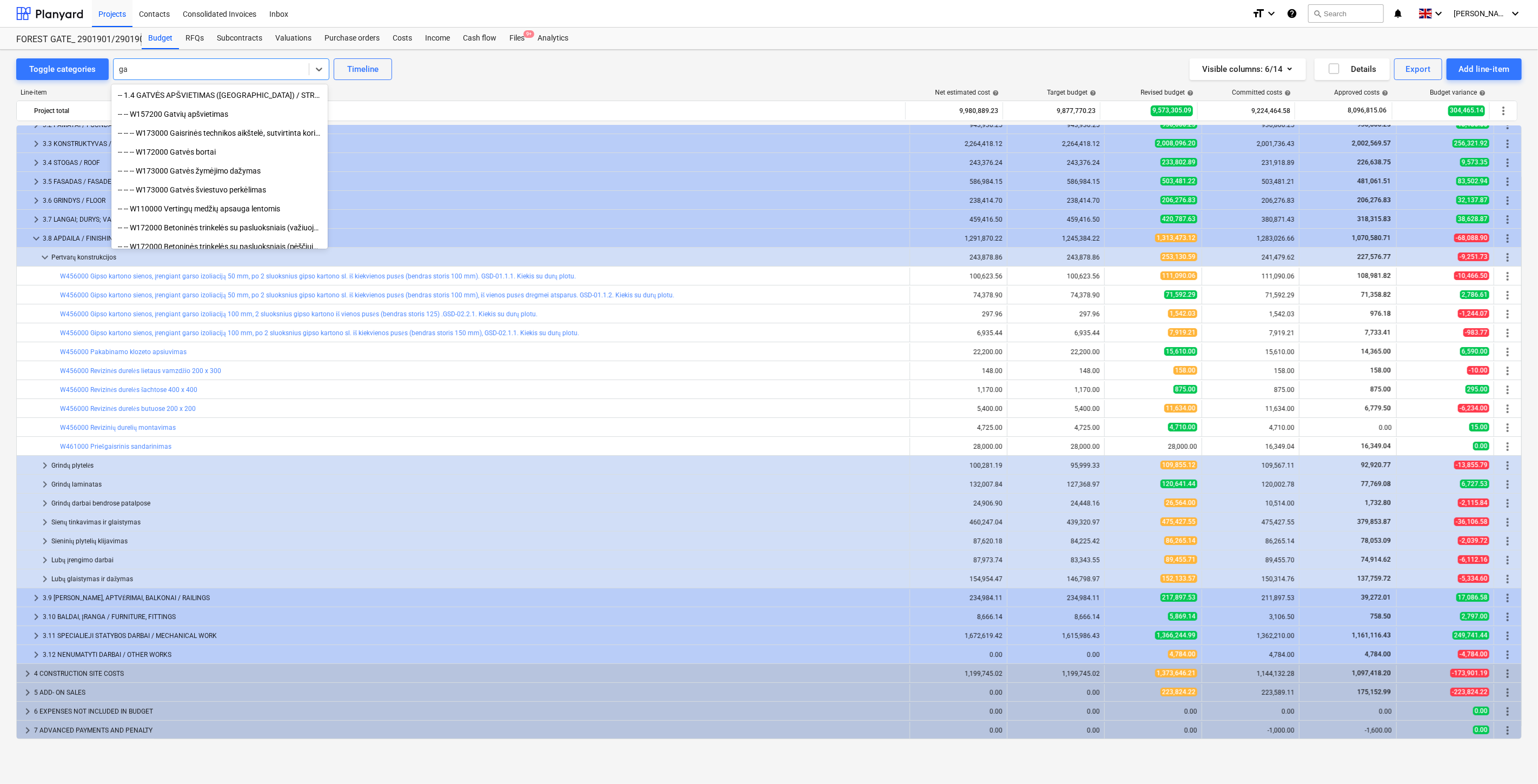
type input "g"
click at [537, 81] on div "Line-item Net estimated cost help Target budget help Revised budget help Commit…" at bounding box center [769, 416] width 1505 height 672
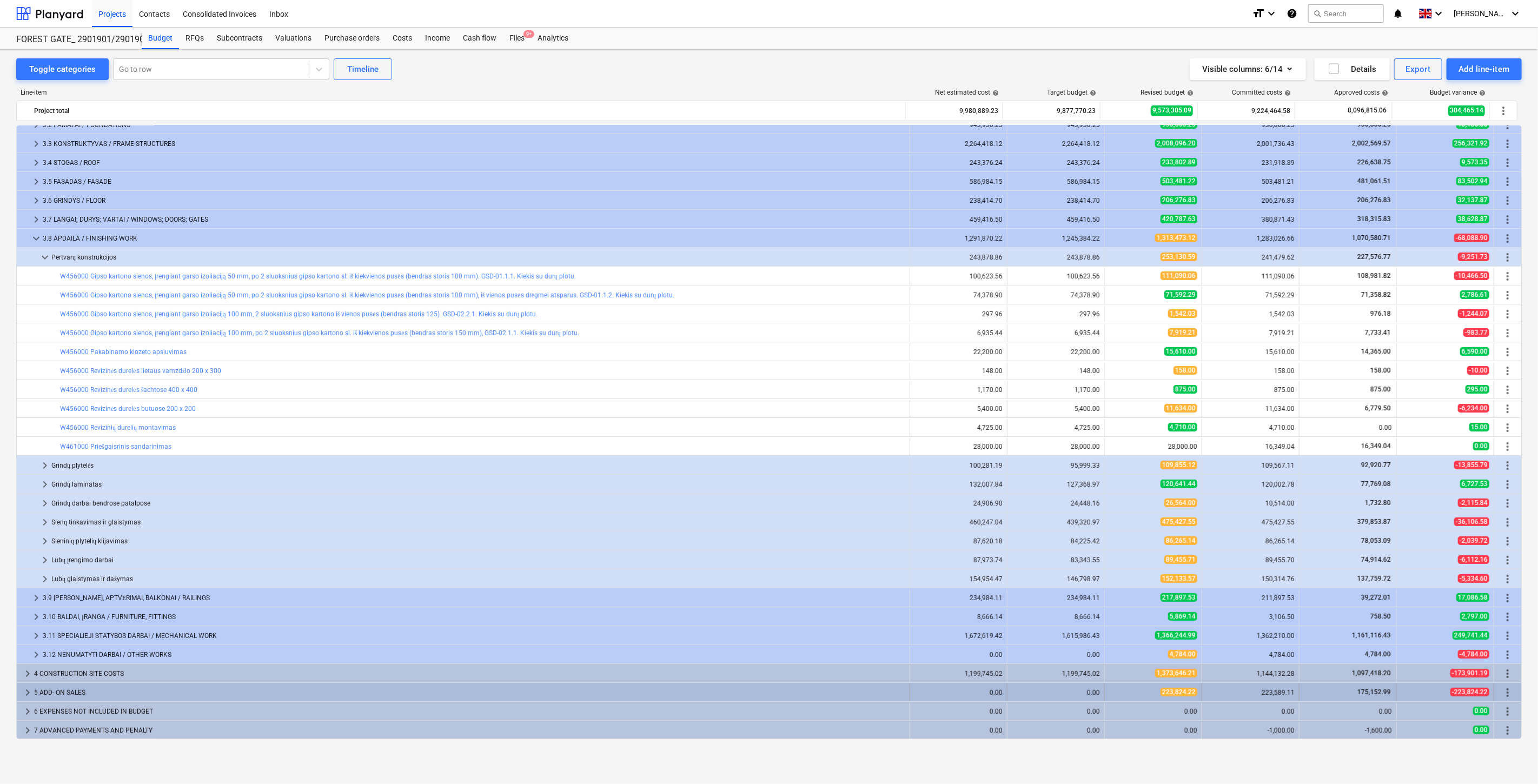
click at [134, 691] on div "5 ADD- ON SALES" at bounding box center [469, 692] width 871 height 17
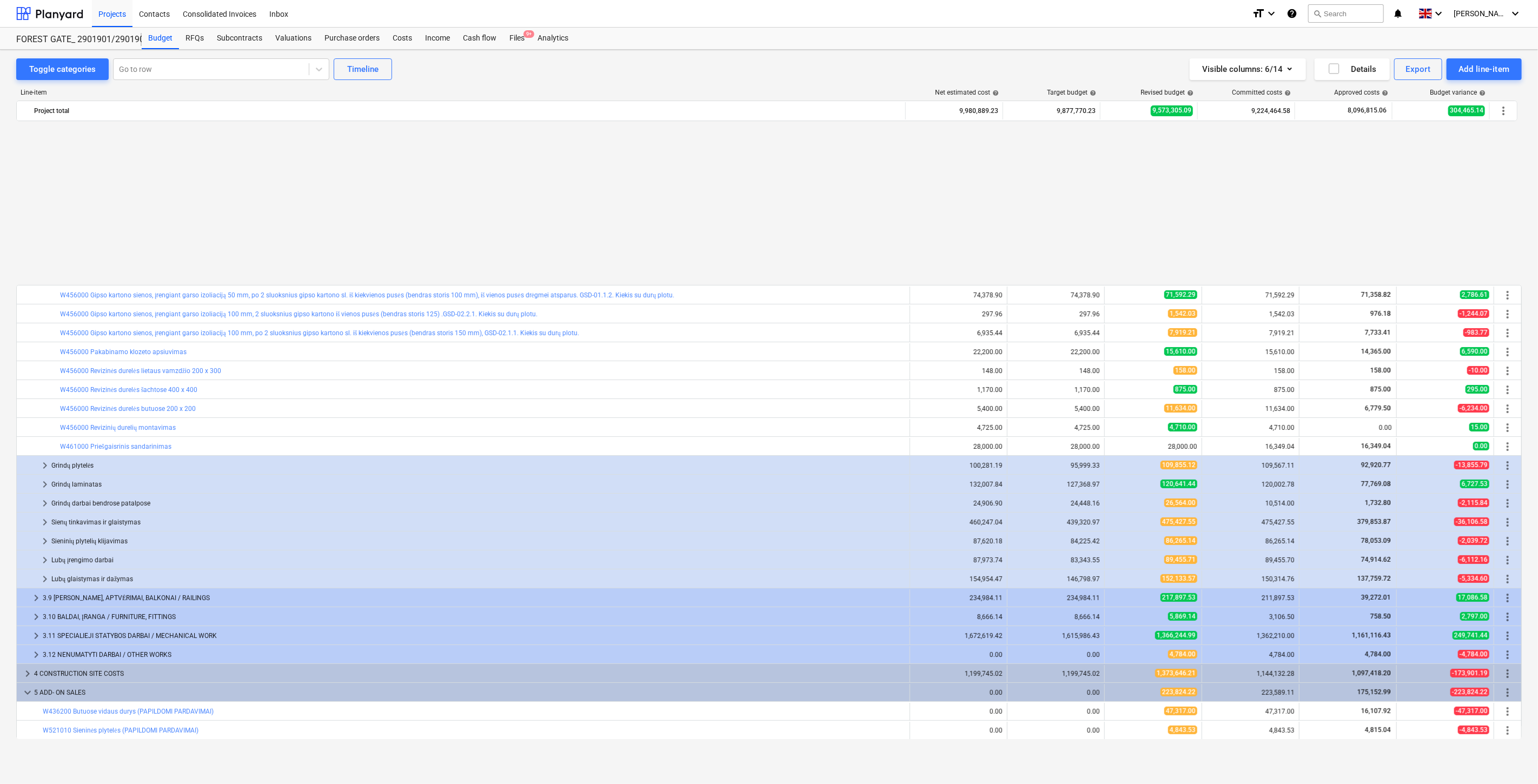
scroll to position [275, 0]
